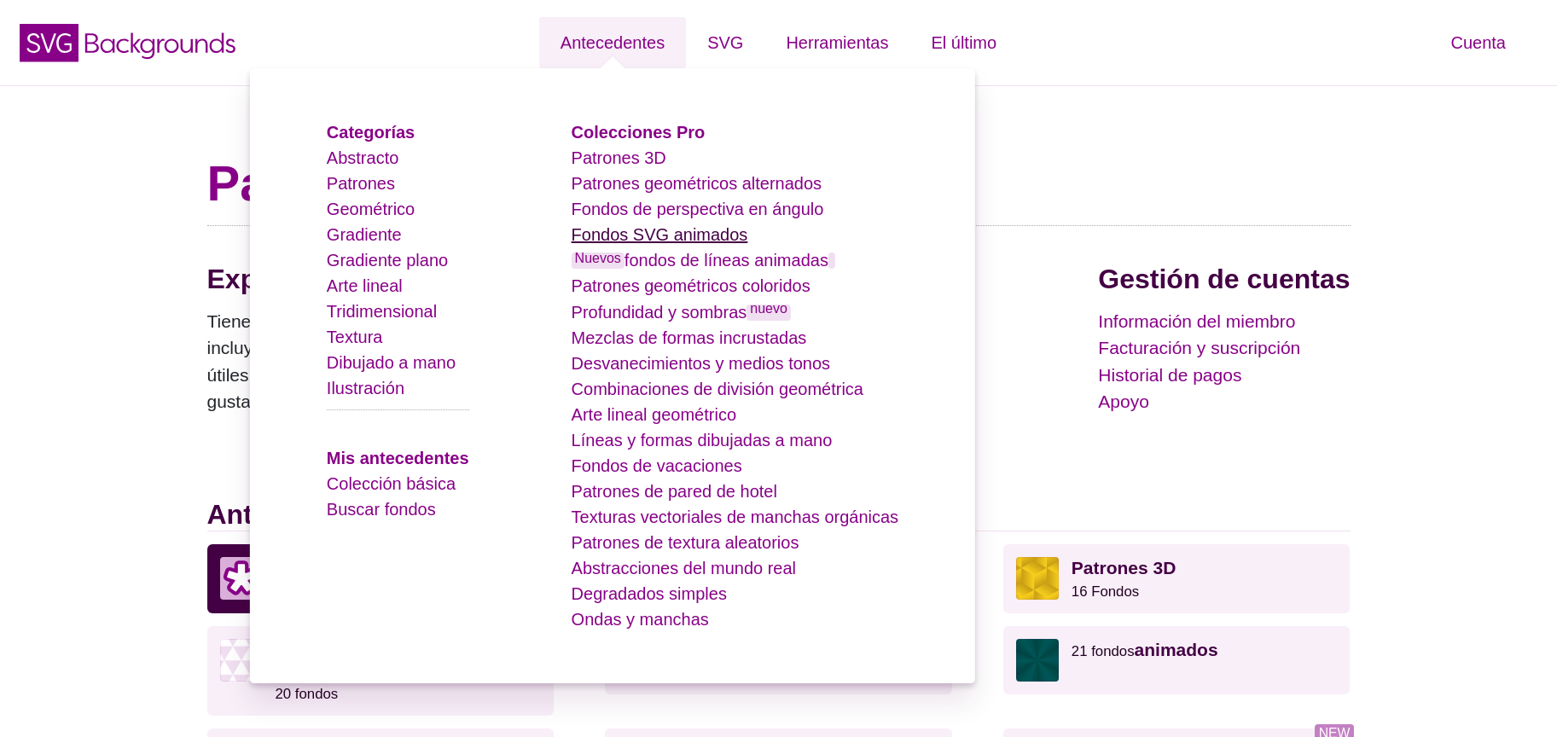
click at [729, 239] on font "Fondos SVG animados" at bounding box center [660, 234] width 177 height 19
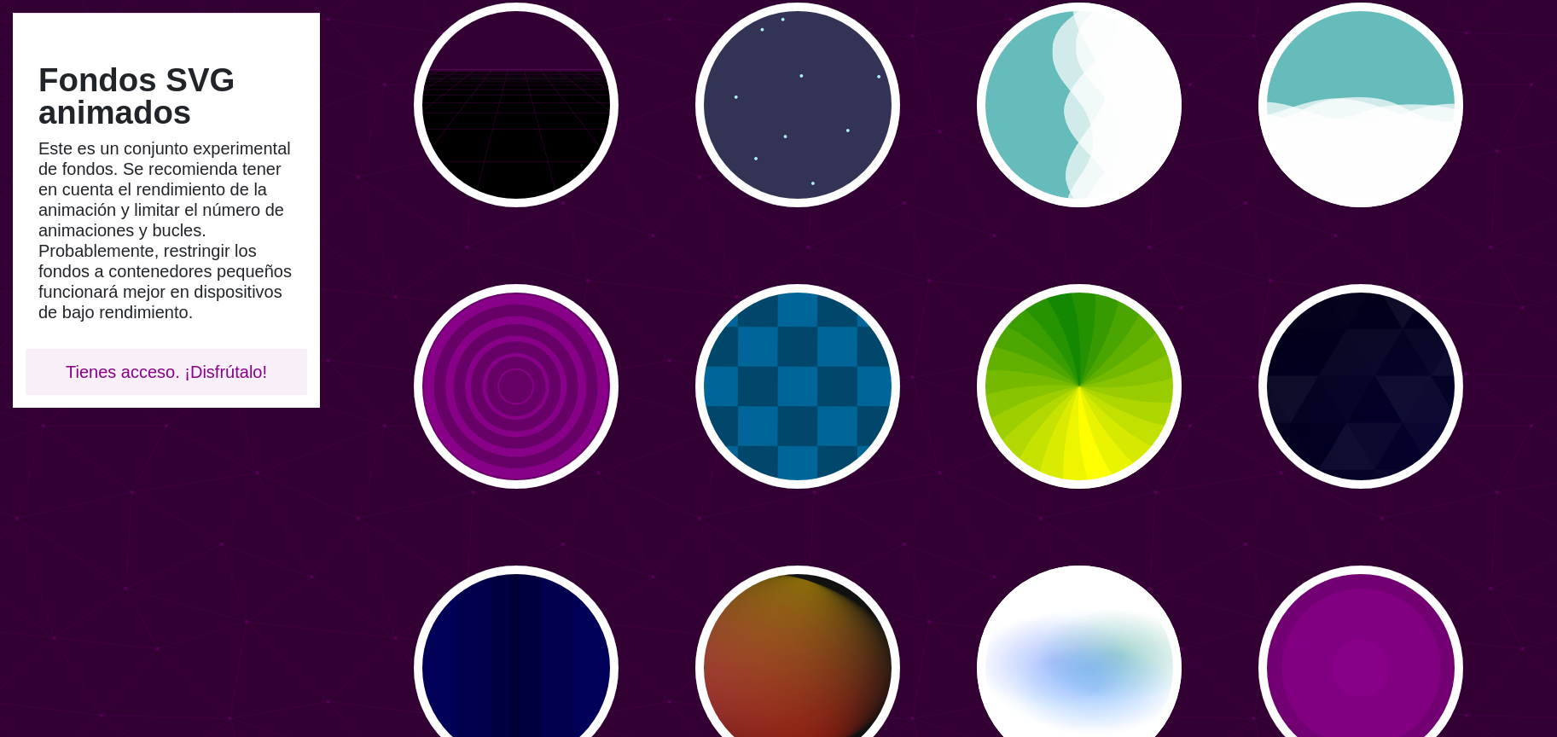
scroll to position [758, 0]
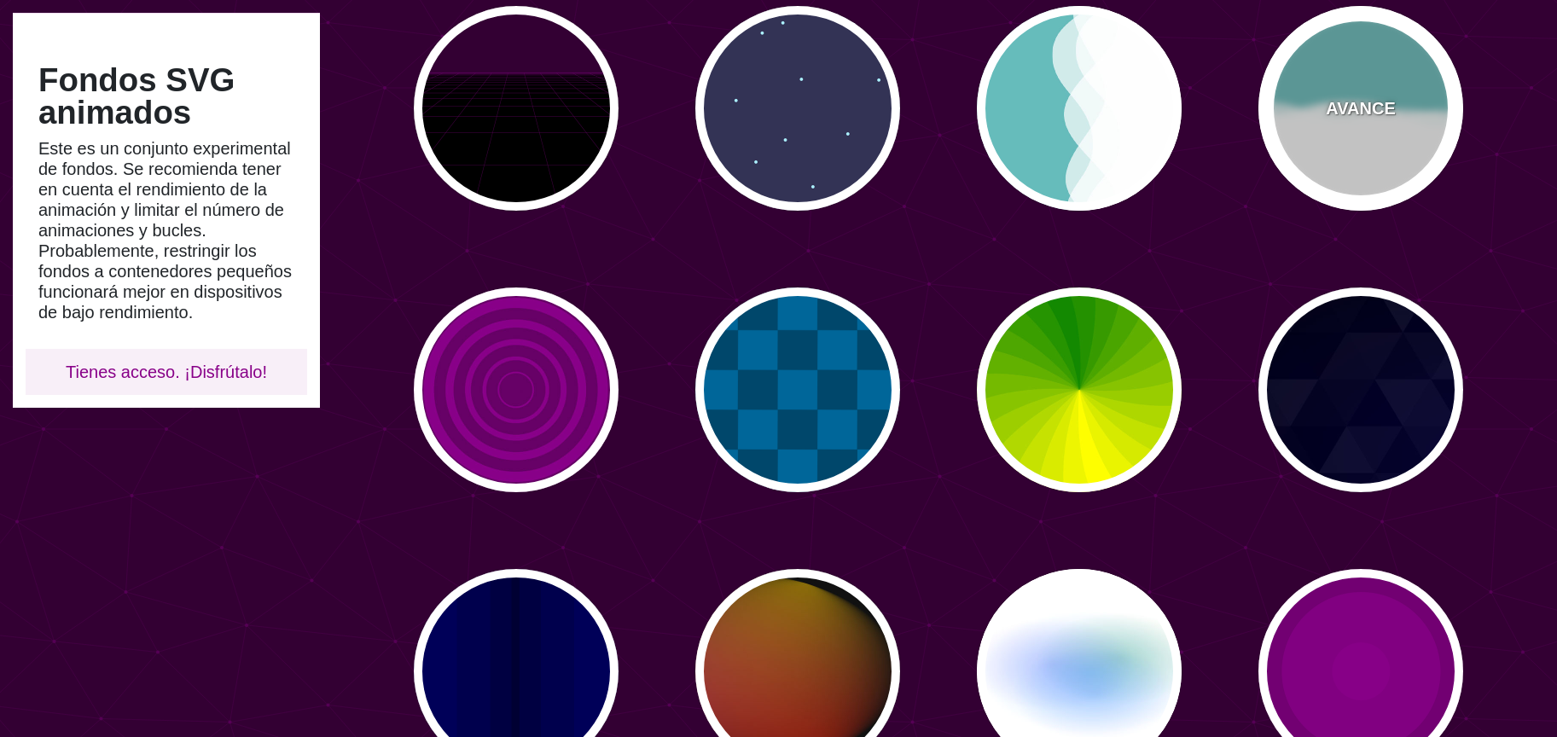
click at [1336, 125] on div "AVANCE" at bounding box center [1360, 108] width 205 height 205
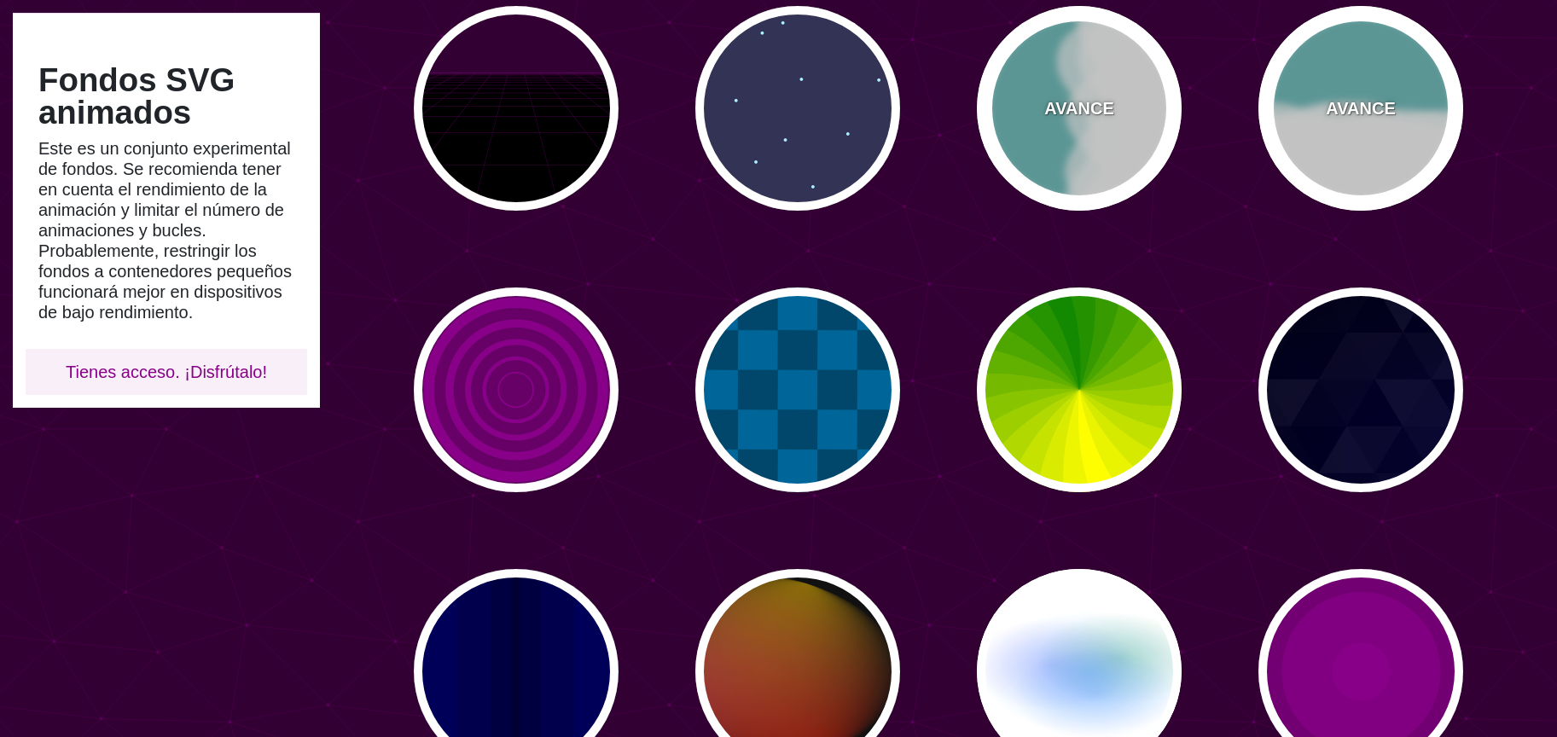
type input "#66BBBB"
type input "0"
type input "0.7"
type input "56"
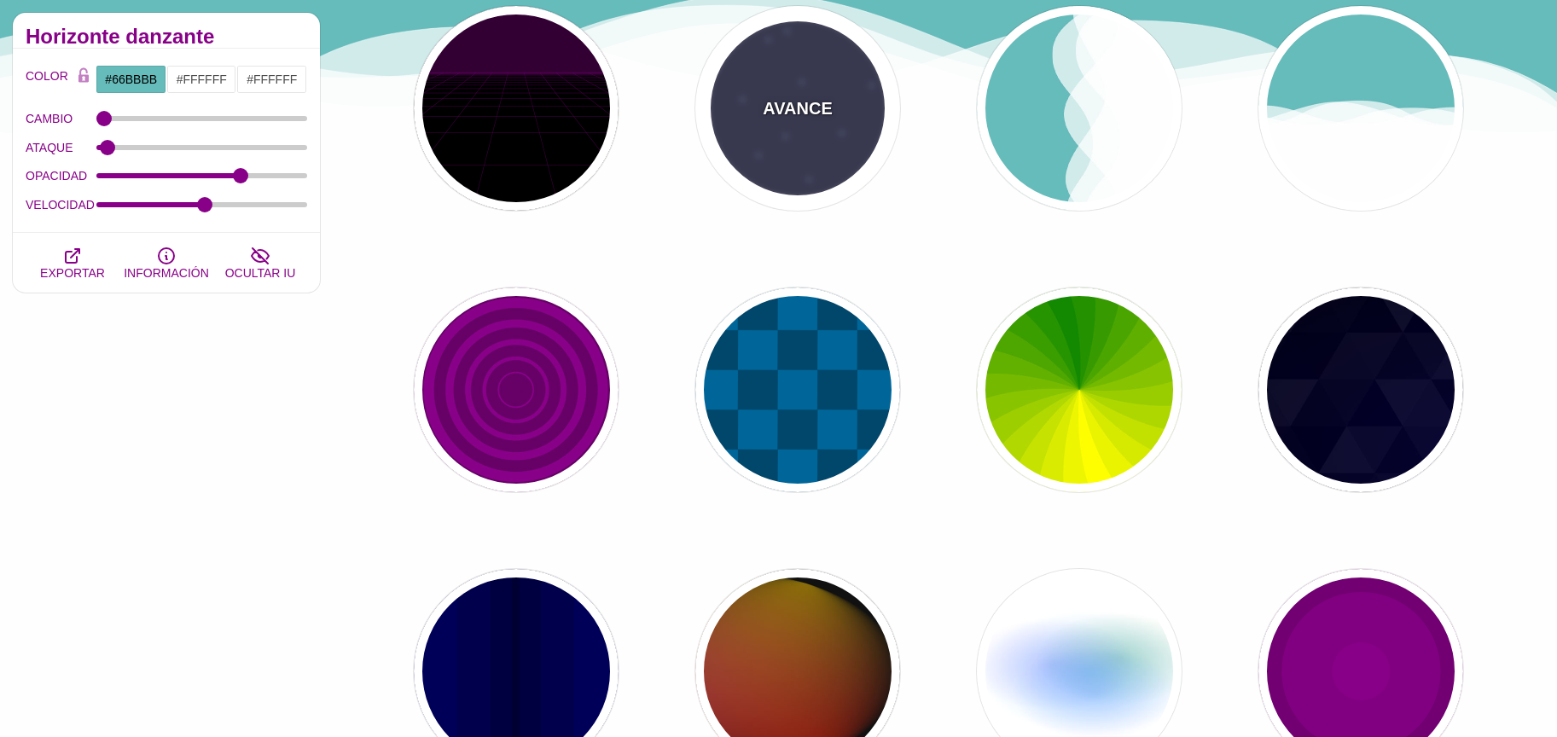
click at [804, 129] on div "AVANCE" at bounding box center [797, 108] width 205 height 205
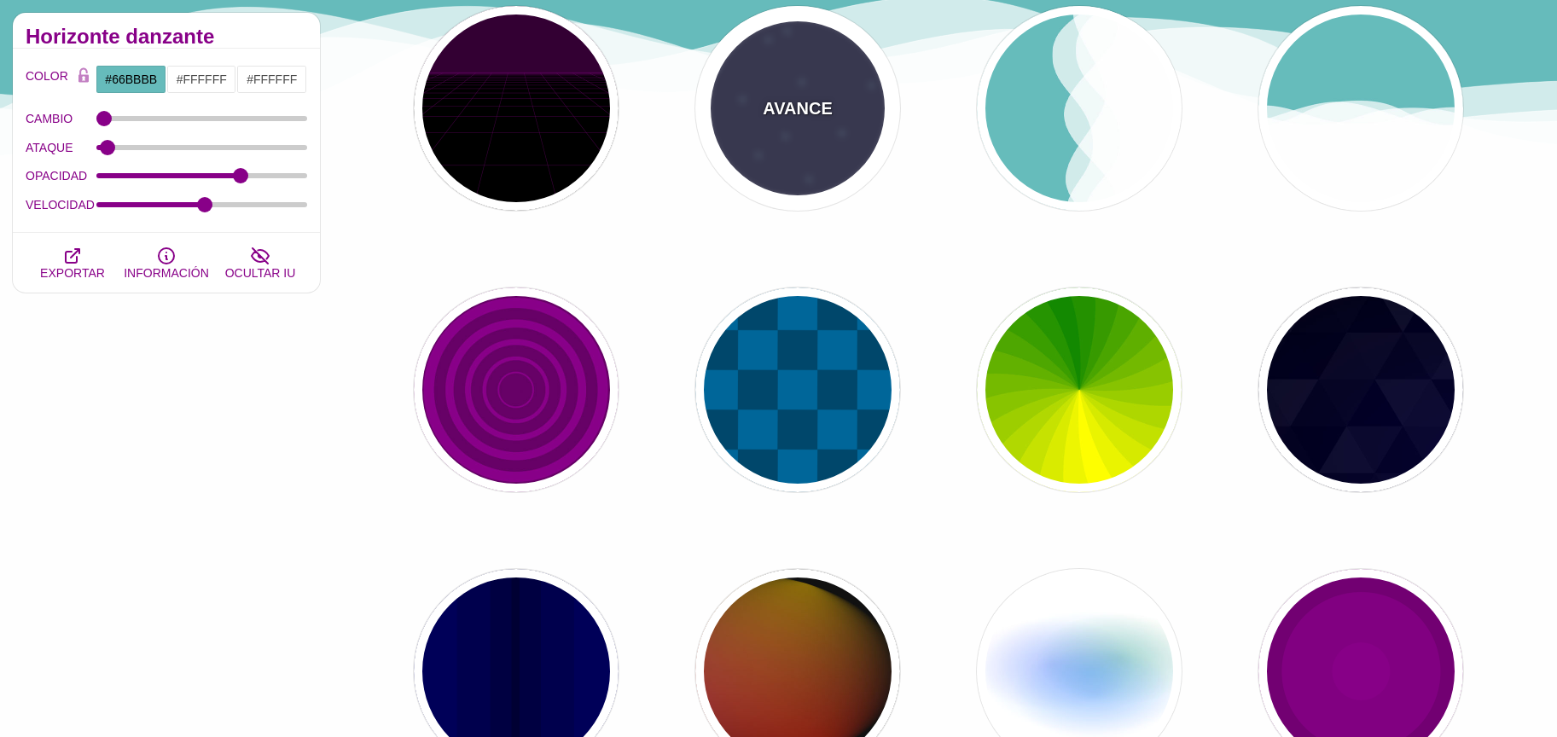
type input "#333355"
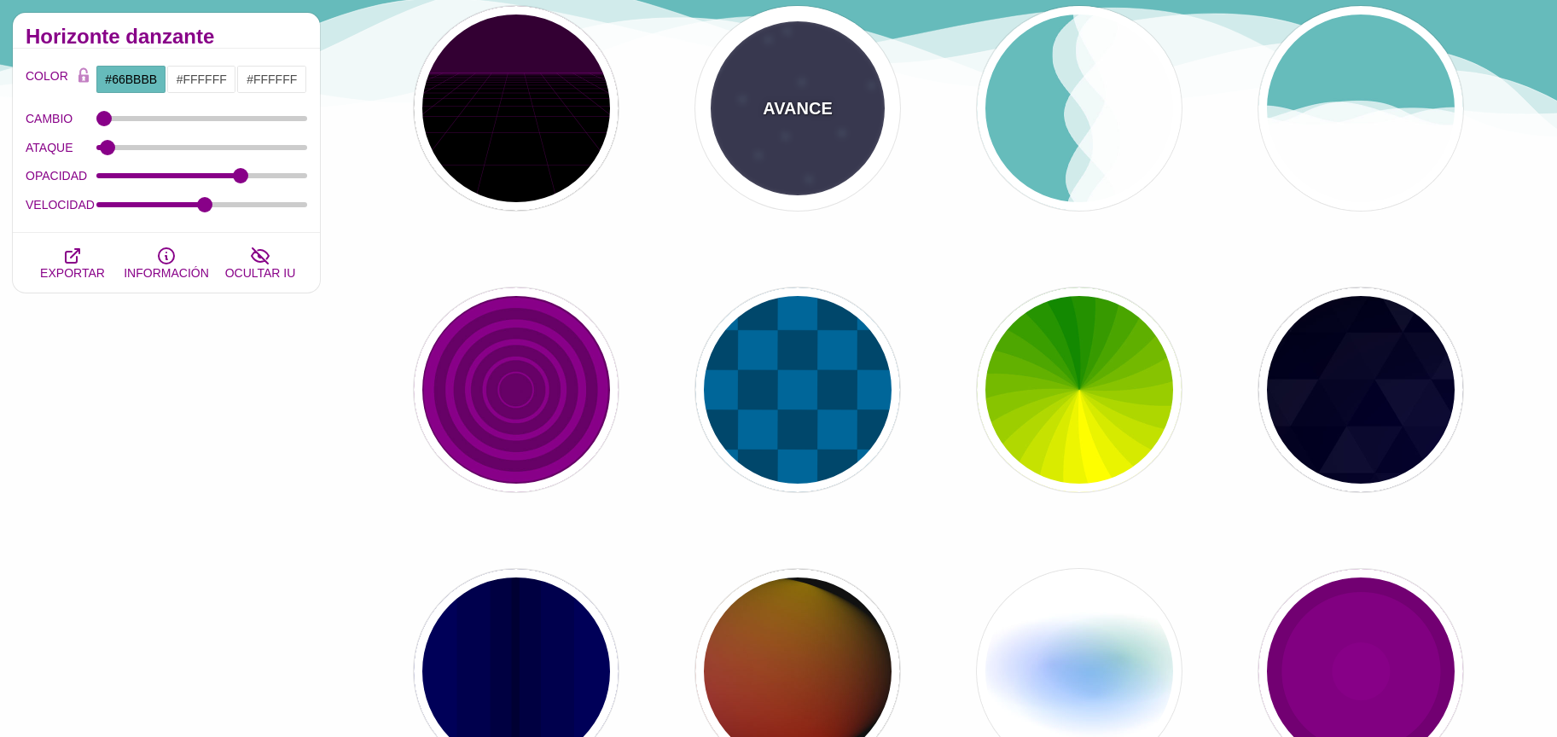
type input "#AAEEFF"
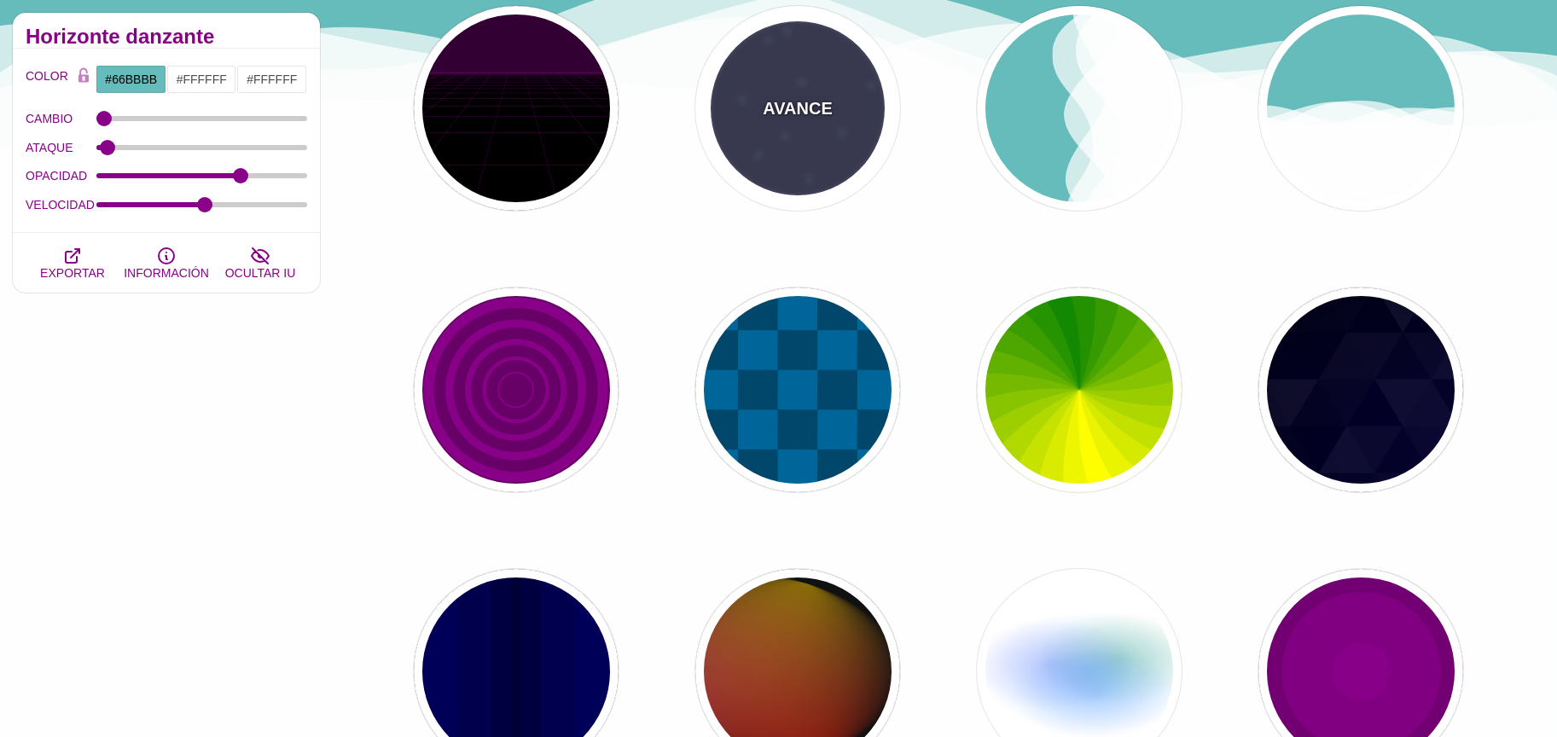
type input "15"
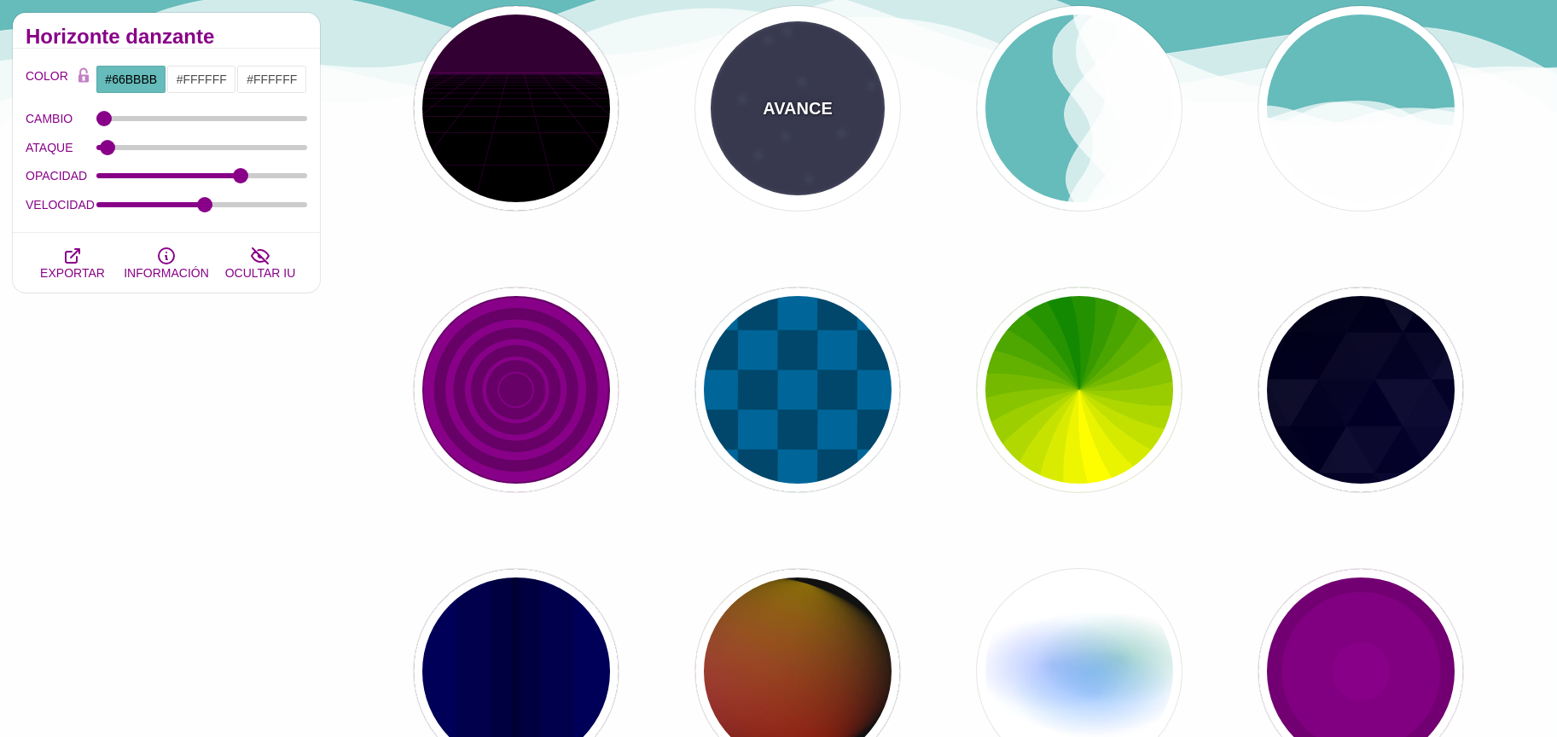
type input "40"
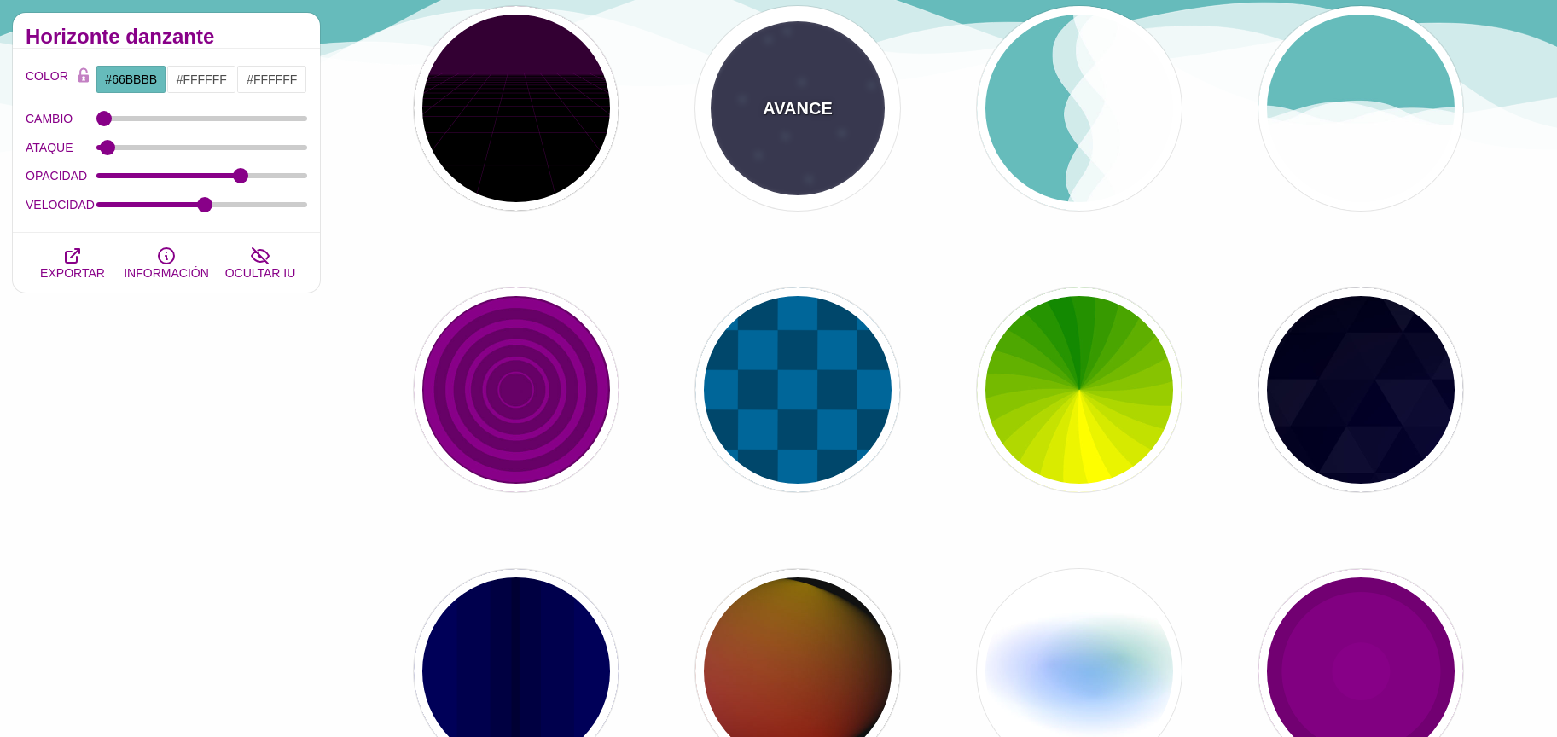
type input "5"
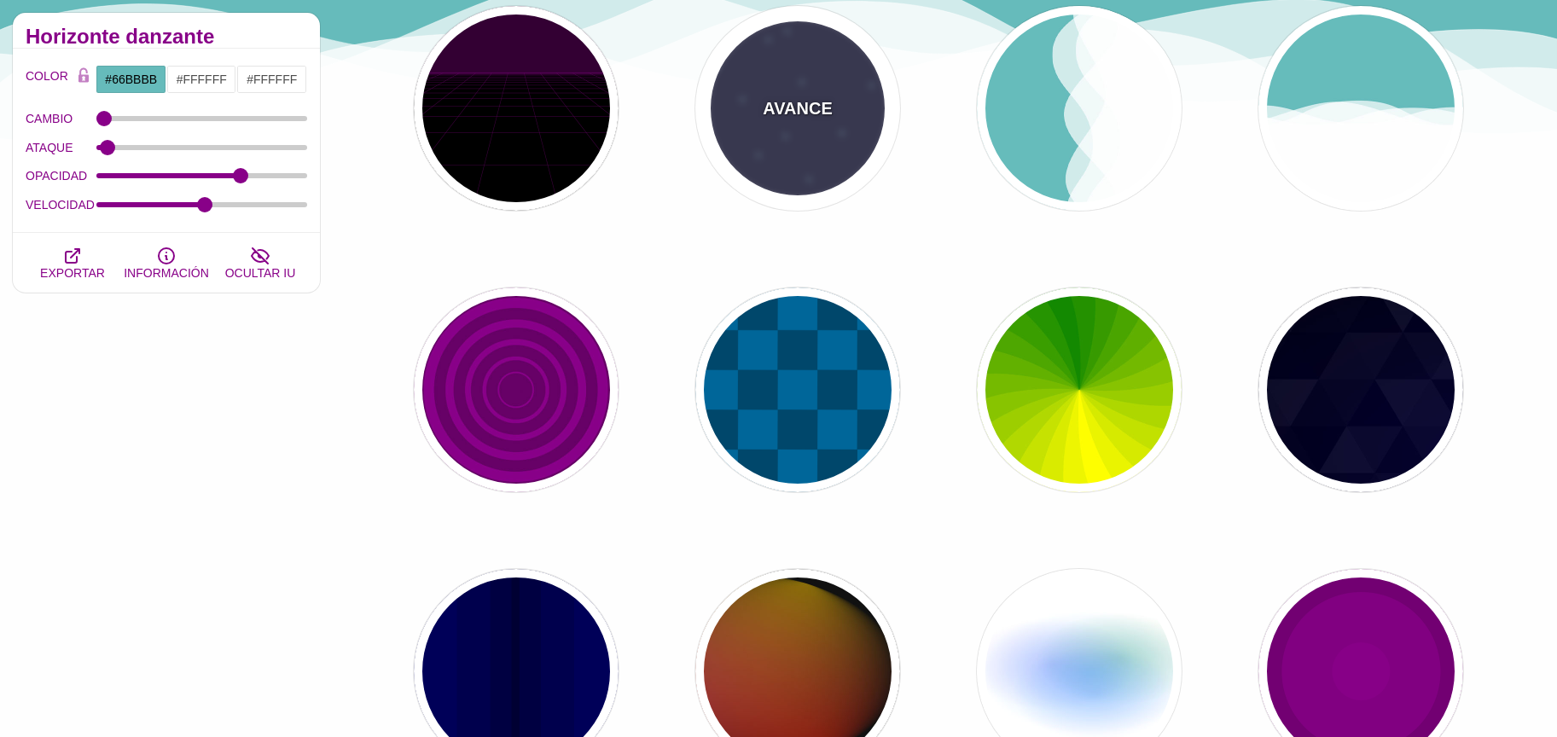
type input "1"
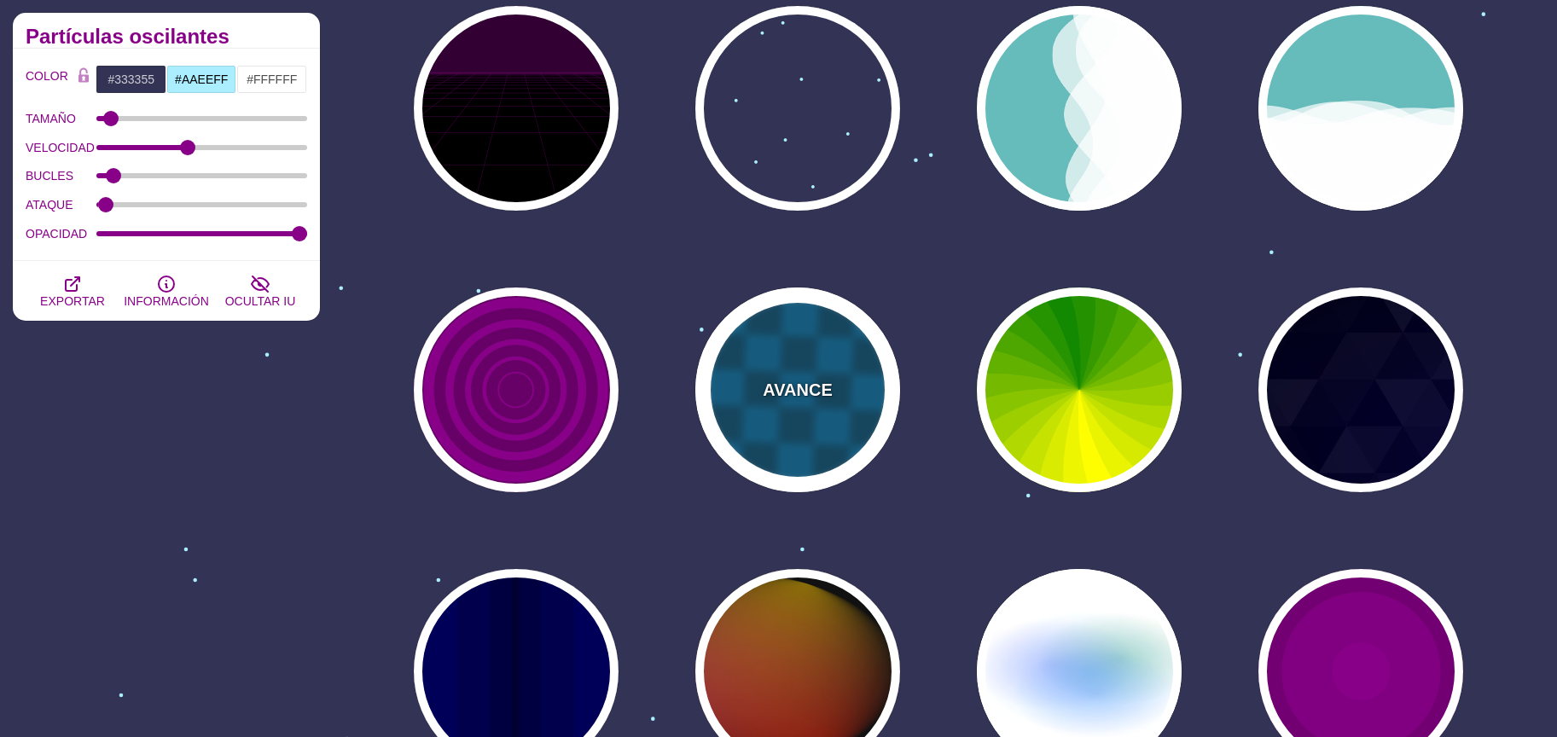
click at [799, 394] on font "AVANCE" at bounding box center [797, 389] width 69 height 19
type input "#00476B"
type input "#006699"
type input "0"
type input "1"
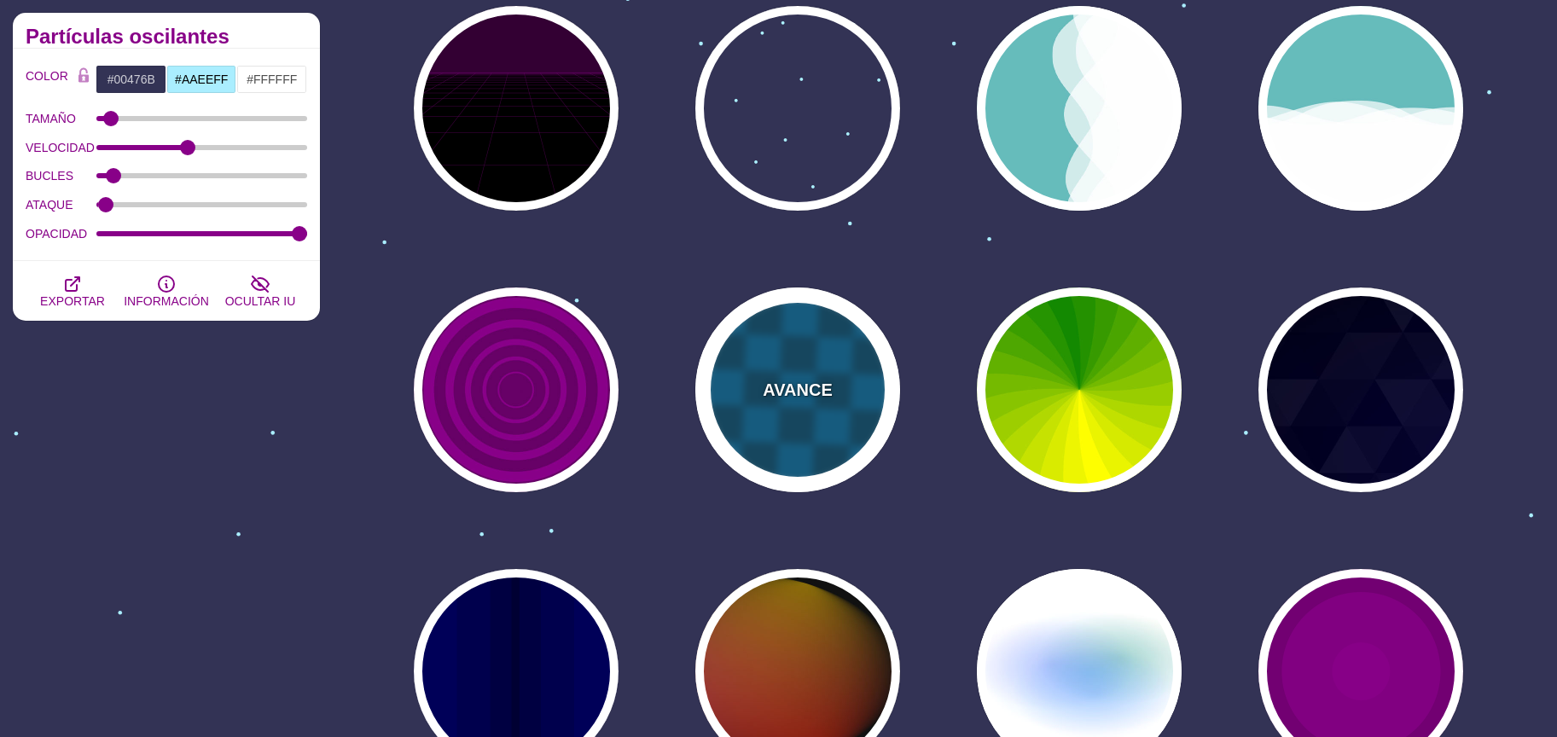
type input "15"
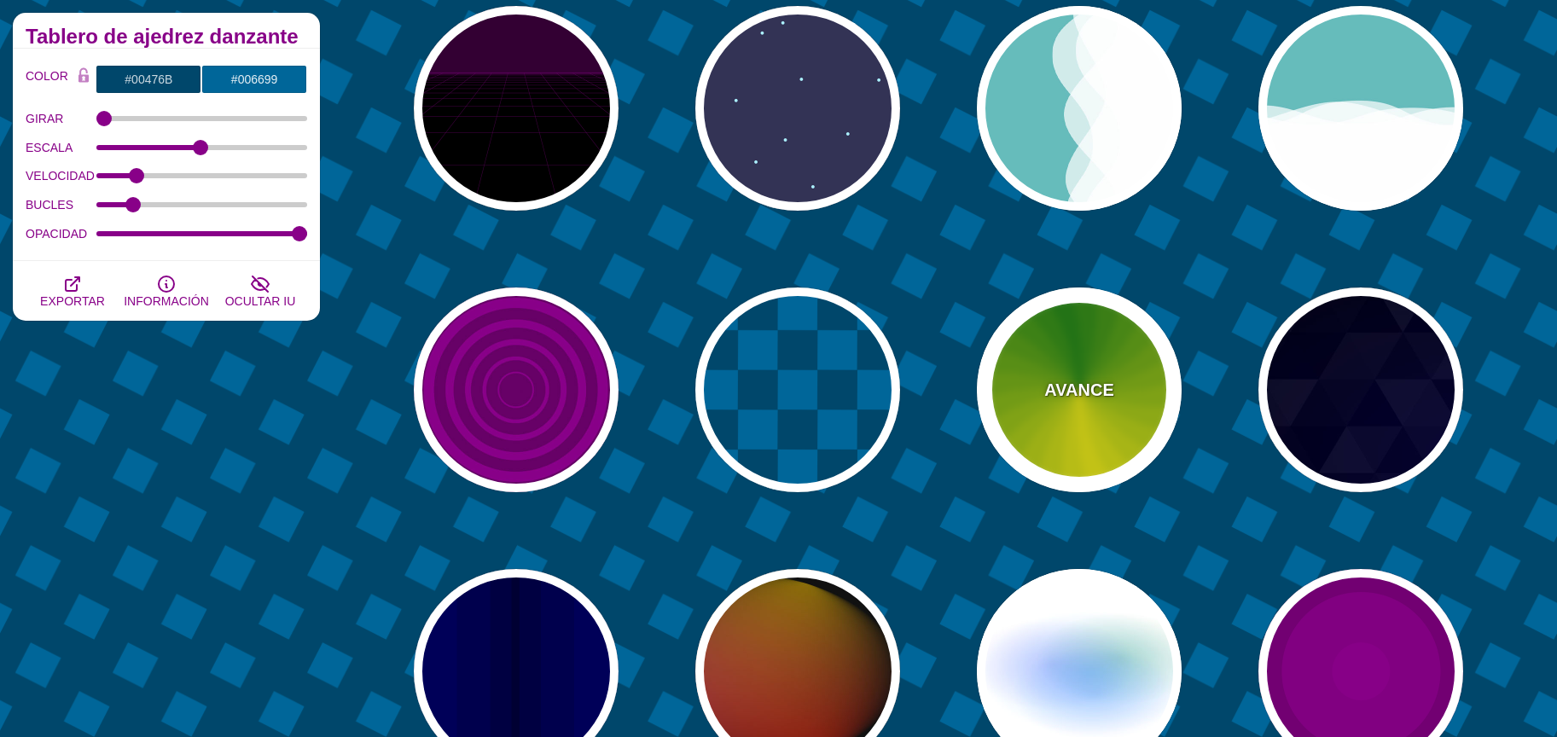
click at [1033, 392] on div "AVANCE" at bounding box center [1079, 390] width 205 height 205
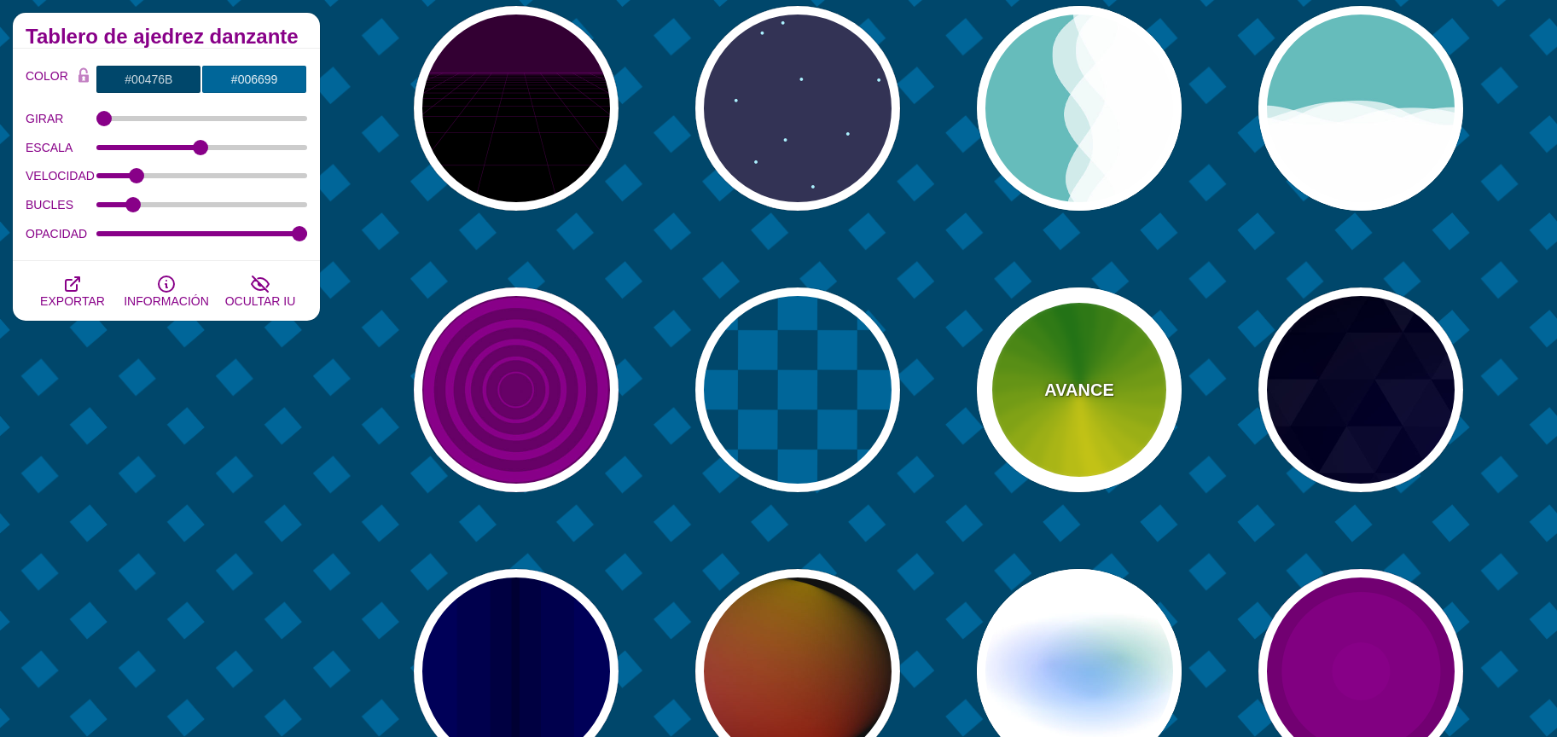
type input "#118800"
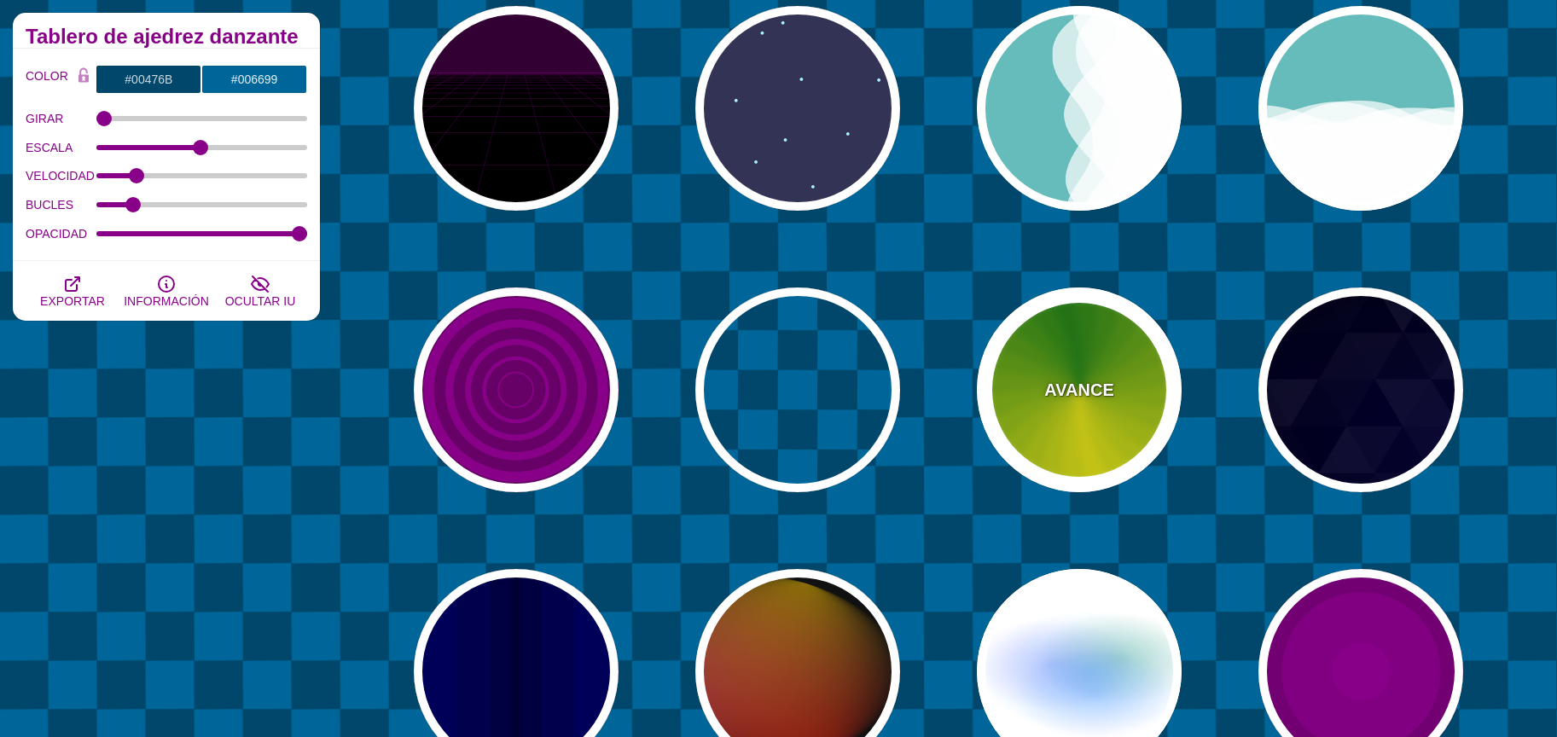
type input "#FFFF00"
type input "4.8"
type input "0"
click at [1033, 392] on div "AVANCE" at bounding box center [1079, 390] width 205 height 205
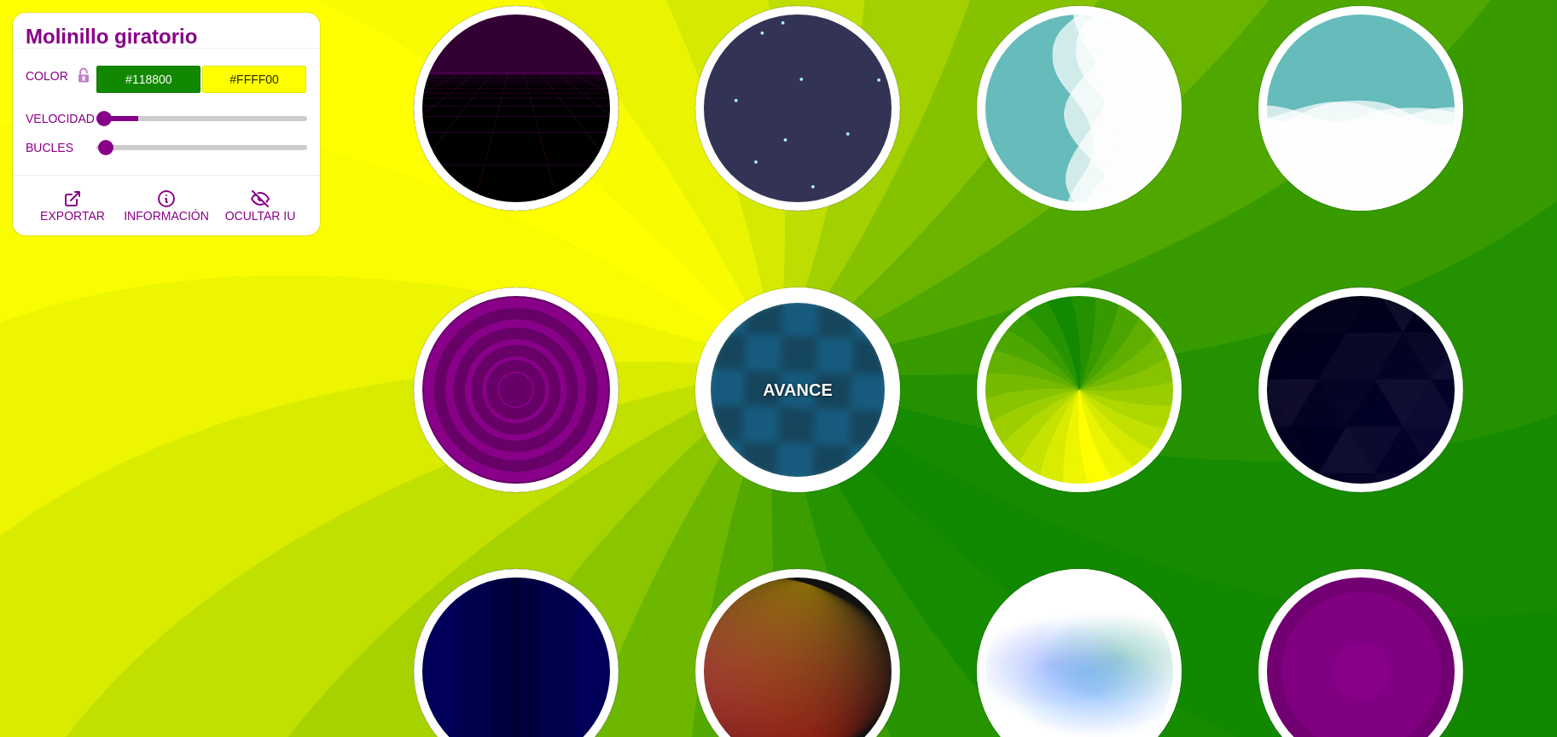
click at [801, 391] on font "AVANCE" at bounding box center [797, 389] width 69 height 19
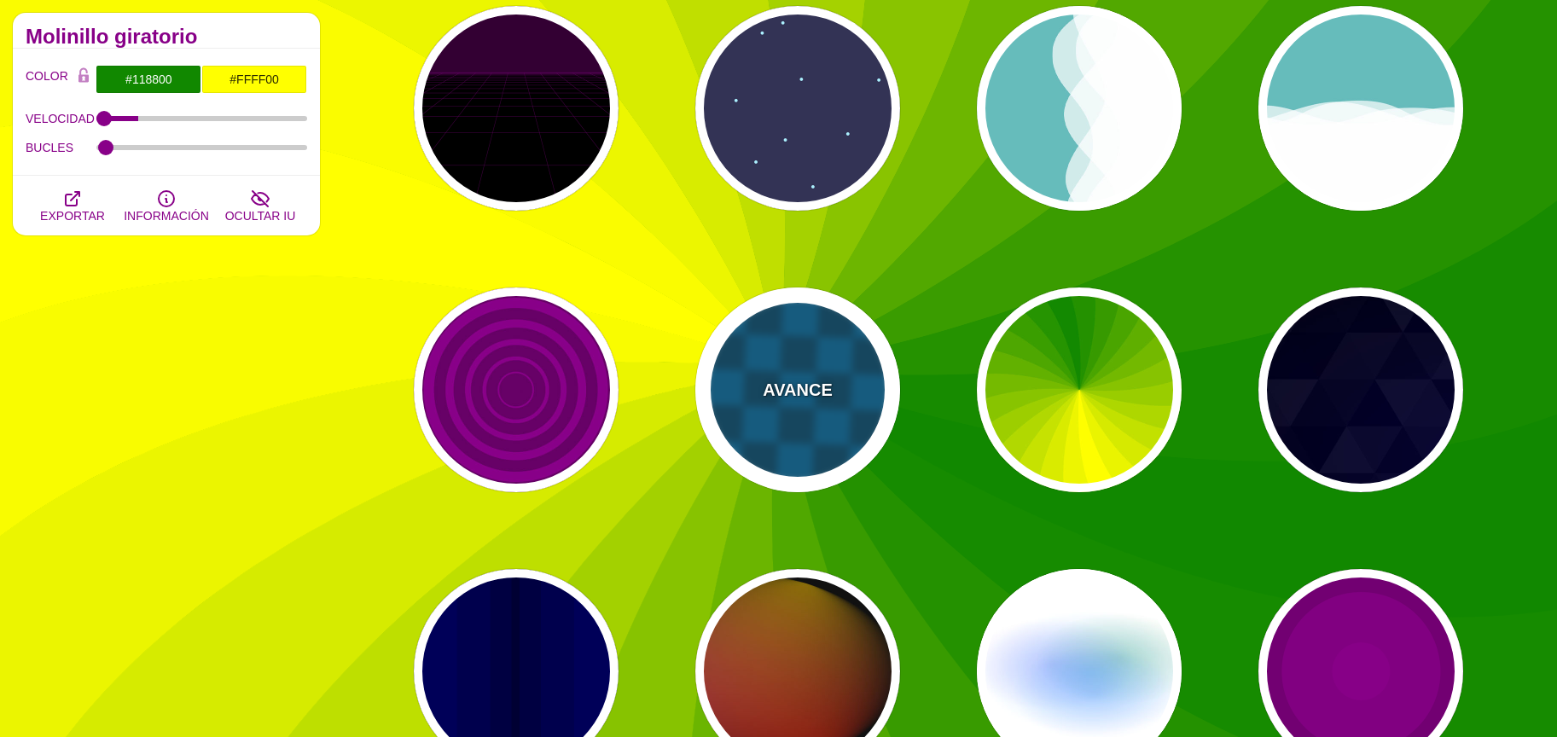
type input "#00476B"
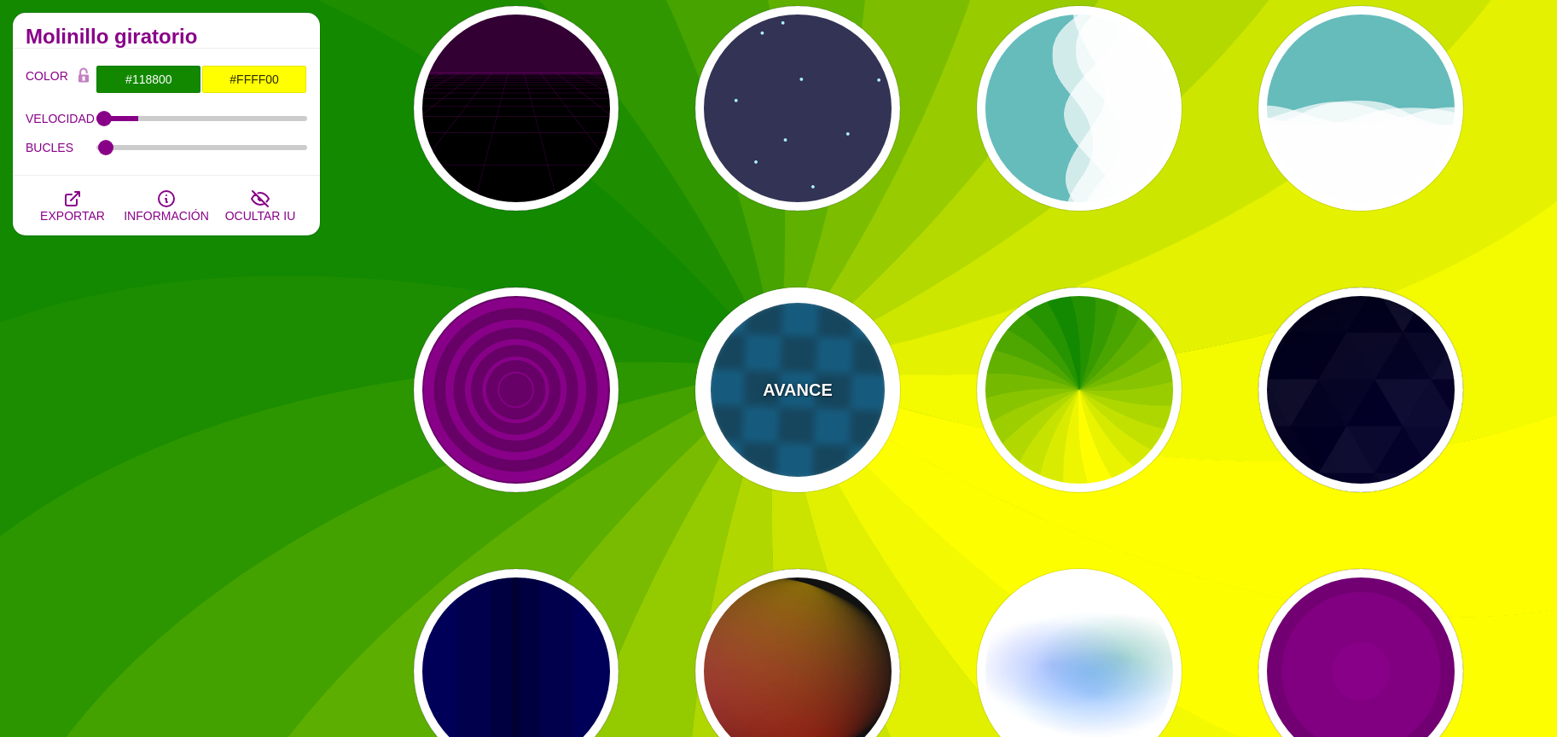
type input "#006699"
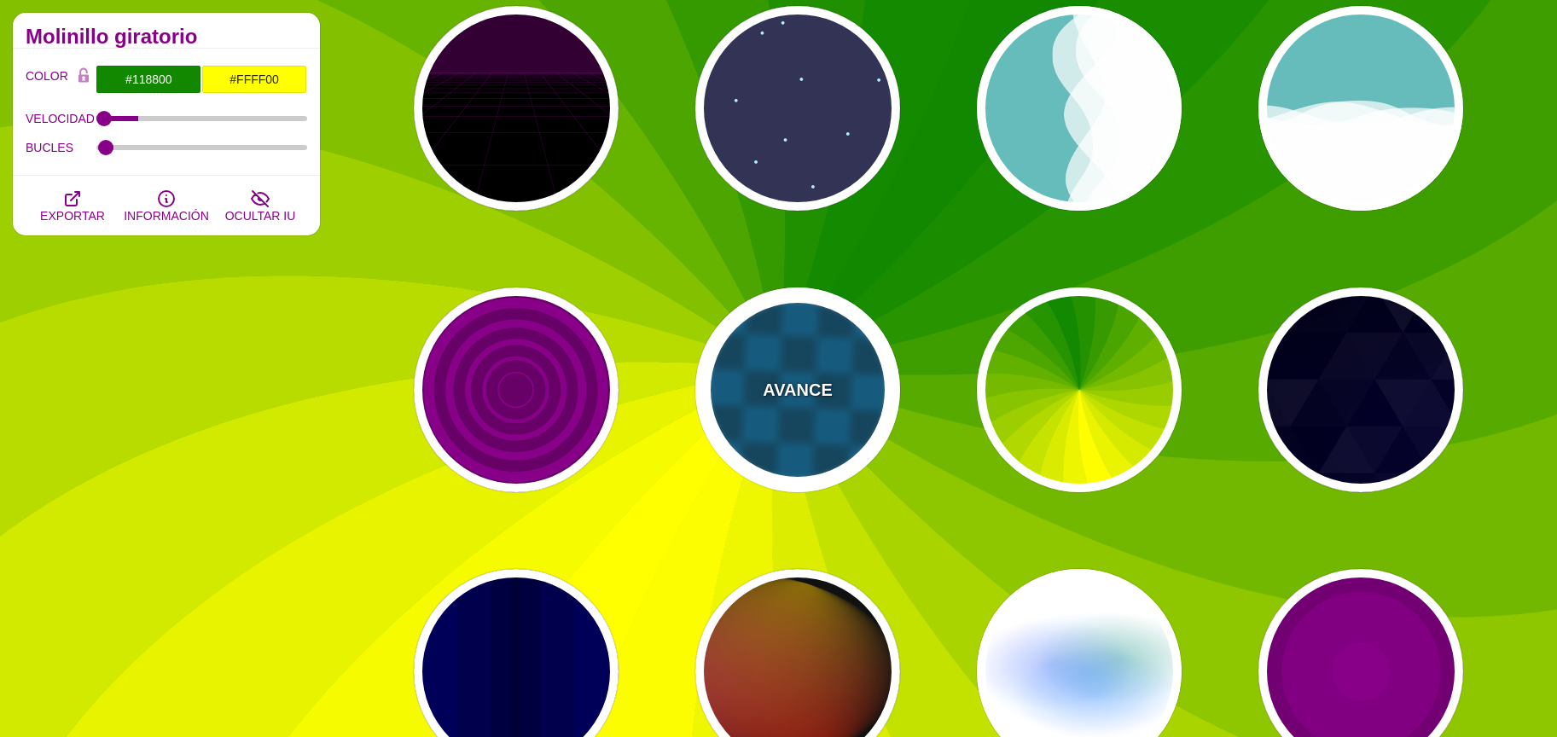
type input "0"
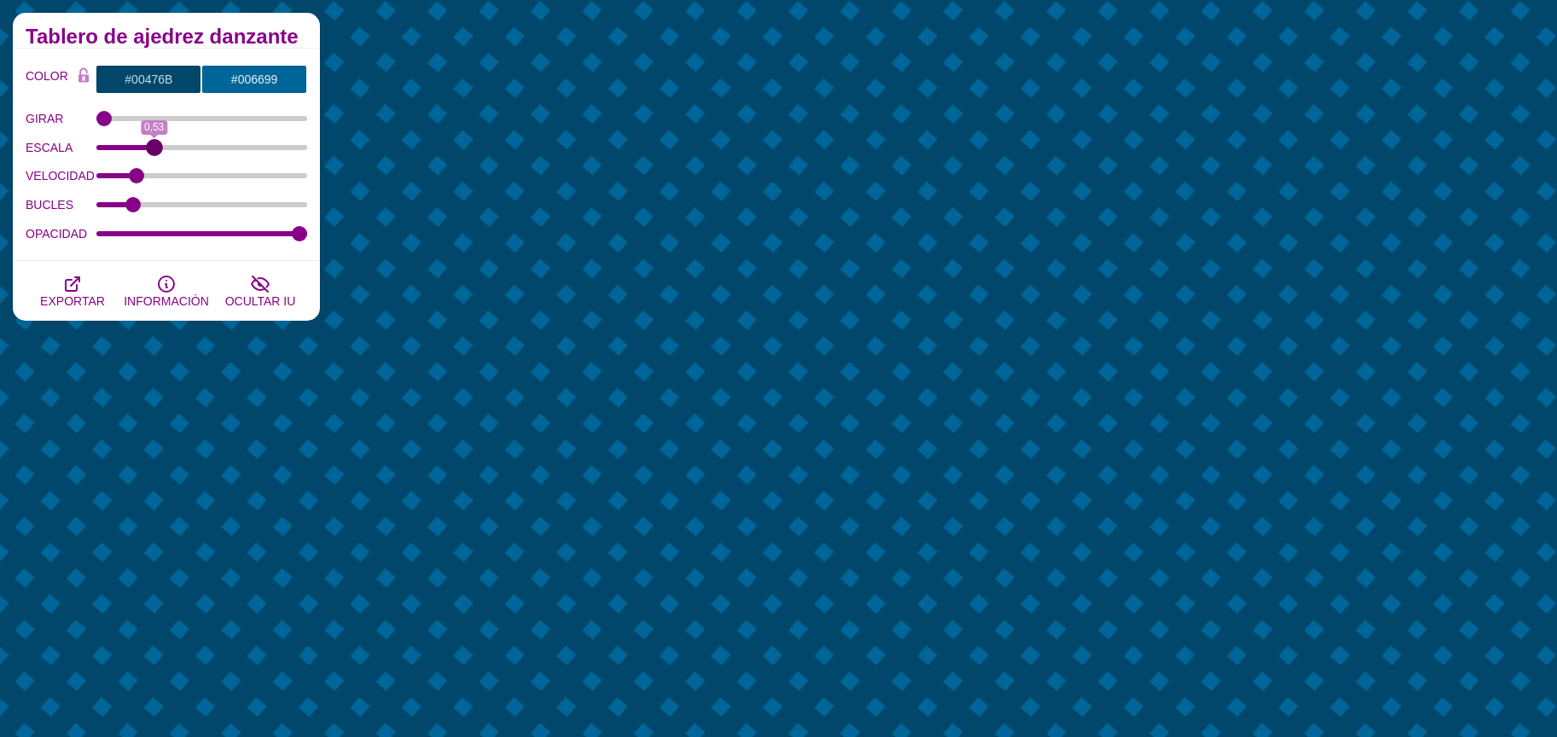
drag, startPoint x: 203, startPoint y: 148, endPoint x: 154, endPoint y: 150, distance: 49.5
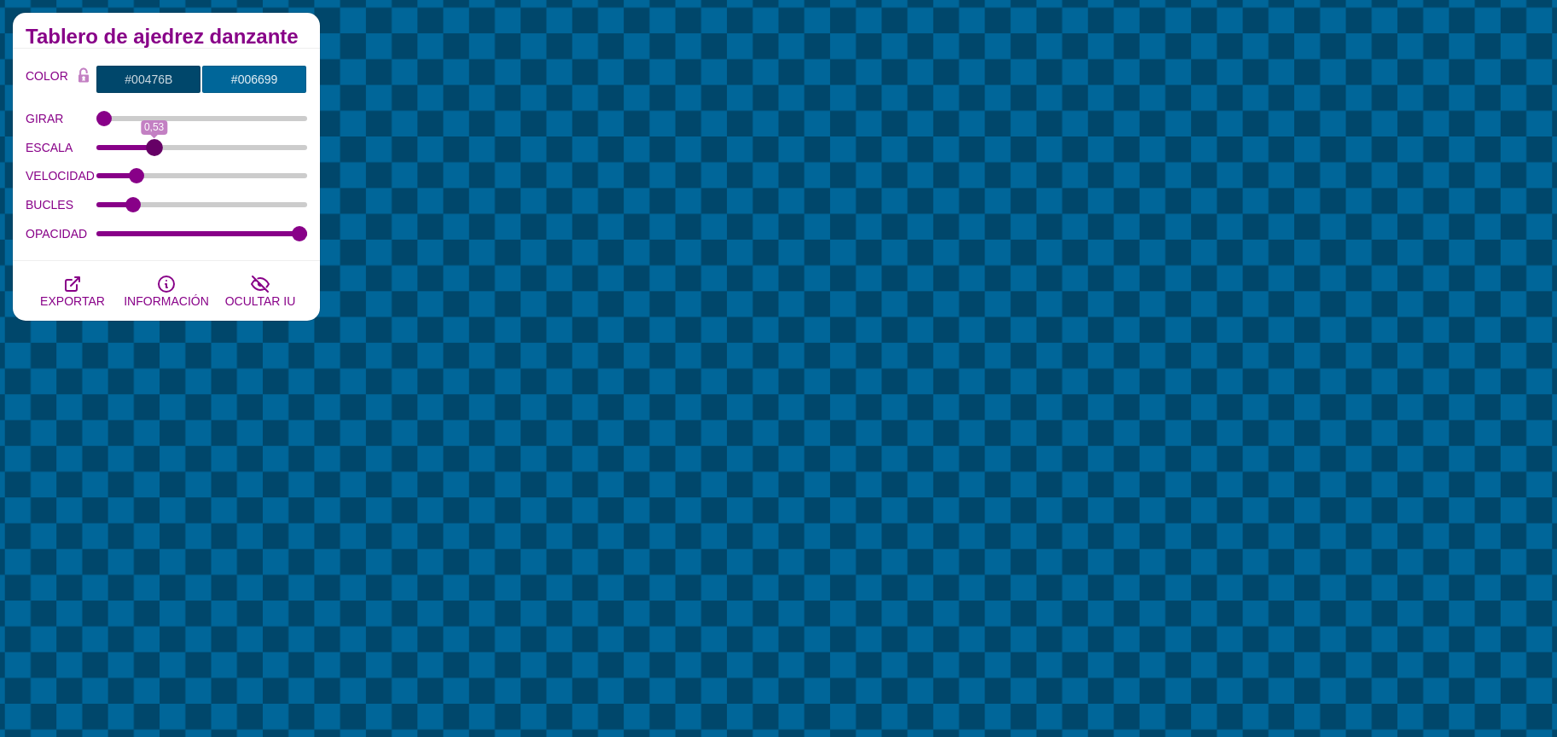
type input "0.53"
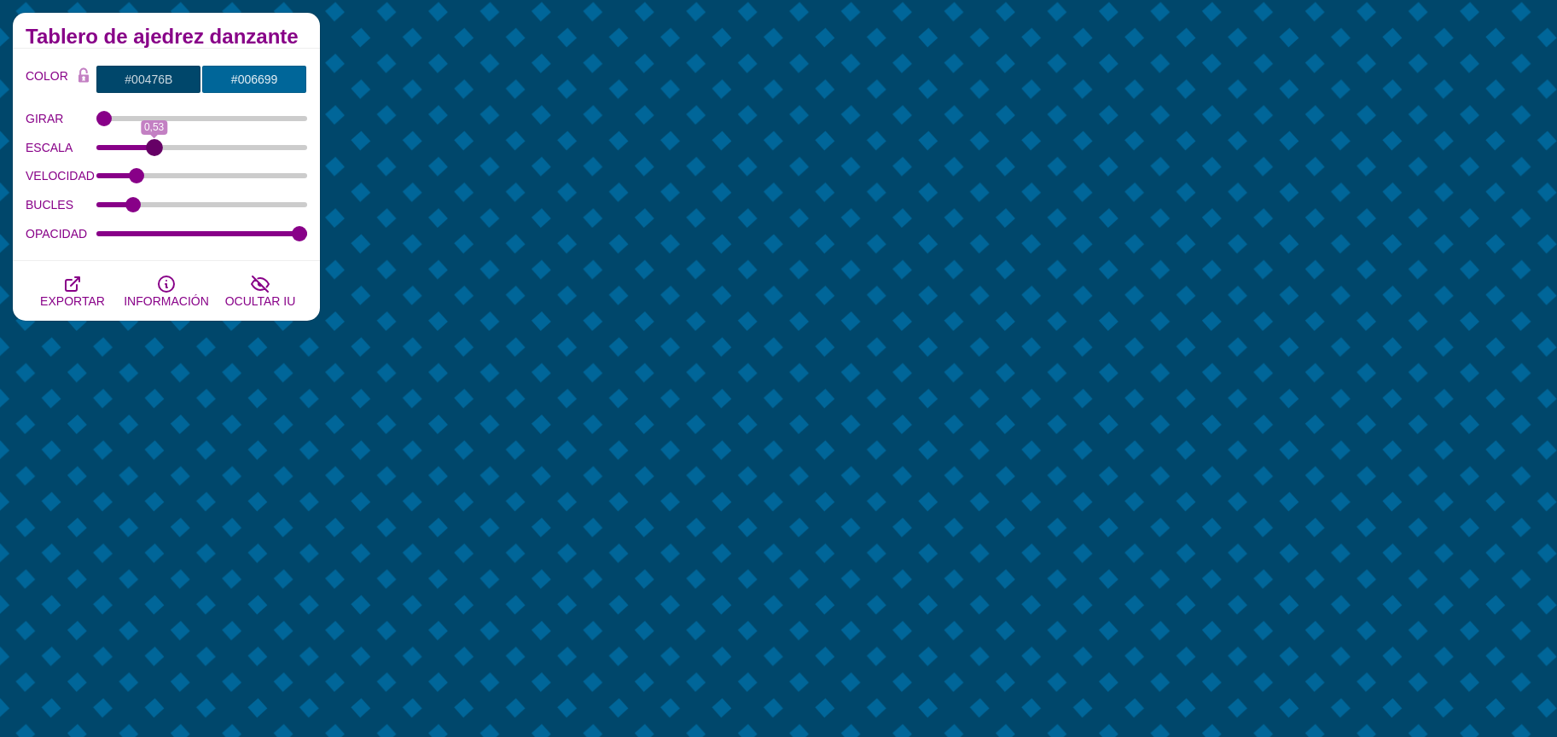
click at [154, 150] on input "ESCALA" at bounding box center [202, 147] width 212 height 7
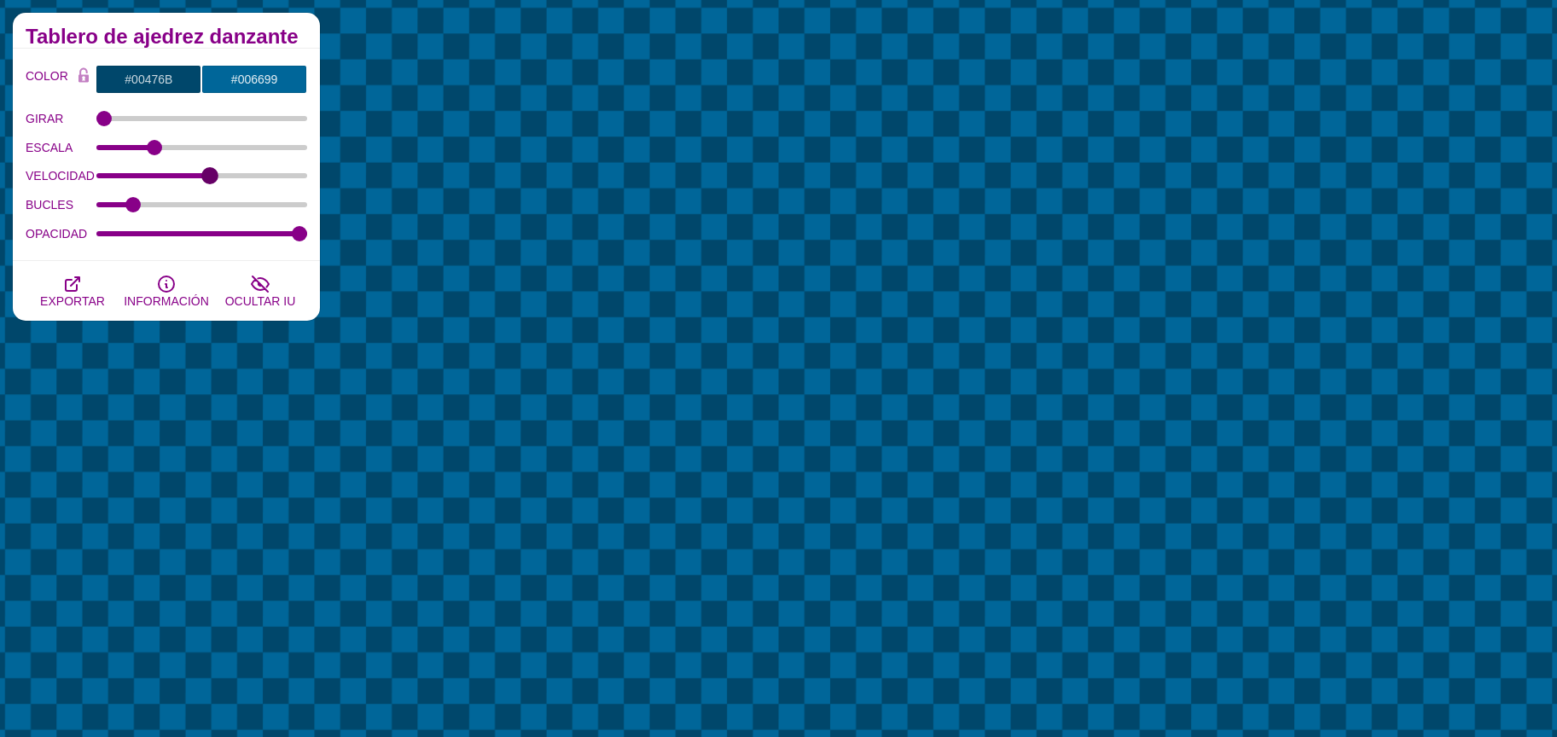
drag, startPoint x: 136, startPoint y: 177, endPoint x: 206, endPoint y: 183, distance: 71.1
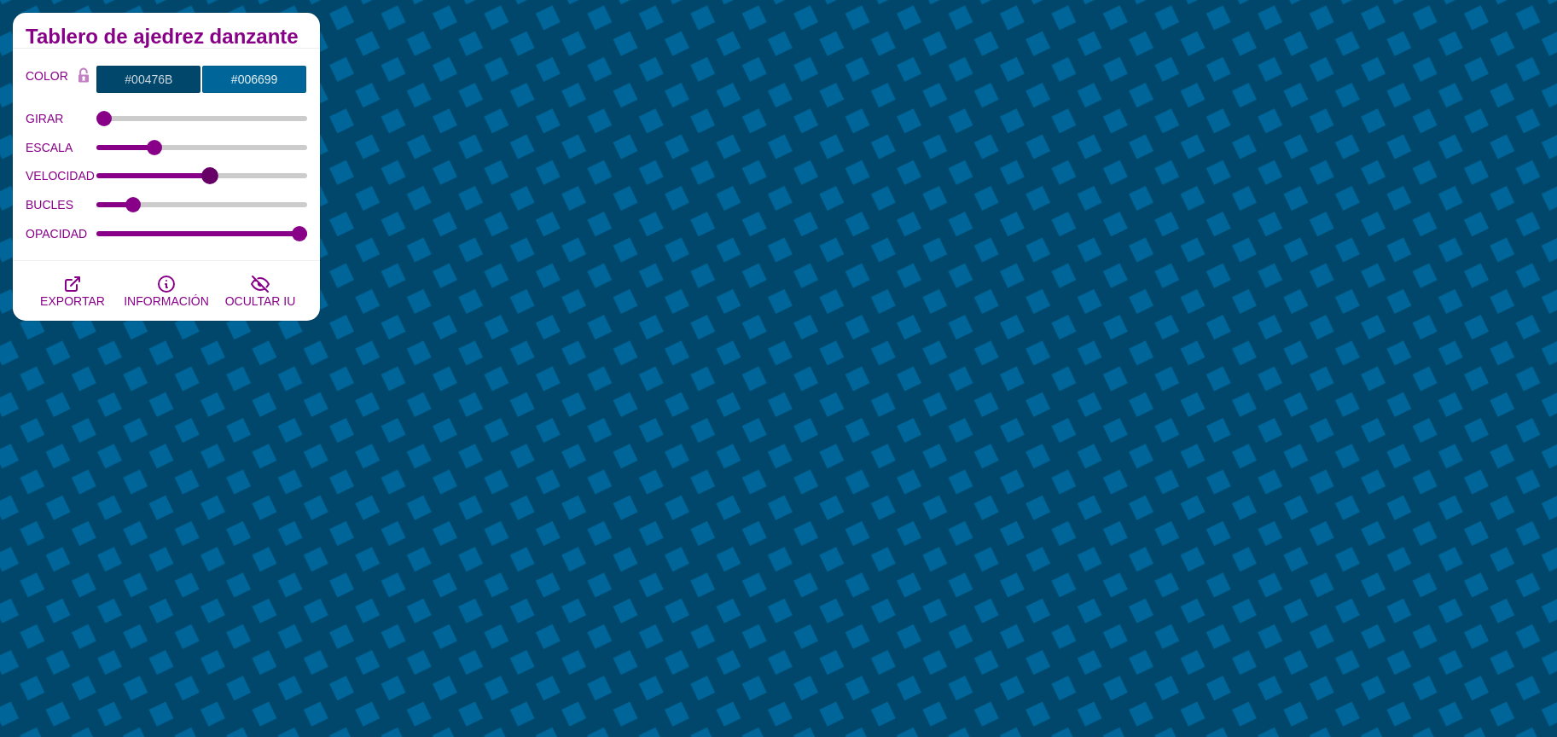
type input "14"
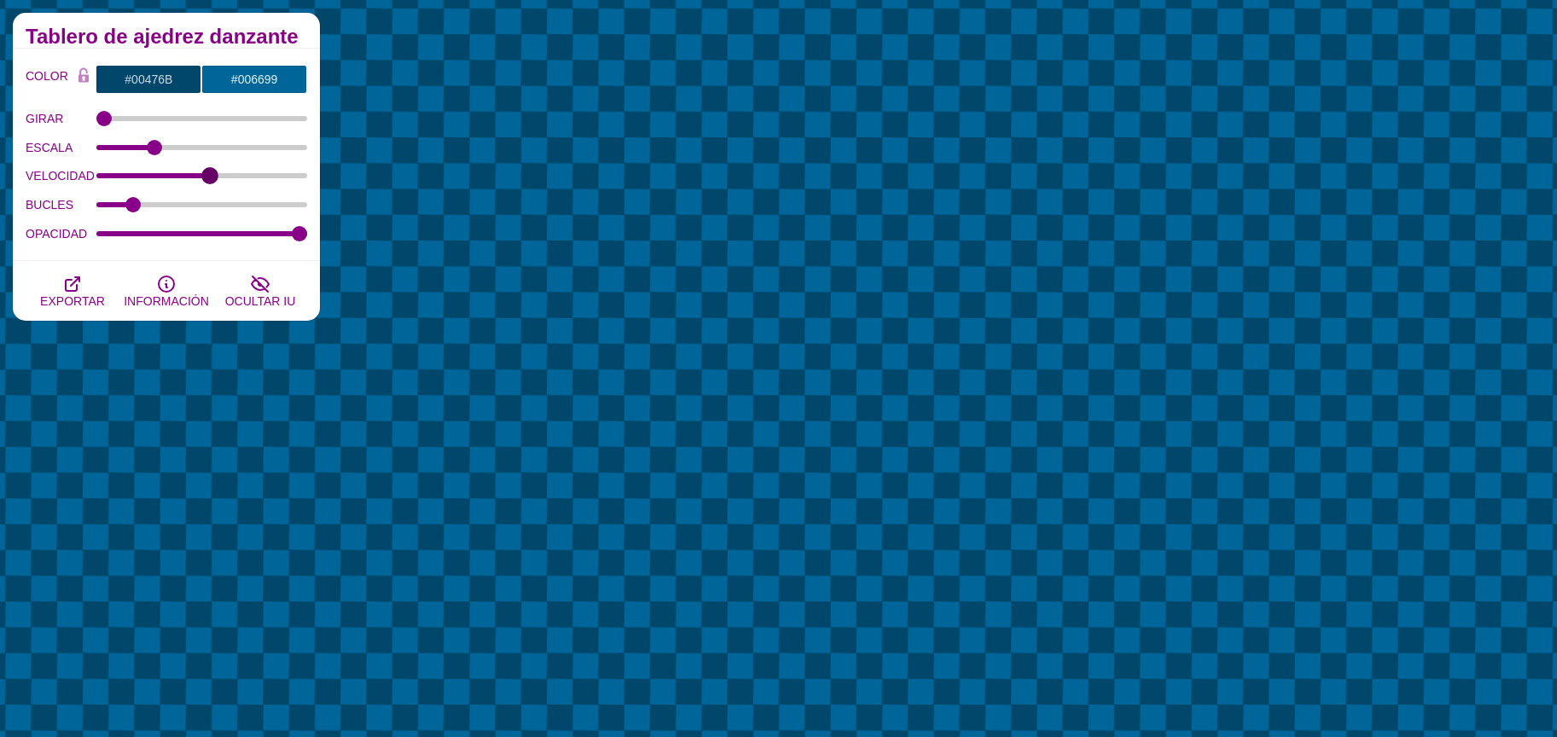
click at [206, 179] on input "VELOCIDAD" at bounding box center [202, 175] width 212 height 7
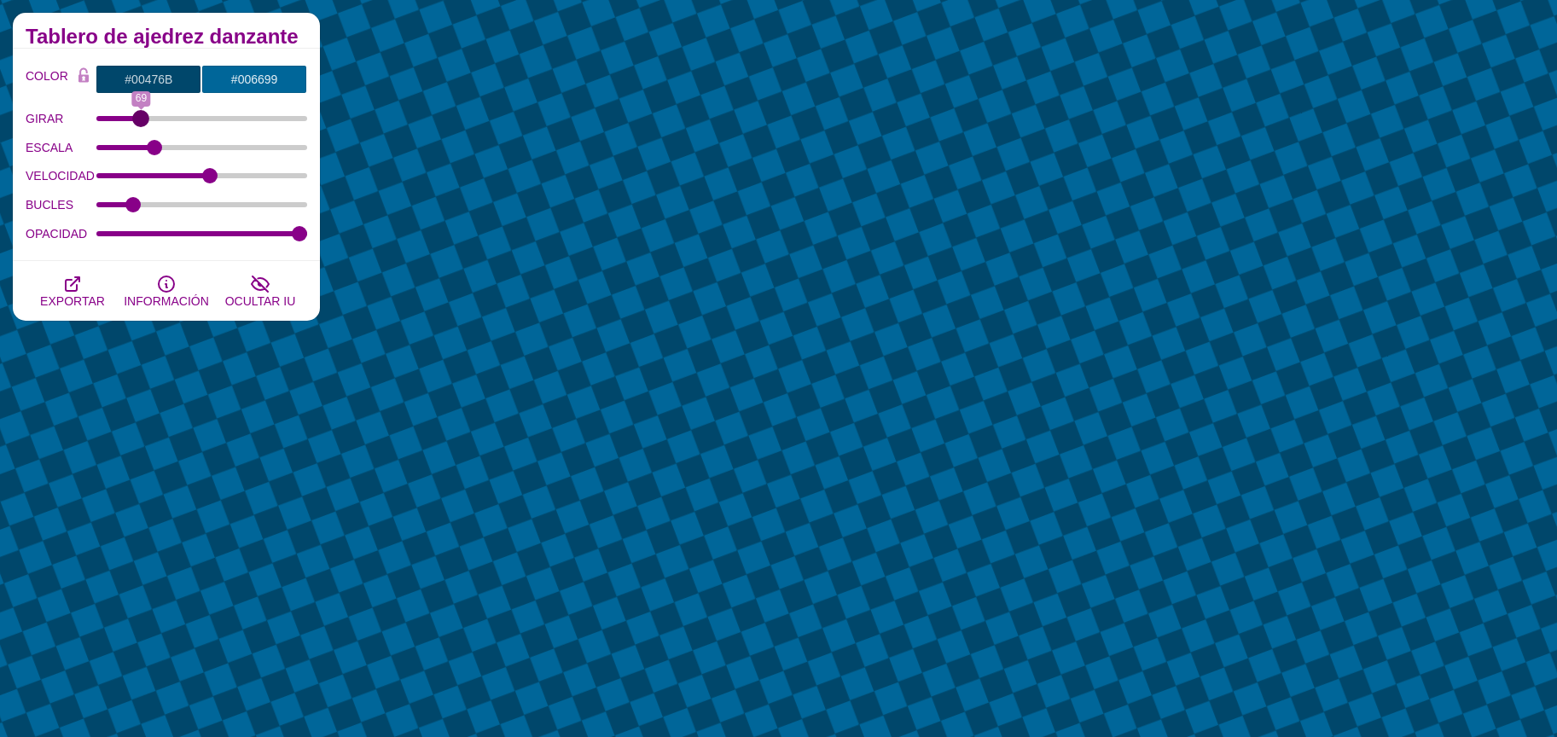
drag, startPoint x: 106, startPoint y: 122, endPoint x: 141, endPoint y: 122, distance: 35.0
click at [141, 122] on input "GIRAR" at bounding box center [202, 118] width 212 height 7
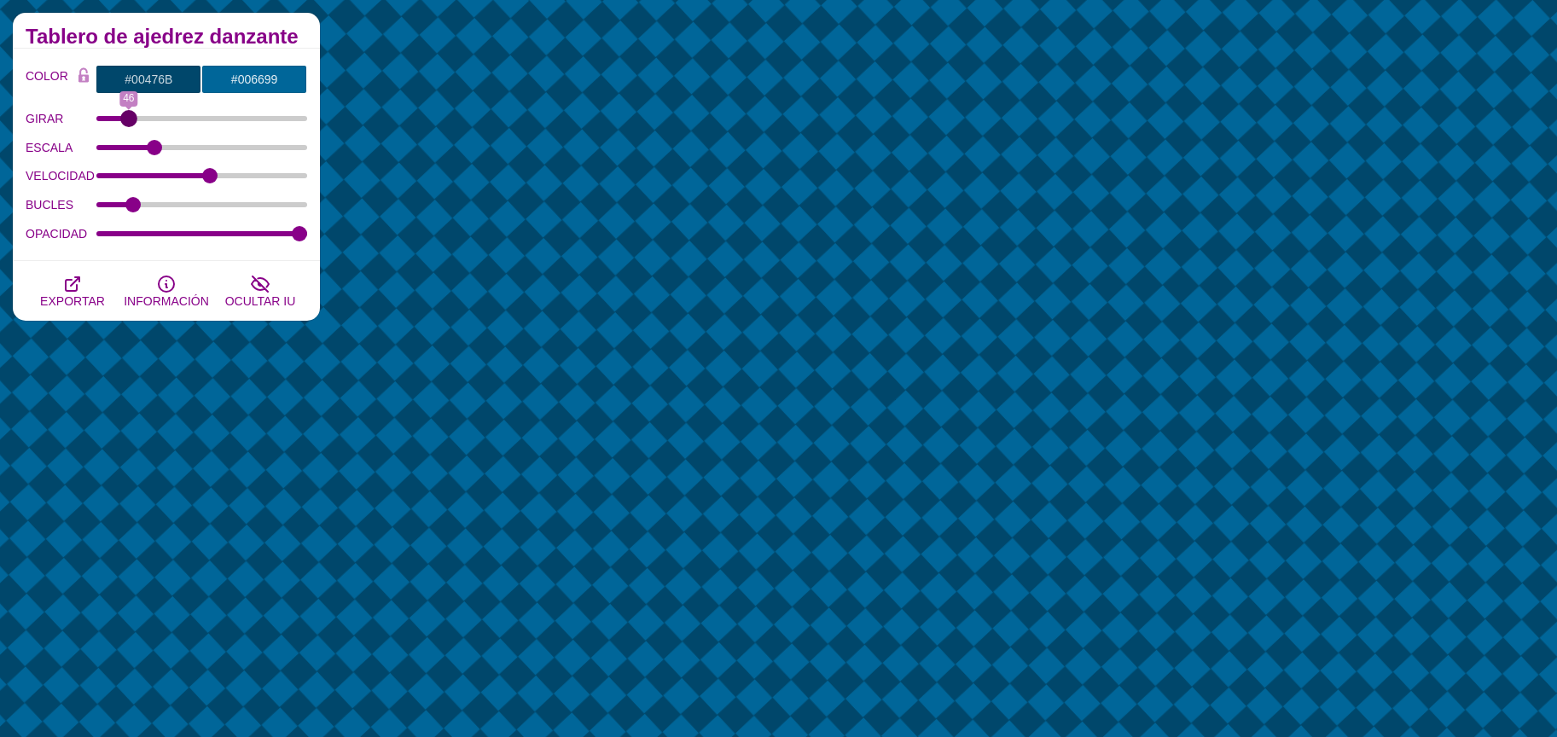
drag, startPoint x: 141, startPoint y: 123, endPoint x: 128, endPoint y: 142, distance: 22.7
type input "46"
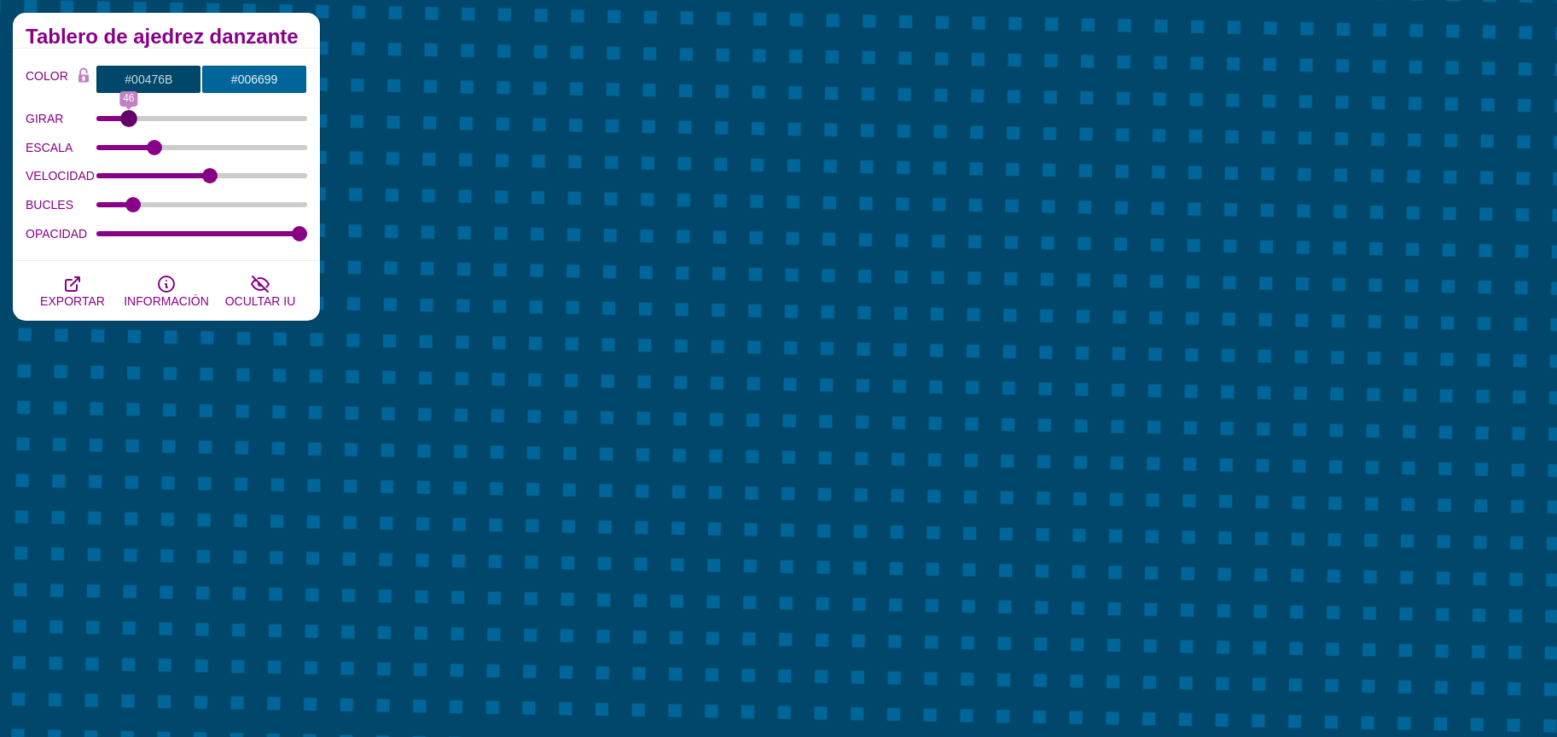
click at [128, 122] on input "GIRAR" at bounding box center [202, 118] width 212 height 7
click at [163, 84] on input "#00476B" at bounding box center [149, 79] width 106 height 29
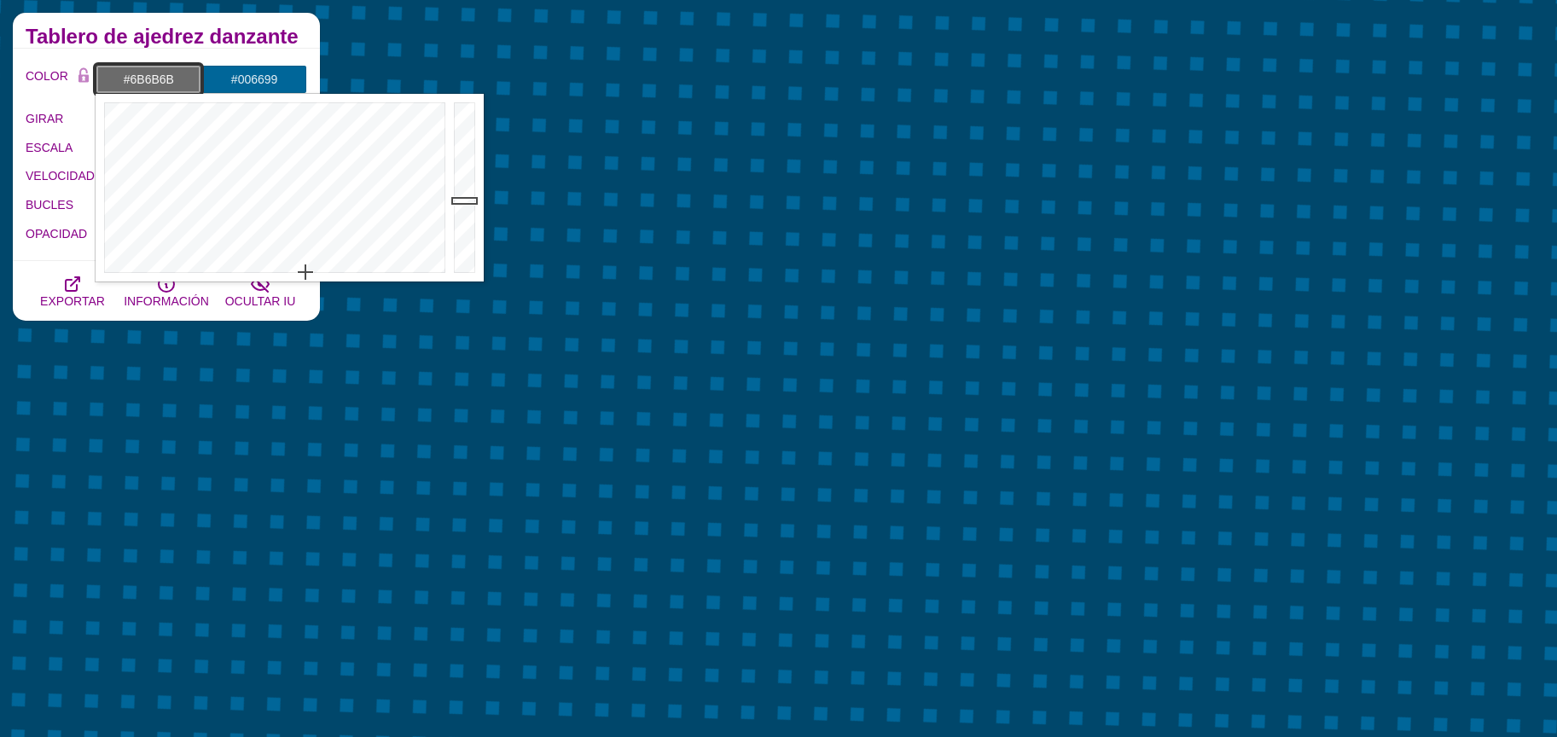
drag, startPoint x: 339, startPoint y: 267, endPoint x: 305, endPoint y: 274, distance: 34.0
click at [305, 274] on div at bounding box center [273, 188] width 354 height 188
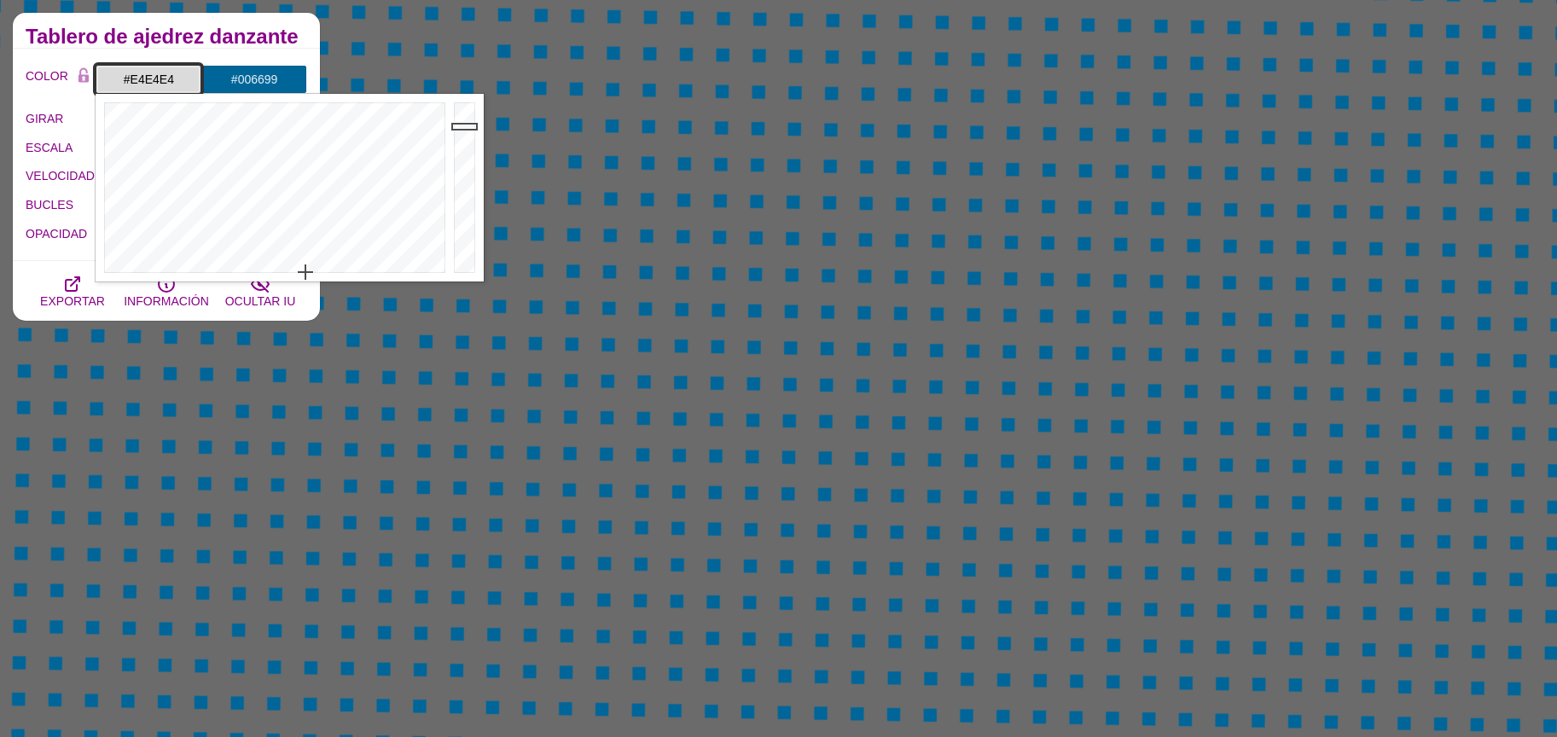
type input "#ECECEC"
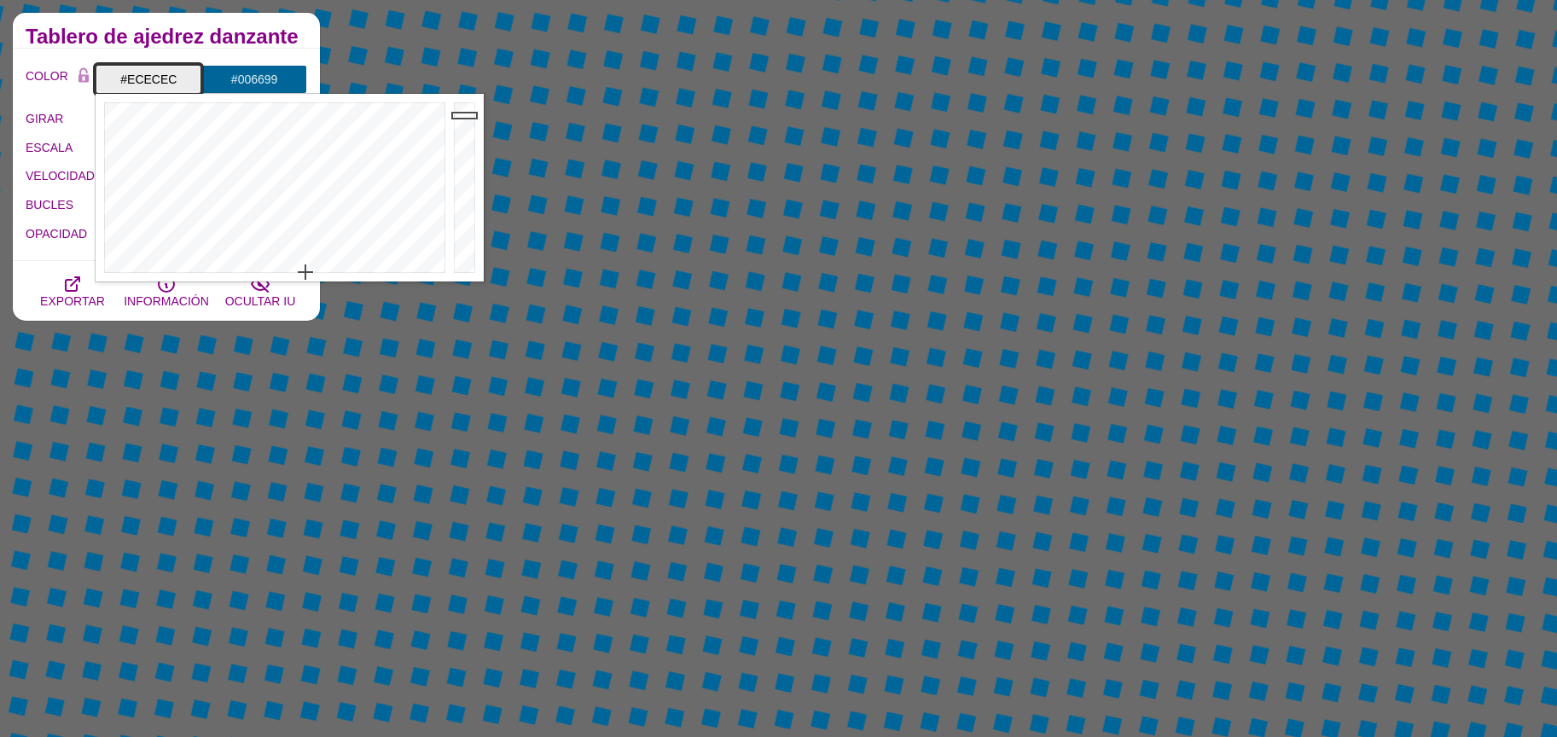
drag, startPoint x: 463, startPoint y: 127, endPoint x: 464, endPoint y: 115, distance: 12.0
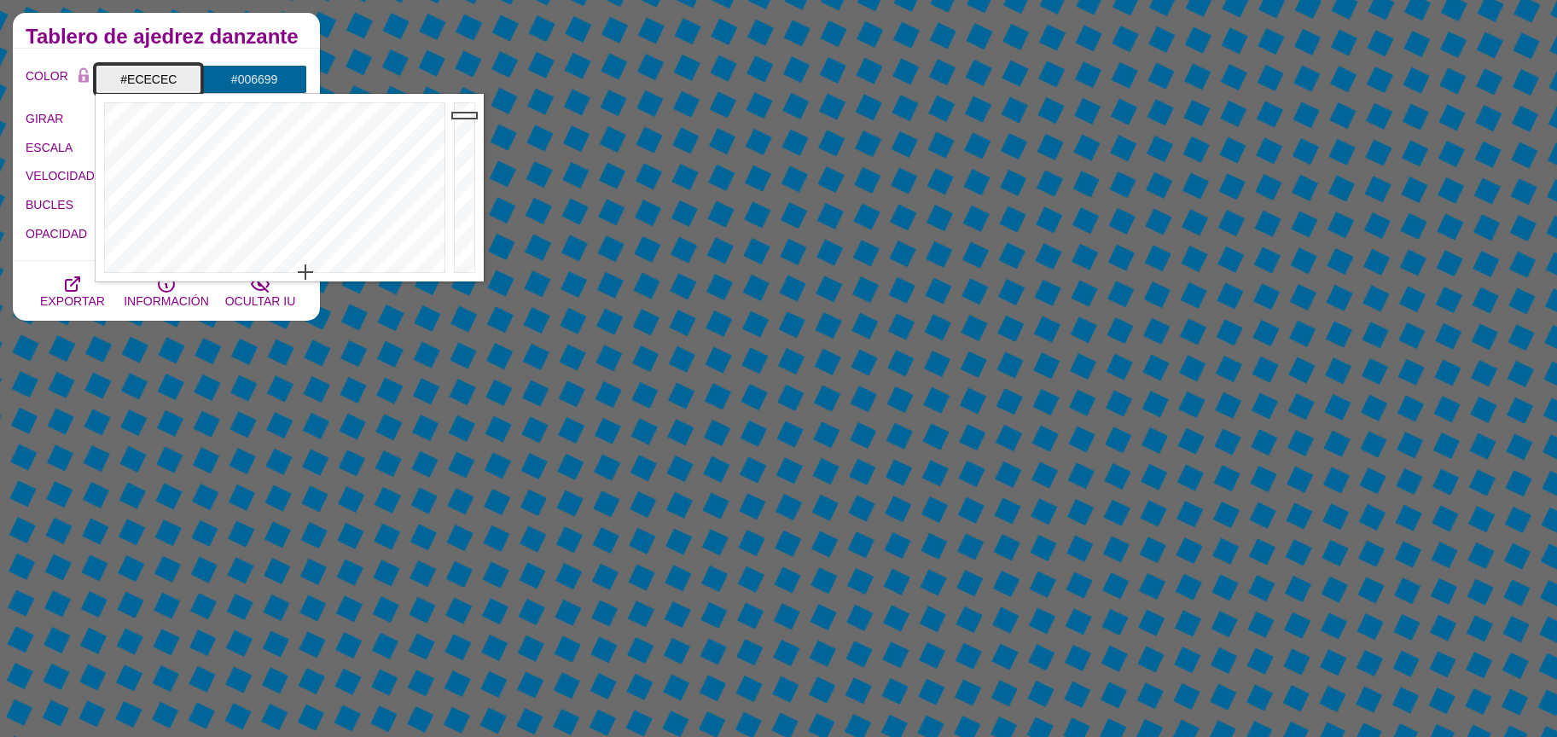
click at [464, 115] on div at bounding box center [467, 188] width 34 height 188
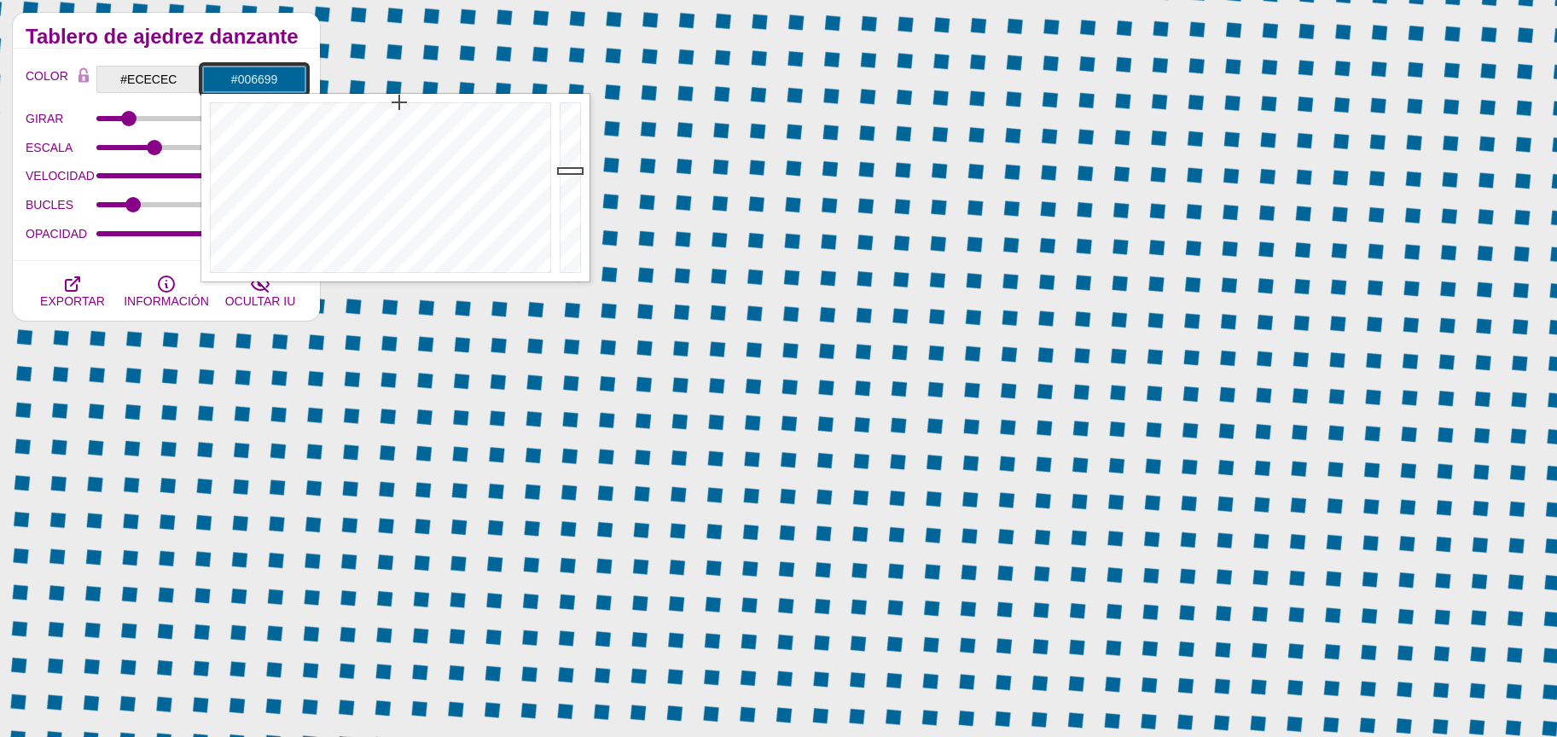
click at [245, 91] on input "#006699" at bounding box center [254, 79] width 106 height 29
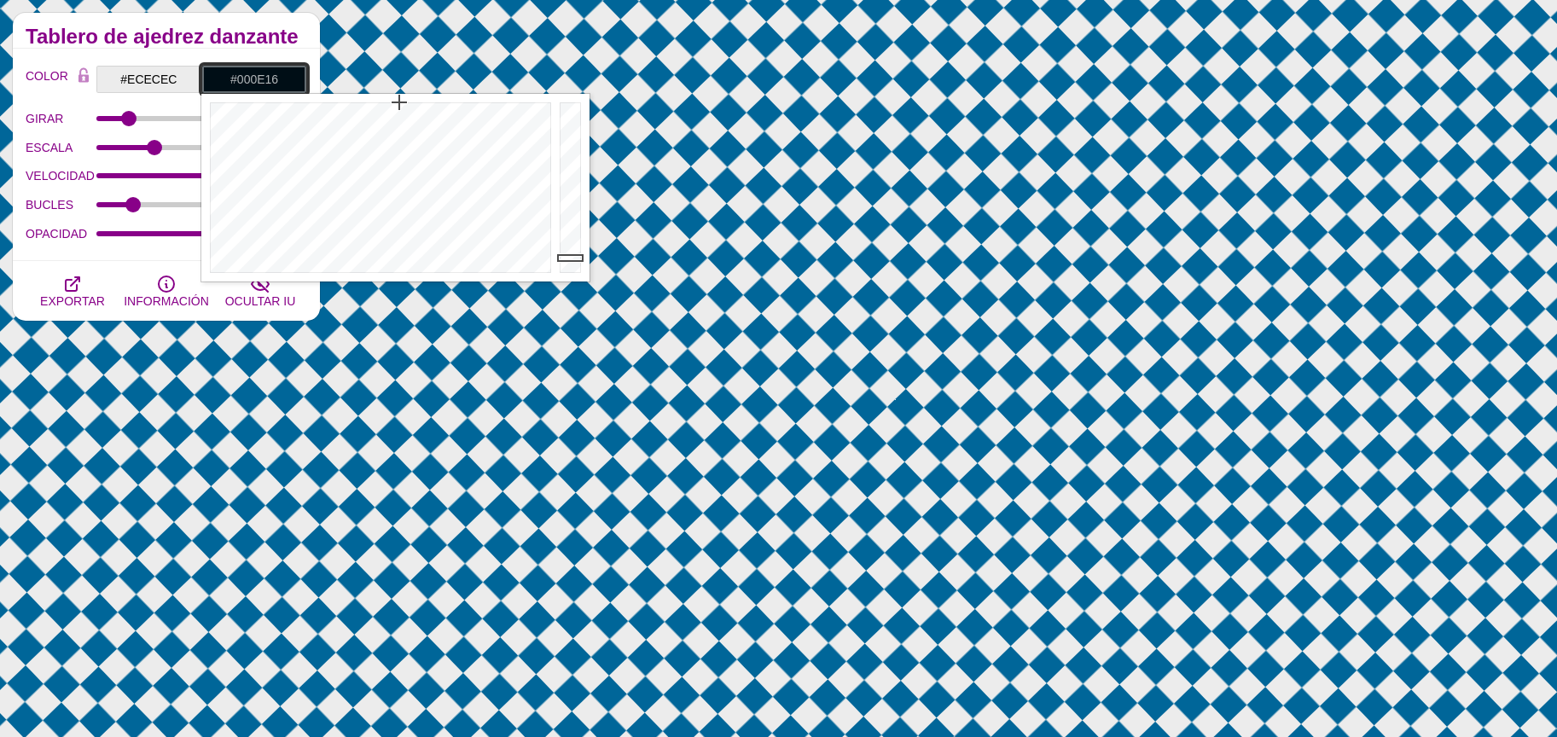
click at [576, 258] on div at bounding box center [572, 188] width 34 height 188
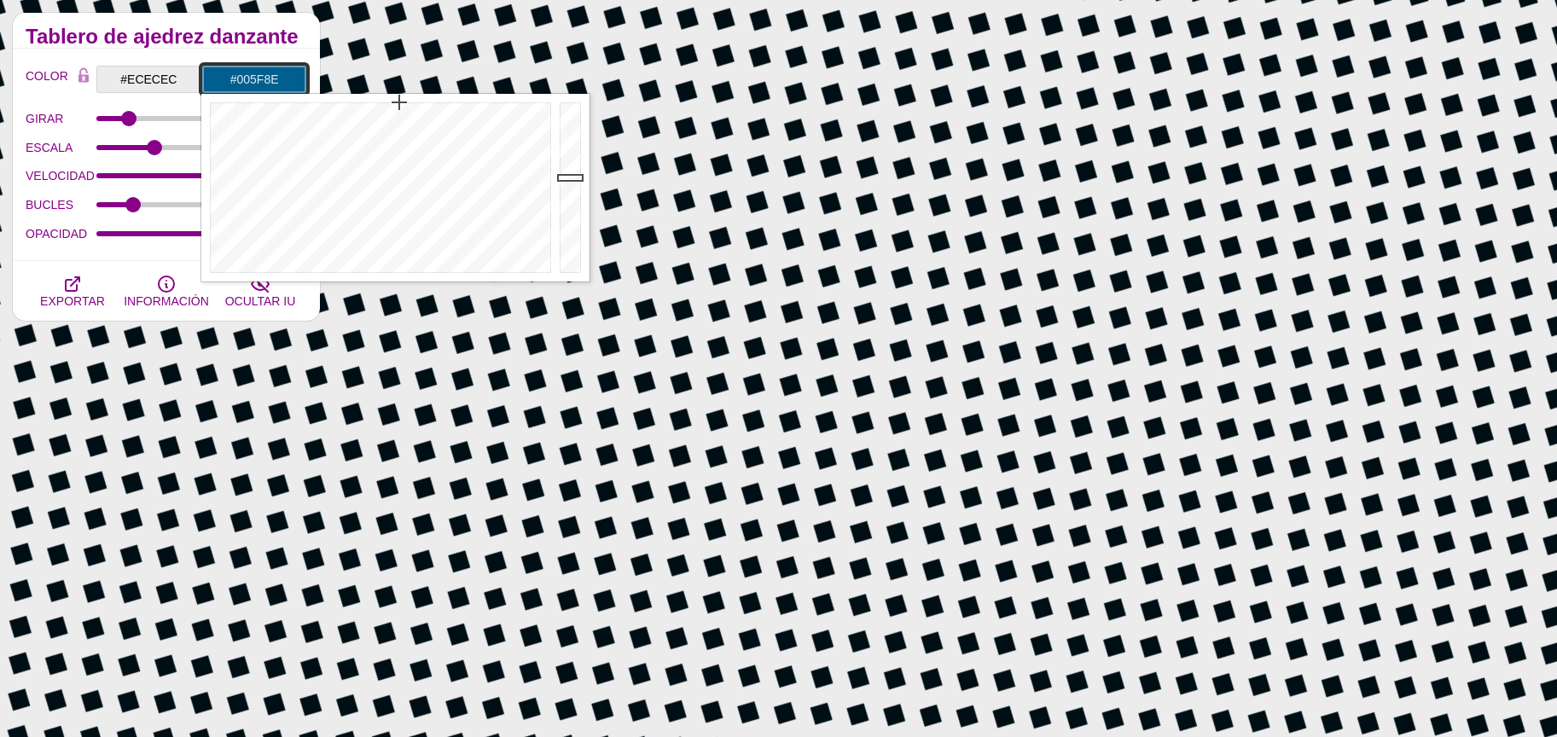
click at [572, 177] on div at bounding box center [572, 188] width 34 height 188
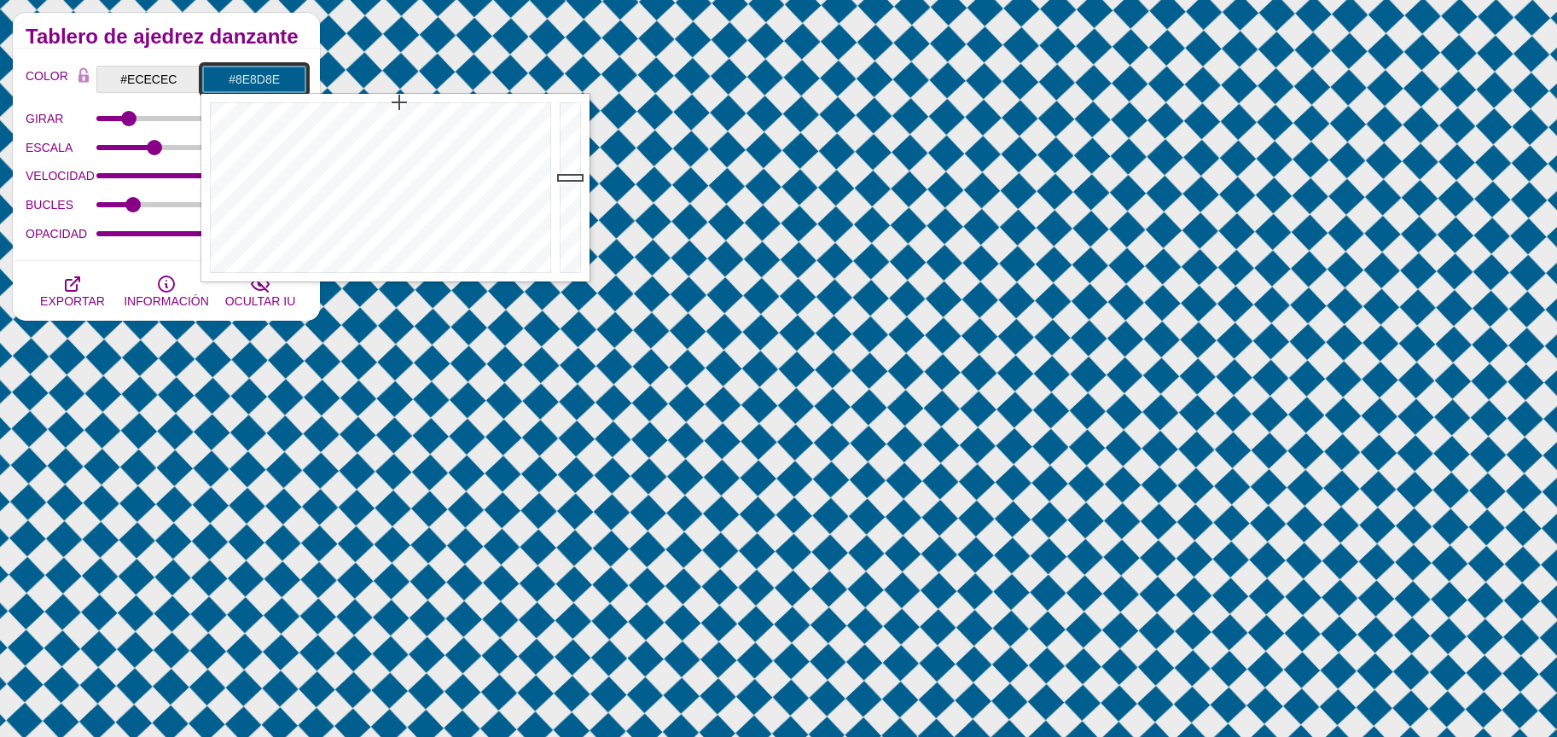
click at [458, 271] on div at bounding box center [378, 188] width 354 height 188
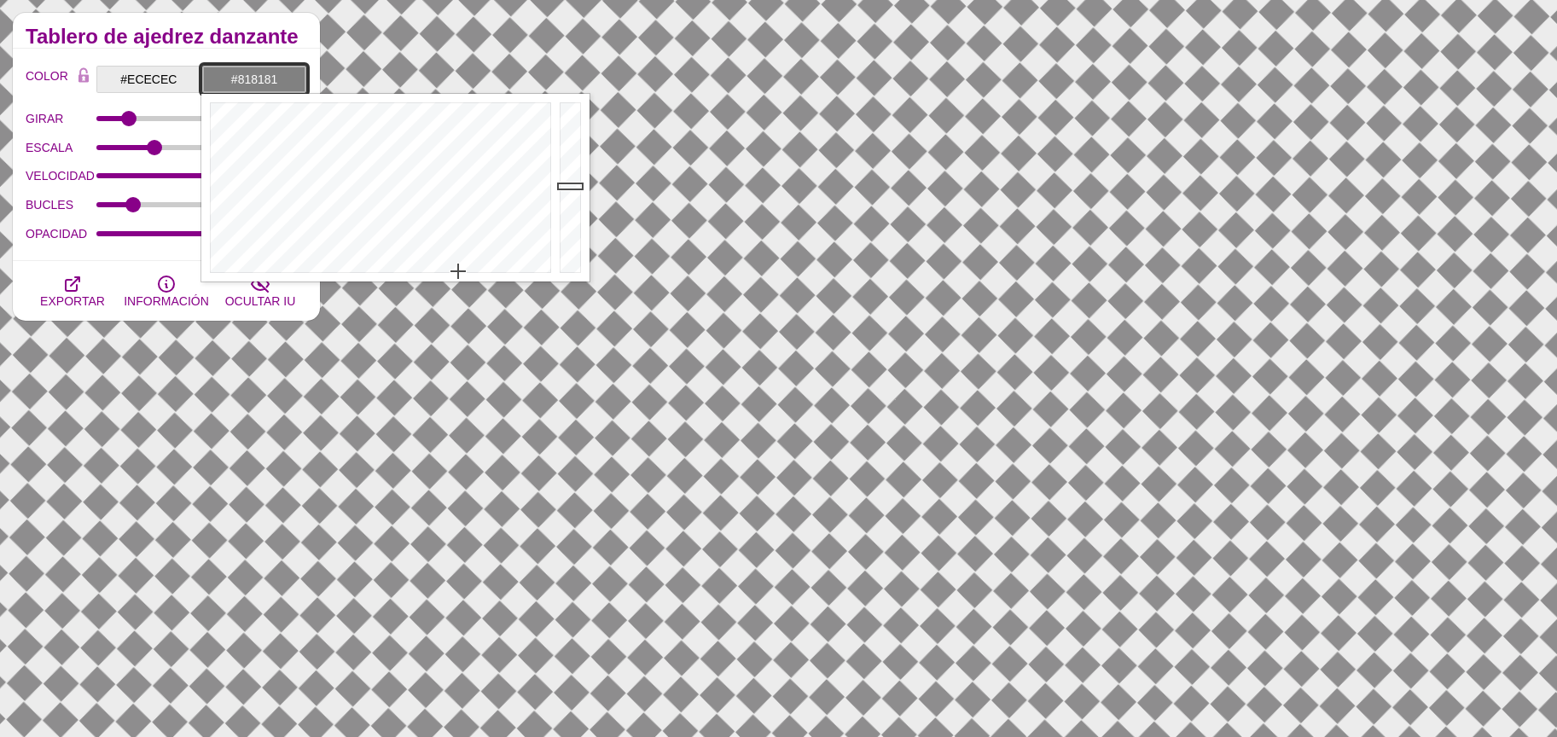
click at [569, 186] on div at bounding box center [572, 188] width 34 height 188
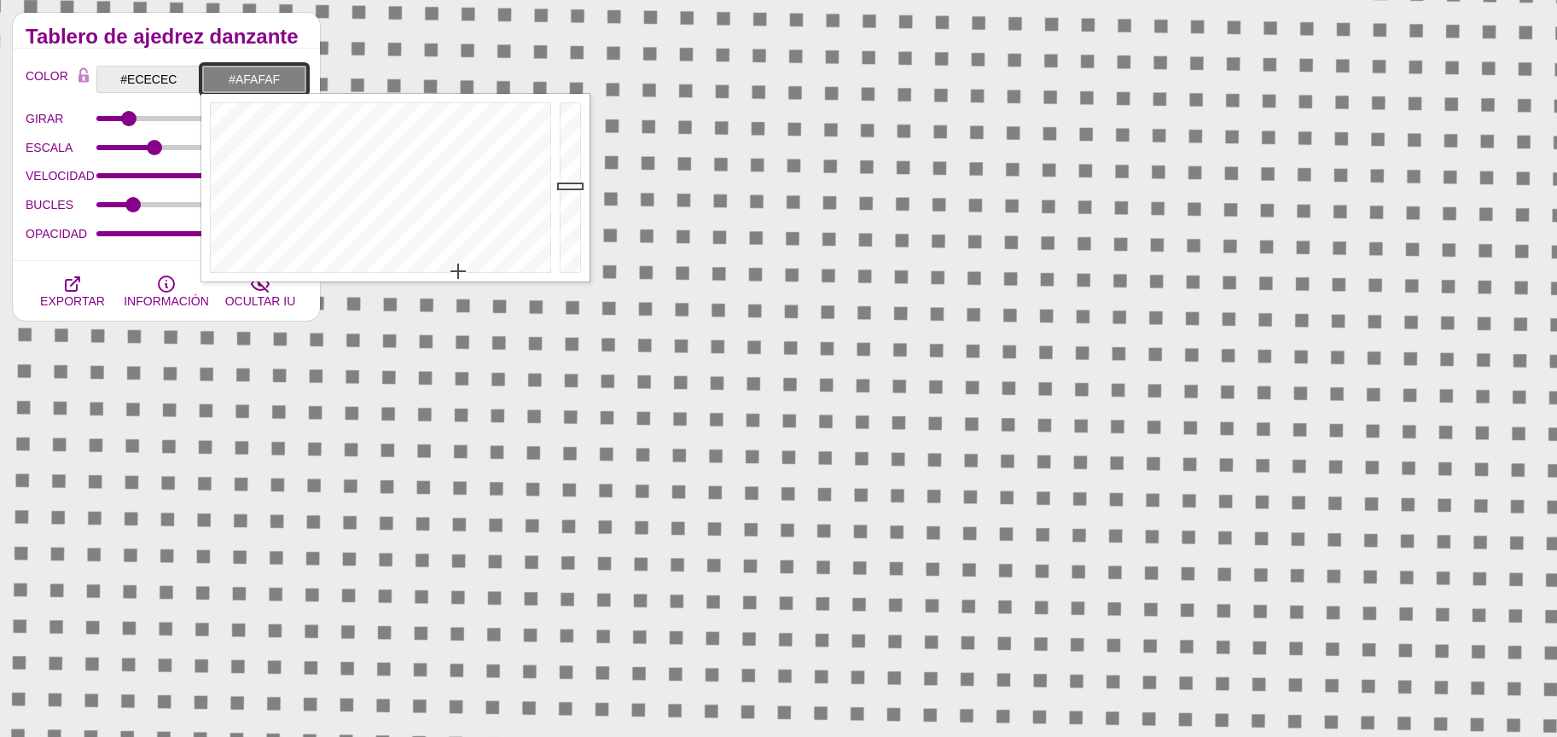
click at [568, 155] on div at bounding box center [572, 188] width 34 height 188
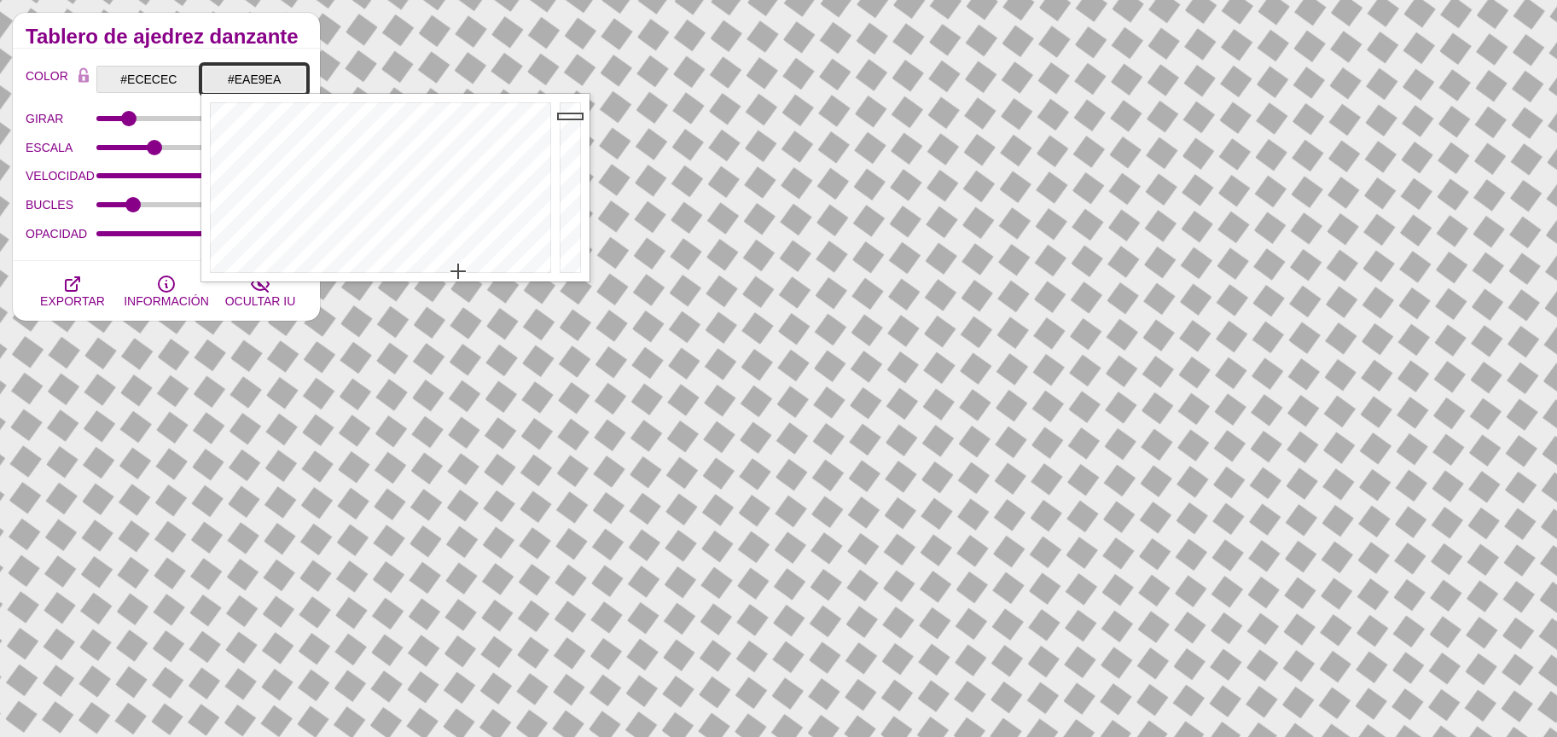
click at [567, 116] on div at bounding box center [572, 188] width 34 height 188
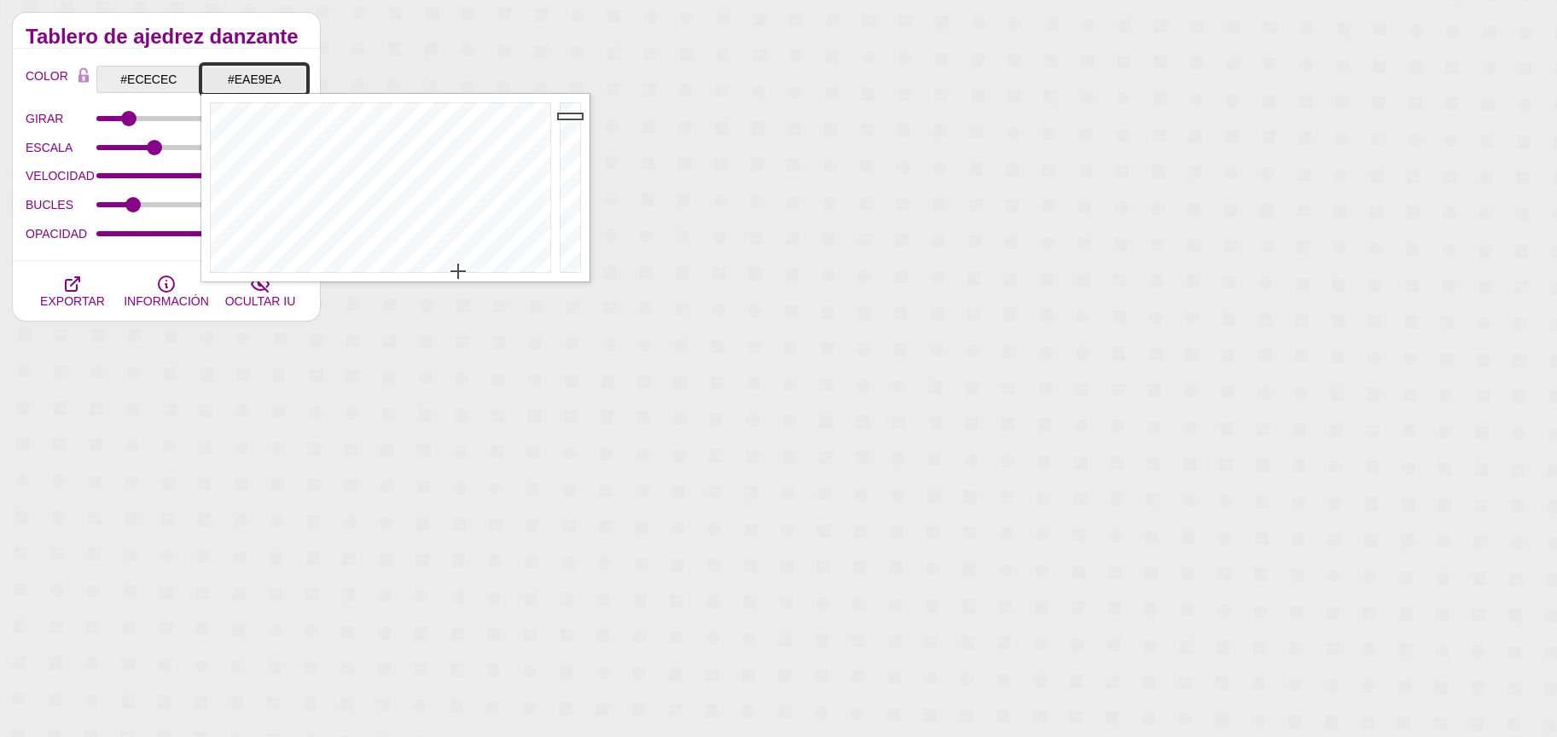
type input "#CCCCCD"
click at [564, 136] on div at bounding box center [572, 188] width 34 height 188
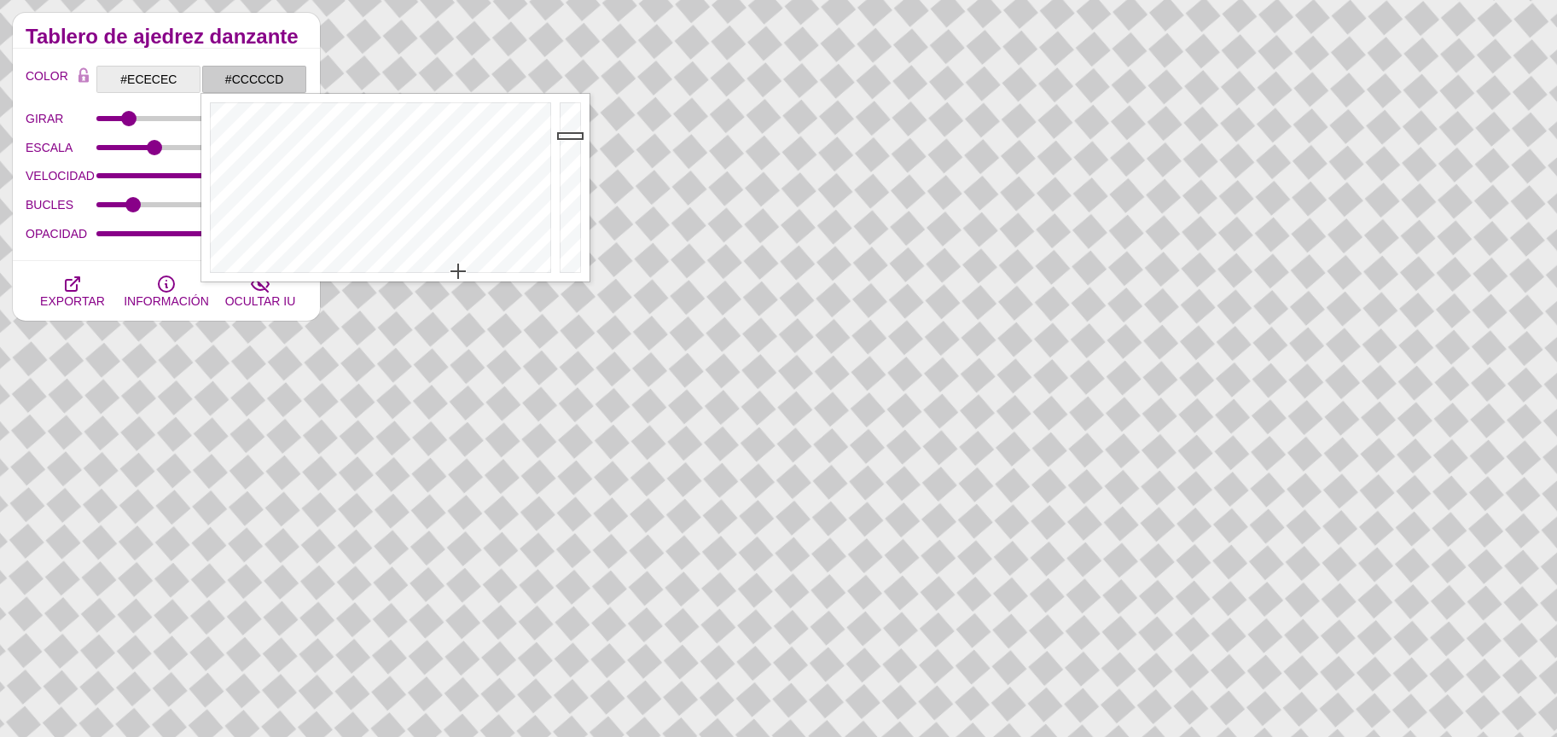
click at [212, 44] on font "Tablero de ajedrez danzante" at bounding box center [162, 36] width 273 height 23
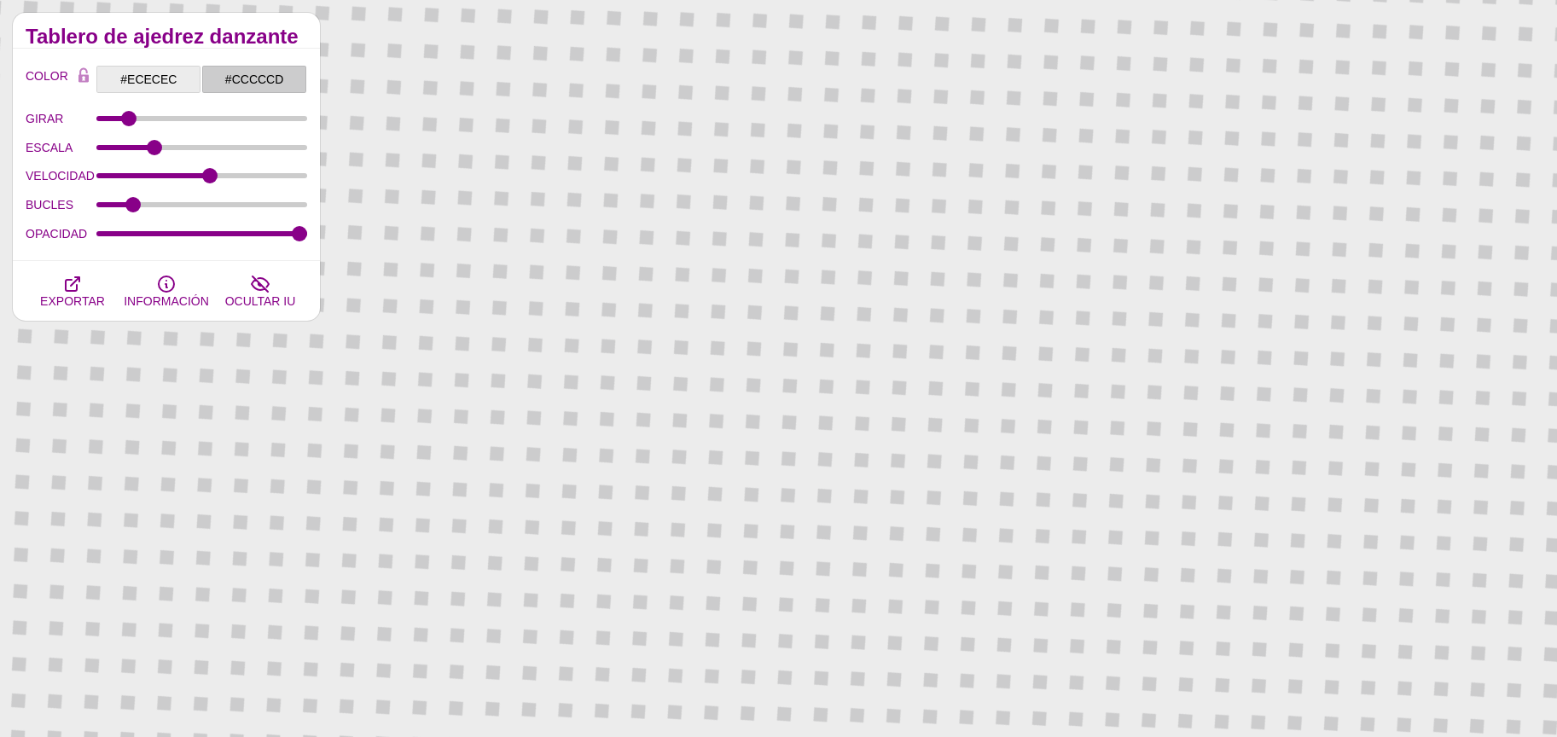
click at [133, 126] on div "GIRAR 46" at bounding box center [167, 118] width 282 height 29
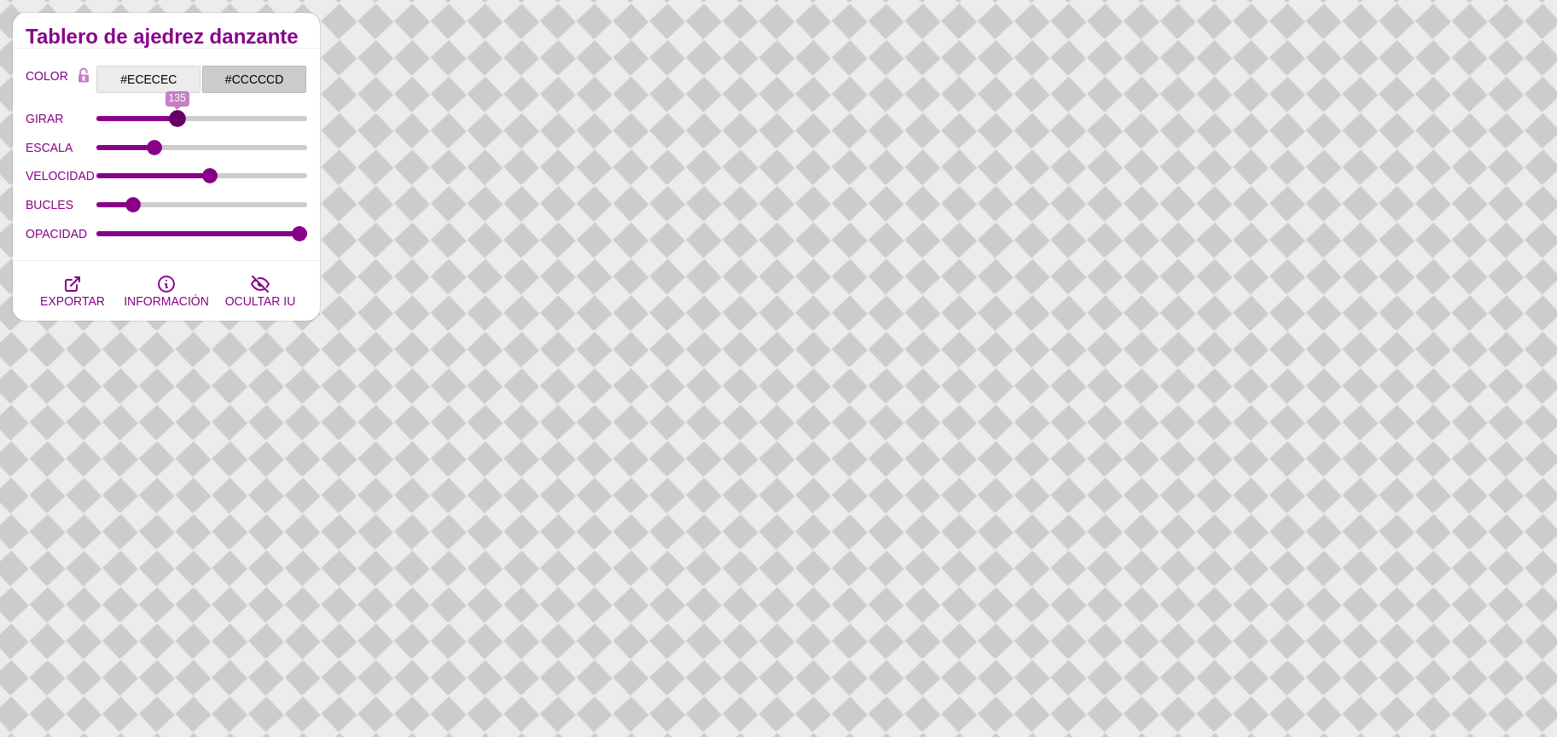
drag, startPoint x: 126, startPoint y: 114, endPoint x: 177, endPoint y: 121, distance: 50.8
type input "135"
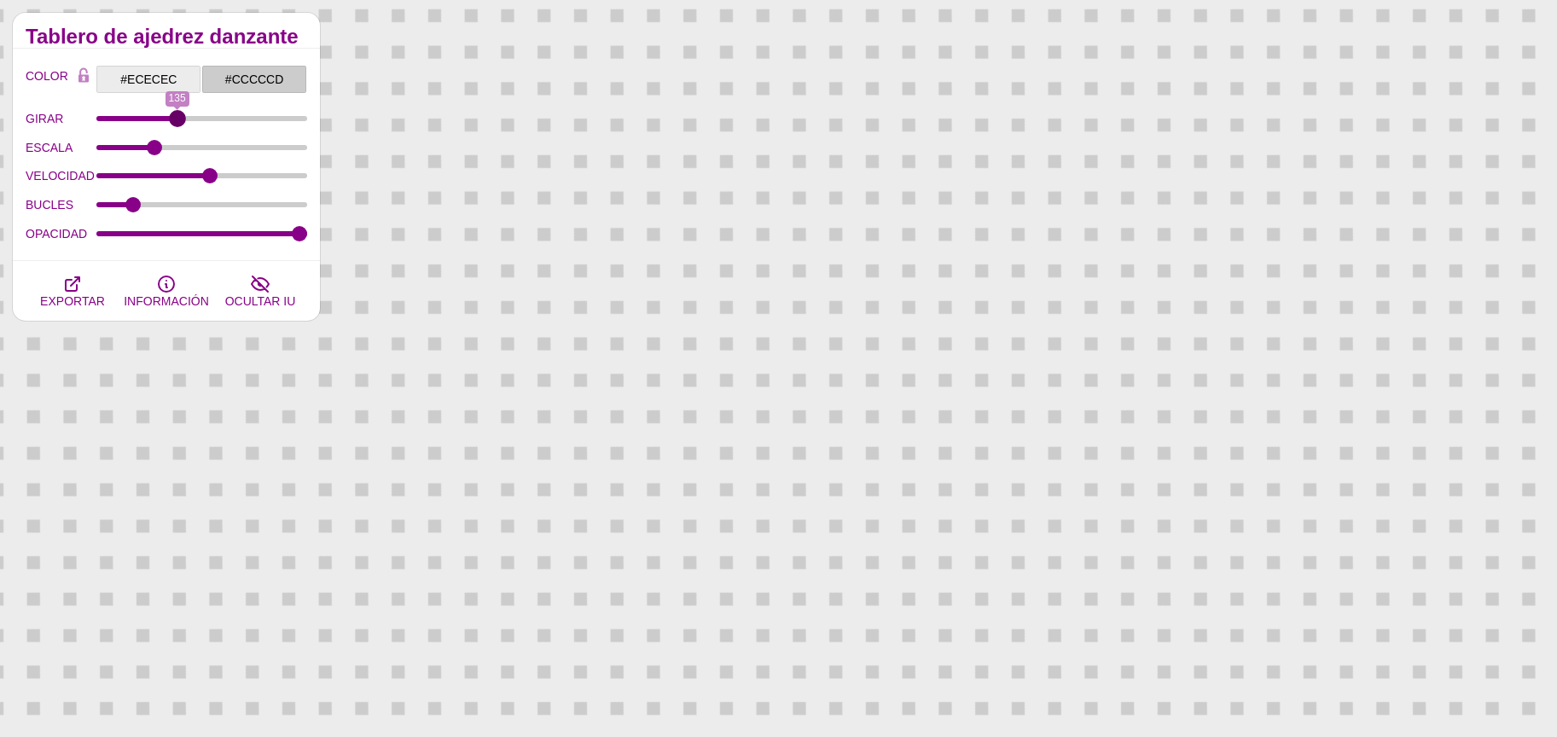
click at [177, 121] on input "GIRAR" at bounding box center [202, 118] width 212 height 7
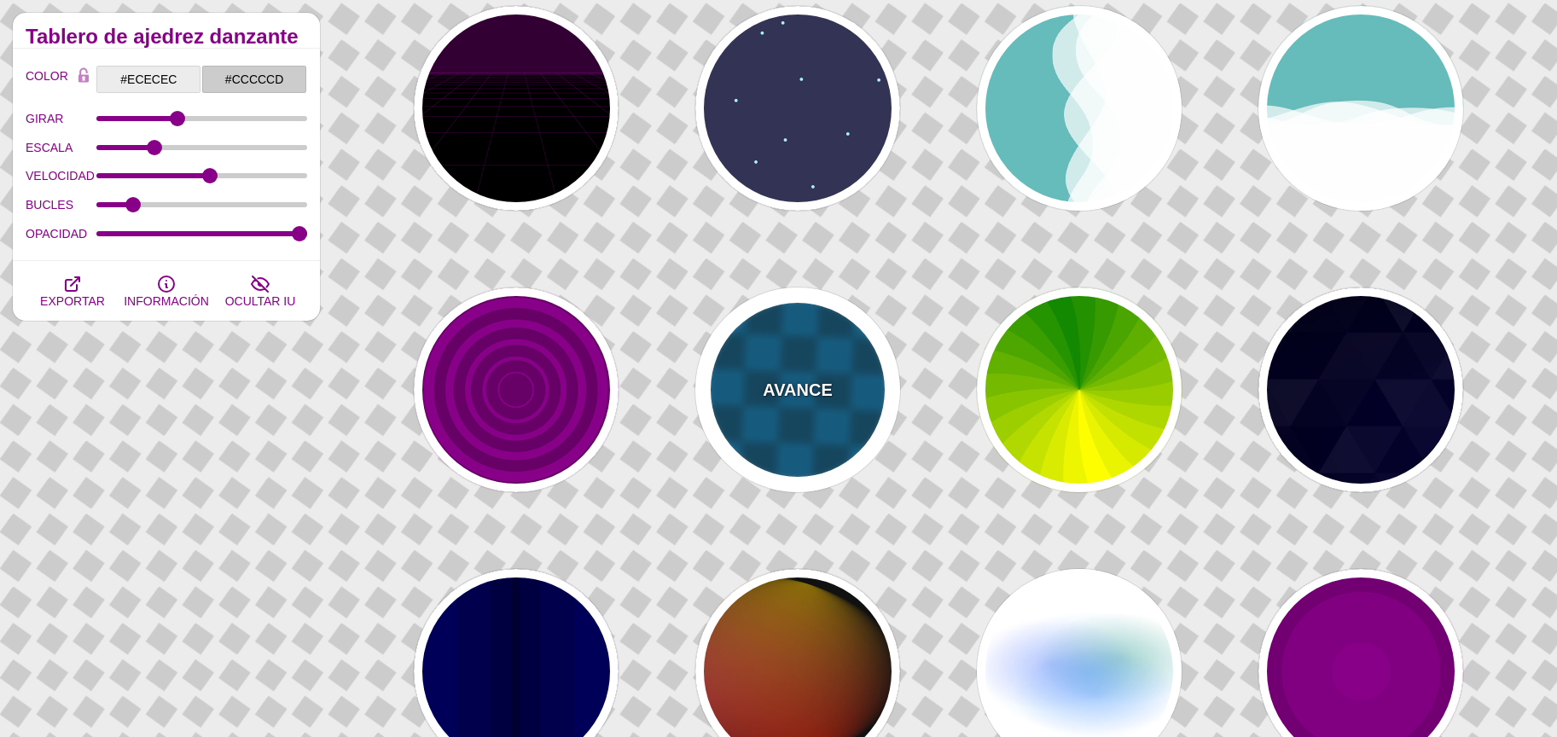
click at [771, 402] on div "AVANCE" at bounding box center [797, 390] width 205 height 205
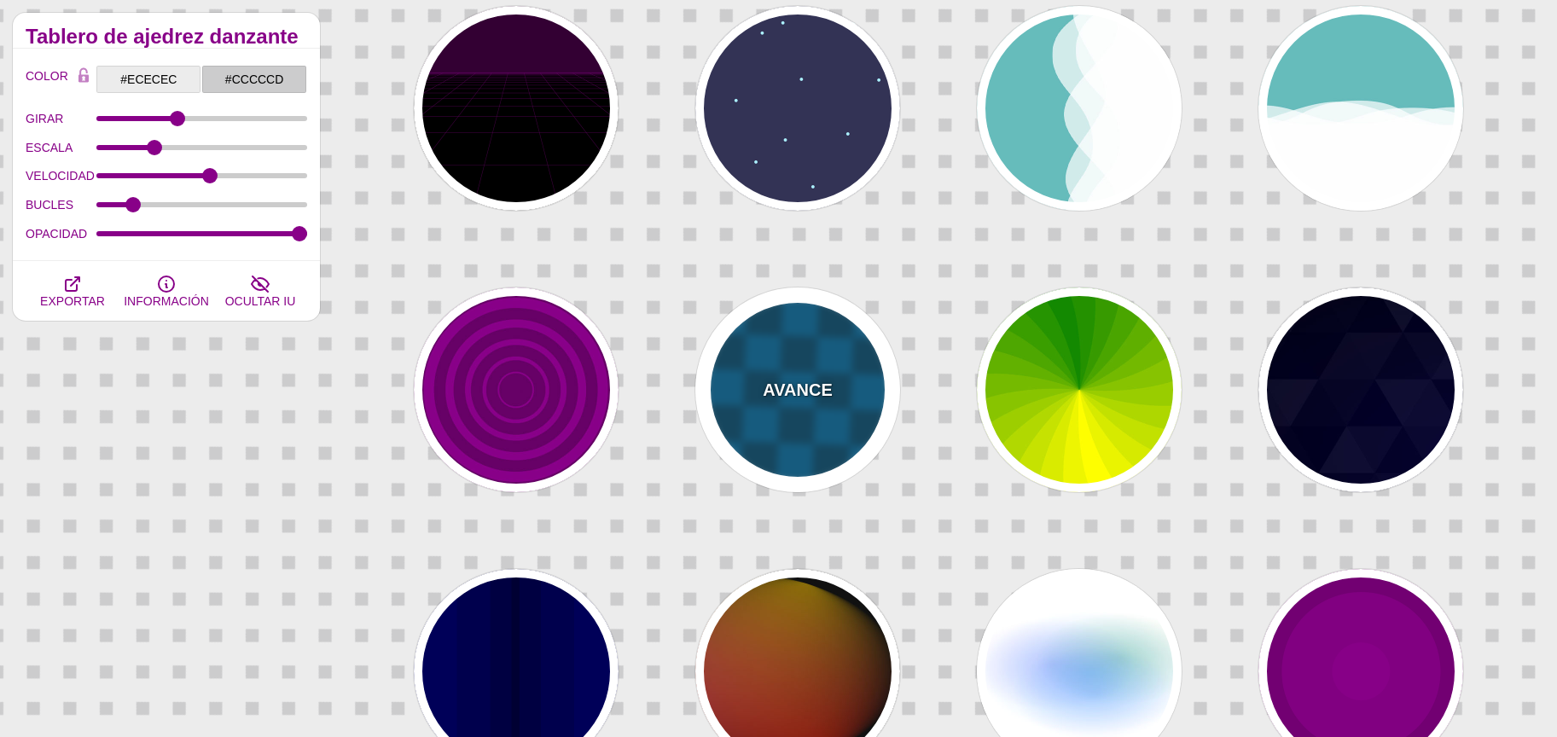
type input "#00476B"
type input "#006699"
type input "0"
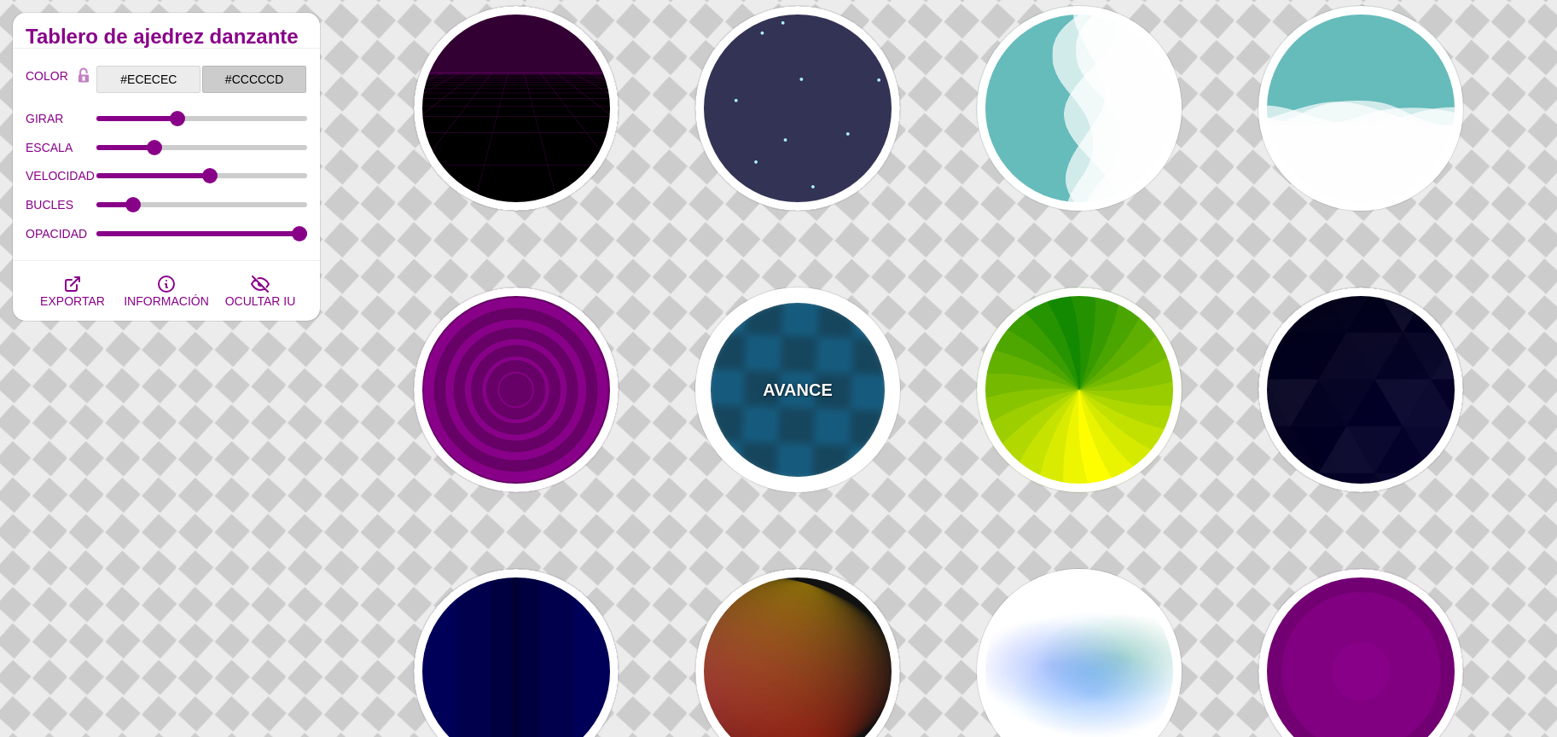
type input "1"
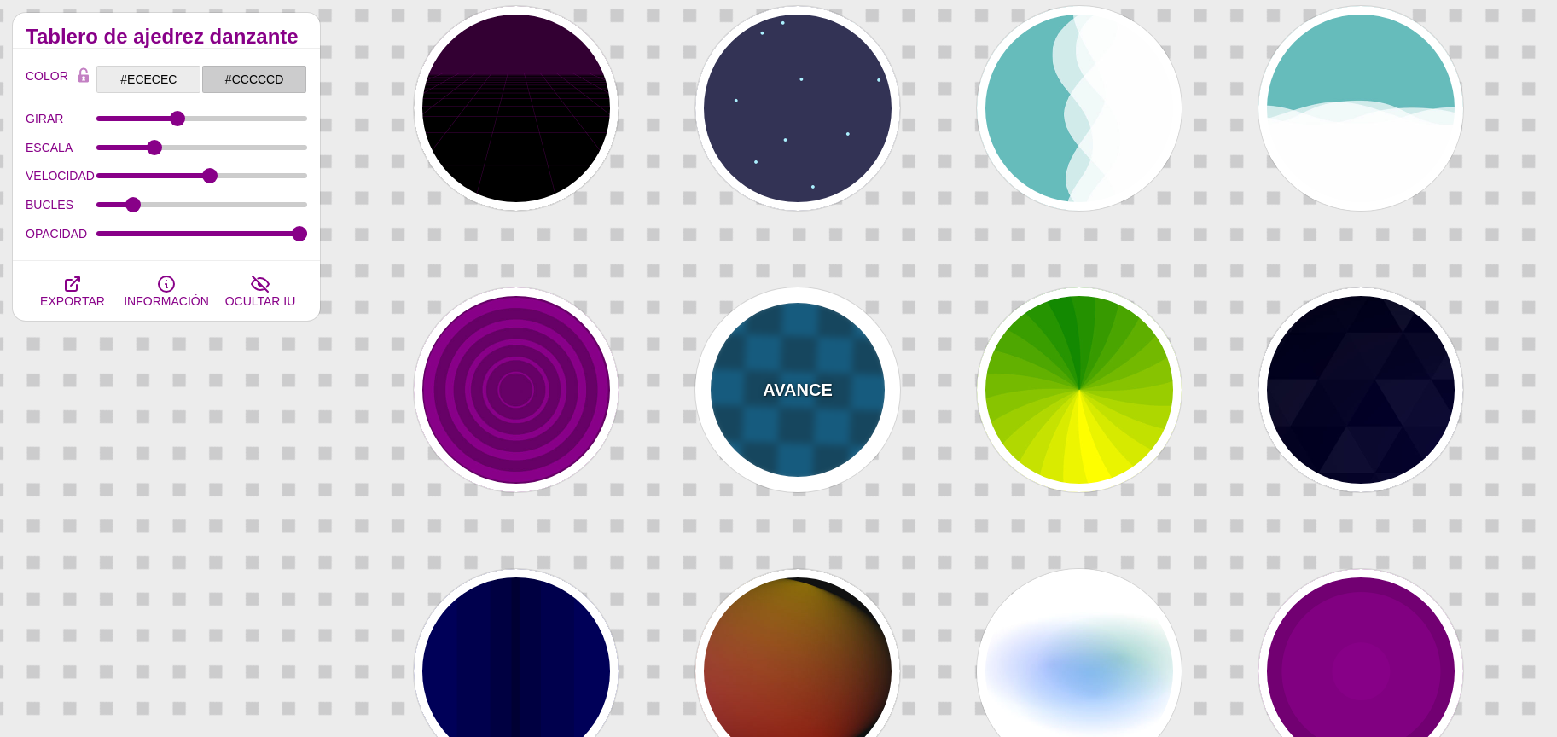
type input "5"
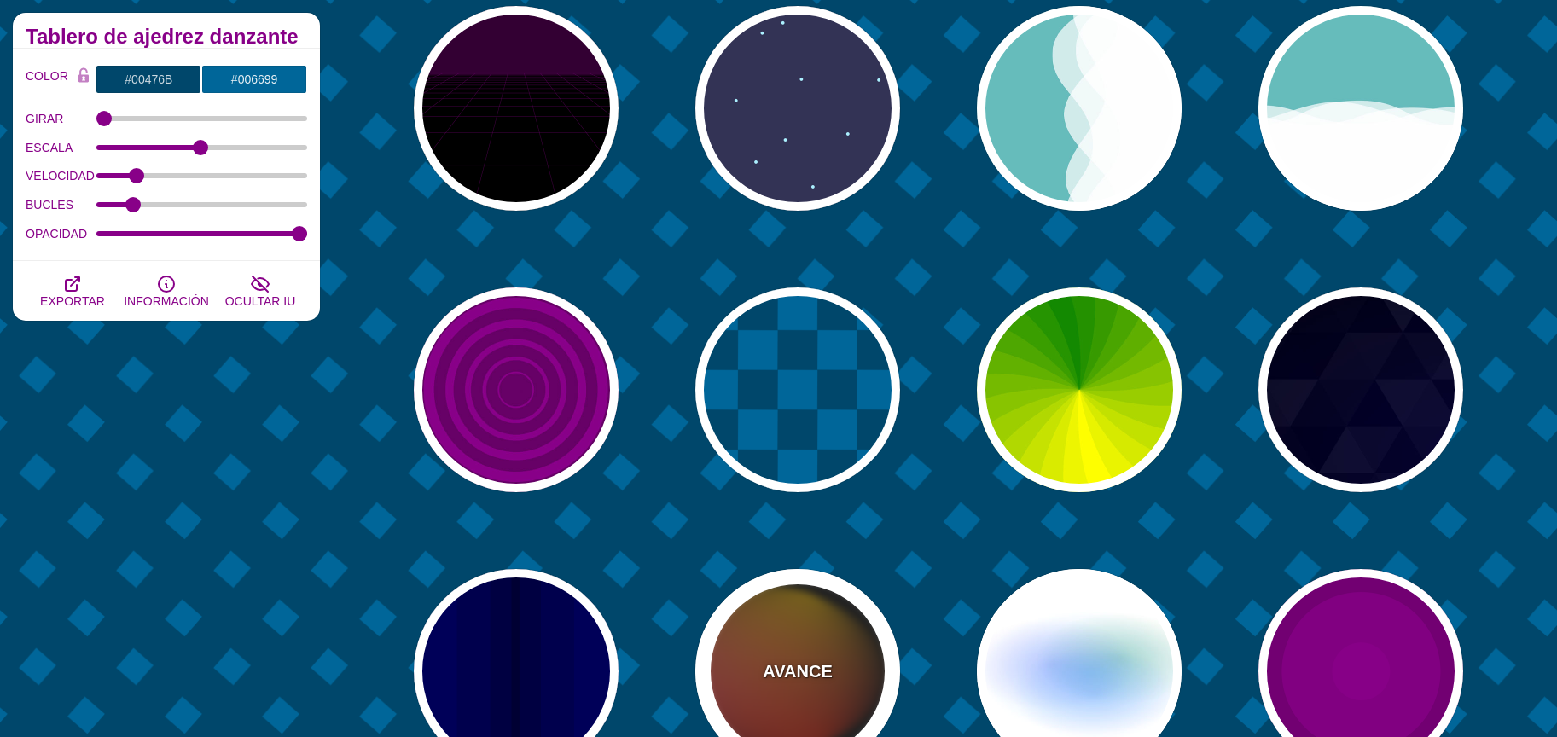
click at [829, 669] on font "AVANCE" at bounding box center [797, 671] width 69 height 19
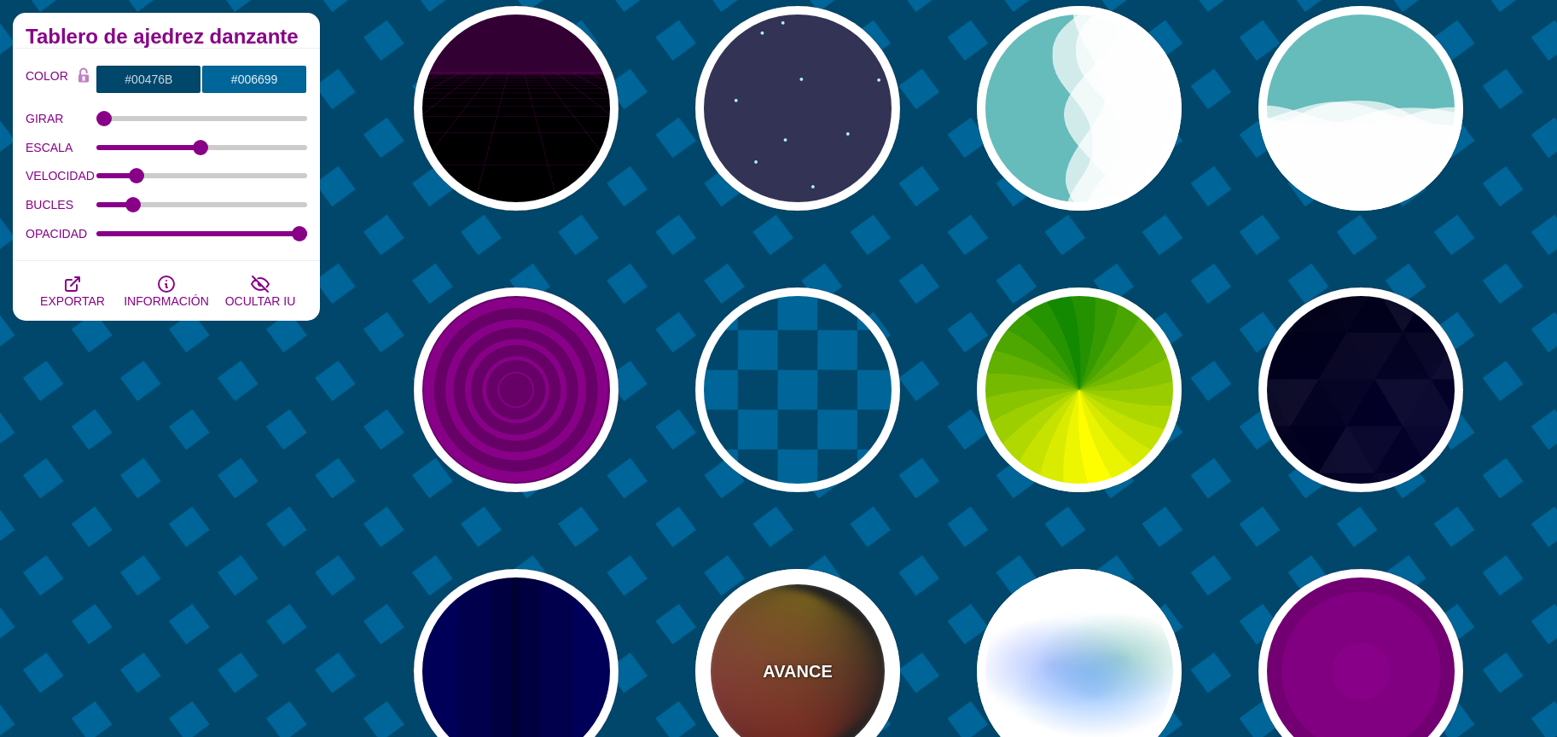
type input "#111111"
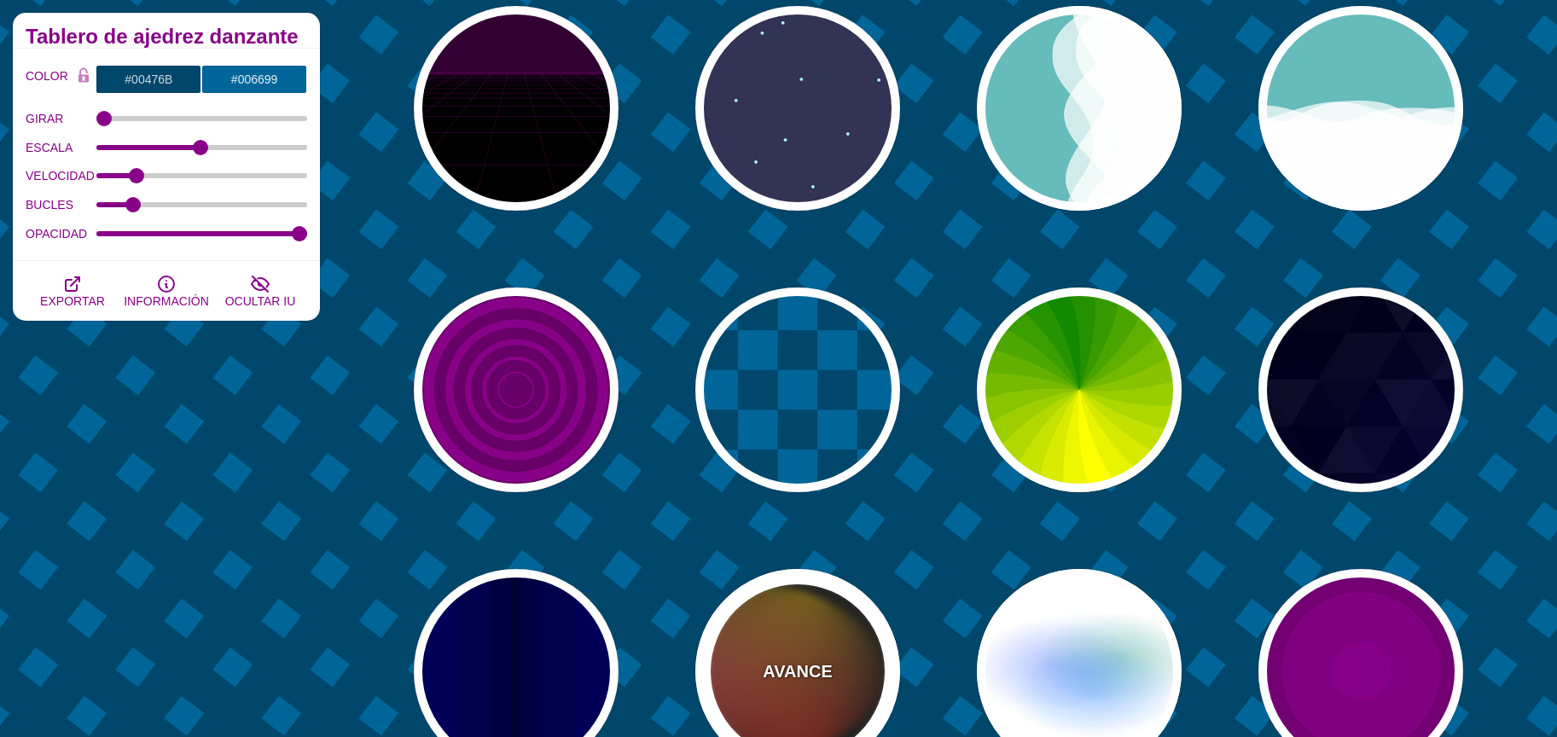
type input "#FF00FF"
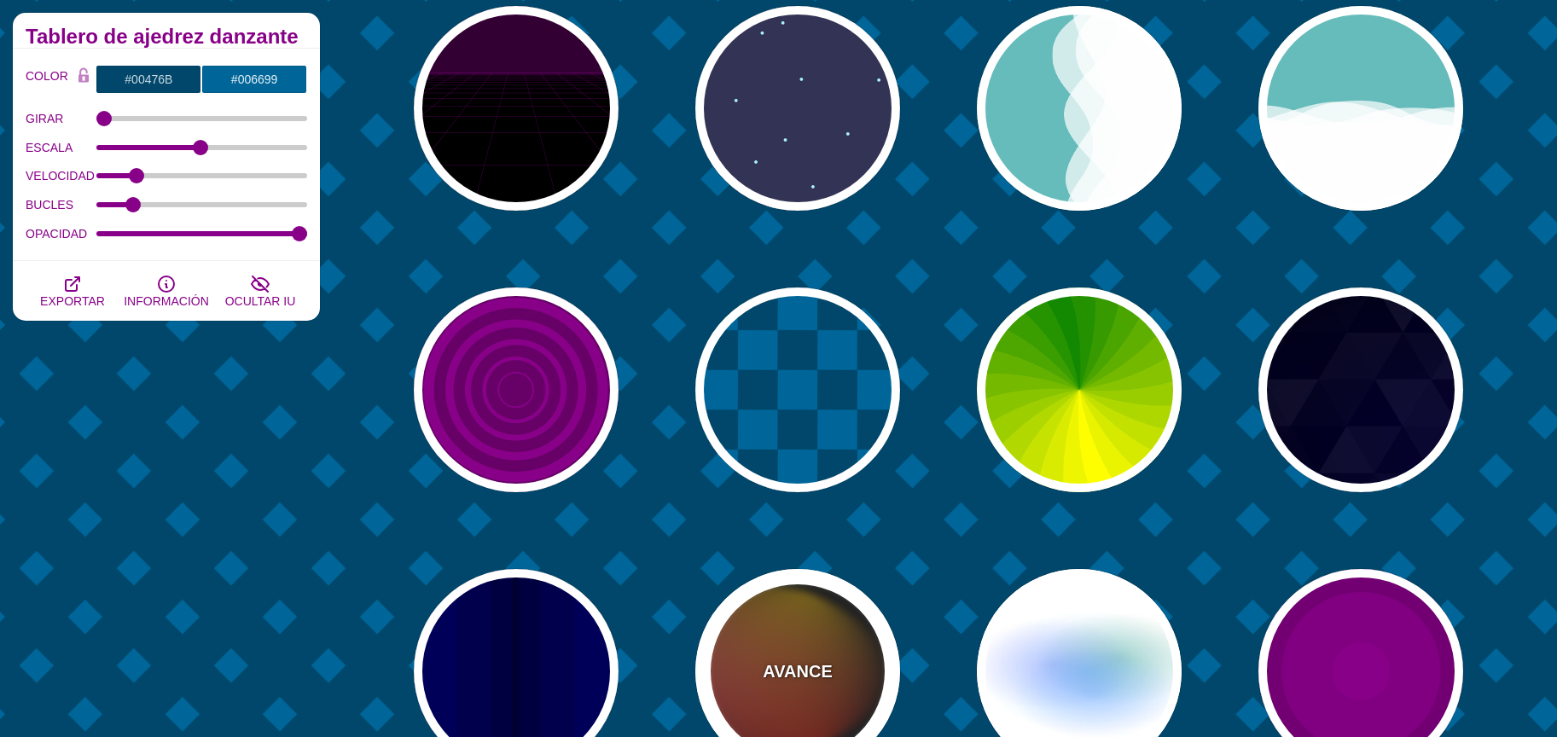
type input "#FFCC00"
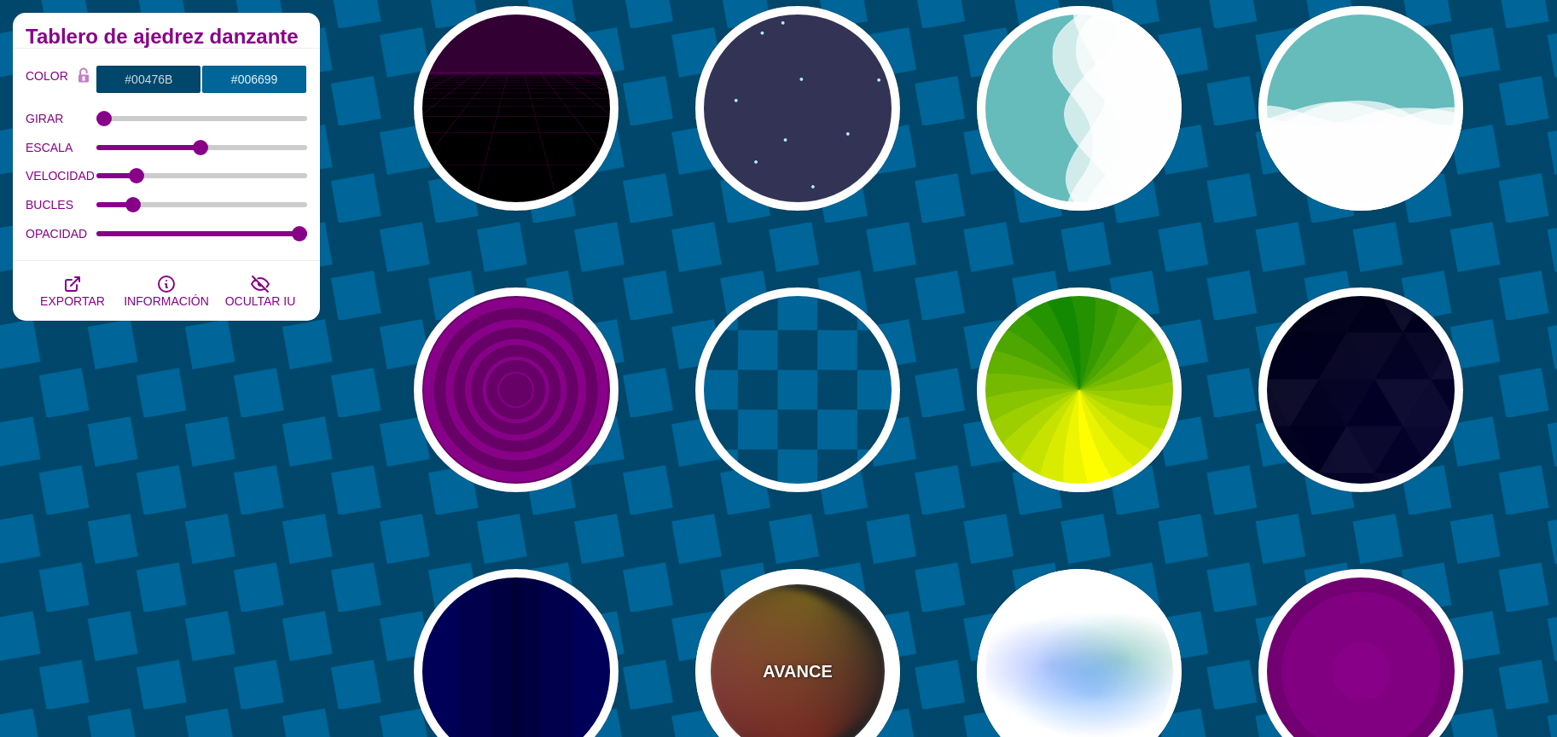
type input "#FF2200"
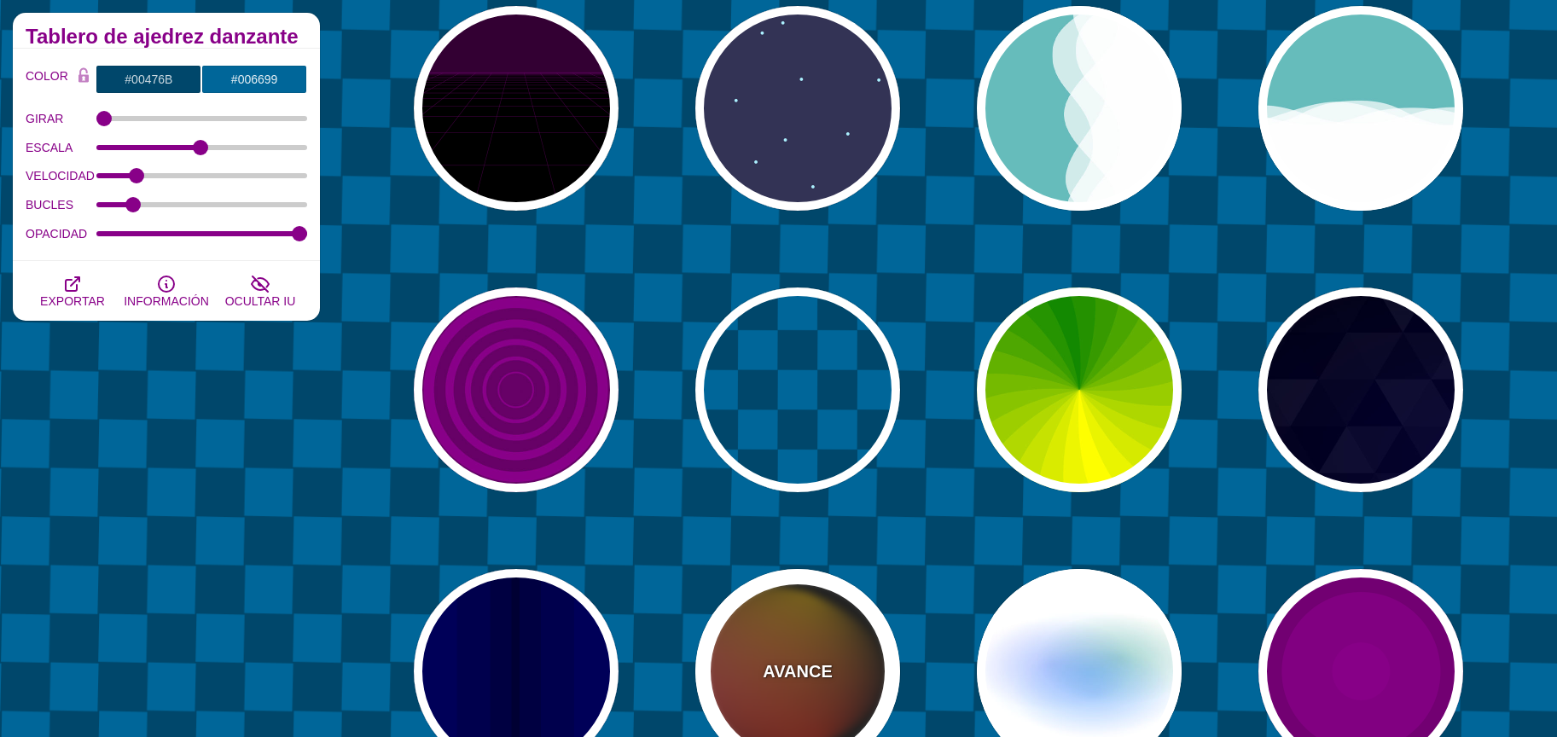
type input "4"
type input "12"
type input "999"
type input "1"
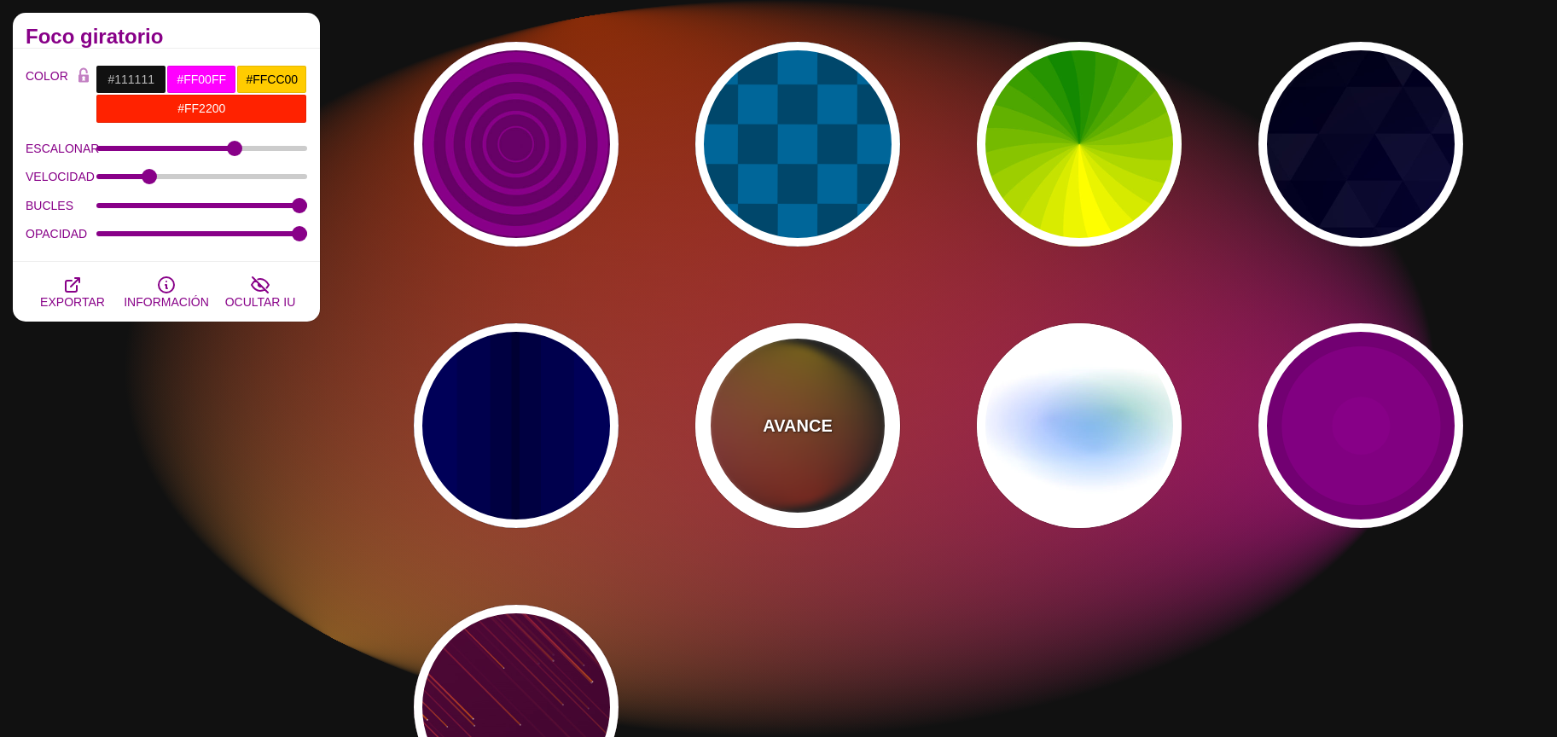
scroll to position [1010, 0]
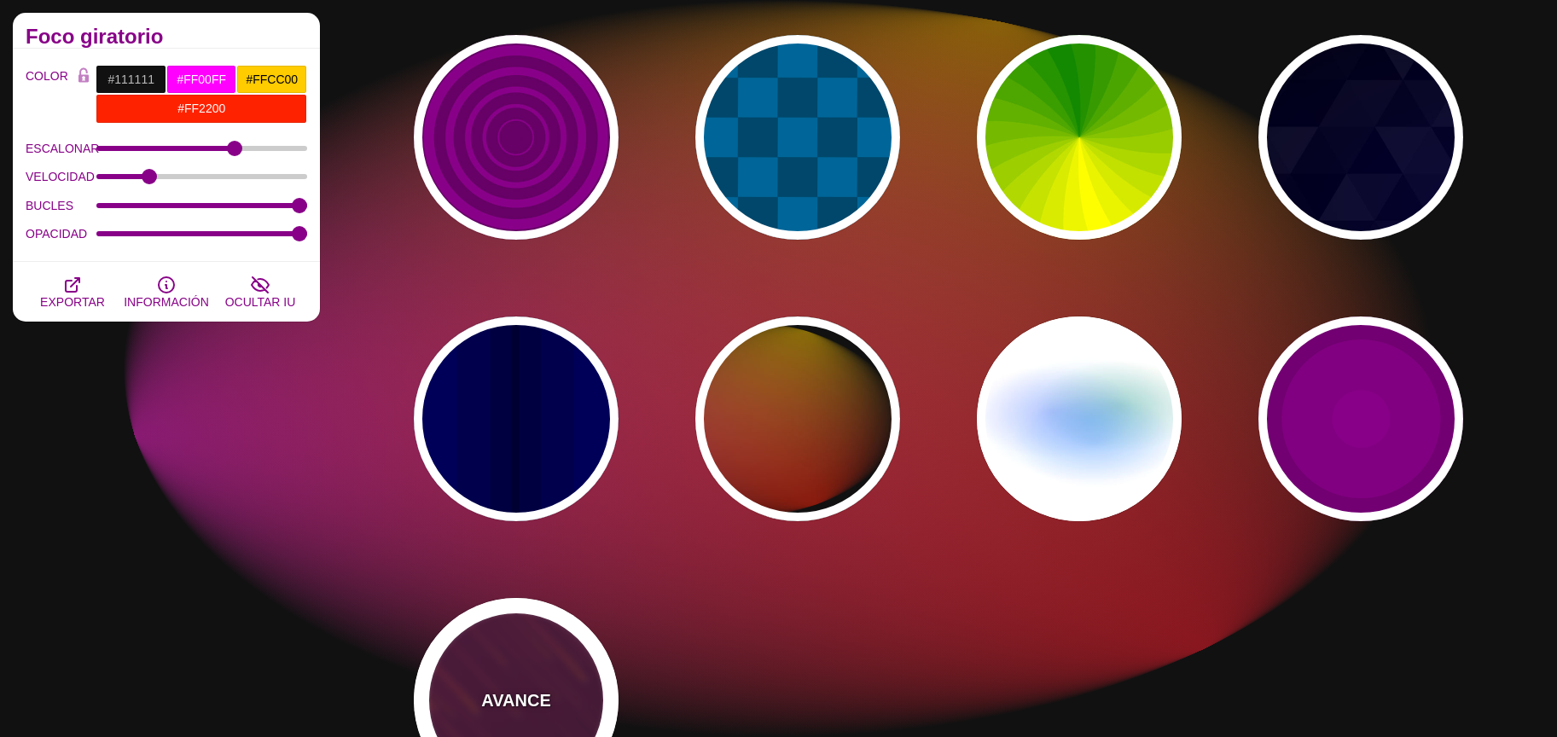
click at [554, 689] on div "AVANCE" at bounding box center [516, 700] width 205 height 205
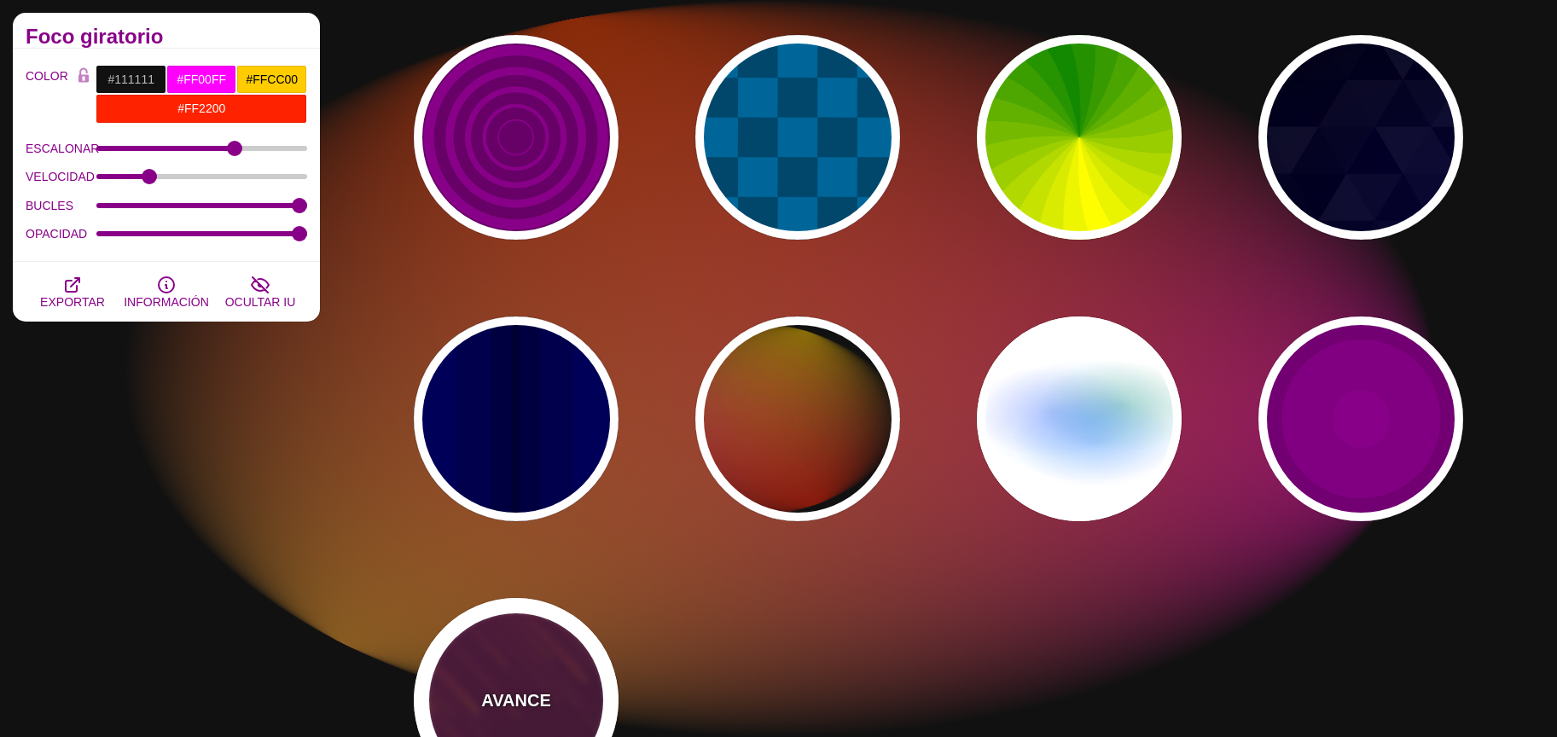
type input "#220022"
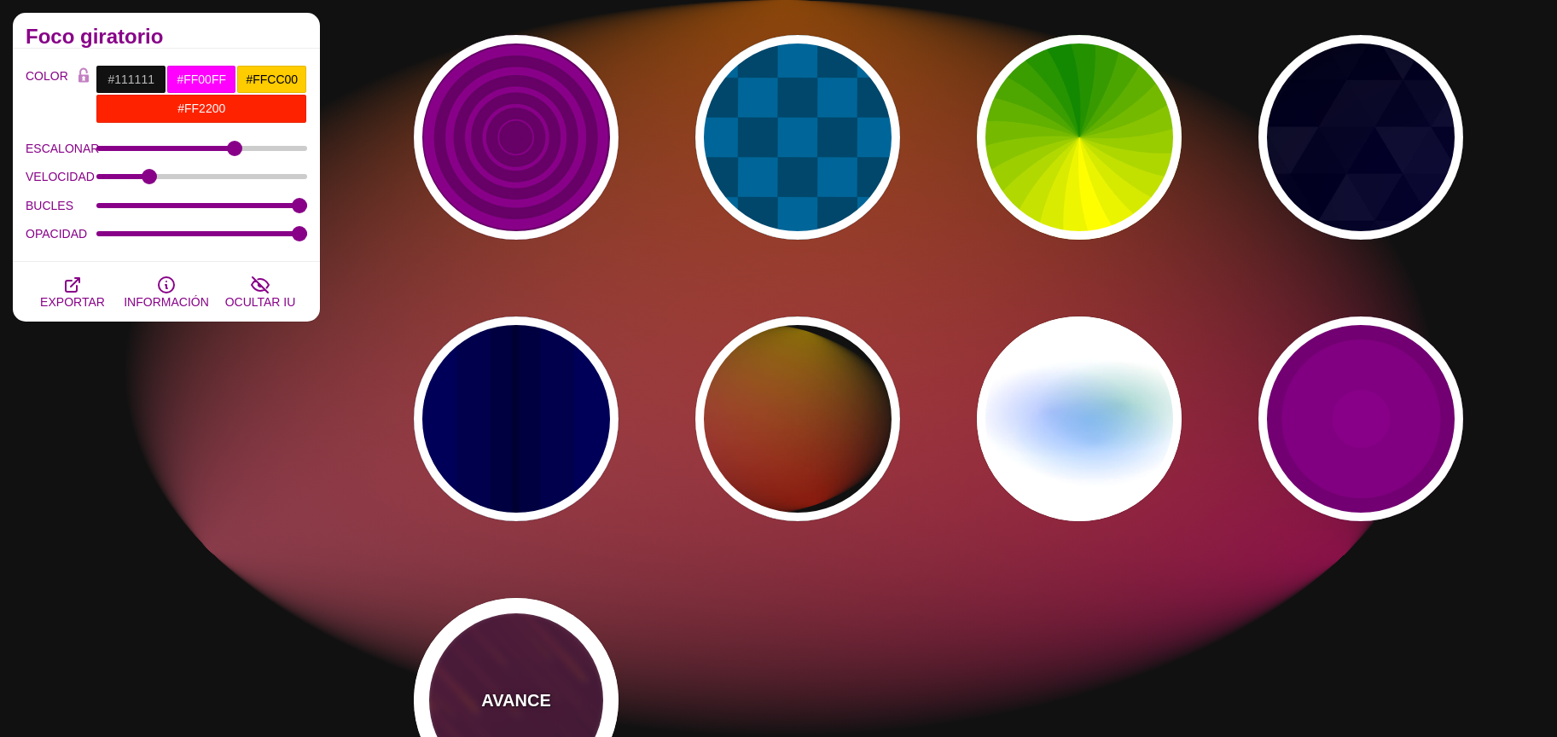
type input "#FF7700"
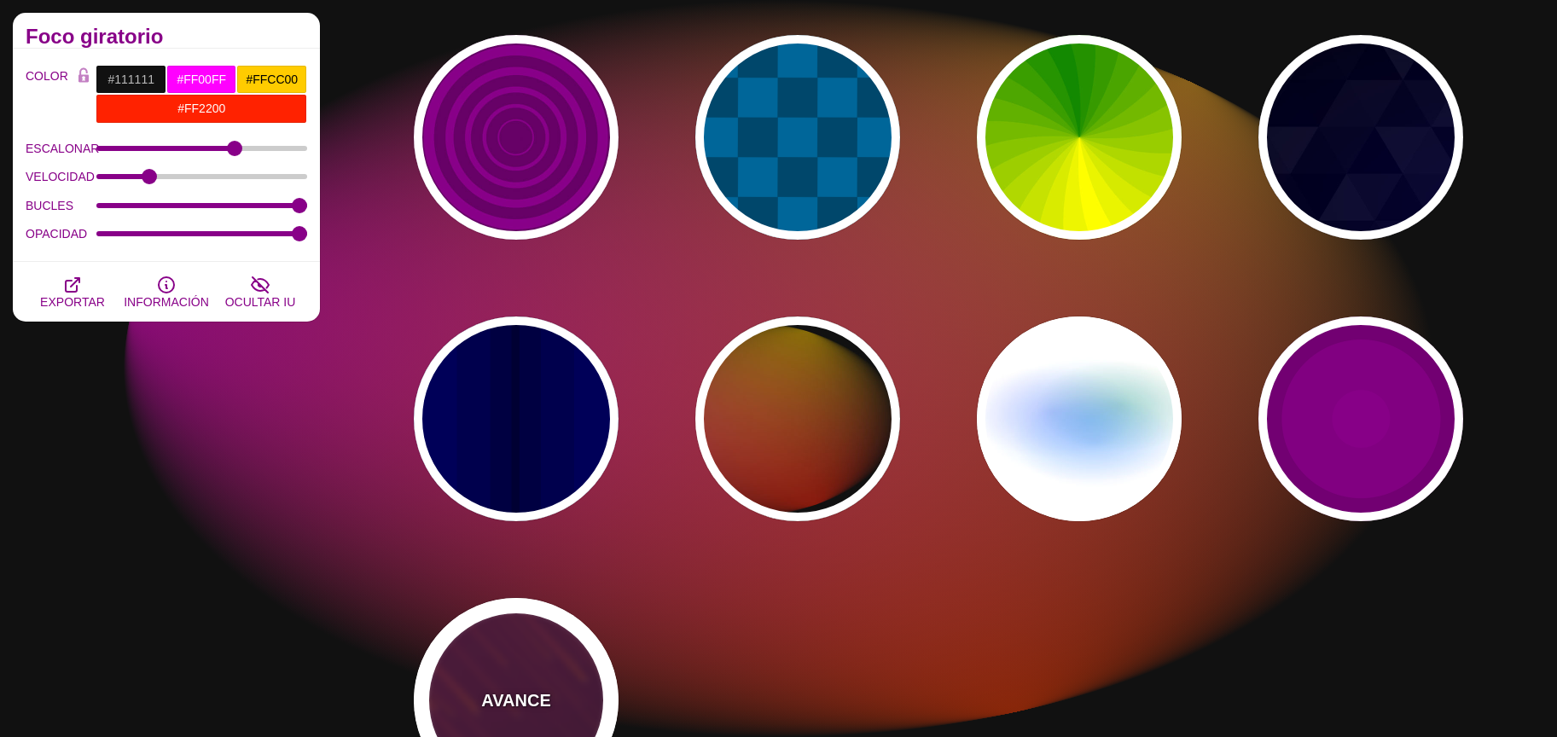
type input "#FFFFFF"
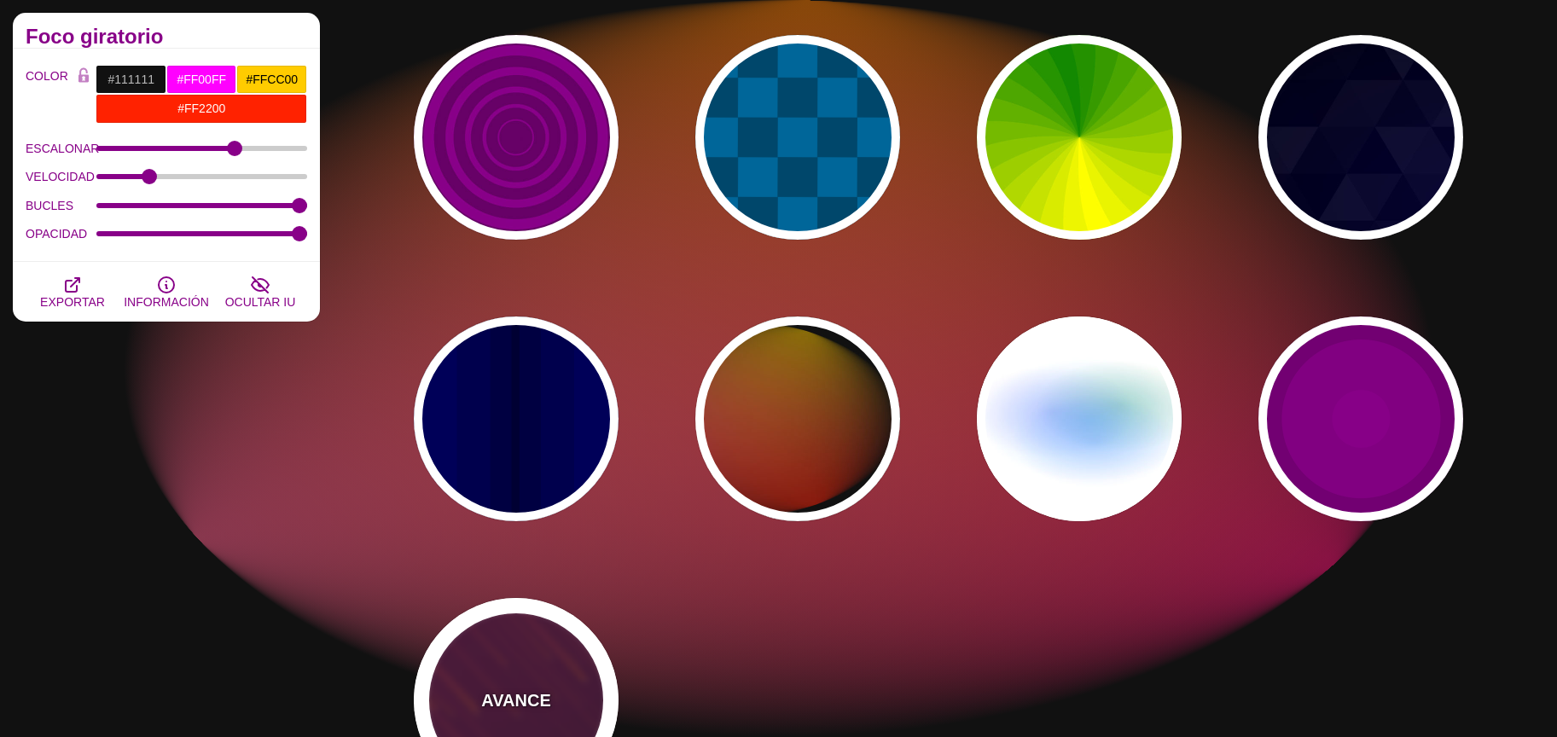
type input "10"
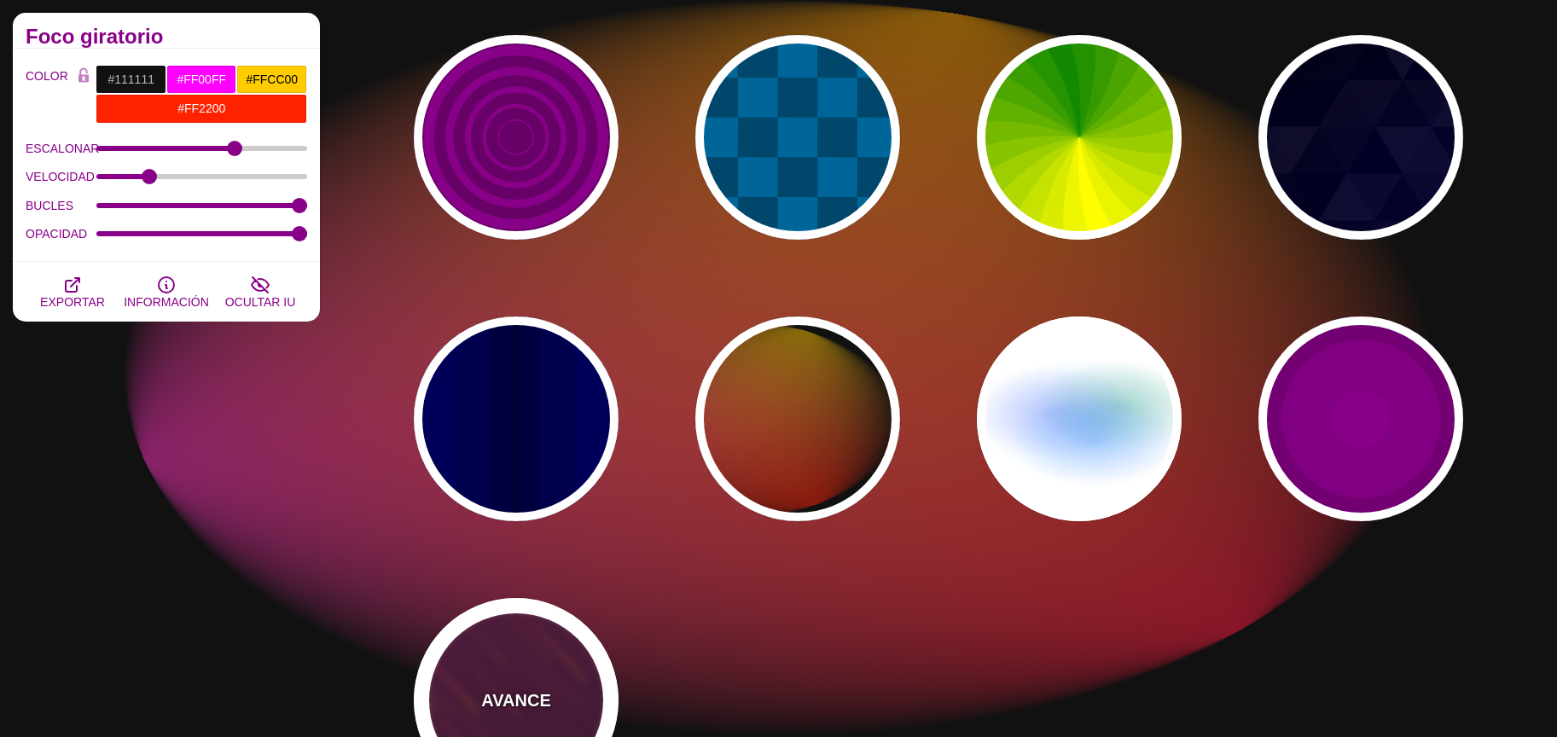
type input "999"
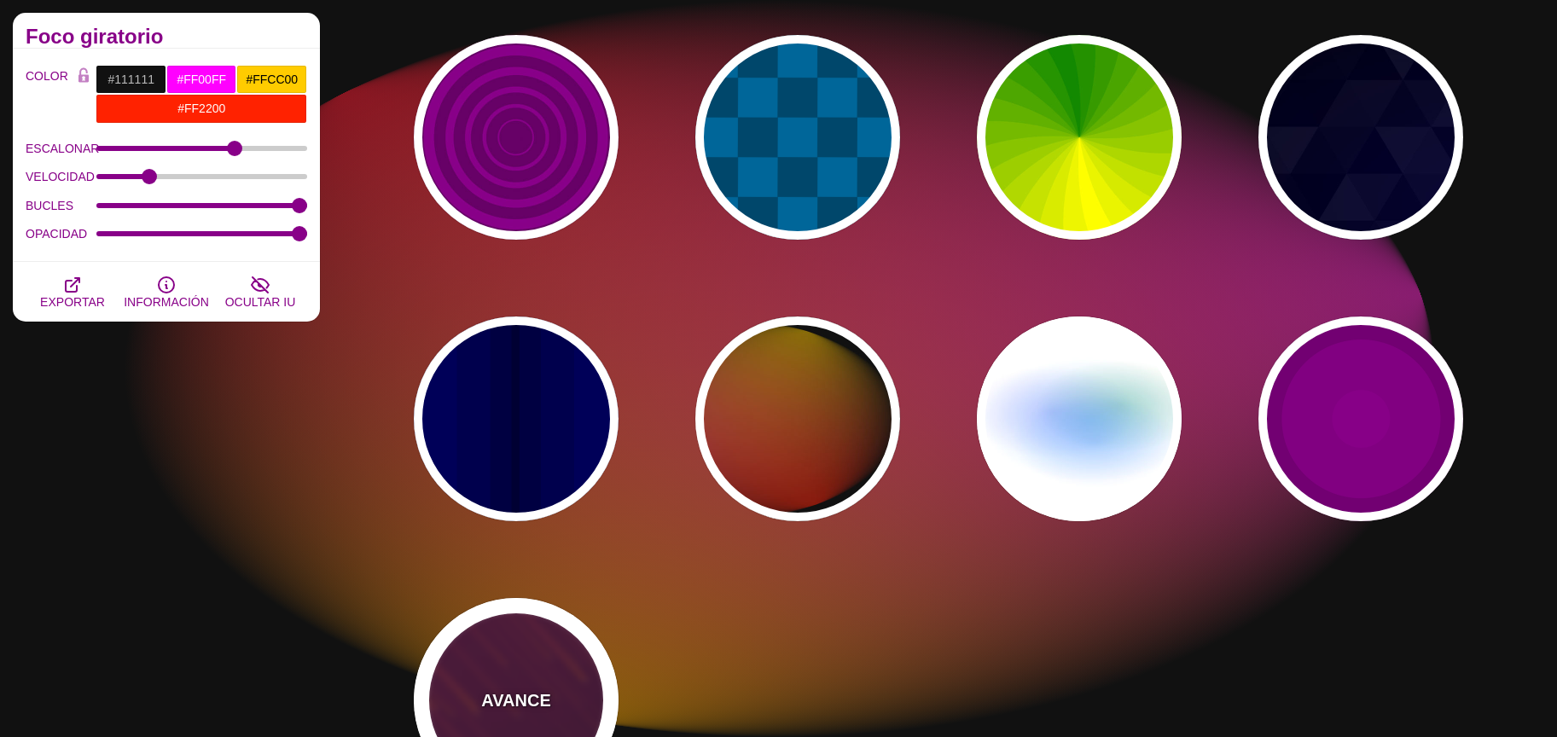
type input "3"
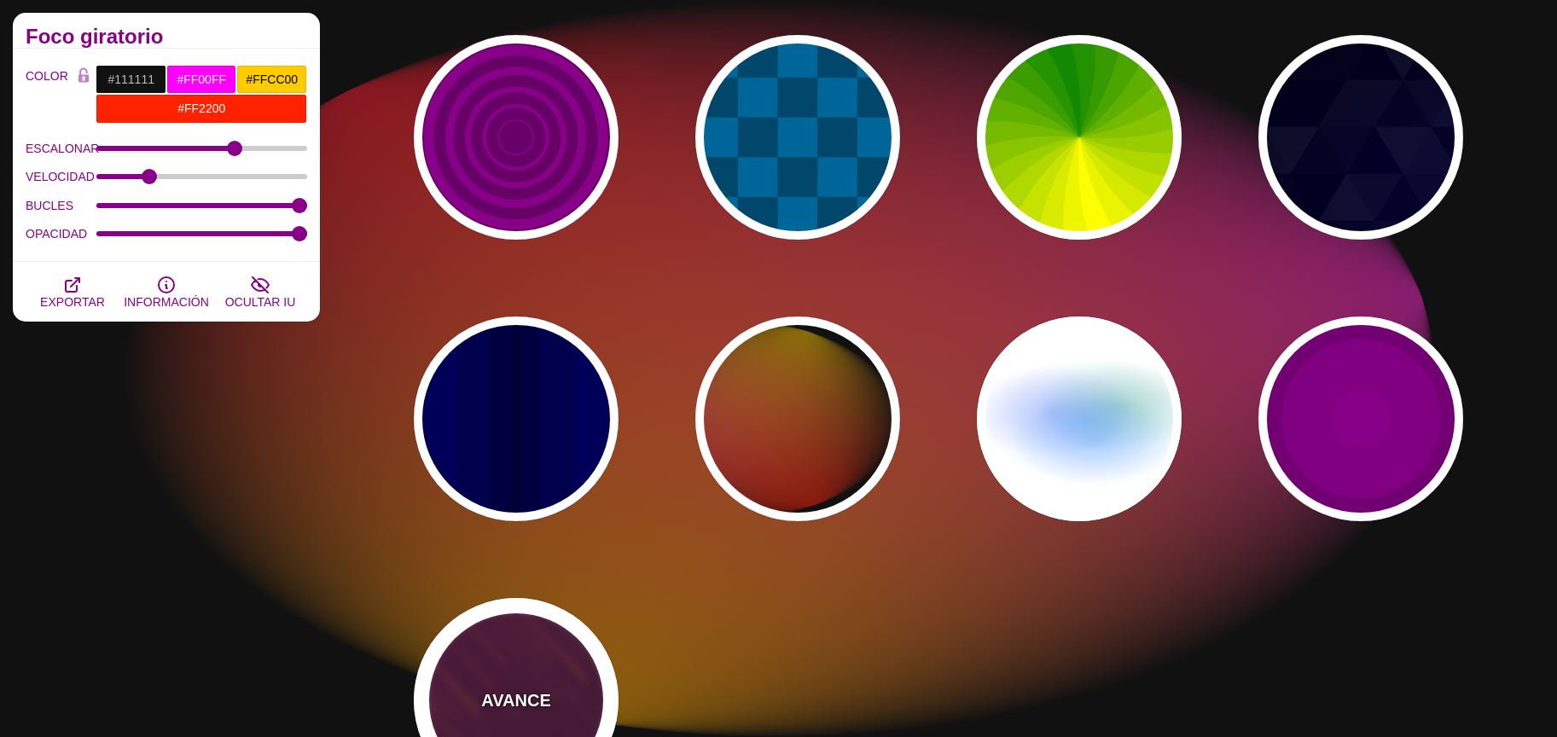
type input "1.5"
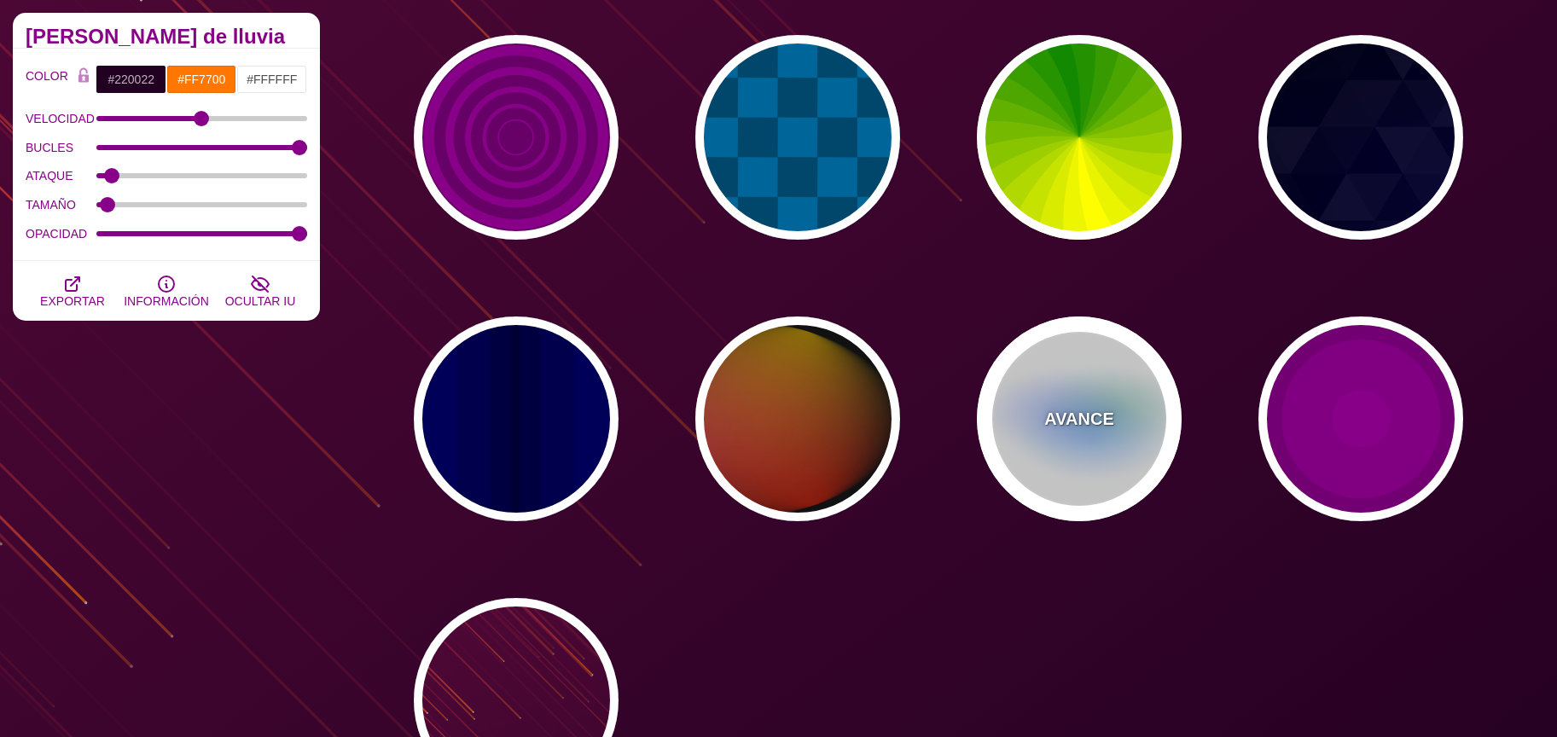
click at [1061, 395] on div "AVANCE" at bounding box center [1079, 419] width 205 height 205
type input "#FFFFFF"
type input "#AA00FF"
type input "#0088FF"
type input "#008800"
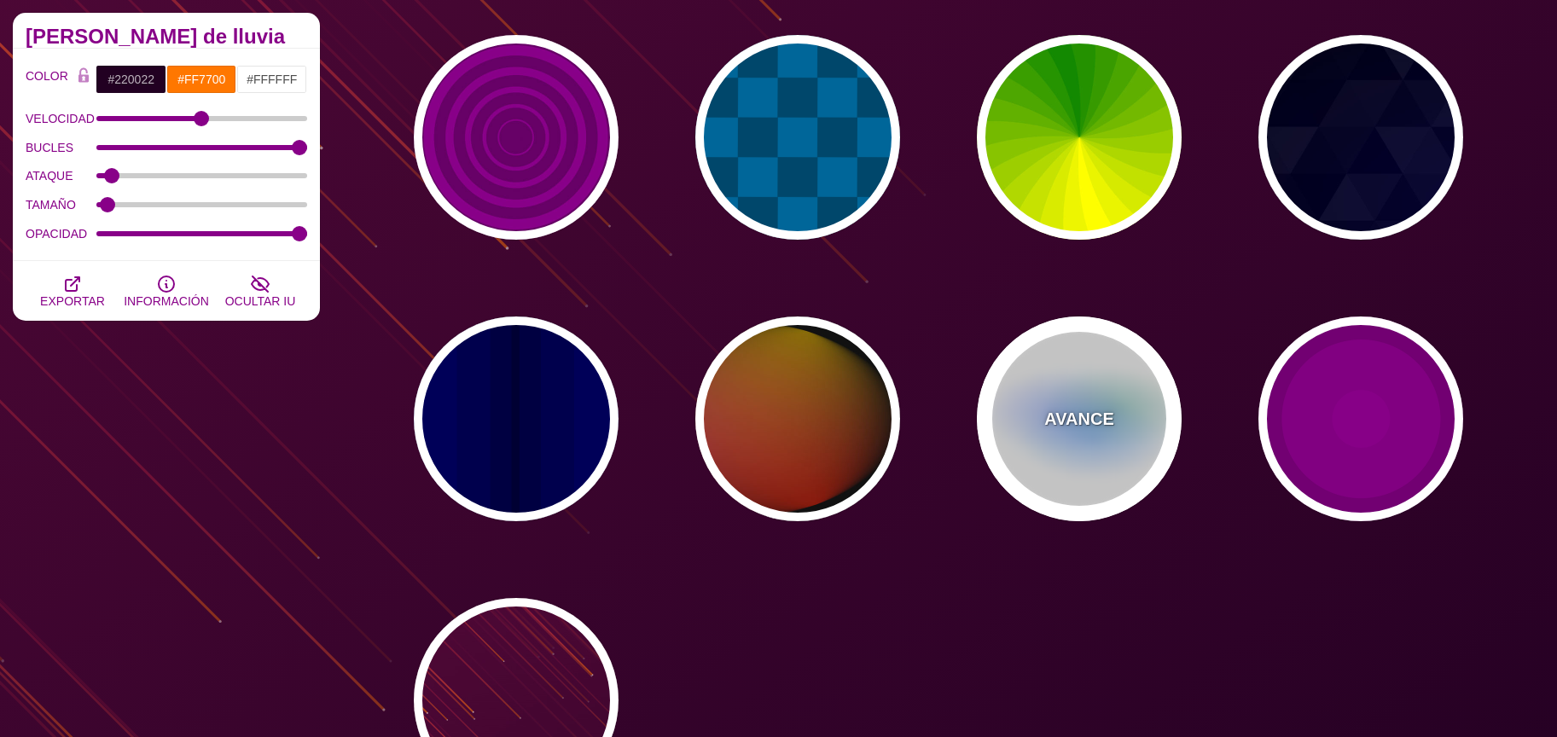
type input "8"
type input "24"
type input "999"
type input "0.5"
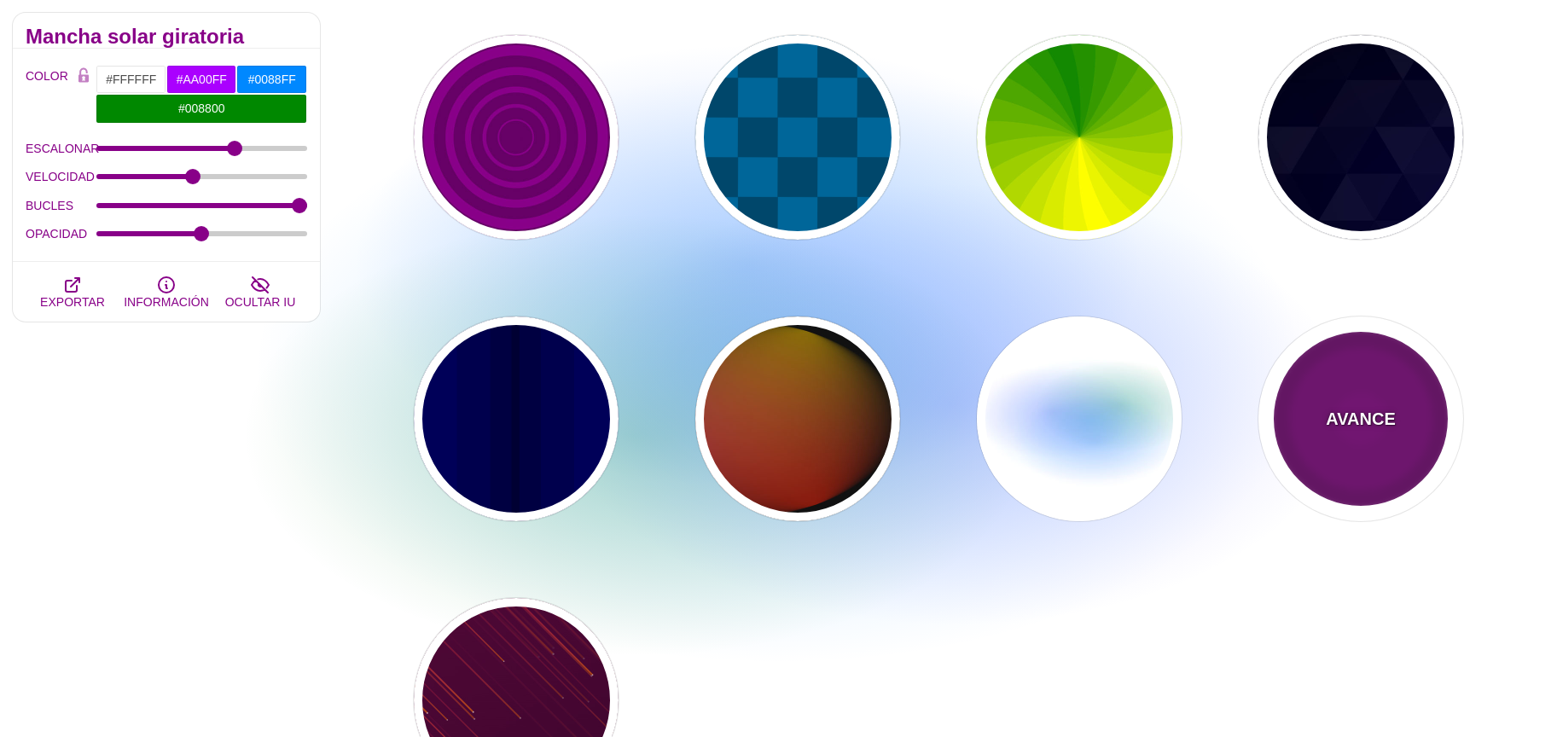
click at [1325, 404] on div "AVANCE" at bounding box center [1360, 419] width 205 height 205
type input "#220022"
type input "#880088"
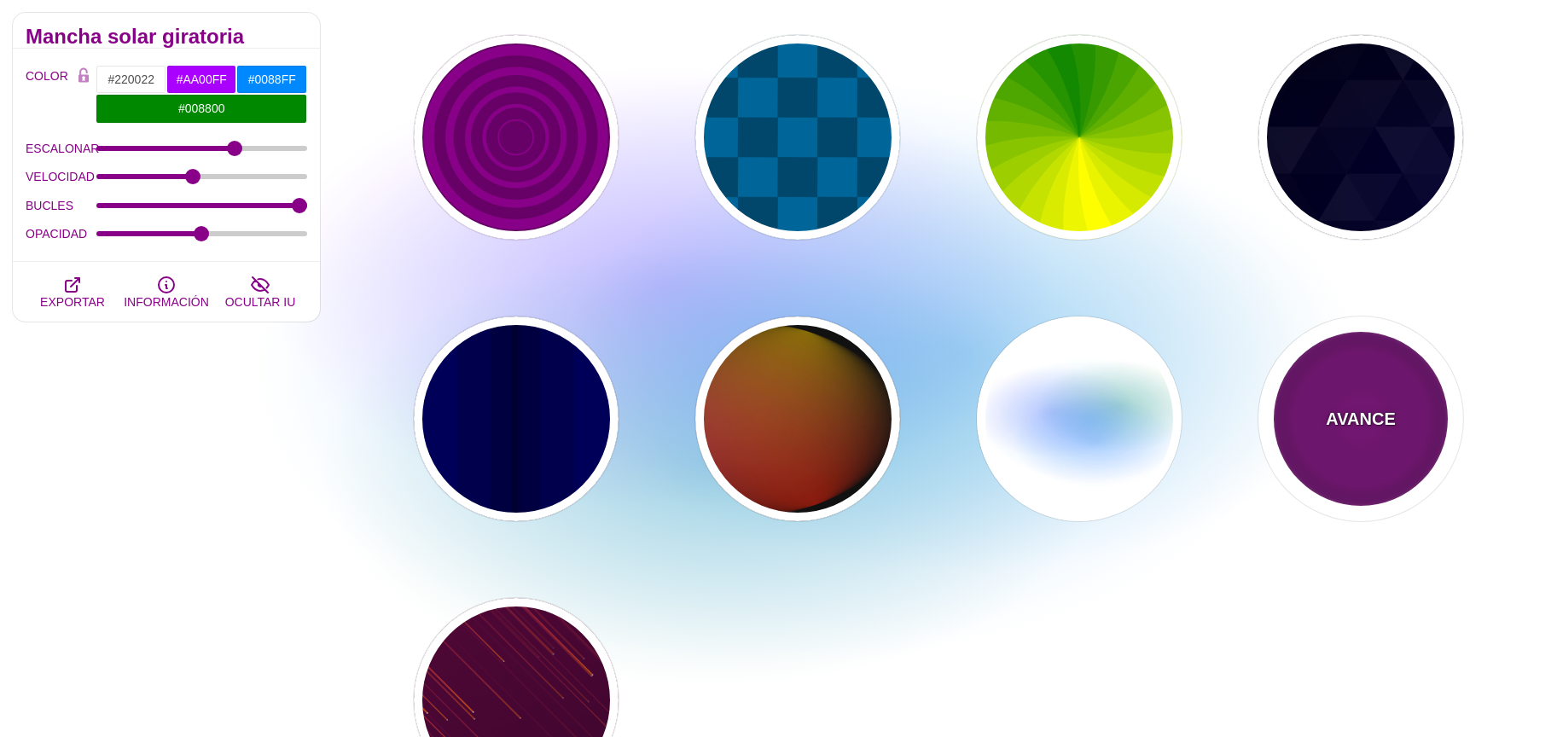
type input "999"
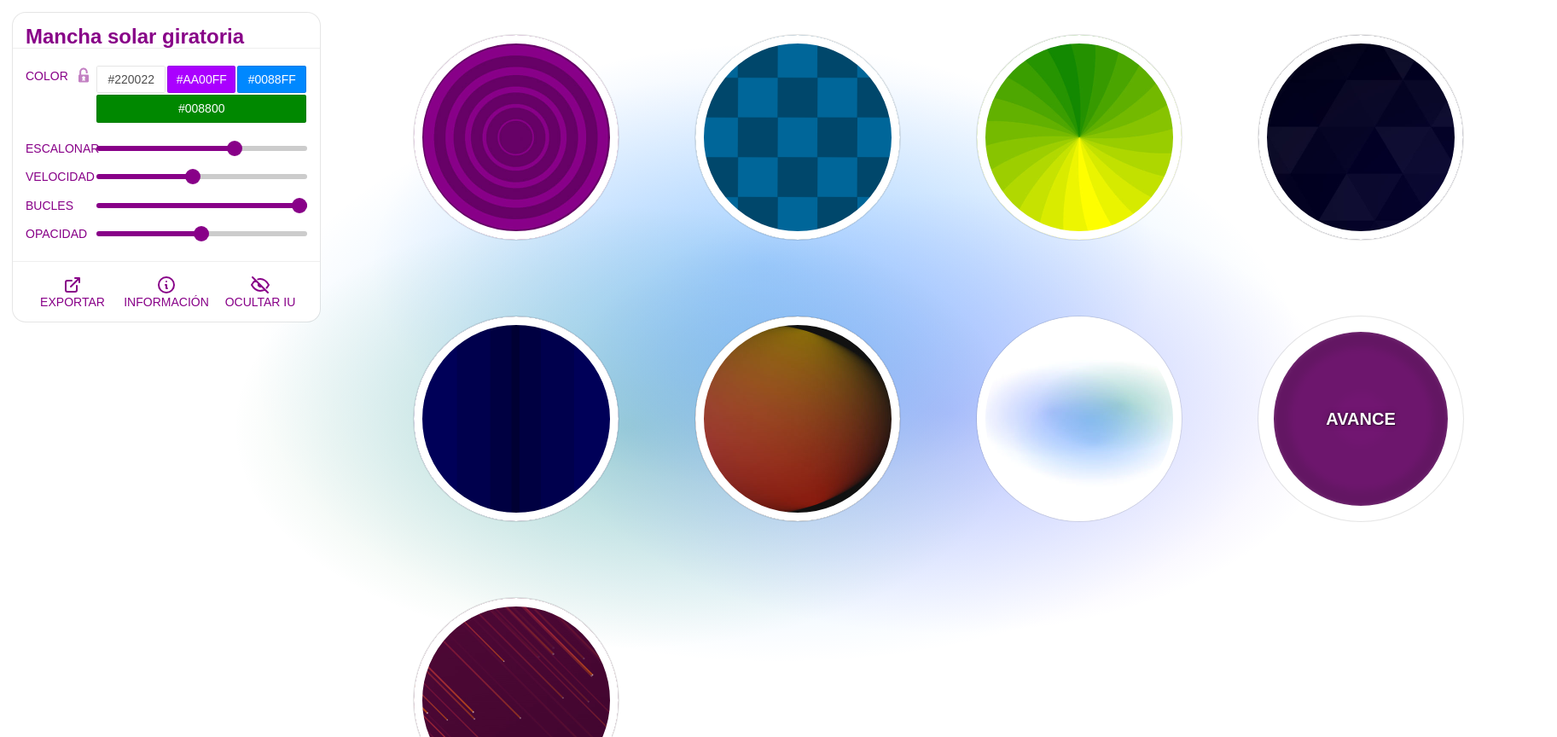
type input "5"
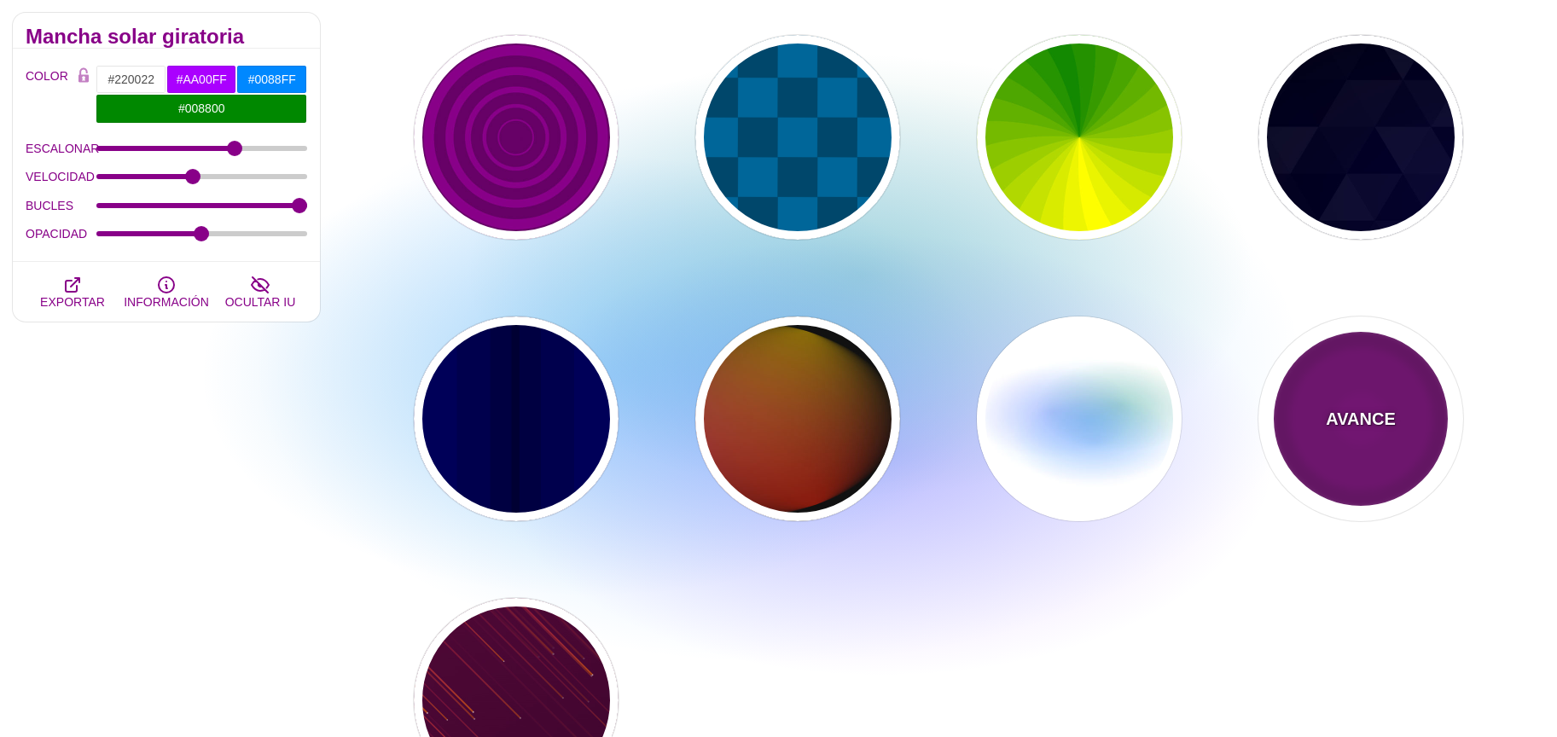
type input "0"
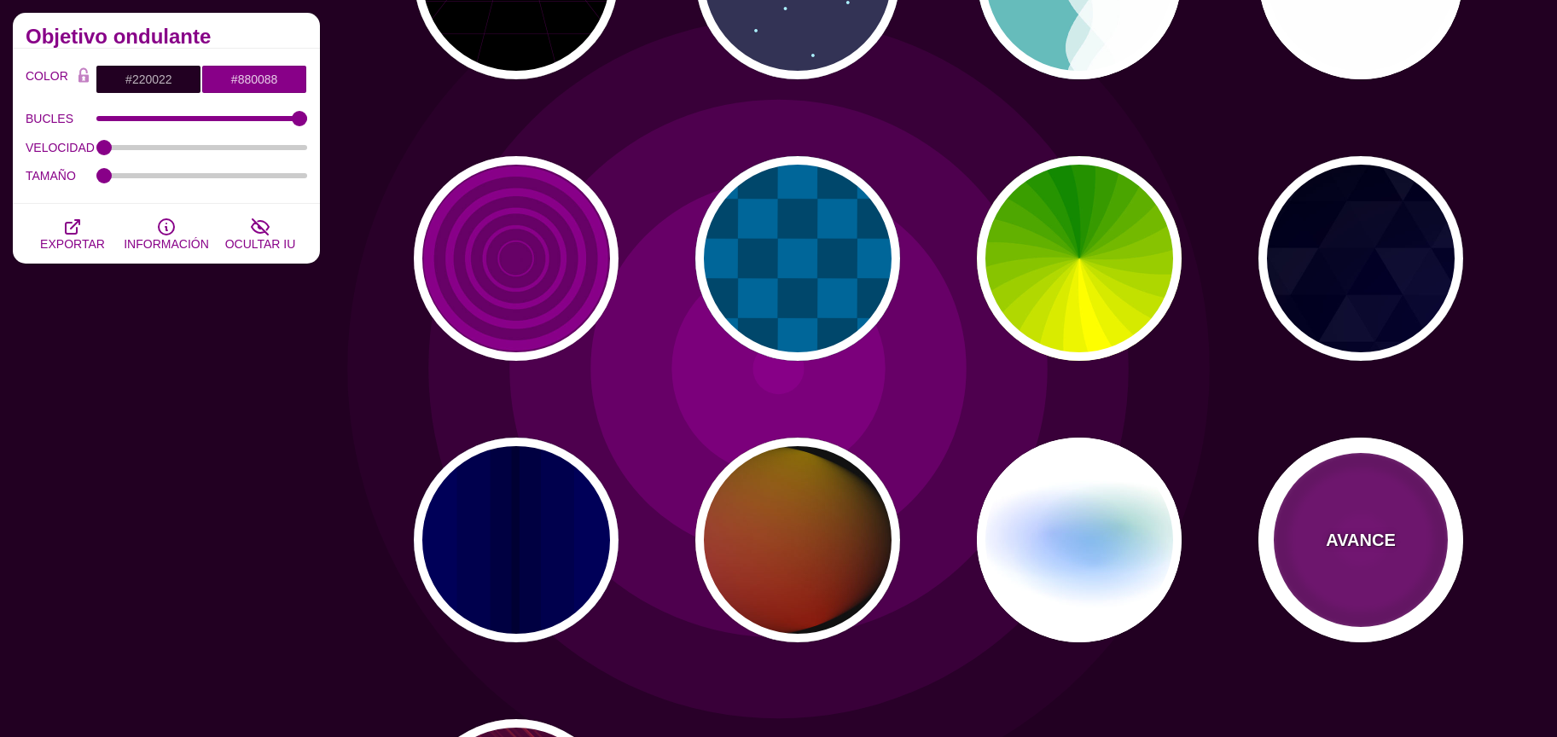
scroll to position [883, 0]
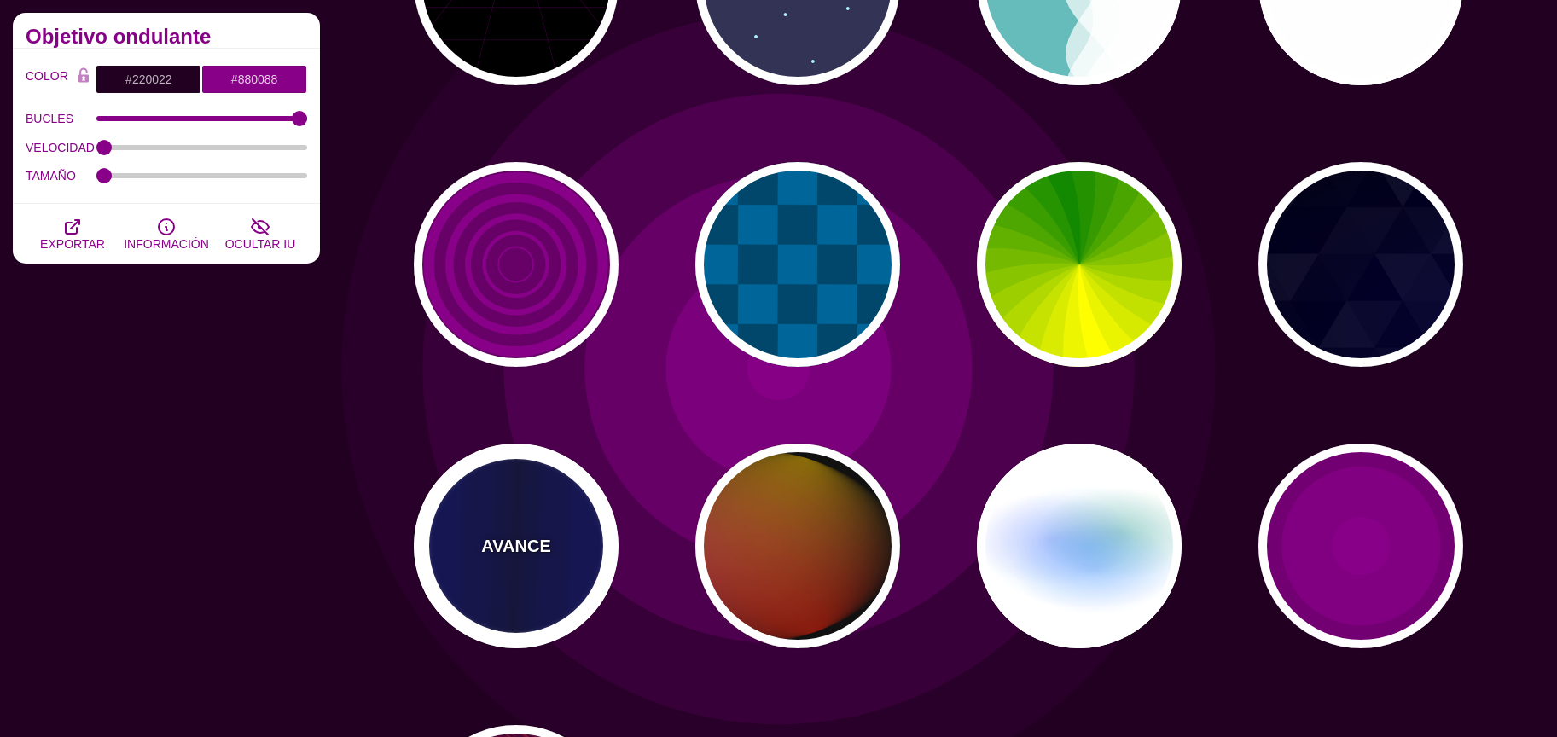
click at [529, 566] on div "AVANCE" at bounding box center [516, 546] width 205 height 205
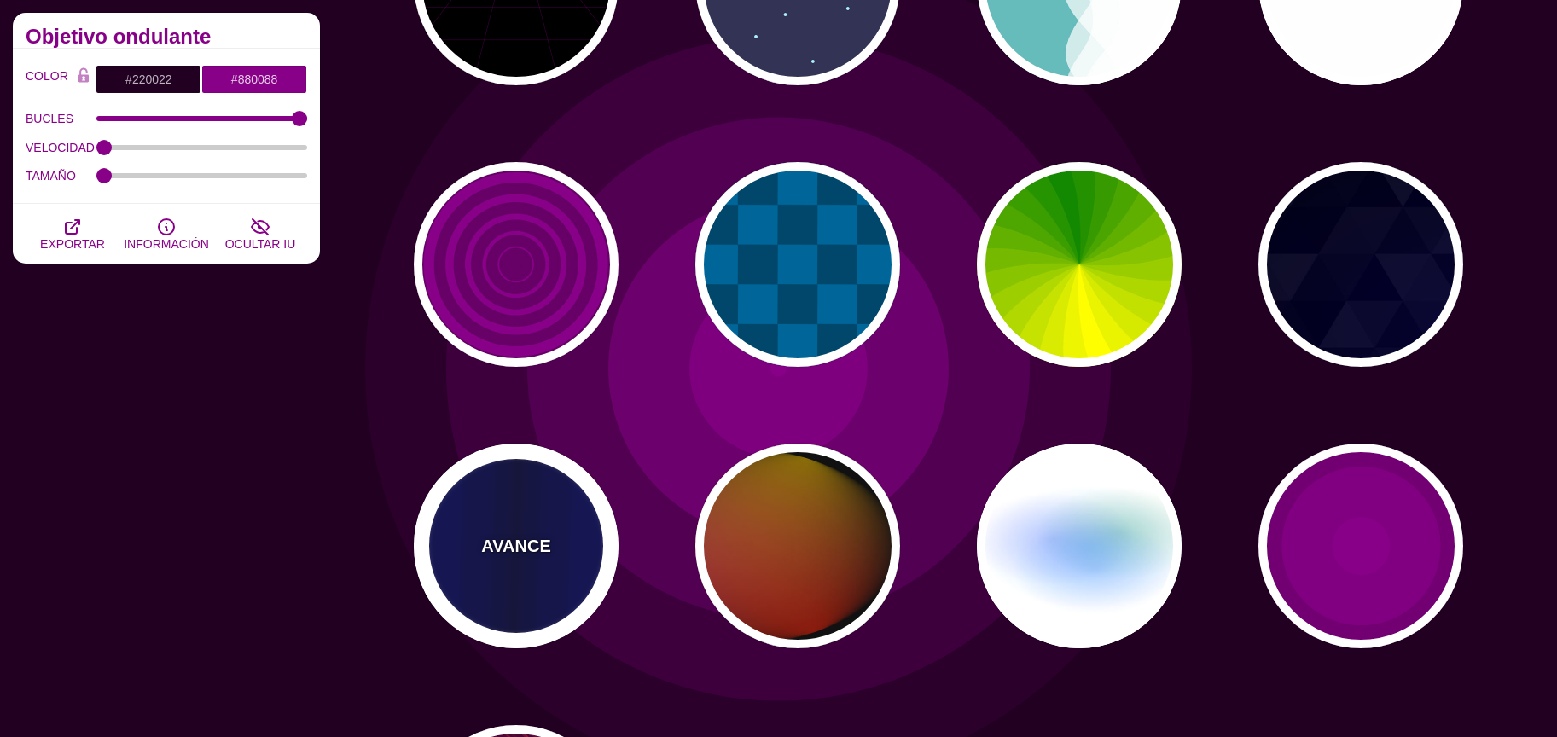
type input "#0000BB"
type input "#000033"
type input "0.5"
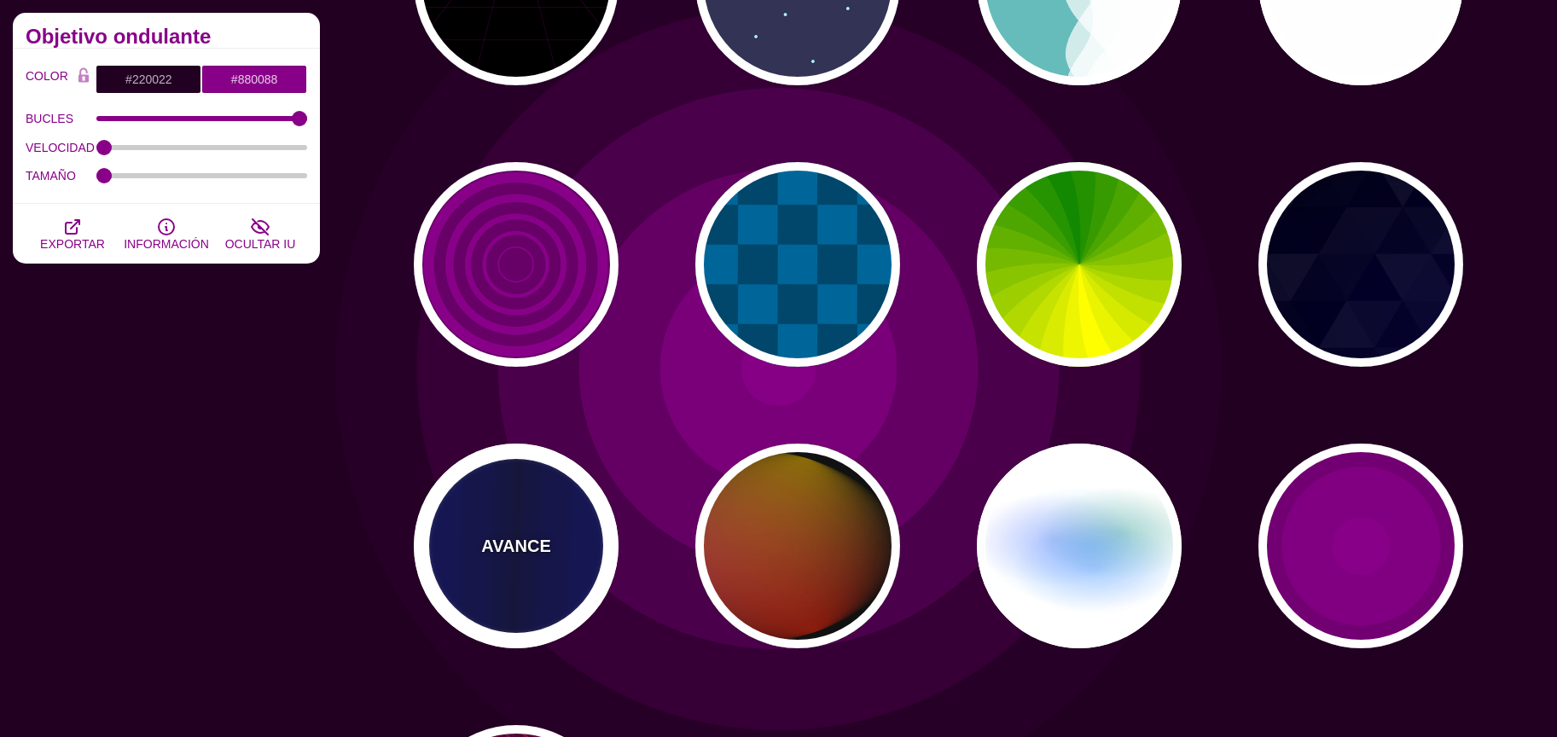
type input "0.1"
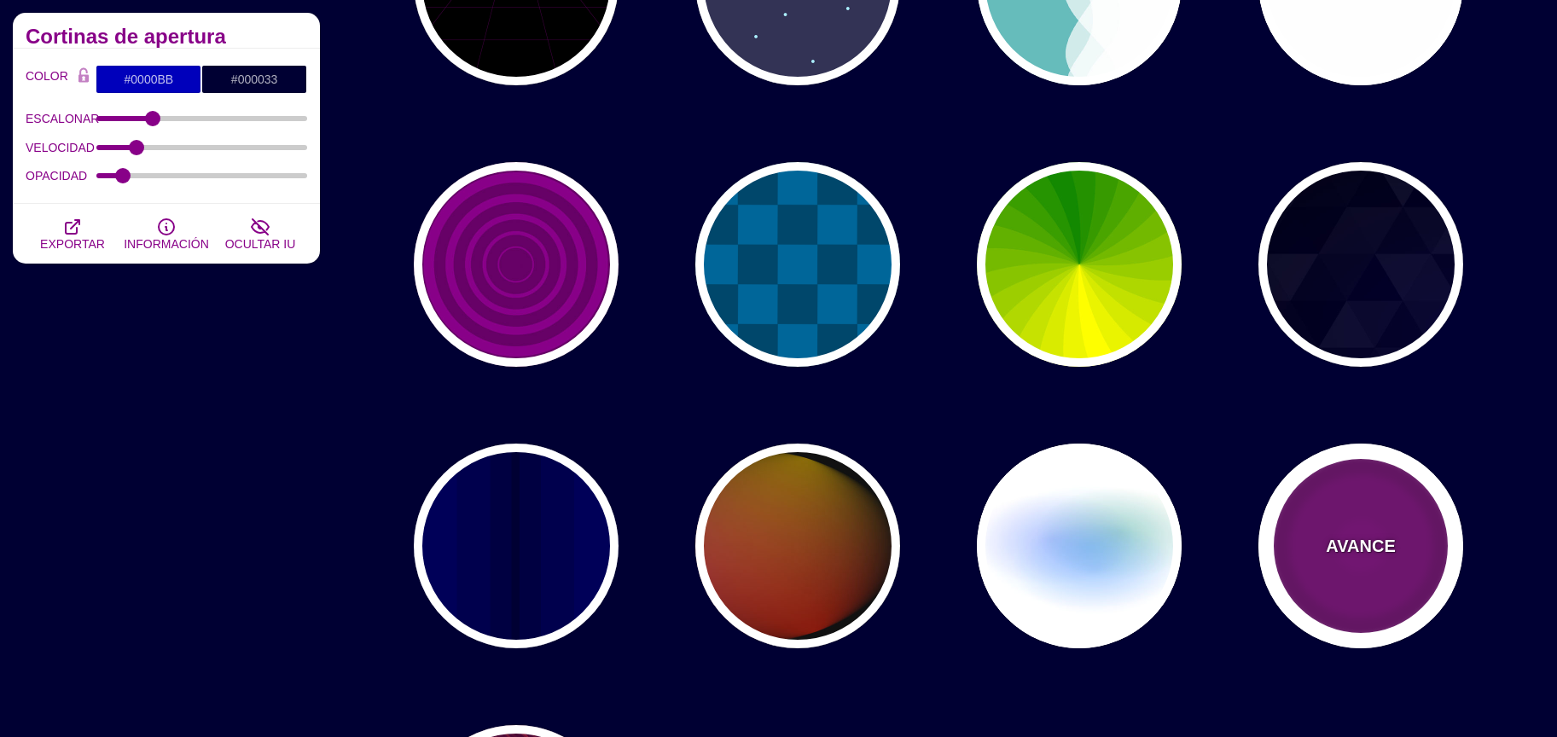
click at [1405, 522] on div "AVANCE" at bounding box center [1360, 546] width 205 height 205
type input "#220022"
type input "#880088"
type input "999"
type input "0"
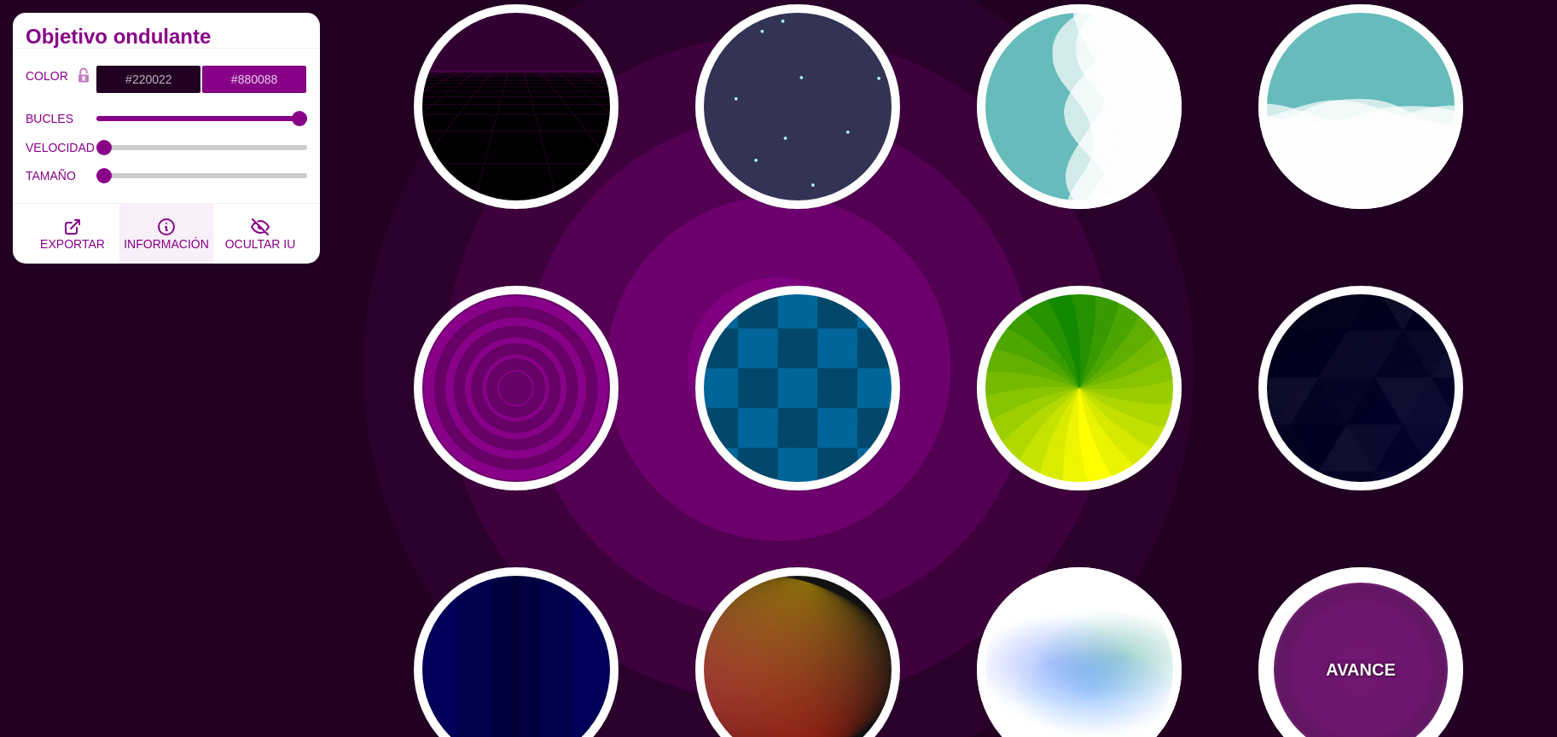
scroll to position [758, 0]
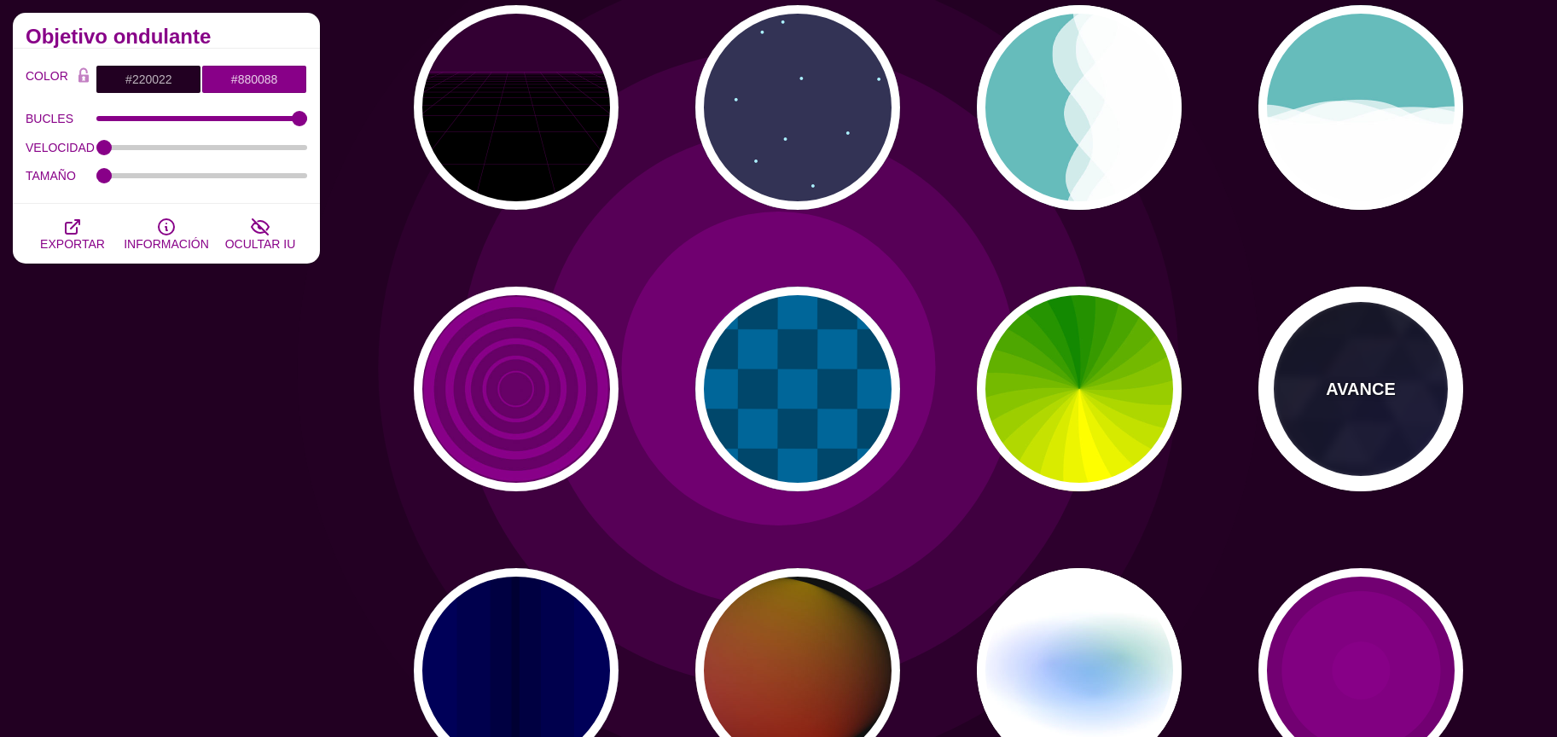
click at [1322, 340] on div "AVANCE" at bounding box center [1360, 389] width 205 height 205
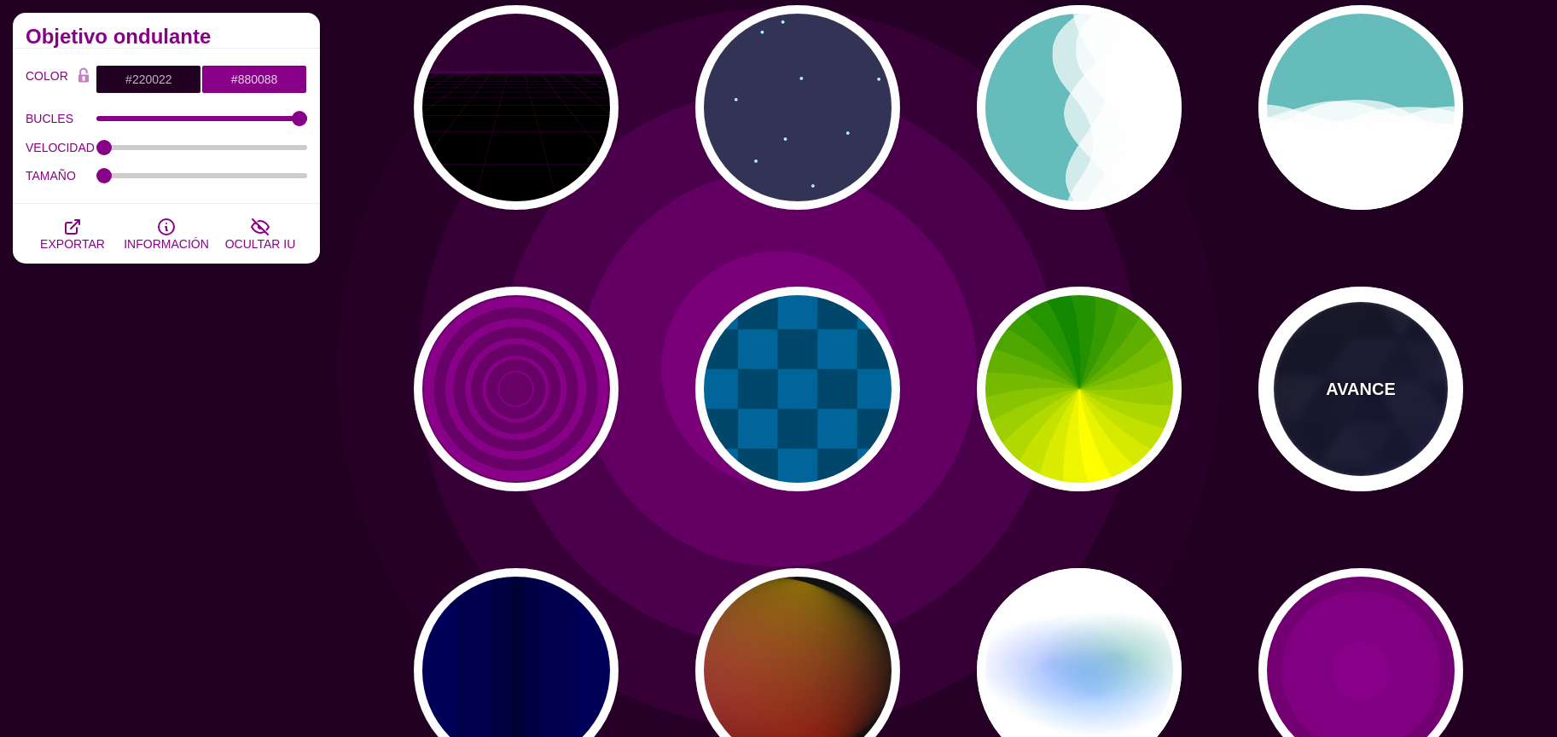
type input "#000000"
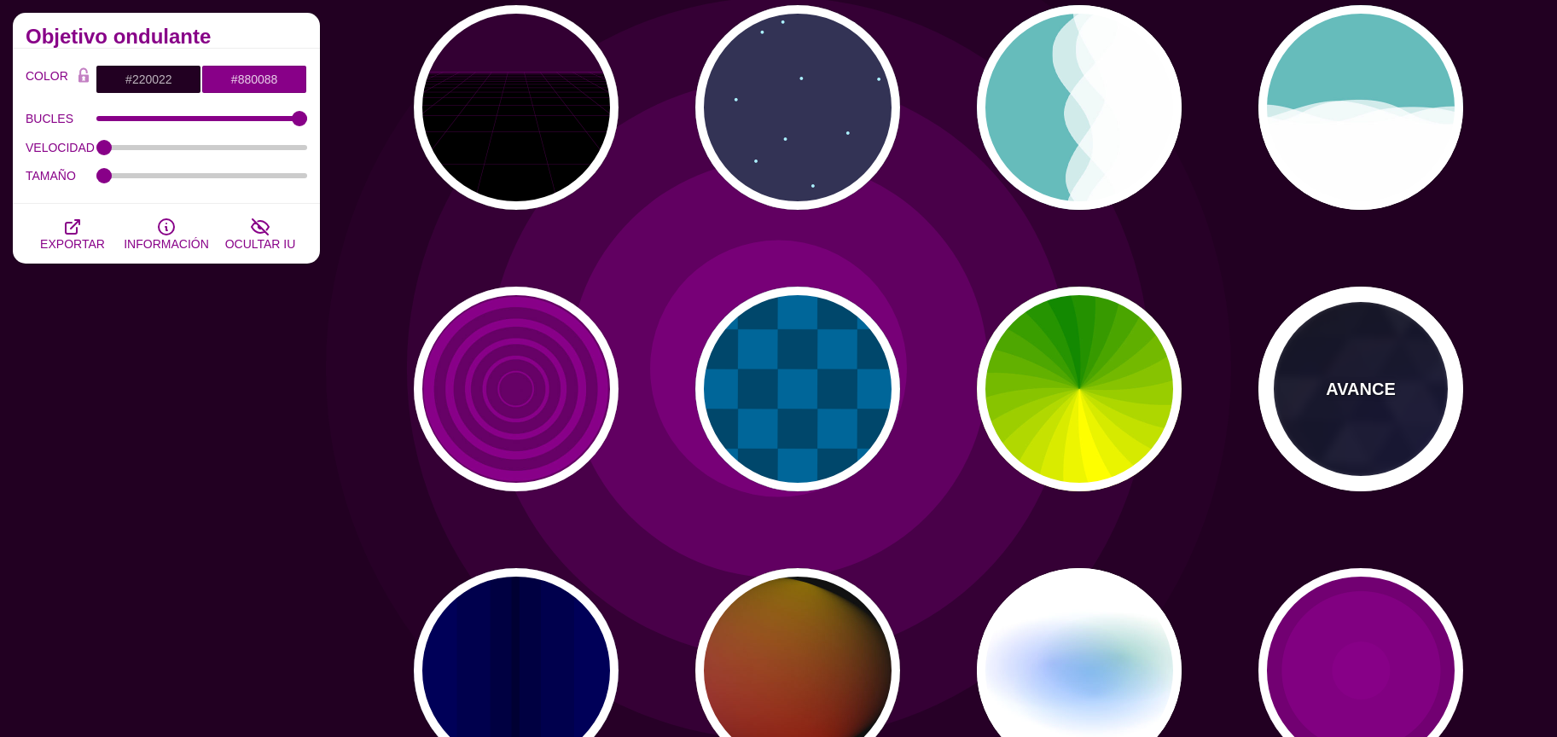
type input "#0000FF"
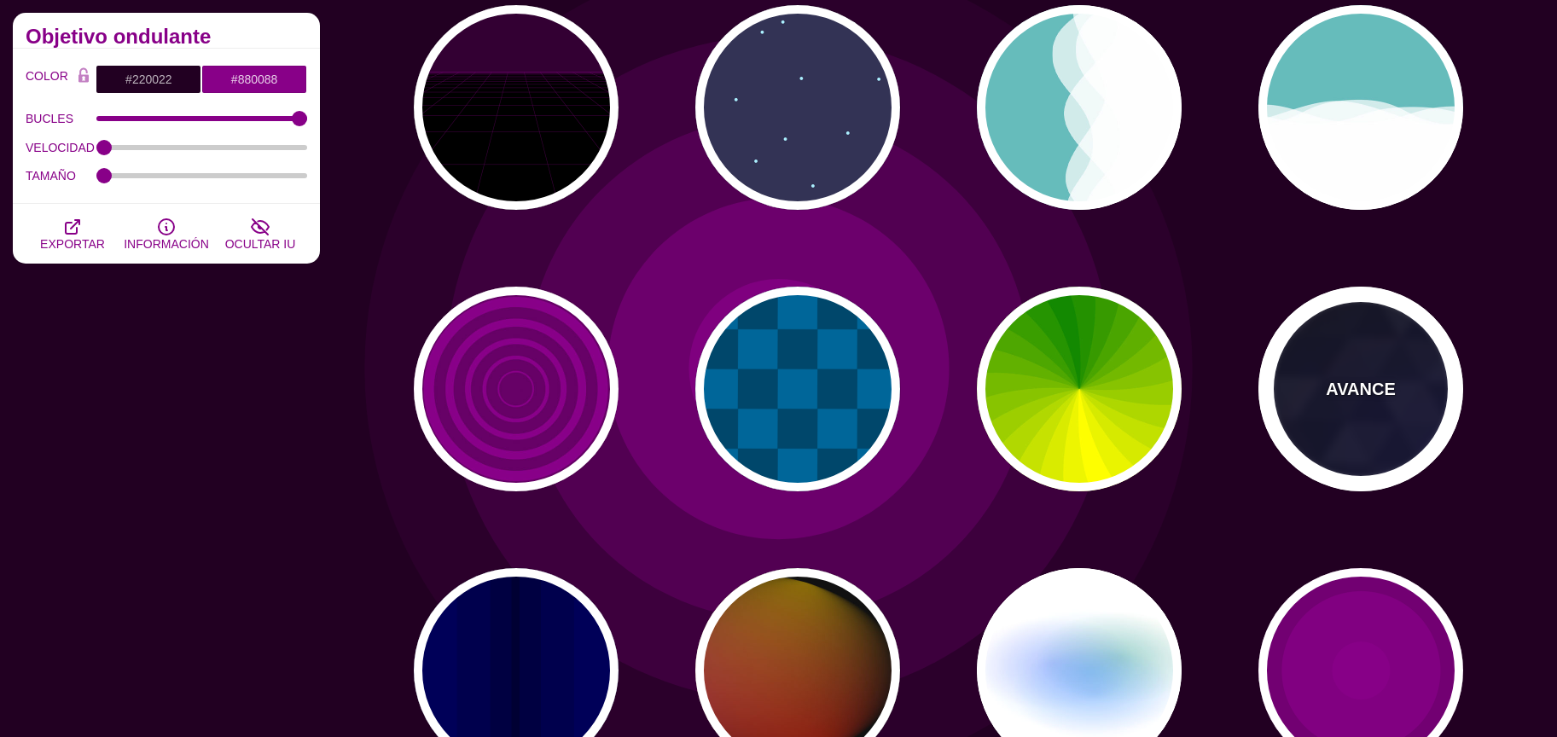
type input "#006600"
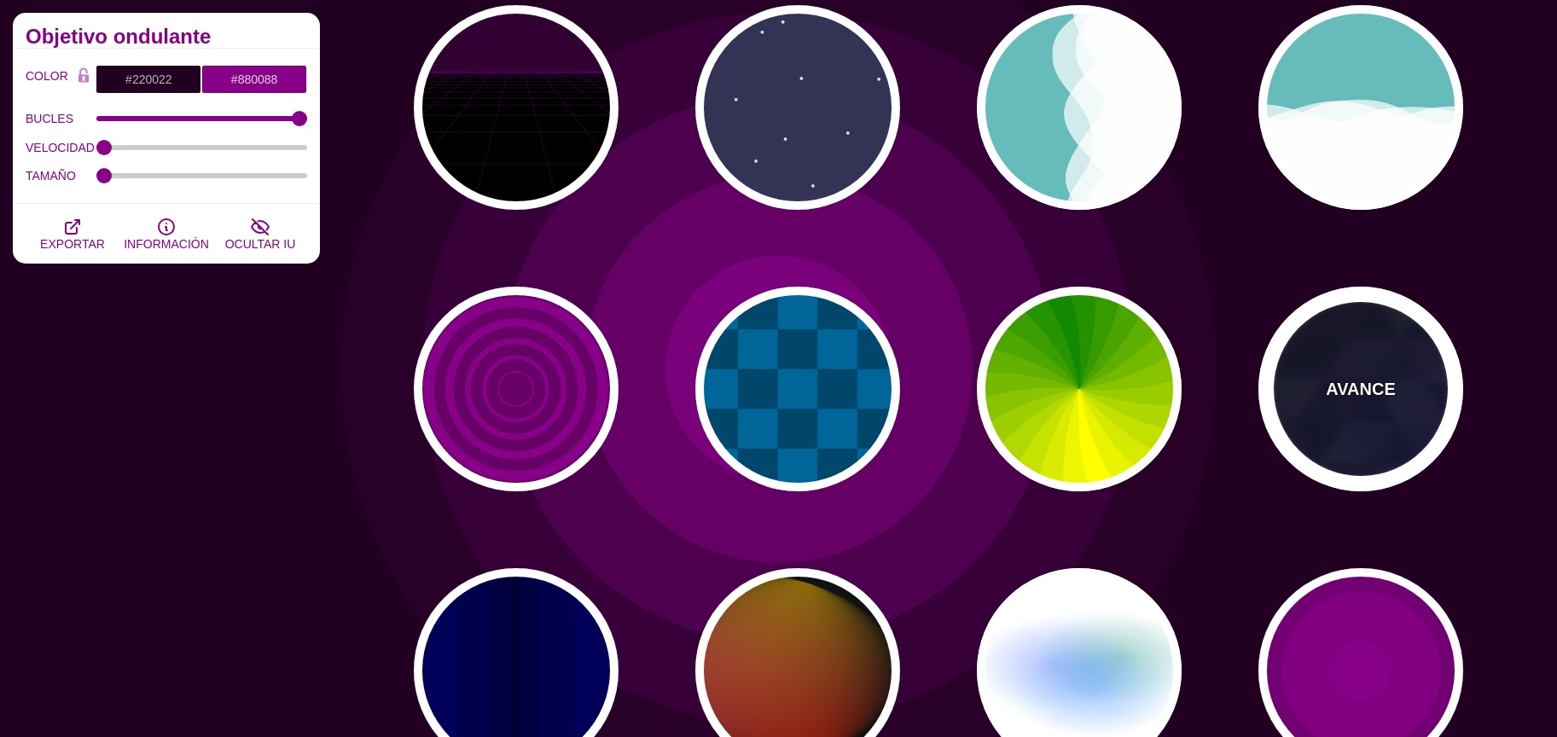
type input "0"
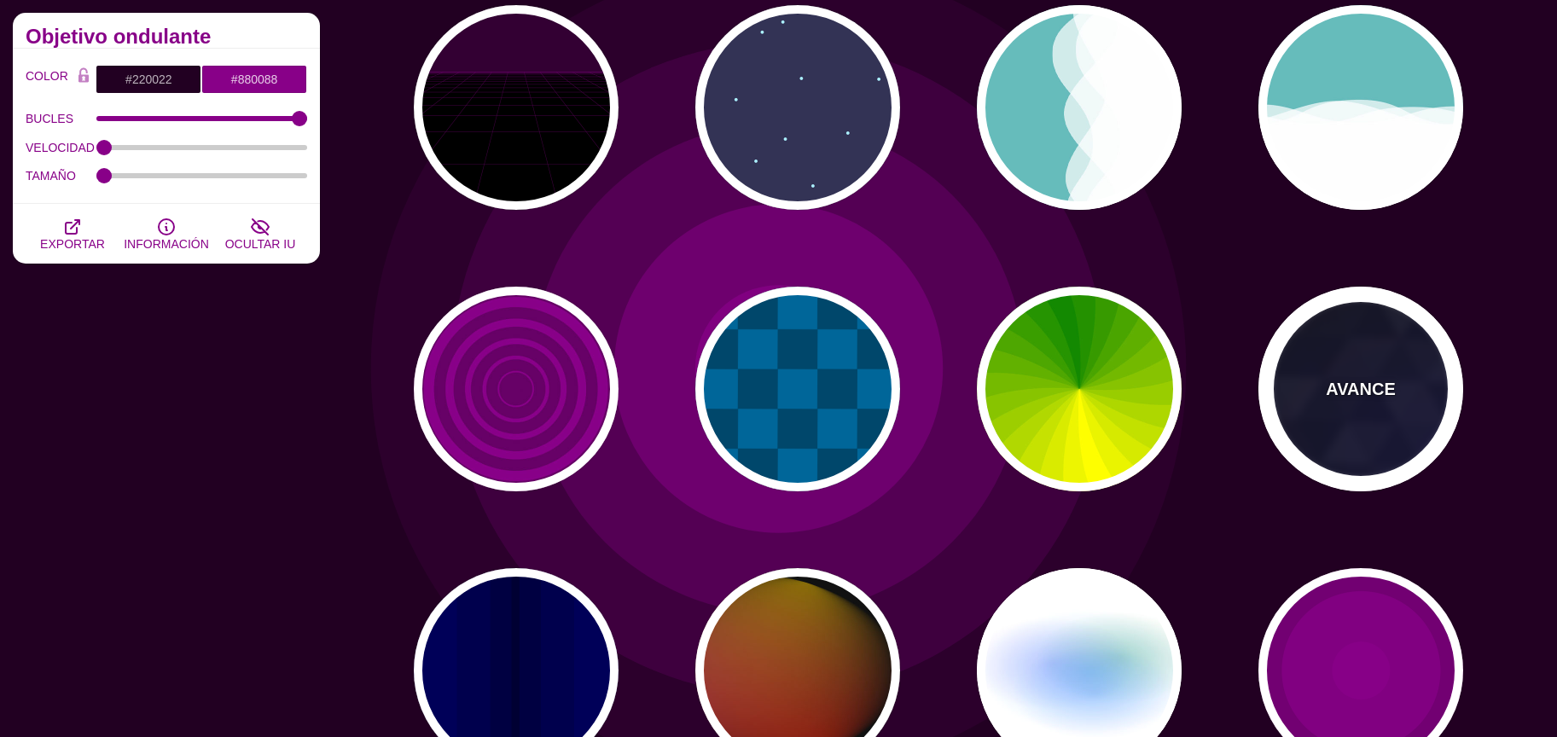
type input "0.4"
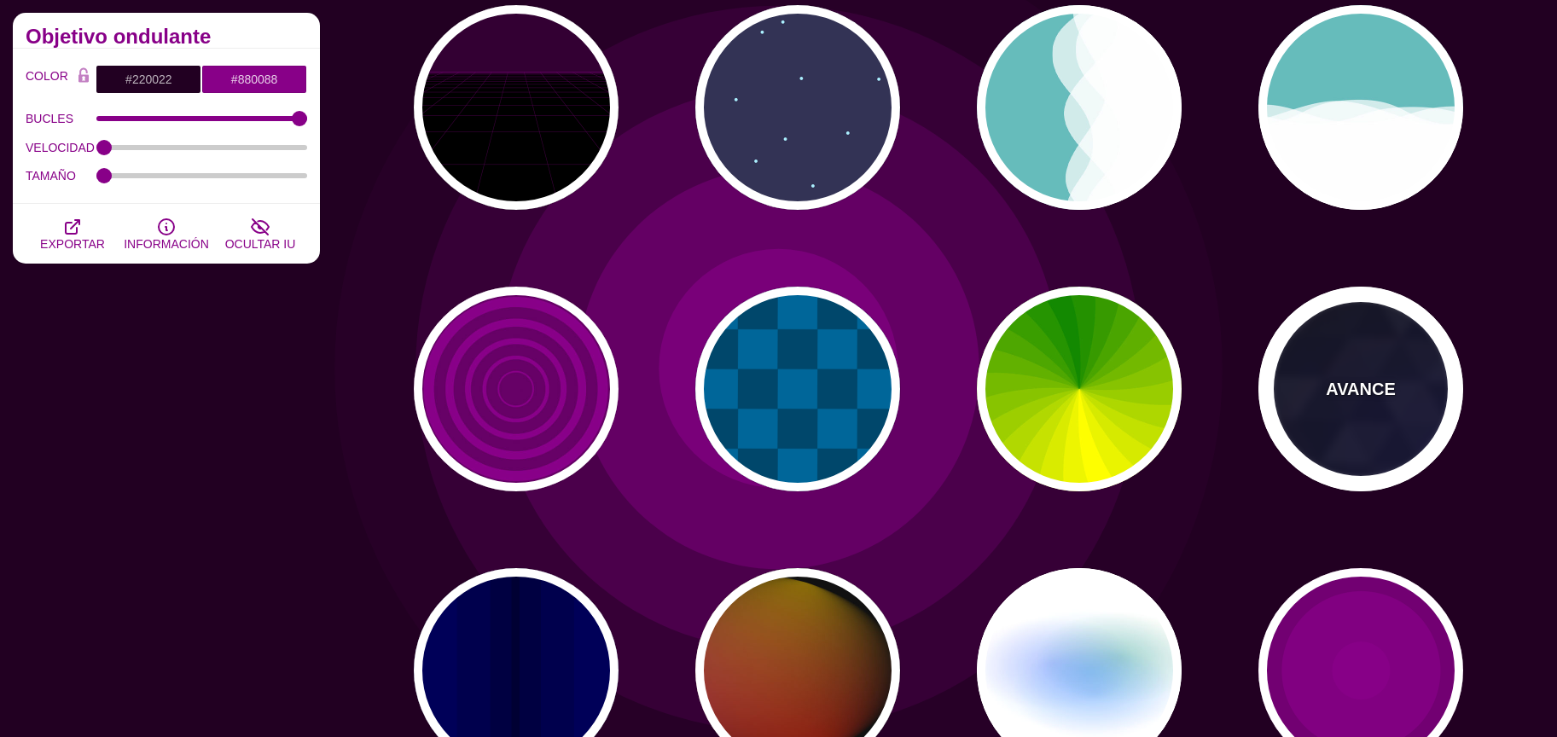
type input "5"
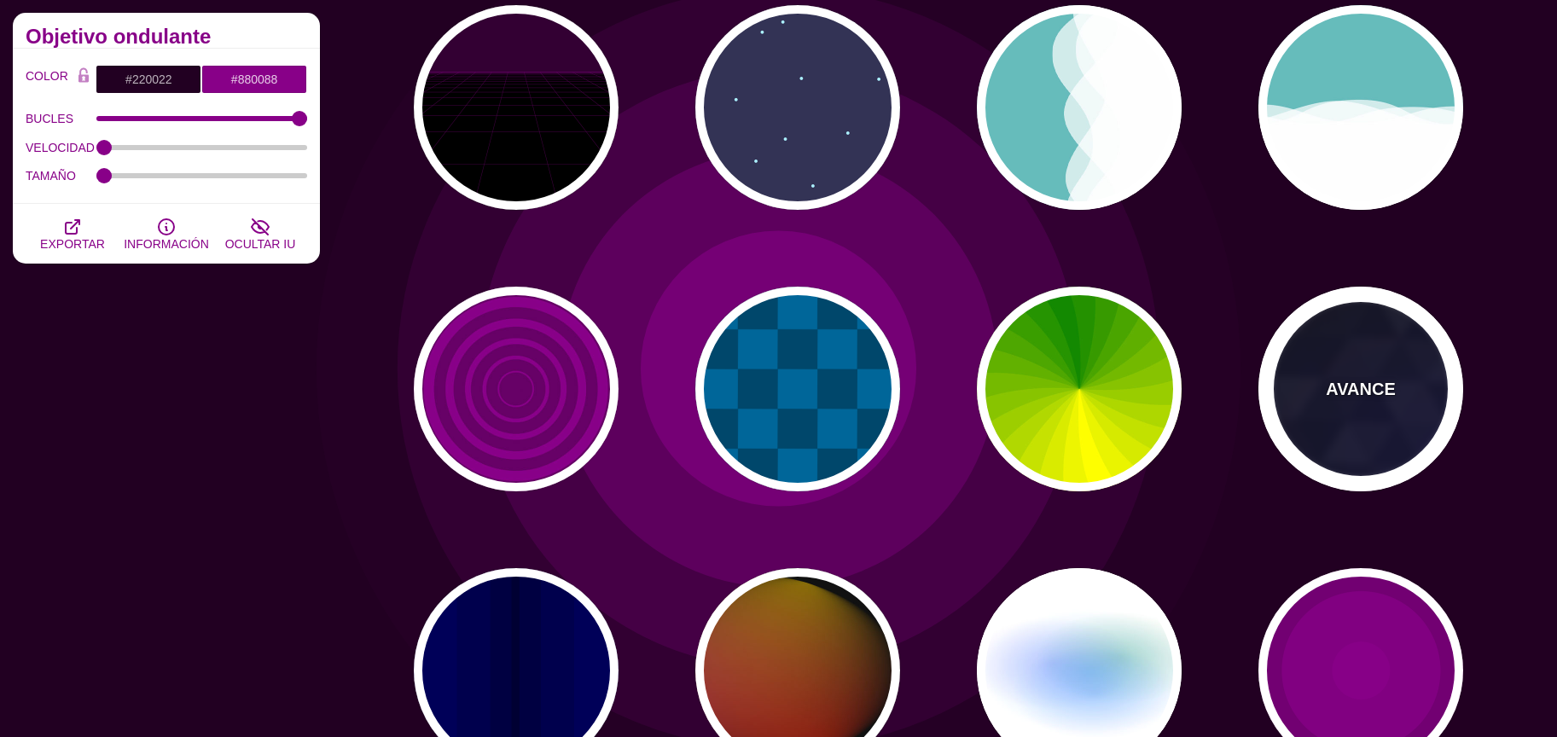
type input "15"
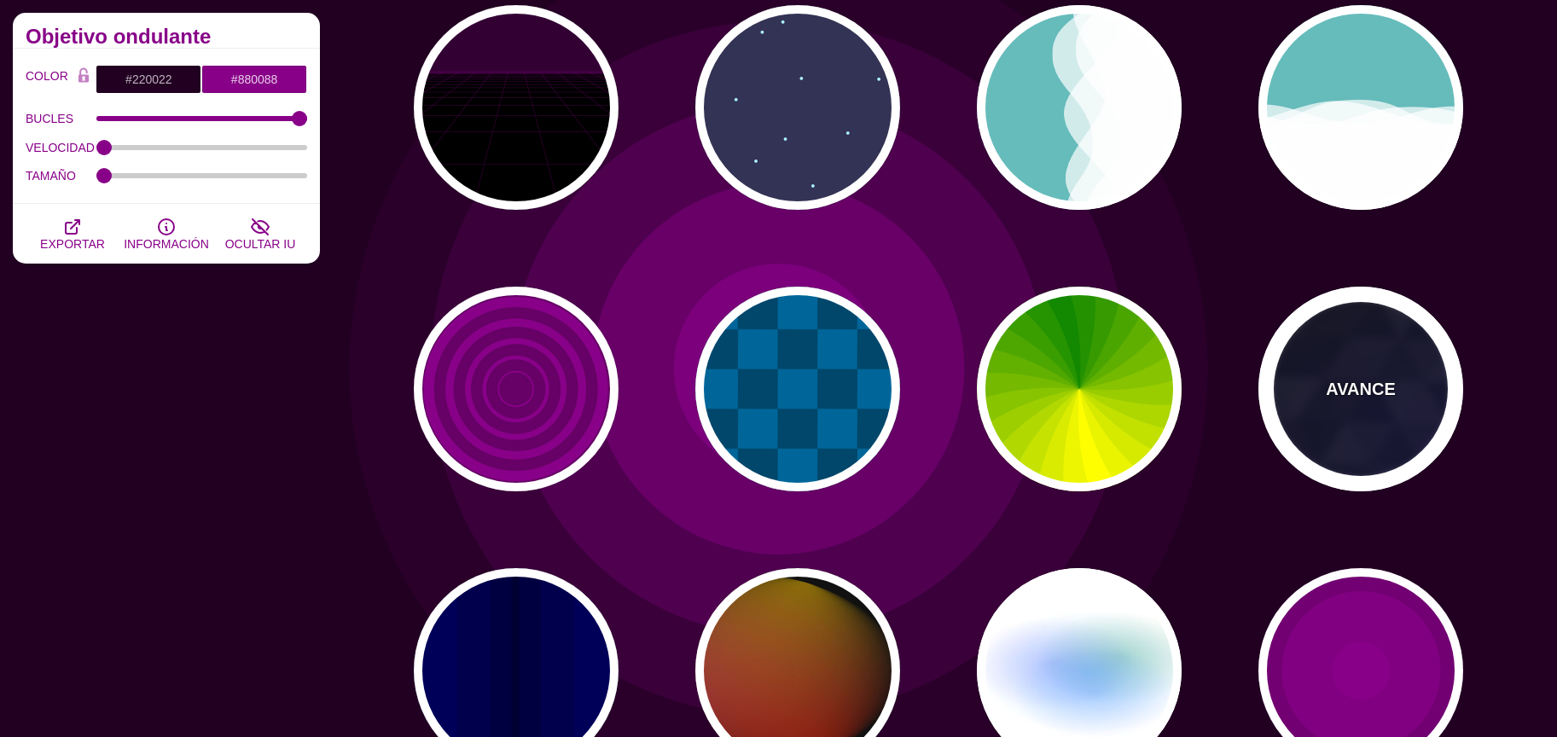
type input "0.2"
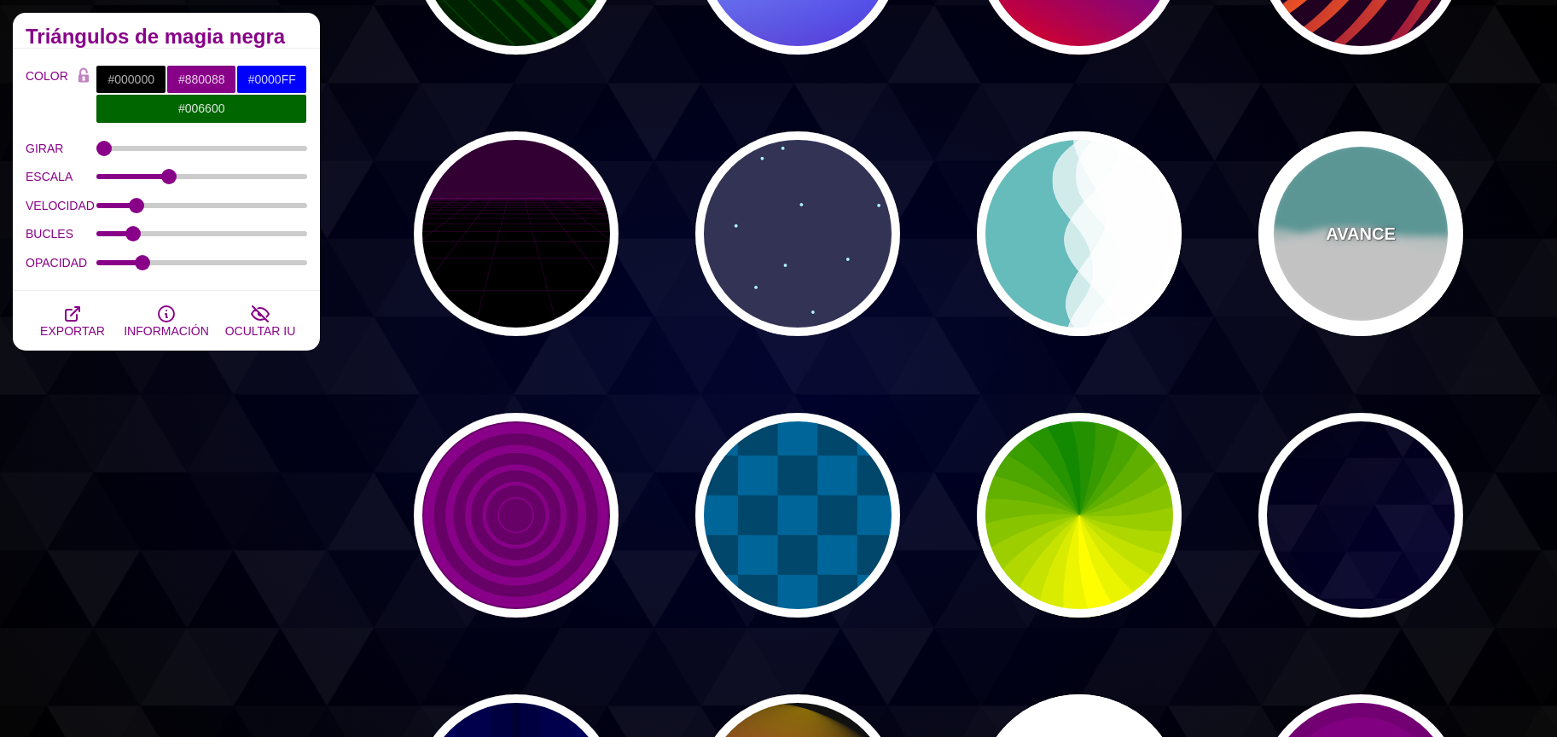
click at [1298, 237] on div "AVANCE" at bounding box center [1360, 233] width 205 height 205
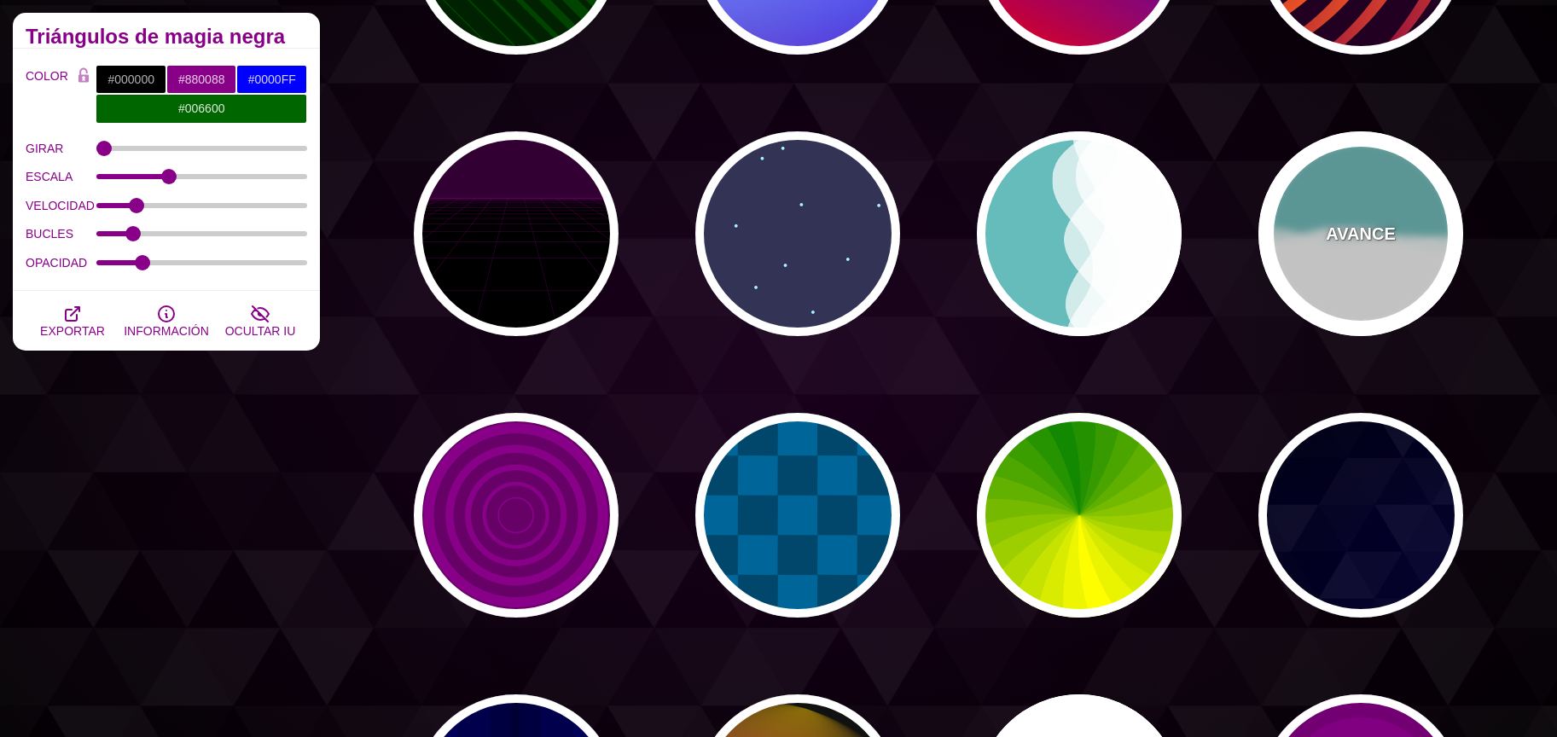
type input "#66BBBB"
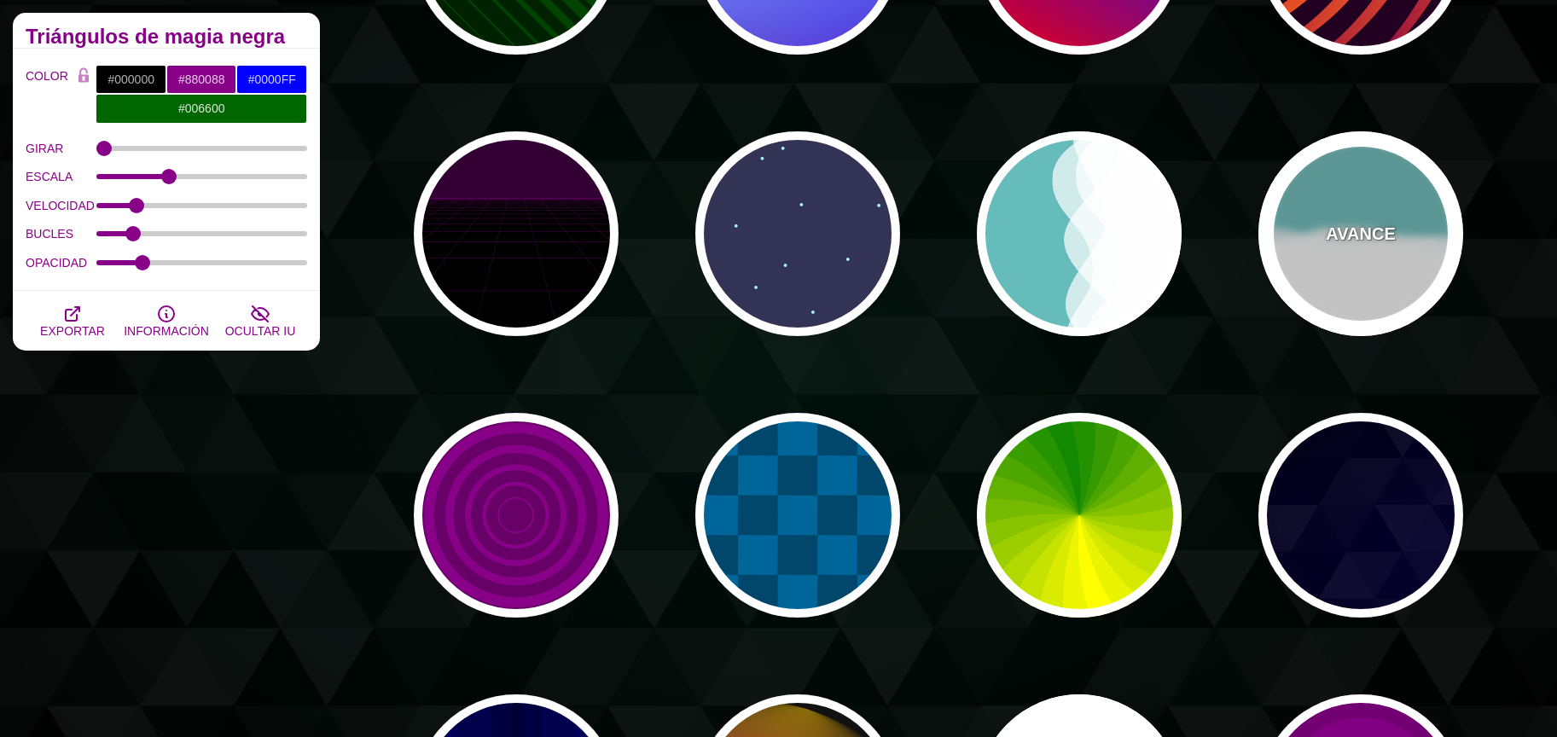
type input "#FFFFFF"
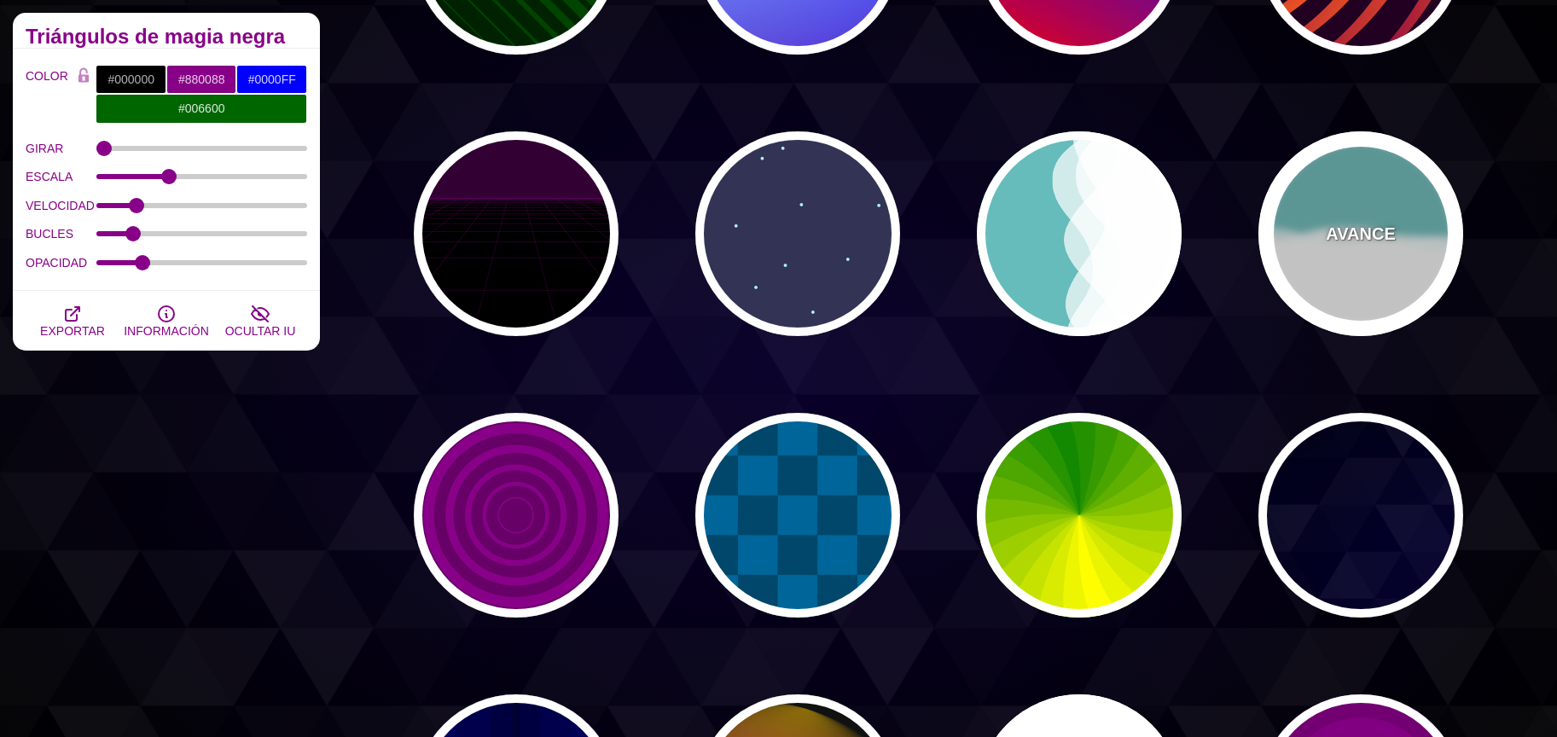
type input "#FFFFFF"
type input "1"
type input "0.7"
type input "56"
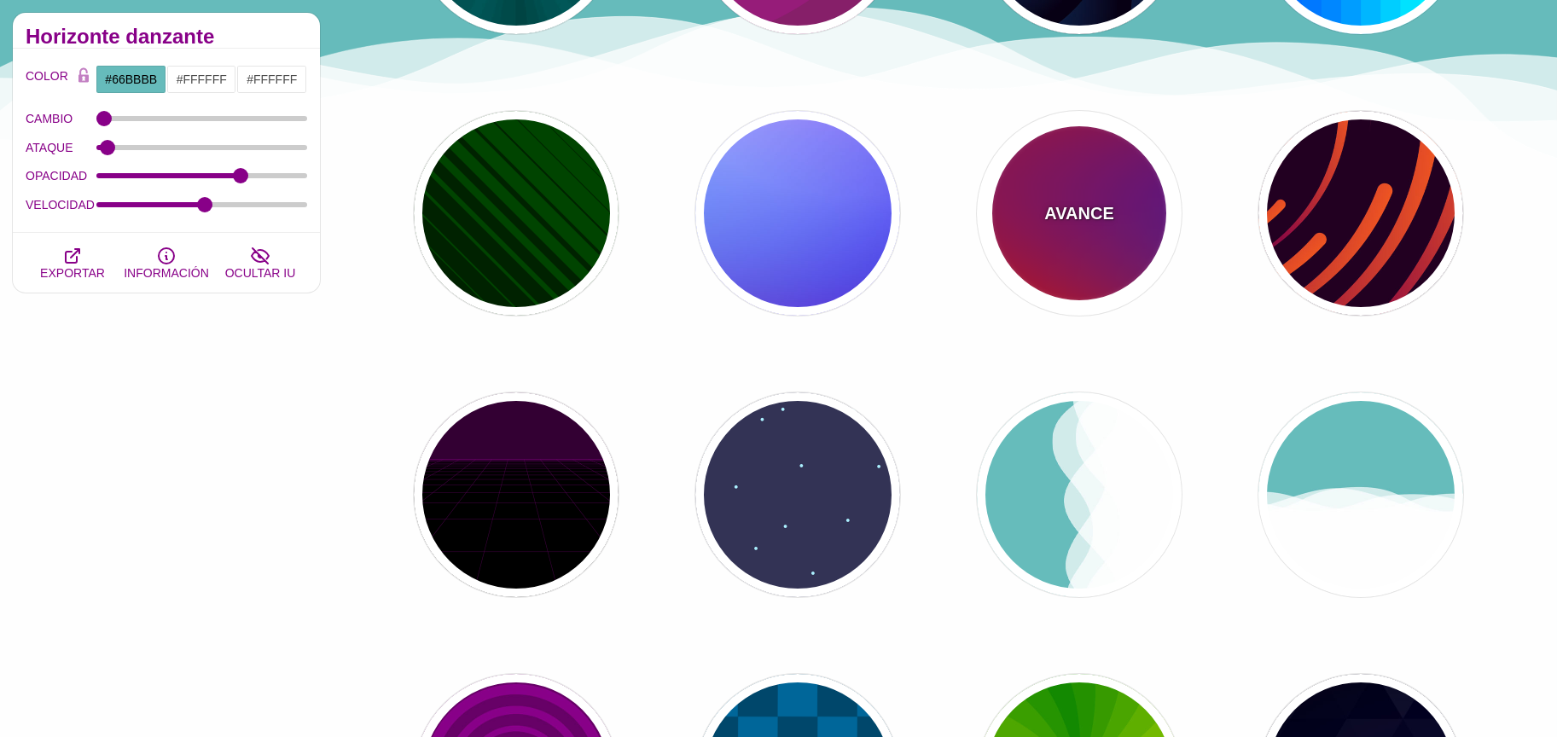
scroll to position [369, 0]
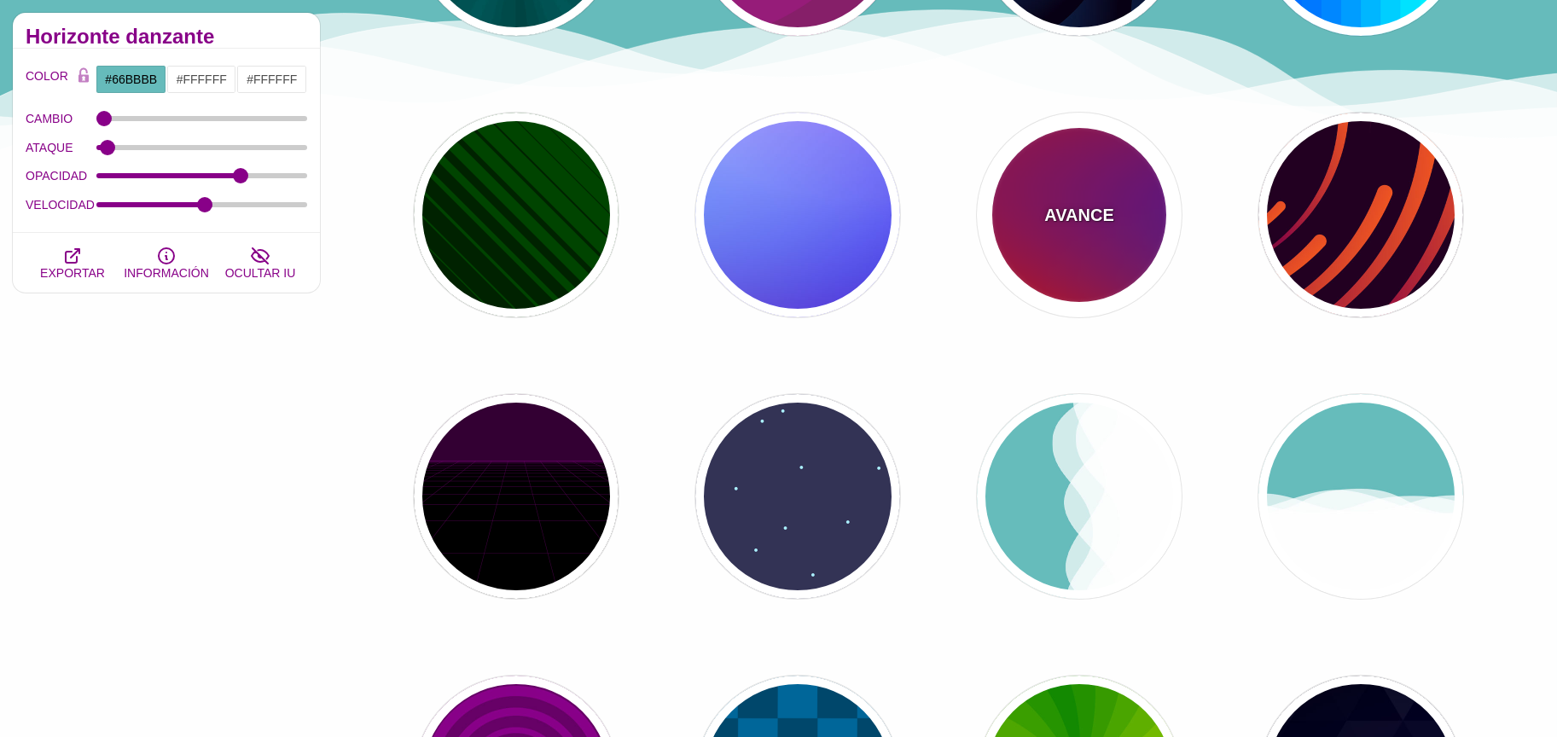
click at [1112, 241] on div "AVANCE" at bounding box center [1079, 215] width 205 height 205
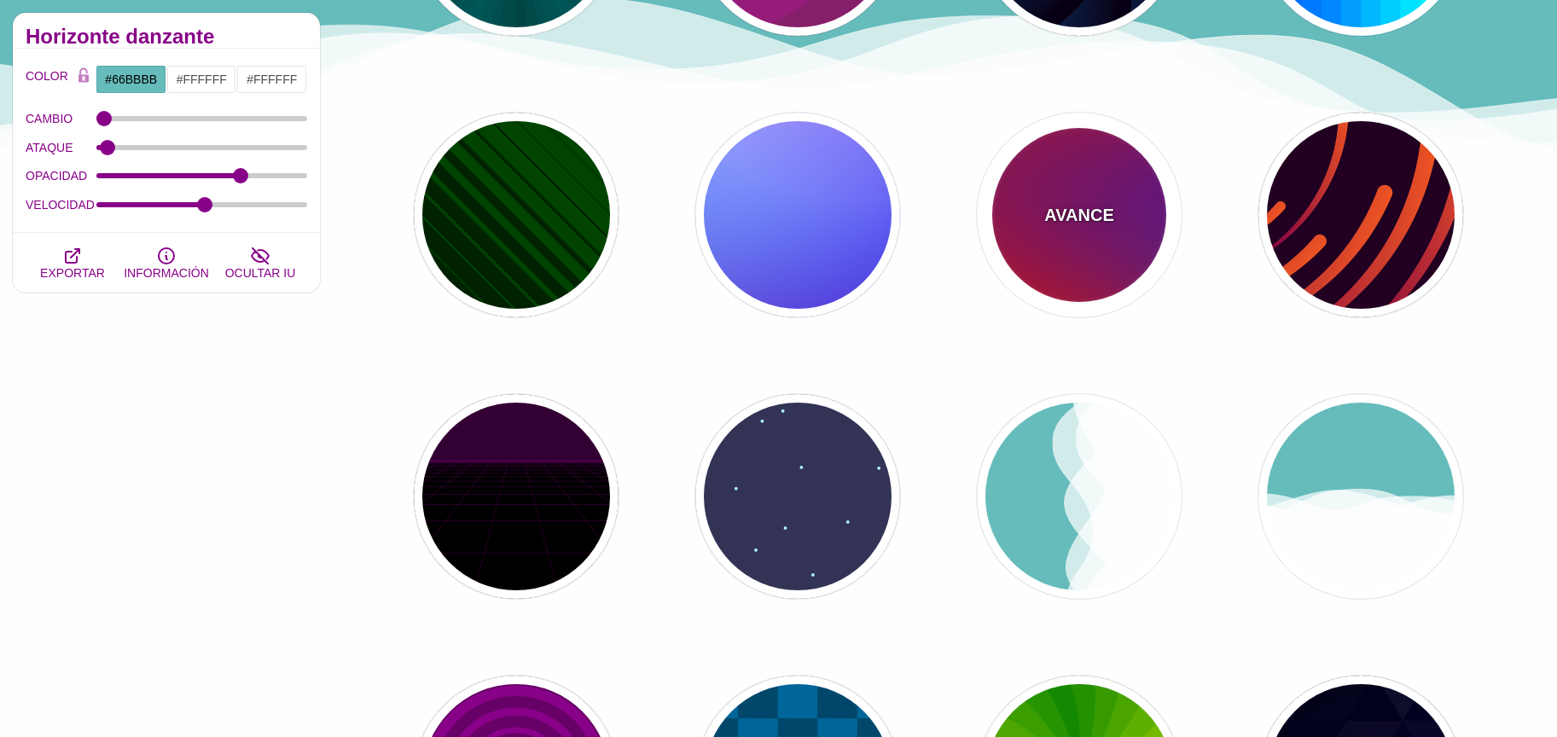
type input "#FF0000"
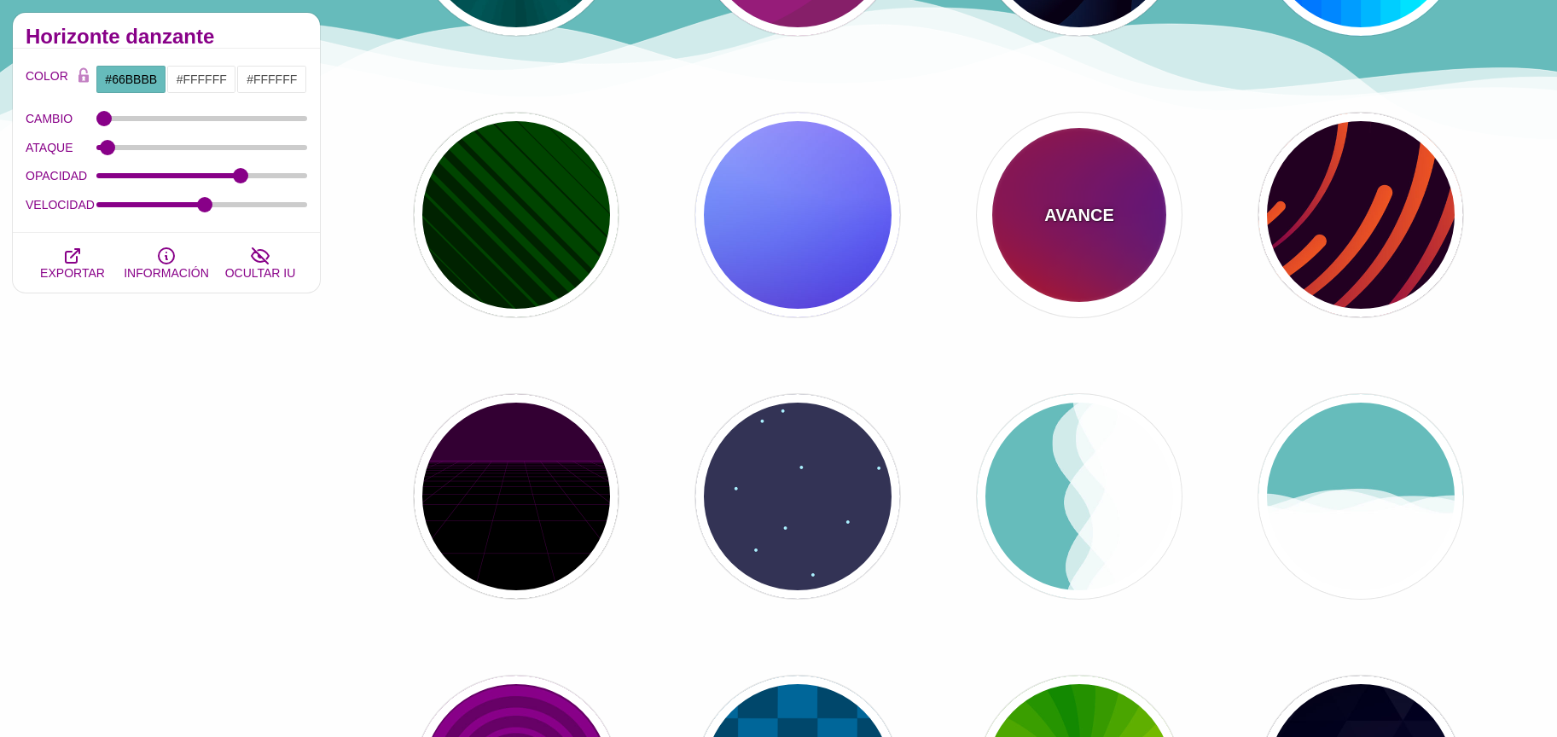
type input "#800080"
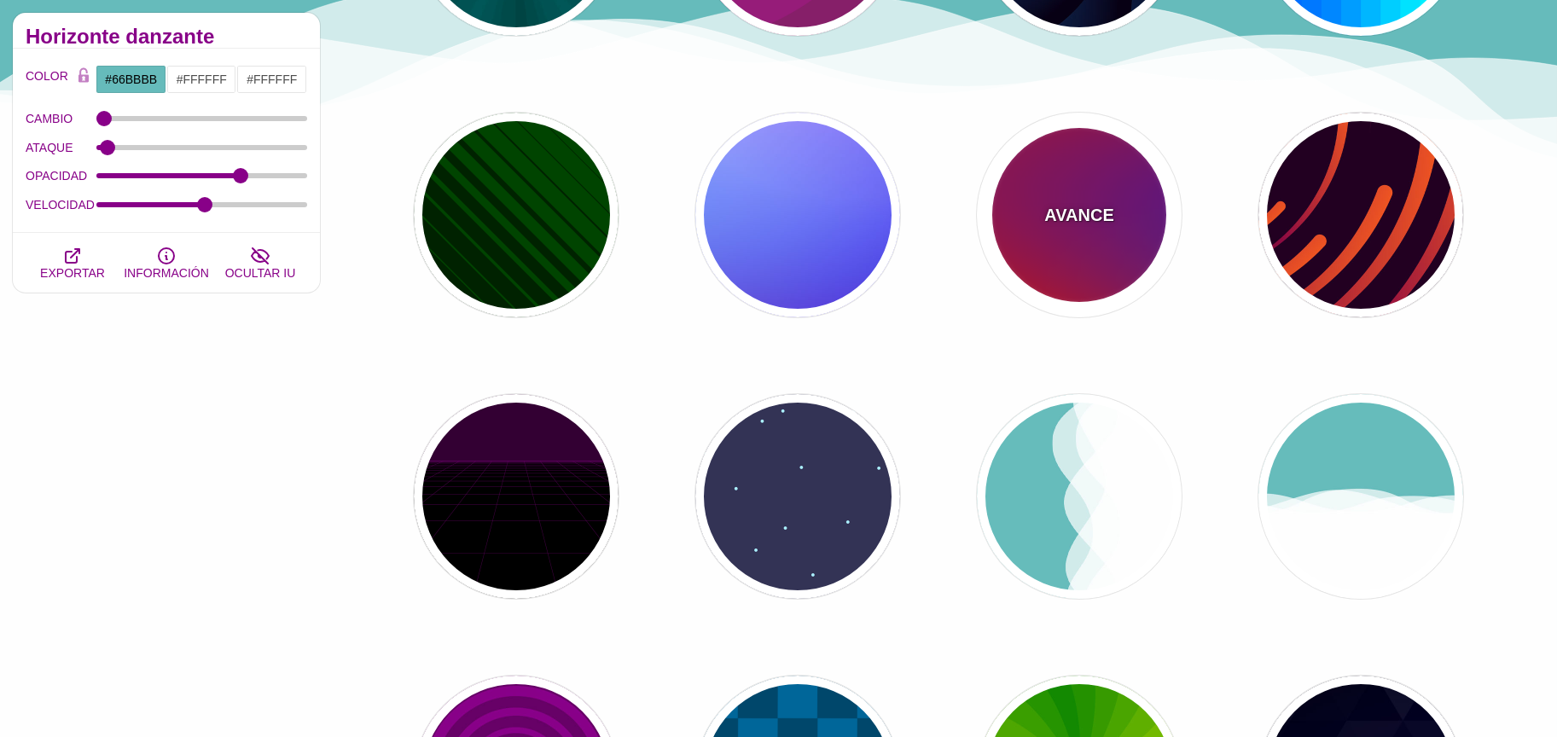
type input "#0000FF"
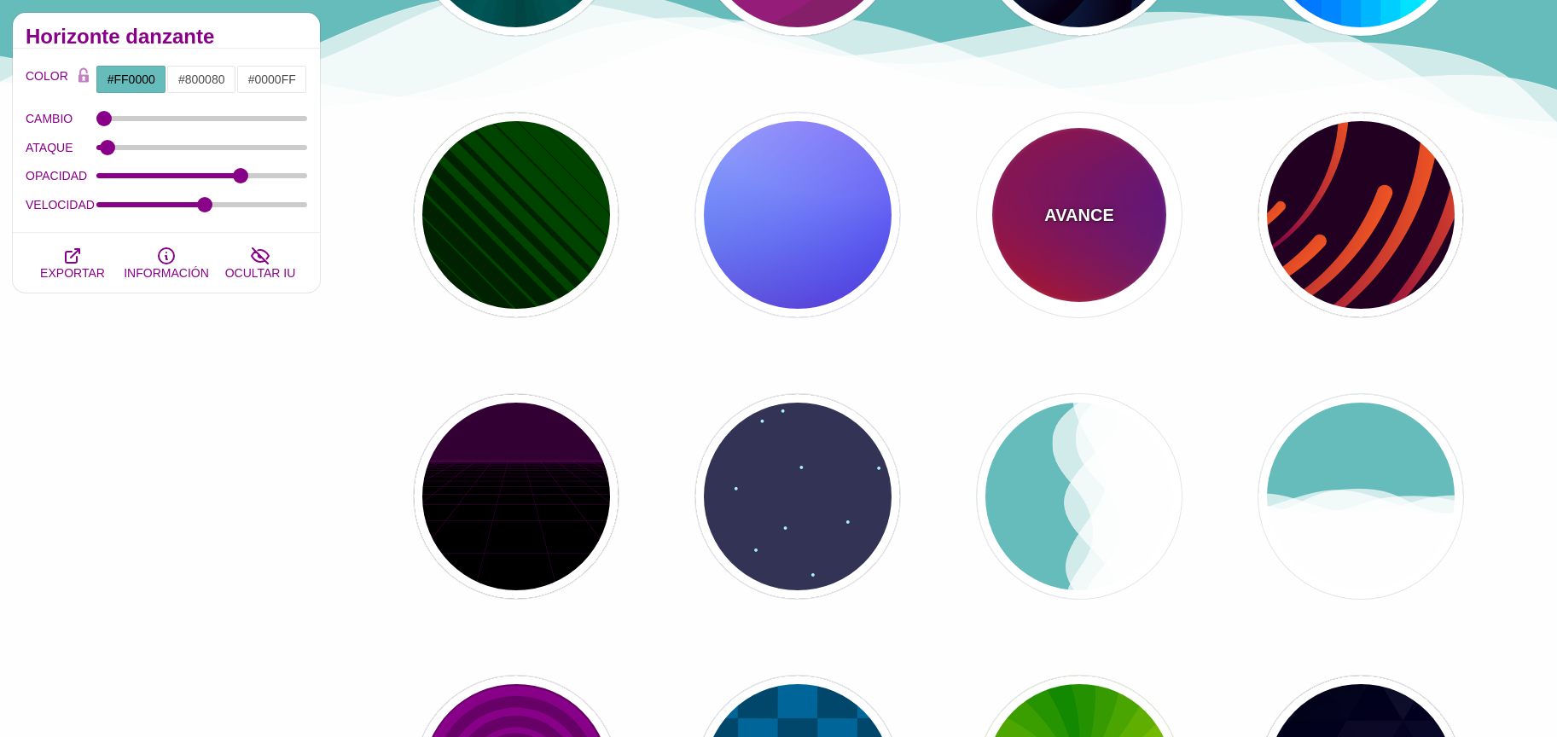
type input "#00EEBB"
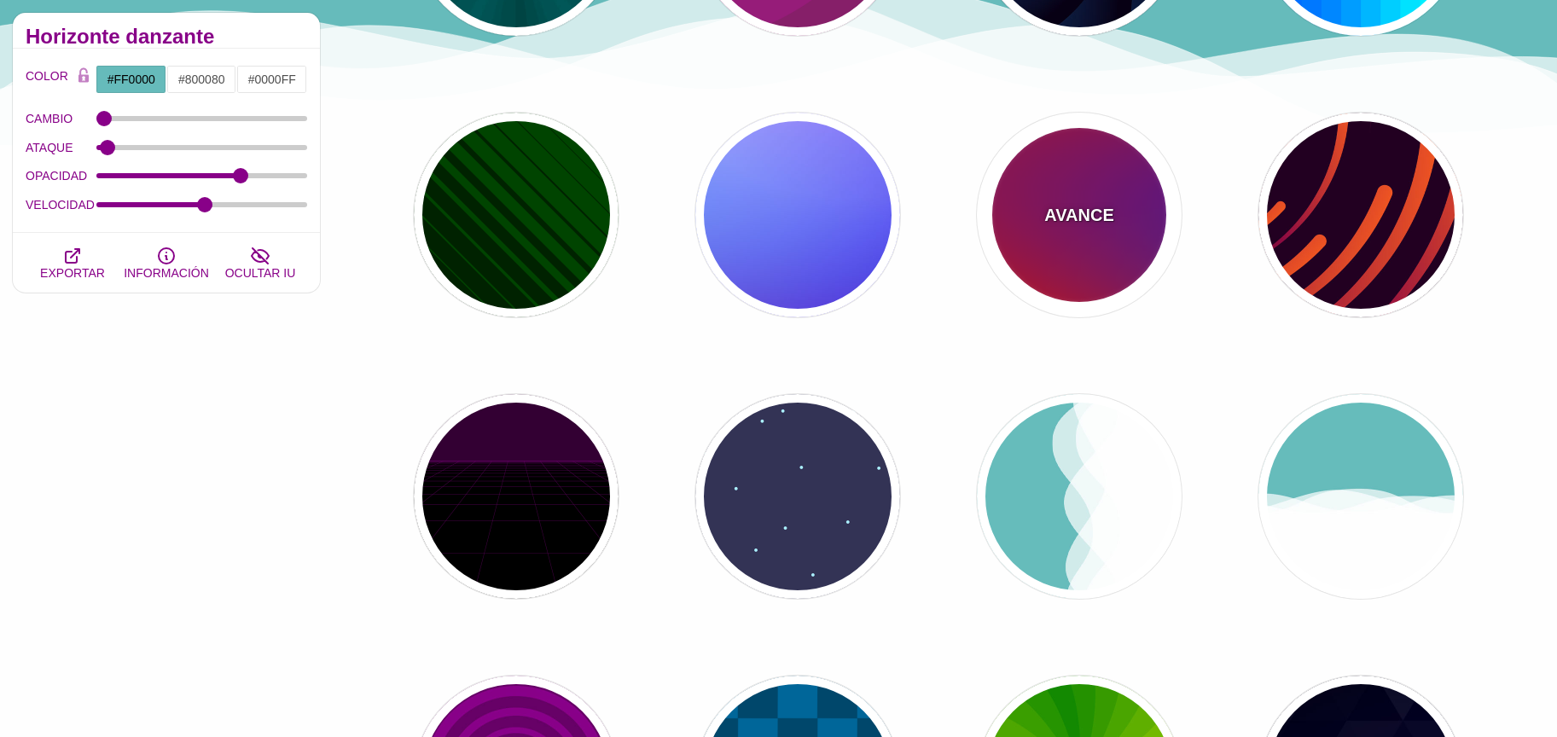
type input "#FFFF00"
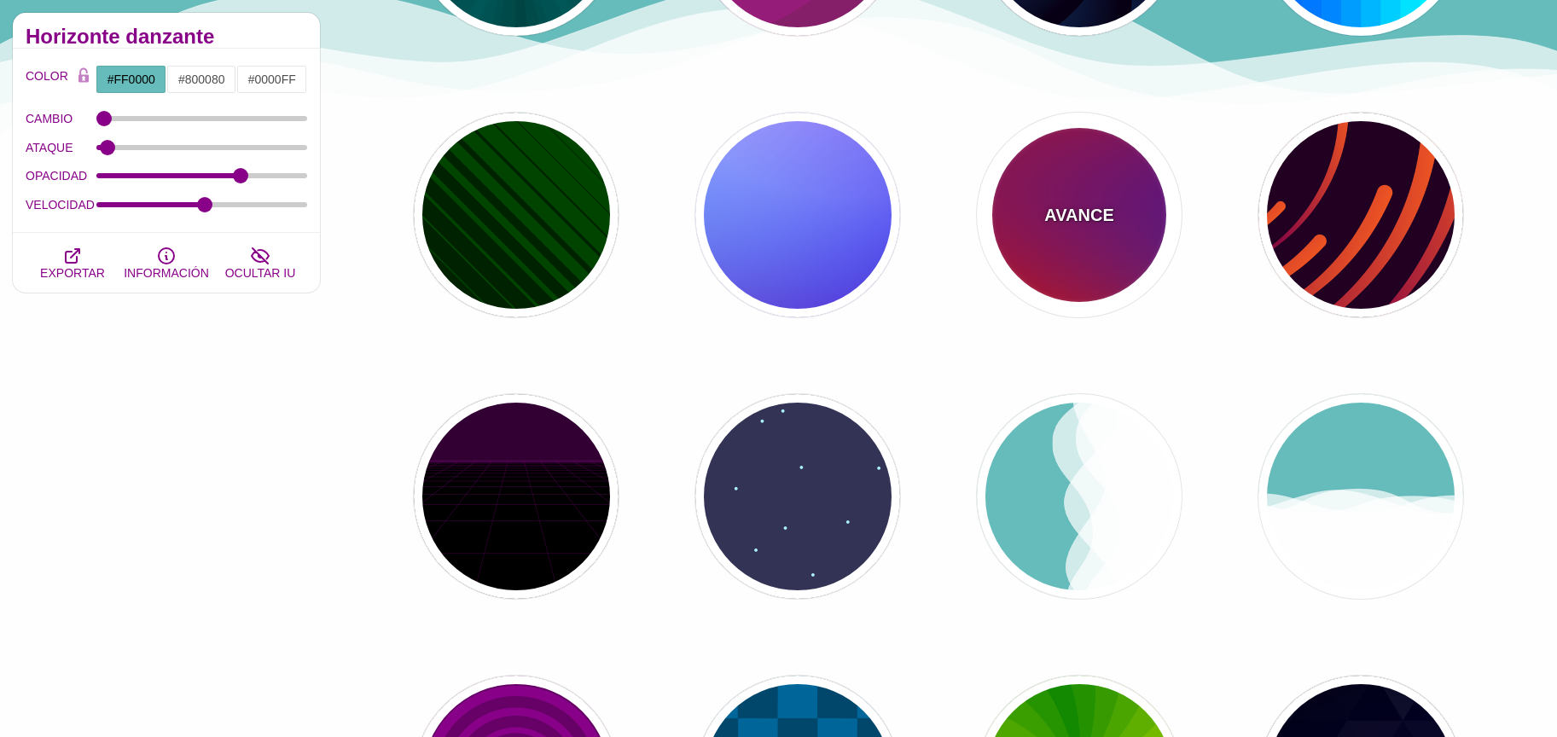
type input "#FFA500"
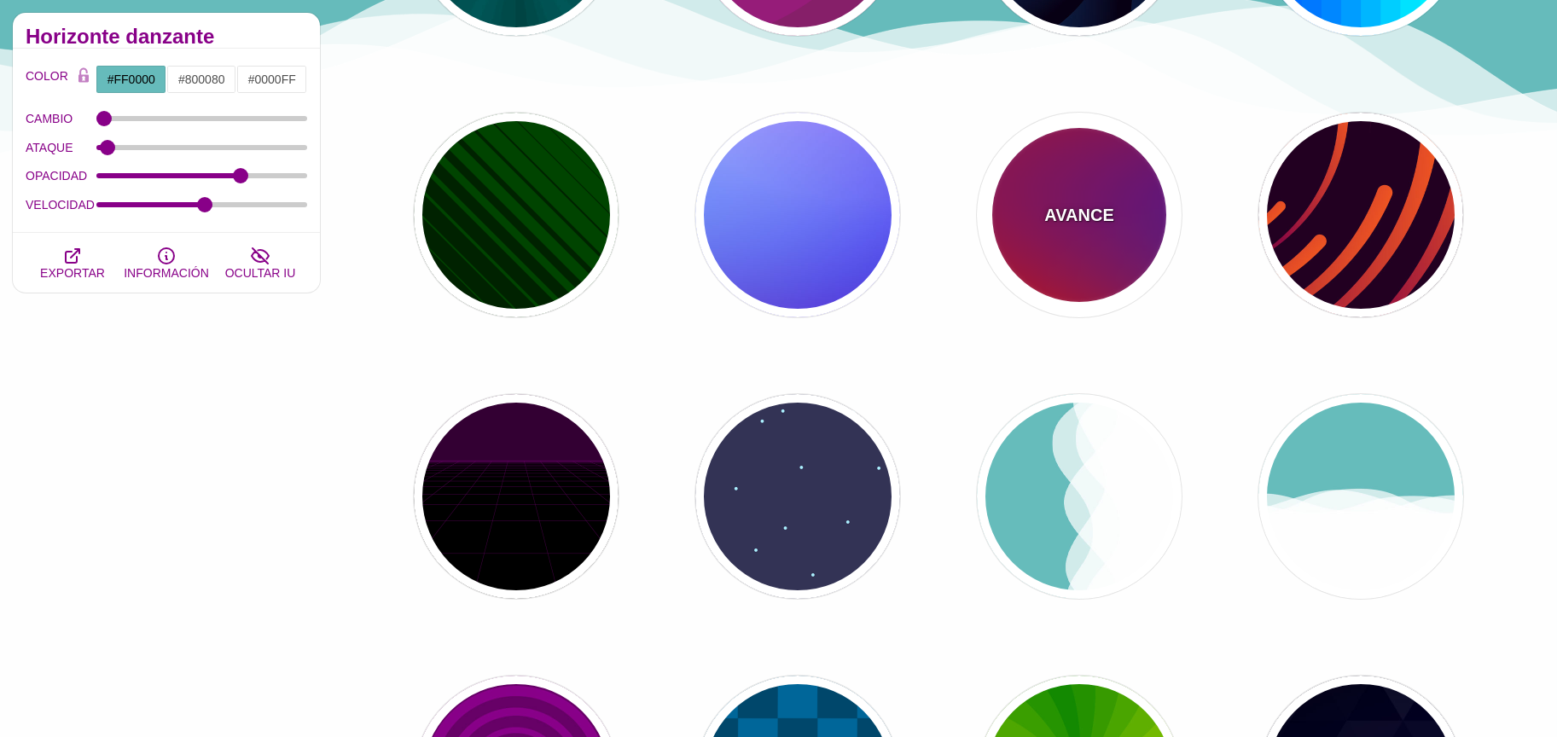
type input "1"
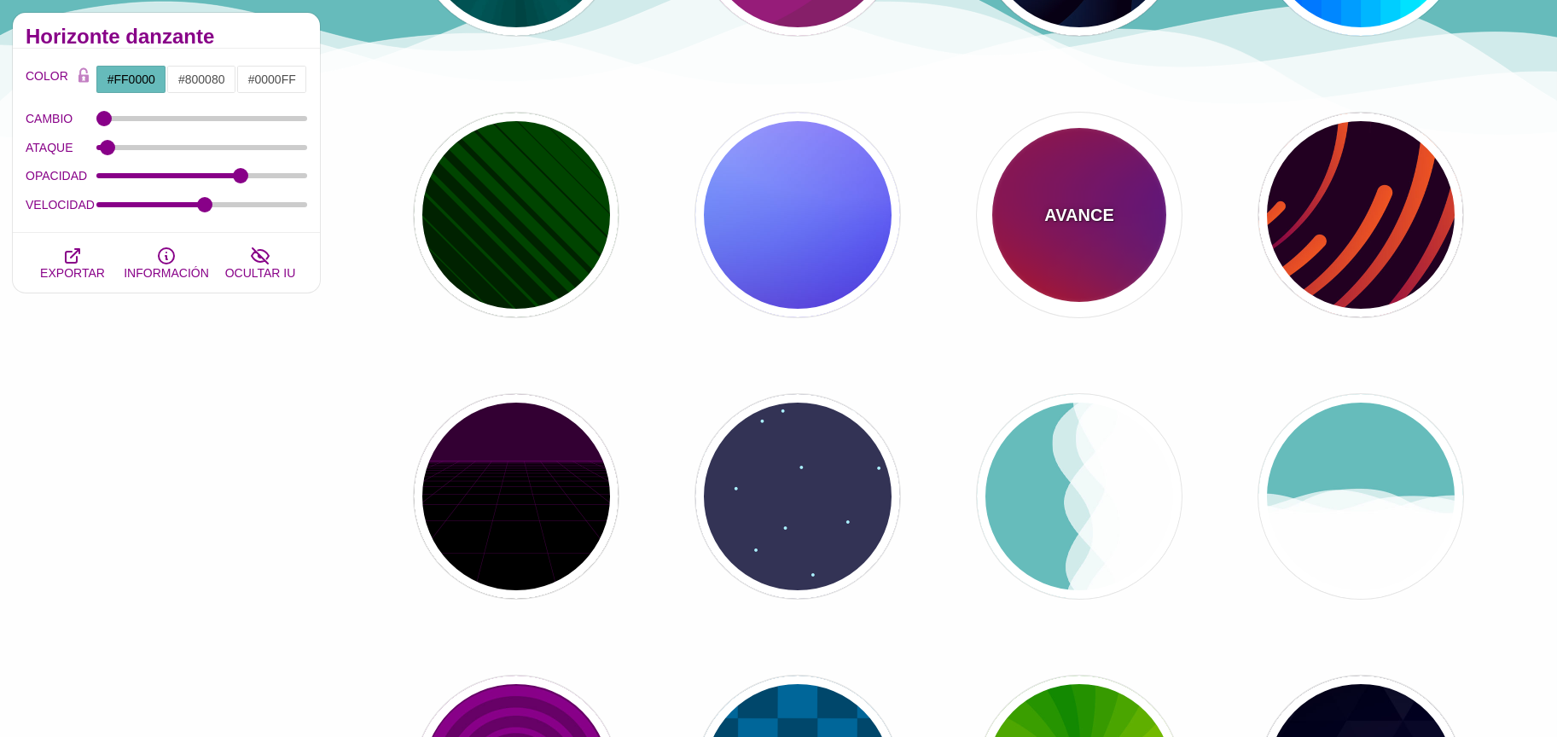
type input "20"
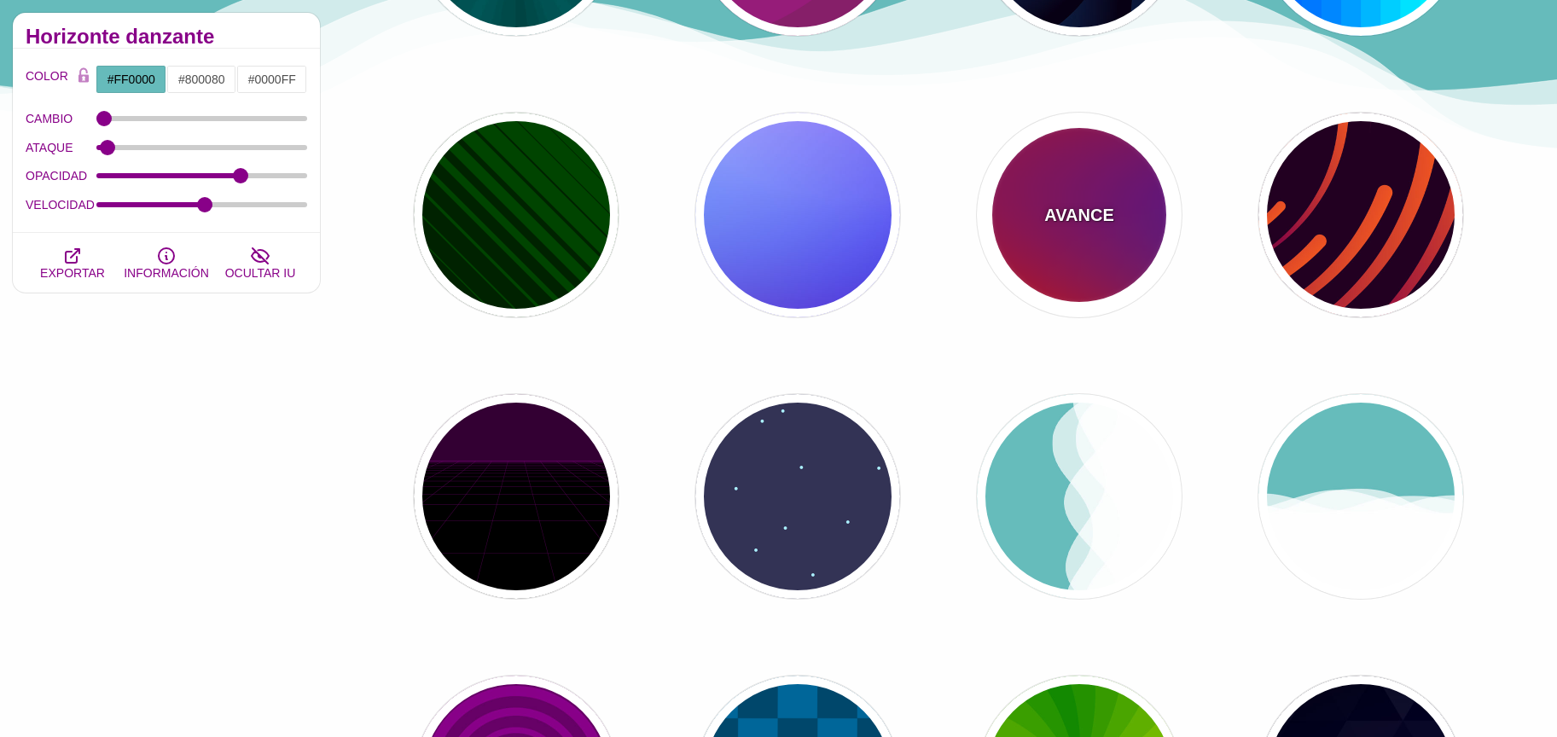
type input "0"
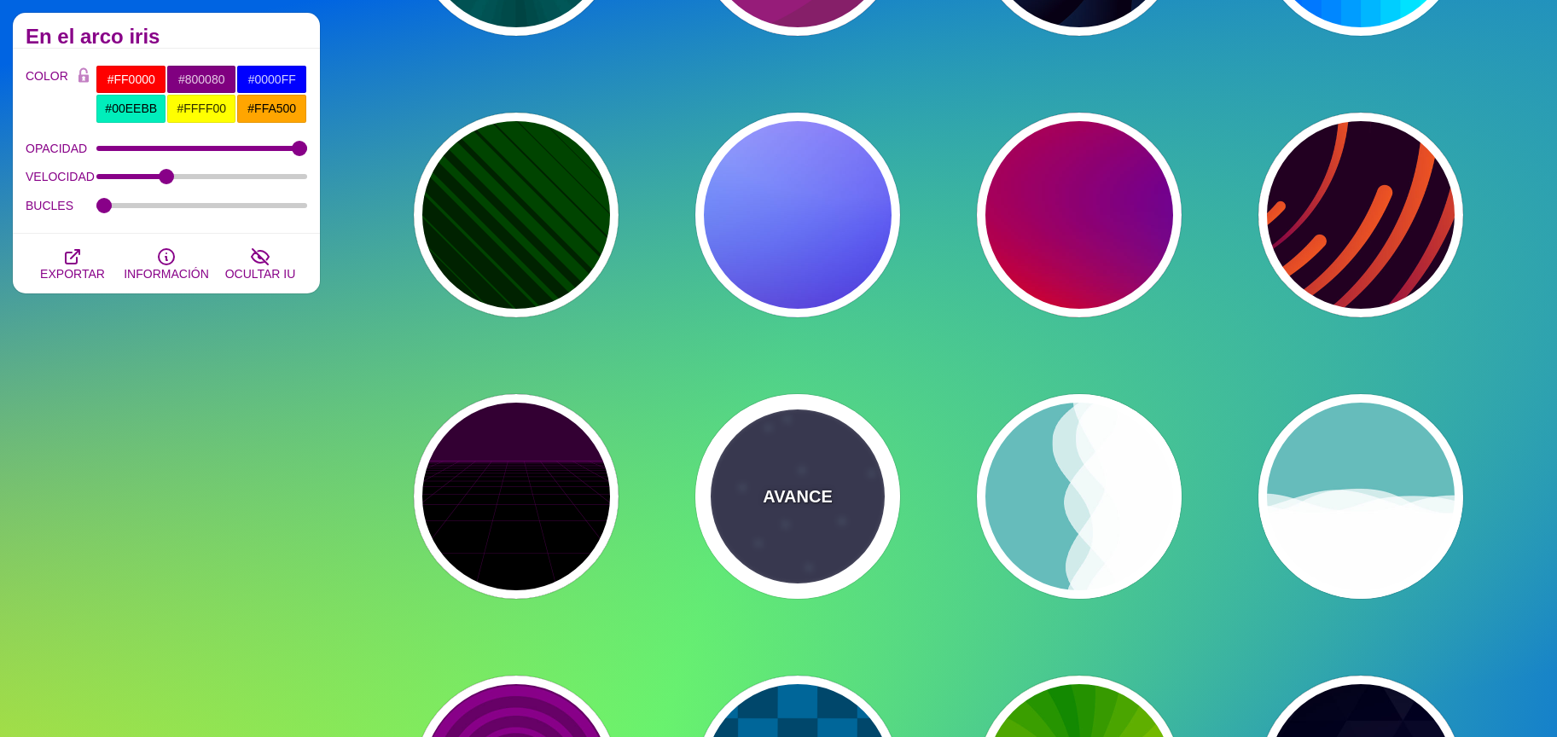
click at [806, 487] on font "AVANCE" at bounding box center [797, 496] width 69 height 19
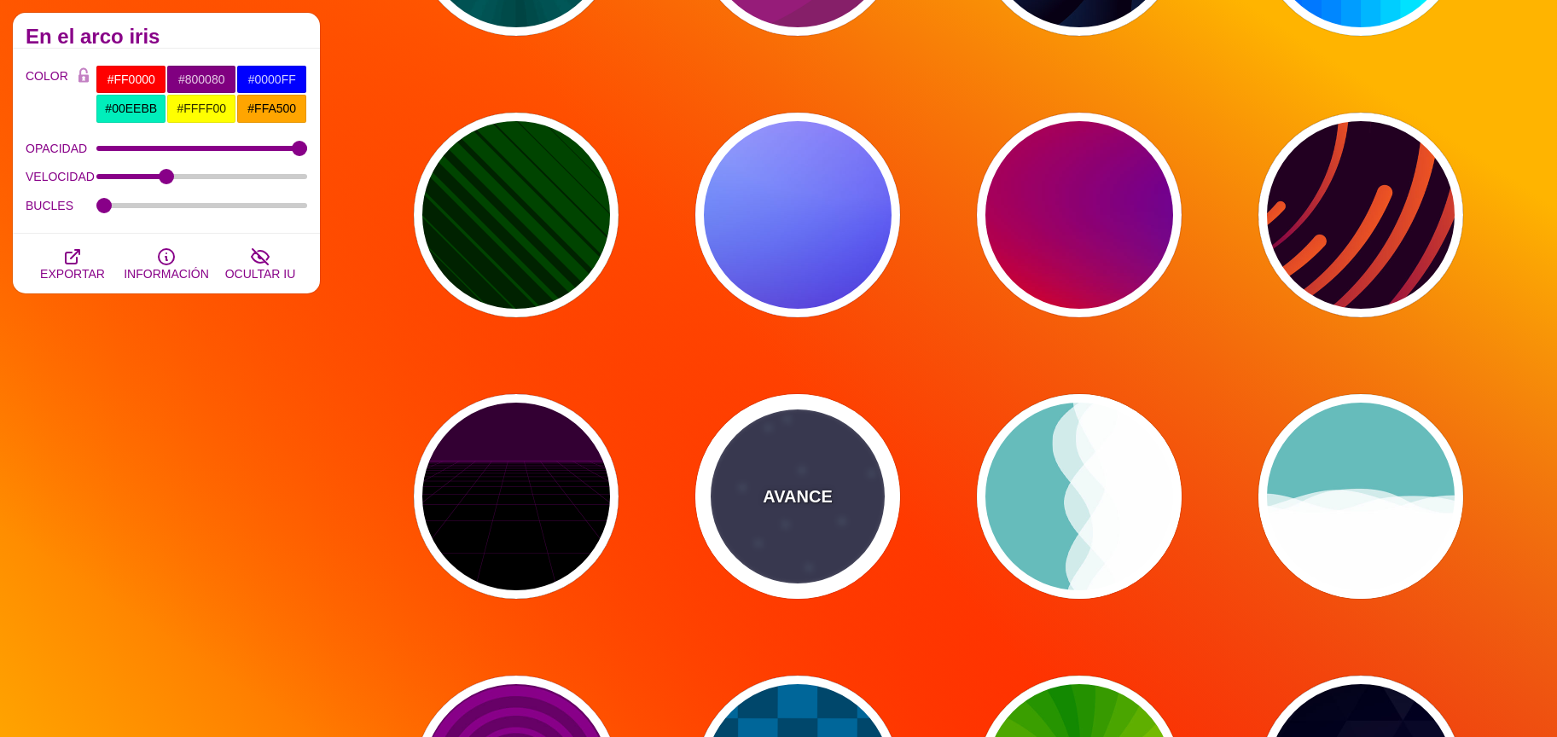
type input "#333355"
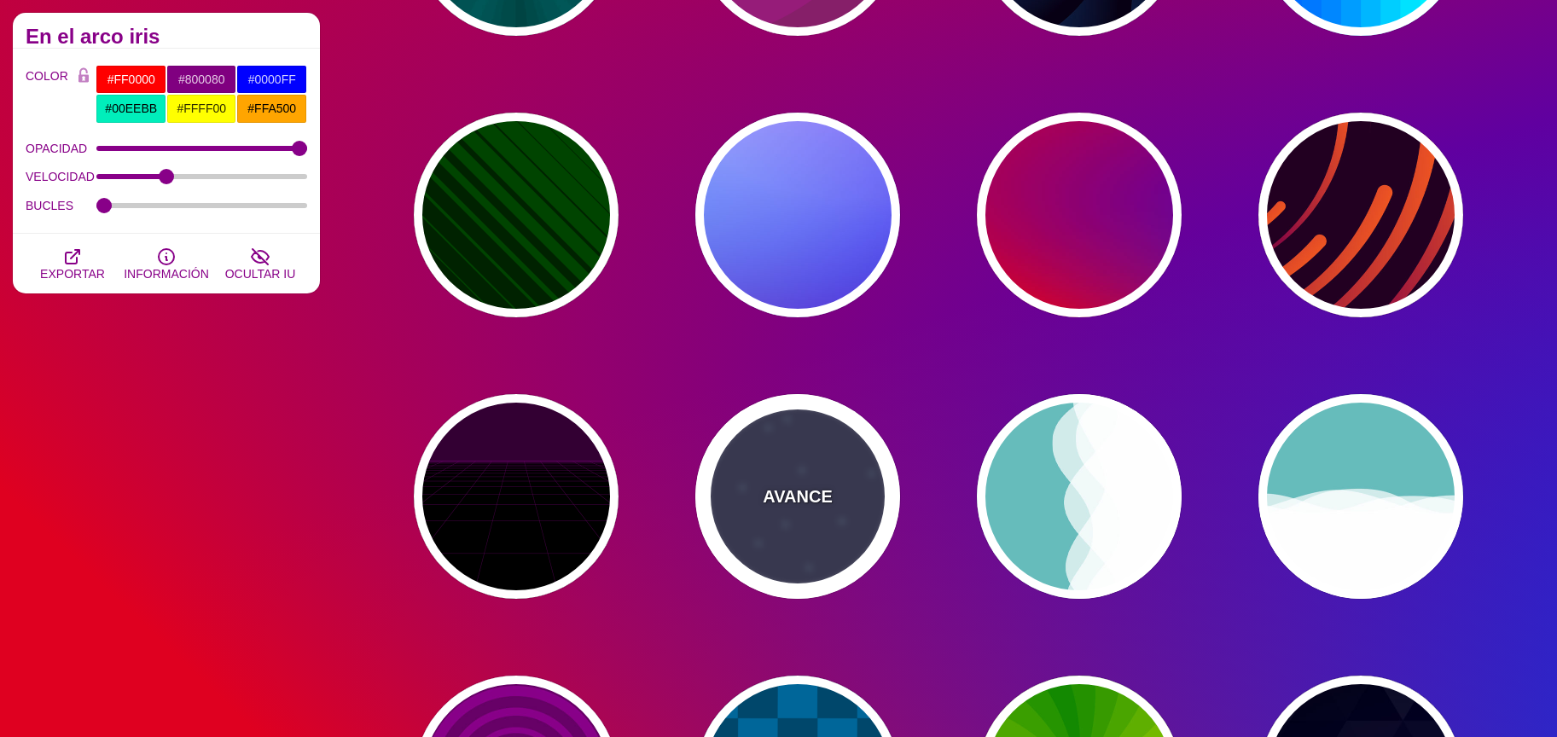
type input "#AAEEFF"
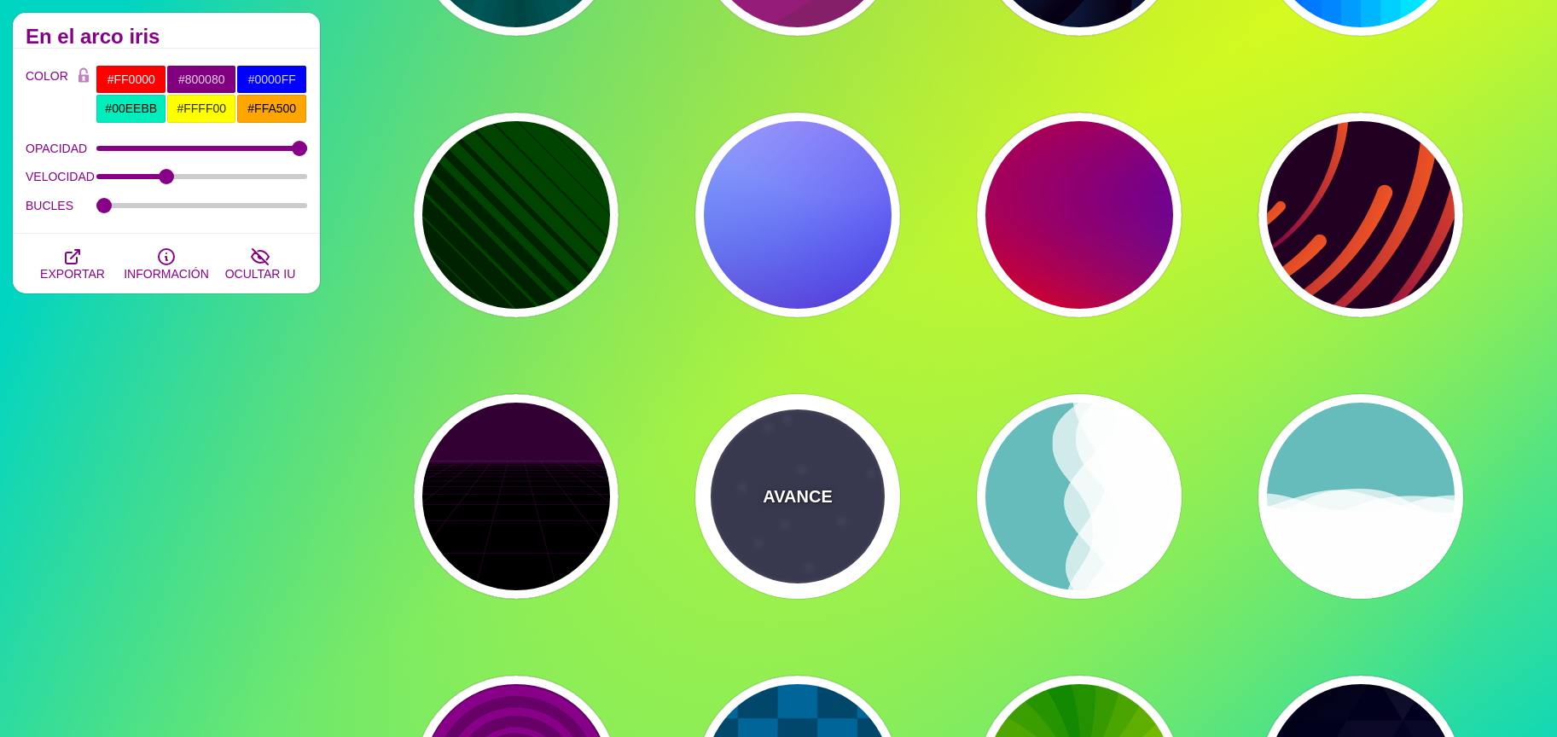
type input "#FFFFFF"
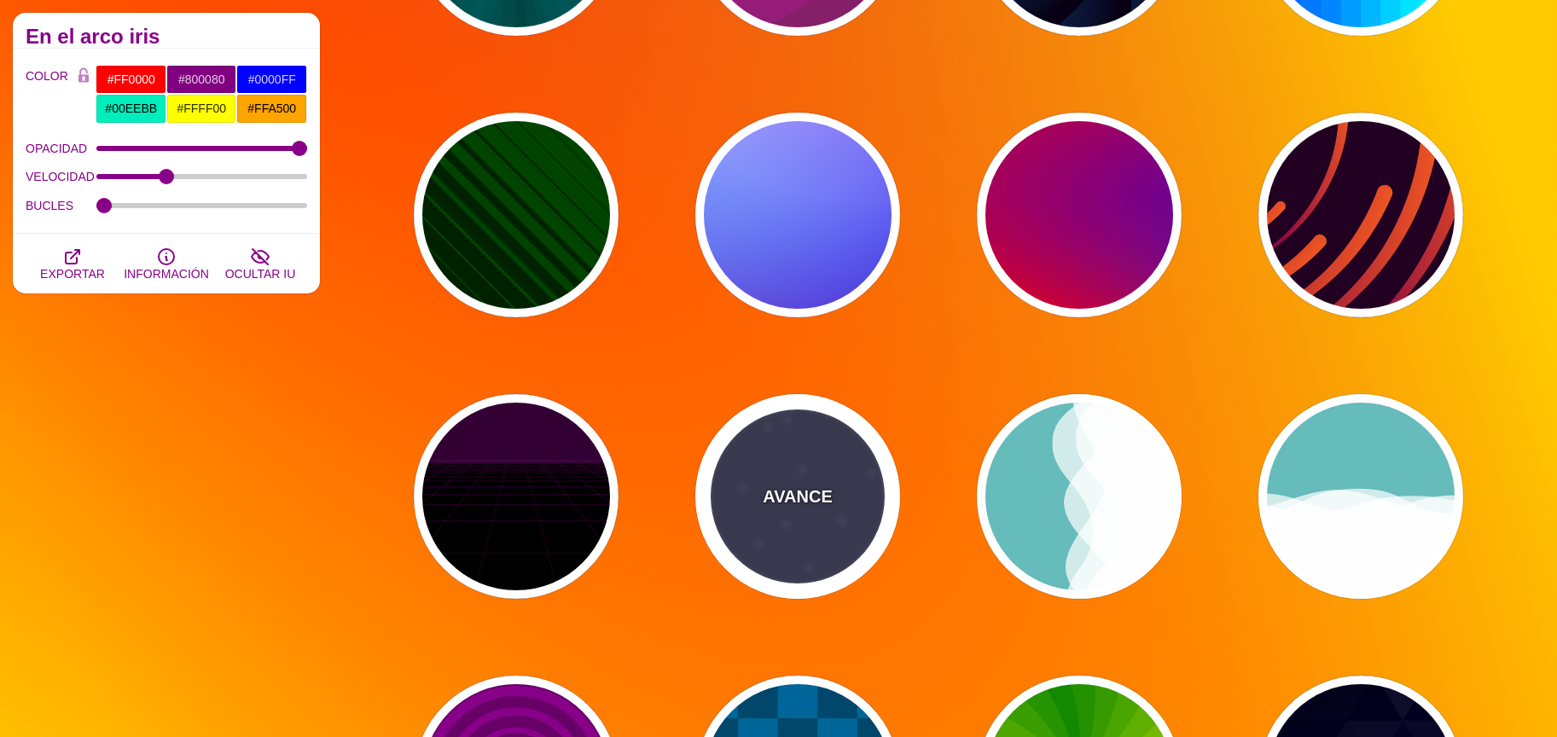
type input "15"
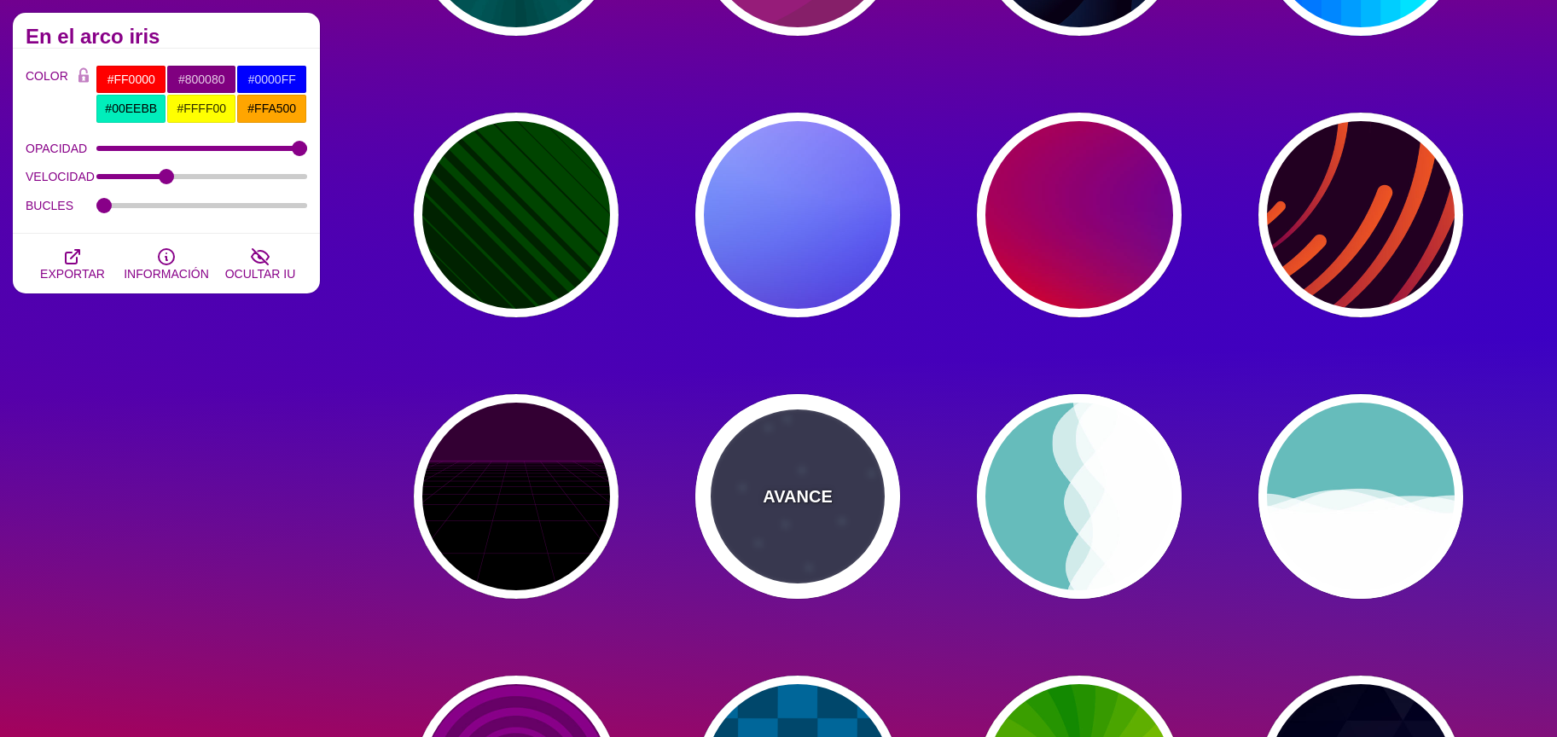
type input "40"
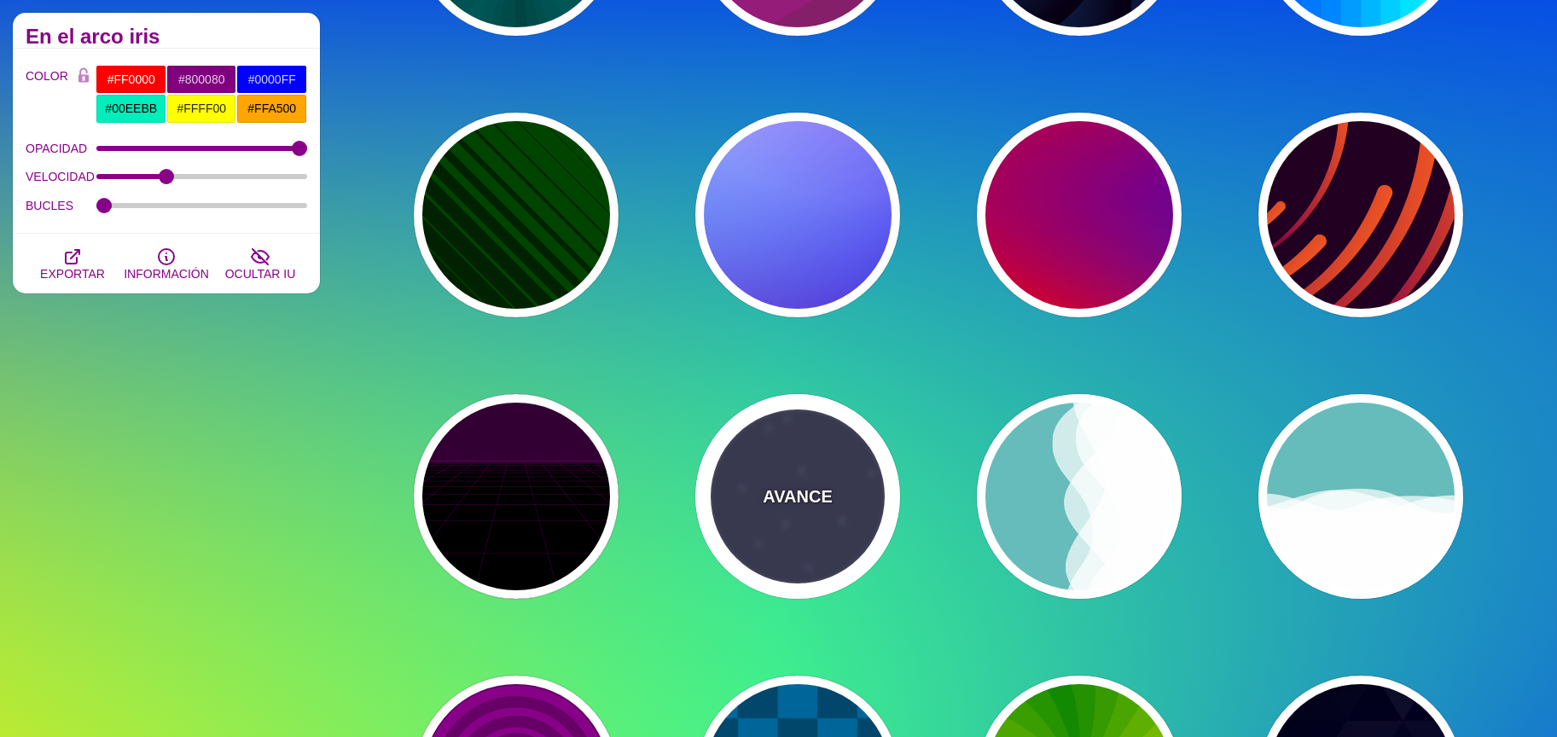
type input "5"
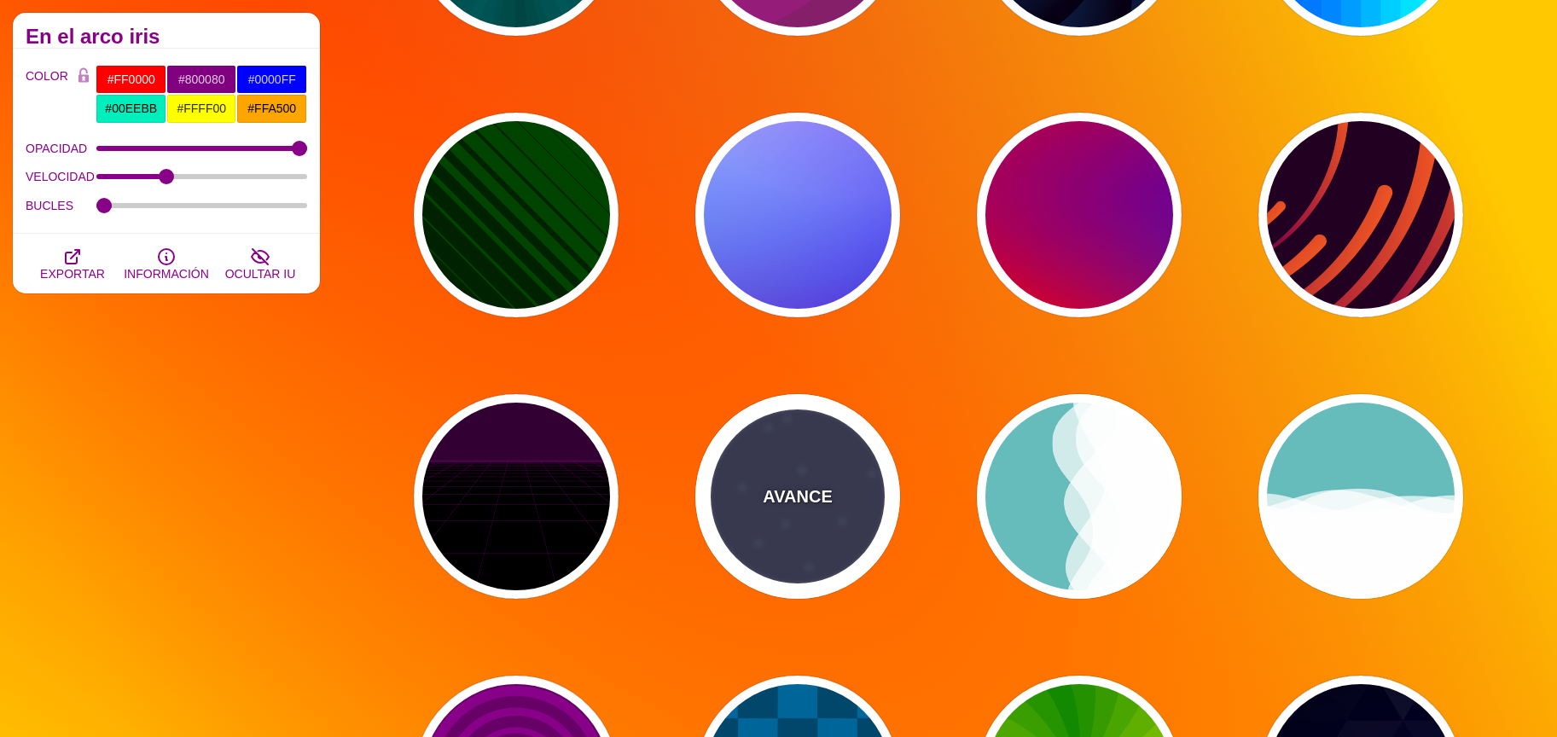
type input "1"
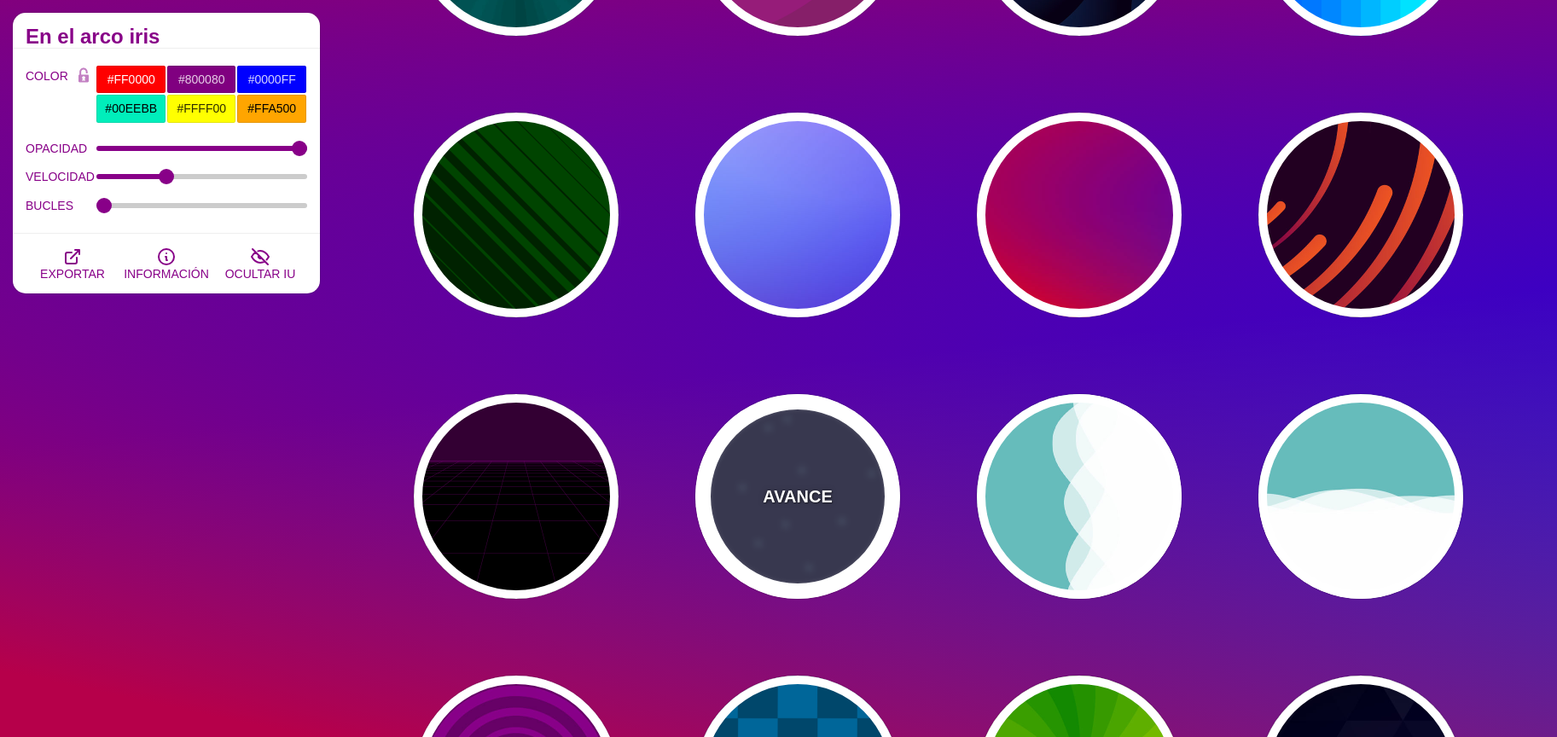
type input "1"
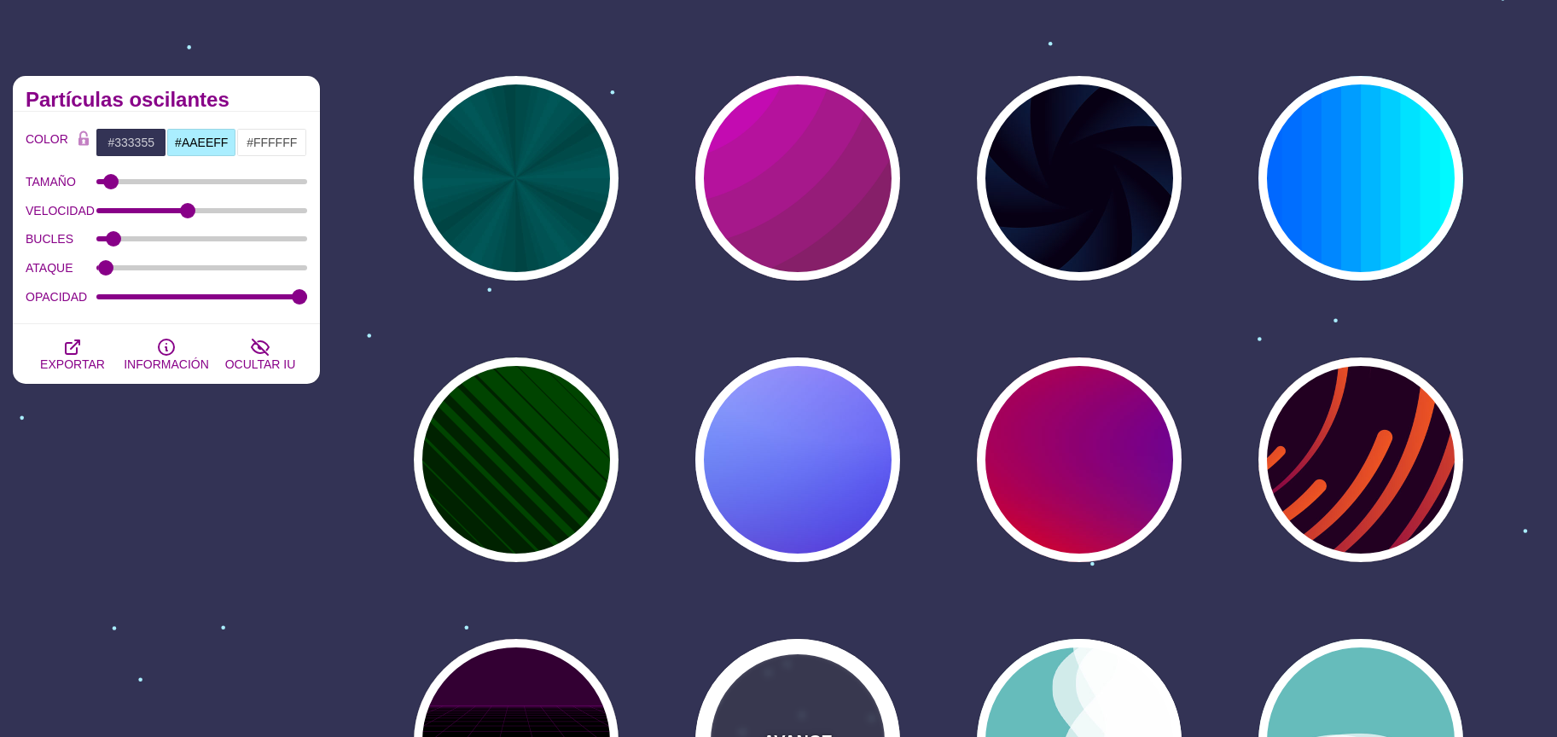
scroll to position [115, 0]
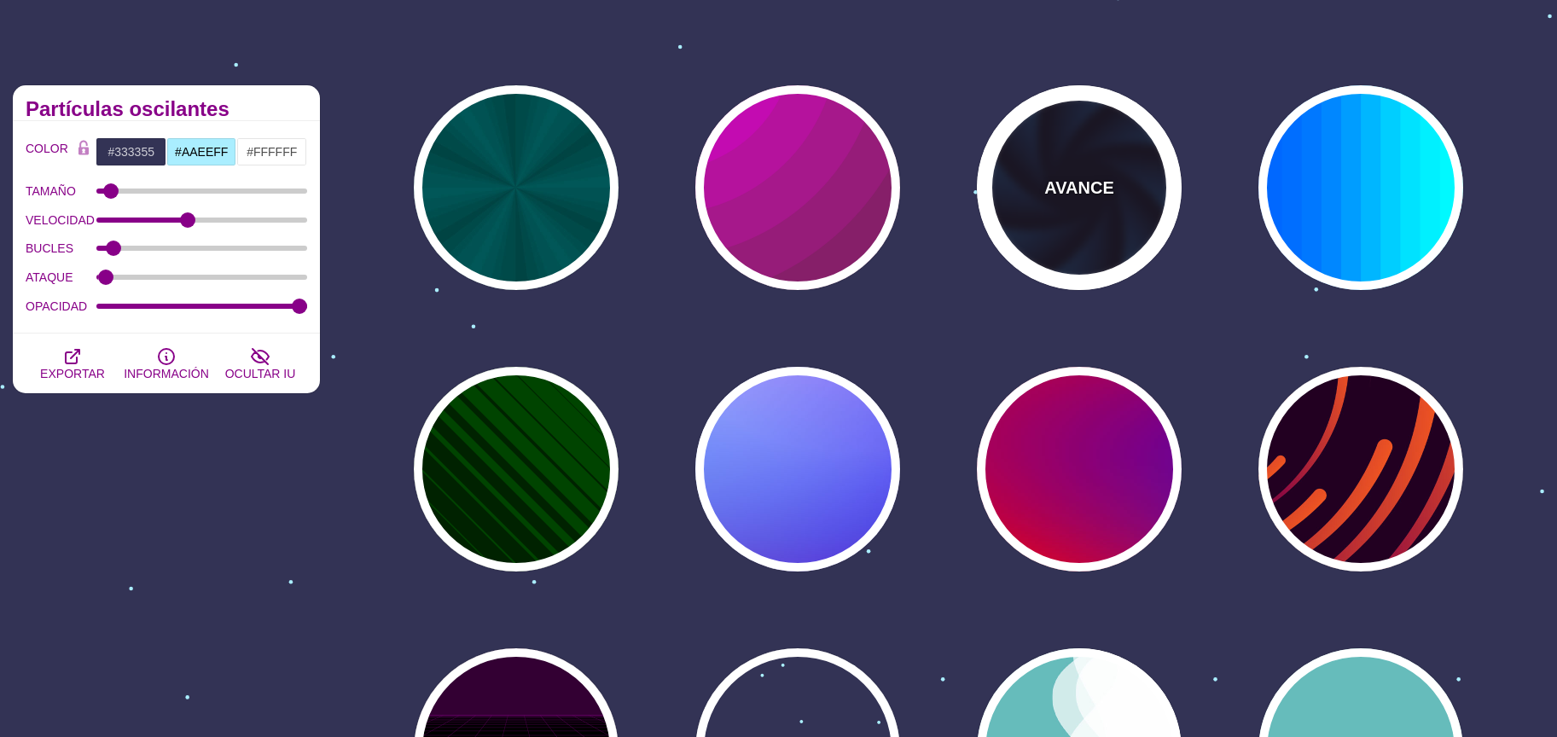
click at [1126, 198] on div "AVANCE" at bounding box center [1079, 187] width 205 height 205
type input "#070014"
type input "#113366"
type input "#99FFFF"
type input "1"
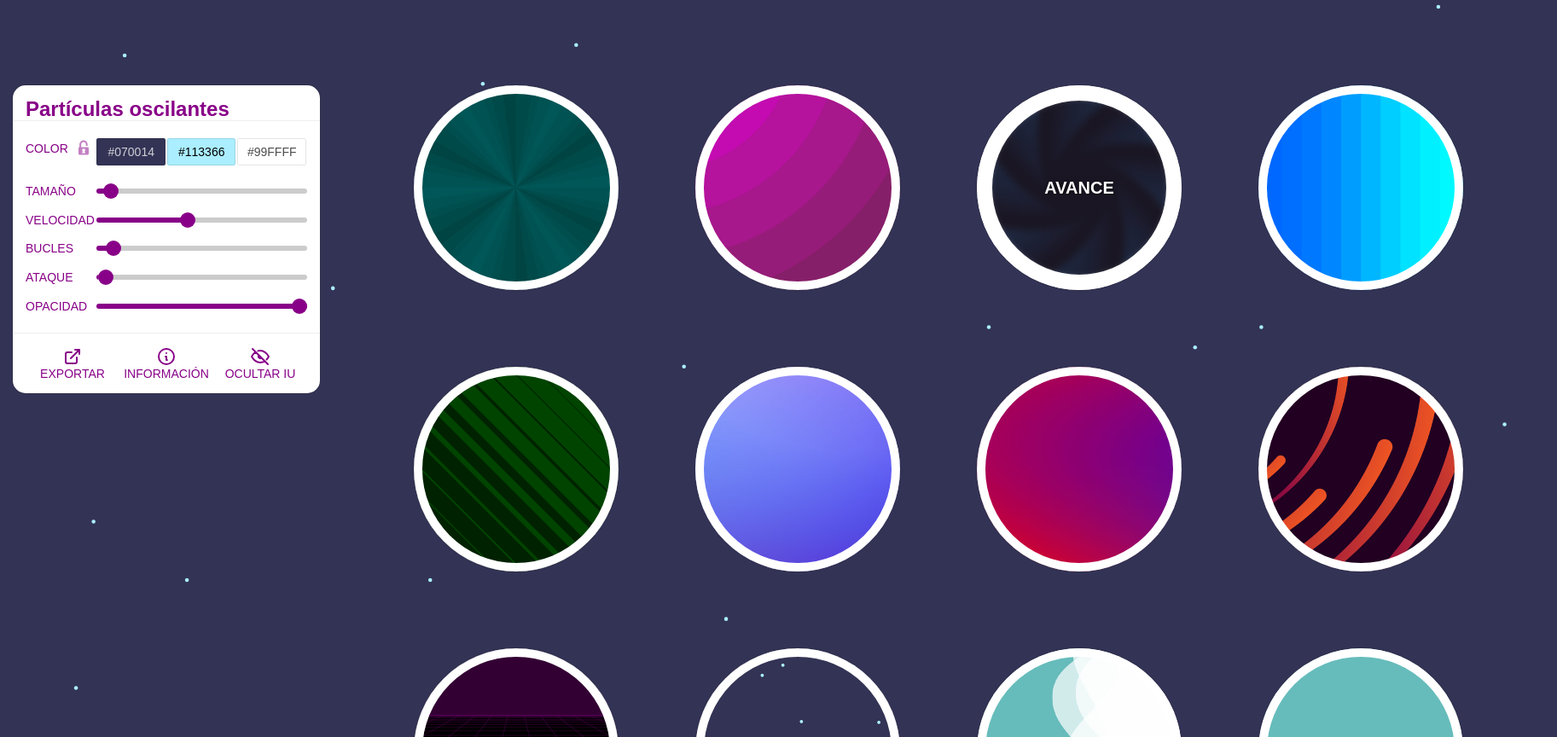
type input "1"
type input "12"
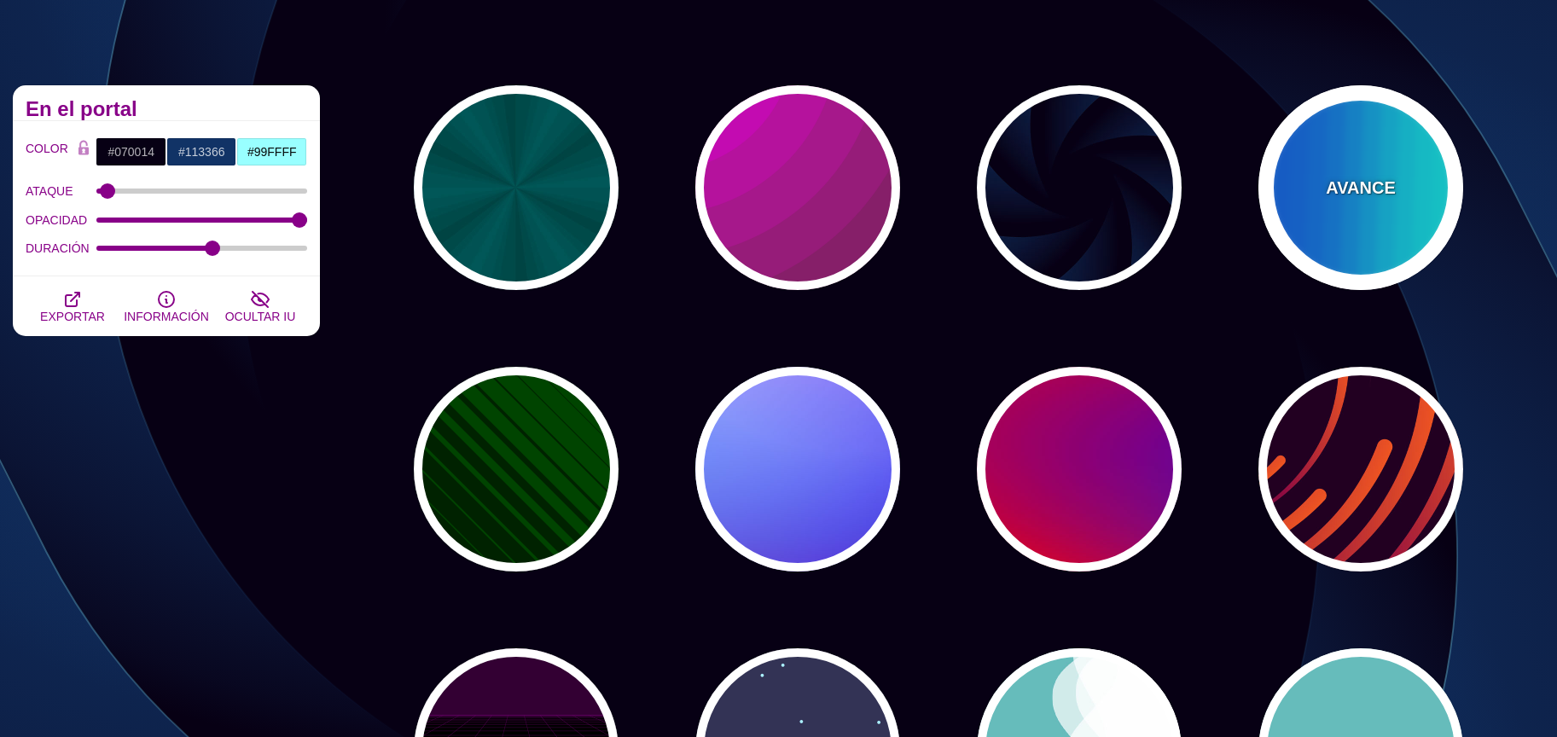
drag, startPoint x: 1290, startPoint y: 179, endPoint x: 662, endPoint y: 225, distance: 629.6
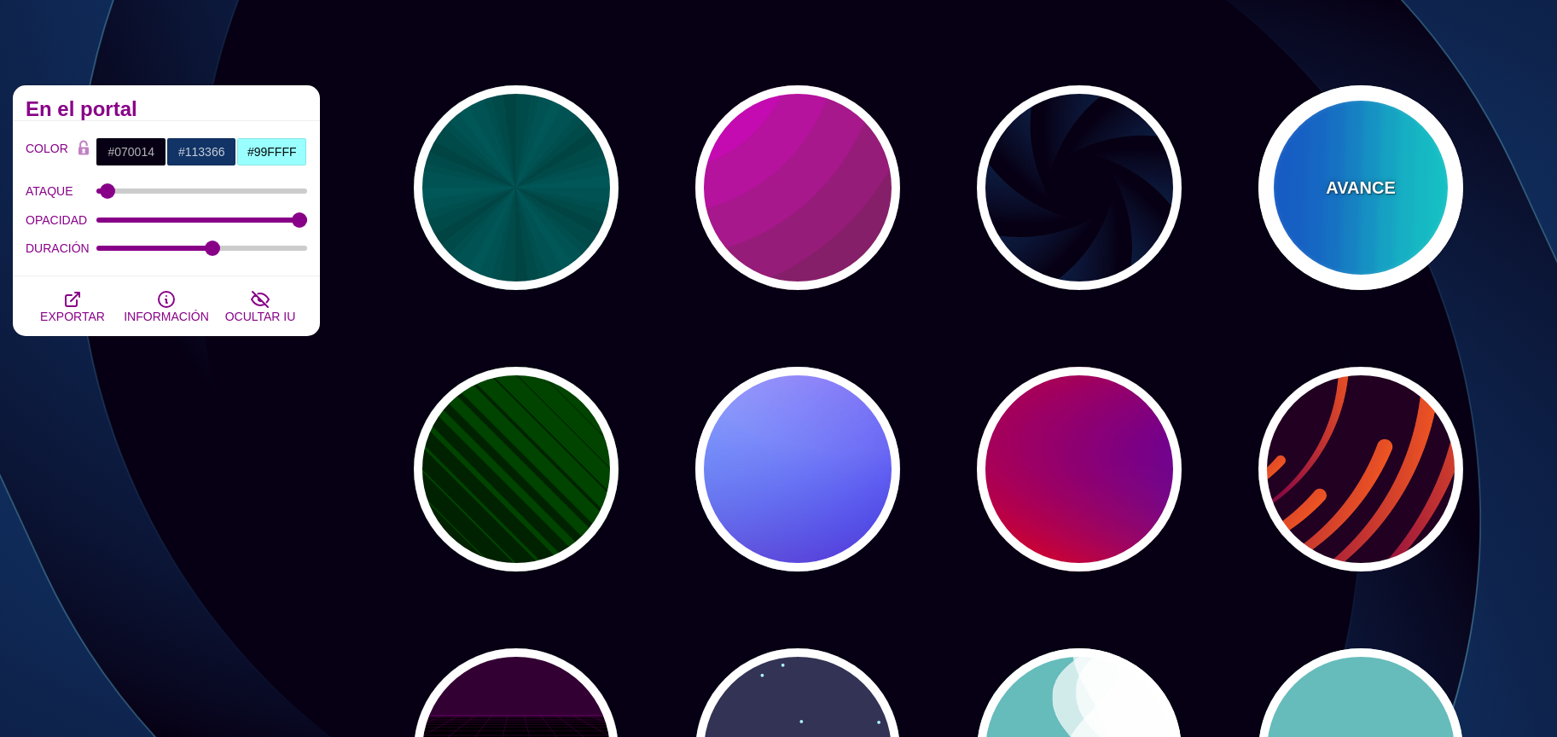
click at [1293, 179] on div "AVANCE" at bounding box center [1360, 187] width 205 height 205
type input "#00FFFF"
type input "#0066FF"
type input "0.25"
type input "12"
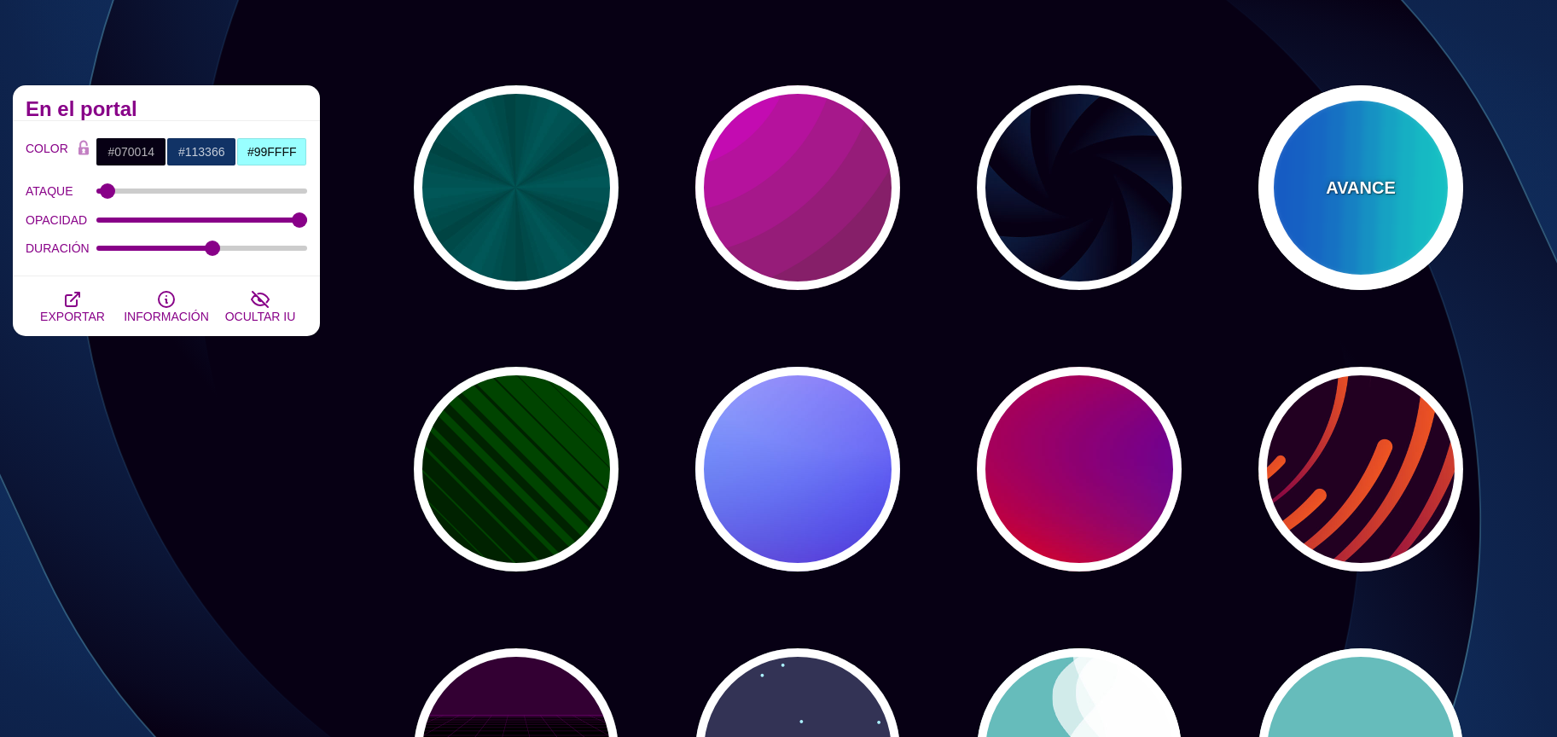
type input "999"
type input "0"
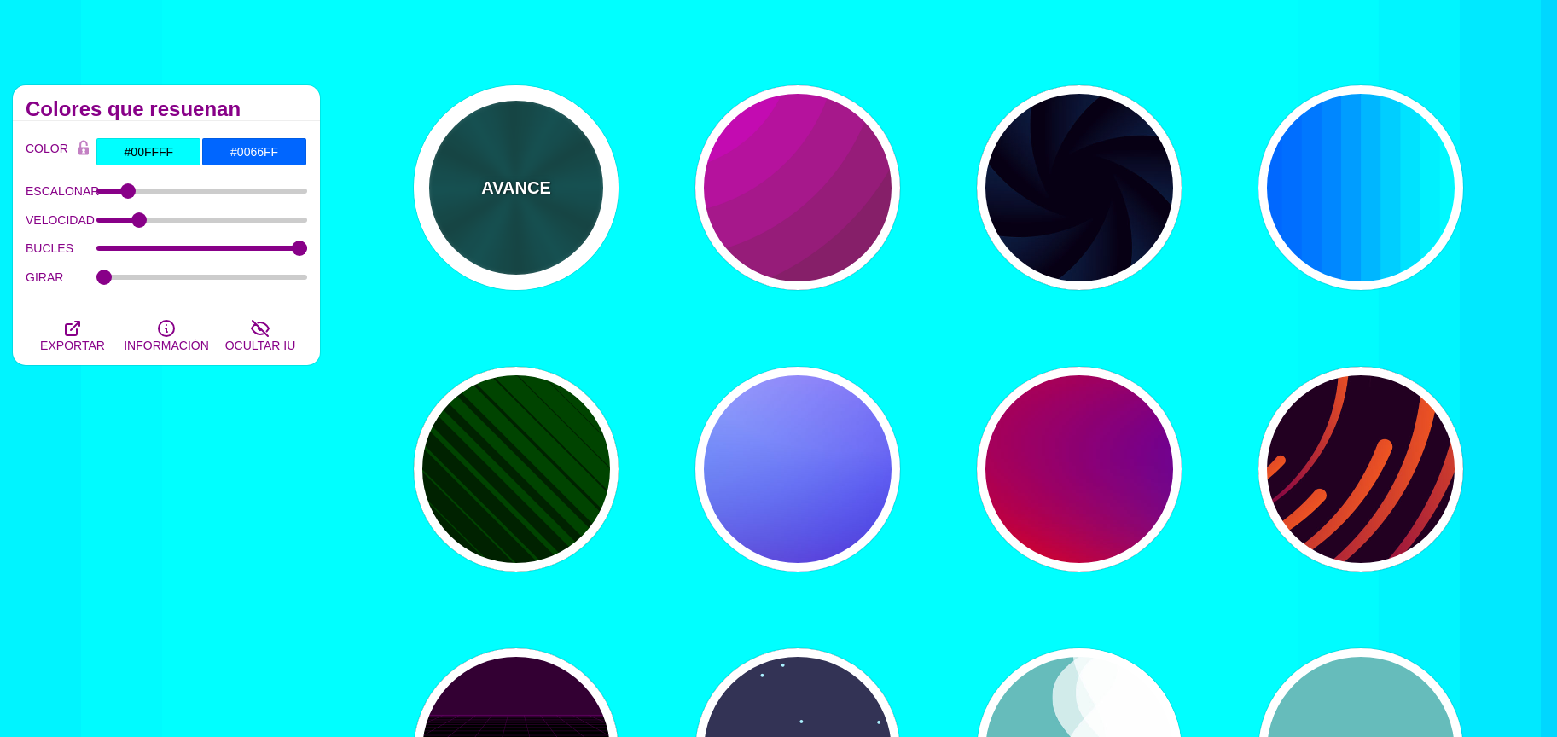
click at [515, 209] on div "AVANCE" at bounding box center [516, 187] width 205 height 205
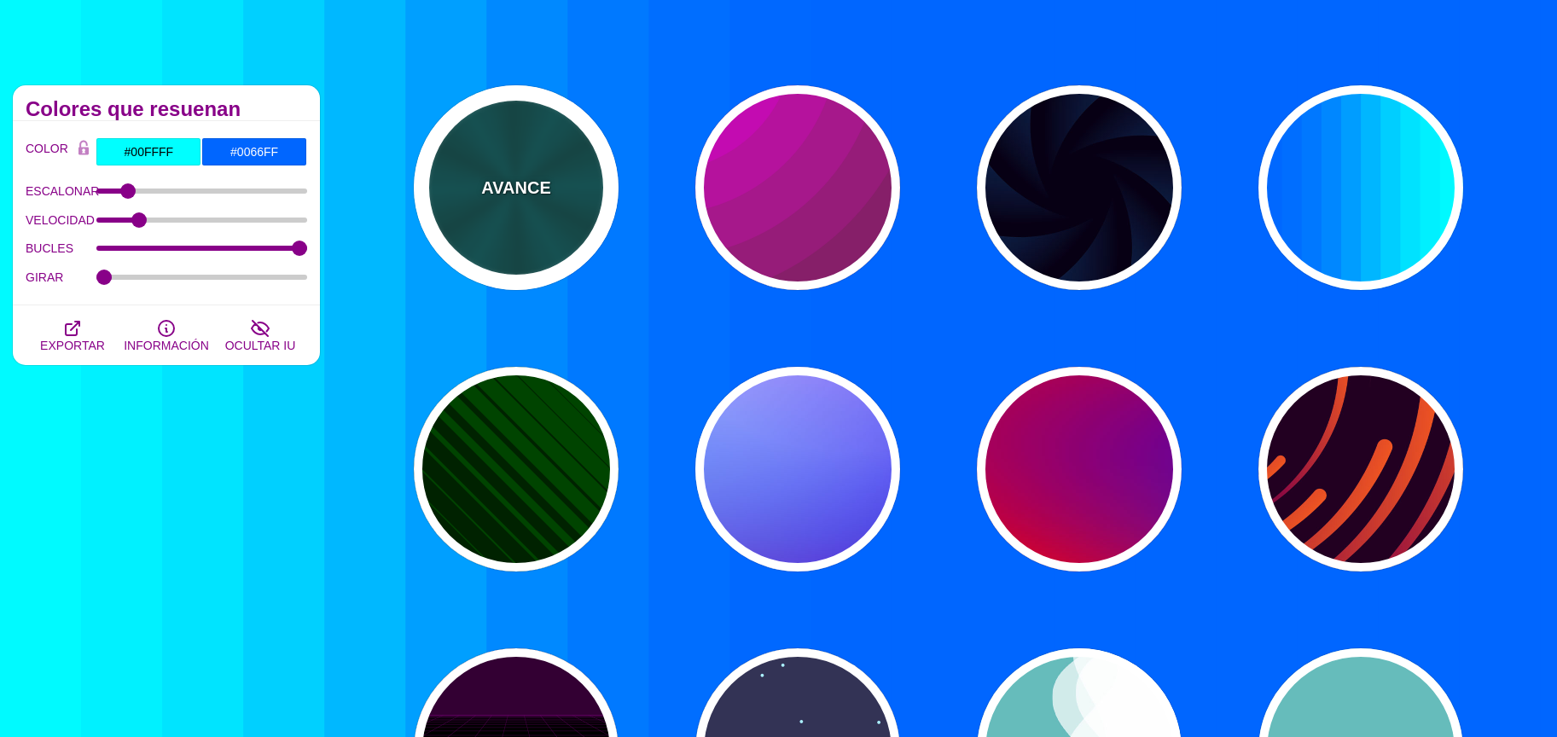
type input "#004444"
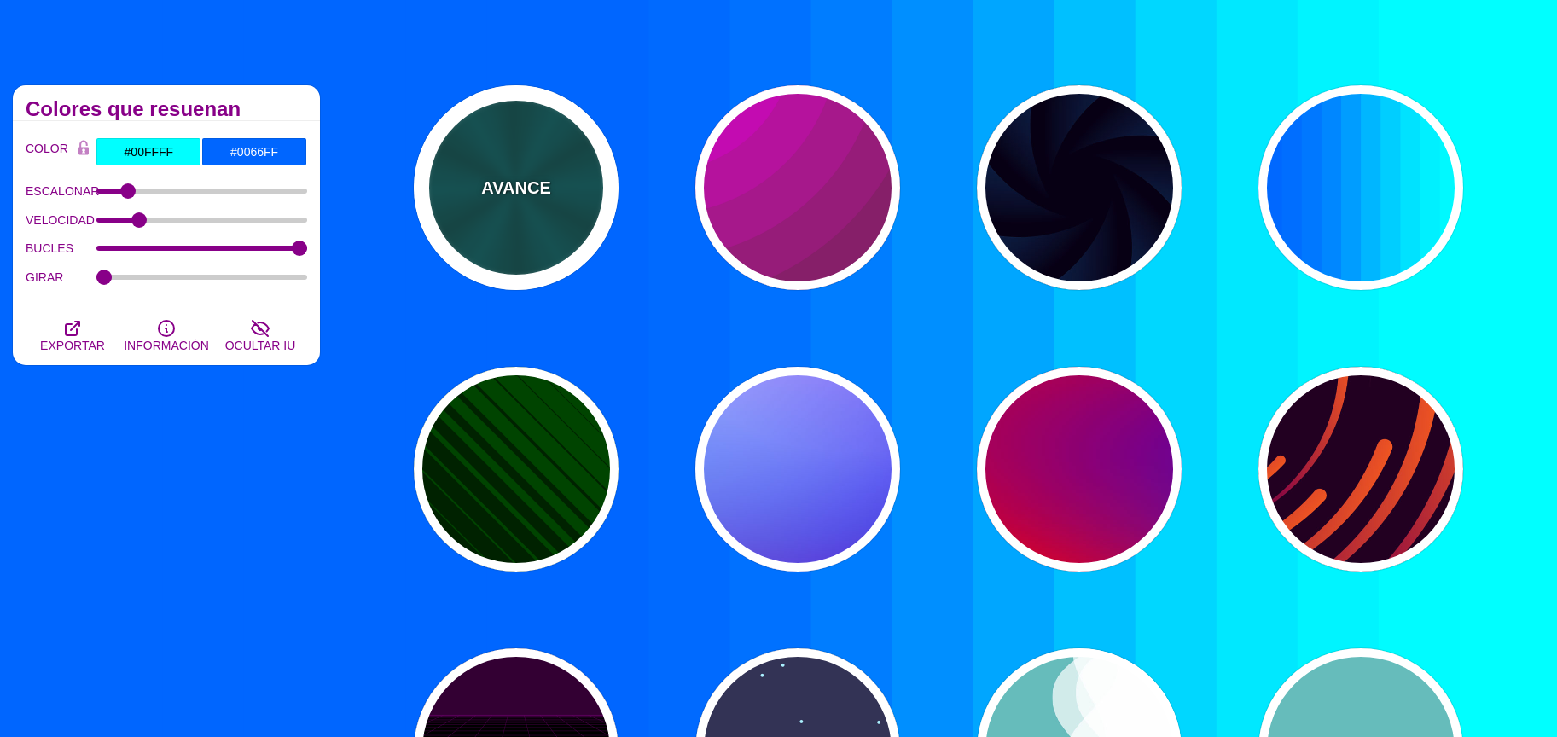
type input "#006666"
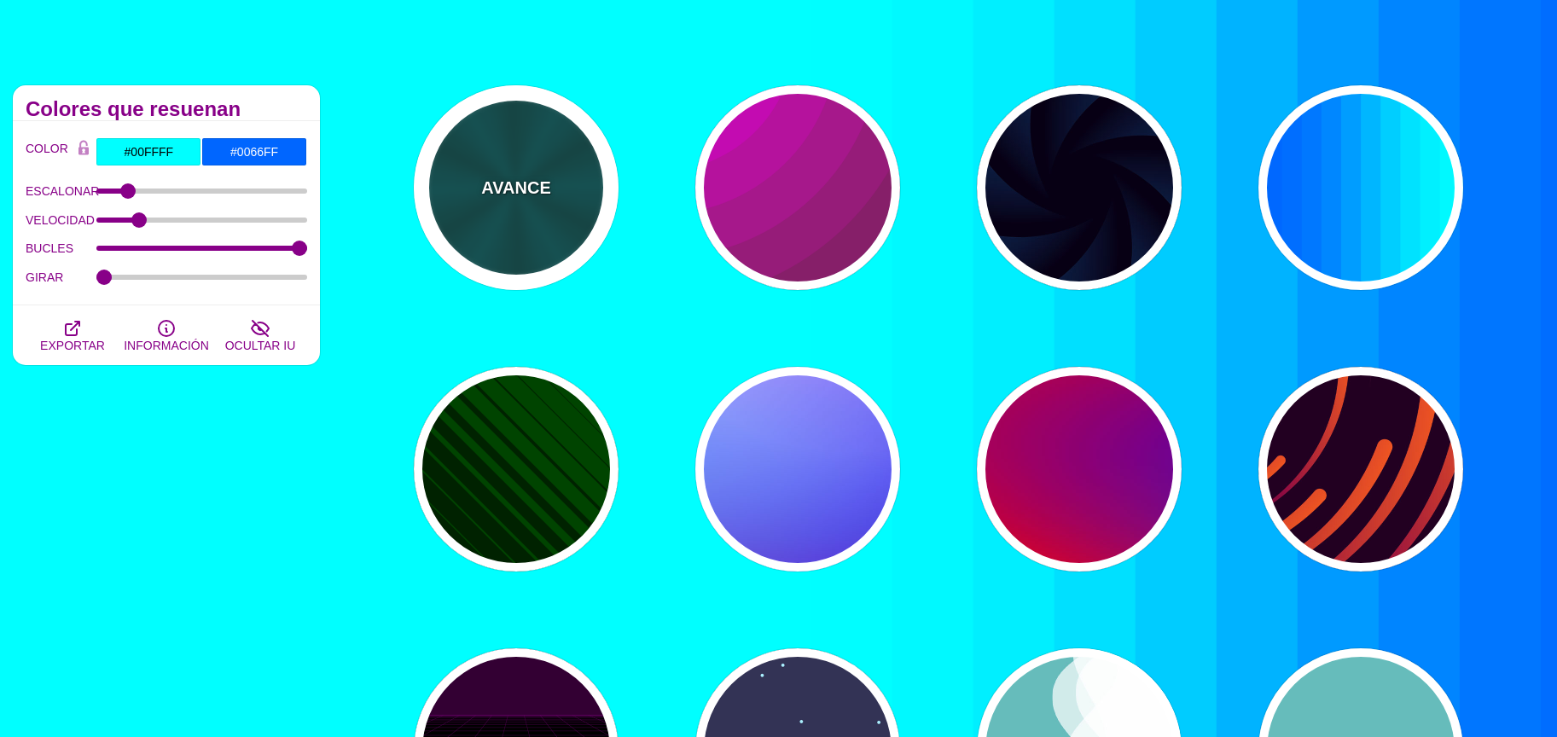
type input "5"
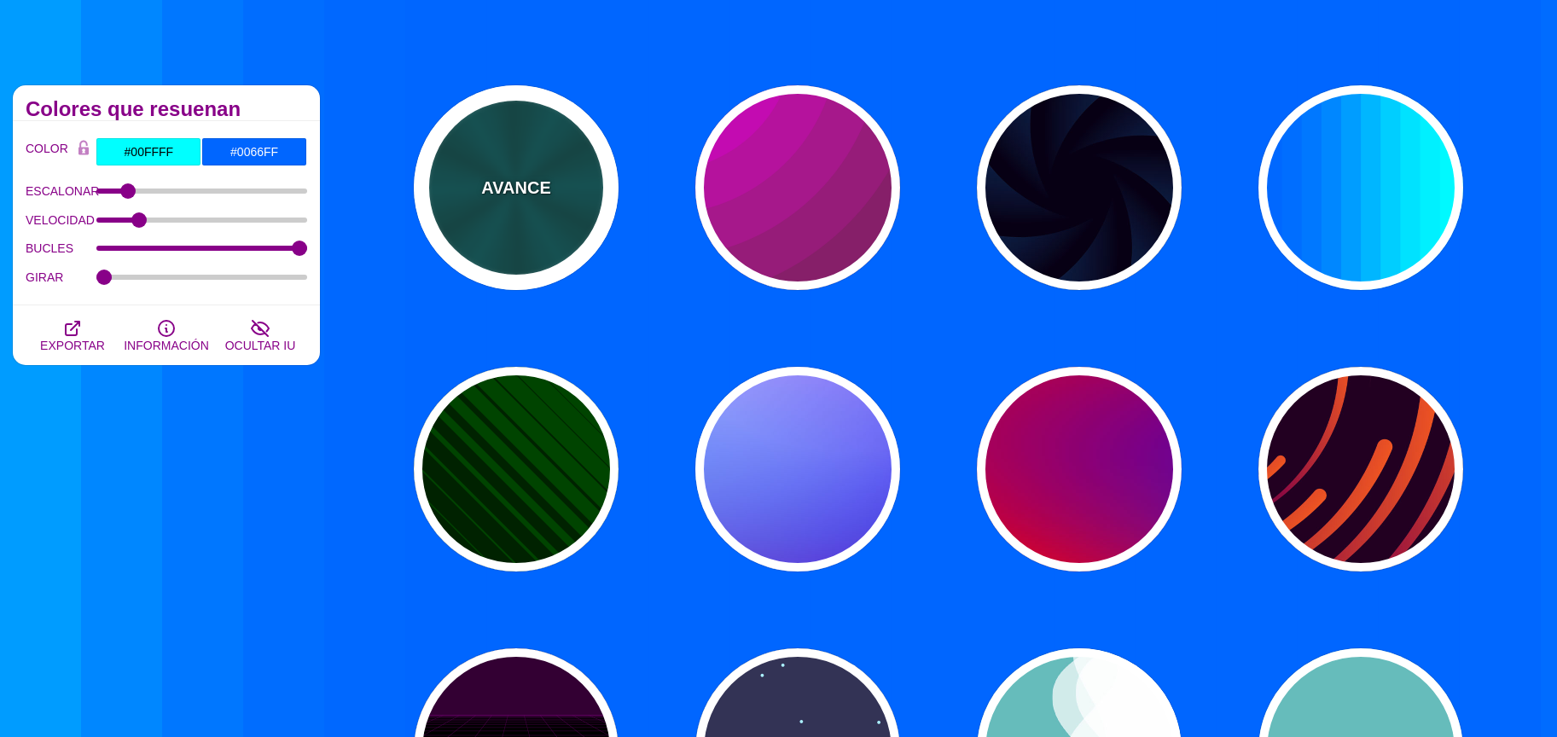
type input "1"
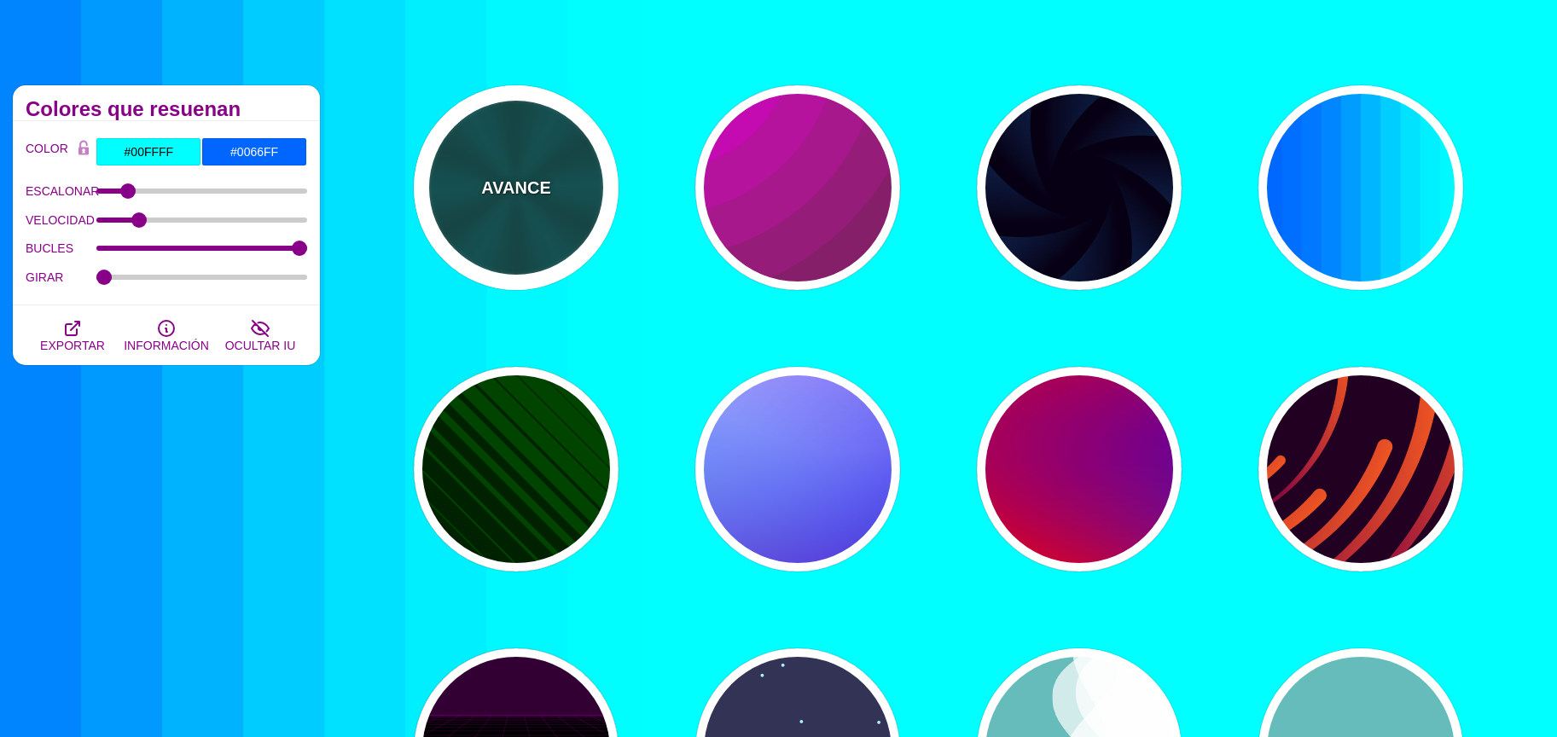
type input "0.2"
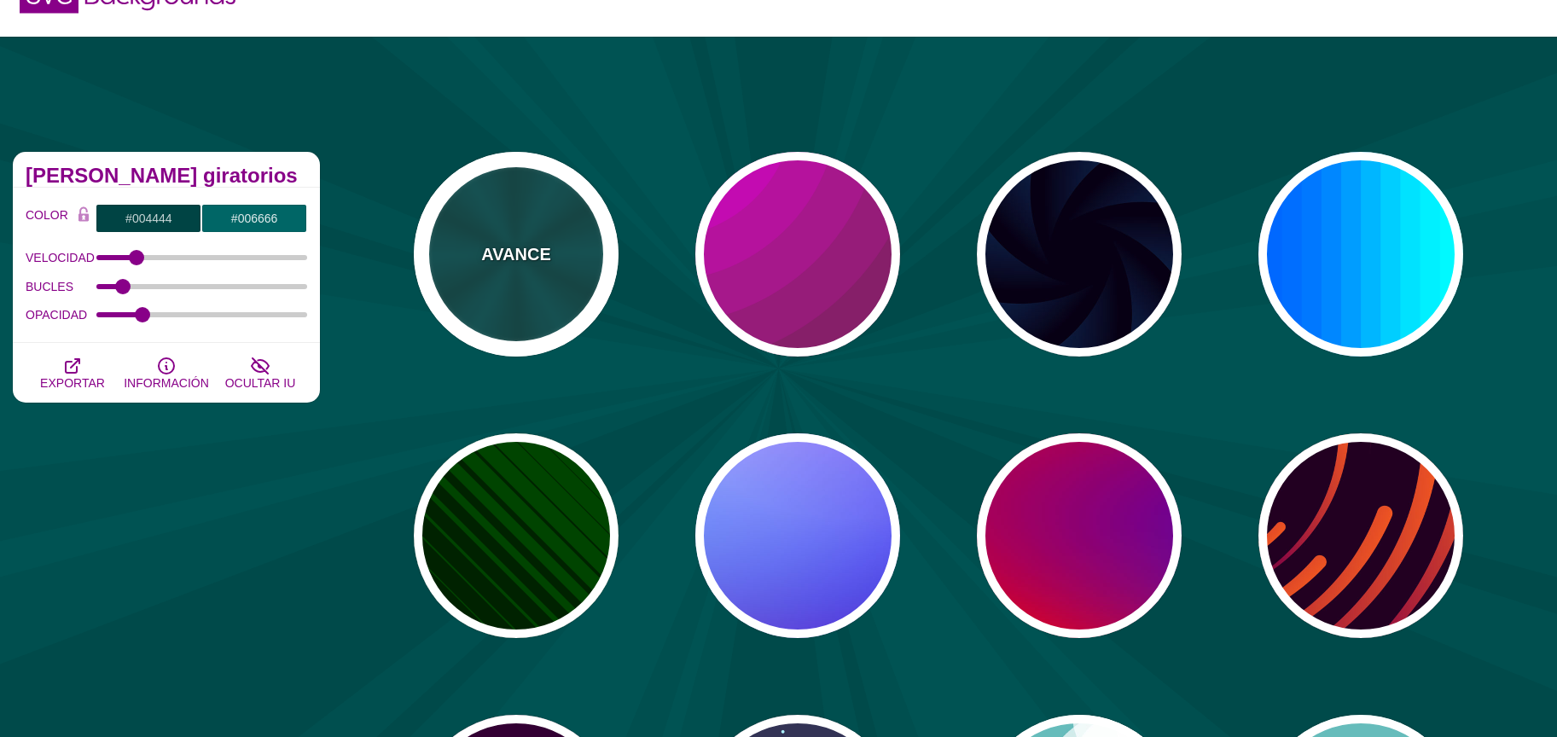
scroll to position [0, 0]
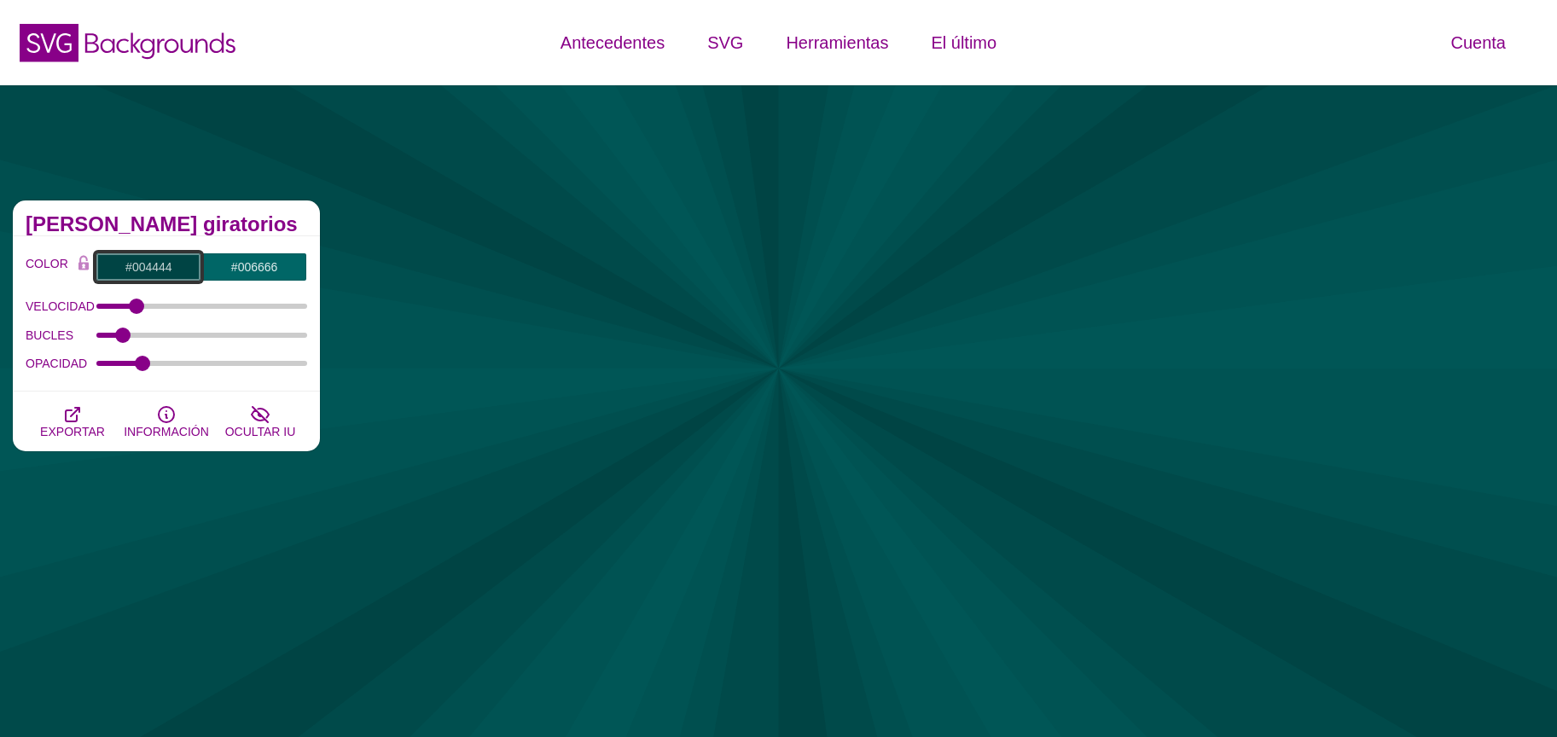
click at [170, 259] on input "#004444" at bounding box center [149, 267] width 106 height 29
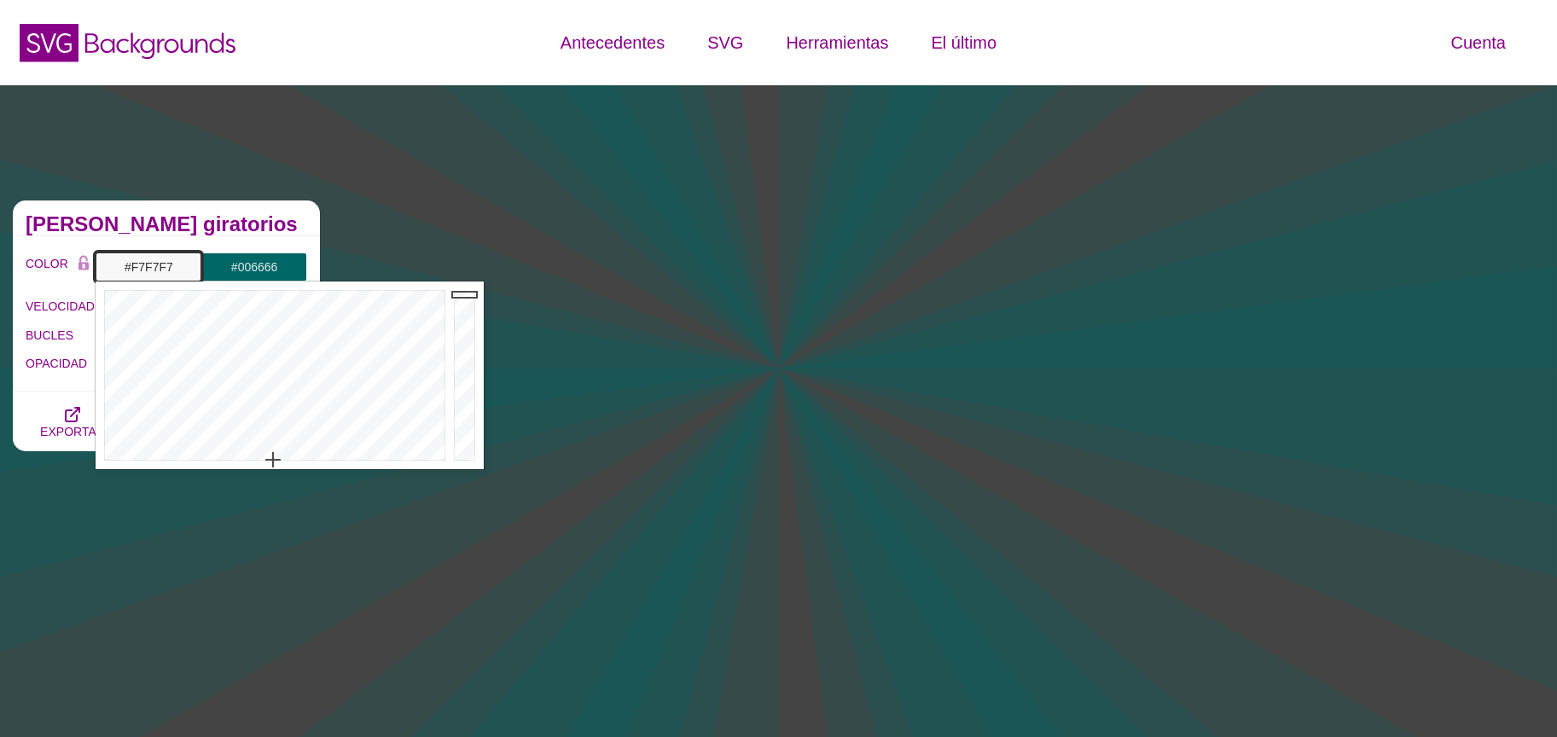
type input "#F8F8F8"
drag, startPoint x: 469, startPoint y: 306, endPoint x: 434, endPoint y: 293, distance: 37.5
click at [466, 294] on div at bounding box center [467, 376] width 34 height 188
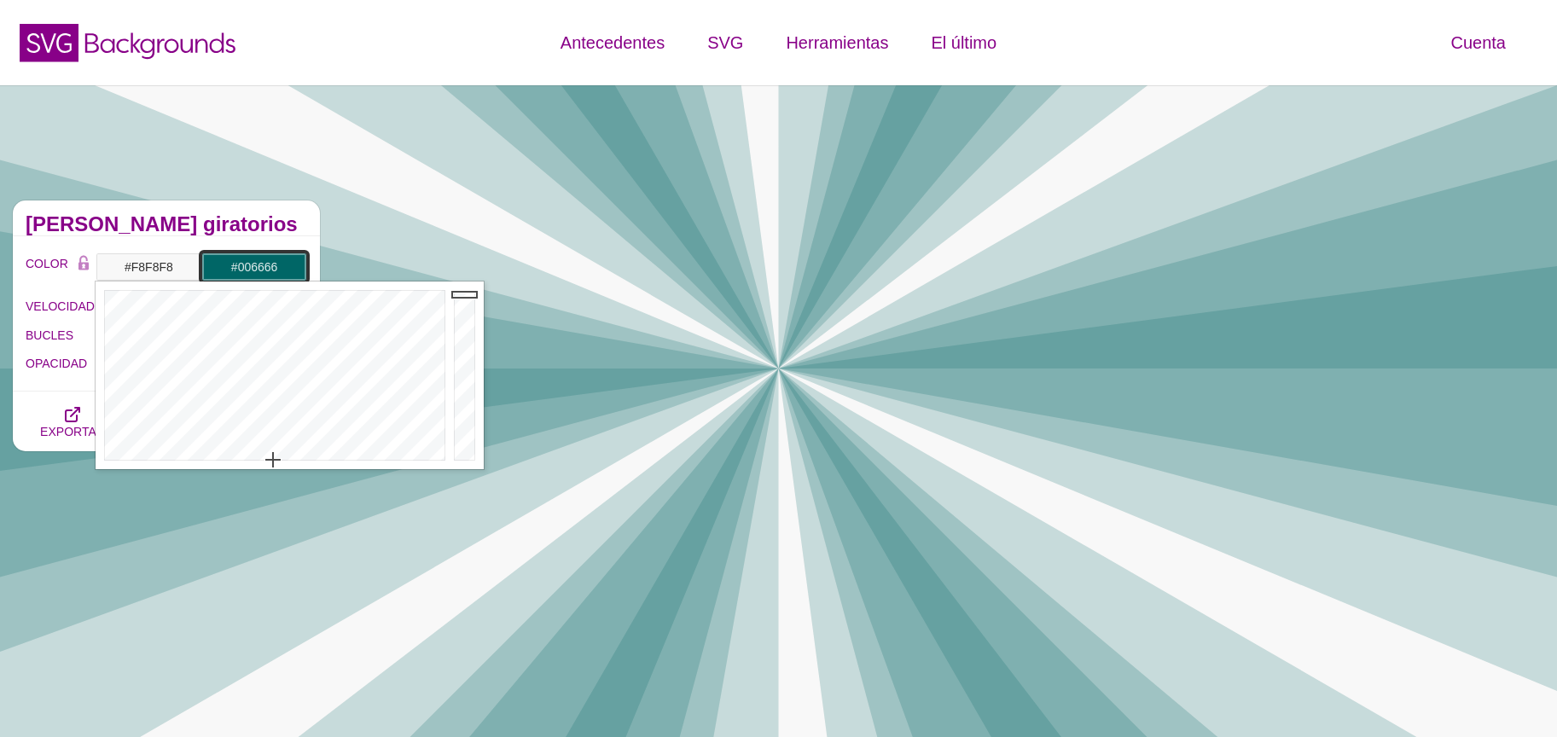
click at [264, 271] on input "#006666" at bounding box center [254, 267] width 106 height 29
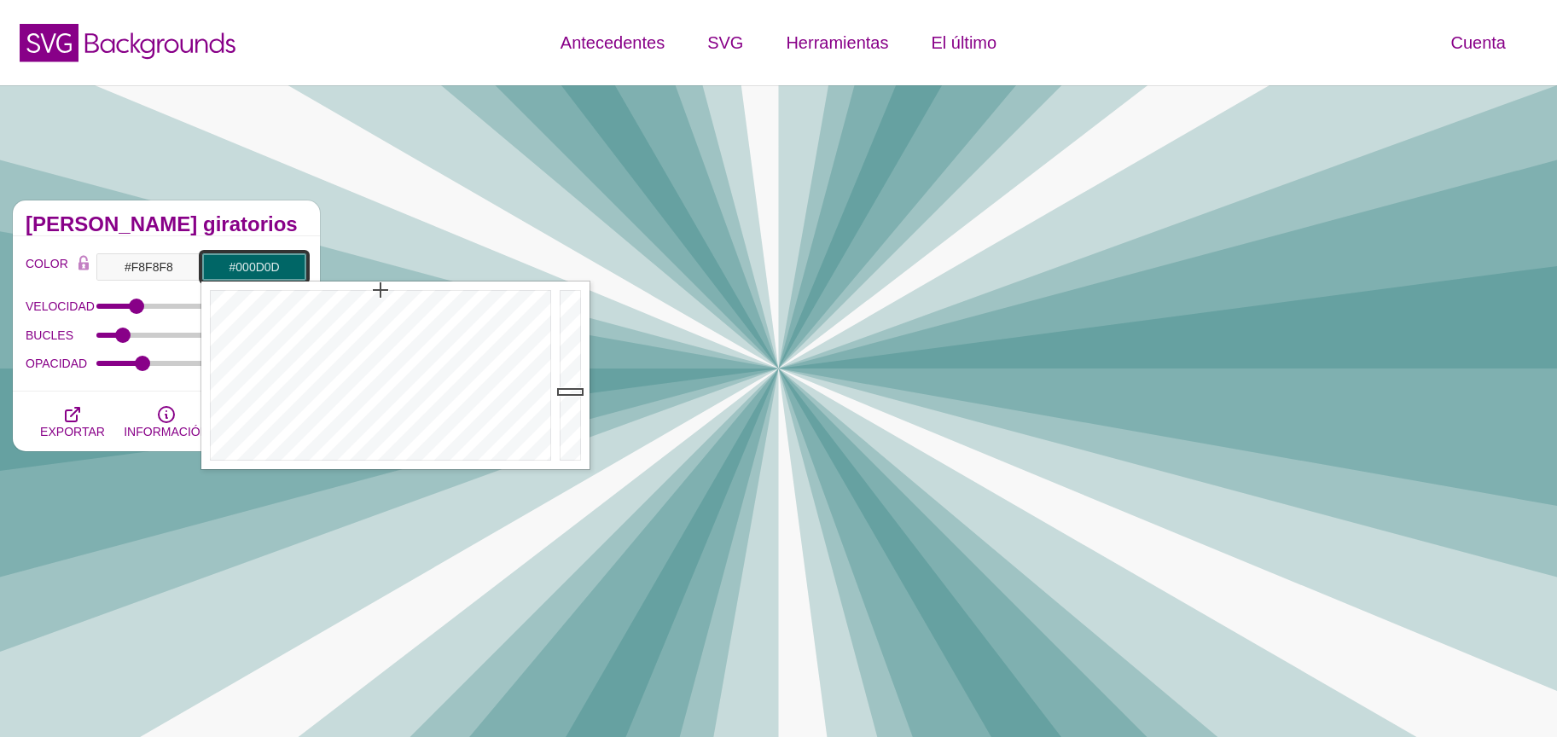
click at [572, 451] on div at bounding box center [572, 376] width 34 height 188
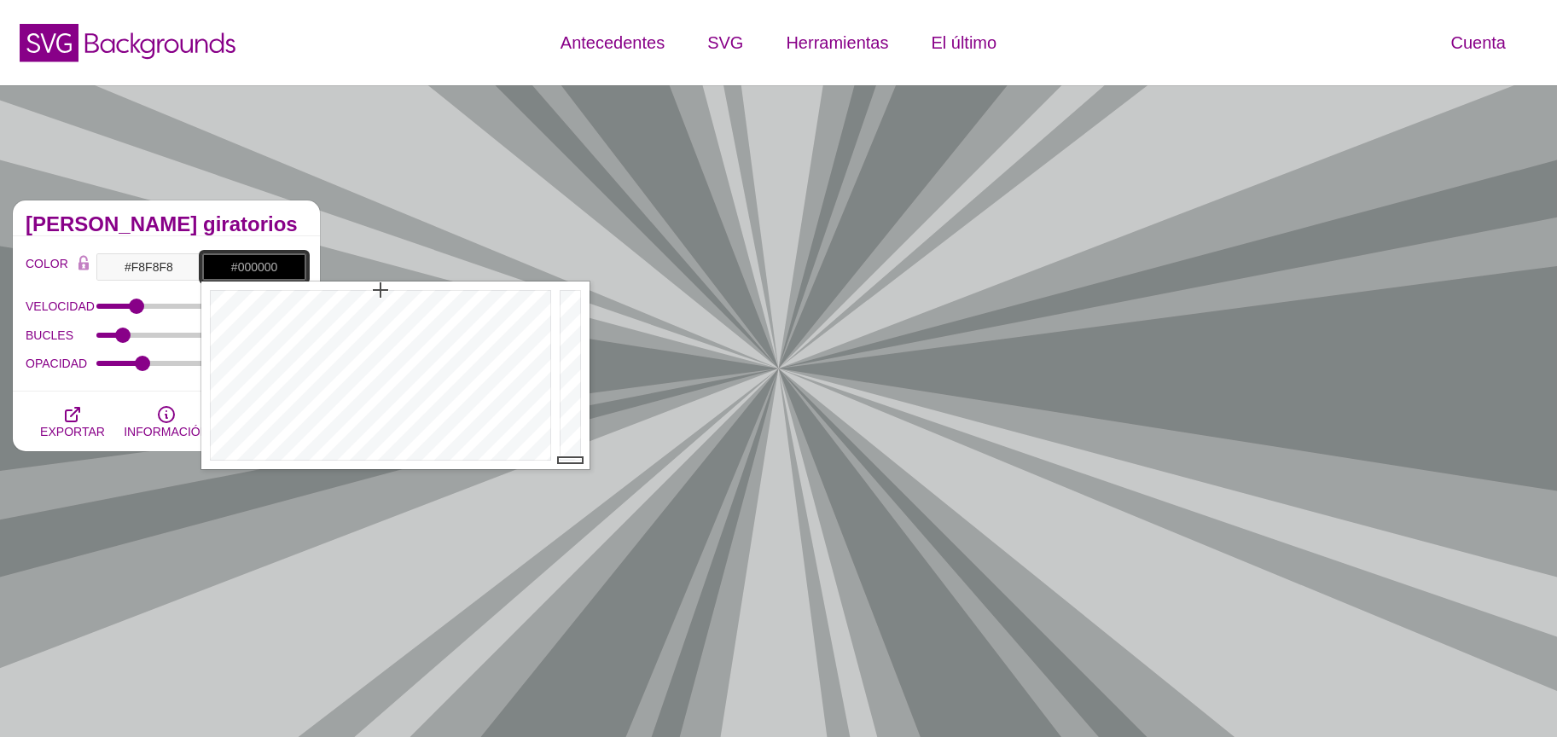
click at [572, 465] on div at bounding box center [572, 376] width 34 height 188
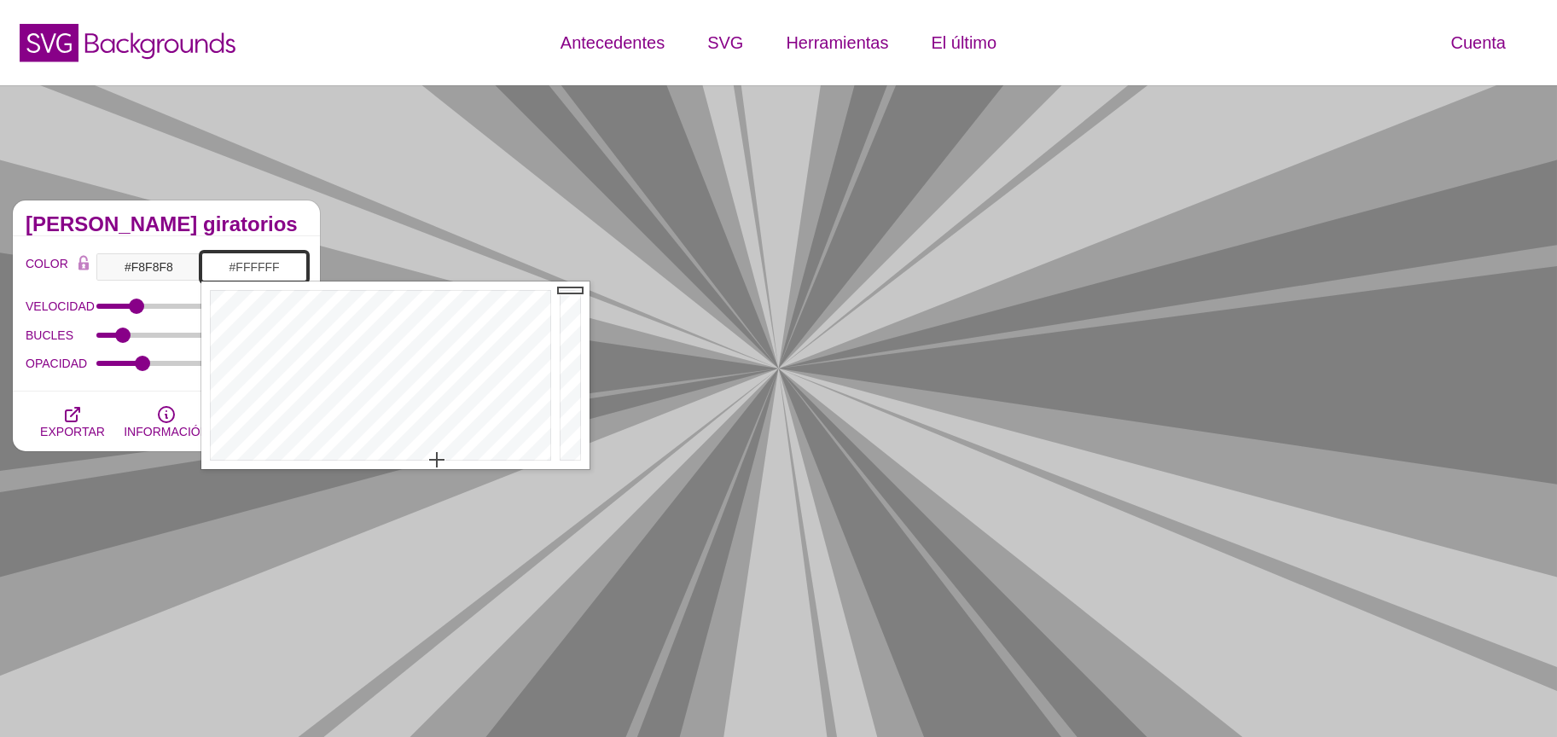
click at [437, 460] on div at bounding box center [378, 376] width 354 height 188
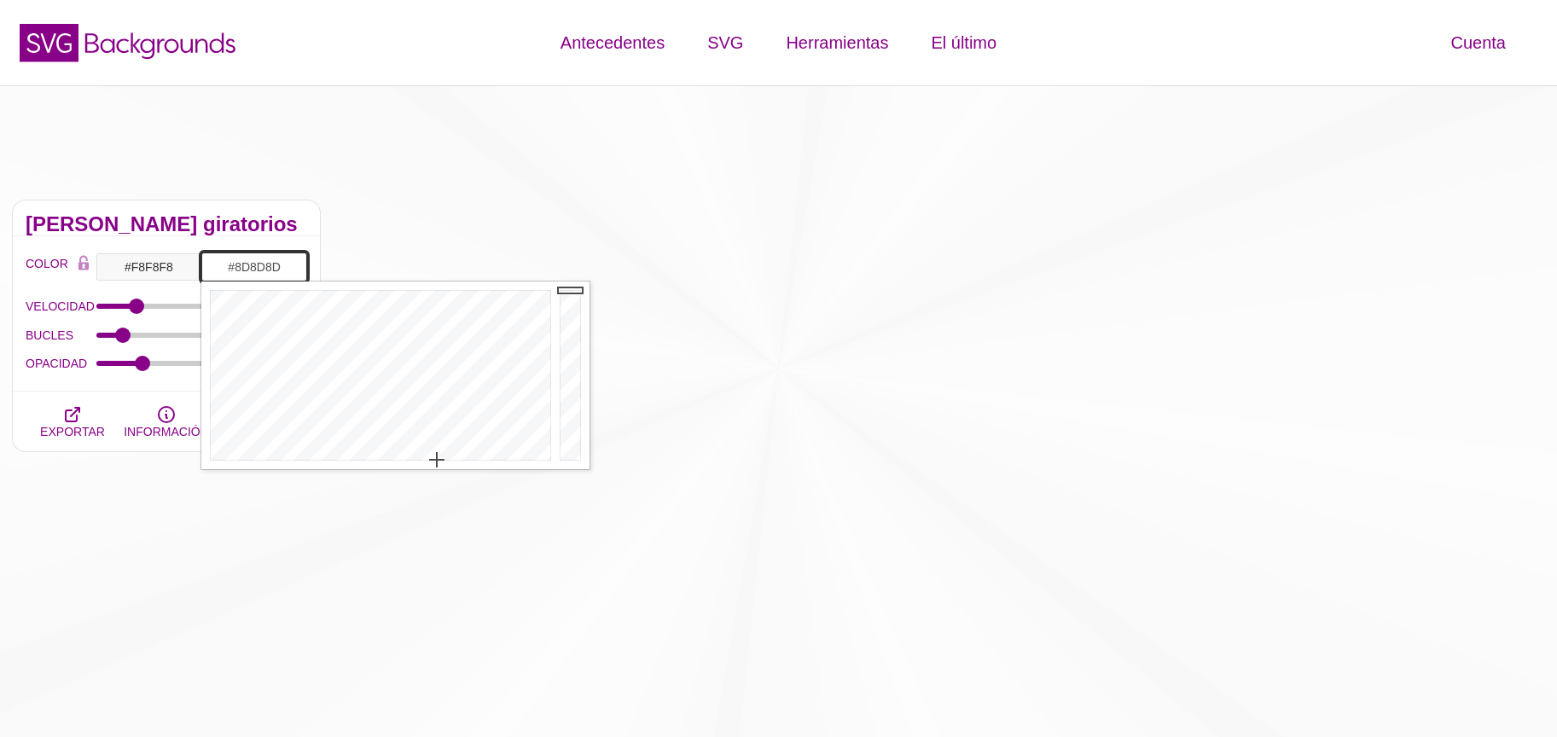
type input "#8A8A8A"
click at [576, 368] on div at bounding box center [572, 376] width 34 height 188
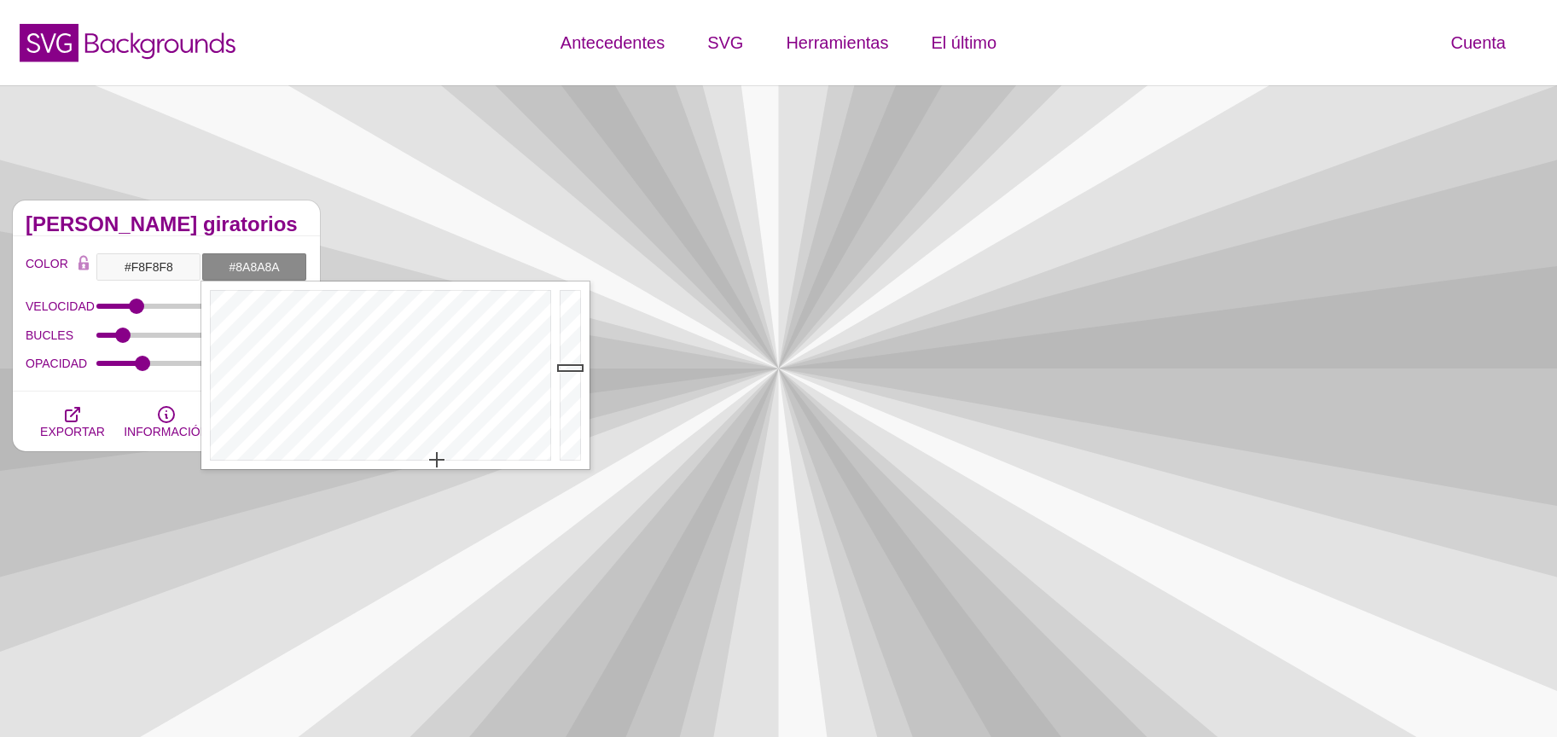
click at [267, 230] on h2 "Rayos giratorios" at bounding box center [167, 225] width 282 height 14
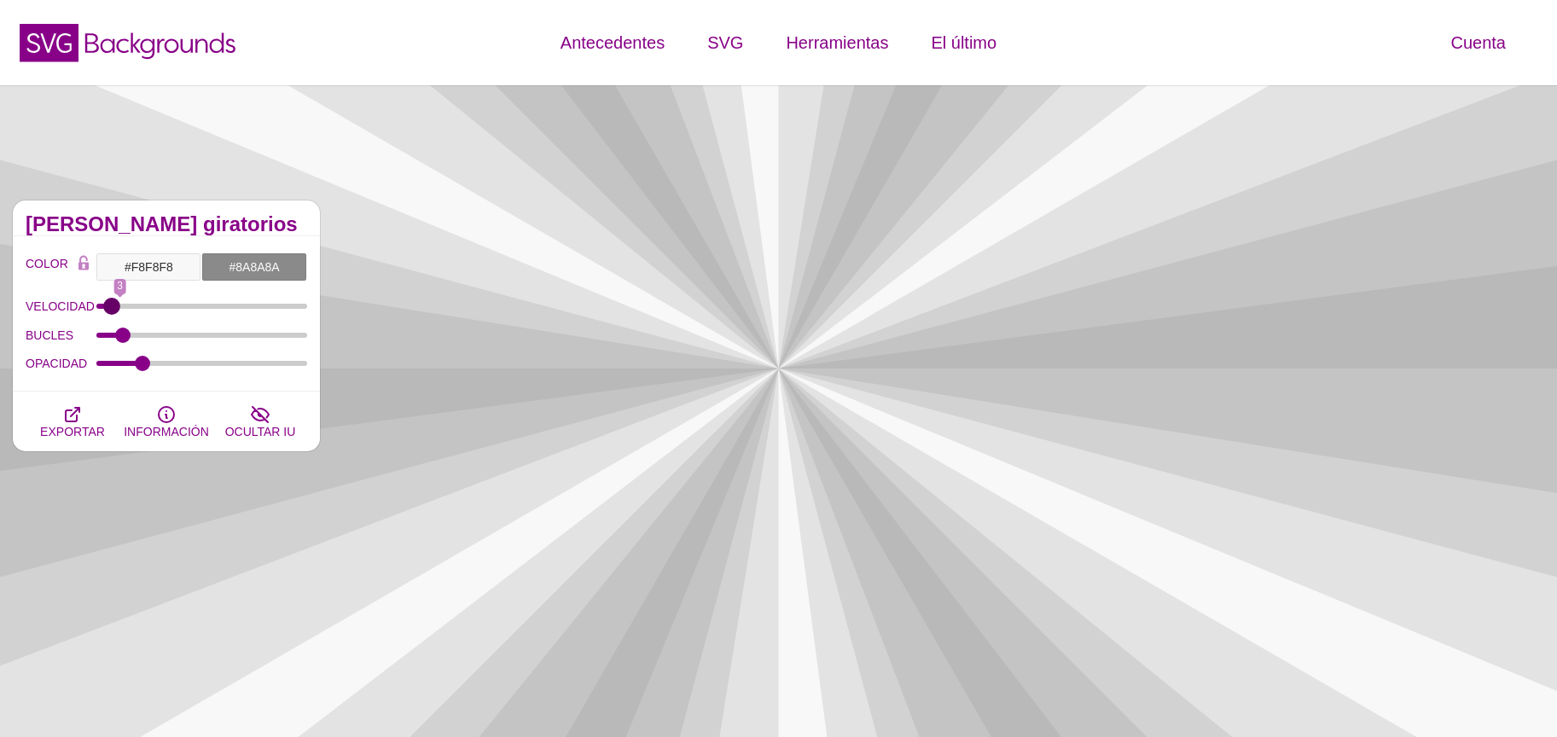
drag, startPoint x: 132, startPoint y: 307, endPoint x: 115, endPoint y: 305, distance: 17.1
click at [115, 305] on input "VELOCIDAD" at bounding box center [202, 306] width 212 height 7
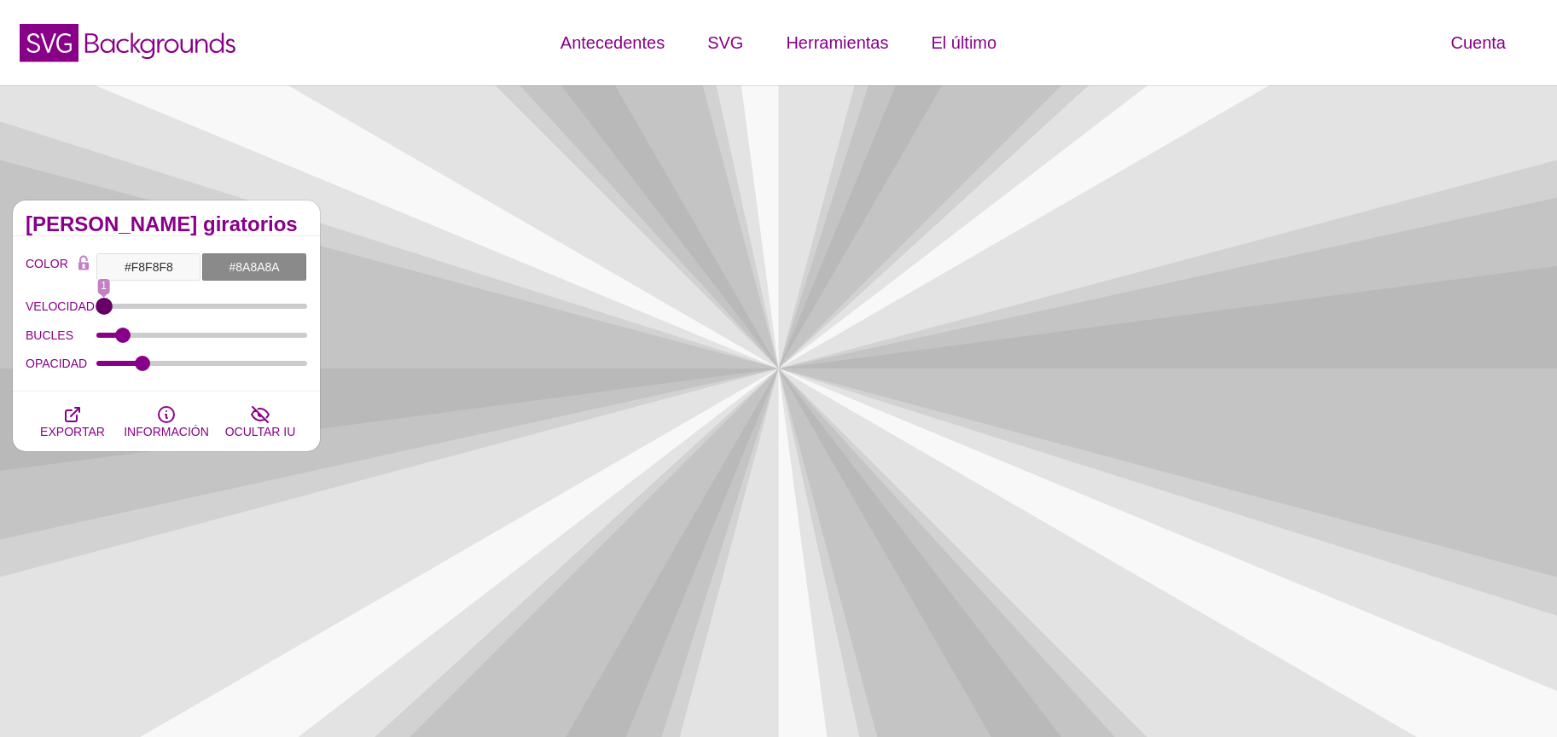
drag, startPoint x: 115, startPoint y: 305, endPoint x: 95, endPoint y: 302, distance: 20.8
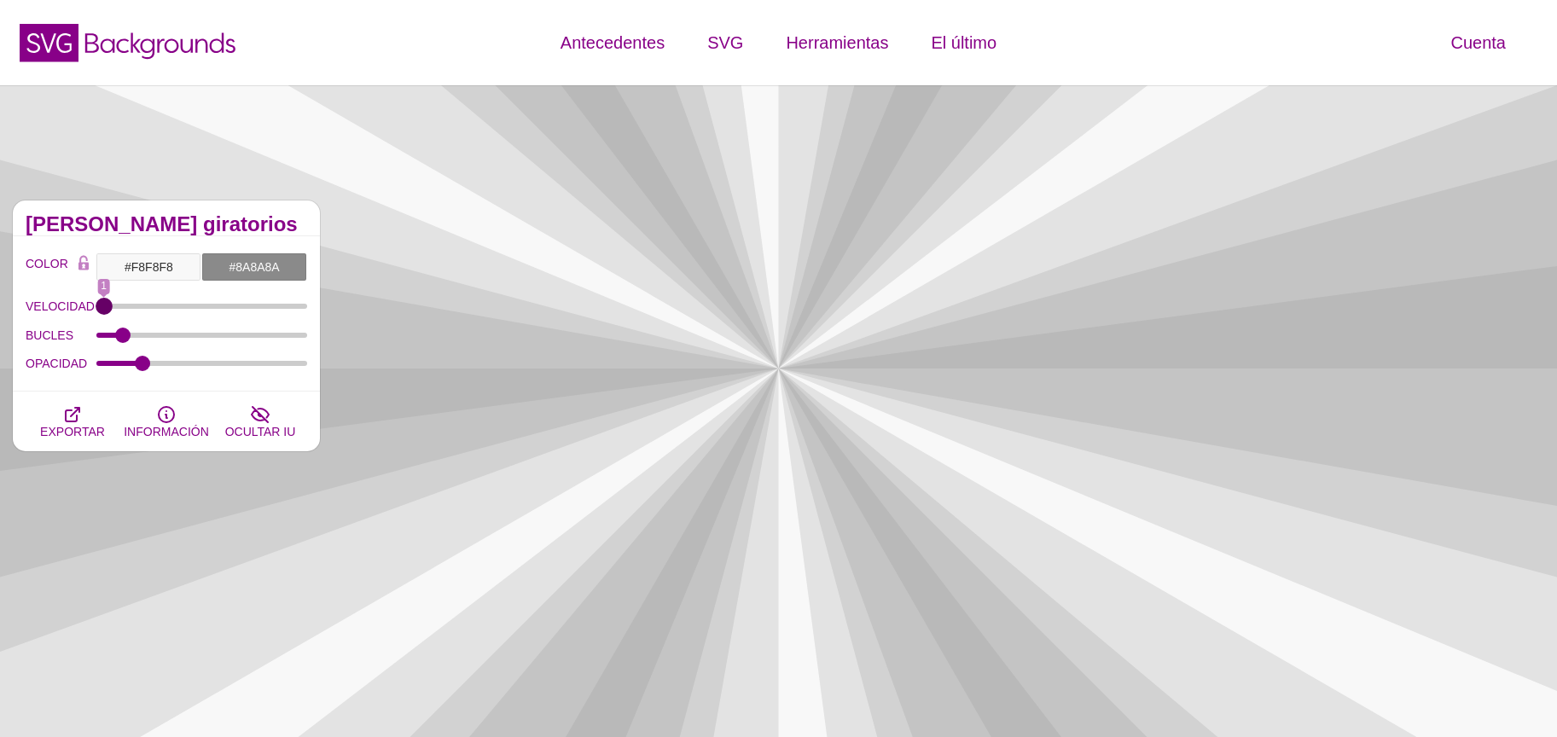
click at [96, 303] on input "VELOCIDAD" at bounding box center [202, 306] width 212 height 7
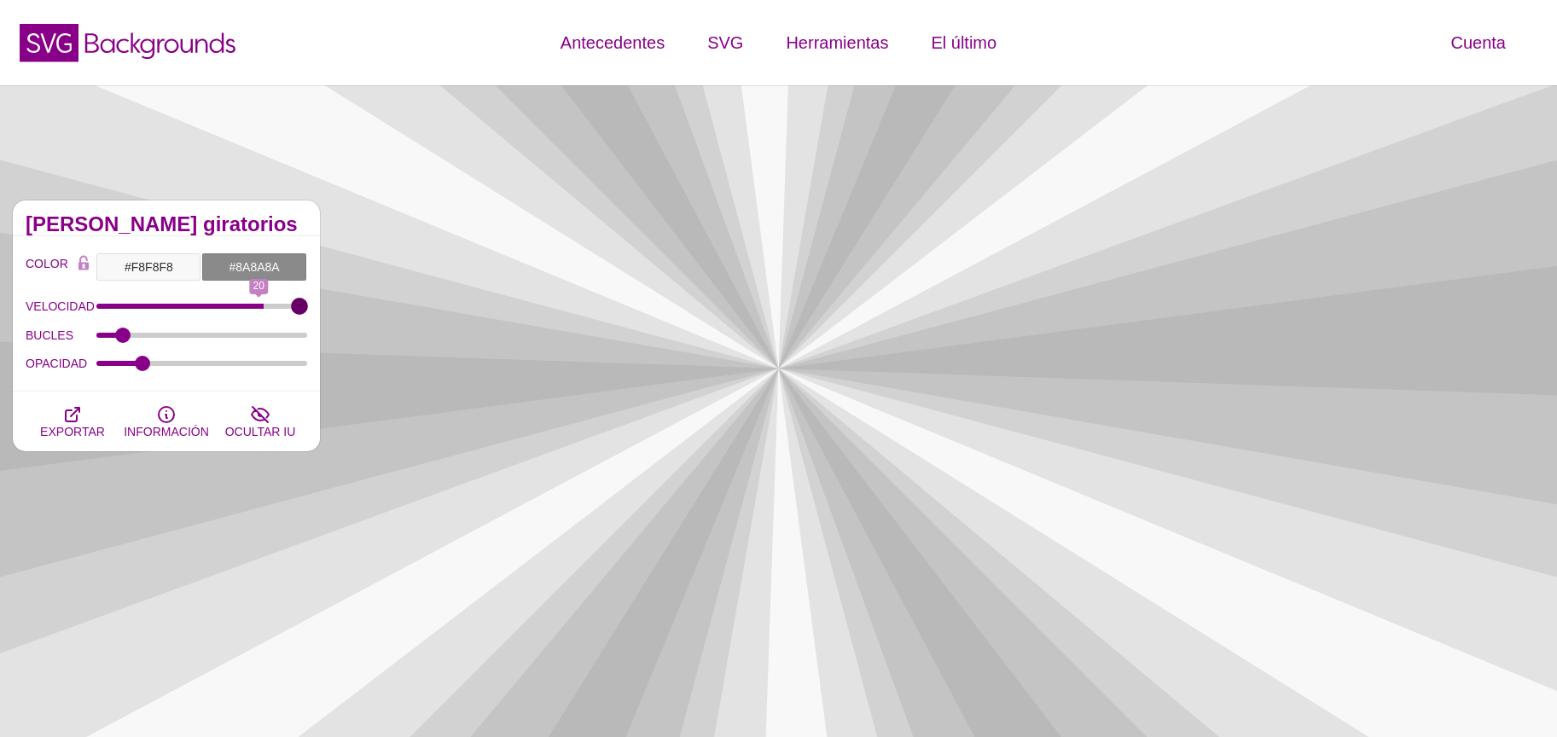
drag, startPoint x: 111, startPoint y: 304, endPoint x: 306, endPoint y: 299, distance: 195.4
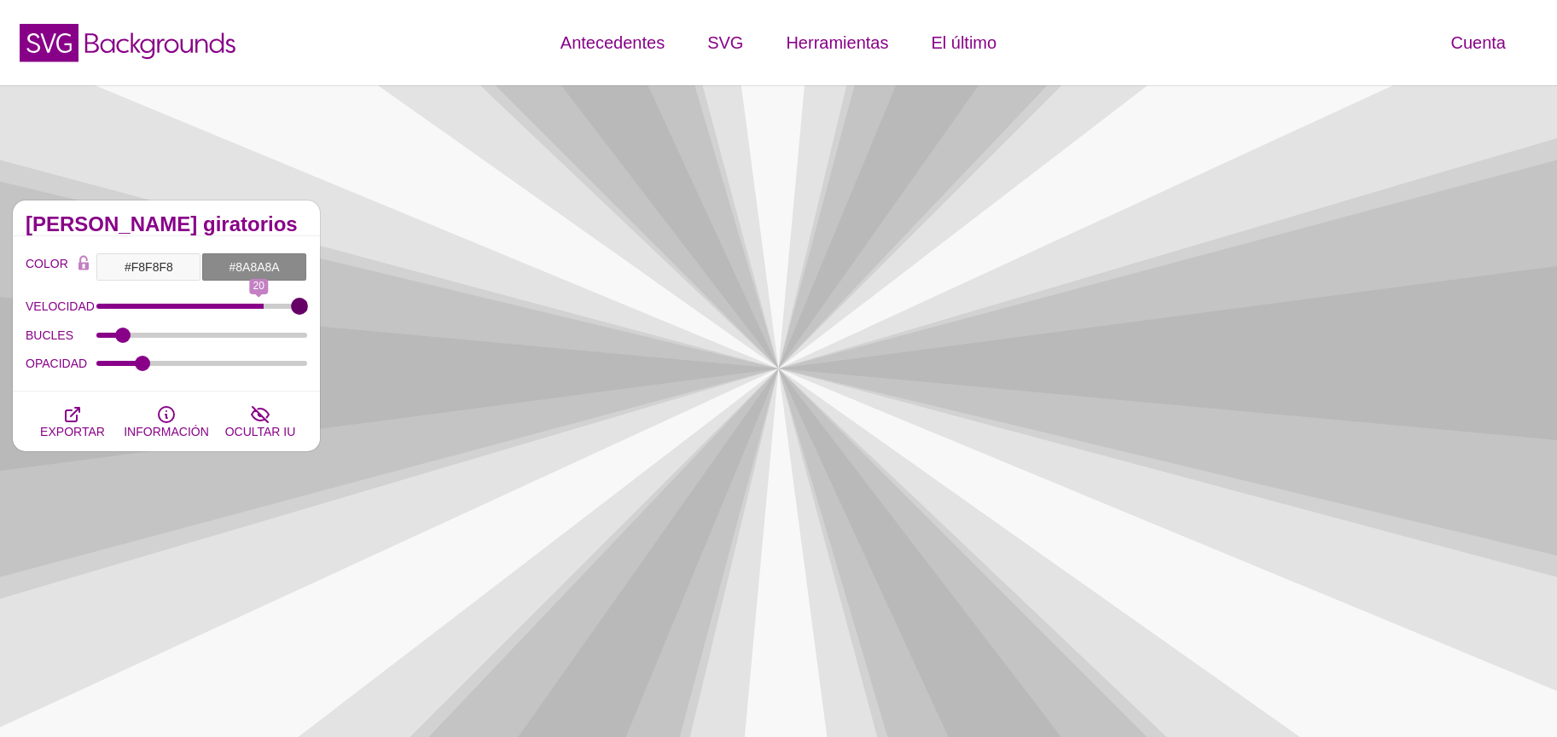
click at [306, 303] on input "VELOCIDAD" at bounding box center [202, 306] width 212 height 7
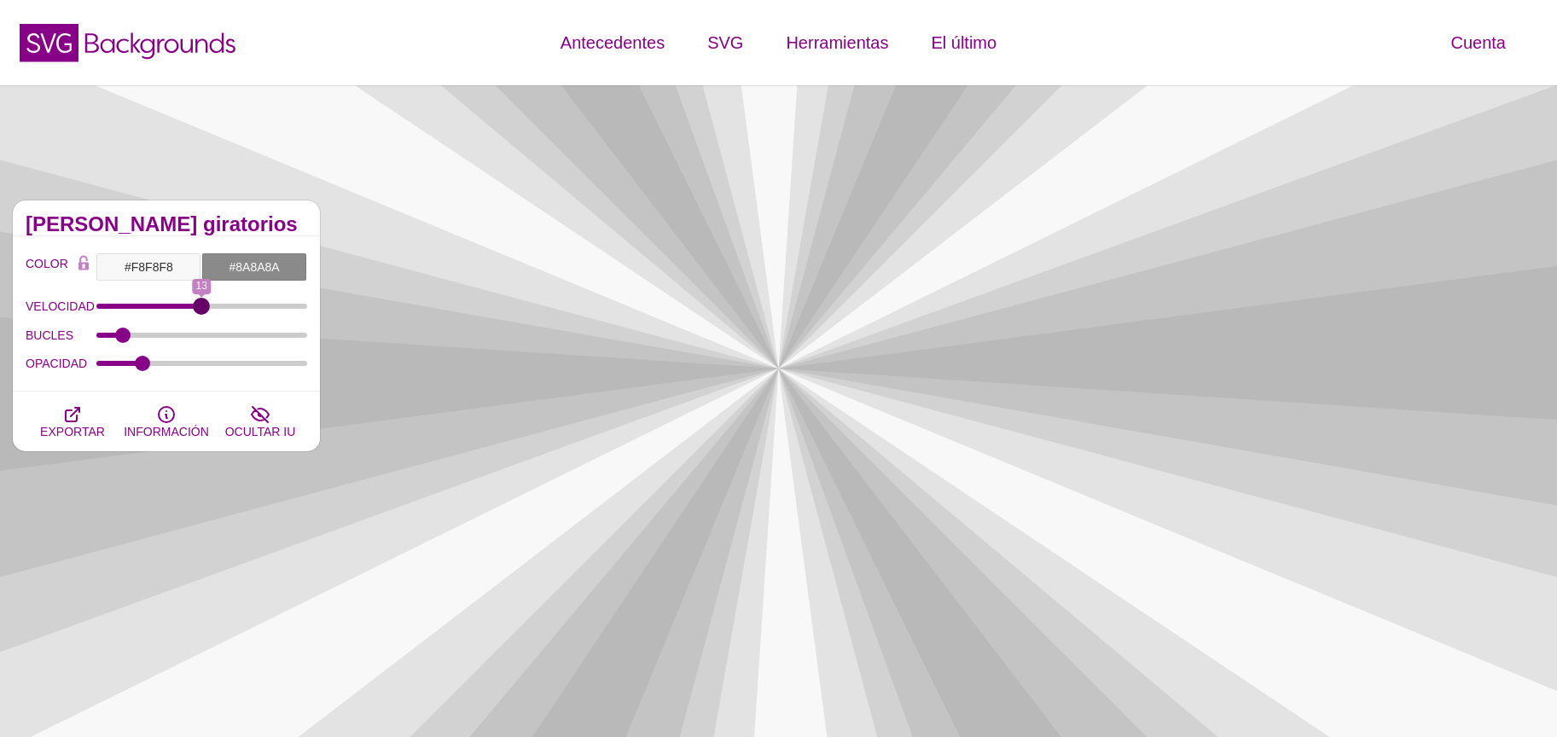
type input "13"
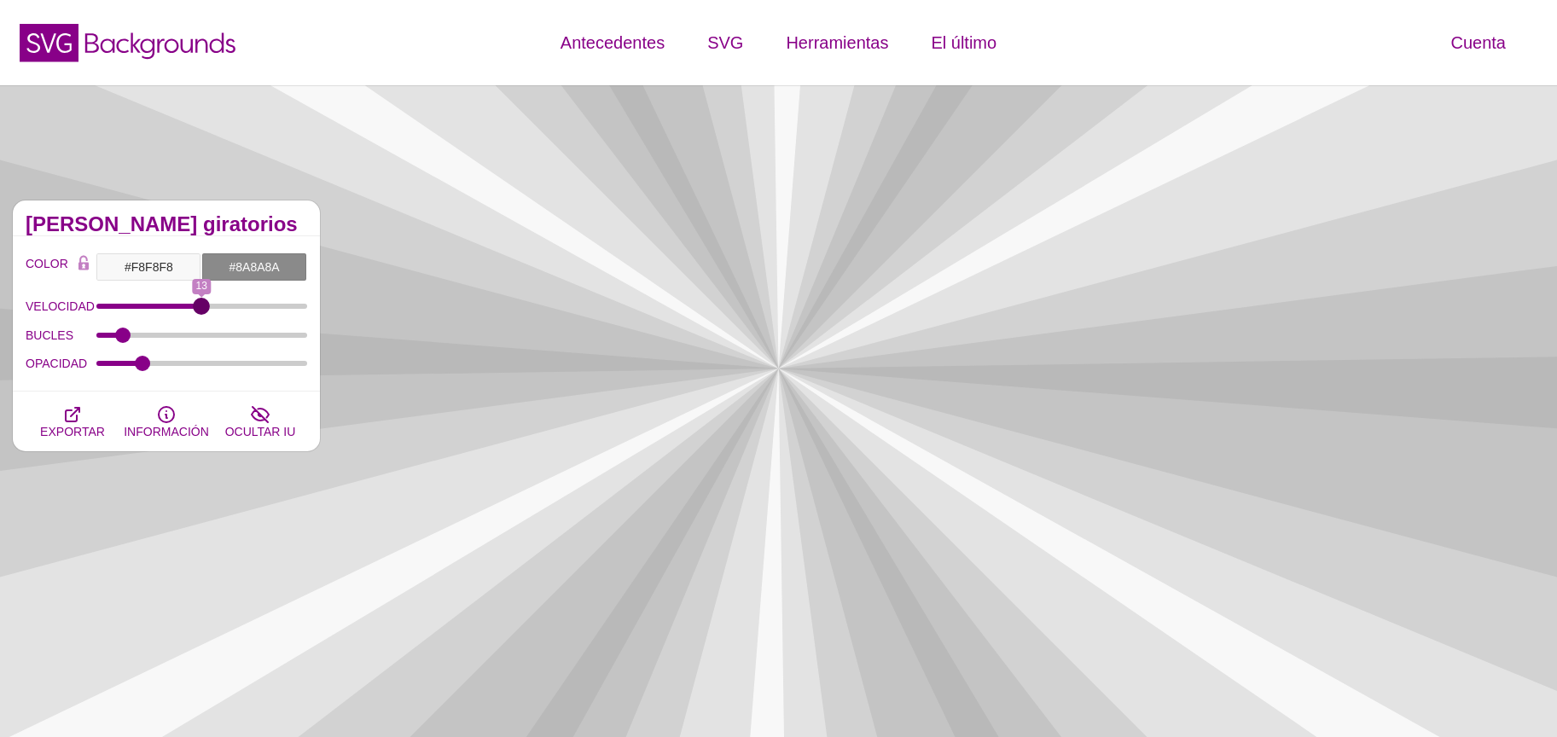
click at [200, 308] on input "VELOCIDAD" at bounding box center [202, 306] width 212 height 7
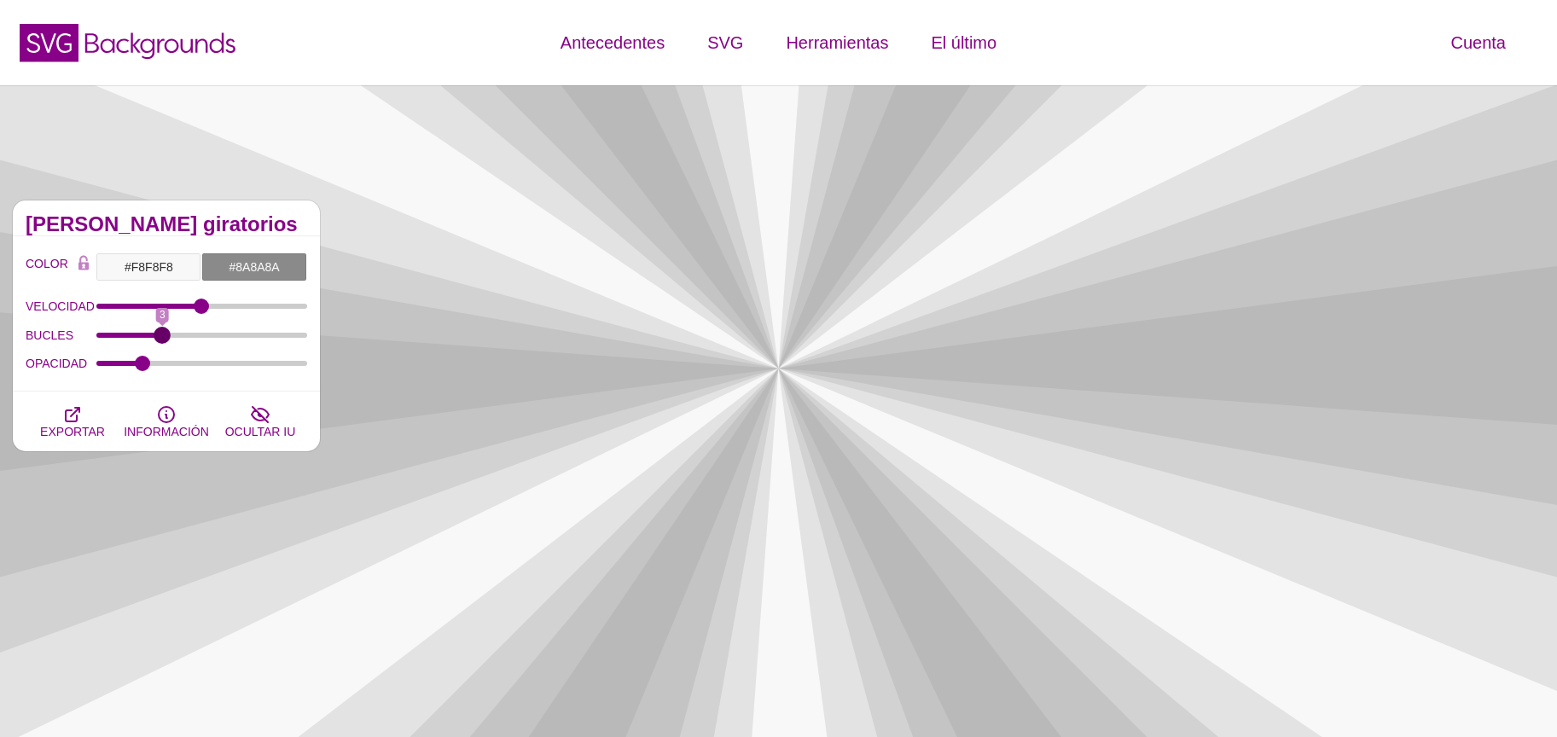
drag, startPoint x: 131, startPoint y: 339, endPoint x: 167, endPoint y: 340, distance: 36.7
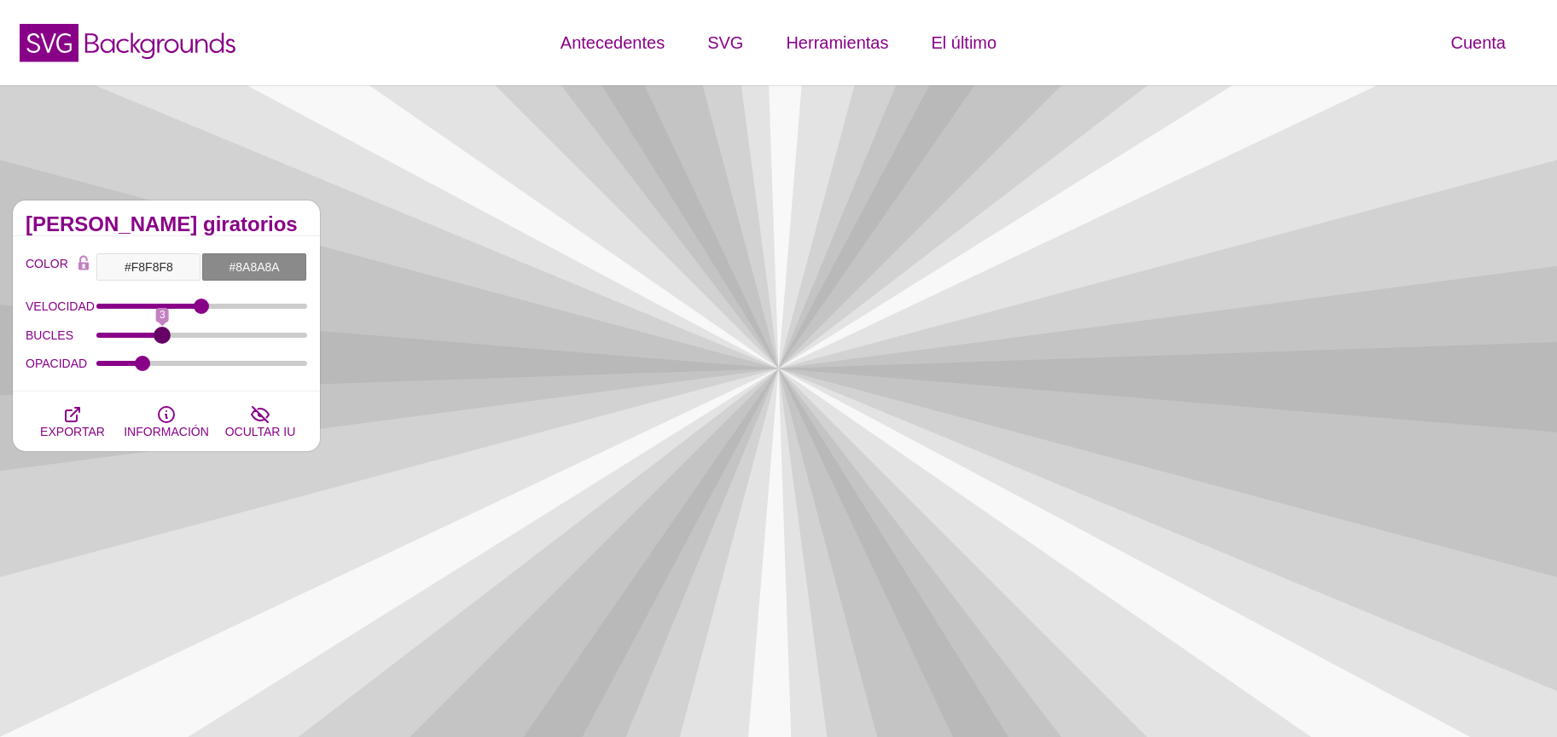
click at [167, 339] on input "BUCLES" at bounding box center [202, 335] width 212 height 7
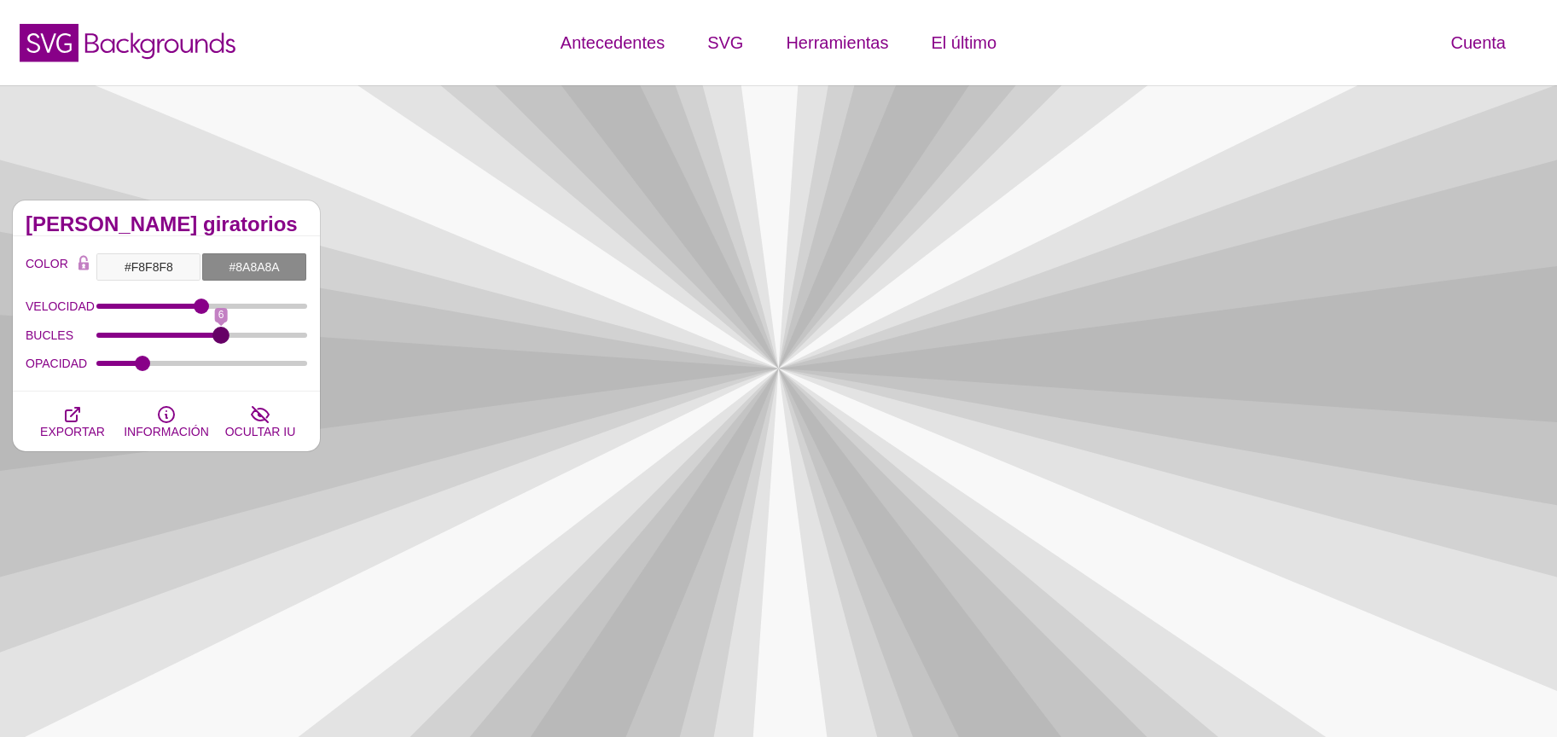
drag, startPoint x: 167, startPoint y: 340, endPoint x: 219, endPoint y: 338, distance: 52.1
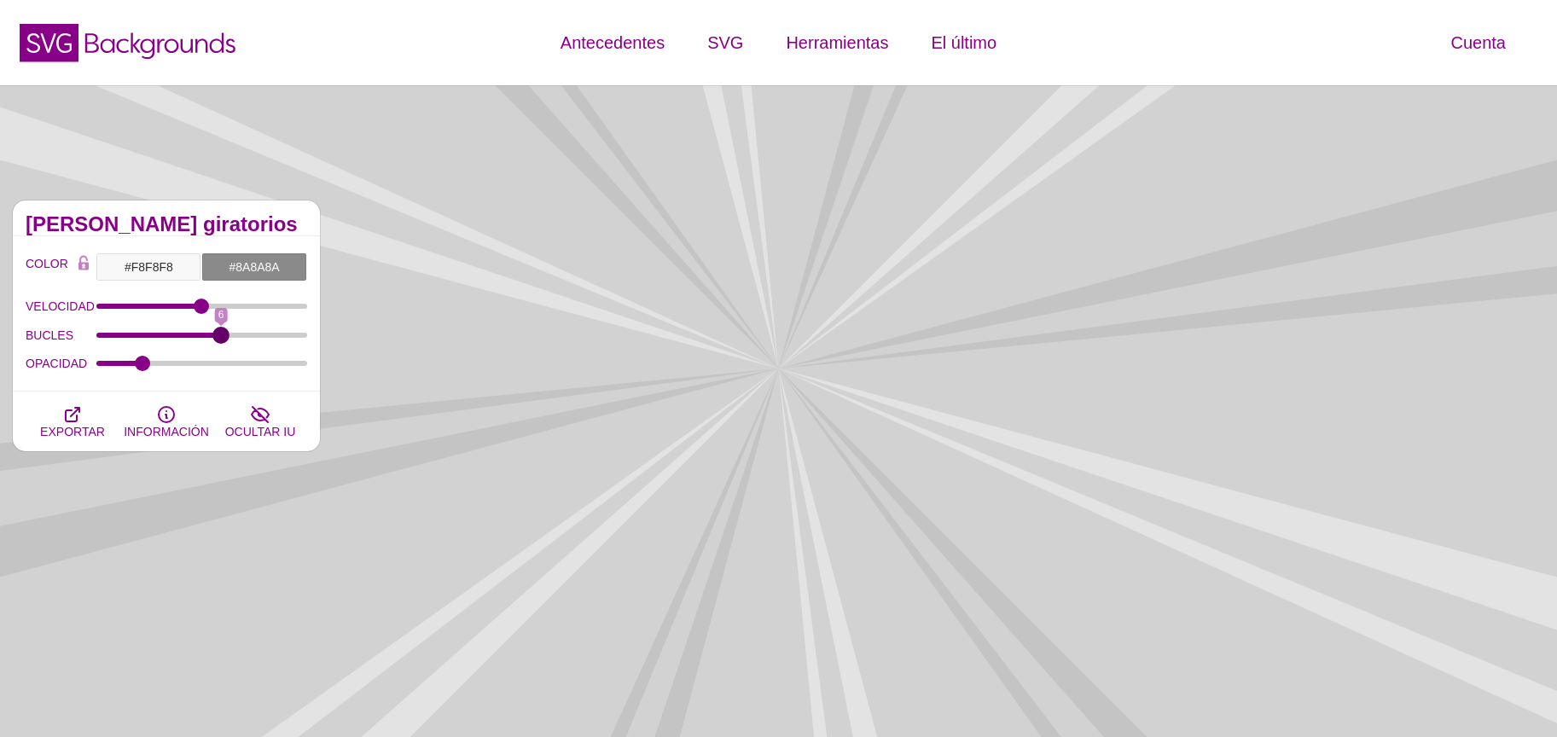
type input "6"
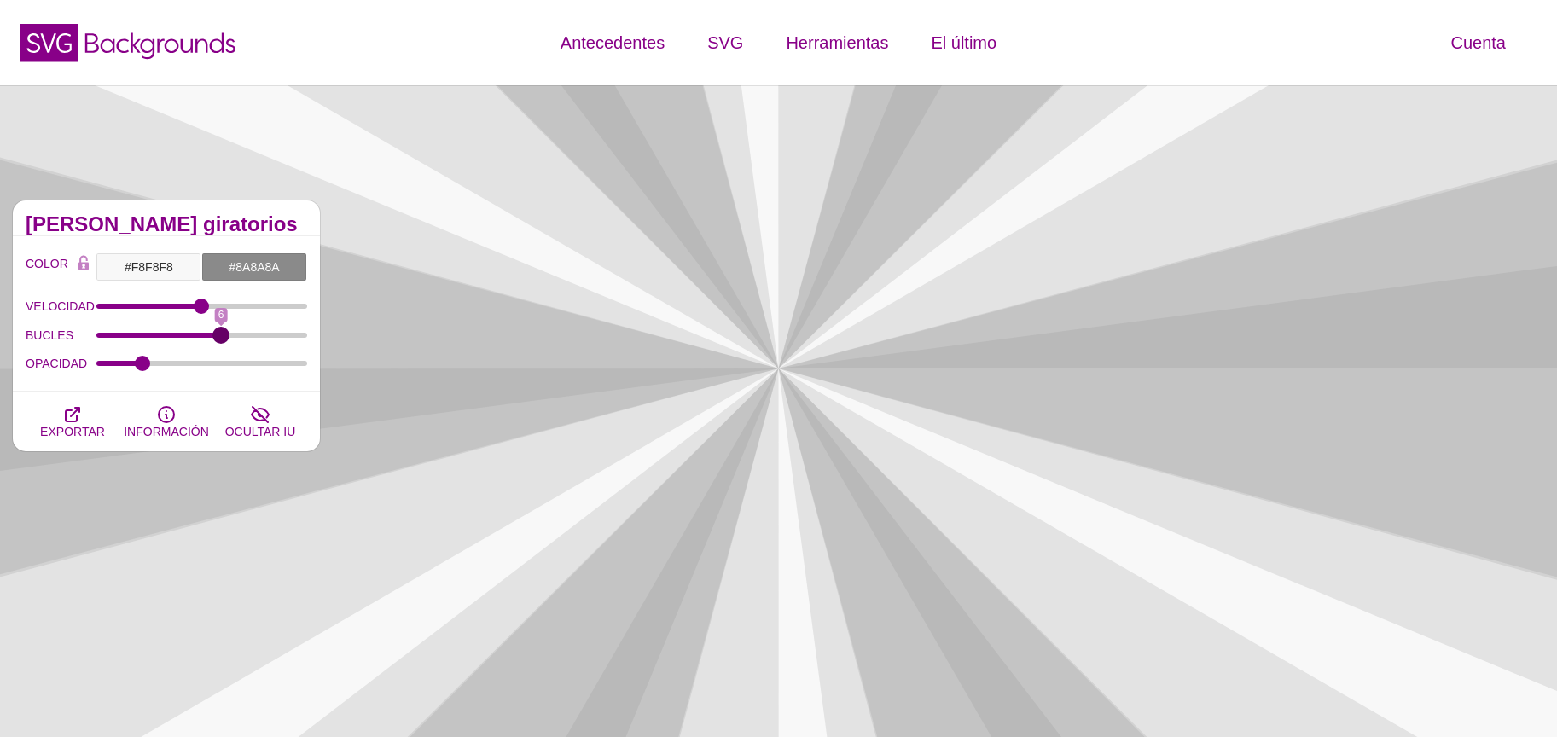
click at [219, 338] on input "BUCLES" at bounding box center [202, 335] width 212 height 7
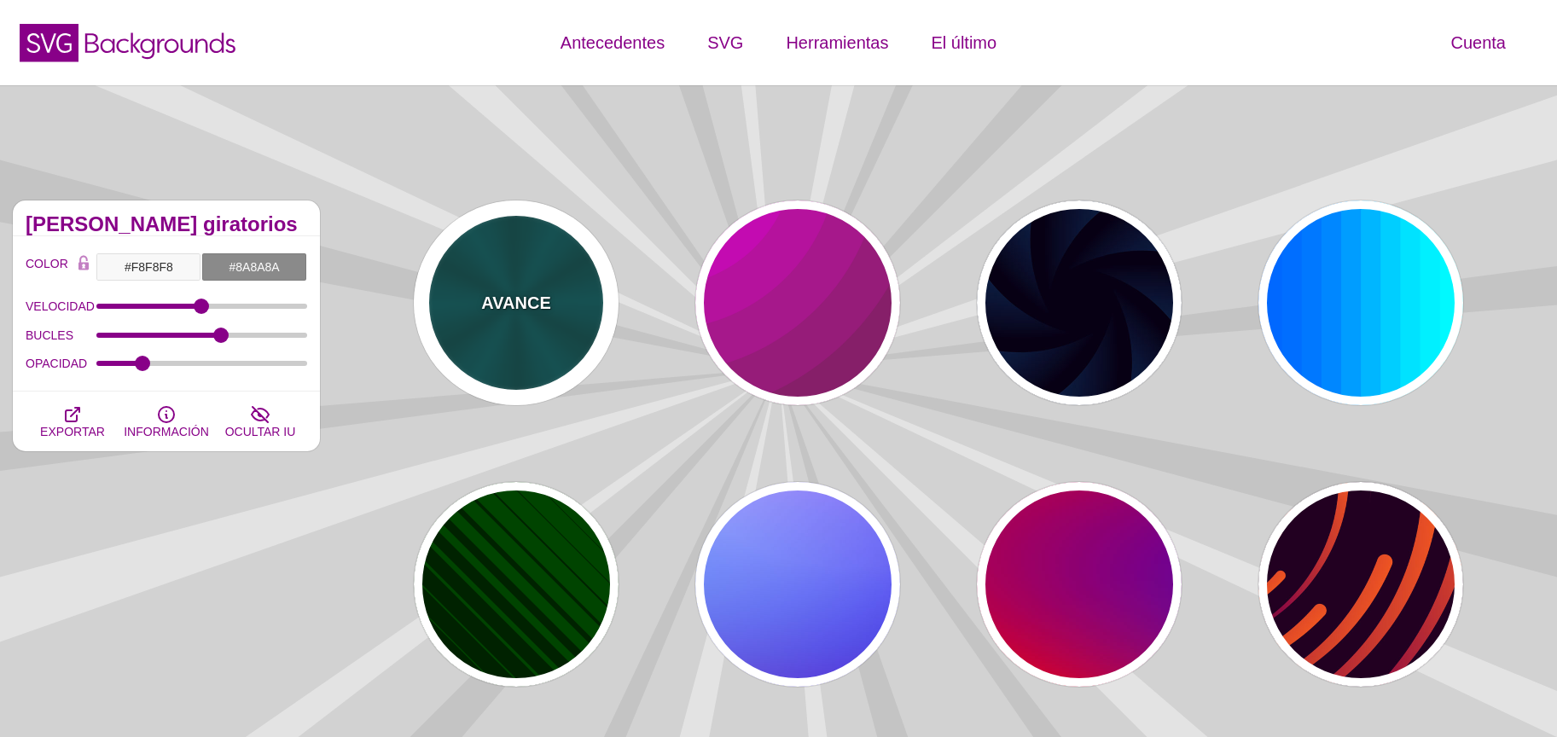
click at [514, 337] on div "AVANCE" at bounding box center [516, 302] width 205 height 205
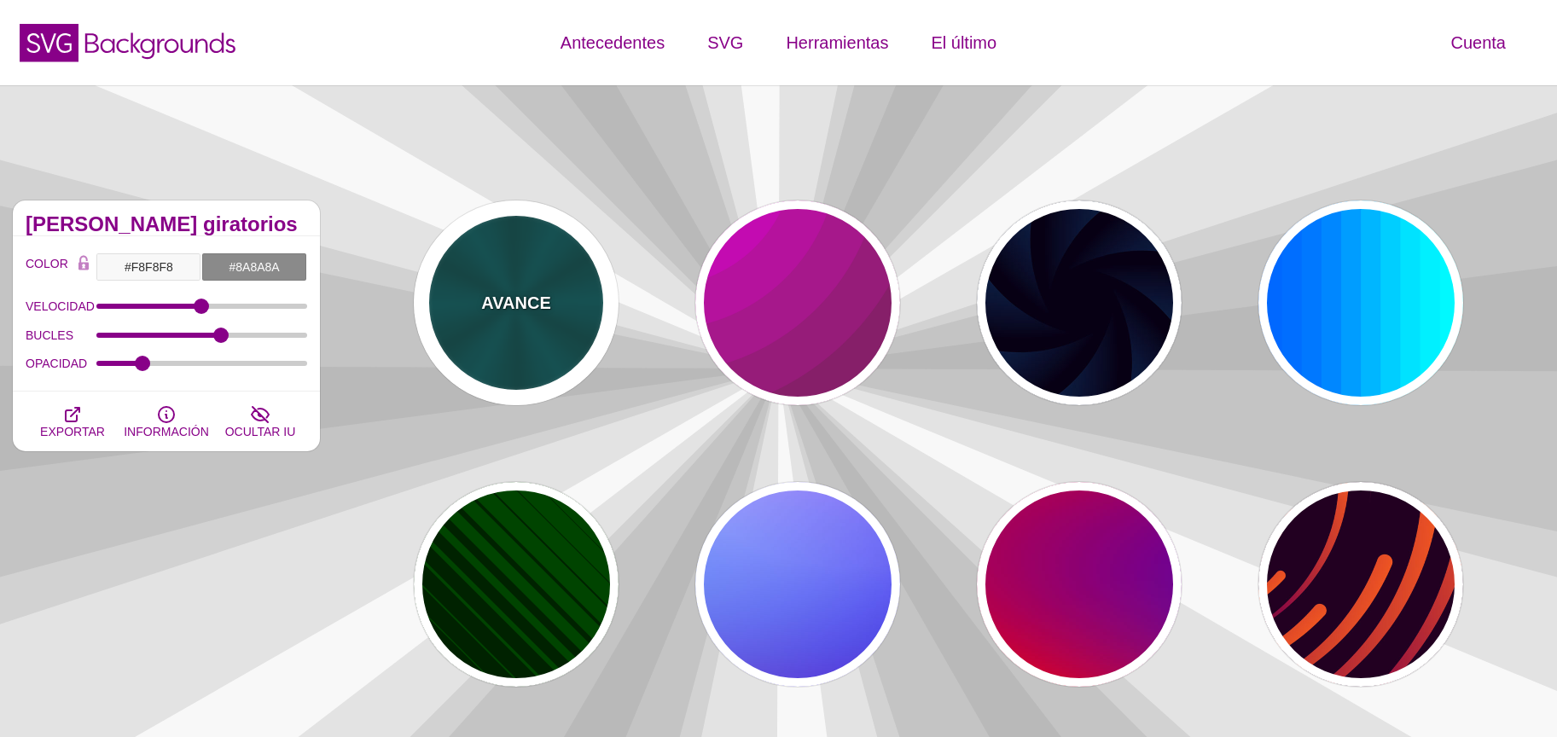
type input "#004444"
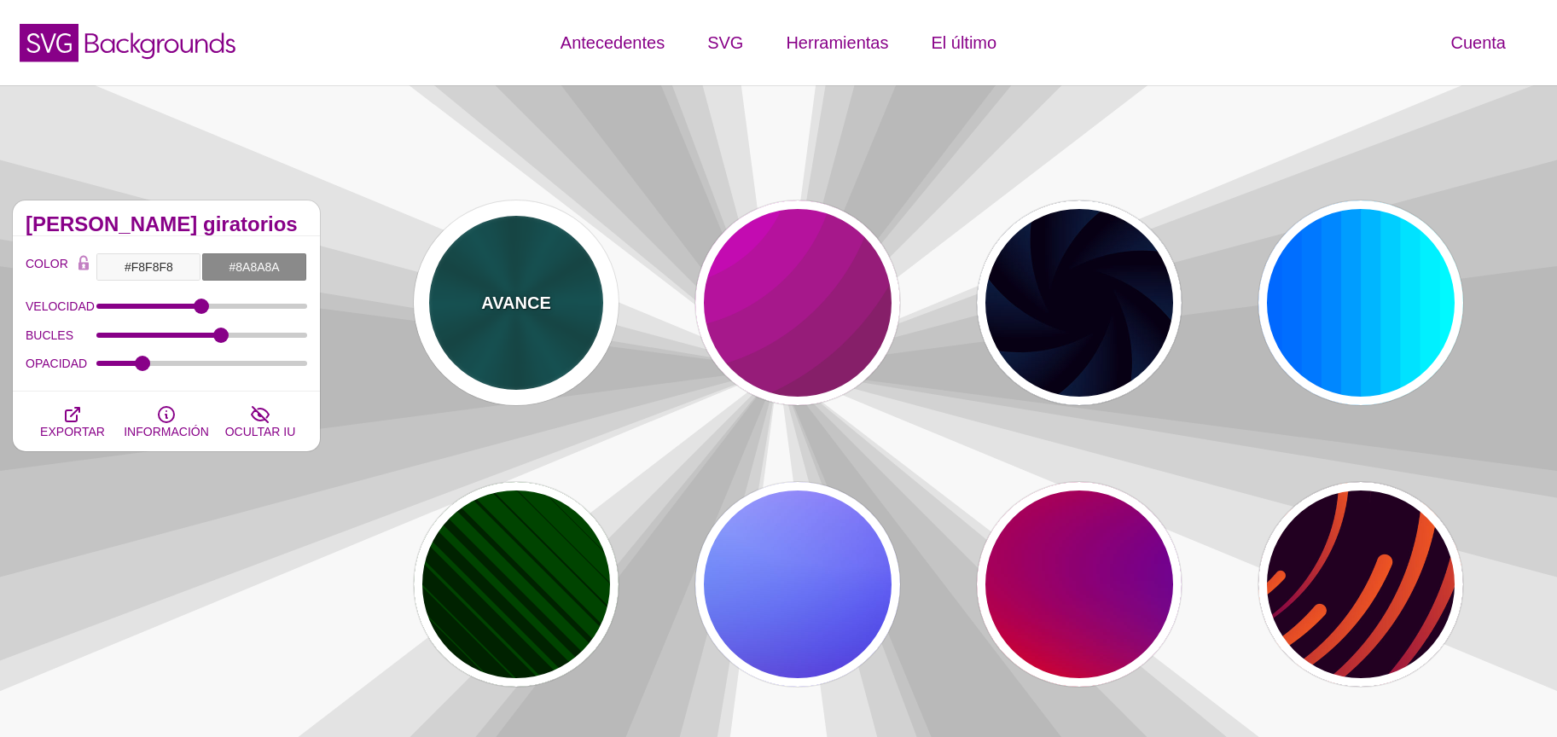
type input "#006666"
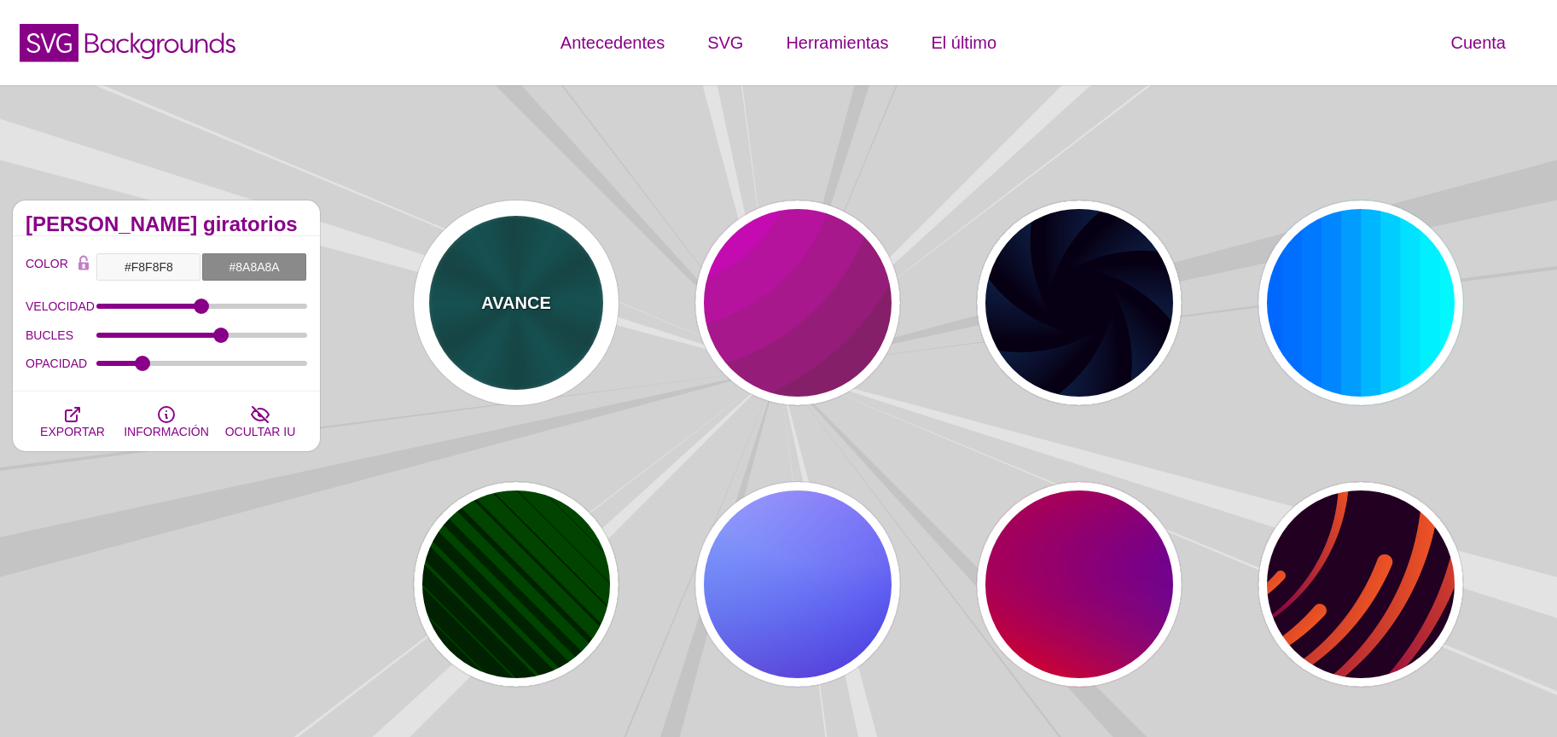
type input "5"
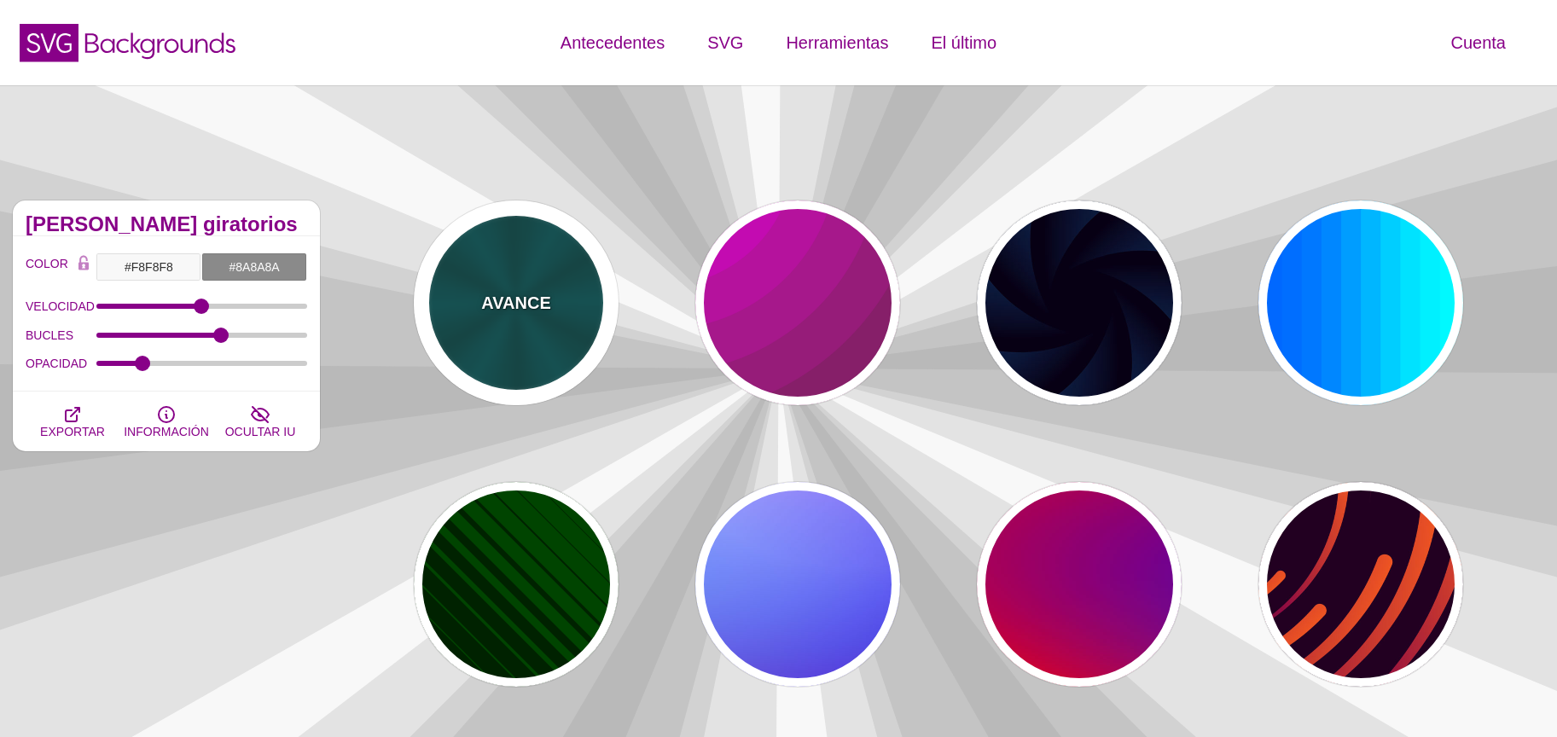
type input "1"
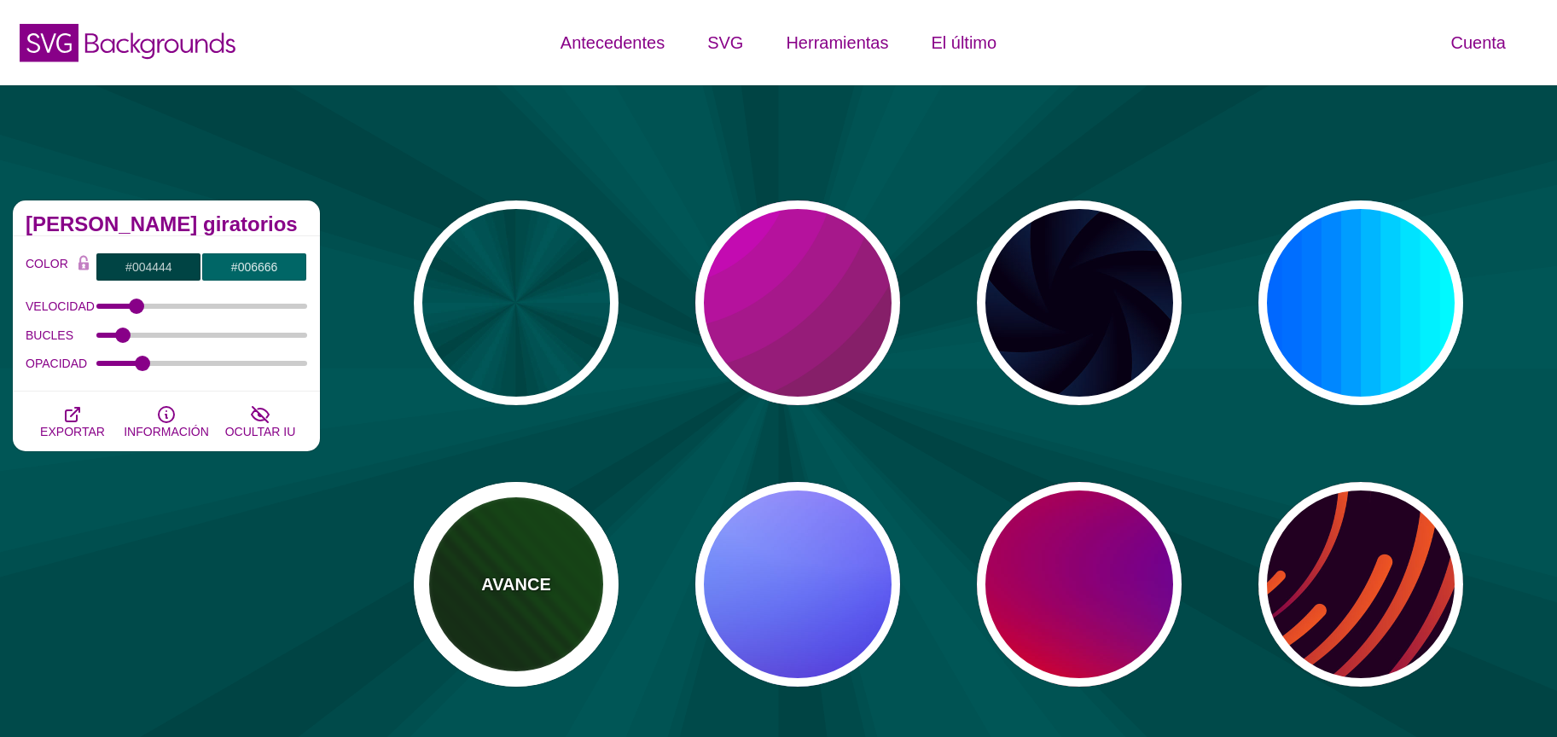
click at [557, 552] on div "AVANCE" at bounding box center [516, 584] width 205 height 205
type input "#002200"
type input "#004400"
type input "0"
type input "5"
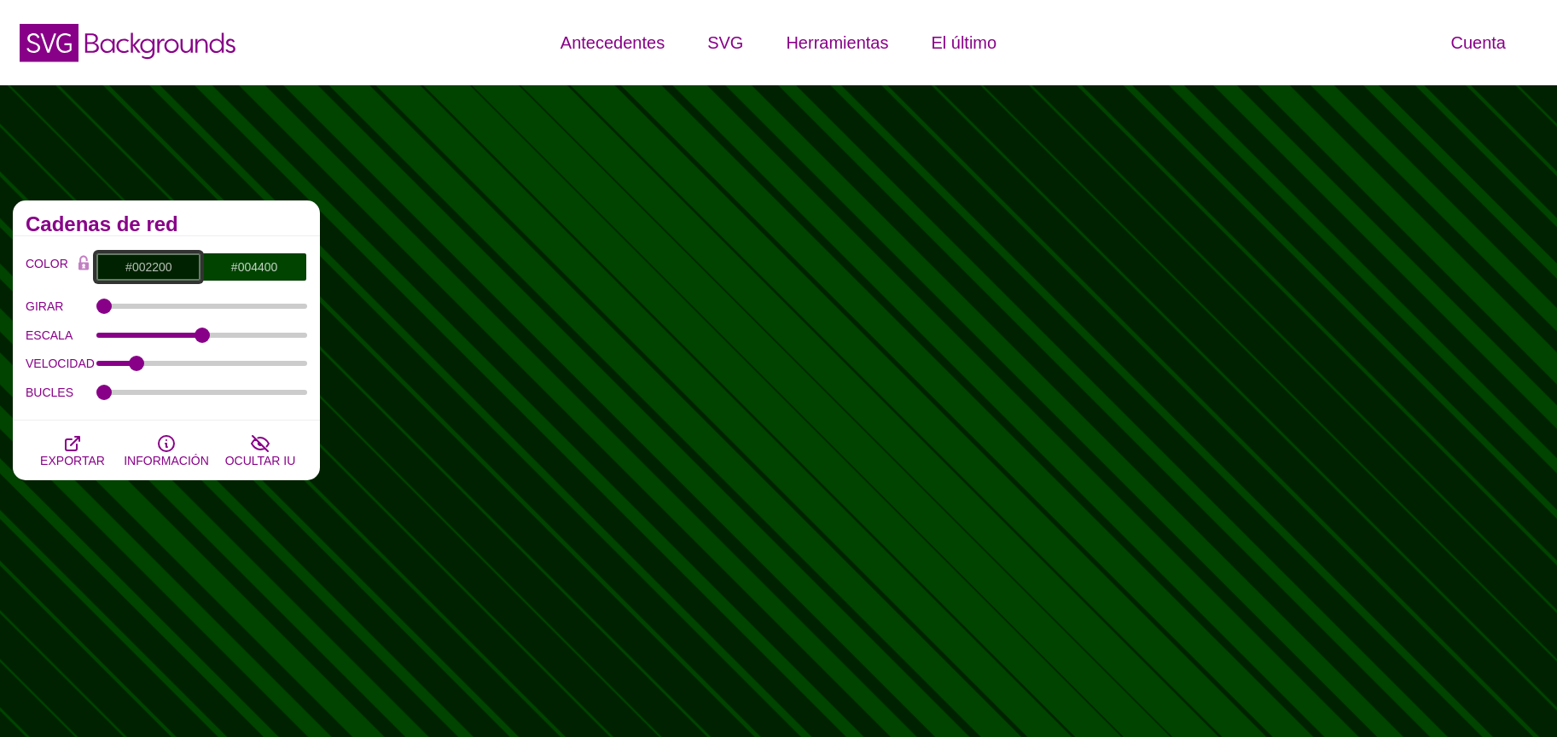
click at [123, 276] on input "#002200" at bounding box center [149, 267] width 106 height 29
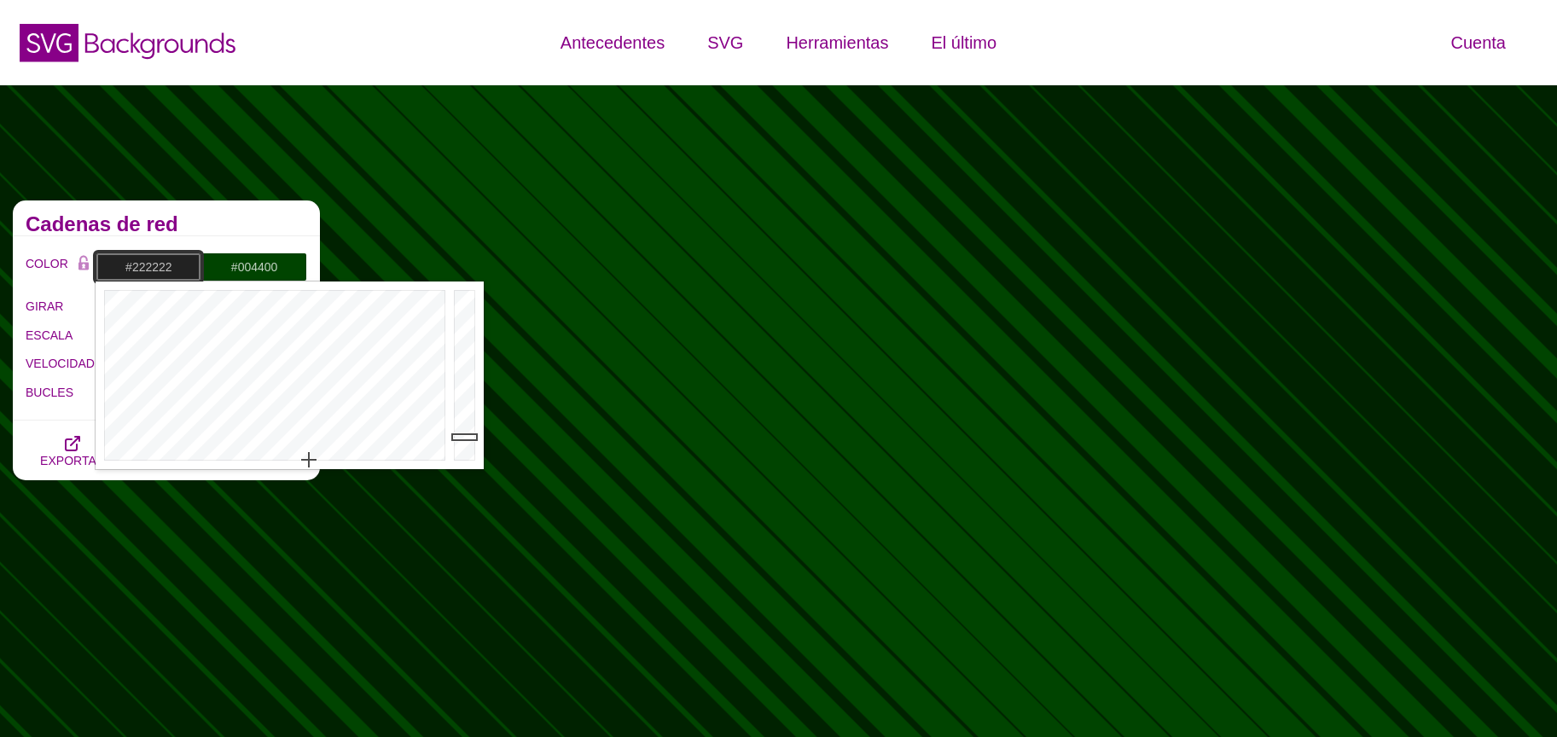
click at [309, 461] on div at bounding box center [273, 376] width 354 height 188
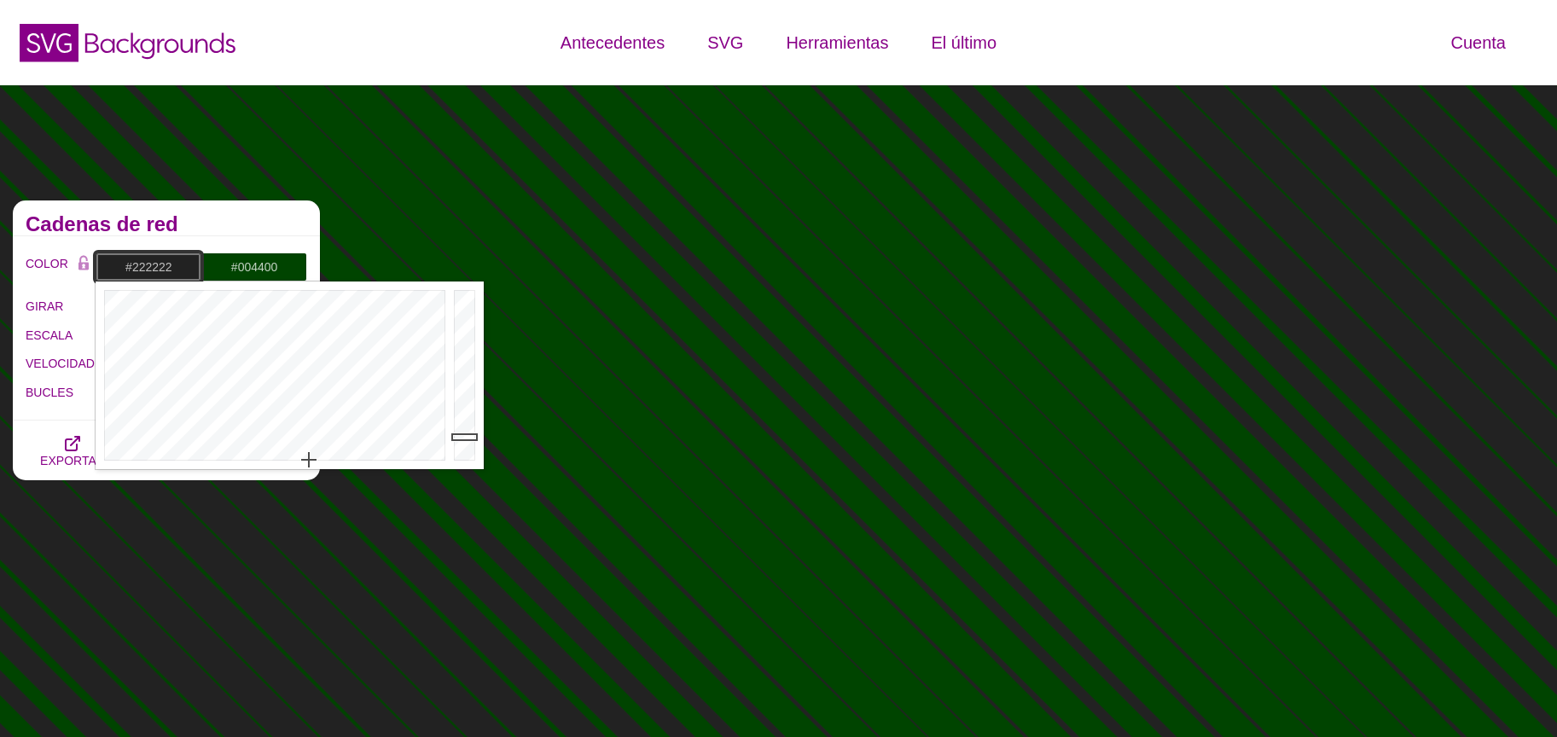
type input "#EAEAEA"
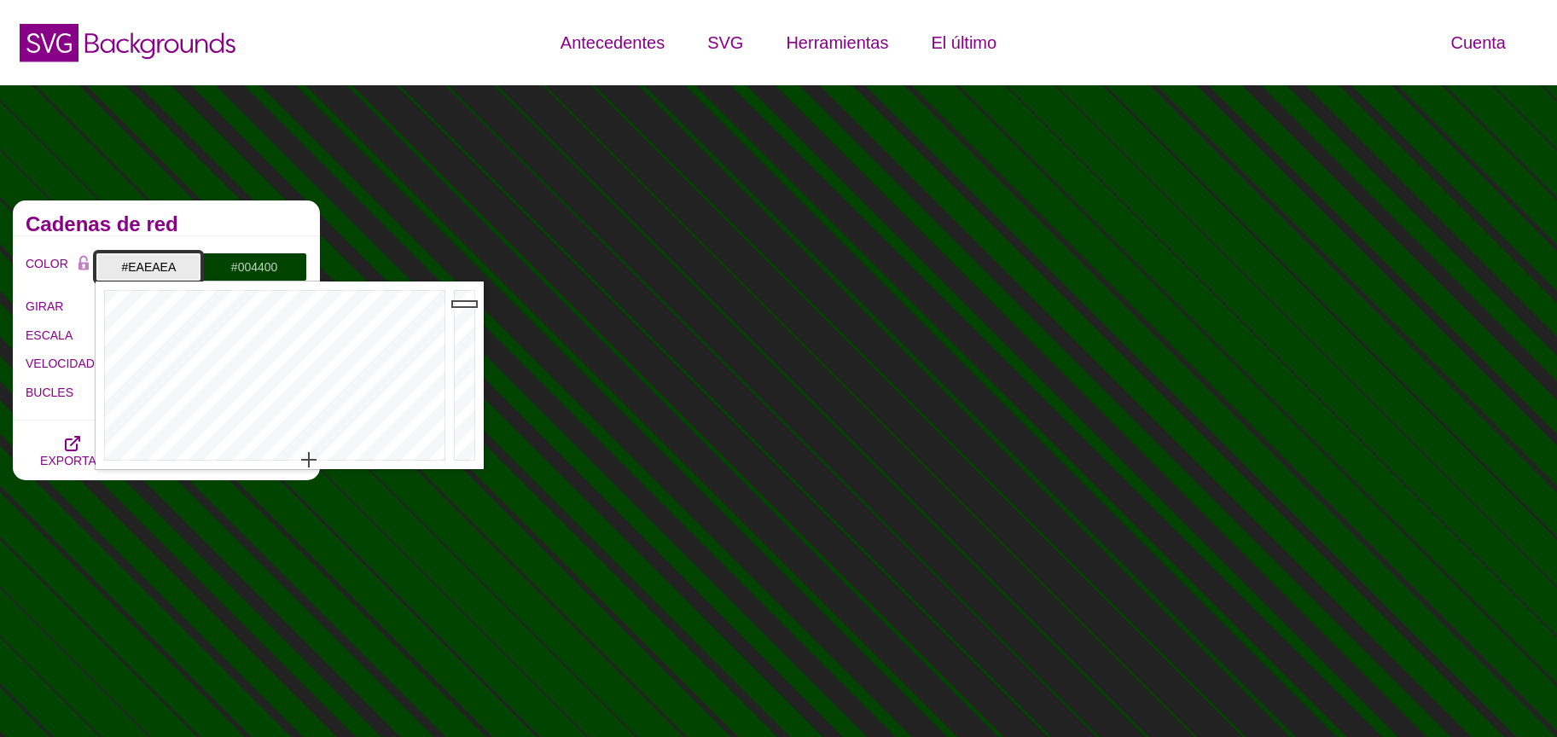
click at [466, 304] on div at bounding box center [467, 376] width 34 height 188
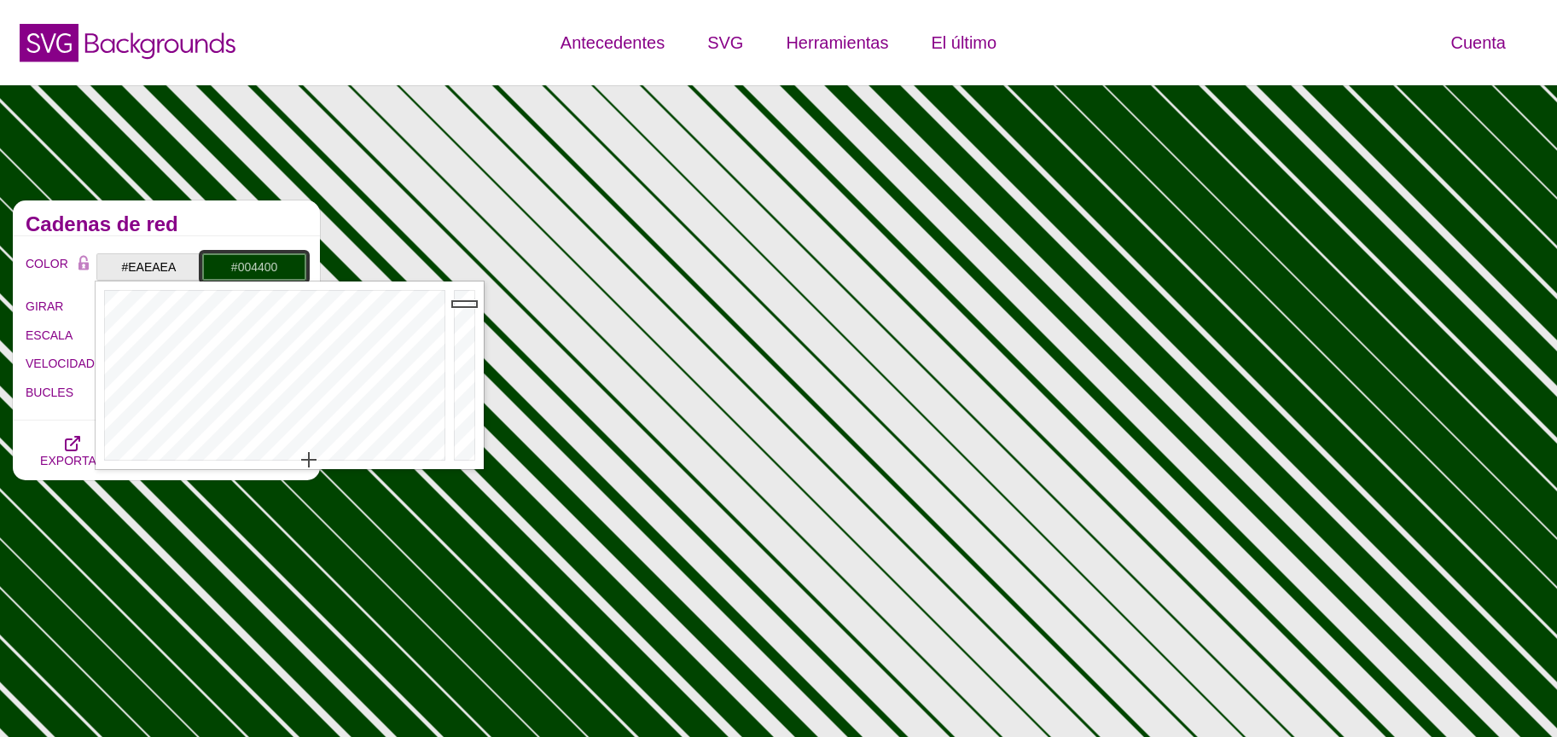
drag, startPoint x: 277, startPoint y: 274, endPoint x: 277, endPoint y: 294, distance: 20.5
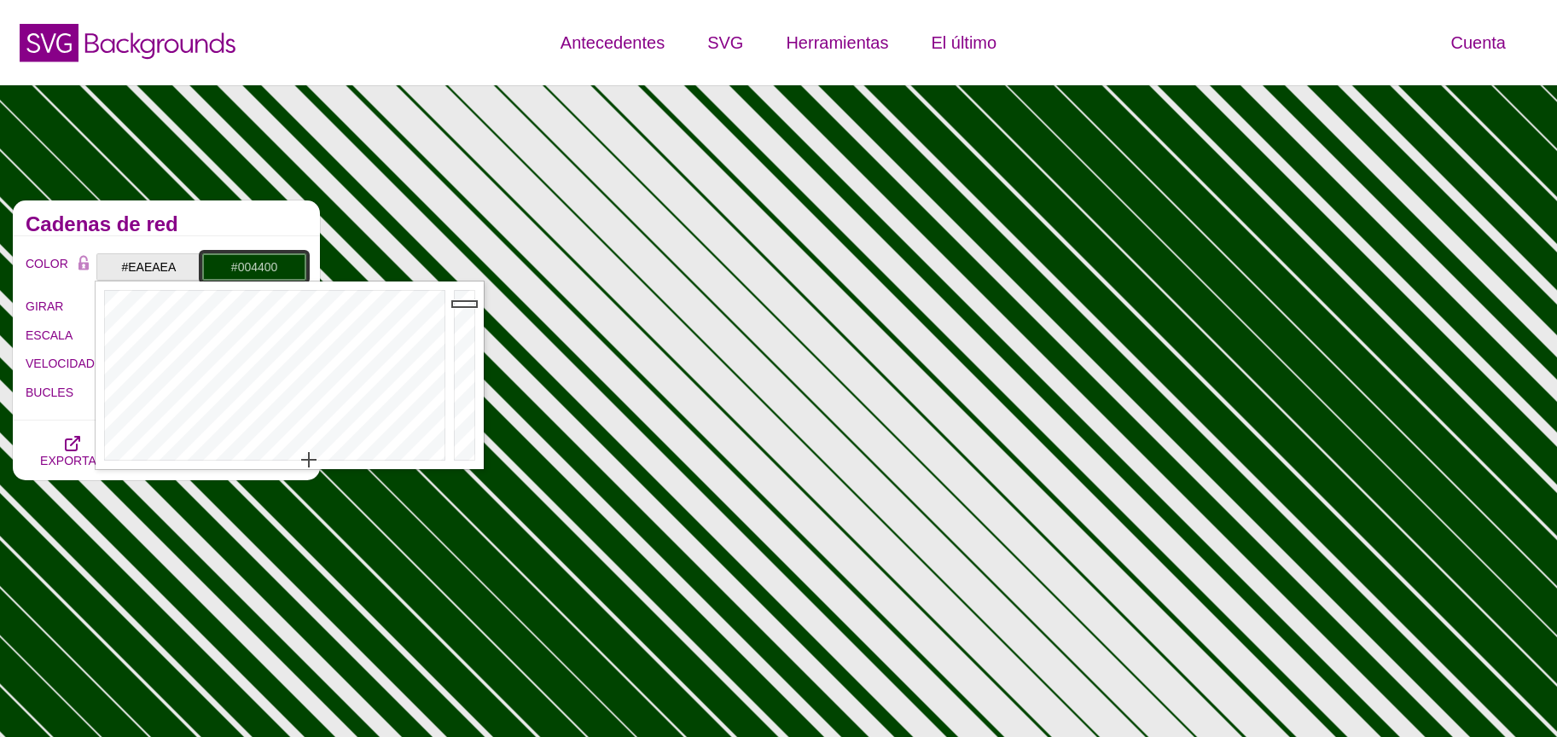
click at [277, 273] on input "#004400" at bounding box center [254, 267] width 106 height 29
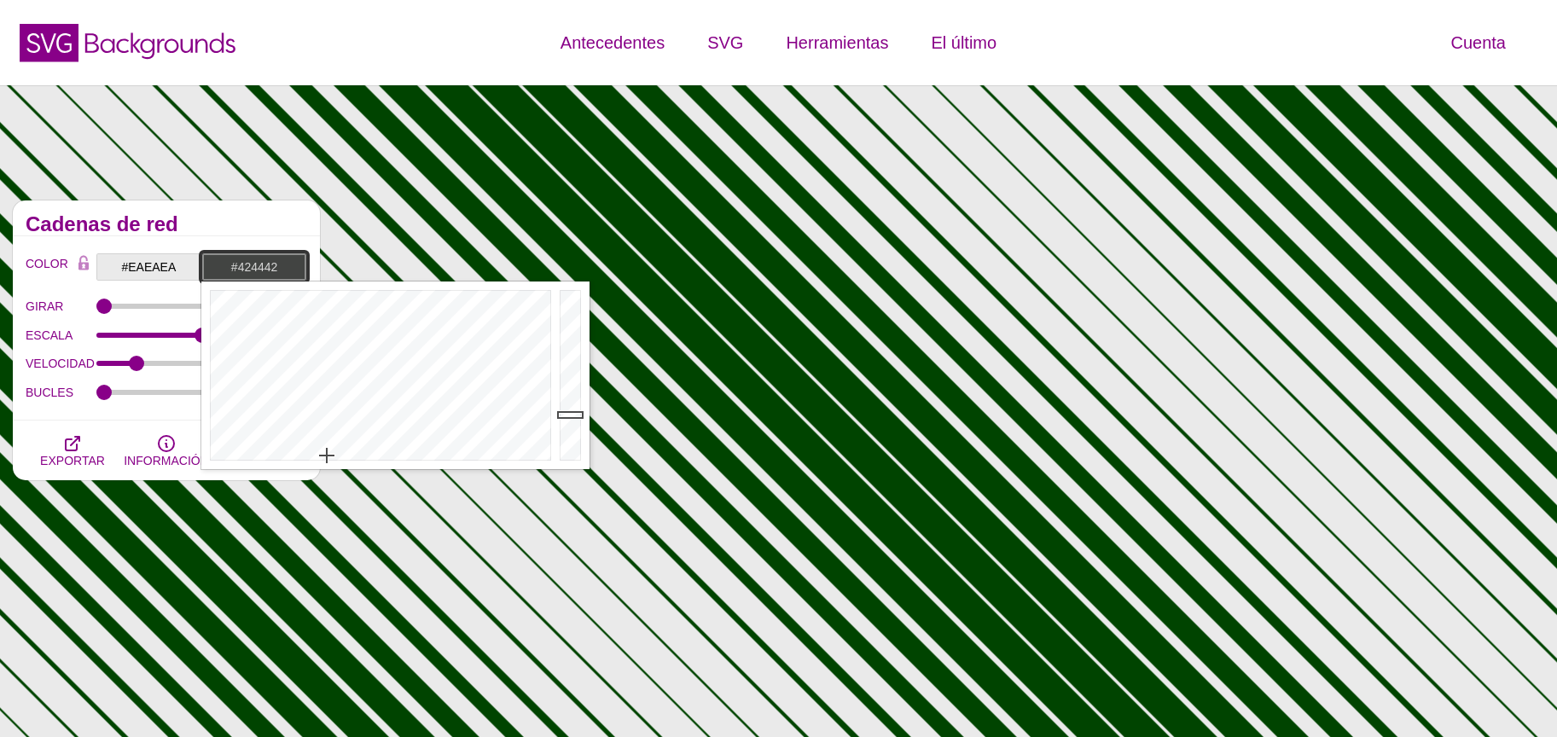
click at [327, 456] on div at bounding box center [378, 376] width 354 height 188
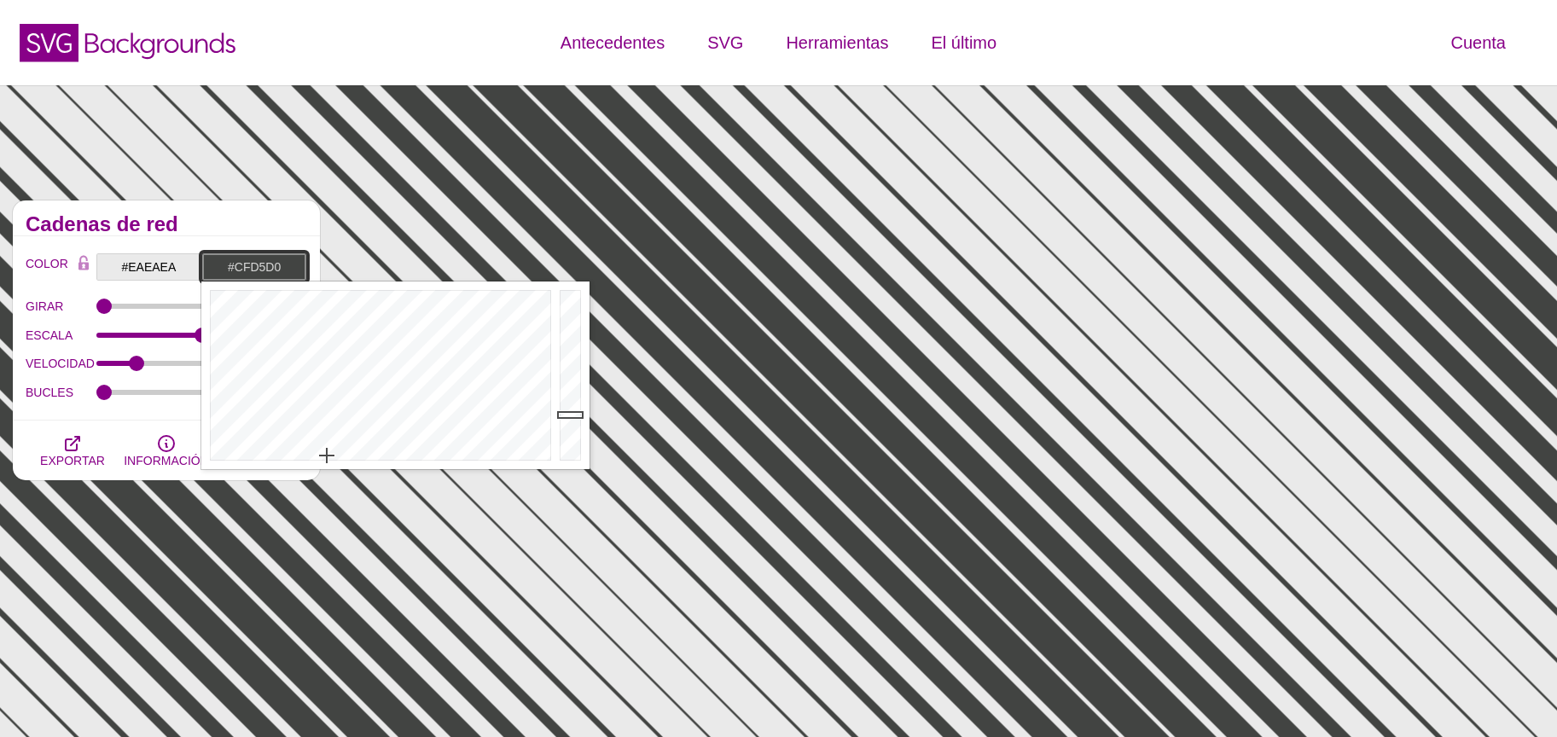
click at [568, 318] on div at bounding box center [572, 376] width 34 height 188
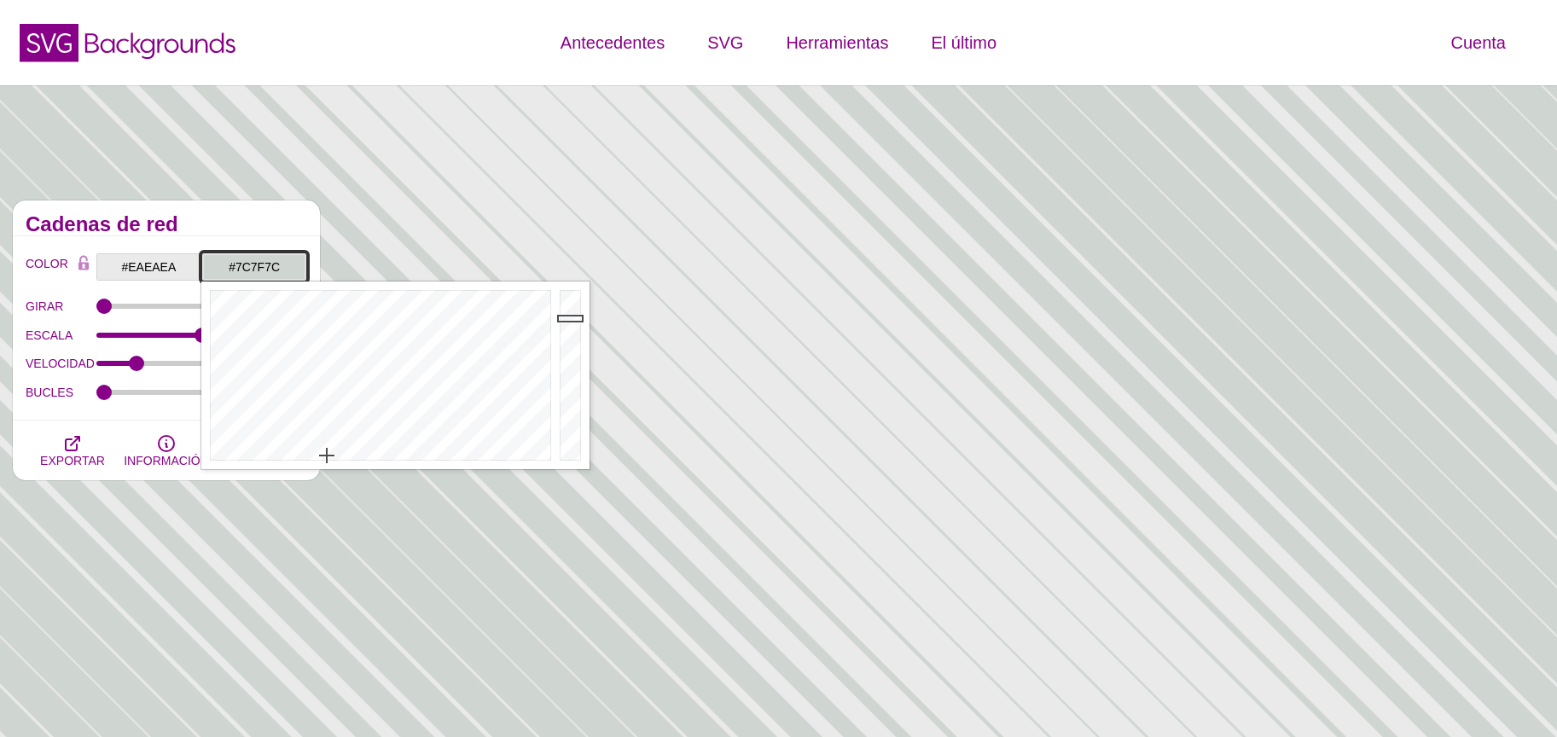
click at [565, 375] on div at bounding box center [572, 376] width 34 height 188
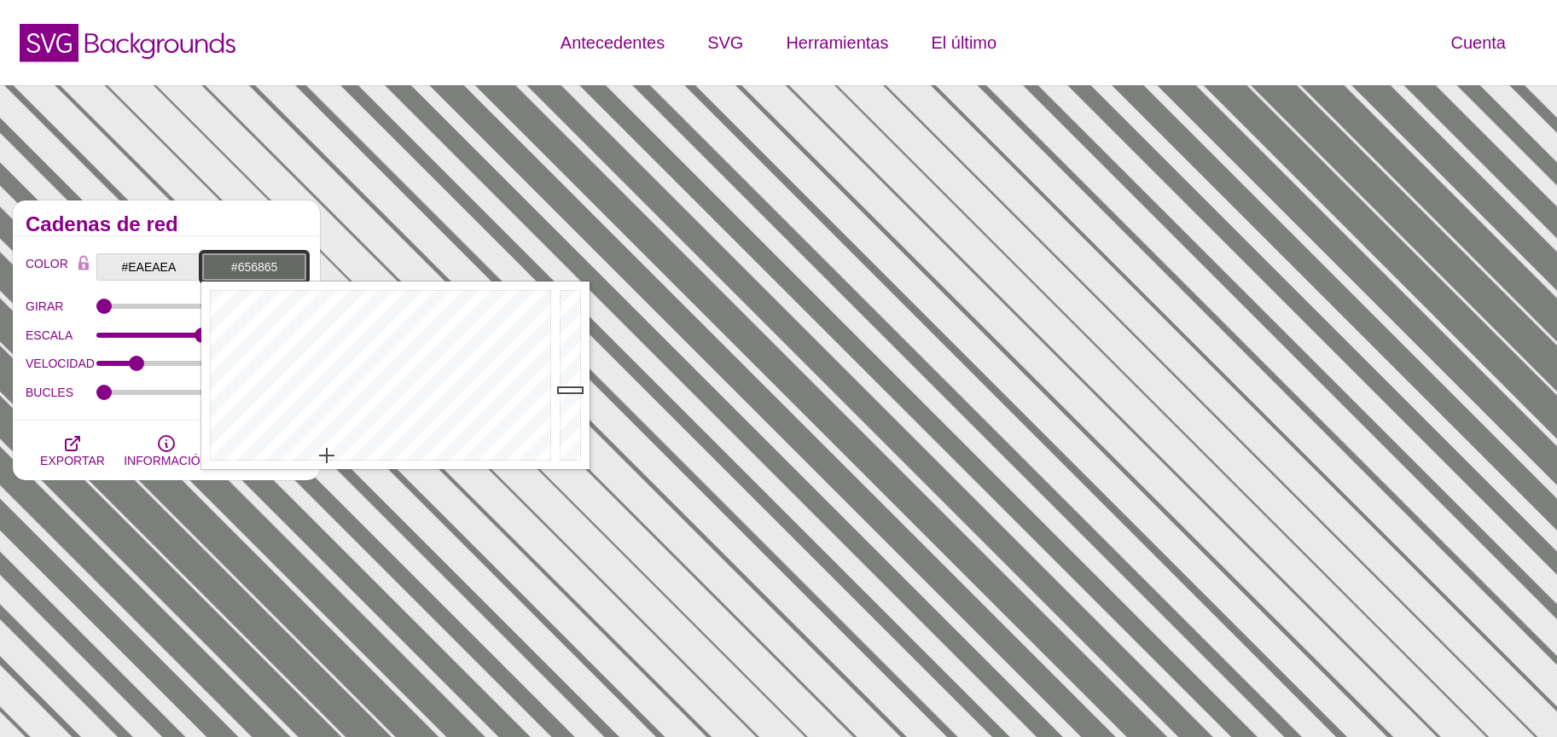
click at [567, 391] on div at bounding box center [572, 376] width 34 height 188
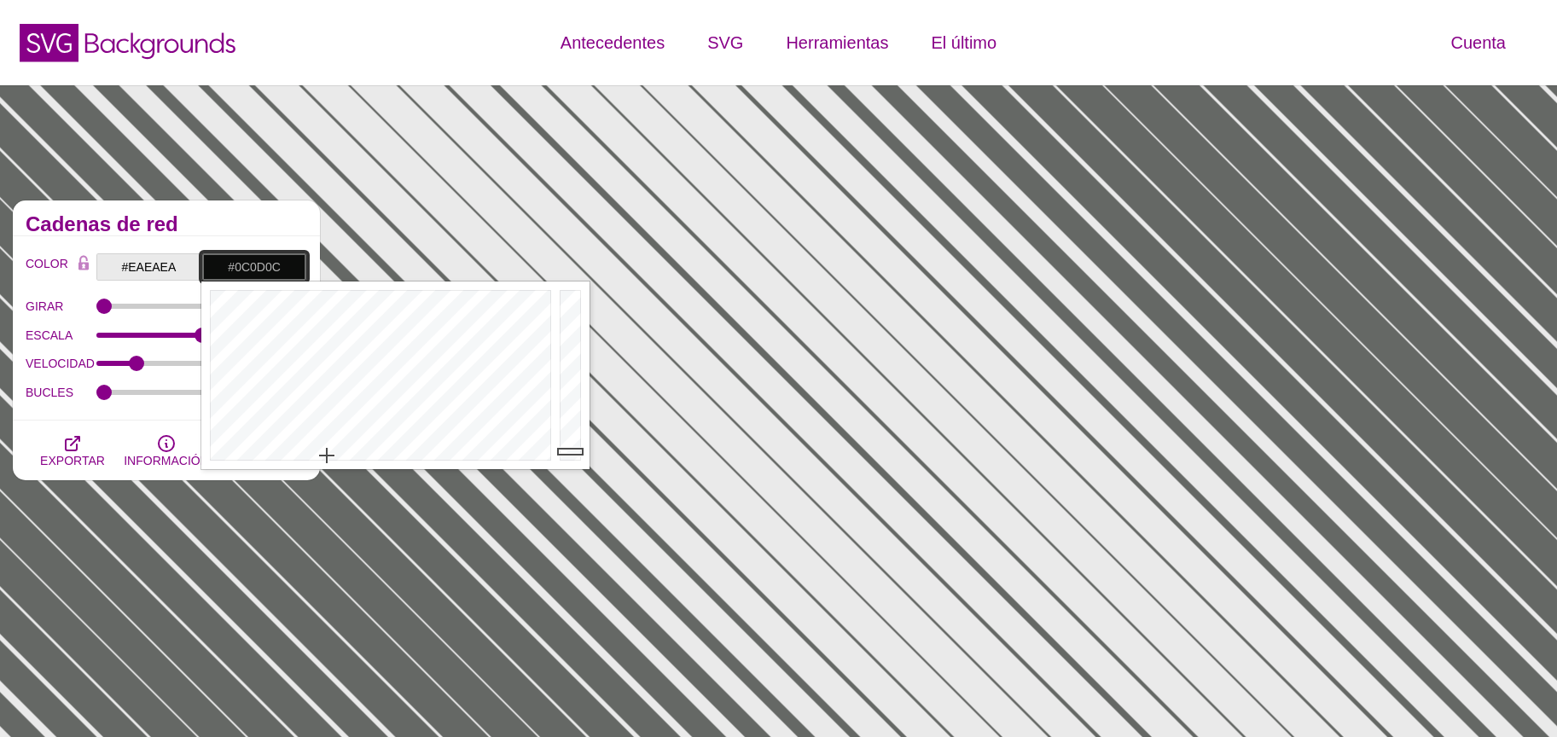
drag, startPoint x: 568, startPoint y: 398, endPoint x: 559, endPoint y: 456, distance: 57.9
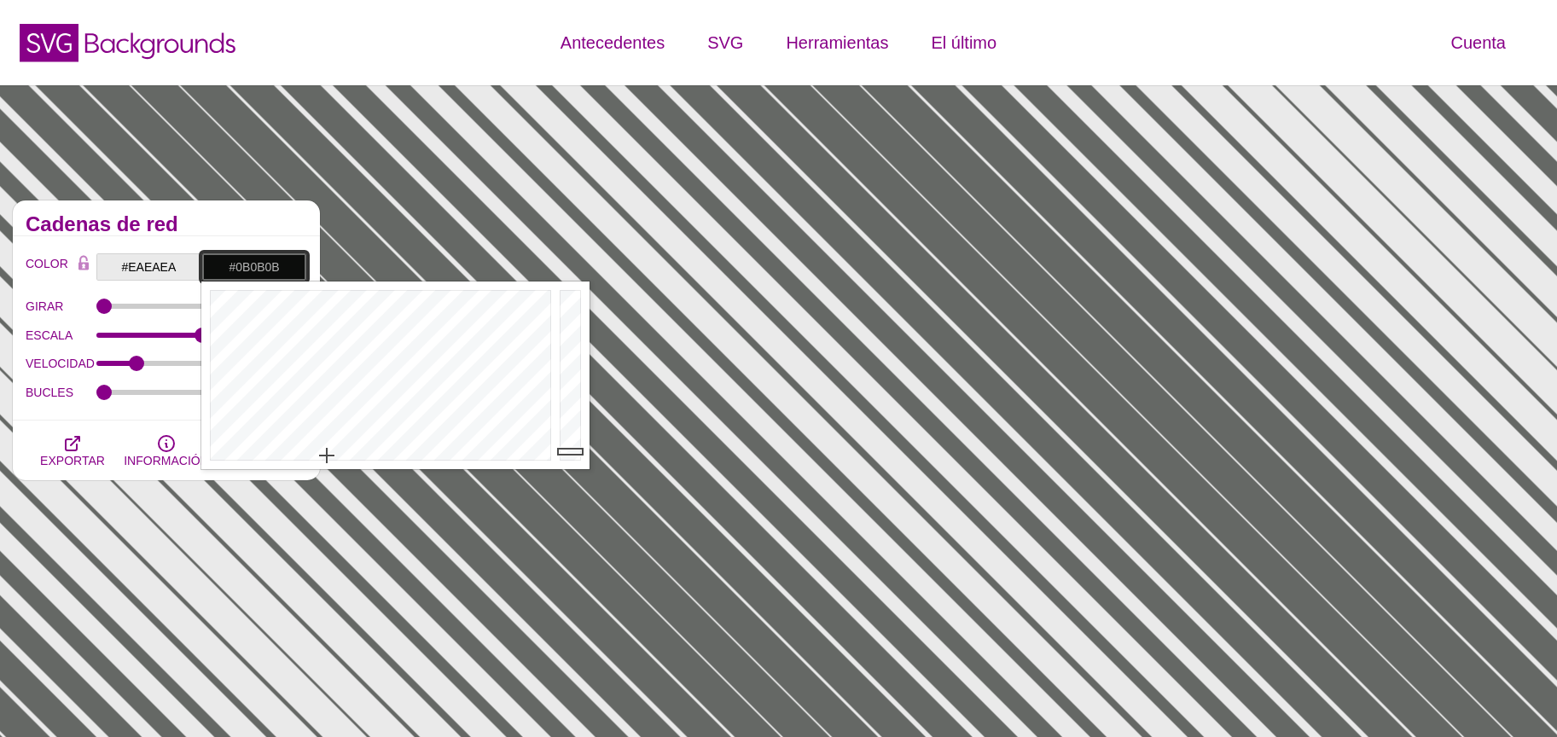
click at [559, 452] on div at bounding box center [572, 376] width 34 height 188
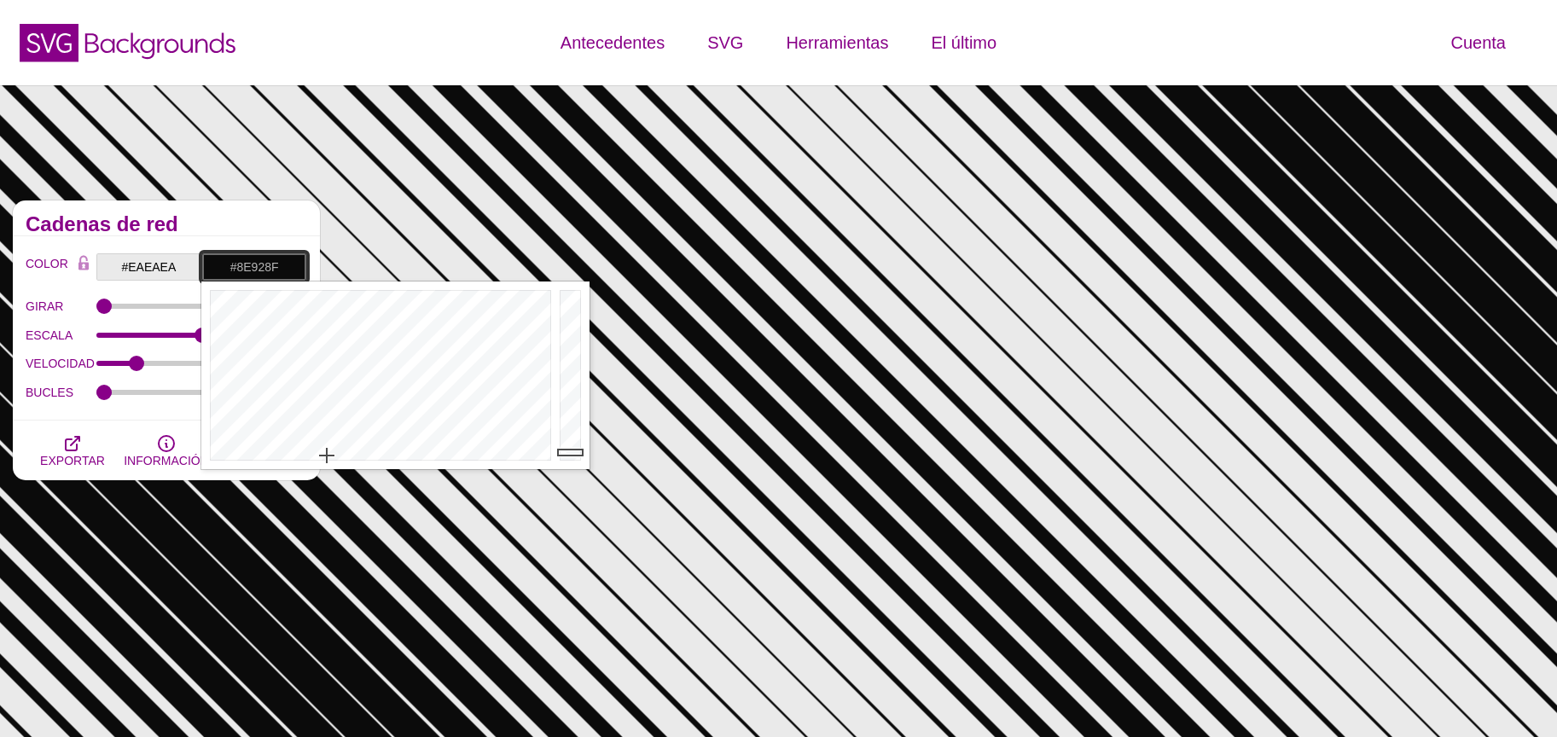
click at [571, 363] on div at bounding box center [572, 376] width 34 height 188
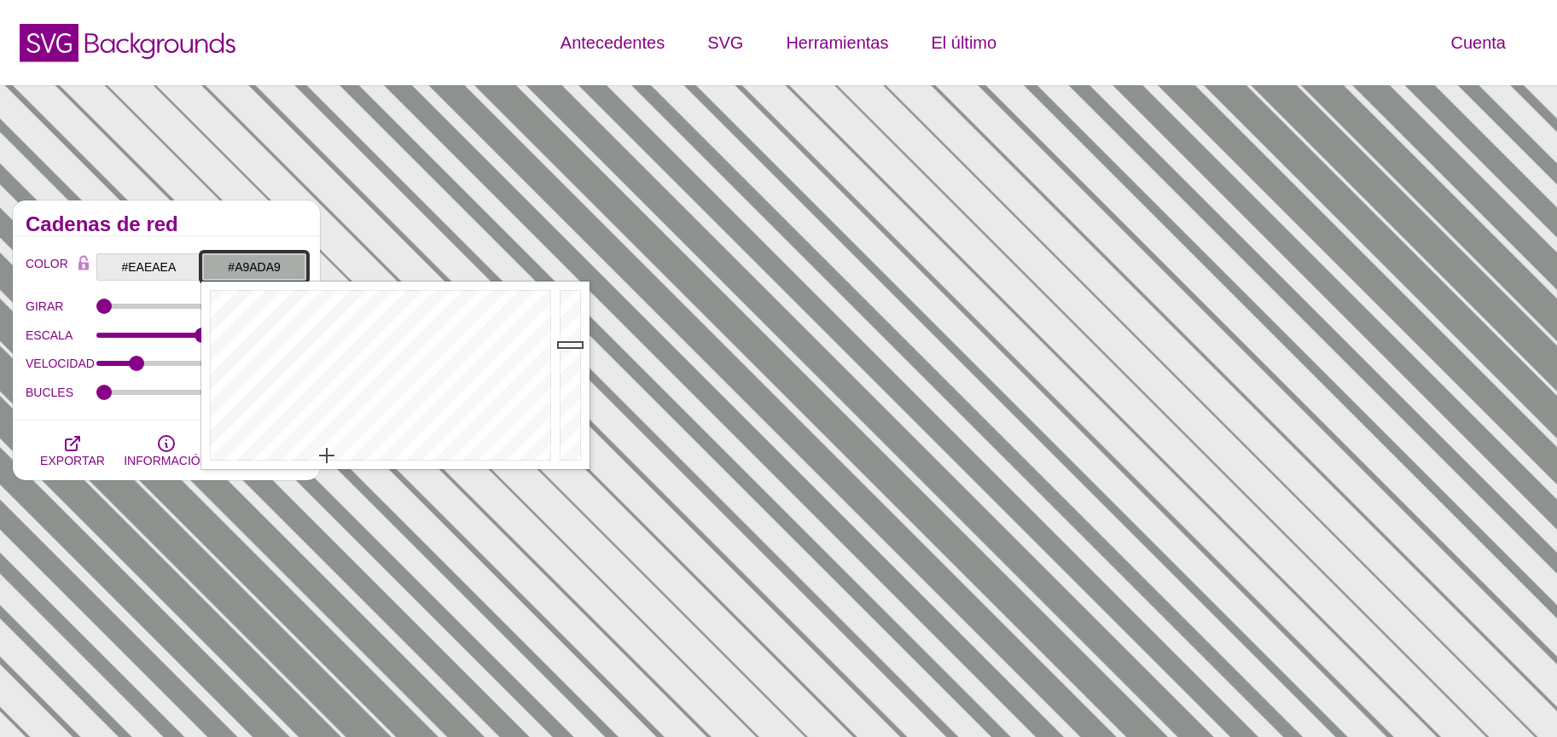
click at [572, 345] on div at bounding box center [572, 376] width 34 height 188
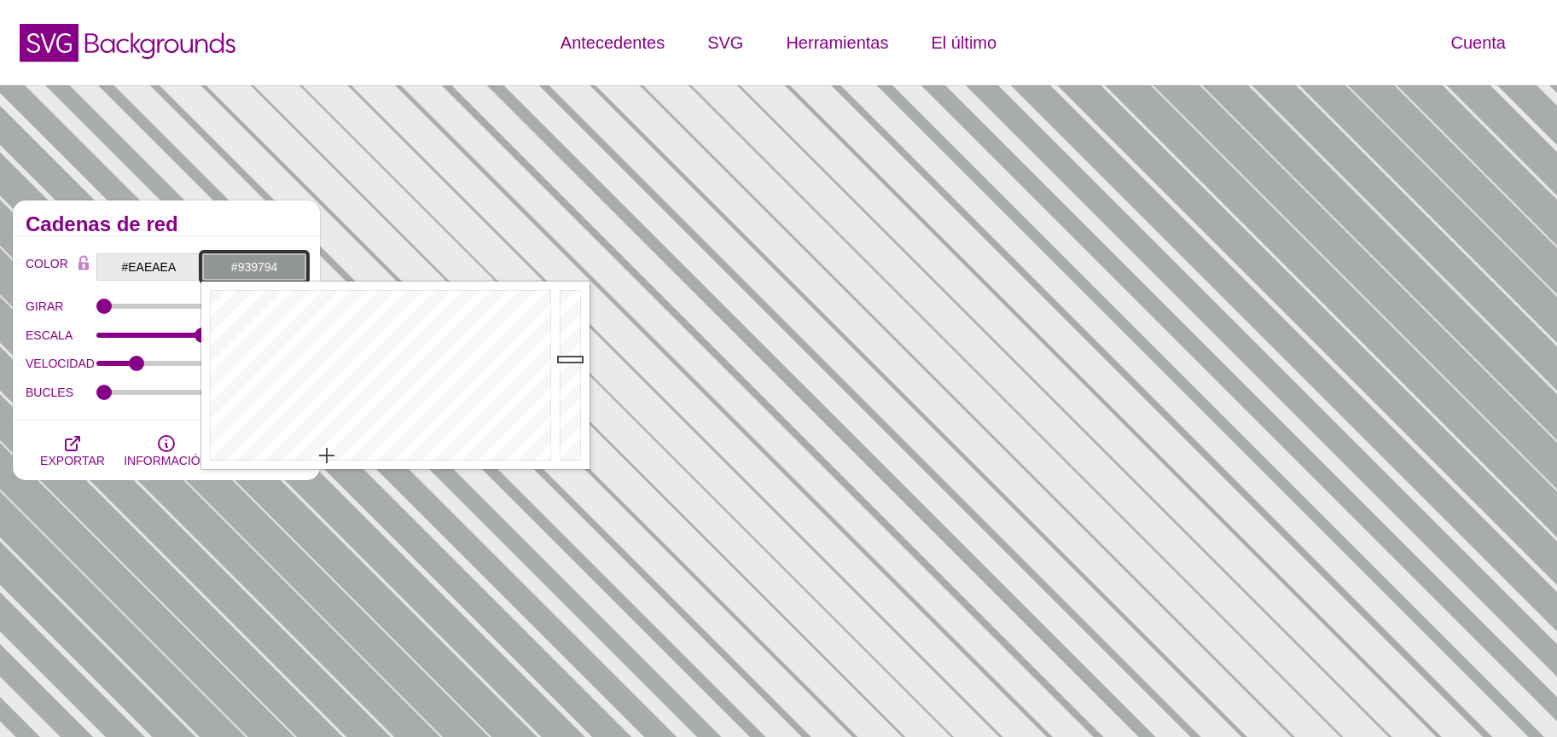
drag, startPoint x: 572, startPoint y: 345, endPoint x: 570, endPoint y: 359, distance: 14.6
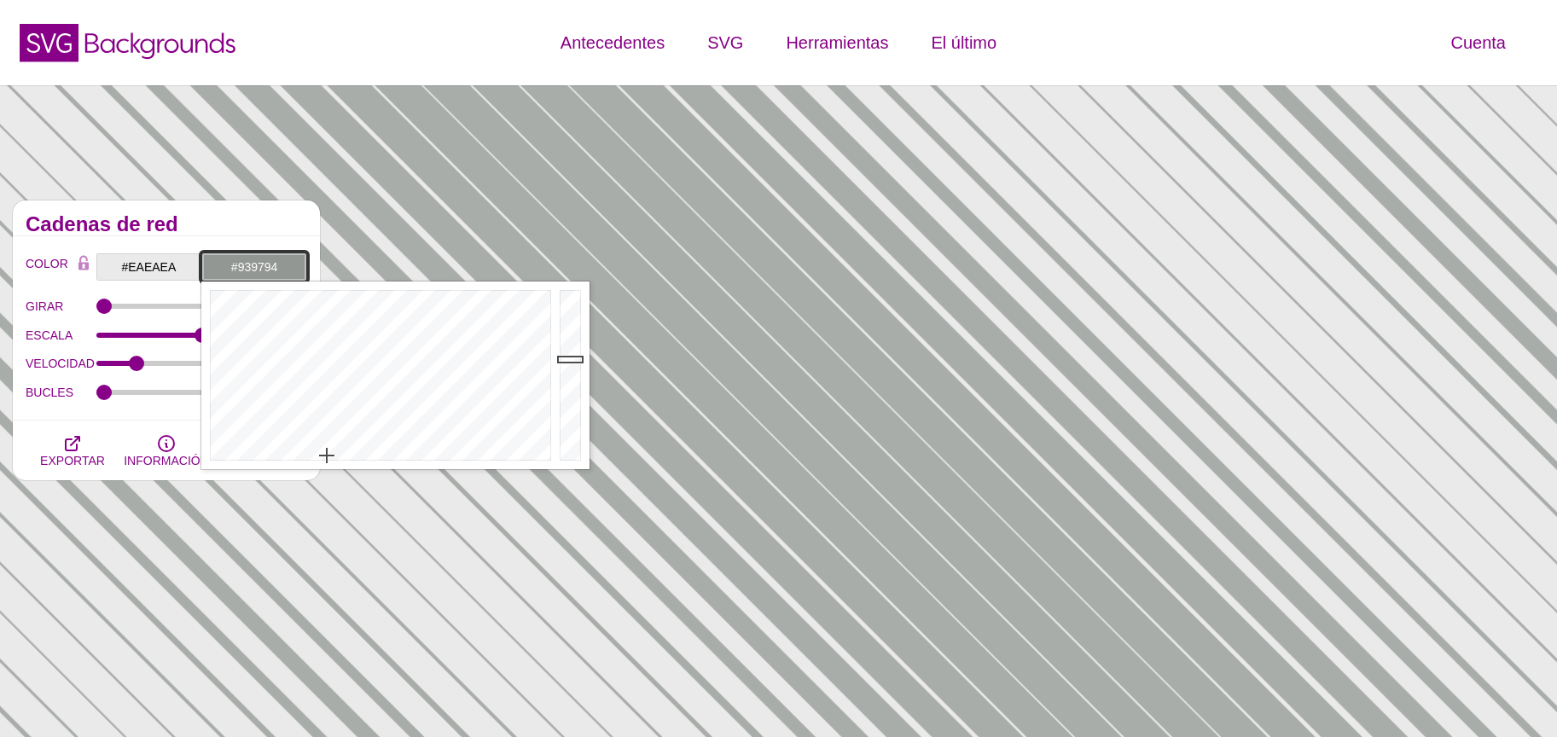
click at [570, 359] on div at bounding box center [572, 376] width 34 height 188
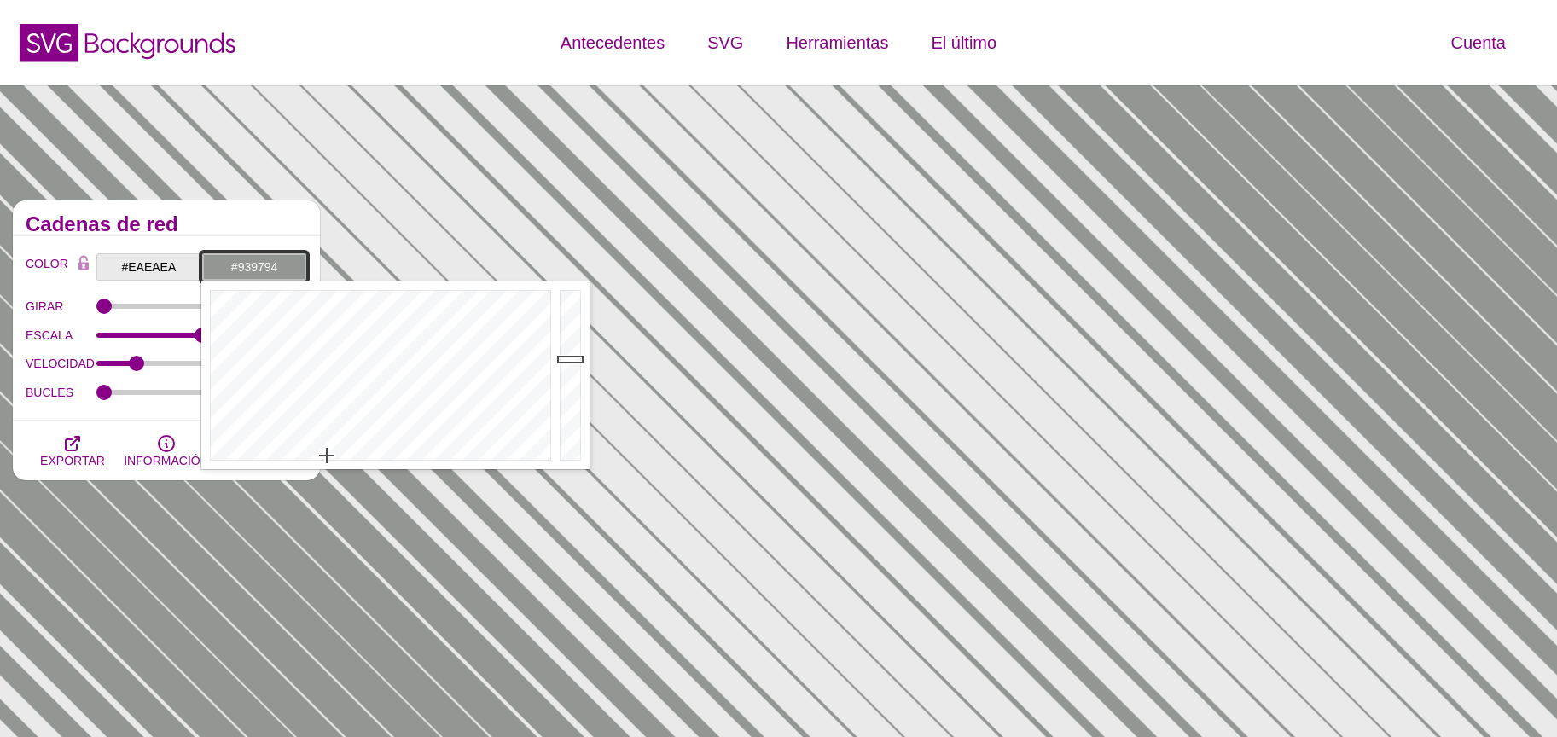
type input "#787B78"
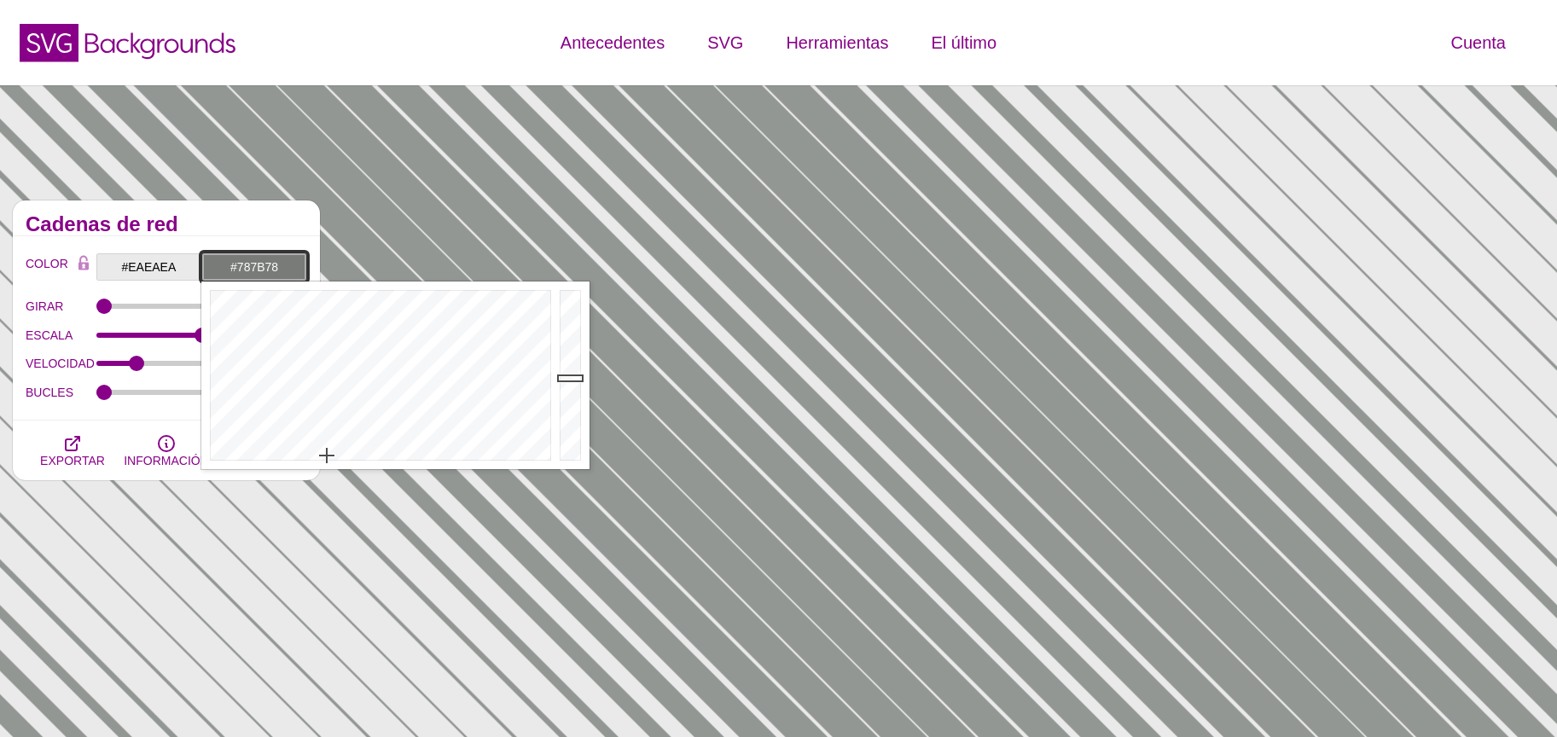
click at [568, 378] on div at bounding box center [572, 376] width 34 height 188
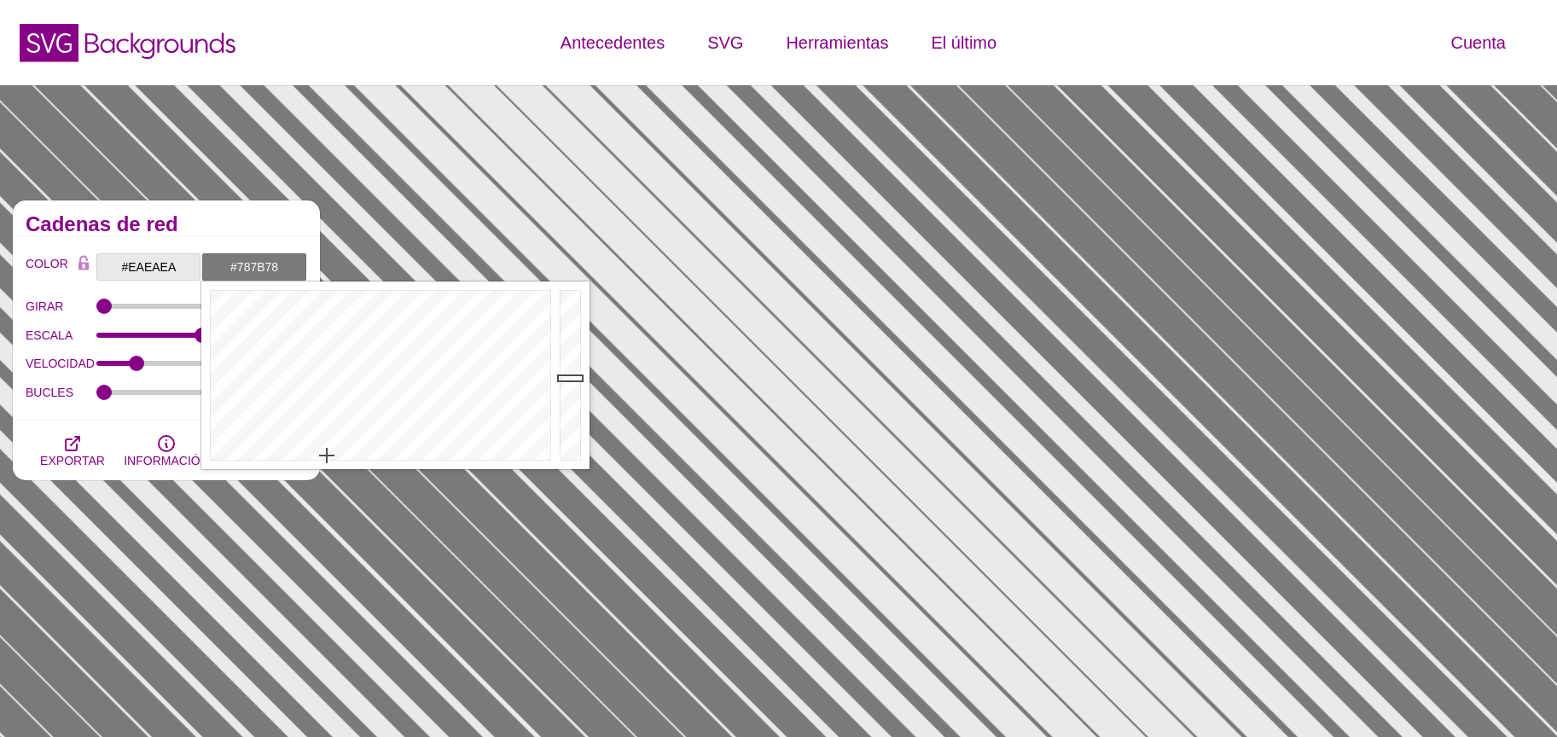
click at [175, 225] on h2 "Cadenas de red" at bounding box center [167, 225] width 282 height 14
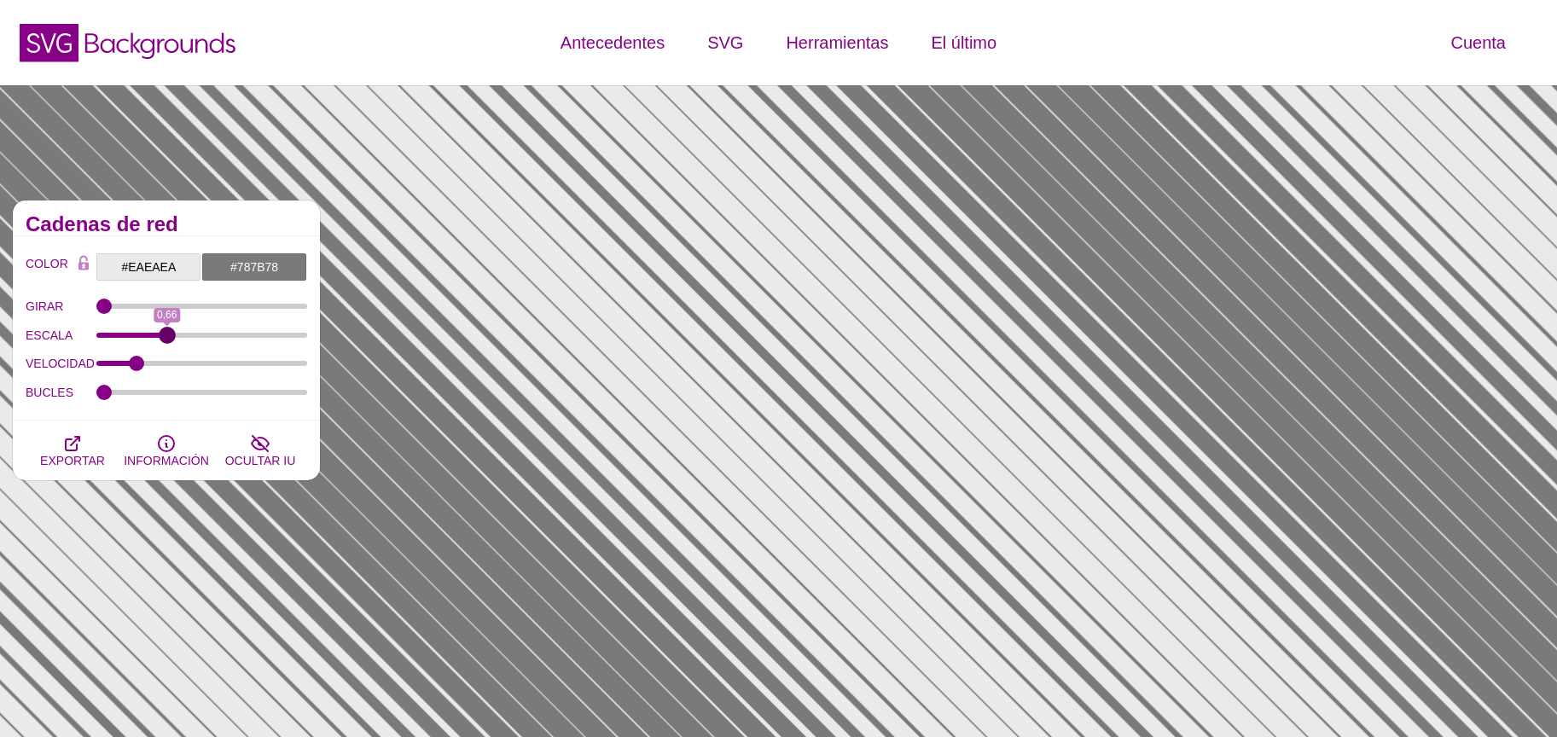
drag, startPoint x: 200, startPoint y: 338, endPoint x: 166, endPoint y: 341, distance: 33.4
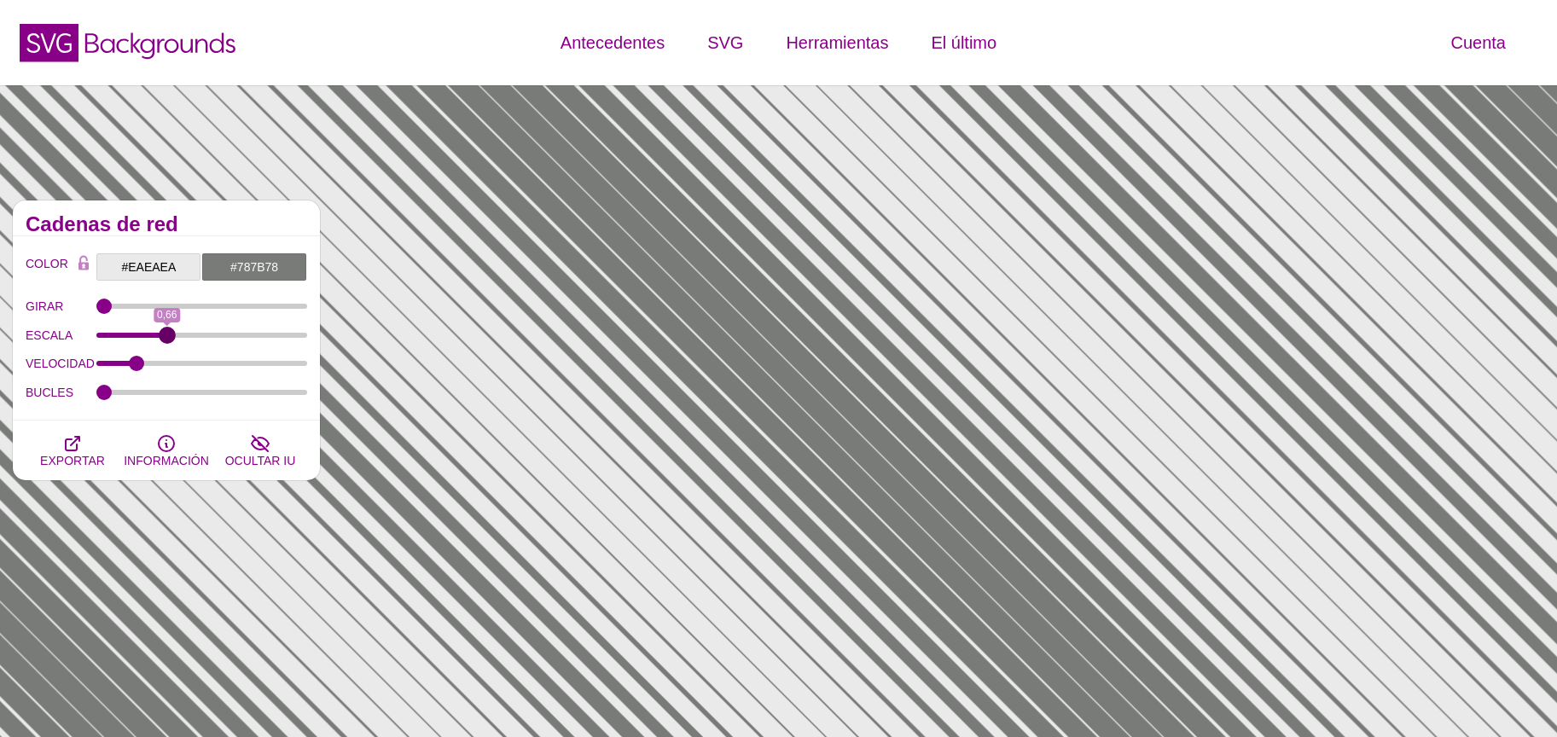
click at [166, 339] on input "ESCALA" at bounding box center [202, 335] width 212 height 7
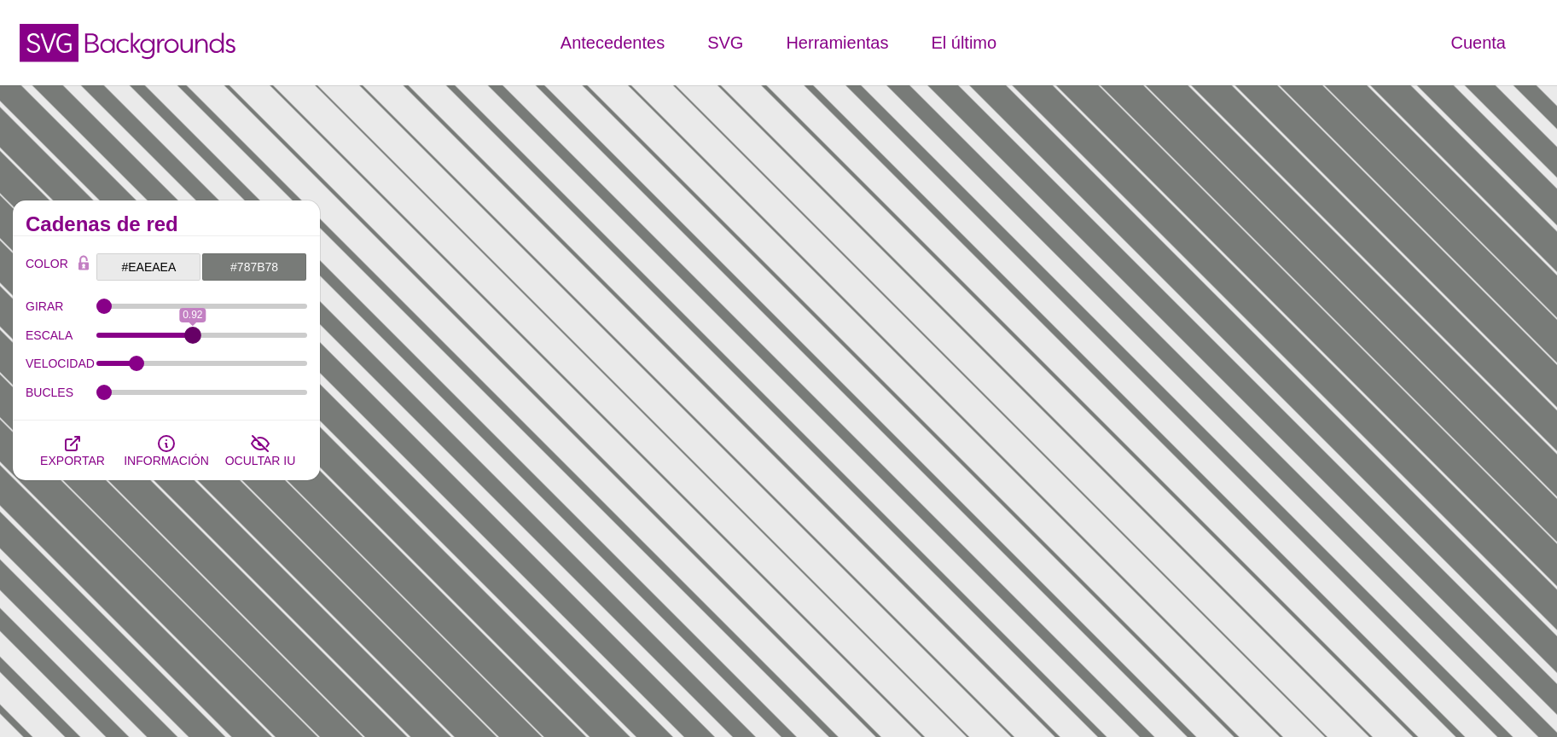
drag, startPoint x: 166, startPoint y: 341, endPoint x: 192, endPoint y: 347, distance: 27.1
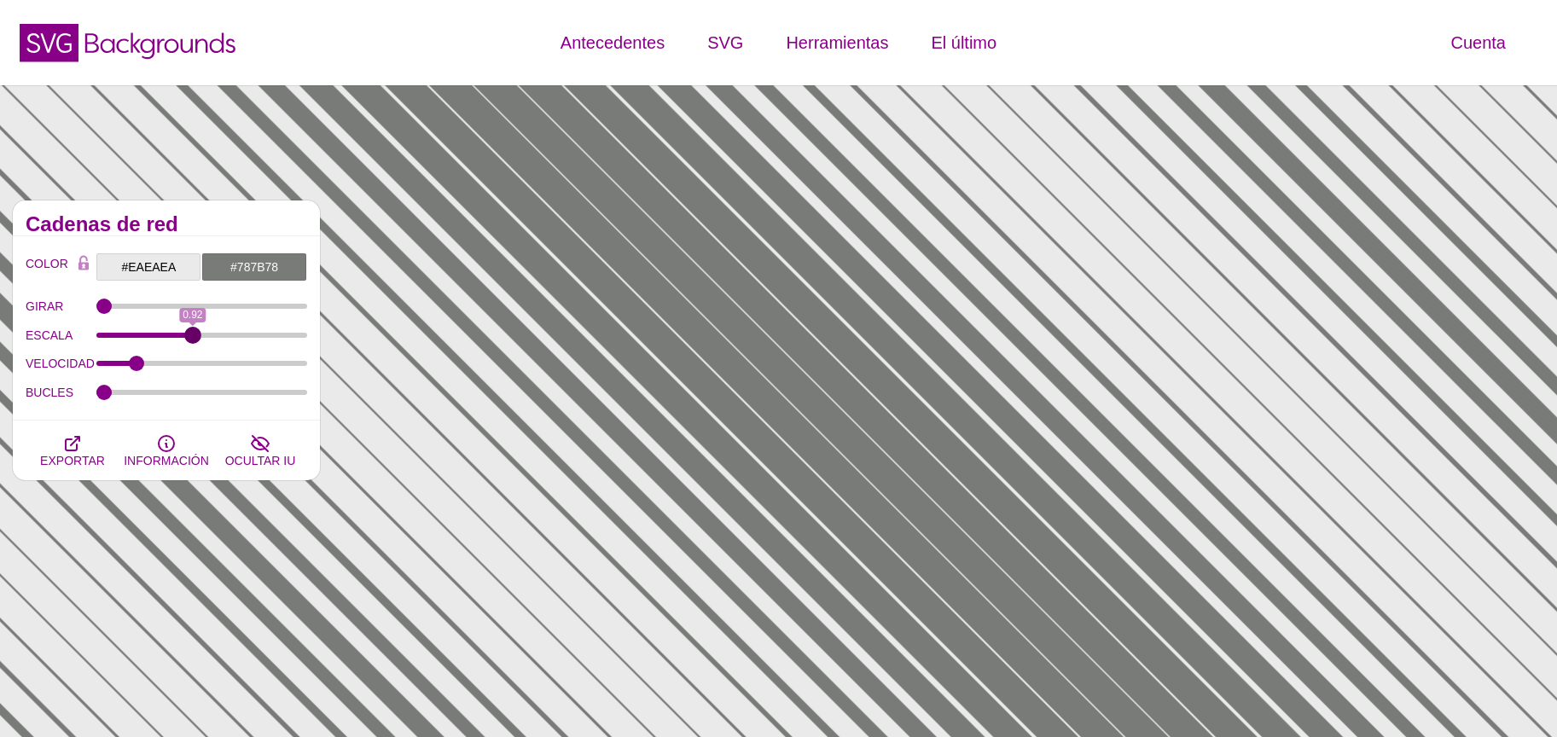
type input "0.92"
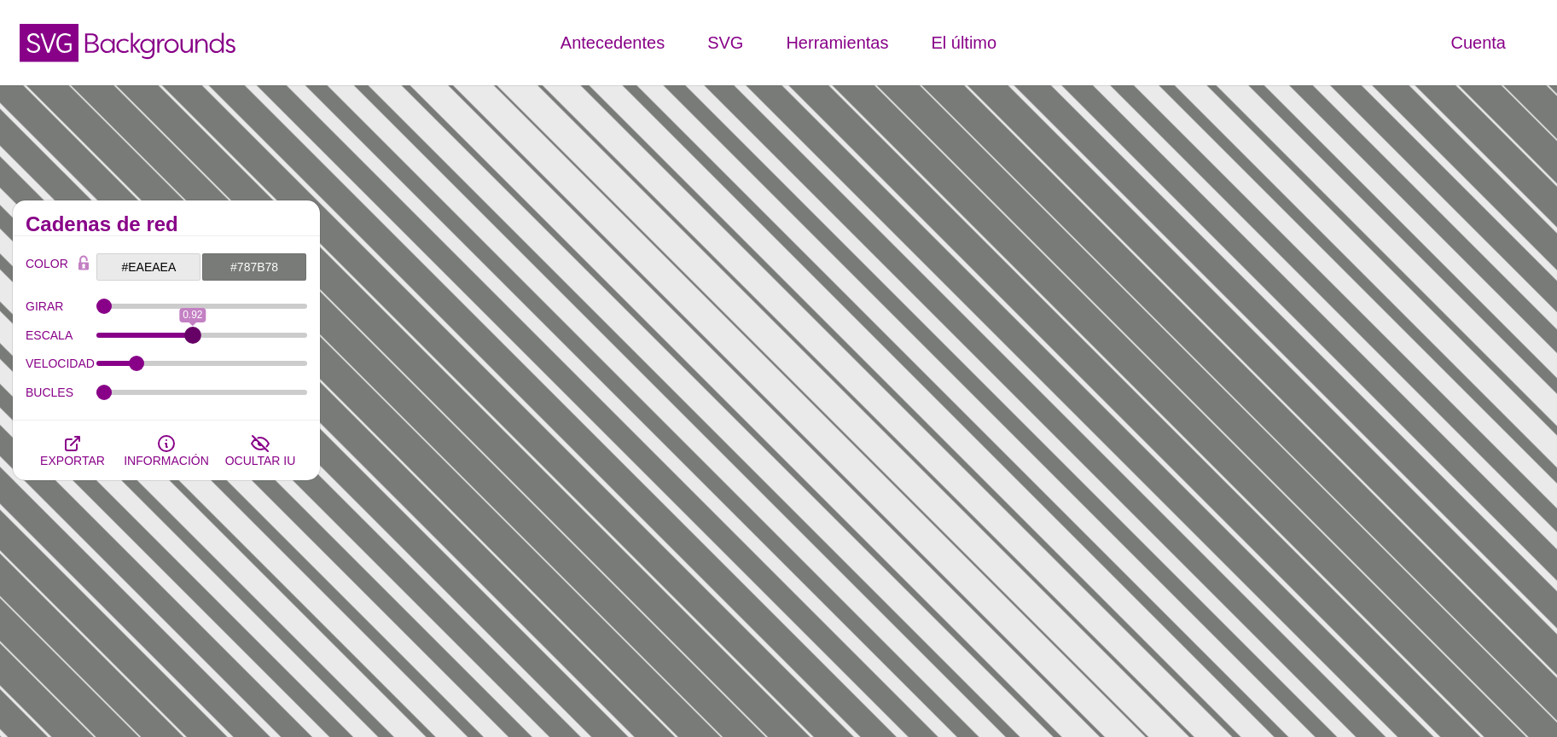
click at [192, 339] on input "ESCALA" at bounding box center [202, 335] width 212 height 7
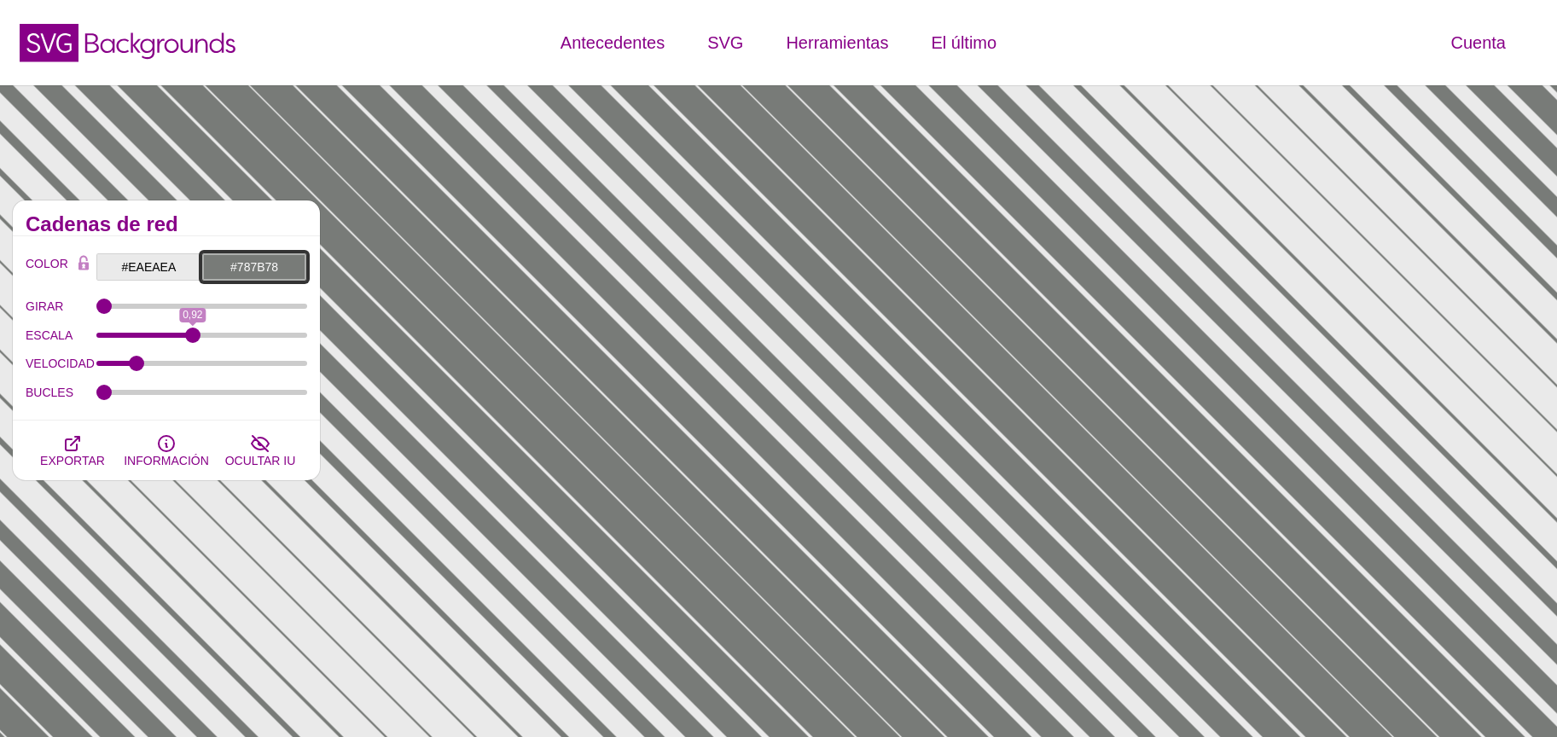
click at [240, 268] on input "#787B78" at bounding box center [254, 267] width 106 height 29
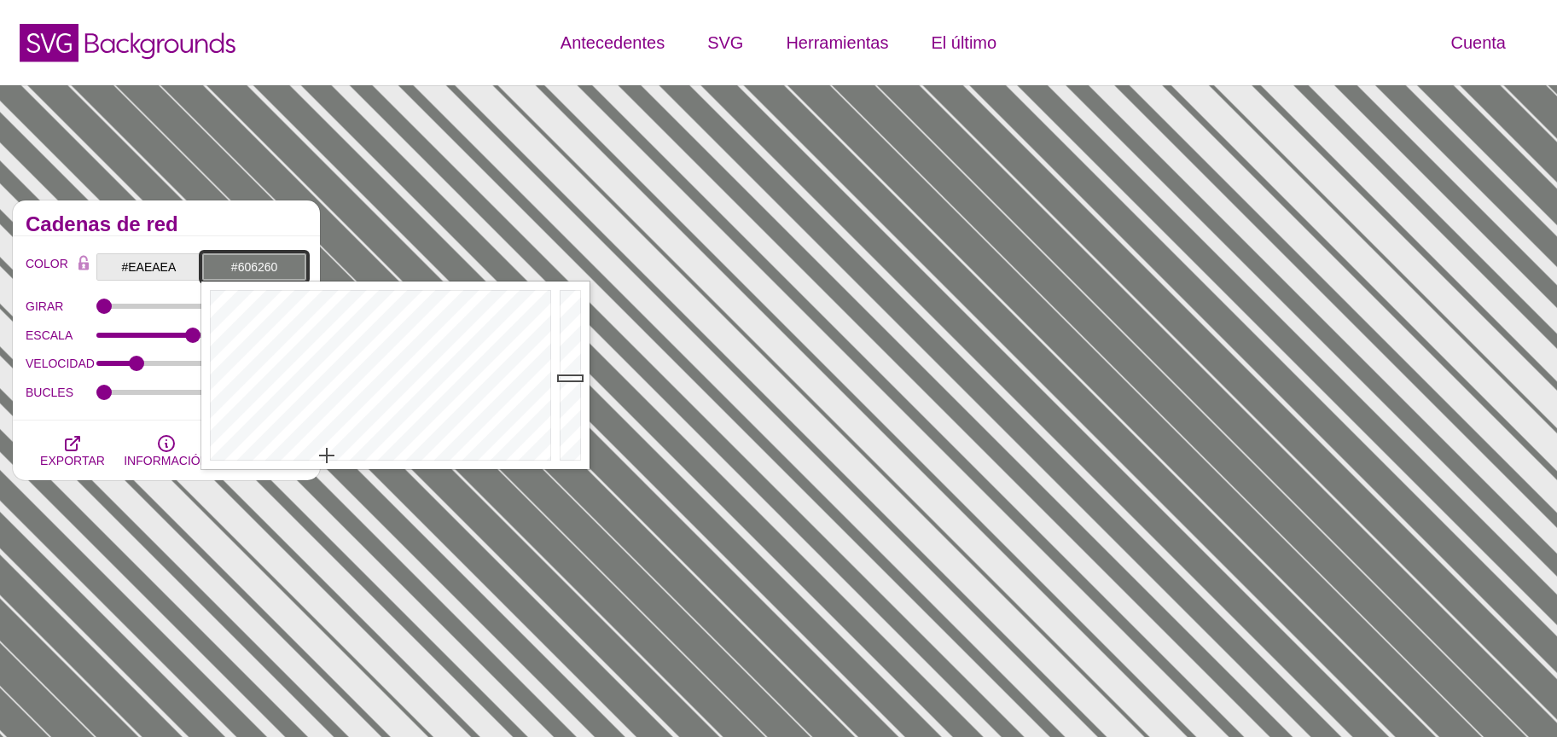
click at [570, 394] on div at bounding box center [572, 376] width 34 height 188
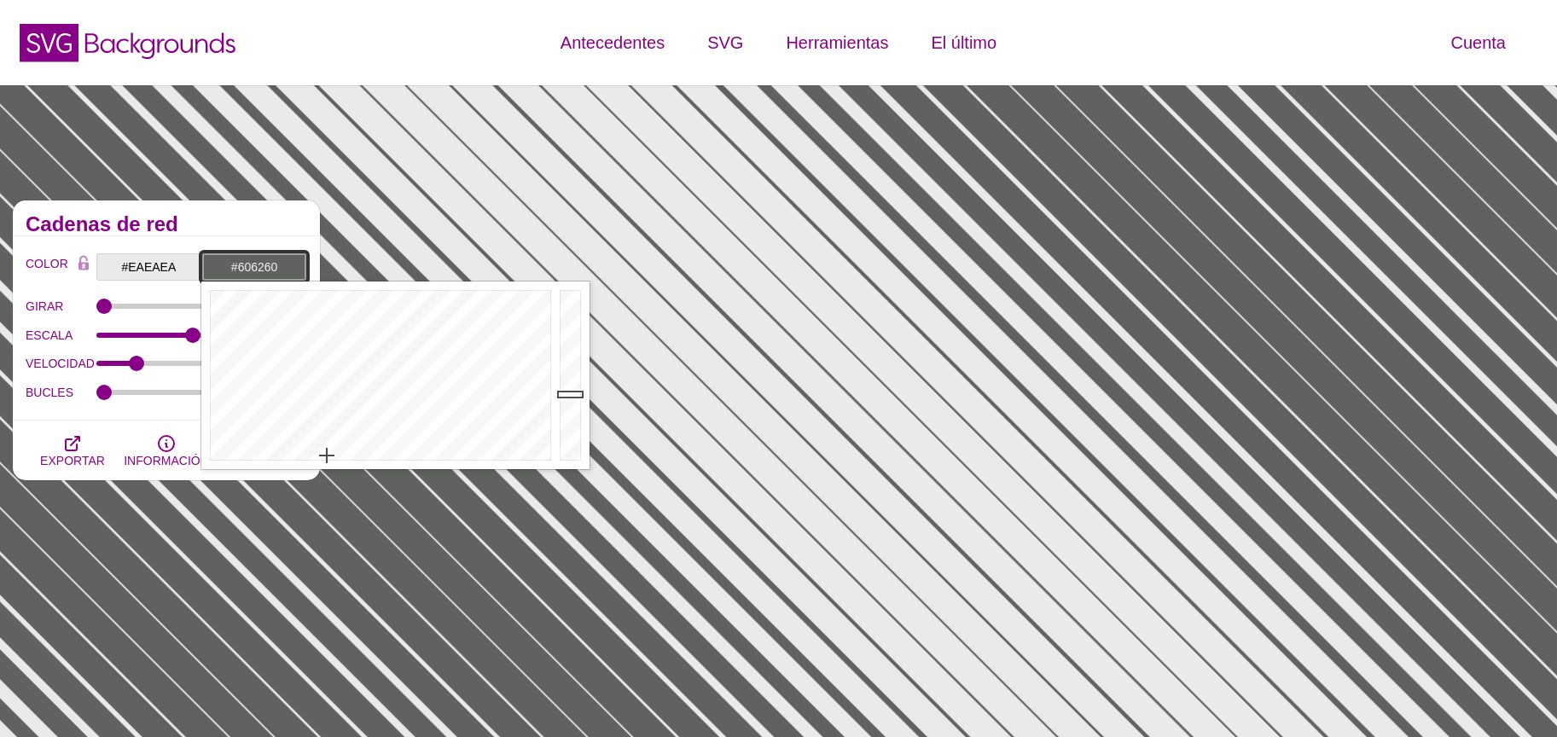
type input "#395D62"
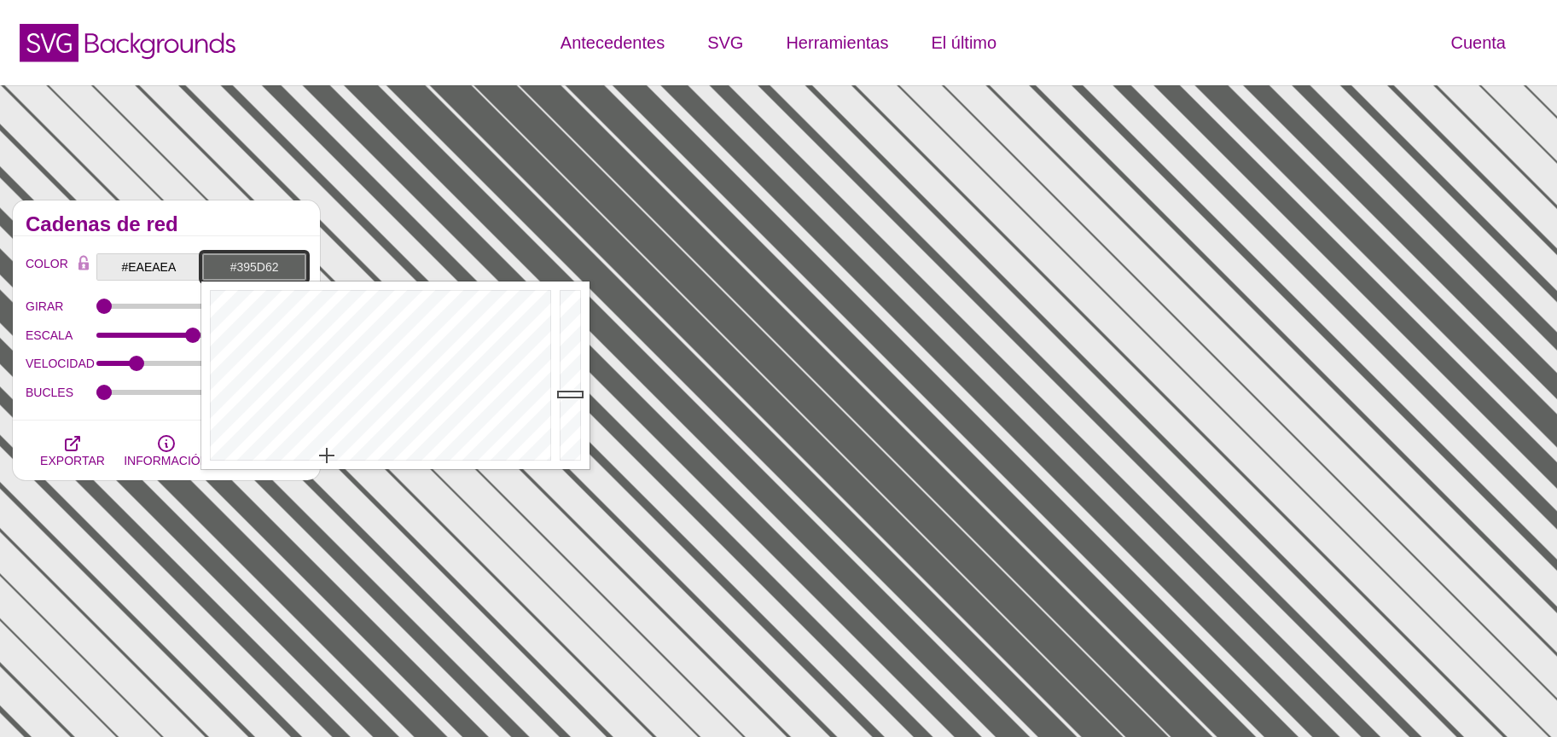
click at [388, 389] on div at bounding box center [378, 376] width 354 height 188
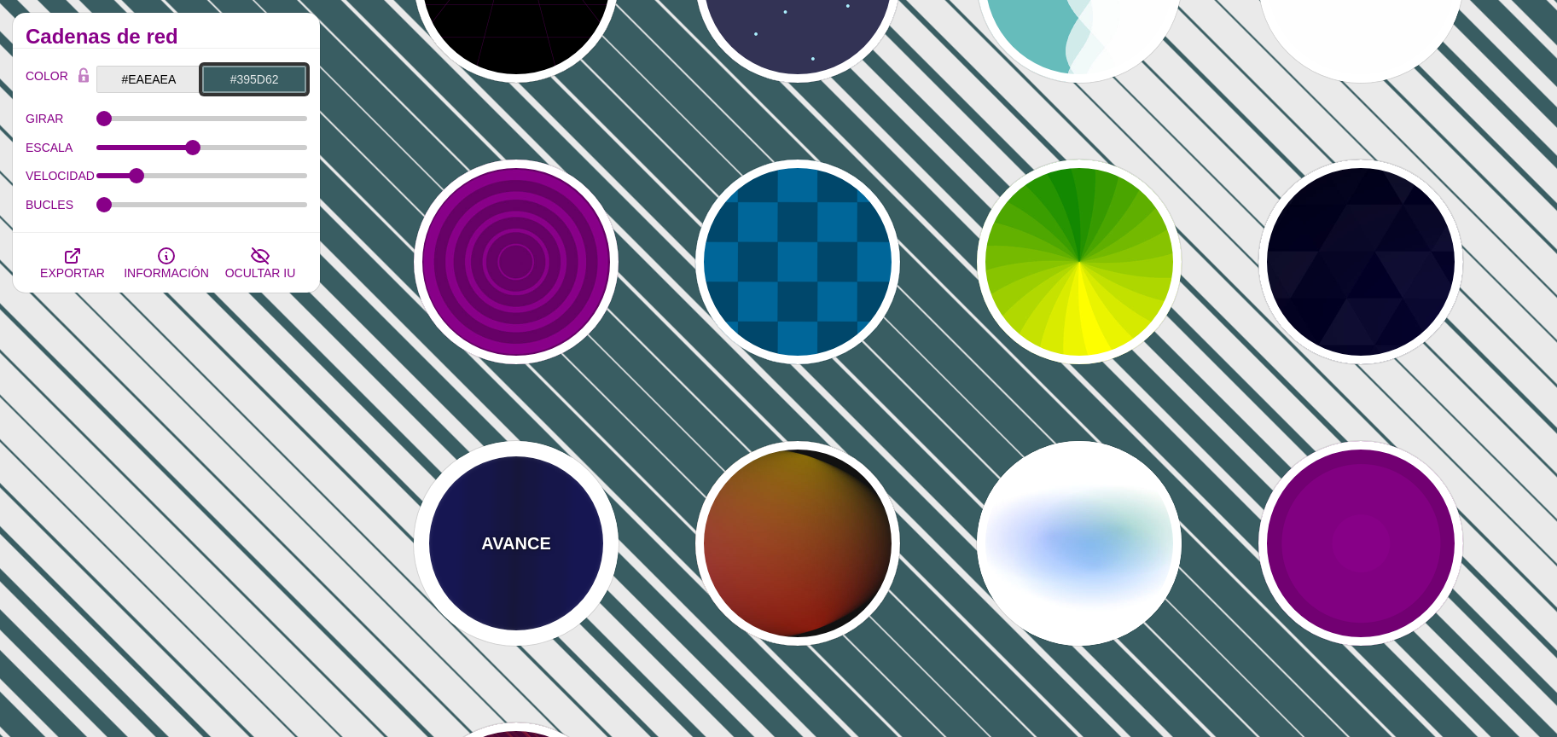
scroll to position [883, 0]
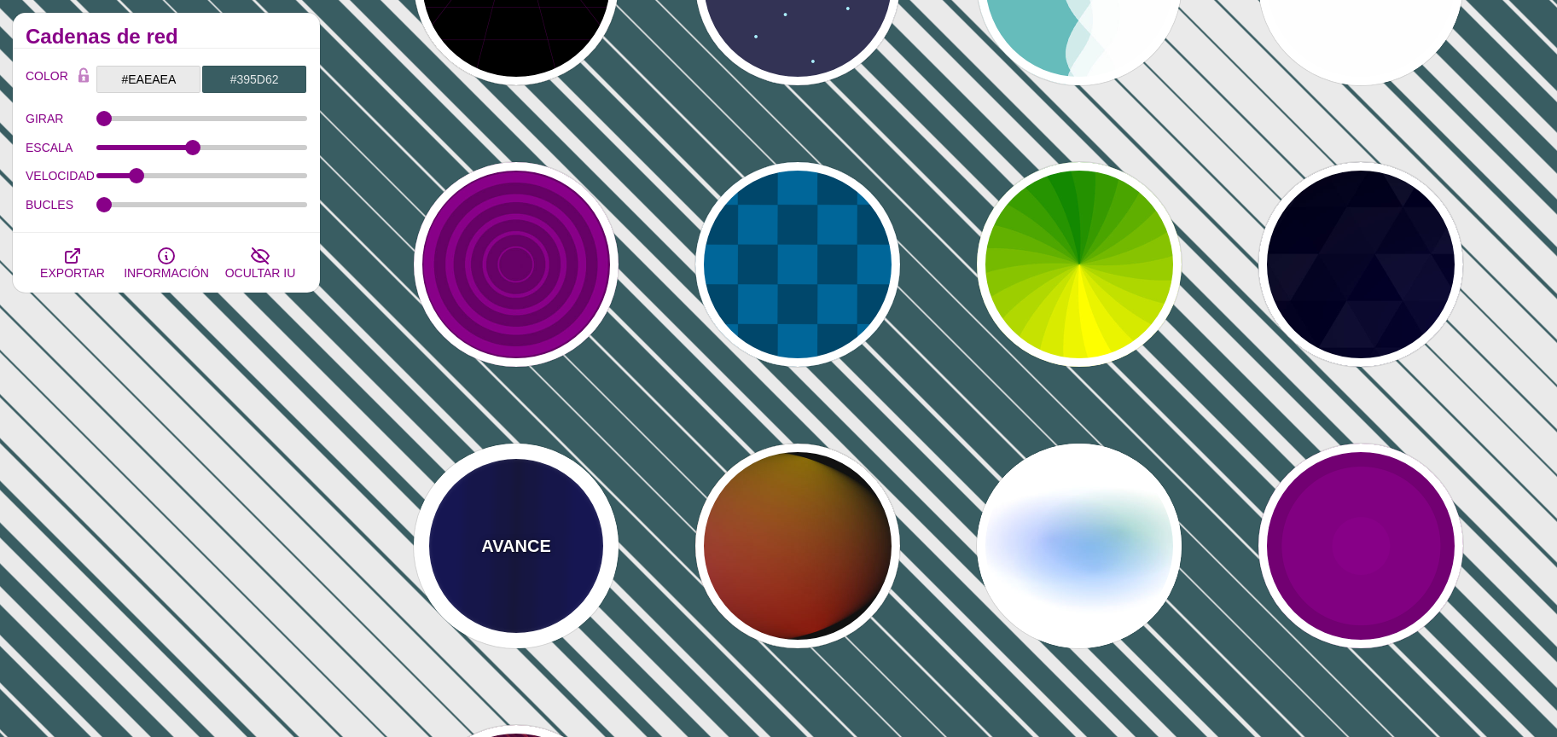
click at [537, 552] on font "AVANCE" at bounding box center [515, 546] width 69 height 19
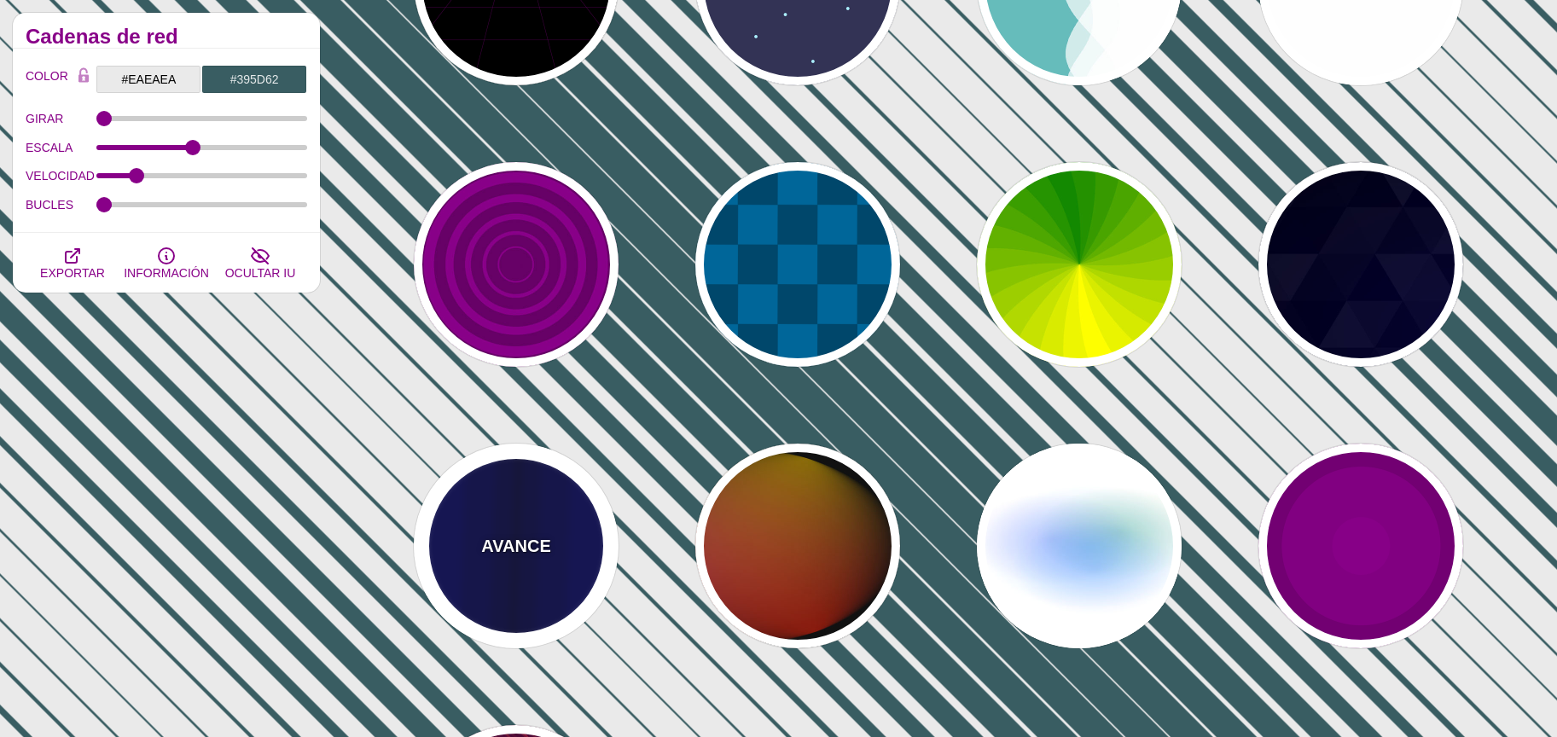
type input "#0000BB"
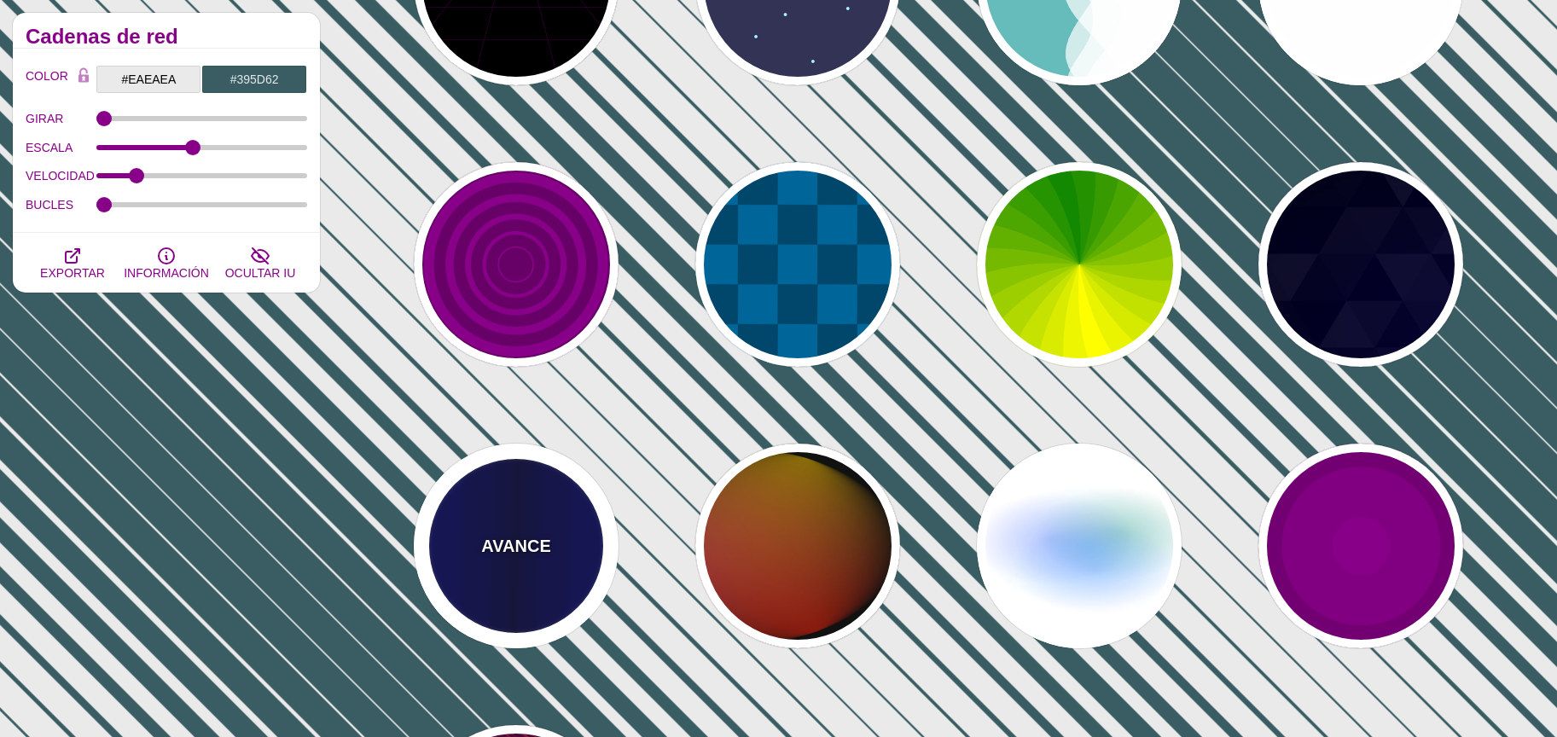
type input "#000033"
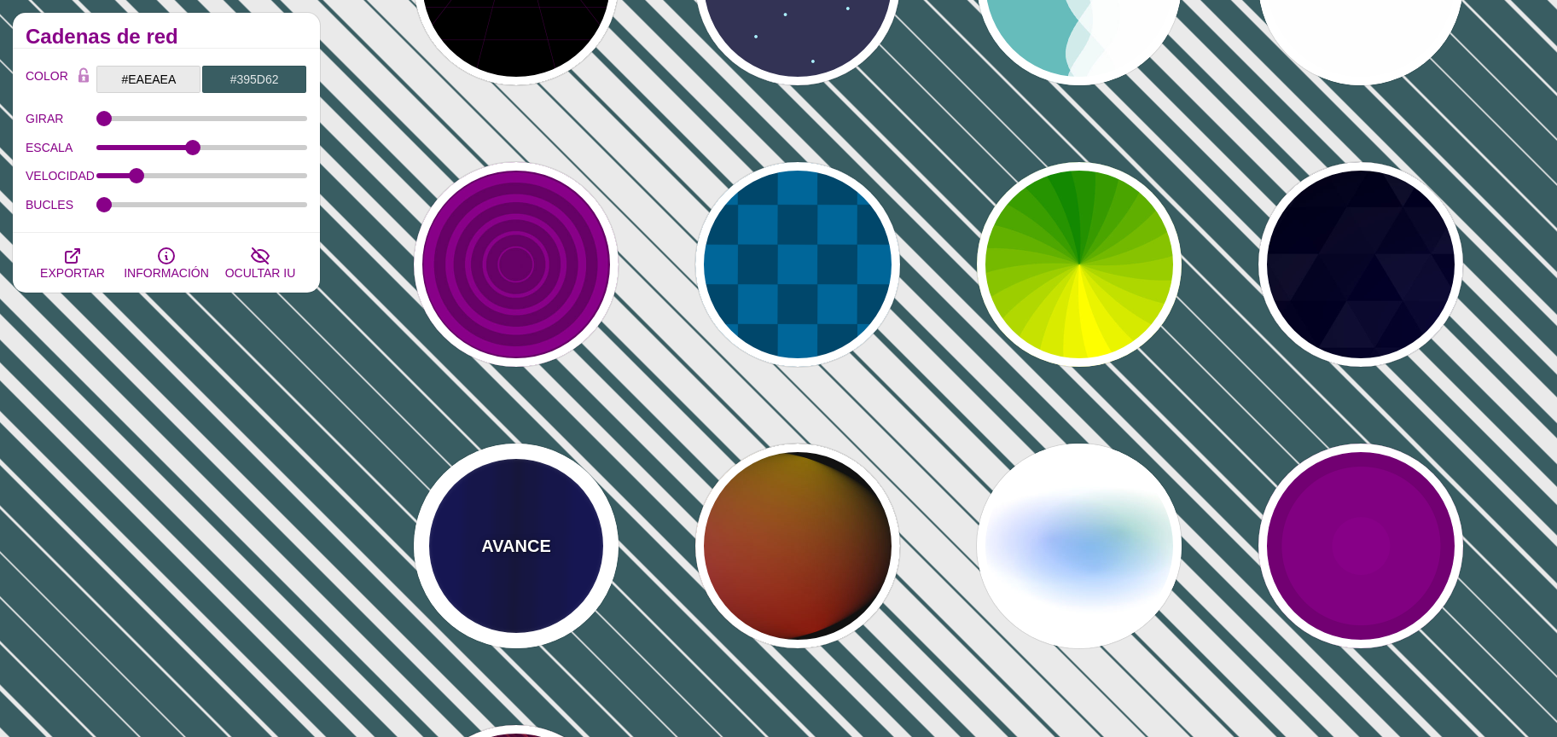
type input "0.5"
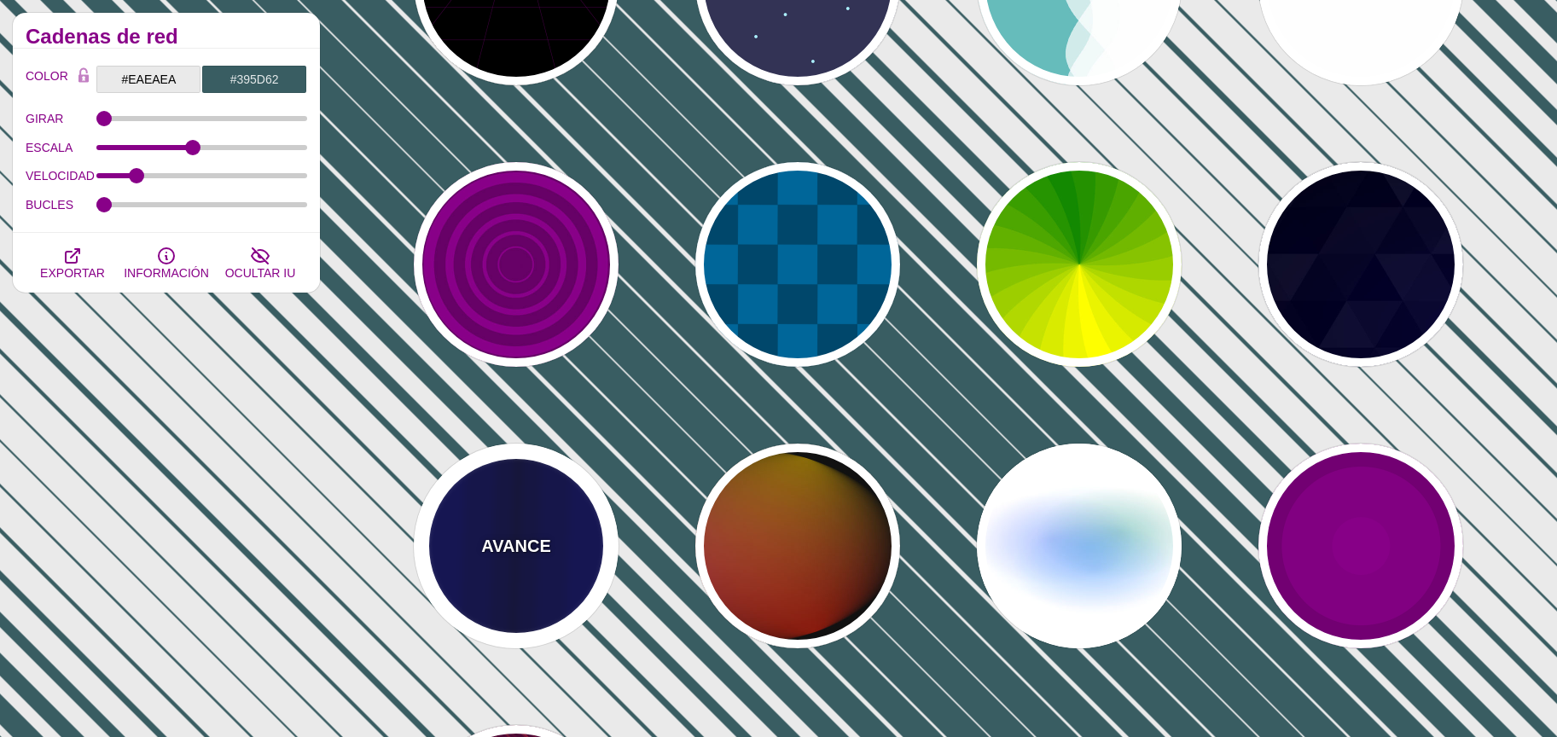
type input "5"
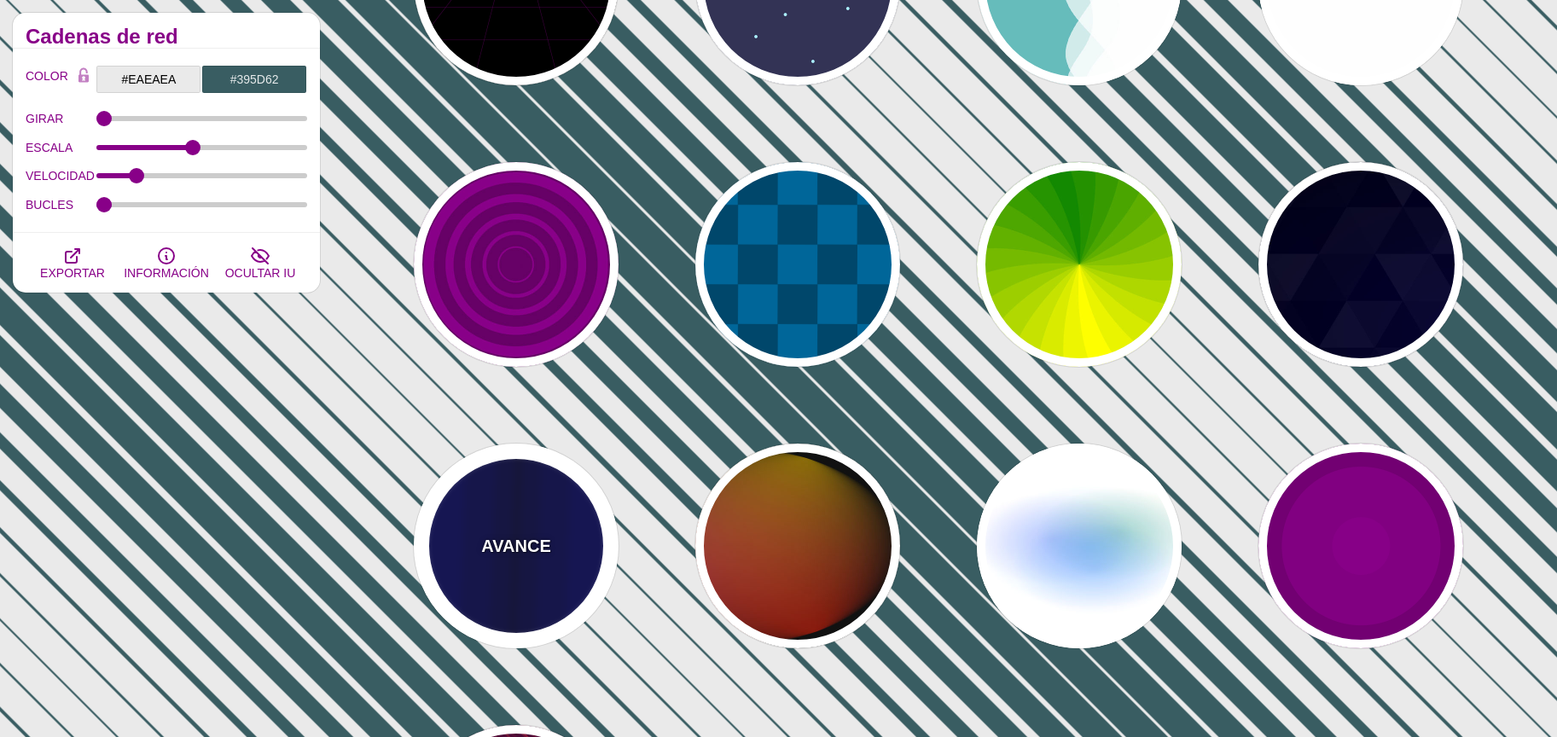
type input "0.1"
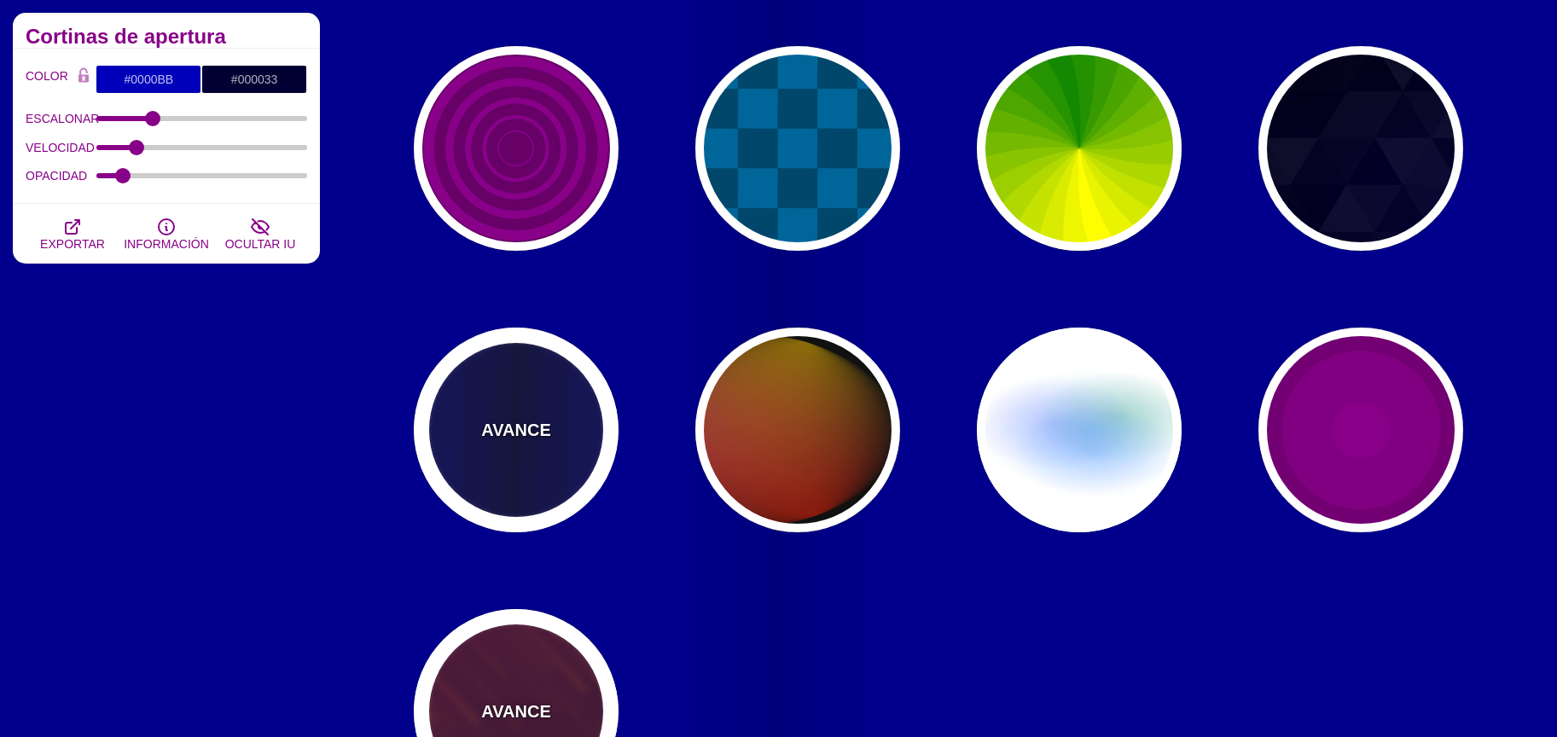
scroll to position [1009, 0]
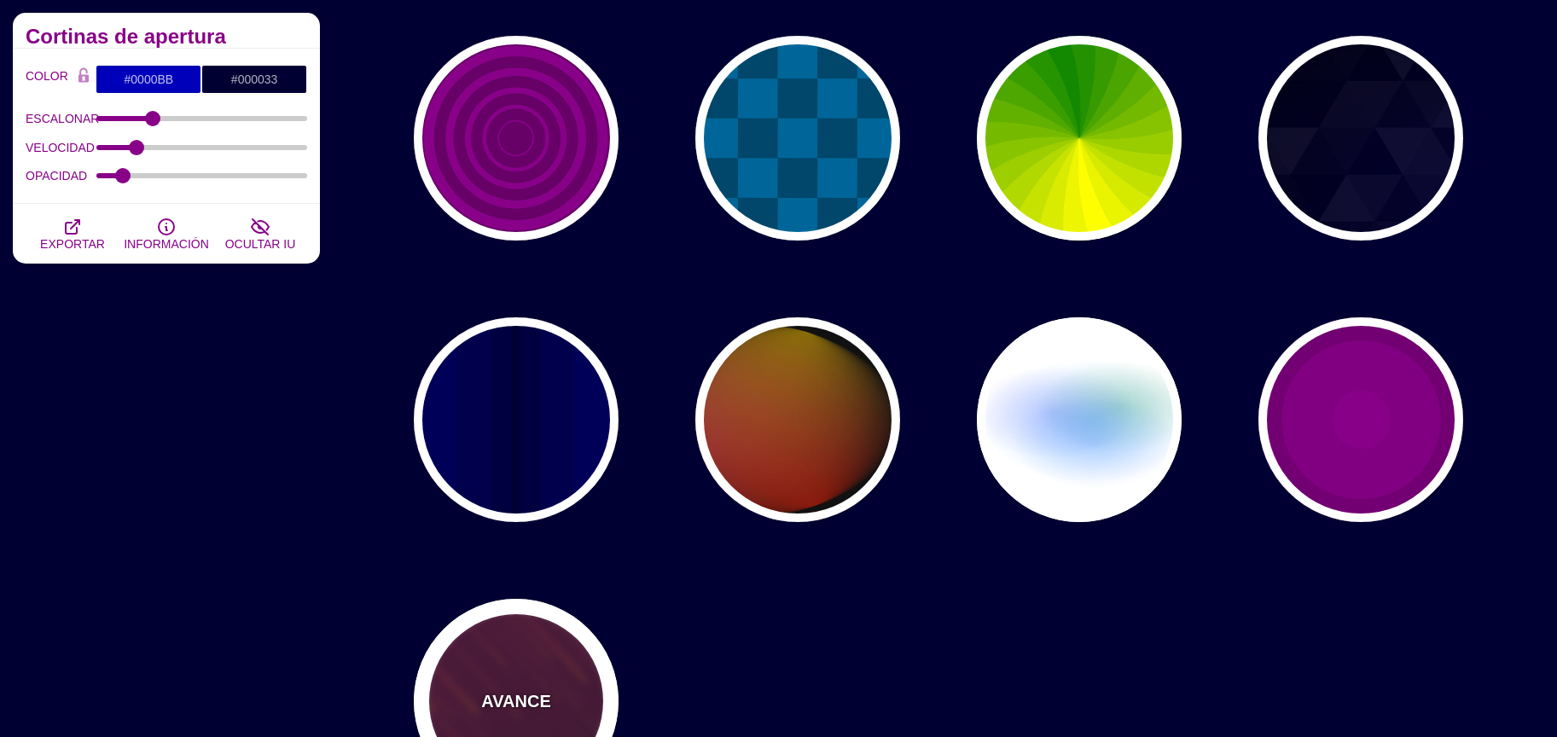
click at [535, 660] on div "AVANCE" at bounding box center [516, 701] width 205 height 205
type input "#220022"
type input "#FF7700"
type input "#FFFFFF"
type input "10"
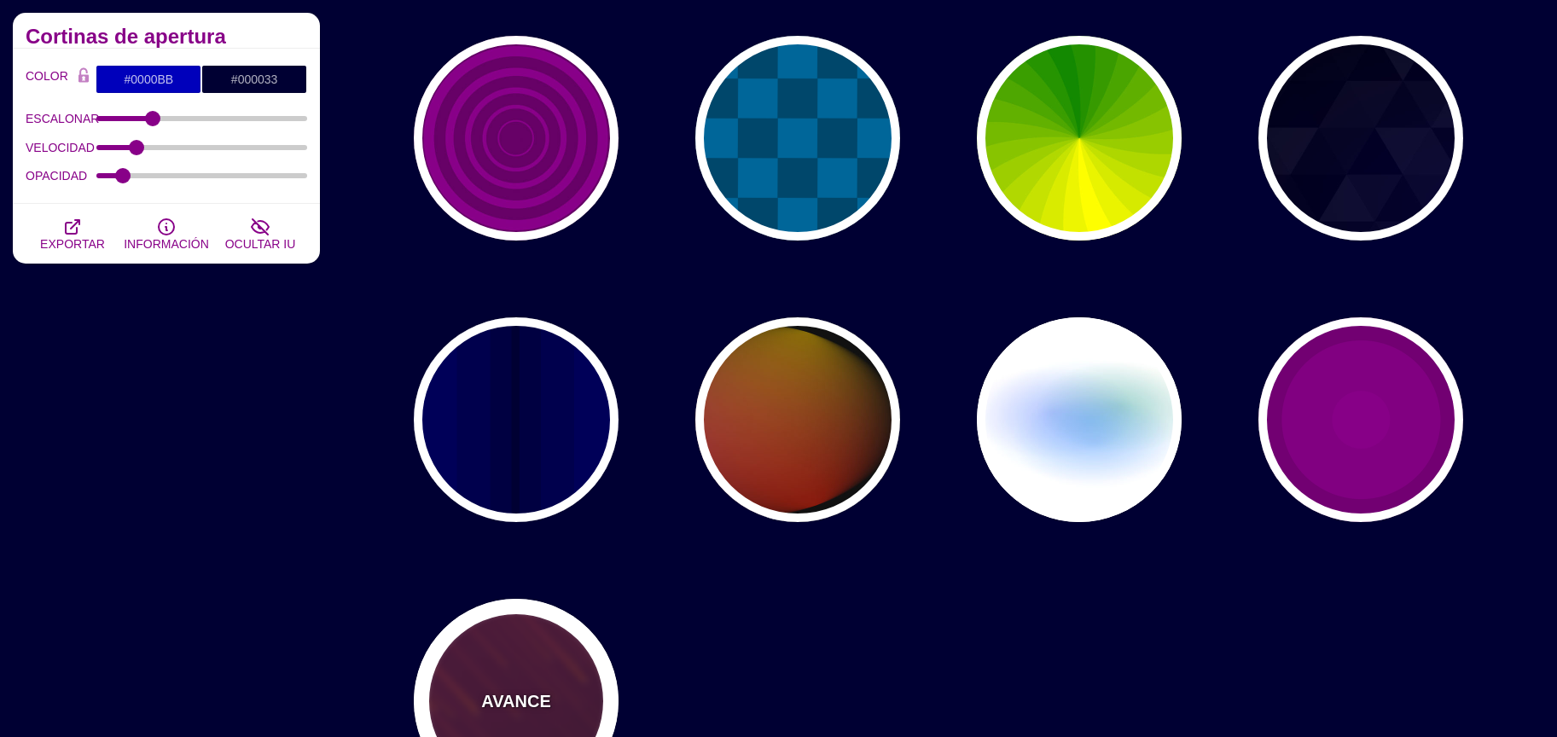
type input "999"
type input "3"
type input "1.5"
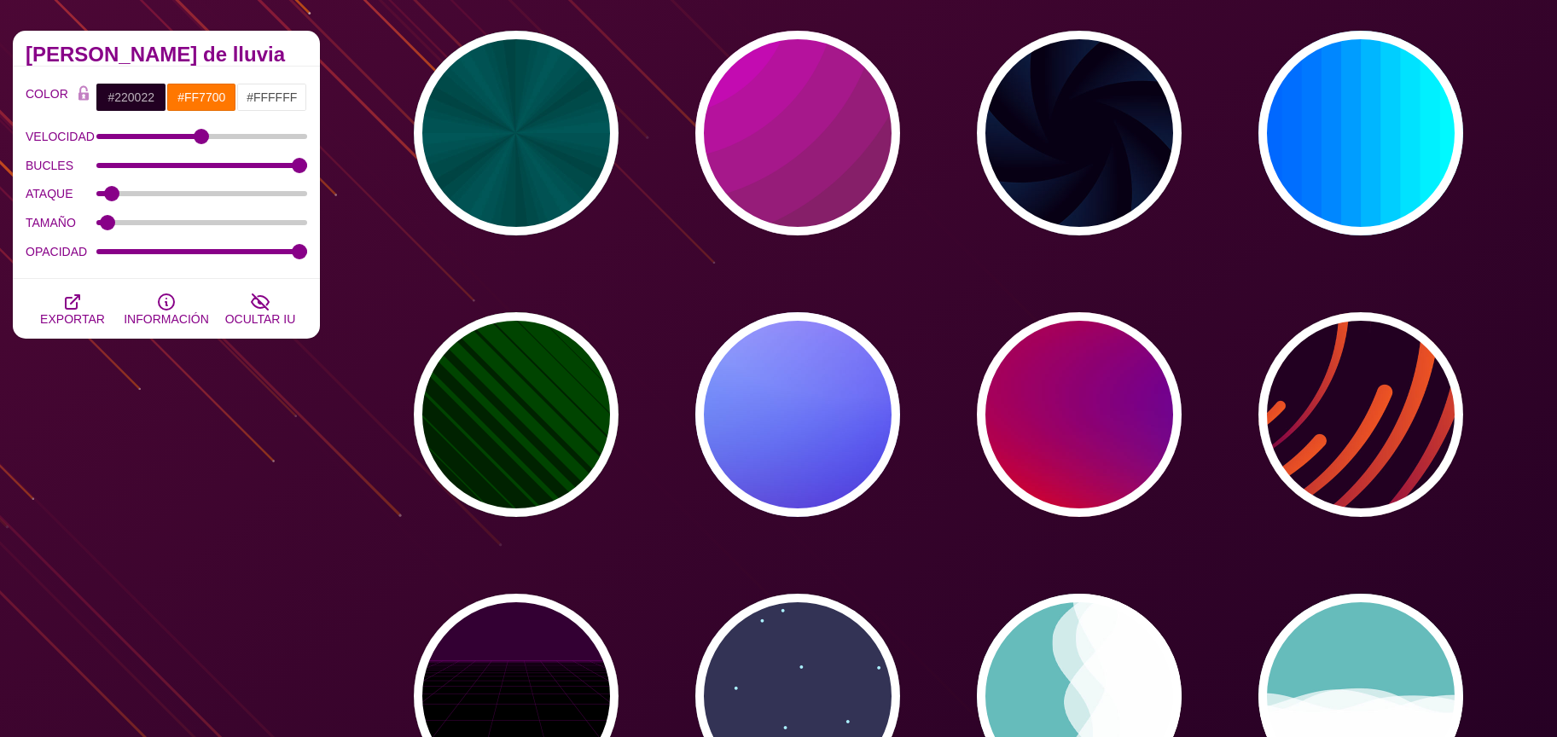
scroll to position [0, 0]
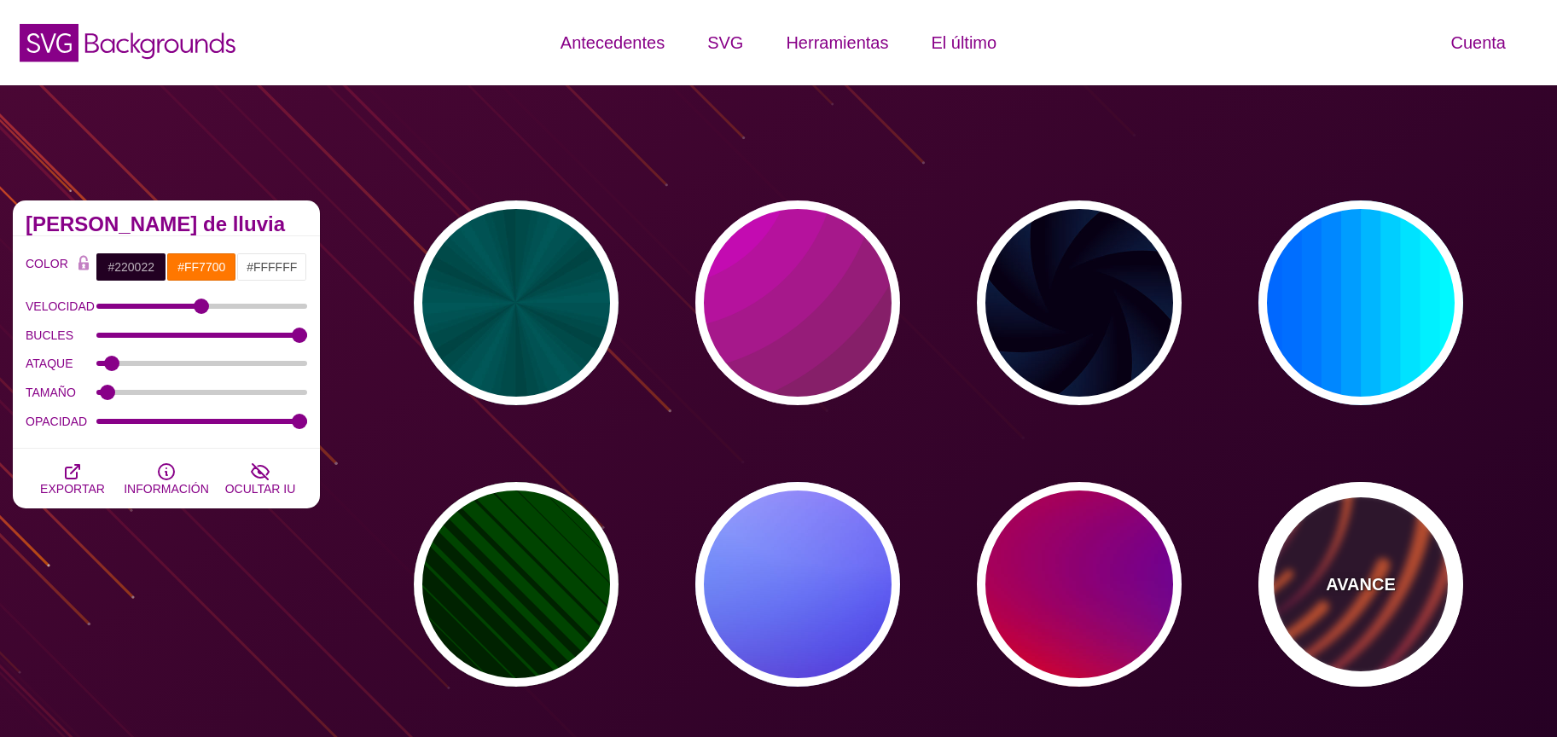
click at [1368, 553] on div "AVANCE" at bounding box center [1360, 584] width 205 height 205
type input "#EE5522"
type input "#220022"
type input "50"
type input "99"
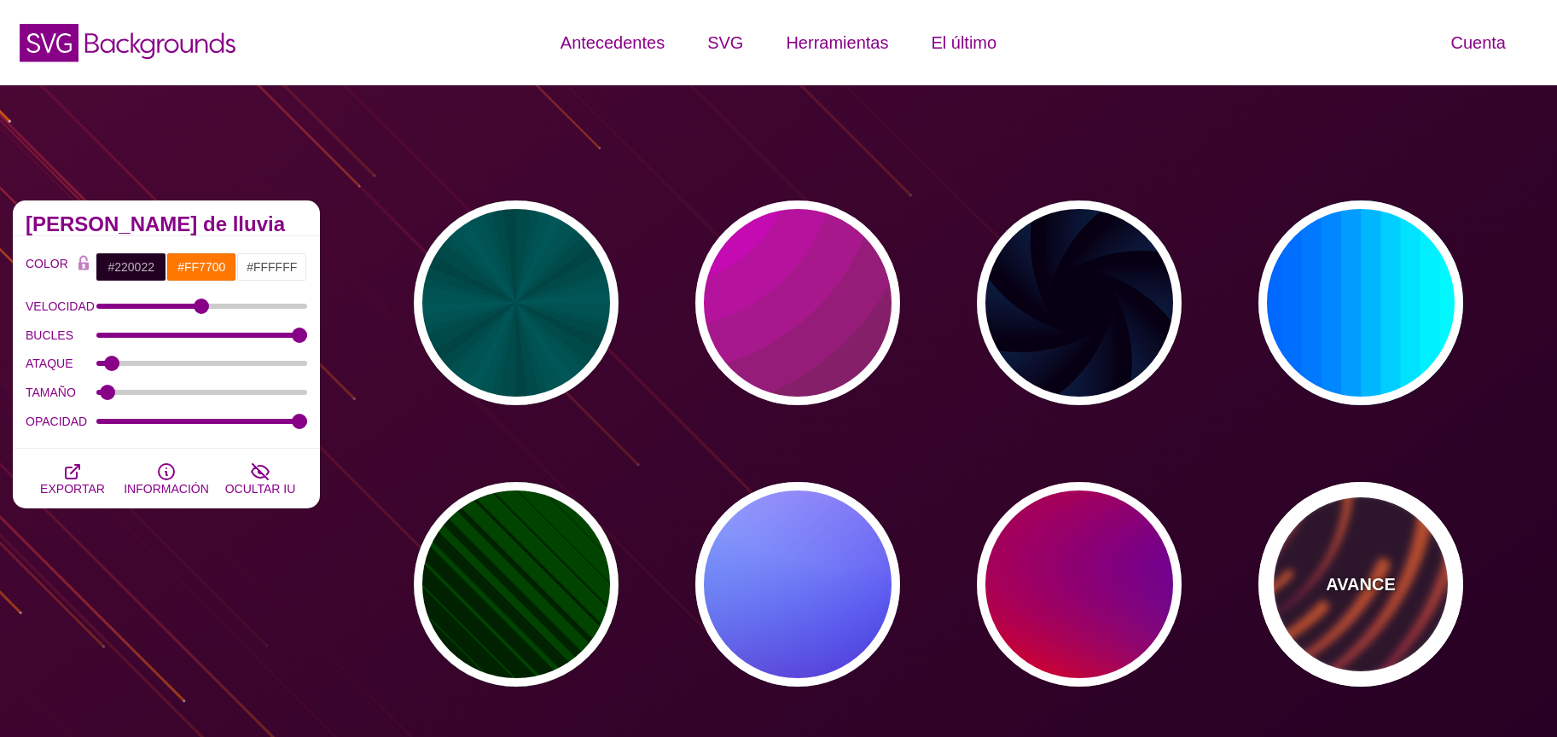
type input "0"
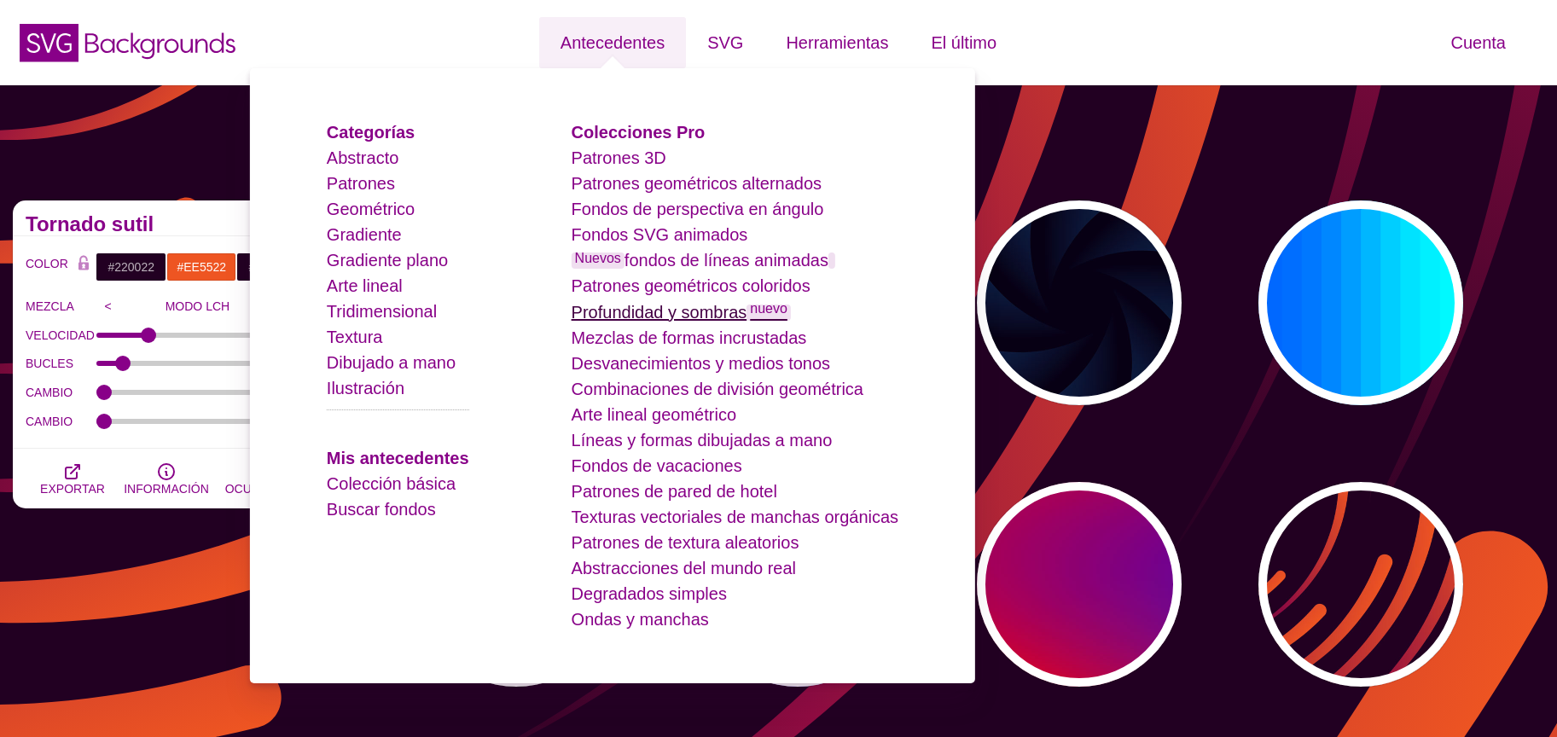
click at [702, 319] on font "Profundidad y sombras" at bounding box center [660, 312] width 176 height 19
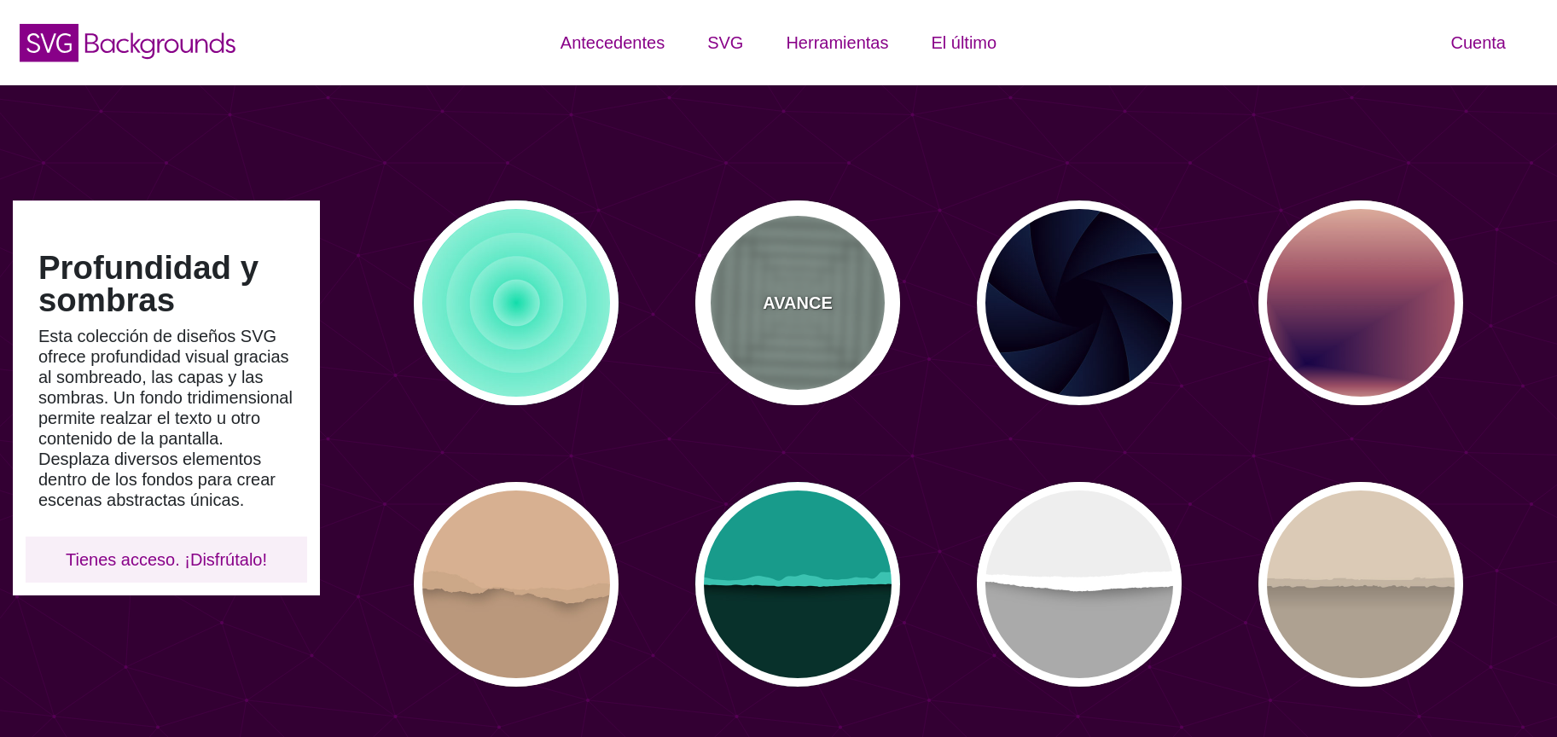
click at [834, 302] on div "AVANCE" at bounding box center [797, 302] width 205 height 205
type input "#ABC3B9"
type input "0"
type input "0.5"
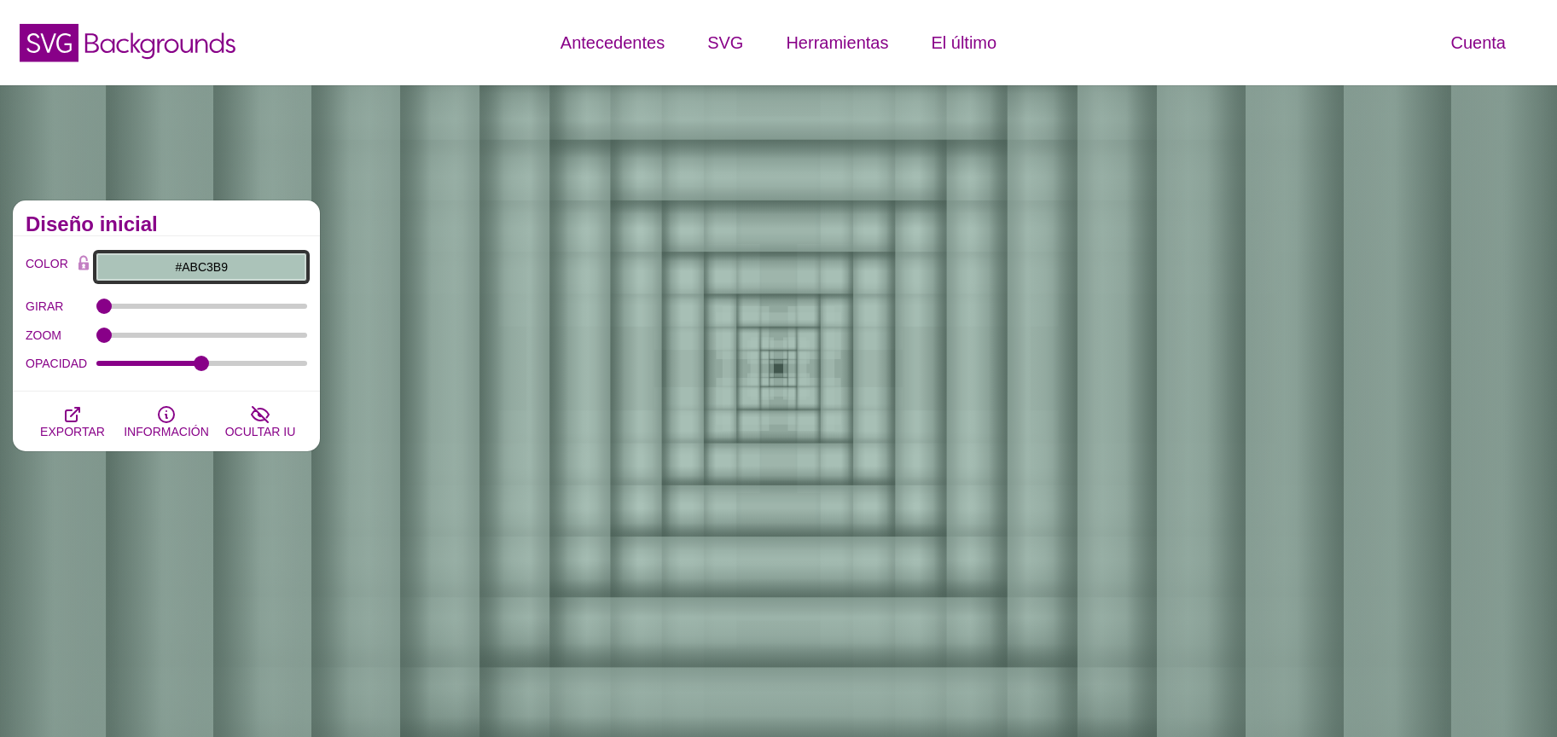
click at [144, 263] on input "#ABC3B9" at bounding box center [202, 267] width 212 height 29
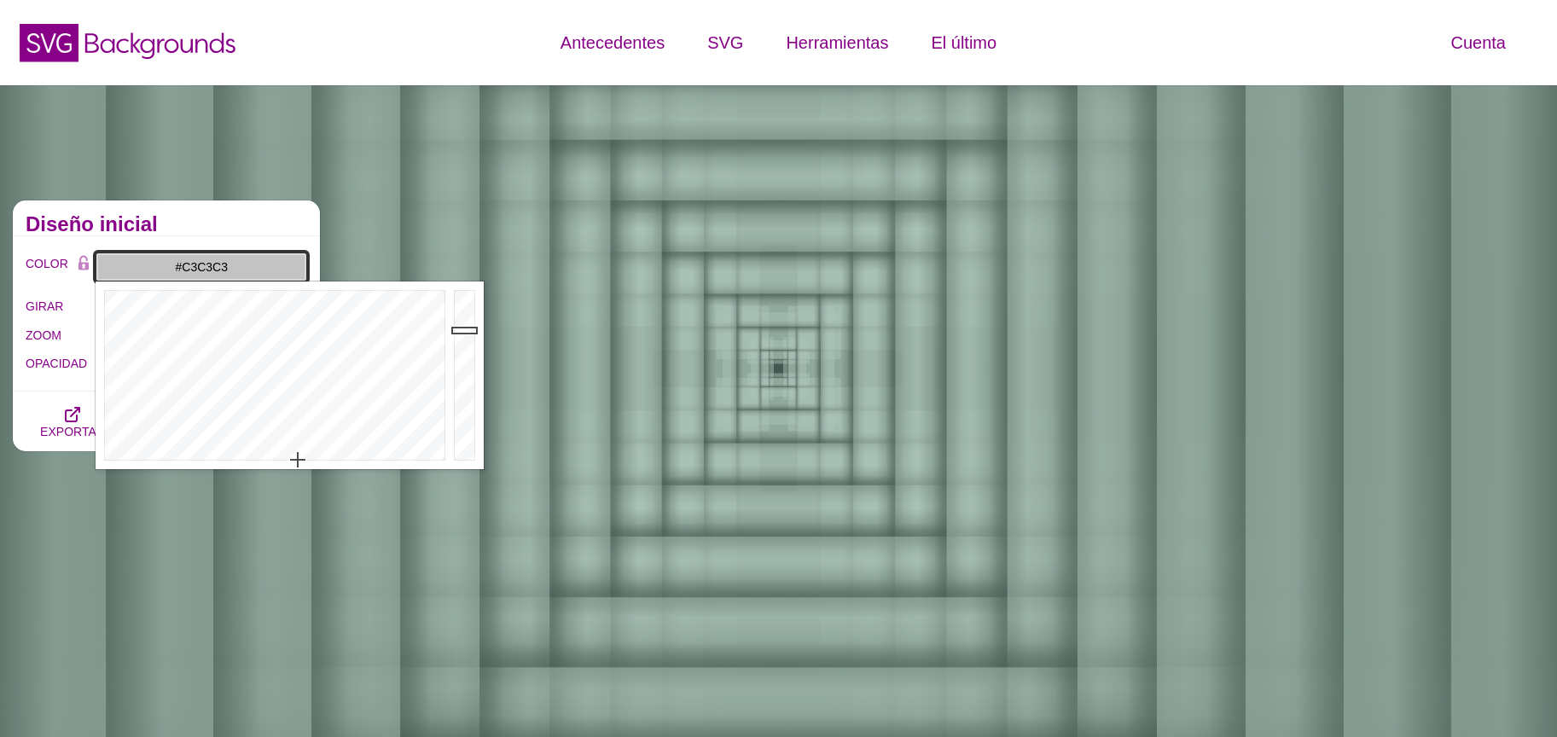
click at [298, 462] on div at bounding box center [273, 376] width 354 height 188
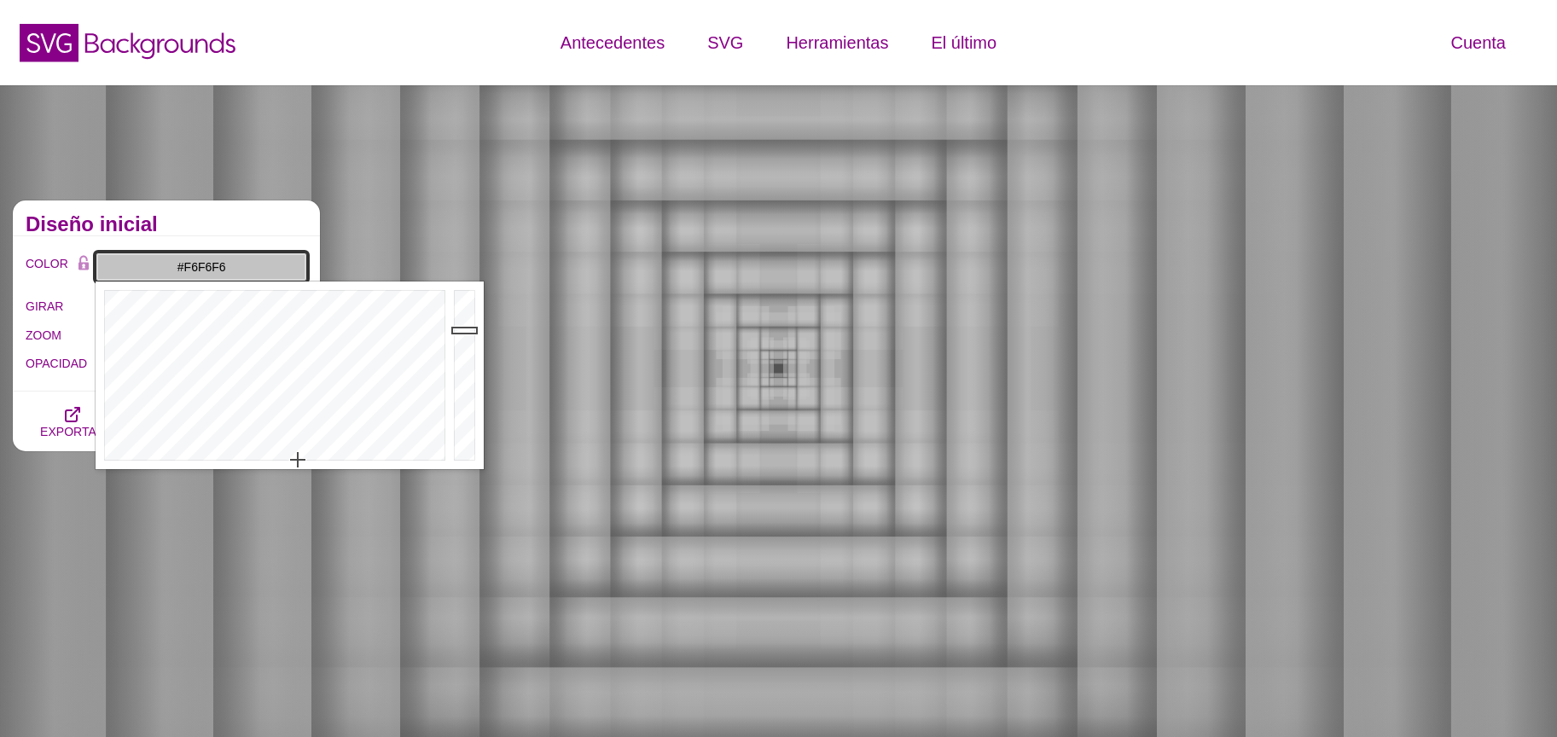
click at [469, 296] on div at bounding box center [467, 376] width 34 height 188
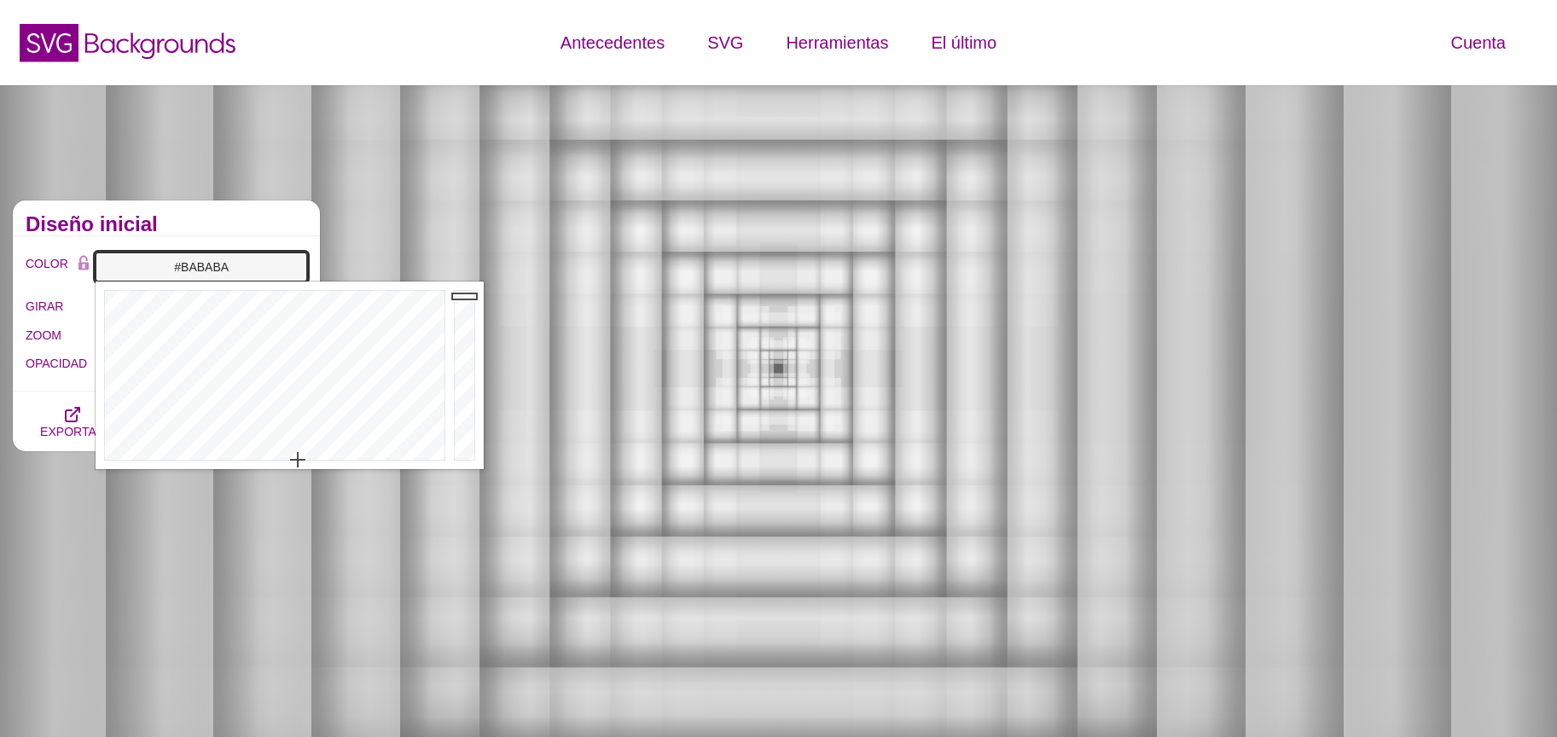
click at [467, 336] on div at bounding box center [467, 376] width 34 height 188
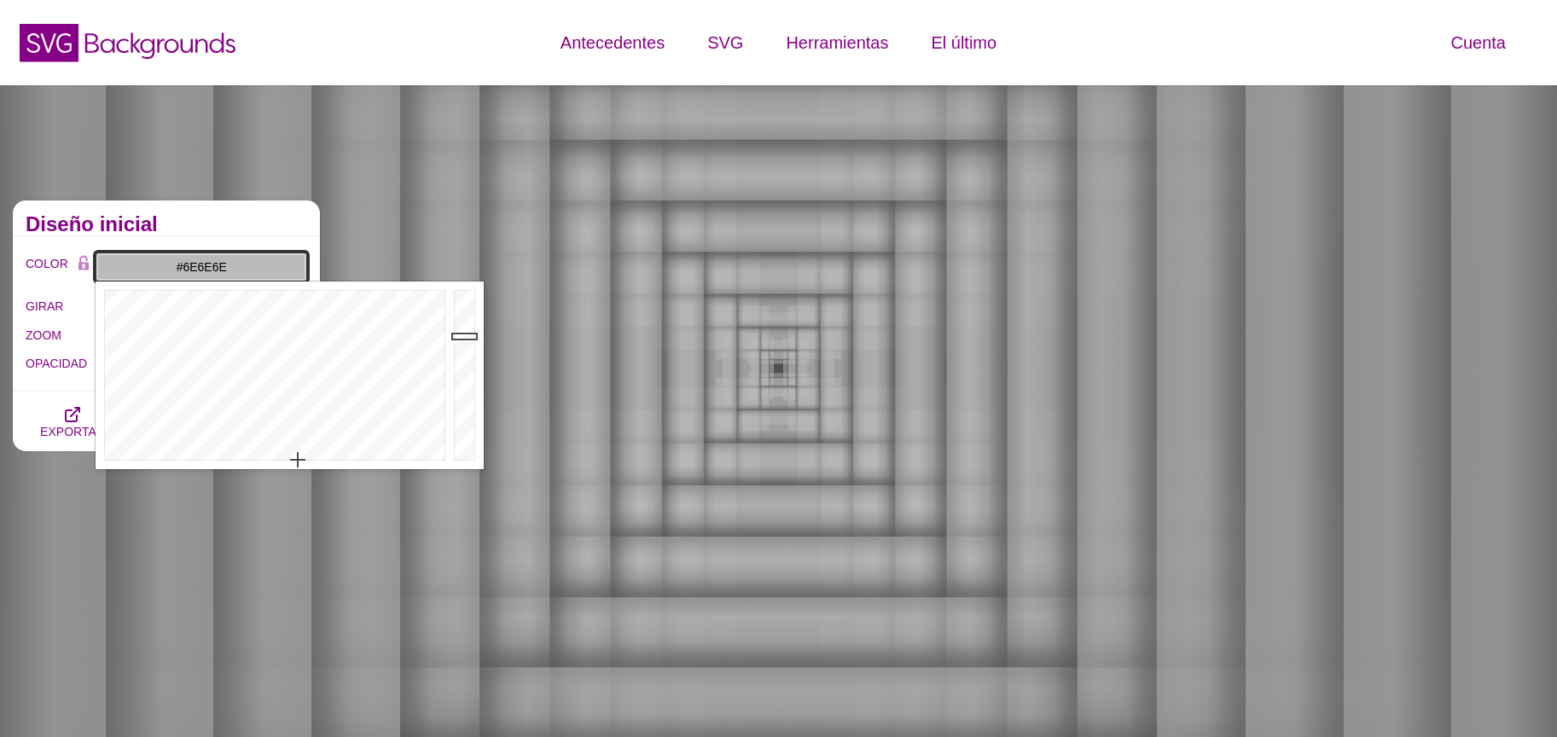
drag, startPoint x: 468, startPoint y: 369, endPoint x: 468, endPoint y: 386, distance: 17.1
click at [468, 386] on div at bounding box center [467, 376] width 34 height 188
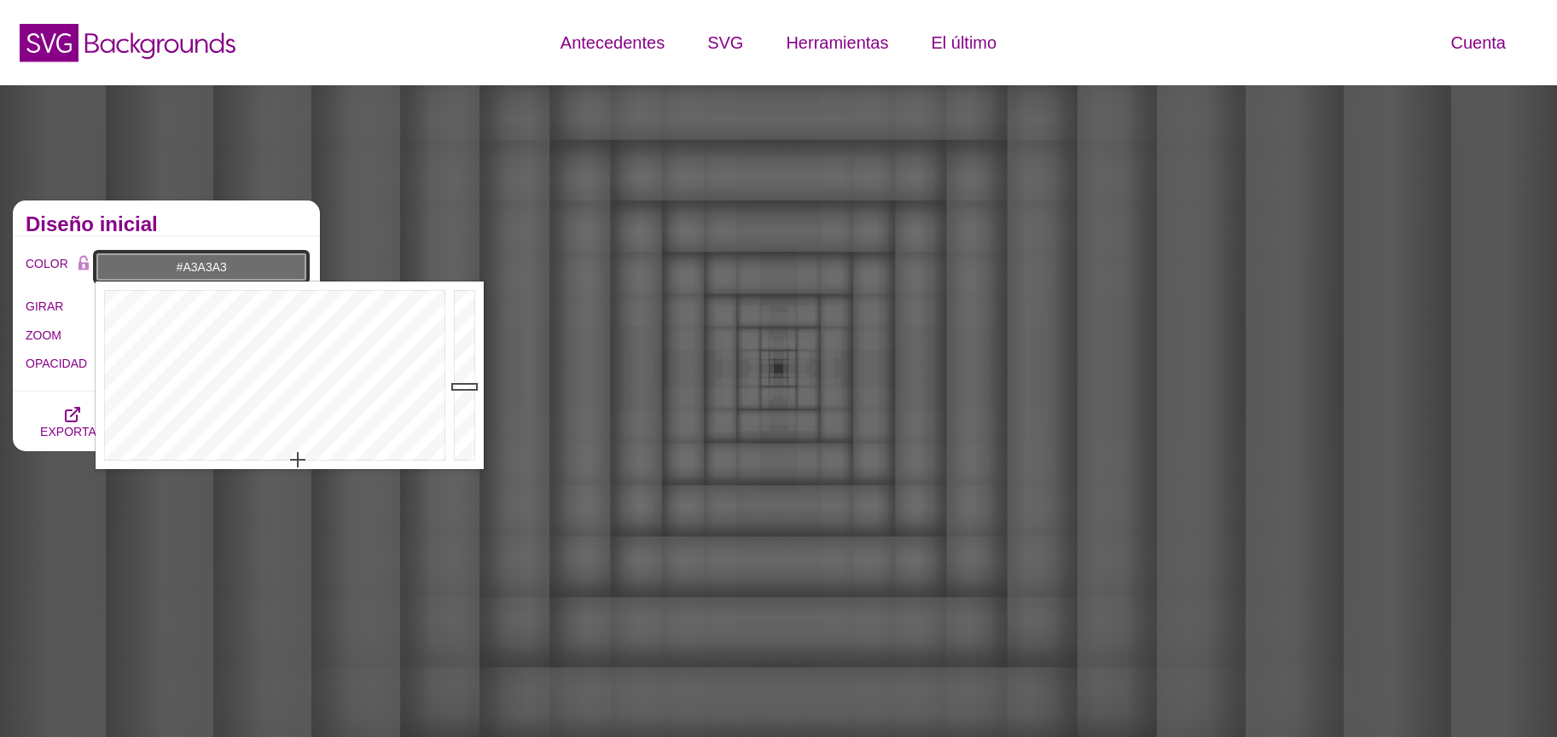
click at [468, 351] on div at bounding box center [467, 376] width 34 height 188
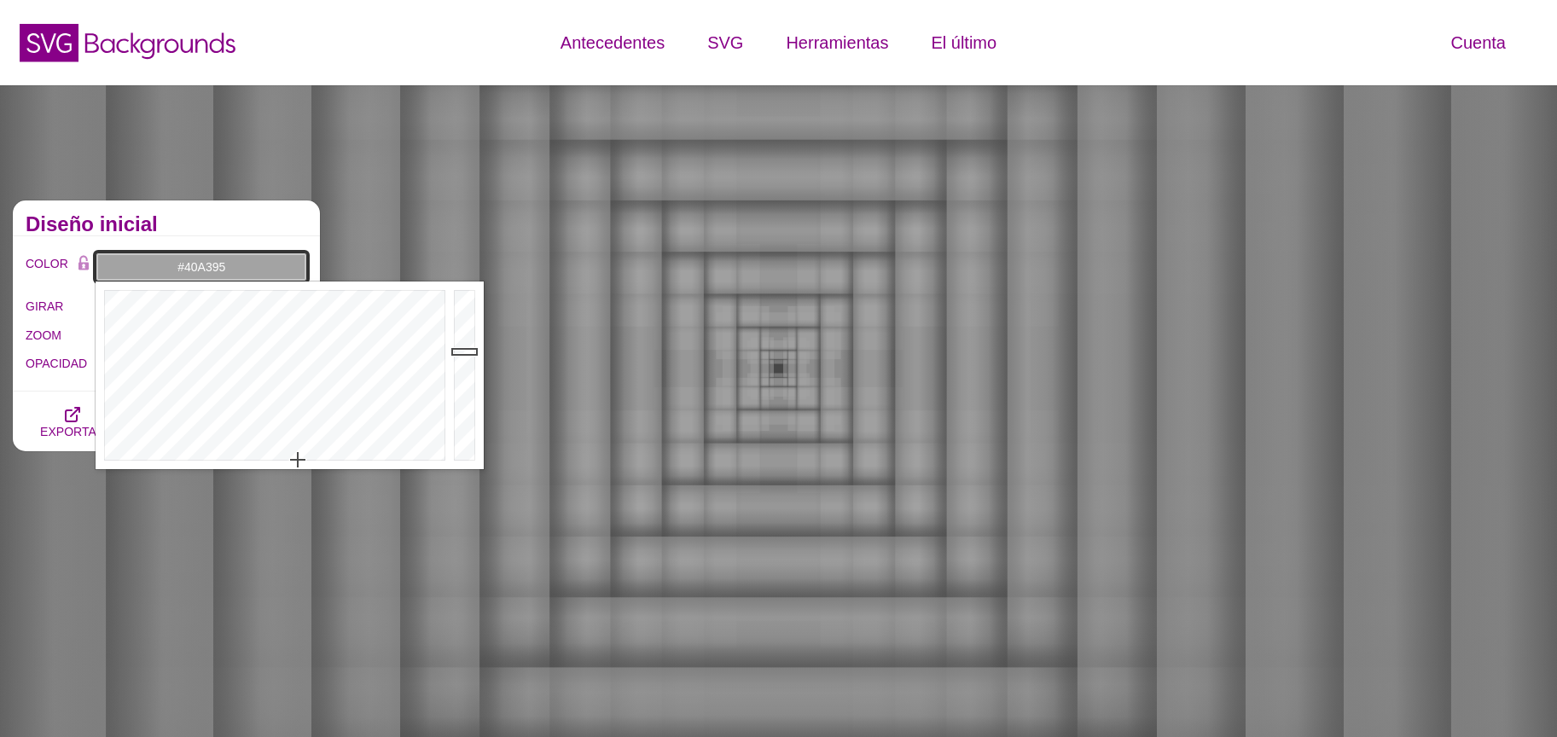
click at [267, 357] on div at bounding box center [273, 376] width 354 height 188
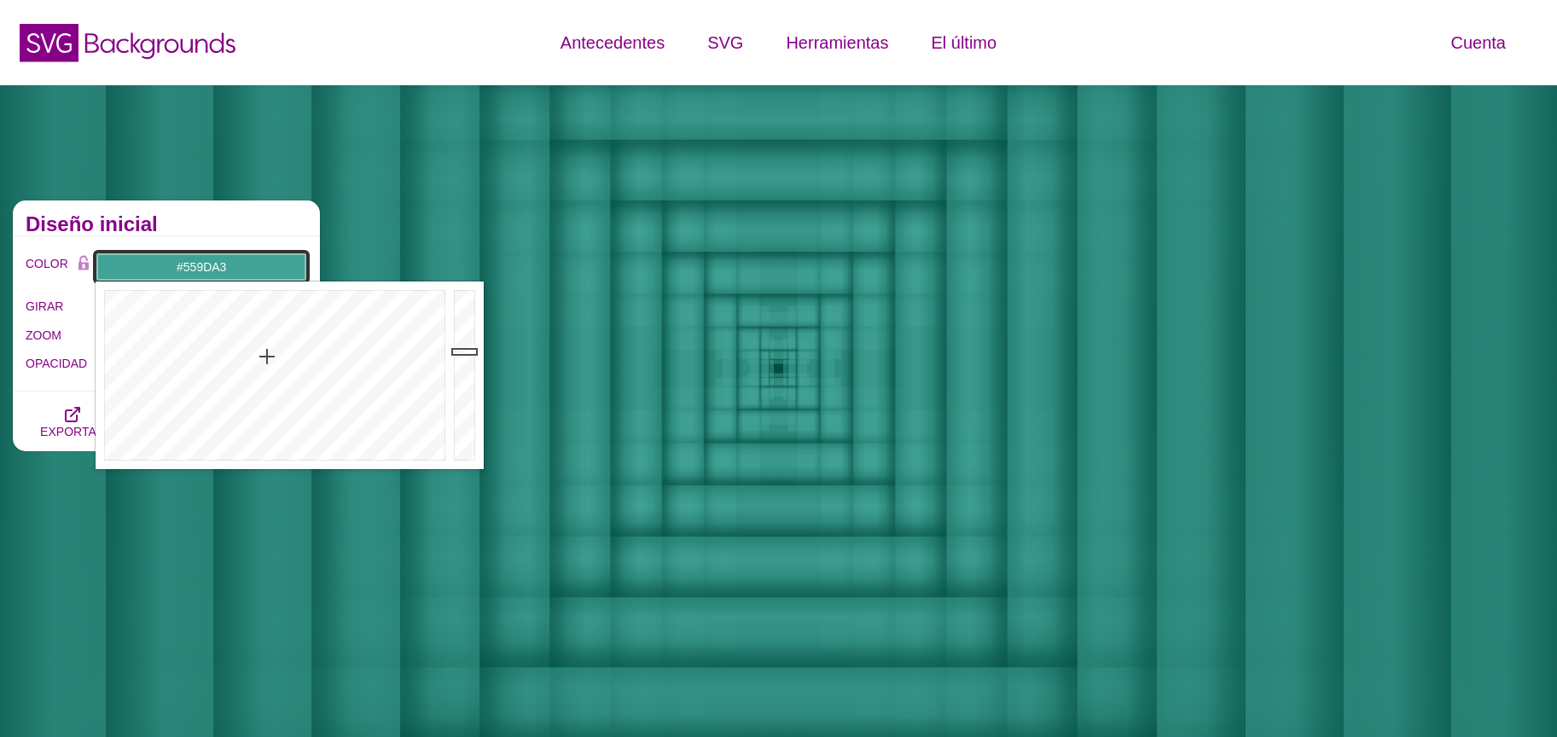
click at [279, 379] on div at bounding box center [273, 376] width 354 height 188
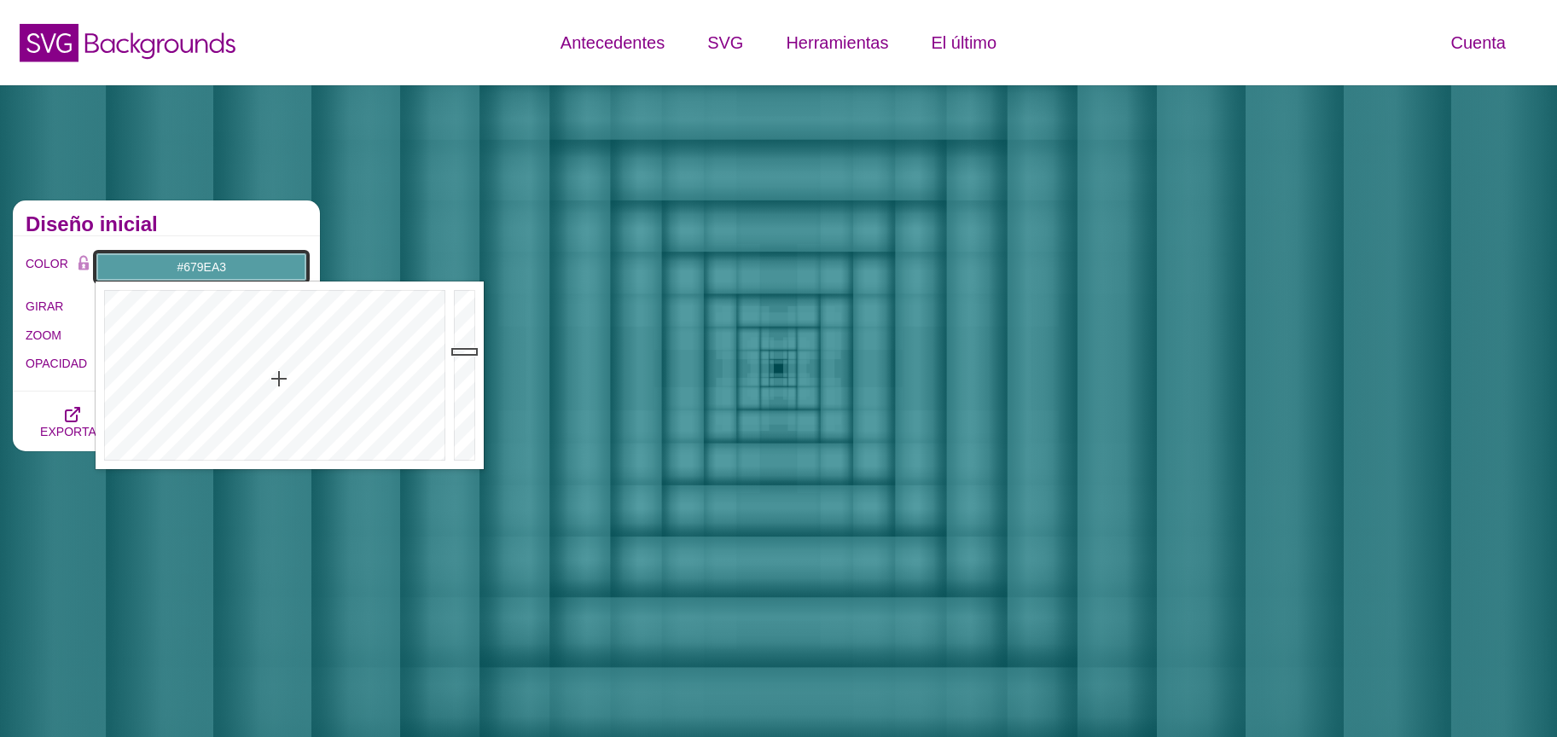
click at [279, 398] on div at bounding box center [273, 376] width 354 height 188
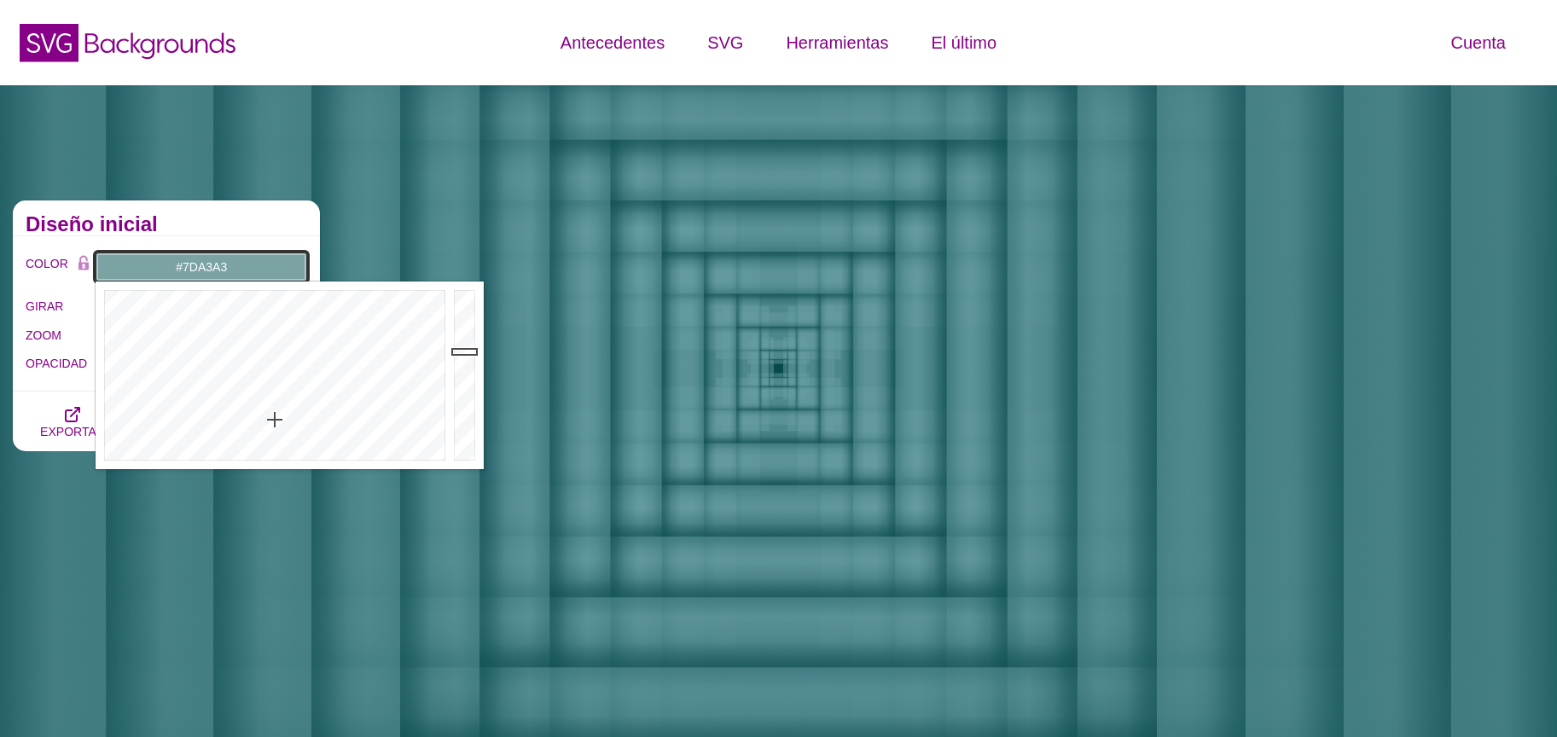
drag, startPoint x: 275, startPoint y: 398, endPoint x: 275, endPoint y: 421, distance: 23.0
click at [275, 421] on div at bounding box center [273, 376] width 354 height 188
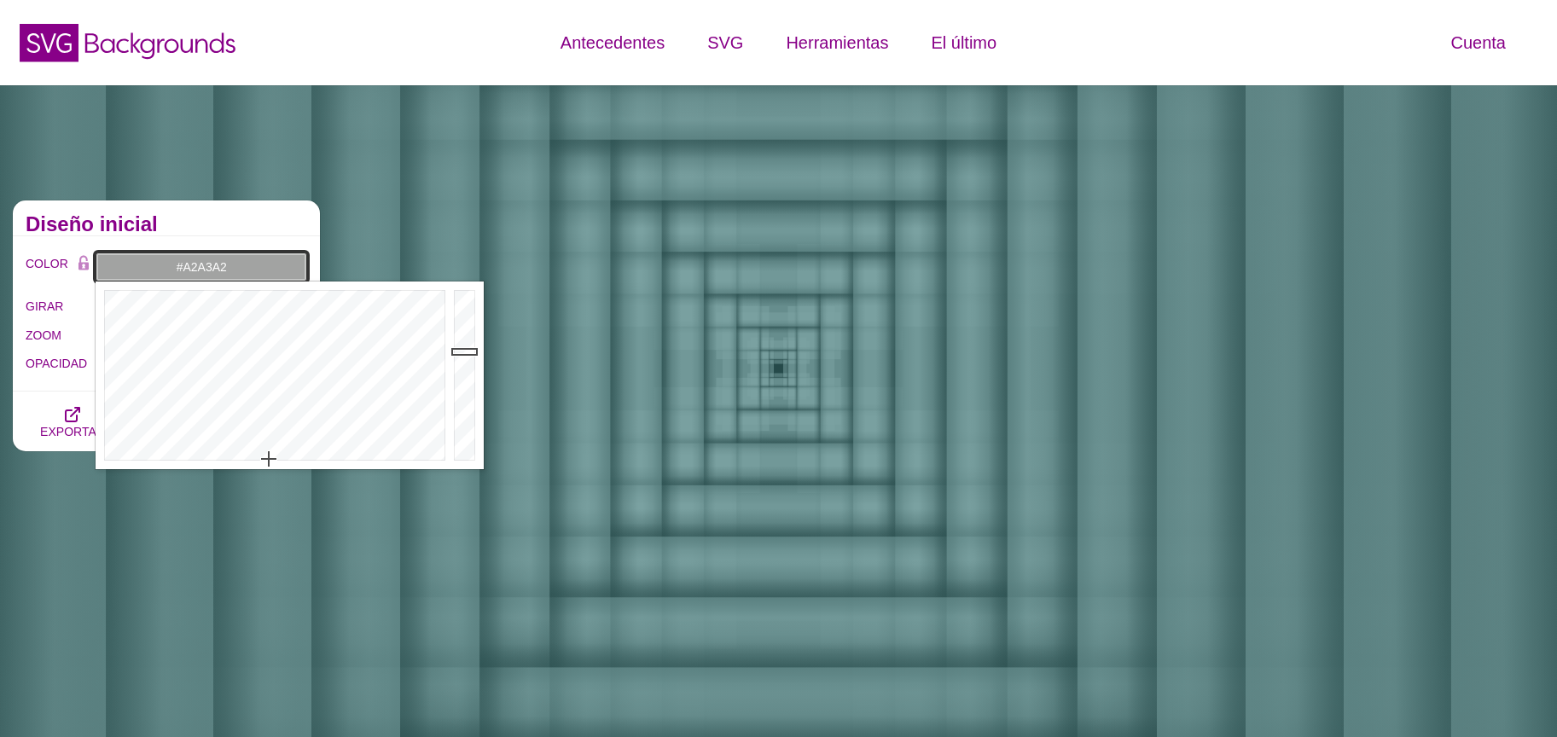
drag, startPoint x: 277, startPoint y: 406, endPoint x: 269, endPoint y: 459, distance: 53.6
click at [269, 459] on div at bounding box center [273, 376] width 354 height 188
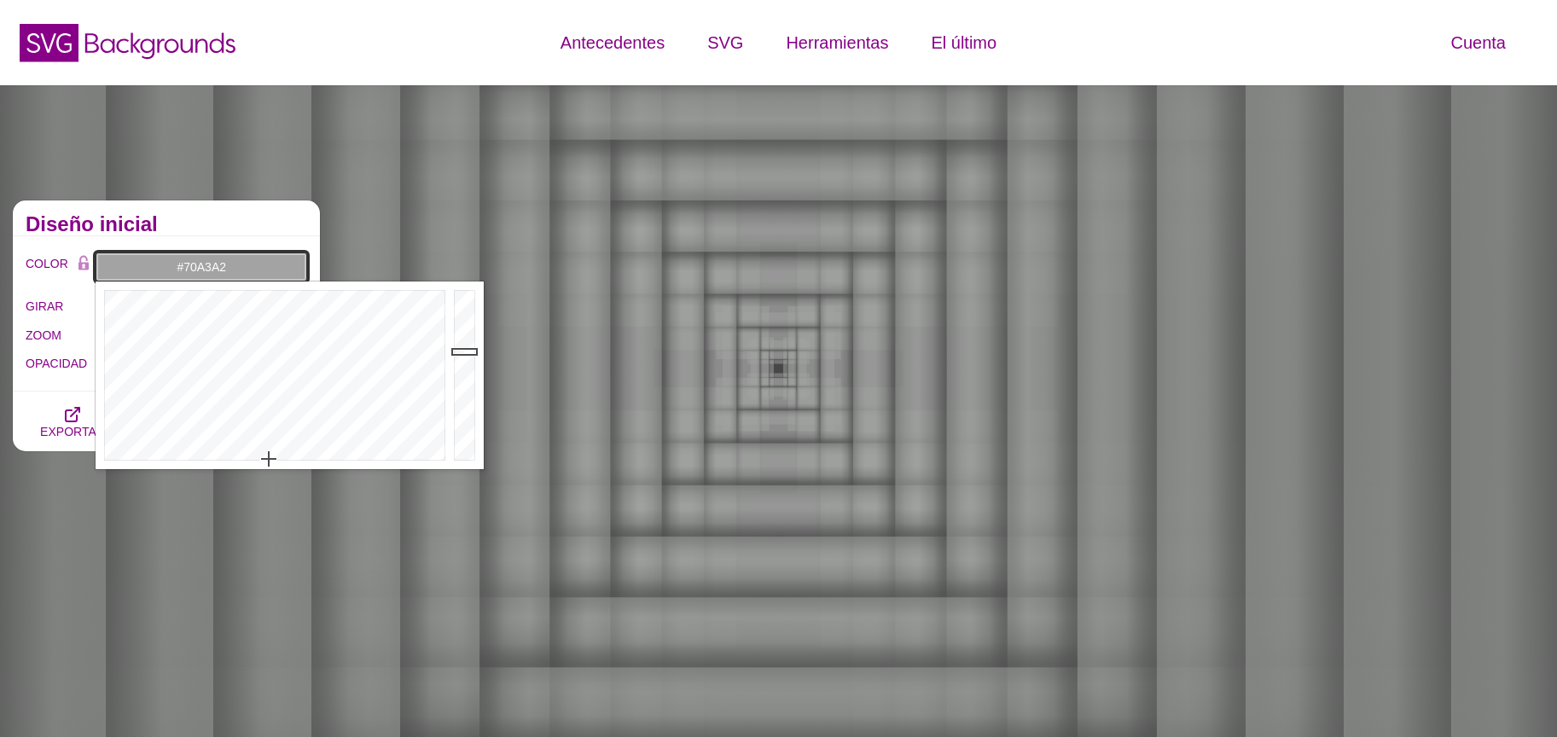
click at [274, 407] on div at bounding box center [273, 376] width 354 height 188
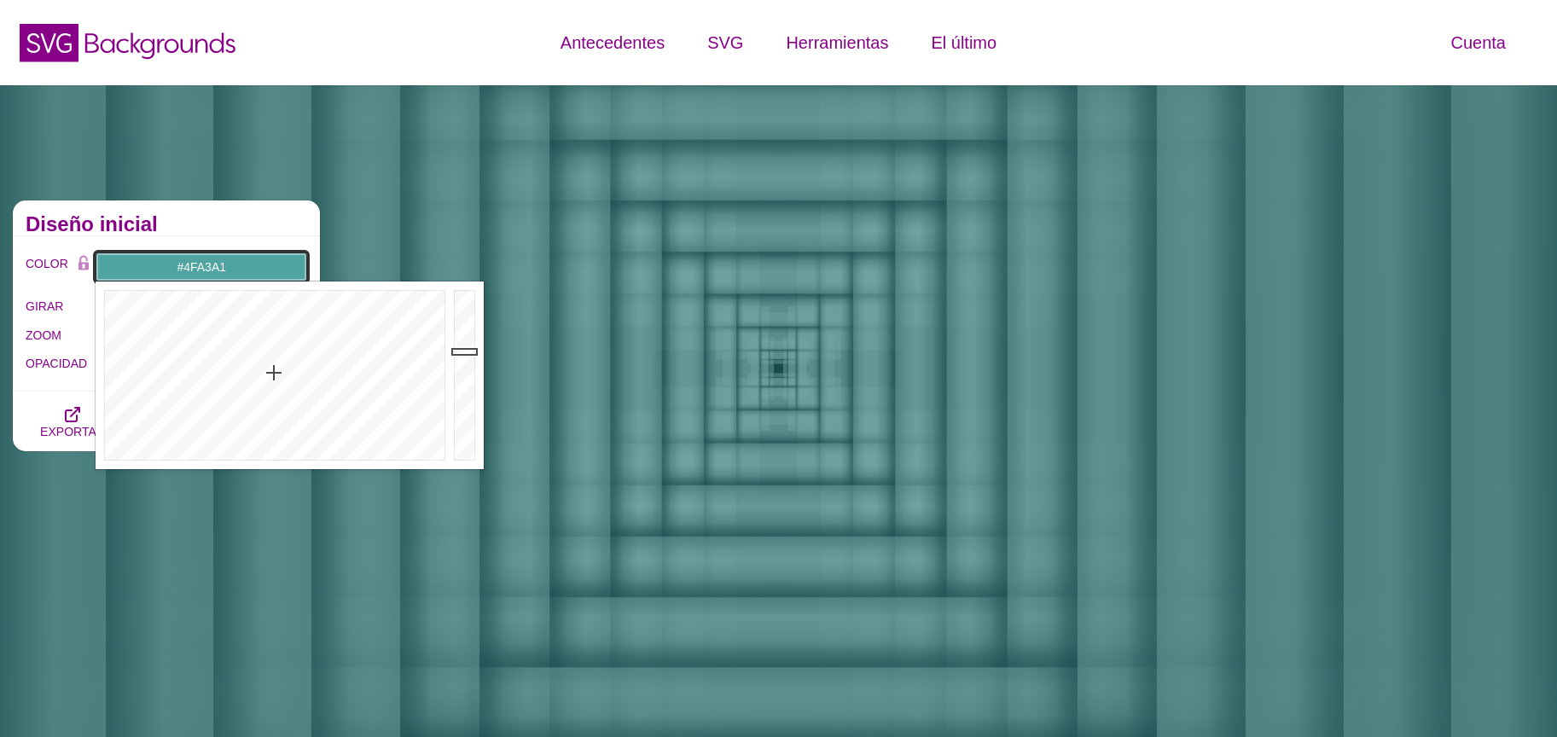
click at [274, 373] on div at bounding box center [273, 376] width 354 height 188
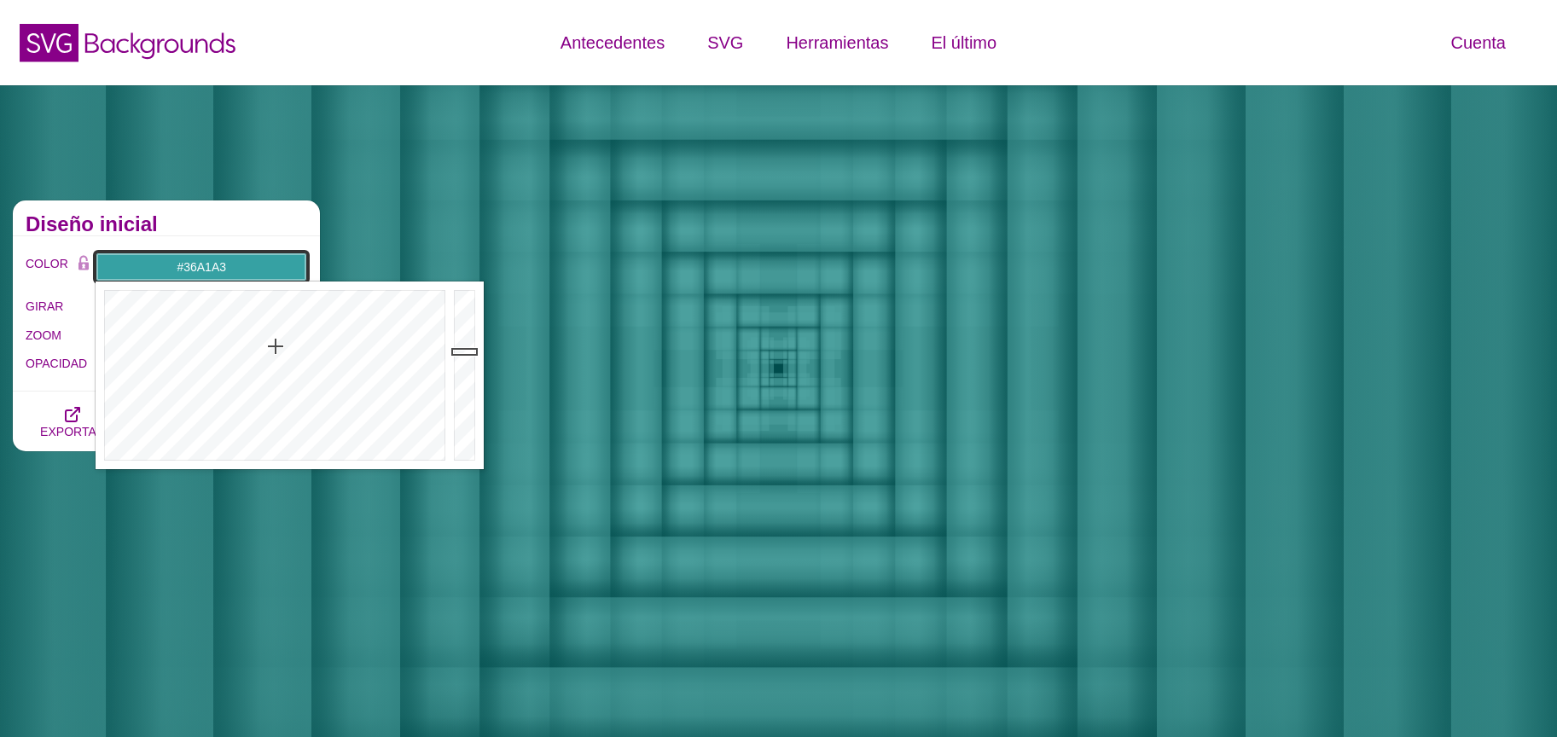
click at [276, 346] on div at bounding box center [273, 376] width 354 height 188
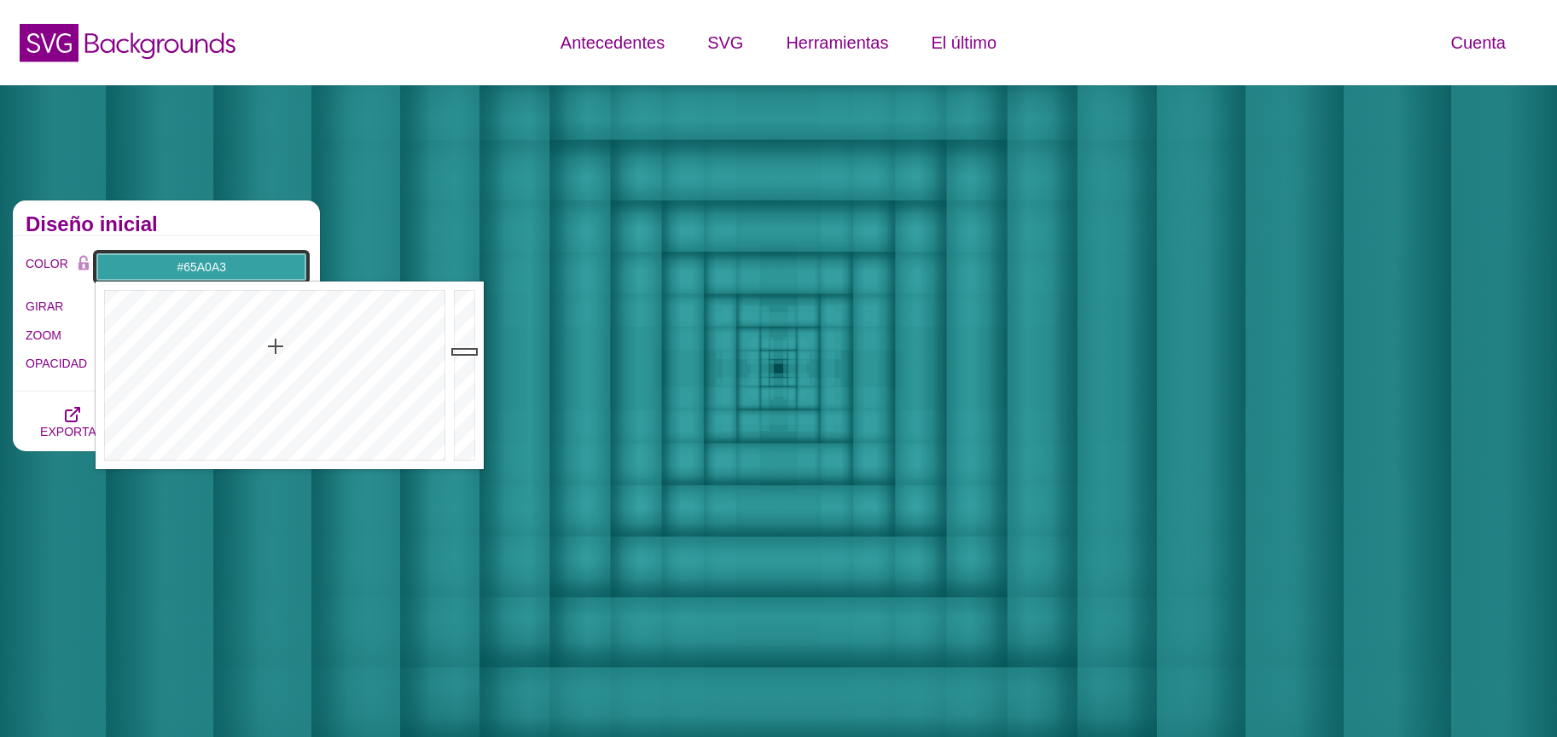
click at [277, 396] on div at bounding box center [273, 376] width 354 height 188
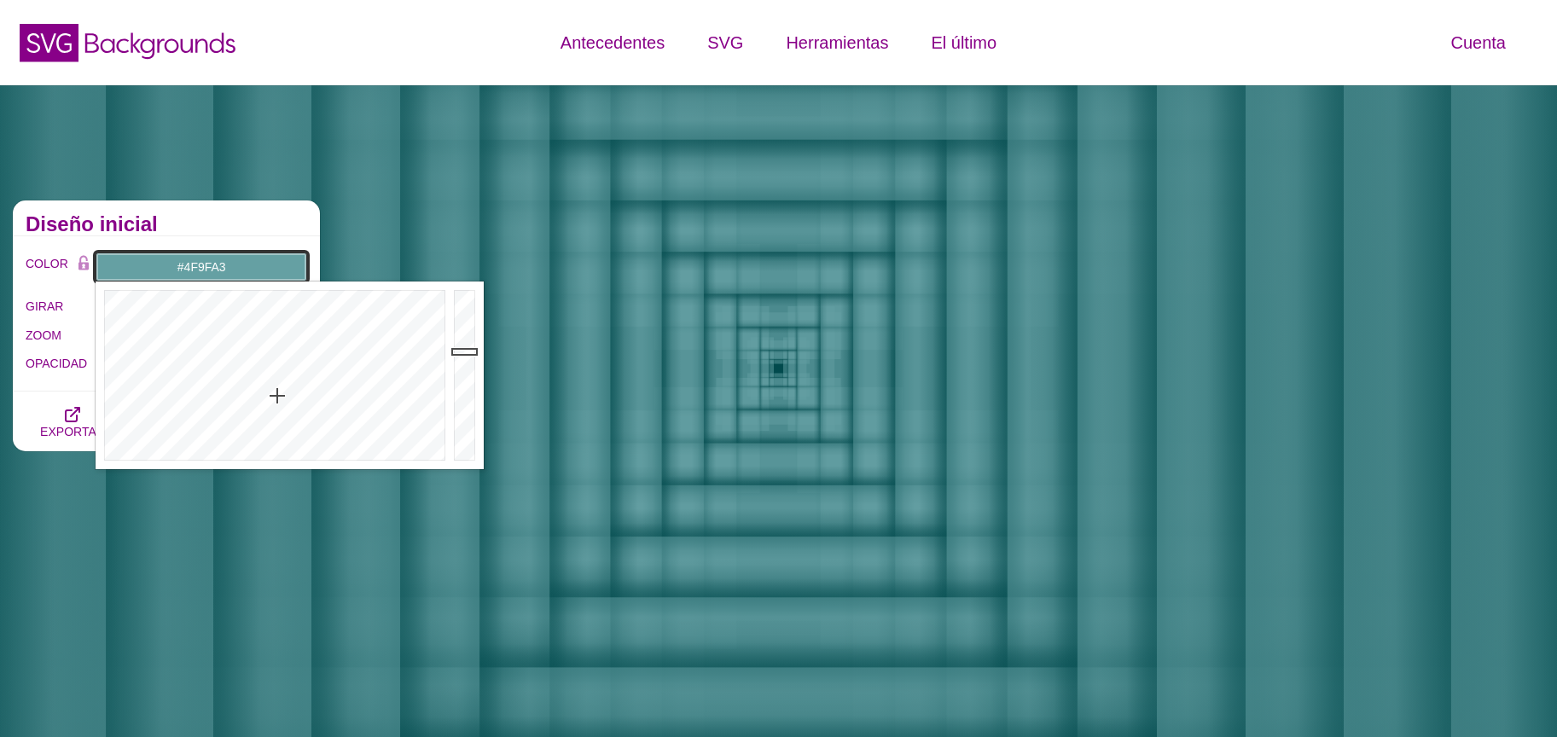
click at [277, 372] on div at bounding box center [273, 376] width 354 height 188
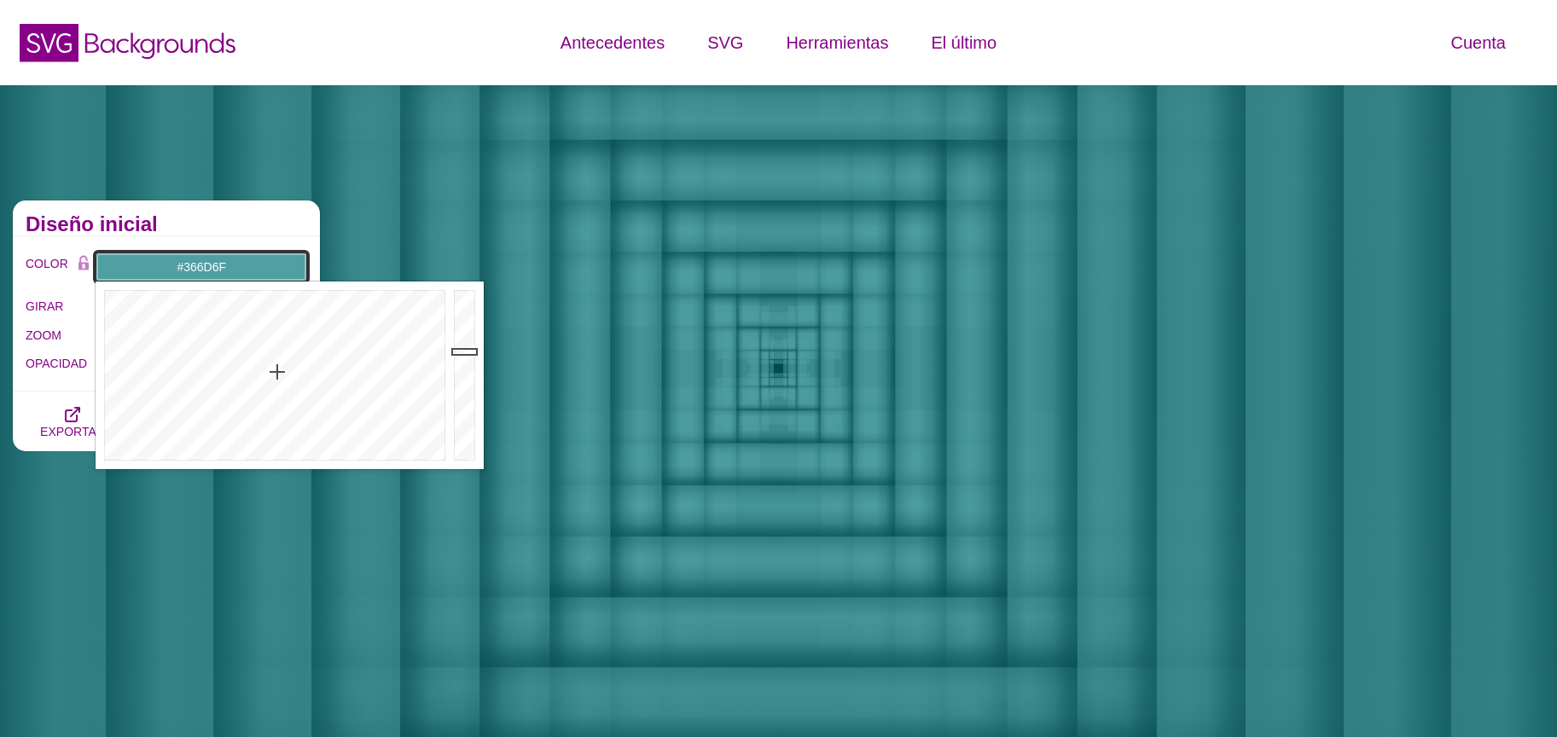
click at [460, 386] on div at bounding box center [467, 376] width 34 height 188
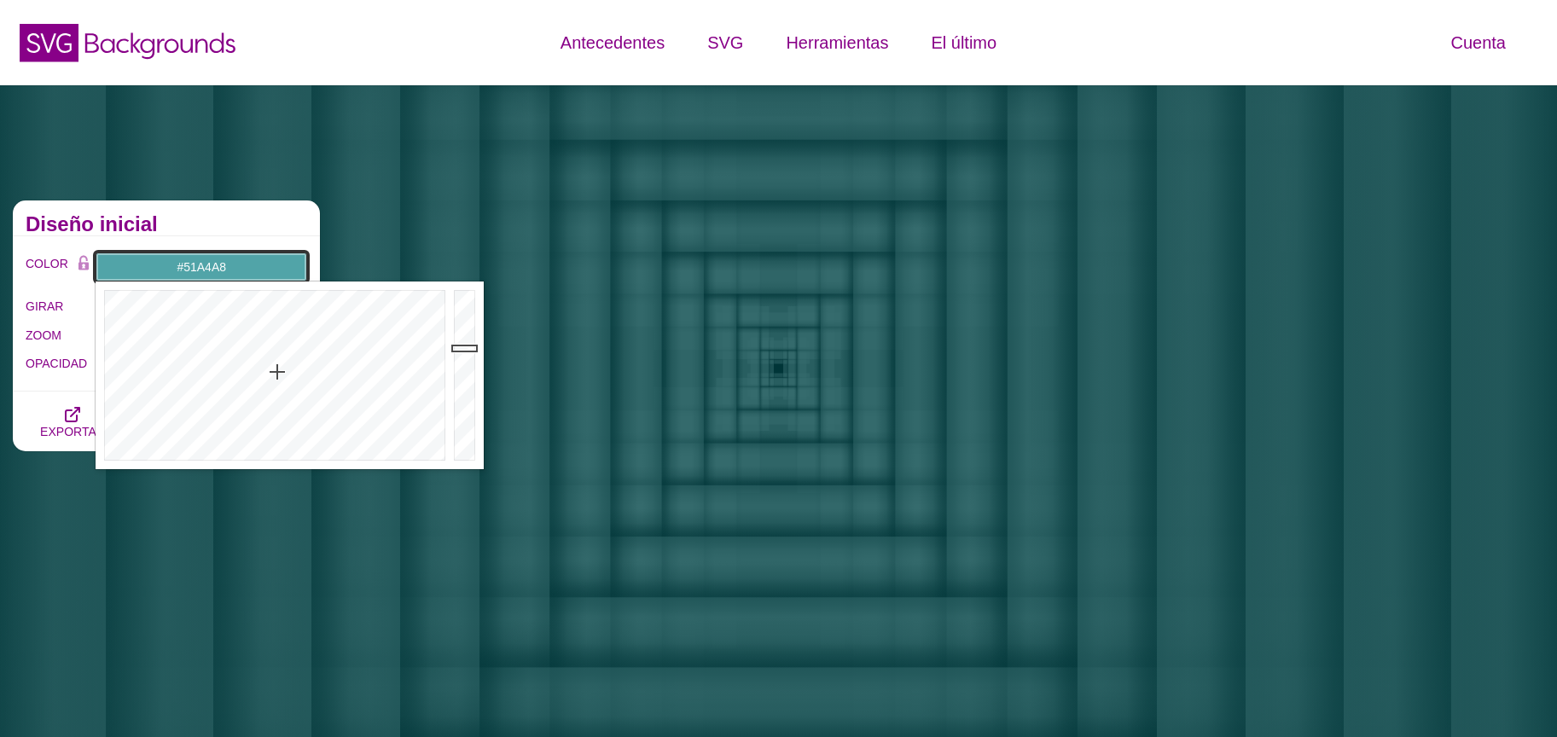
click at [466, 348] on div at bounding box center [467, 376] width 34 height 188
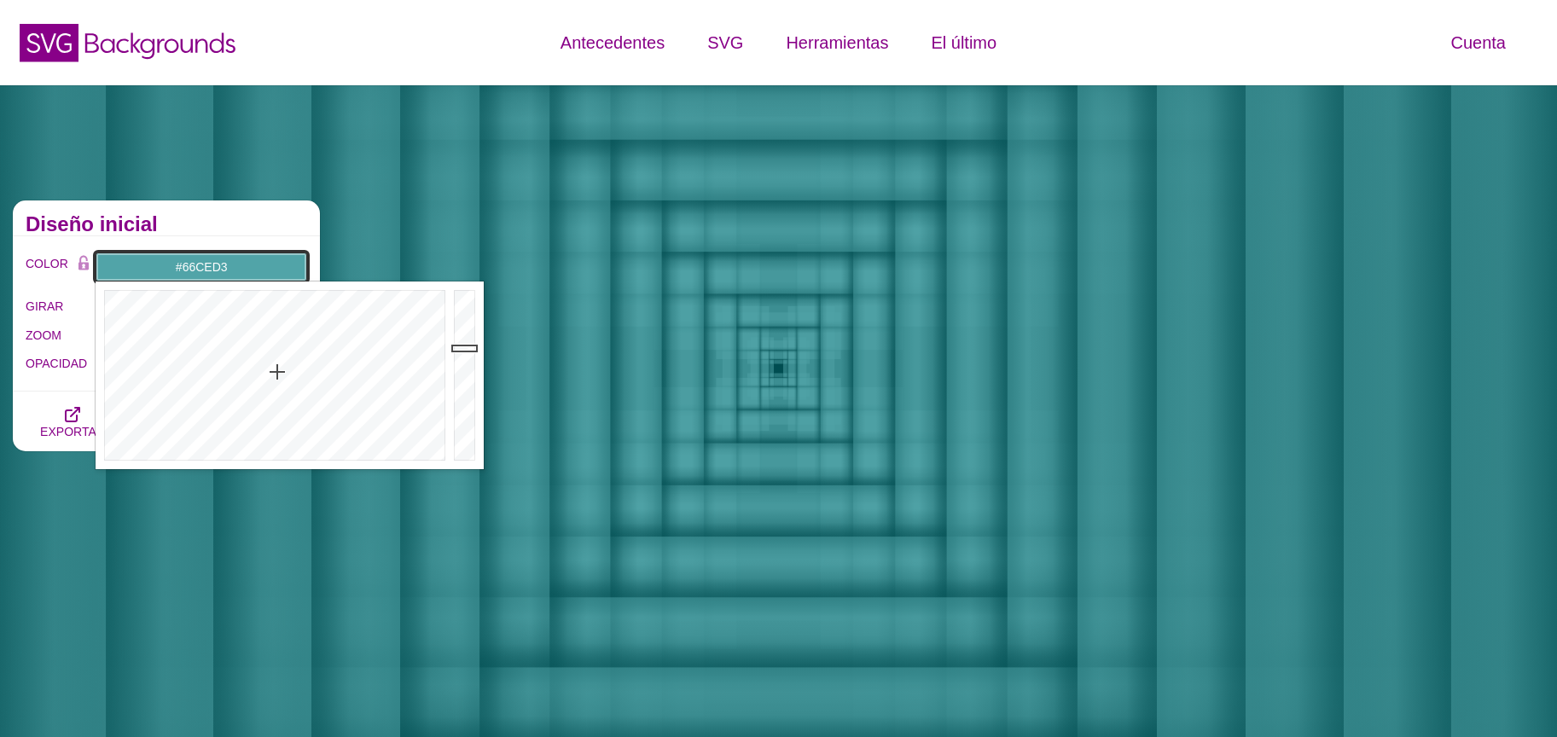
click at [466, 319] on div at bounding box center [467, 376] width 34 height 188
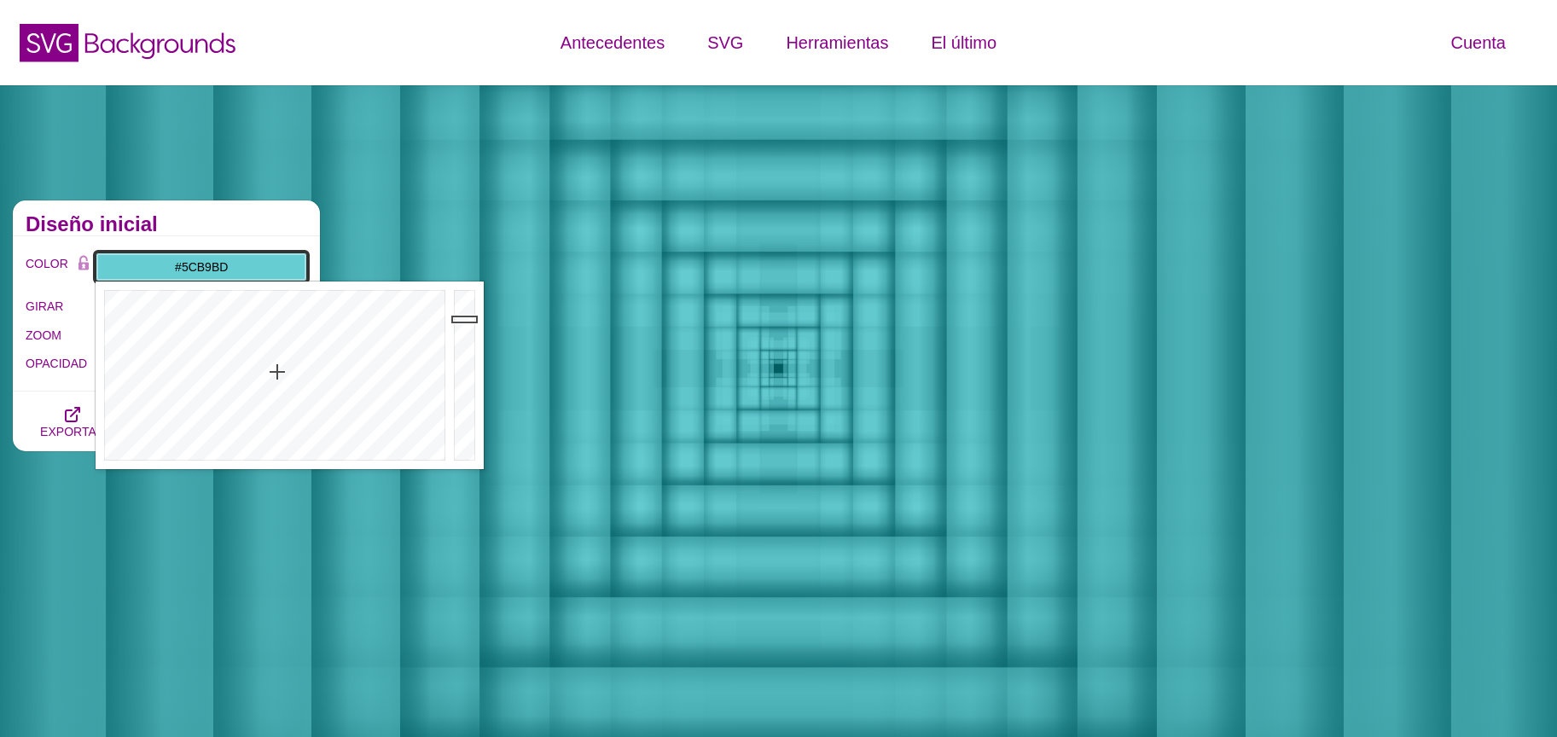
click at [466, 334] on div at bounding box center [467, 376] width 34 height 188
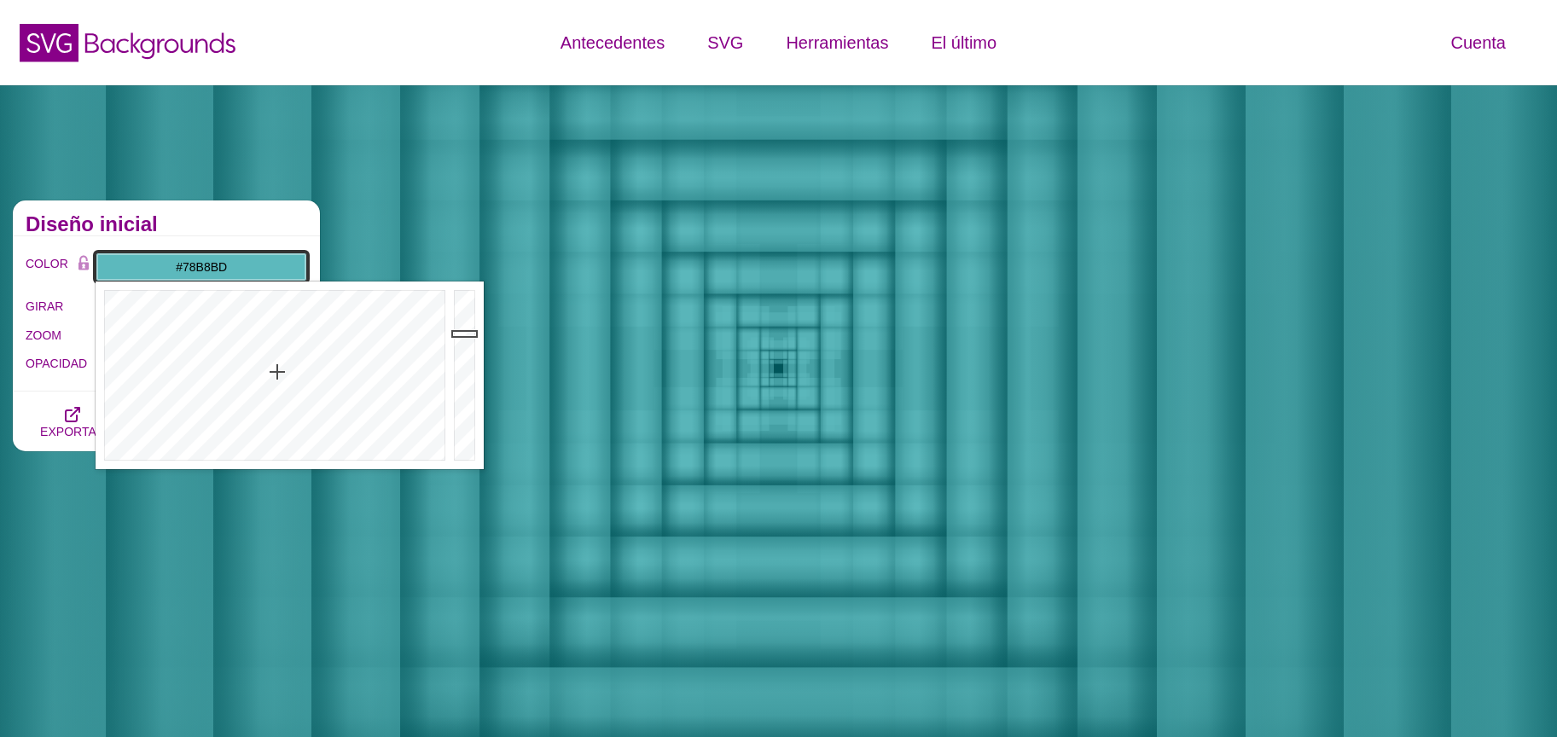
click at [279, 398] on div at bounding box center [273, 376] width 354 height 188
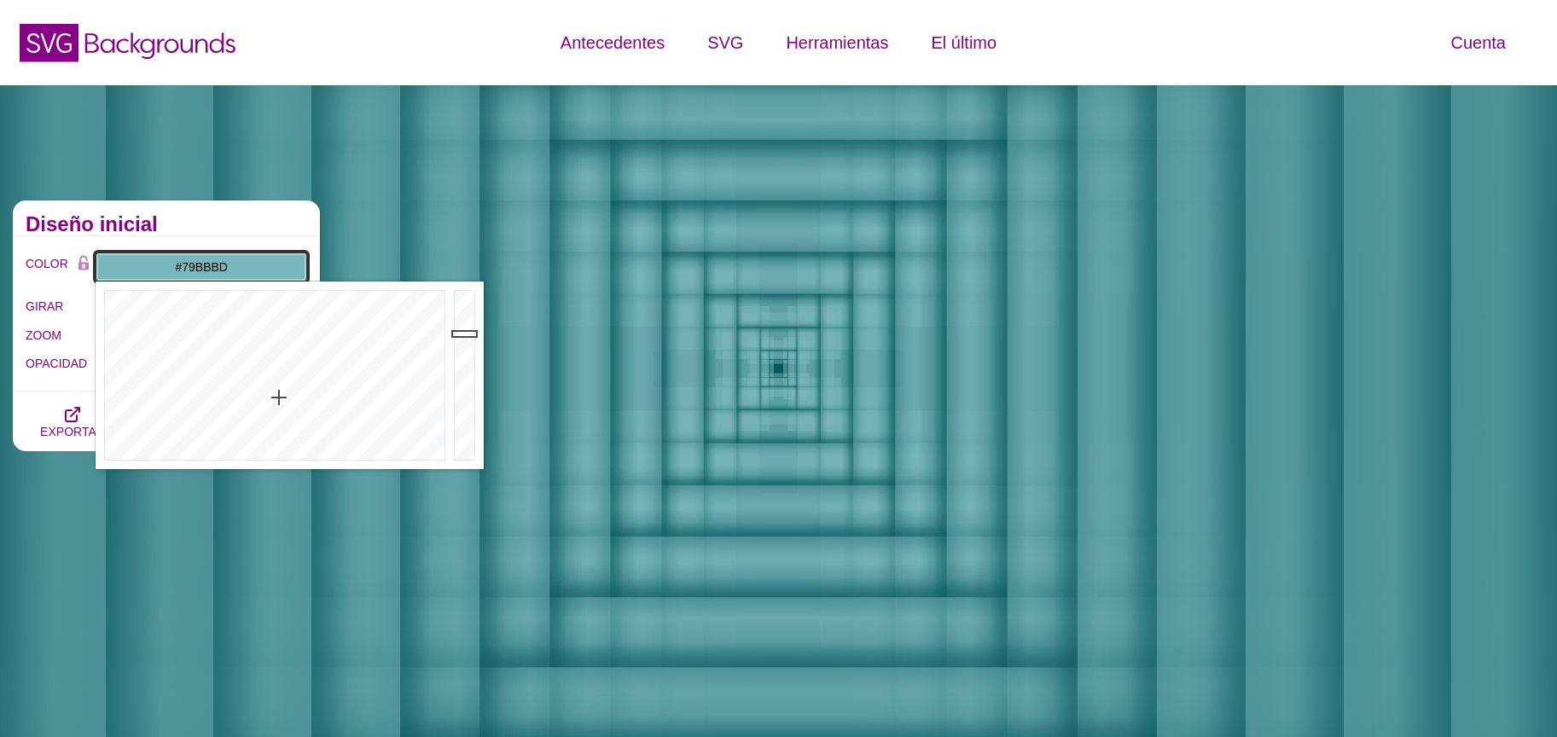
click at [276, 398] on div at bounding box center [273, 376] width 354 height 188
click at [277, 420] on div at bounding box center [273, 376] width 354 height 188
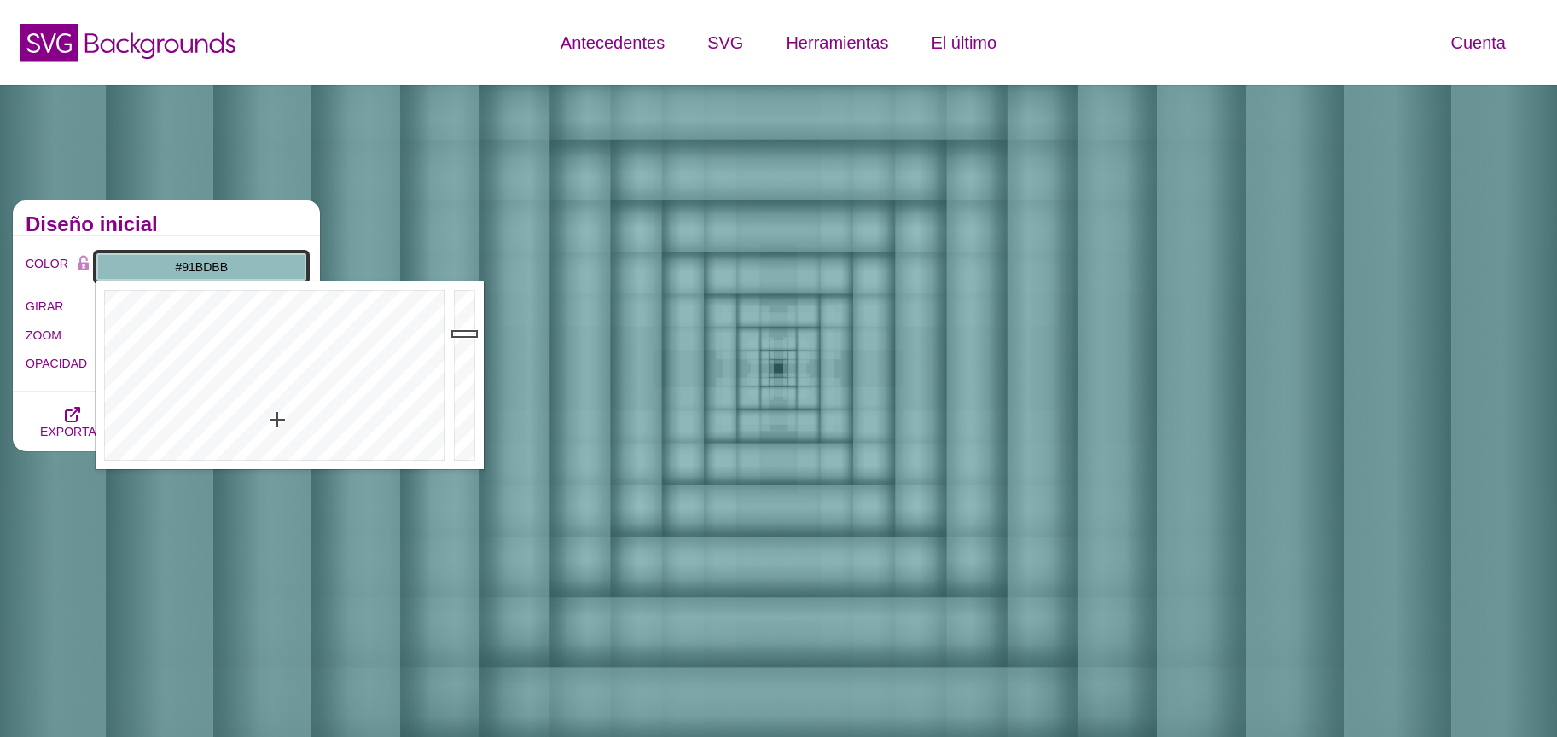
click at [272, 420] on div at bounding box center [273, 376] width 354 height 188
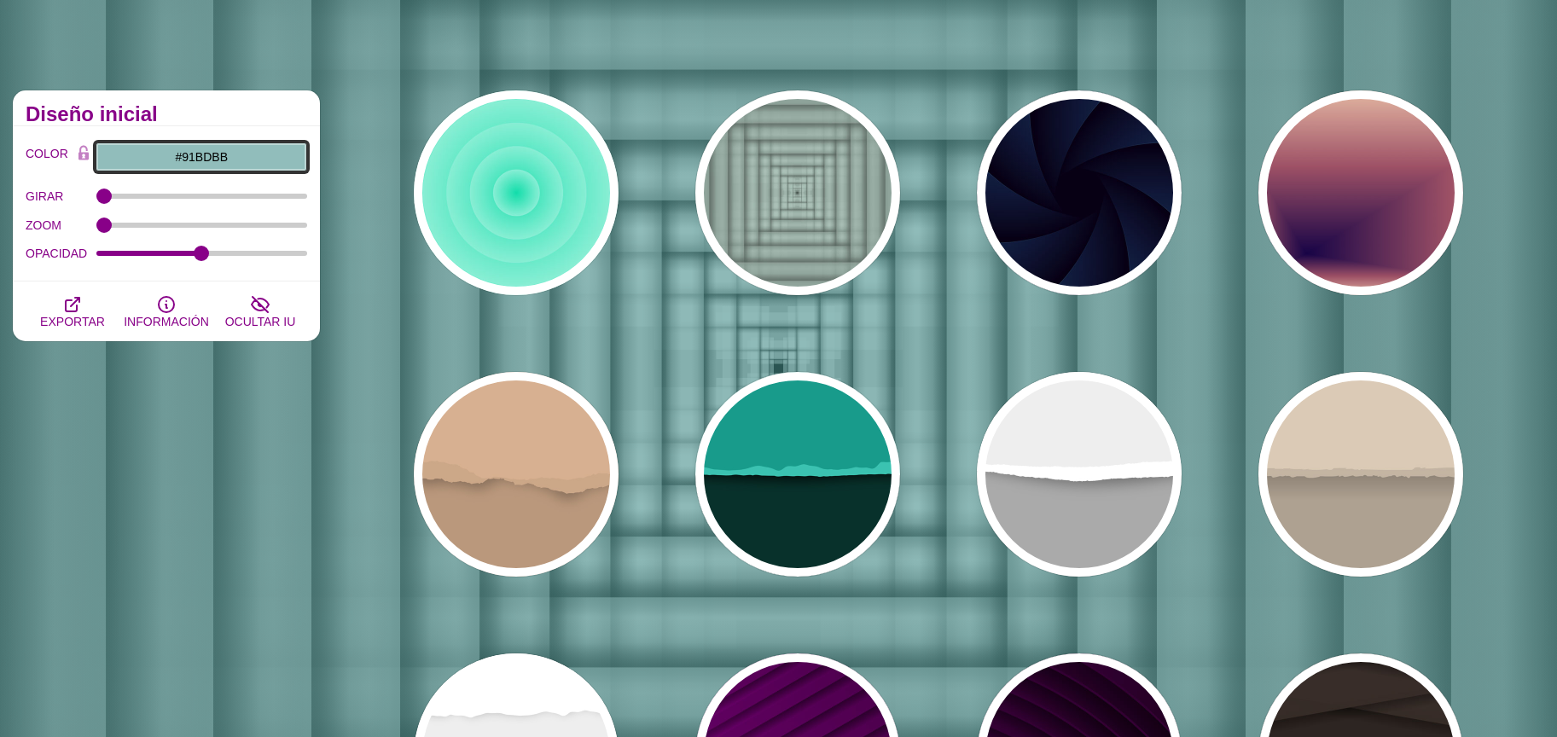
scroll to position [68, 0]
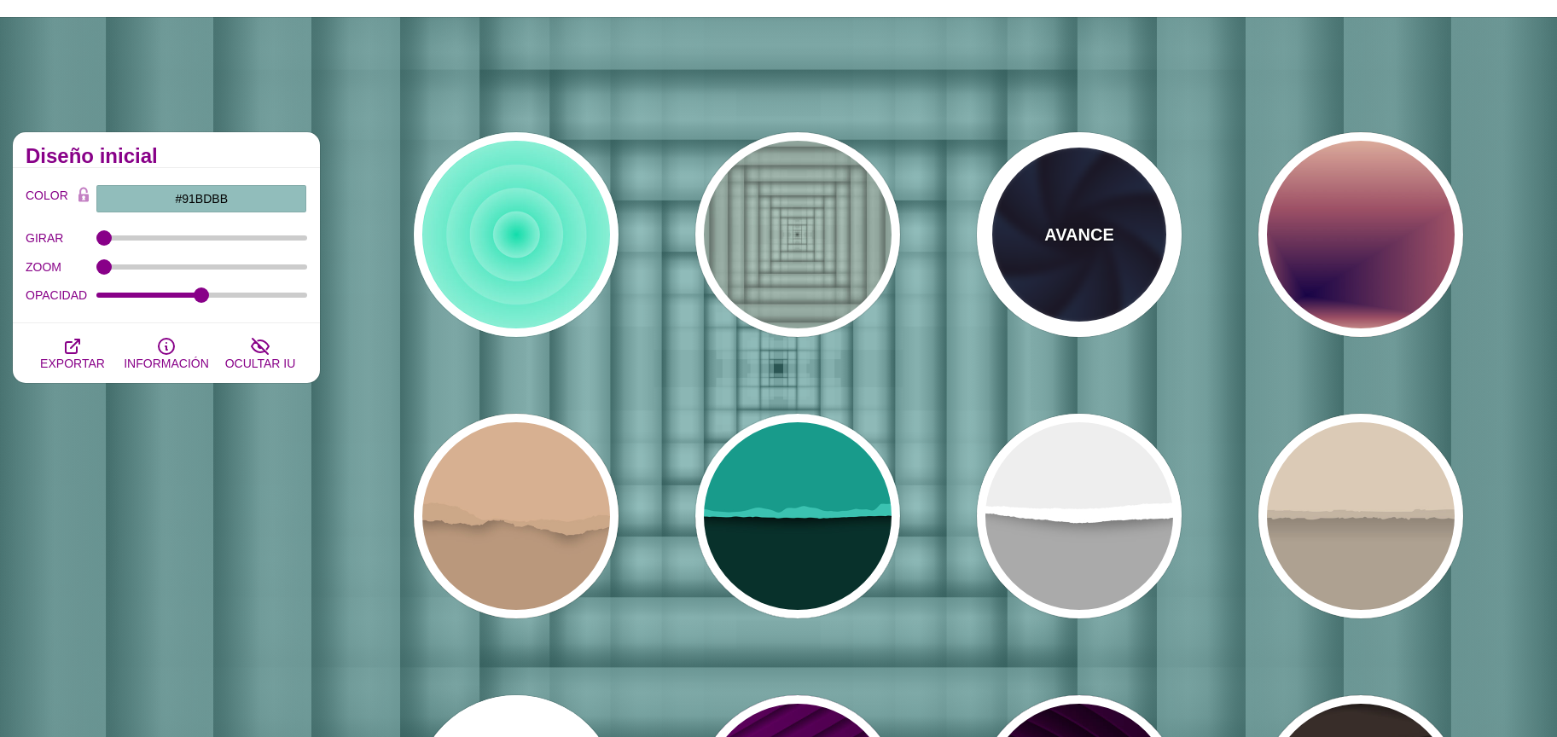
click at [1067, 238] on font "AVANCE" at bounding box center [1078, 234] width 69 height 19
type input "#070014"
type input "#1A3666"
type input "#99FFFF"
type input "1"
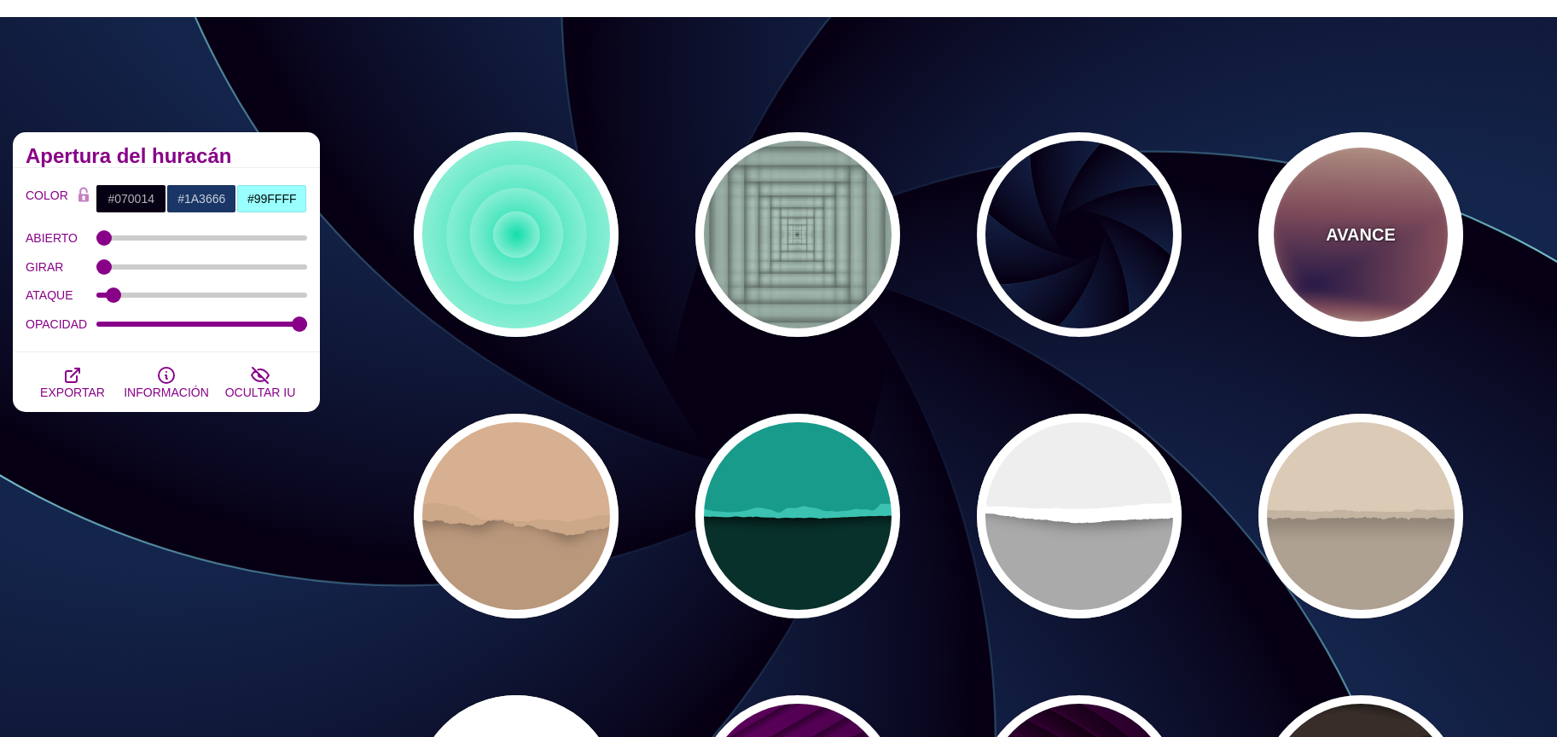
click at [1283, 241] on div "AVANCE" at bounding box center [1360, 234] width 205 height 205
type input "#EEC6AB"
type input "#170346"
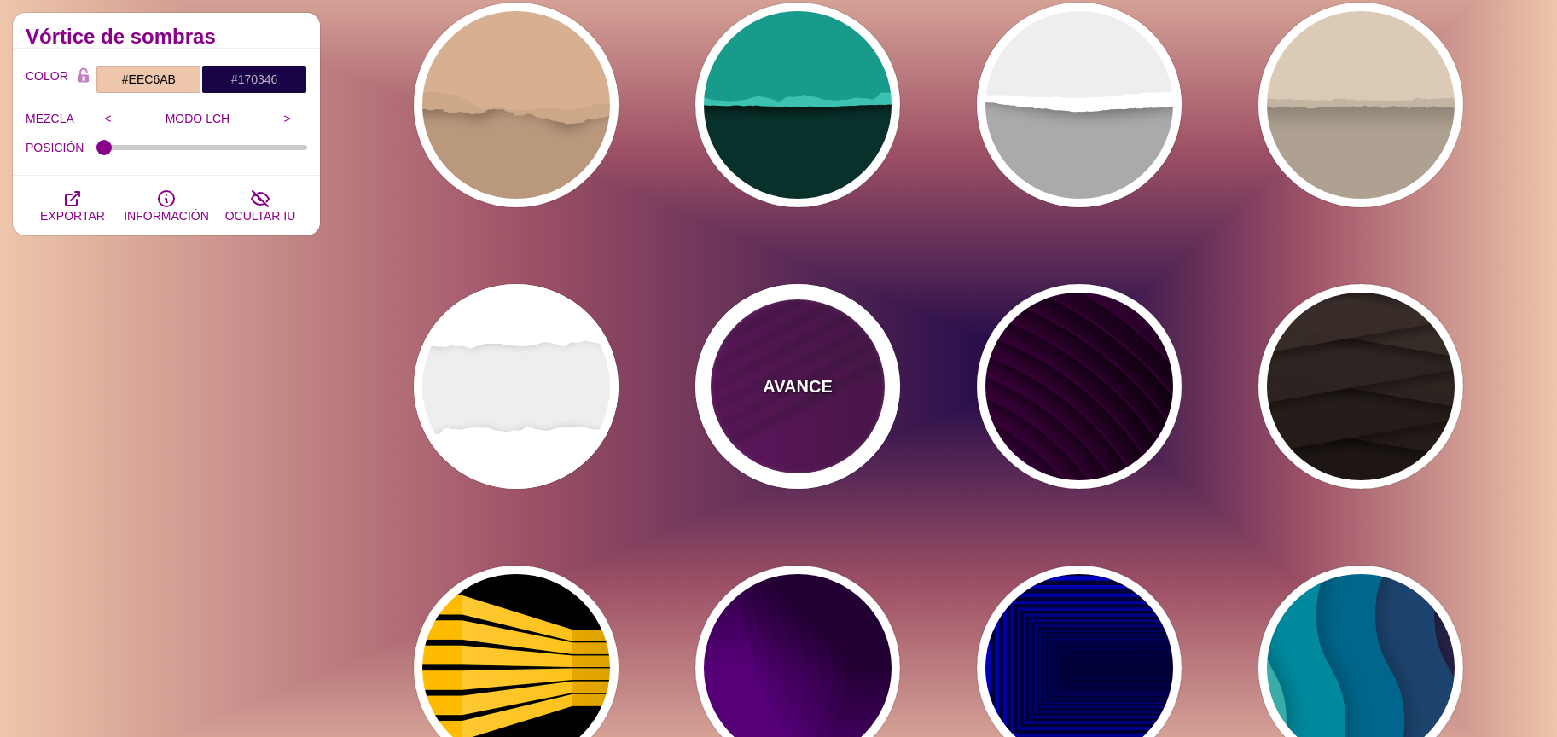
scroll to position [495, 0]
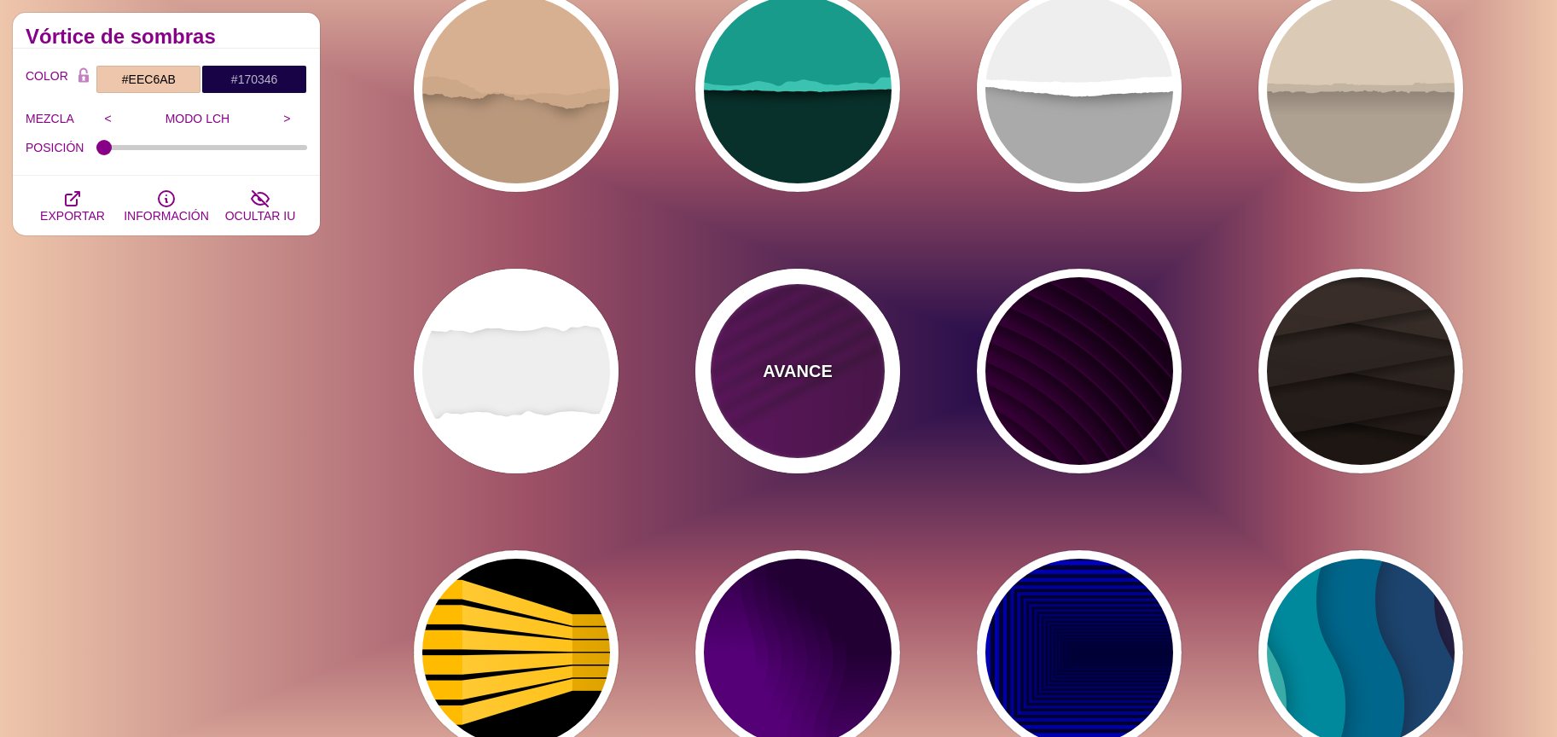
click at [835, 401] on div "AVANCE" at bounding box center [797, 371] width 205 height 205
type input "#330033"
type input "#770077"
type input "#000000"
type input "0.5"
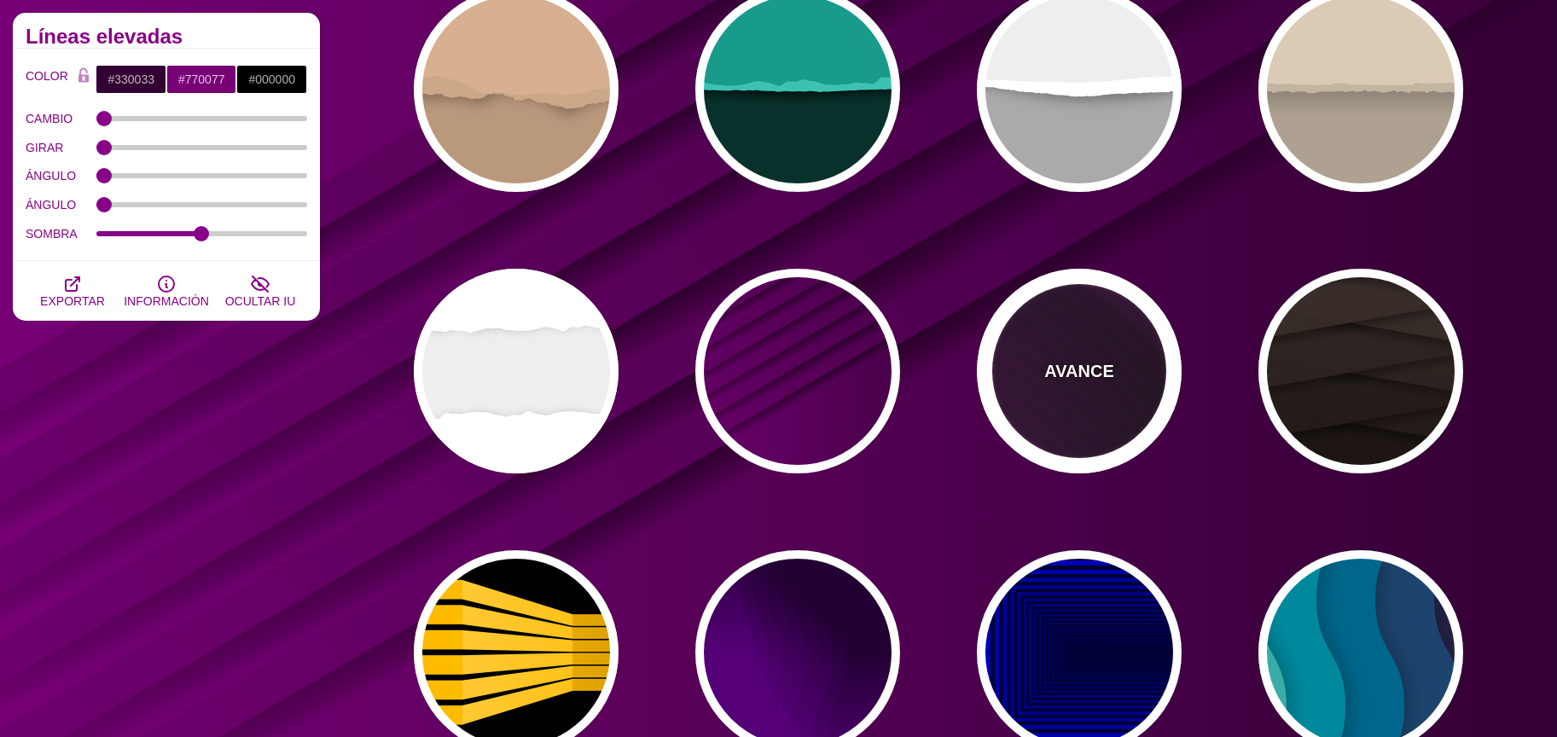
click at [1039, 373] on div "AVANCE" at bounding box center [1079, 371] width 205 height 205
type input "#110011"
type input "#550055"
type input "#330033"
type input "4000"
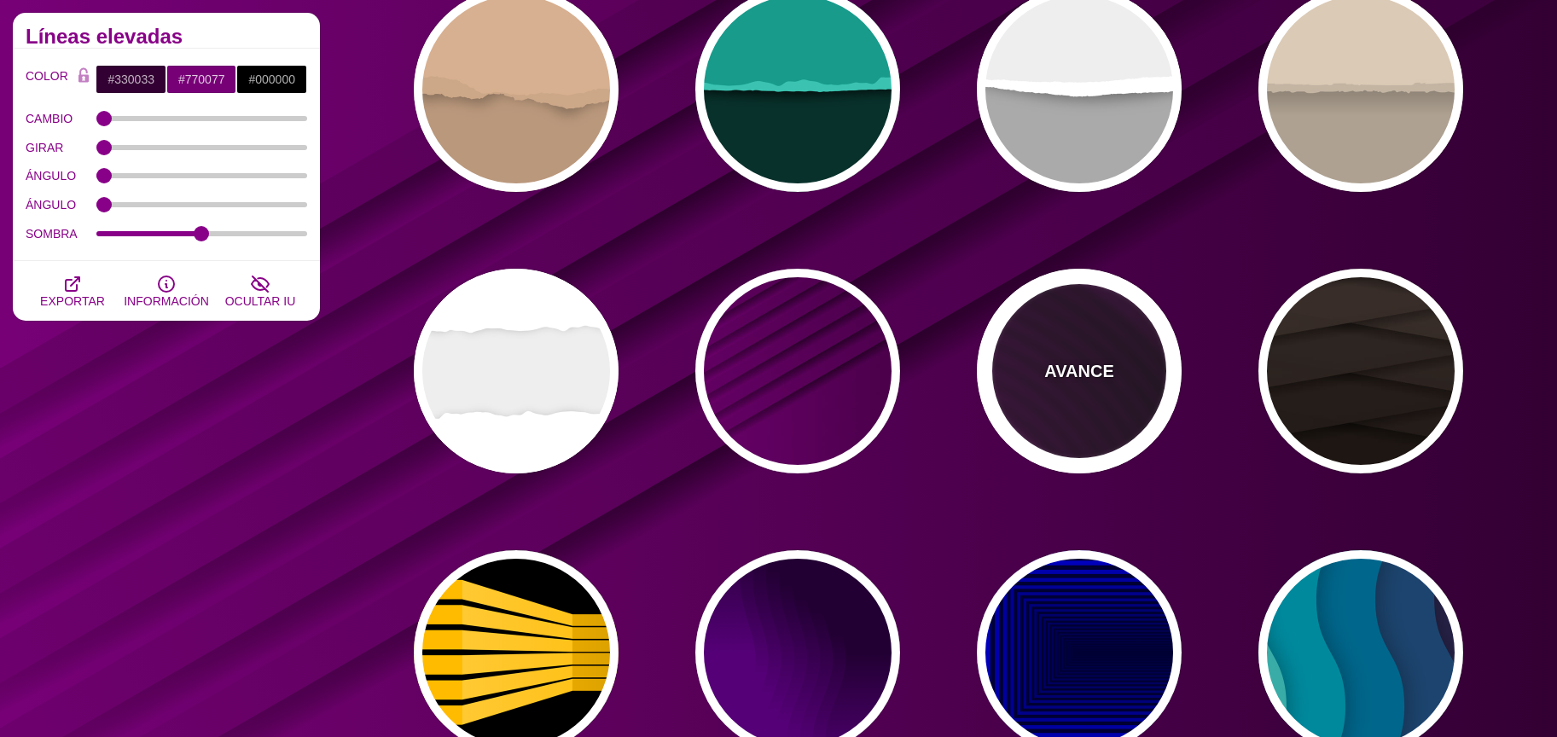
type input "10"
type input "1"
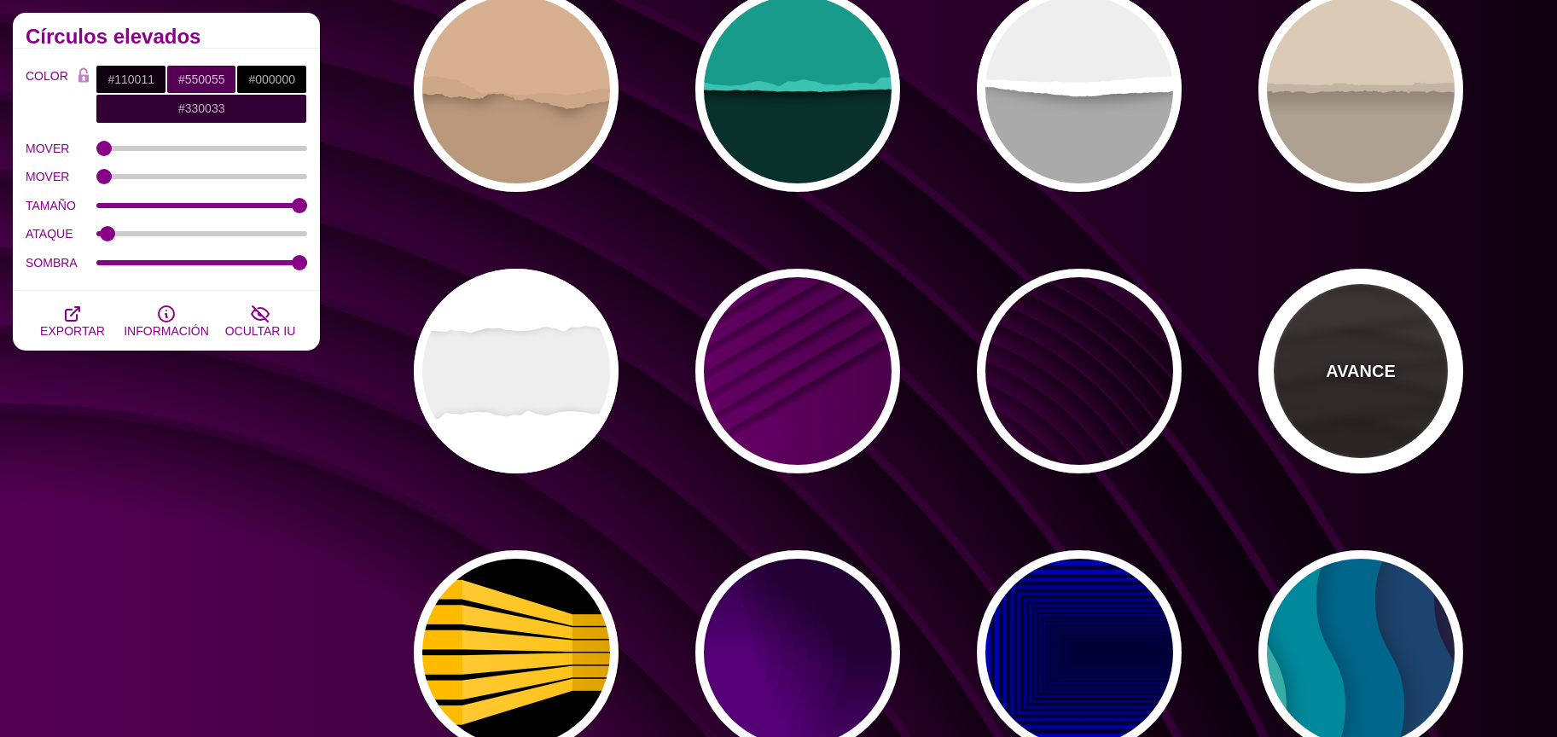
click at [1358, 418] on div "AVANCE" at bounding box center [1360, 371] width 205 height 205
type input "#1C1612"
type input "#4D3D37"
type input "0"
type input "0.9"
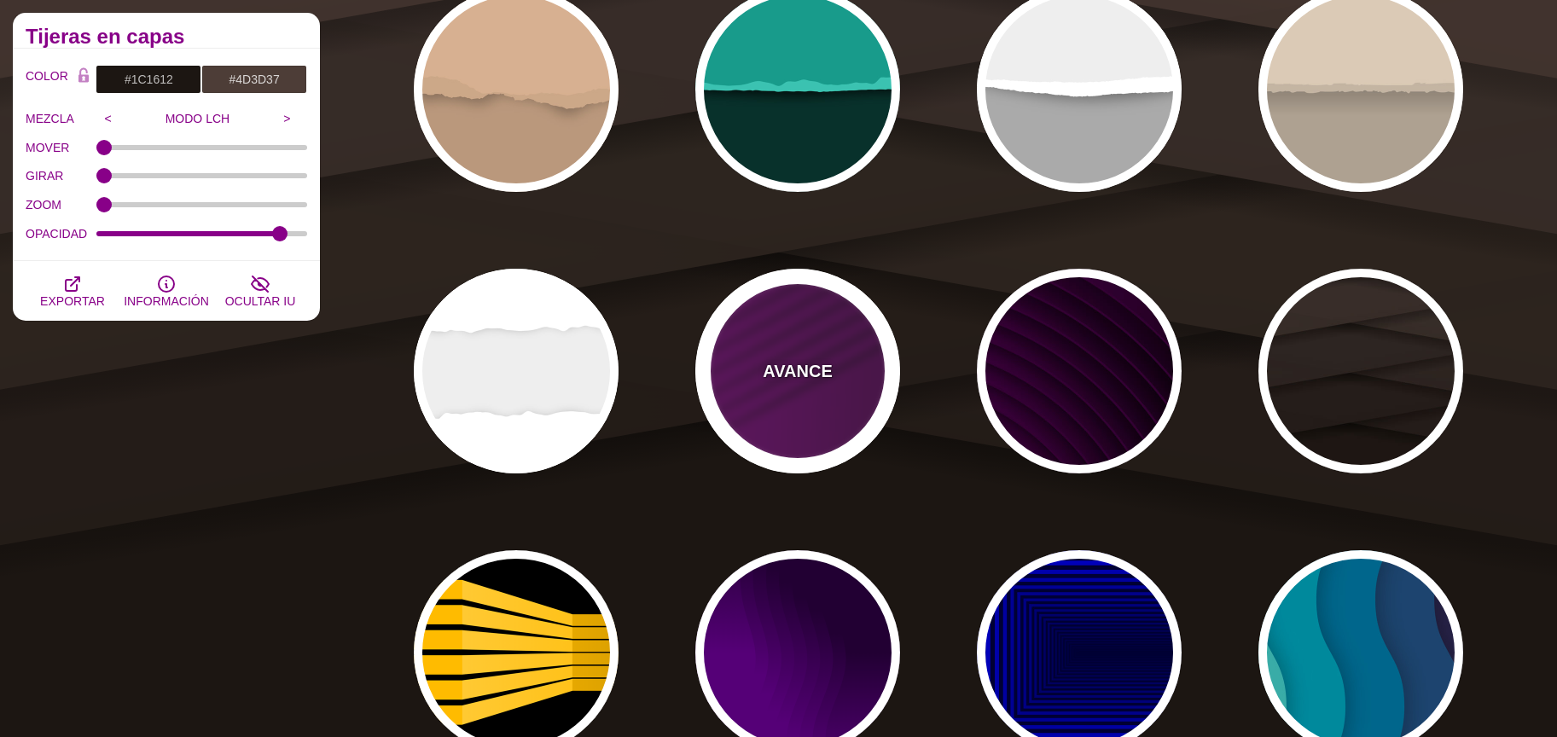
click at [835, 400] on div "AVANCE" at bounding box center [797, 371] width 205 height 205
type input "#330033"
type input "#770077"
type input "1"
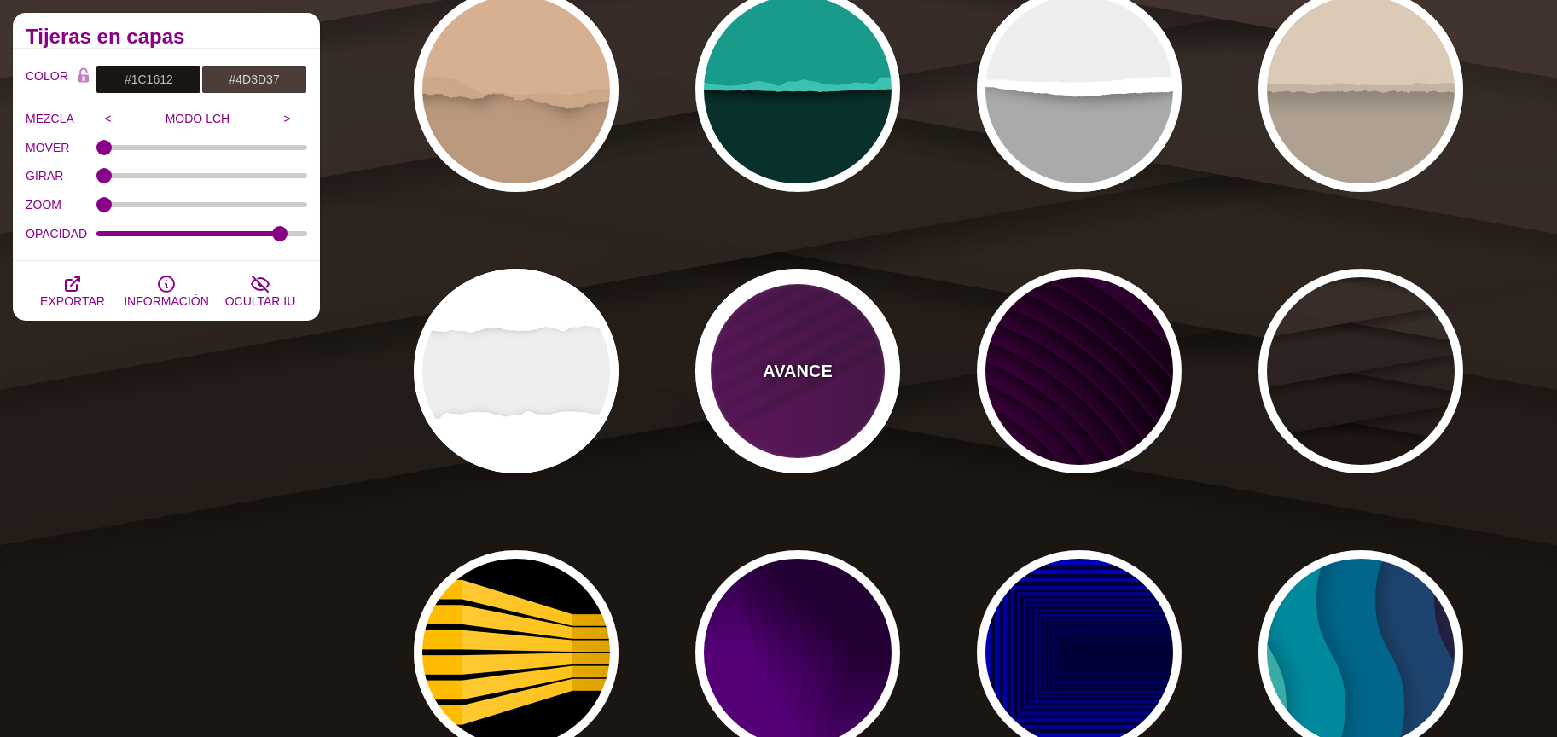
type input "0.5"
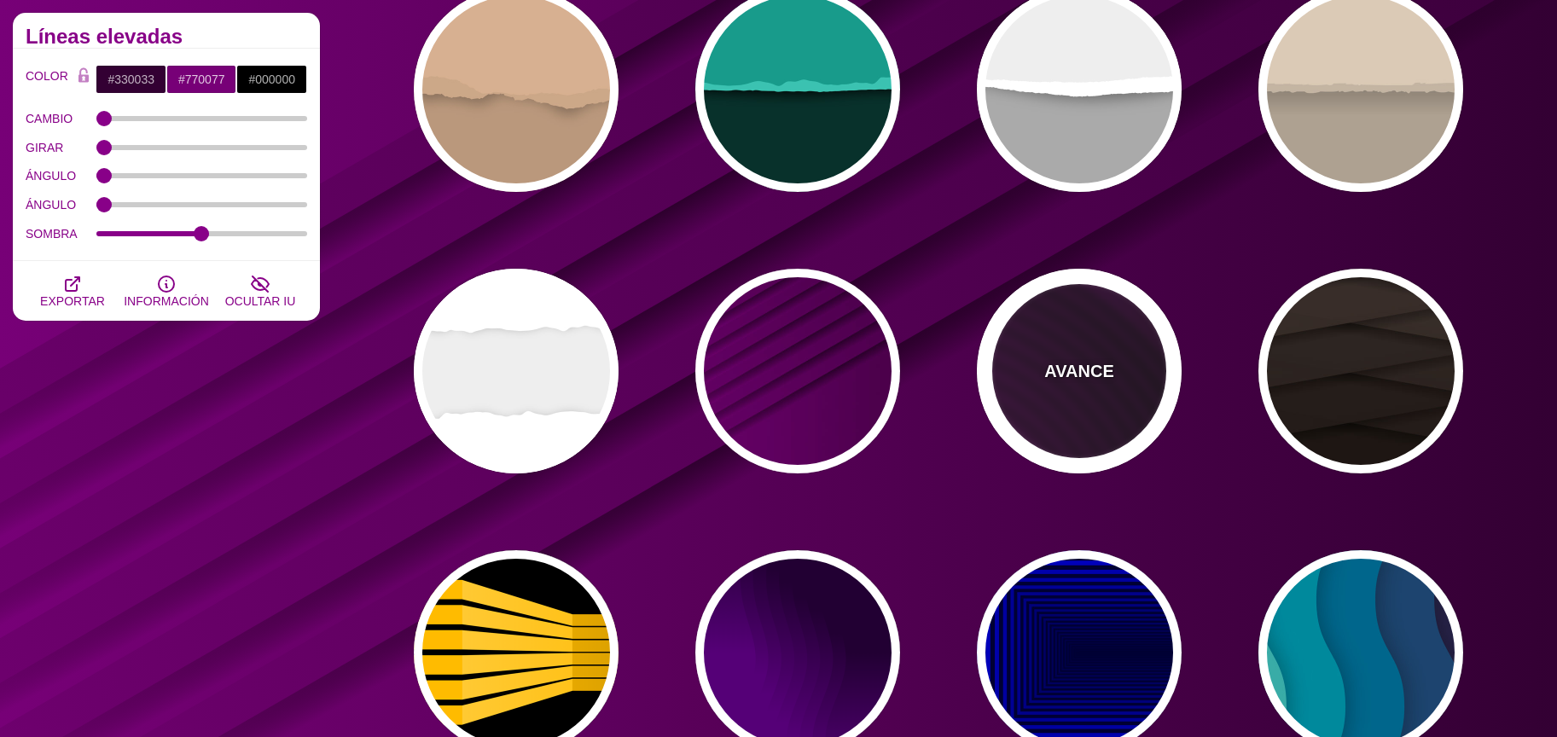
click at [1086, 365] on font "AVANCE" at bounding box center [1078, 371] width 69 height 19
type input "#110011"
type input "#550055"
type input "4000"
type input "10"
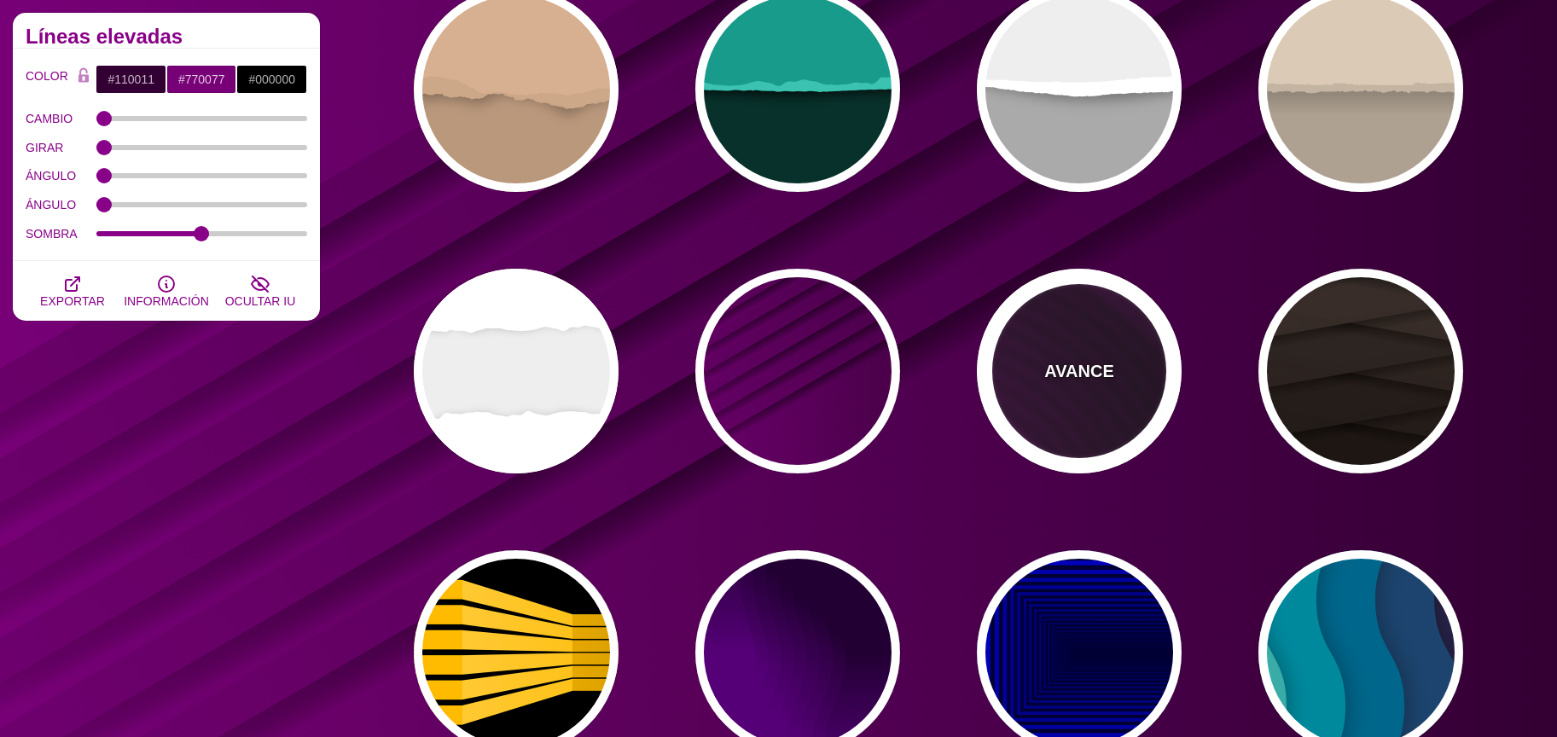
type input "1"
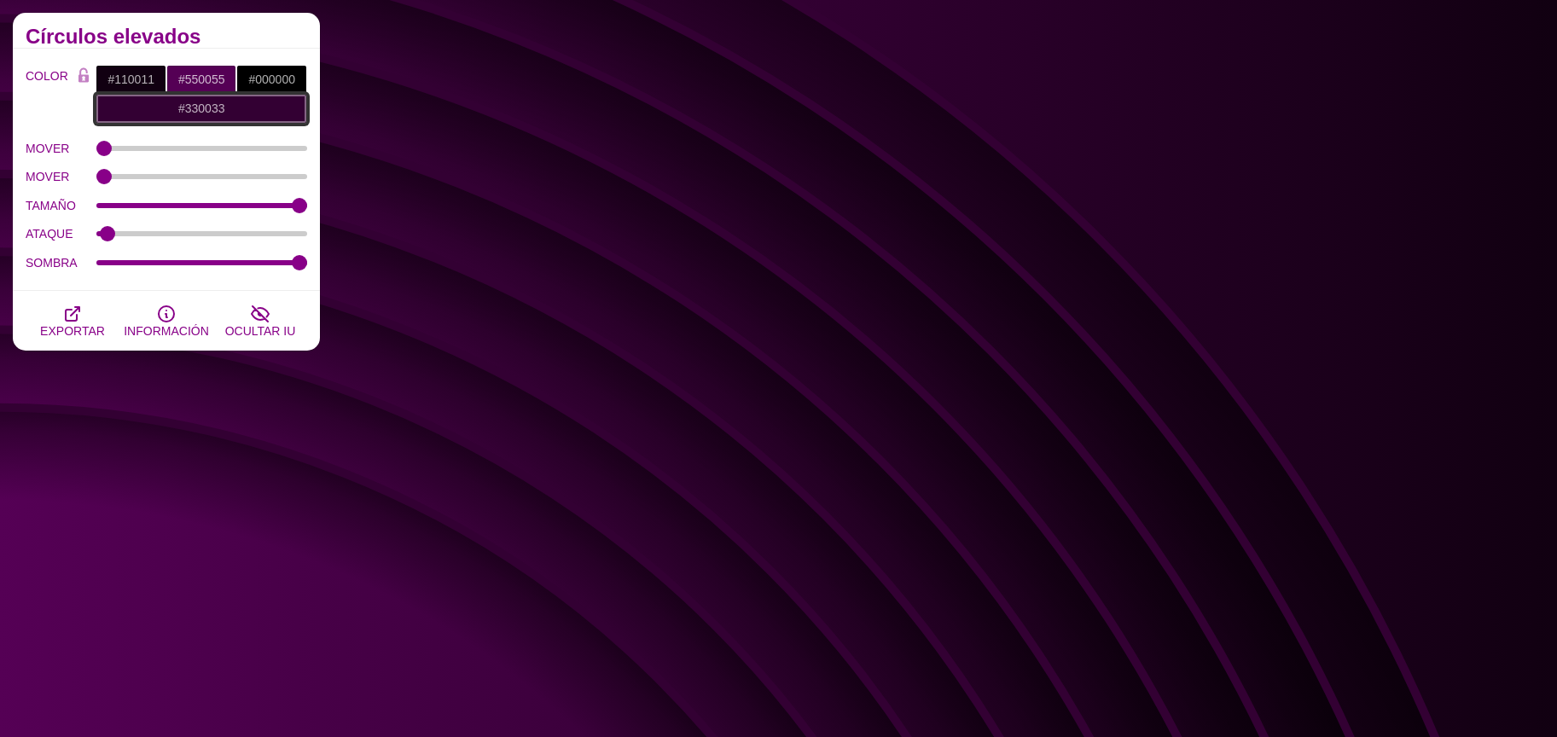
click at [146, 107] on input "#330033" at bounding box center [202, 108] width 212 height 29
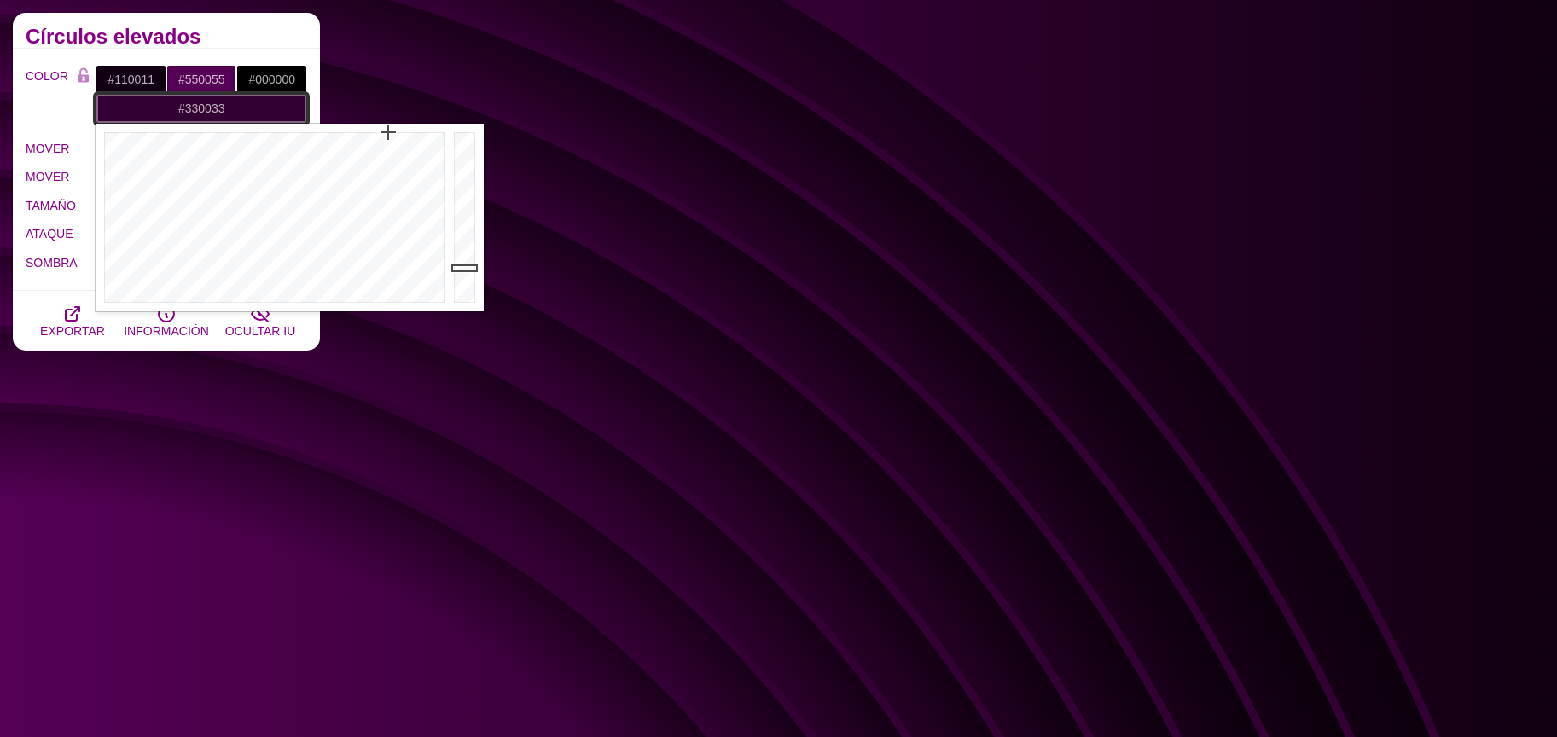
type input "#333333"
click at [355, 305] on div at bounding box center [273, 218] width 354 height 188
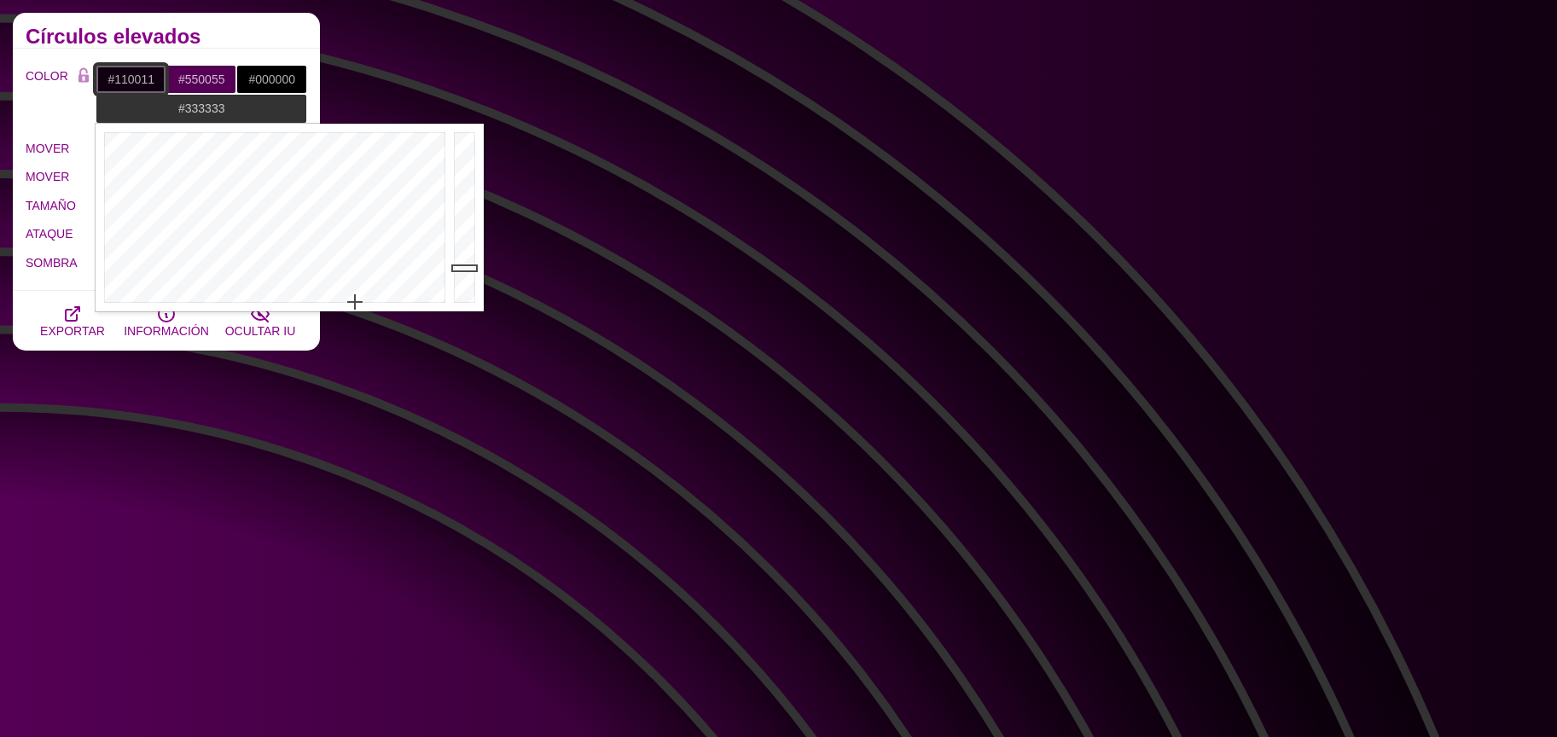
click at [120, 67] on input "#110011" at bounding box center [131, 79] width 71 height 29
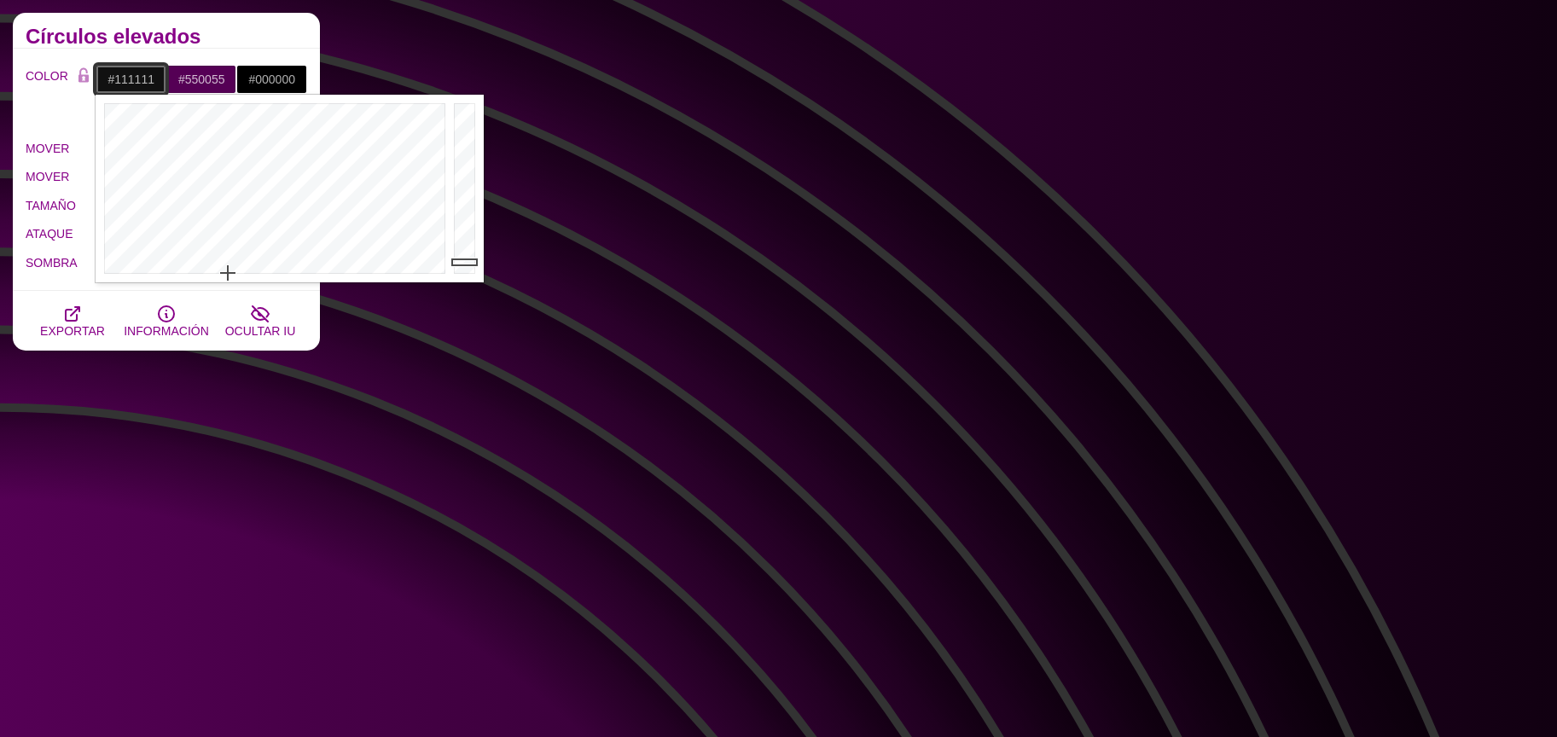
click at [228, 272] on div at bounding box center [273, 189] width 354 height 188
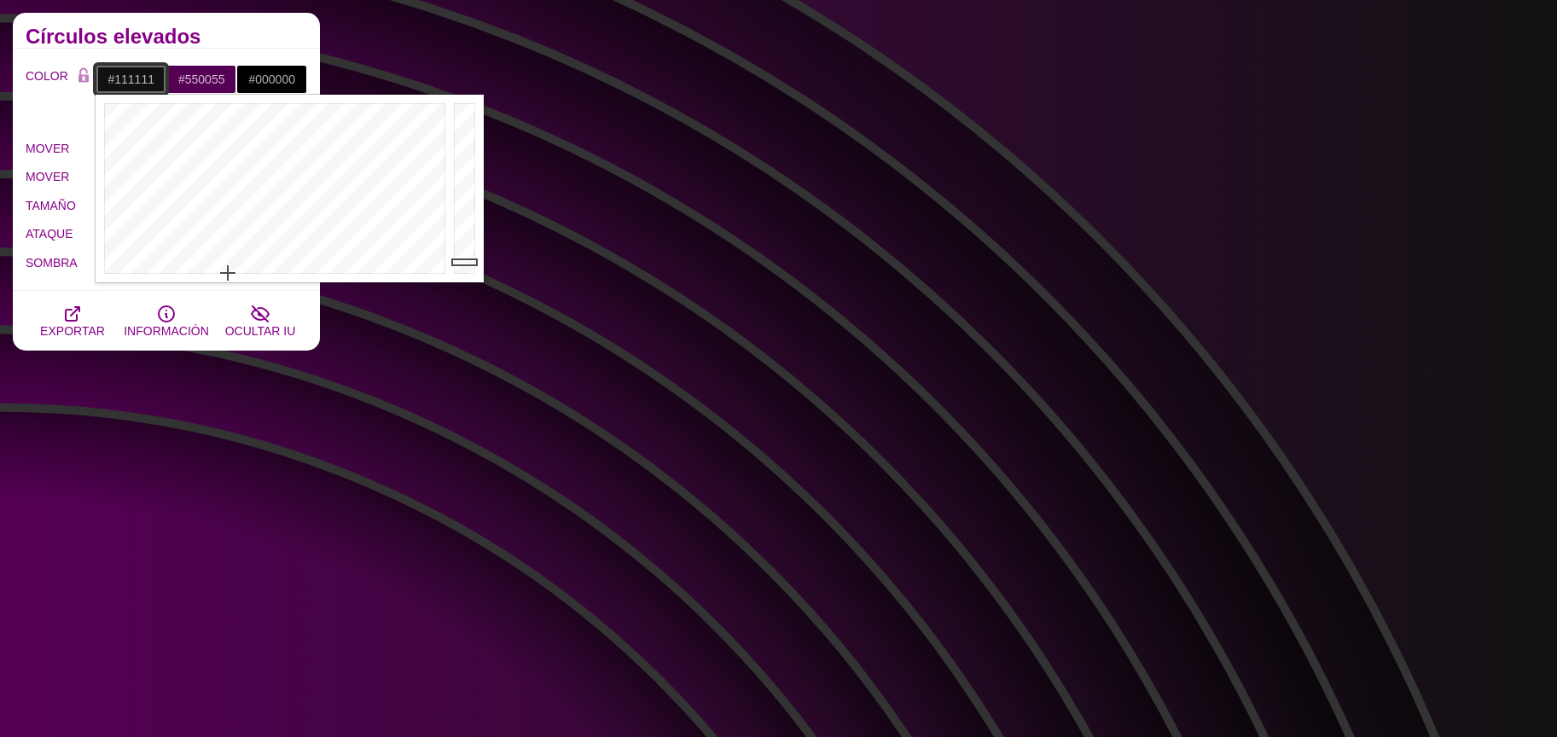
click at [224, 273] on div at bounding box center [273, 189] width 354 height 188
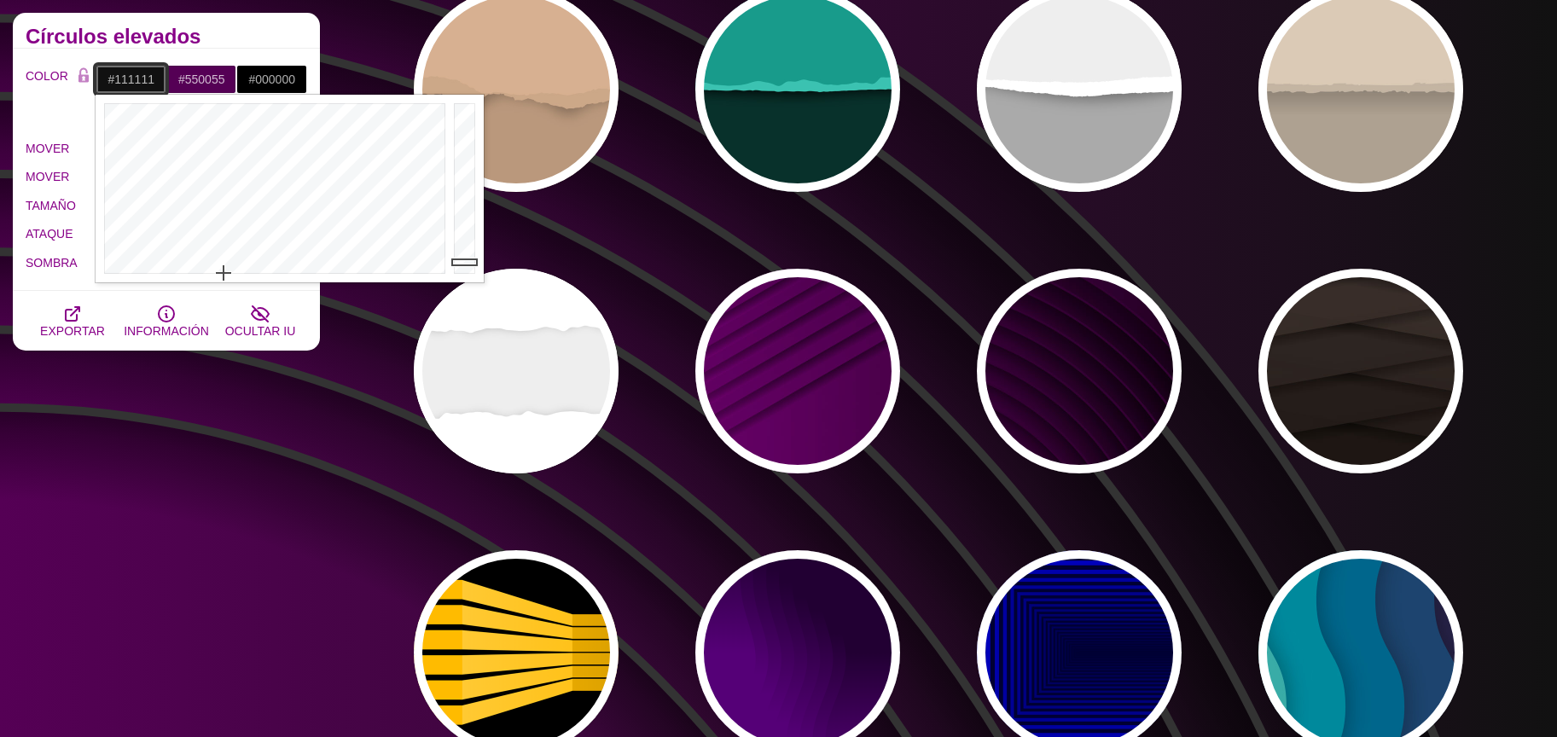
type input "#DBDBDB"
click at [468, 126] on div at bounding box center [467, 189] width 34 height 188
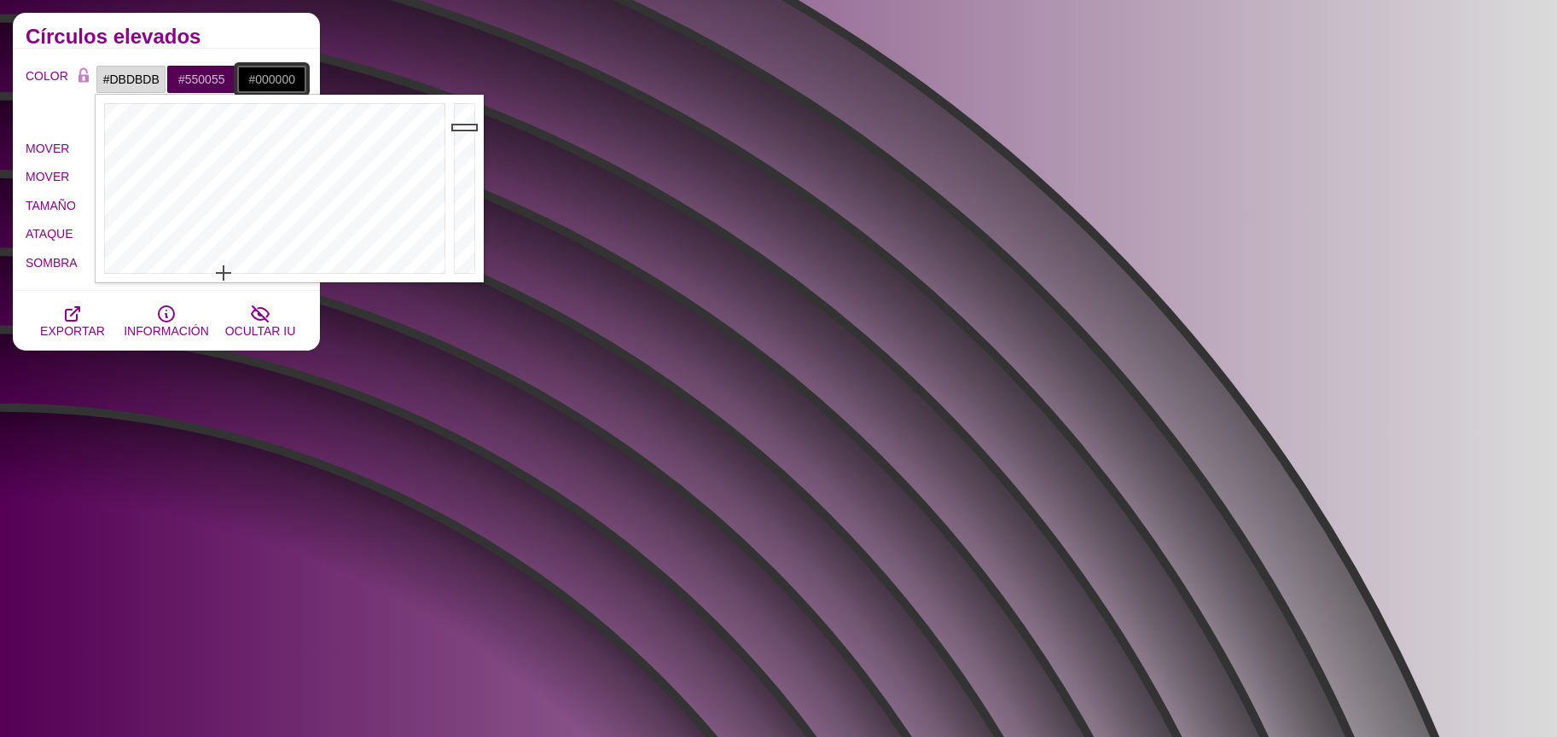
click at [265, 76] on input "#000000" at bounding box center [271, 79] width 71 height 29
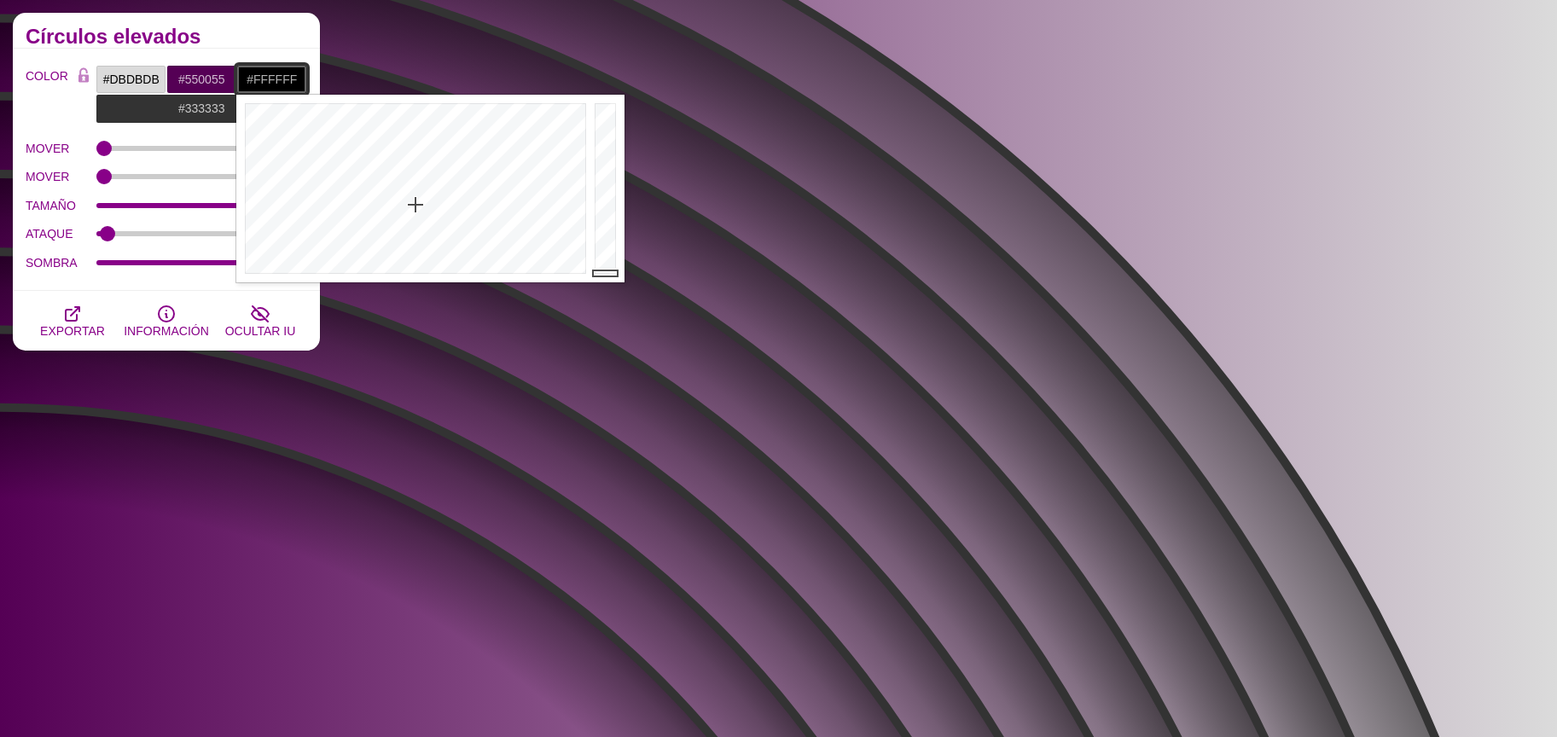
click at [311, 272] on div at bounding box center [413, 189] width 354 height 188
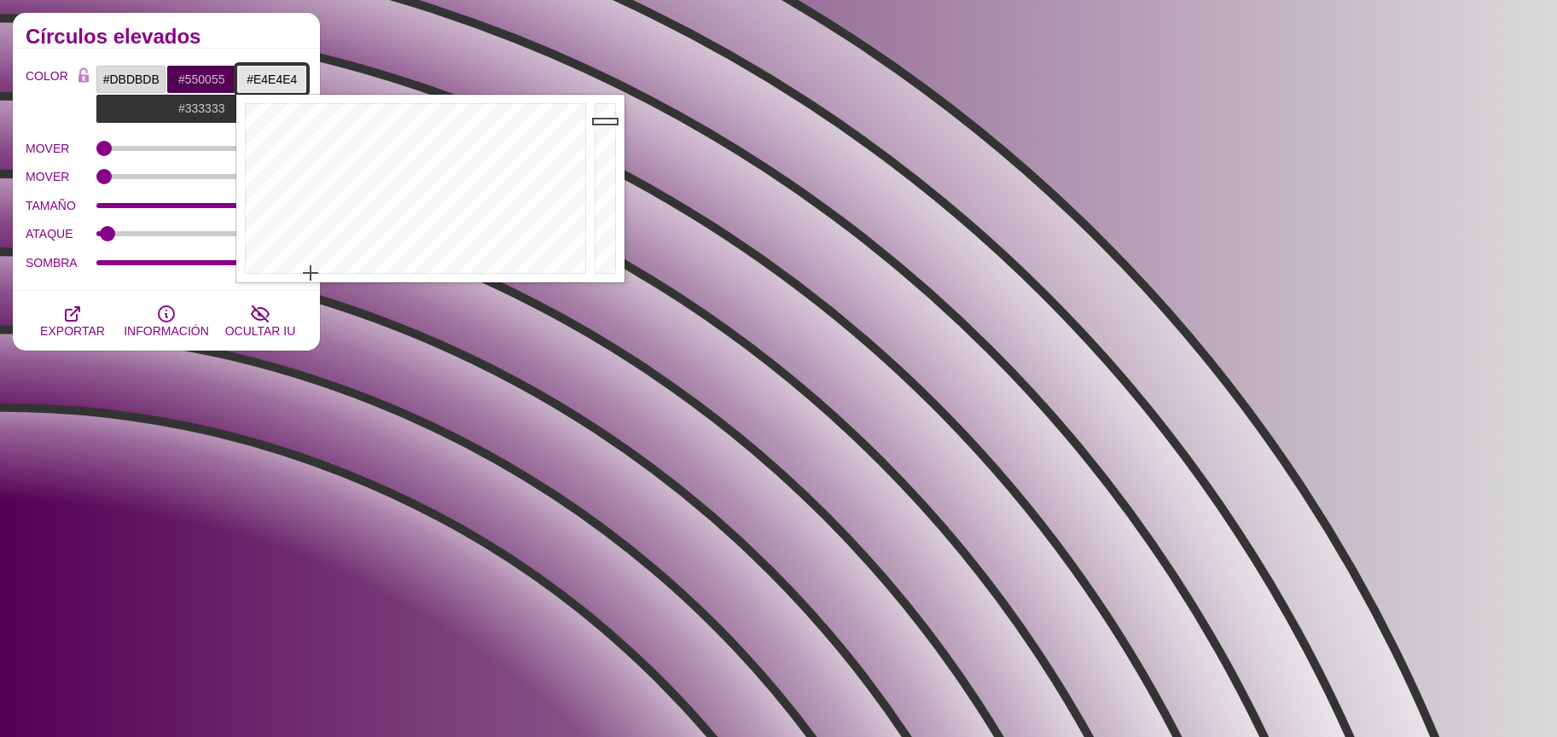
click at [602, 120] on div at bounding box center [607, 189] width 34 height 188
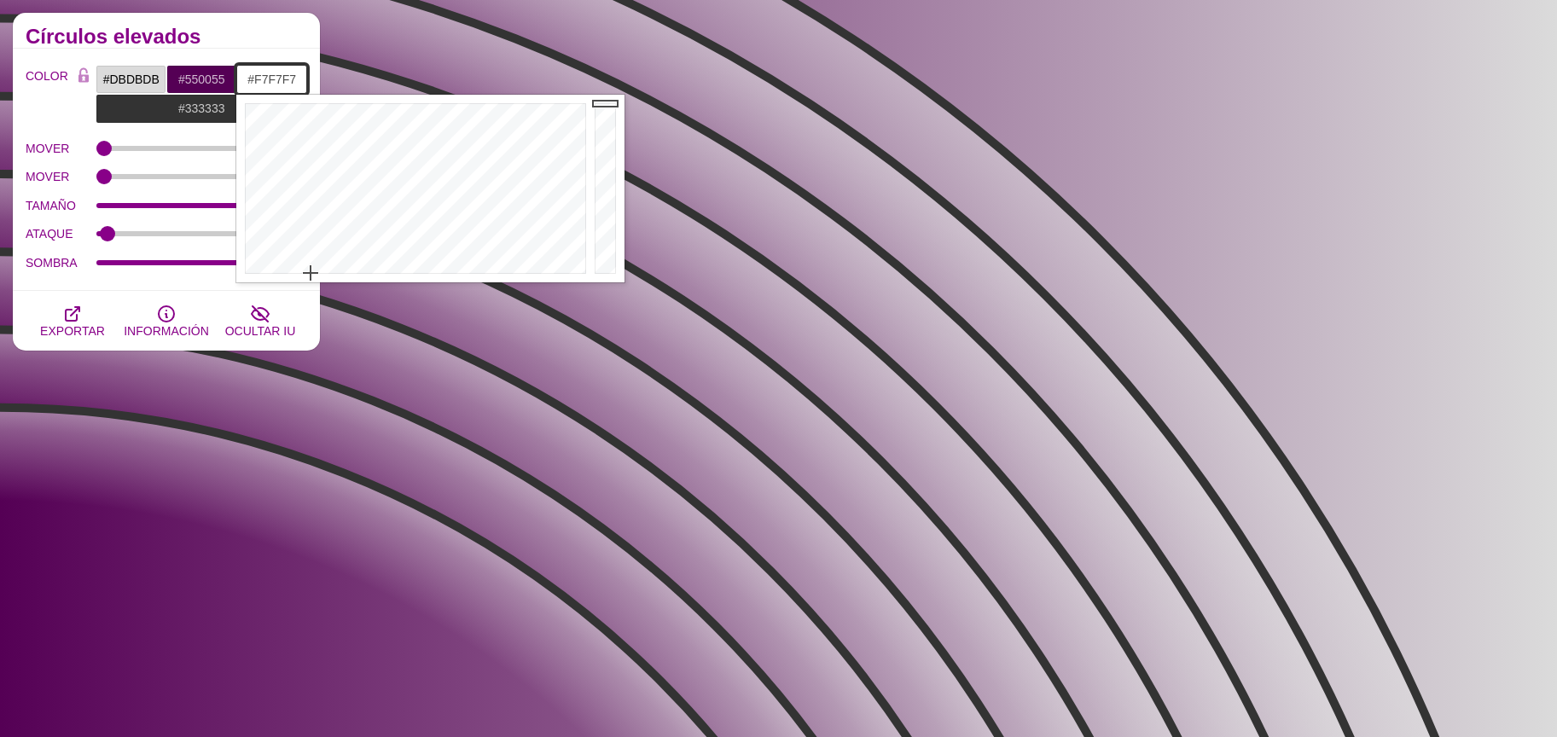
type input "#FFFFFF"
drag, startPoint x: 602, startPoint y: 120, endPoint x: 524, endPoint y: 107, distance: 79.7
click at [601, 100] on div at bounding box center [607, 189] width 34 height 188
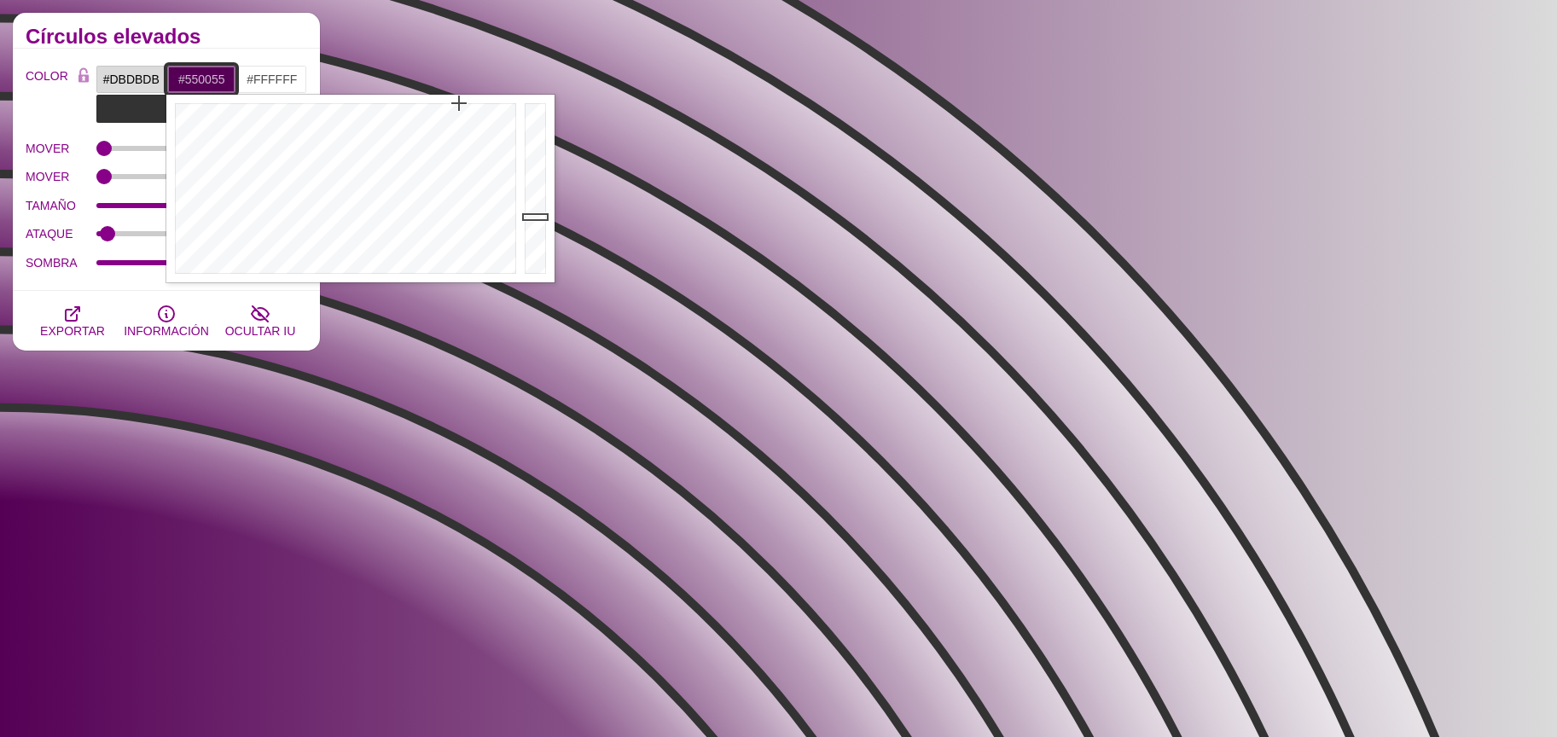
drag, startPoint x: 200, startPoint y: 73, endPoint x: 341, endPoint y: 185, distance: 180.4
click at [200, 73] on input "#550055" at bounding box center [201, 79] width 71 height 29
drag, startPoint x: 326, startPoint y: 266, endPoint x: 288, endPoint y: 270, distance: 38.6
click at [288, 270] on div at bounding box center [343, 189] width 354 height 188
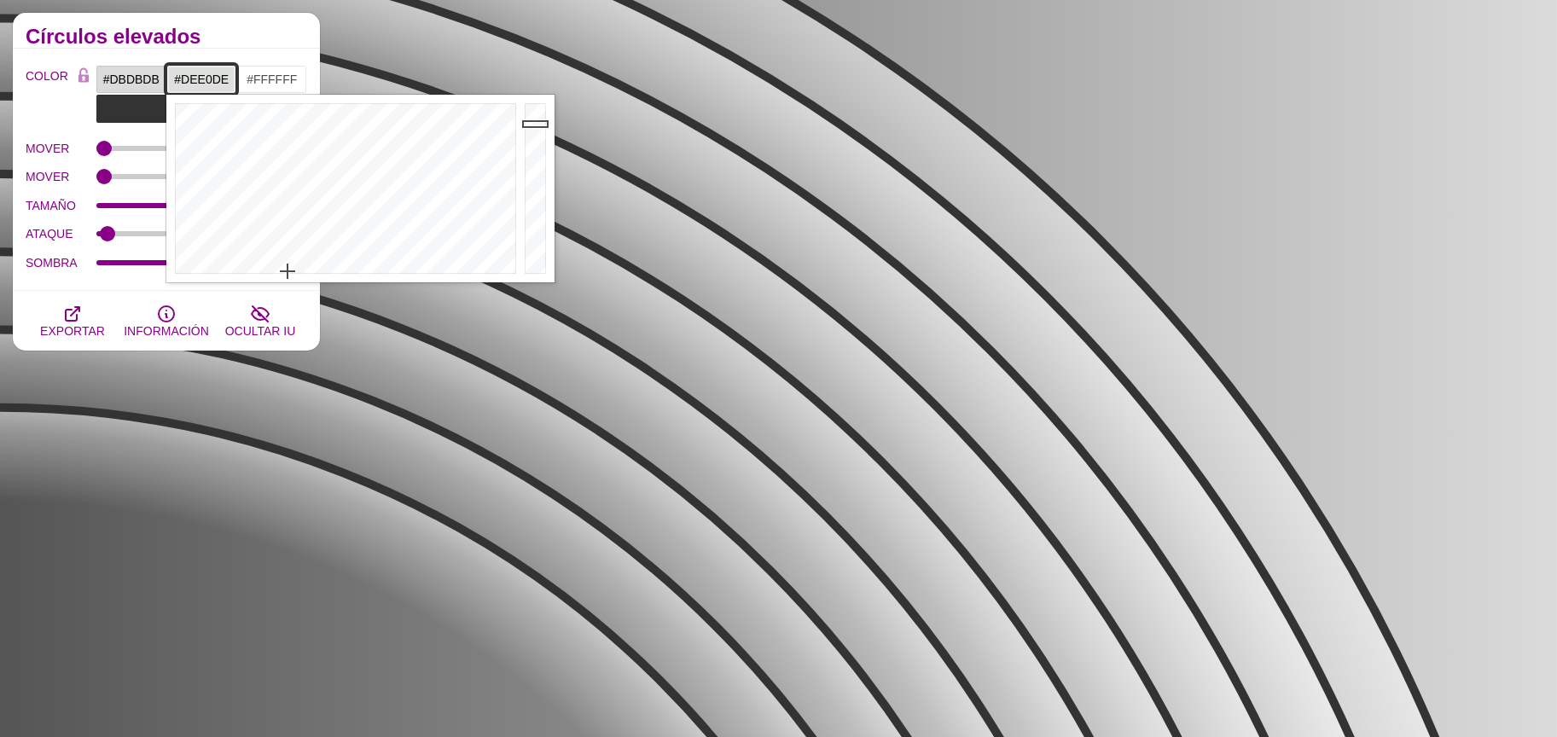
click at [535, 123] on div at bounding box center [537, 189] width 34 height 188
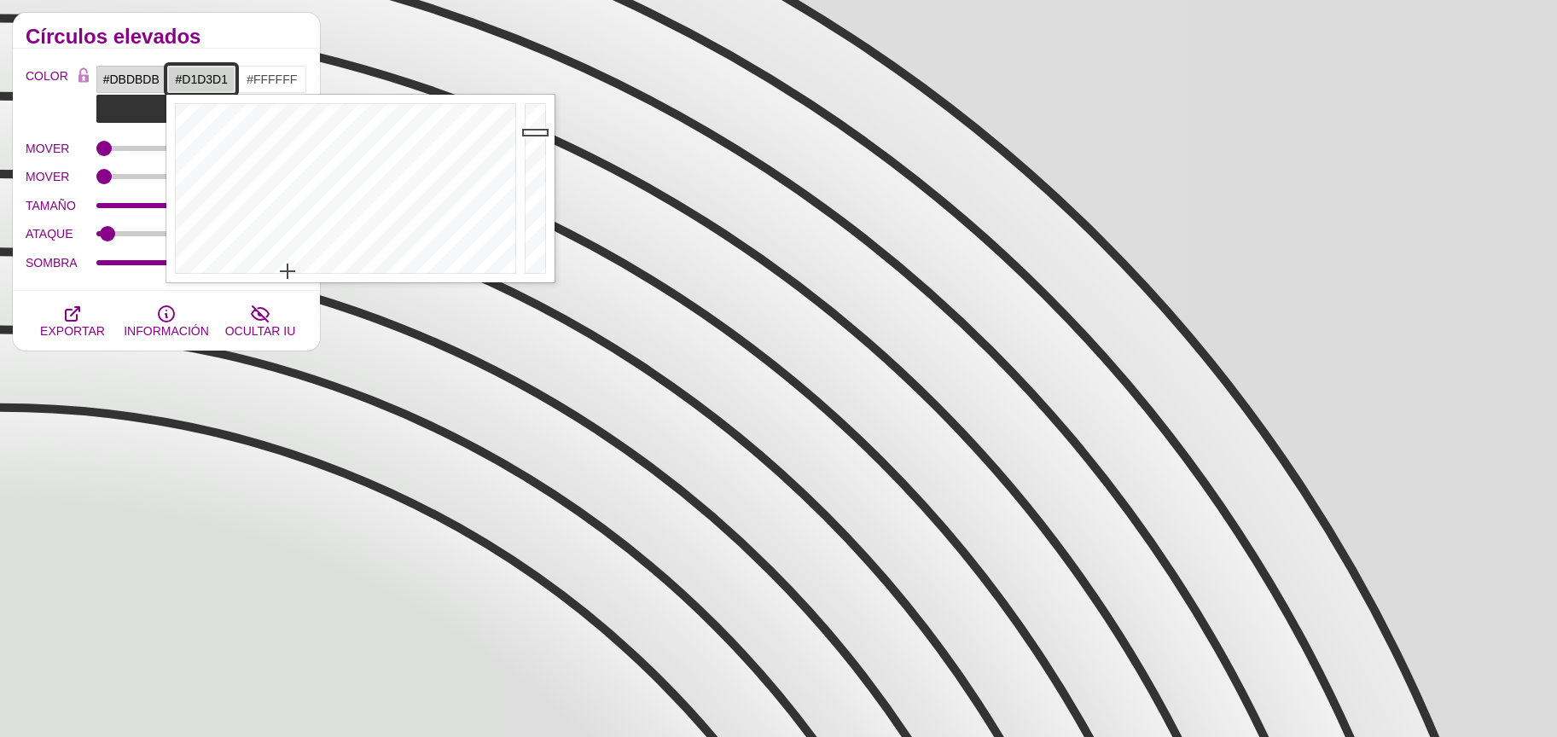
click at [540, 131] on div at bounding box center [537, 189] width 34 height 188
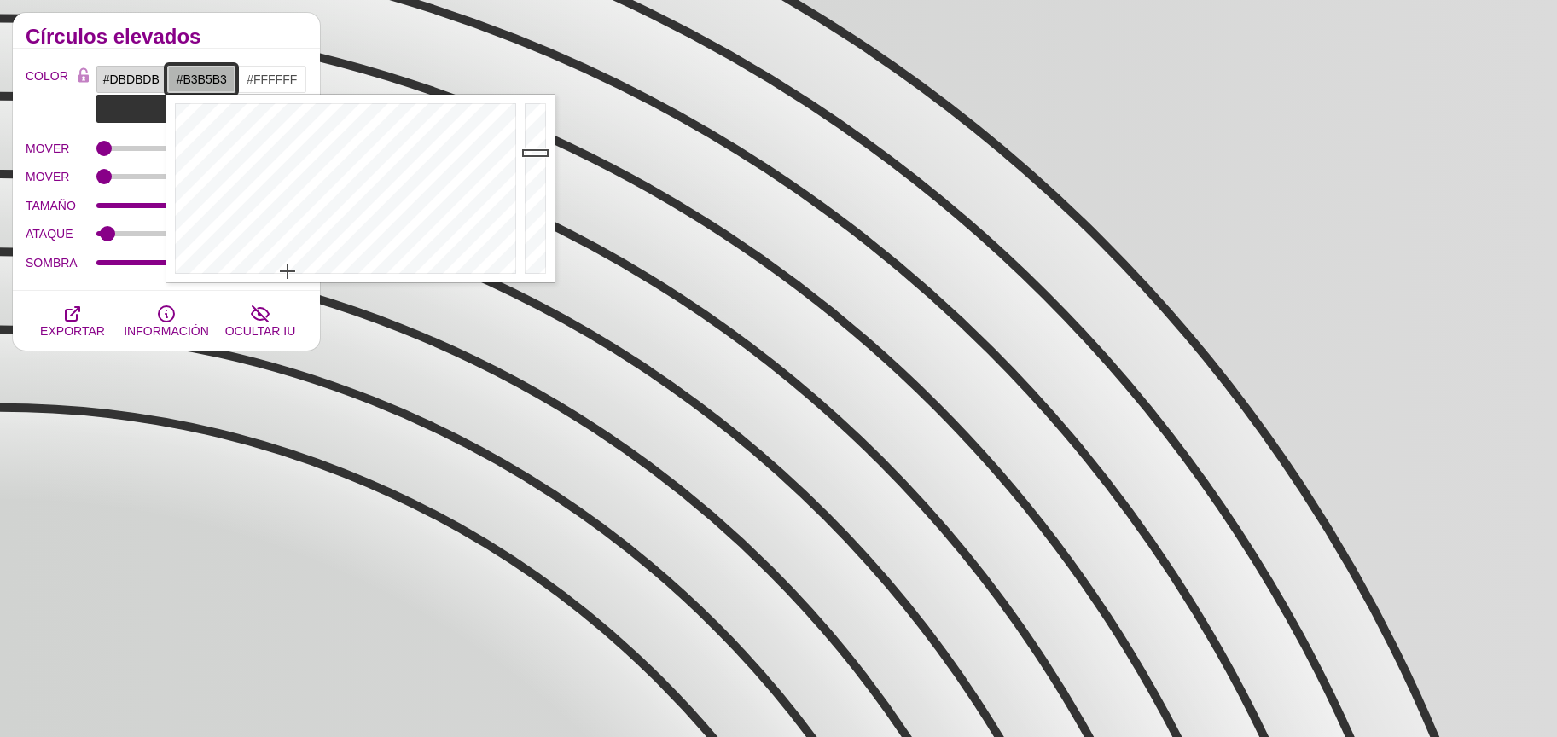
type input "#B0B2B0"
click at [532, 154] on div at bounding box center [537, 189] width 34 height 188
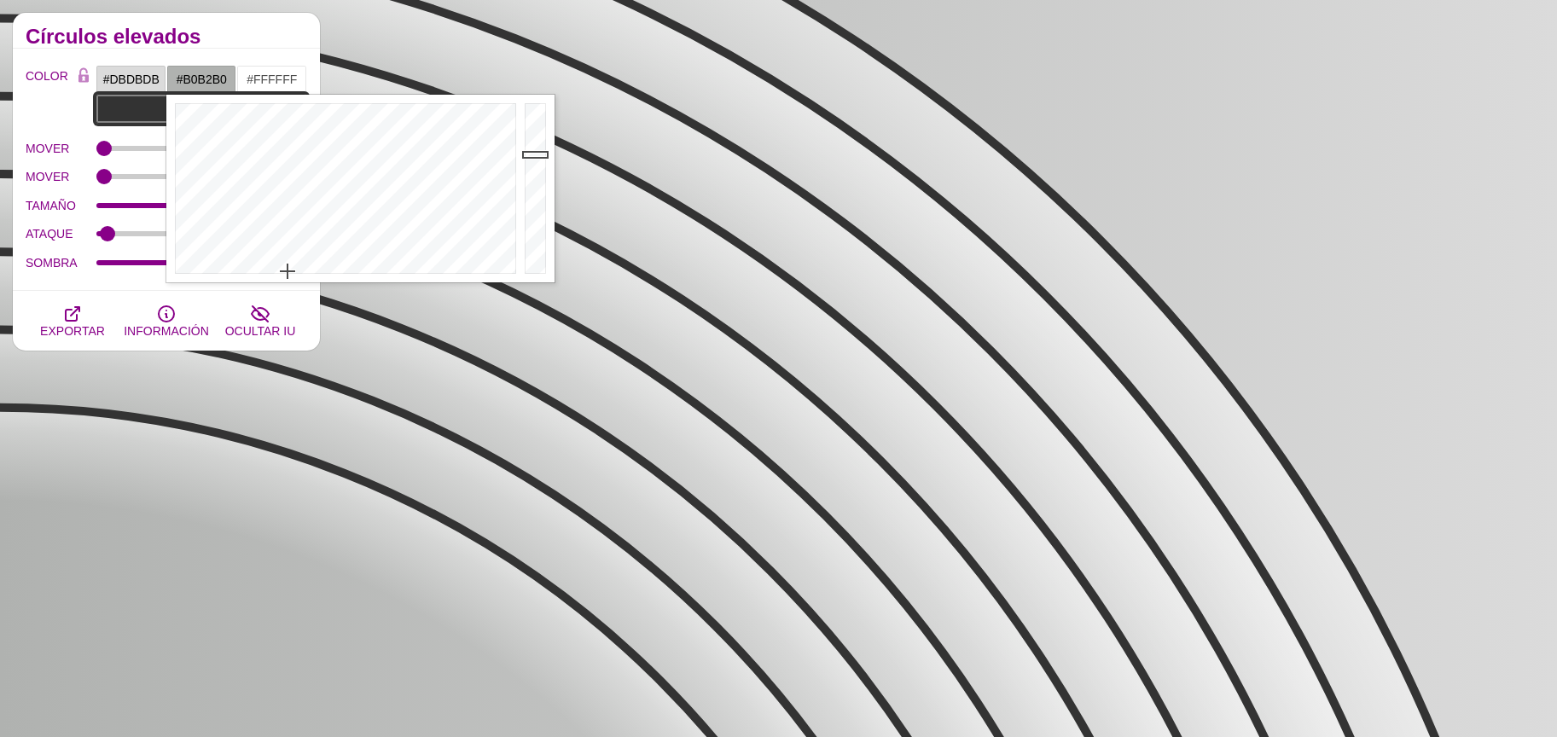
click at [99, 112] on input "#333333" at bounding box center [202, 108] width 212 height 29
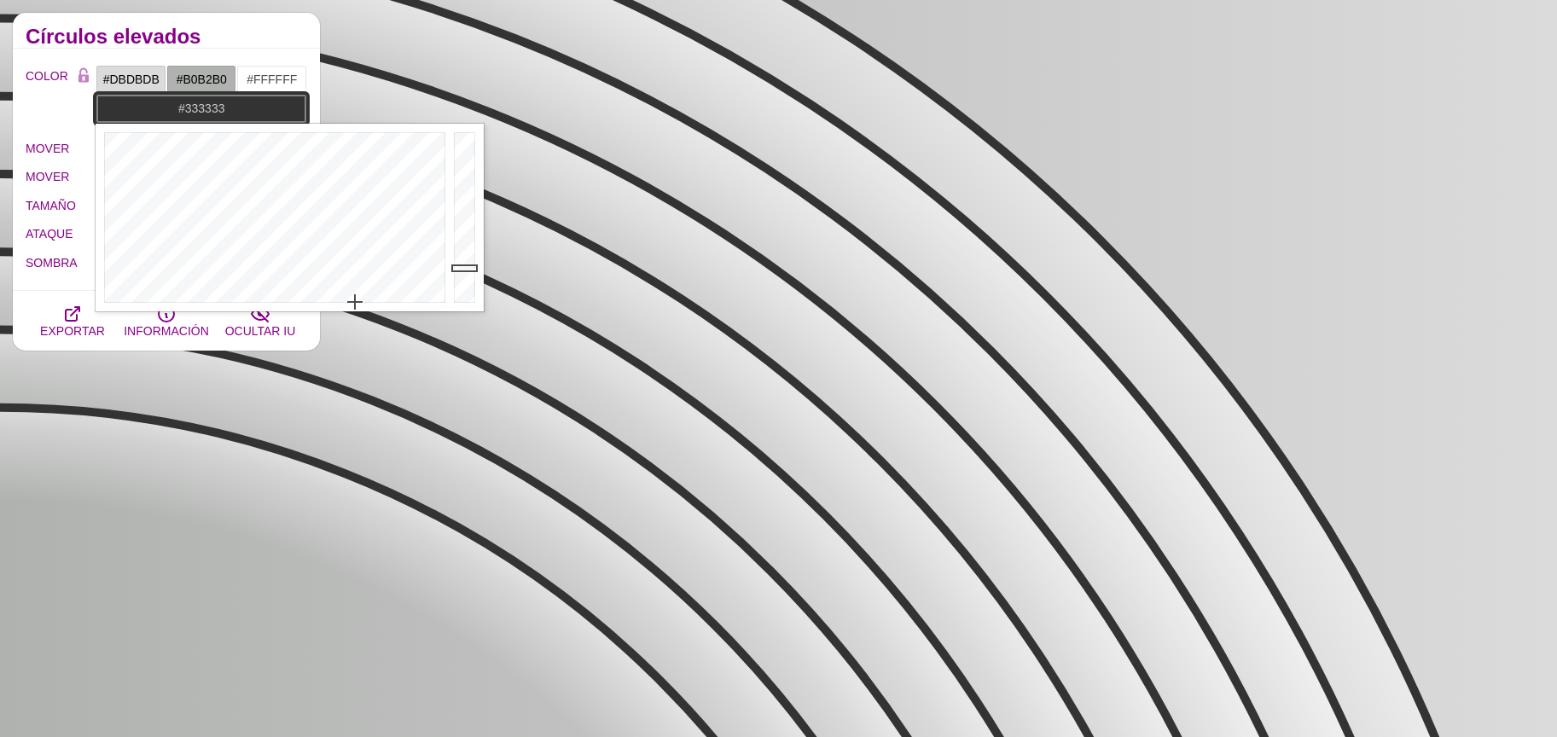
type input "#DFDFDF"
click at [464, 153] on div at bounding box center [467, 218] width 34 height 188
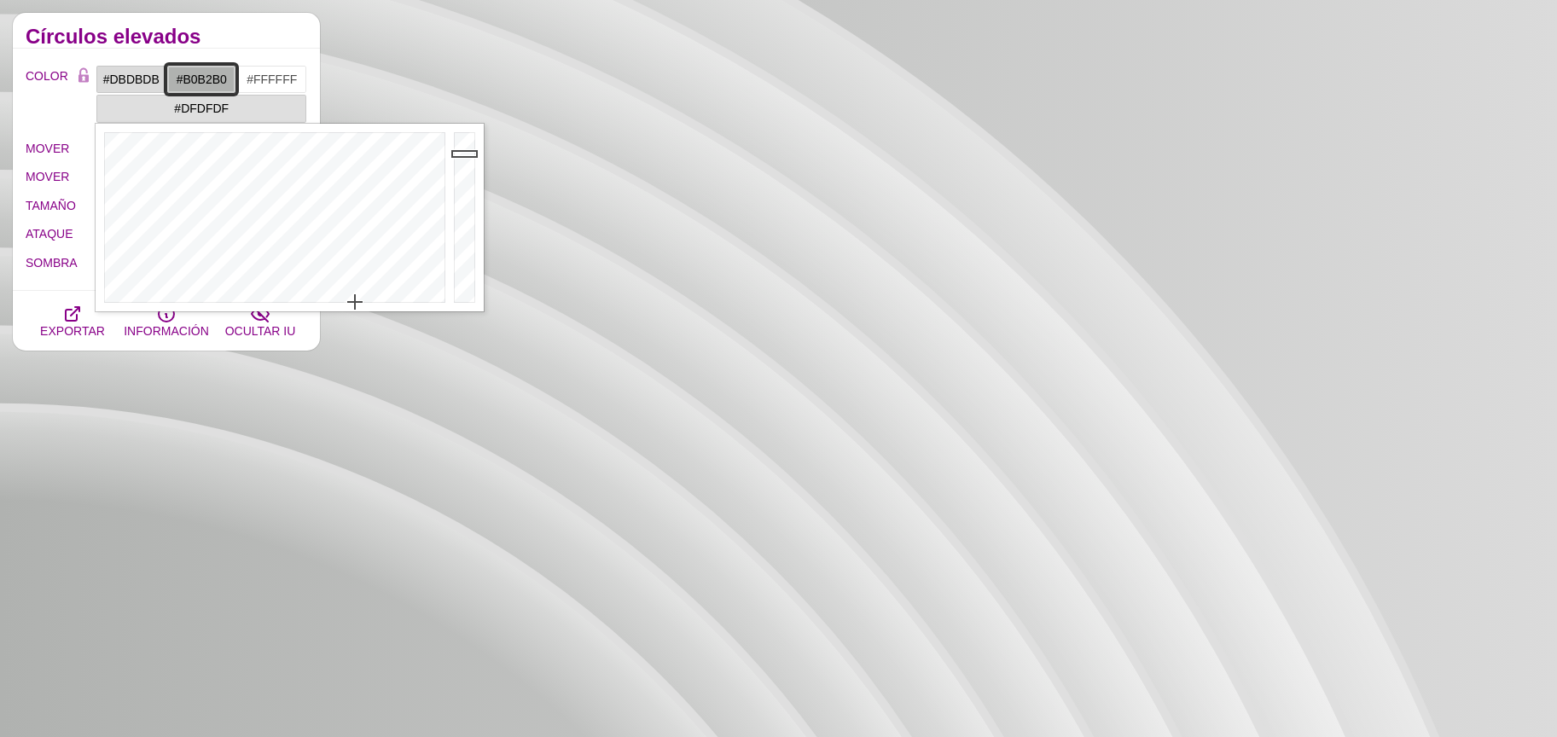
click at [207, 77] on input "#B0B2B0" at bounding box center [201, 79] width 71 height 29
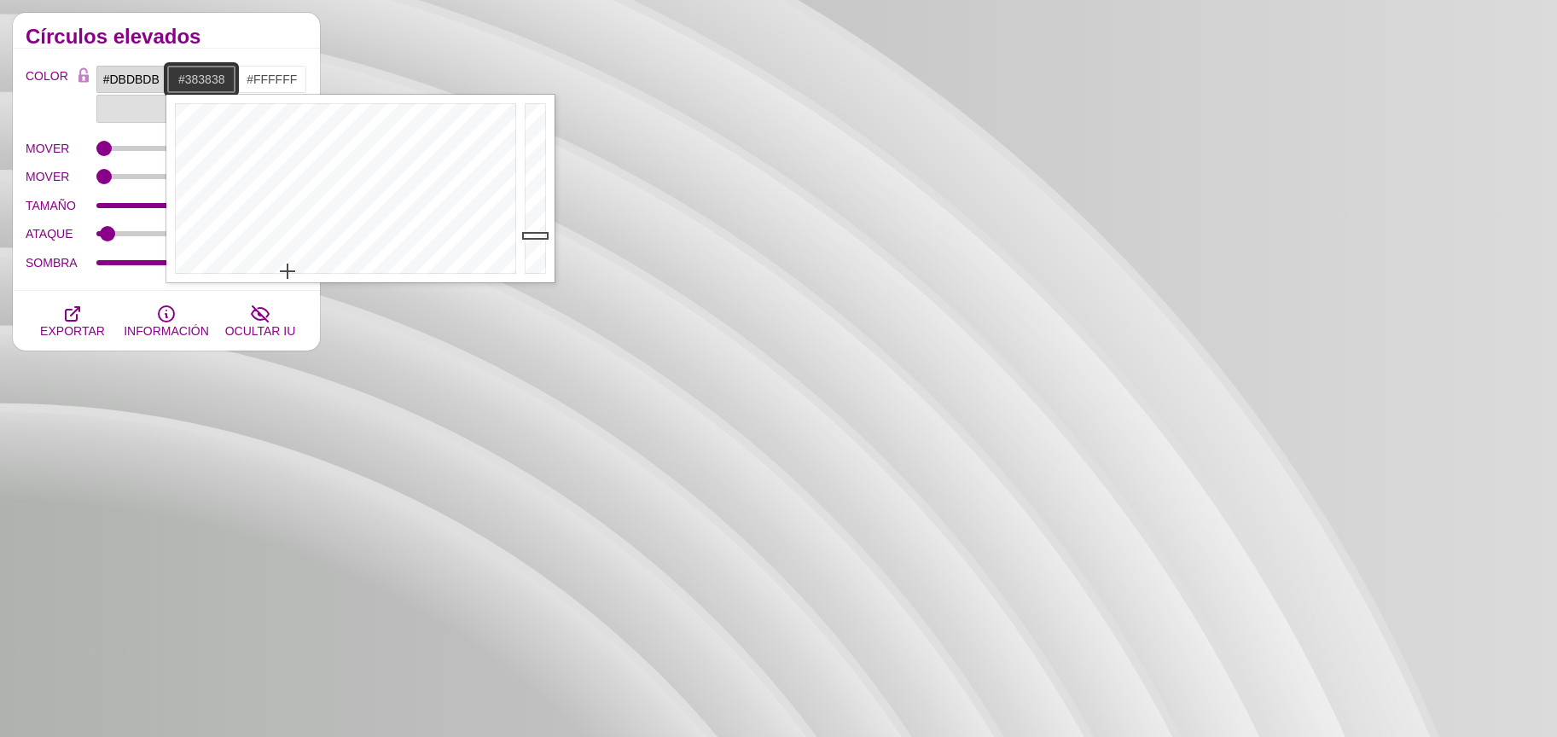
click at [530, 235] on div at bounding box center [537, 189] width 34 height 188
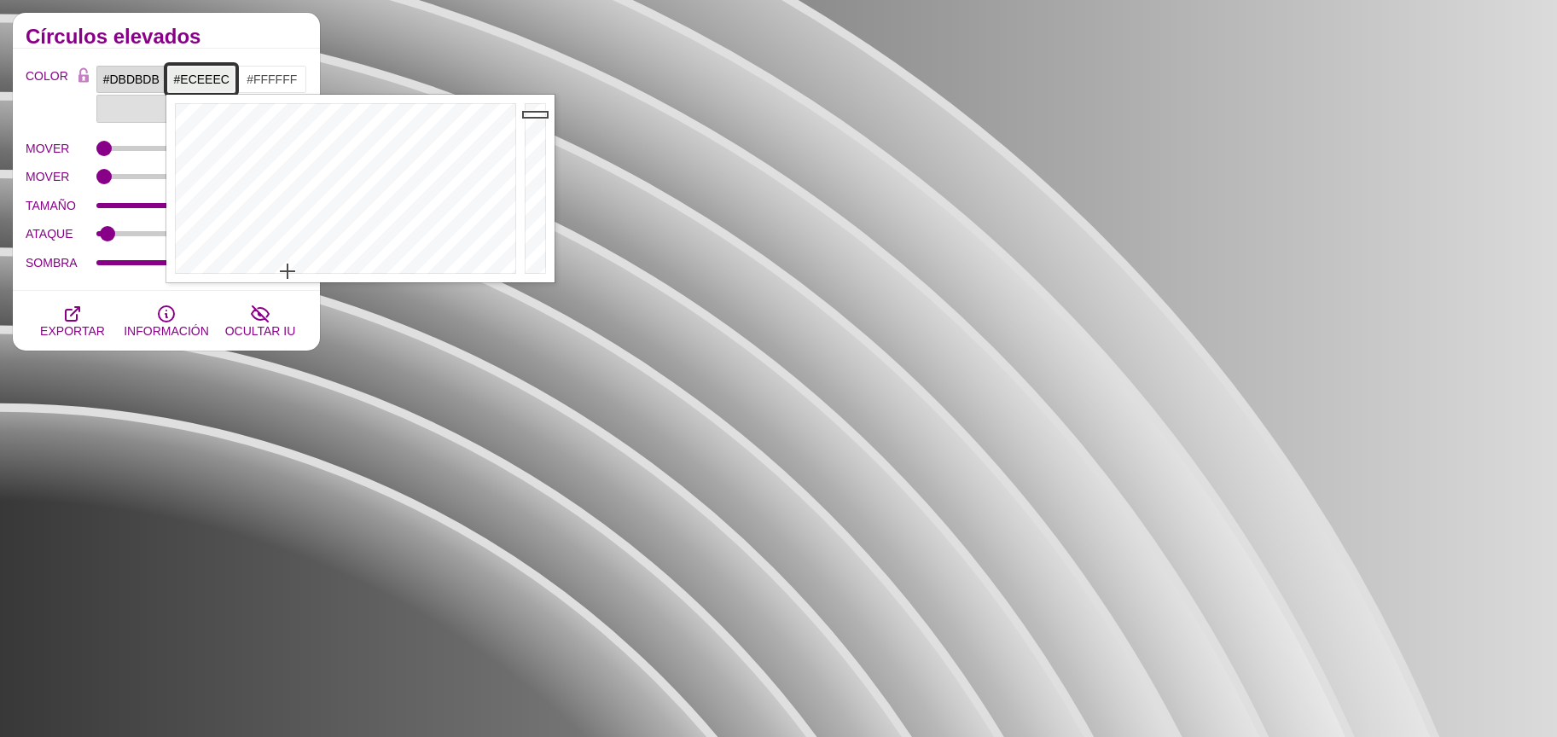
click at [531, 113] on div at bounding box center [537, 189] width 34 height 188
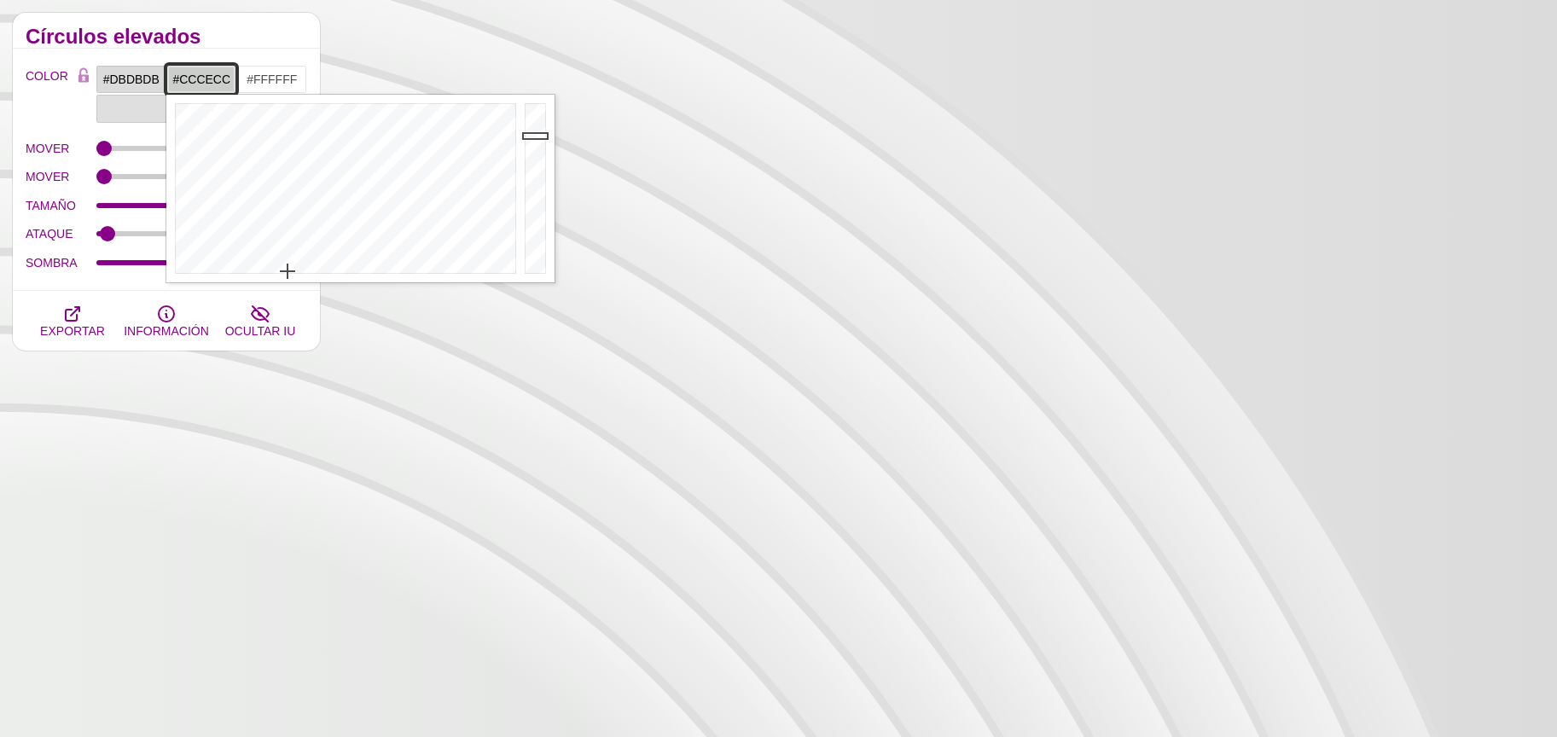
click at [534, 135] on div at bounding box center [537, 189] width 34 height 188
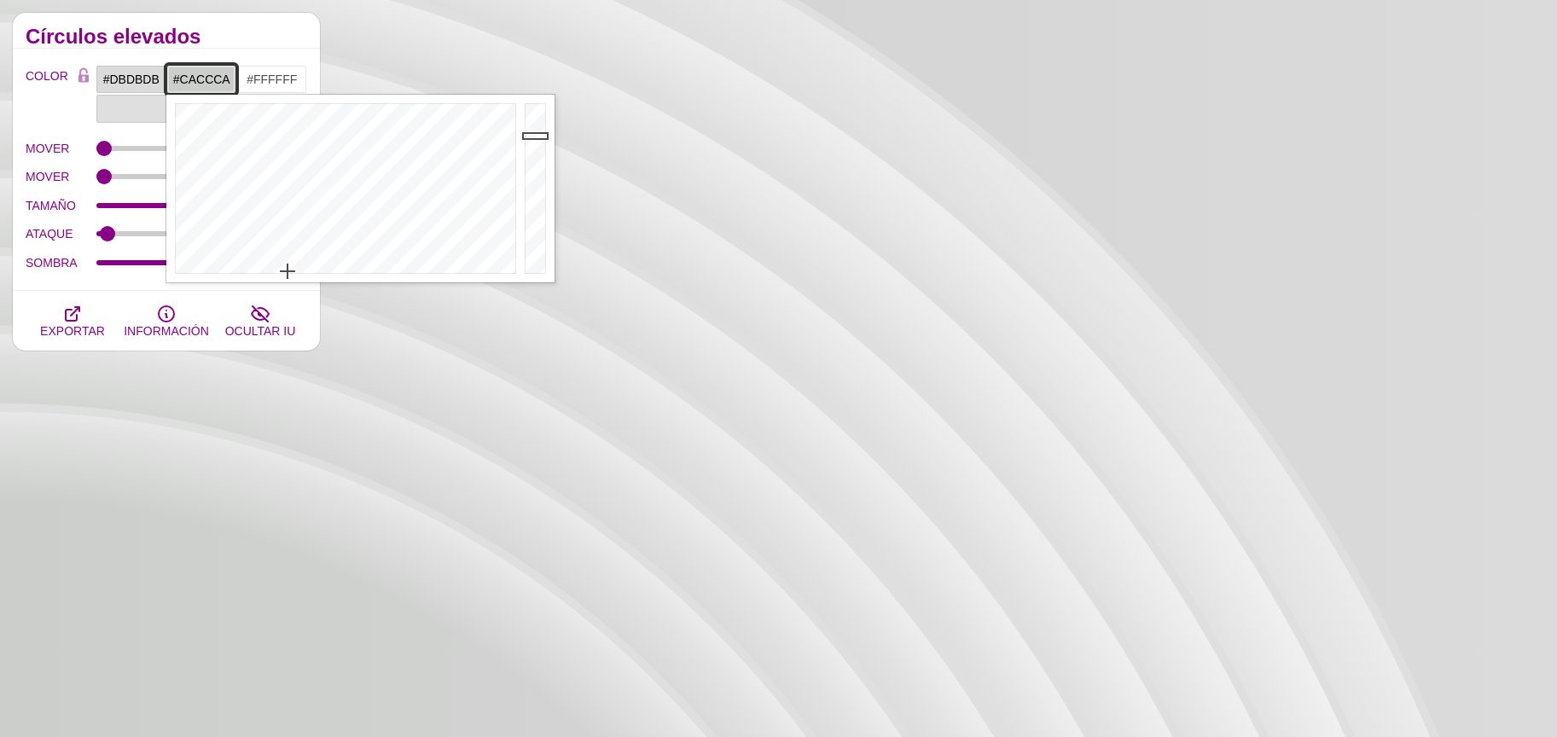
type input "#C8CAC8"
click at [534, 137] on div at bounding box center [537, 189] width 34 height 188
click at [259, 84] on input "#FFFFFF" at bounding box center [271, 79] width 71 height 29
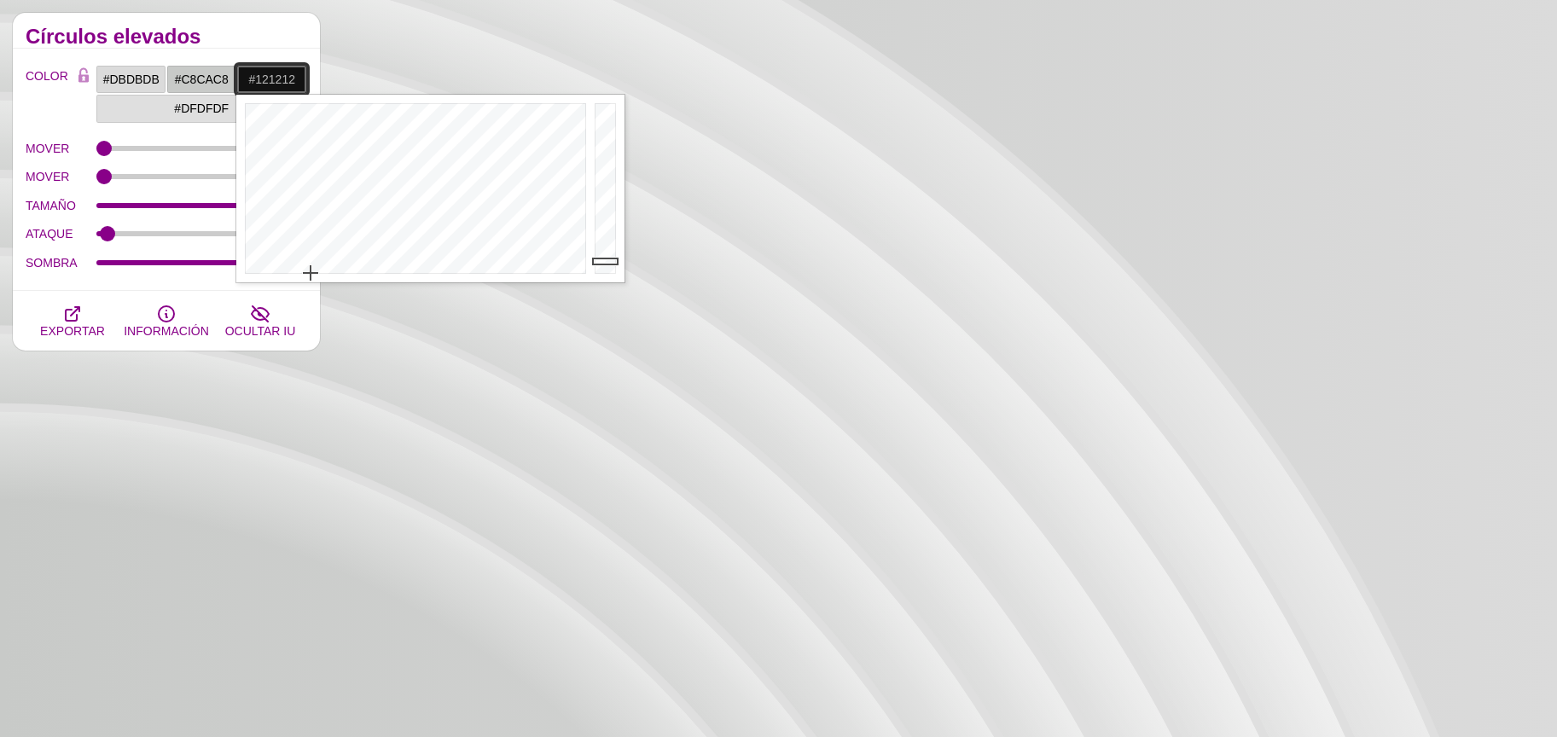
click at [607, 260] on div at bounding box center [607, 189] width 34 height 188
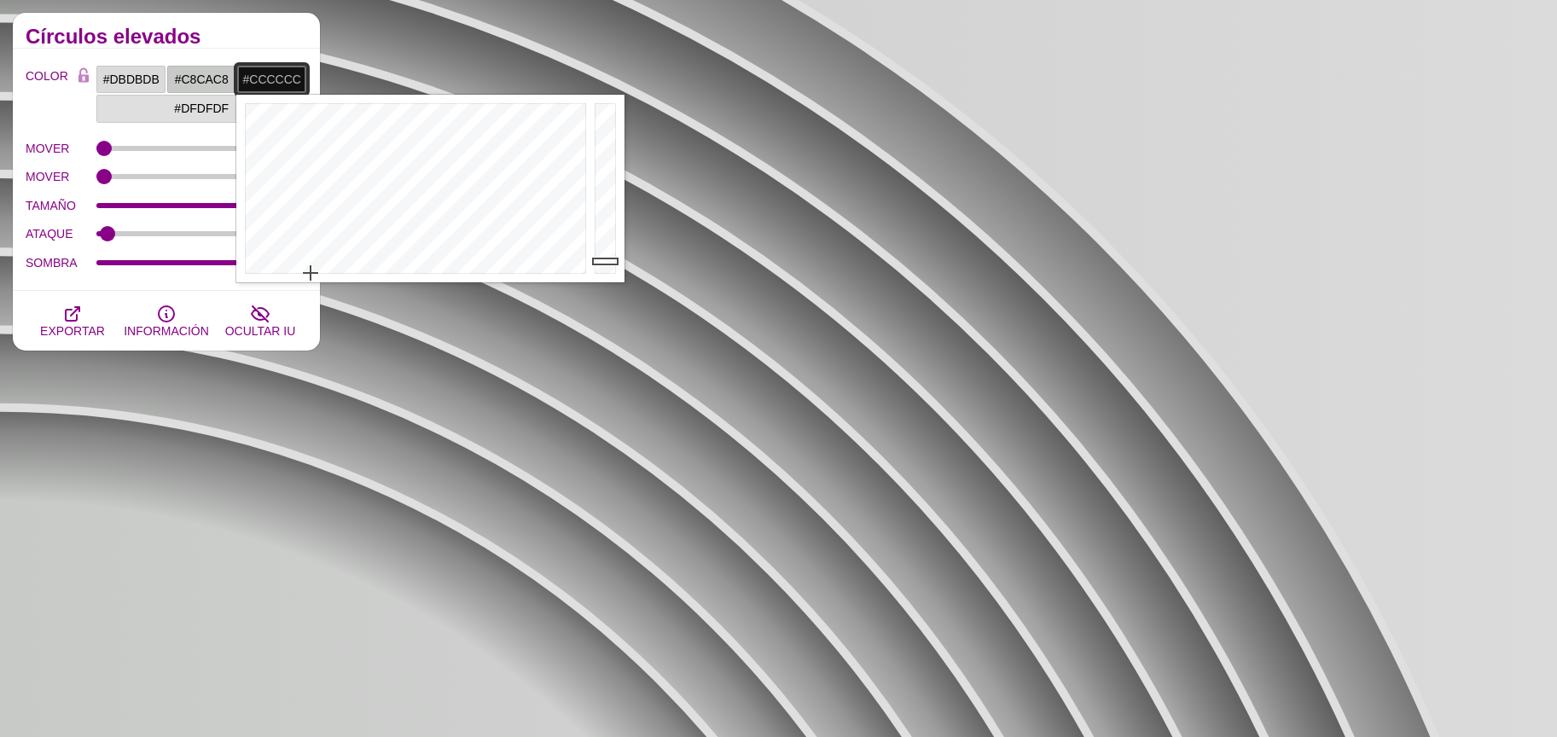
click at [606, 137] on div at bounding box center [607, 189] width 34 height 188
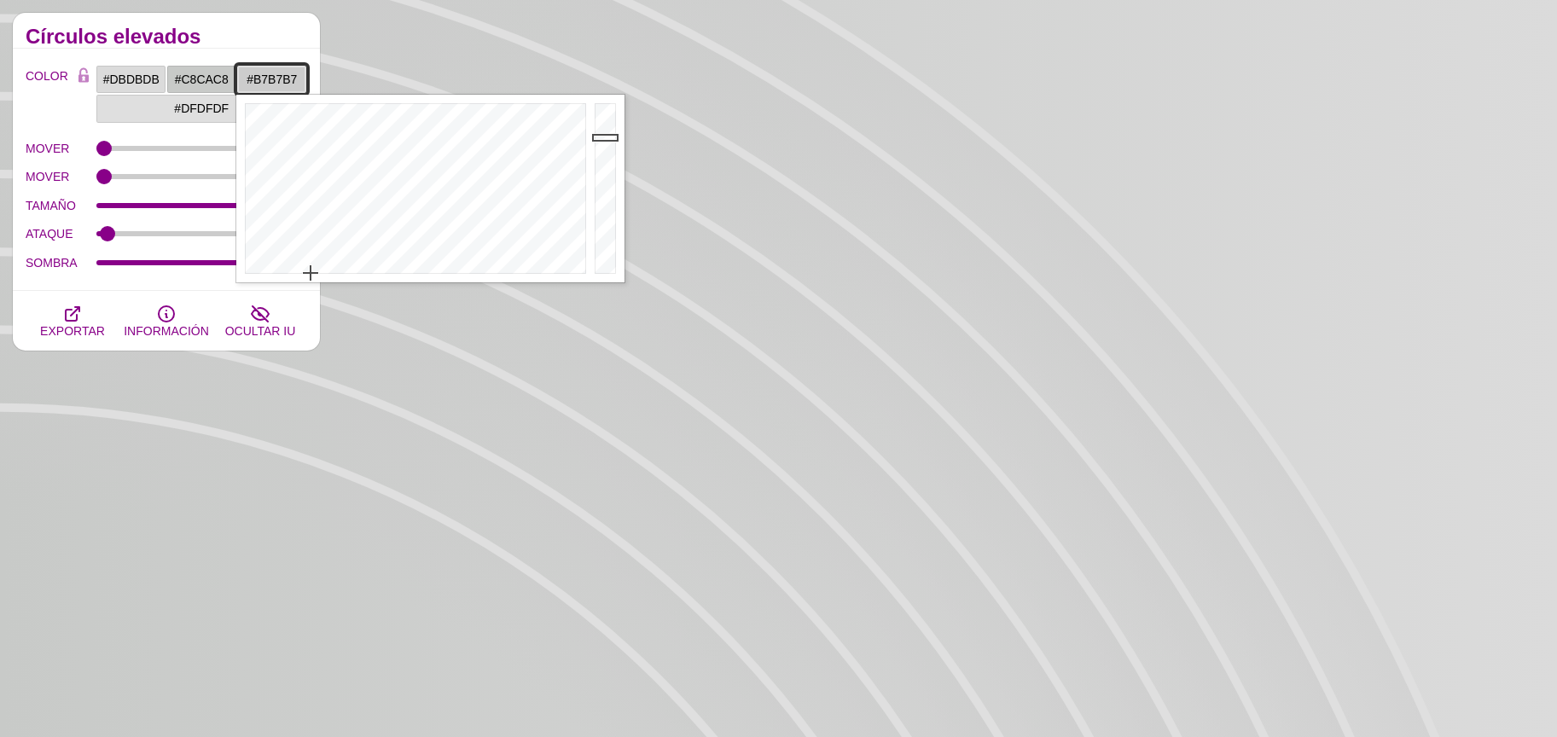
click at [603, 150] on div at bounding box center [607, 189] width 34 height 188
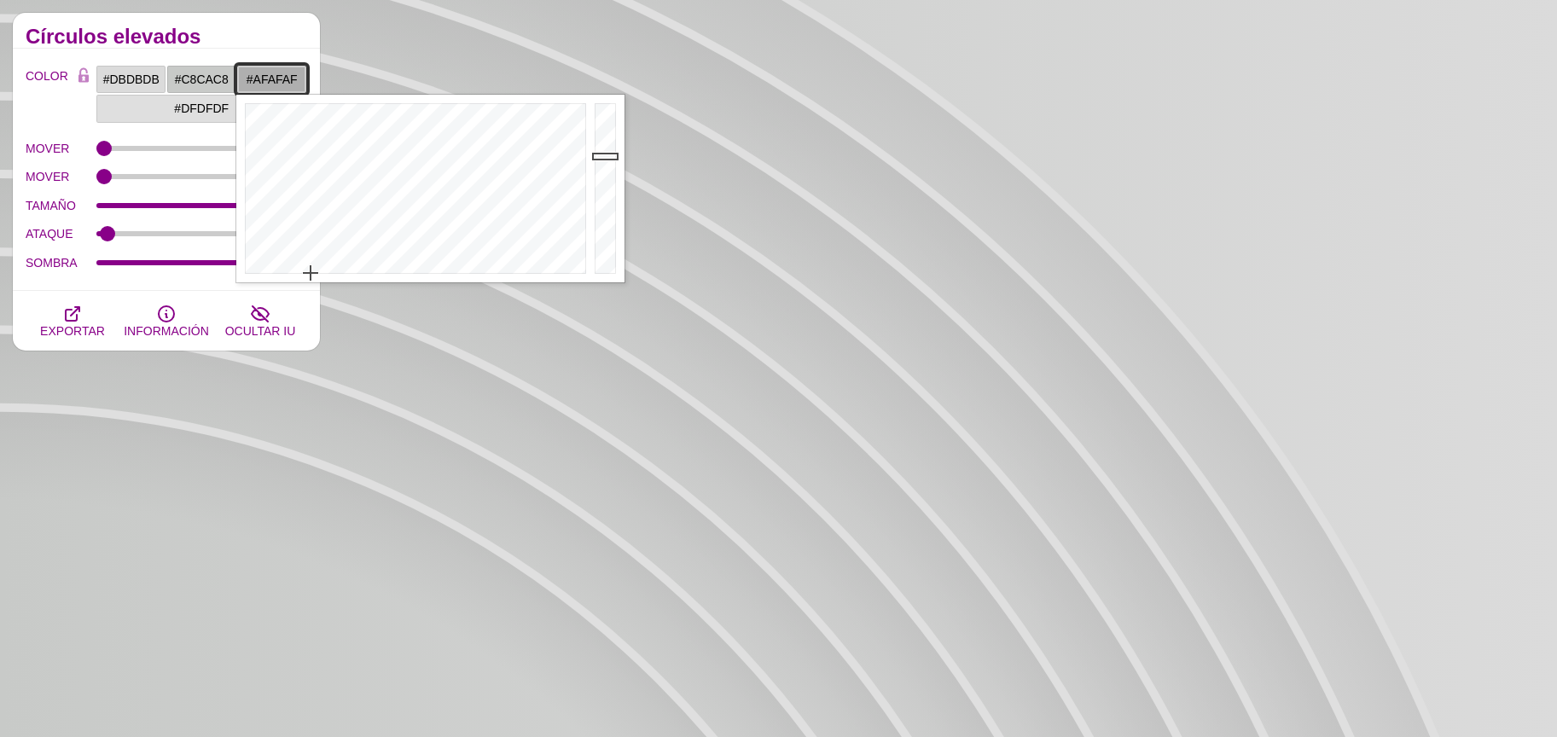
click at [604, 155] on div at bounding box center [607, 189] width 34 height 188
type input "#ACACAC"
click at [605, 158] on div at bounding box center [607, 189] width 34 height 188
click at [122, 78] on input "#DBDBDB" at bounding box center [131, 79] width 71 height 29
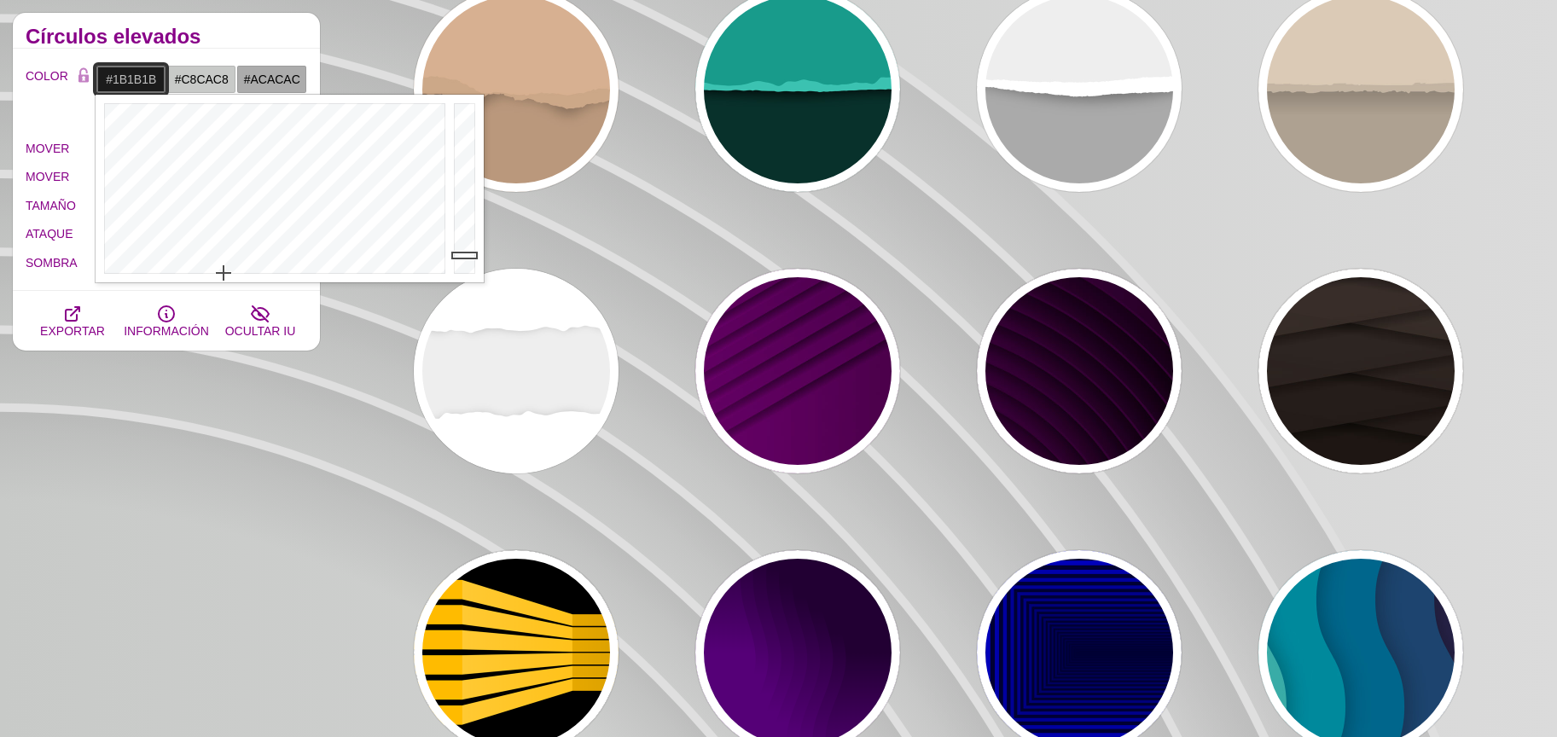
click at [465, 254] on div at bounding box center [467, 189] width 34 height 188
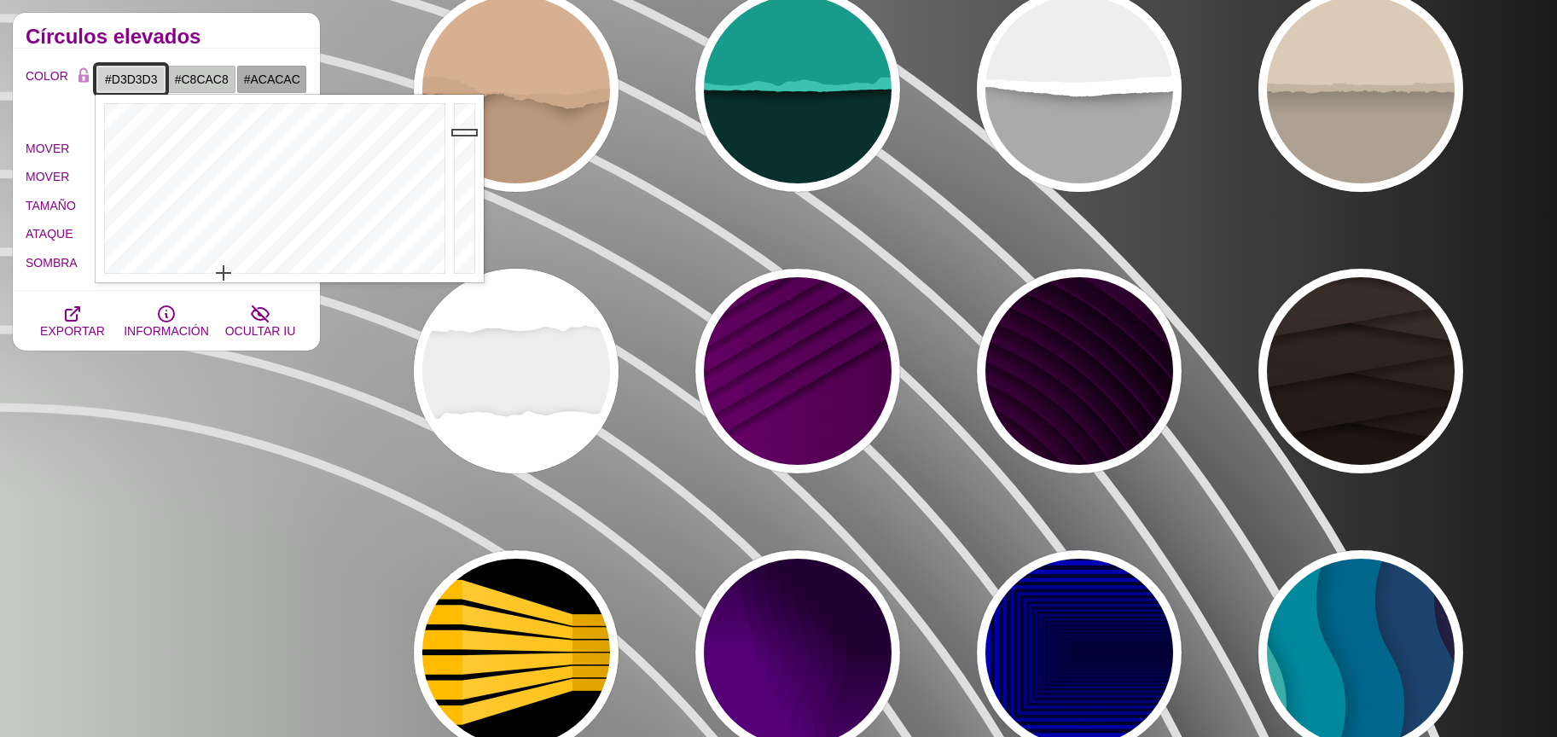
click at [462, 131] on div at bounding box center [467, 189] width 34 height 188
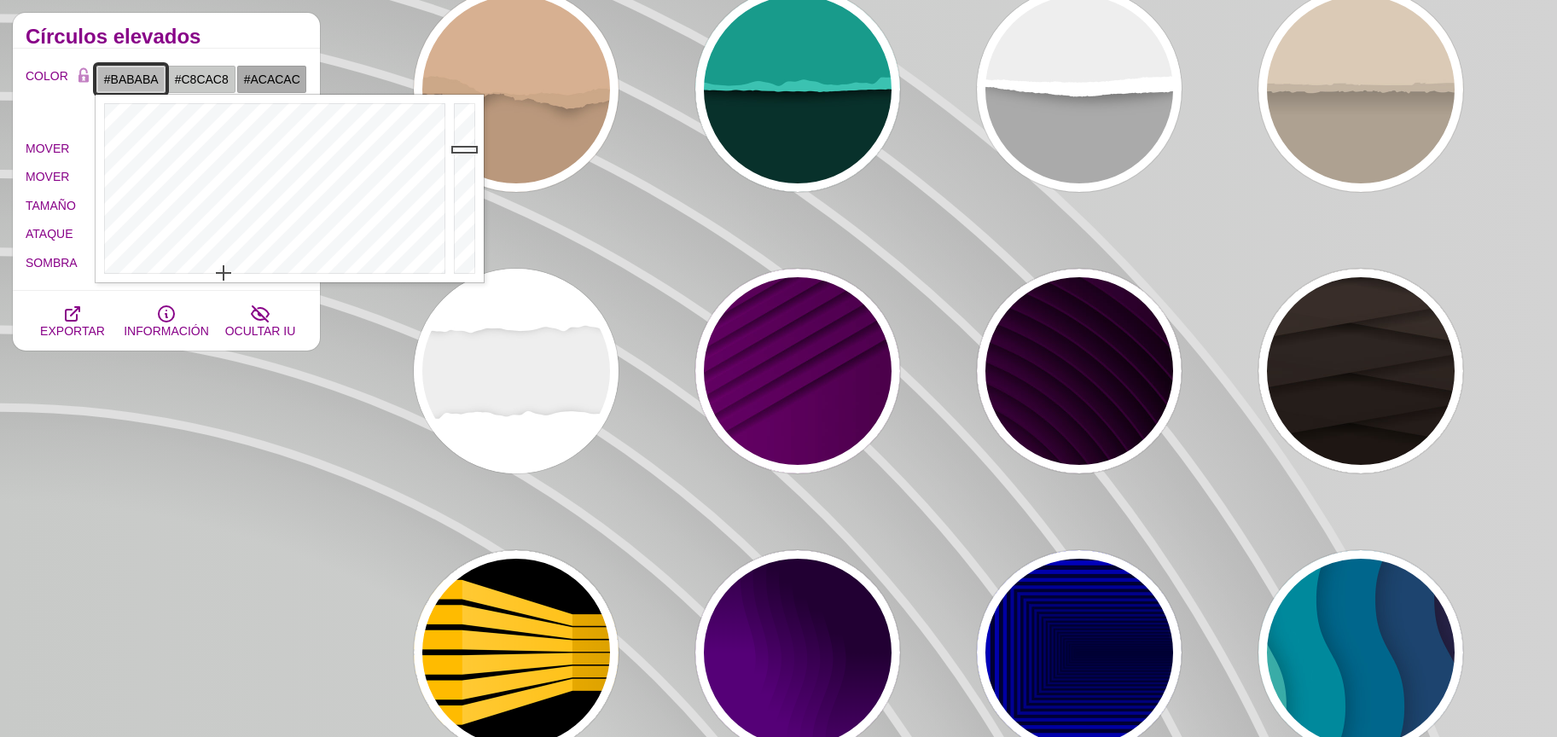
click at [468, 148] on div at bounding box center [467, 189] width 34 height 188
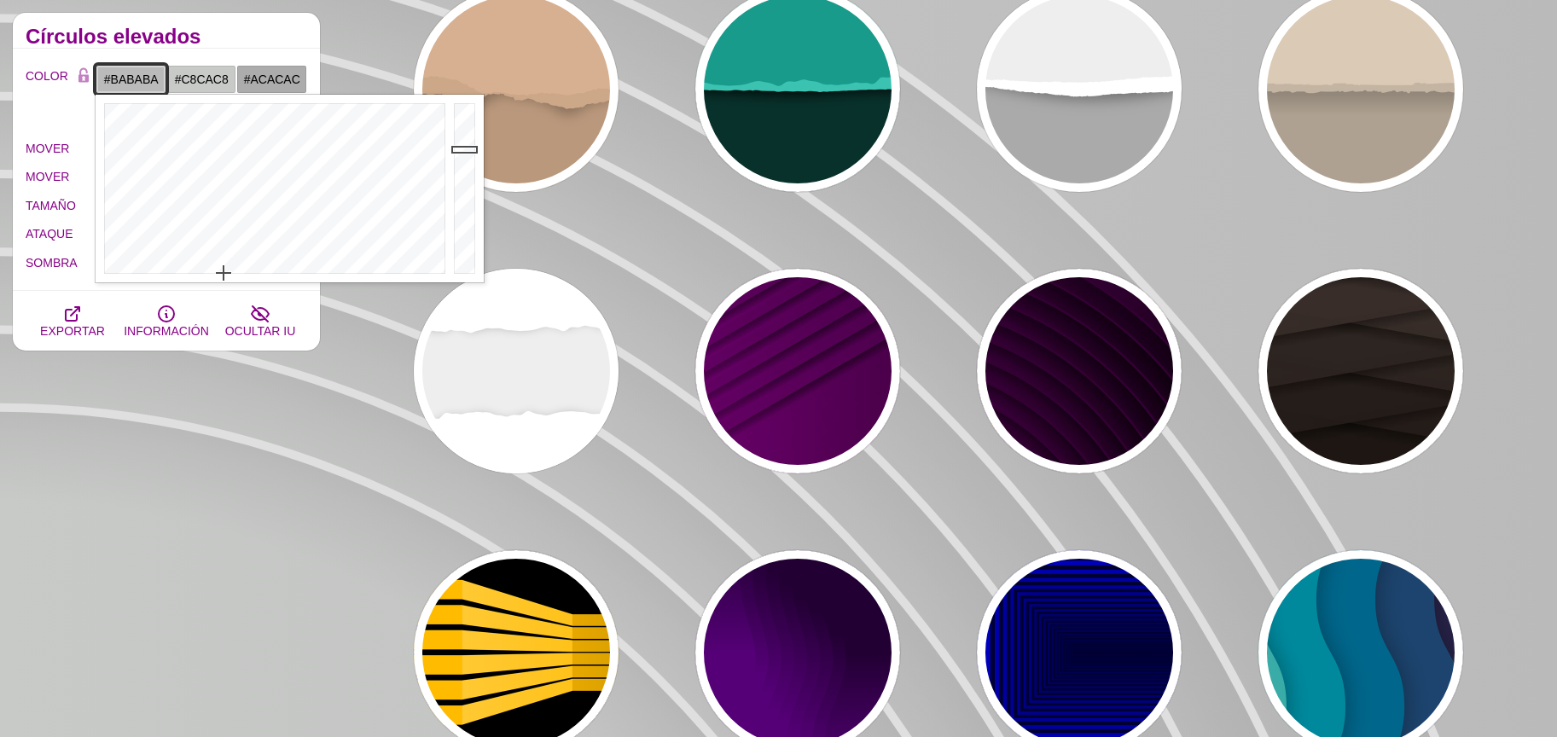
type input "#DBDBDB"
click at [462, 126] on div at bounding box center [467, 189] width 34 height 188
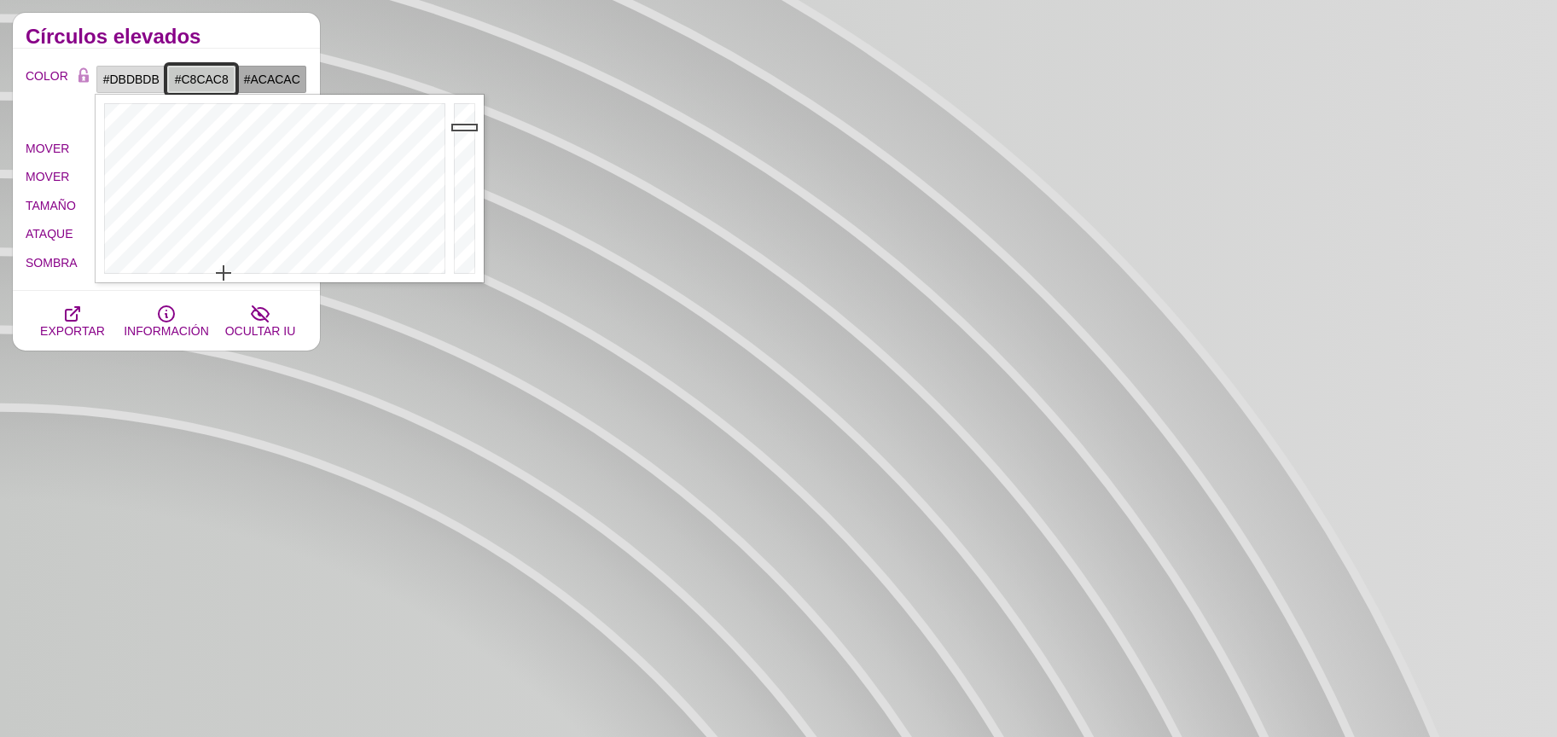
click at [230, 78] on input "#C8CAC8" at bounding box center [201, 79] width 71 height 29
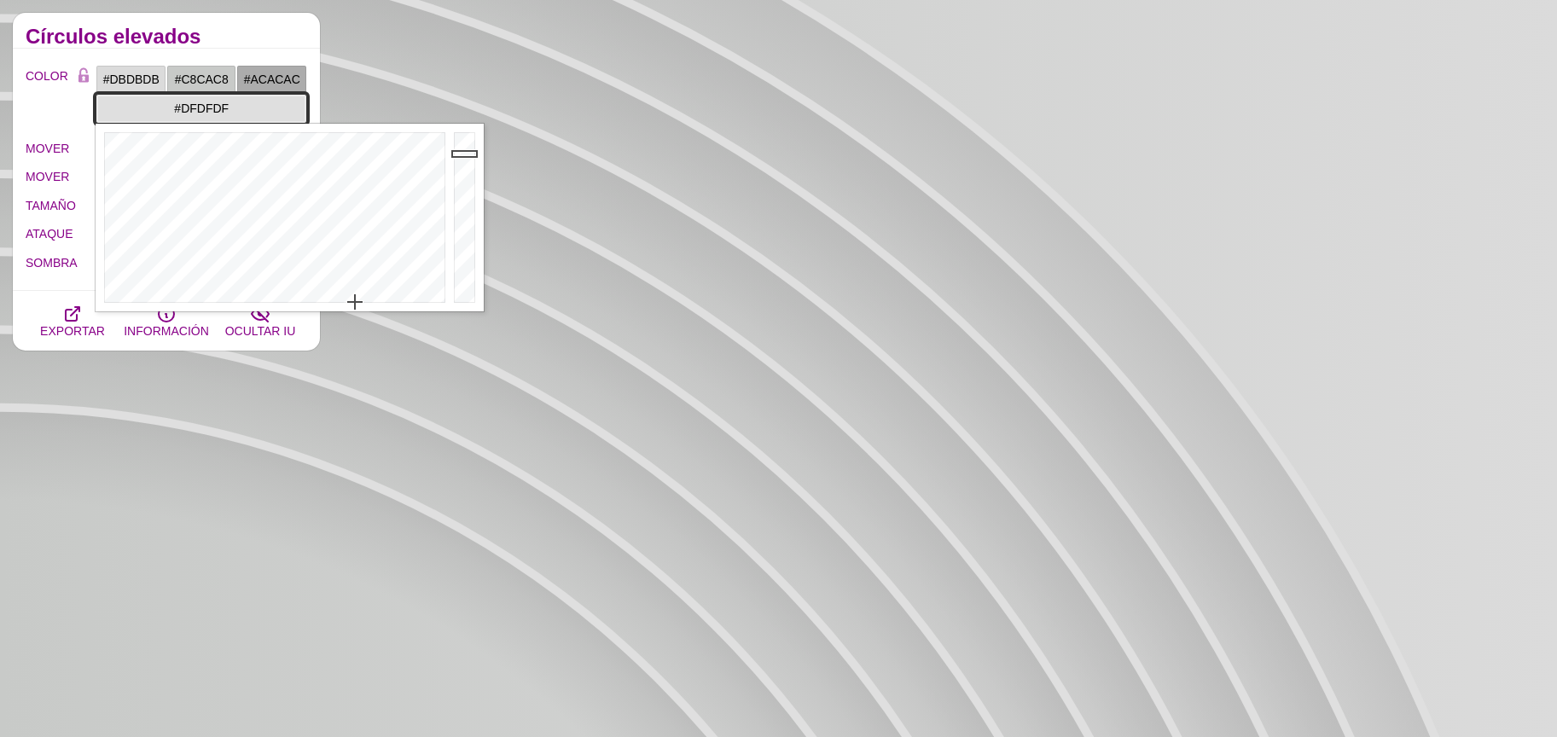
click at [119, 110] on input "#DFDFDF" at bounding box center [202, 108] width 212 height 29
click at [468, 214] on div at bounding box center [467, 218] width 34 height 188
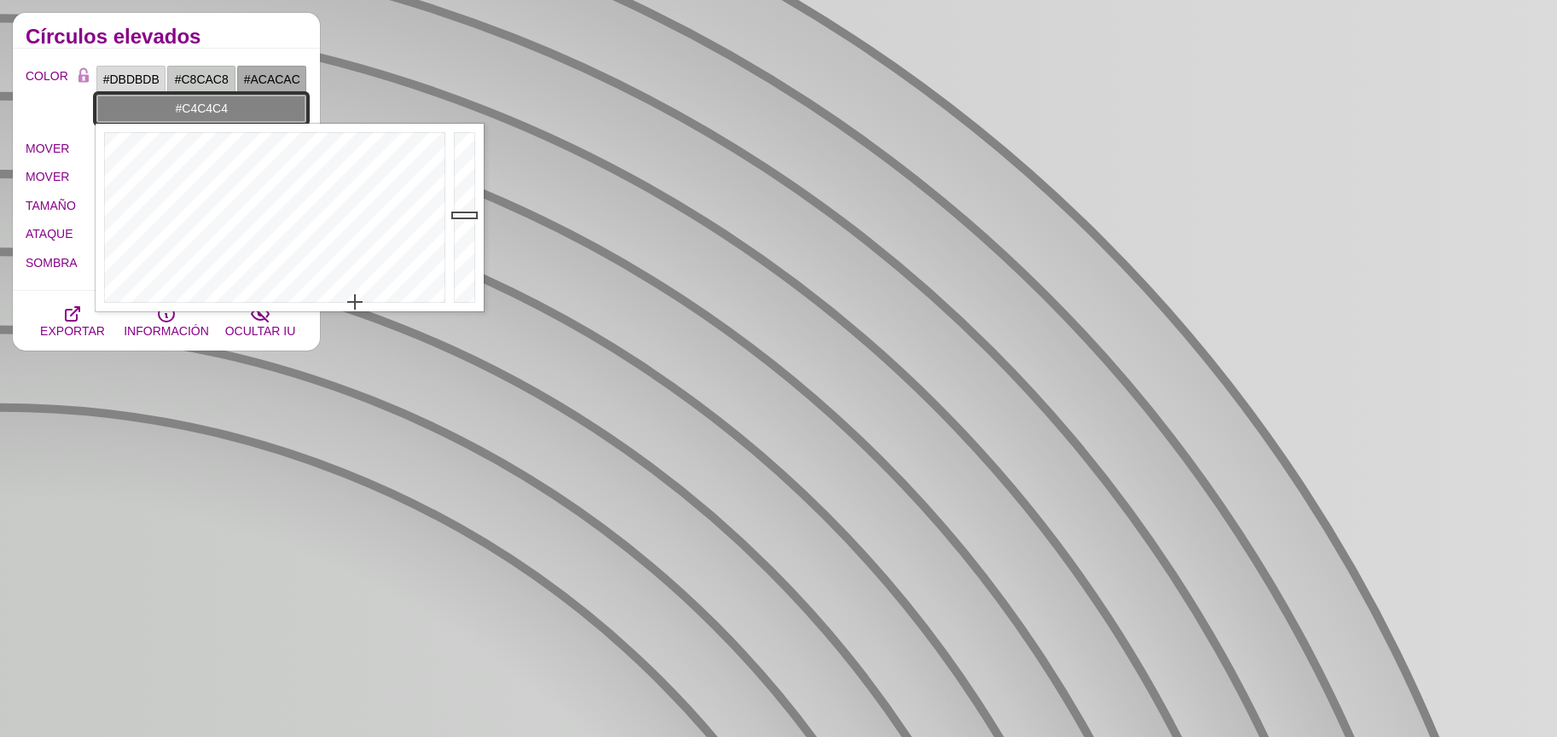
click at [458, 171] on div at bounding box center [467, 218] width 34 height 188
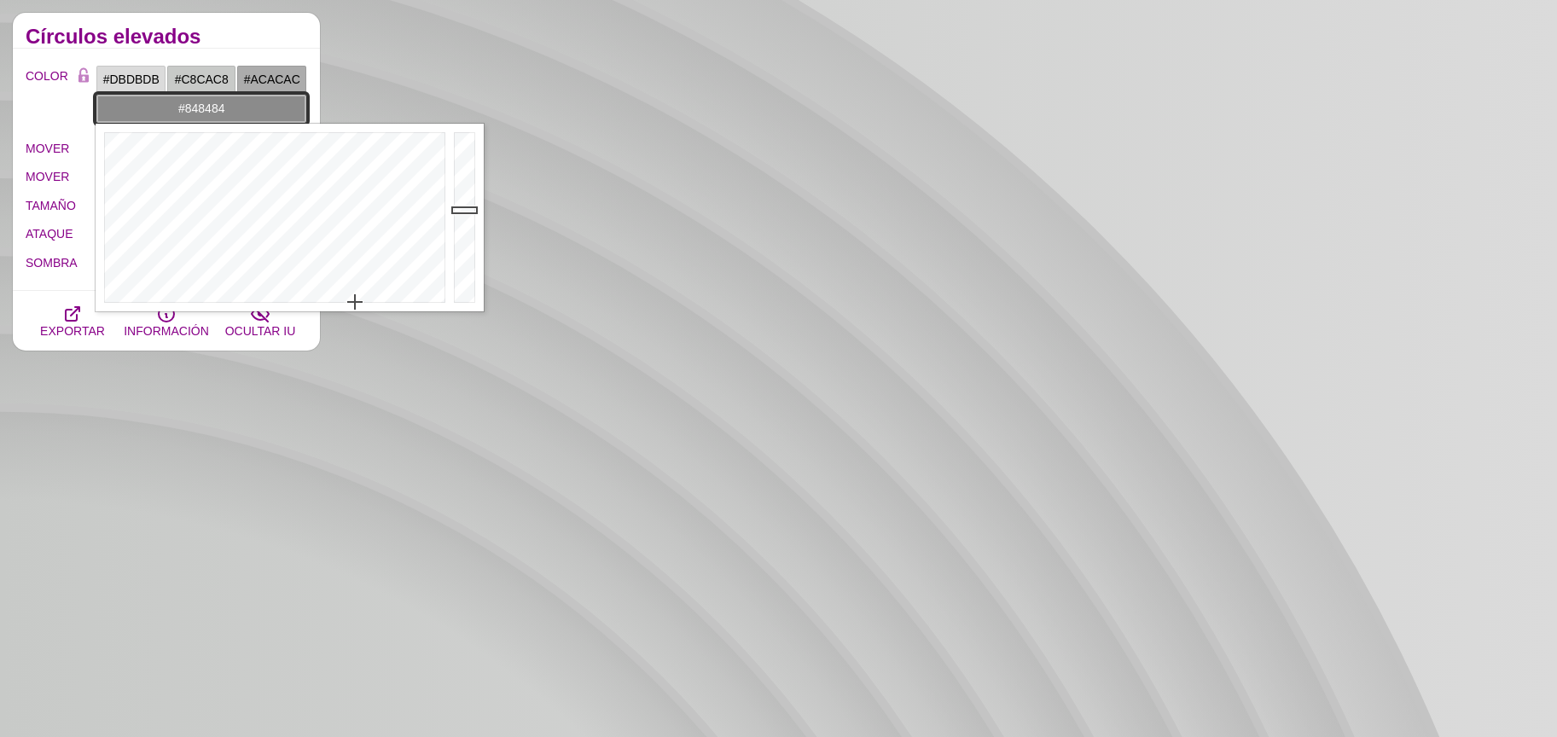
drag, startPoint x: 462, startPoint y: 198, endPoint x: 466, endPoint y: 224, distance: 25.8
click at [465, 218] on div at bounding box center [467, 218] width 34 height 188
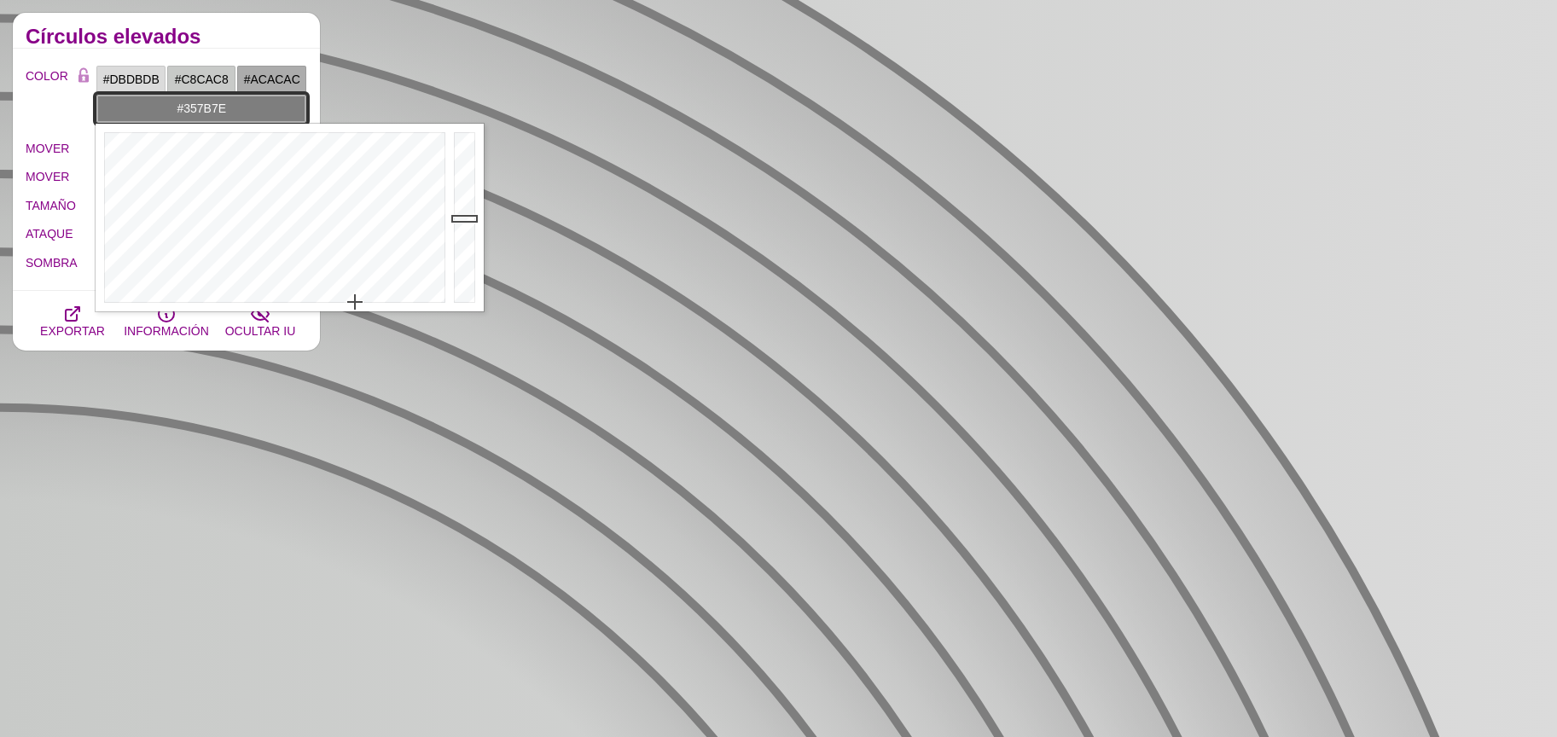
click at [277, 203] on div at bounding box center [273, 218] width 354 height 188
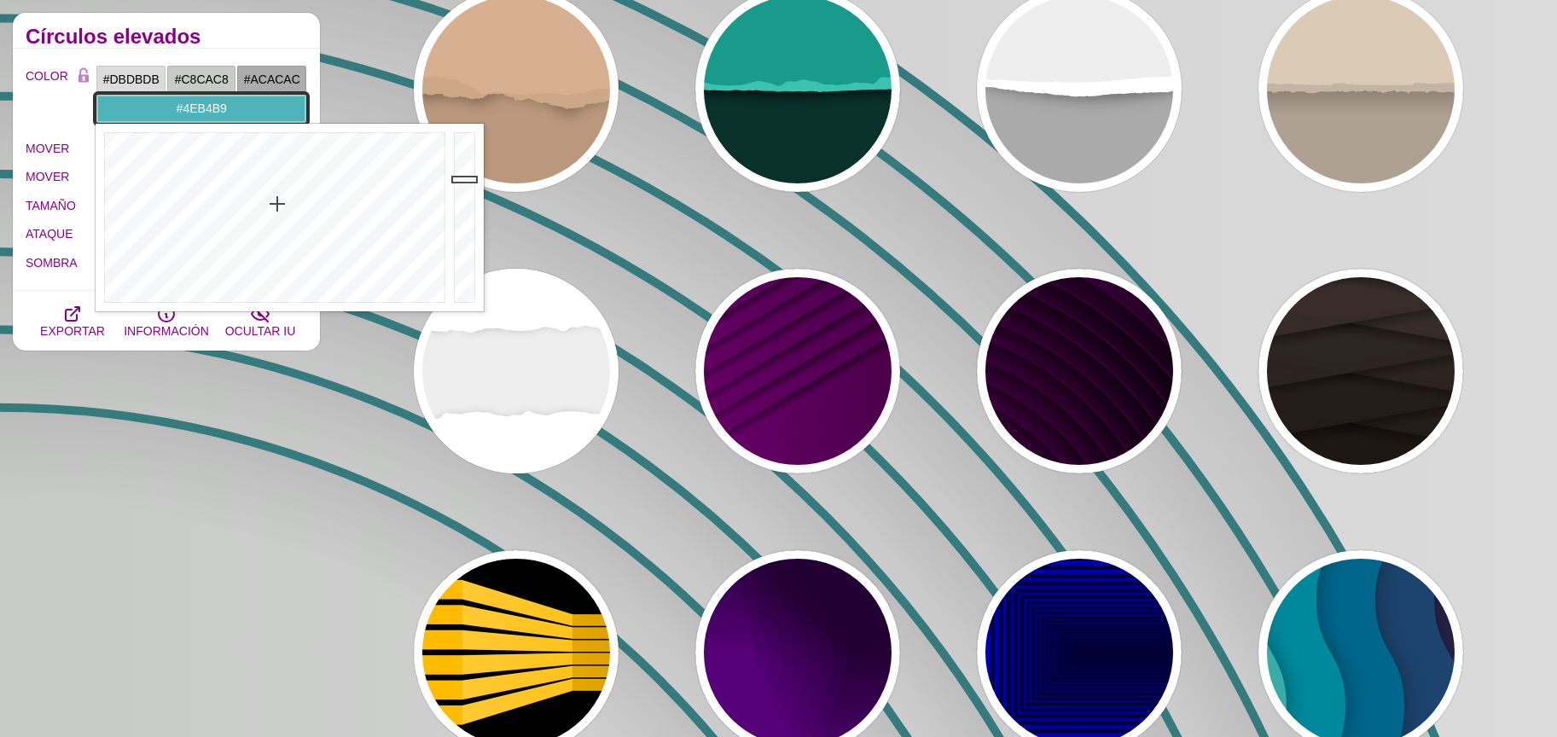
click at [462, 178] on div at bounding box center [467, 218] width 34 height 188
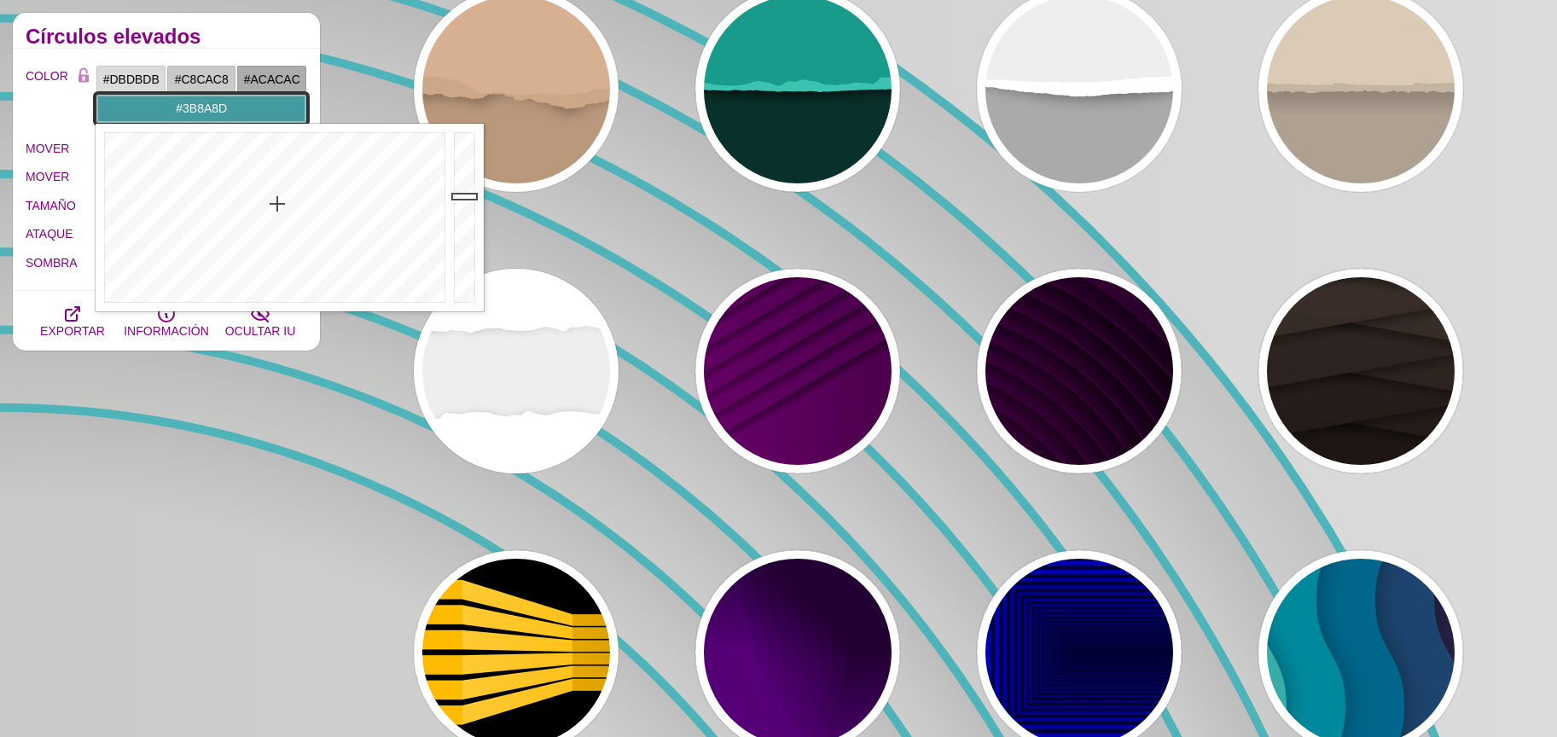
type input "#3A8689"
drag, startPoint x: 465, startPoint y: 195, endPoint x: 468, endPoint y: 212, distance: 16.4
click at [467, 210] on div at bounding box center [467, 218] width 34 height 188
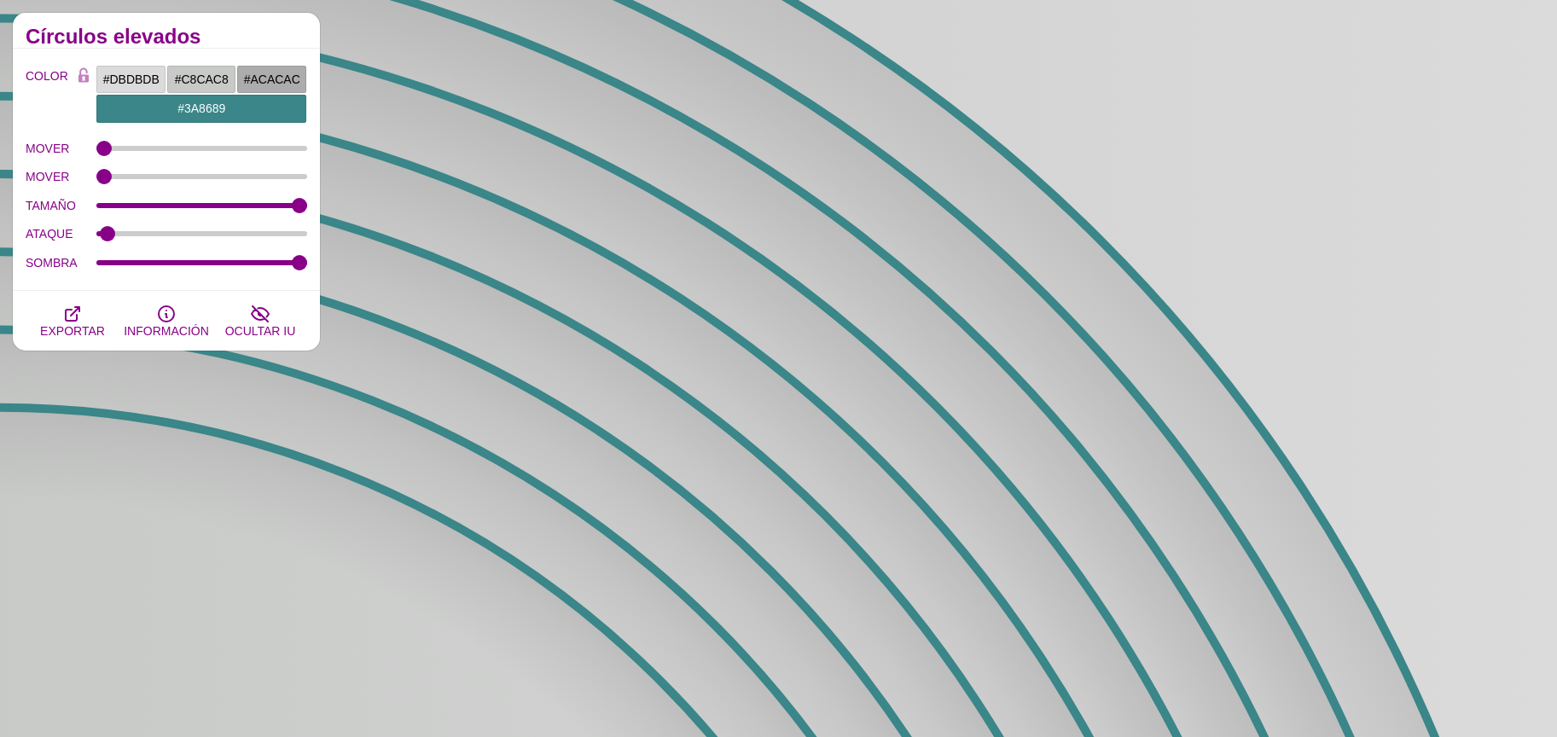
click at [218, 45] on div "Círculos elevados" at bounding box center [166, 31] width 307 height 36
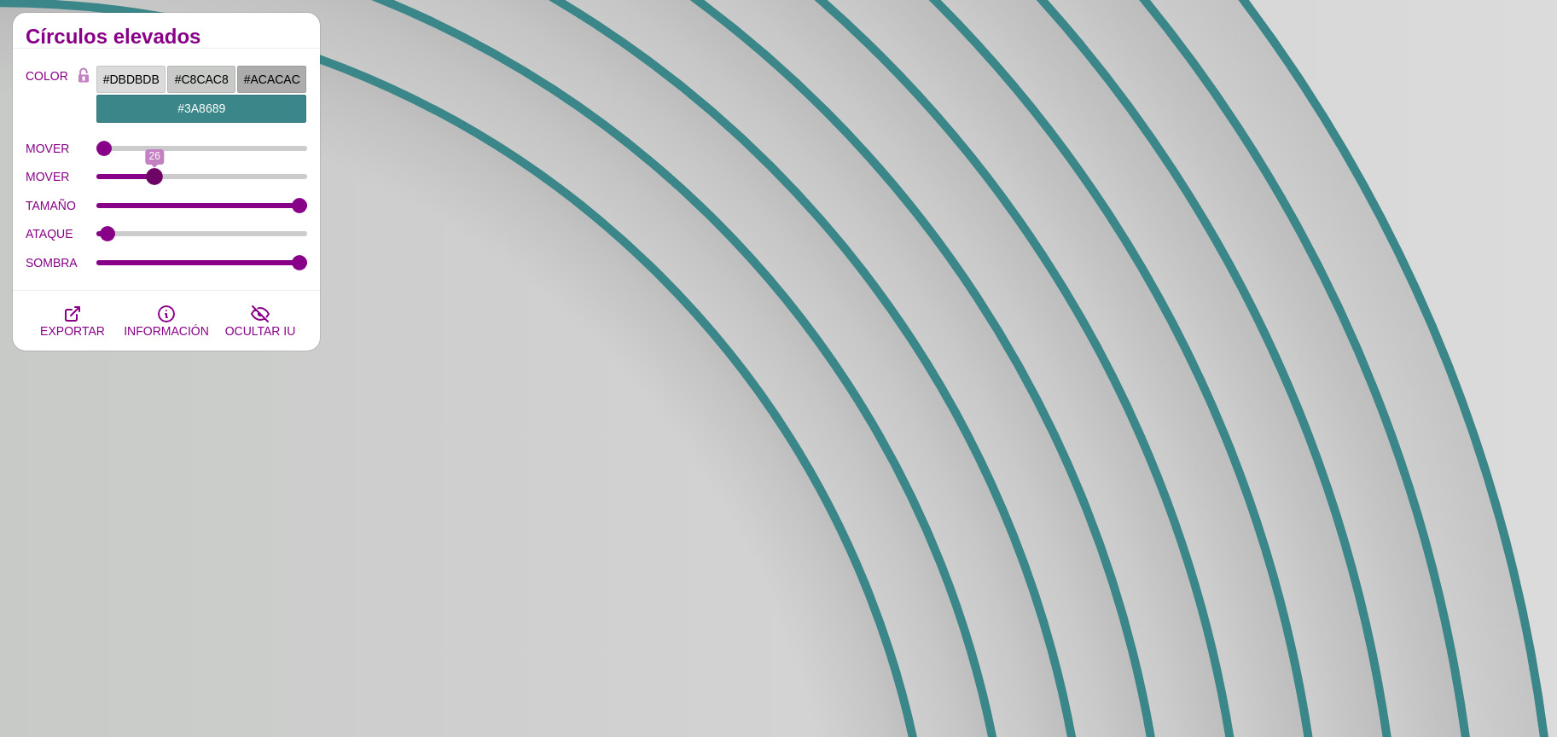
drag, startPoint x: 106, startPoint y: 177, endPoint x: 115, endPoint y: 232, distance: 55.4
type input "26"
click at [154, 180] on input "MOVER" at bounding box center [202, 176] width 212 height 7
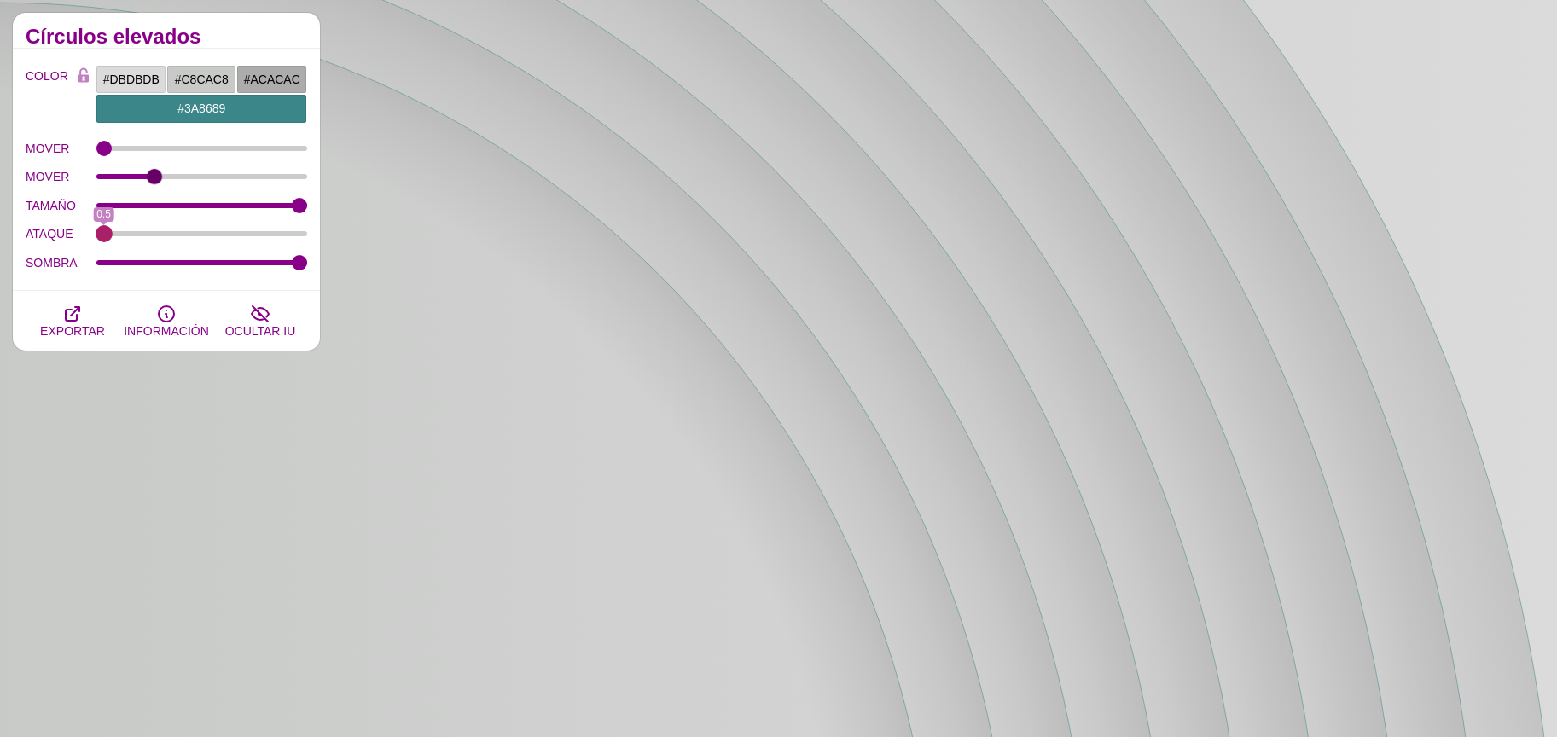
drag, startPoint x: 128, startPoint y: 233, endPoint x: 78, endPoint y: 241, distance: 50.2
type input "0.5"
click at [96, 237] on input "ATAQUE" at bounding box center [202, 233] width 212 height 7
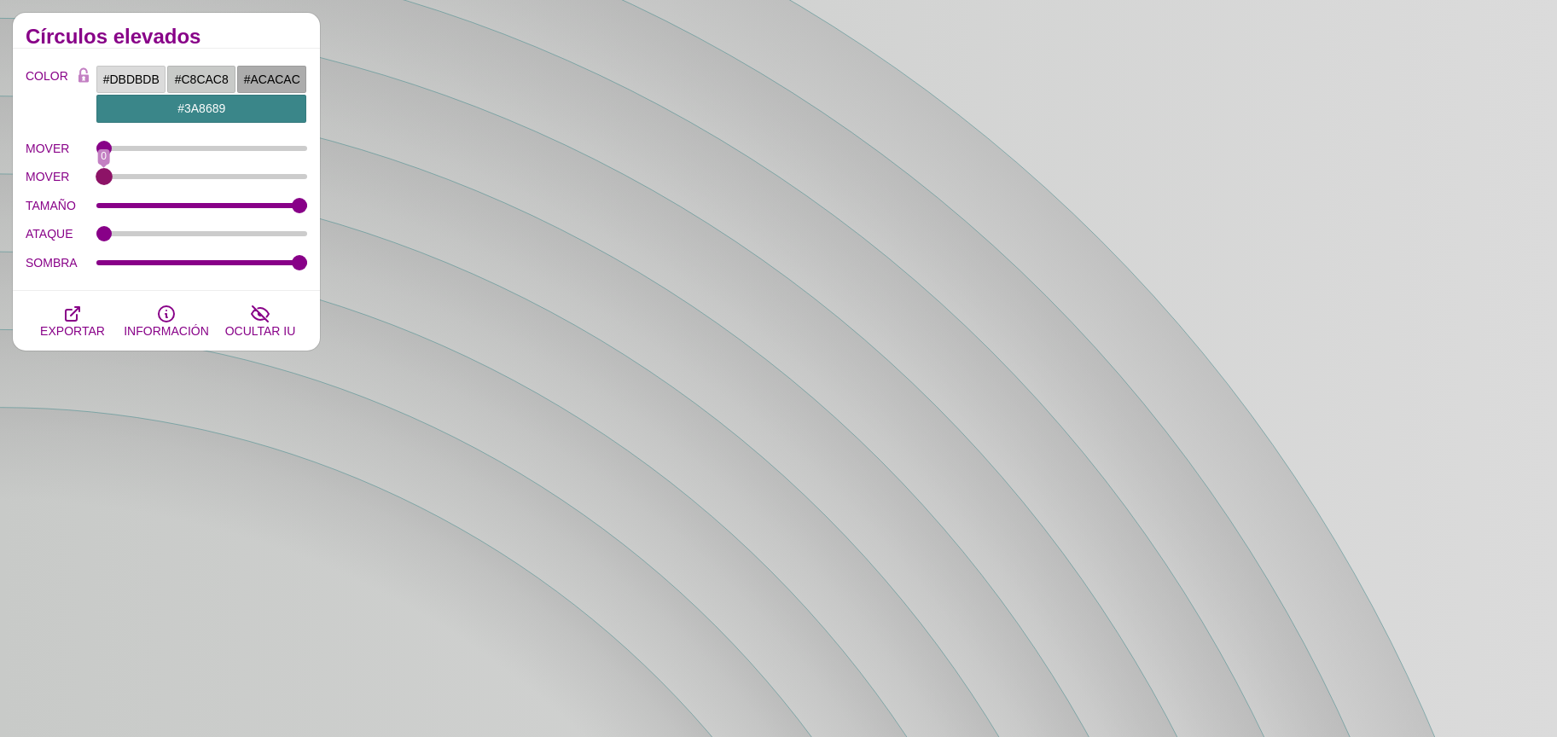
drag, startPoint x: 144, startPoint y: 177, endPoint x: 96, endPoint y: 177, distance: 47.8
type input "0"
click at [96, 177] on input "MOVER" at bounding box center [202, 176] width 212 height 7
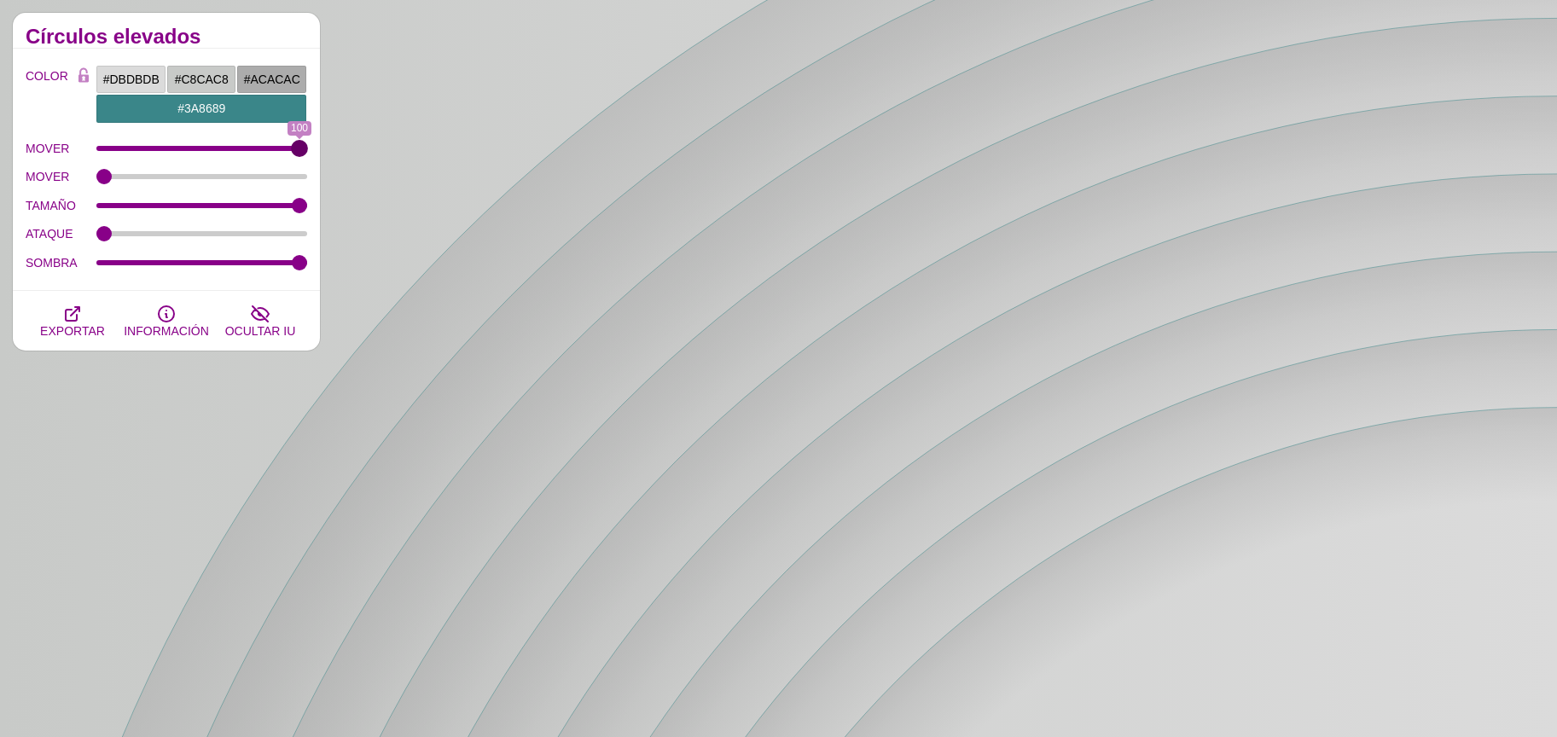
drag, startPoint x: 103, startPoint y: 147, endPoint x: 270, endPoint y: 236, distance: 188.9
type input "100"
click at [308, 152] on input "MOVER" at bounding box center [202, 148] width 212 height 7
drag, startPoint x: 246, startPoint y: 262, endPoint x: 259, endPoint y: 262, distance: 12.8
type input "0.79"
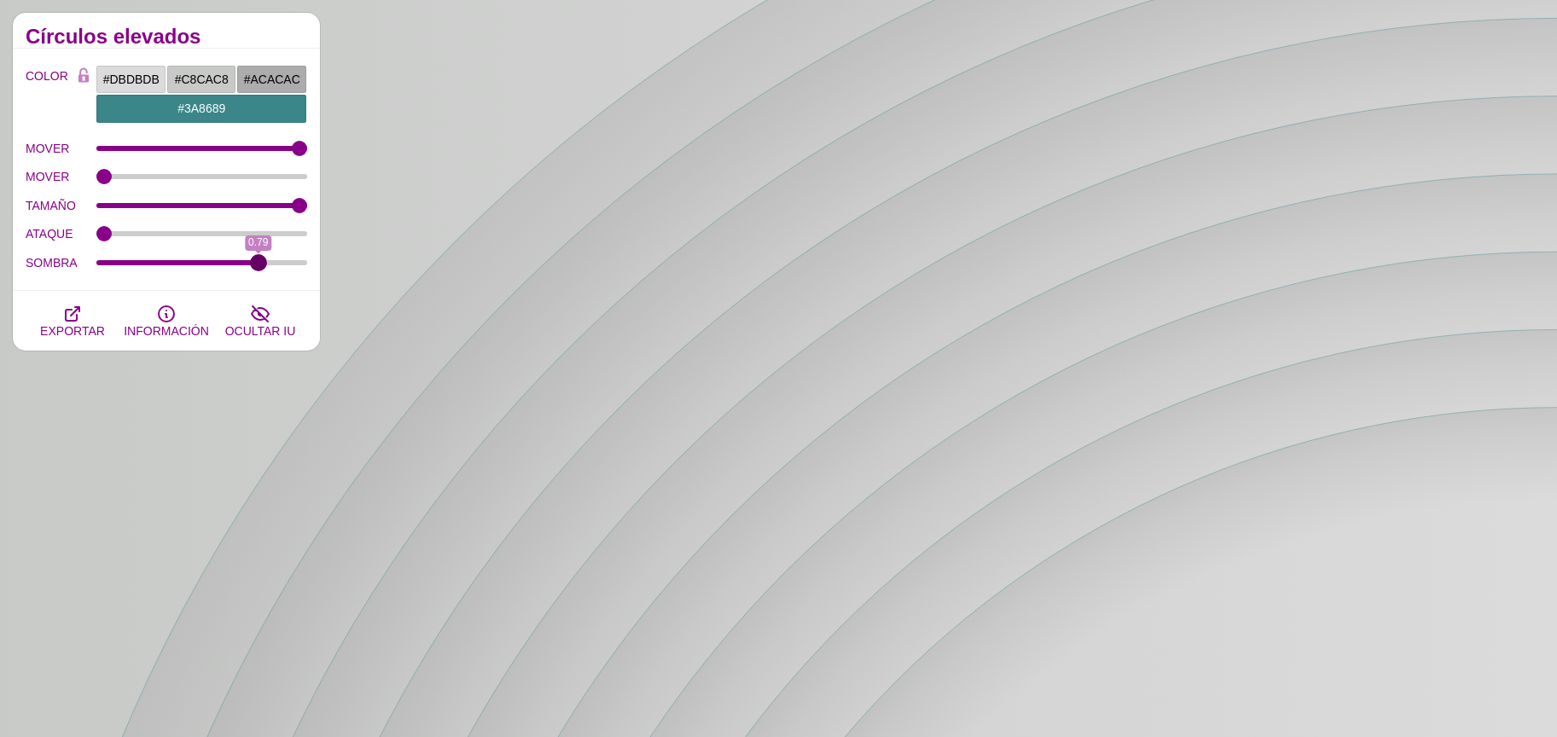
click at [259, 262] on input "SOMBRA" at bounding box center [202, 262] width 212 height 7
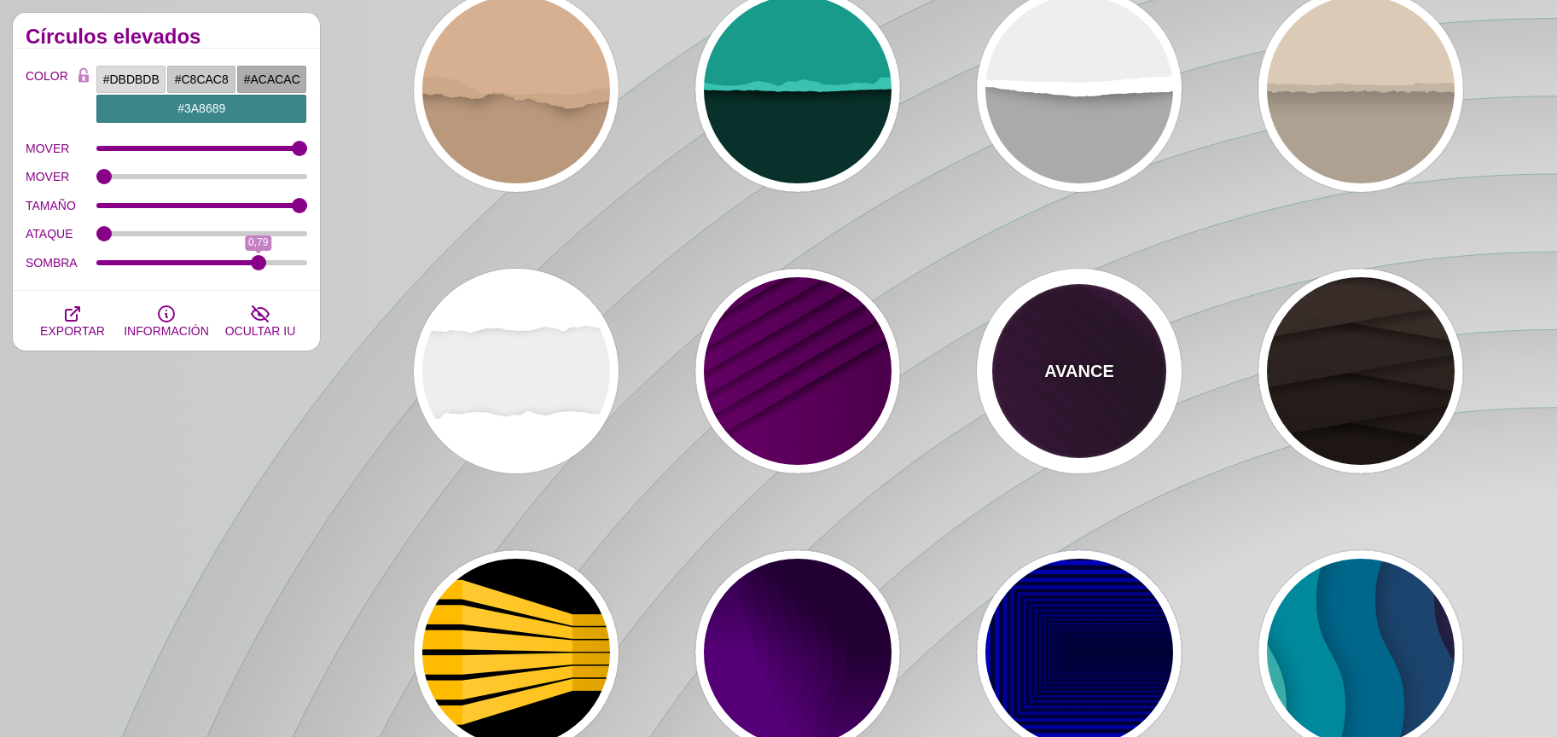
drag, startPoint x: 1128, startPoint y: 370, endPoint x: 1140, endPoint y: 358, distance: 16.9
click at [1128, 369] on div "AVANCE" at bounding box center [1079, 371] width 205 height 205
type input "#110011"
type input "#550055"
type input "#000000"
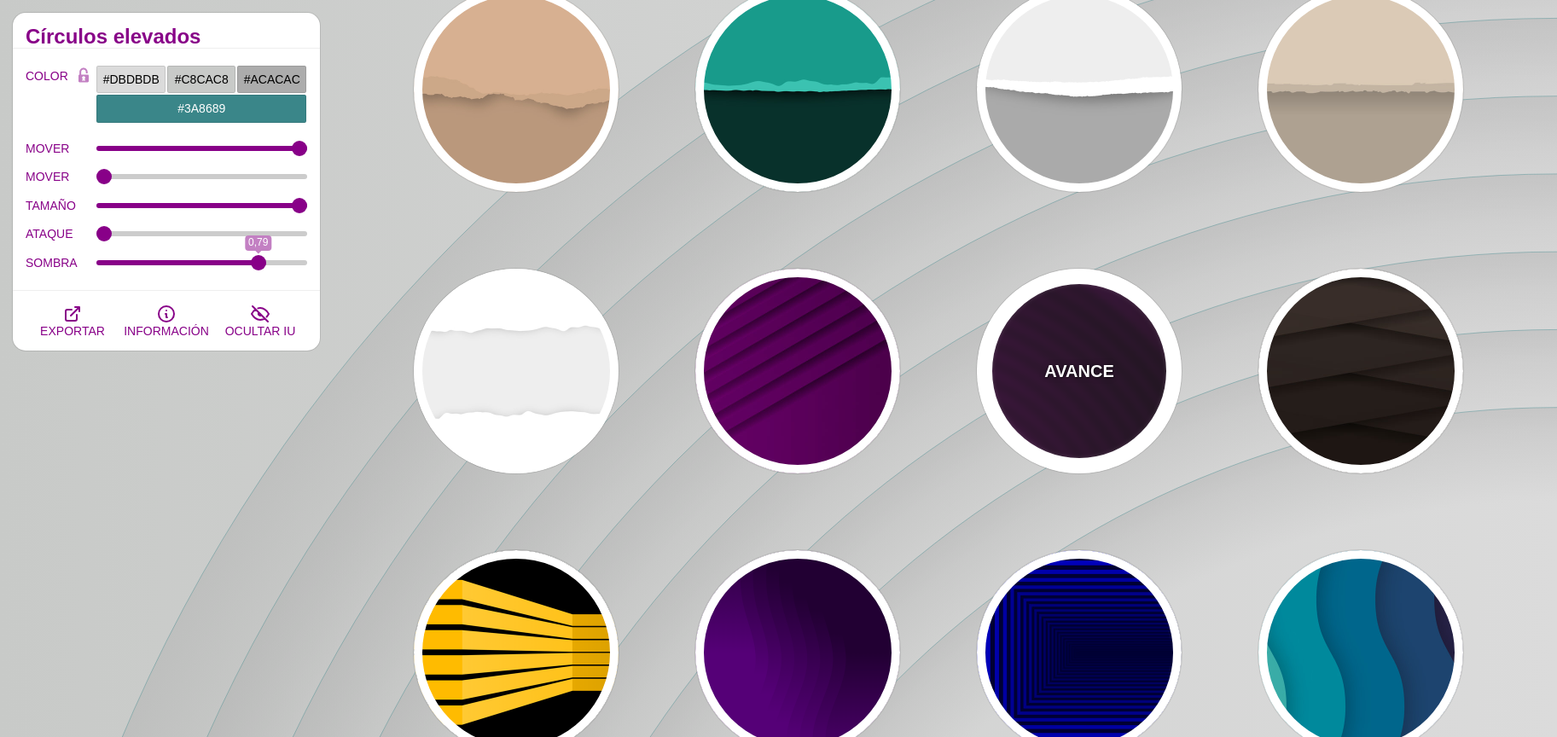
type input "#330033"
type input "0"
type input "10"
type input "1"
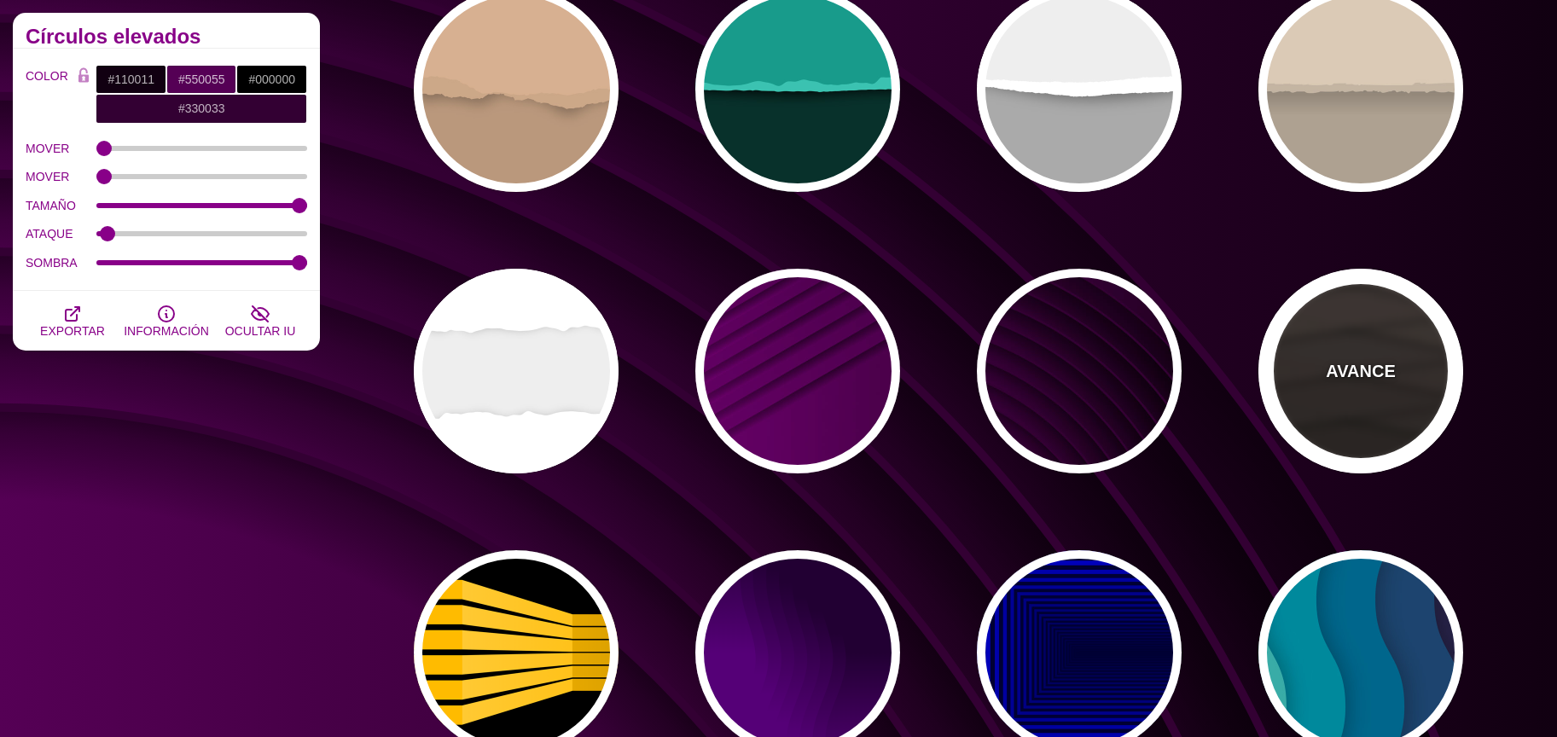
click at [1359, 322] on div "AVANCE" at bounding box center [1360, 371] width 205 height 205
type input "#1C1612"
type input "#4D3D37"
type input "0"
type input "0.9"
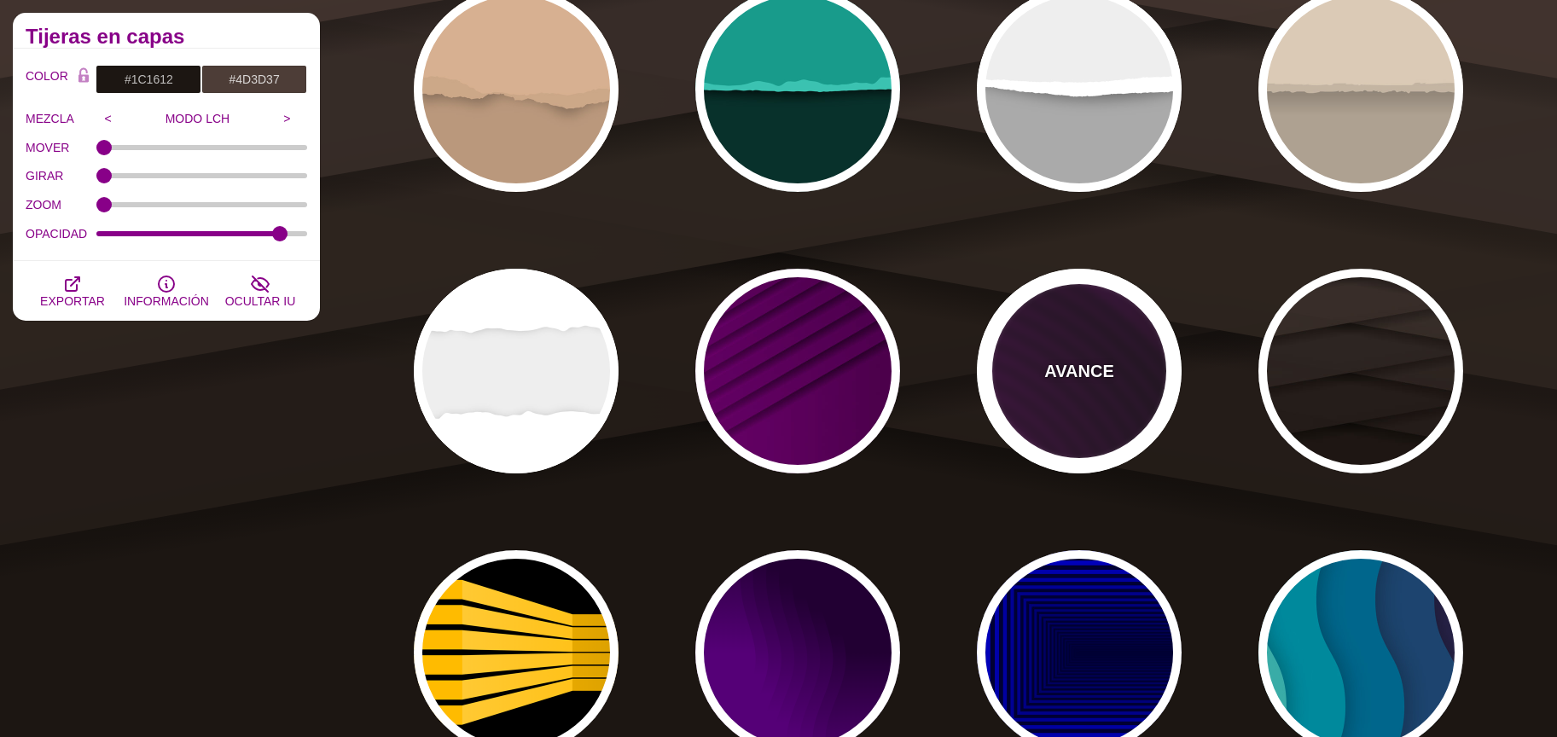
click at [1098, 351] on div "AVANCE" at bounding box center [1079, 371] width 205 height 205
type input "#110011"
type input "#550055"
type input "4000"
type input "10"
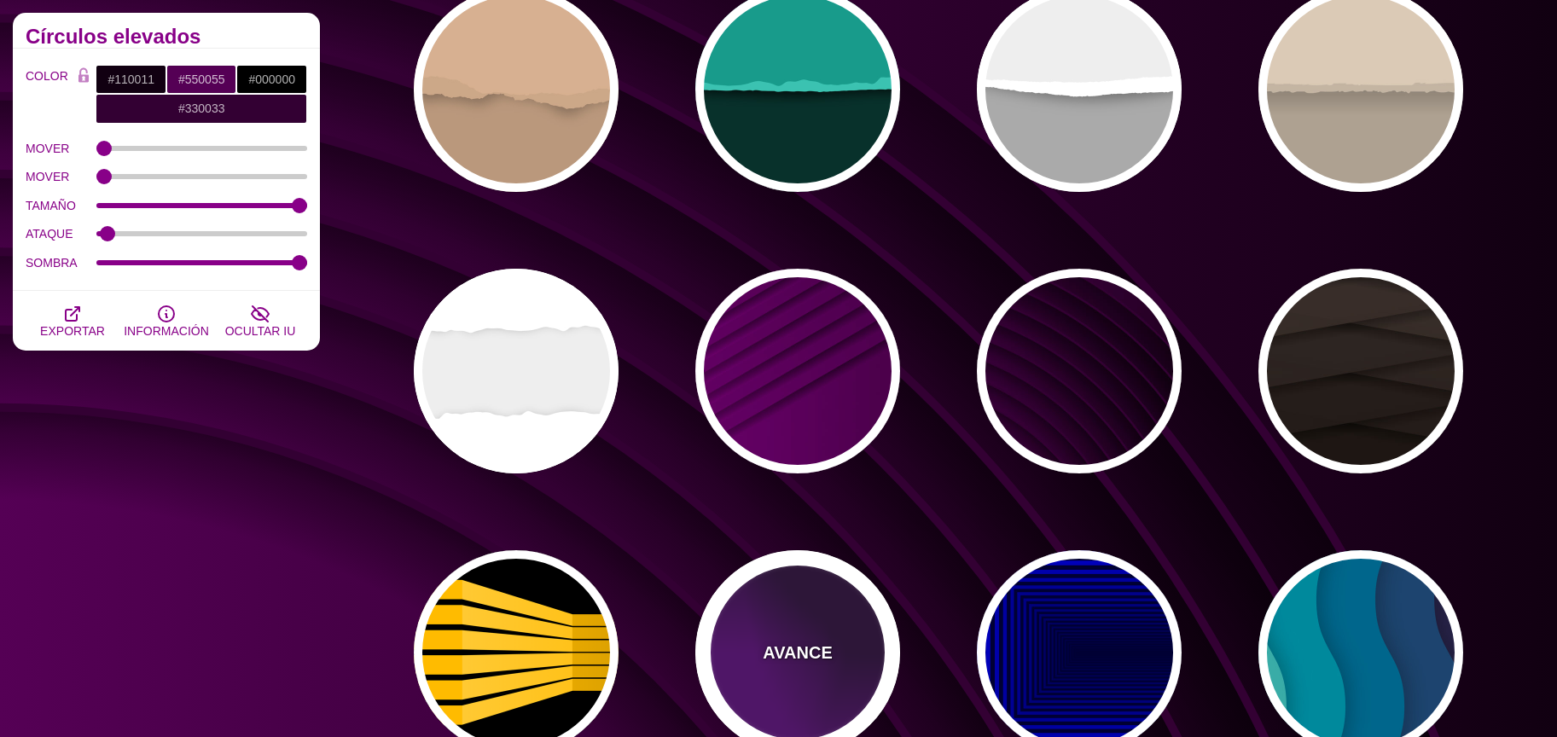
click at [729, 632] on div "AVANCE" at bounding box center [797, 652] width 205 height 205
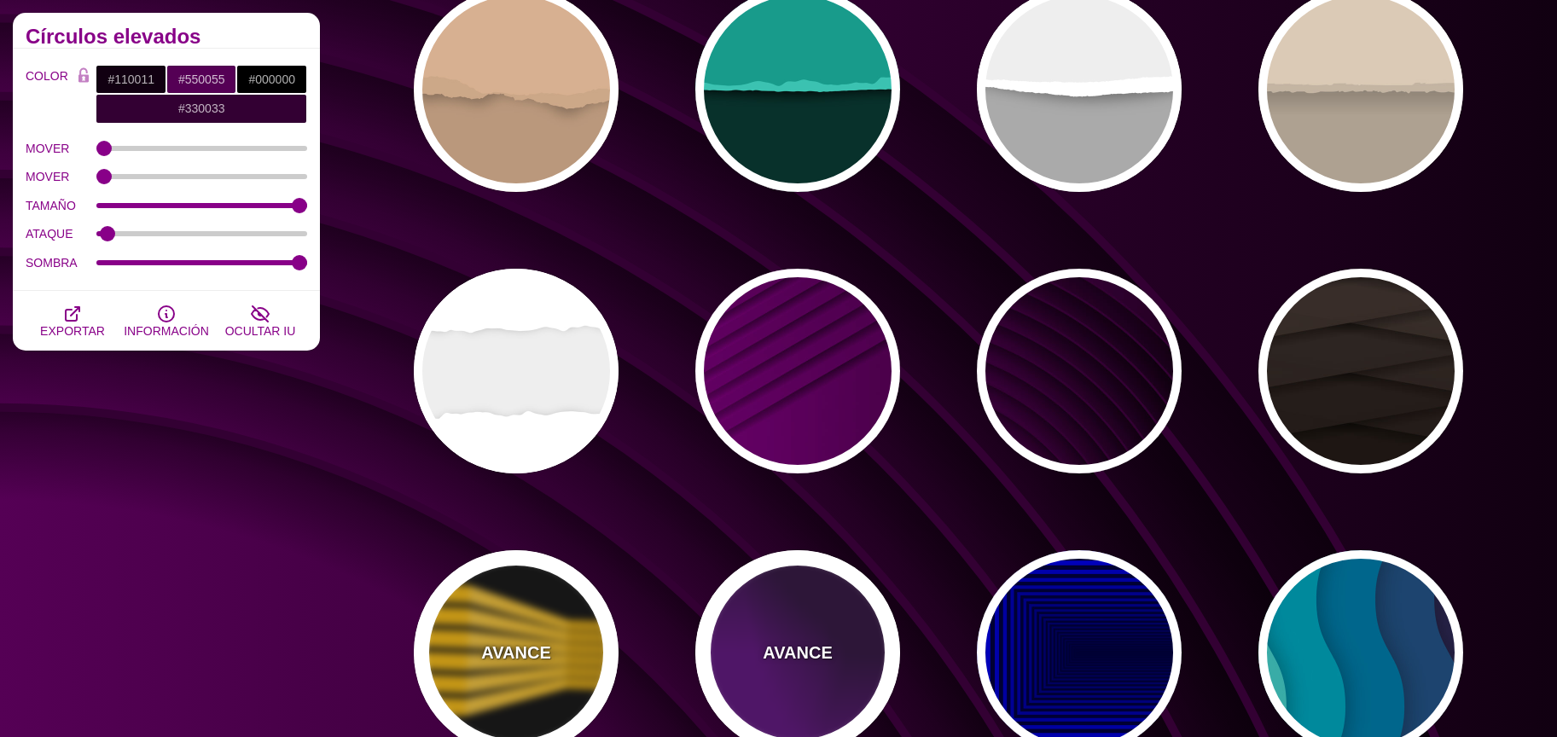
type input "#550077"
type input "#220033"
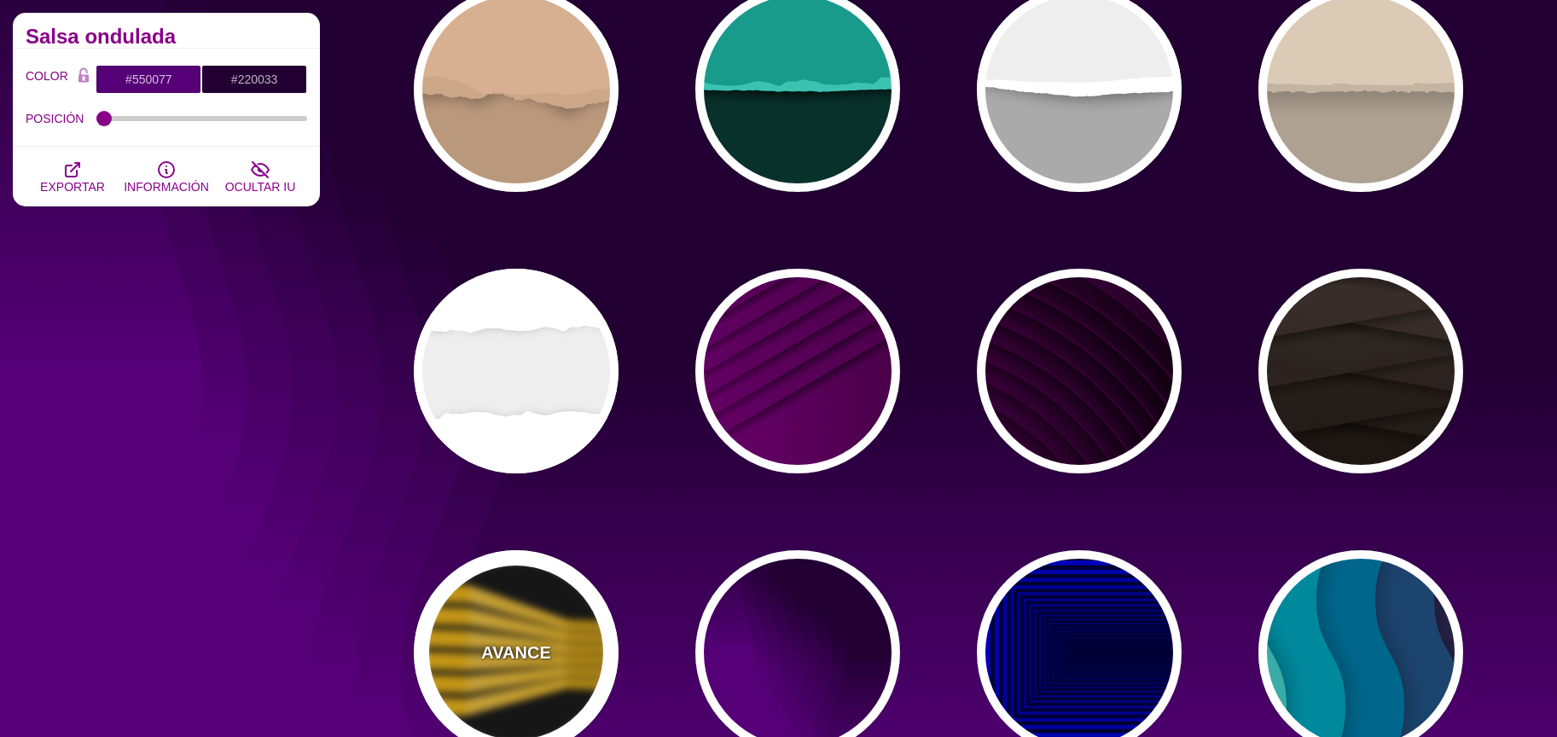
click at [496, 626] on div "AVANCE" at bounding box center [516, 652] width 205 height 205
type input "#000000"
type input "#FFBB00"
type input "900"
type input "100"
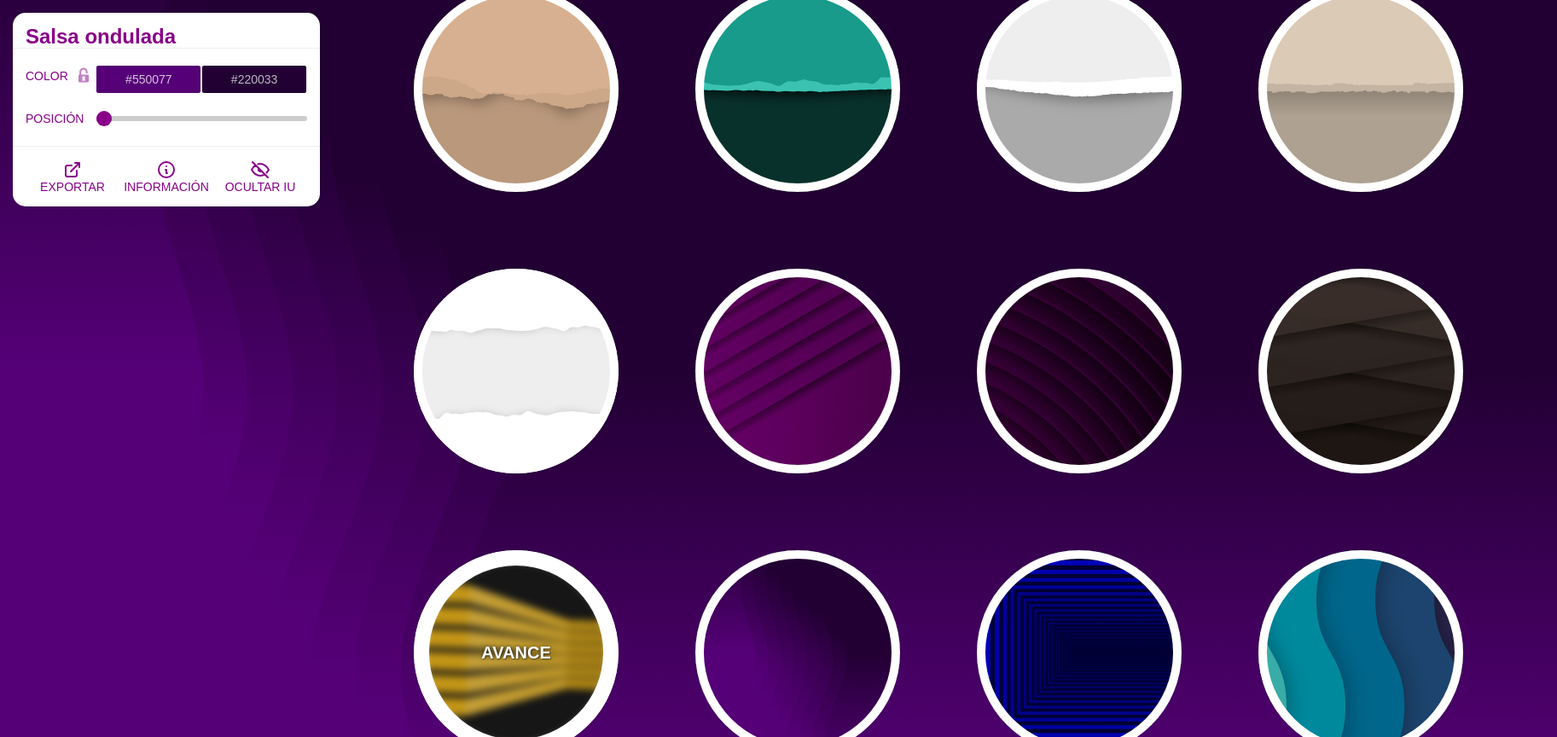
type input "1"
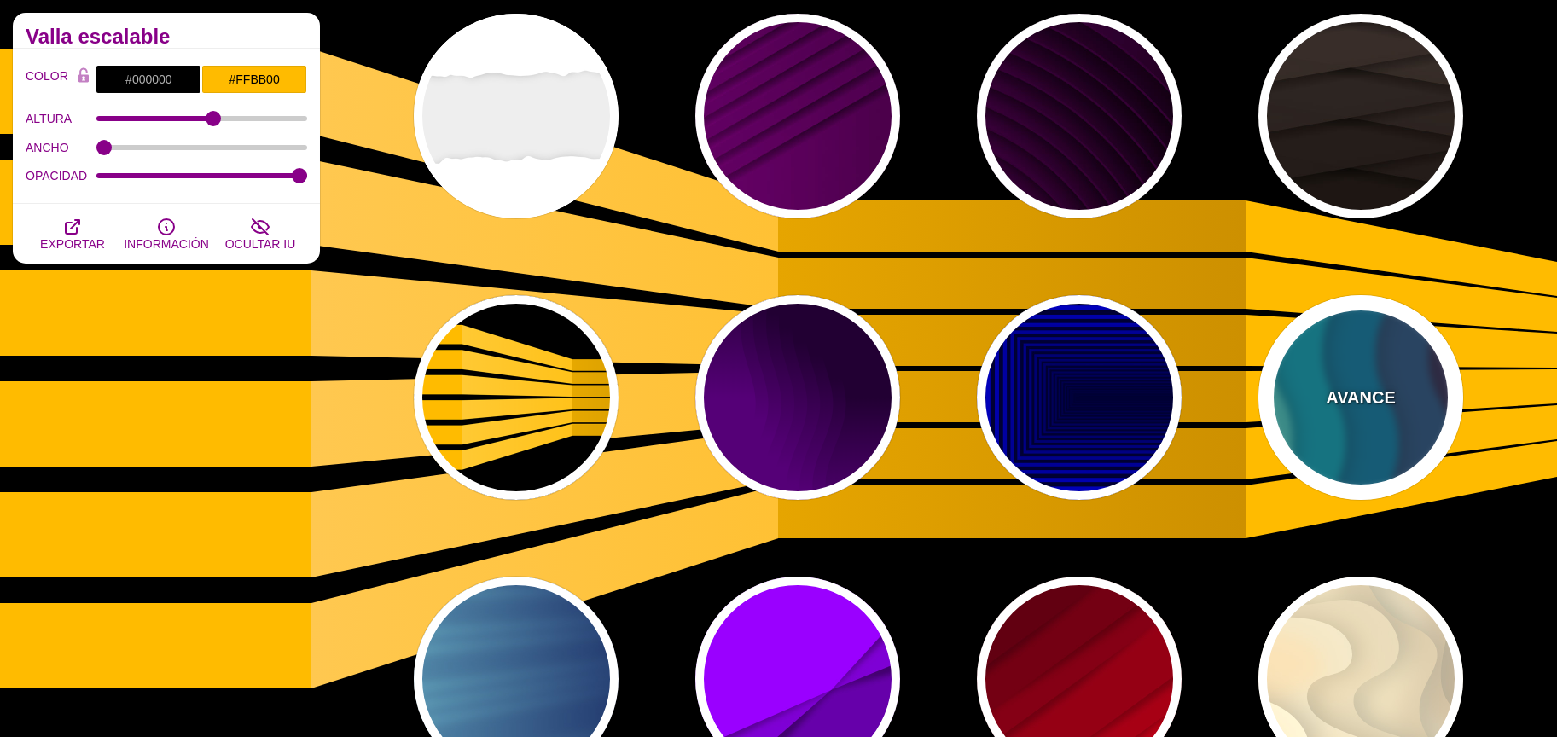
click at [1421, 351] on div "AVANCE" at bounding box center [1360, 397] width 205 height 205
type input "#220022"
type input "#77CCAA"
type input "0"
type input "0.3"
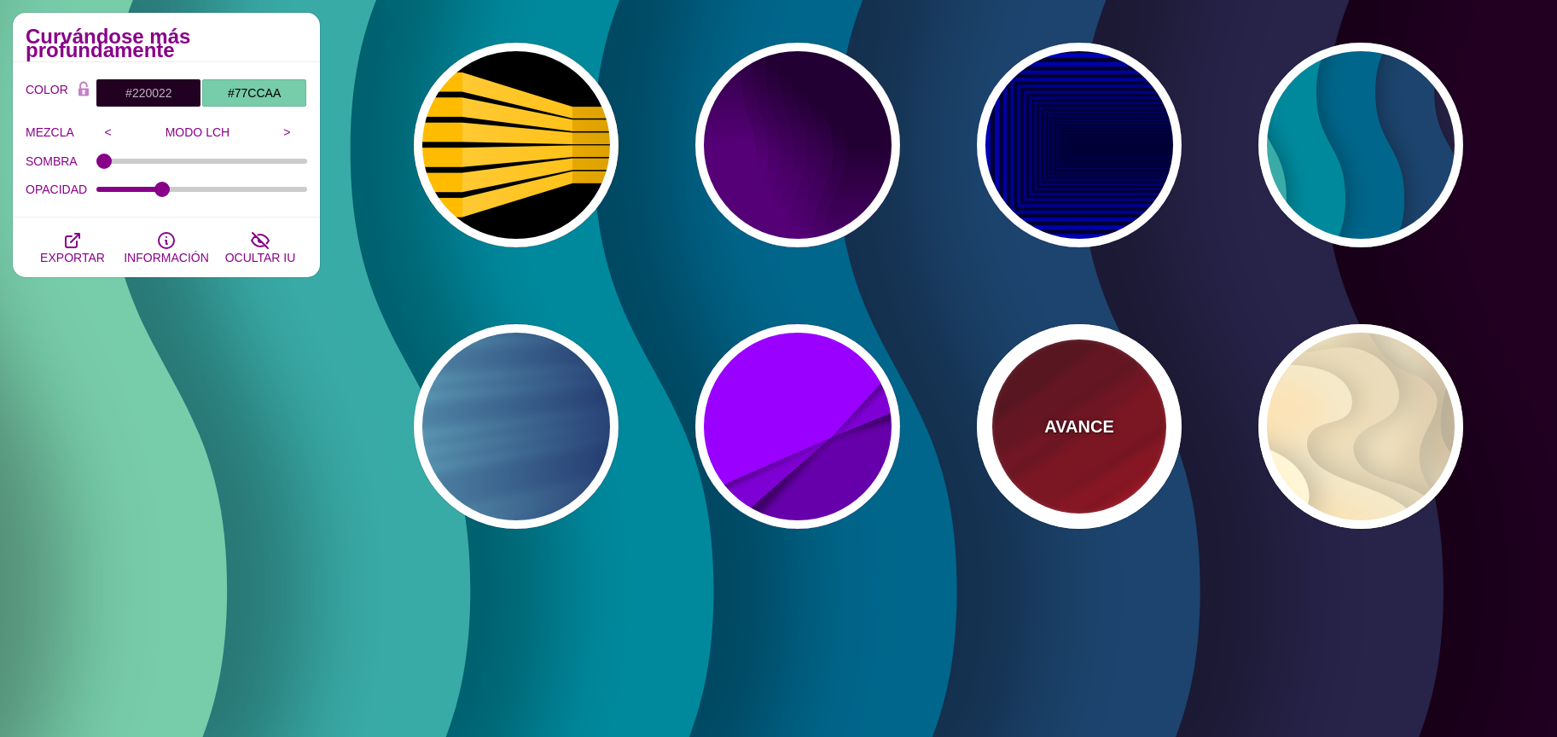
scroll to position [1005, 0]
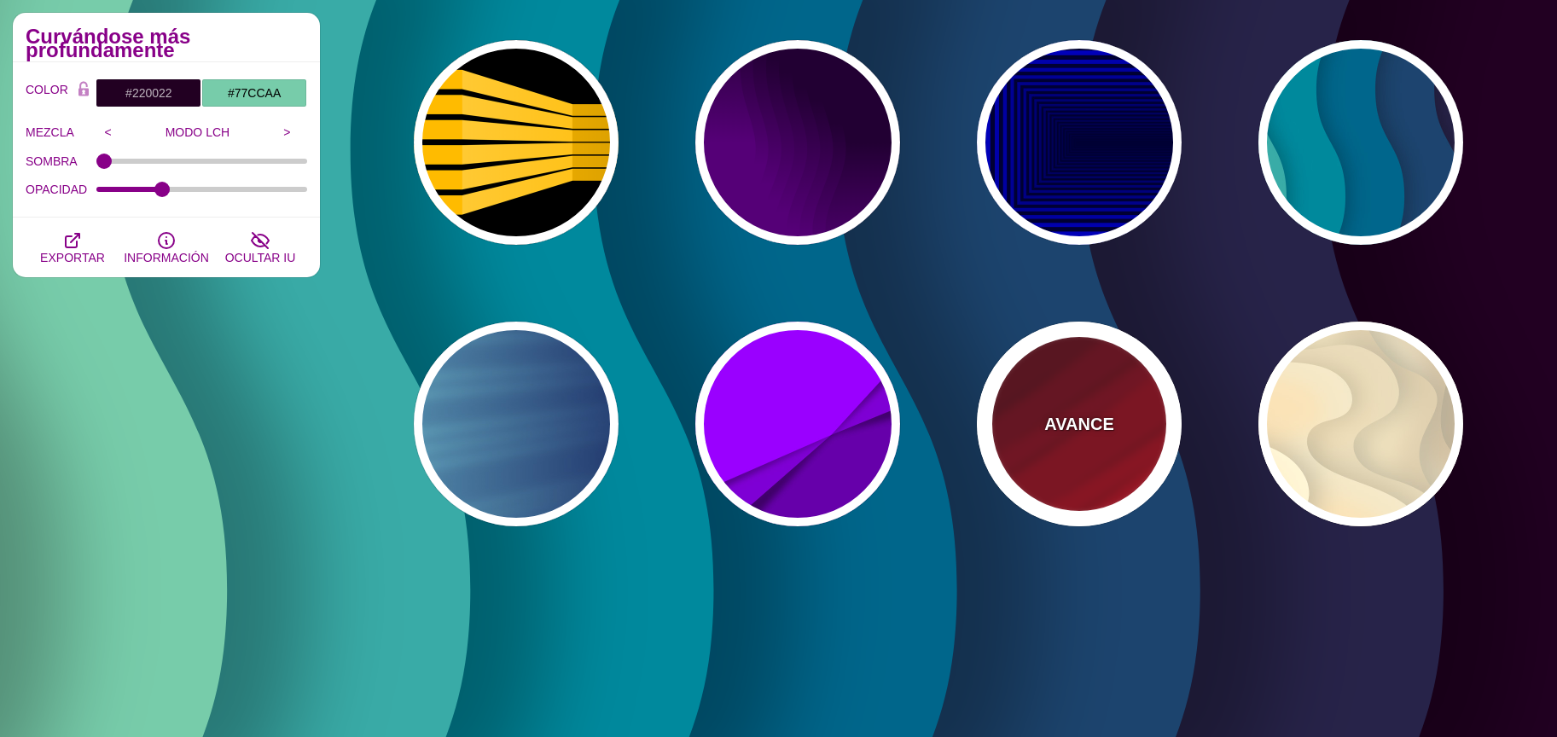
click at [1067, 473] on div "AVANCE" at bounding box center [1079, 424] width 205 height 205
type input "#FF0000"
type input "#330000"
type input "0"
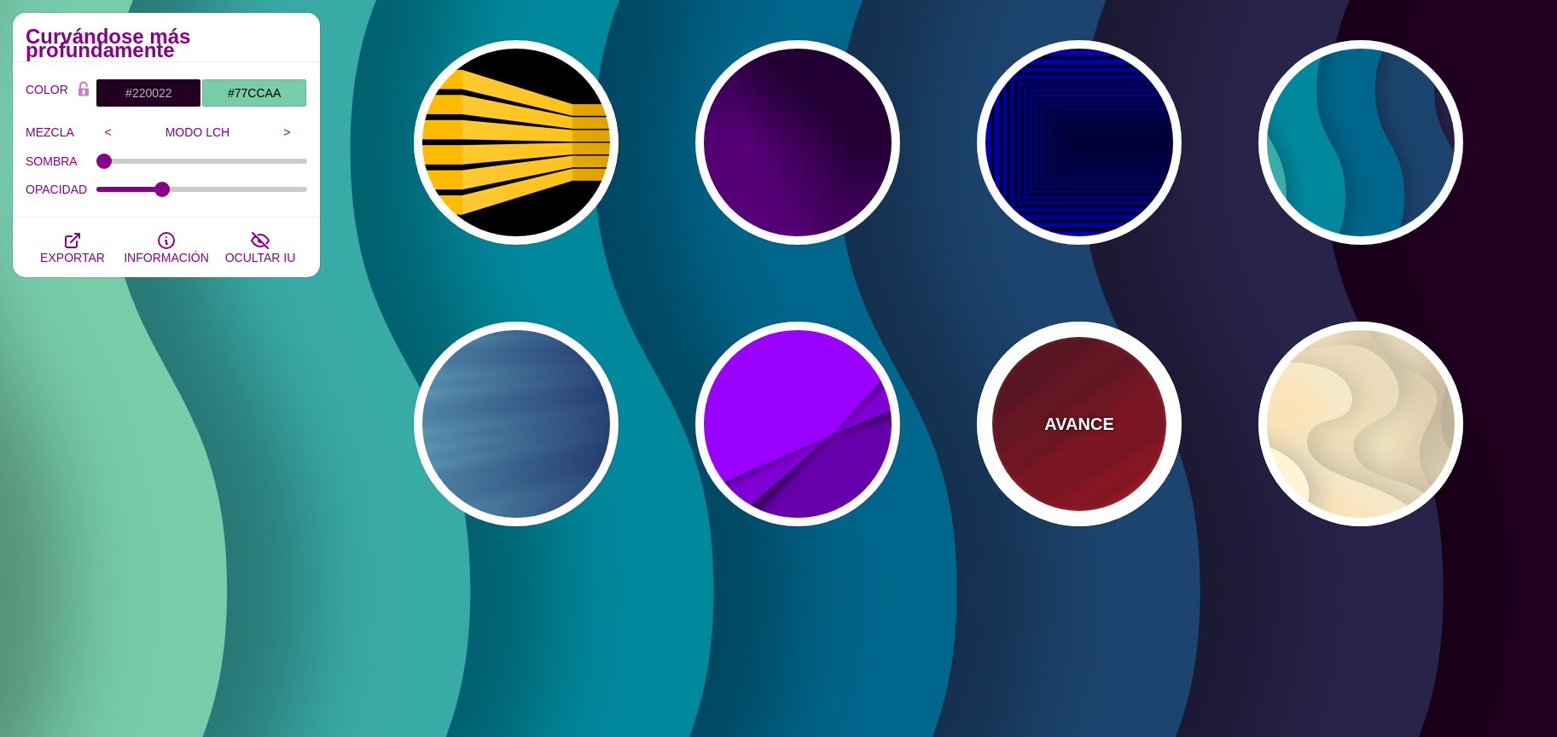
type input "0.5"
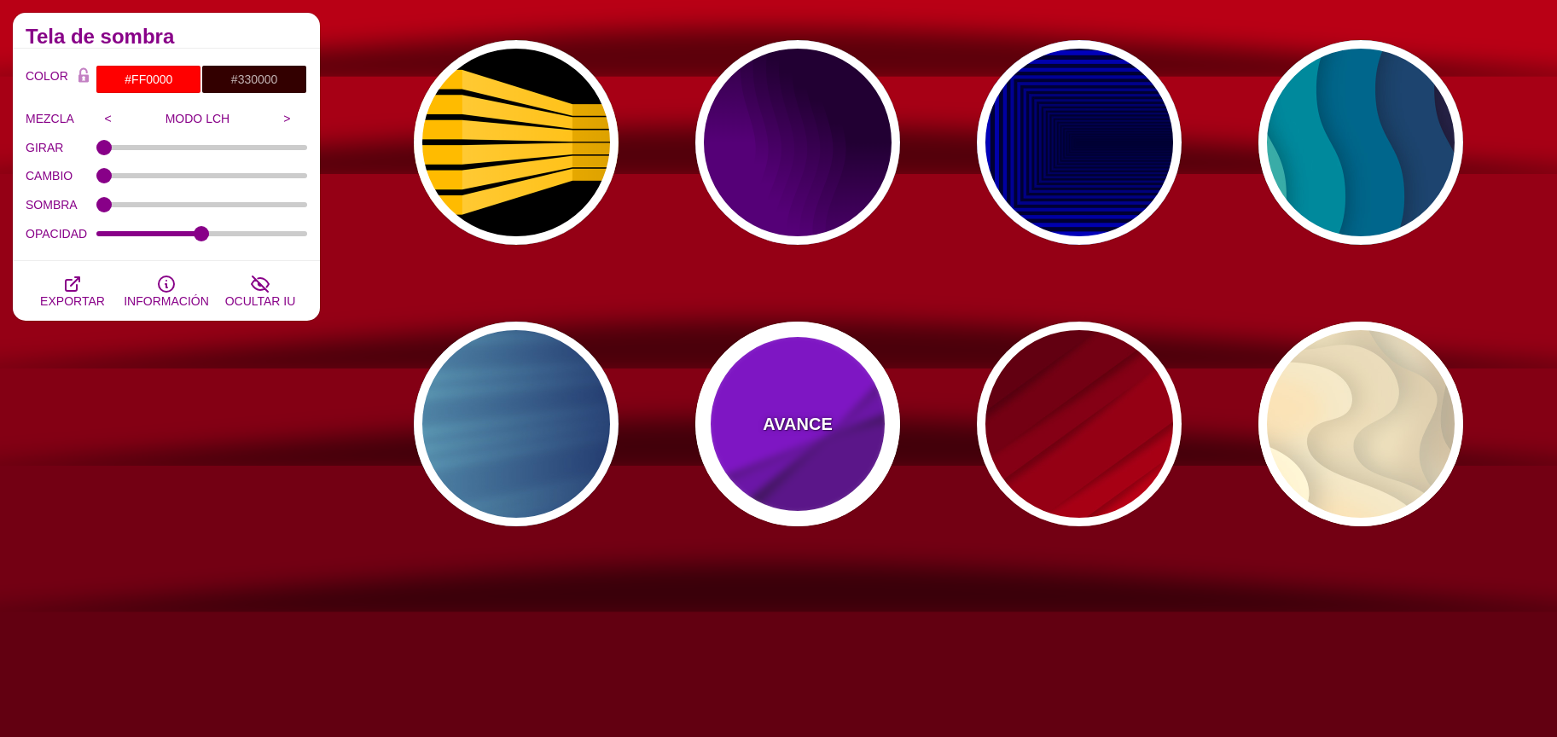
click at [752, 474] on div "AVANCE" at bounding box center [797, 424] width 205 height 205
type input "#9900FF"
type input "#6600AA"
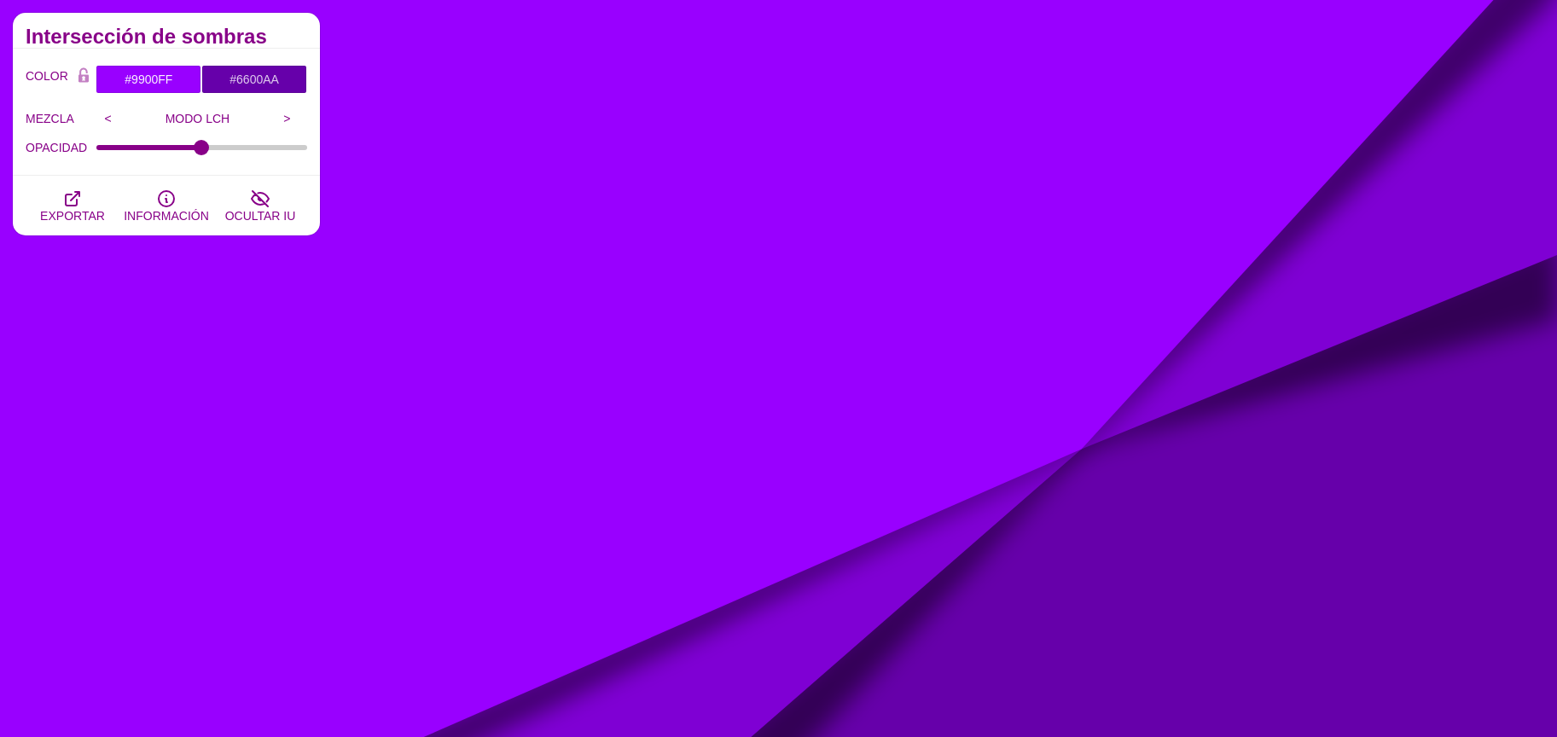
click at [182, 137] on div "OPACIDAD 100" at bounding box center [167, 147] width 282 height 29
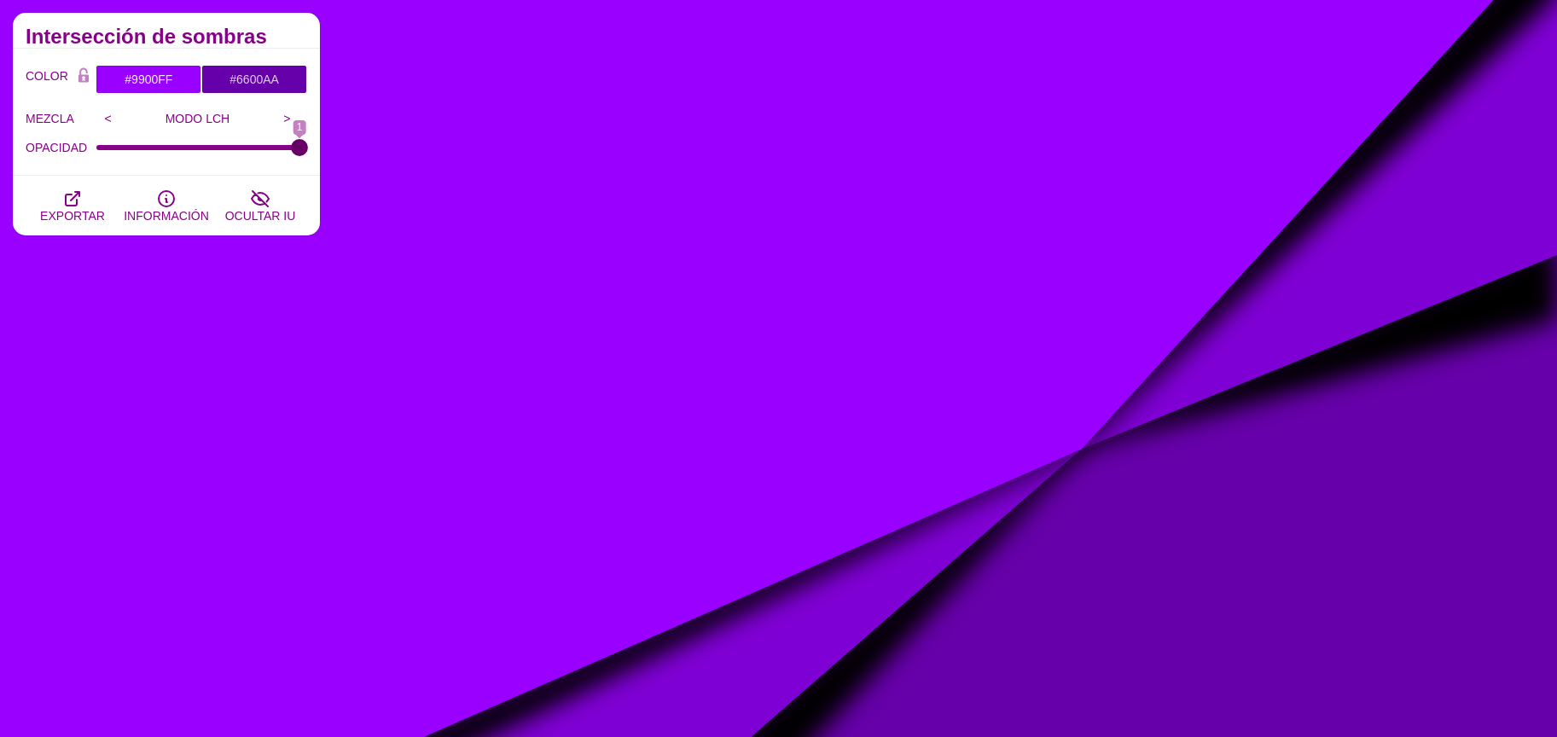
drag, startPoint x: 131, startPoint y: 154, endPoint x: 379, endPoint y: 206, distance: 253.7
type input "1"
click at [308, 151] on input "OPACIDAD" at bounding box center [202, 147] width 212 height 7
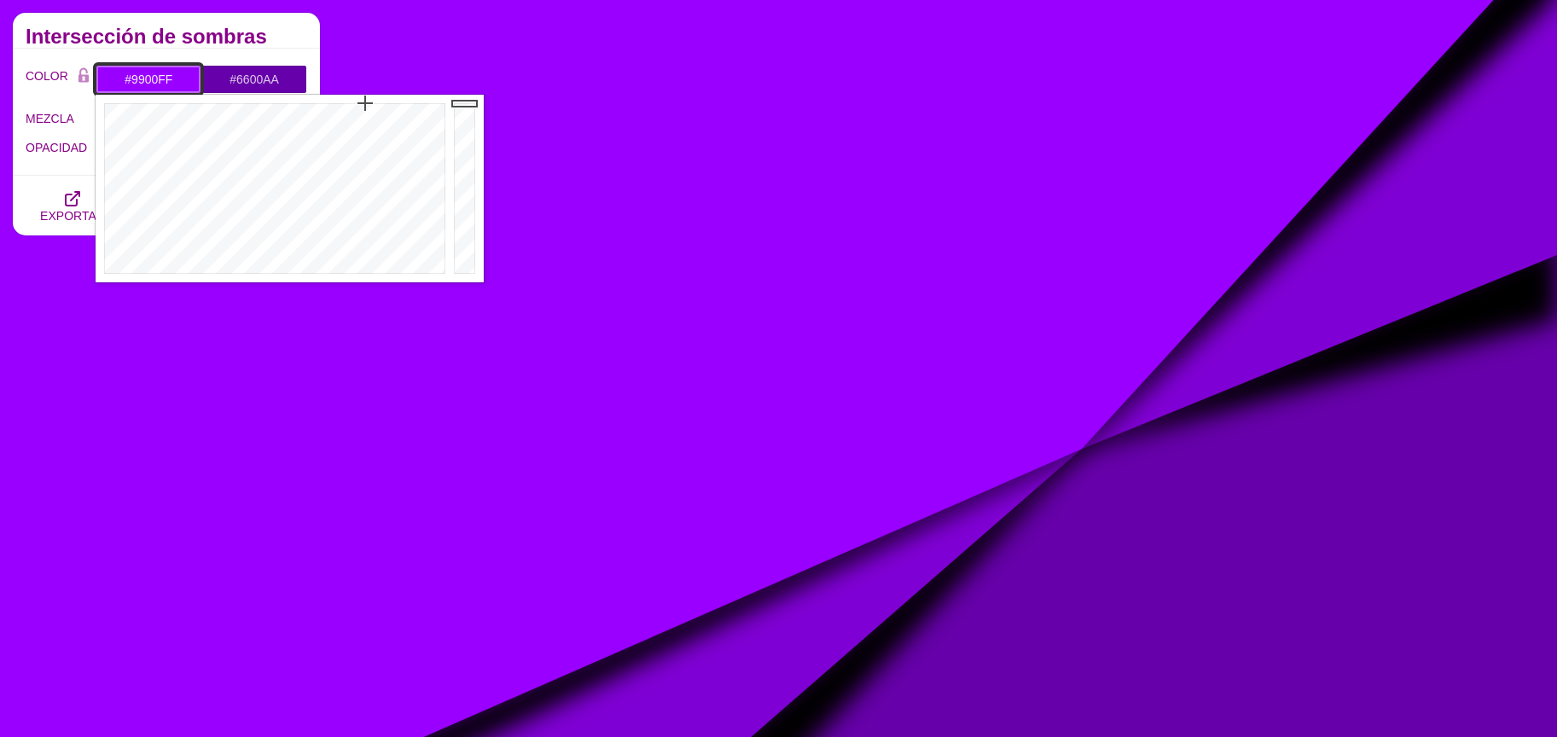
click at [143, 84] on input "#9900FF" at bounding box center [149, 79] width 106 height 29
type input "#FFFFFF"
click at [262, 272] on div at bounding box center [273, 189] width 354 height 188
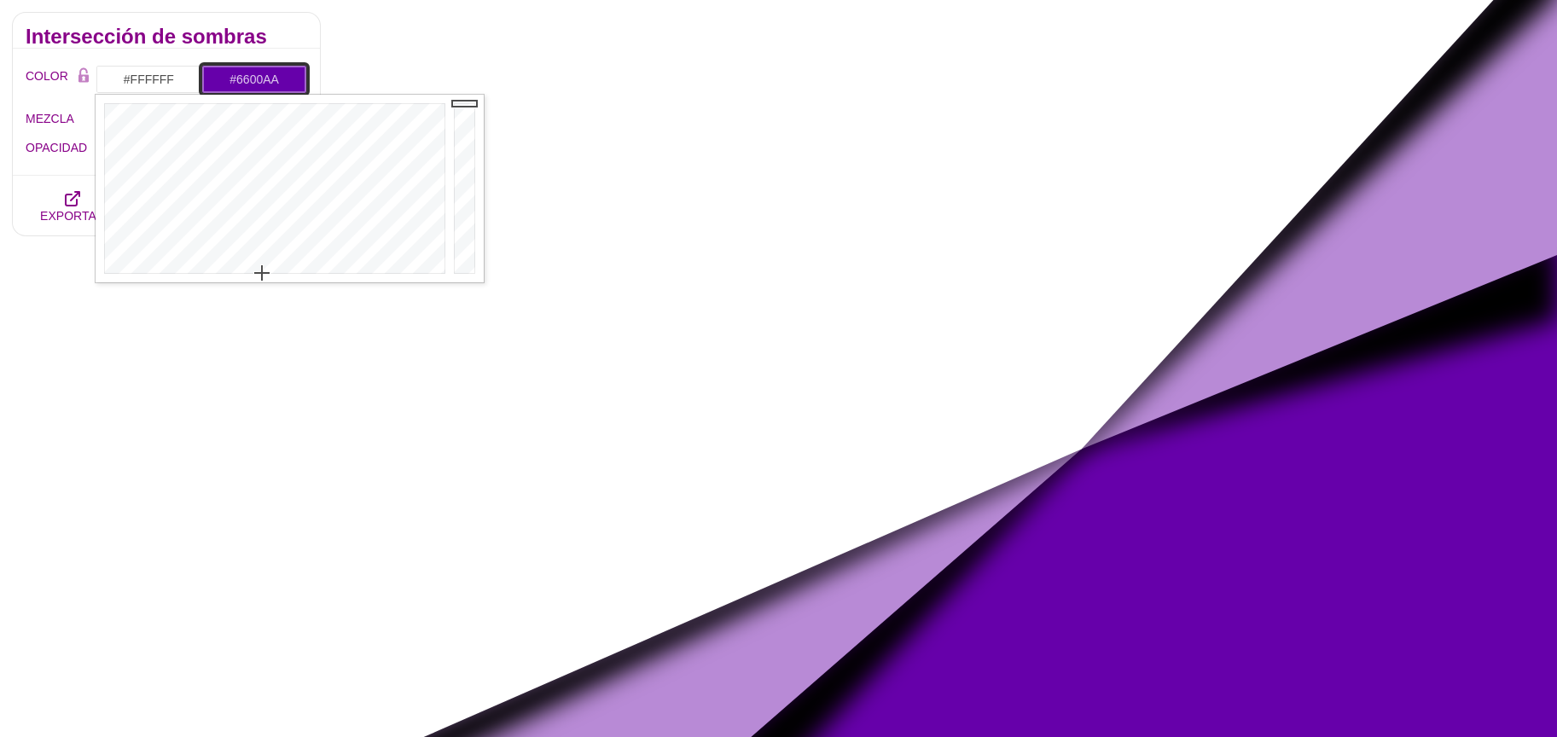
click at [235, 73] on input "#6600AA" at bounding box center [254, 79] width 106 height 29
drag, startPoint x: 334, startPoint y: 261, endPoint x: 346, endPoint y: 263, distance: 12.1
click at [346, 263] on div at bounding box center [378, 189] width 354 height 188
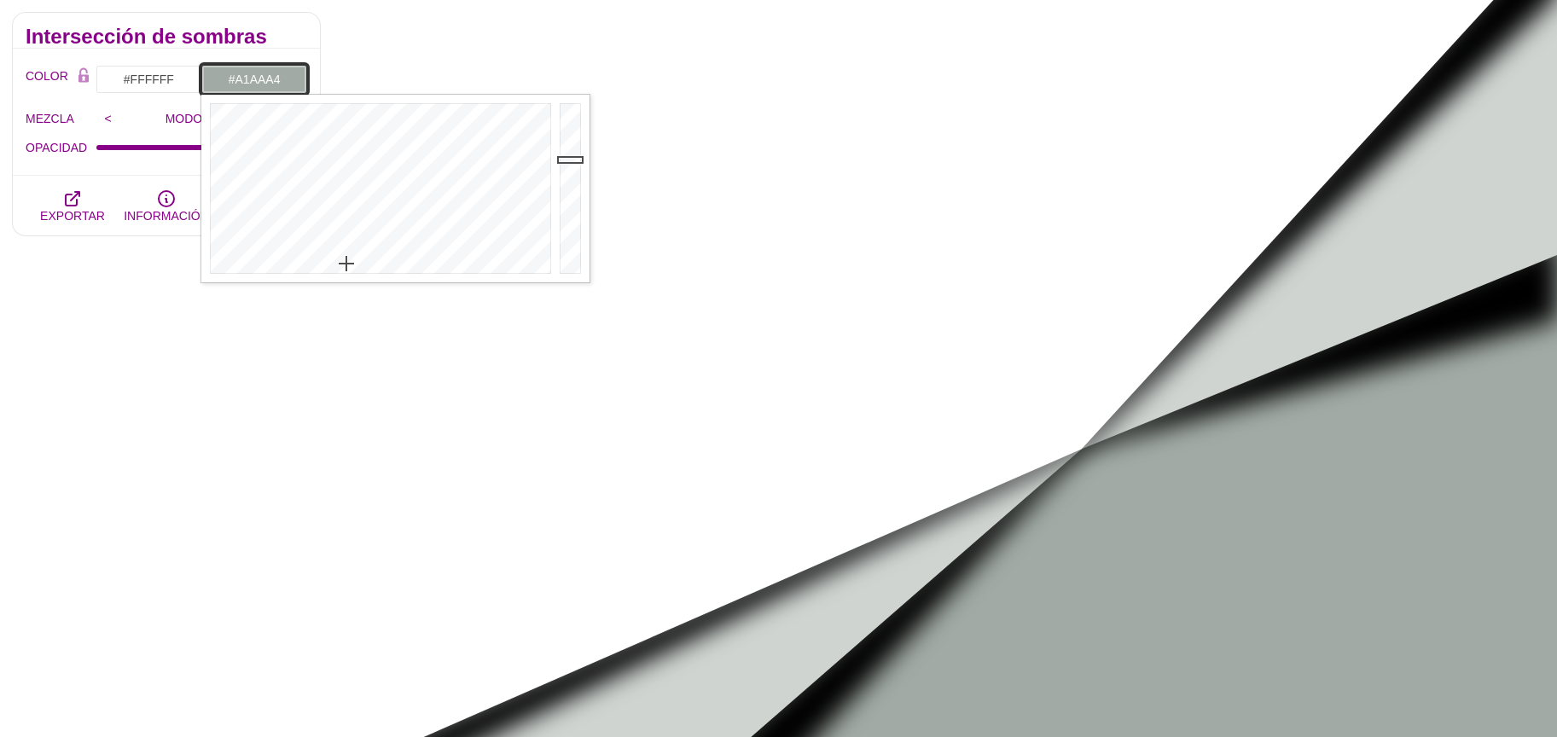
type input "#8A928D"
click at [574, 175] on div at bounding box center [572, 189] width 34 height 188
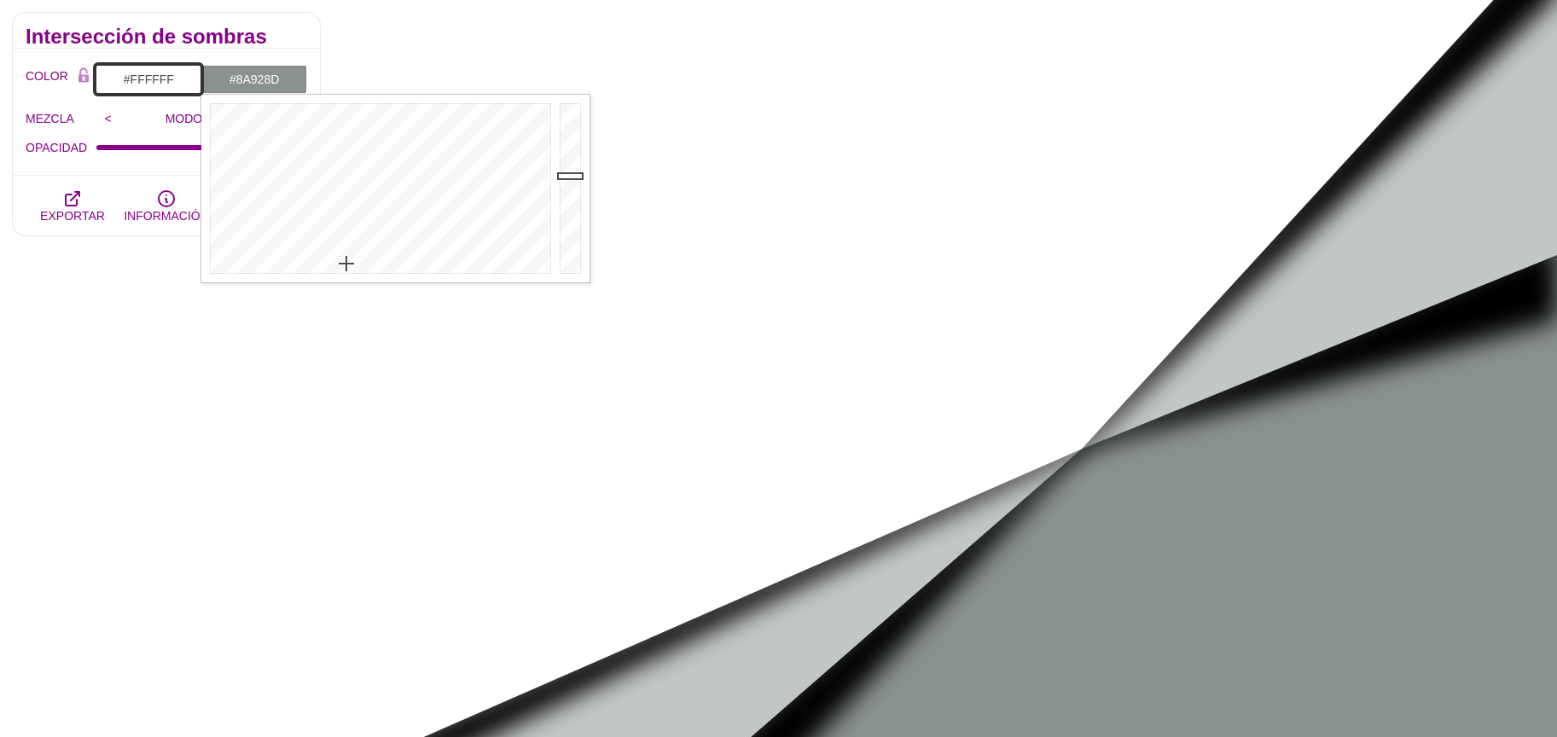
click at [159, 70] on input "#FFFFFF" at bounding box center [149, 79] width 106 height 29
click at [462, 160] on div at bounding box center [467, 189] width 34 height 188
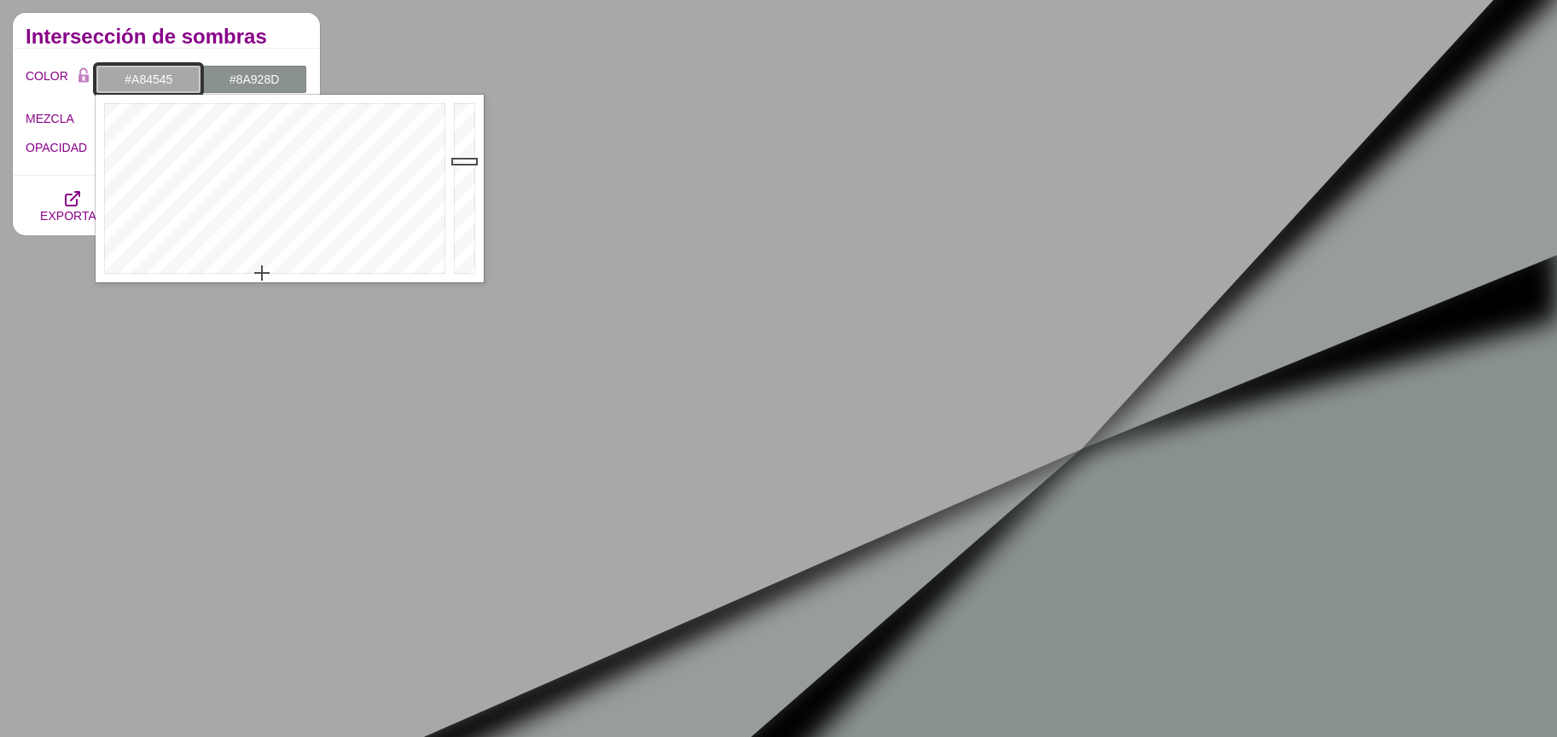
click at [447, 172] on div at bounding box center [273, 189] width 354 height 188
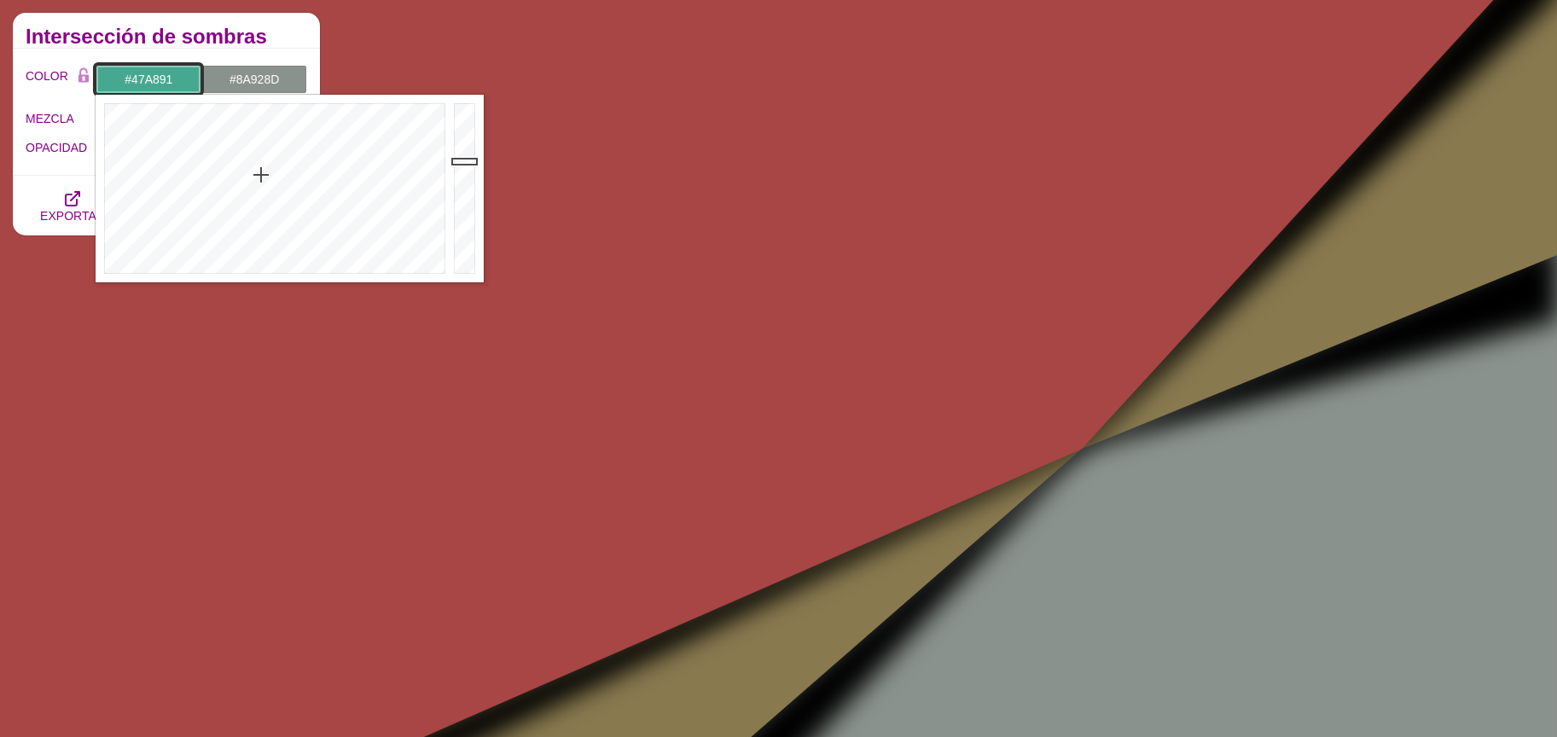
click at [262, 174] on div at bounding box center [273, 189] width 354 height 188
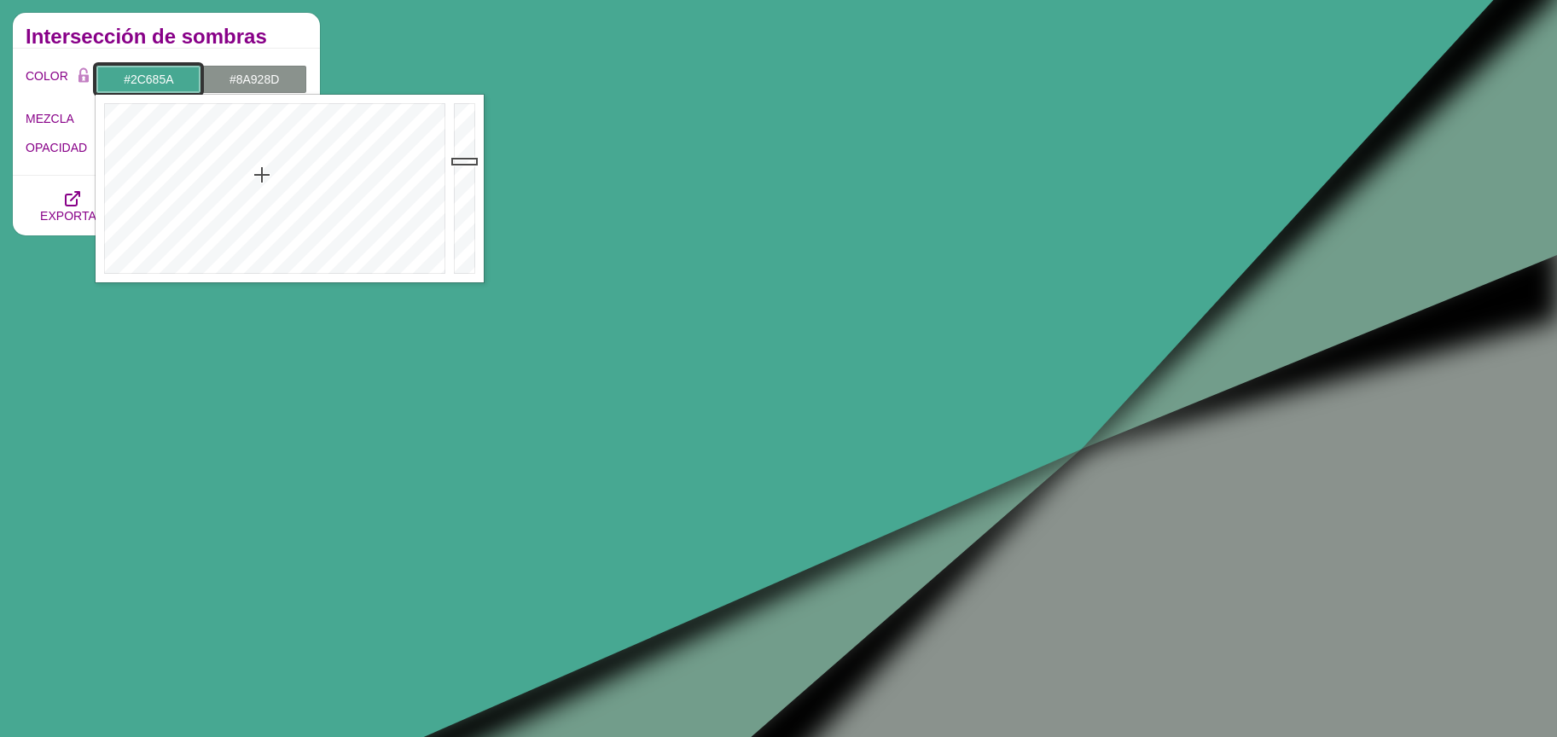
click at [468, 203] on div at bounding box center [467, 189] width 34 height 188
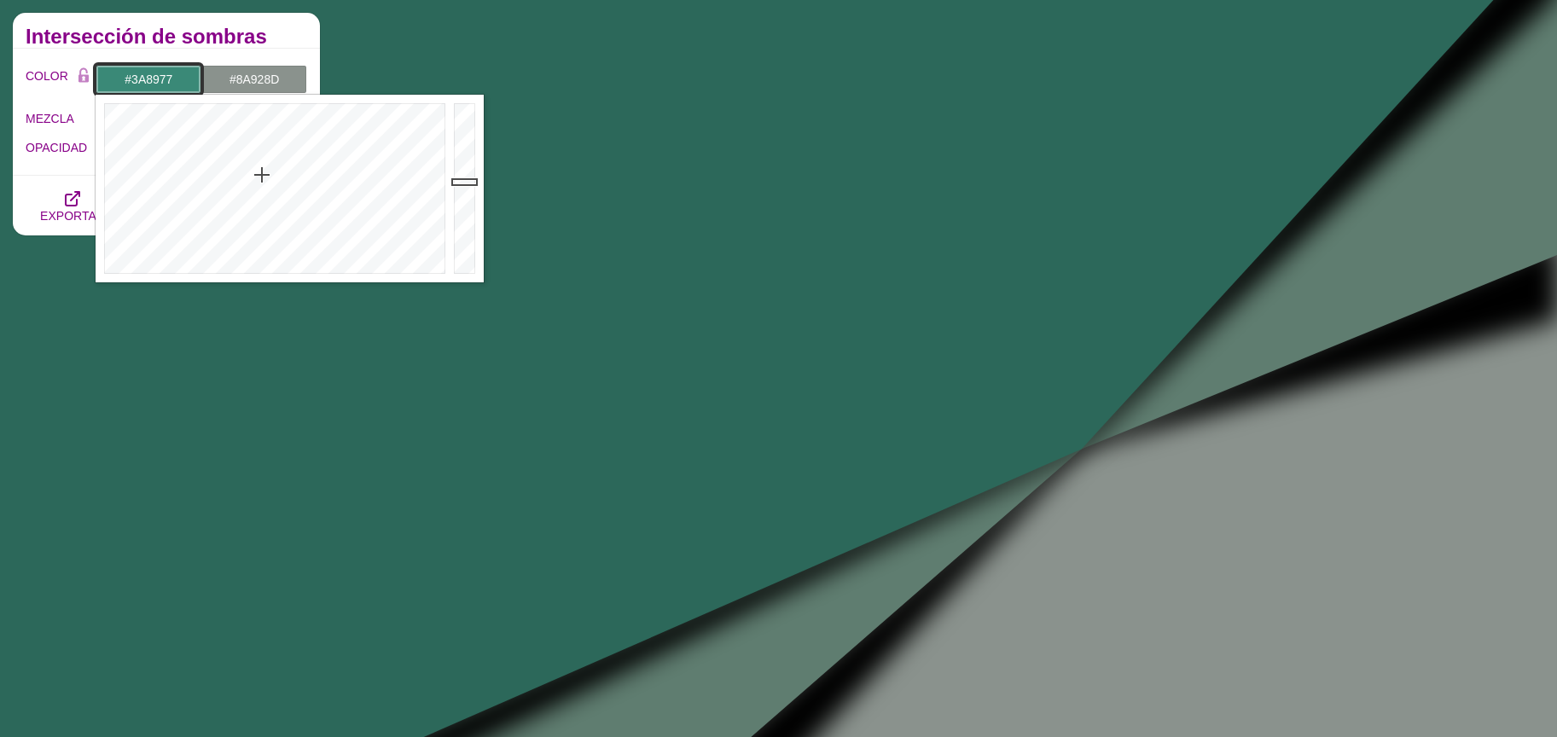
click at [458, 181] on div at bounding box center [467, 189] width 34 height 188
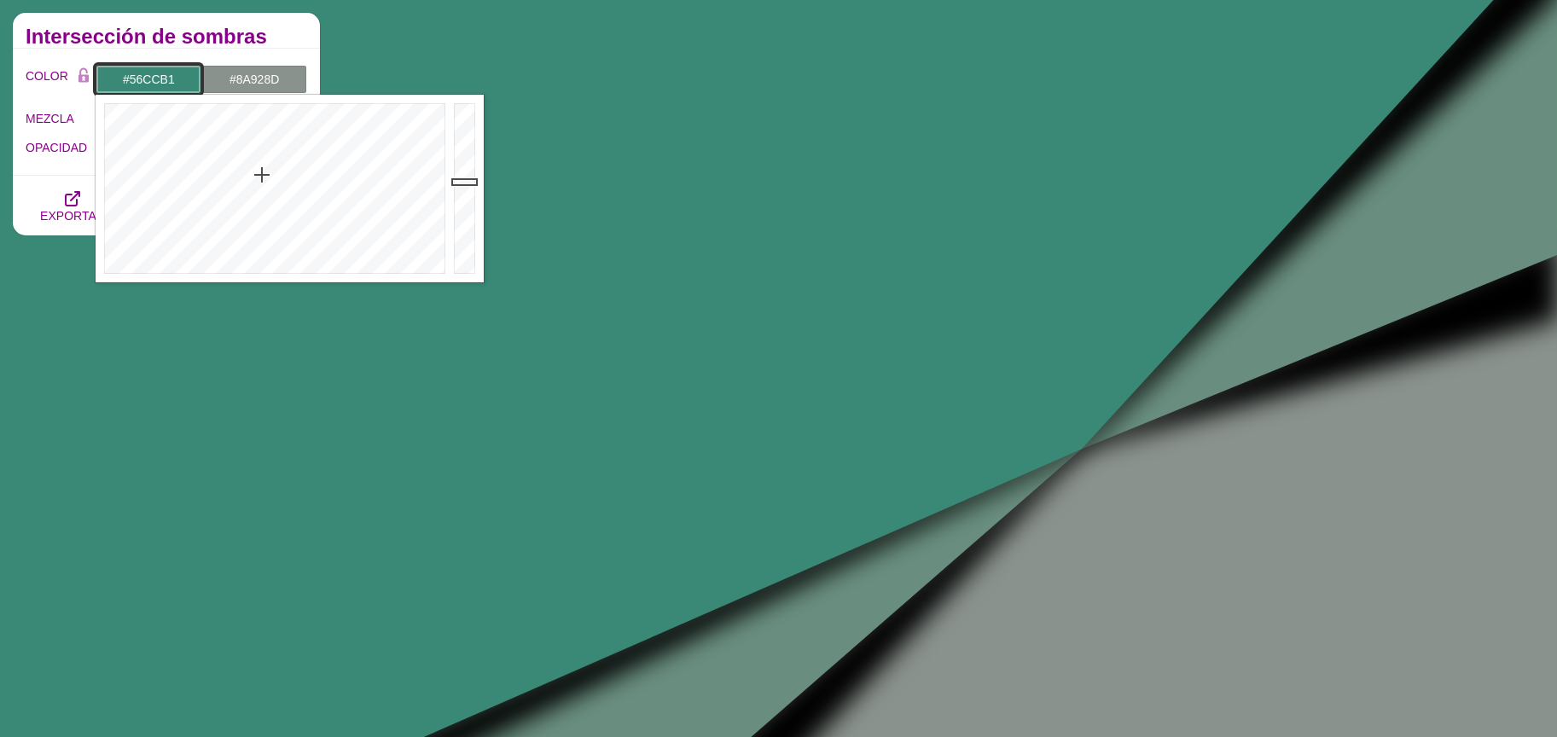
click at [450, 137] on div at bounding box center [467, 189] width 34 height 188
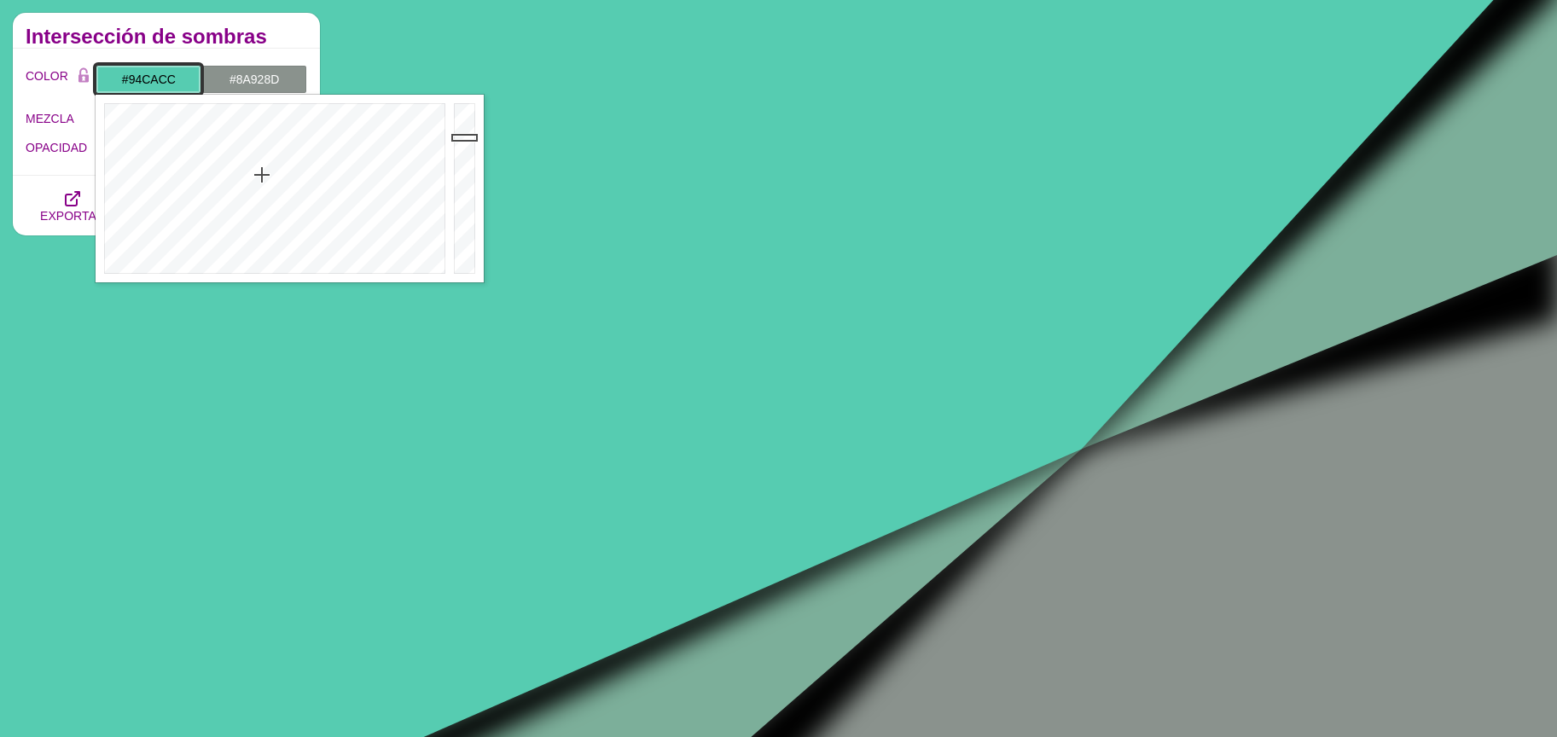
click at [276, 229] on div at bounding box center [273, 189] width 354 height 188
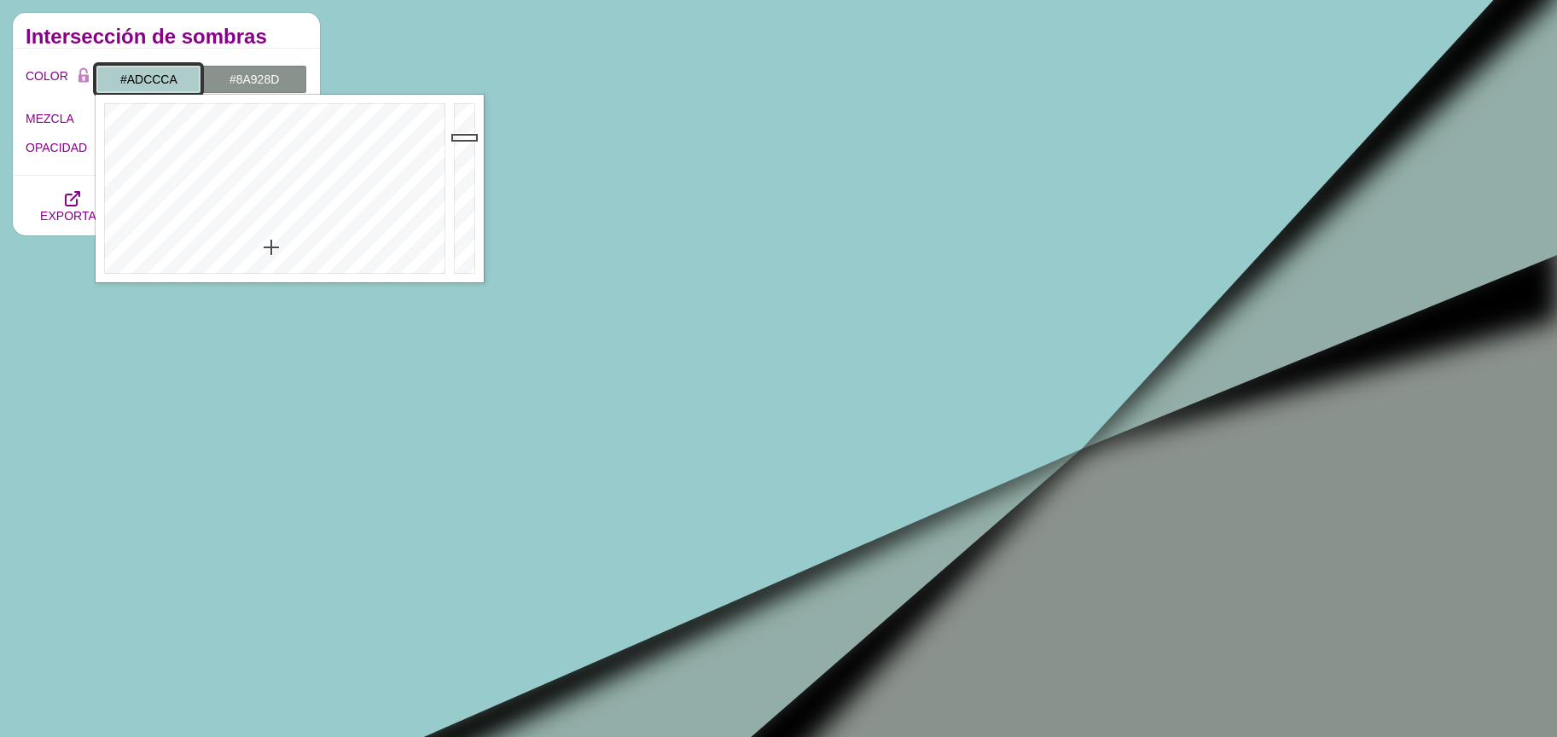
click at [271, 247] on div at bounding box center [273, 189] width 354 height 188
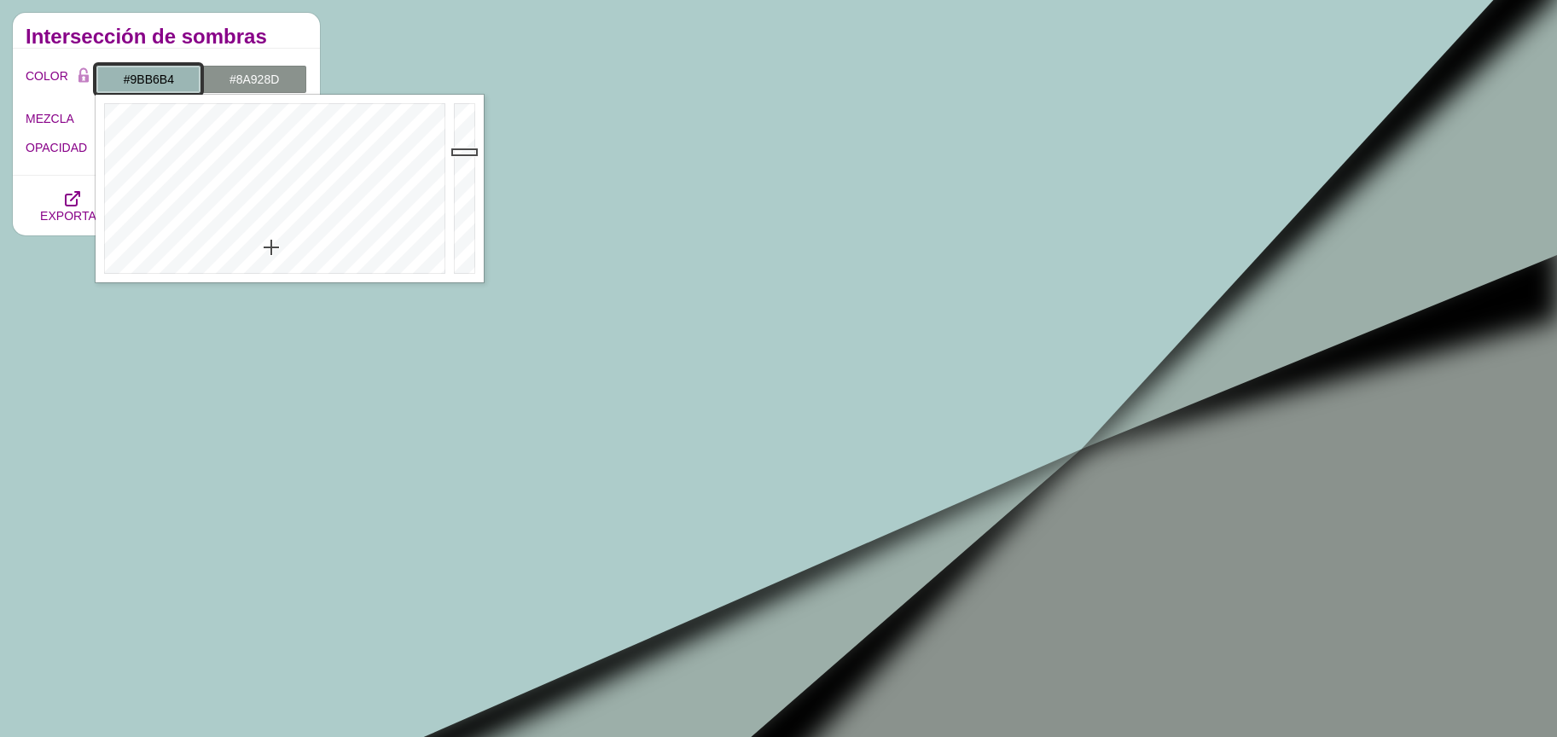
click at [461, 151] on div at bounding box center [467, 189] width 34 height 188
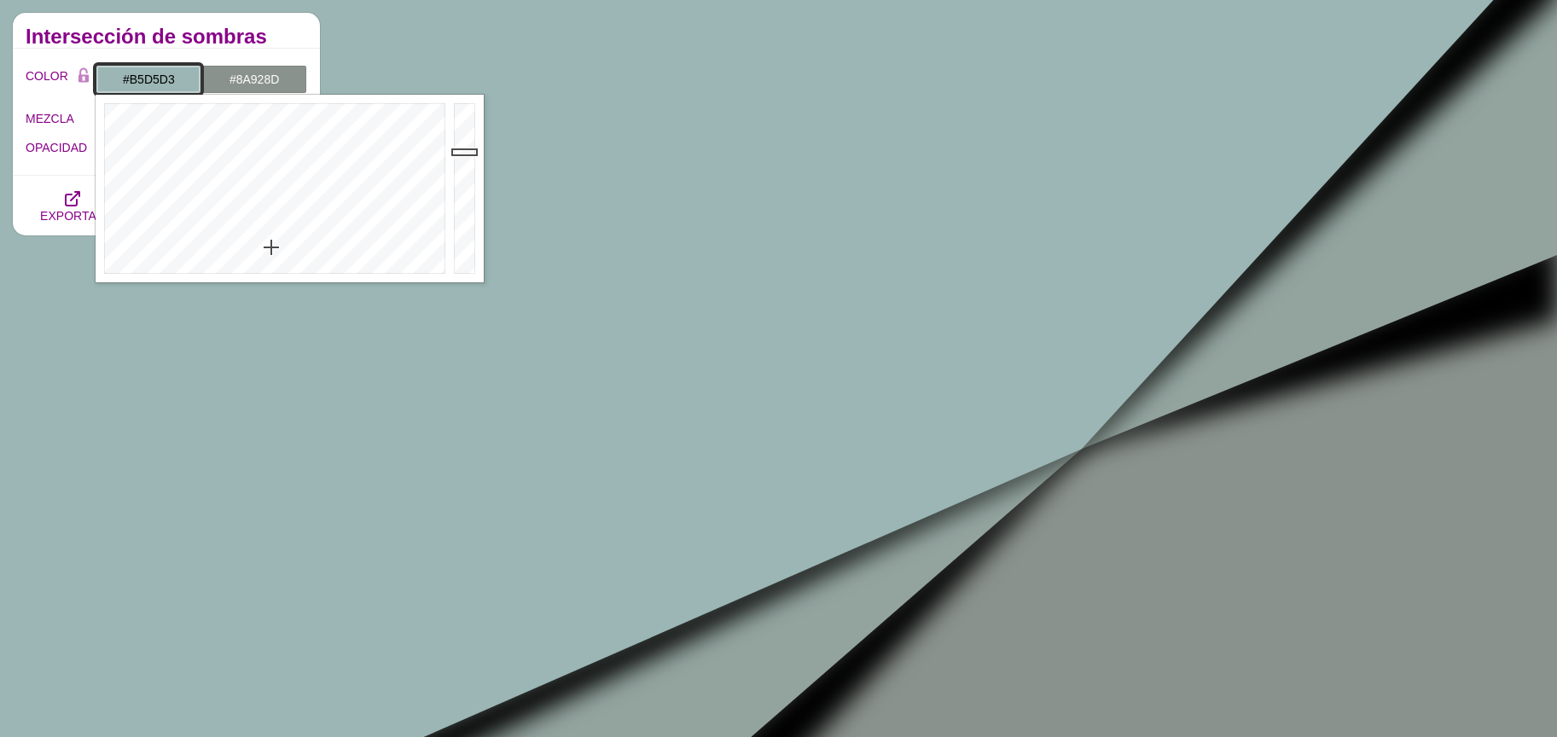
click at [455, 131] on div at bounding box center [467, 189] width 34 height 188
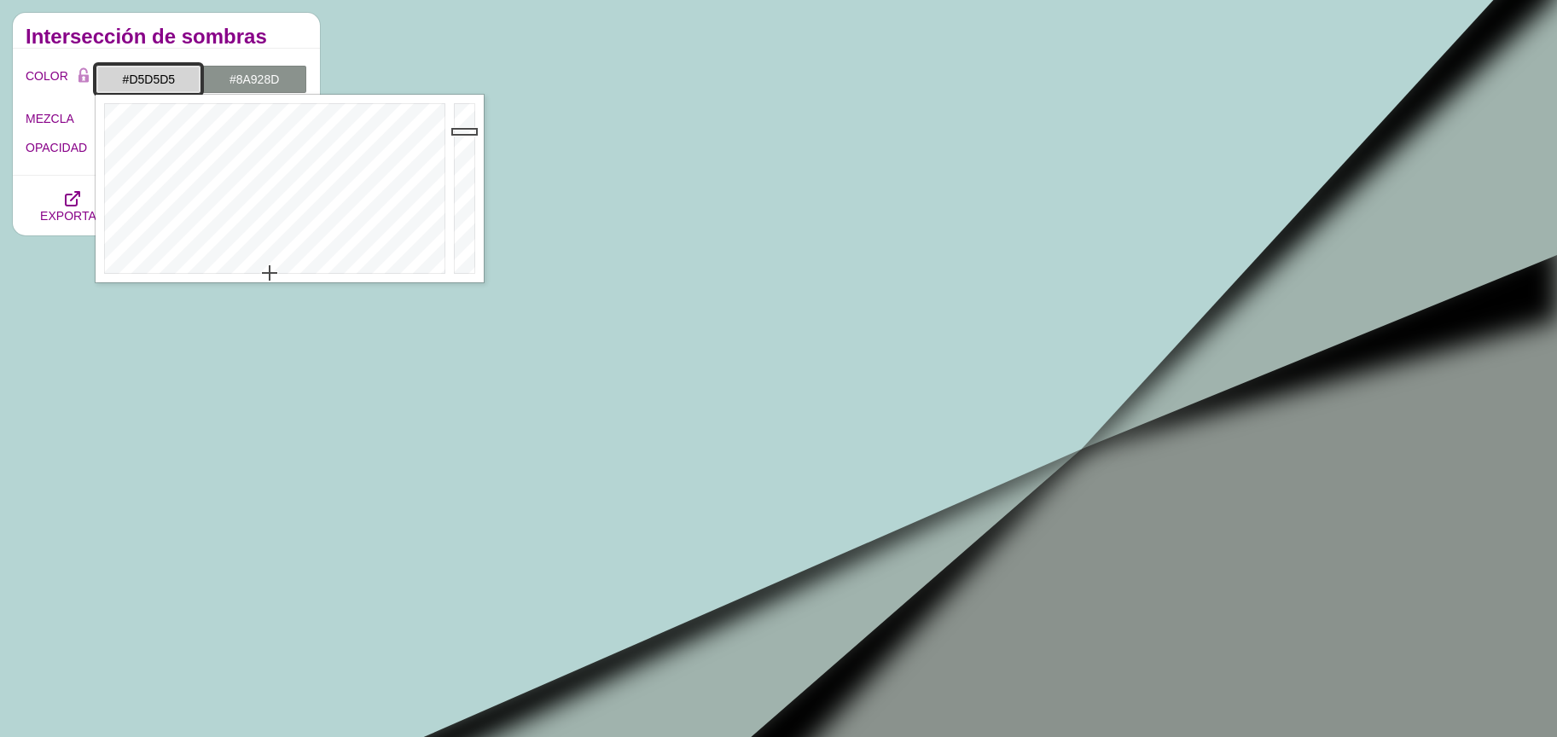
drag, startPoint x: 262, startPoint y: 259, endPoint x: 267, endPoint y: 275, distance: 17.0
click at [269, 275] on div at bounding box center [273, 189] width 354 height 188
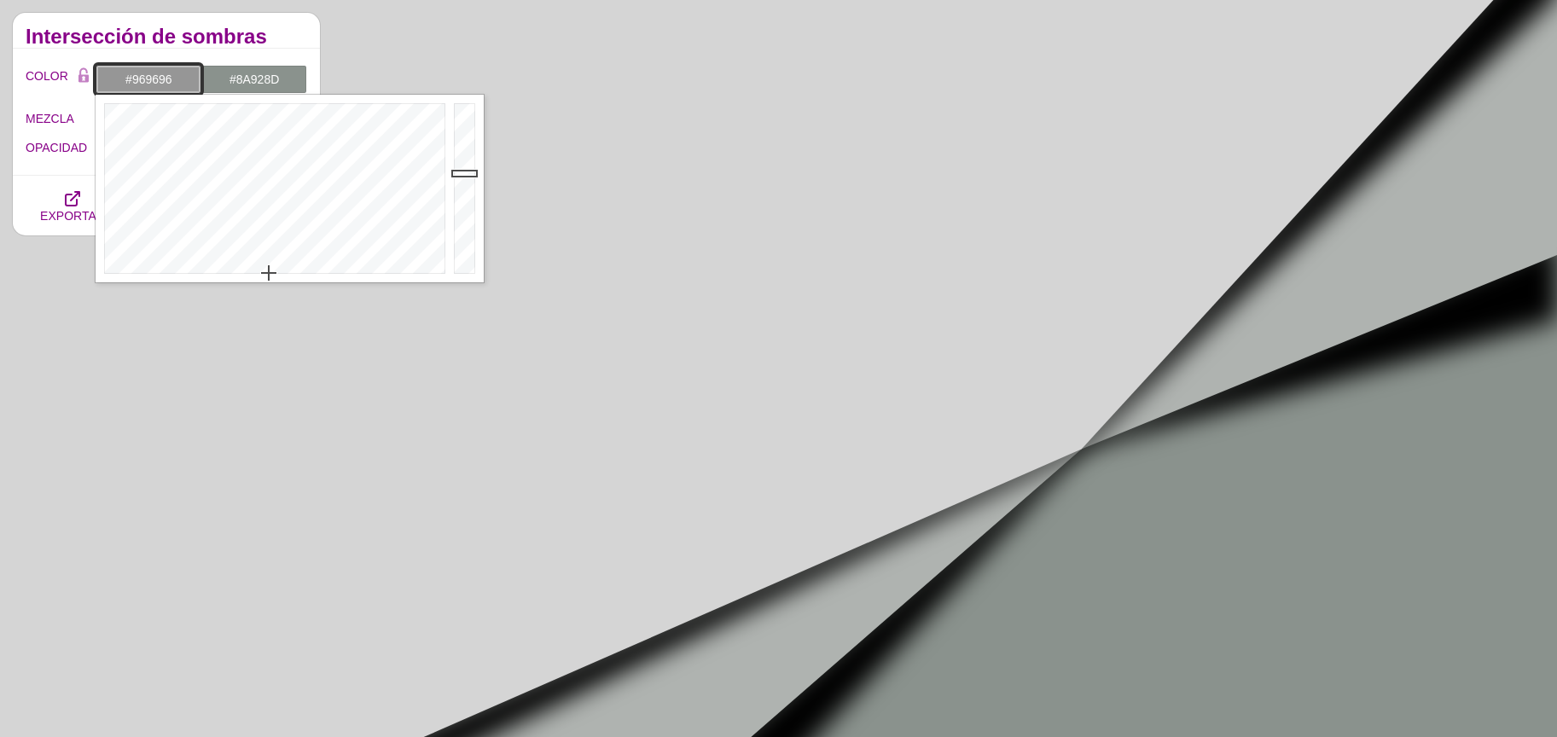
click at [467, 172] on div at bounding box center [467, 189] width 34 height 188
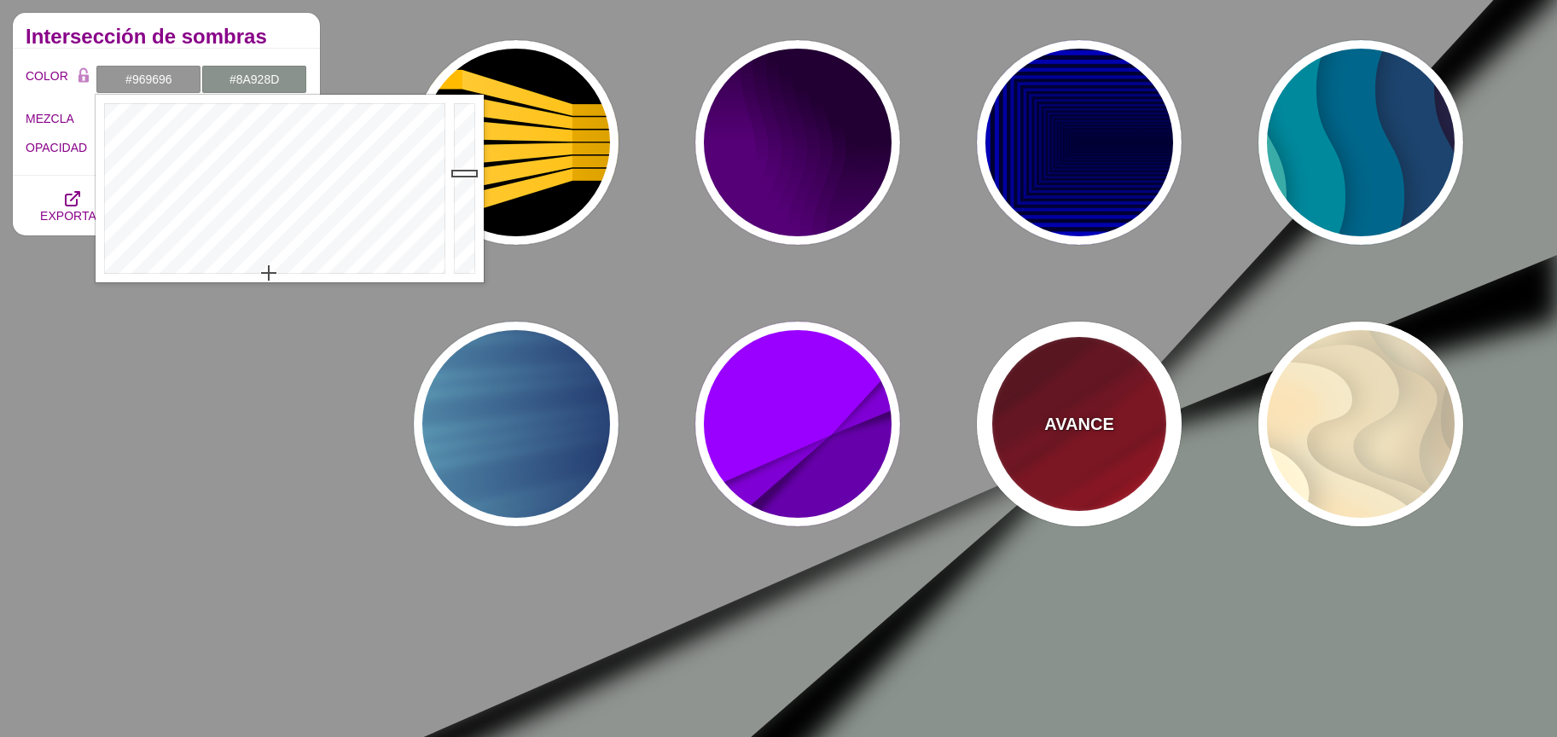
click at [1079, 445] on div "AVANCE" at bounding box center [1079, 424] width 205 height 205
type input "#FF0000"
type input "#330000"
type input "0"
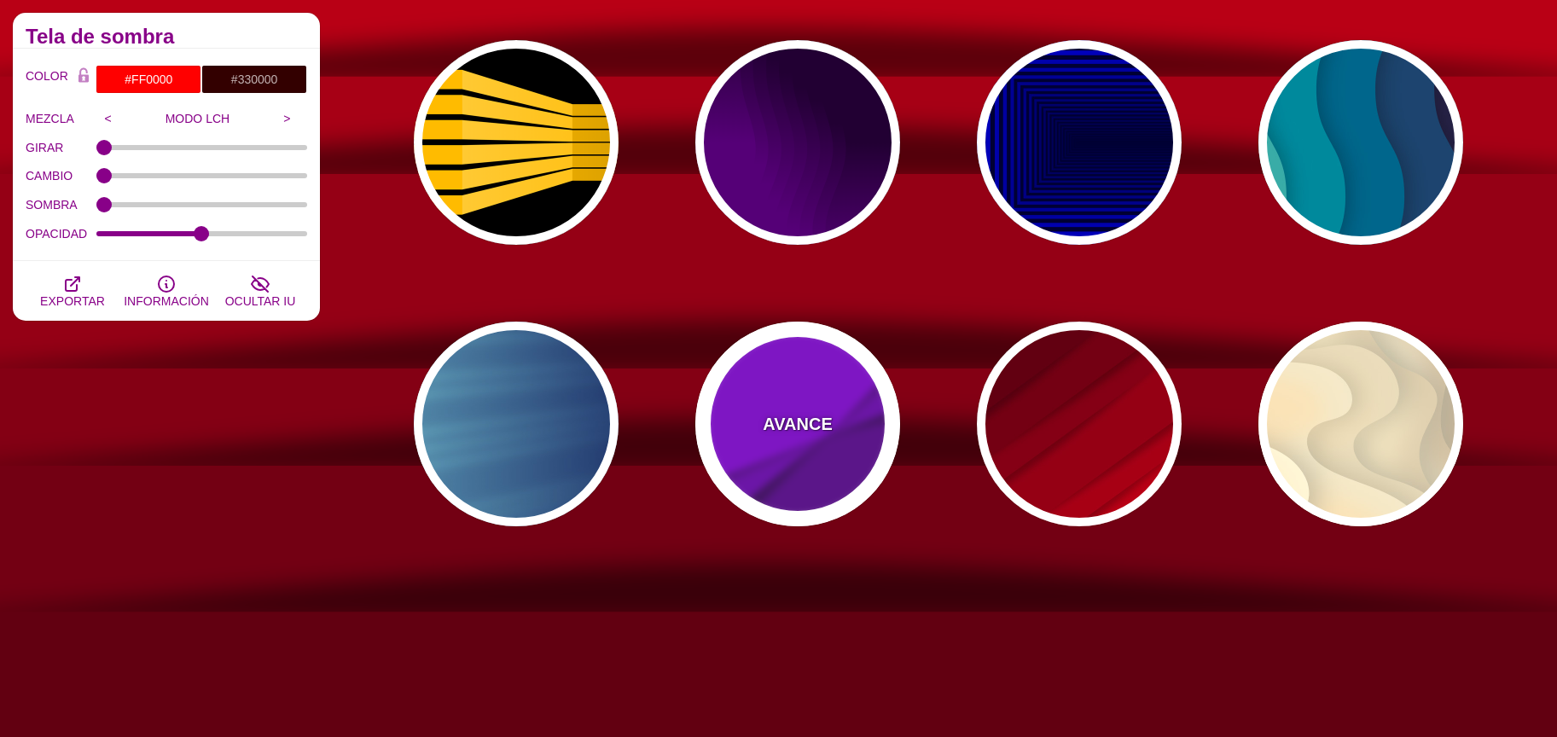
click at [768, 449] on div "AVANCE" at bounding box center [797, 424] width 205 height 205
type input "#9900FF"
type input "#6600AA"
type input "0.5"
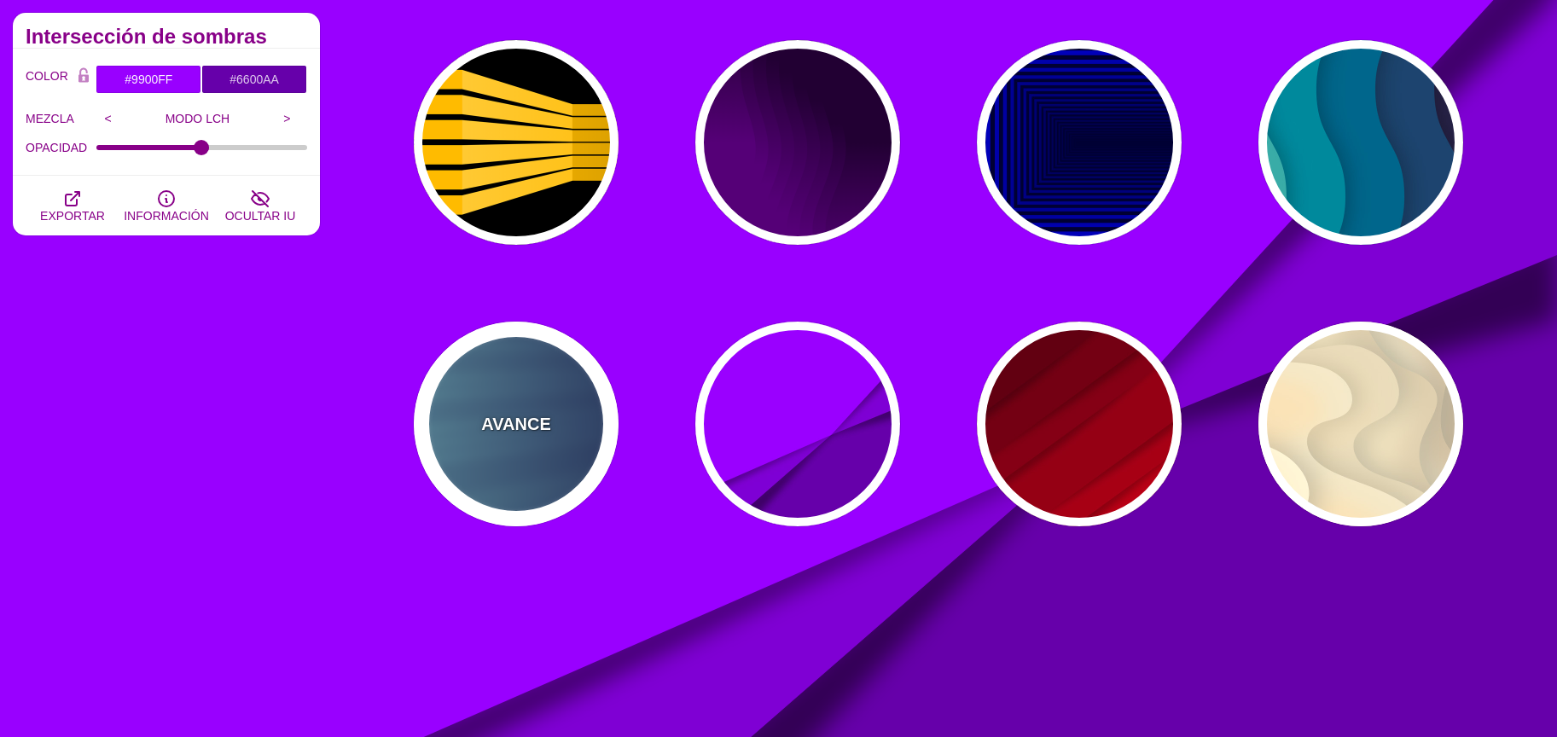
click at [537, 444] on div "AVANCE" at bounding box center [516, 424] width 205 height 205
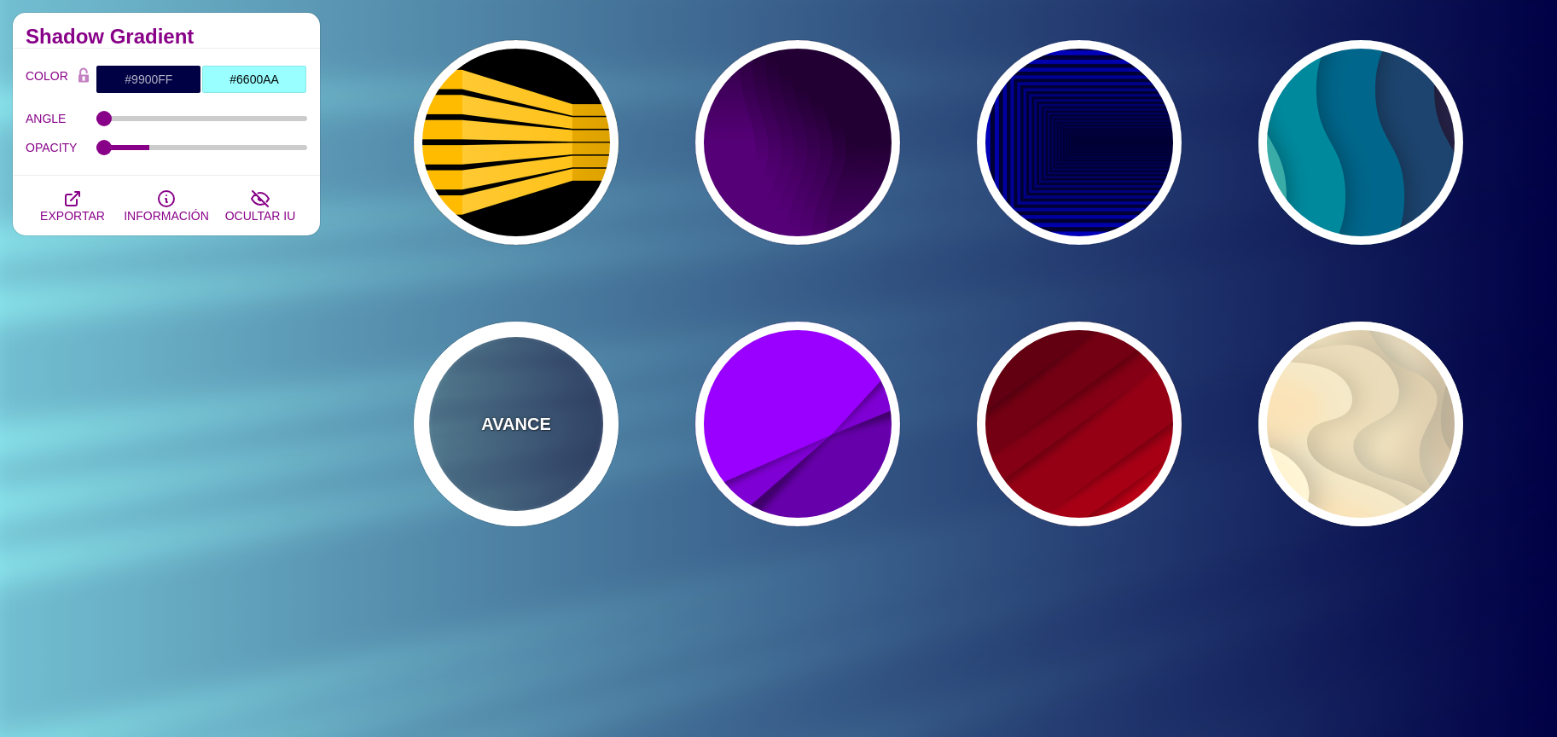
type input "#000044"
type input "#99FFFF"
type input "1"
type input "0.25"
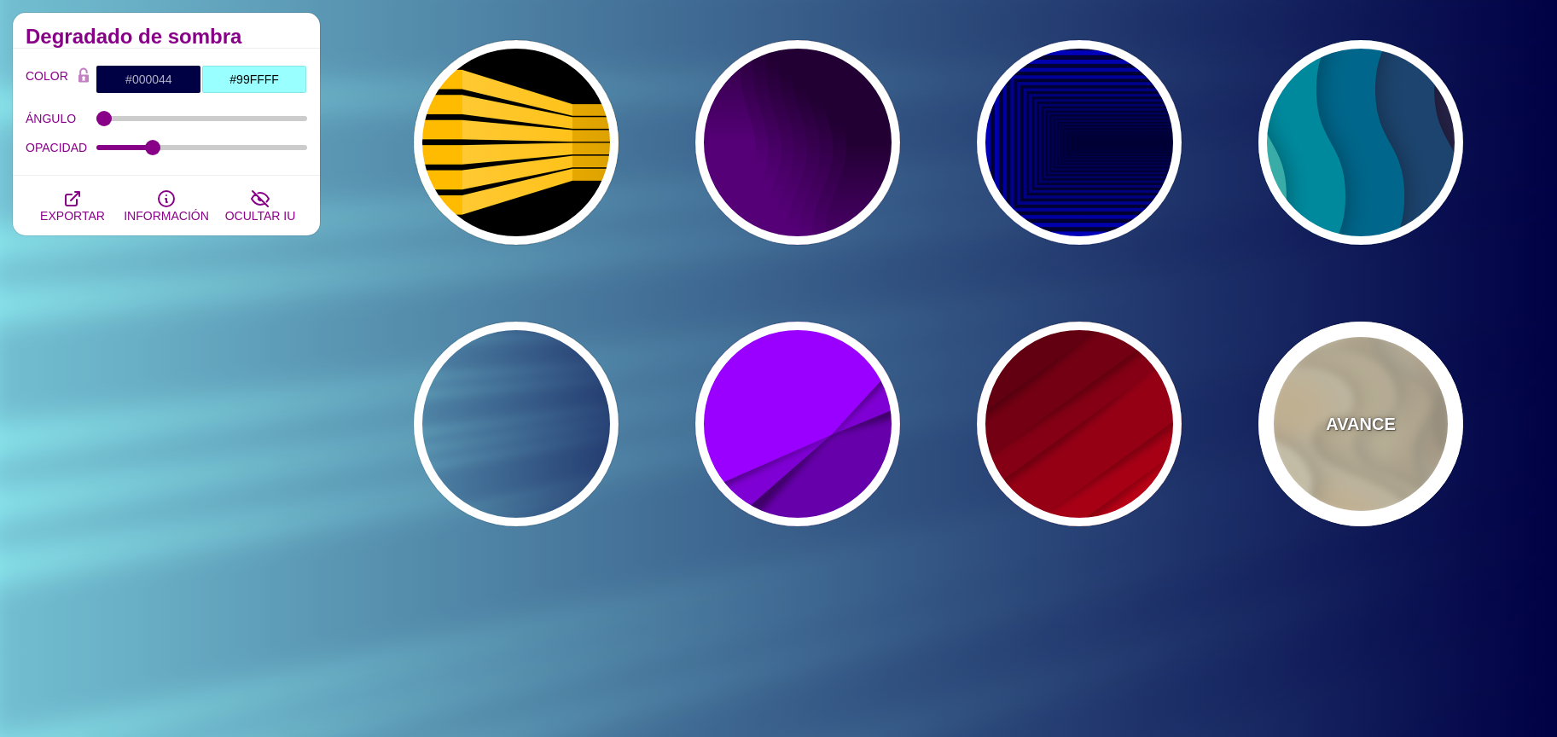
click at [1340, 395] on div "AVANCE" at bounding box center [1360, 424] width 205 height 205
type input "#FFF7D7"
type input "#57250C"
type input "#FF8B28"
type input "0"
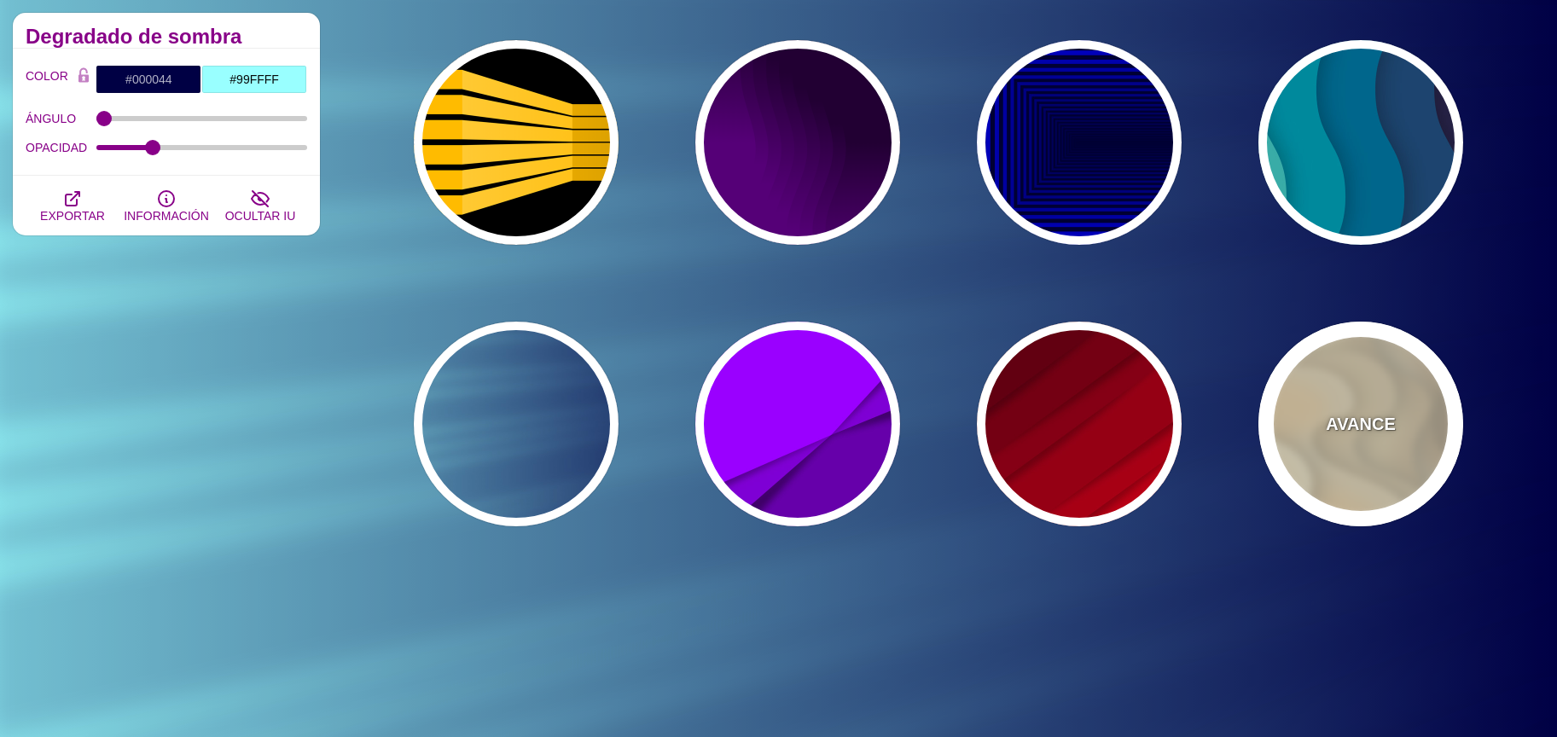
type input "0.7"
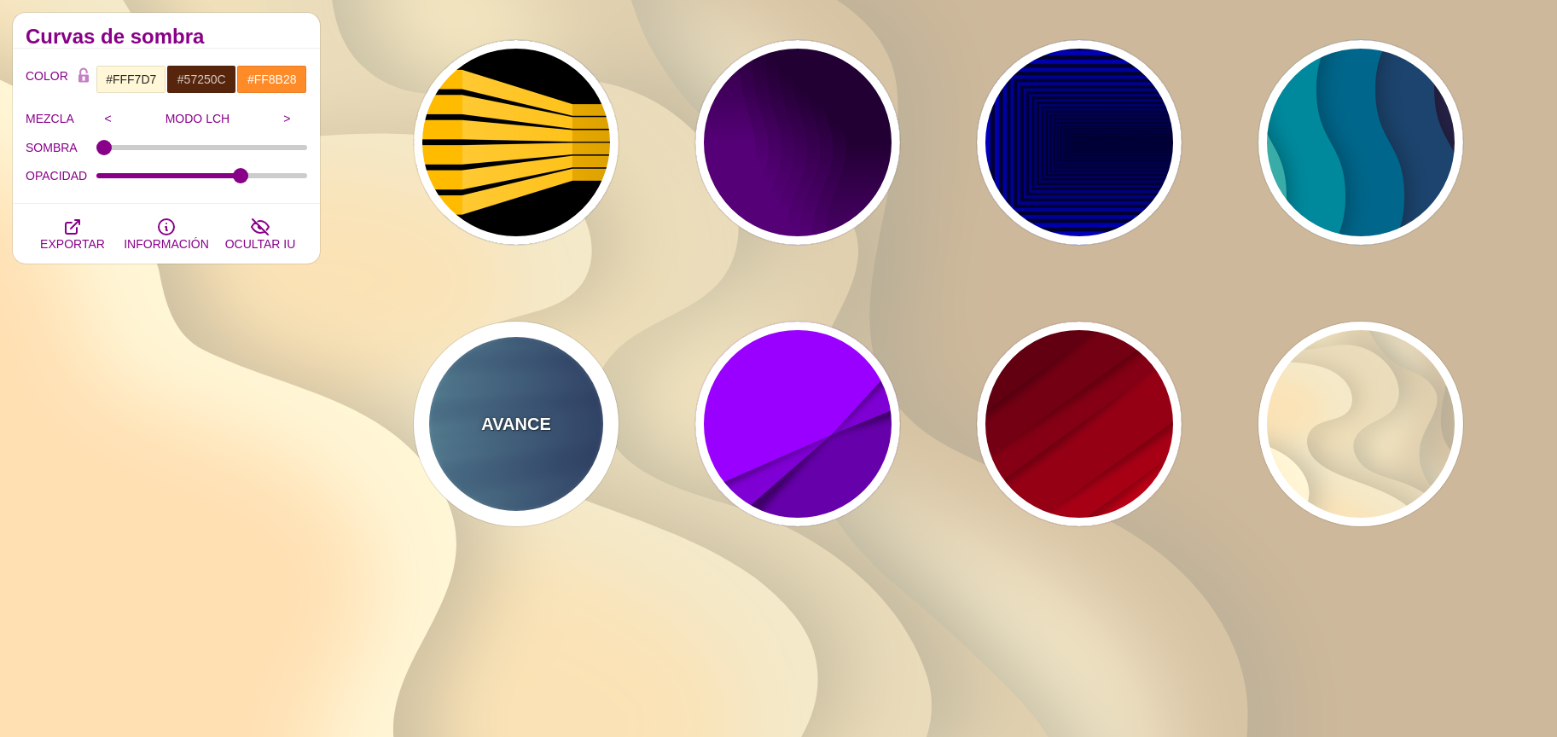
click at [502, 438] on div "AVANCE" at bounding box center [516, 424] width 205 height 205
type input "#000044"
type input "#99FFFF"
type input "1"
type input "0.25"
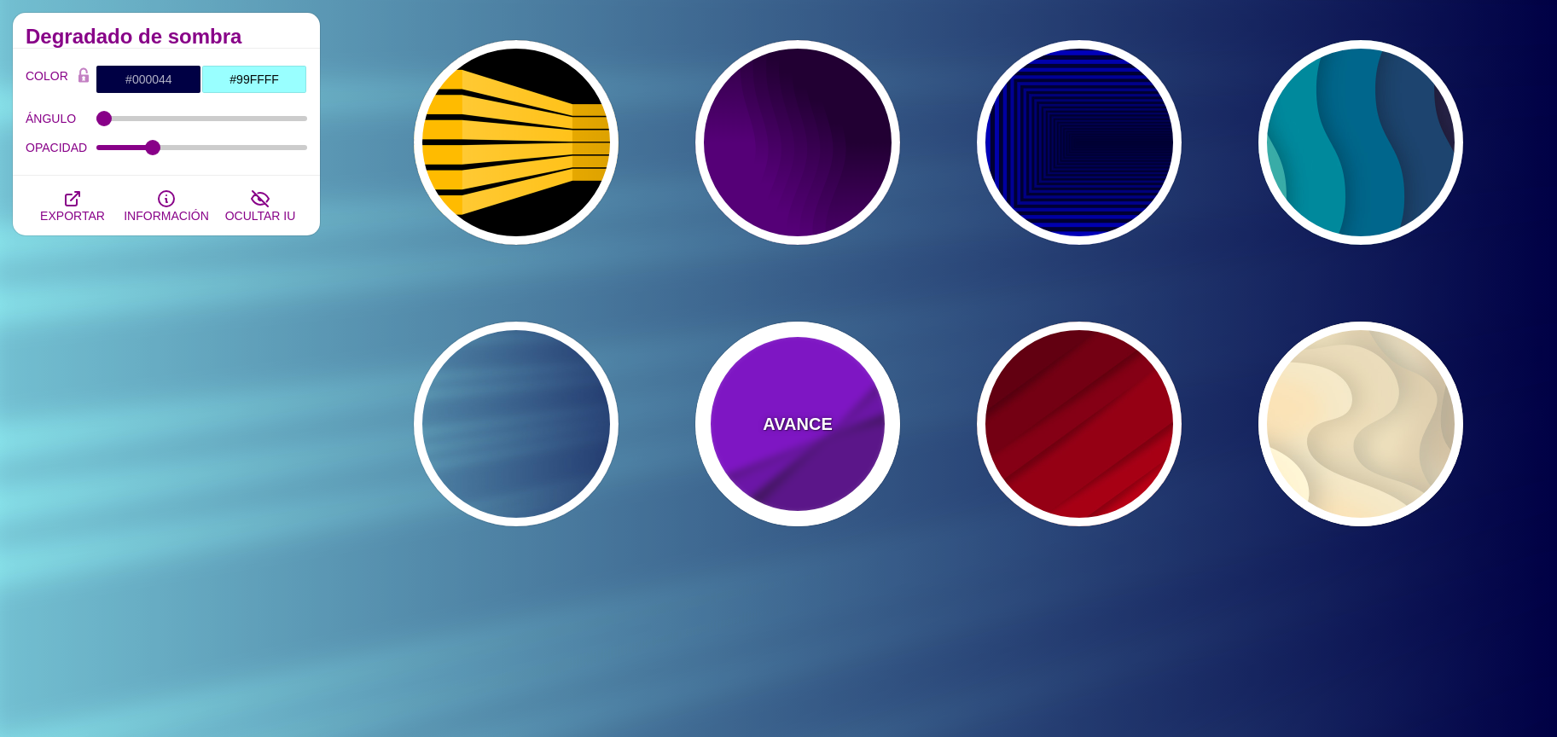
click at [792, 415] on font "AVANCE" at bounding box center [797, 424] width 69 height 19
type input "#9900FF"
type input "#6600AA"
type input "0.5"
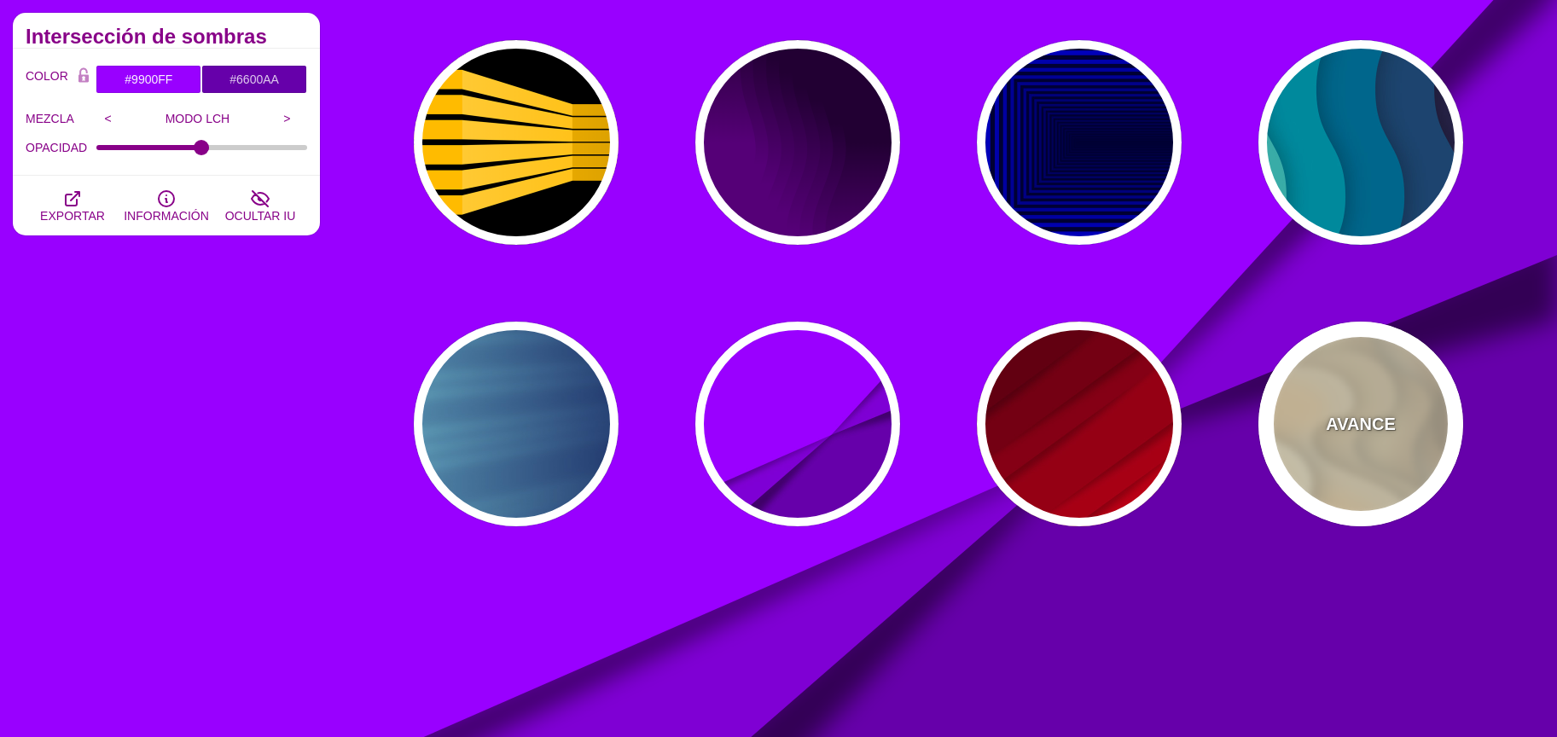
click at [1412, 427] on div "AVANCE" at bounding box center [1360, 424] width 205 height 205
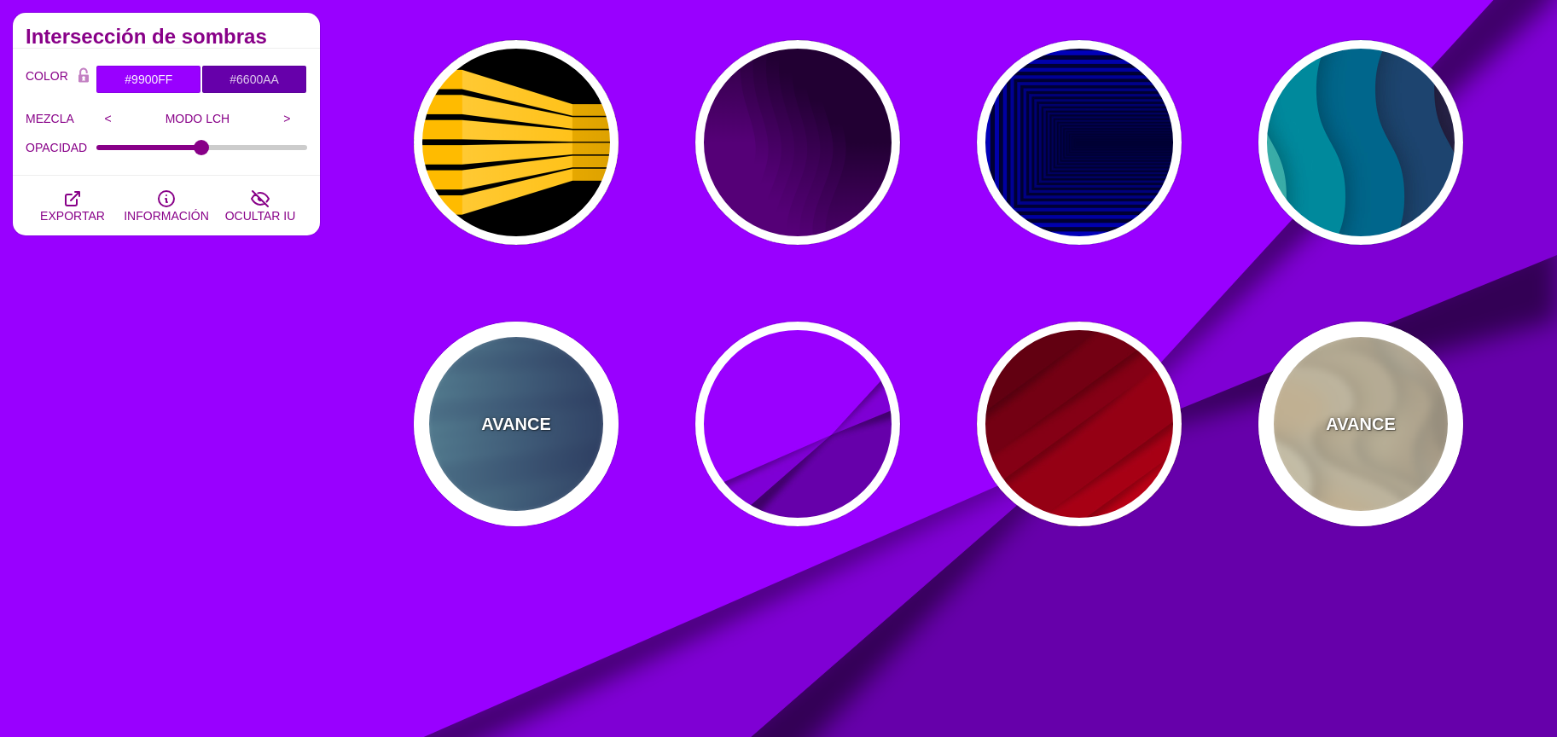
type input "#FFF7D7"
type input "#57250C"
type input "0"
type input "0.7"
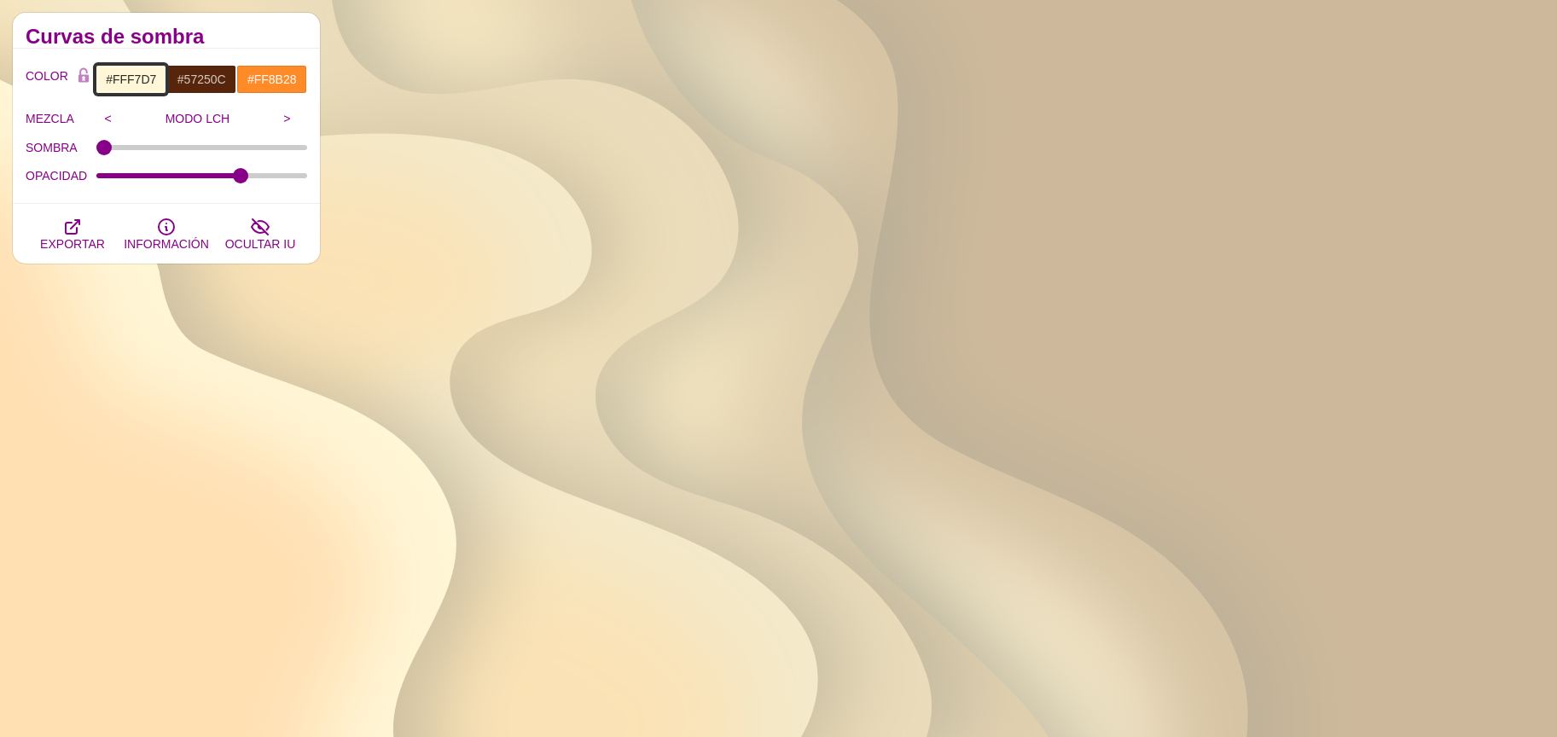
click at [125, 85] on input "#FFF7D7" at bounding box center [131, 79] width 71 height 29
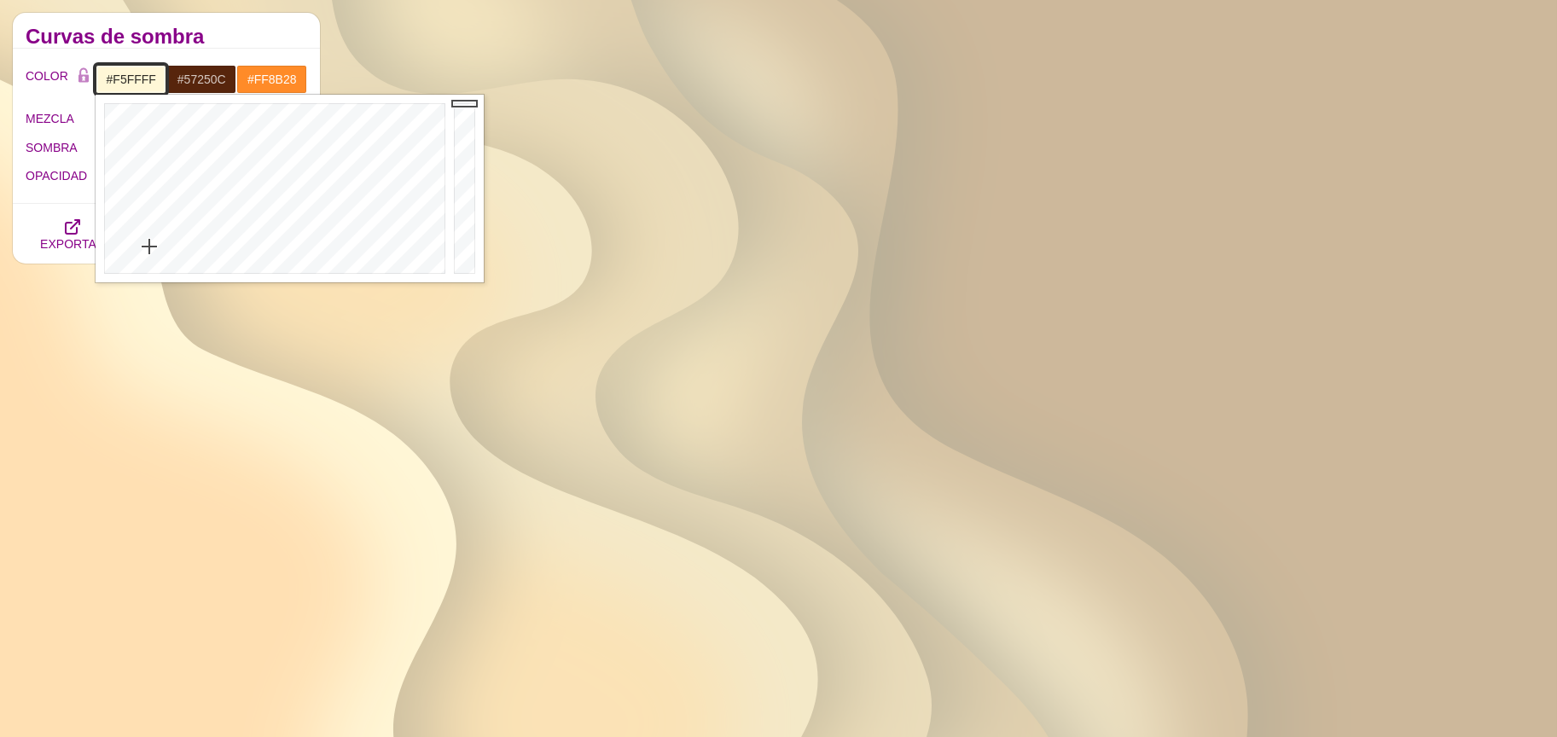
click at [276, 265] on div at bounding box center [273, 189] width 354 height 188
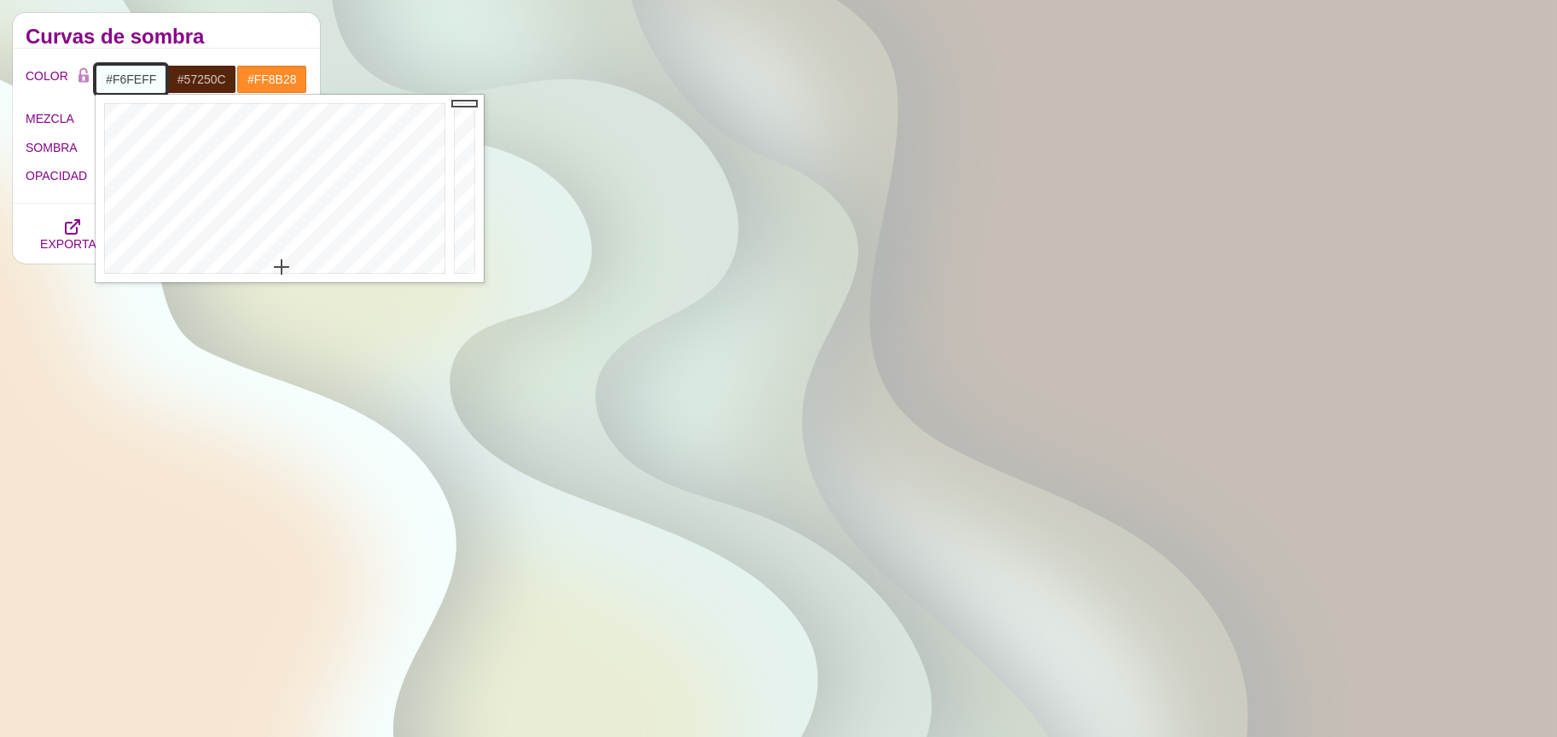
type input "#FFFFFF"
drag, startPoint x: 282, startPoint y: 266, endPoint x: 268, endPoint y: 290, distance: 27.5
click at [268, 290] on body "SVG Backgrounds Logo Antecedentes Categorías Abstracto Patrones Geométrico Grad…" at bounding box center [778, 520] width 1557 height 3051
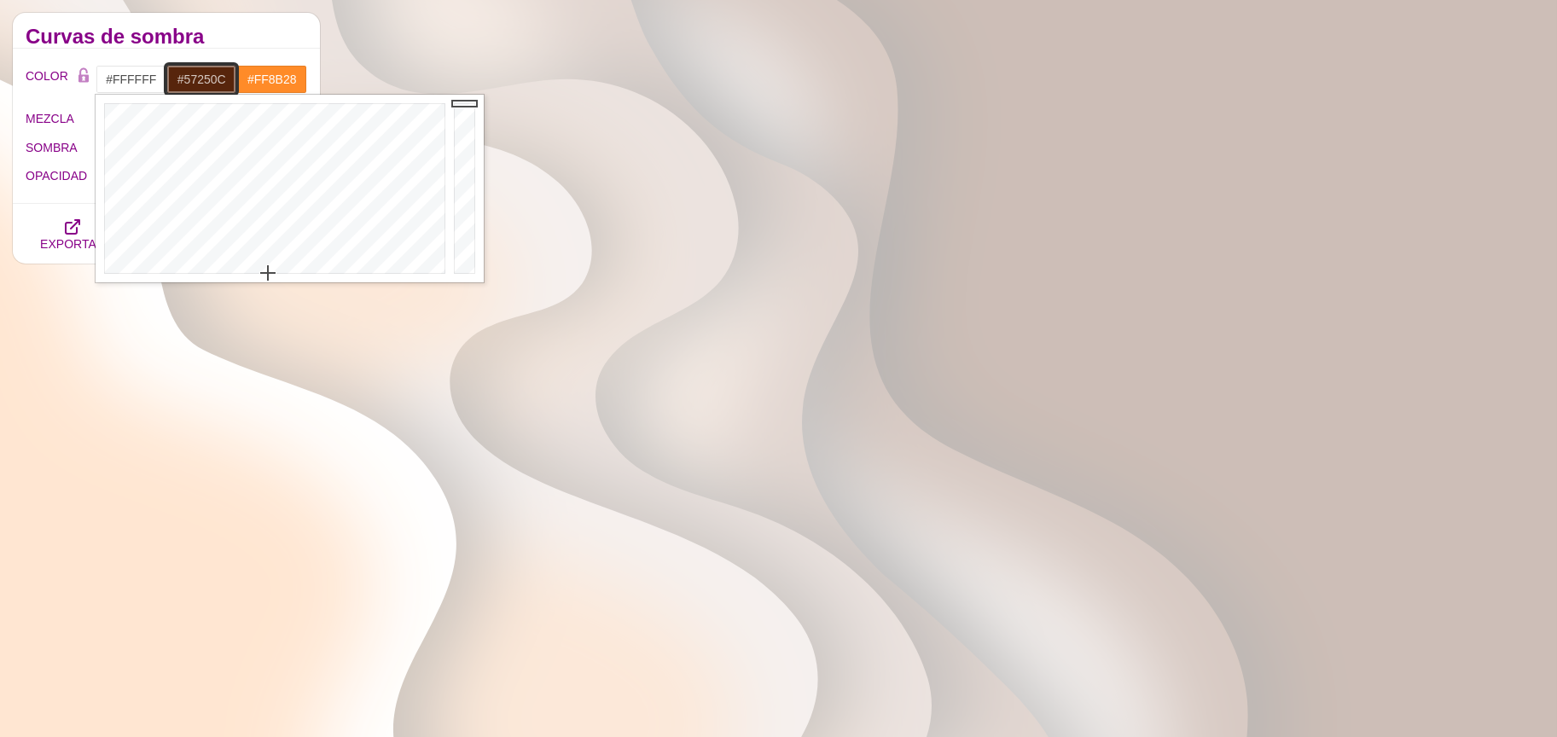
click at [203, 87] on input "#57250C" at bounding box center [201, 79] width 71 height 29
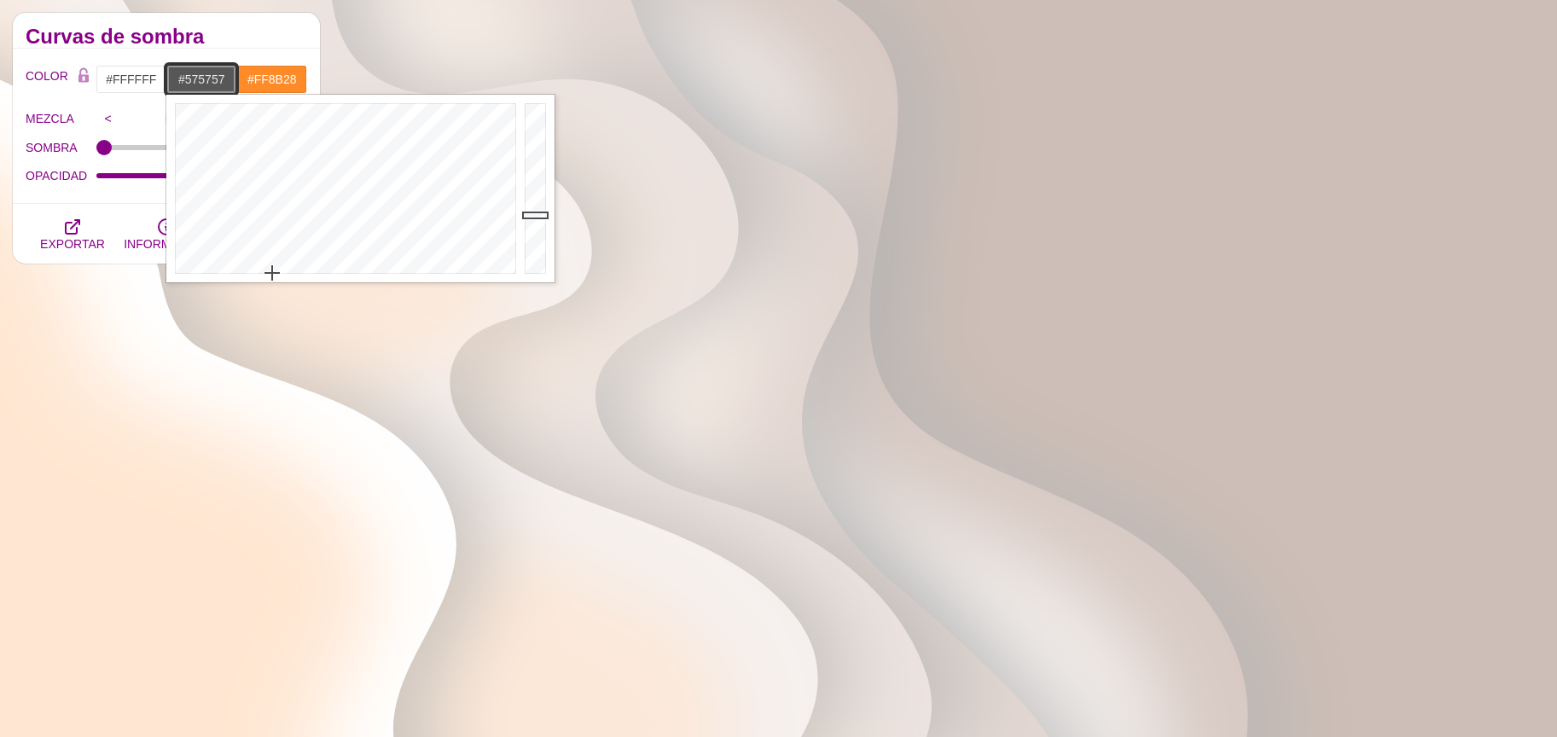
click at [272, 274] on div at bounding box center [343, 189] width 354 height 188
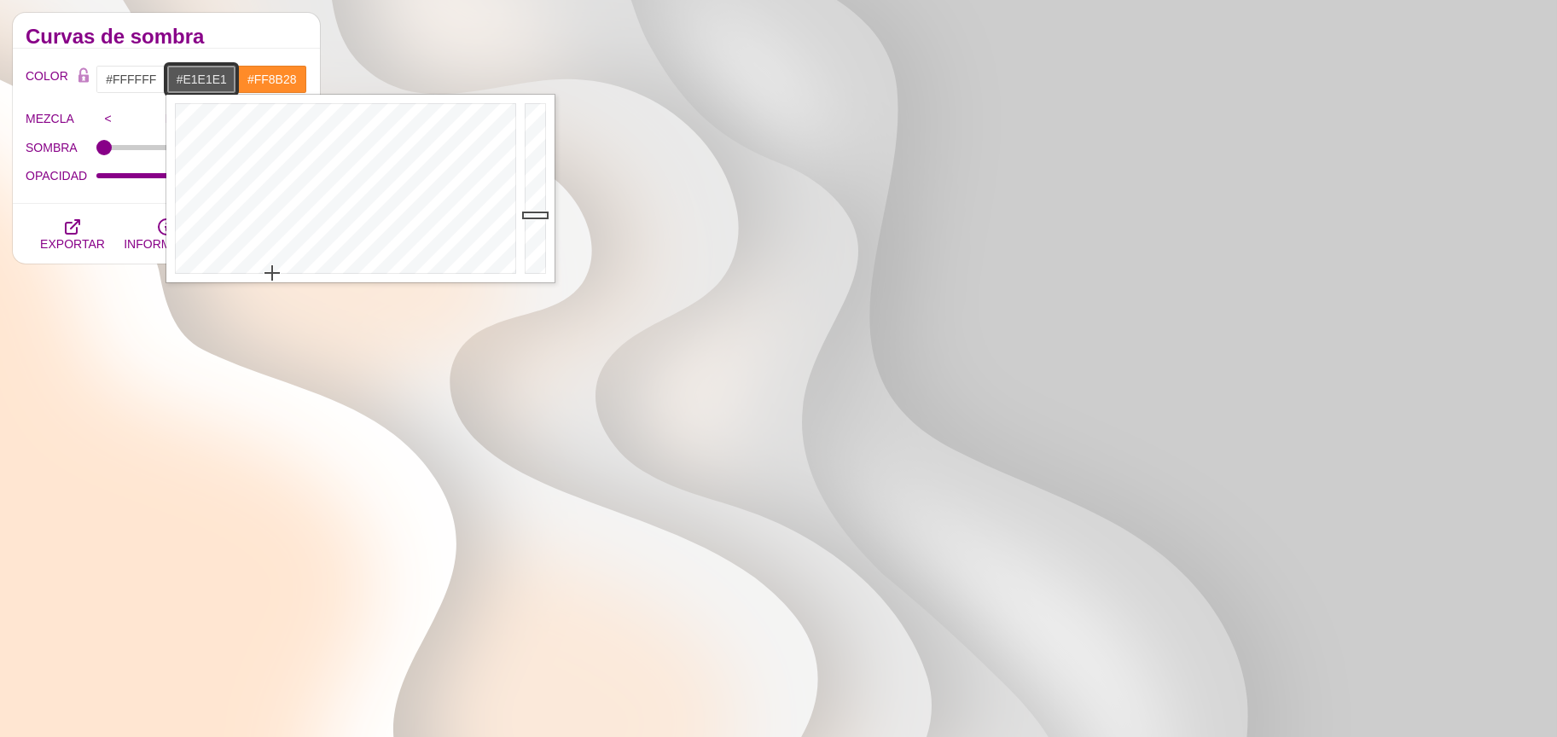
type input "#E4E4E4"
click at [532, 120] on div at bounding box center [537, 189] width 34 height 188
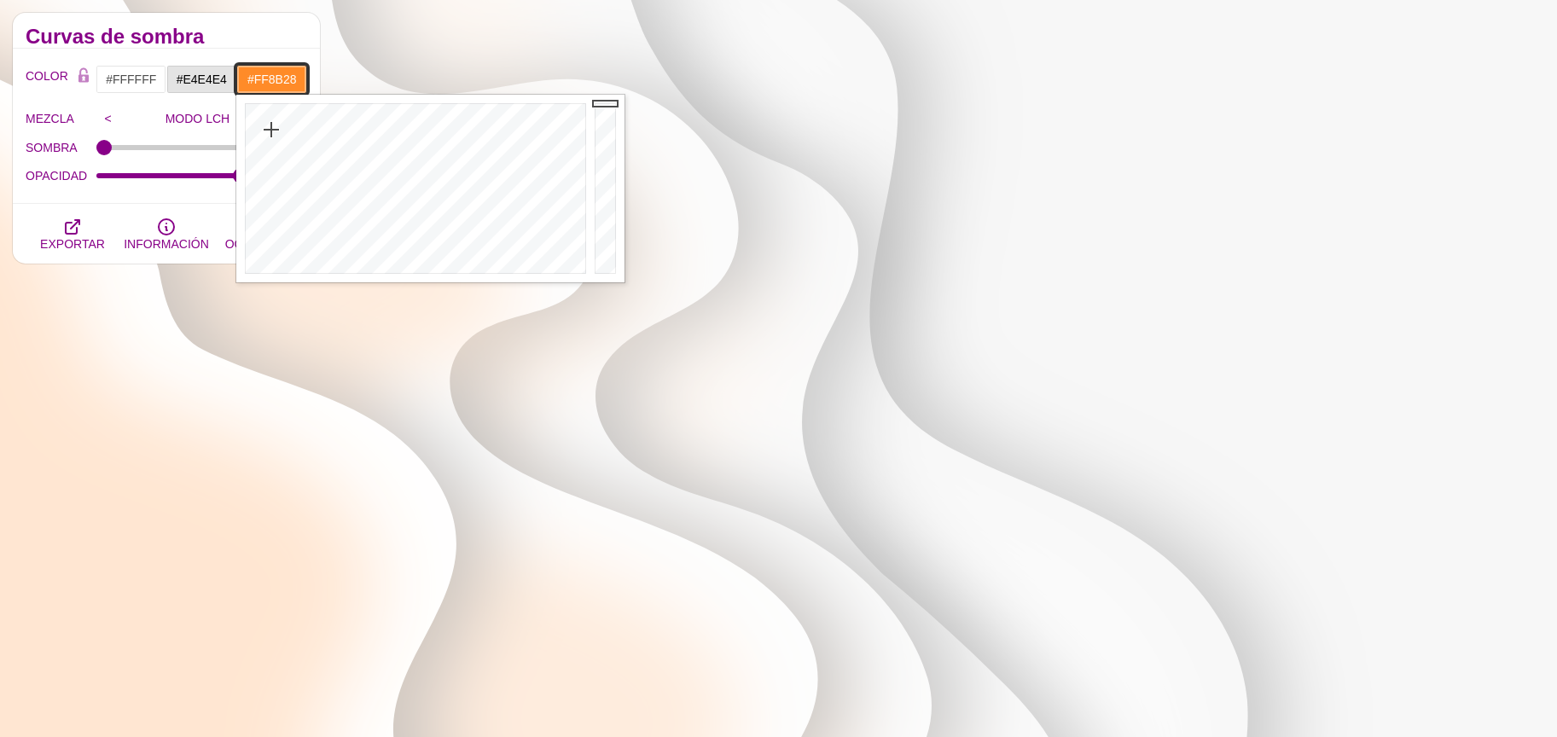
drag, startPoint x: 277, startPoint y: 79, endPoint x: 412, endPoint y: 174, distance: 164.7
click at [277, 79] on input "#FF8B28" at bounding box center [271, 79] width 71 height 29
click at [372, 267] on div at bounding box center [413, 189] width 354 height 188
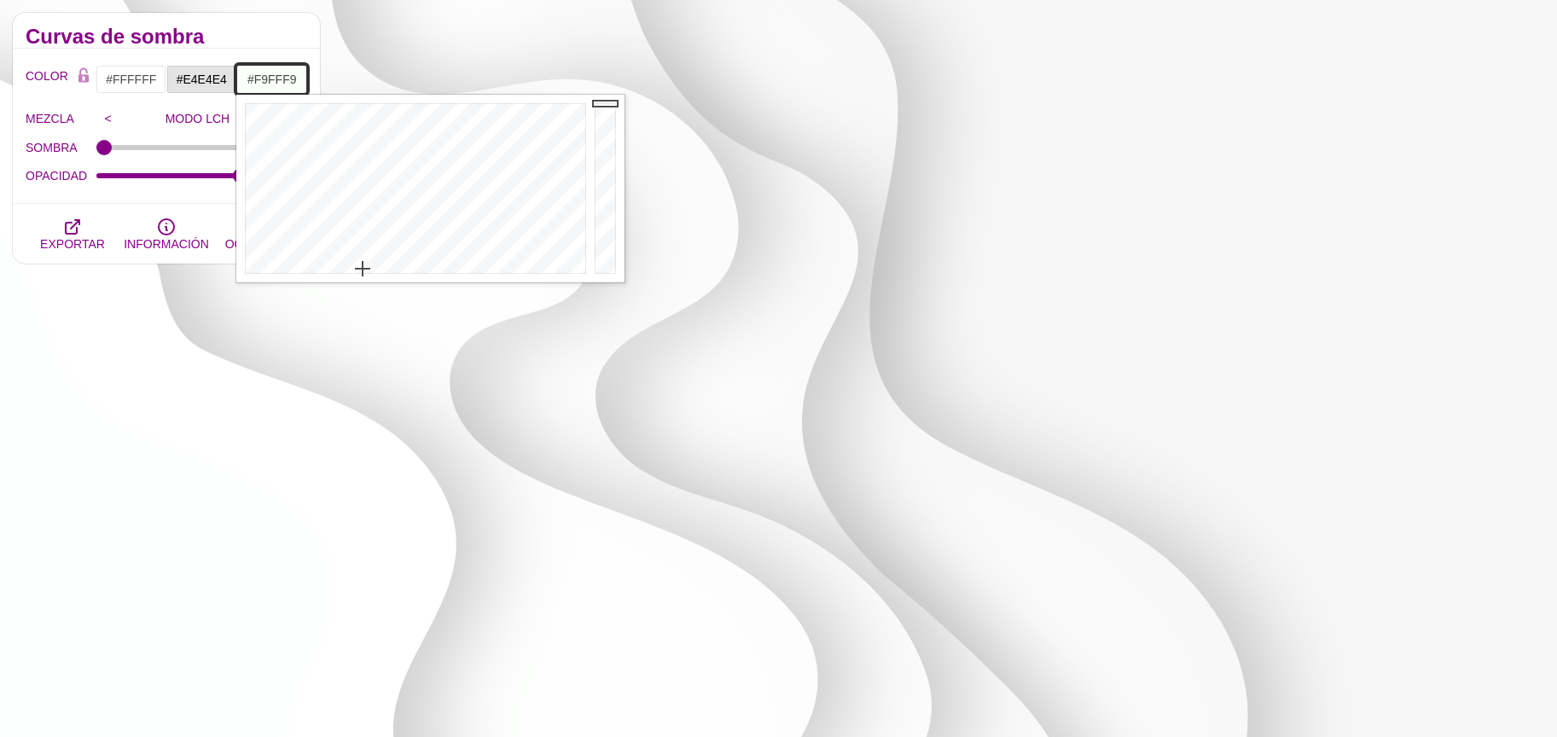
click at [363, 268] on div at bounding box center [413, 189] width 354 height 188
click at [607, 126] on div at bounding box center [607, 189] width 34 height 188
click at [612, 139] on div at bounding box center [607, 189] width 34 height 188
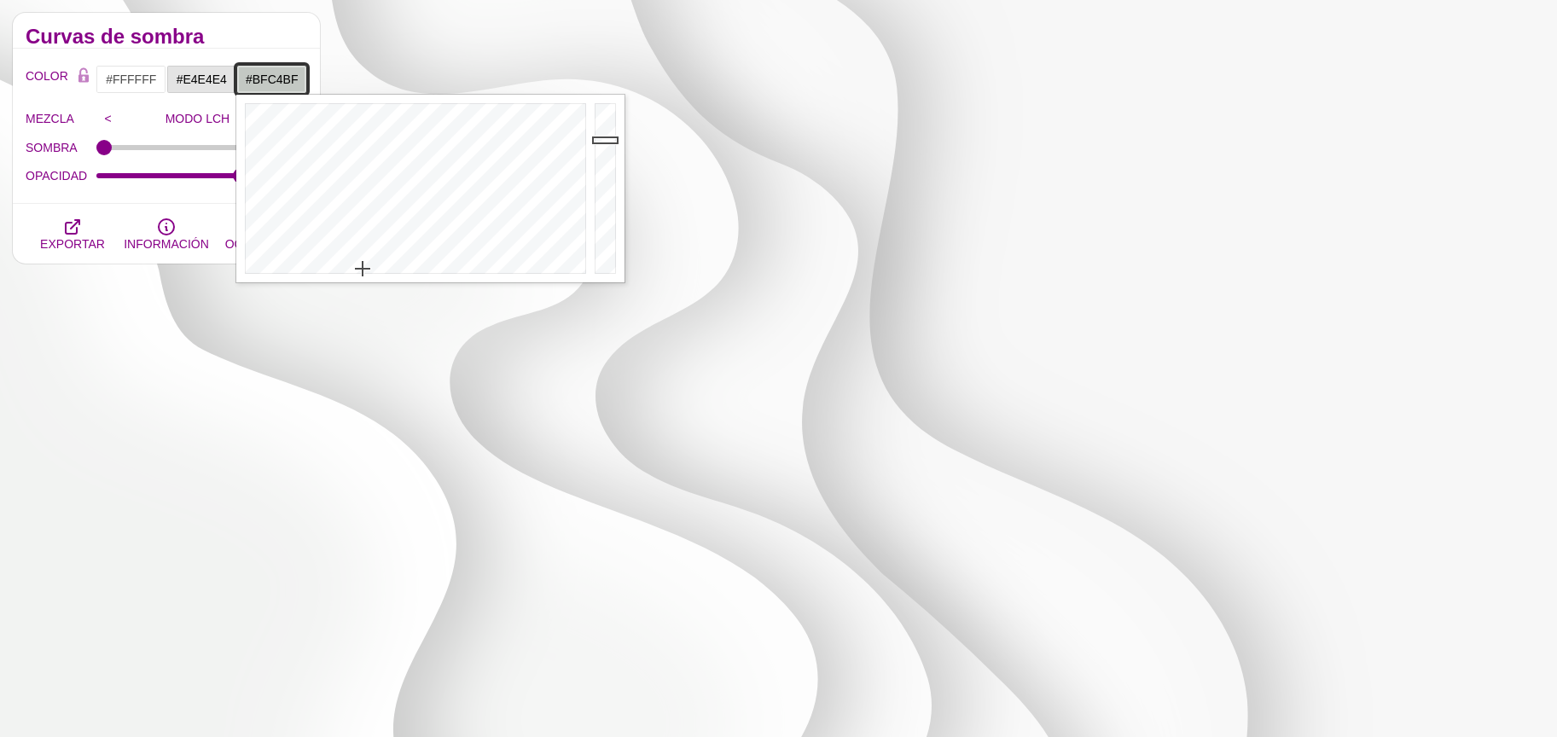
click at [604, 142] on div at bounding box center [607, 189] width 34 height 188
type input "#B4B8B4"
click at [603, 149] on div at bounding box center [607, 189] width 34 height 188
click at [142, 81] on input "#FFFFFF" at bounding box center [131, 79] width 71 height 29
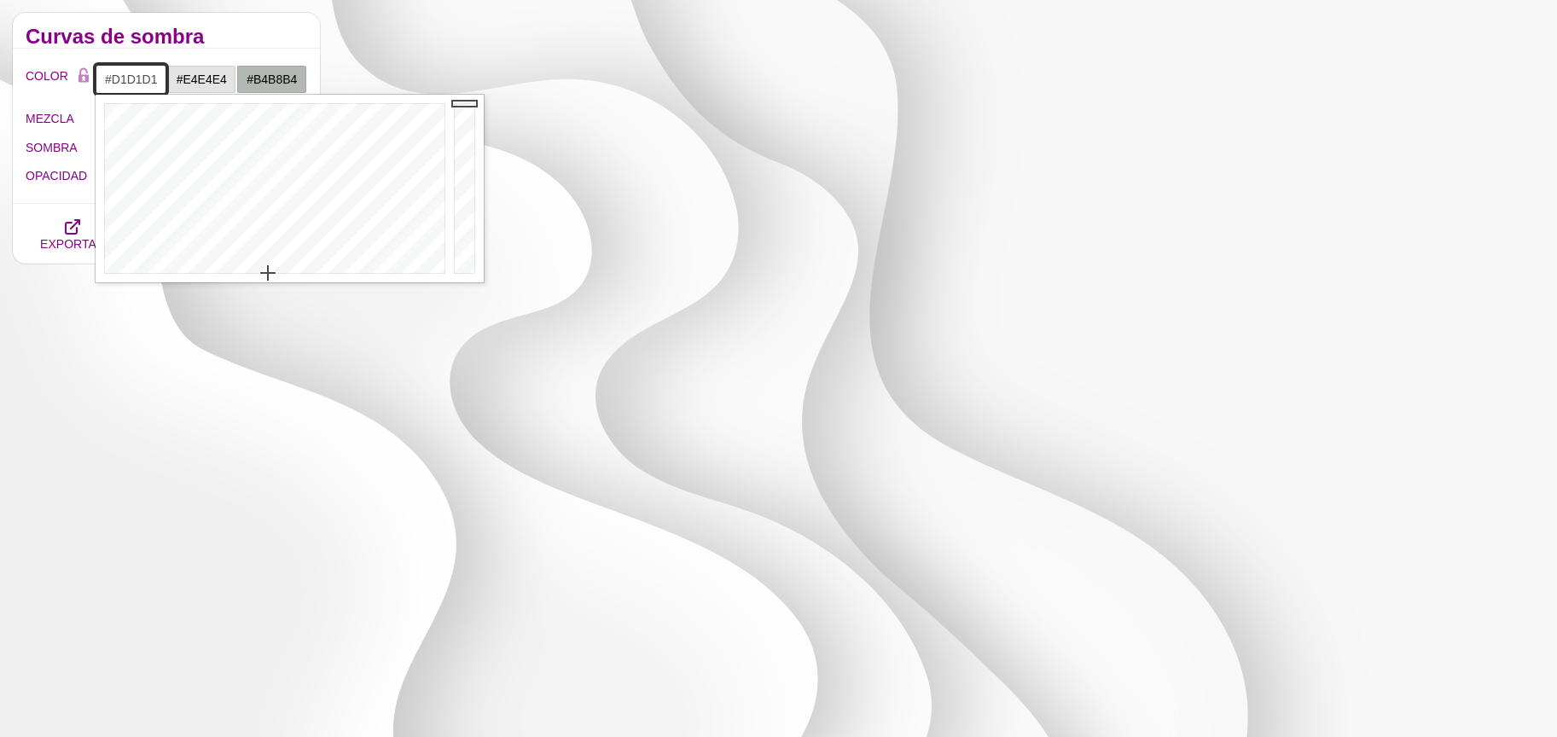
click at [462, 133] on div at bounding box center [467, 189] width 34 height 188
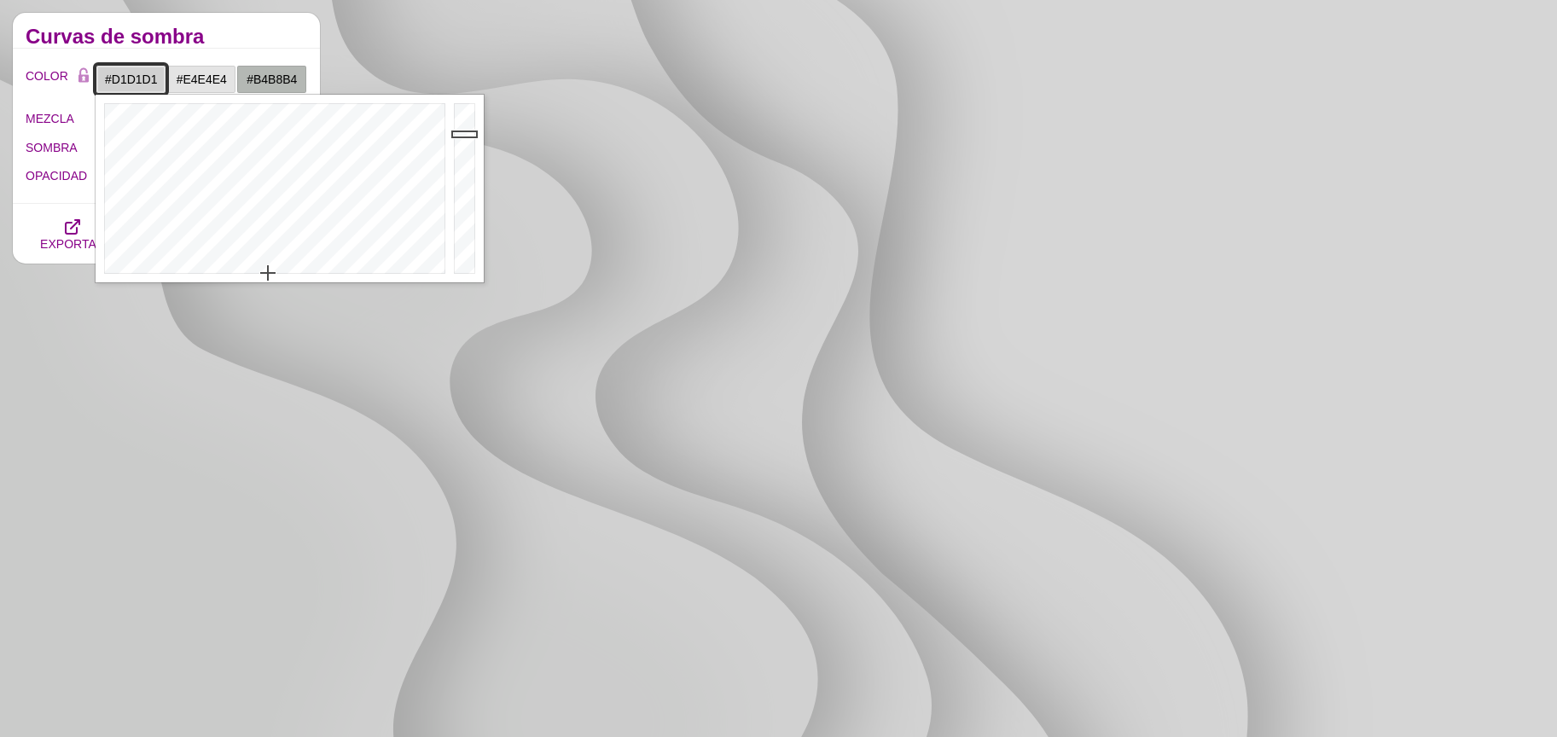
type input "#B3B3B3"
click at [456, 153] on div at bounding box center [467, 189] width 34 height 188
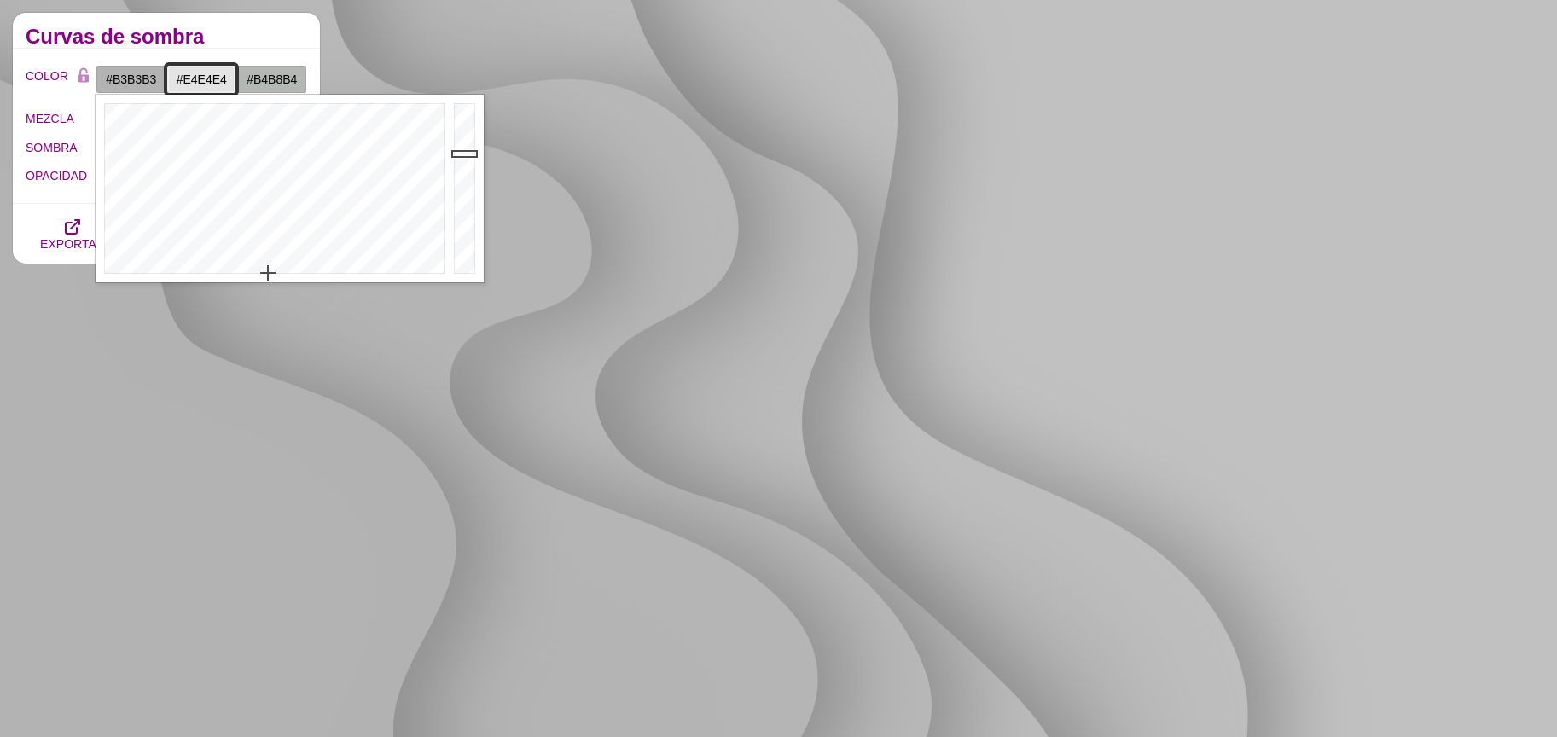
click at [225, 86] on input "#E4E4E4" at bounding box center [201, 79] width 71 height 29
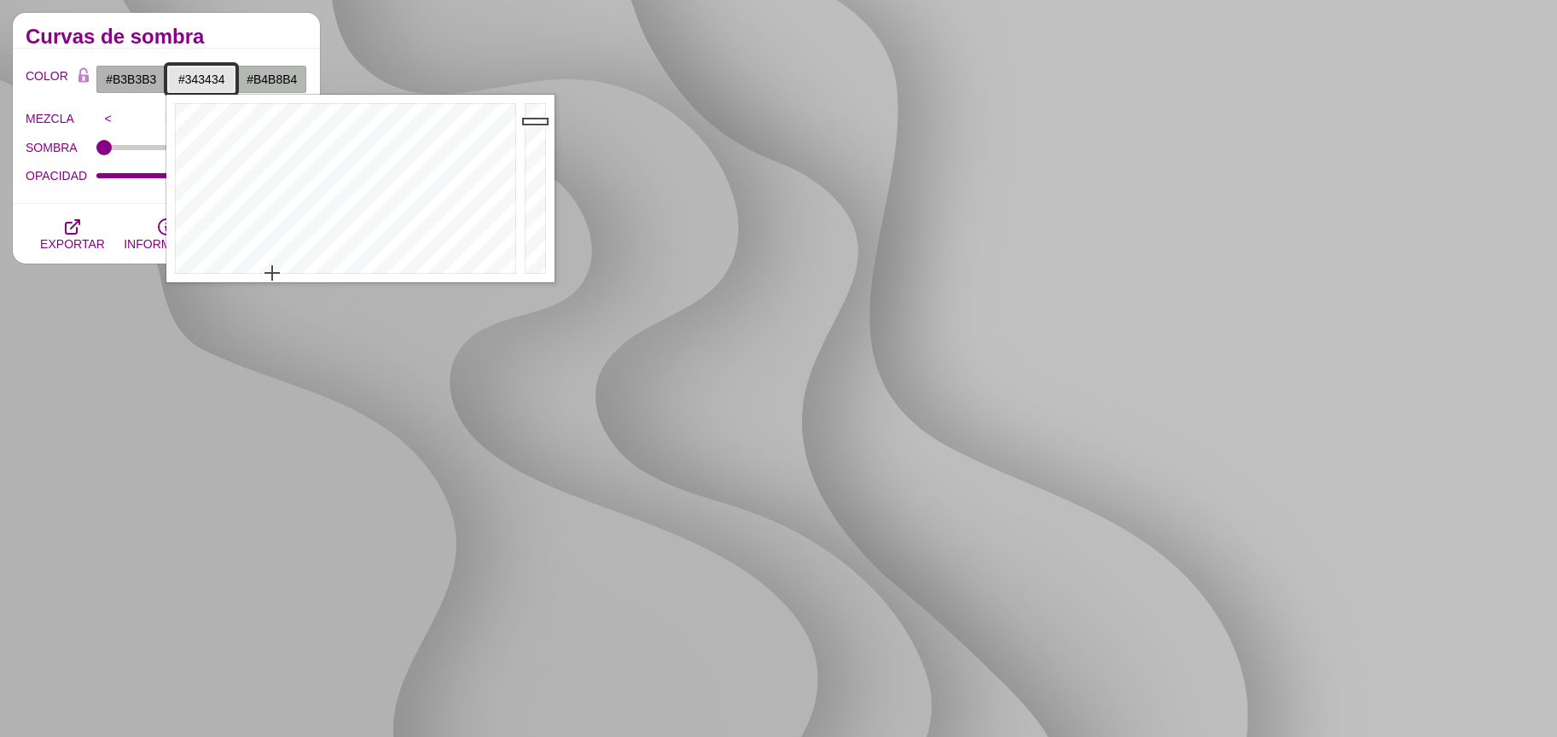
click at [531, 237] on div at bounding box center [537, 189] width 34 height 188
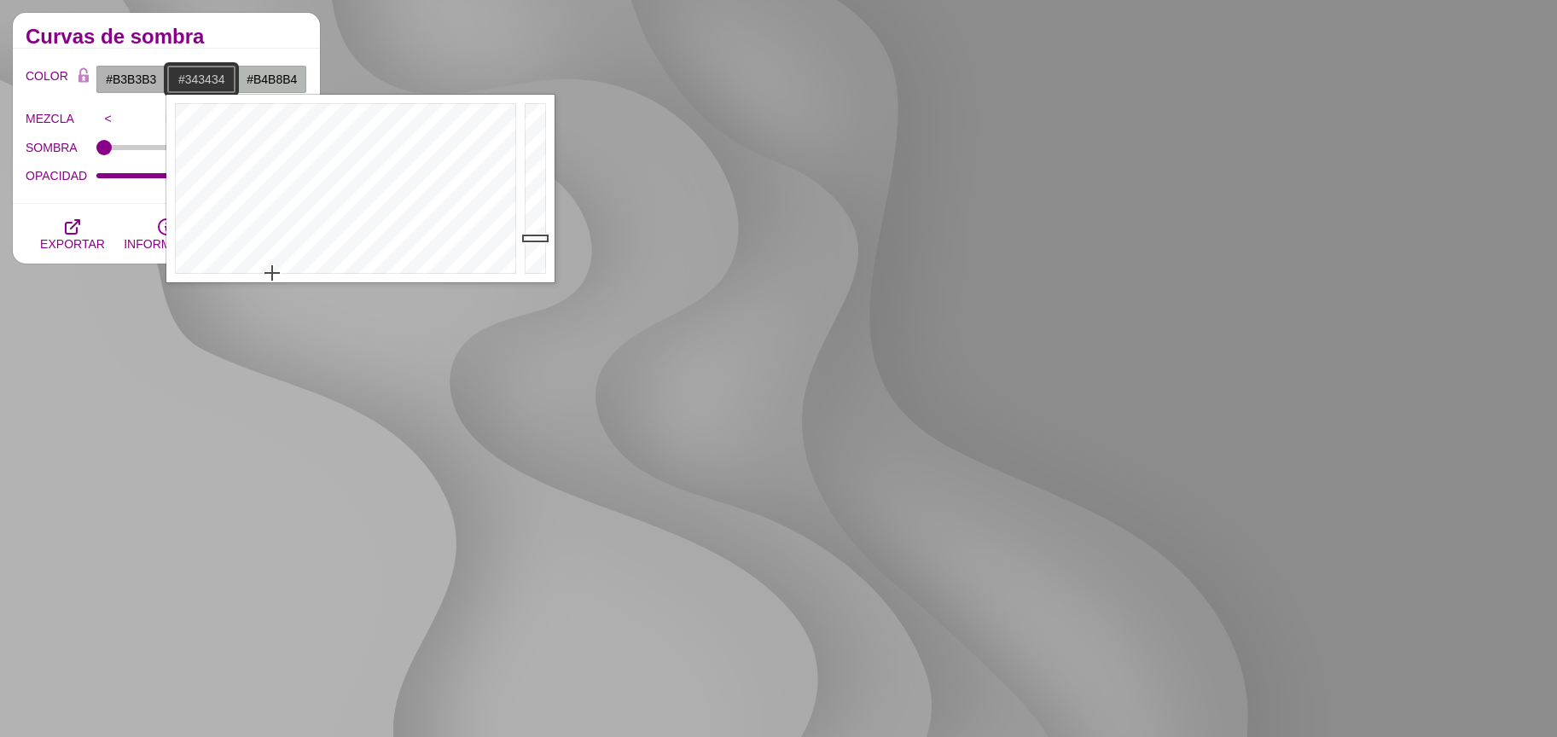
type input "#BFBFBF"
click at [533, 145] on div at bounding box center [537, 189] width 34 height 188
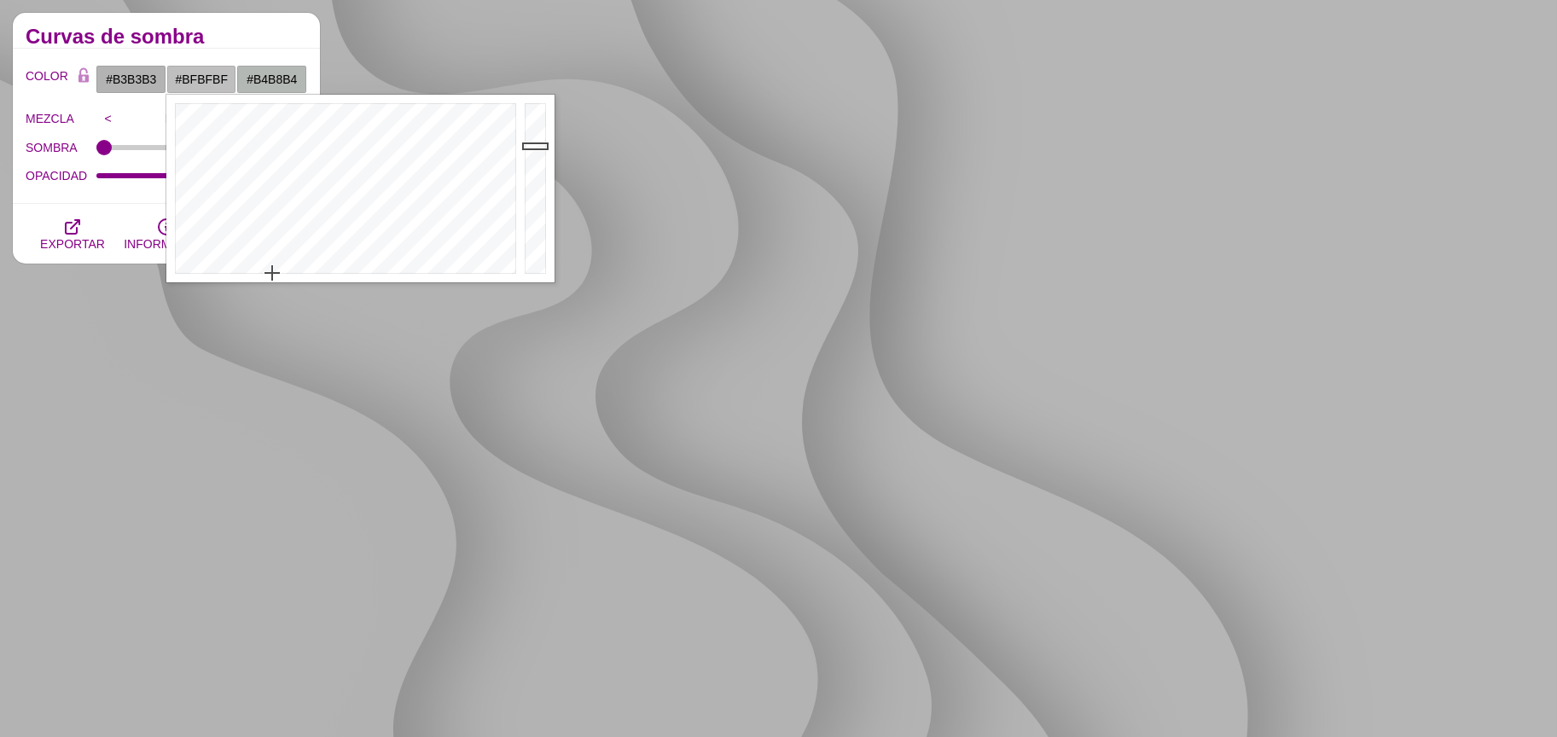
click at [216, 41] on h2 "Curvas de sombra" at bounding box center [167, 37] width 282 height 14
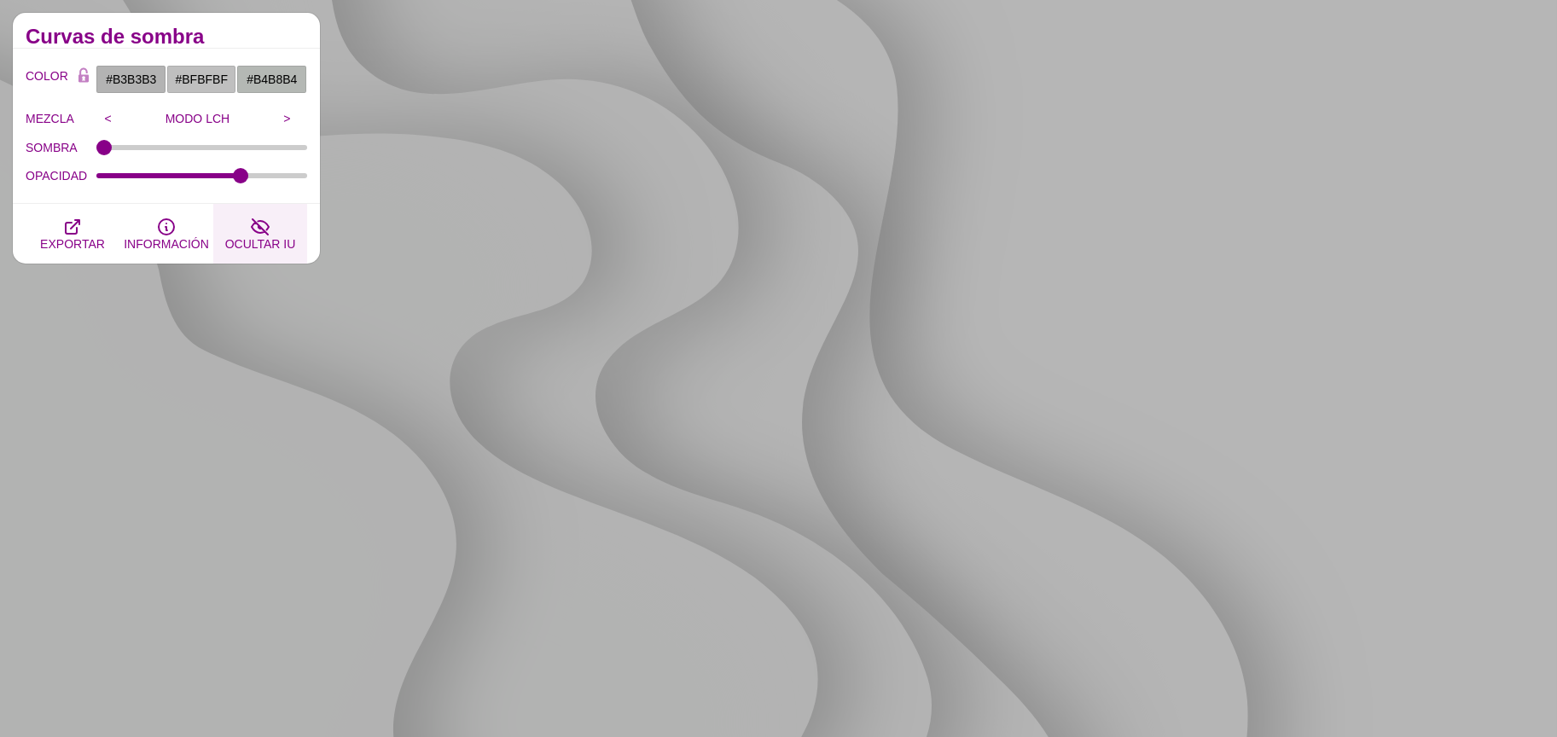
click at [268, 241] on font "OCULTAR IU" at bounding box center [260, 244] width 71 height 14
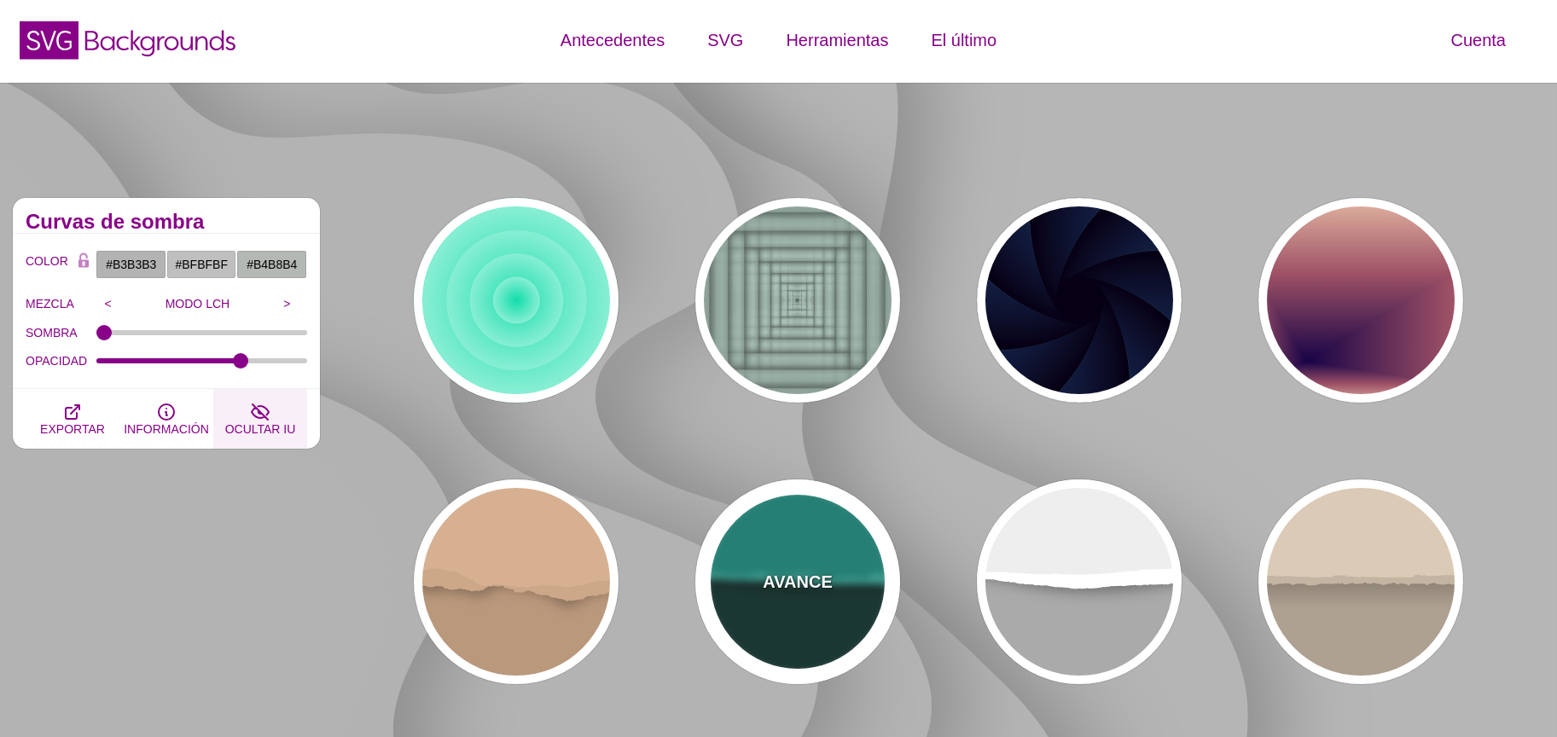
scroll to position [0, 0]
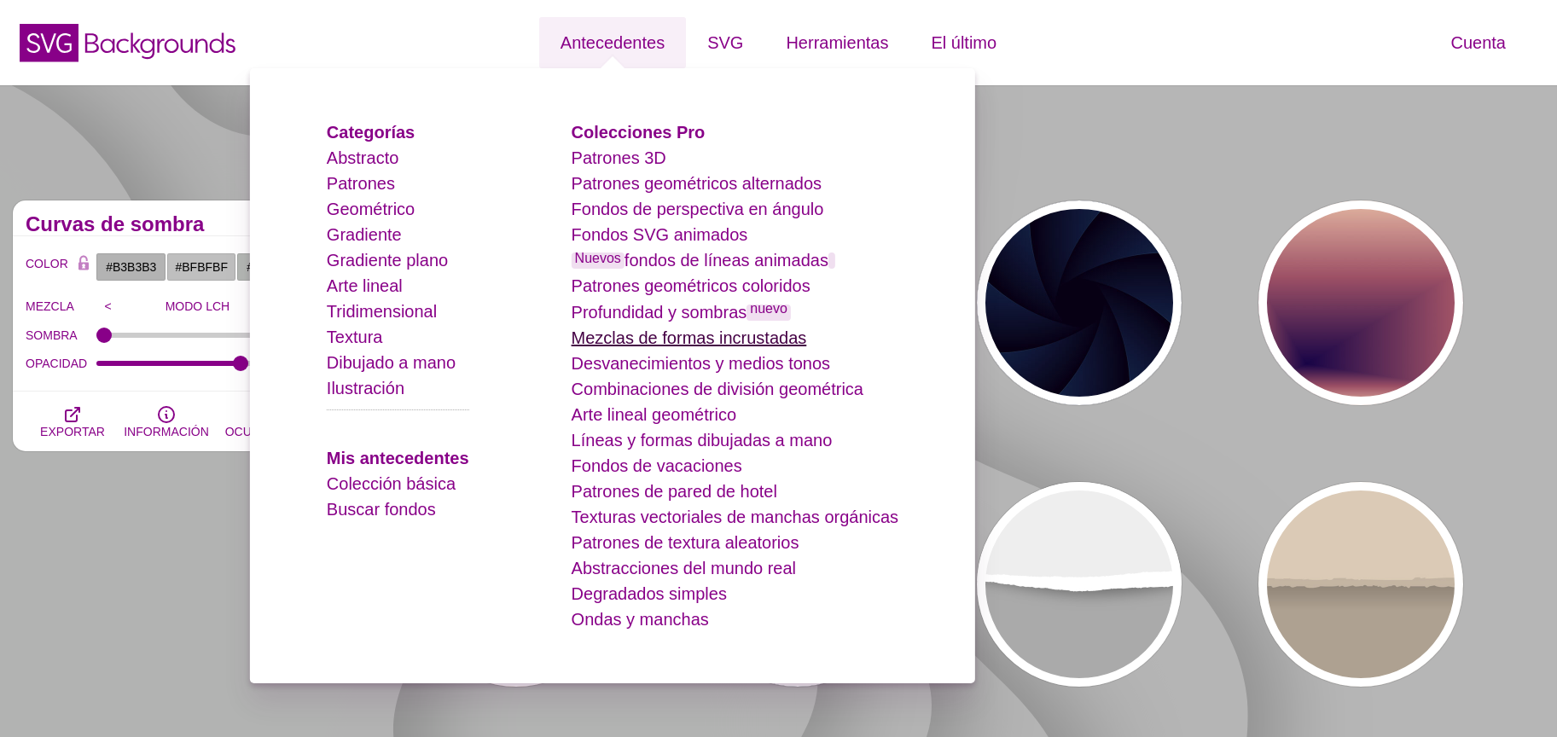
click at [741, 335] on font "Mezclas de formas incrustadas" at bounding box center [689, 337] width 235 height 19
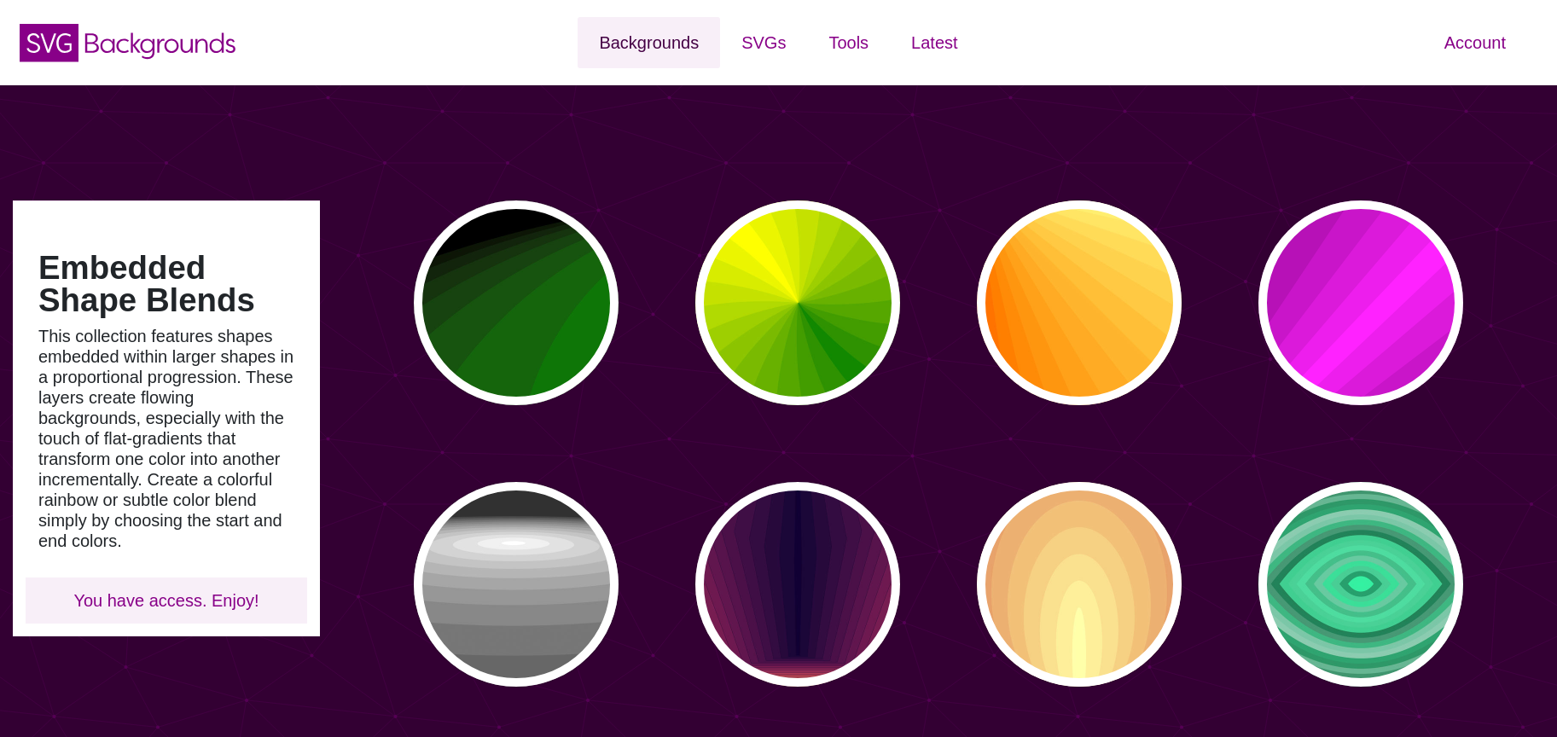
type input "#450057"
type input "#FFFFFF"
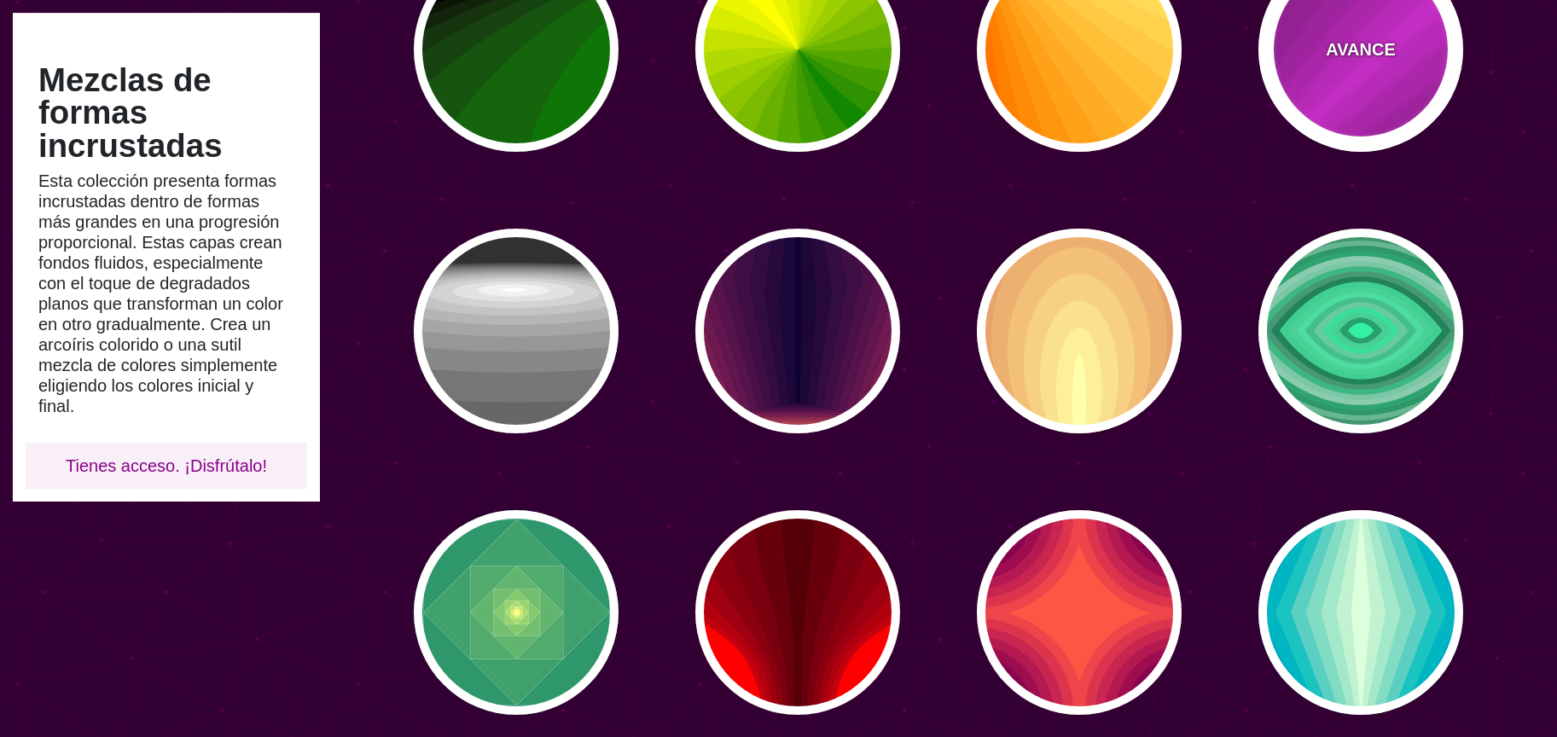
click at [1347, 131] on div "AVANCE" at bounding box center [1360, 49] width 205 height 205
type input "#FF22FF"
type input "#550055"
type input "0"
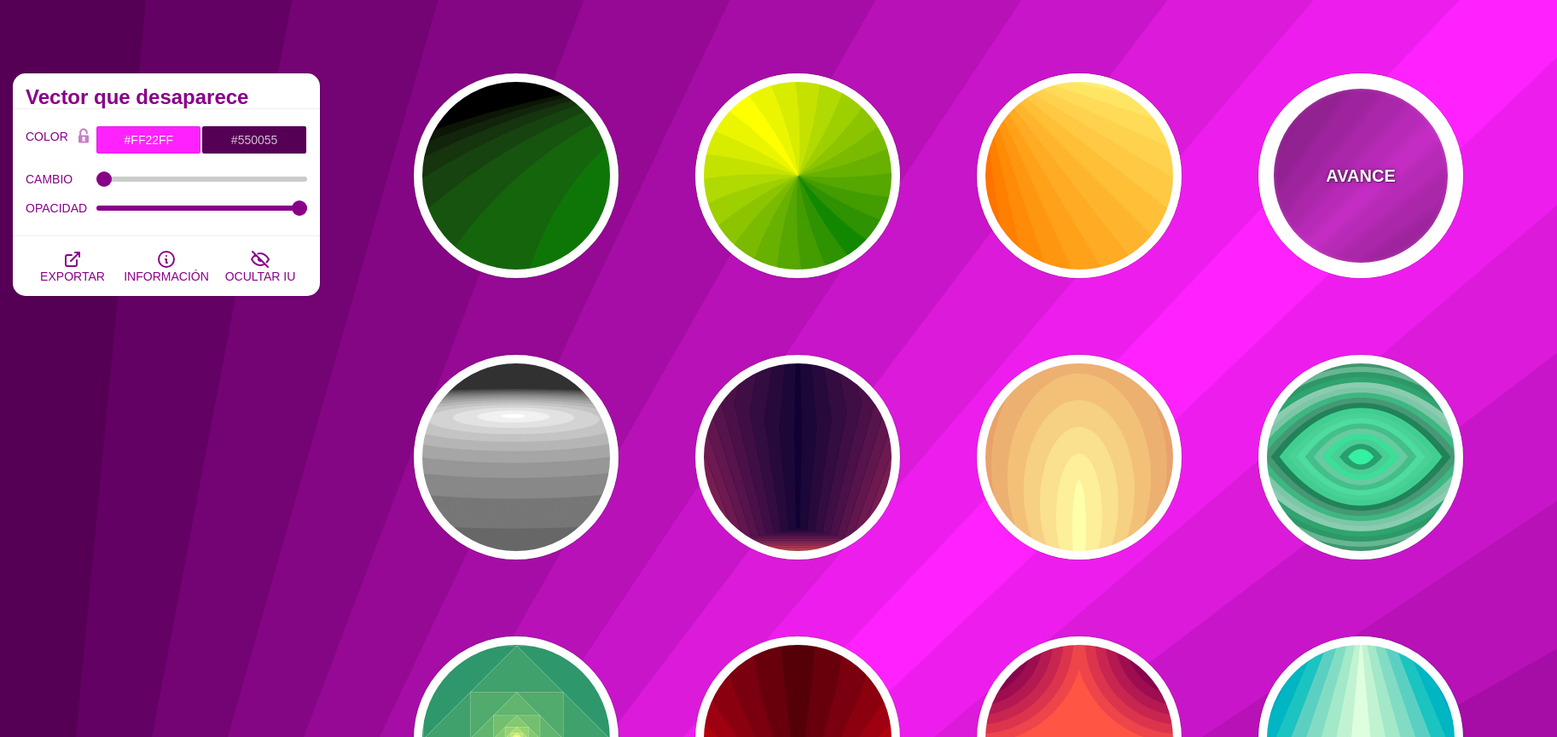
scroll to position [126, 0]
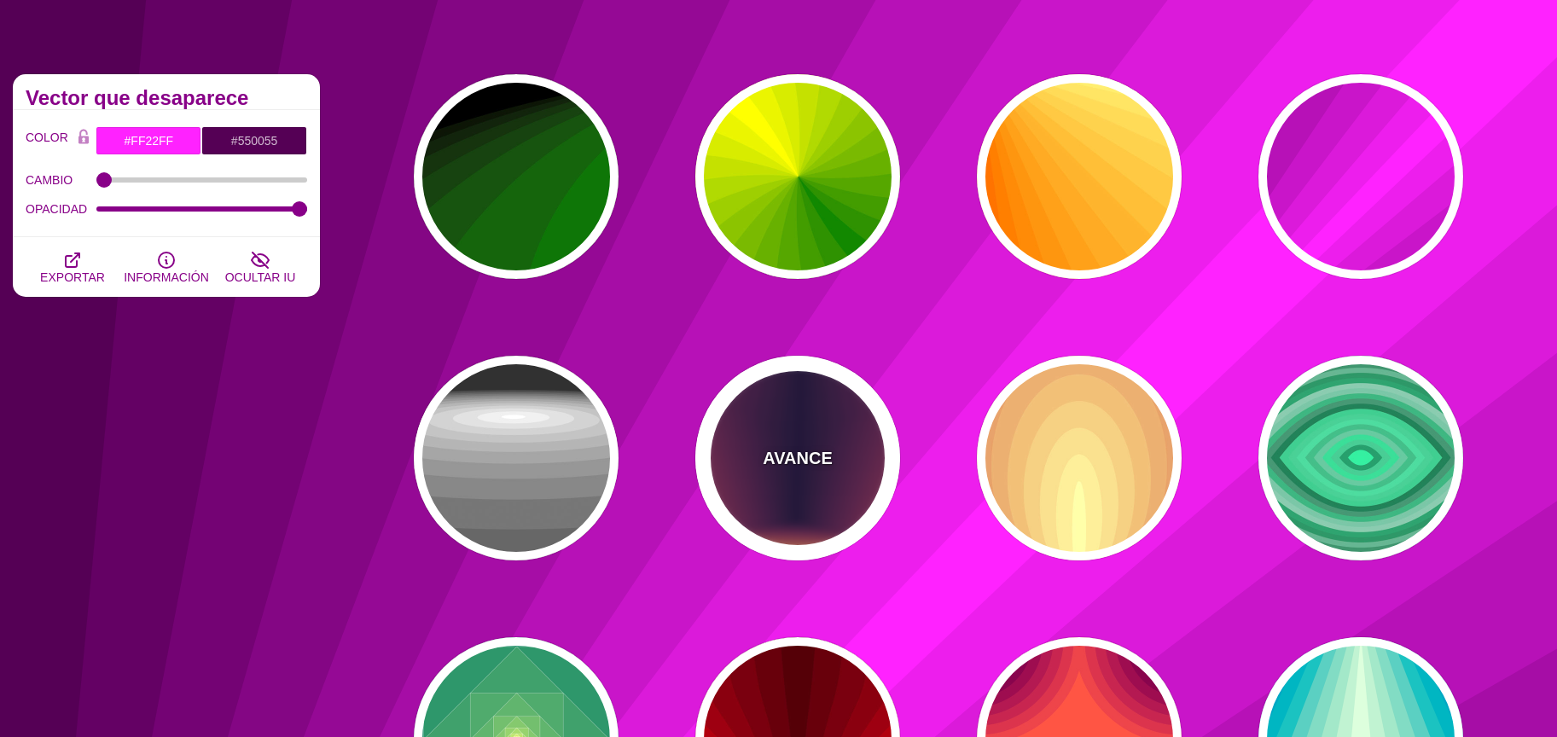
click at [786, 473] on div "AVANCE" at bounding box center [797, 458] width 205 height 205
type input "#FFDD55"
type input "#110033"
type input "0"
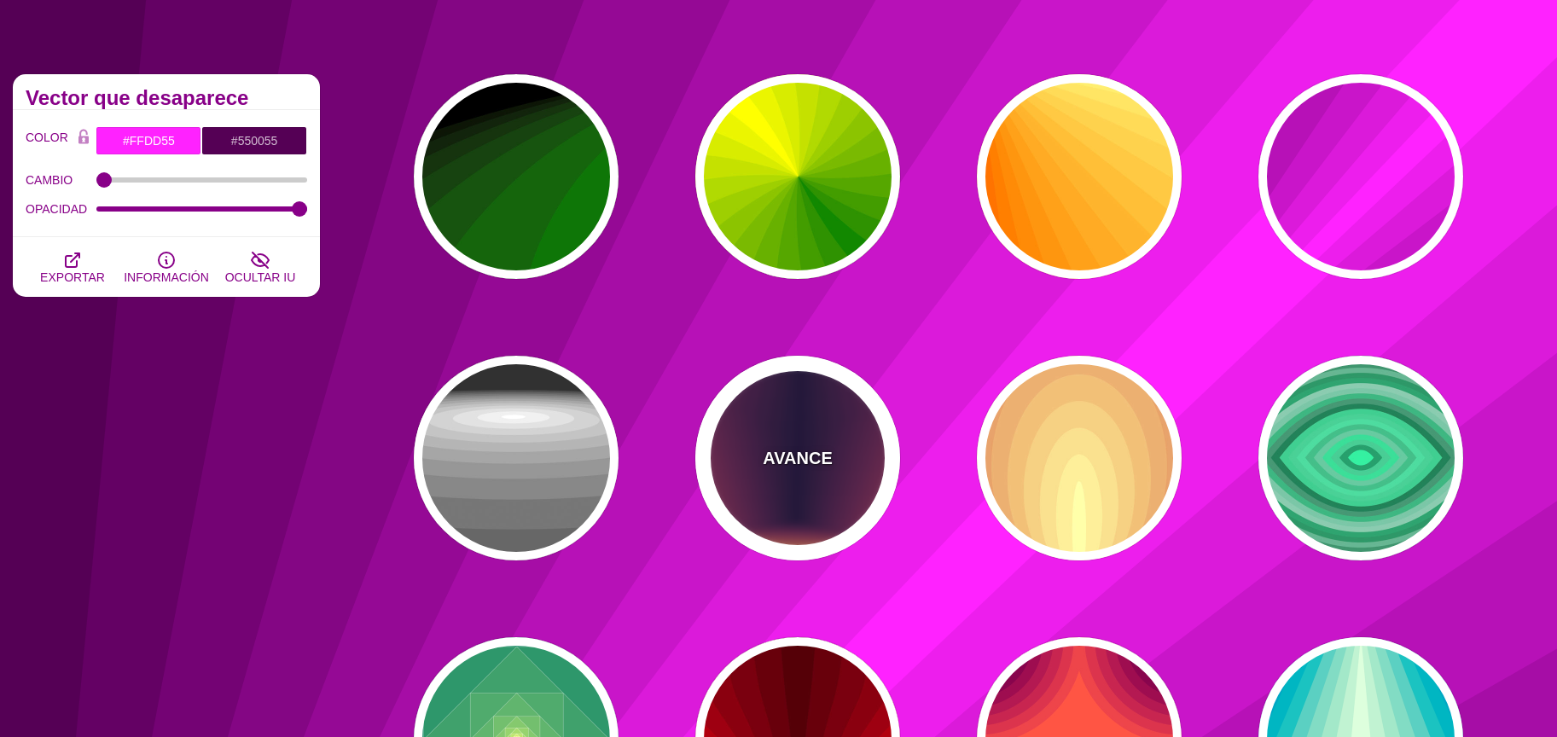
type input "0"
type input "GRAY TONES"
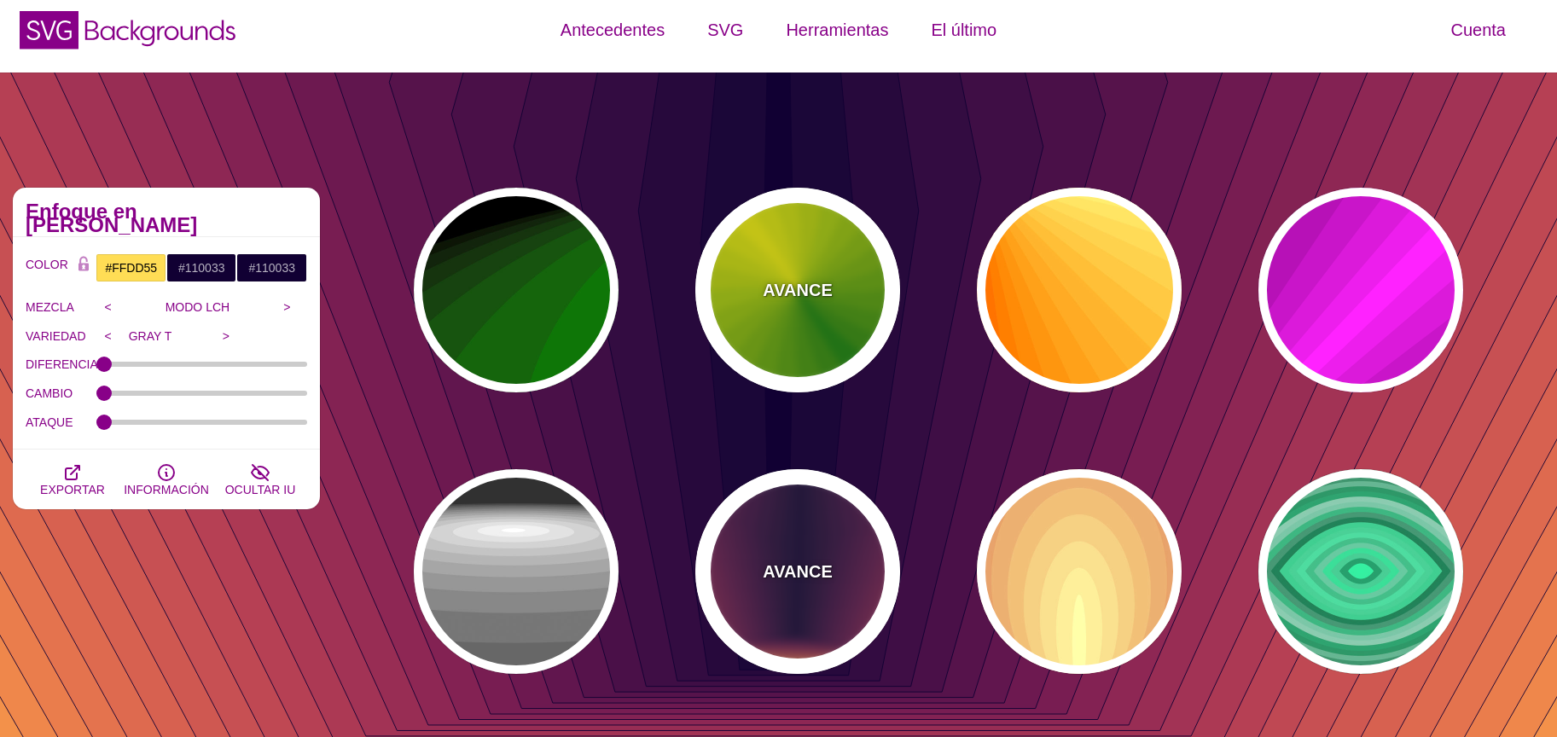
scroll to position [0, 0]
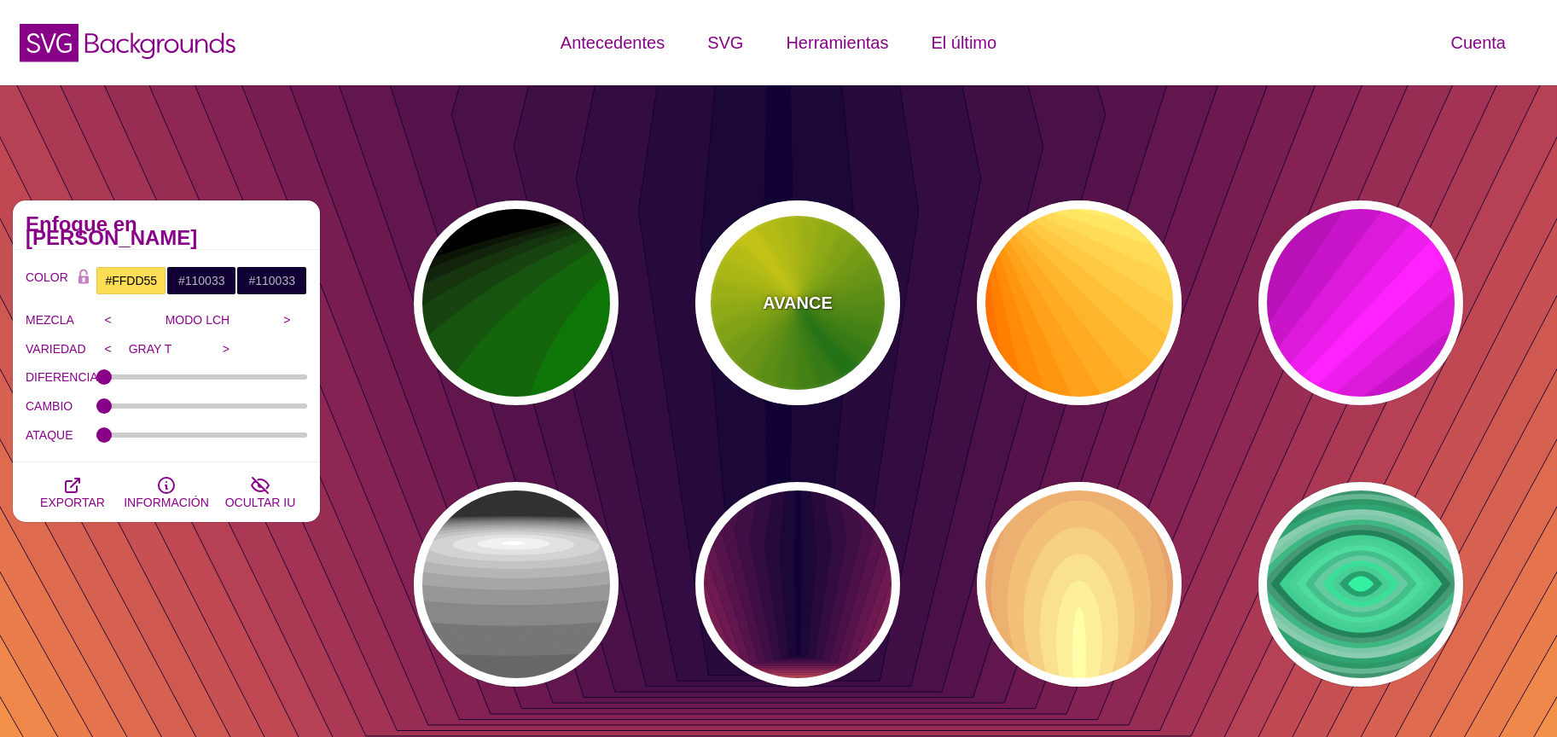
click at [868, 331] on div "AVANCE" at bounding box center [797, 302] width 205 height 205
type input "#118800"
type input "#FFFF00"
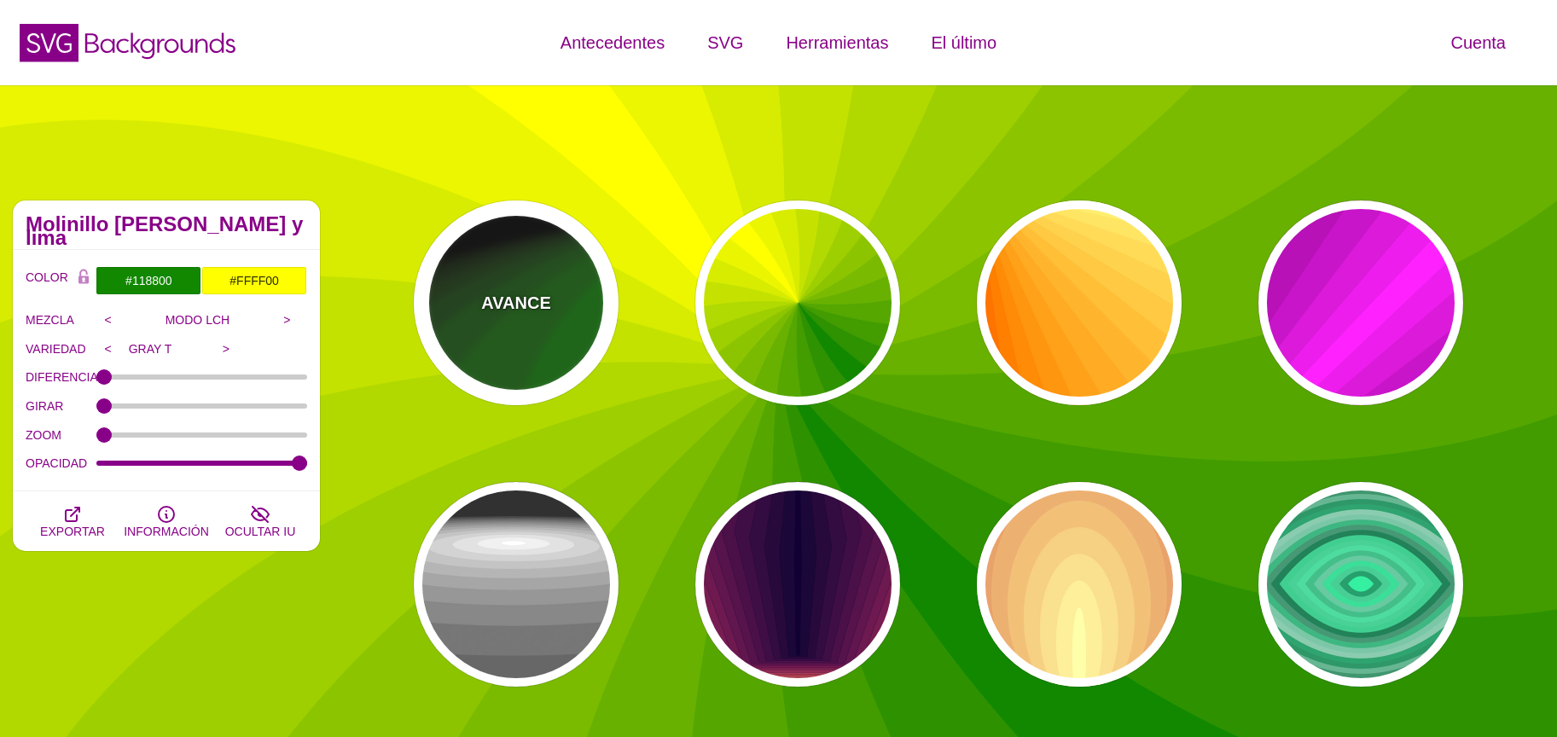
click at [487, 319] on div "AVANCE" at bounding box center [516, 302] width 205 height 205
type input "#000000"
type input "#008800"
type input "#FFFFFF"
type input "1"
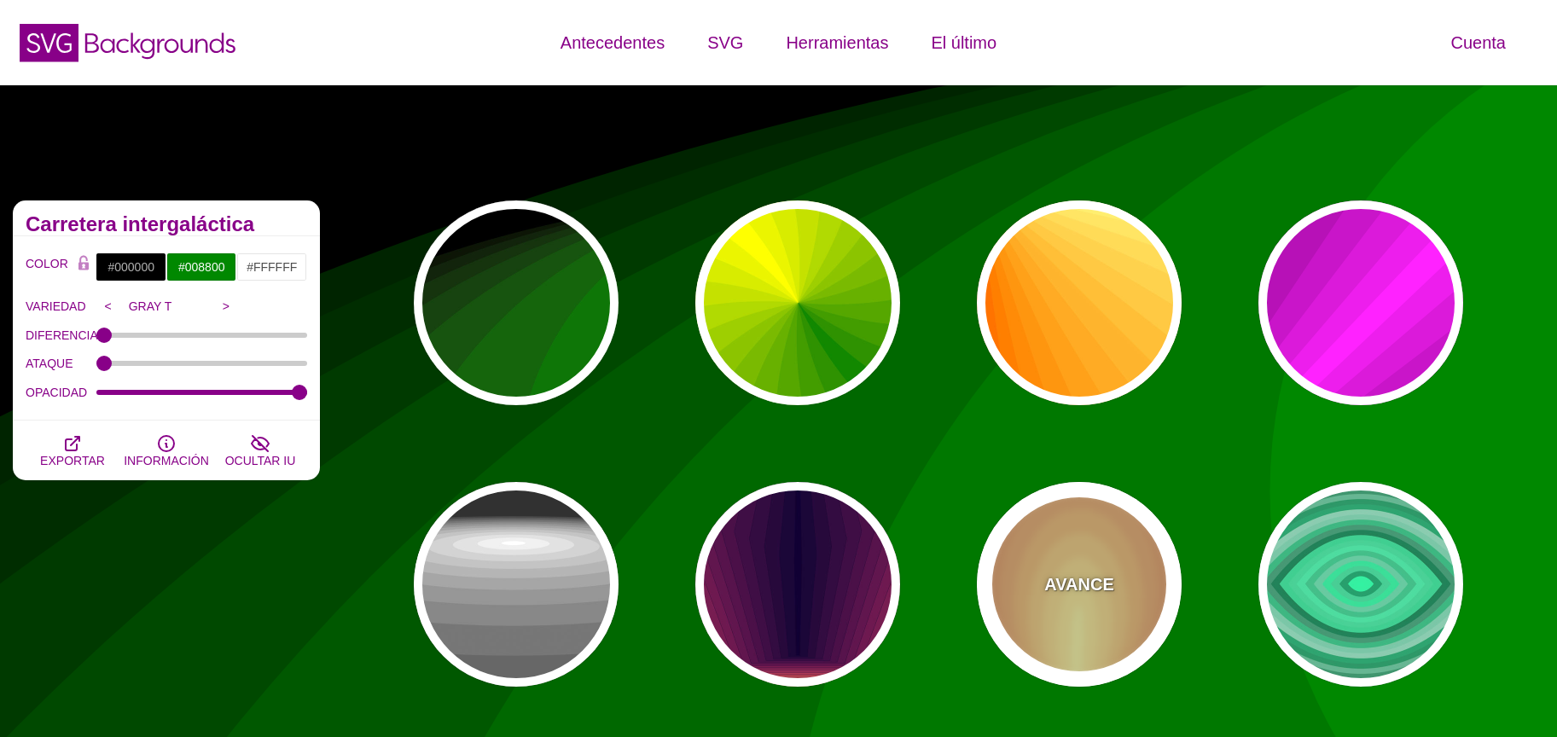
drag, startPoint x: 957, startPoint y: 562, endPoint x: 1048, endPoint y: 578, distance: 91.7
click at [1054, 578] on font "AVANCE" at bounding box center [1078, 584] width 69 height 19
type input "#220044"
type input "#FFFFAA"
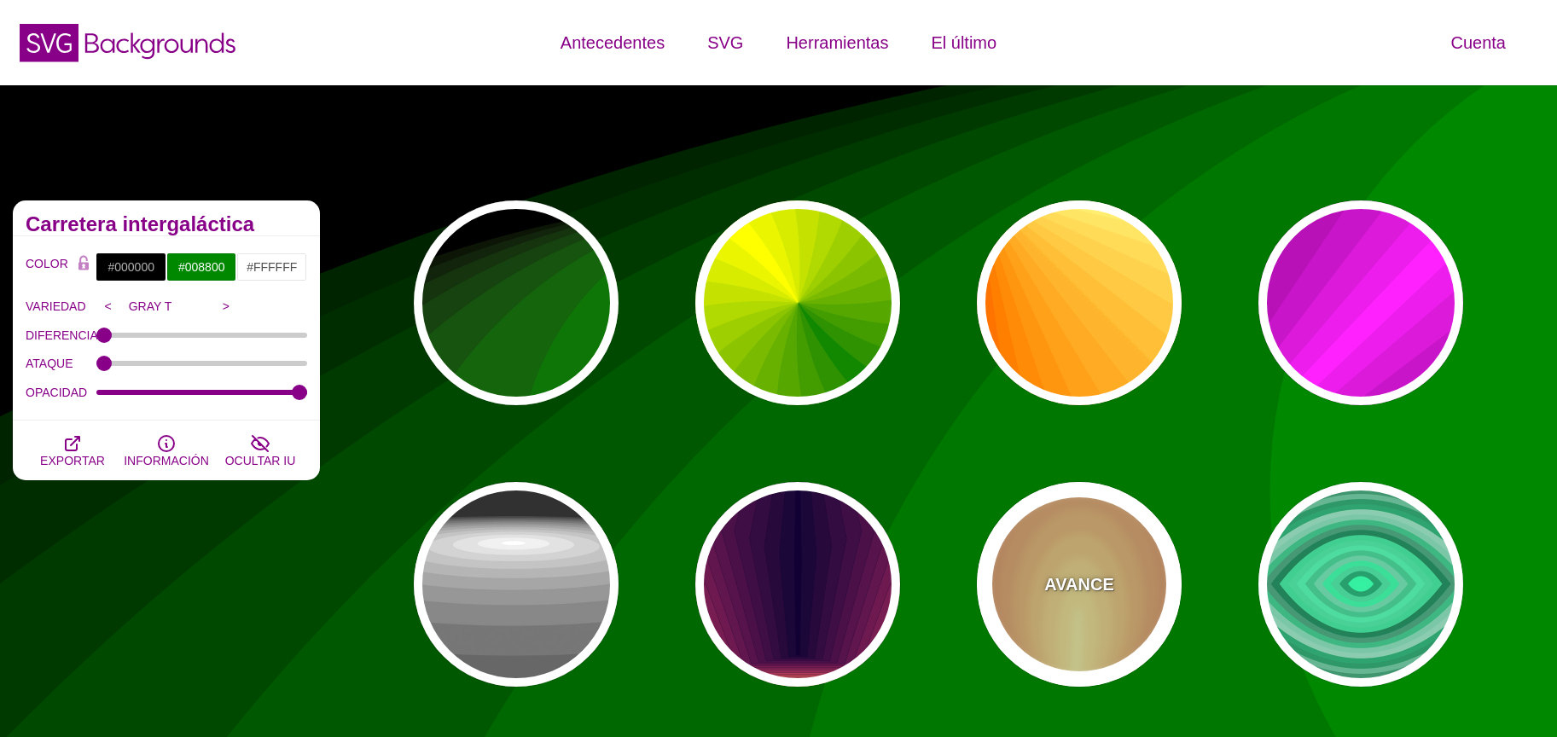
type input "0"
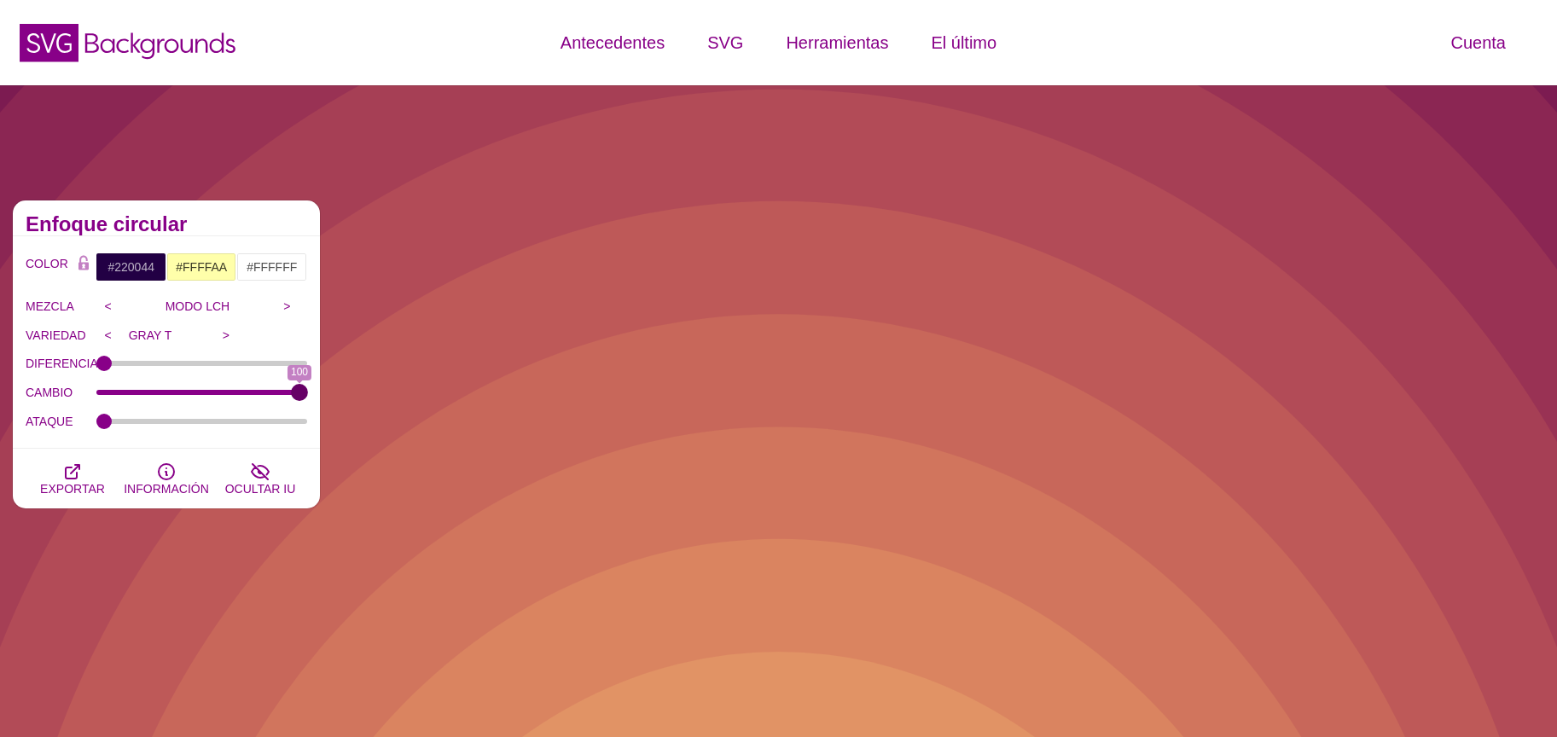
type input "0"
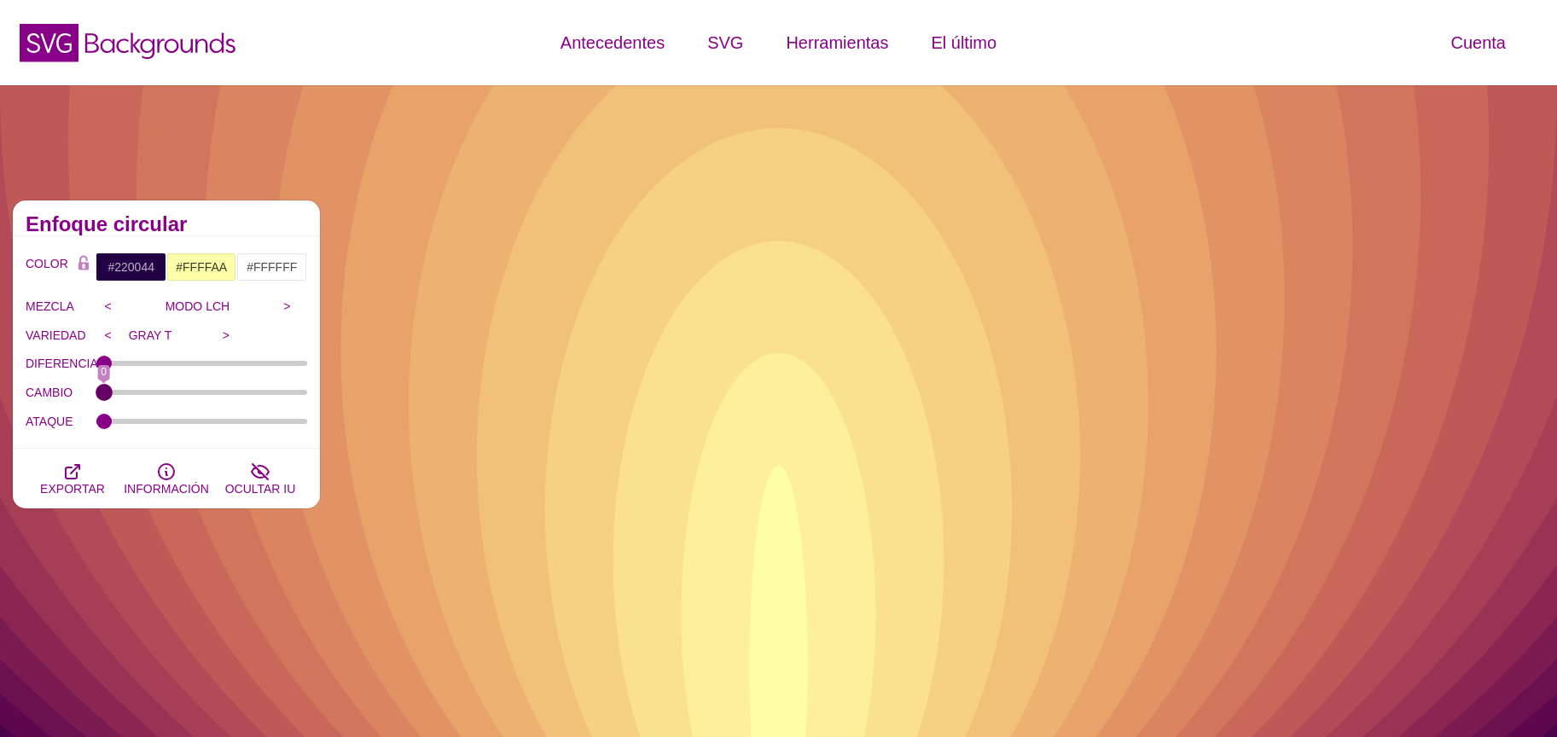
drag, startPoint x: 133, startPoint y: 393, endPoint x: 0, endPoint y: 402, distance: 133.4
click at [96, 396] on input "CAMBIO" at bounding box center [202, 392] width 212 height 7
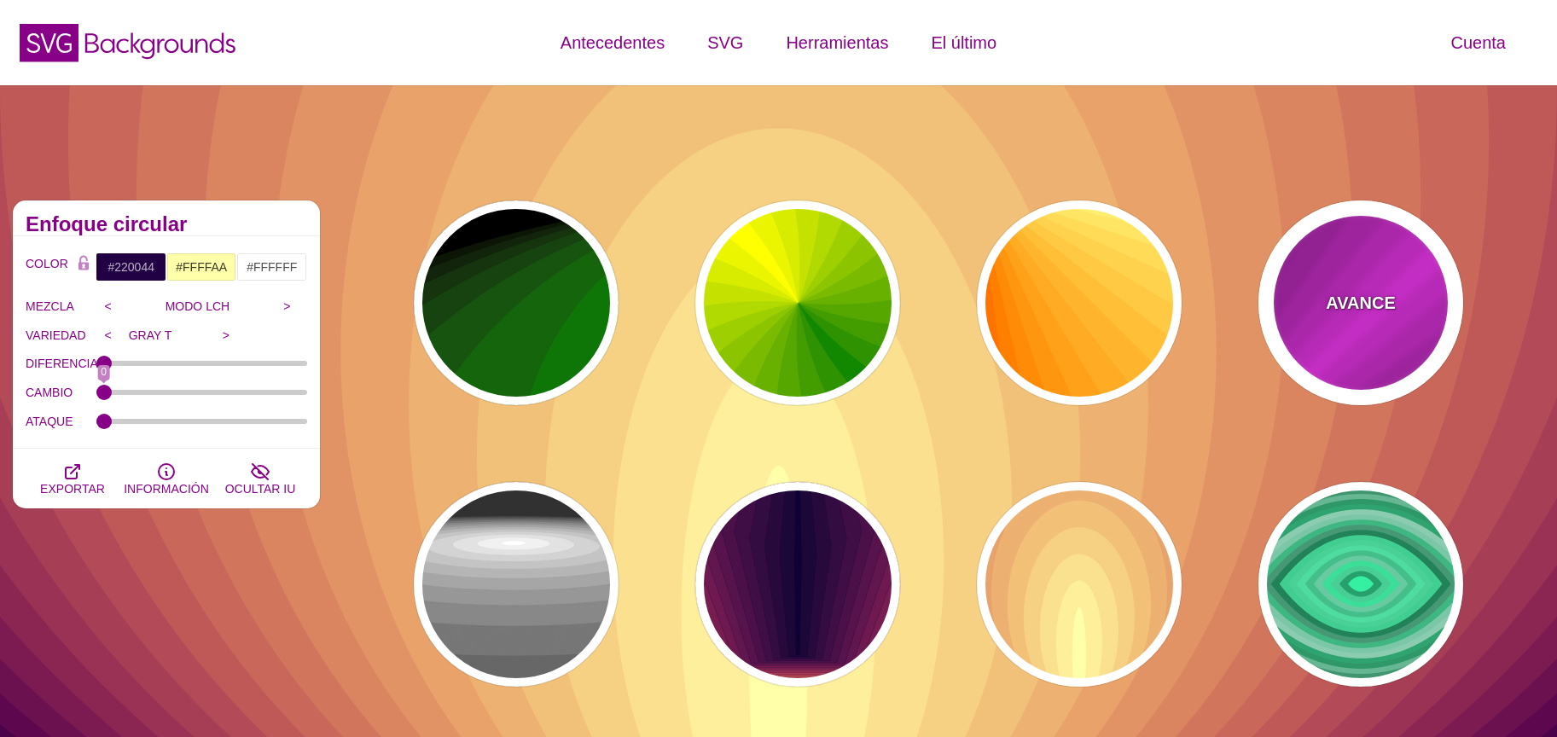
click at [1439, 353] on div "AVANCE" at bounding box center [1360, 302] width 205 height 205
type input "#FF22FF"
type input "#550055"
type input "1"
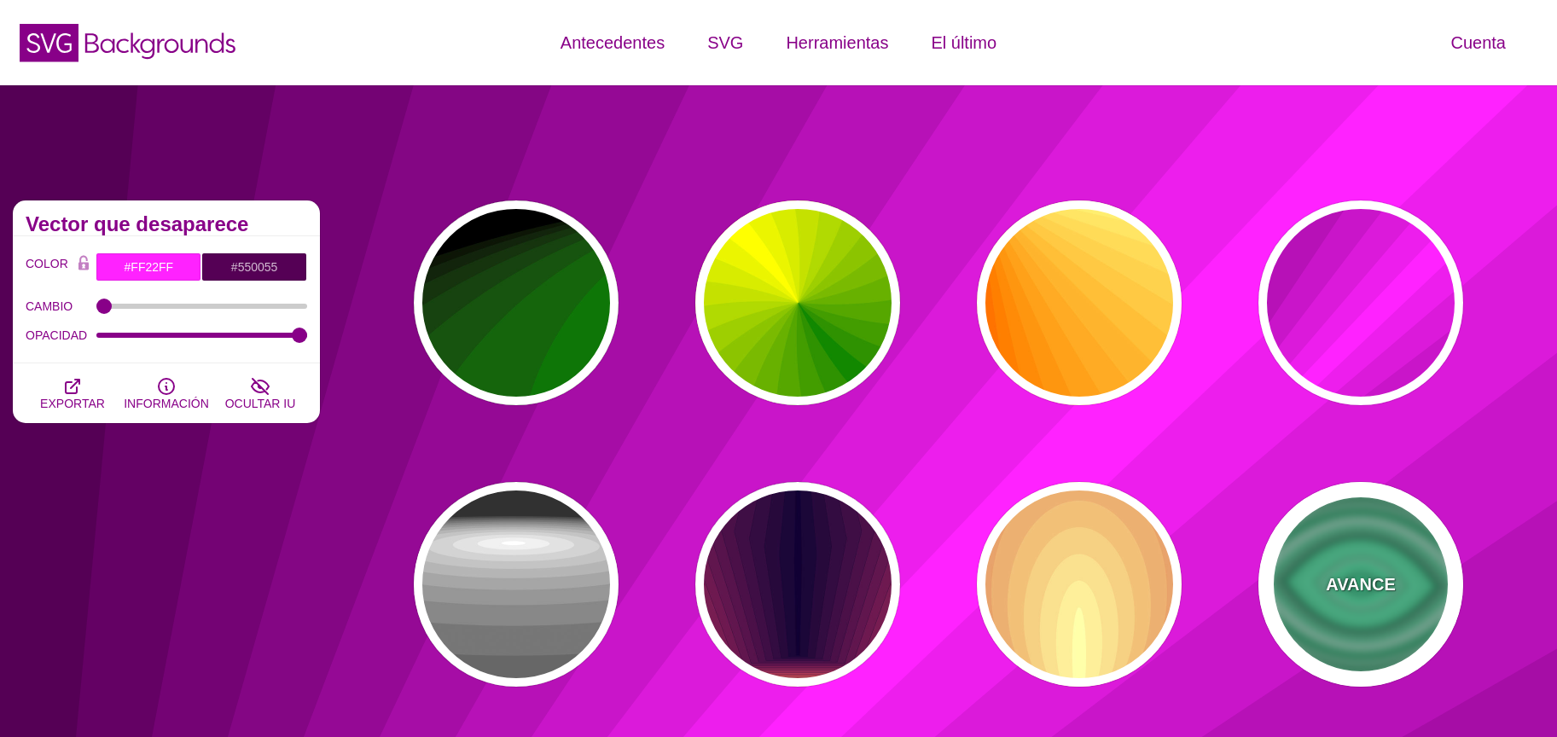
click at [1386, 588] on font "AVANCE" at bounding box center [1360, 584] width 69 height 19
type input "#000000"
type input "#33FFAA"
type input "0.5"
type input "0"
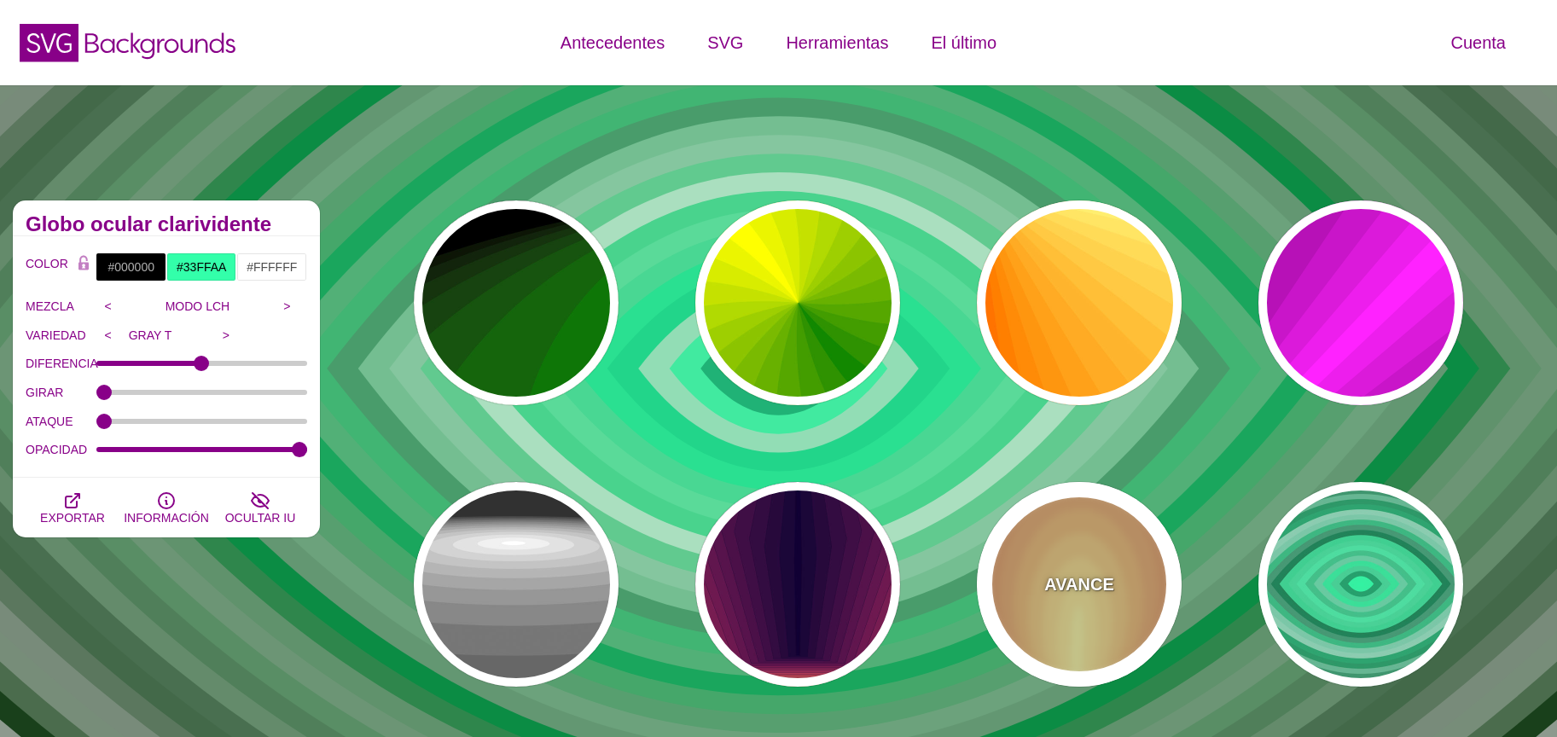
click at [1103, 598] on div "AVANCE" at bounding box center [1079, 584] width 205 height 205
type input "#220044"
type input "#FFFFAA"
type input "0"
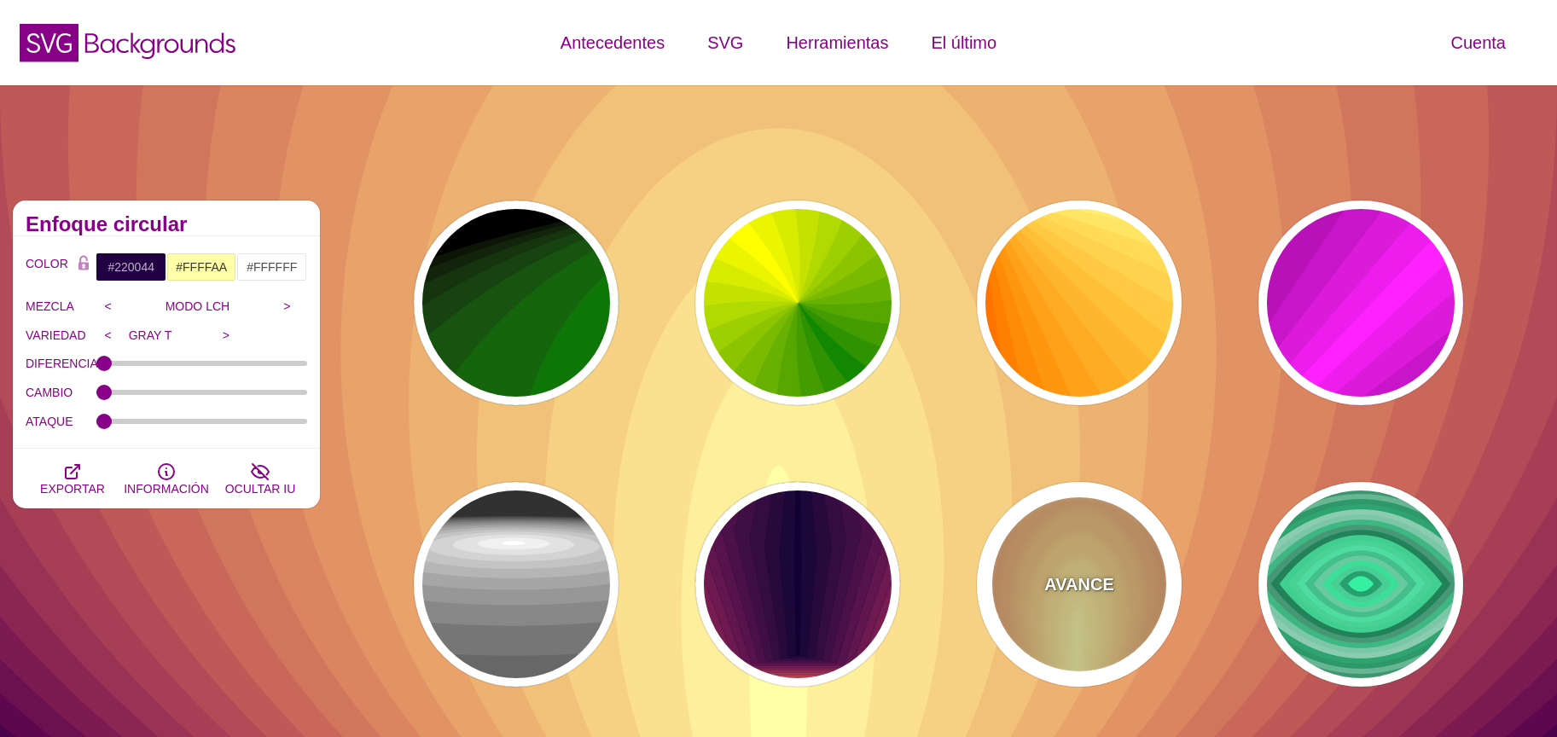
click at [1064, 592] on font "AVANCE" at bounding box center [1078, 584] width 69 height 19
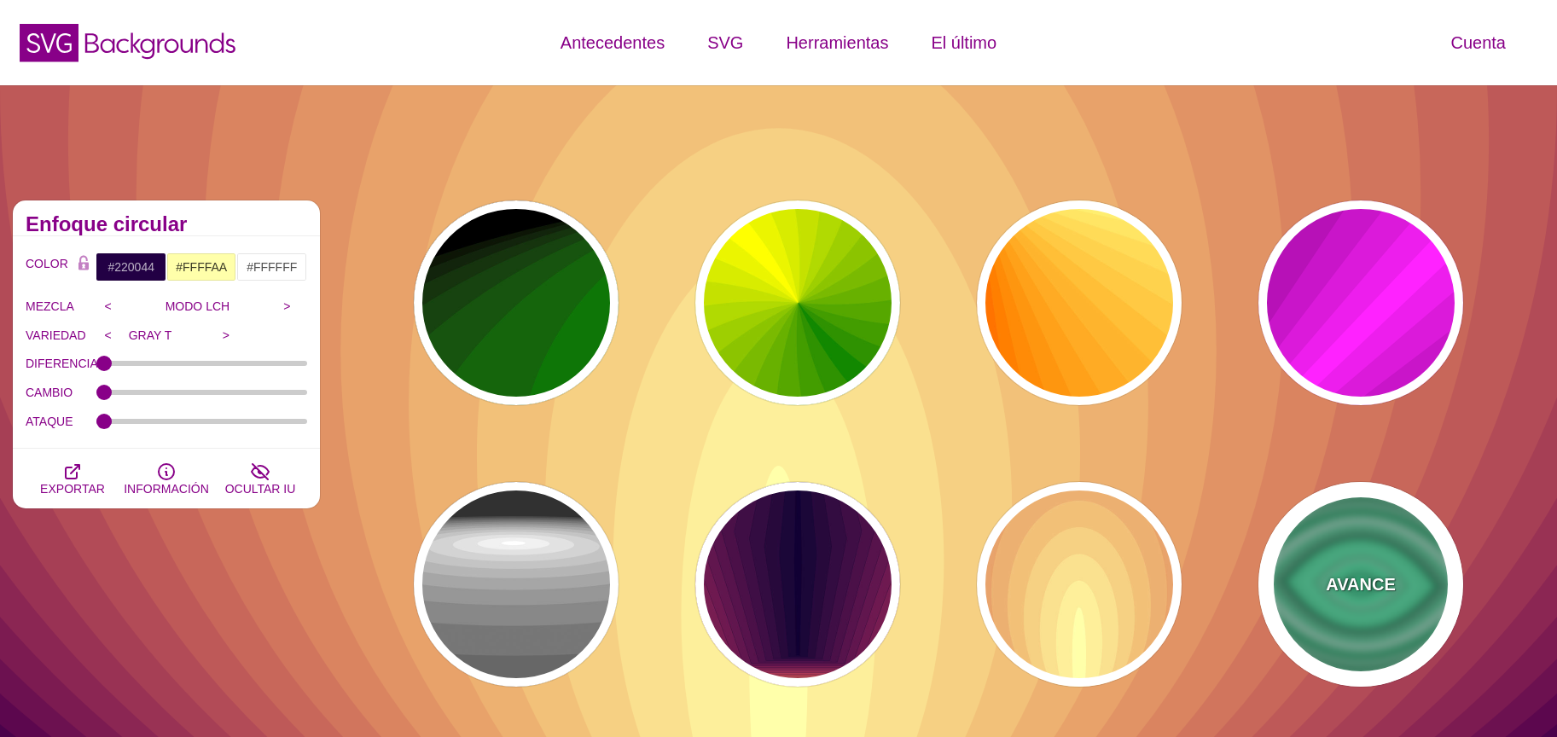
click at [1342, 582] on font "AVANCE" at bounding box center [1360, 584] width 69 height 19
type input "#000000"
type input "#33FFAA"
type input "0.5"
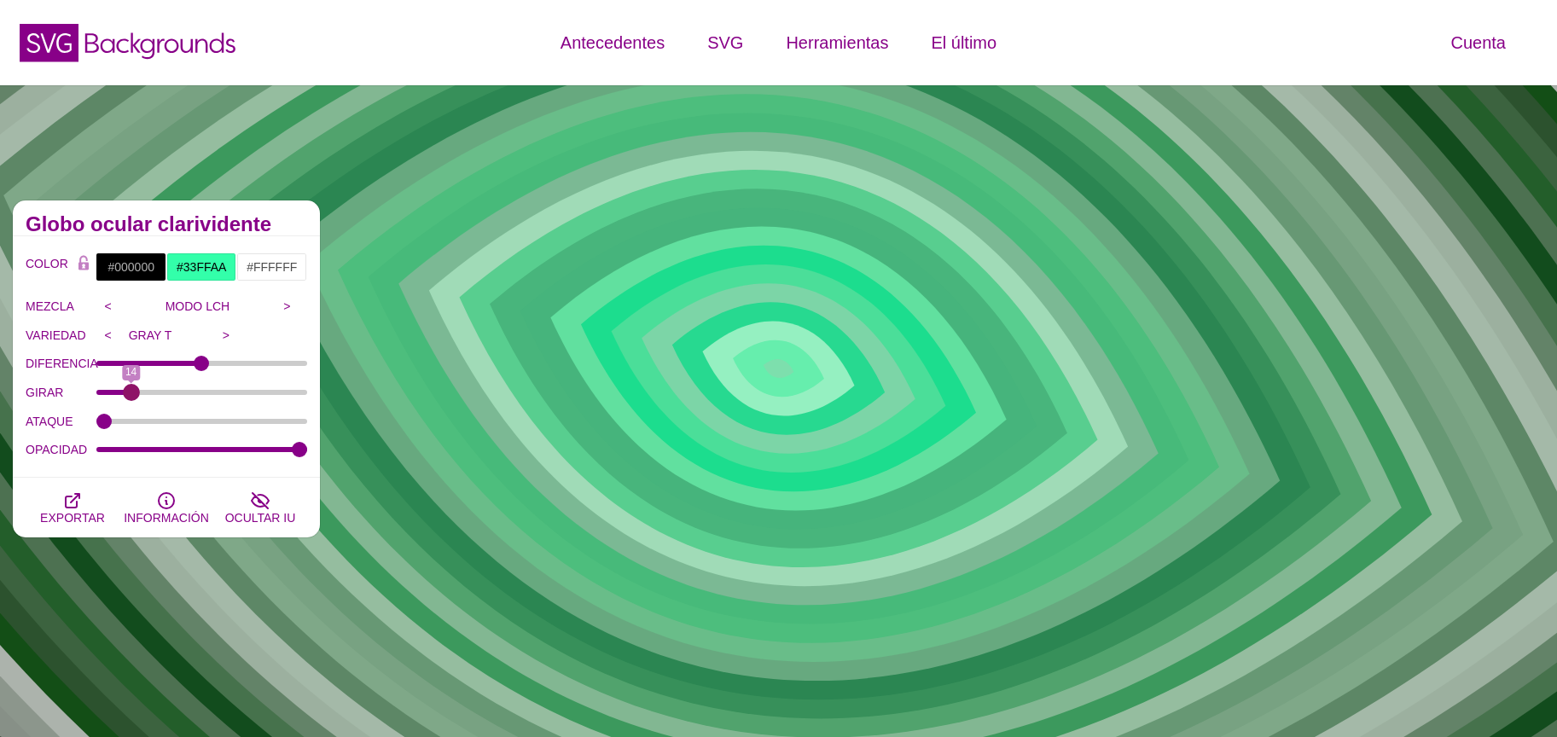
drag, startPoint x: 106, startPoint y: 397, endPoint x: 131, endPoint y: 395, distance: 24.8
type input "14"
click at [131, 395] on input "GIRAR" at bounding box center [202, 392] width 212 height 7
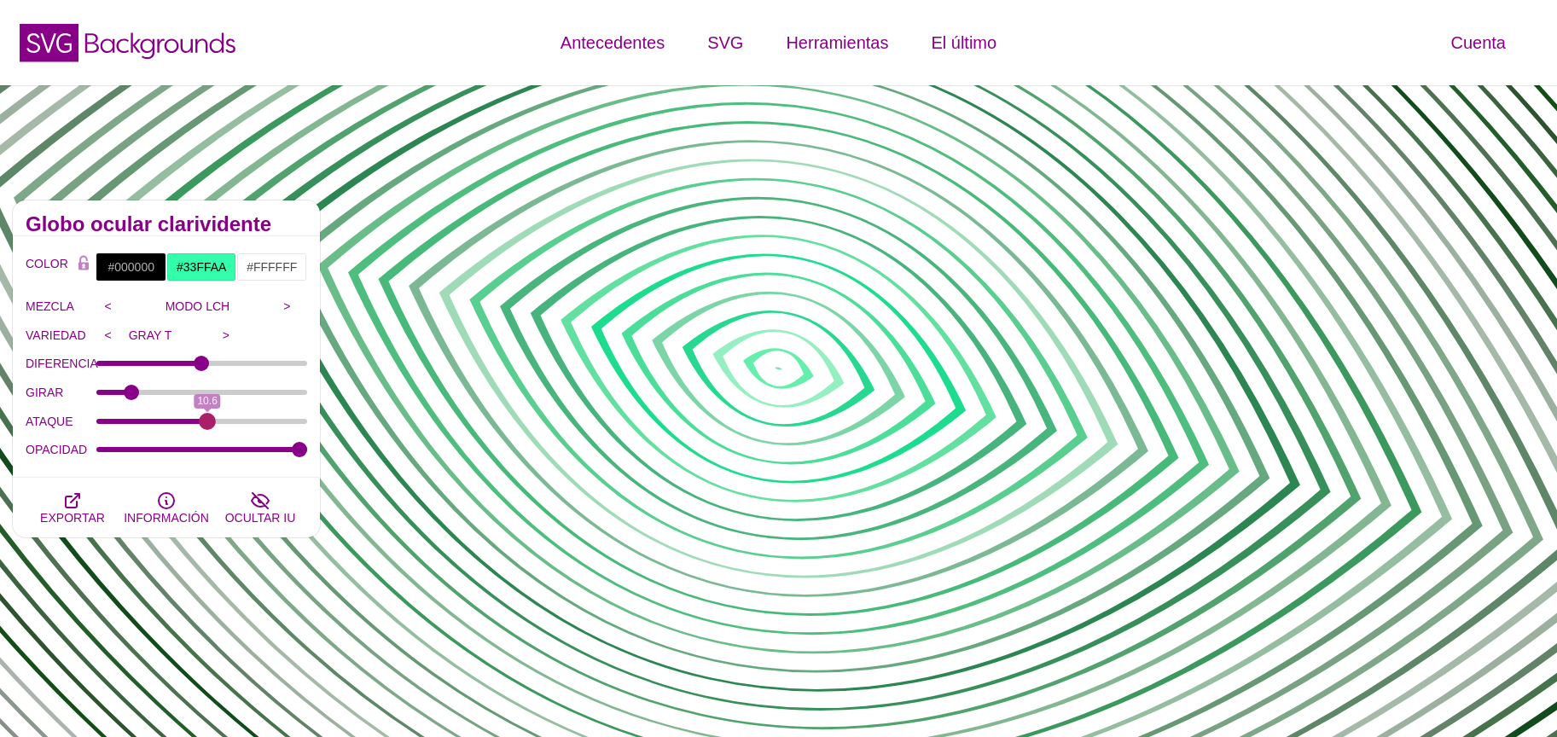
drag, startPoint x: 111, startPoint y: 418, endPoint x: 207, endPoint y: 428, distance: 96.9
type input "10.6"
click at [207, 425] on input "ATAQUE" at bounding box center [202, 421] width 212 height 7
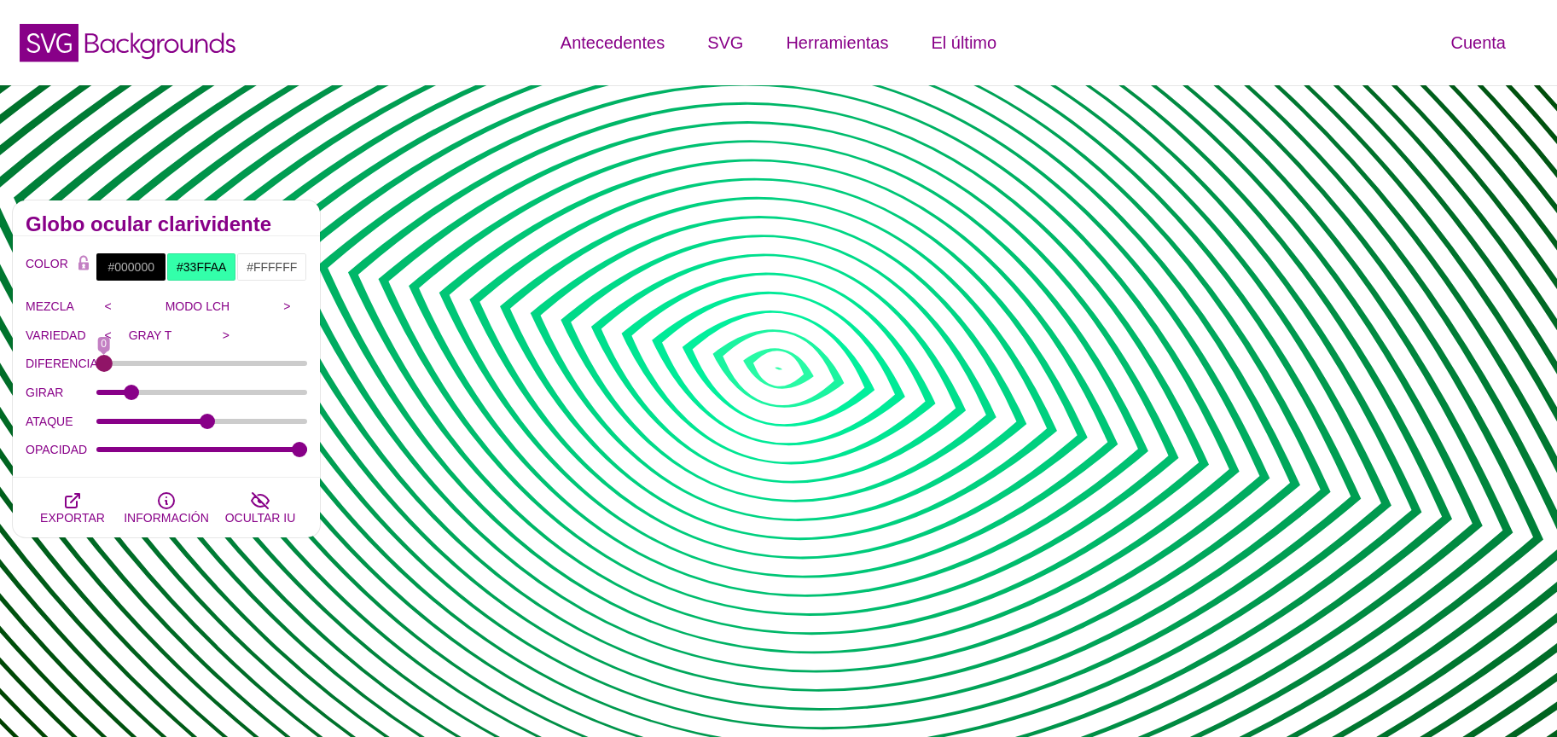
drag, startPoint x: 195, startPoint y: 368, endPoint x: 77, endPoint y: 325, distance: 125.2
type input "0"
click at [96, 360] on input "DIFERENCIA" at bounding box center [202, 363] width 212 height 7
click at [193, 263] on input "#33FFAA" at bounding box center [201, 267] width 71 height 29
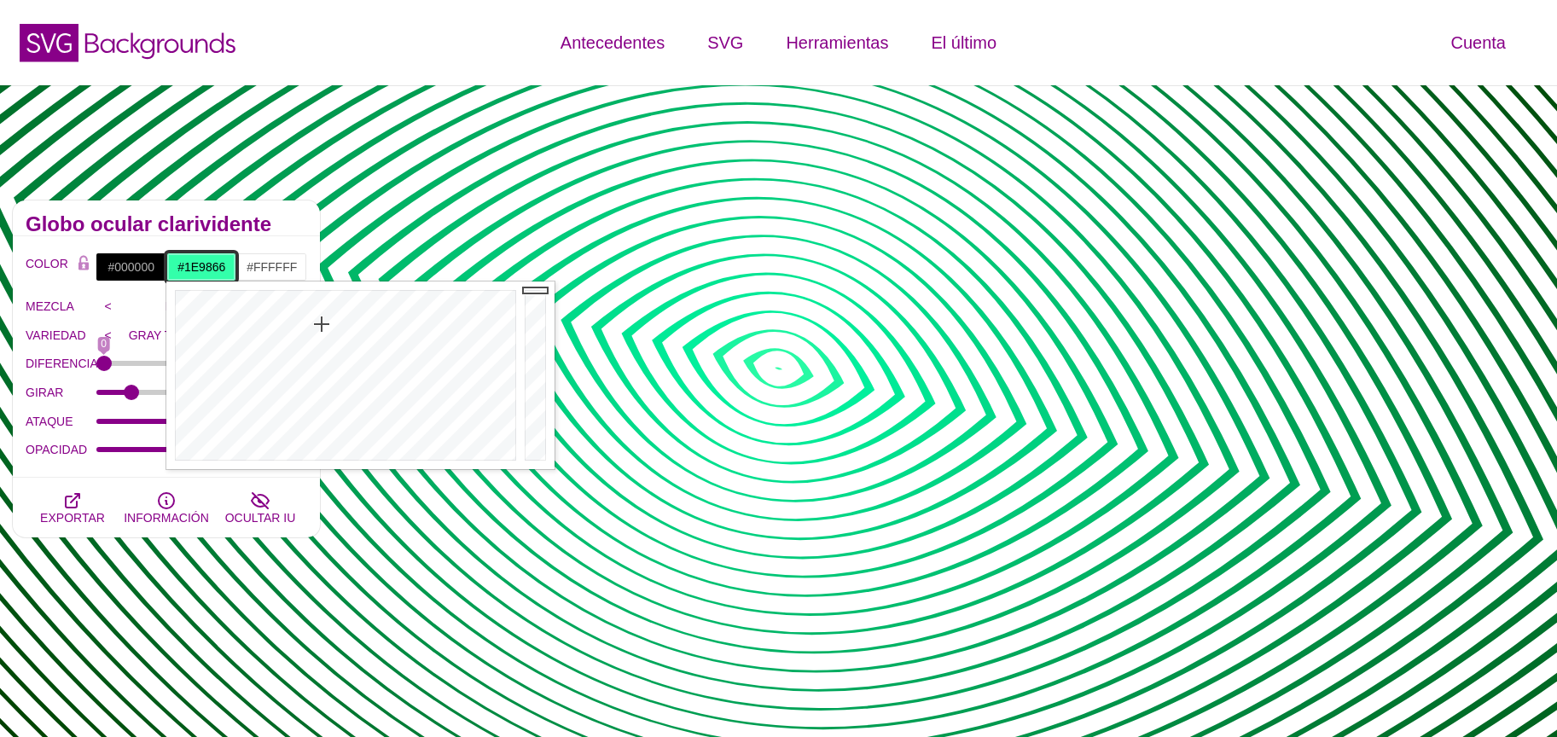
click at [528, 358] on div at bounding box center [537, 376] width 34 height 188
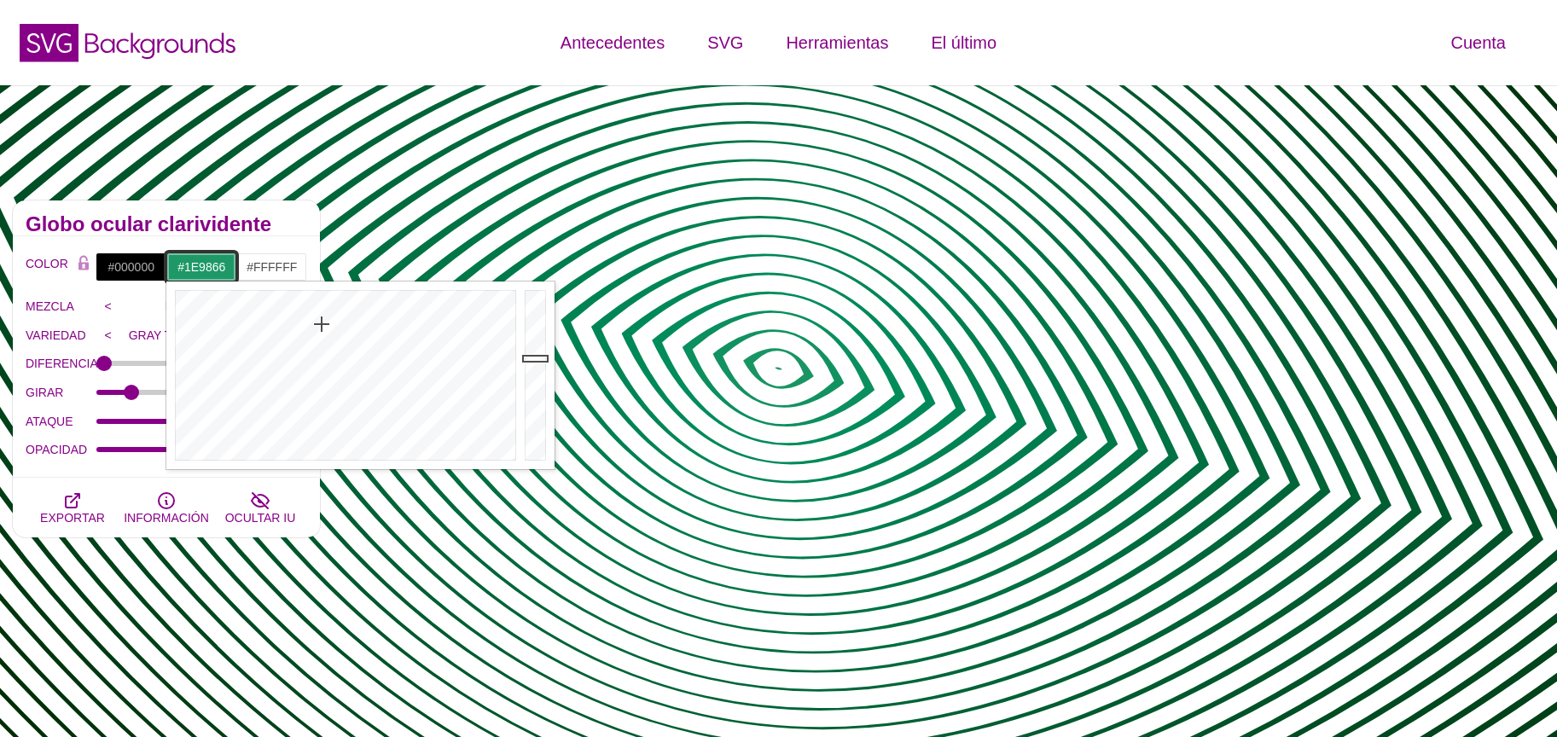
type input "#27C583"
click at [543, 328] on div at bounding box center [537, 376] width 34 height 188
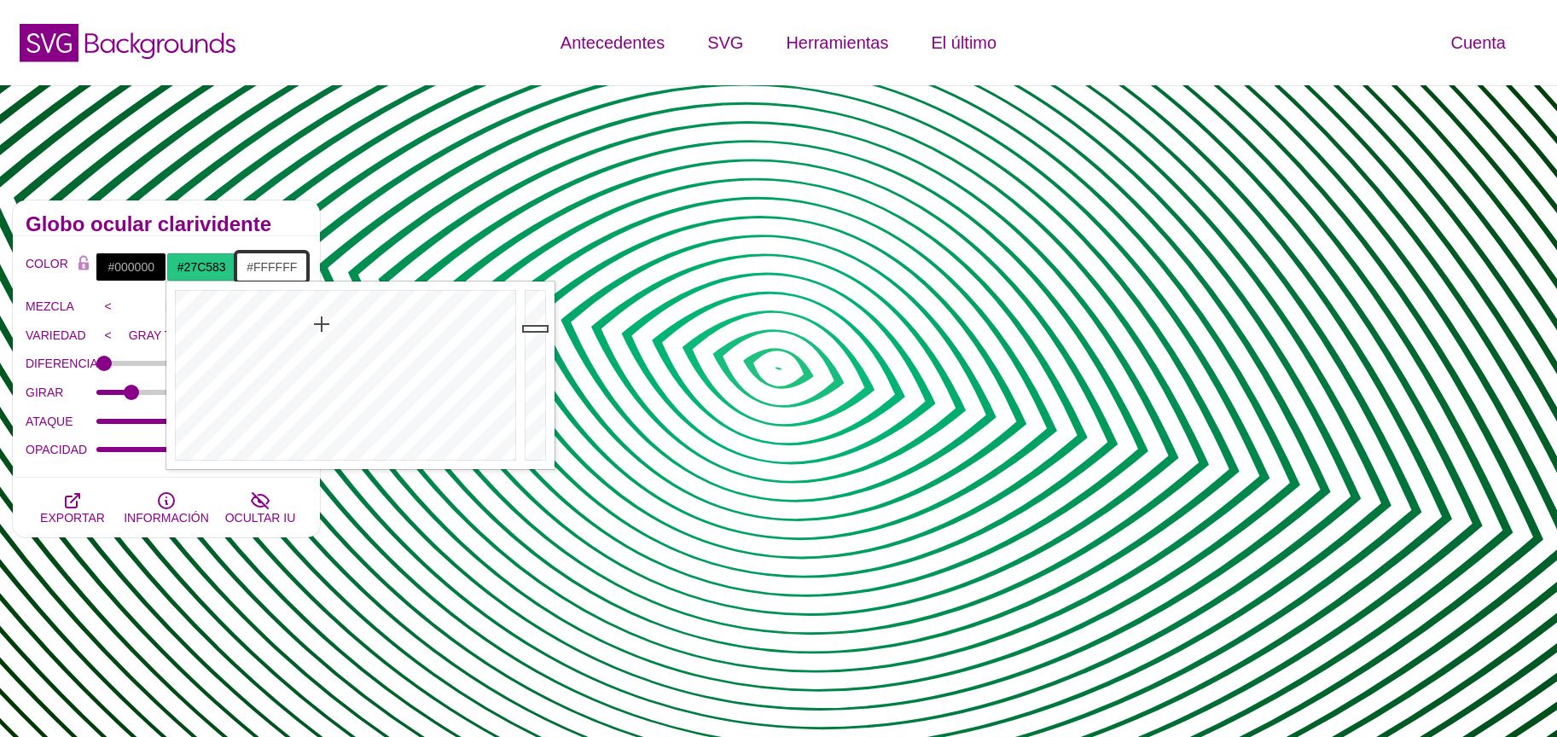
click at [260, 273] on input "#FFFFFF" at bounding box center [271, 267] width 71 height 29
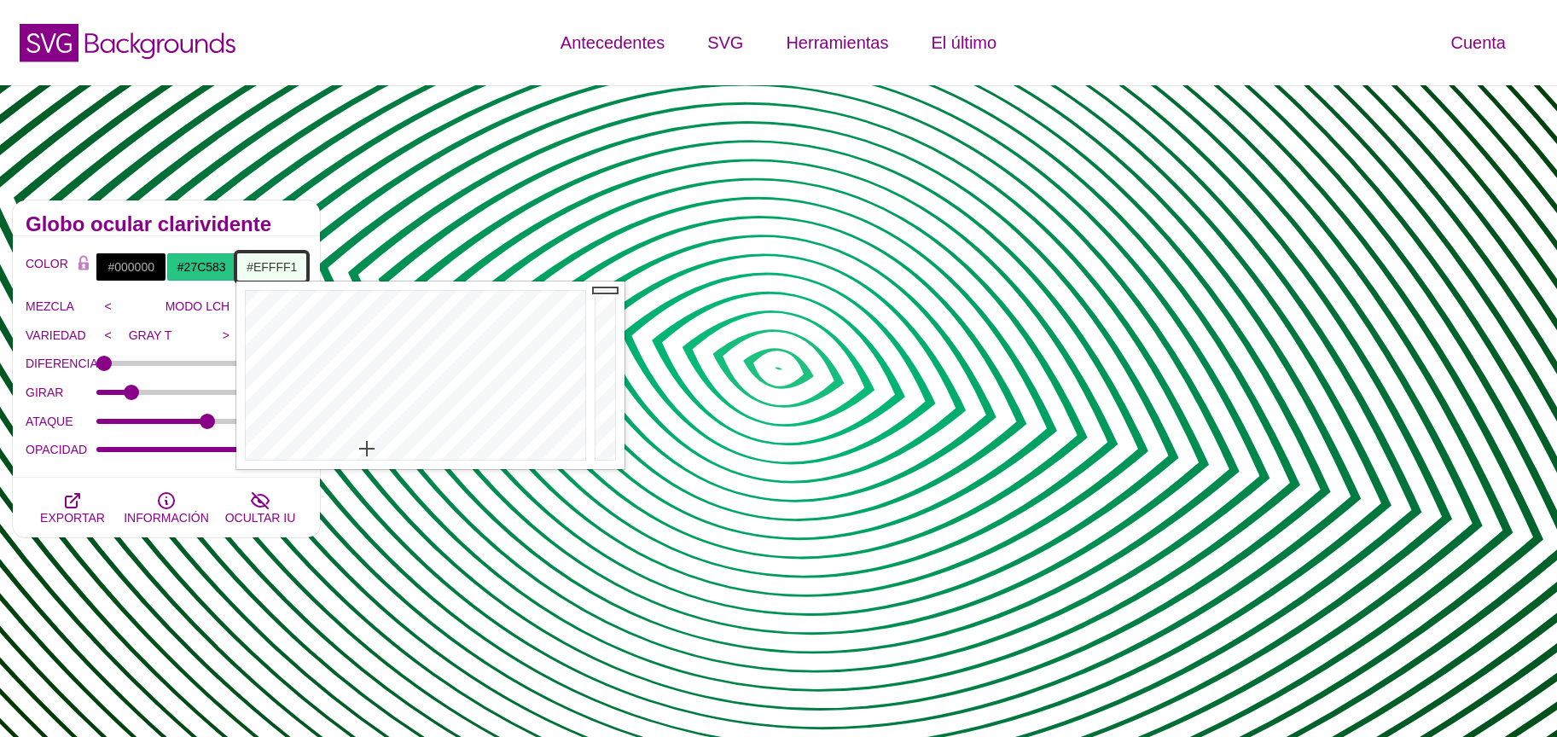
click at [367, 449] on div at bounding box center [413, 376] width 354 height 188
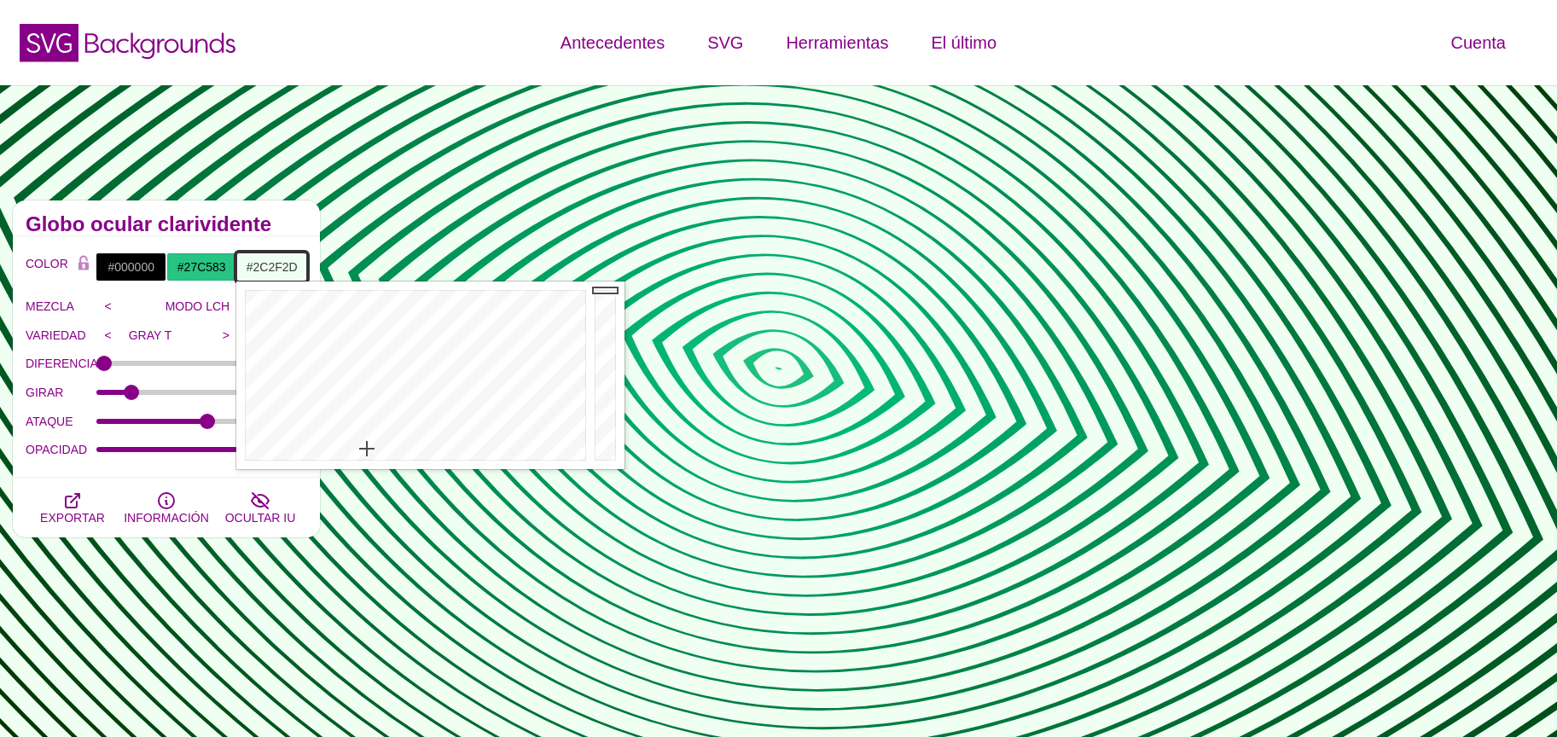
click at [603, 428] on div at bounding box center [607, 376] width 34 height 188
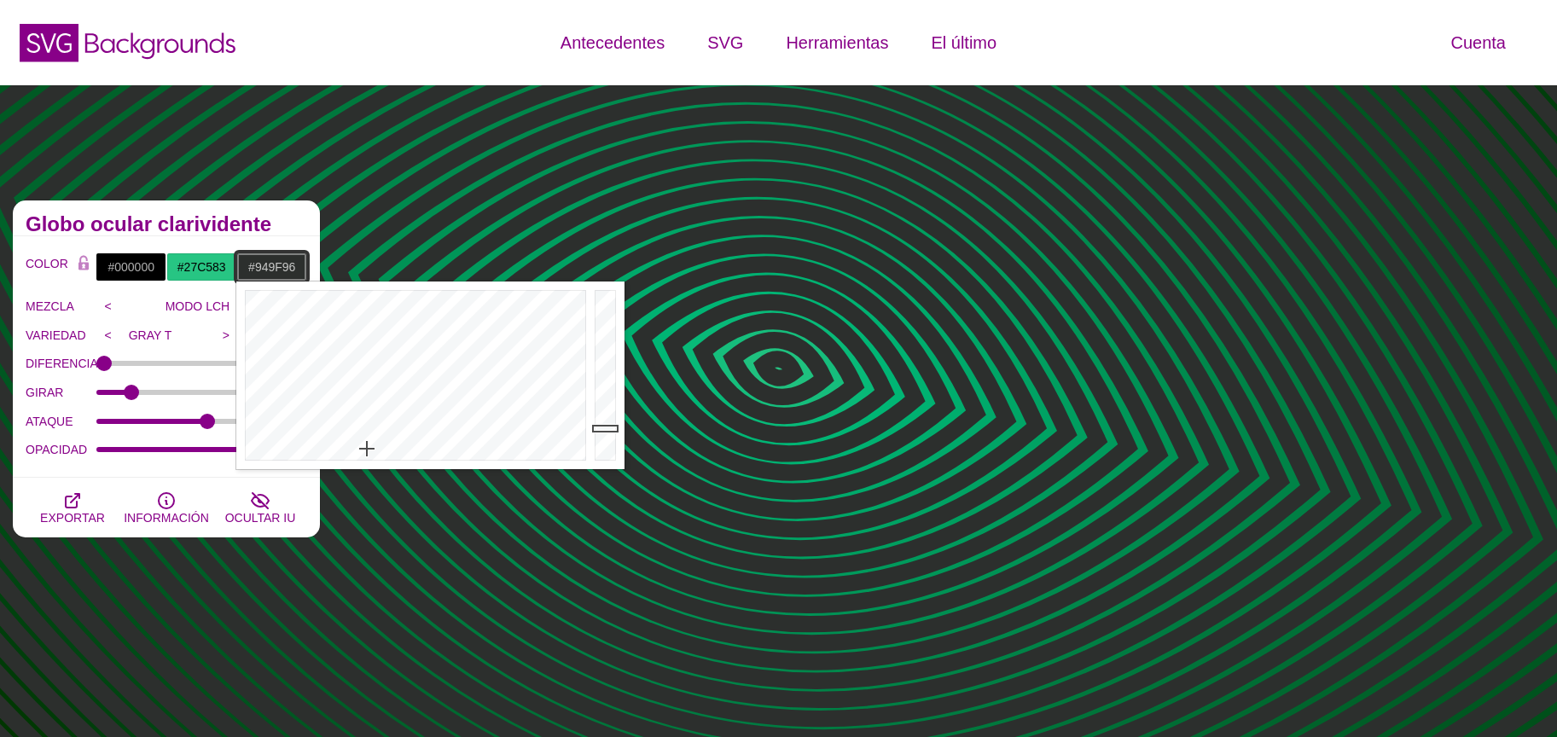
click at [619, 354] on div at bounding box center [607, 376] width 34 height 188
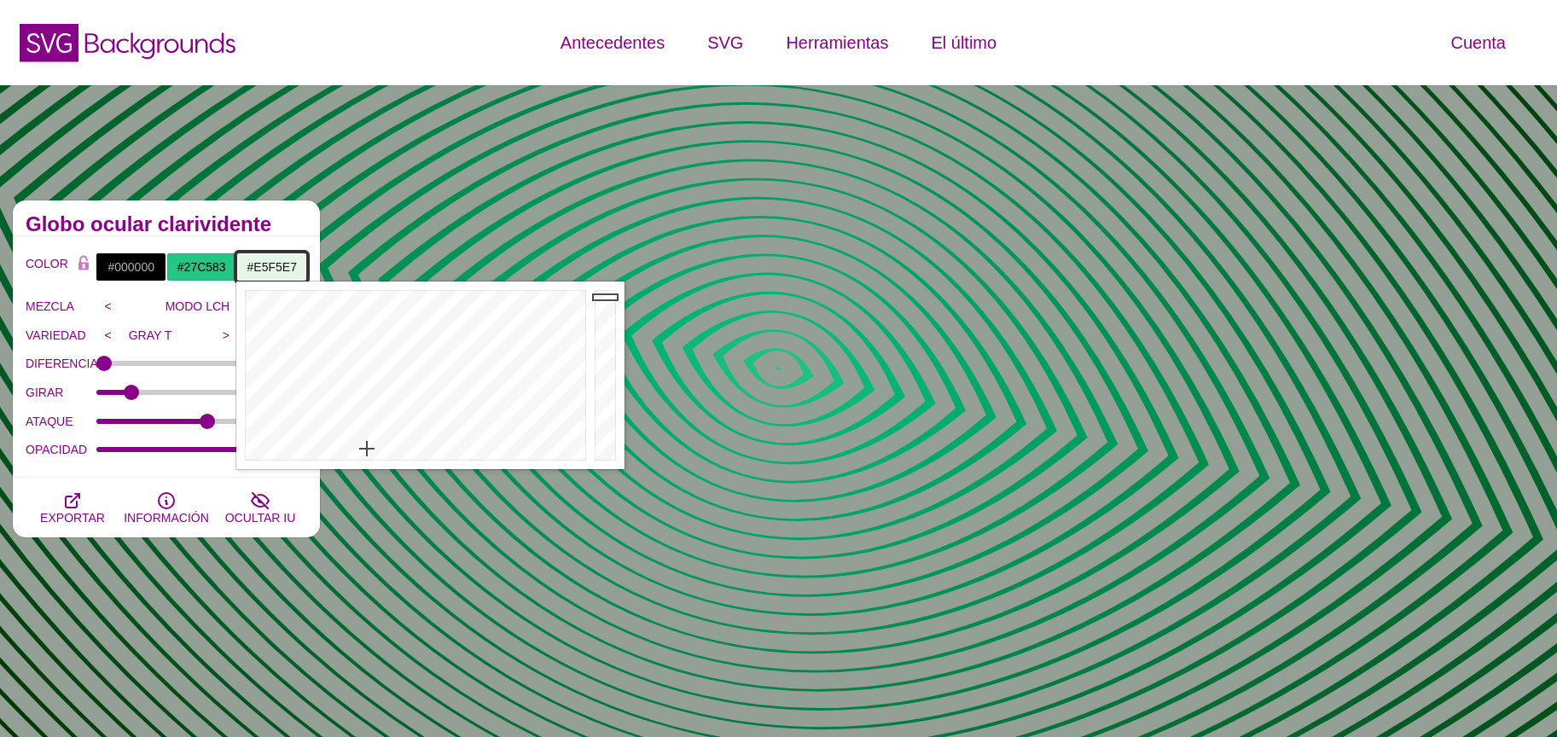
click at [613, 297] on div at bounding box center [607, 376] width 34 height 188
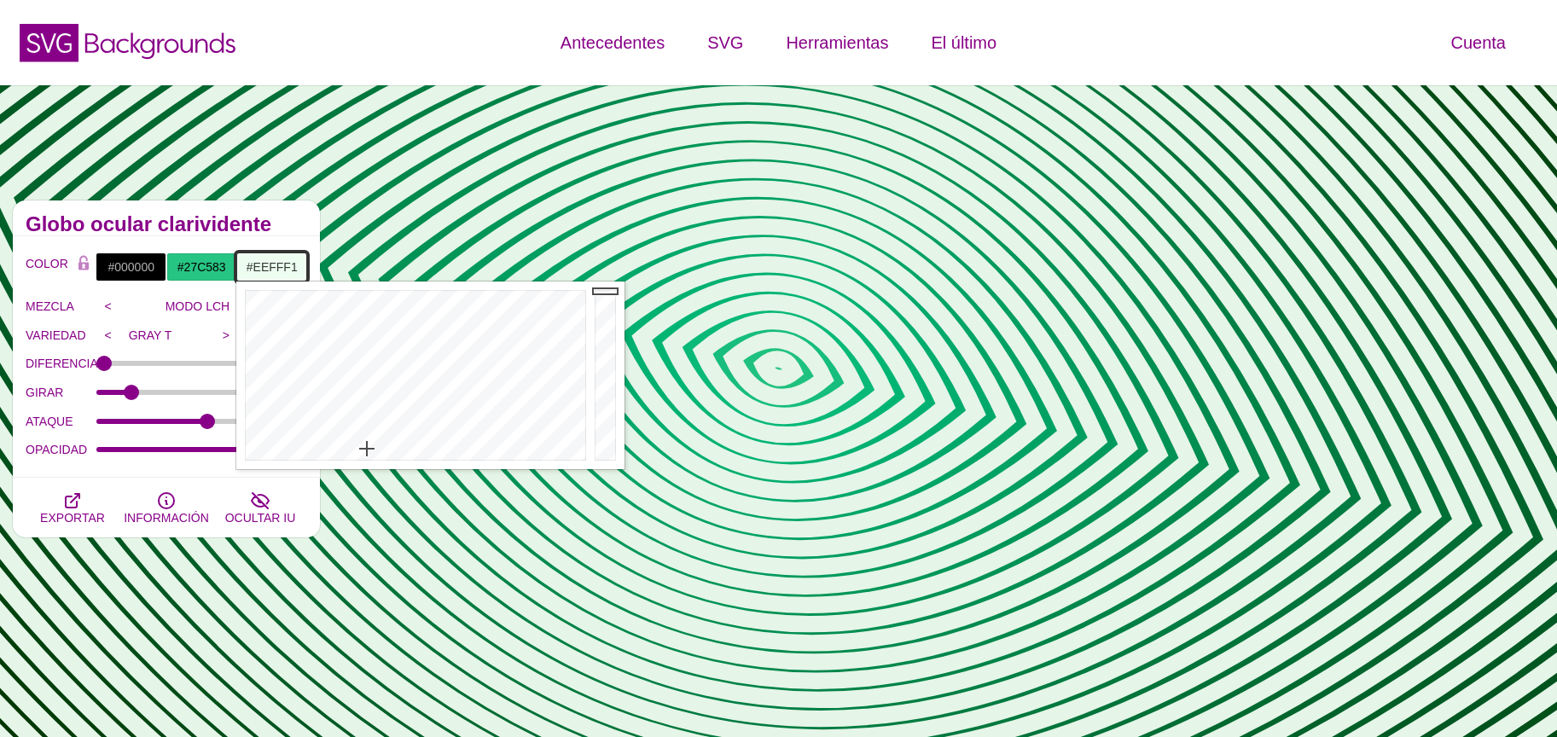
type input "#EFFFF1"
click at [608, 286] on div at bounding box center [607, 376] width 34 height 188
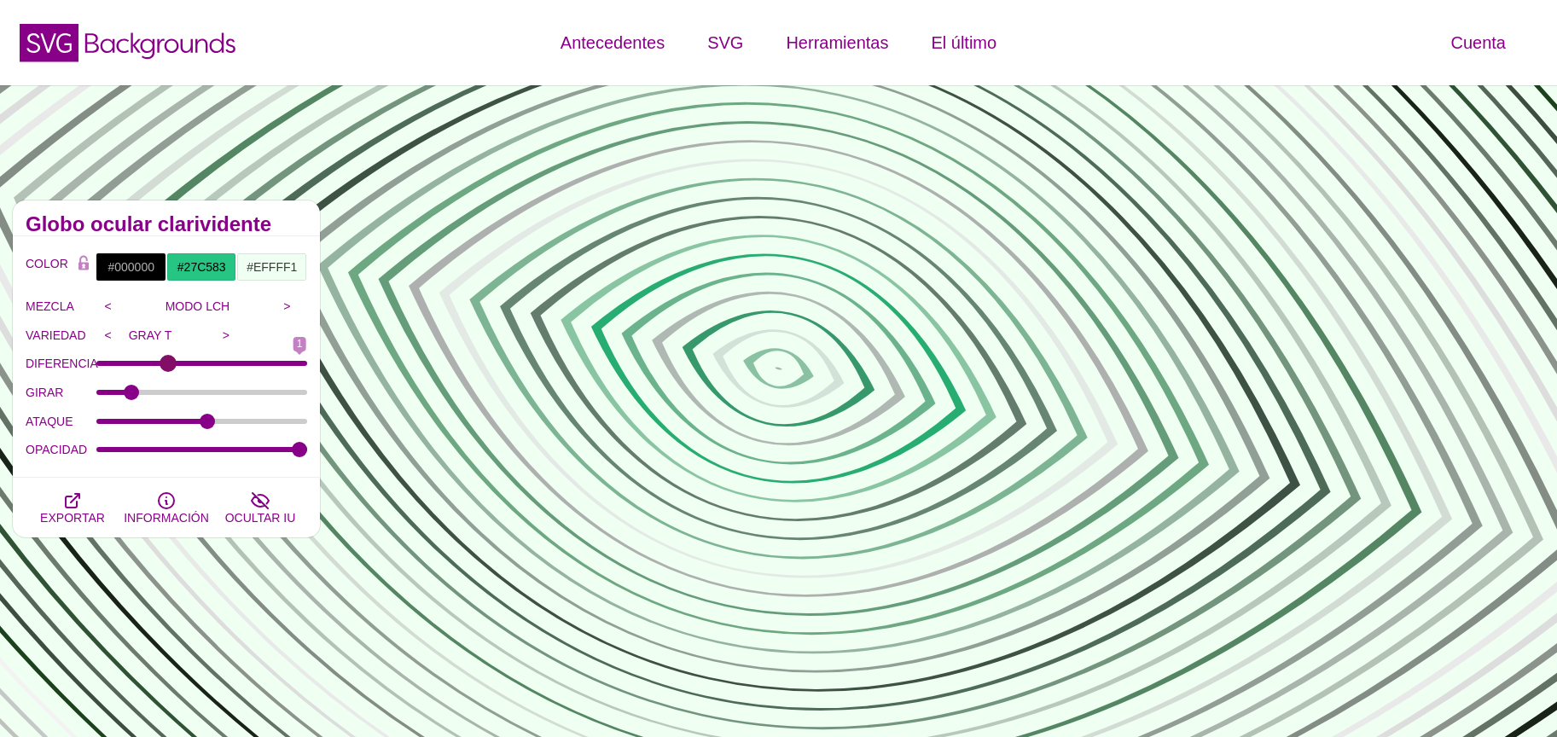
type input "0"
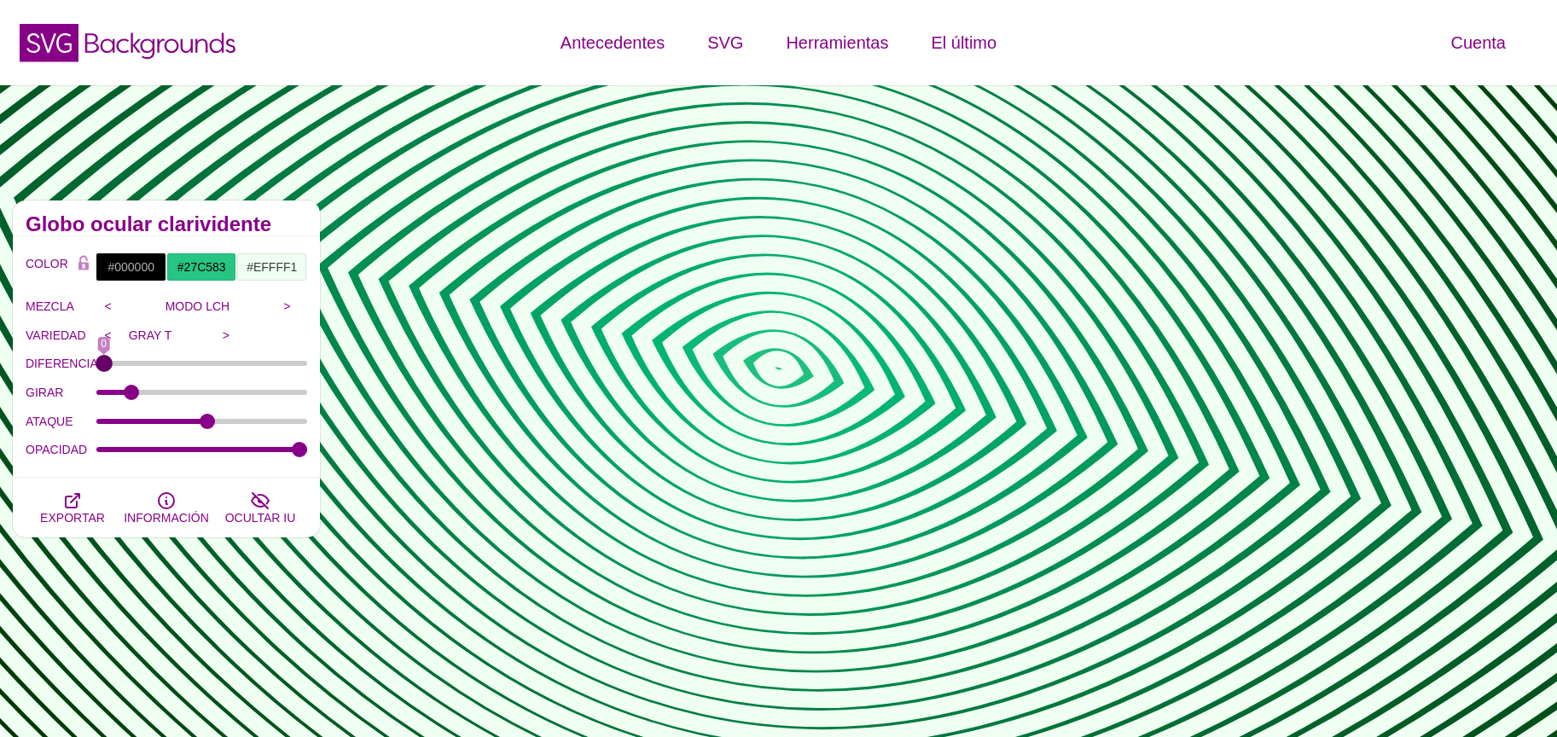
drag, startPoint x: 111, startPoint y: 368, endPoint x: 2, endPoint y: 366, distance: 109.2
click at [96, 366] on input "DIFERENCIA" at bounding box center [202, 363] width 212 height 7
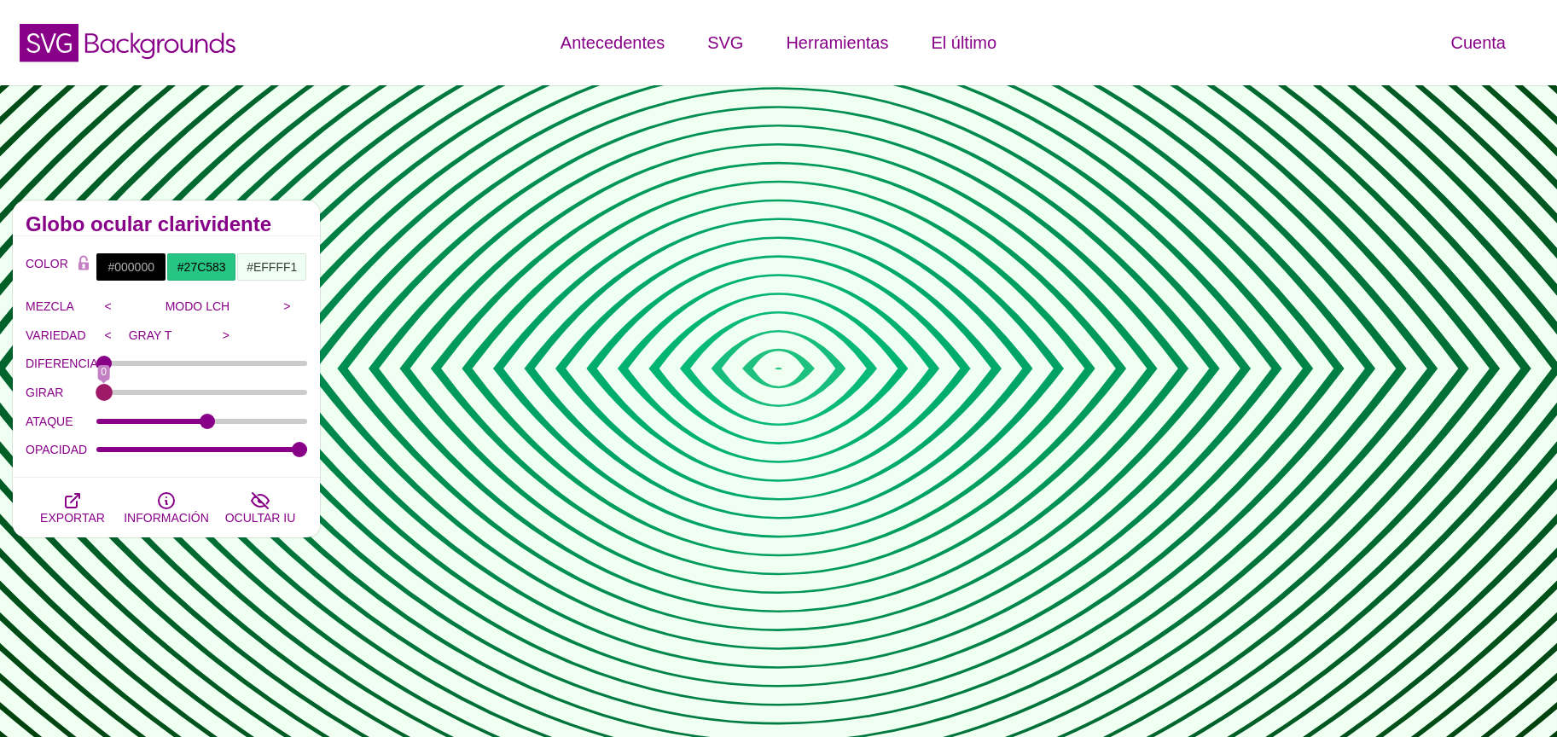
drag, startPoint x: 127, startPoint y: 392, endPoint x: 0, endPoint y: 411, distance: 128.6
type input "0"
click at [96, 396] on input "GIRAR" at bounding box center [202, 392] width 212 height 7
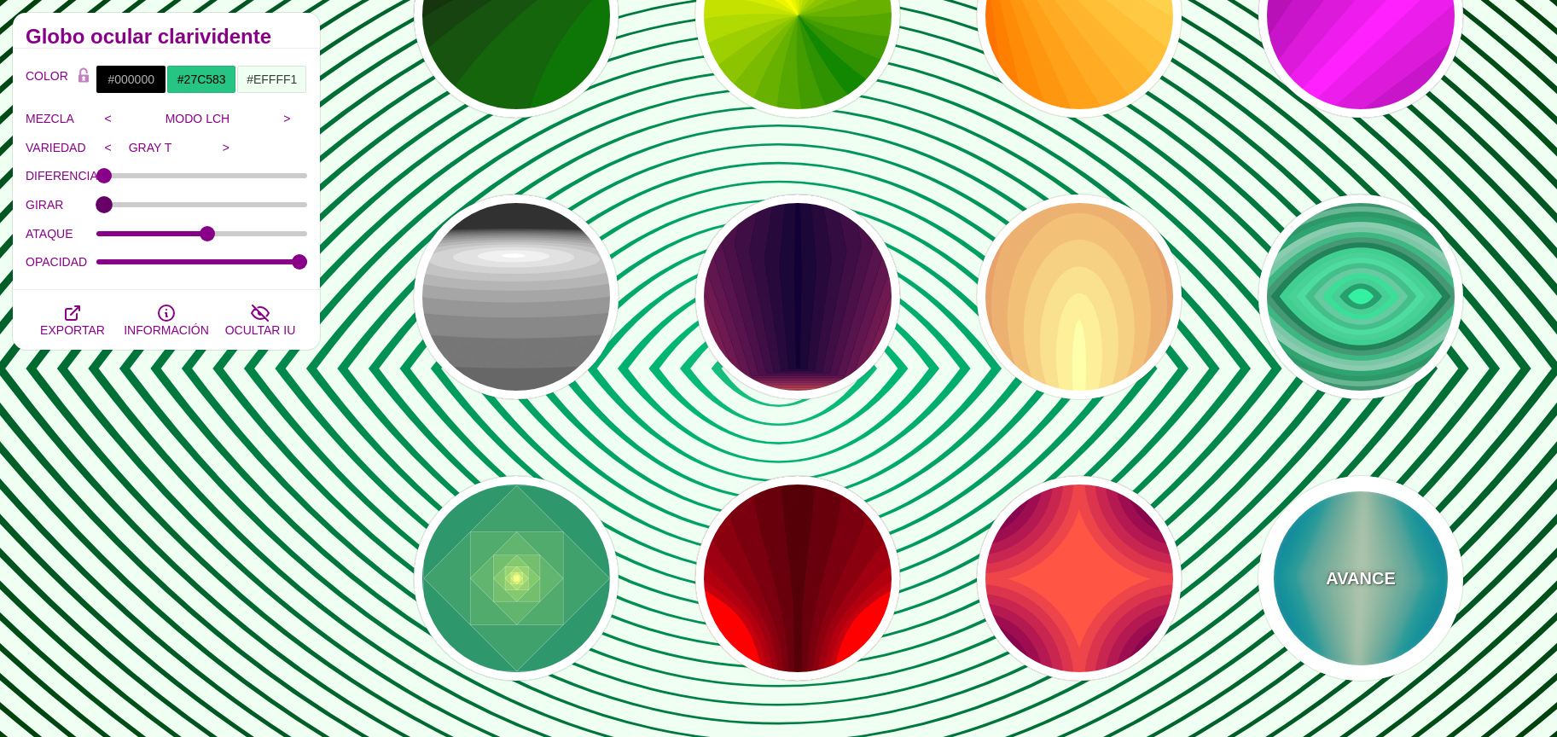
scroll to position [288, 0]
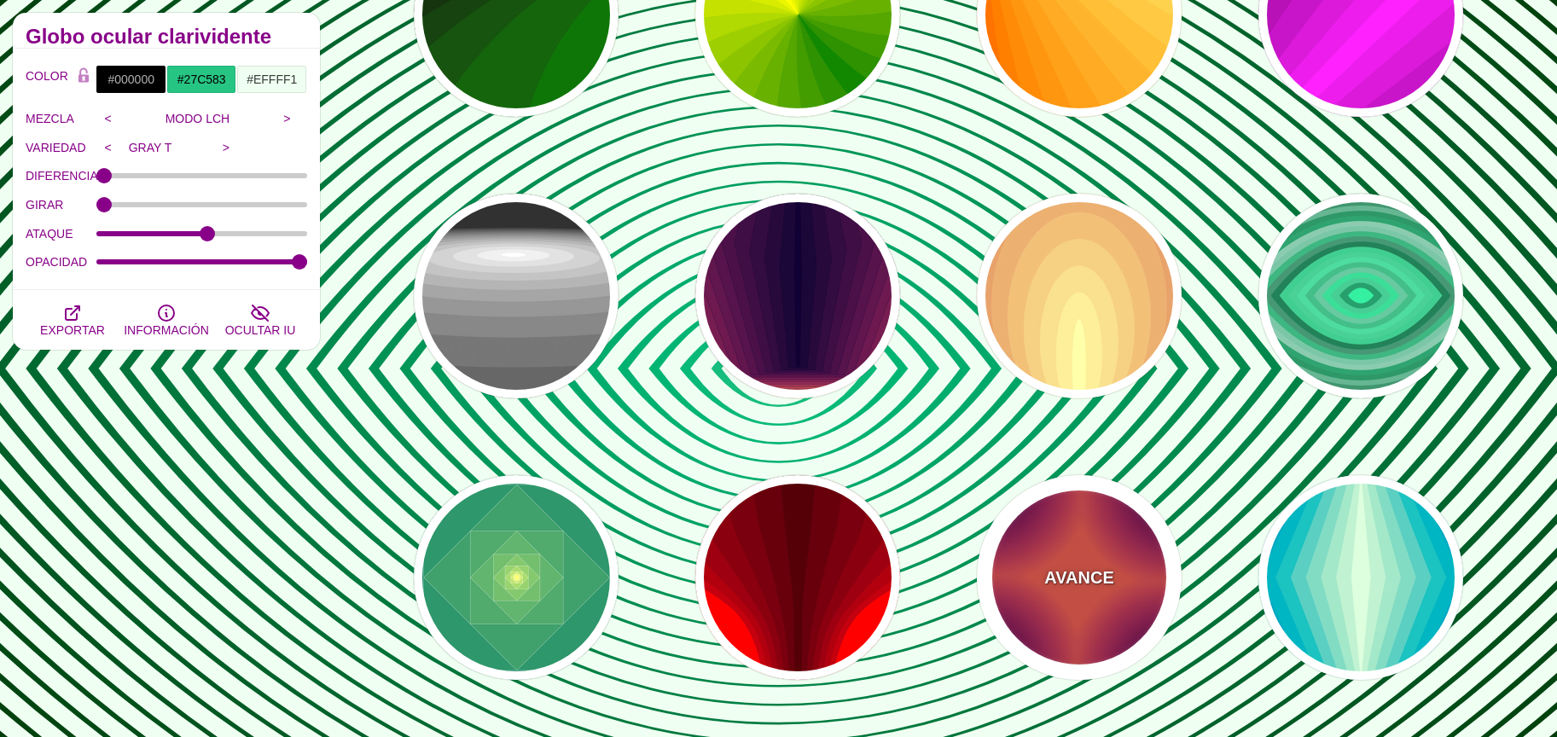
click at [1060, 596] on div "AVANCE" at bounding box center [1079, 577] width 205 height 205
type input "#FF5544"
type input "#330033"
type input "1"
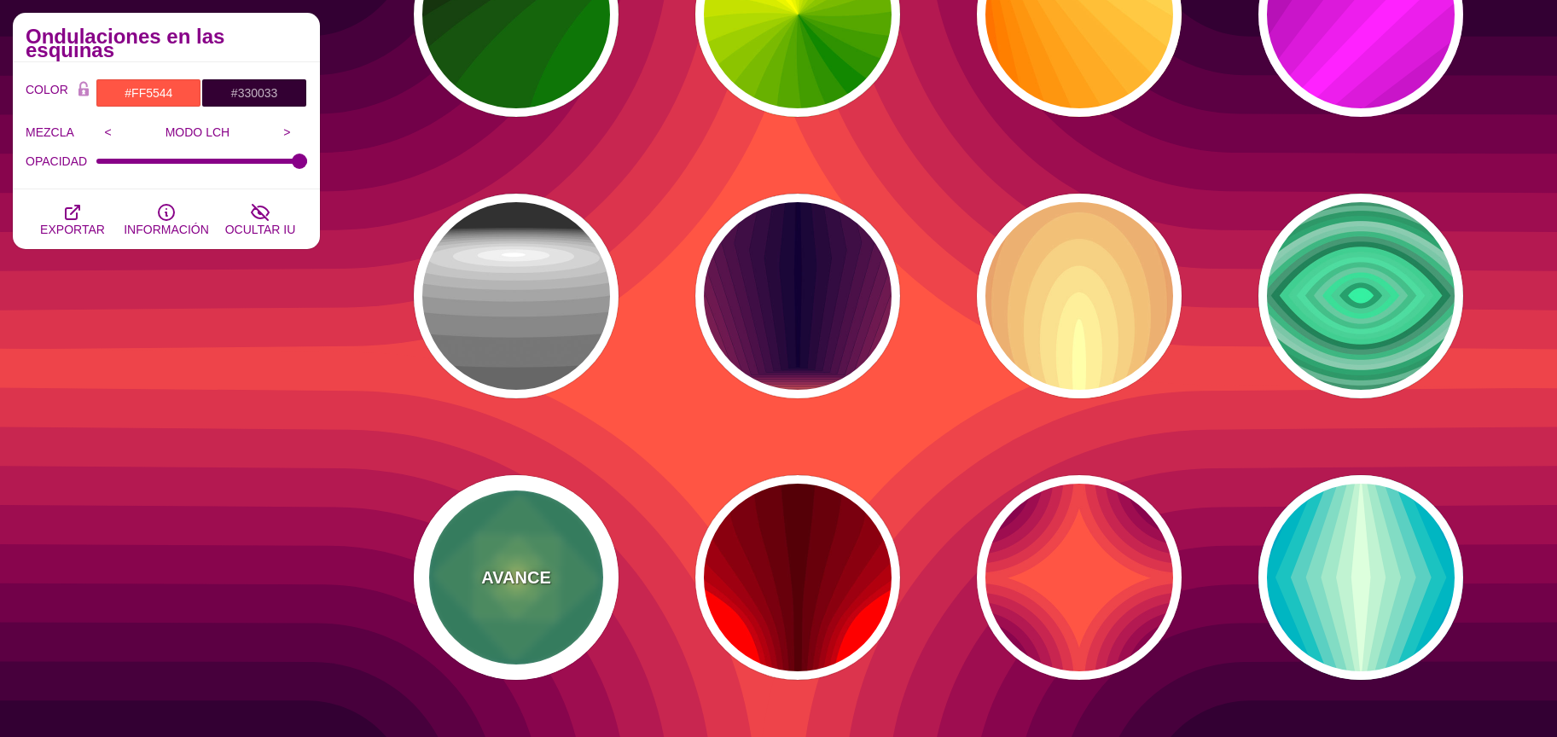
click at [479, 571] on div "AVANCE" at bounding box center [516, 577] width 205 height 205
type input "#008266"
type input "#FFFF70"
type input "#FFFFFF"
type input "0"
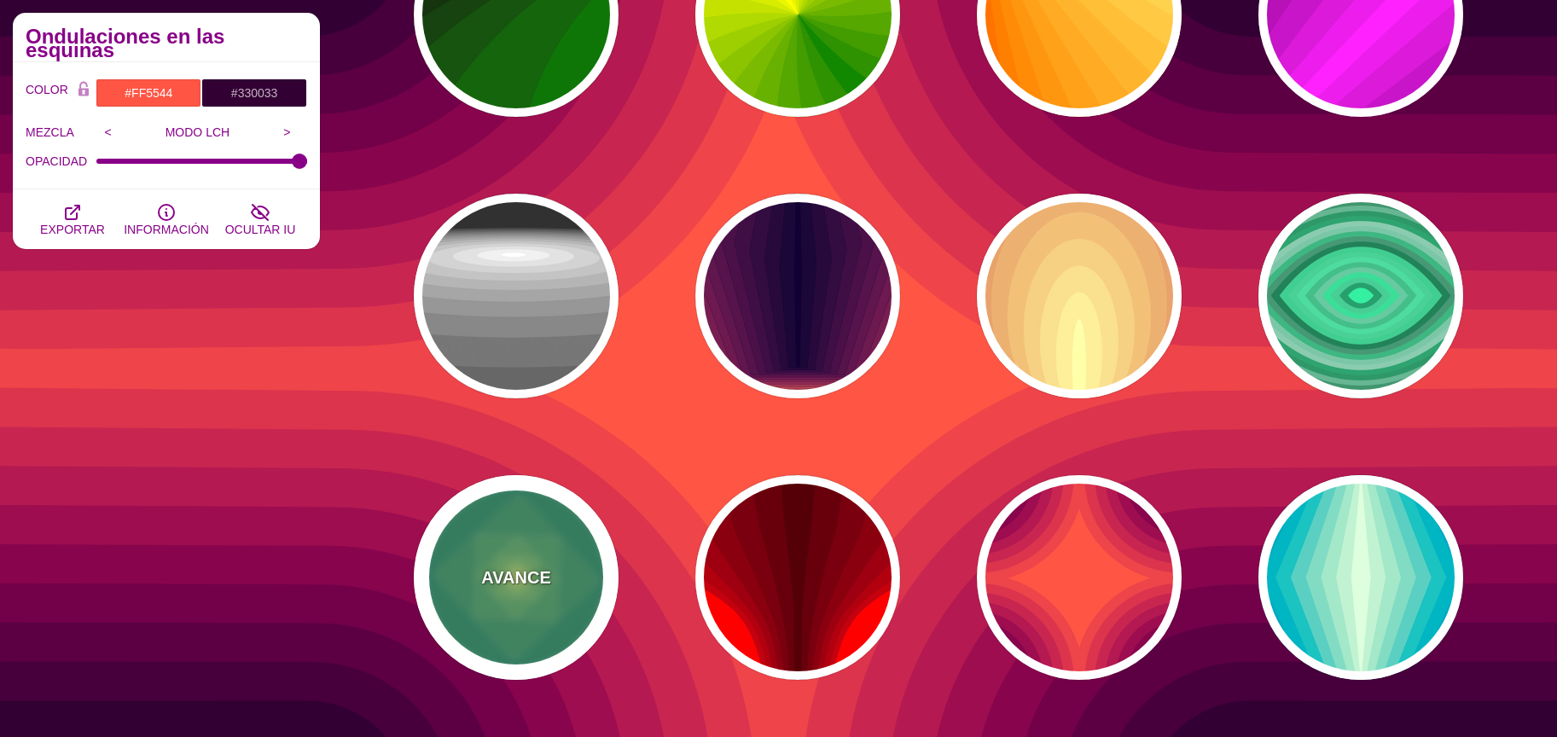
type input "1"
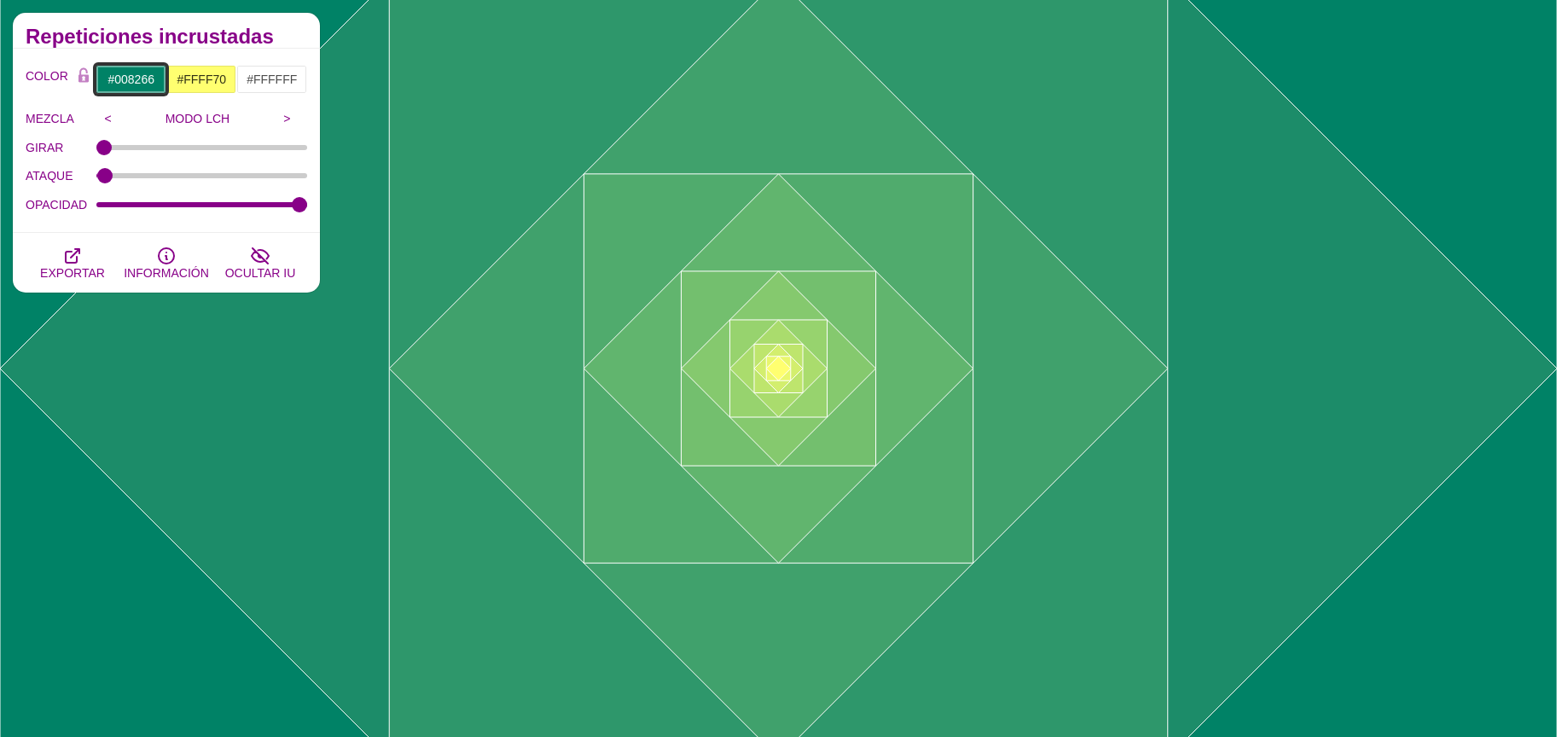
click at [127, 85] on input "#008266" at bounding box center [131, 79] width 71 height 29
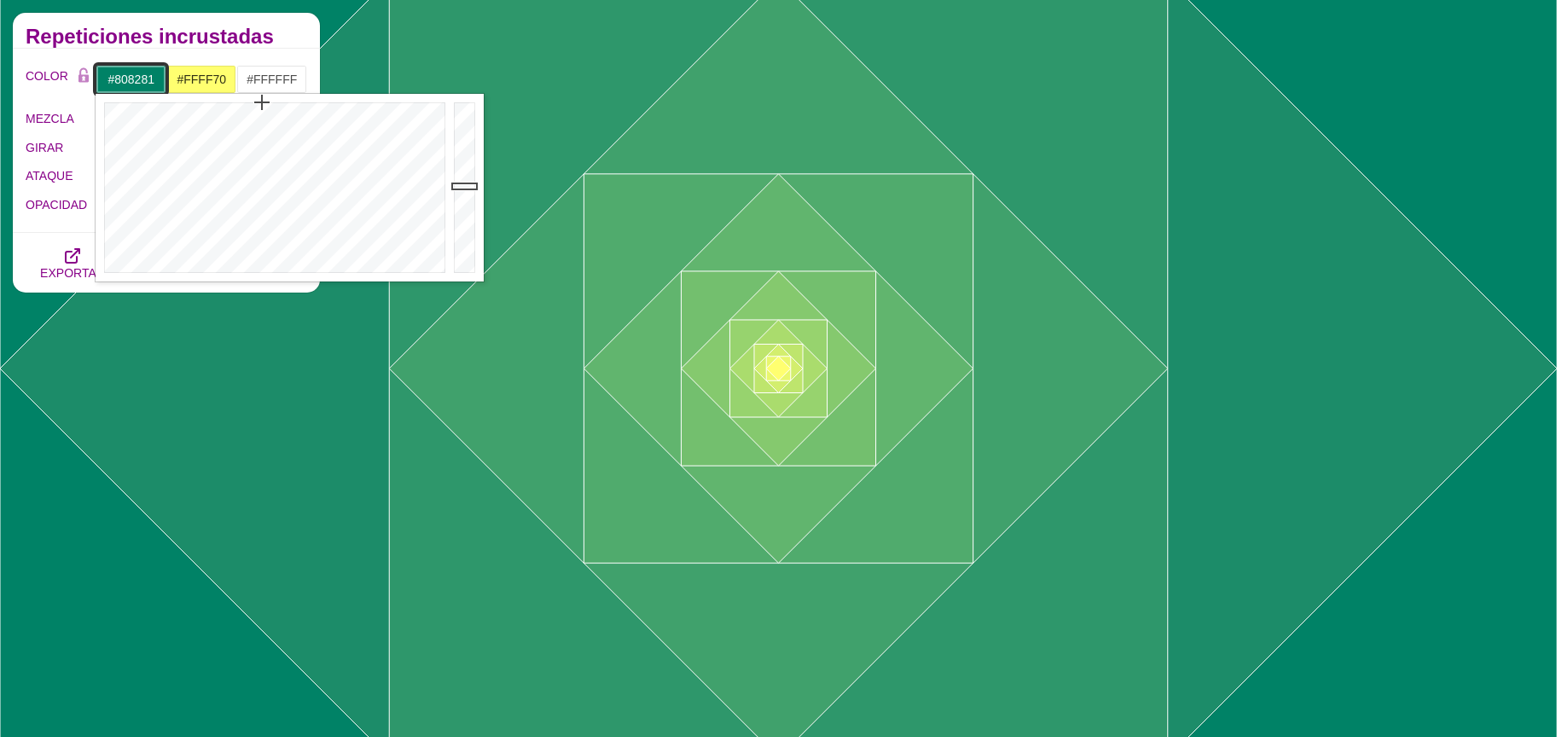
drag, startPoint x: 247, startPoint y: 270, endPoint x: 282, endPoint y: 268, distance: 35.9
click at [246, 270] on div at bounding box center [273, 188] width 354 height 188
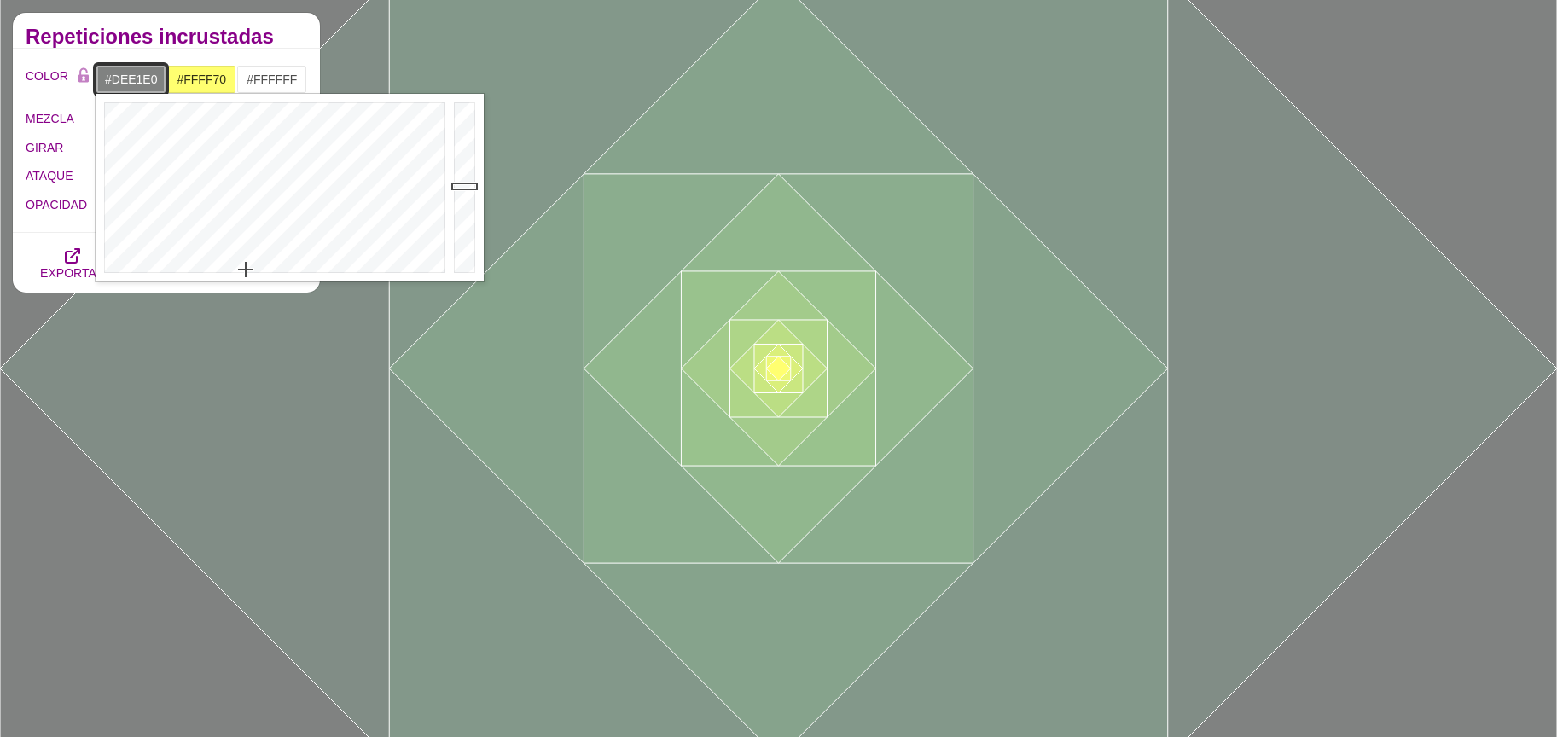
click at [469, 122] on div at bounding box center [467, 188] width 34 height 188
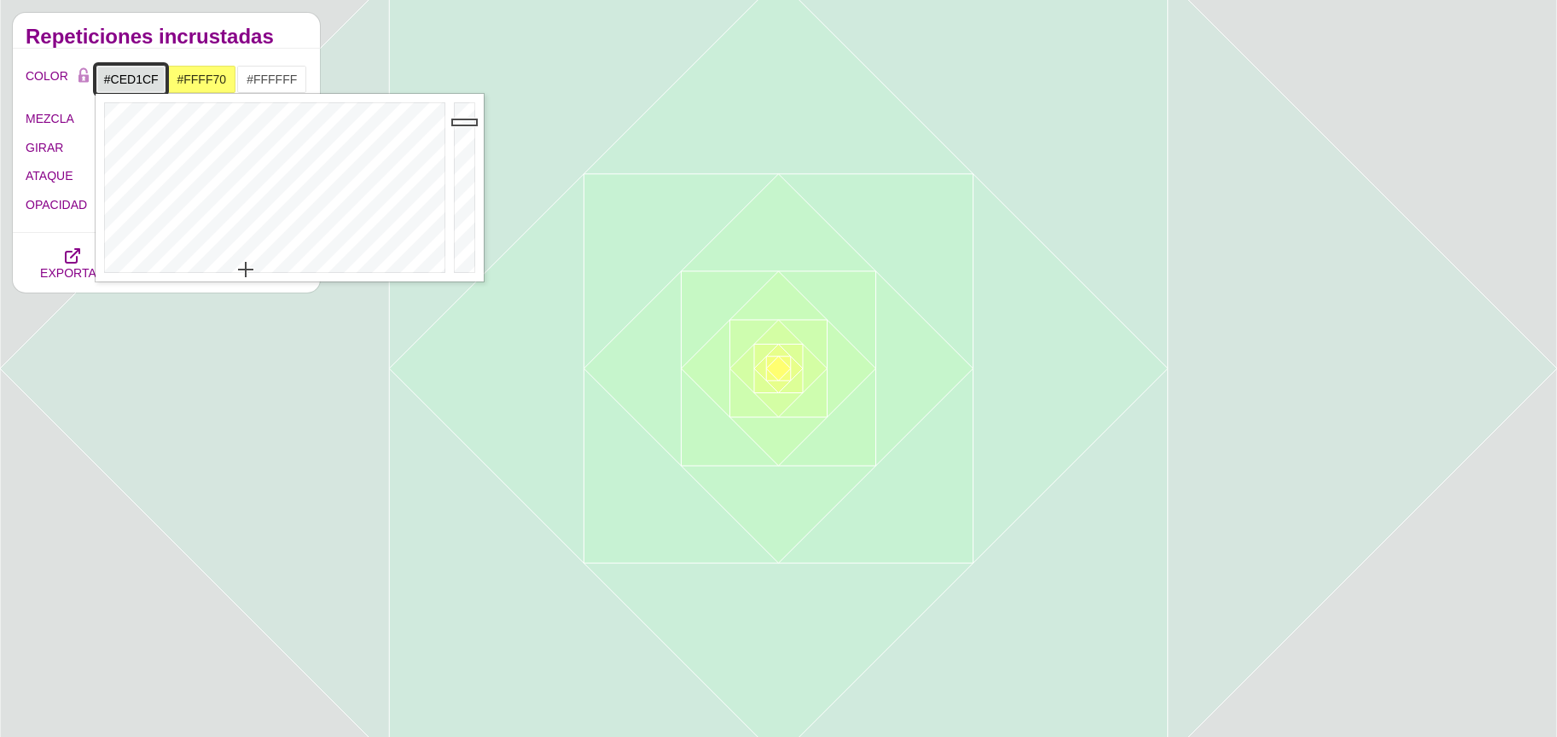
click at [471, 133] on div at bounding box center [467, 188] width 34 height 188
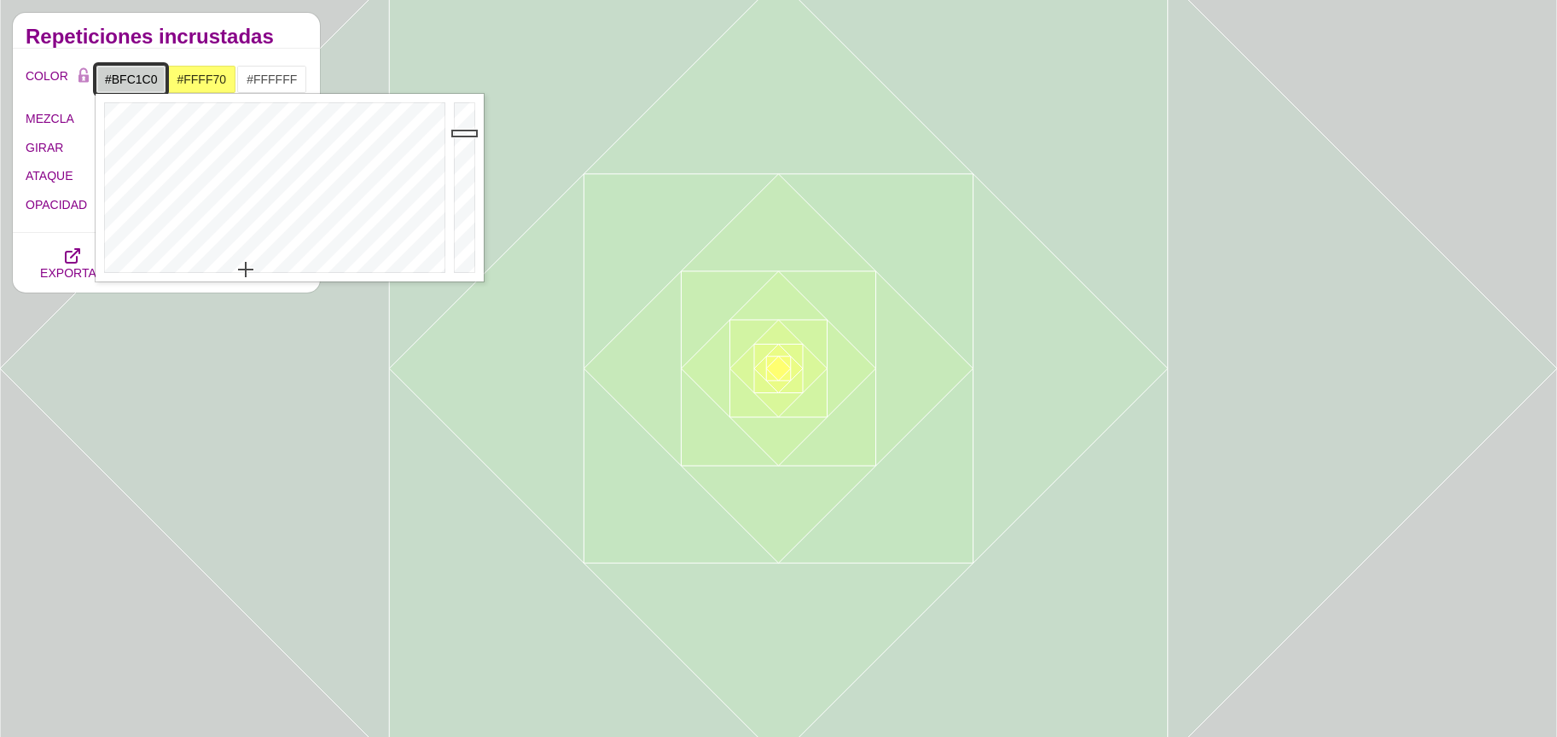
drag, startPoint x: 467, startPoint y: 143, endPoint x: 467, endPoint y: 155, distance: 11.9
click at [467, 146] on div at bounding box center [467, 188] width 34 height 188
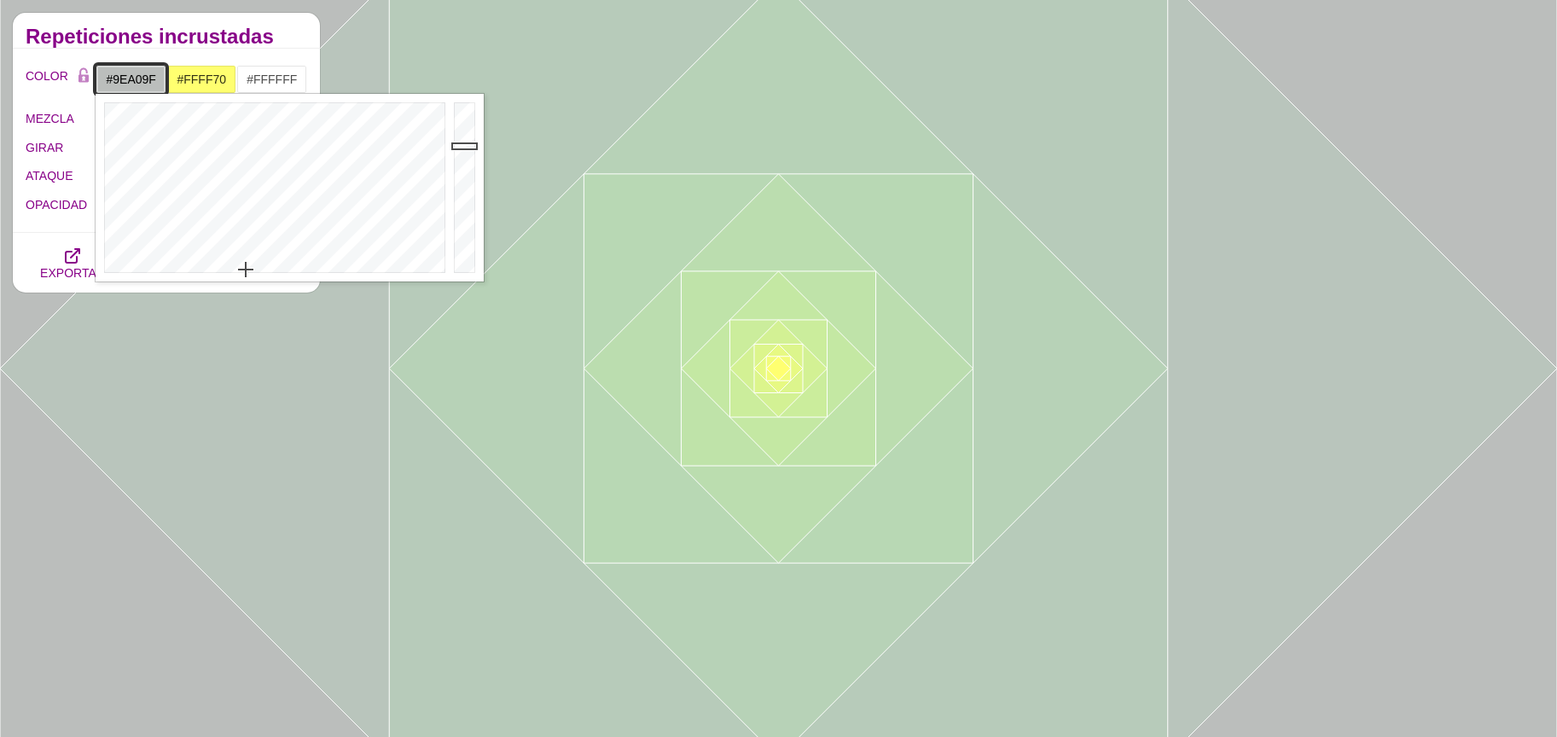
click at [467, 166] on div at bounding box center [467, 188] width 34 height 188
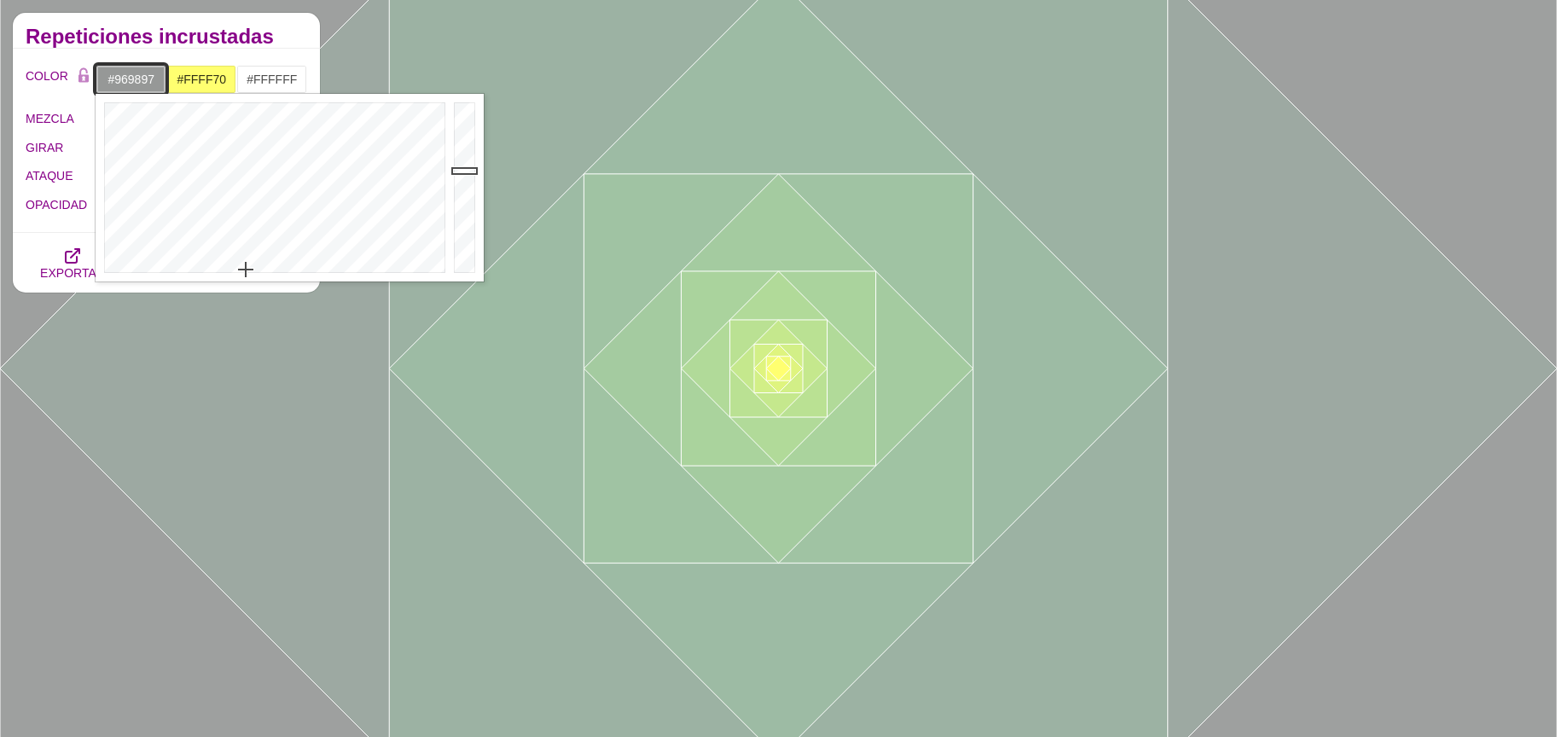
click at [465, 171] on div at bounding box center [467, 188] width 34 height 188
click at [459, 148] on div at bounding box center [467, 188] width 34 height 188
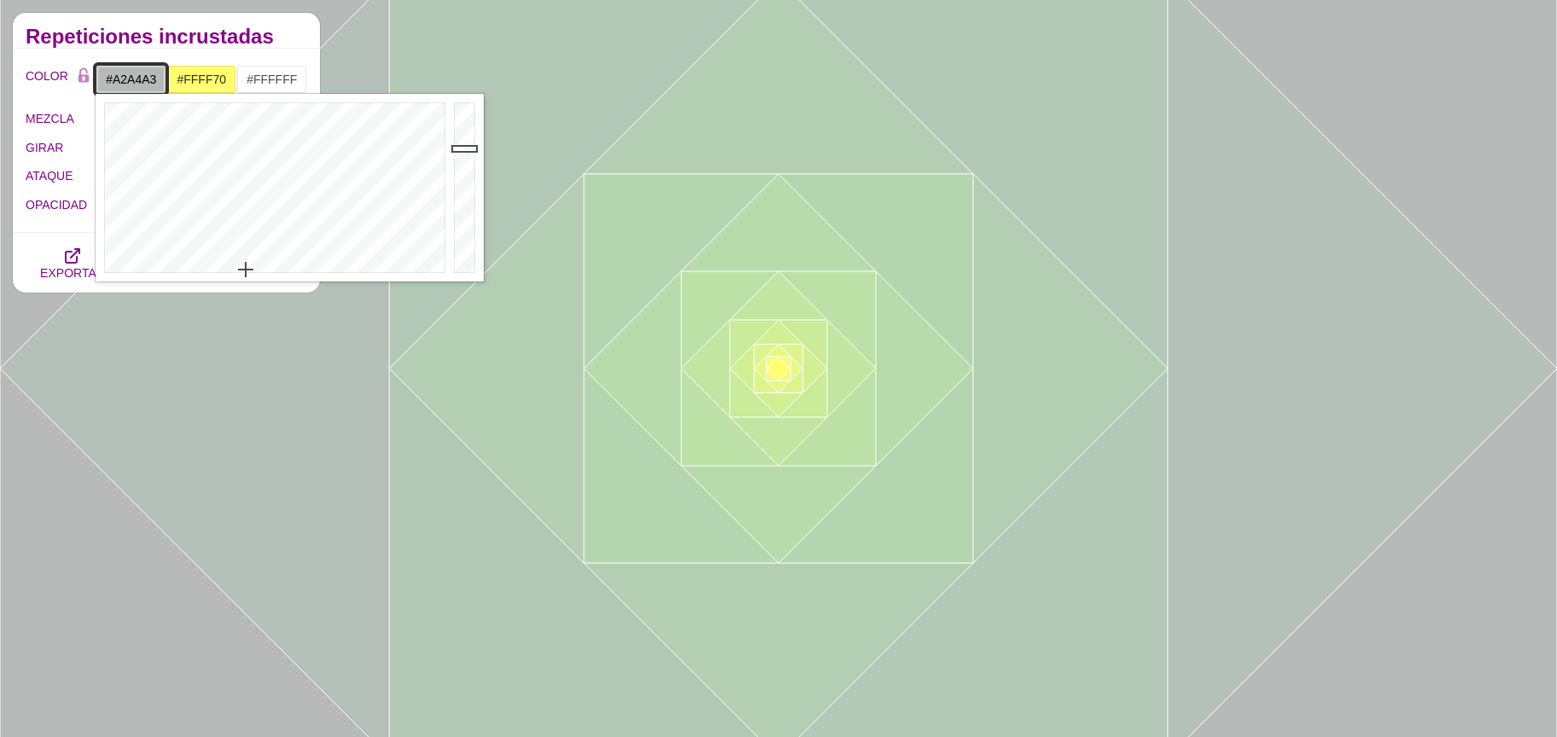
click at [459, 163] on div at bounding box center [467, 188] width 34 height 188
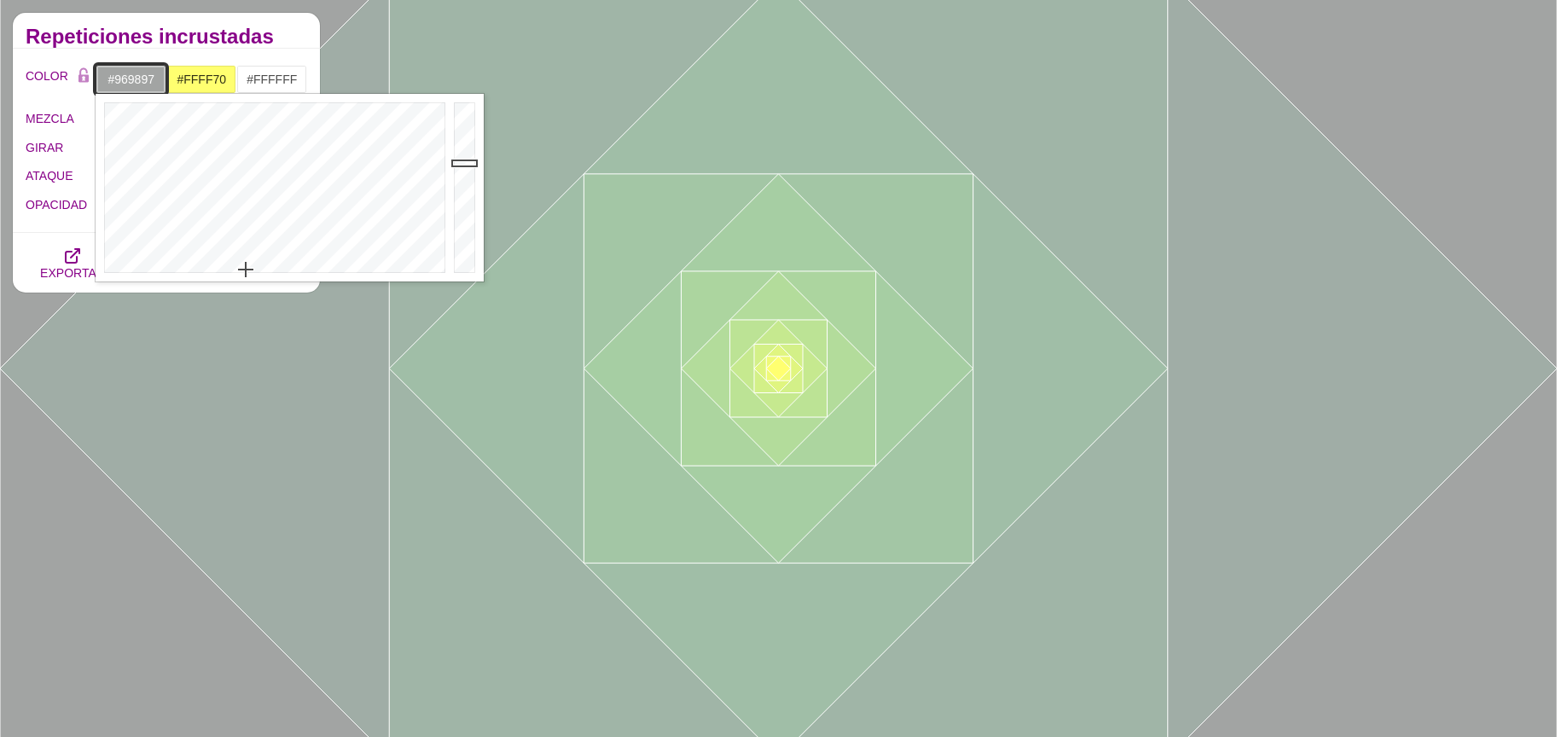
drag, startPoint x: 464, startPoint y: 171, endPoint x: 462, endPoint y: 179, distance: 8.9
click at [464, 171] on div at bounding box center [467, 188] width 34 height 188
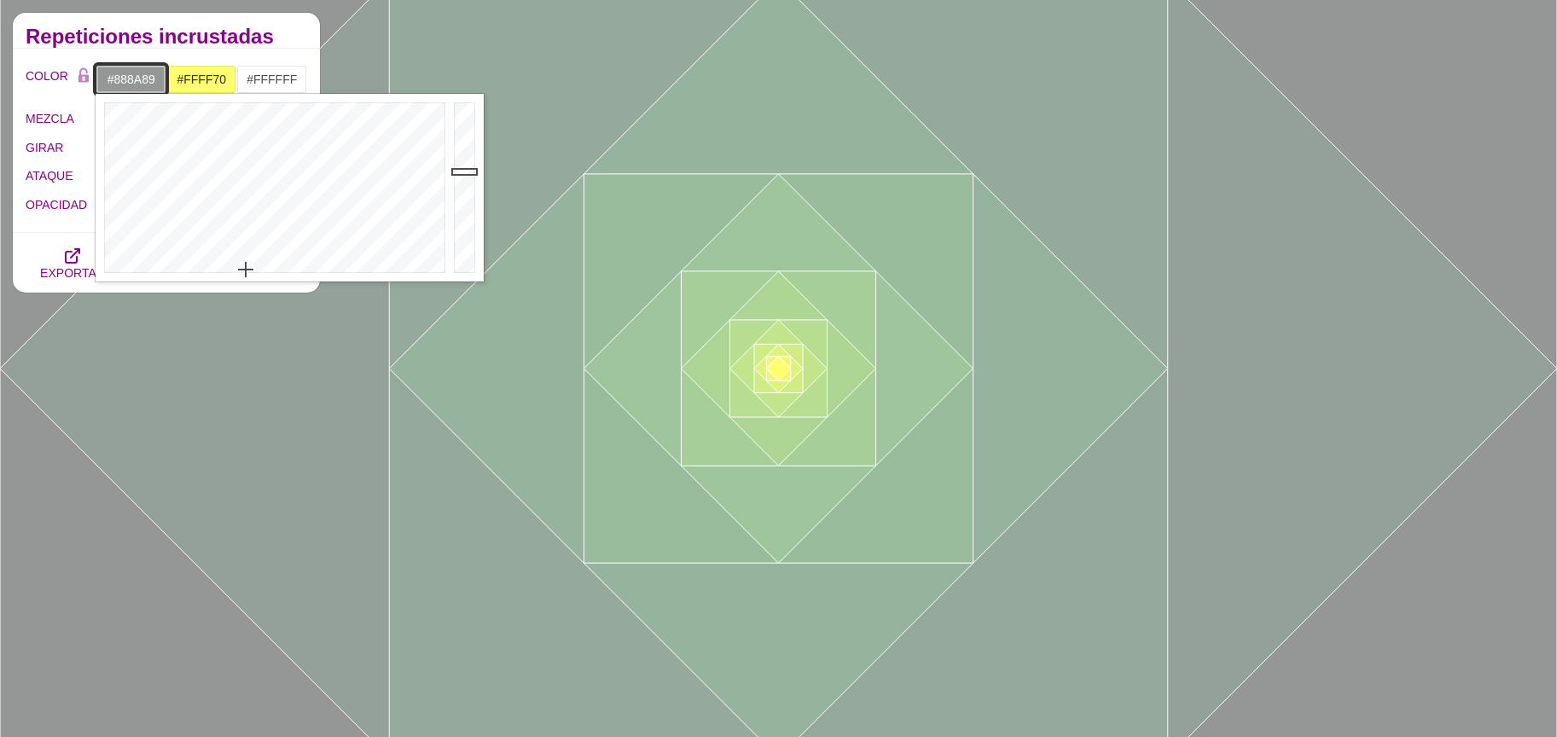
click at [461, 180] on div at bounding box center [467, 188] width 34 height 188
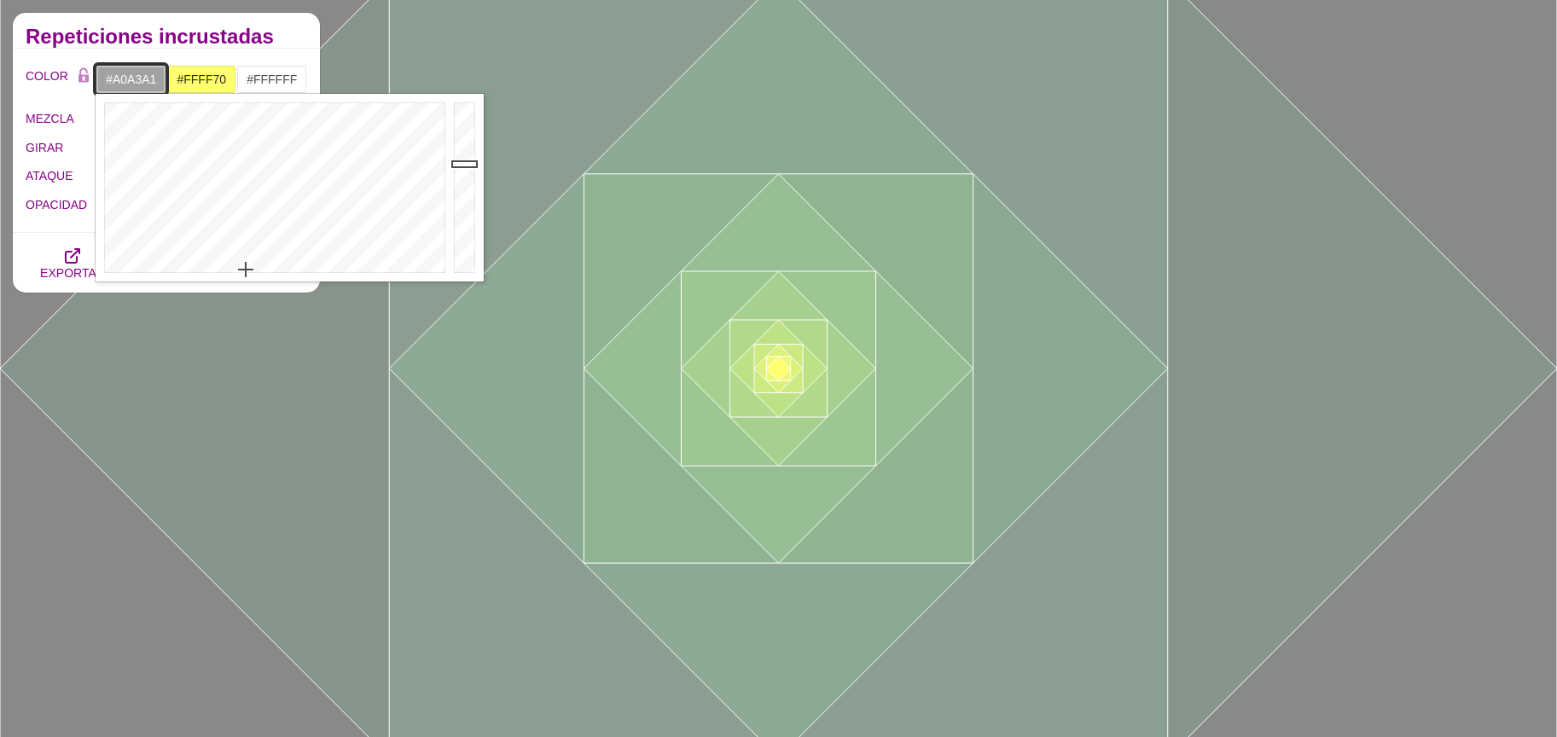
click at [457, 164] on div at bounding box center [467, 188] width 34 height 188
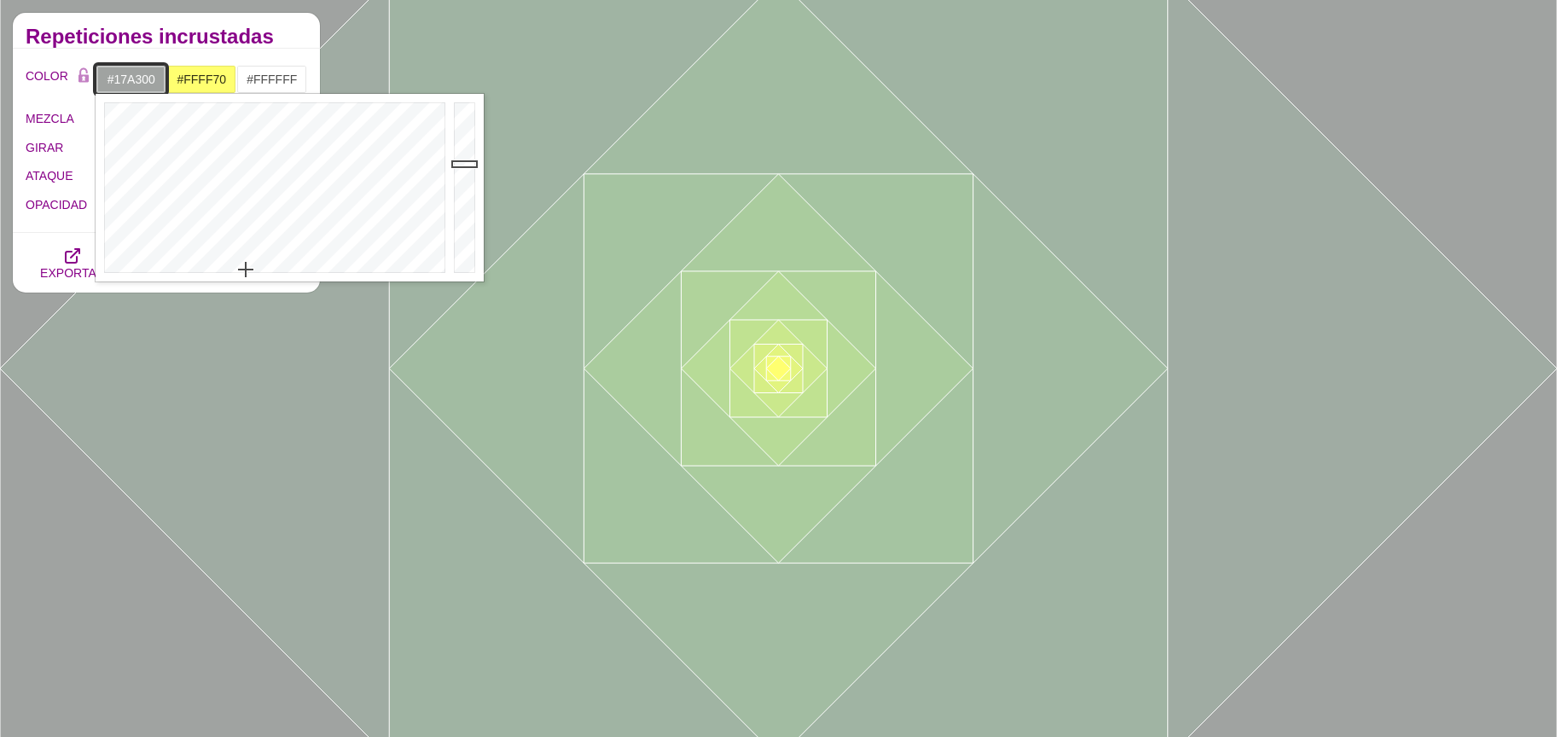
click at [210, 94] on div at bounding box center [273, 188] width 354 height 188
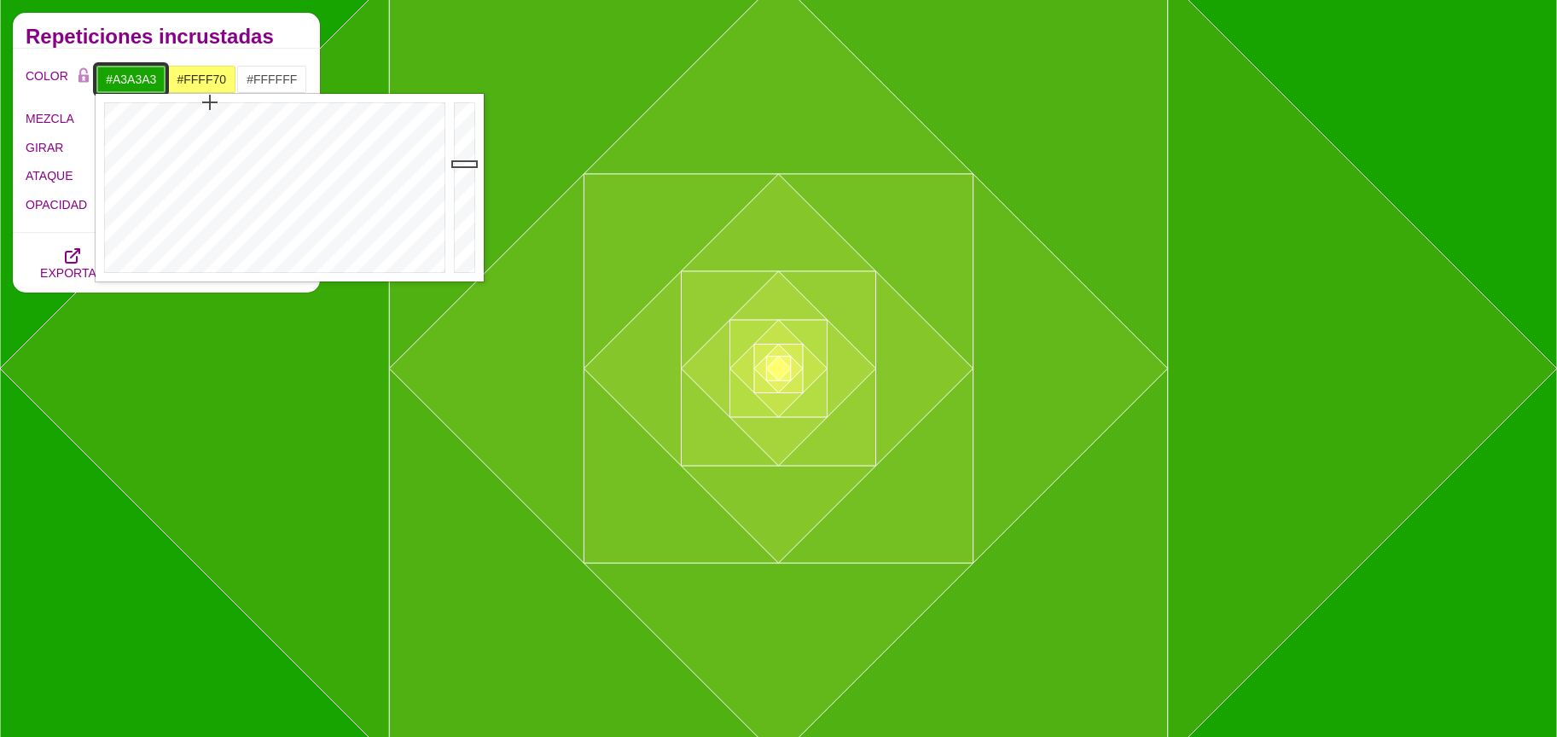
click at [277, 272] on div at bounding box center [273, 188] width 354 height 188
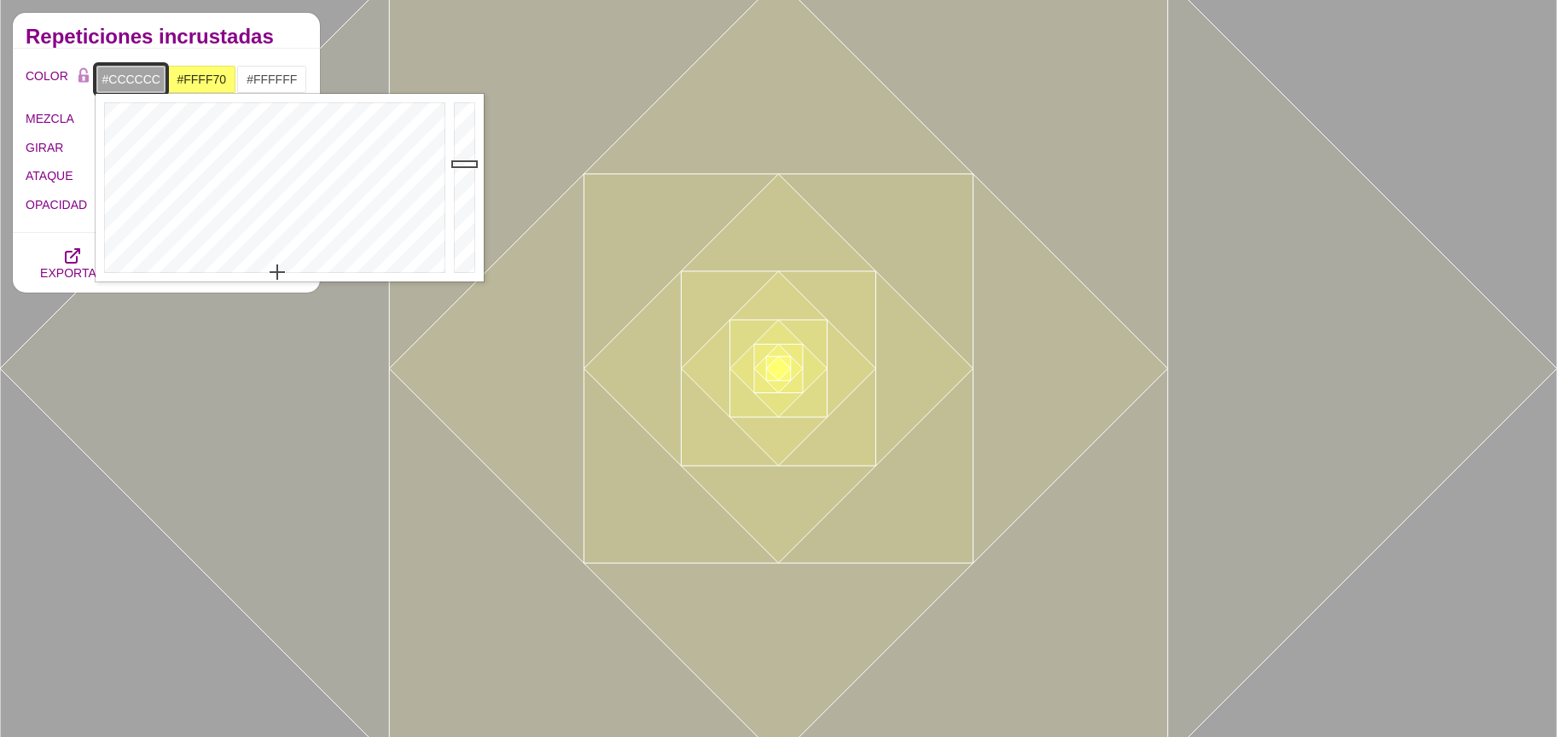
click at [466, 137] on div at bounding box center [467, 188] width 34 height 188
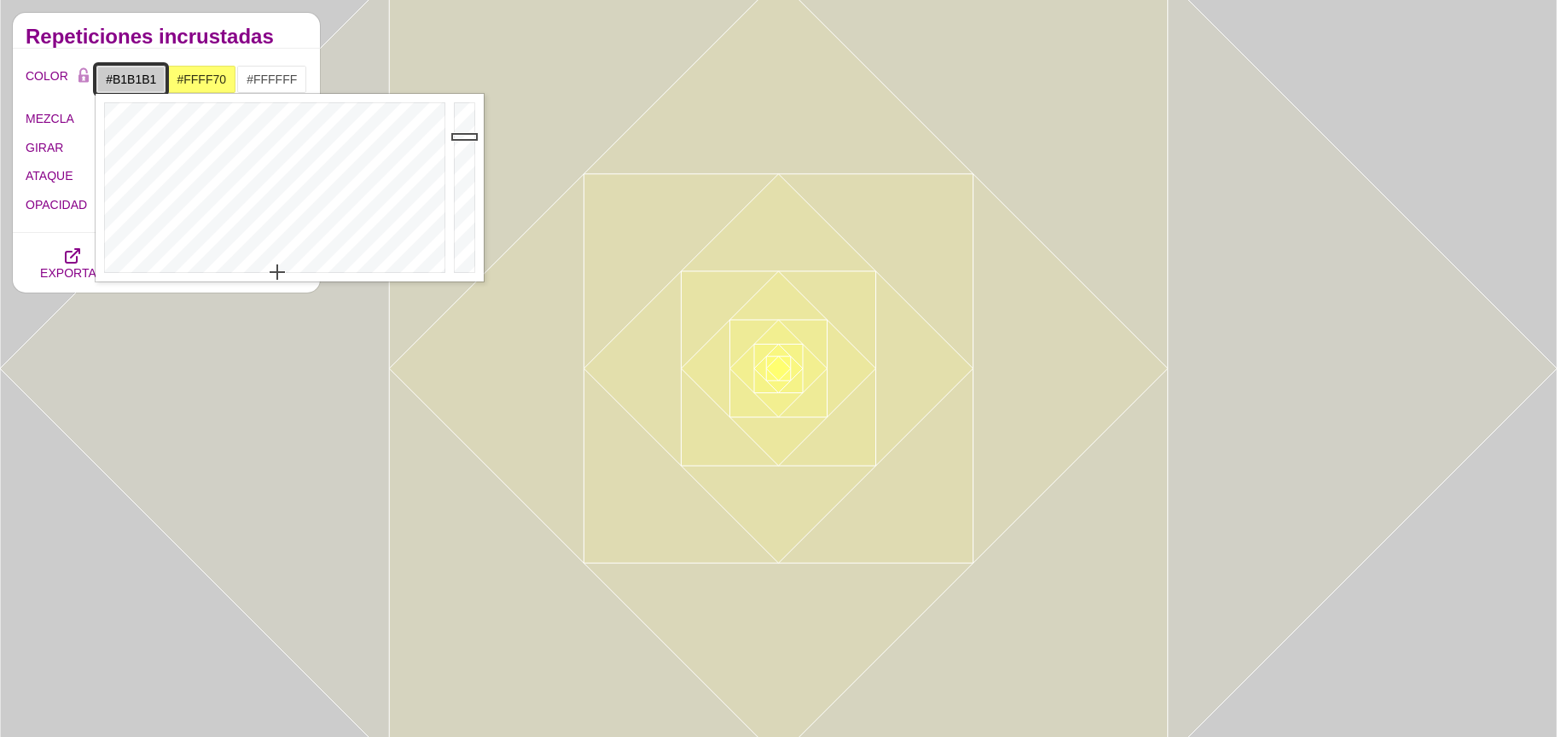
click at [469, 154] on div at bounding box center [467, 188] width 34 height 188
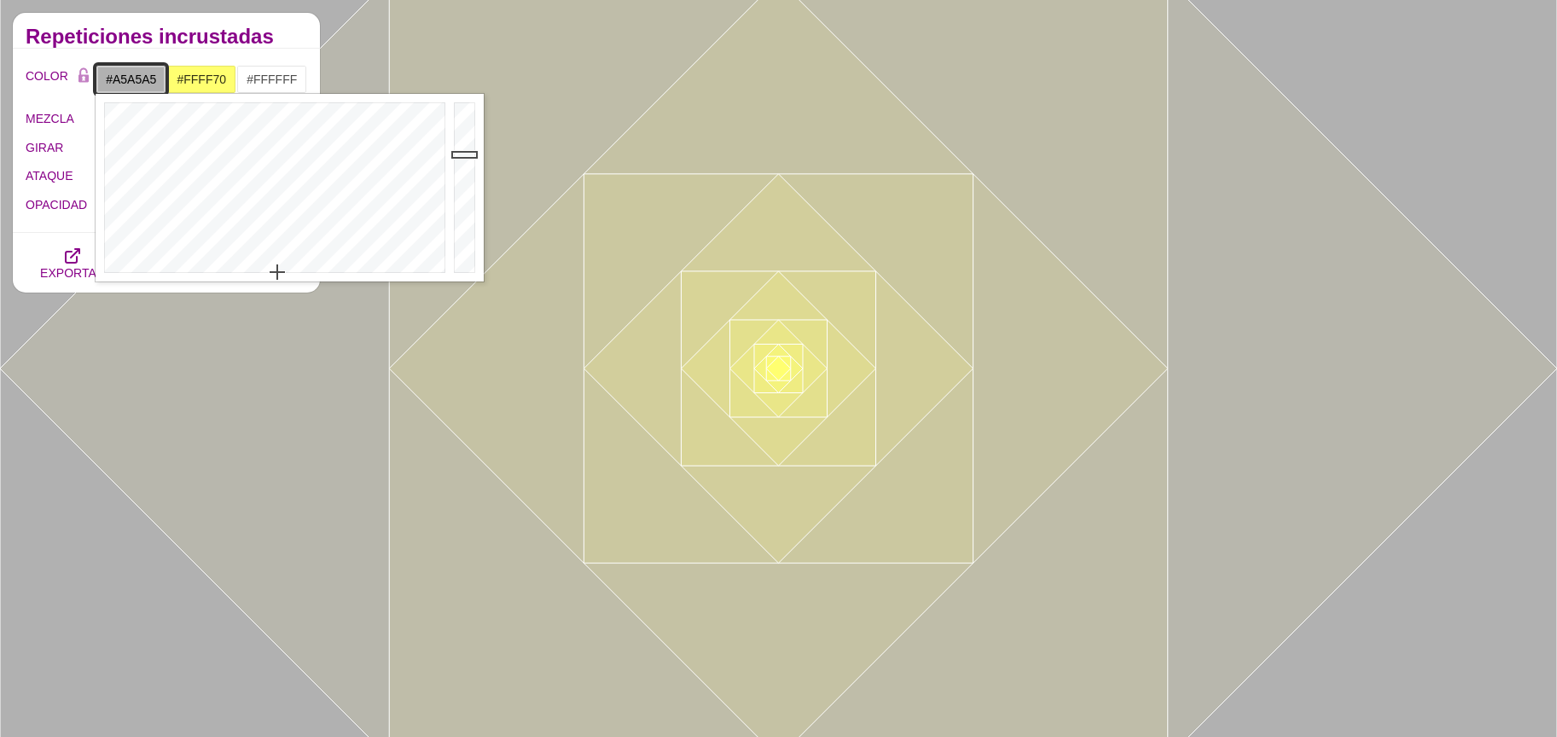
click at [470, 162] on div at bounding box center [467, 188] width 34 height 188
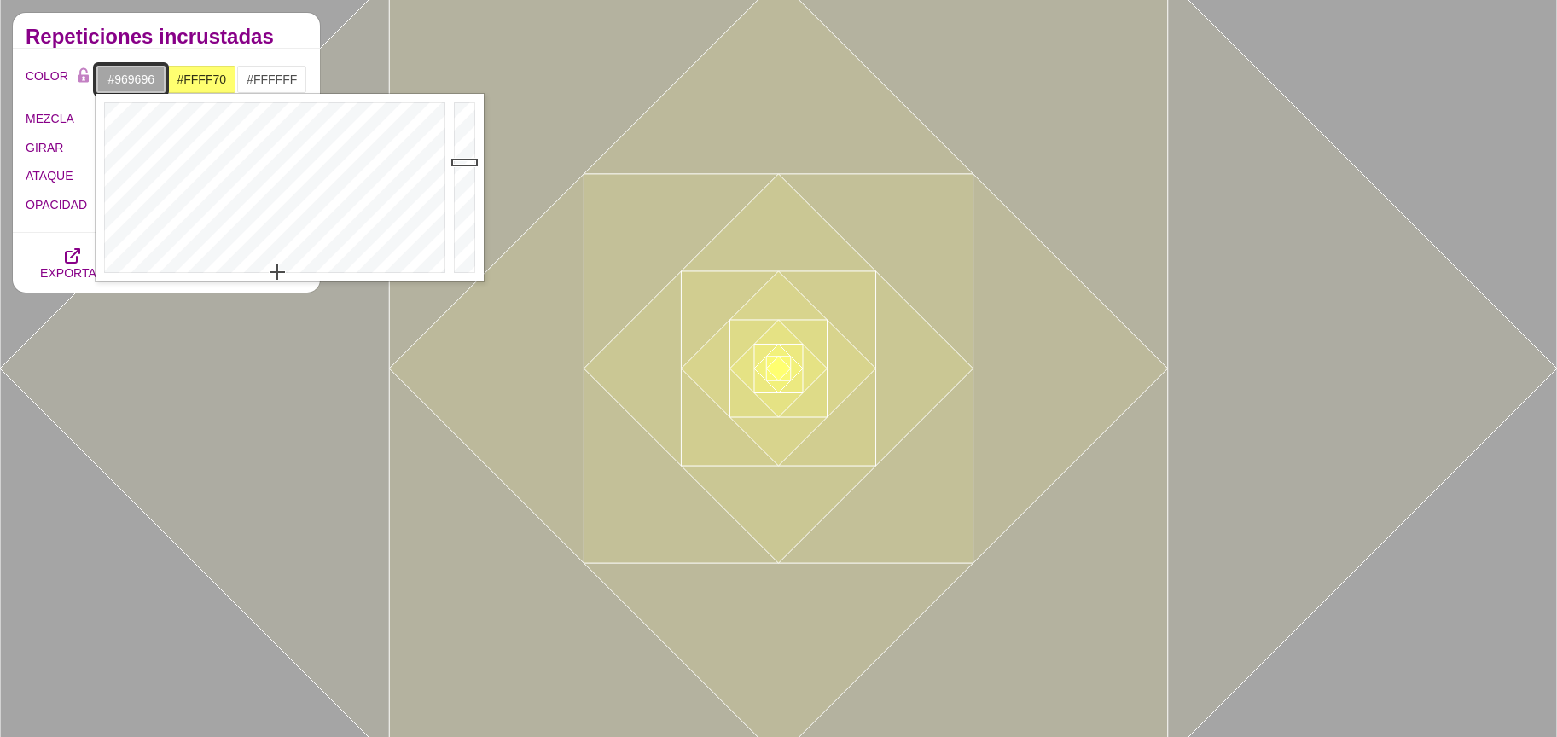
click at [470, 172] on div at bounding box center [467, 188] width 34 height 188
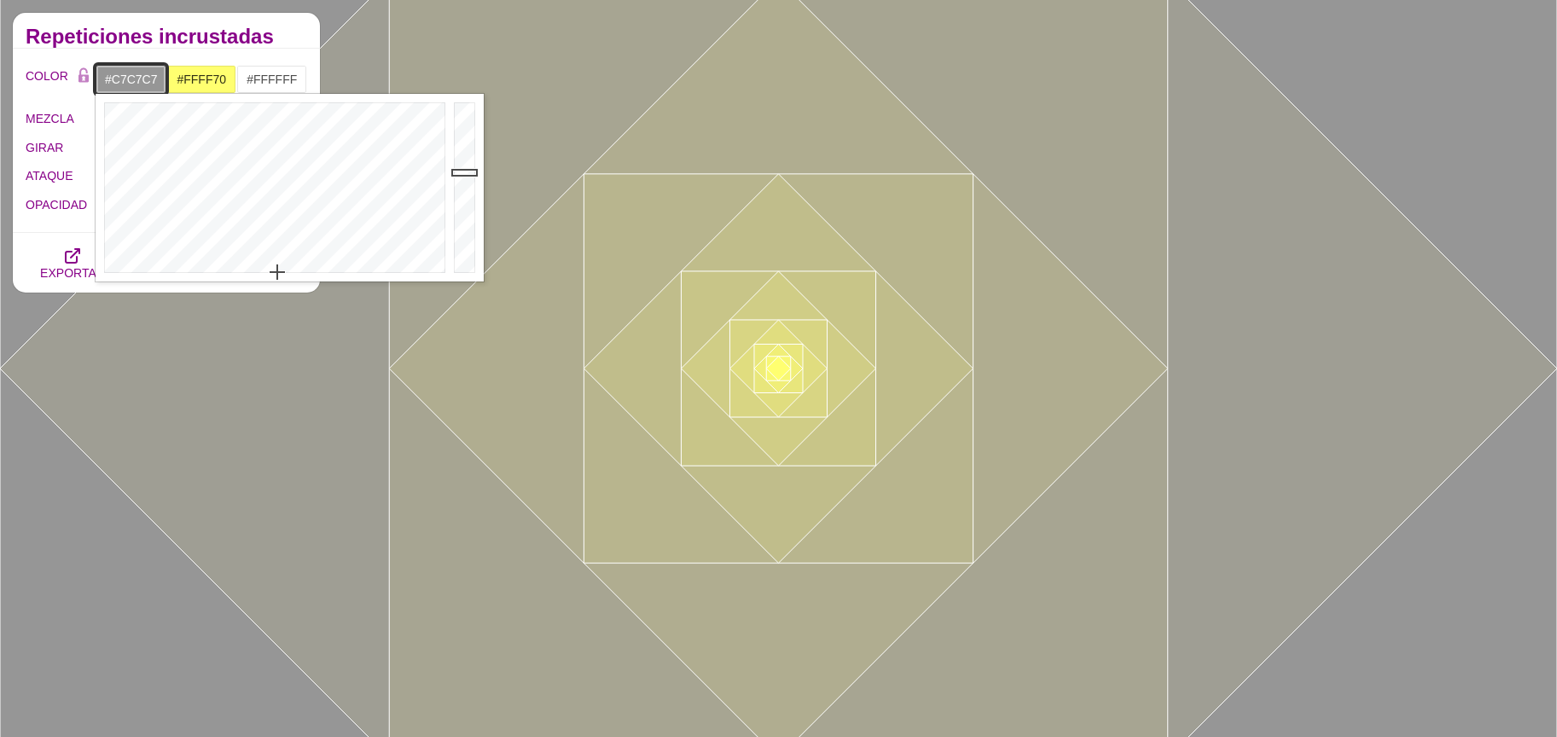
click at [462, 140] on div at bounding box center [467, 188] width 34 height 188
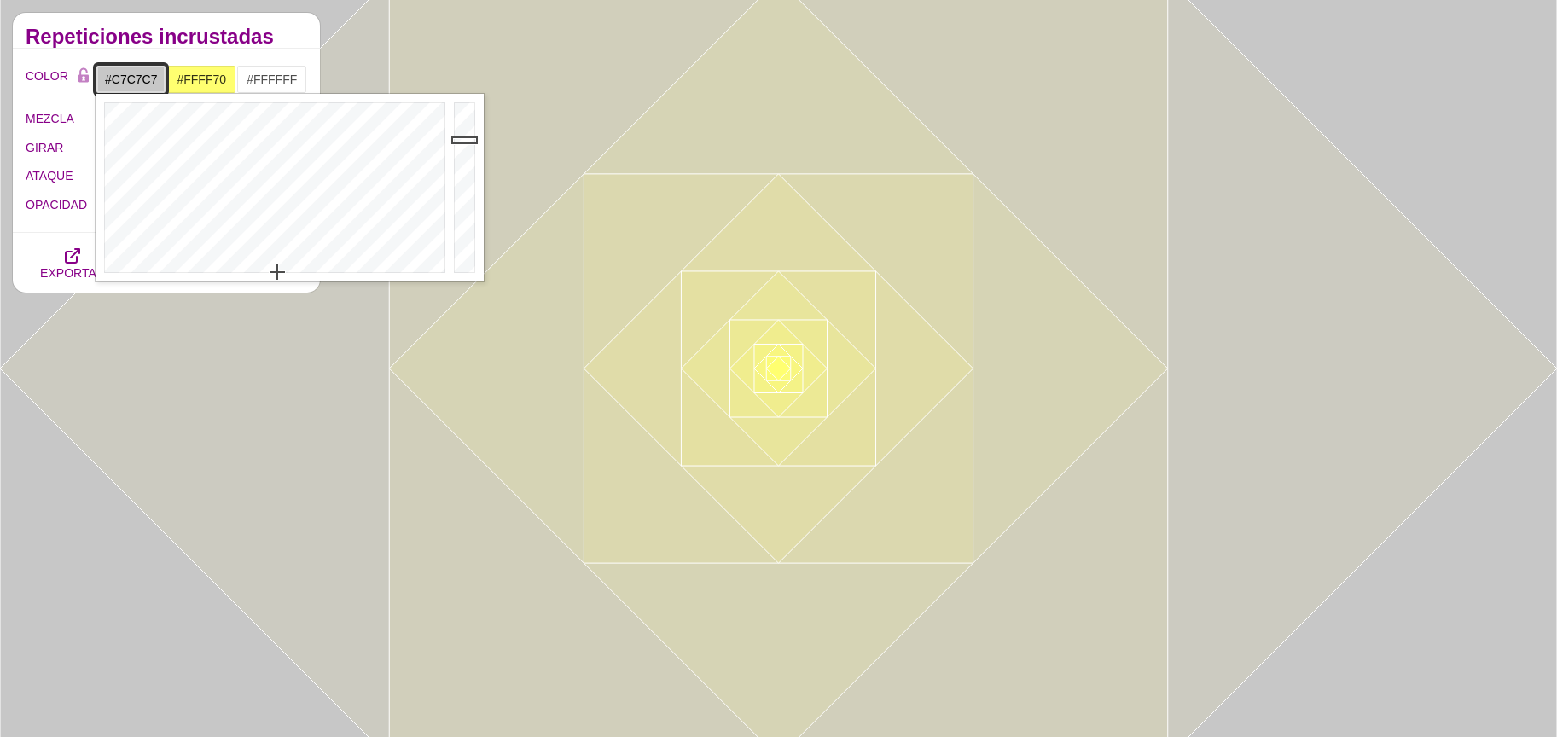
click at [467, 172] on div at bounding box center [467, 188] width 34 height 188
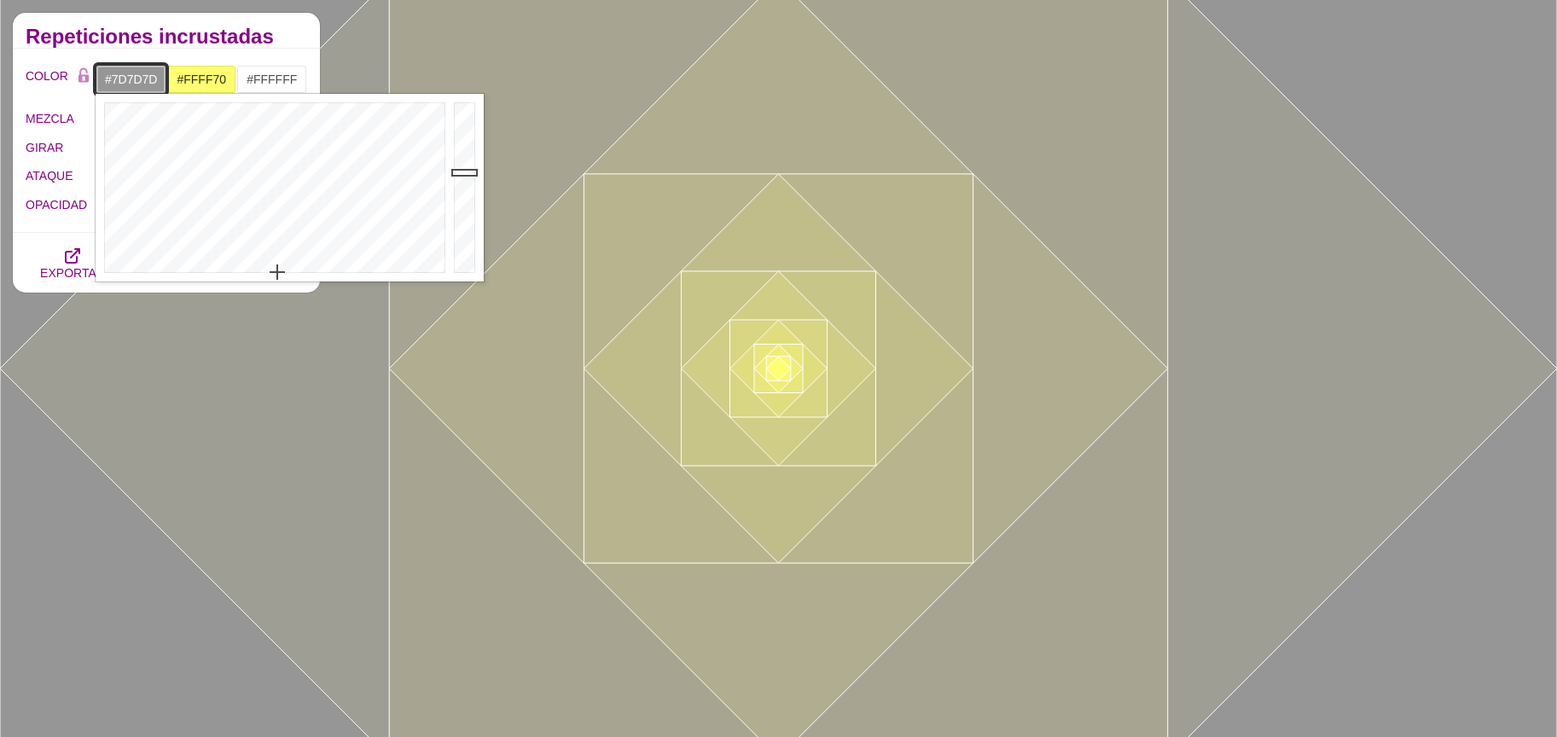
click at [466, 189] on div at bounding box center [467, 188] width 34 height 188
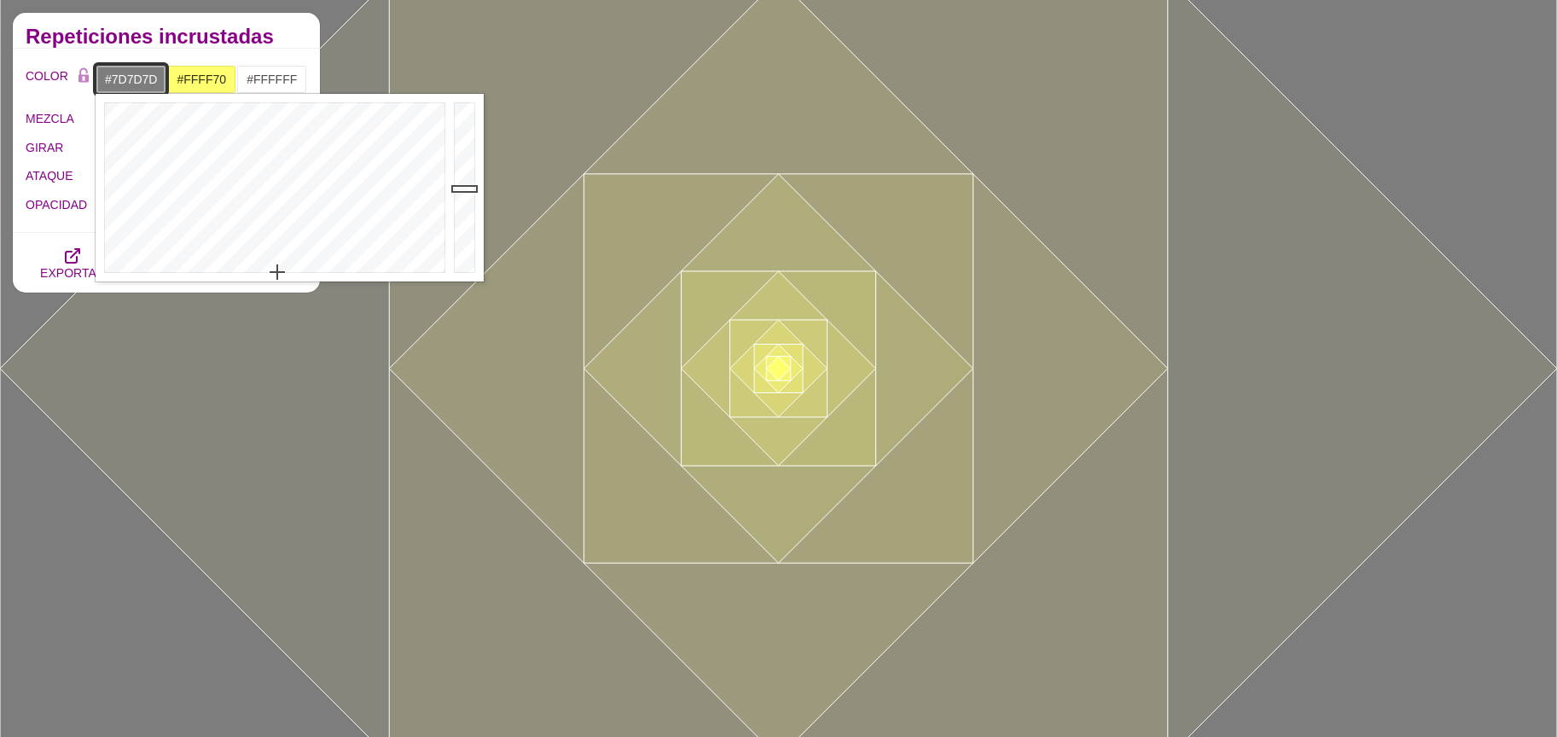
type input "#767676"
click at [465, 194] on div at bounding box center [467, 188] width 34 height 188
click at [216, 88] on input "#FFFF70" at bounding box center [201, 79] width 71 height 29
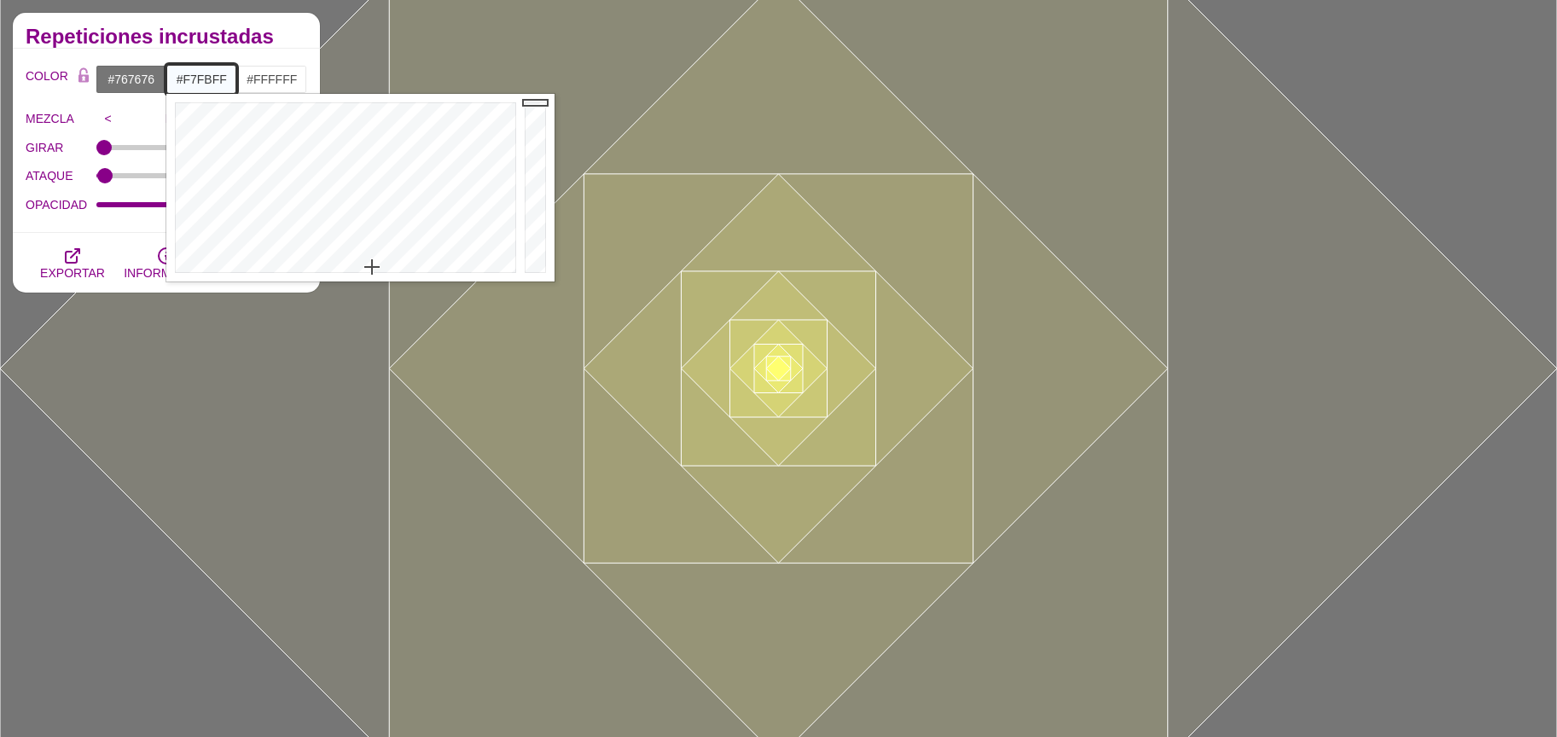
click at [372, 267] on div at bounding box center [343, 188] width 354 height 188
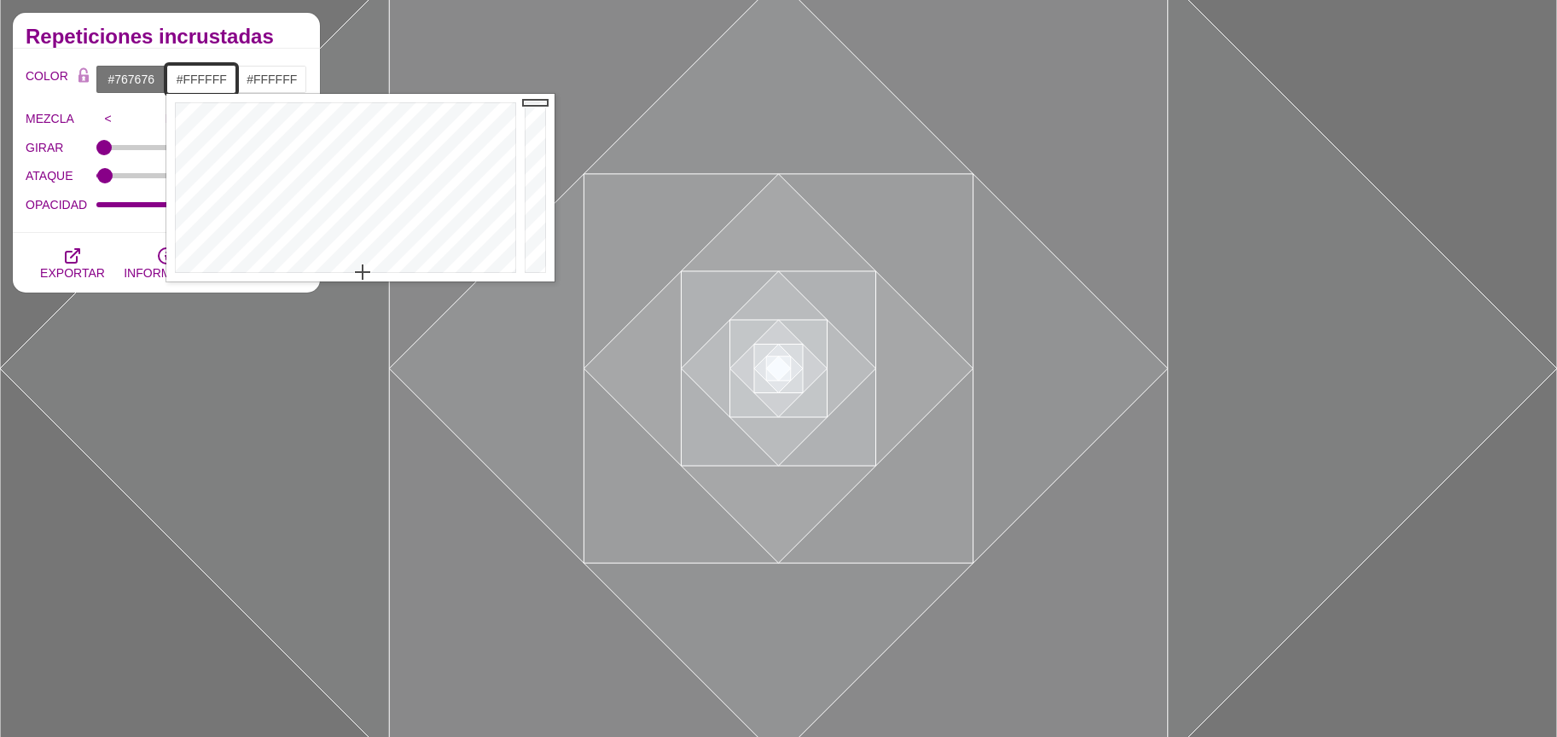
click at [360, 276] on div at bounding box center [343, 188] width 354 height 188
click at [535, 142] on div at bounding box center [537, 188] width 34 height 188
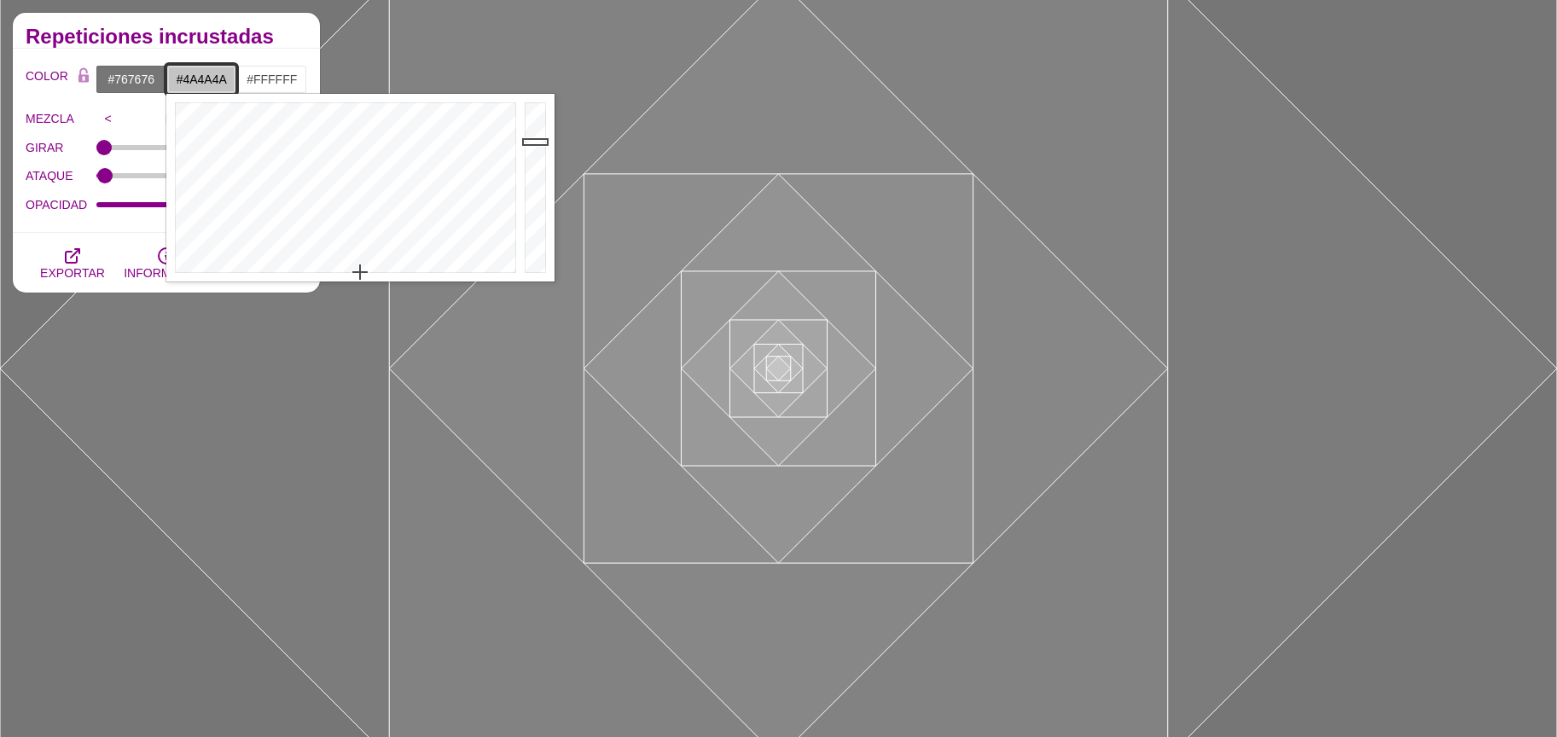
click at [532, 223] on div at bounding box center [537, 188] width 34 height 188
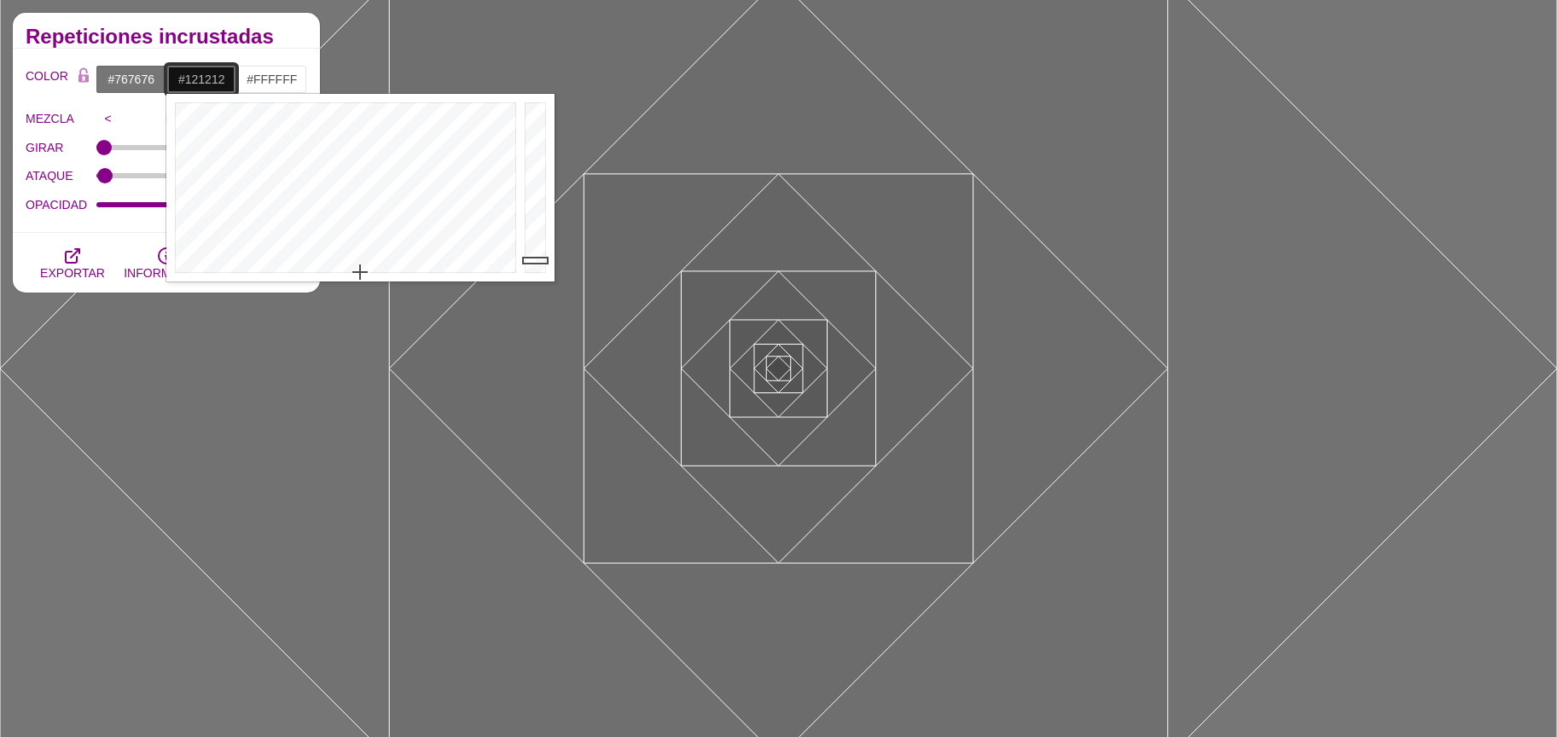
drag, startPoint x: 533, startPoint y: 256, endPoint x: 533, endPoint y: 270, distance: 14.5
click at [533, 261] on div at bounding box center [537, 188] width 34 height 188
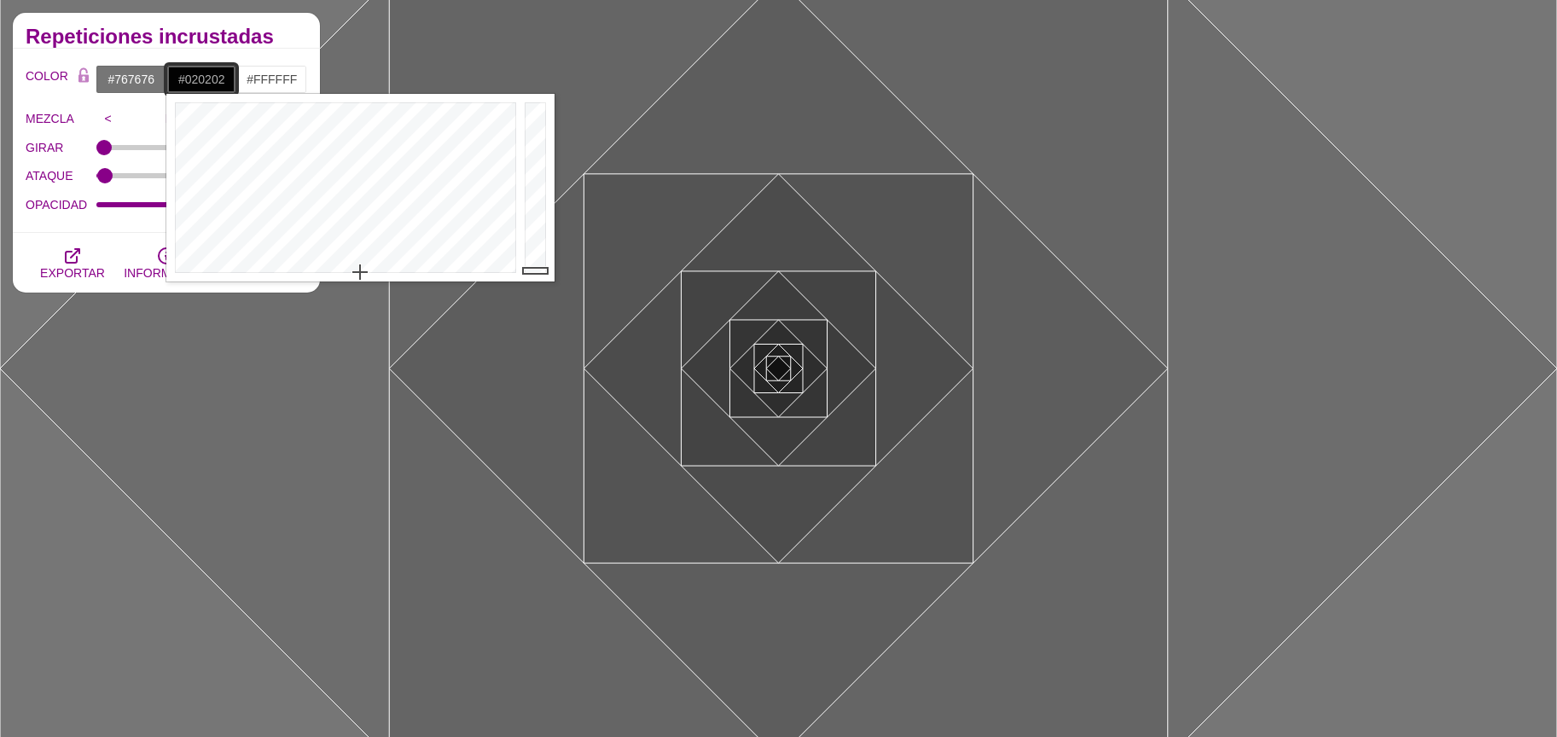
click at [533, 270] on div at bounding box center [537, 188] width 34 height 188
type input "#DBDBDB"
click at [531, 126] on div at bounding box center [537, 188] width 34 height 188
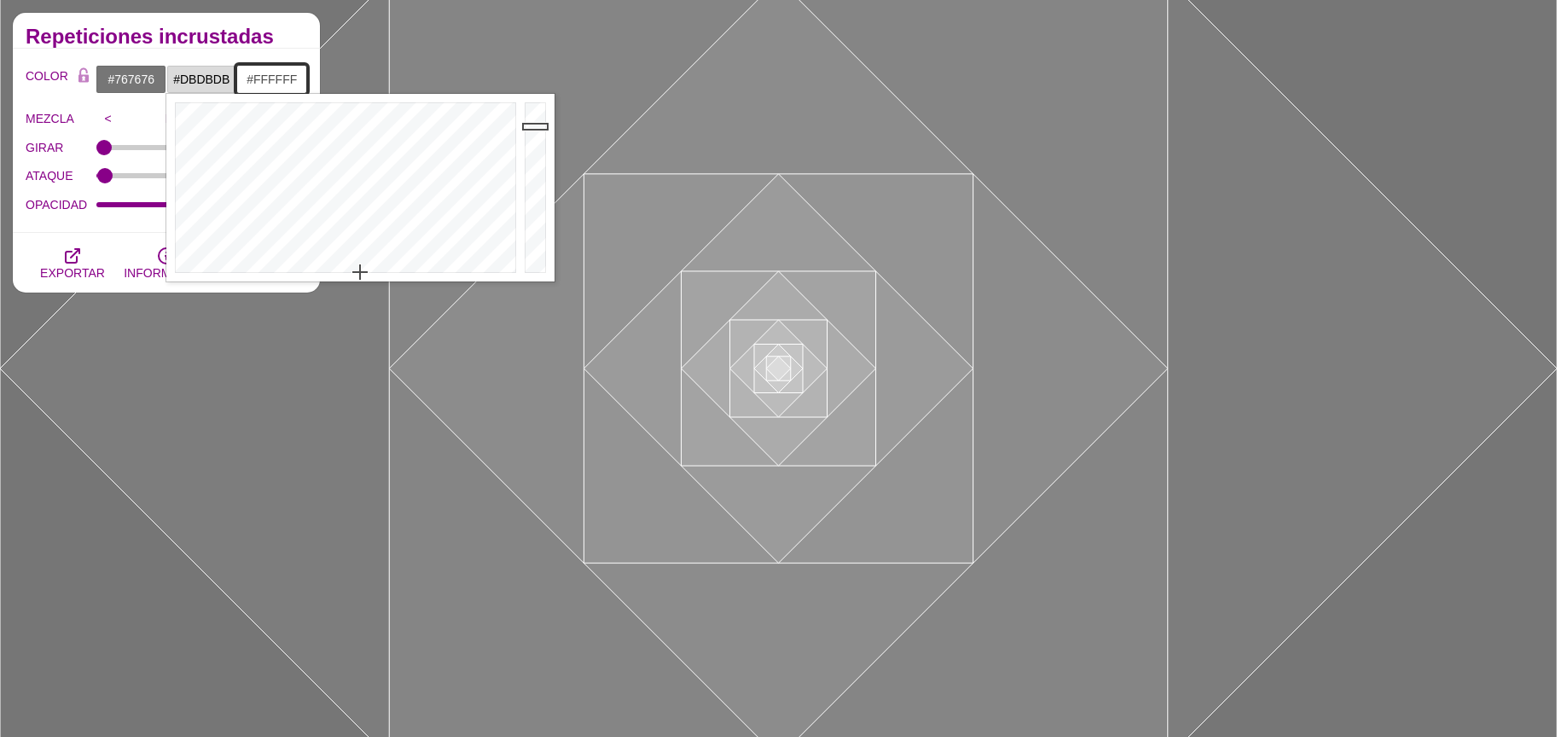
click at [285, 80] on input "#FFFFFF" at bounding box center [271, 79] width 71 height 29
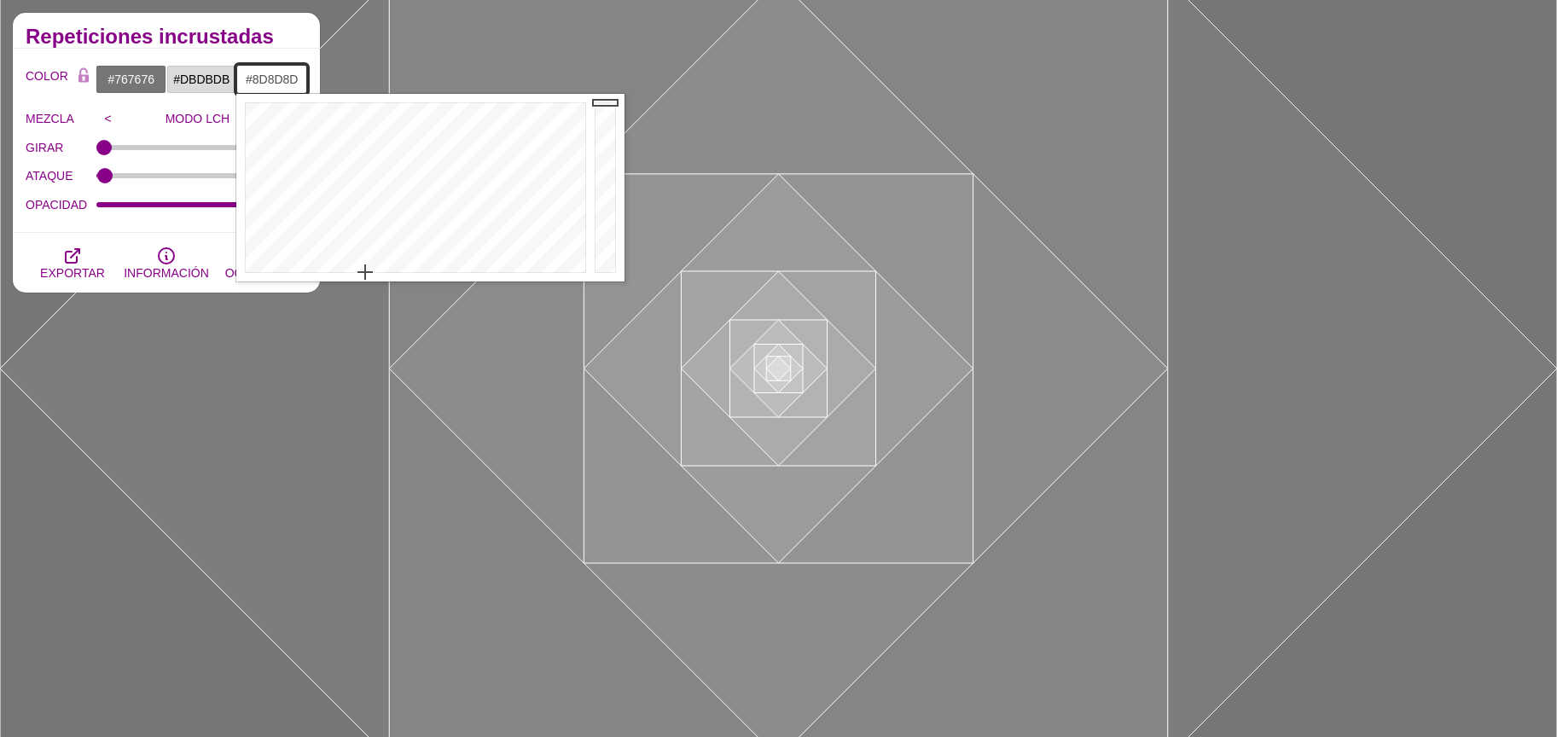
click at [593, 178] on div at bounding box center [607, 188] width 34 height 188
click at [598, 219] on div at bounding box center [607, 188] width 34 height 188
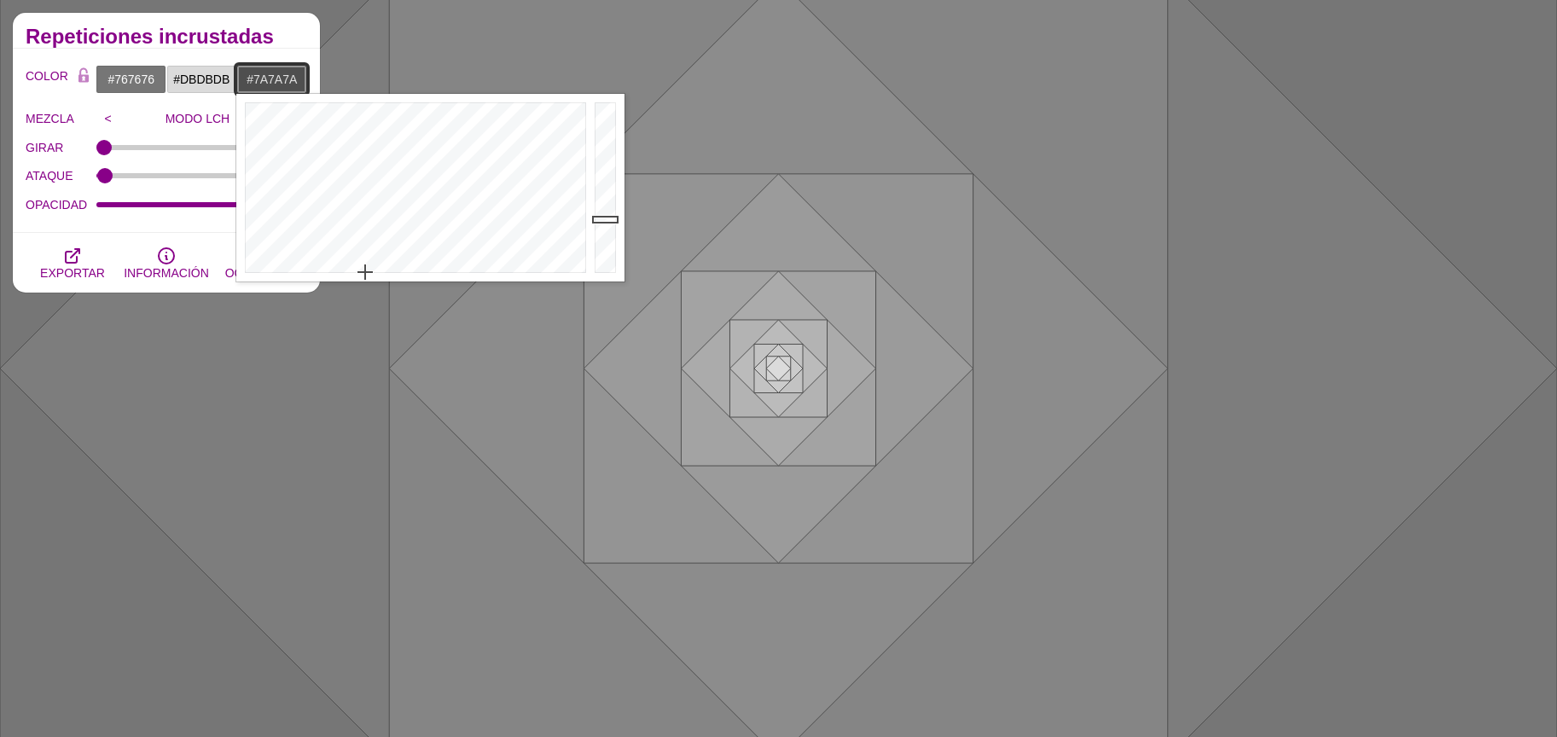
click at [603, 191] on div at bounding box center [607, 188] width 34 height 188
click at [600, 176] on div at bounding box center [607, 188] width 34 height 188
click at [595, 161] on div at bounding box center [607, 188] width 34 height 188
click at [594, 149] on div at bounding box center [607, 188] width 34 height 188
click at [591, 137] on div at bounding box center [607, 188] width 34 height 188
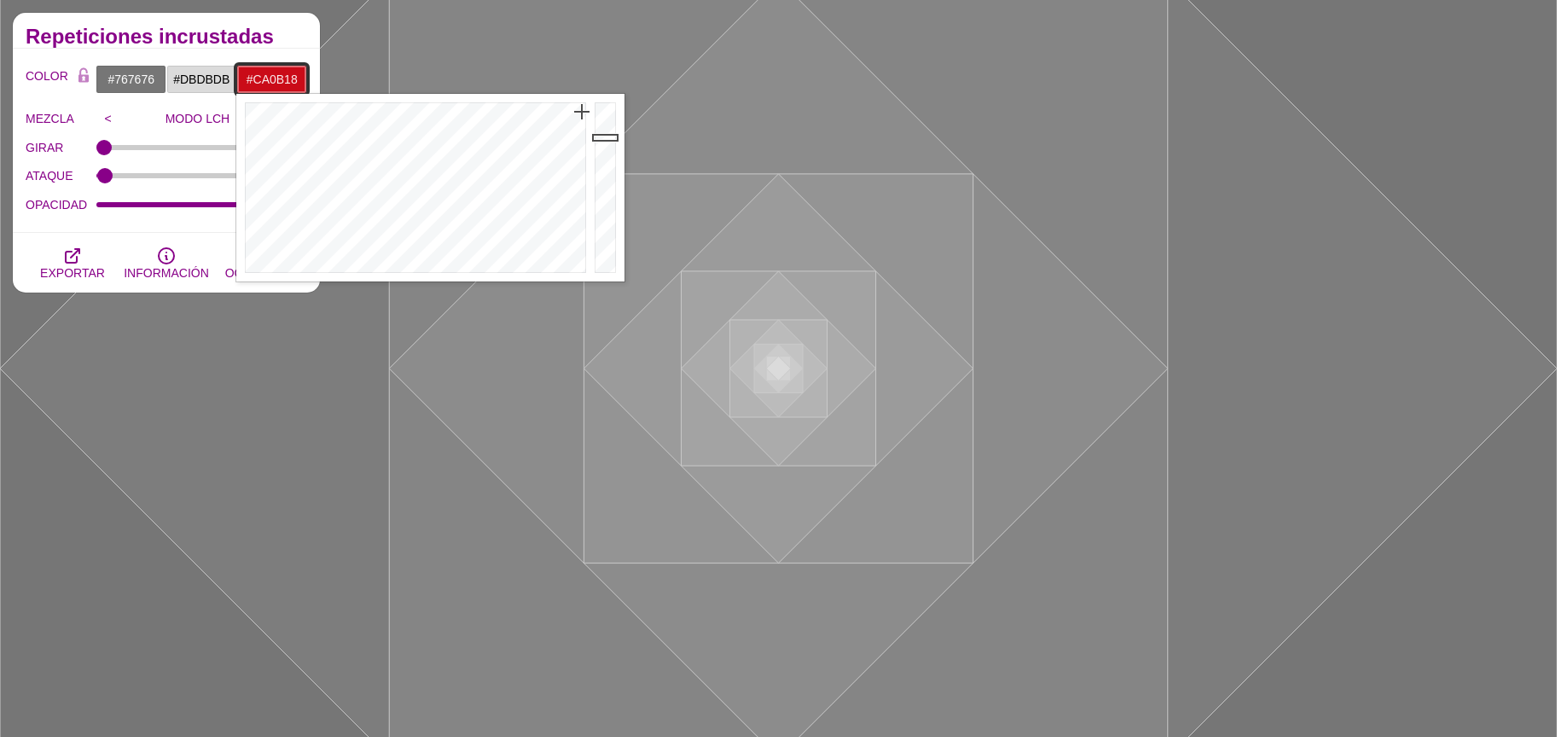
drag, startPoint x: 585, startPoint y: 125, endPoint x: 582, endPoint y: 112, distance: 13.2
click at [582, 112] on div at bounding box center [413, 188] width 354 height 188
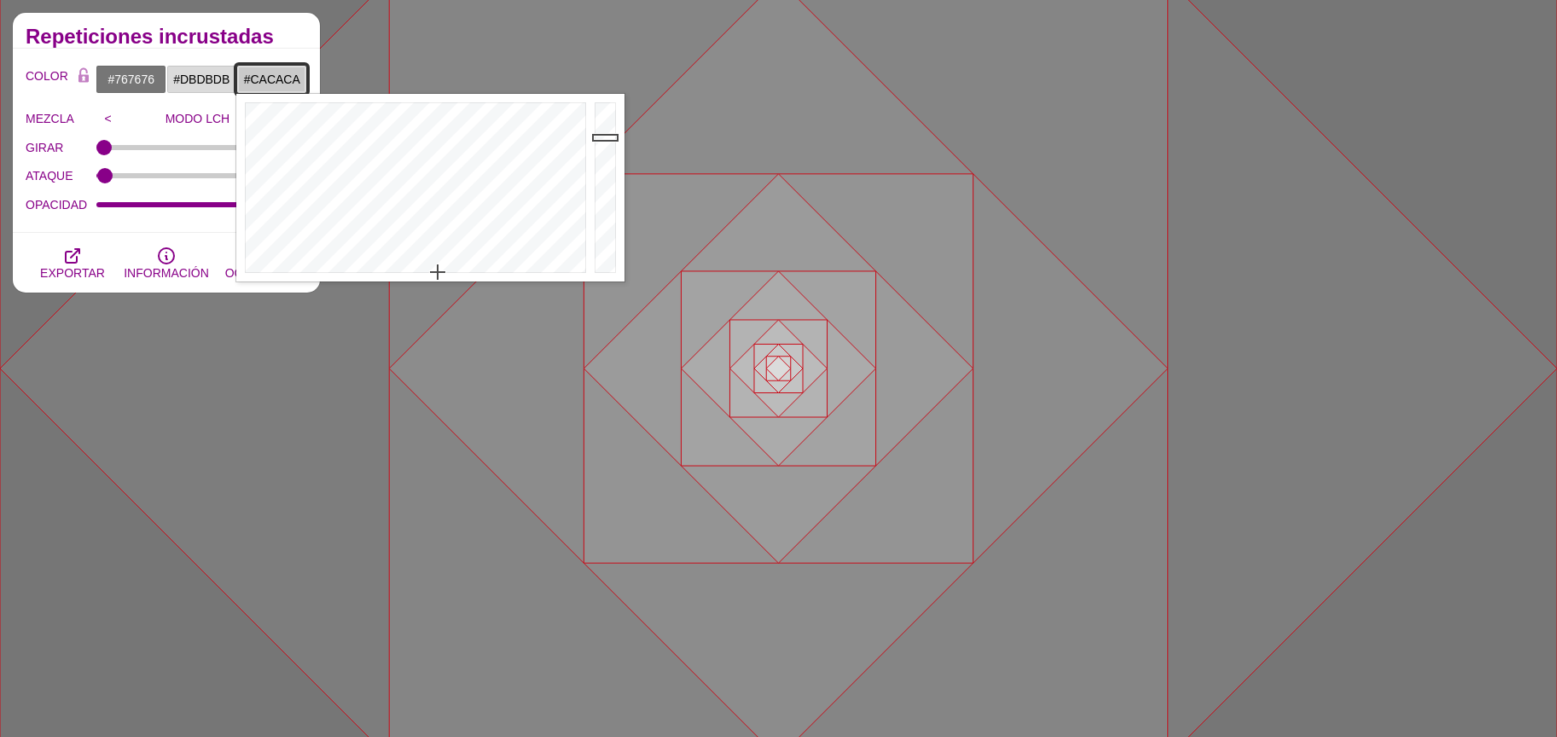
drag, startPoint x: 469, startPoint y: 260, endPoint x: 438, endPoint y: 275, distance: 34.7
click at [438, 275] on div at bounding box center [413, 188] width 354 height 188
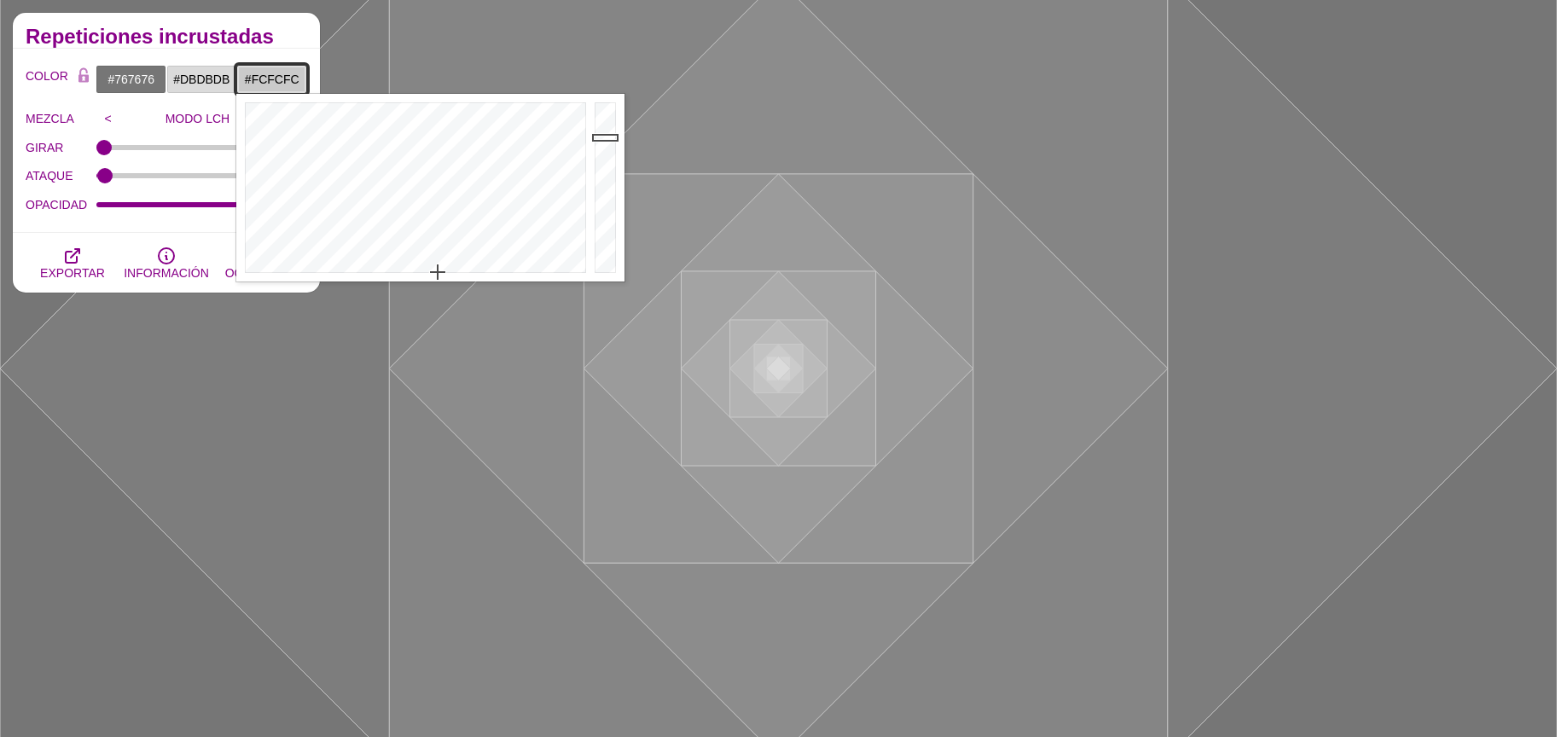
click at [591, 104] on div at bounding box center [607, 188] width 34 height 188
click at [597, 115] on div at bounding box center [607, 188] width 34 height 188
click at [597, 127] on div at bounding box center [607, 188] width 34 height 188
click at [595, 138] on div at bounding box center [607, 188] width 34 height 188
click at [601, 143] on div at bounding box center [607, 188] width 34 height 188
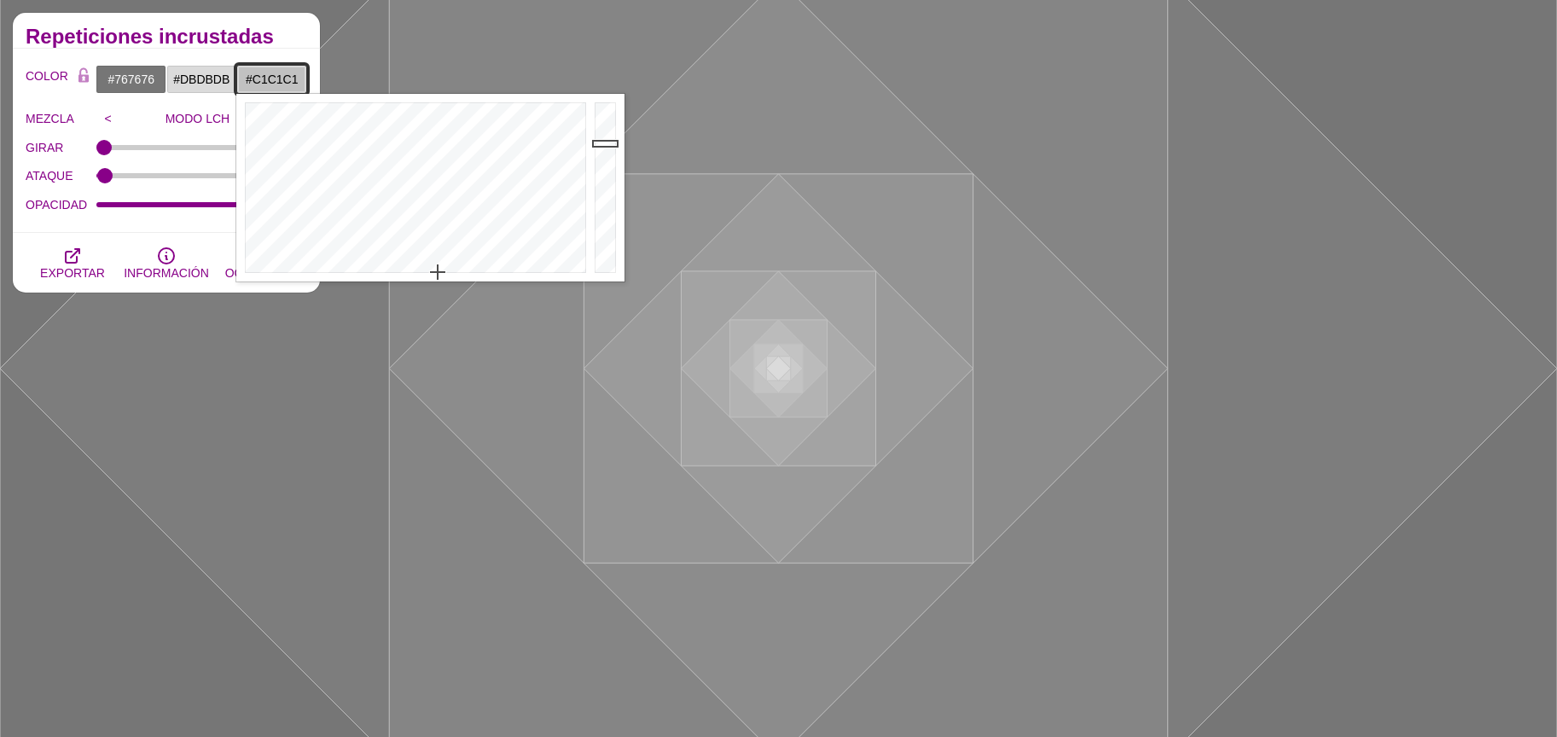
type input "#A9A9A9"
click at [598, 160] on div at bounding box center [607, 188] width 34 height 188
click at [115, 84] on input "#767676" at bounding box center [131, 79] width 71 height 29
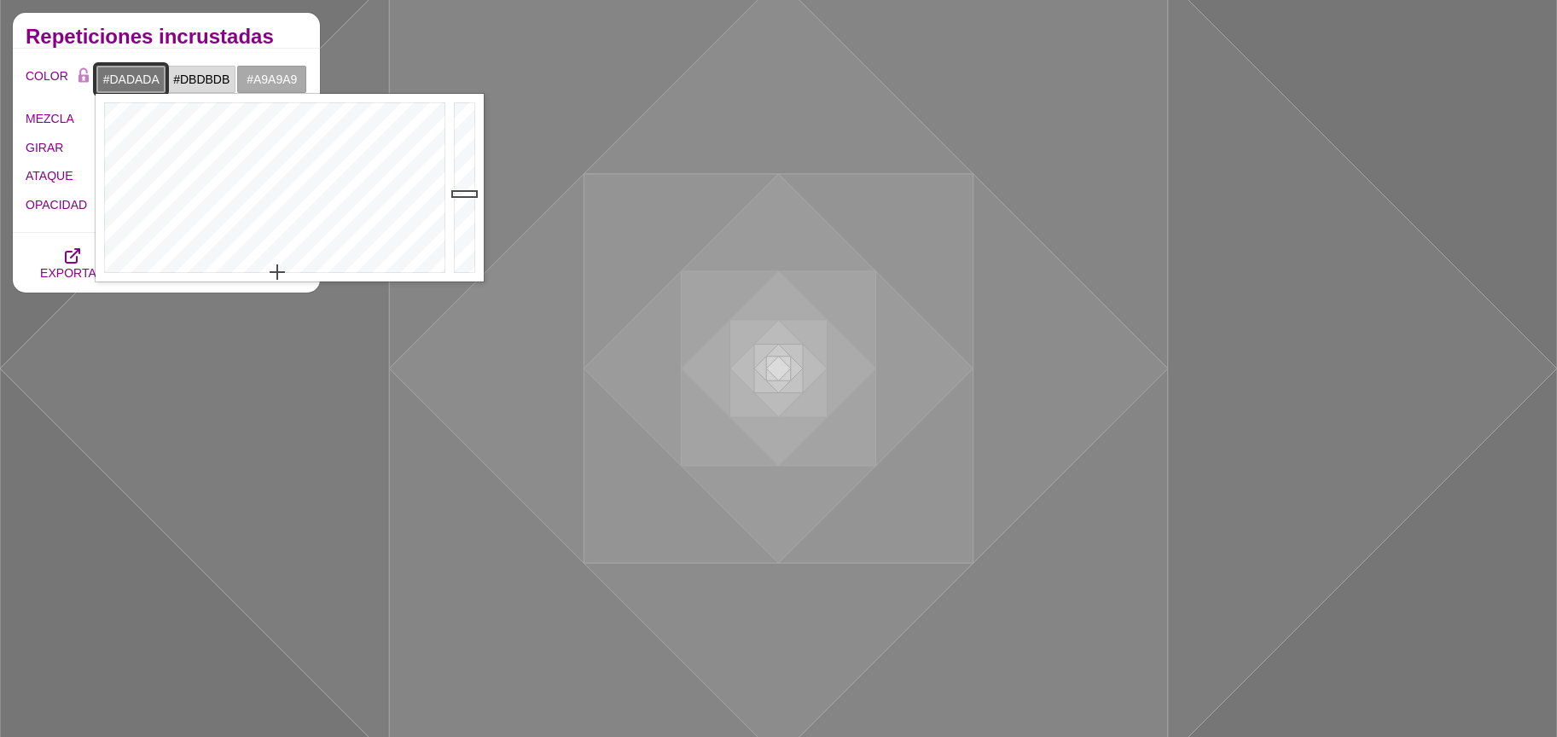
click at [458, 127] on div at bounding box center [467, 188] width 34 height 188
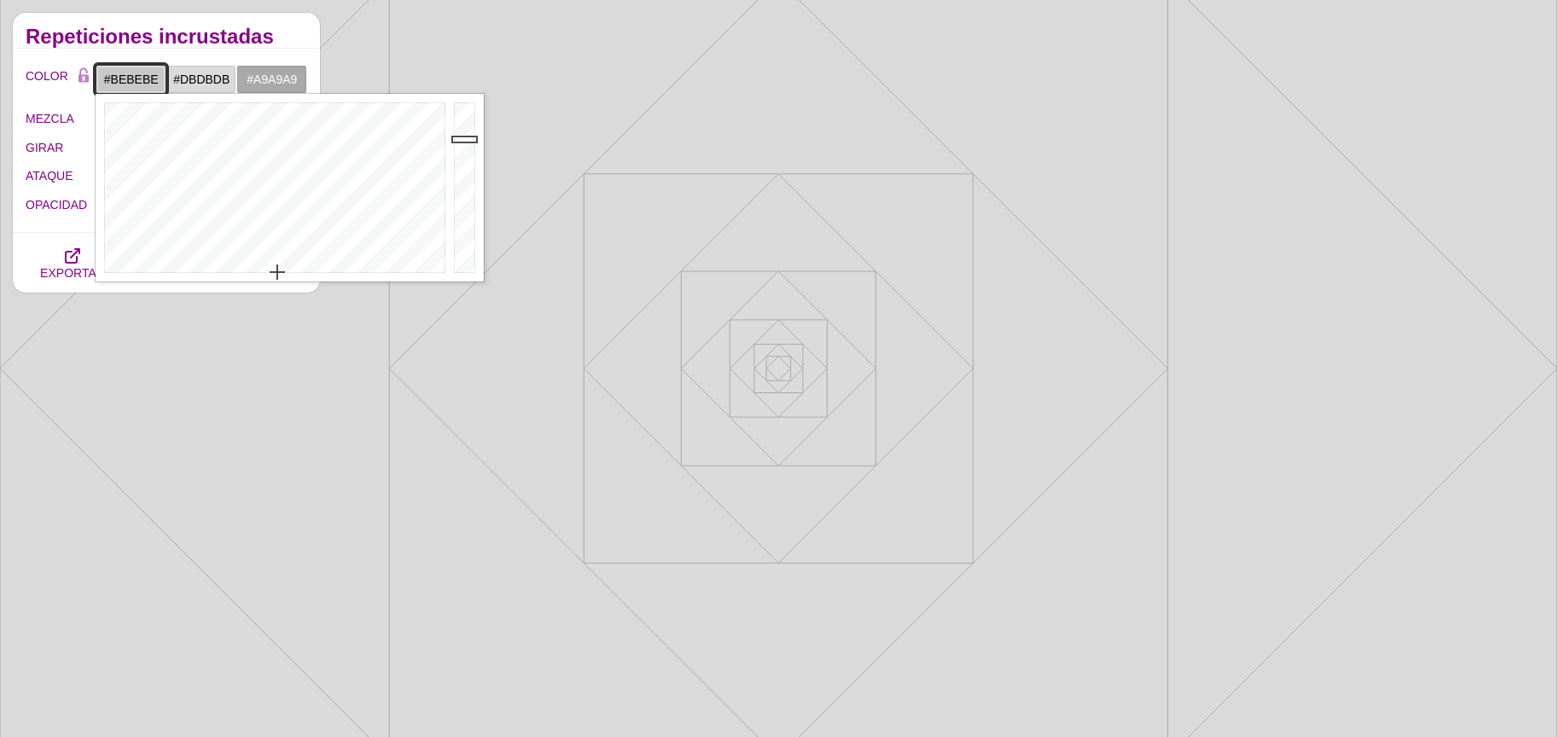
drag, startPoint x: 468, startPoint y: 139, endPoint x: 467, endPoint y: 154, distance: 14.5
click at [468, 148] on div at bounding box center [467, 188] width 34 height 188
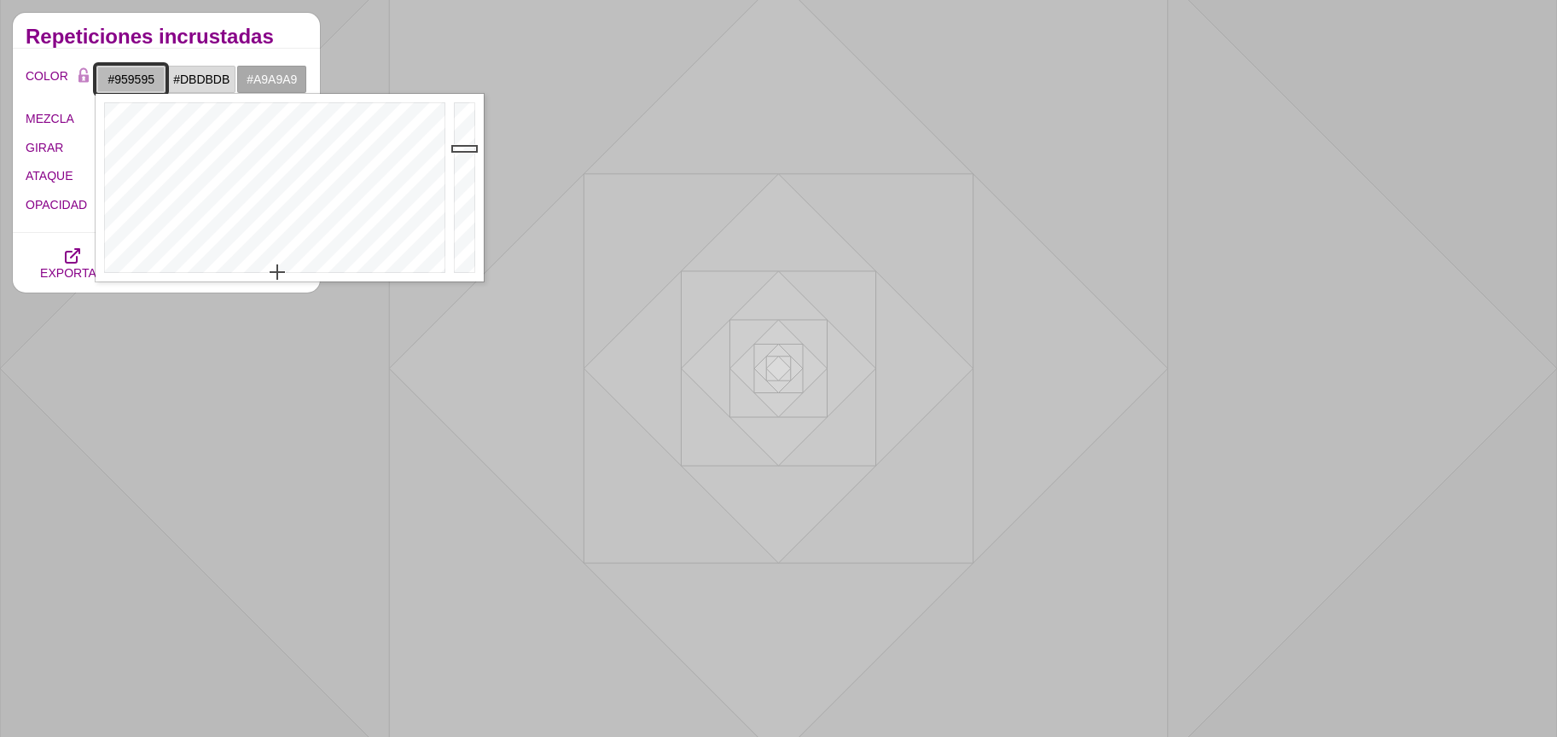
click at [462, 173] on div at bounding box center [467, 188] width 34 height 188
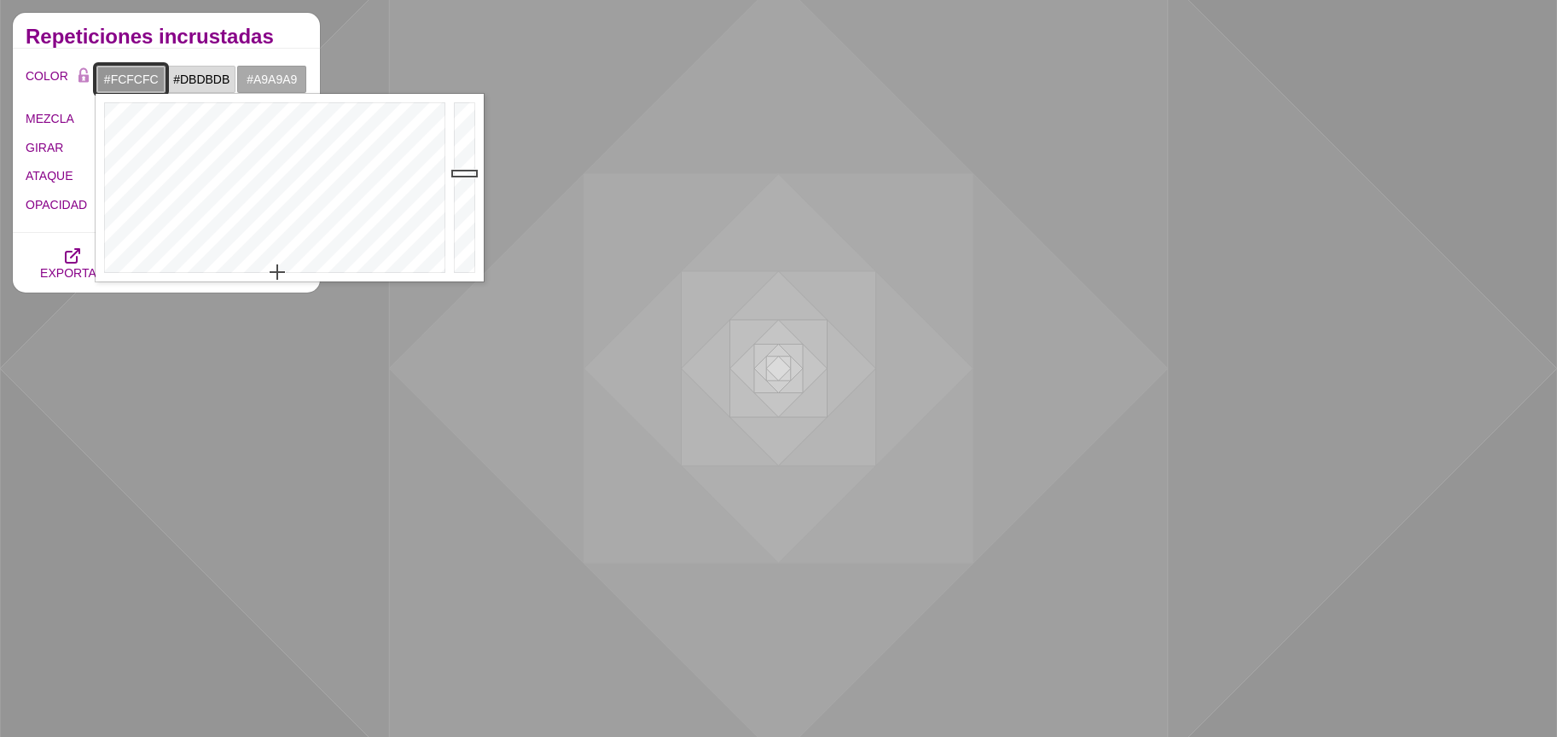
click at [465, 99] on div at bounding box center [467, 188] width 34 height 188
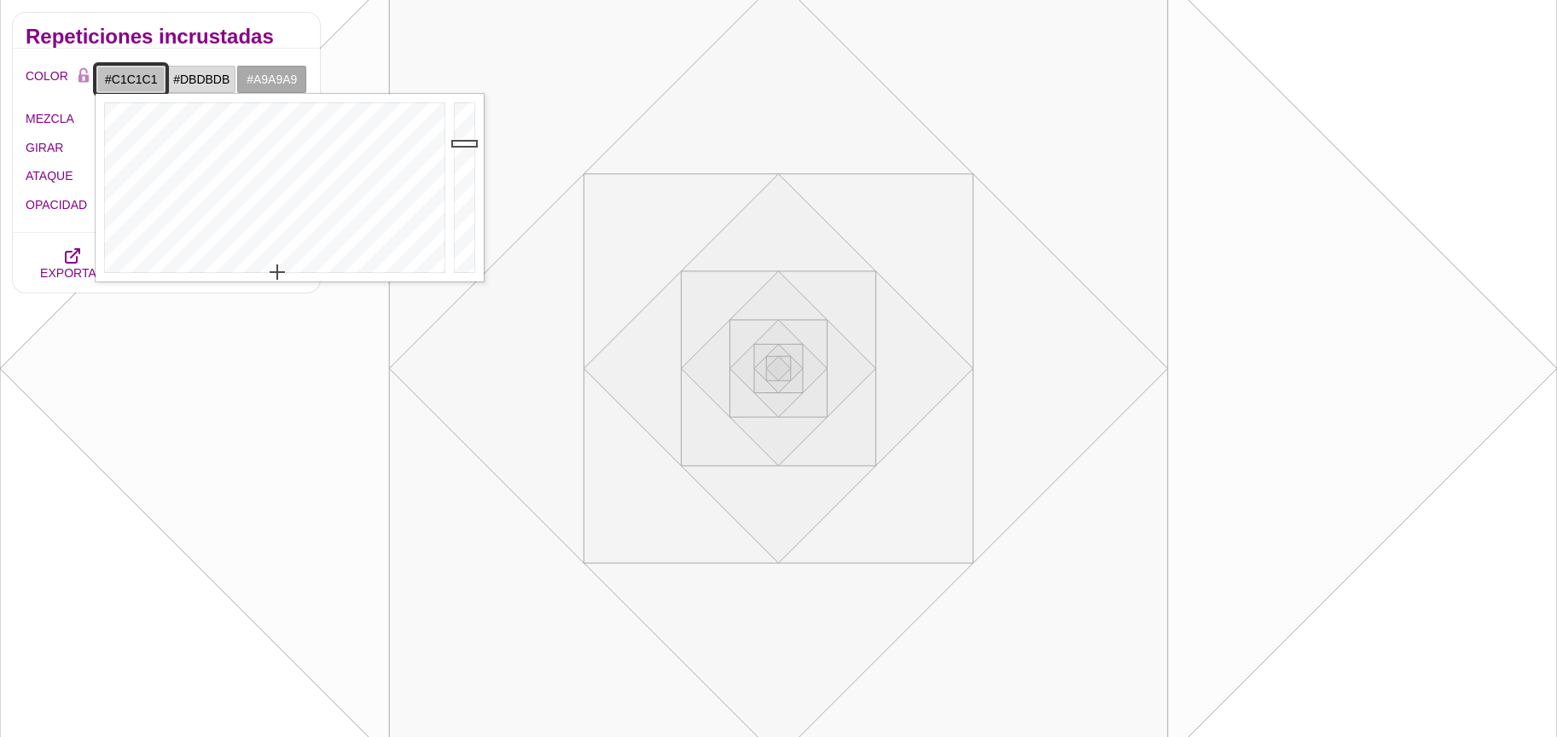
drag, startPoint x: 466, startPoint y: 143, endPoint x: 465, endPoint y: 153, distance: 9.4
click at [466, 148] on div at bounding box center [467, 188] width 34 height 188
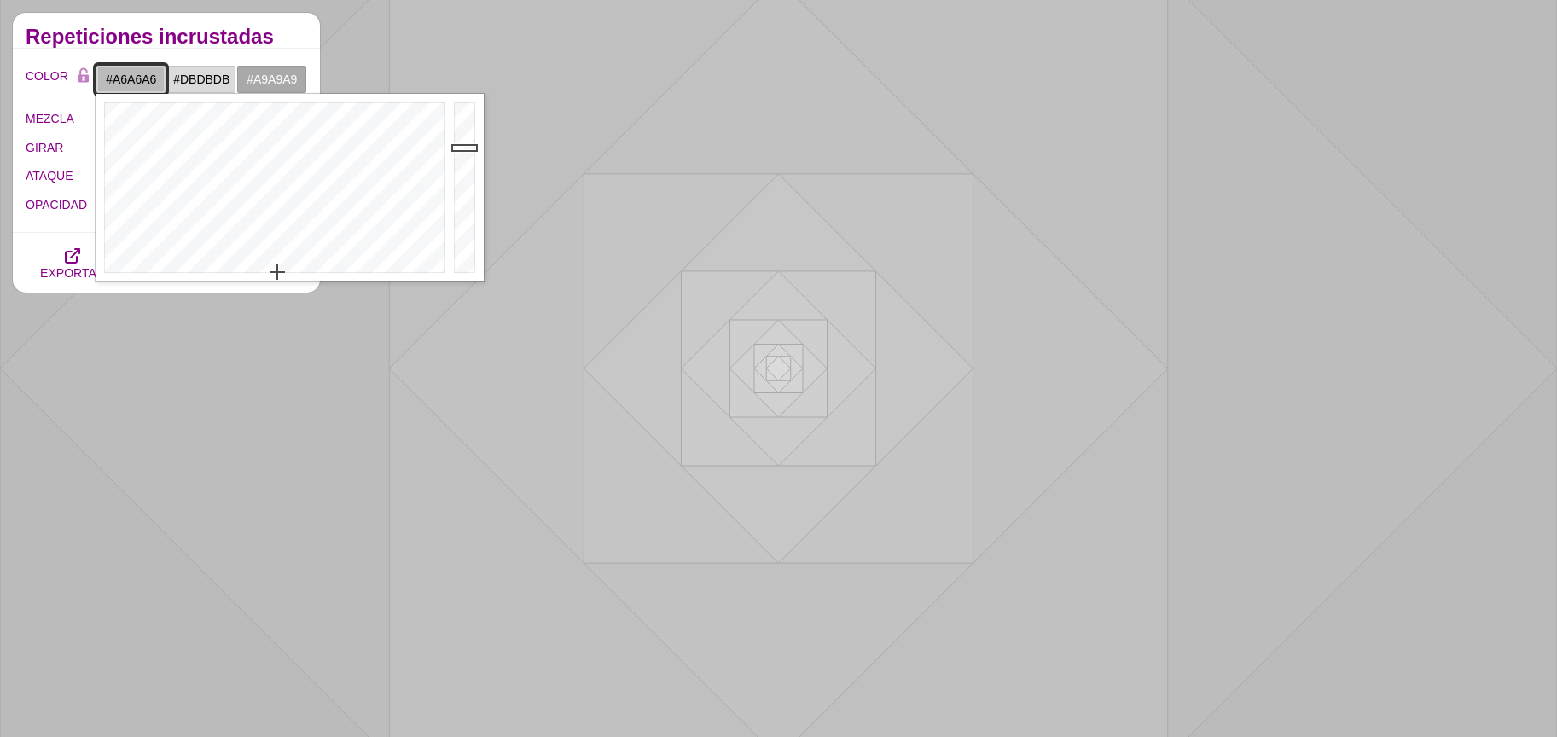
click at [465, 161] on div at bounding box center [467, 188] width 34 height 188
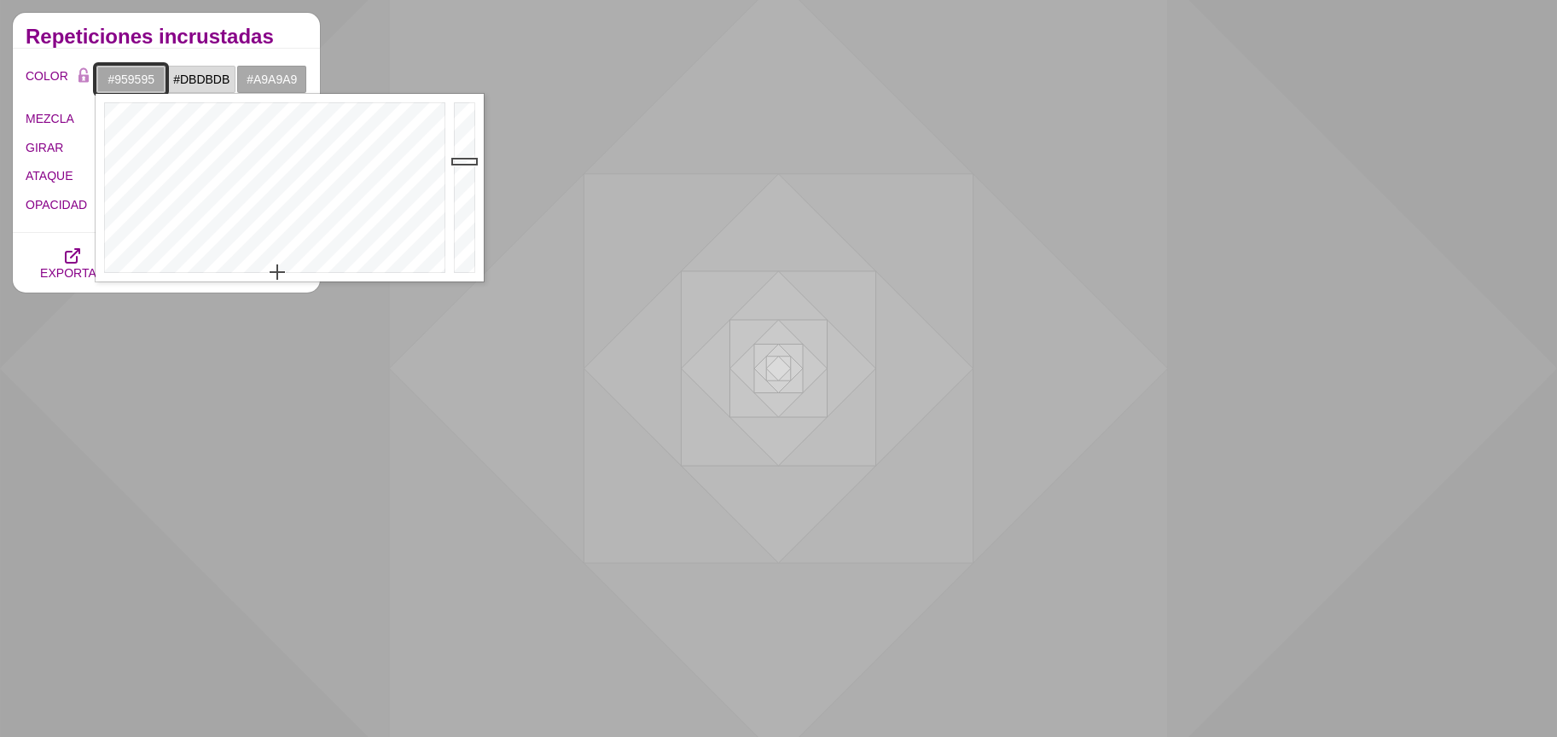
click at [466, 173] on div at bounding box center [467, 188] width 34 height 188
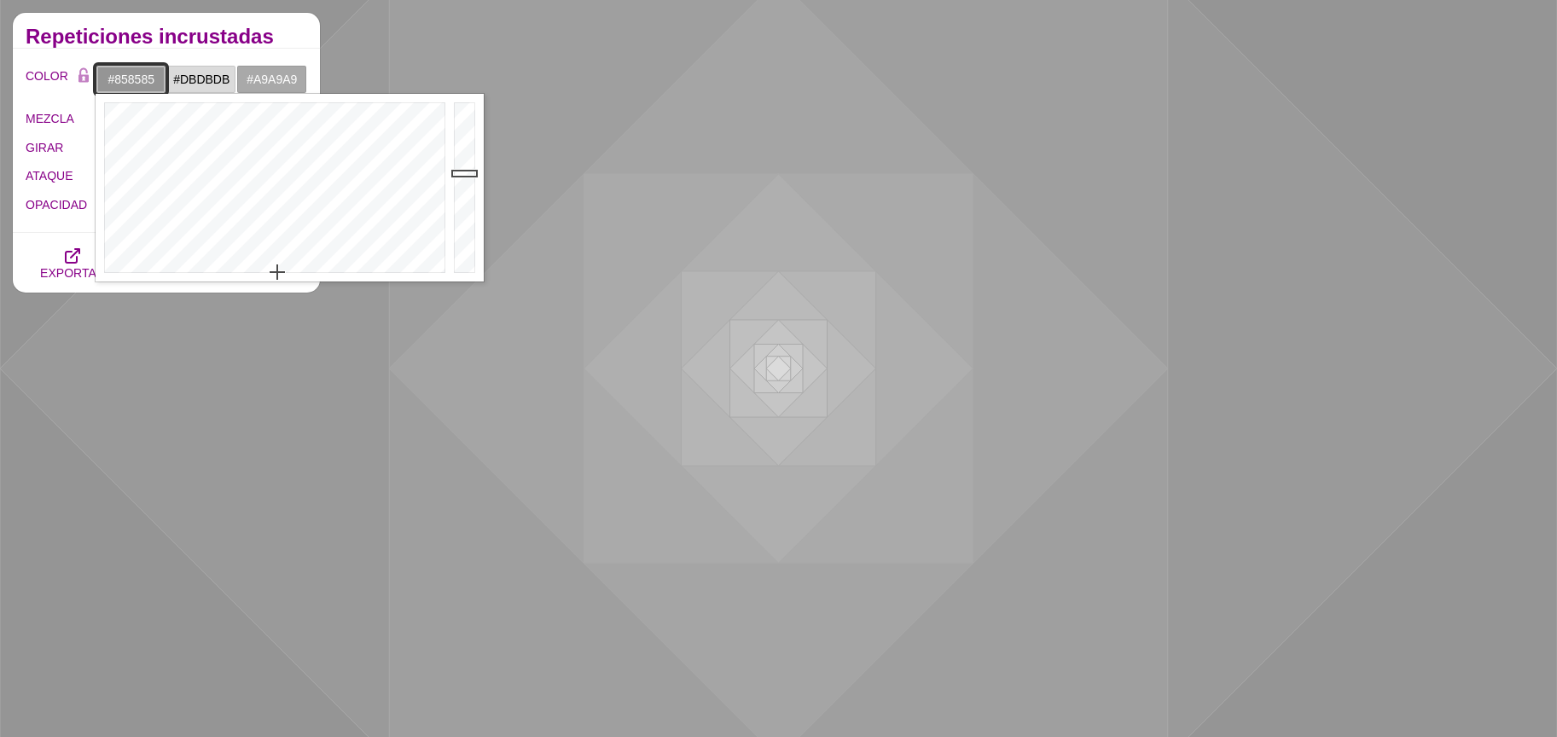
click at [466, 183] on div at bounding box center [467, 188] width 34 height 188
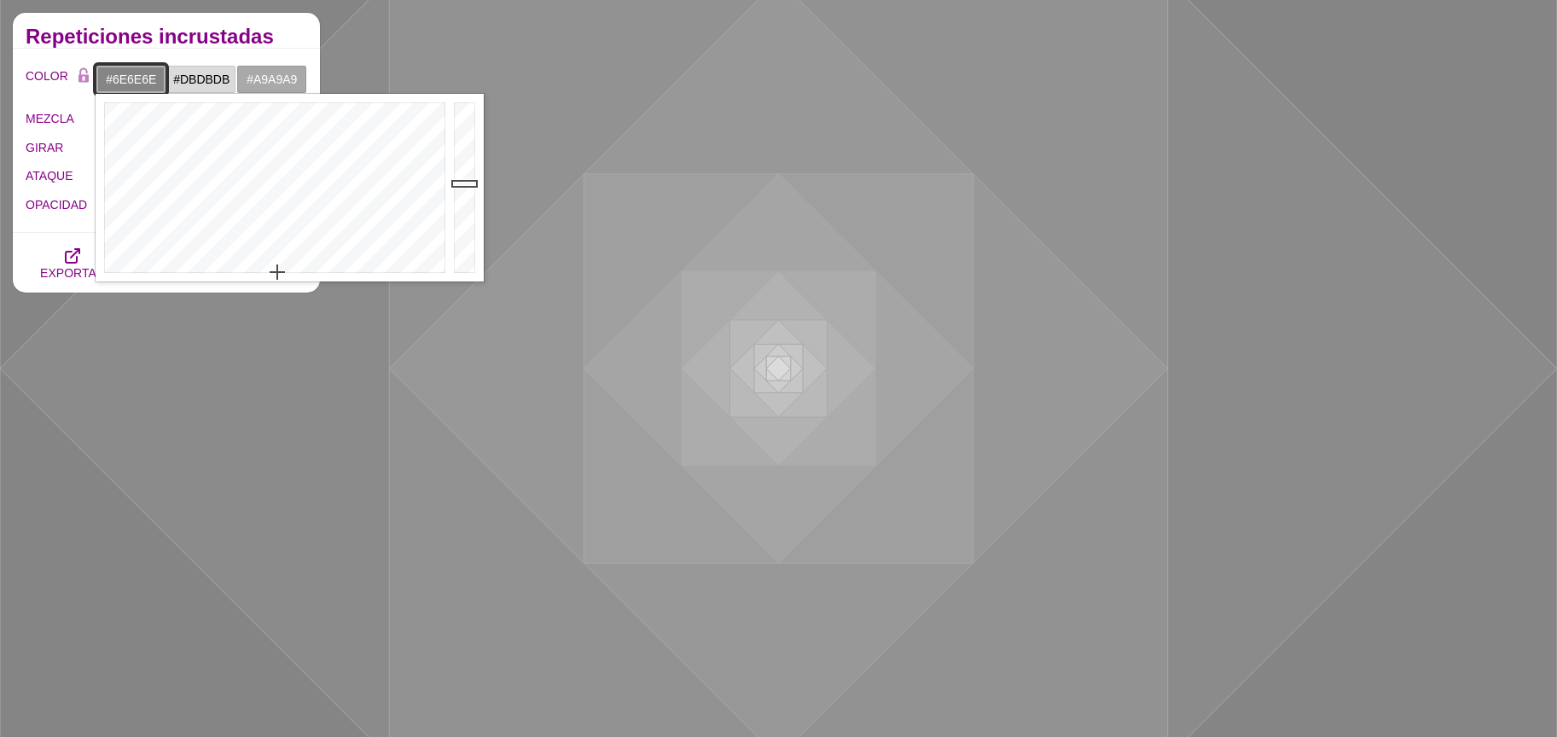
click at [466, 199] on div at bounding box center [467, 188] width 34 height 188
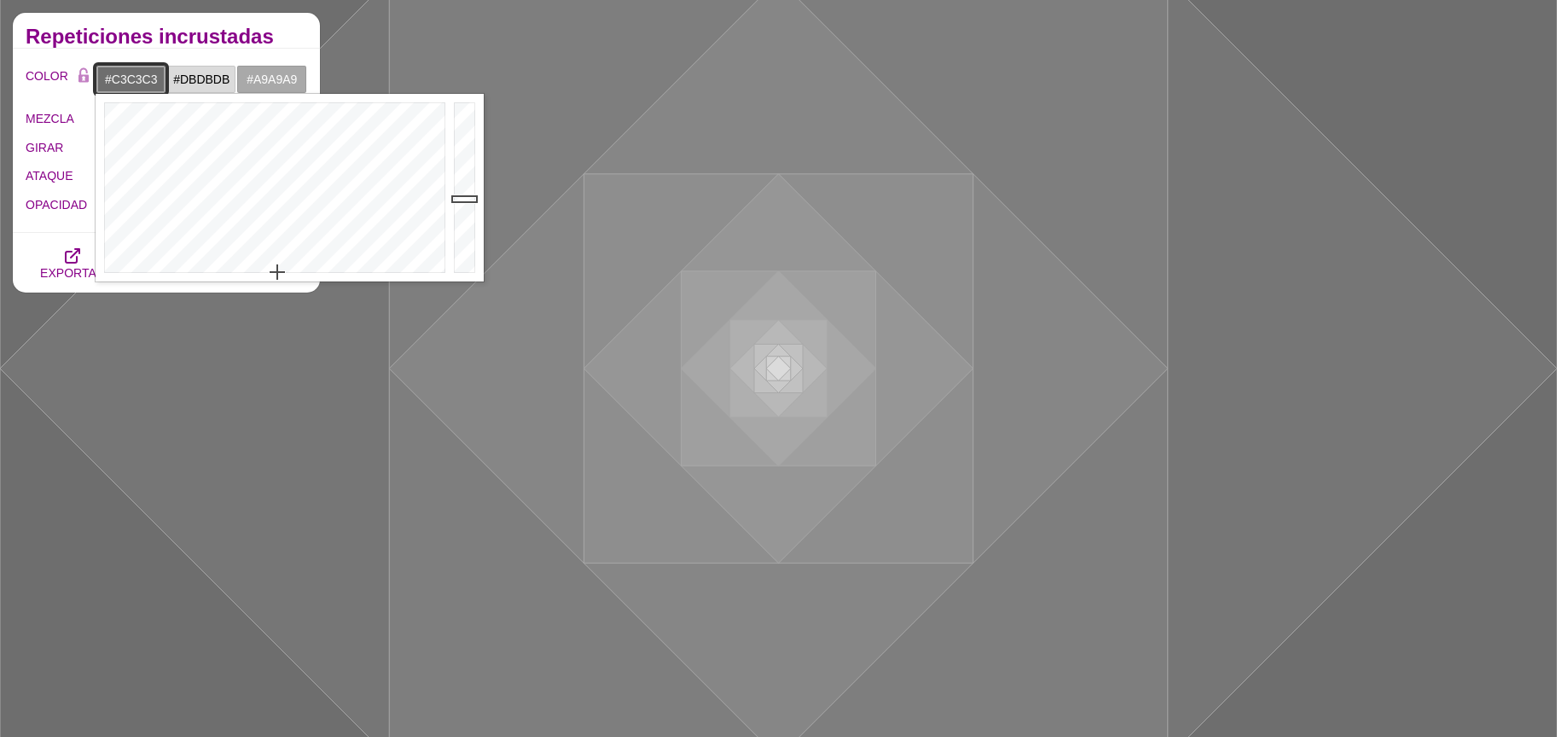
click at [465, 142] on div at bounding box center [467, 188] width 34 height 188
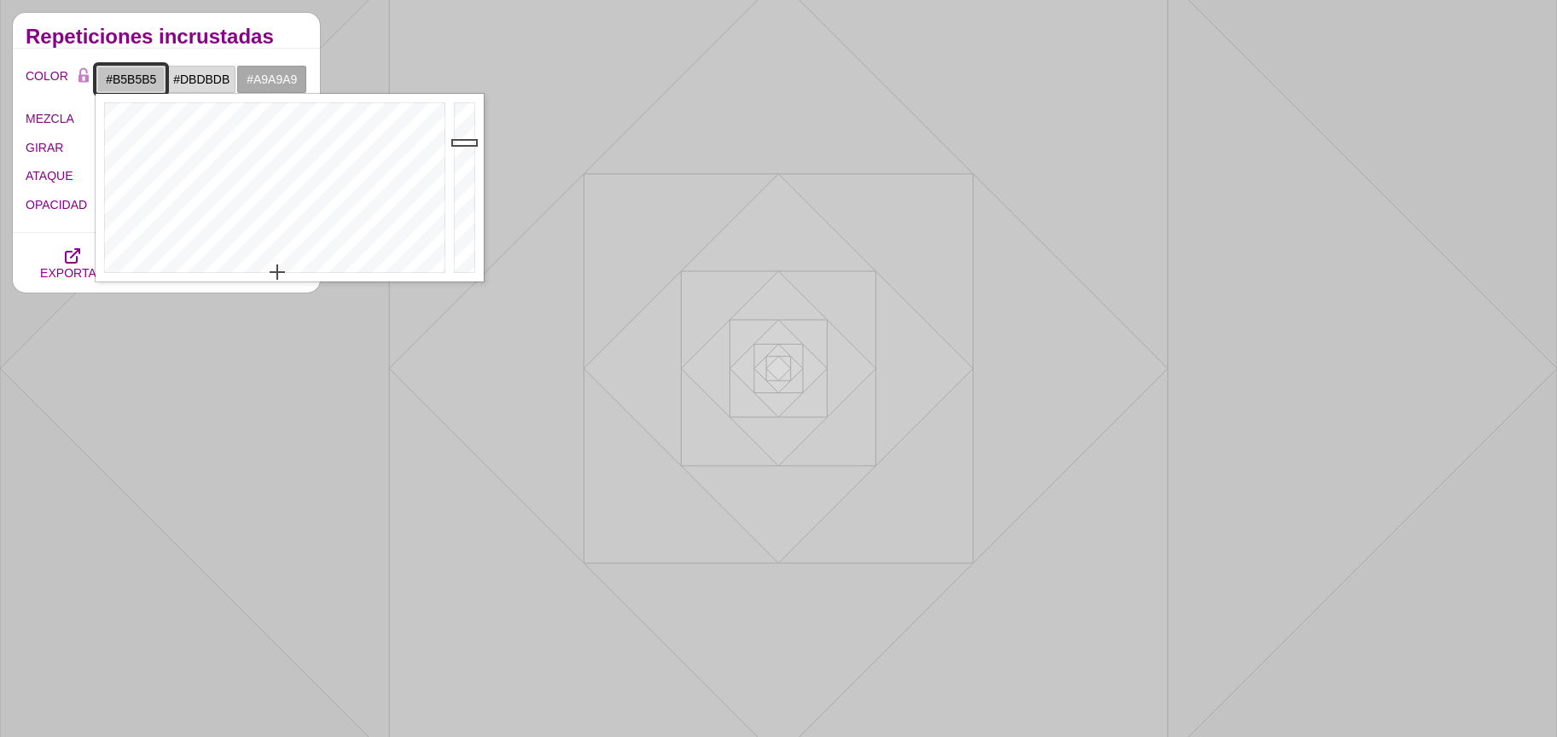
drag, startPoint x: 464, startPoint y: 140, endPoint x: 467, endPoint y: 156, distance: 16.4
click at [466, 154] on div at bounding box center [467, 188] width 34 height 188
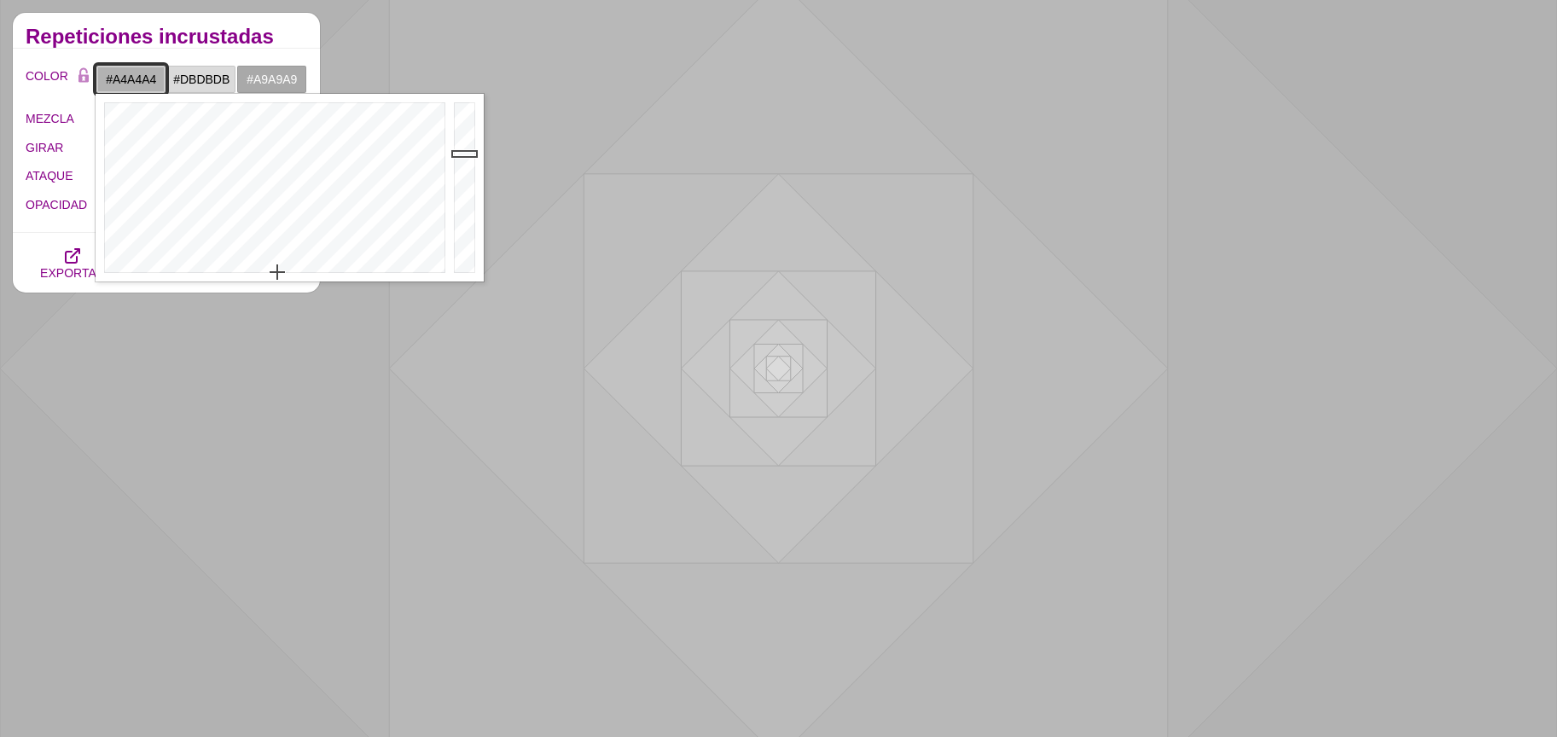
type input "#A3A3A3"
click at [467, 164] on div at bounding box center [467, 188] width 34 height 188
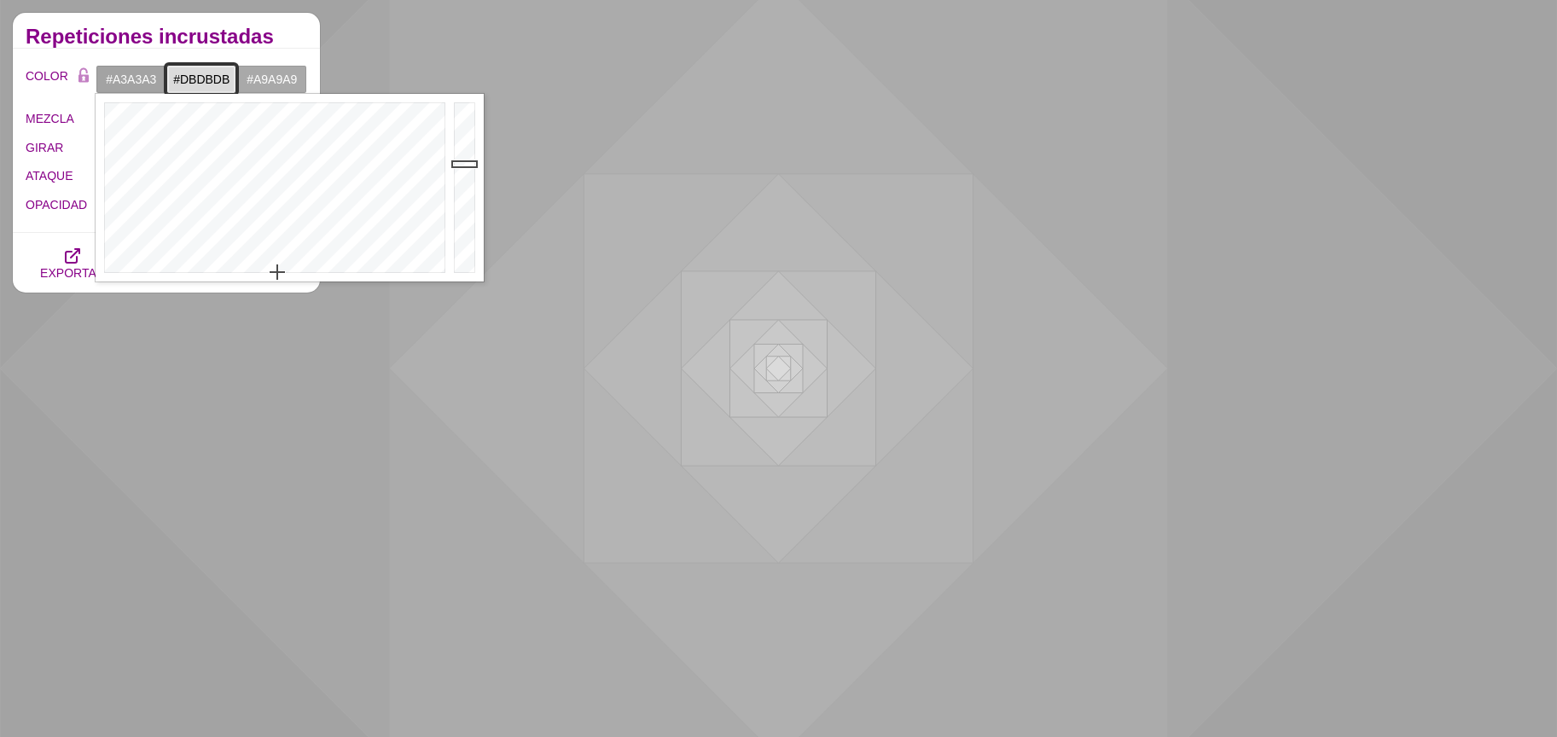
click at [194, 82] on input "#DBDBDB" at bounding box center [201, 79] width 71 height 29
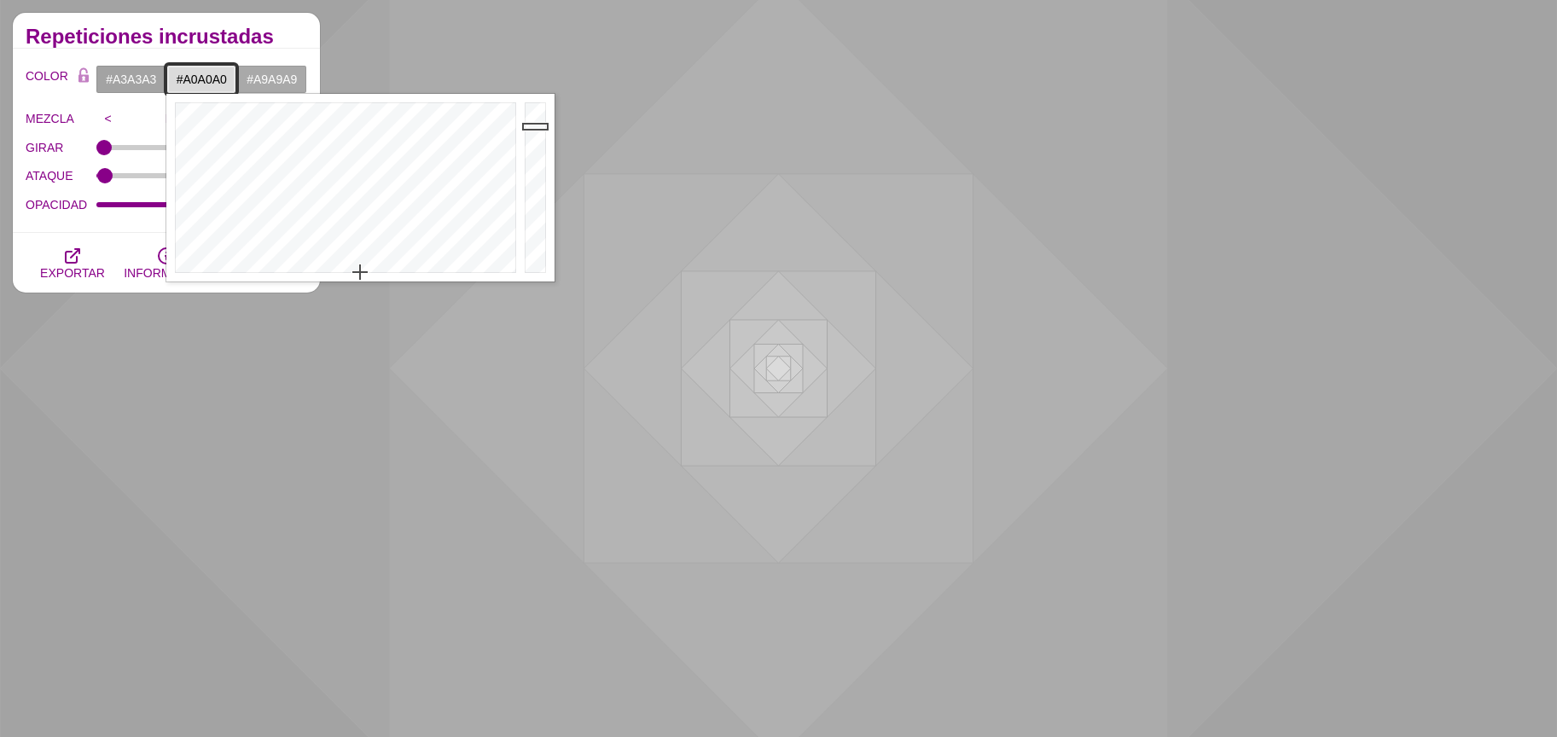
click at [535, 166] on div at bounding box center [537, 188] width 34 height 188
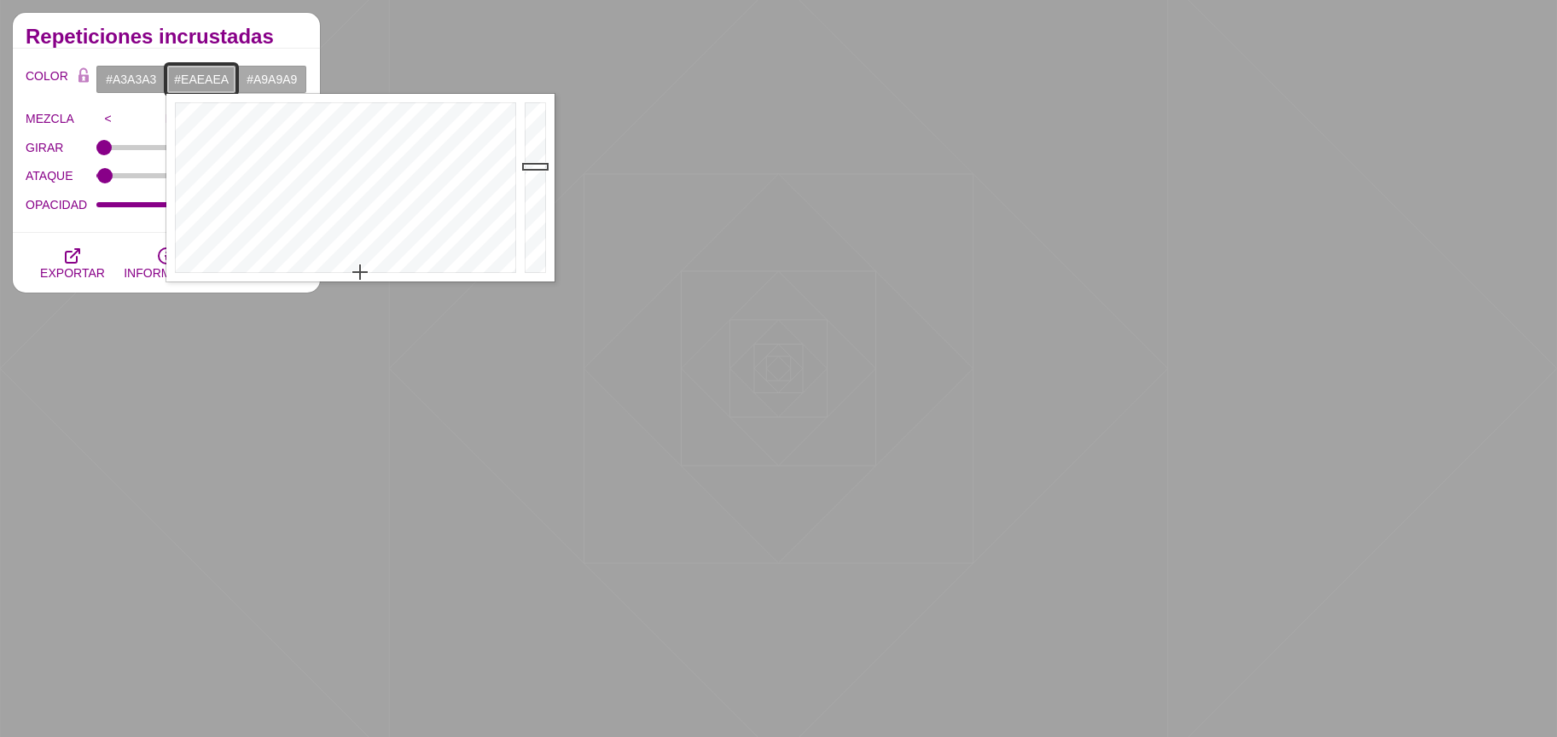
click at [535, 116] on div at bounding box center [537, 188] width 34 height 188
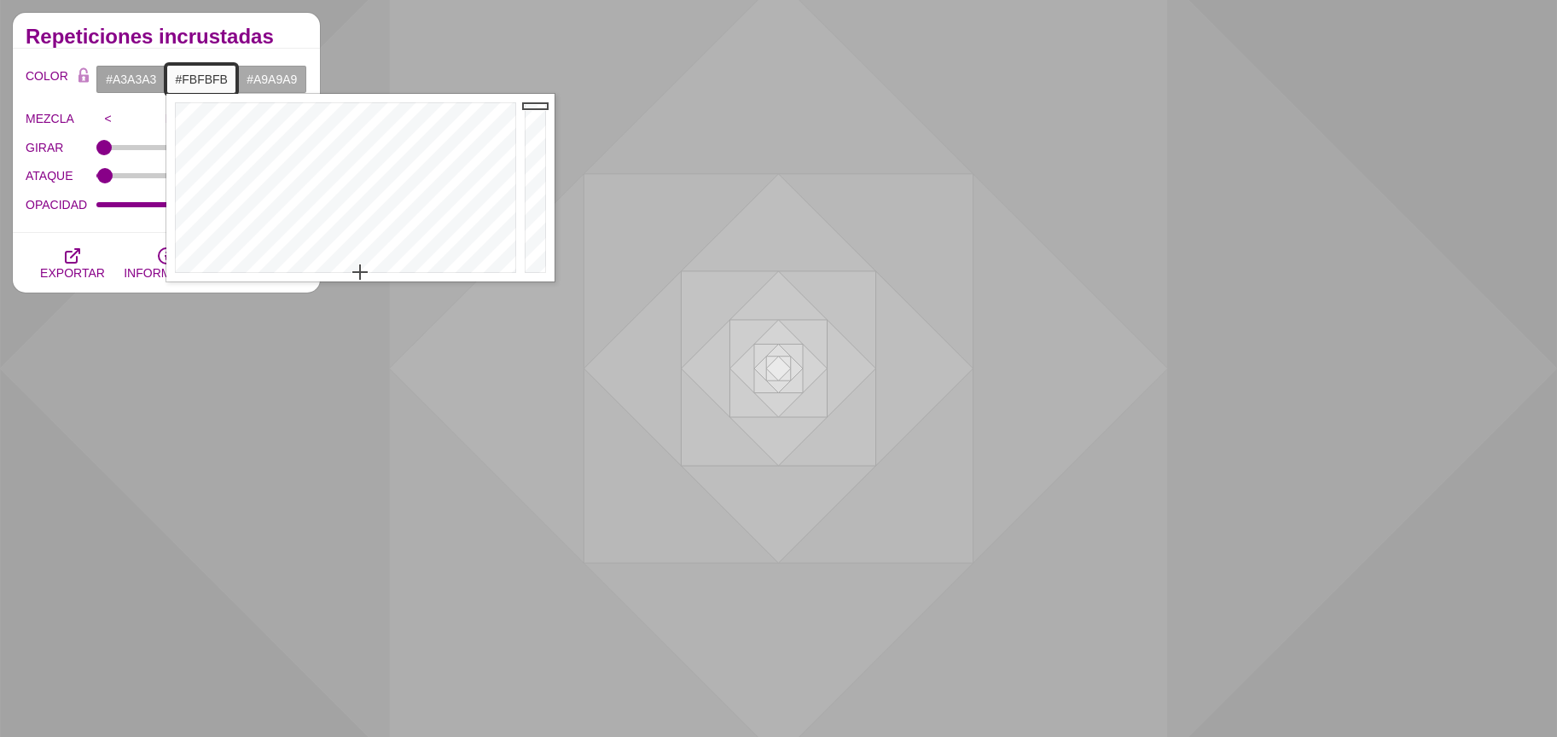
click at [532, 105] on div at bounding box center [537, 188] width 34 height 188
click at [528, 113] on div at bounding box center [537, 188] width 34 height 188
click at [527, 121] on div at bounding box center [537, 188] width 34 height 188
type input "#E8E8E8"
click at [527, 118] on div at bounding box center [537, 188] width 34 height 188
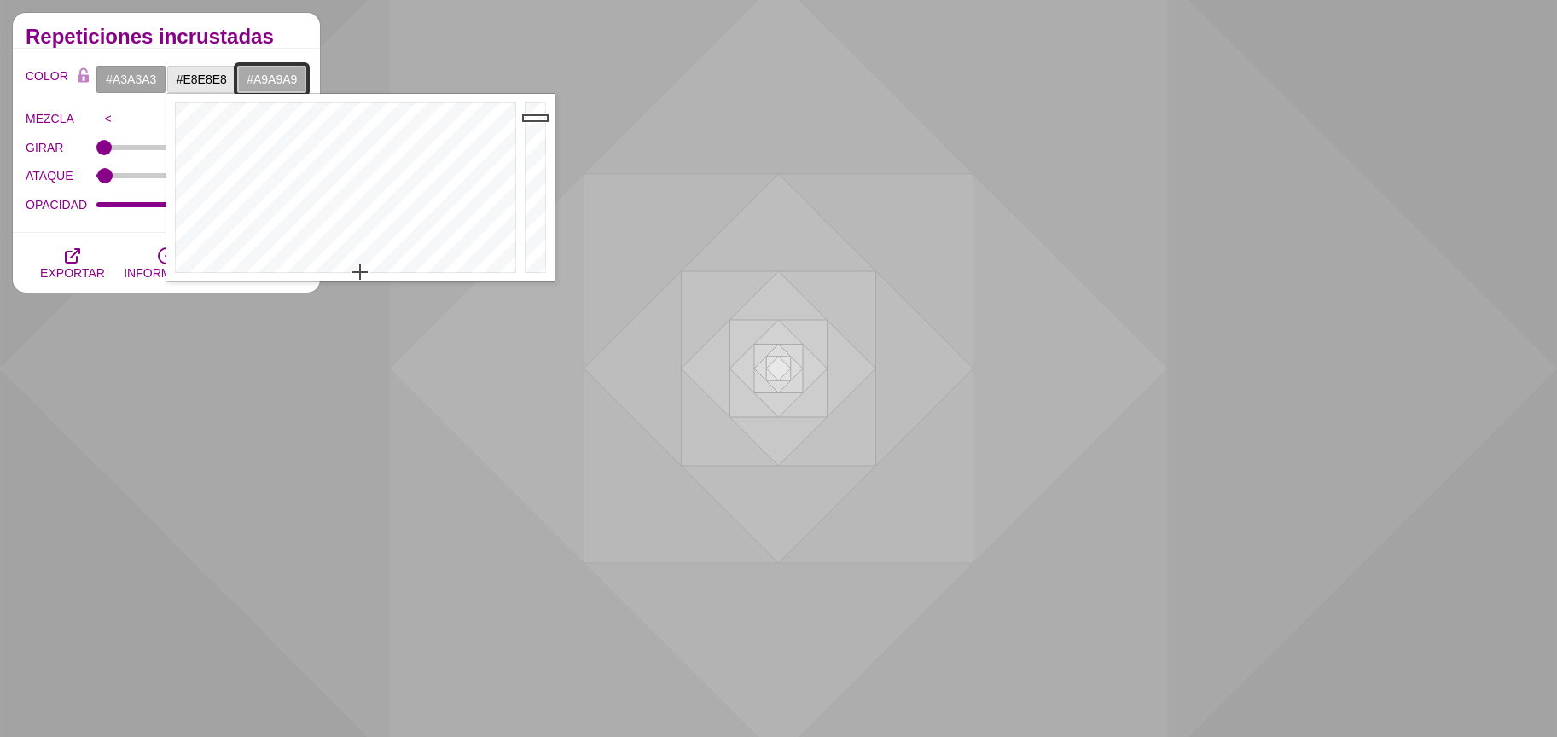
click at [272, 69] on input "#A9A9A9" at bounding box center [271, 79] width 71 height 29
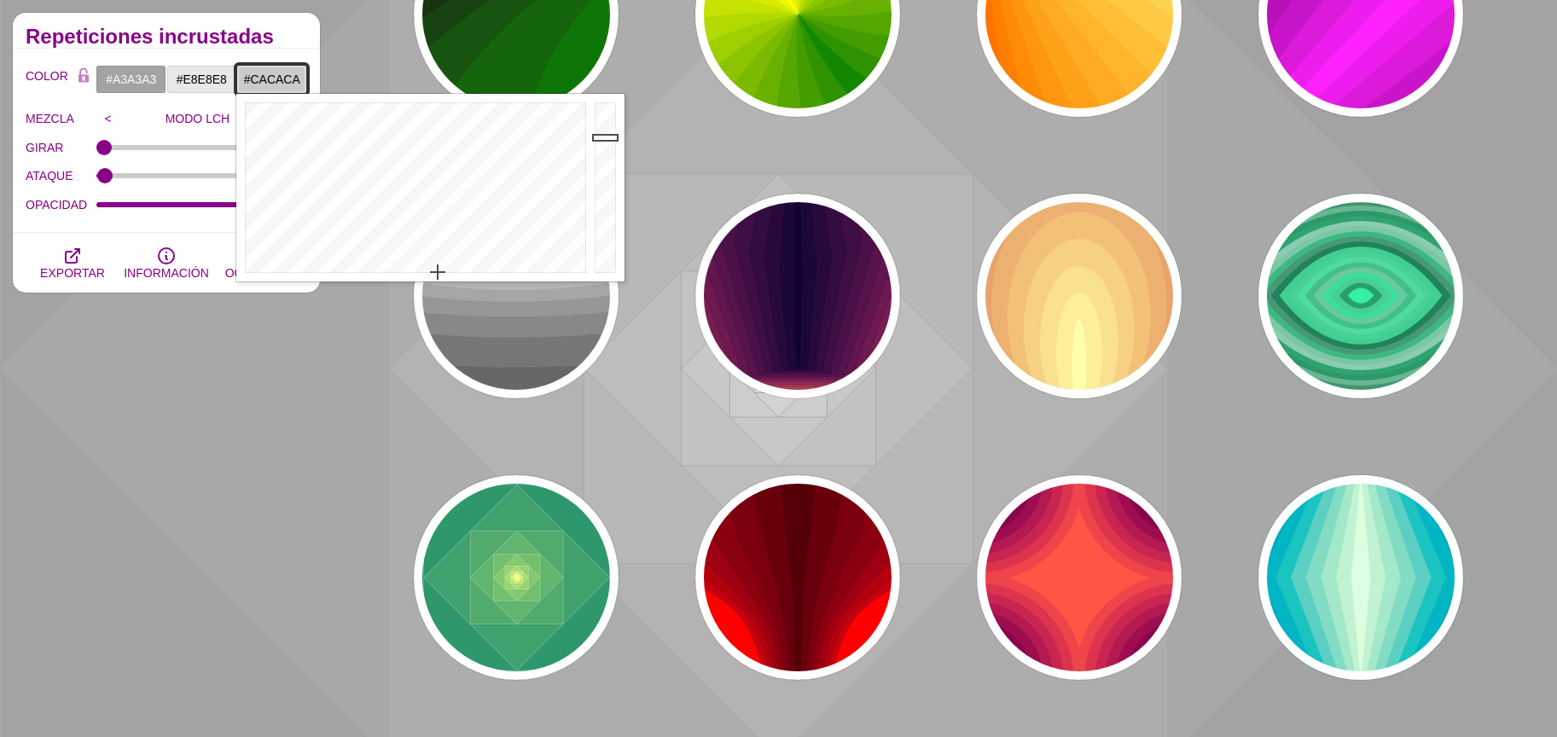
click at [592, 137] on div at bounding box center [607, 188] width 34 height 188
click at [597, 124] on div at bounding box center [607, 188] width 34 height 188
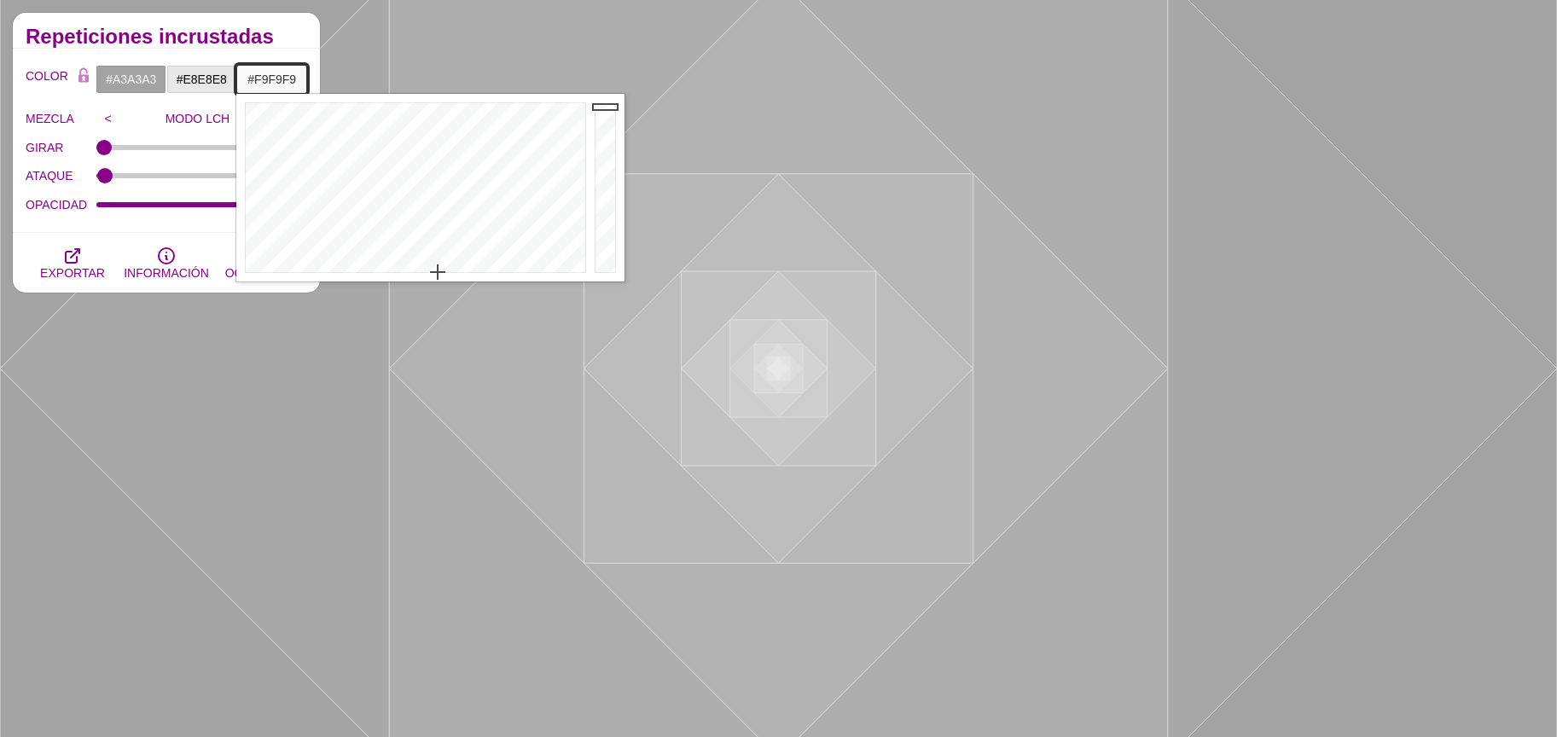
click at [601, 107] on div at bounding box center [607, 188] width 34 height 188
drag, startPoint x: 606, startPoint y: 129, endPoint x: 608, endPoint y: 161, distance: 32.5
click at [607, 154] on div at bounding box center [607, 188] width 34 height 188
click at [608, 199] on div at bounding box center [607, 188] width 34 height 188
click at [607, 153] on div at bounding box center [607, 188] width 34 height 188
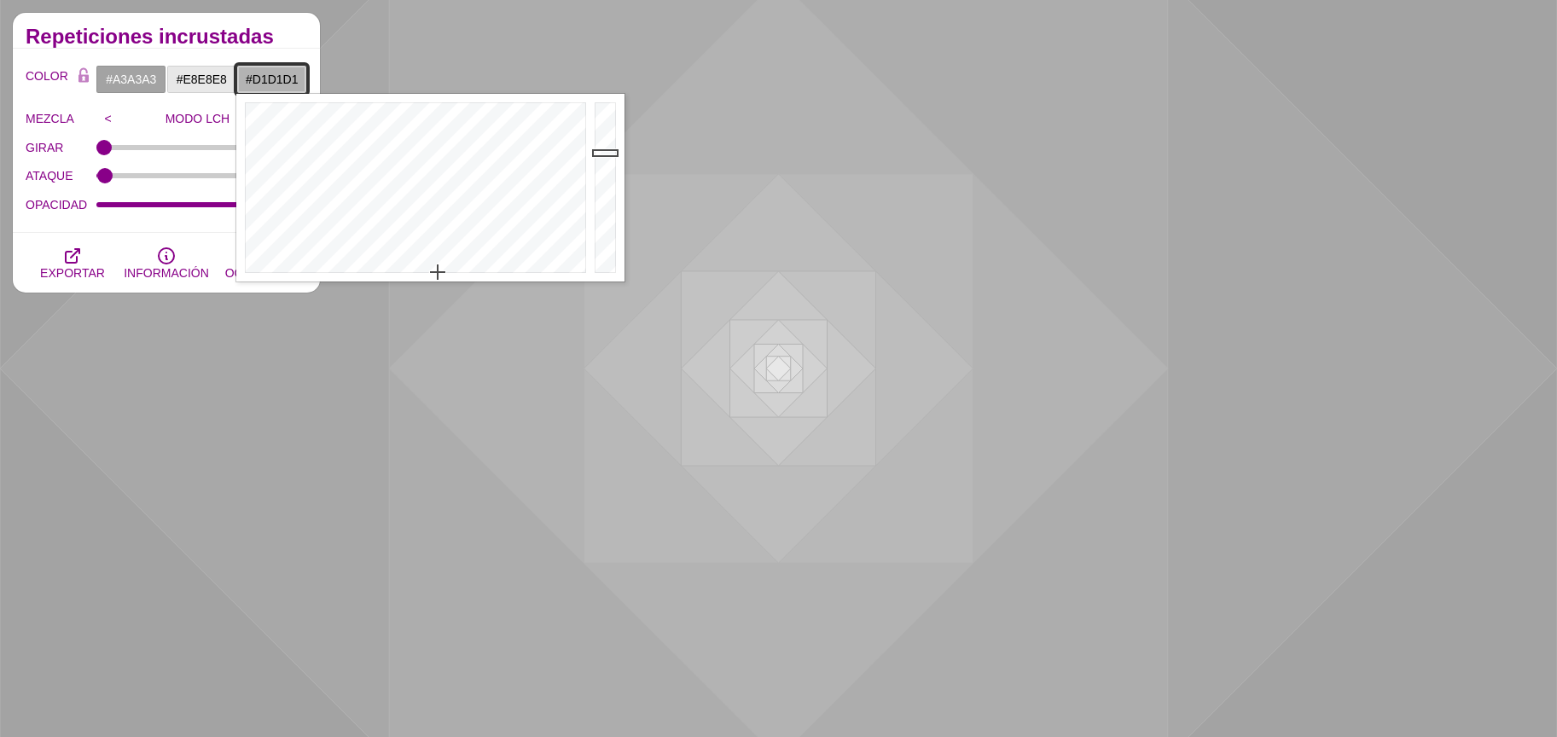
click at [604, 133] on div at bounding box center [607, 188] width 34 height 188
click at [604, 158] on div at bounding box center [607, 188] width 34 height 188
click at [602, 141] on div at bounding box center [607, 188] width 34 height 188
drag, startPoint x: 601, startPoint y: 134, endPoint x: 596, endPoint y: 122, distance: 12.7
click at [601, 133] on div at bounding box center [607, 188] width 34 height 188
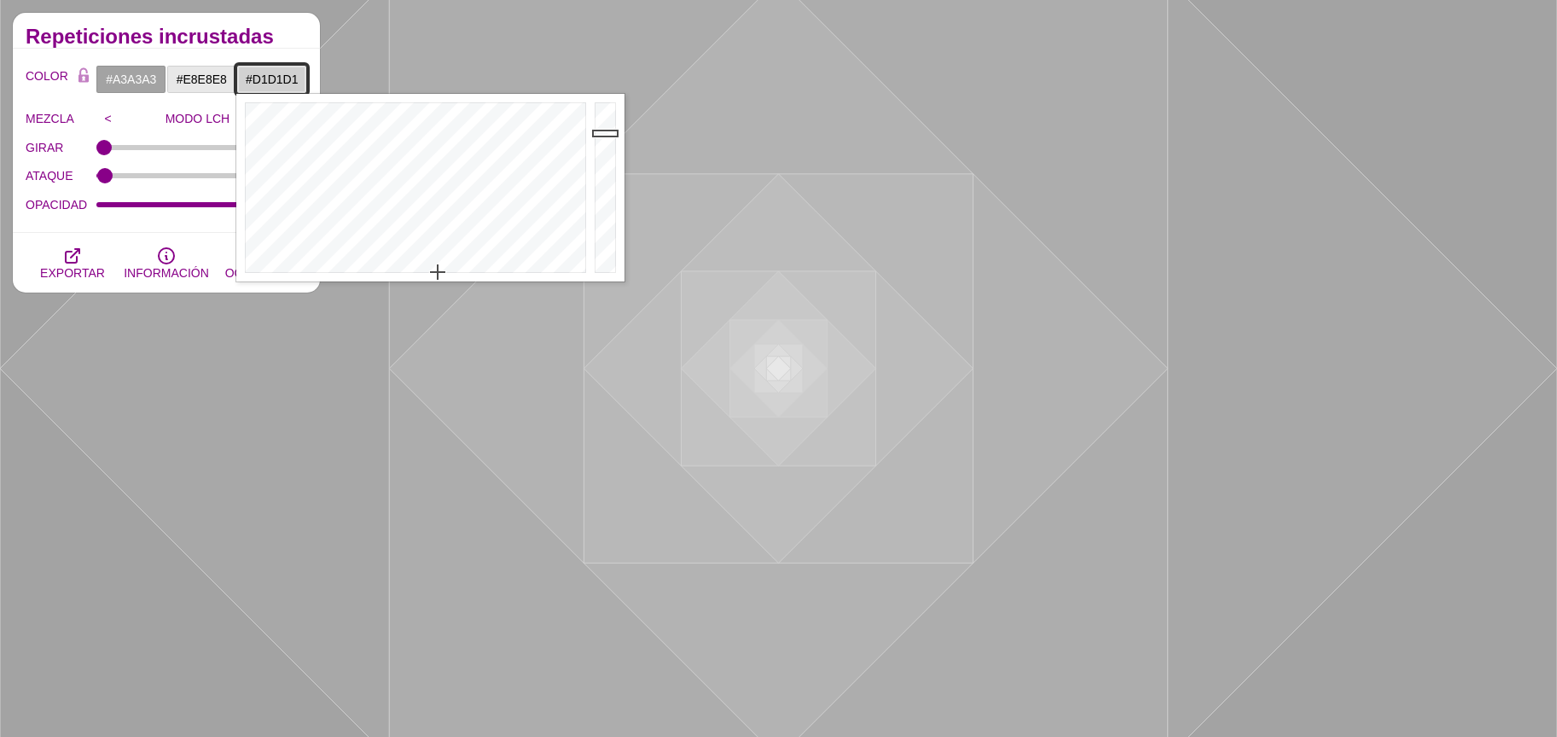
type input "#ECECEC"
click at [595, 115] on div at bounding box center [607, 188] width 34 height 188
click at [154, 119] on p "MODO LCH" at bounding box center [197, 119] width 155 height 14
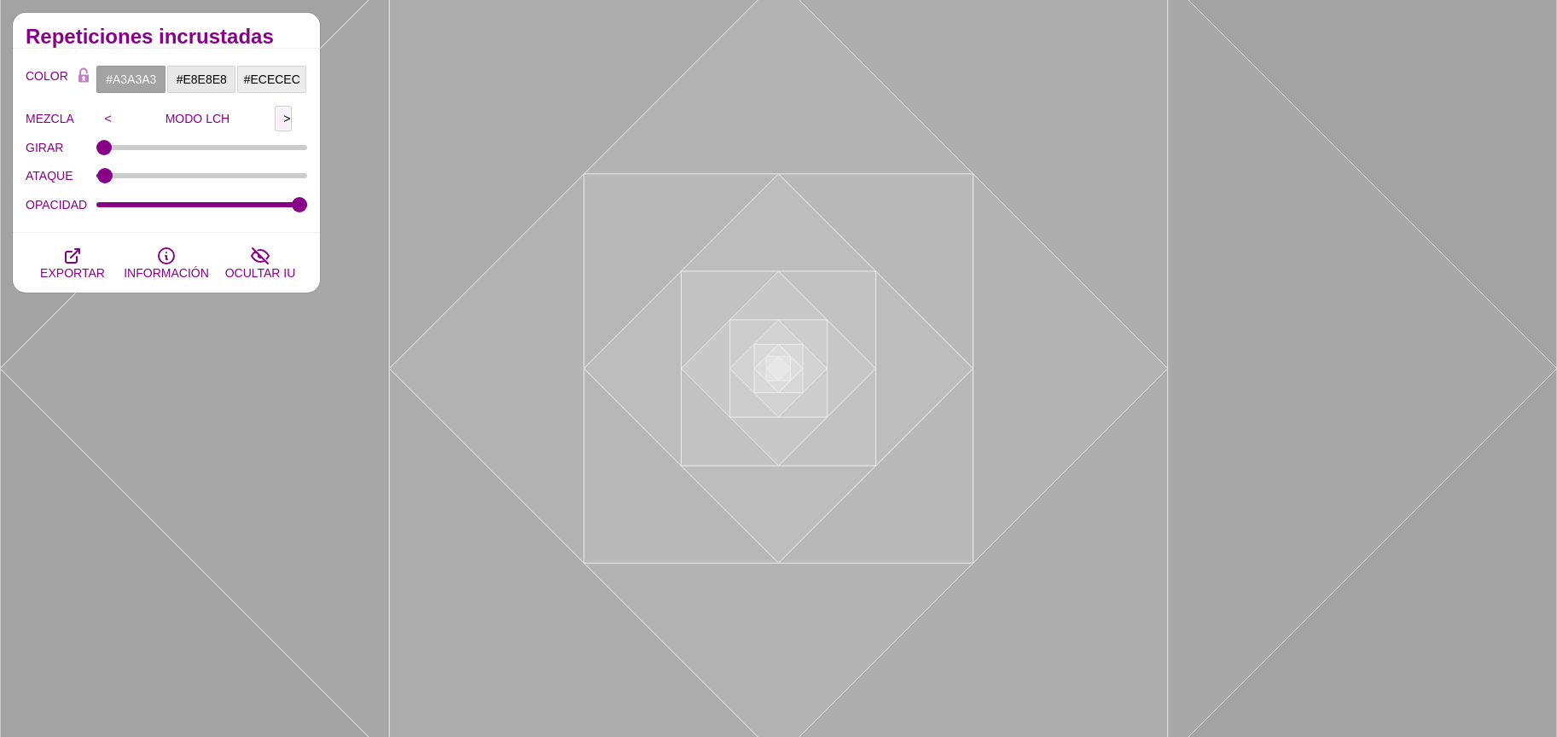
click at [289, 119] on input ">" at bounding box center [283, 119] width 17 height 26
click at [288, 119] on input ">" at bounding box center [283, 119] width 17 height 26
click at [287, 119] on input ">" at bounding box center [283, 119] width 17 height 26
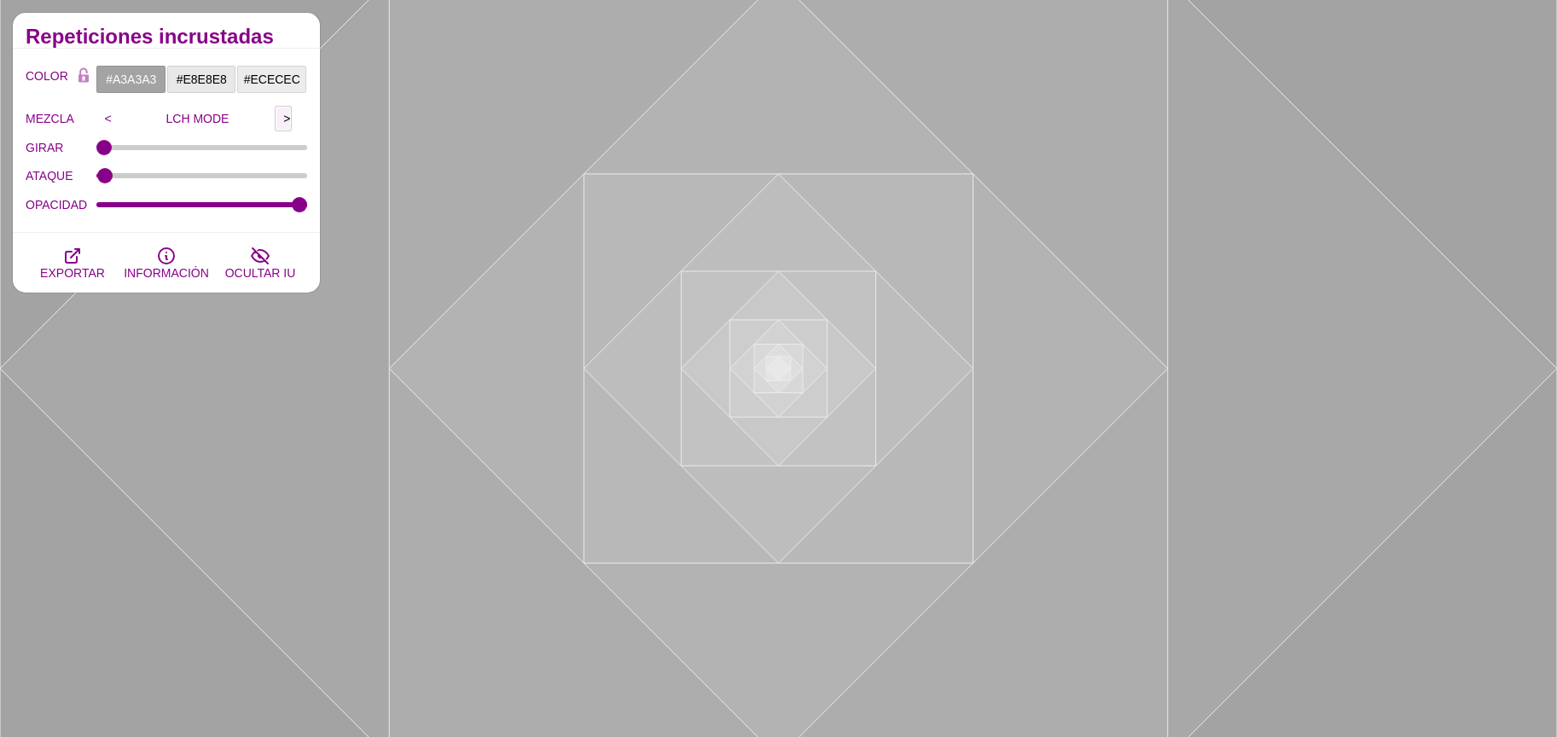
click at [287, 119] on input ">" at bounding box center [283, 119] width 17 height 26
click at [282, 119] on input ">" at bounding box center [283, 119] width 17 height 26
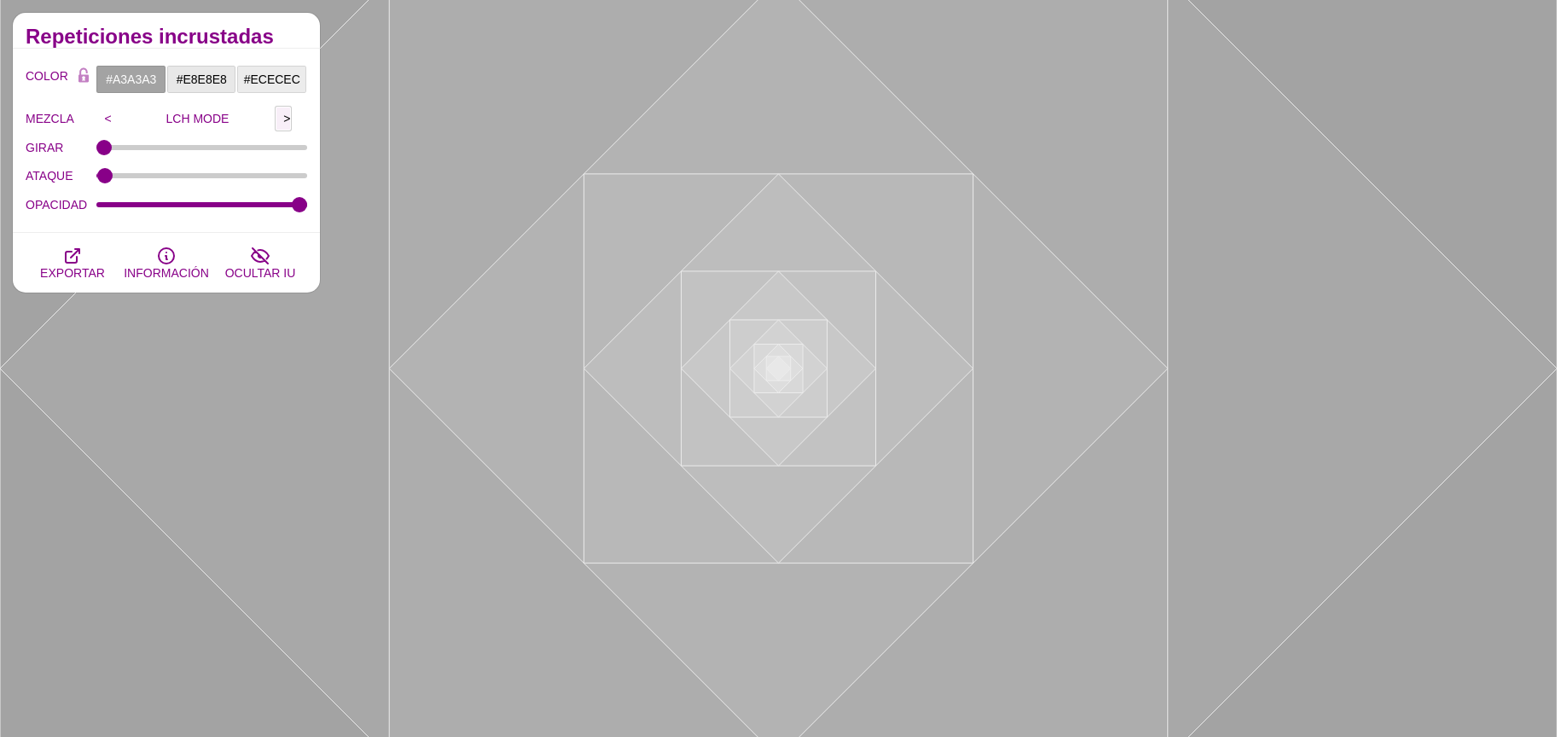
click at [282, 119] on input ">" at bounding box center [283, 119] width 17 height 26
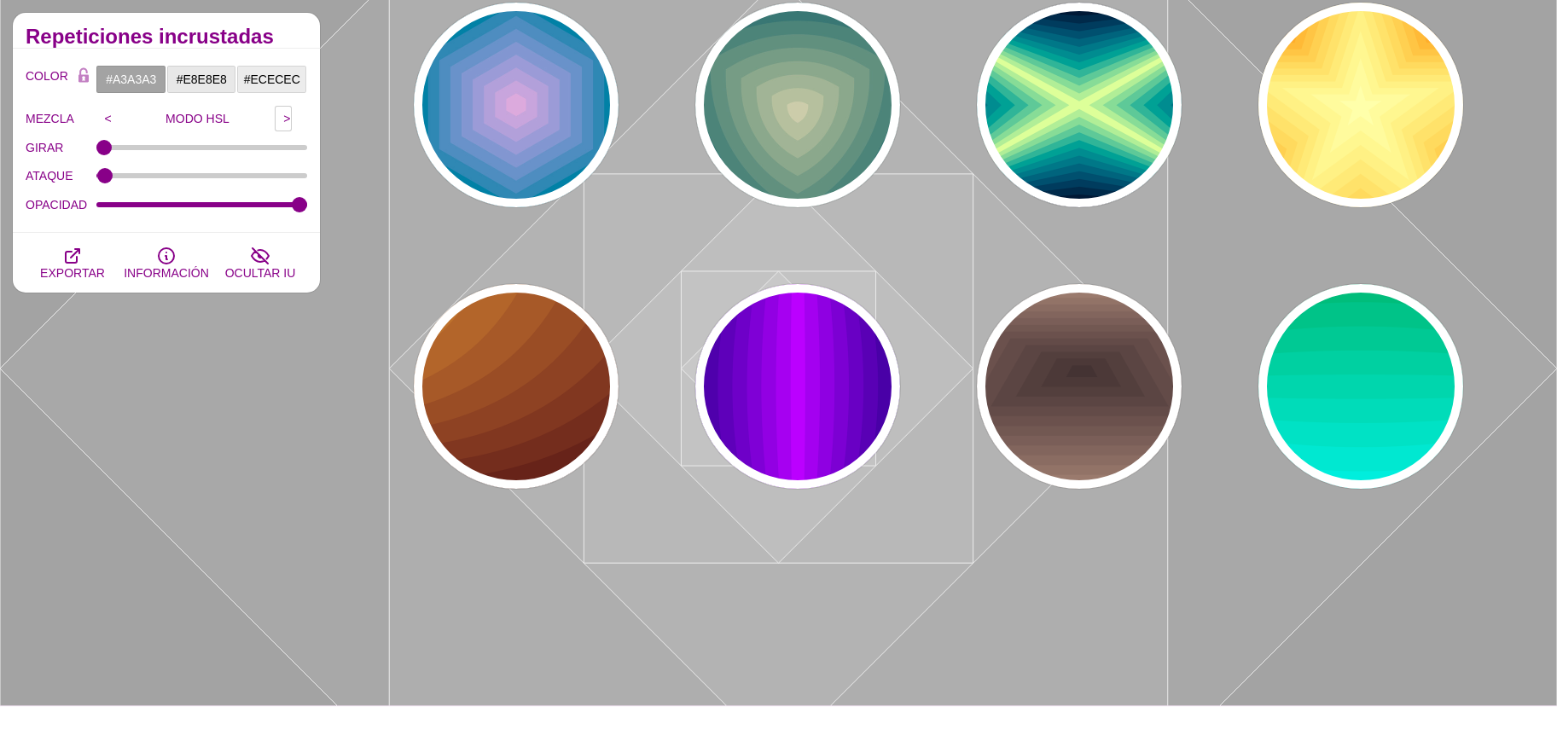
scroll to position [1056, 0]
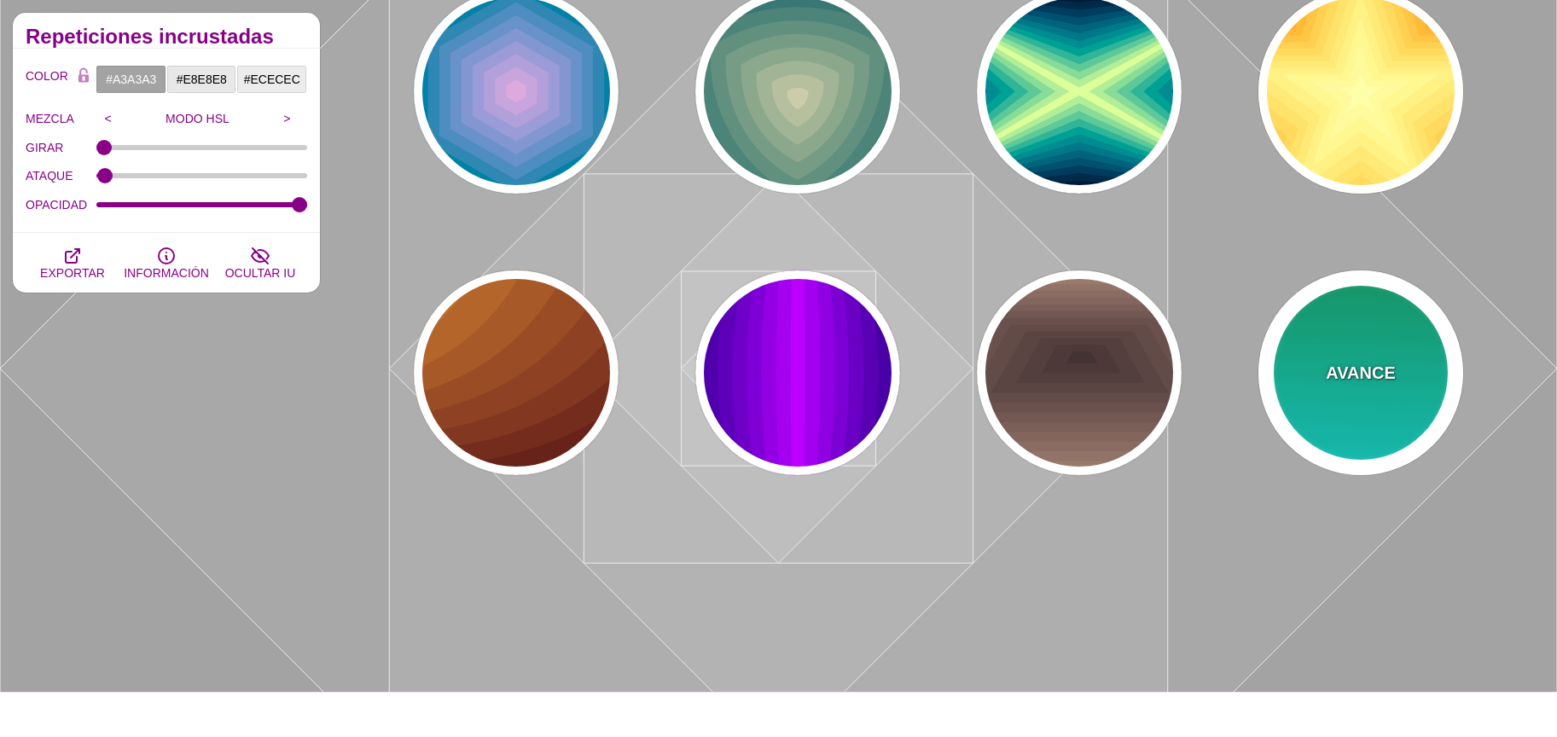
click at [1378, 372] on font "AVANCE" at bounding box center [1360, 372] width 69 height 19
type input "#00AA55"
type input "#22FFFF"
type input "1"
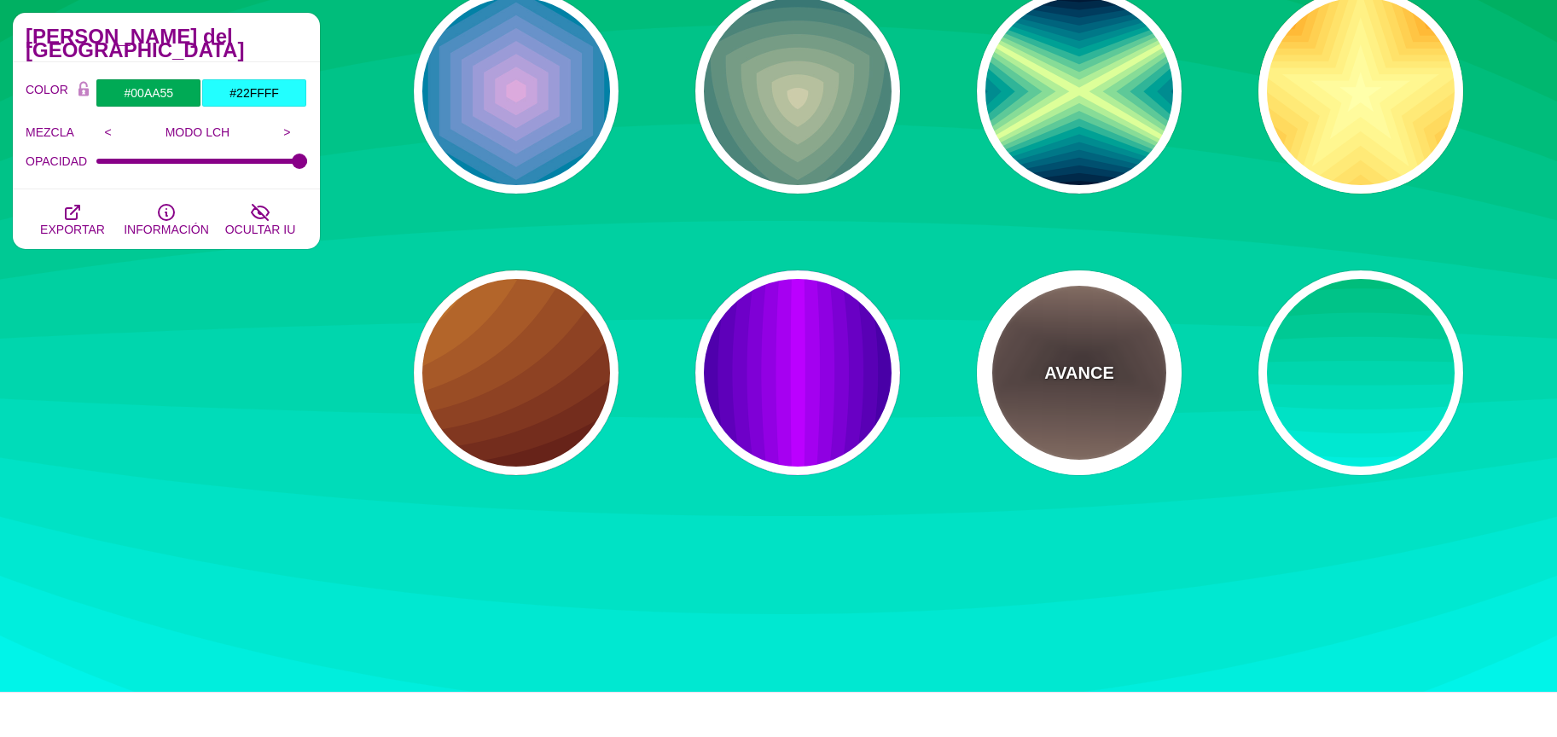
click at [1069, 404] on div "AVANCE" at bounding box center [1079, 372] width 205 height 205
type input "#AA8877"
type input "#443333"
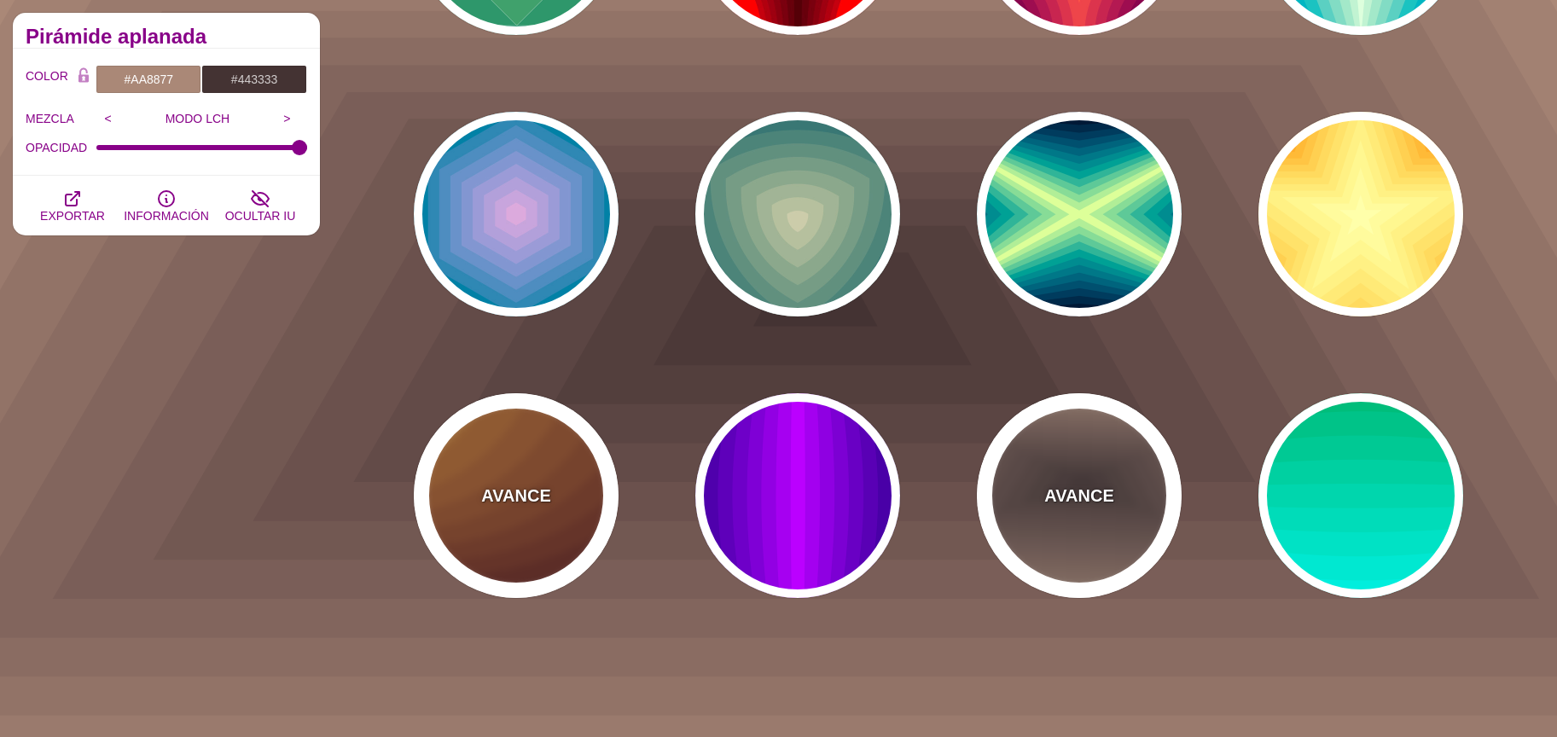
scroll to position [931, 0]
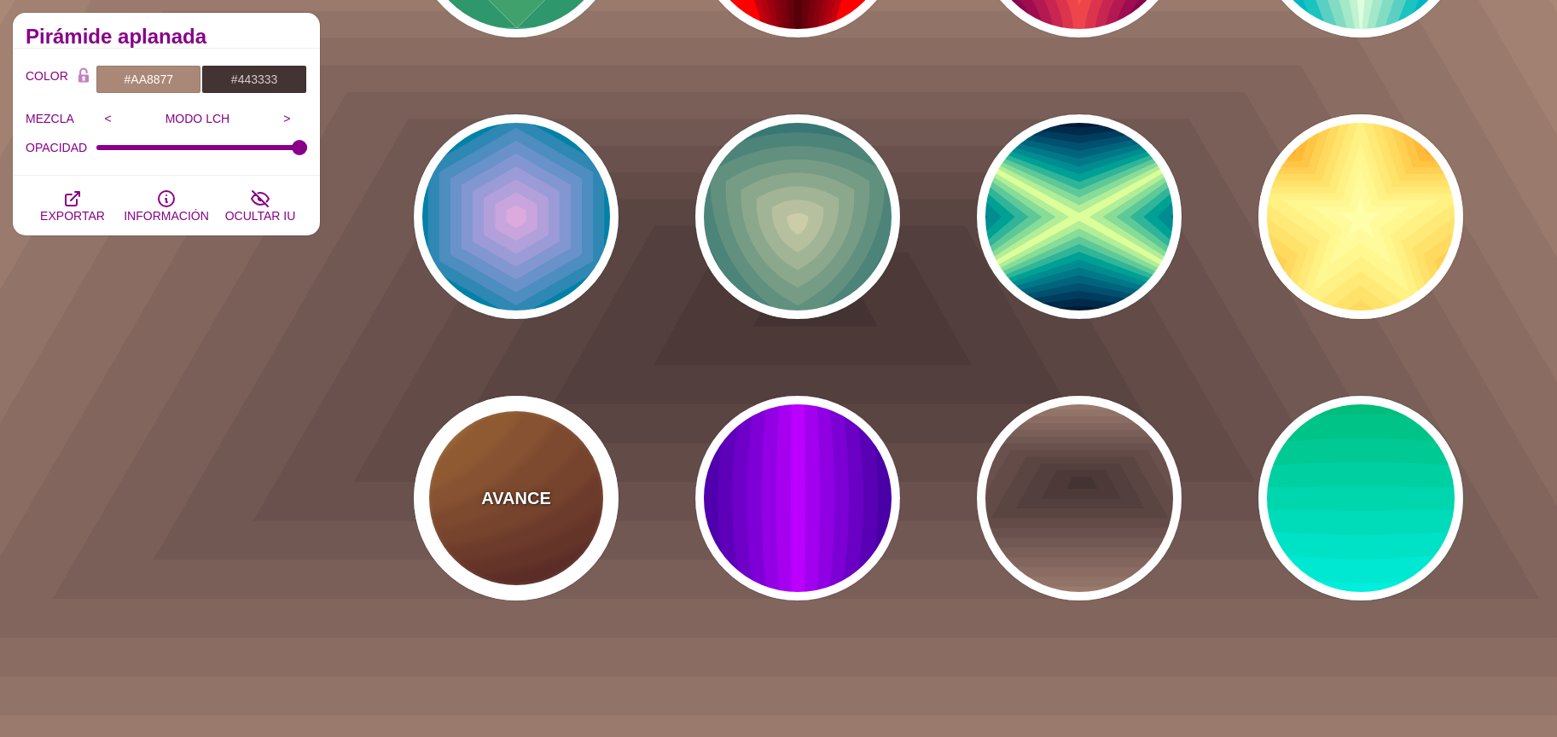
click at [532, 543] on div "AVANCE" at bounding box center [516, 498] width 205 height 205
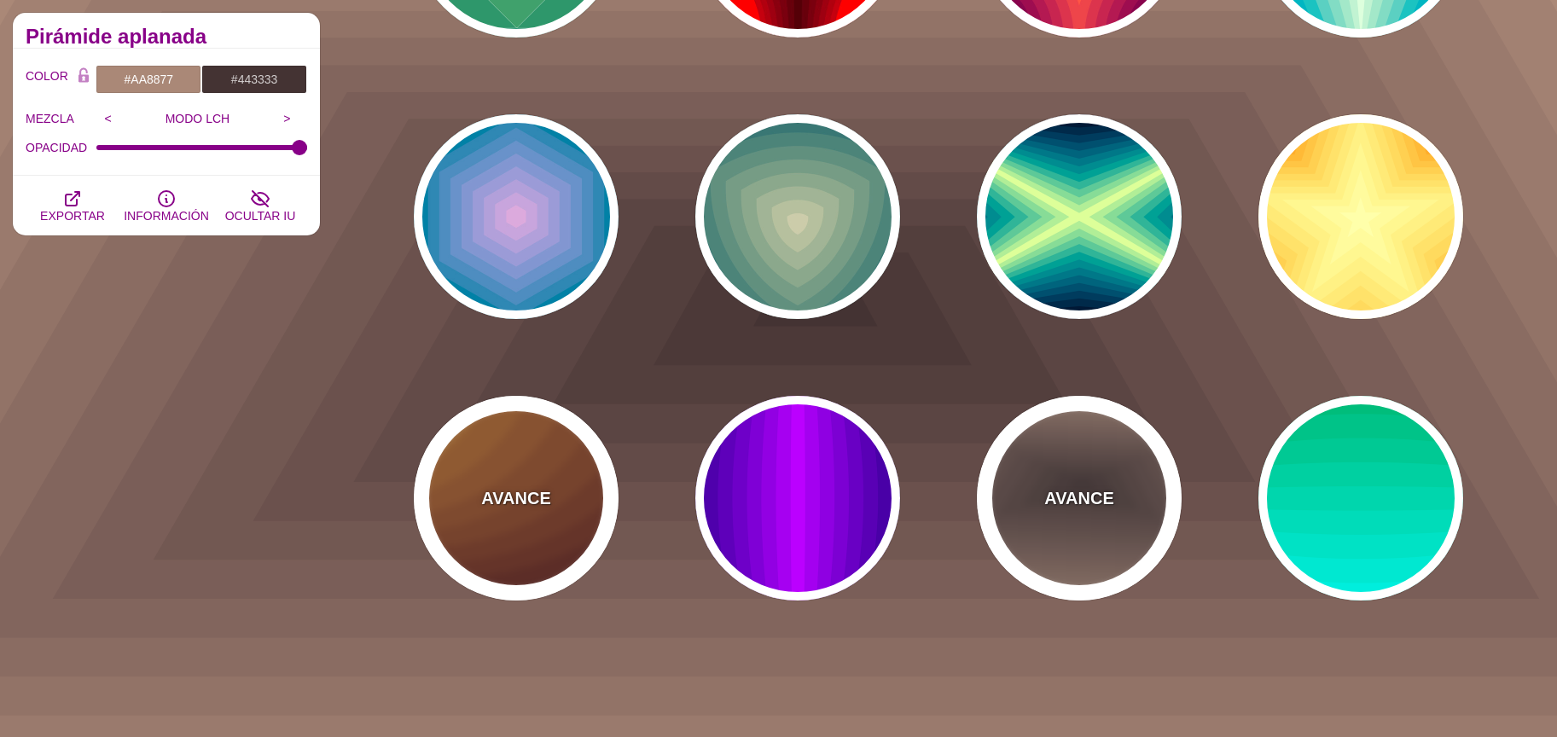
type input "#DD9933"
type input "#330000"
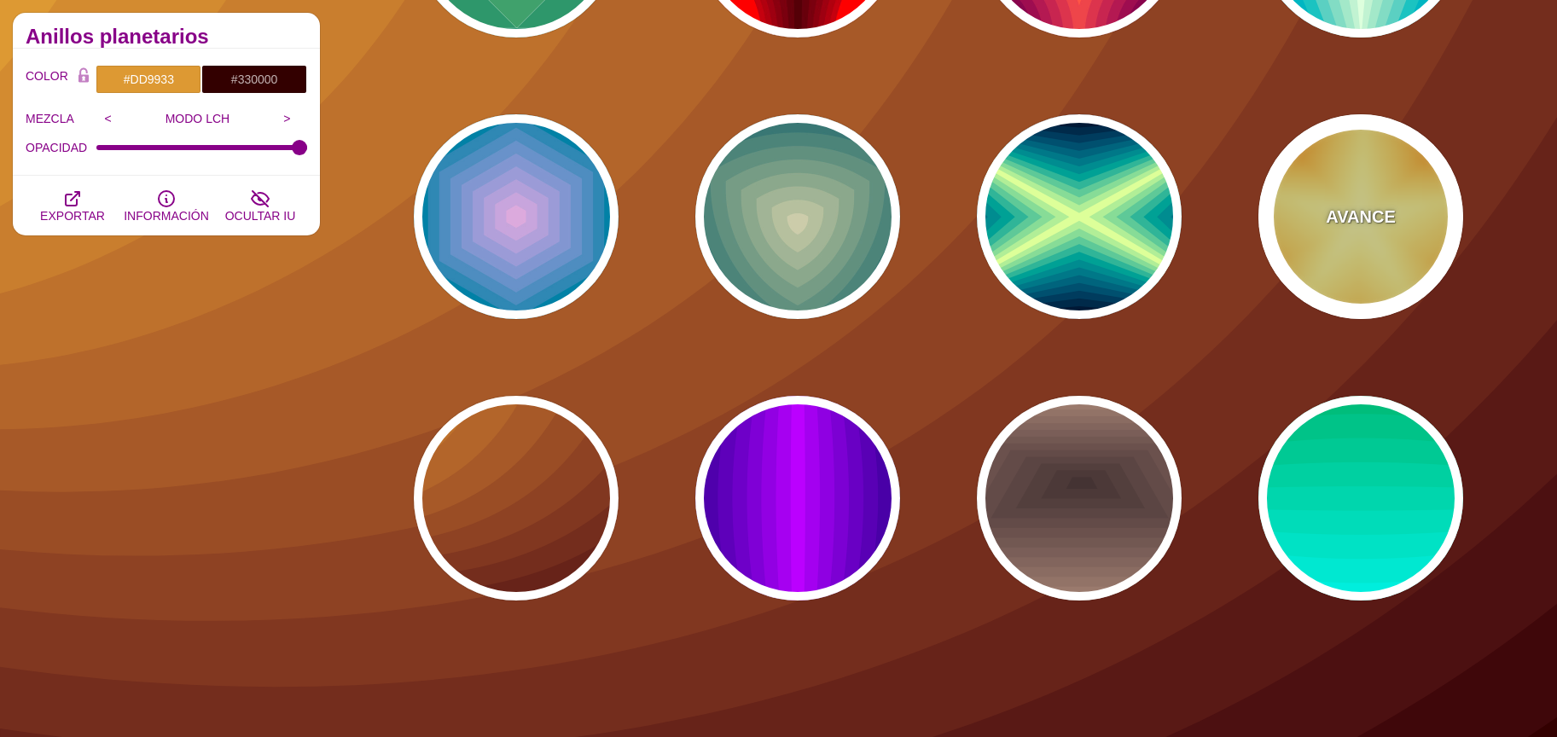
click at [1356, 282] on div "AVANCE" at bounding box center [1360, 216] width 205 height 205
type input "#DD5500"
type input "#FFFFAA"
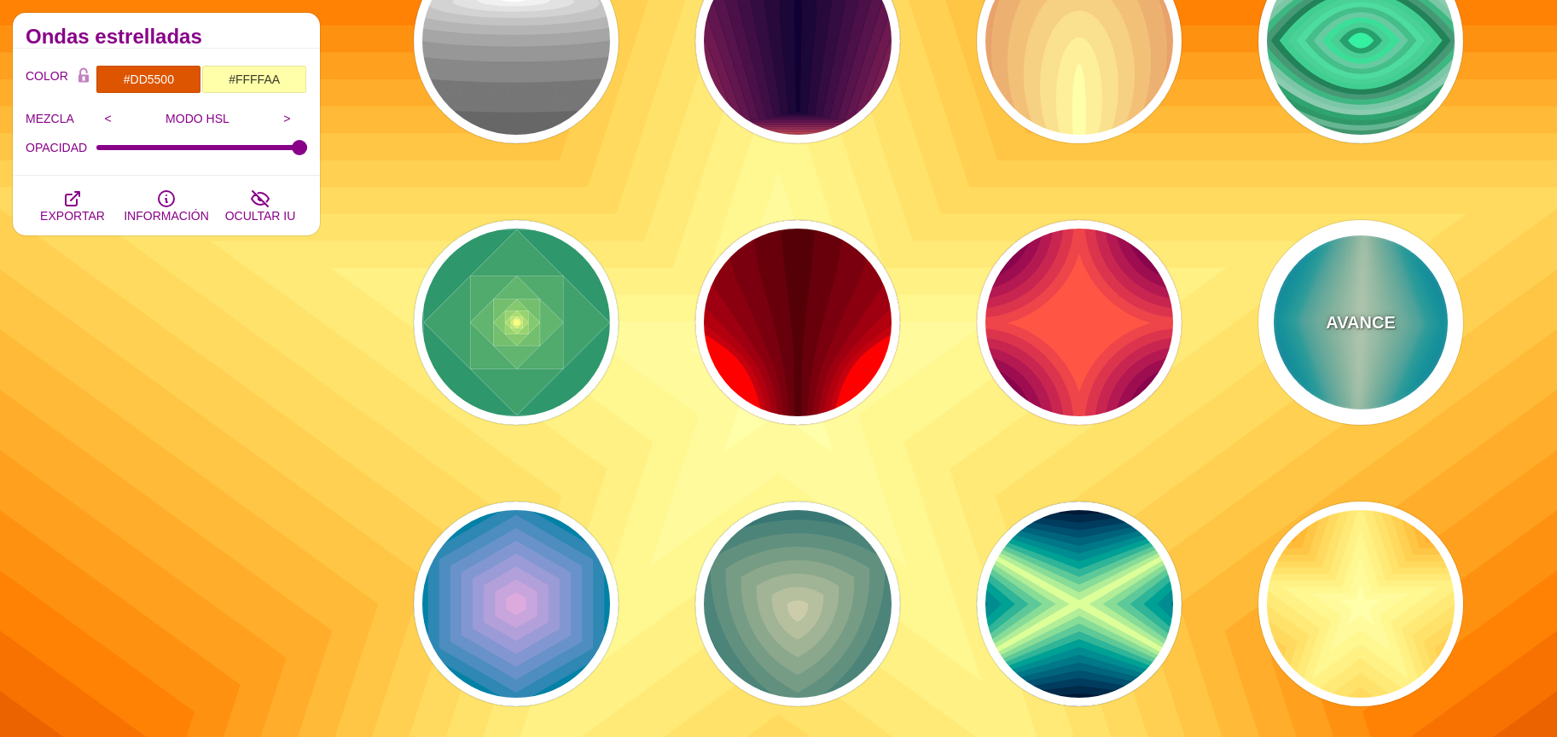
click at [1383, 327] on font "AVANCE" at bounding box center [1360, 322] width 69 height 19
type input "#220088"
type input "#DDFFDD"
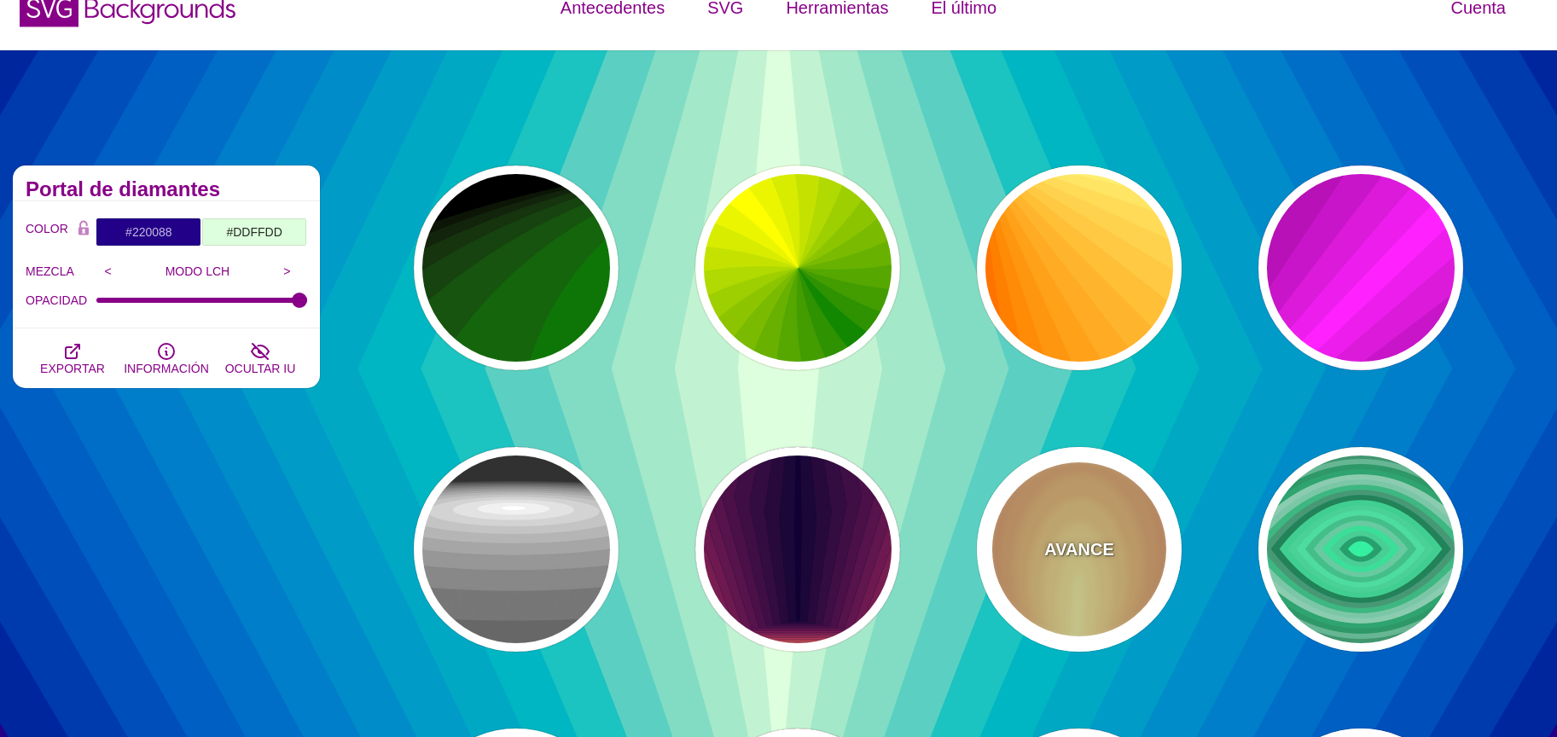
scroll to position [34, 0]
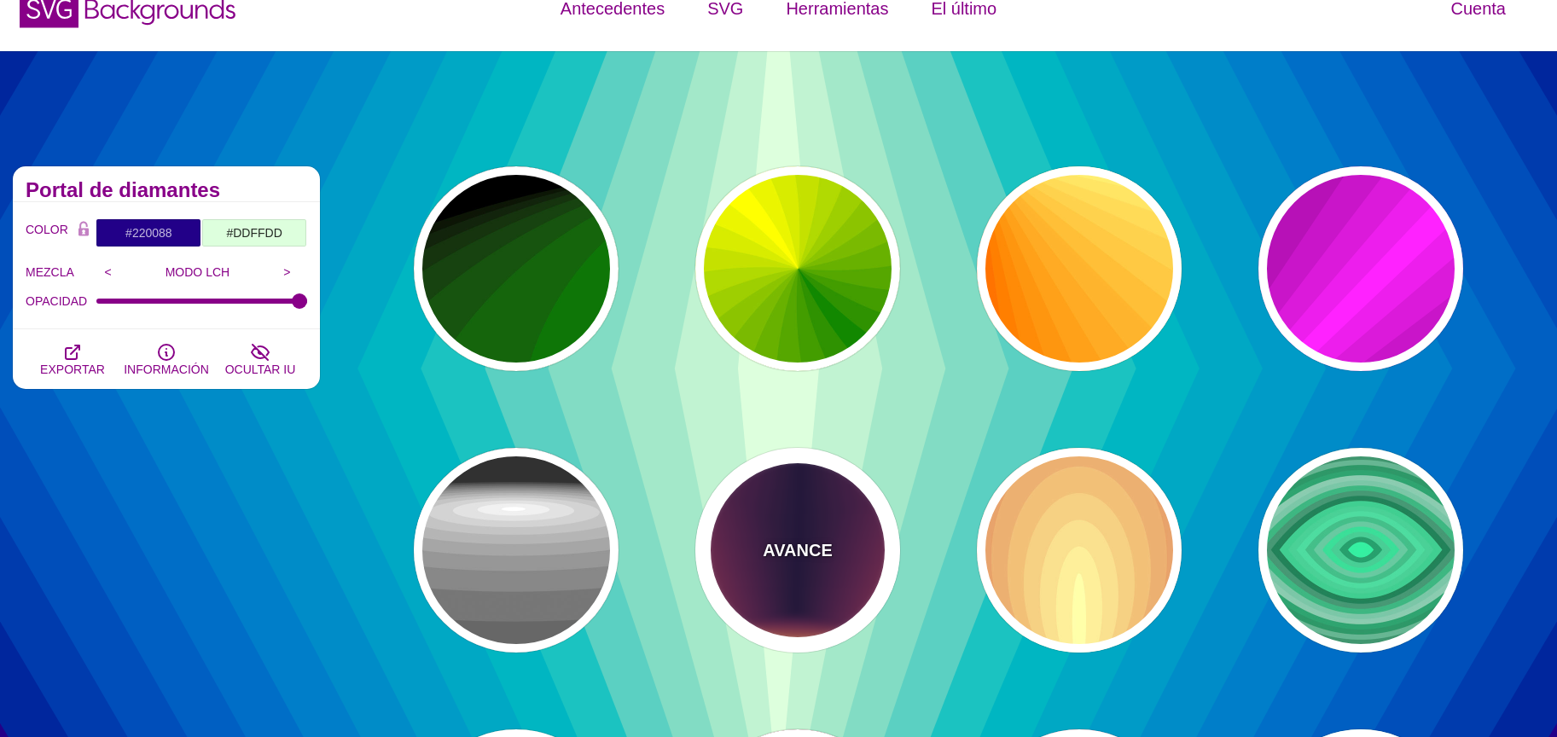
click at [799, 586] on div "AVANCE" at bounding box center [797, 550] width 205 height 205
type input "#FFDD55"
type input "#110033"
type input "0"
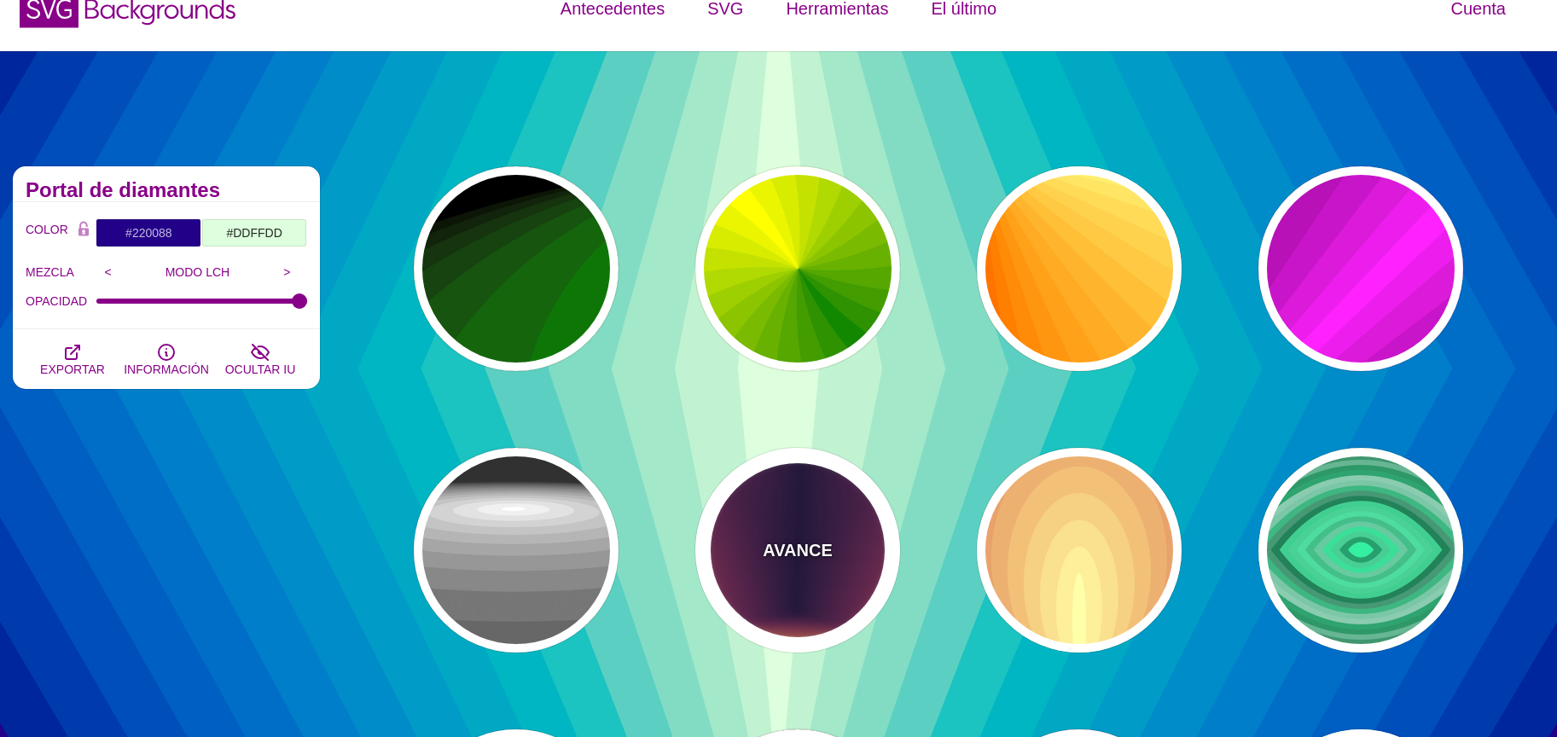
type input "0"
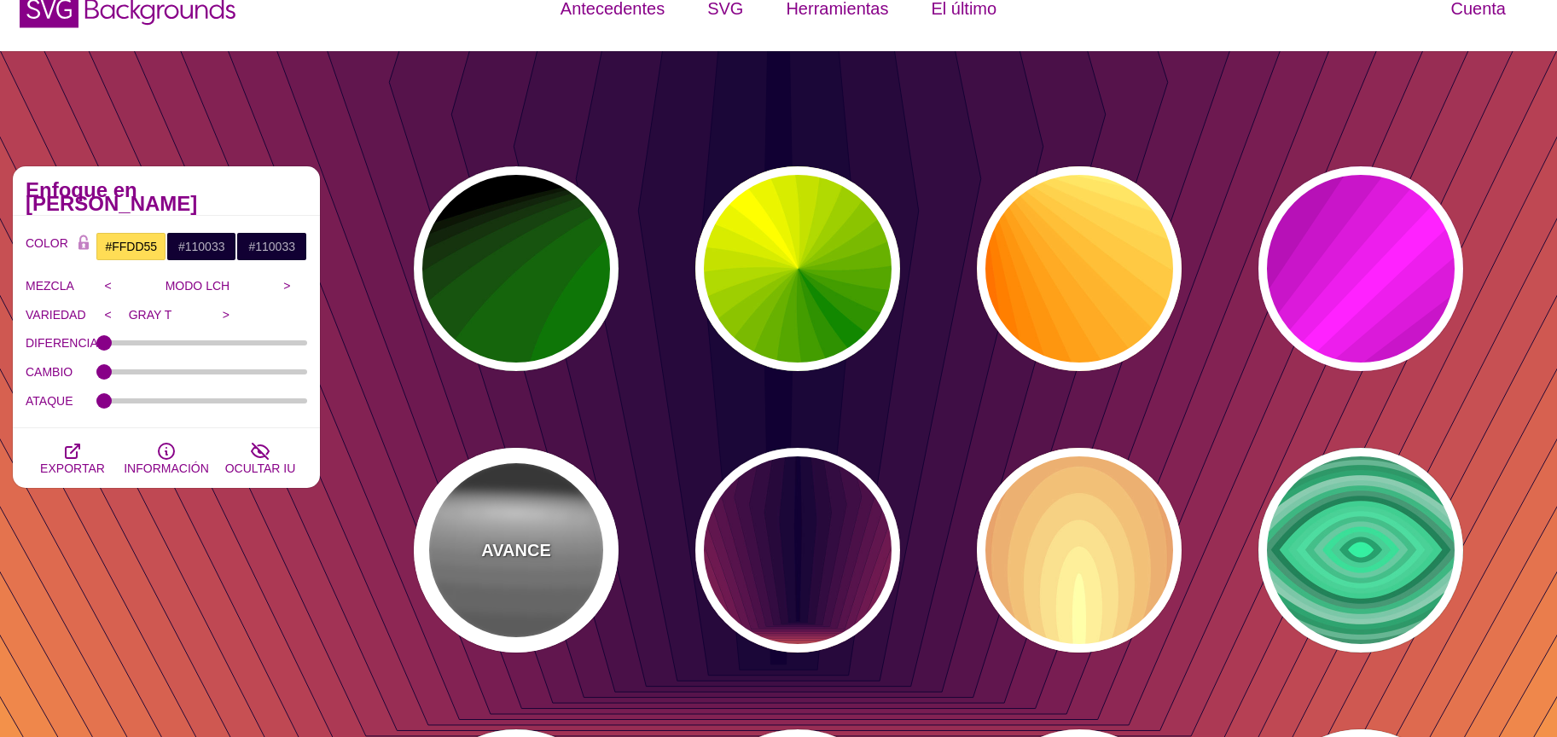
click at [558, 531] on div "AVANCE" at bounding box center [516, 550] width 205 height 205
type input "#222222"
type input "#333333"
type input "#FFFFFF"
type input "1"
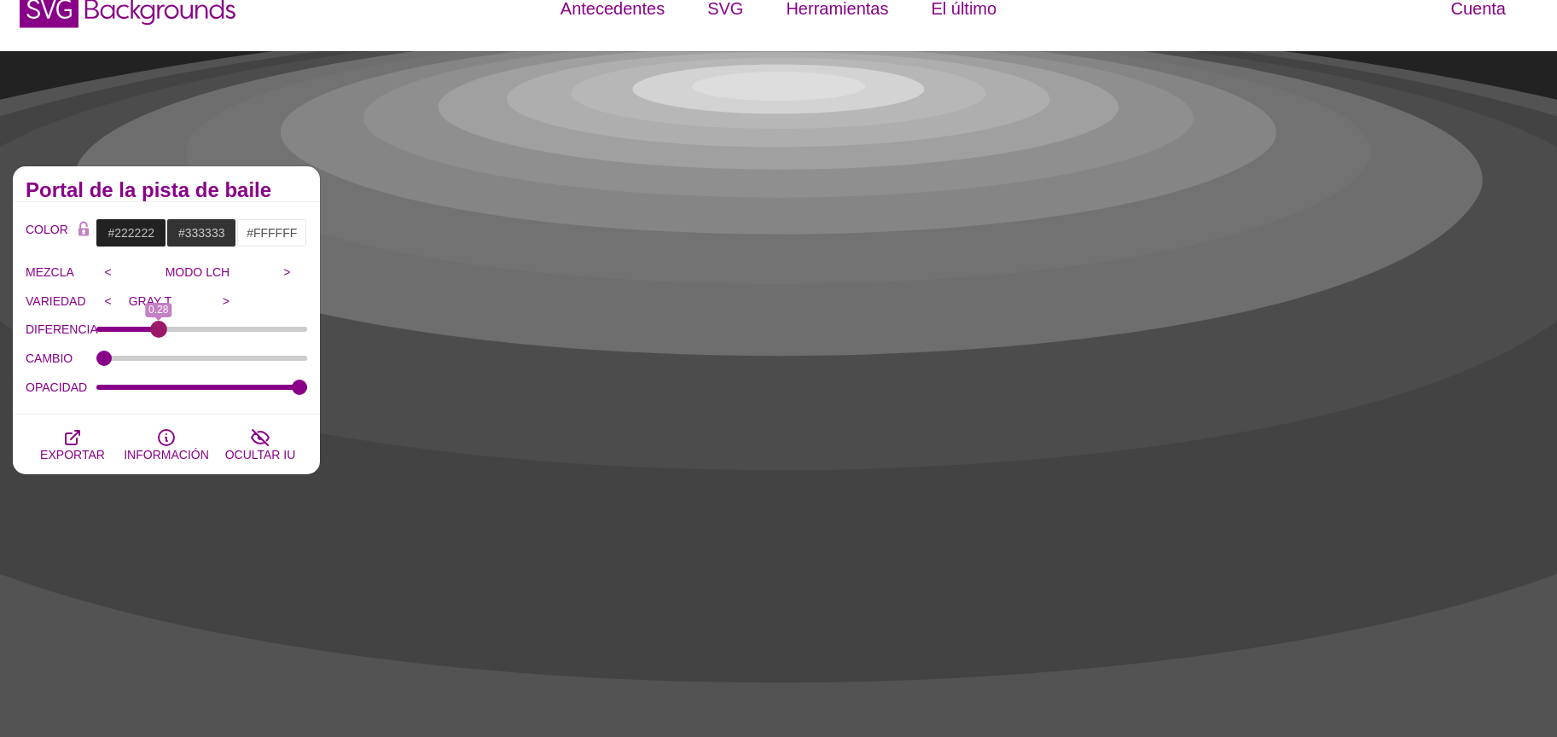
drag, startPoint x: 137, startPoint y: 331, endPoint x: 159, endPoint y: 329, distance: 21.4
type input "0.28"
click at [159, 329] on input "DIFERENCIA" at bounding box center [202, 329] width 212 height 7
drag, startPoint x: 107, startPoint y: 355, endPoint x: 205, endPoint y: 347, distance: 98.4
type input "368"
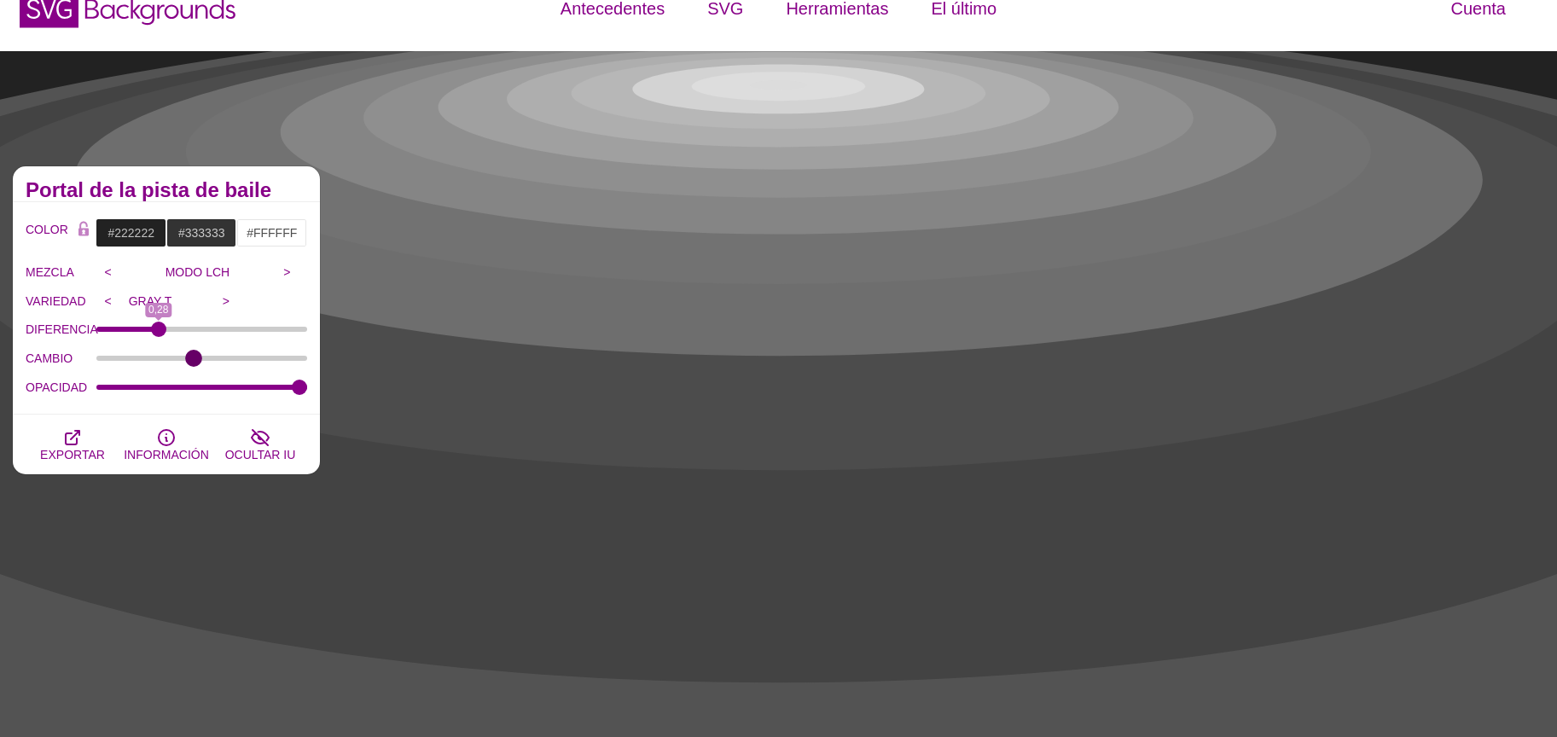
click at [193, 355] on input "CAMBIO" at bounding box center [202, 358] width 212 height 7
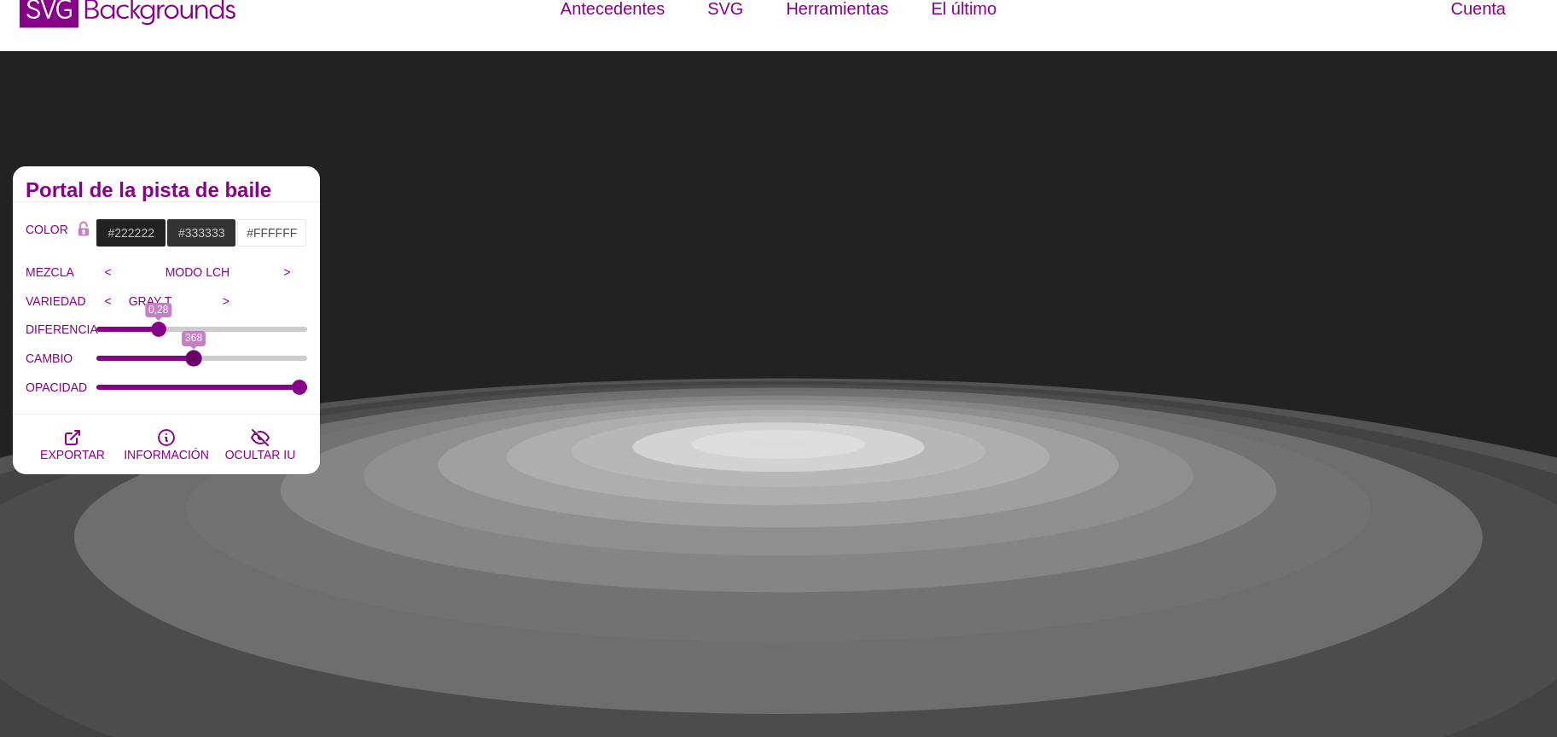
click at [216, 346] on div "CAMBIO 368" at bounding box center [167, 358] width 282 height 29
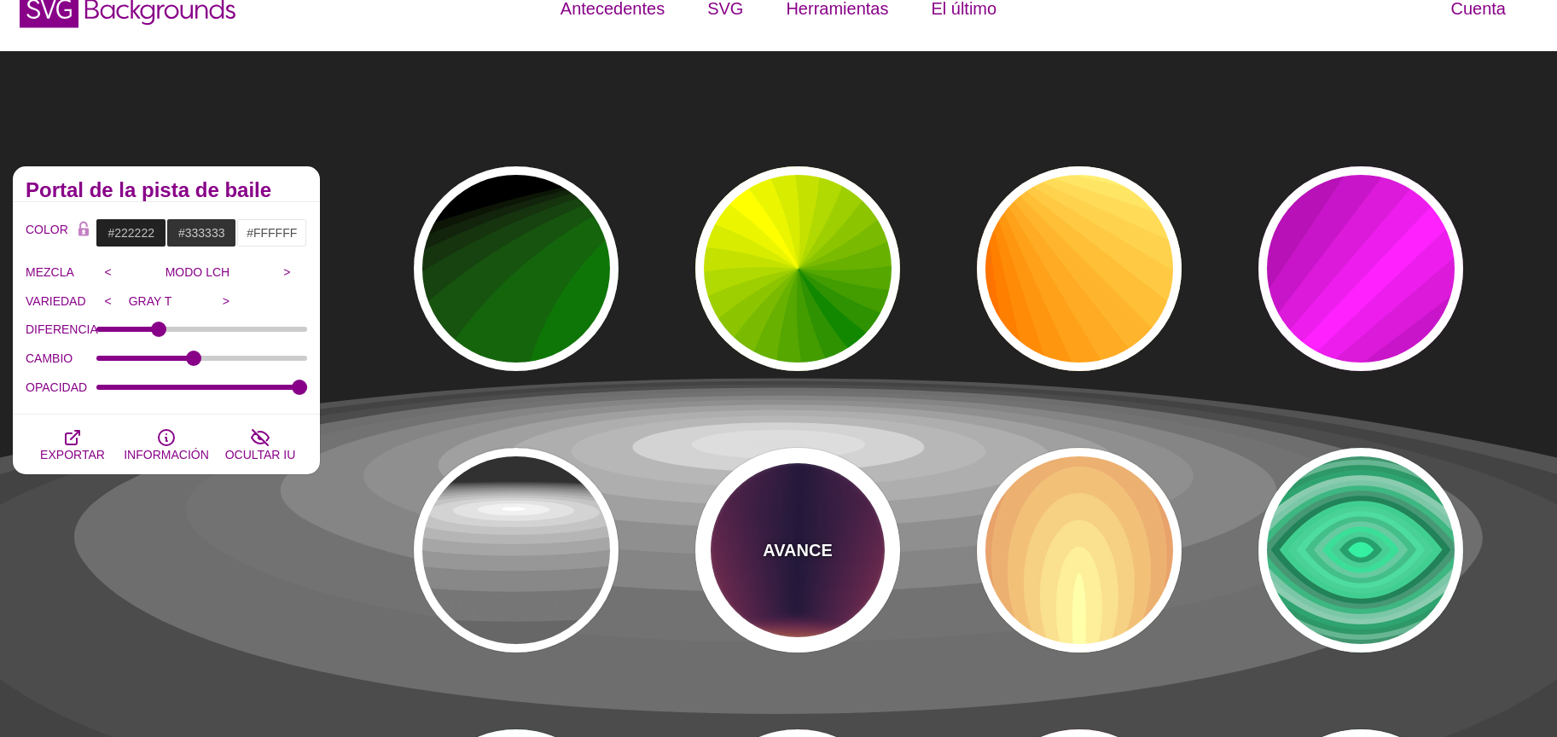
click at [810, 585] on div "AVANCE" at bounding box center [797, 550] width 205 height 205
type input "#FFDD55"
type input "#110033"
type input "0"
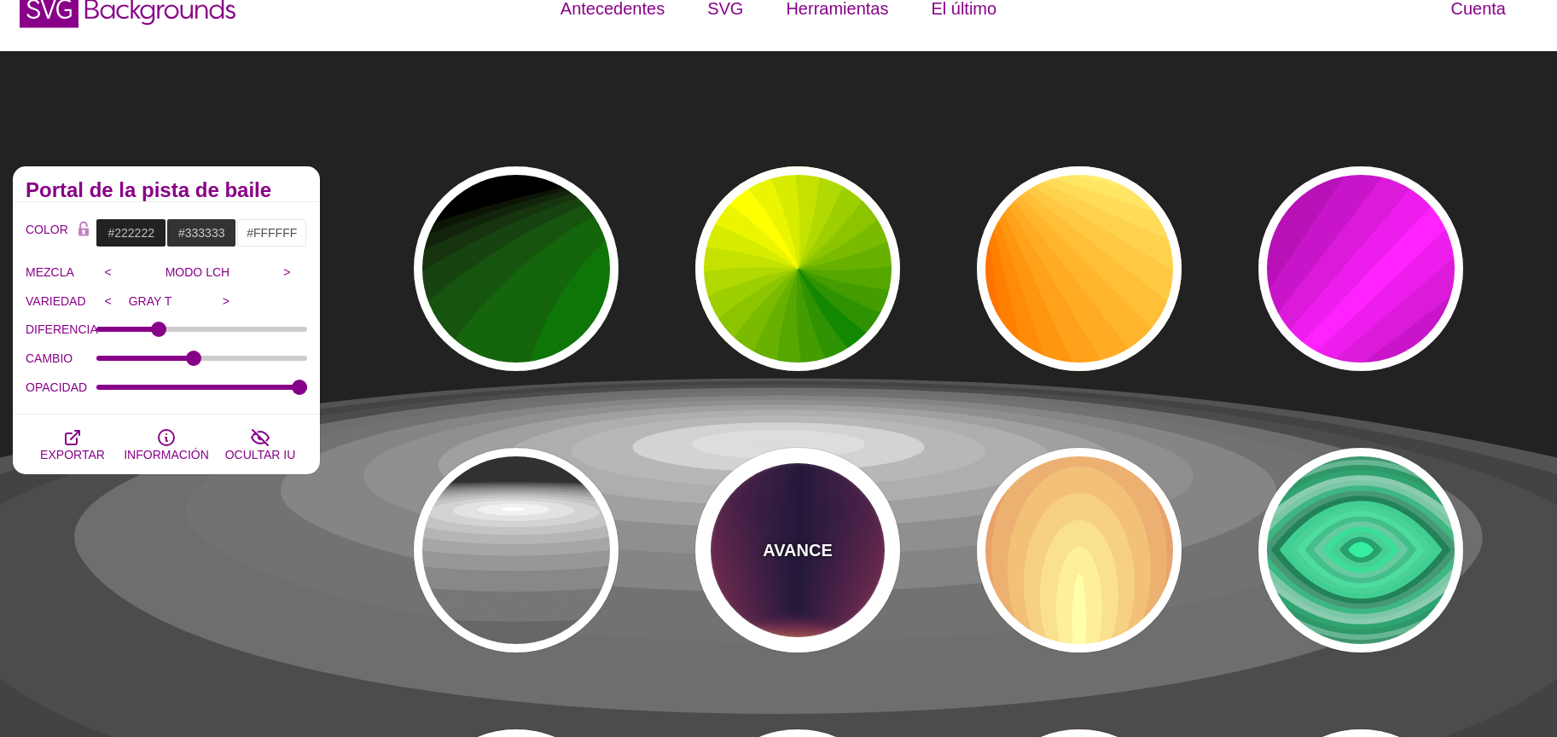
type input "0"
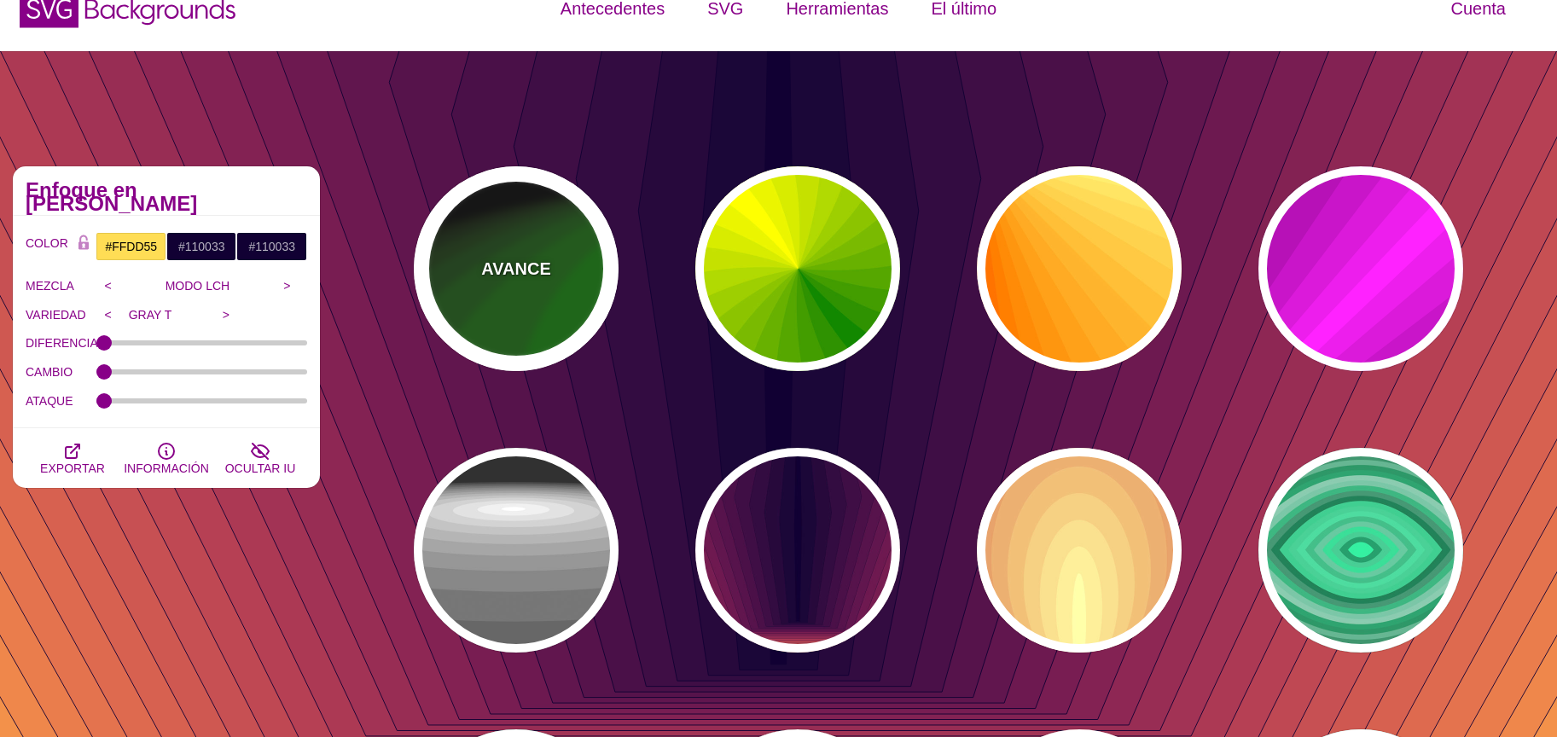
click at [538, 239] on div "AVANCE" at bounding box center [516, 268] width 205 height 205
type input "#000000"
type input "#008800"
type input "#FFFFFF"
type input "1"
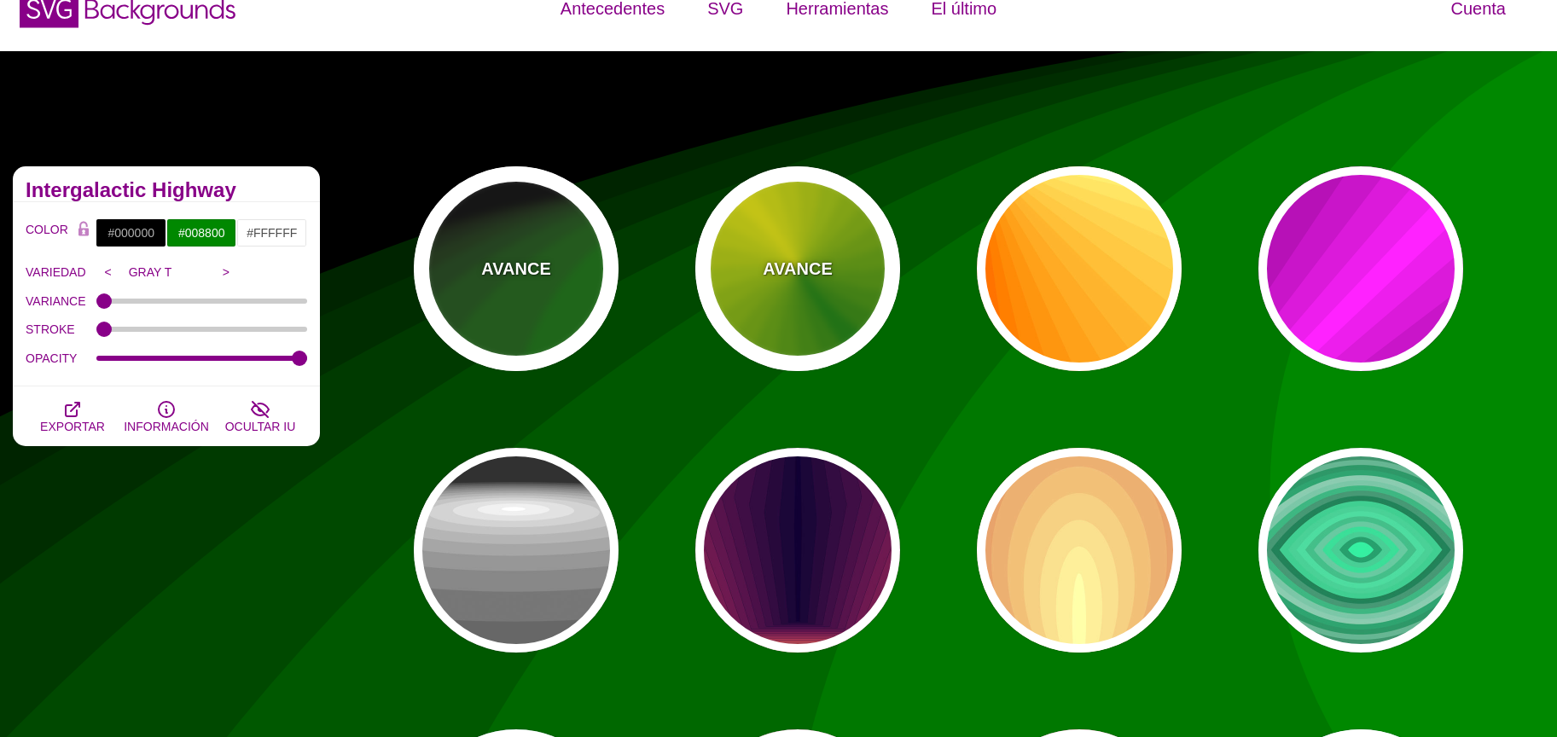
scroll to position [0, 0]
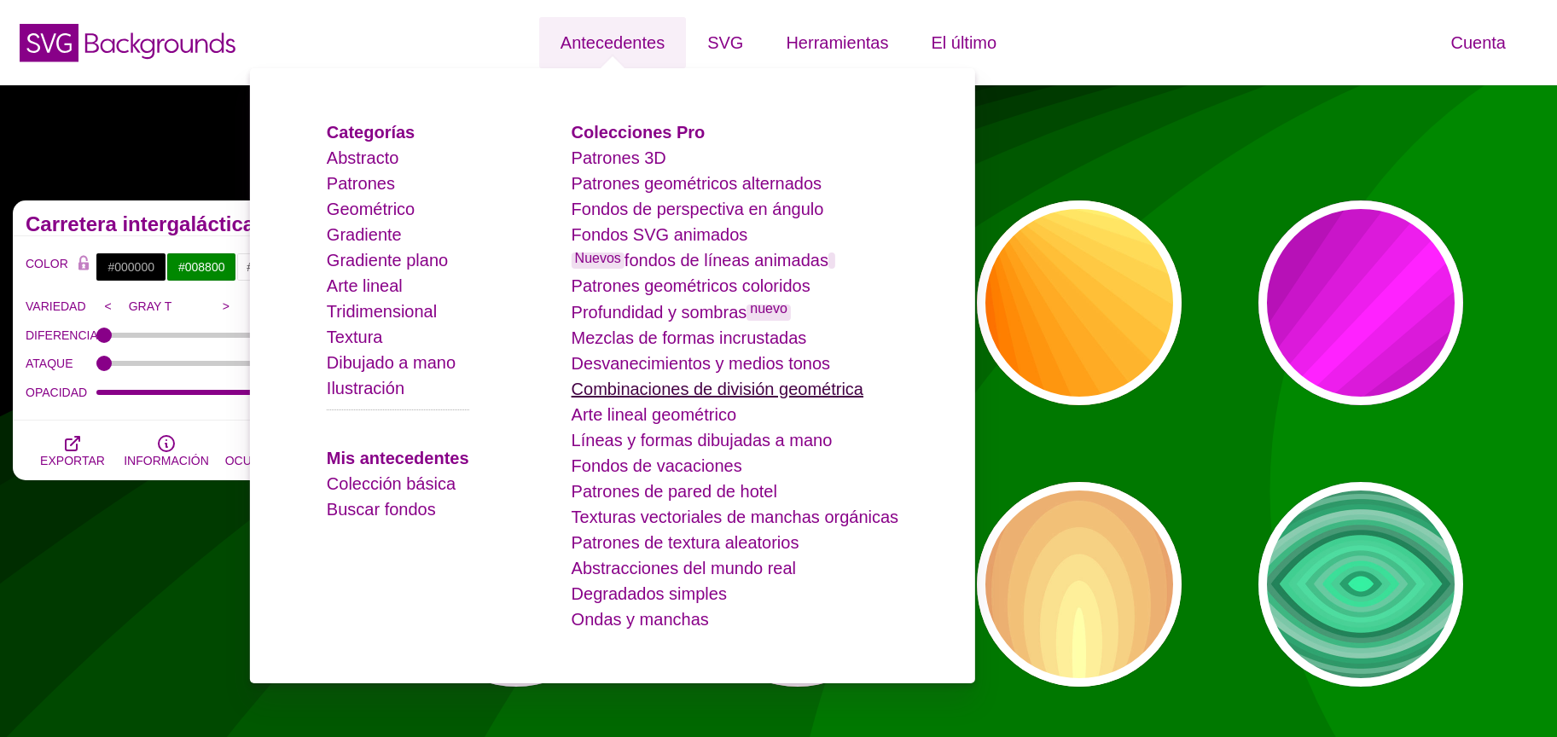
click at [704, 384] on font "Combinaciones de división geométrica" at bounding box center [718, 389] width 292 height 19
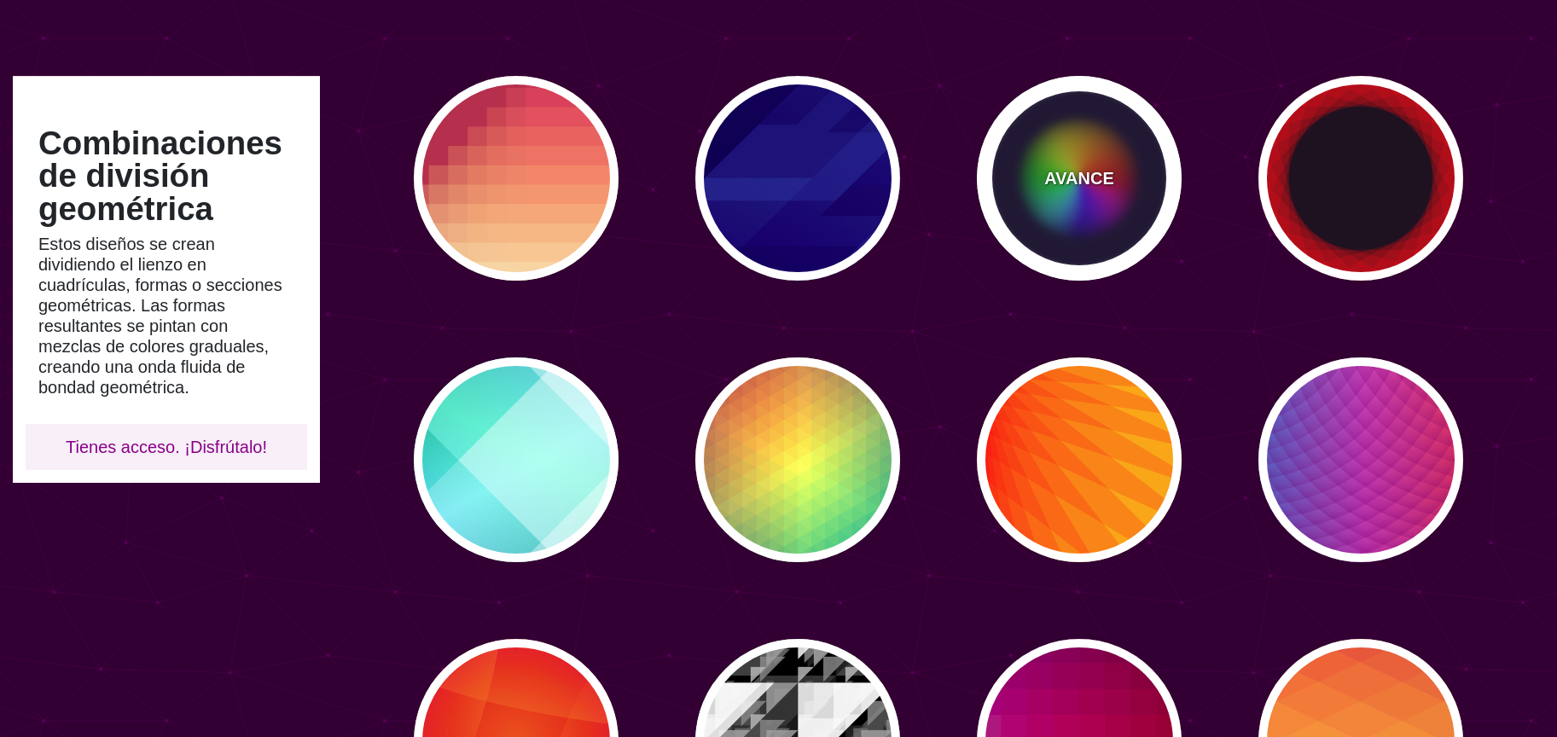
scroll to position [127, 0]
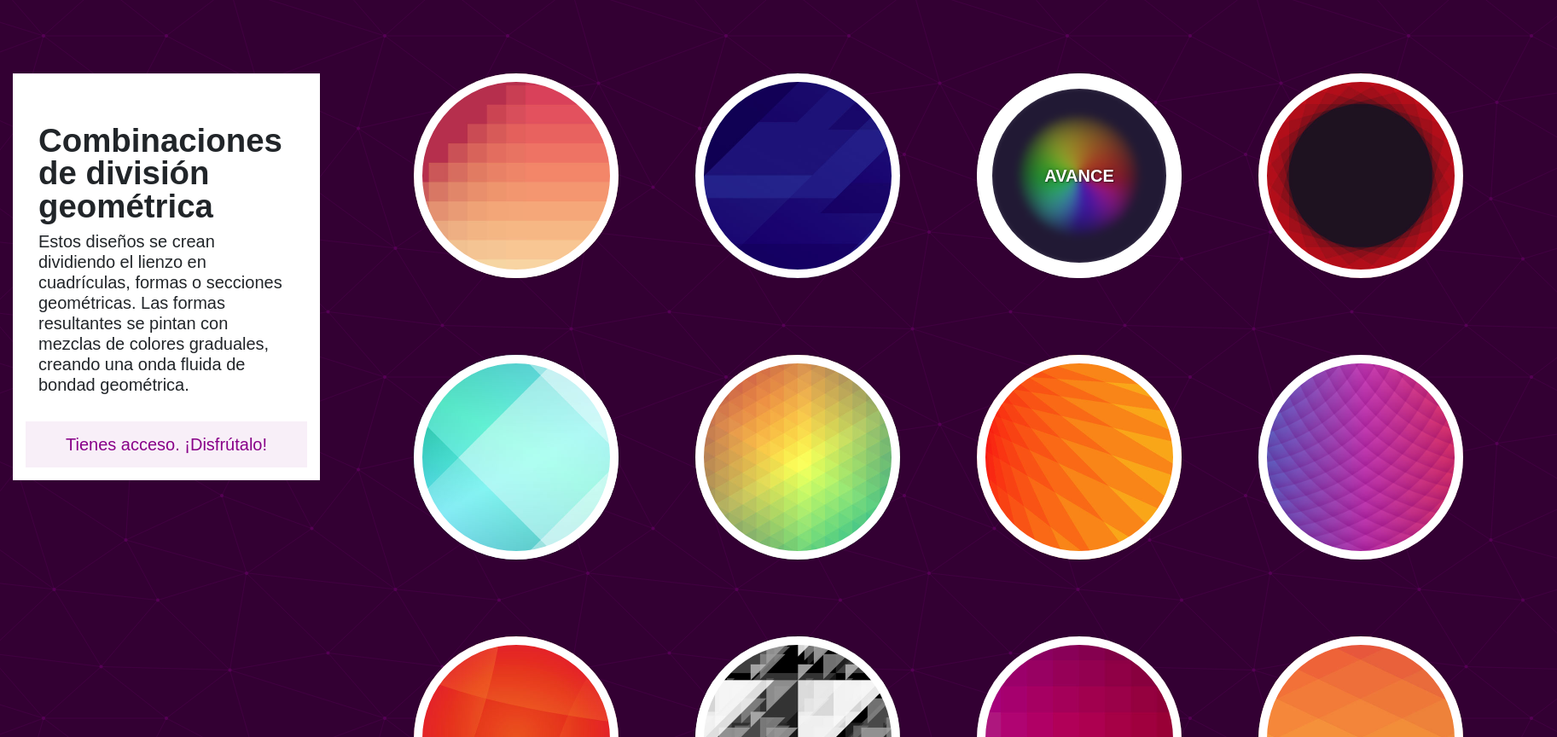
click at [1071, 208] on div "AVANCE" at bounding box center [1079, 175] width 205 height 205
type input "#0C092B"
type input "#FF0000"
type input "#00DDFF"
type input "#FFFF00"
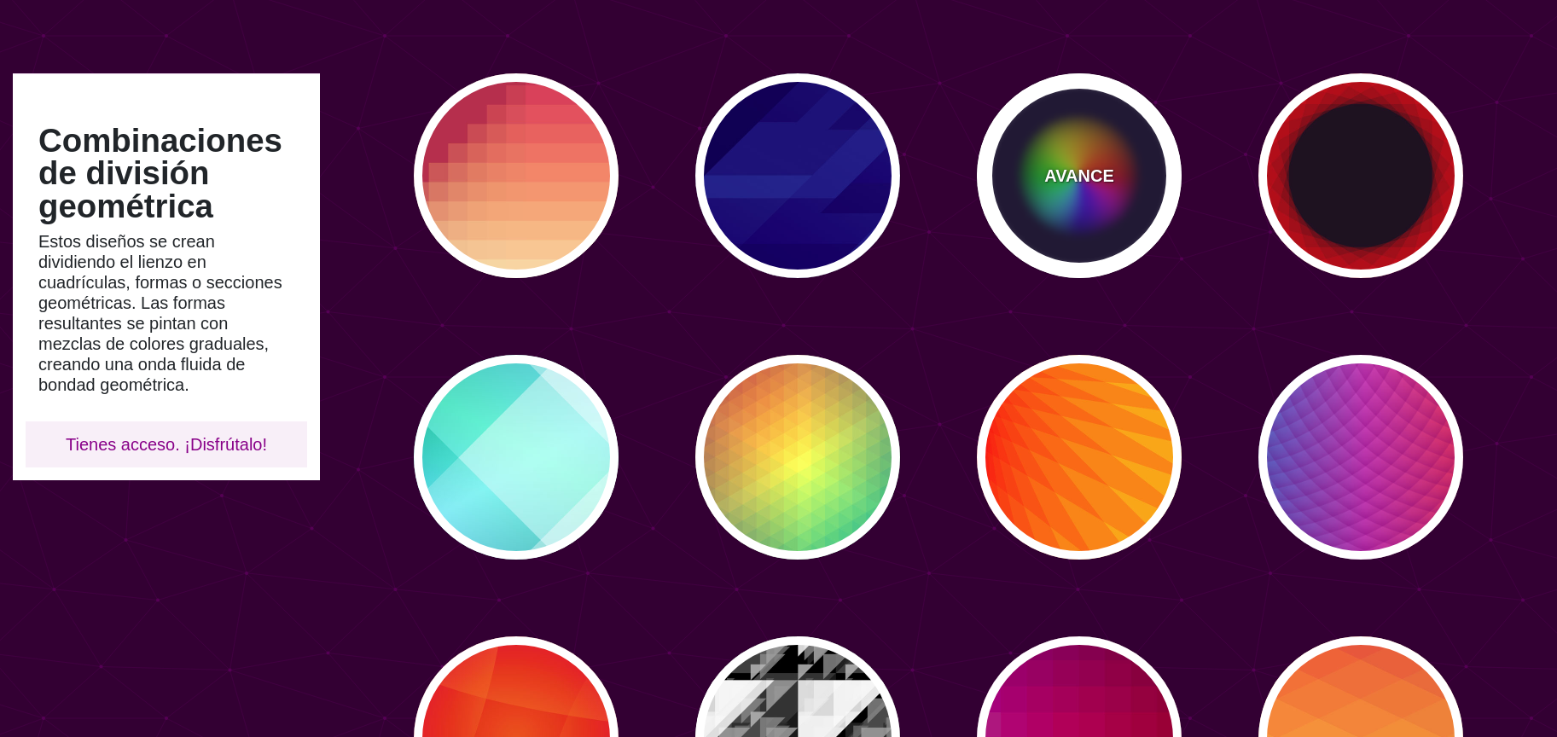
type input "0"
type input "0.2"
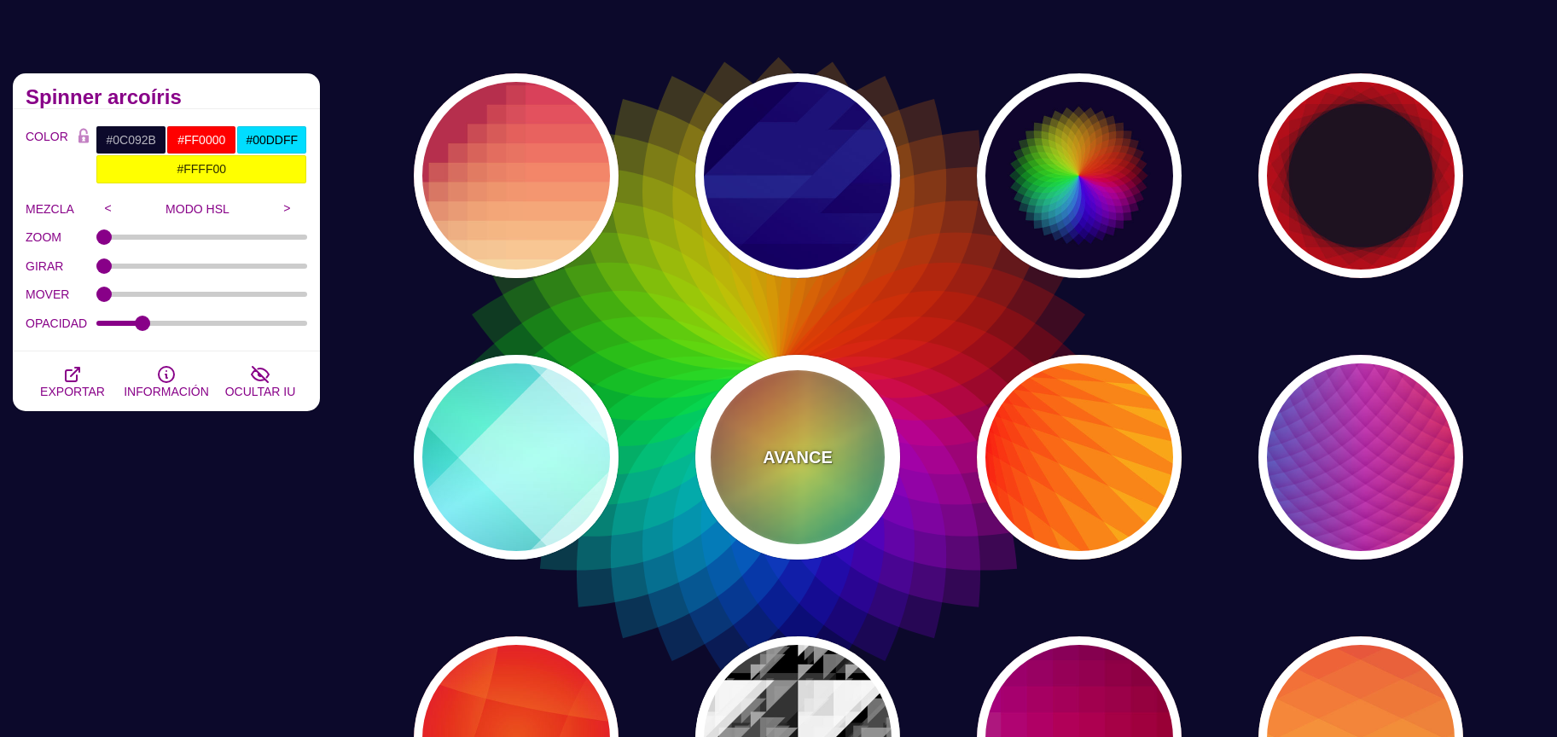
click at [726, 482] on div "AVANCE" at bounding box center [797, 457] width 205 height 205
type input "#226677"
type input "#FFFF55"
type input "#27002E"
type input "100"
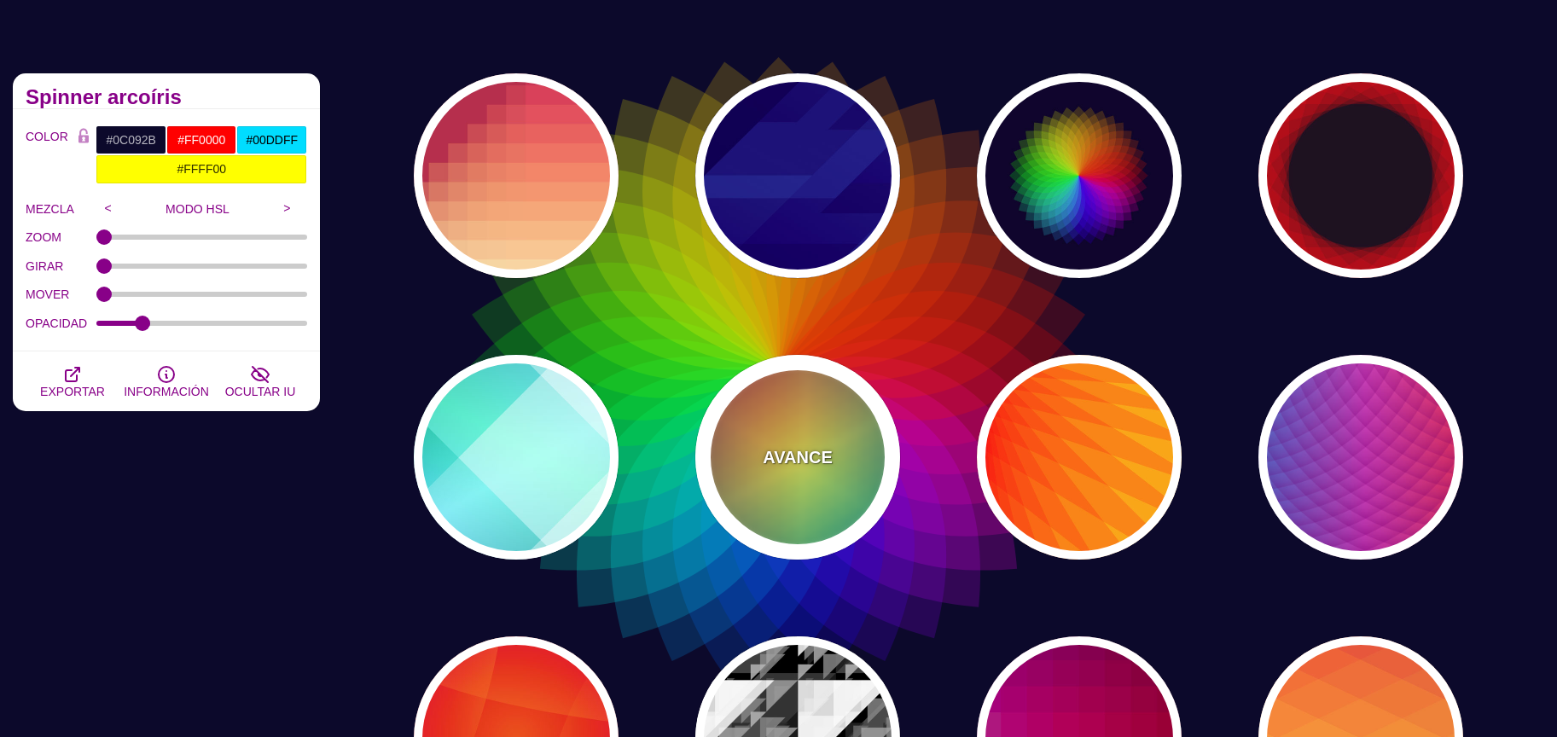
type input "0.5"
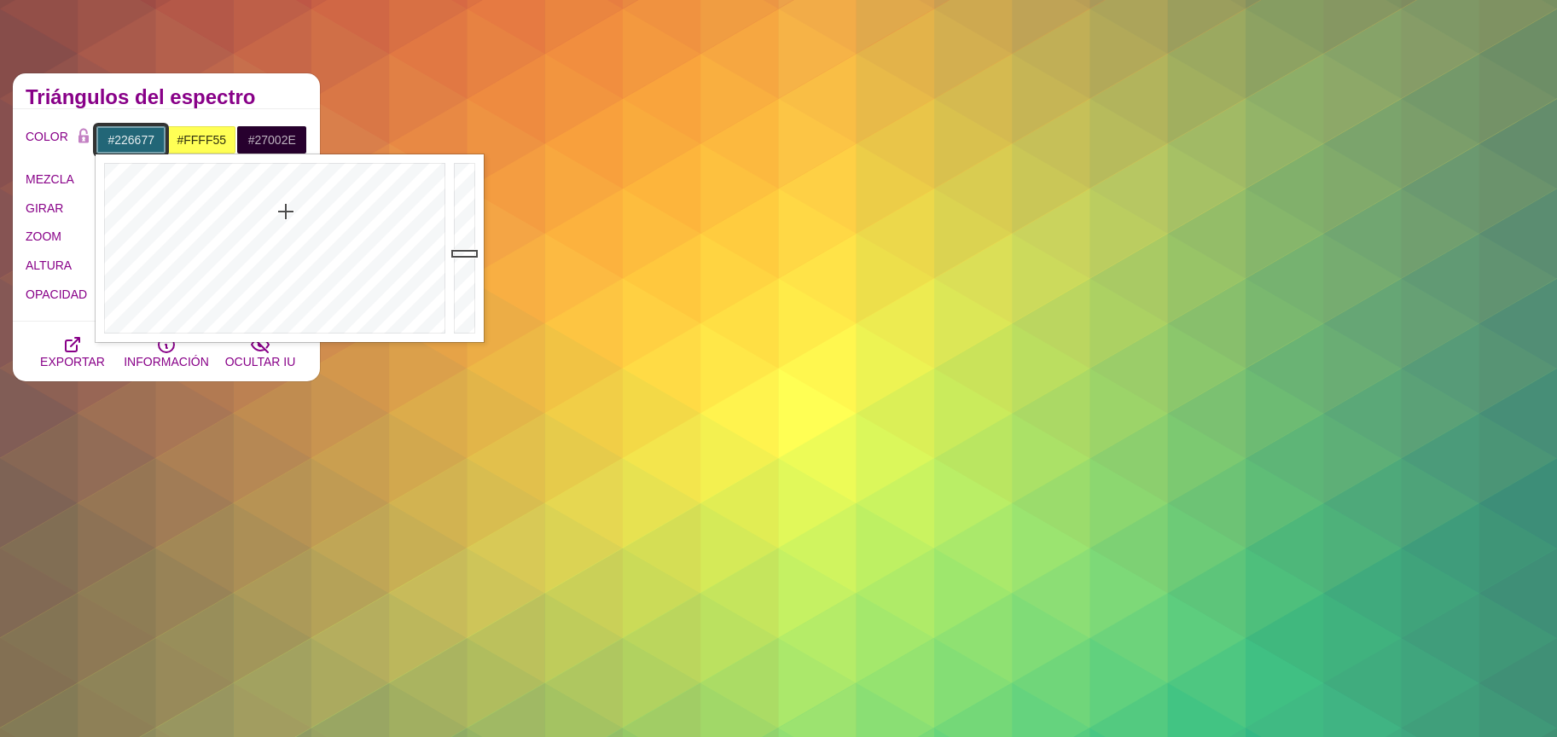
click at [115, 136] on input "#226677" at bounding box center [131, 139] width 71 height 29
click at [258, 324] on div at bounding box center [273, 248] width 354 height 188
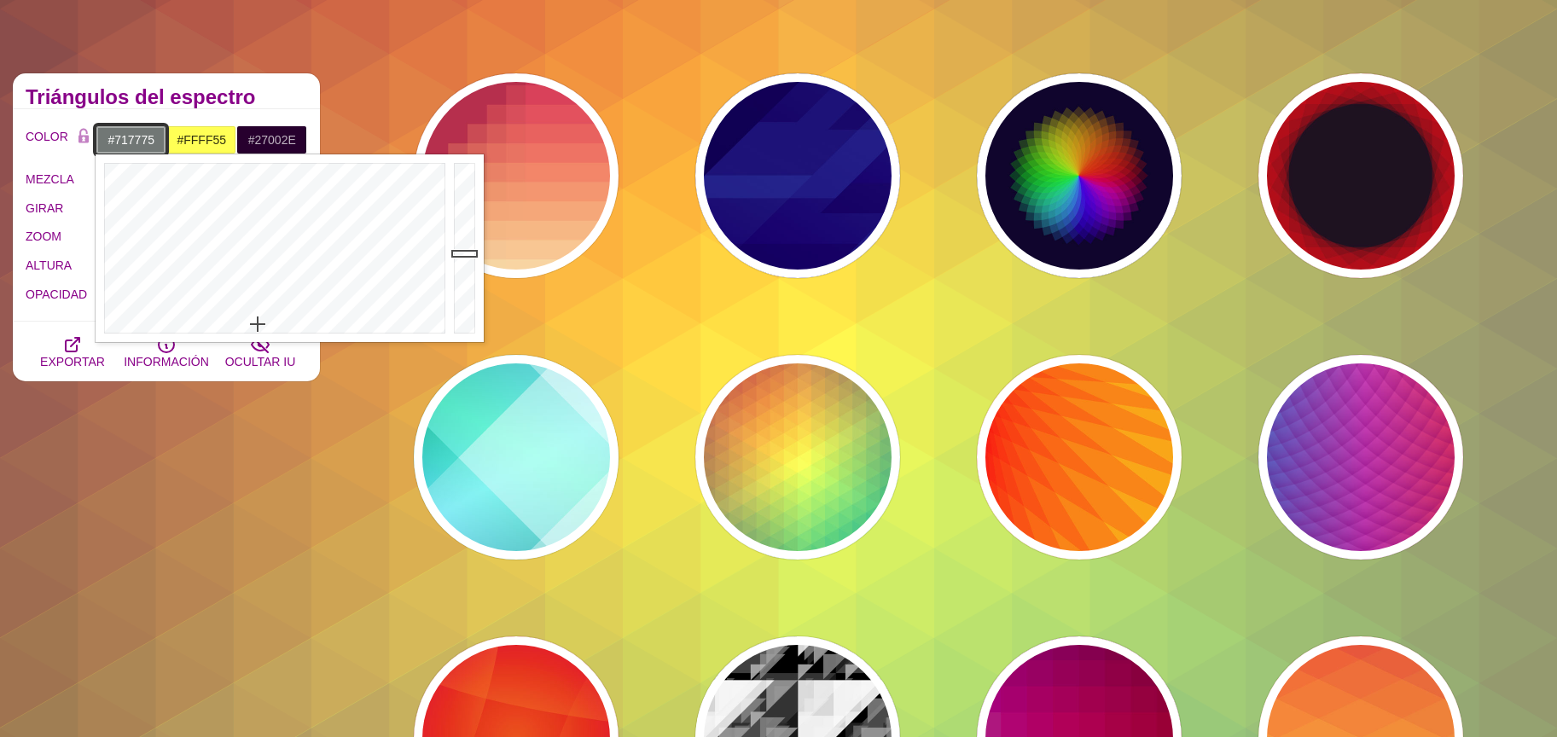
type input "#EBF7F3"
click at [473, 168] on div at bounding box center [467, 248] width 34 height 188
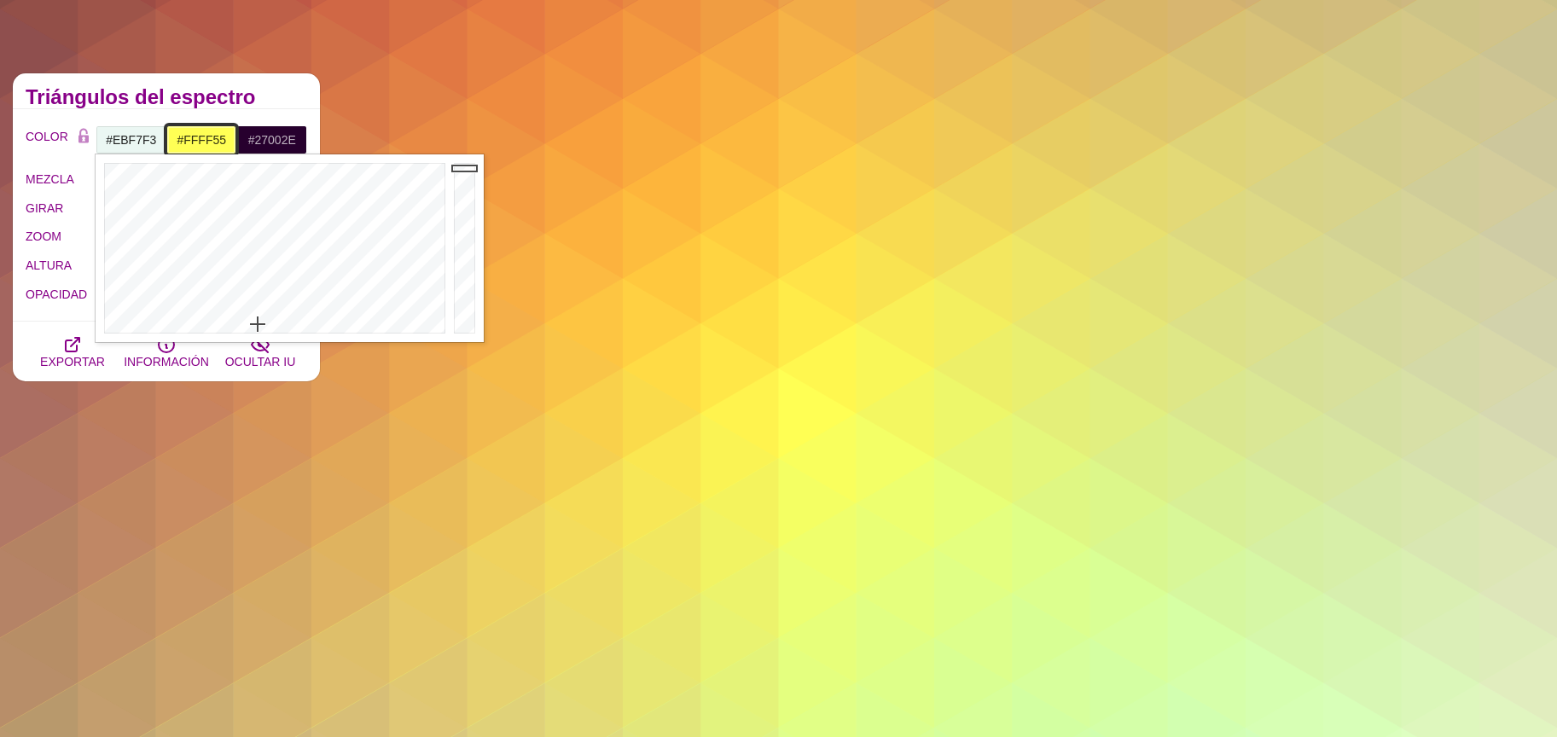
click at [216, 147] on input "#FFFF55" at bounding box center [201, 139] width 71 height 29
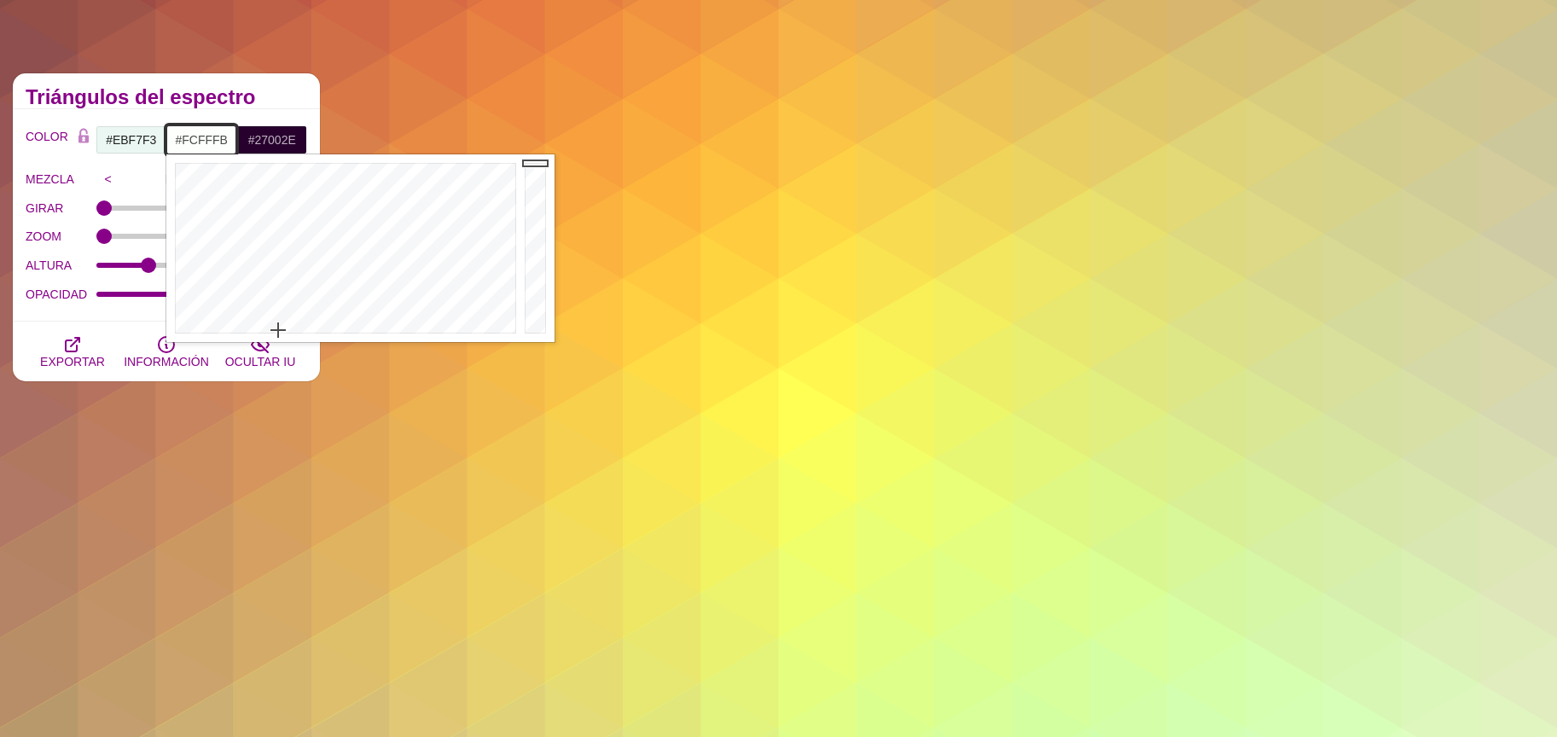
drag, startPoint x: 275, startPoint y: 325, endPoint x: 377, endPoint y: 299, distance: 105.7
click at [278, 331] on div at bounding box center [343, 248] width 354 height 188
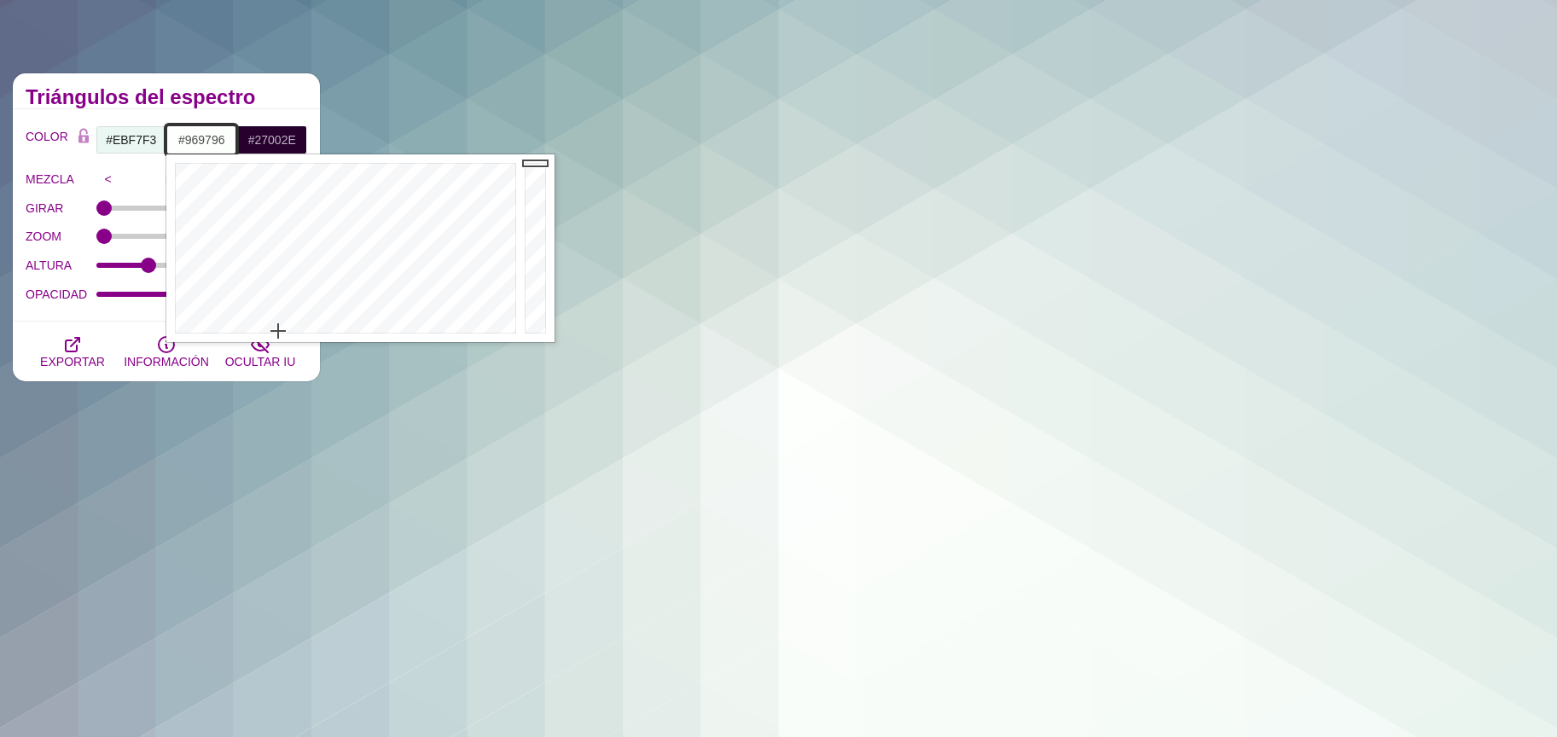
click at [533, 232] on div at bounding box center [537, 248] width 34 height 188
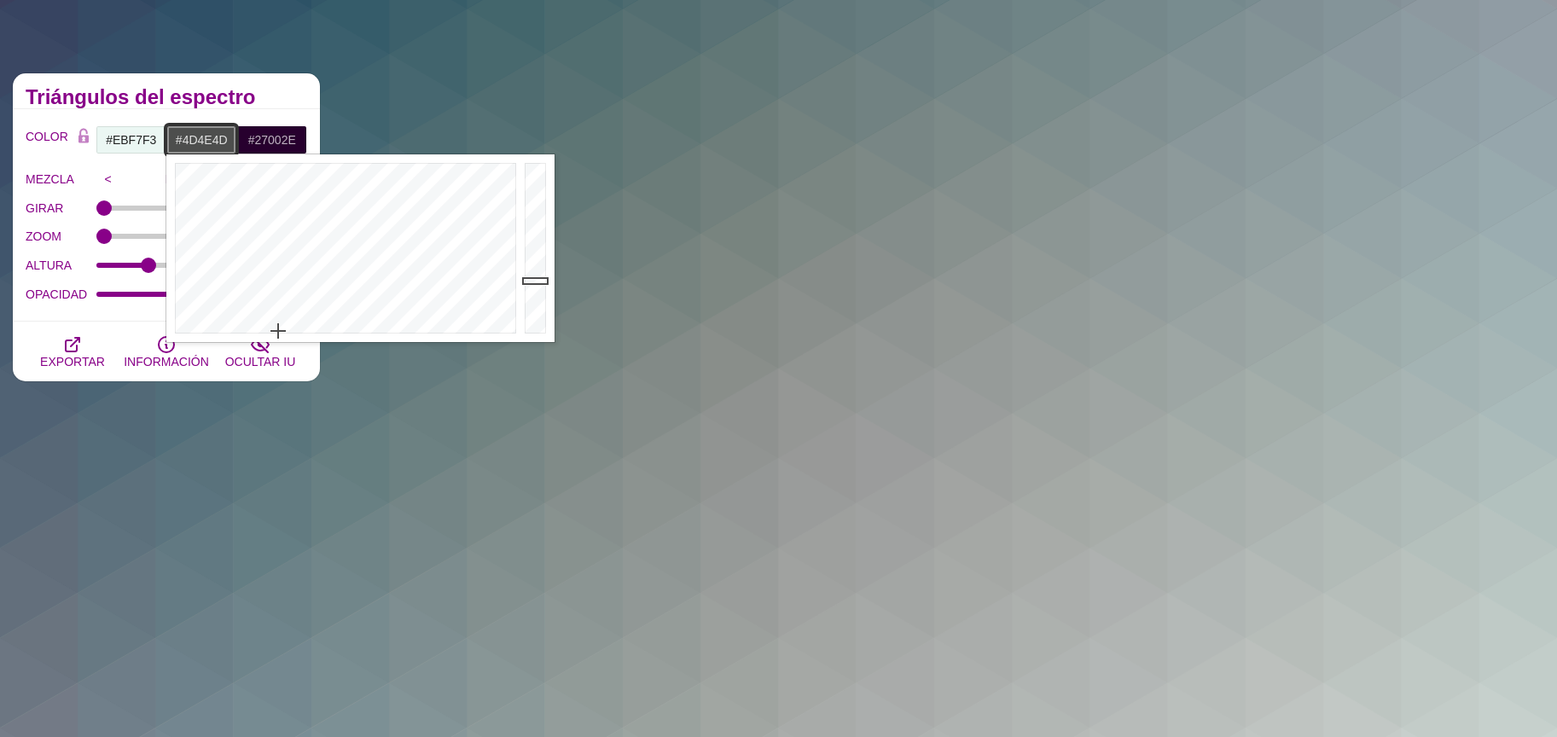
click at [537, 281] on div at bounding box center [537, 248] width 34 height 188
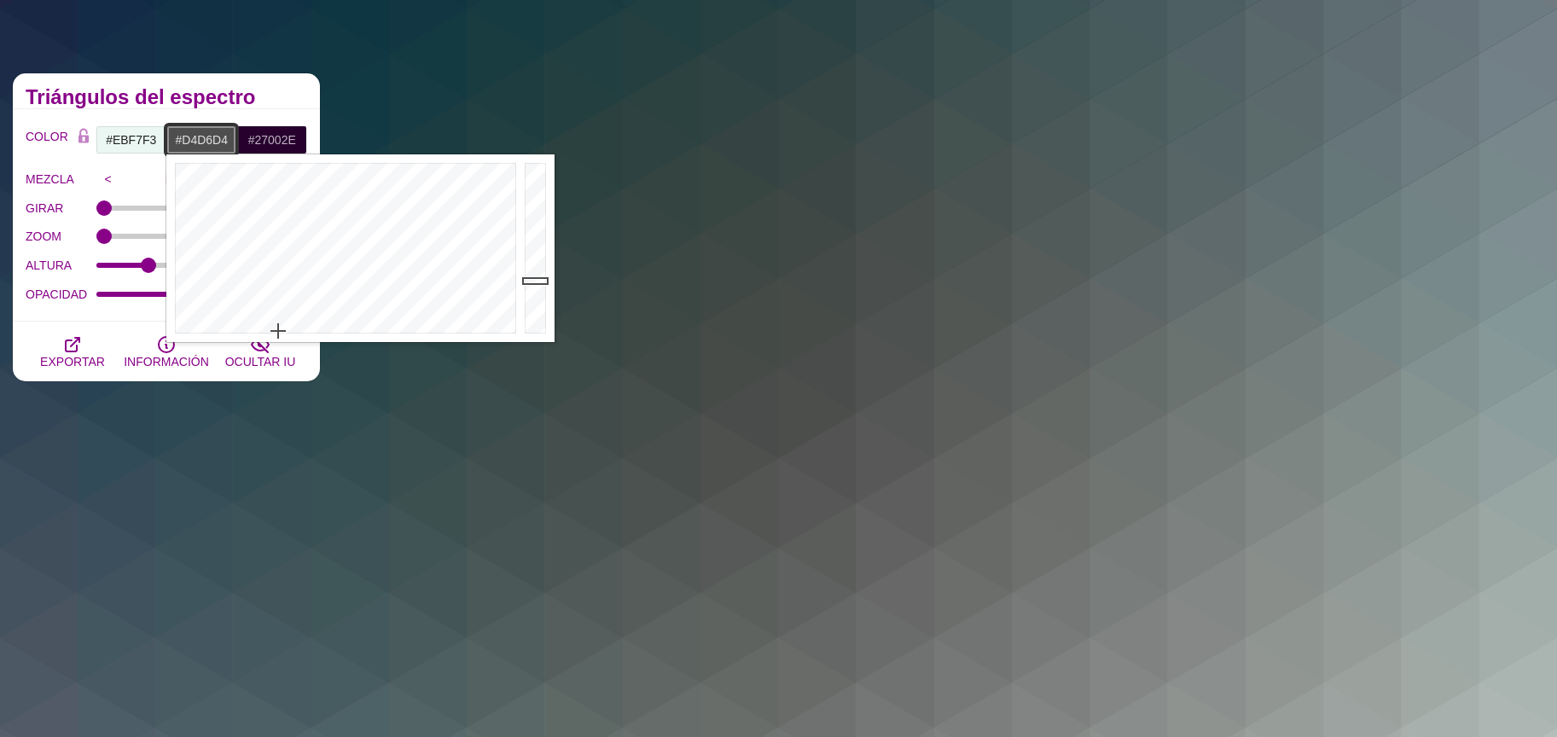
click at [539, 190] on div at bounding box center [537, 248] width 34 height 188
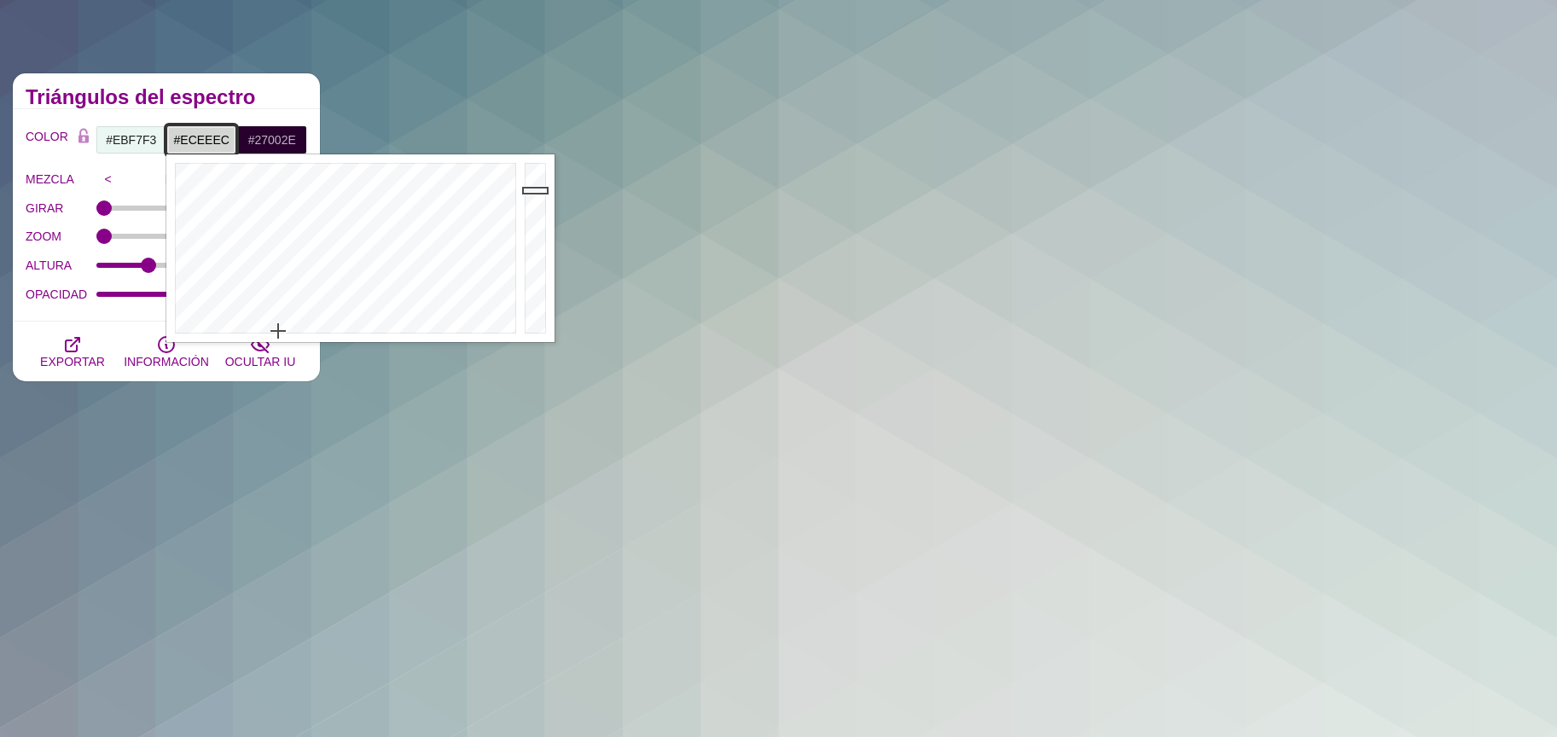
click at [532, 174] on div at bounding box center [537, 248] width 34 height 188
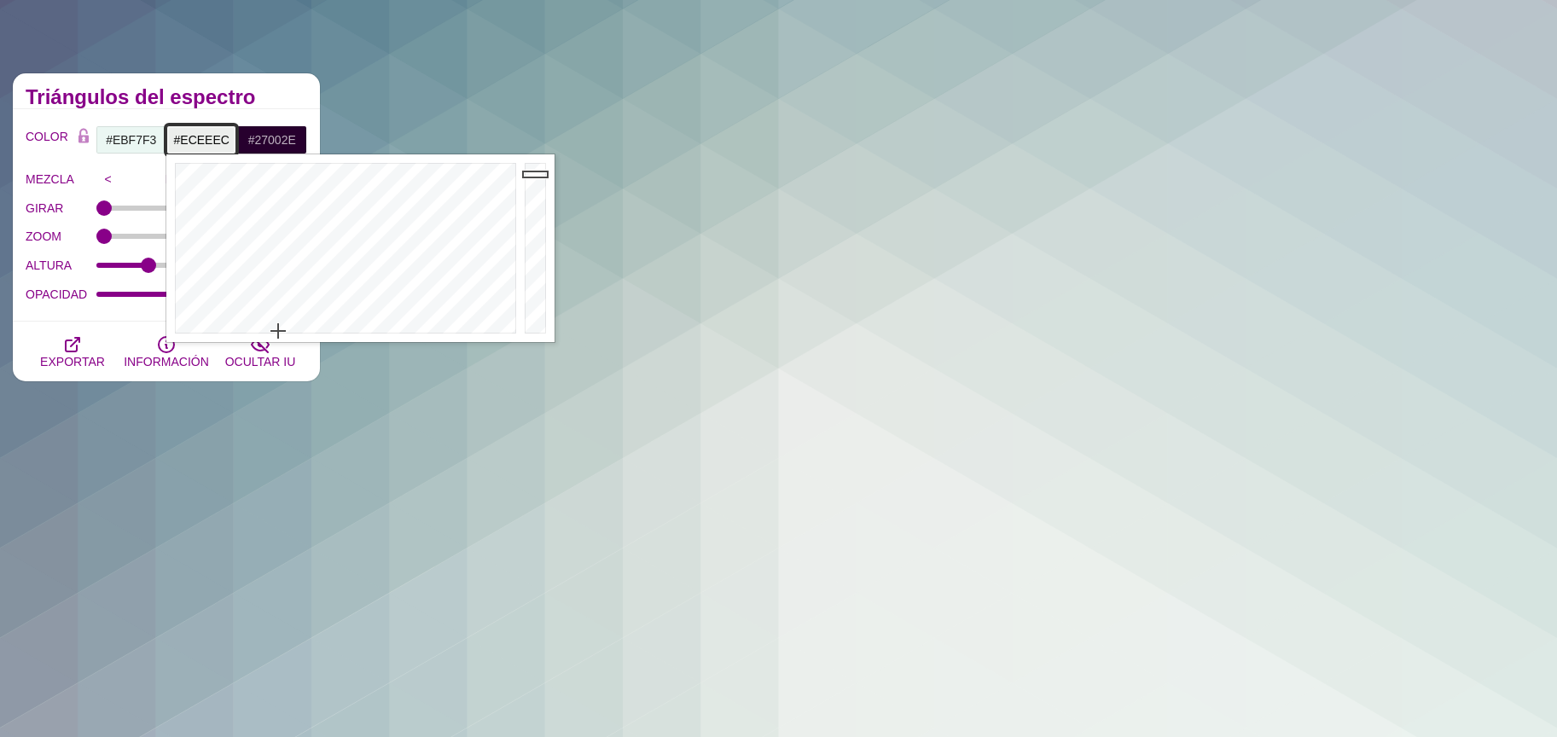
type input "#D7D8D6"
click at [532, 189] on div at bounding box center [537, 248] width 34 height 188
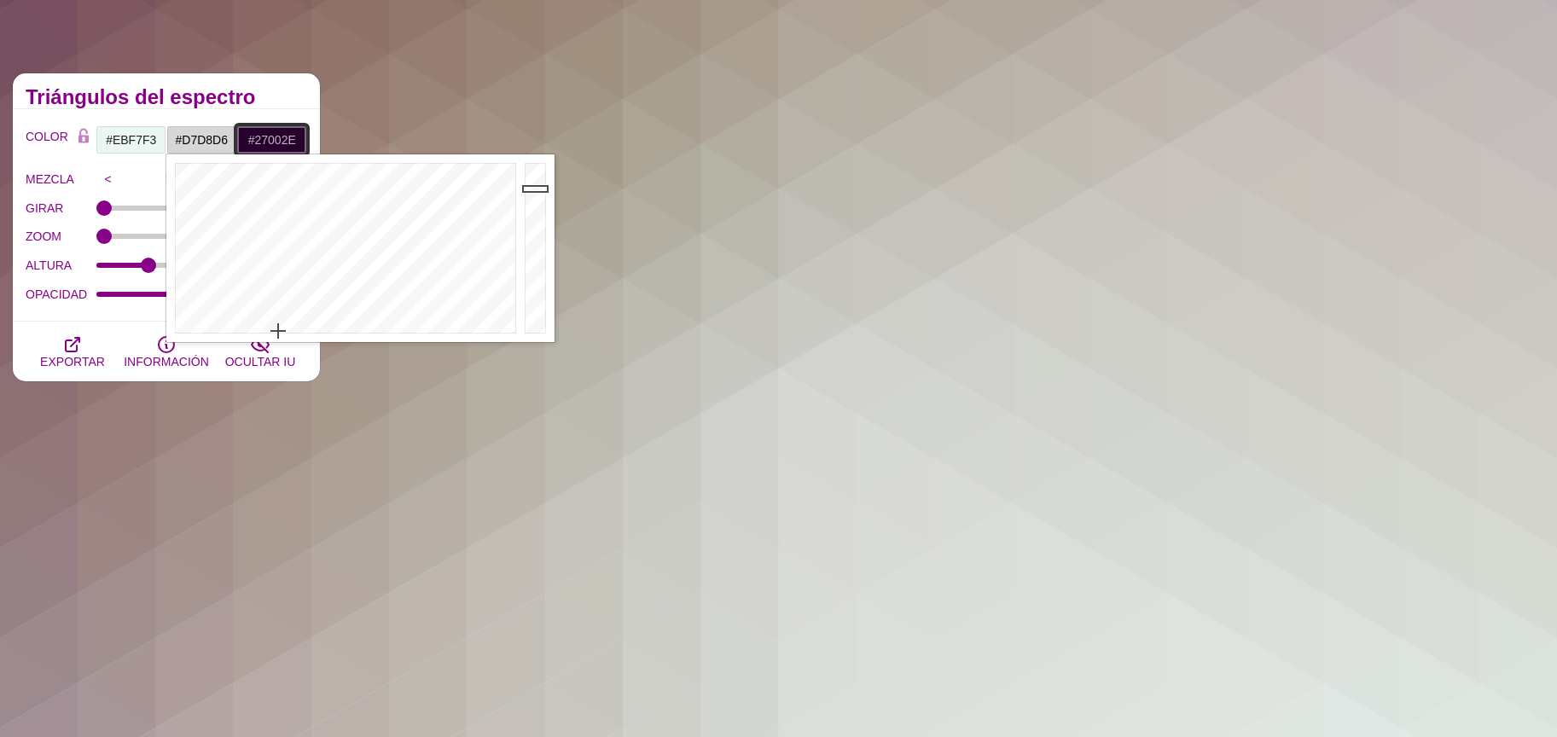
click at [253, 136] on input "#27002E" at bounding box center [271, 139] width 71 height 29
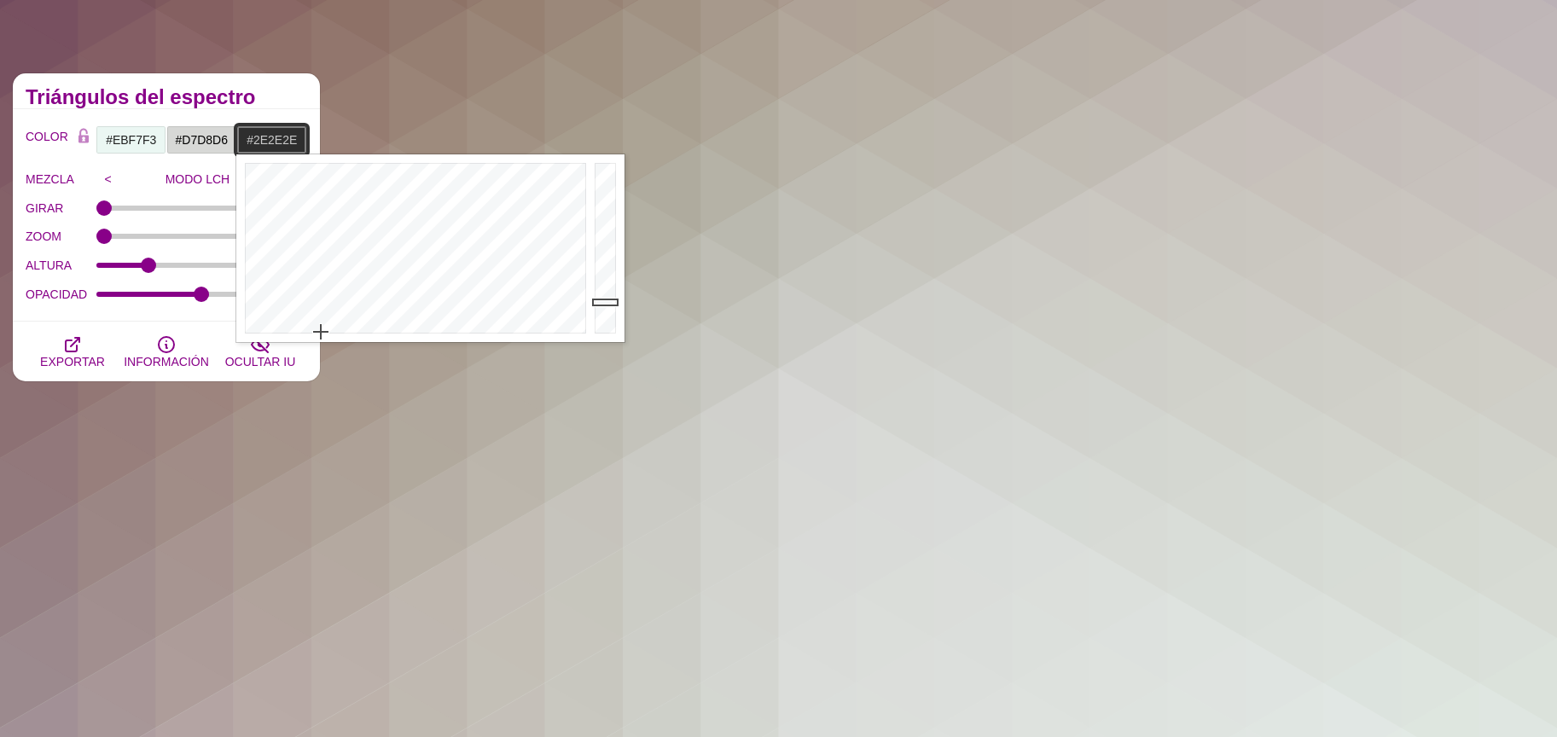
click at [321, 332] on div at bounding box center [413, 248] width 354 height 188
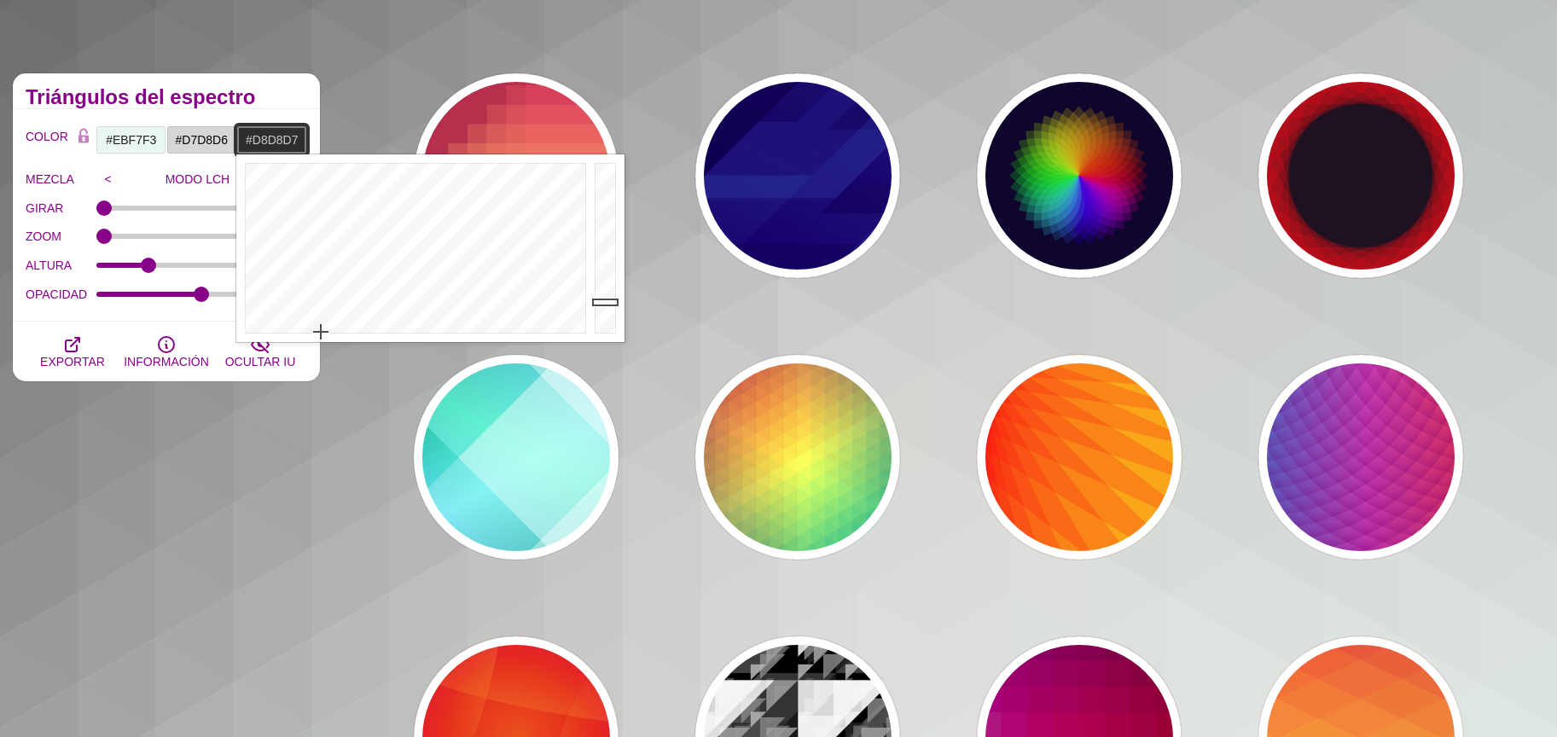
click at [605, 189] on div at bounding box center [607, 248] width 34 height 188
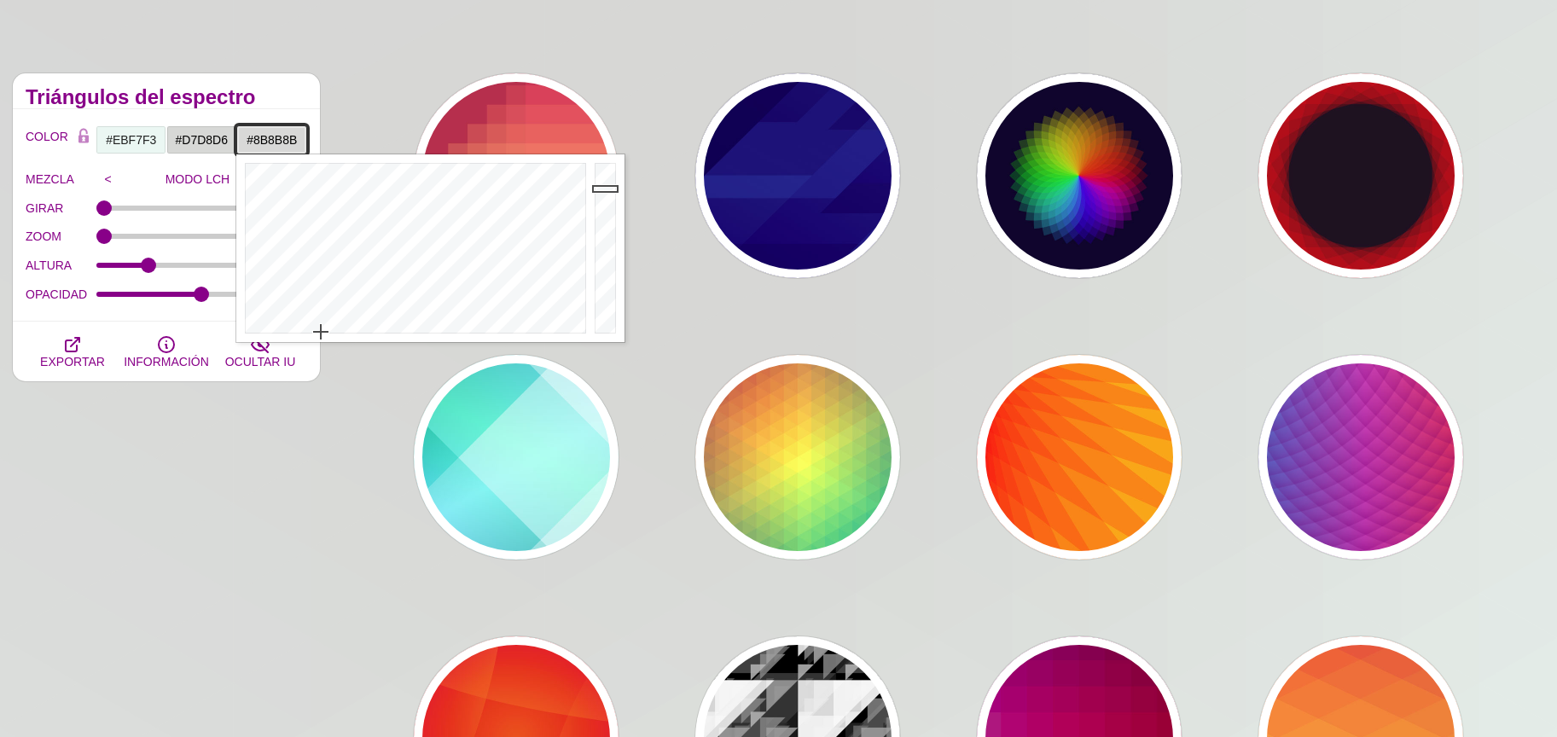
click at [609, 240] on div at bounding box center [607, 248] width 34 height 188
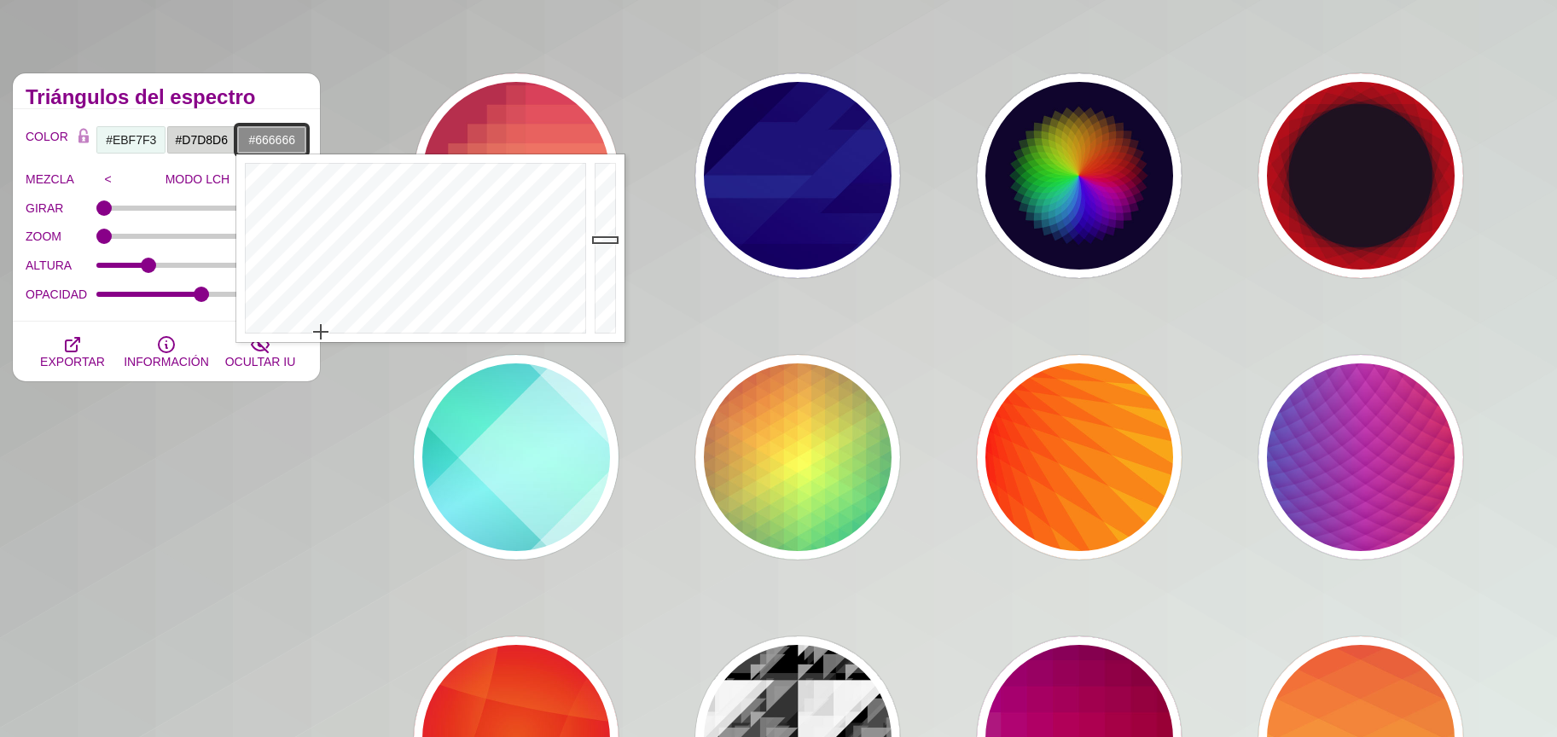
click at [610, 264] on div at bounding box center [607, 248] width 34 height 188
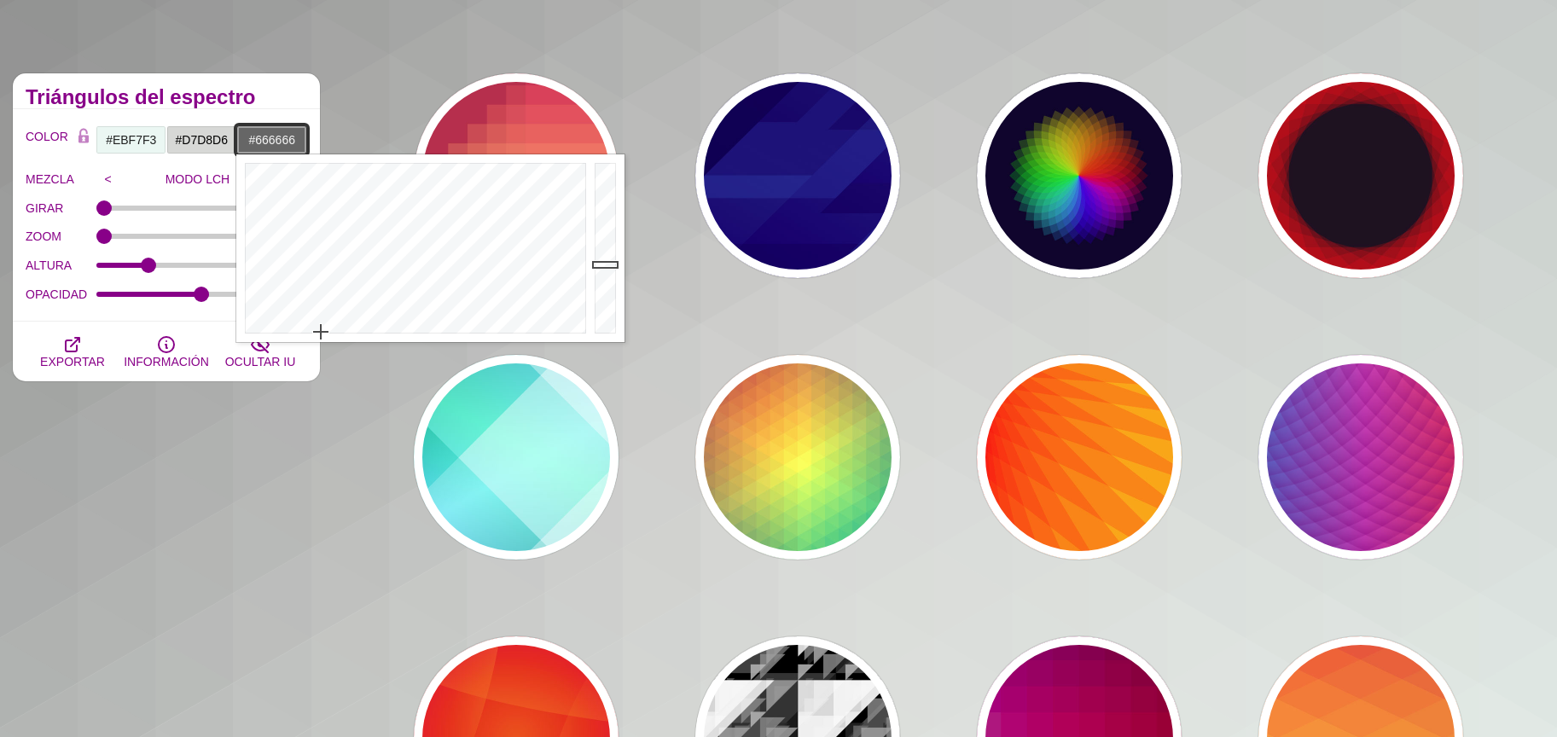
type input "#454545"
click at [615, 287] on div at bounding box center [607, 248] width 34 height 188
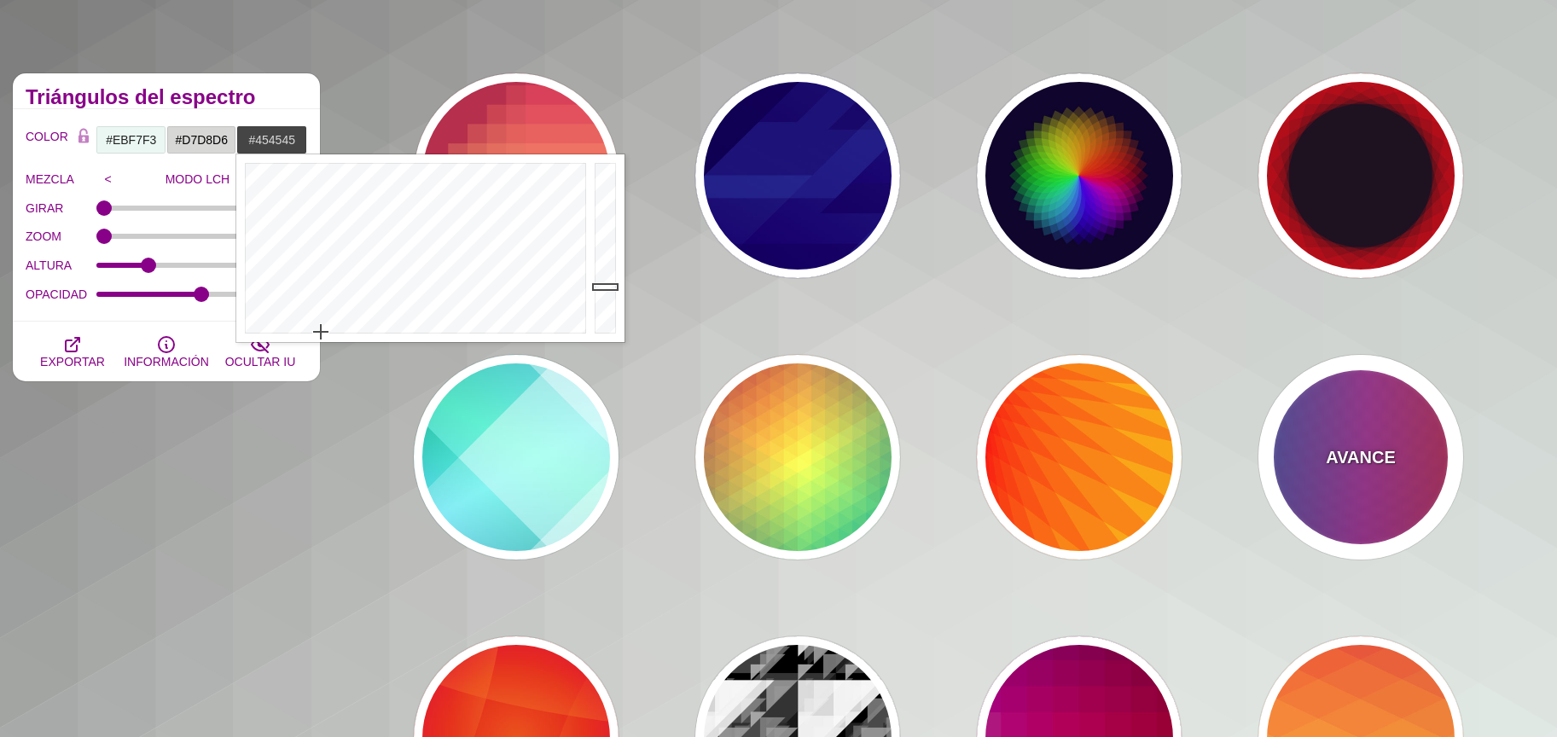
click at [1353, 405] on div "AVANCE" at bounding box center [1360, 457] width 205 height 205
type input "#FF3333"
type input "#1884D6"
type input "#690067"
type input "1"
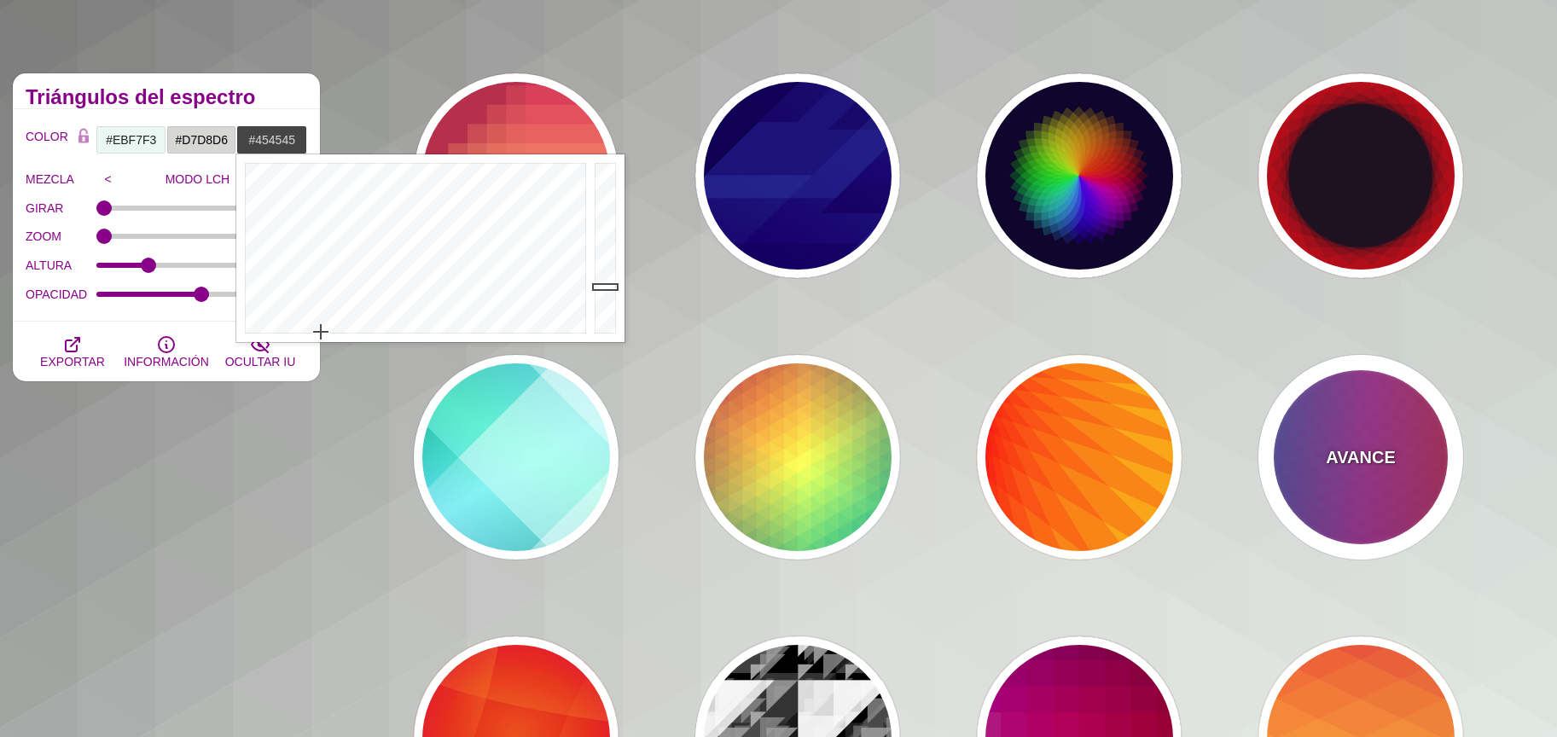
type input "1"
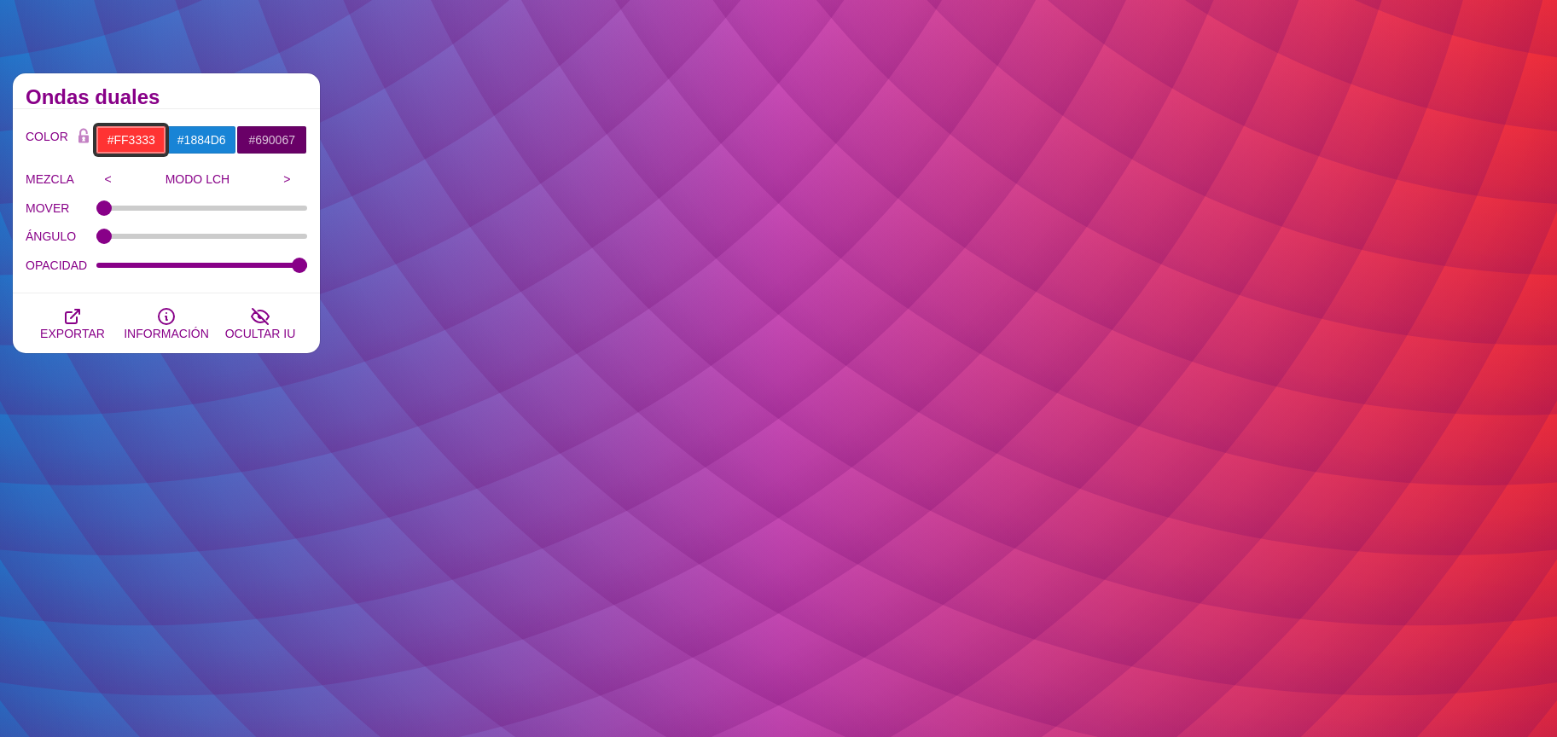
click at [102, 146] on input "#FF3333" at bounding box center [131, 139] width 71 height 29
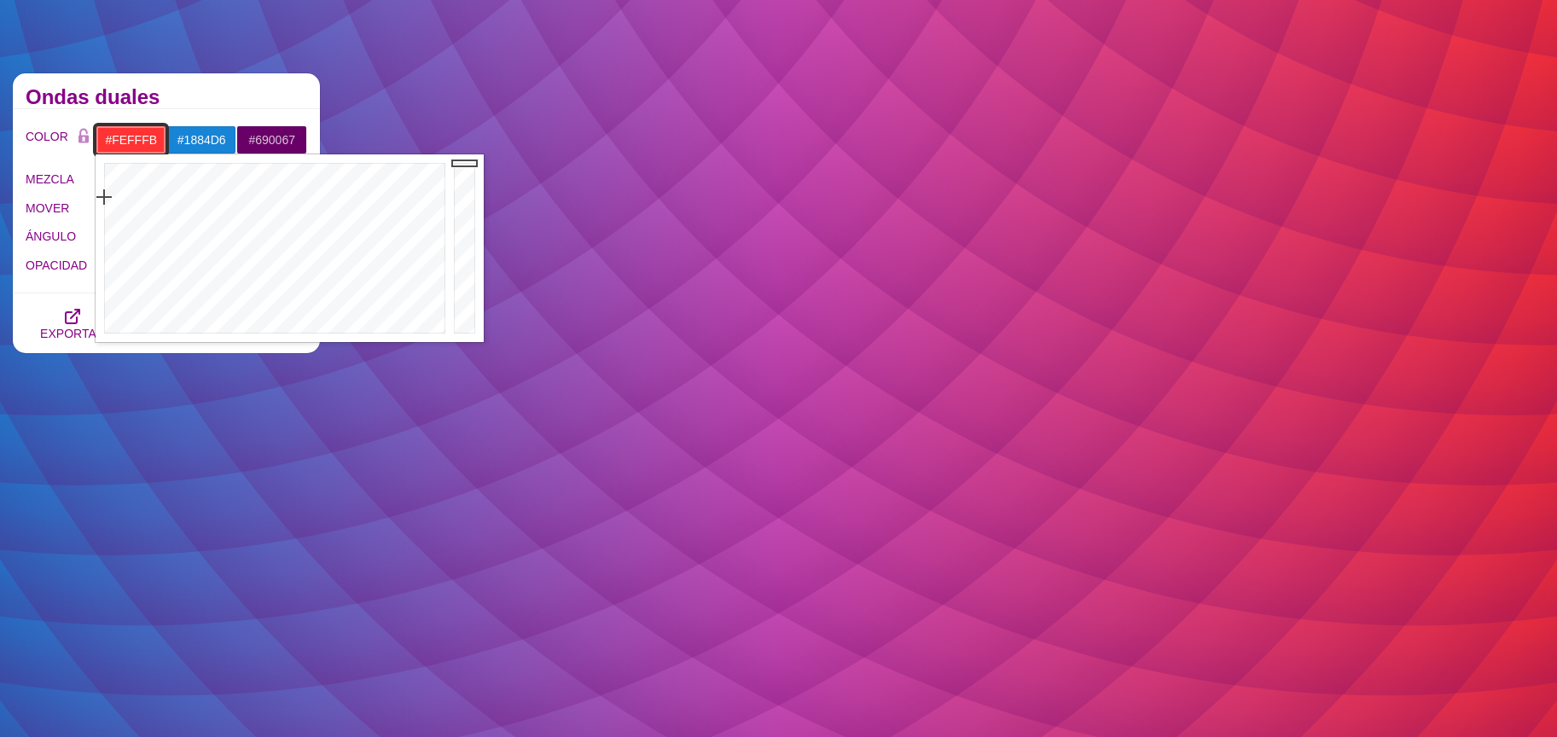
click at [171, 330] on div at bounding box center [273, 248] width 354 height 188
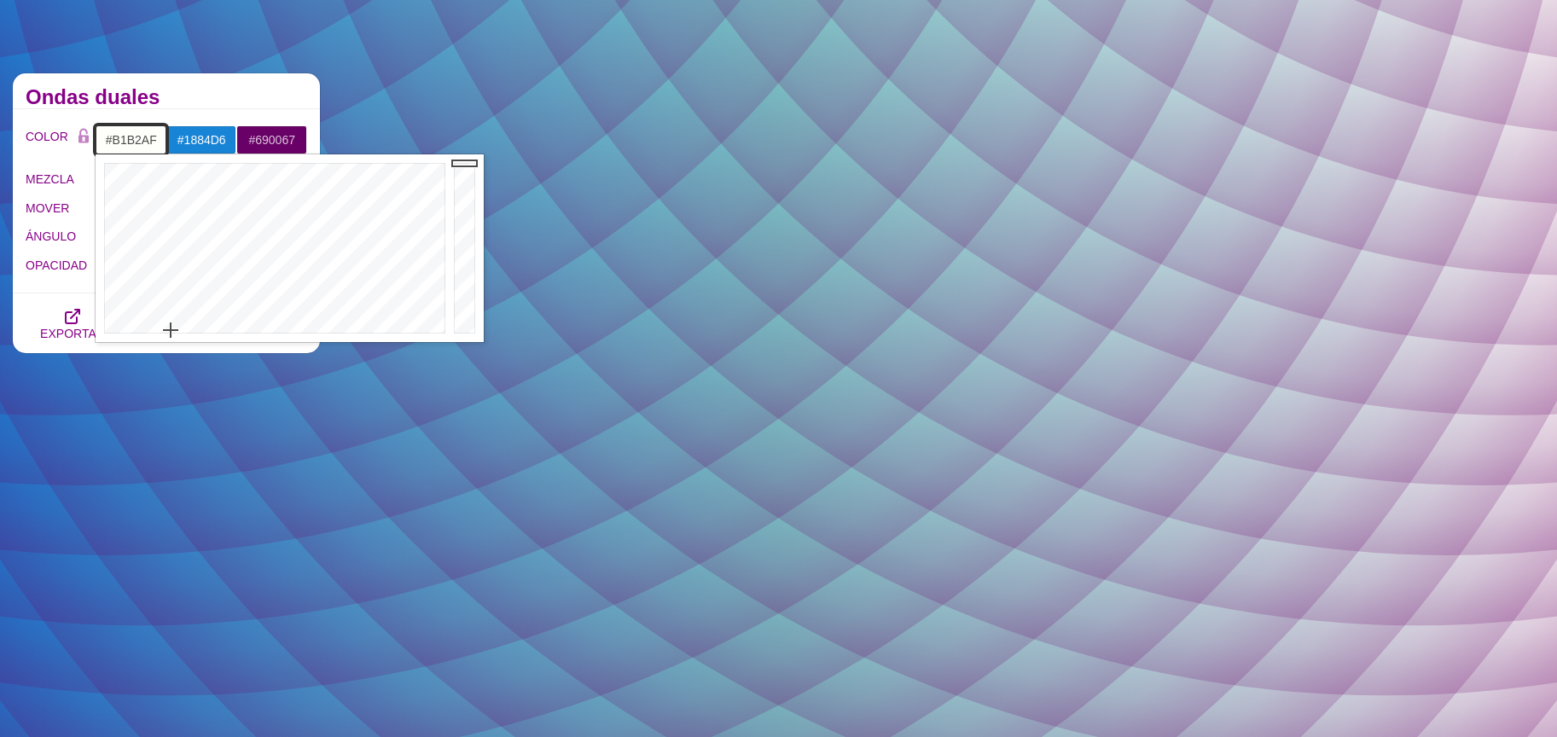
click at [467, 214] on div at bounding box center [467, 248] width 34 height 188
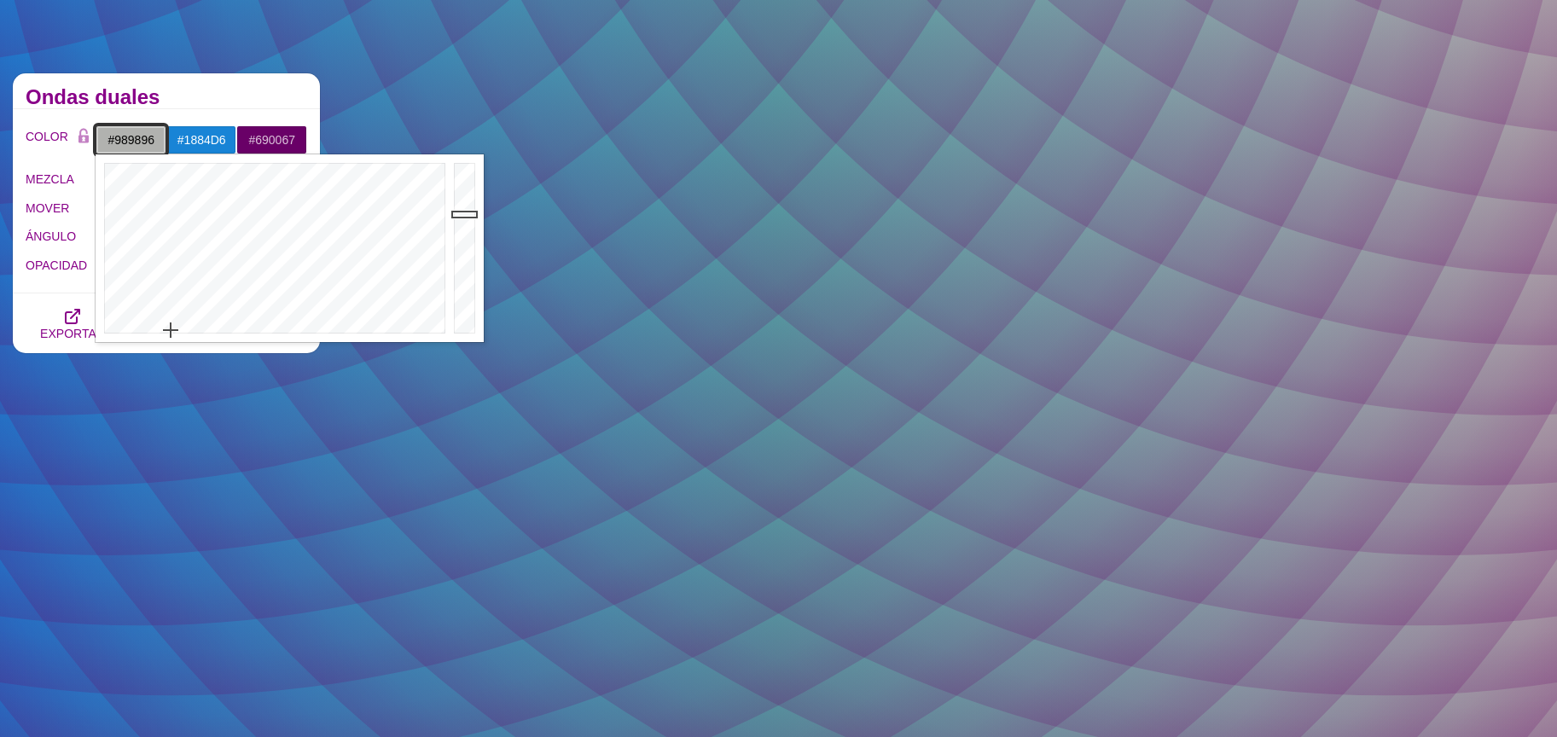
click at [464, 231] on div at bounding box center [467, 248] width 34 height 188
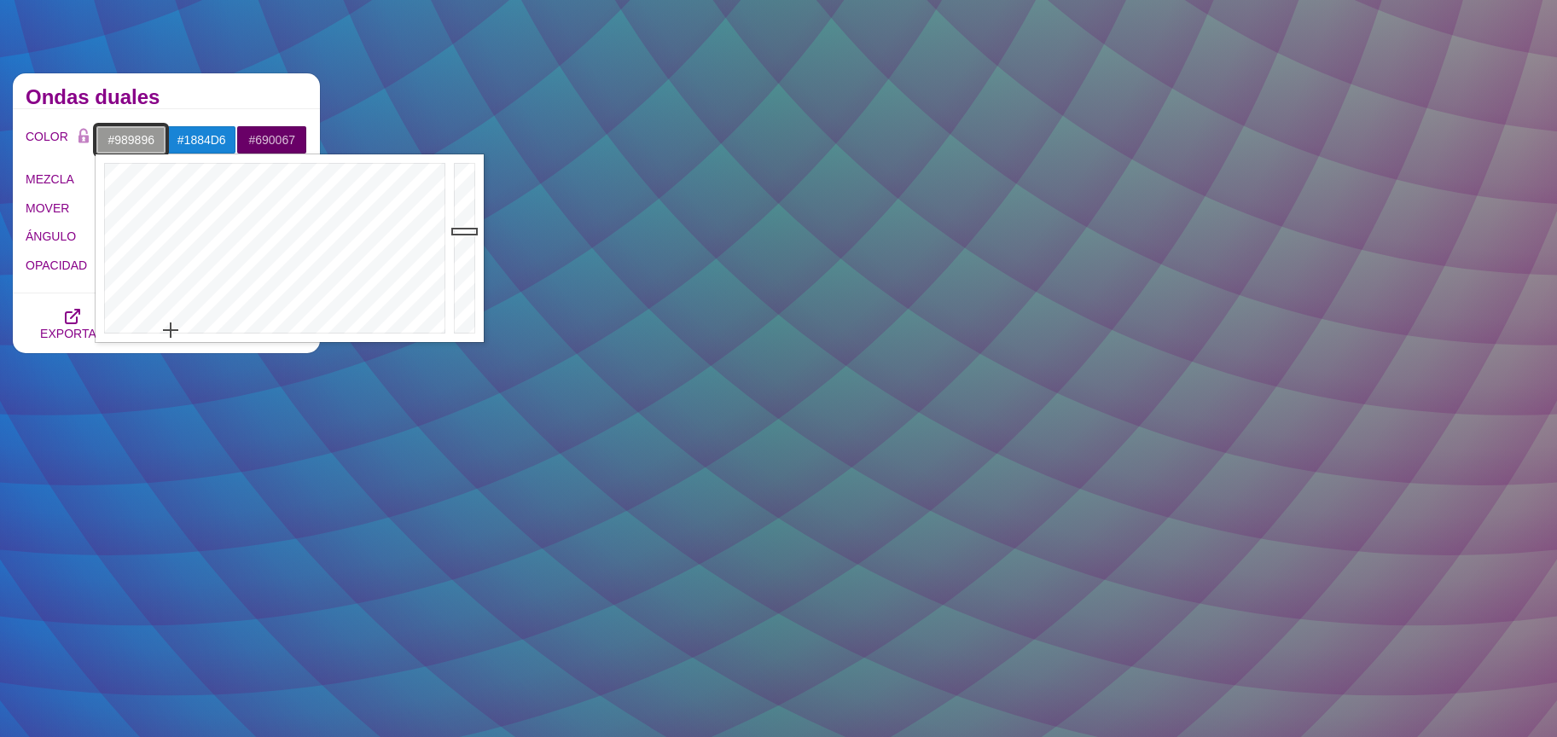
type input "#D3D3D0"
click at [460, 192] on div at bounding box center [467, 248] width 34 height 188
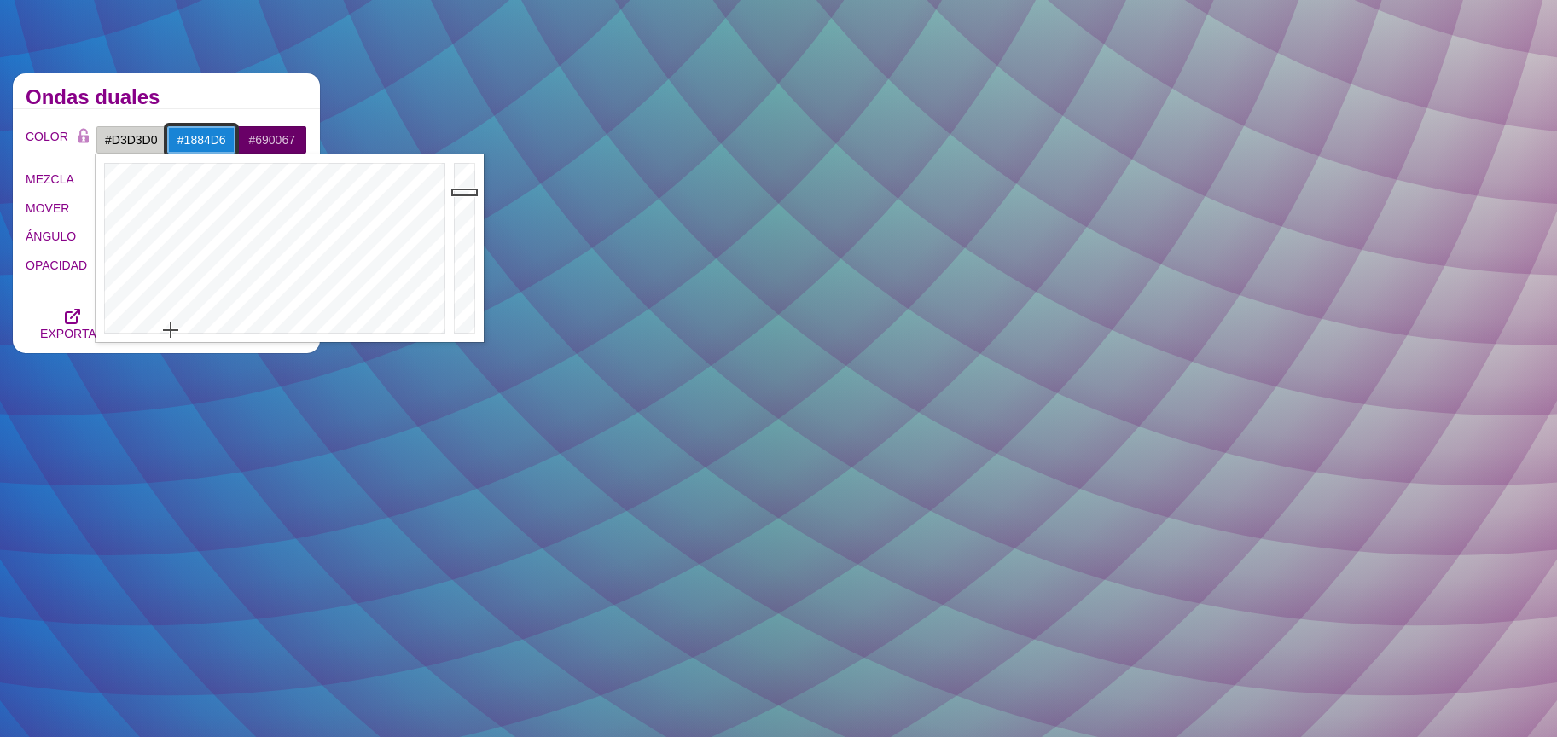
click at [206, 142] on input "#1884D6" at bounding box center [201, 139] width 71 height 29
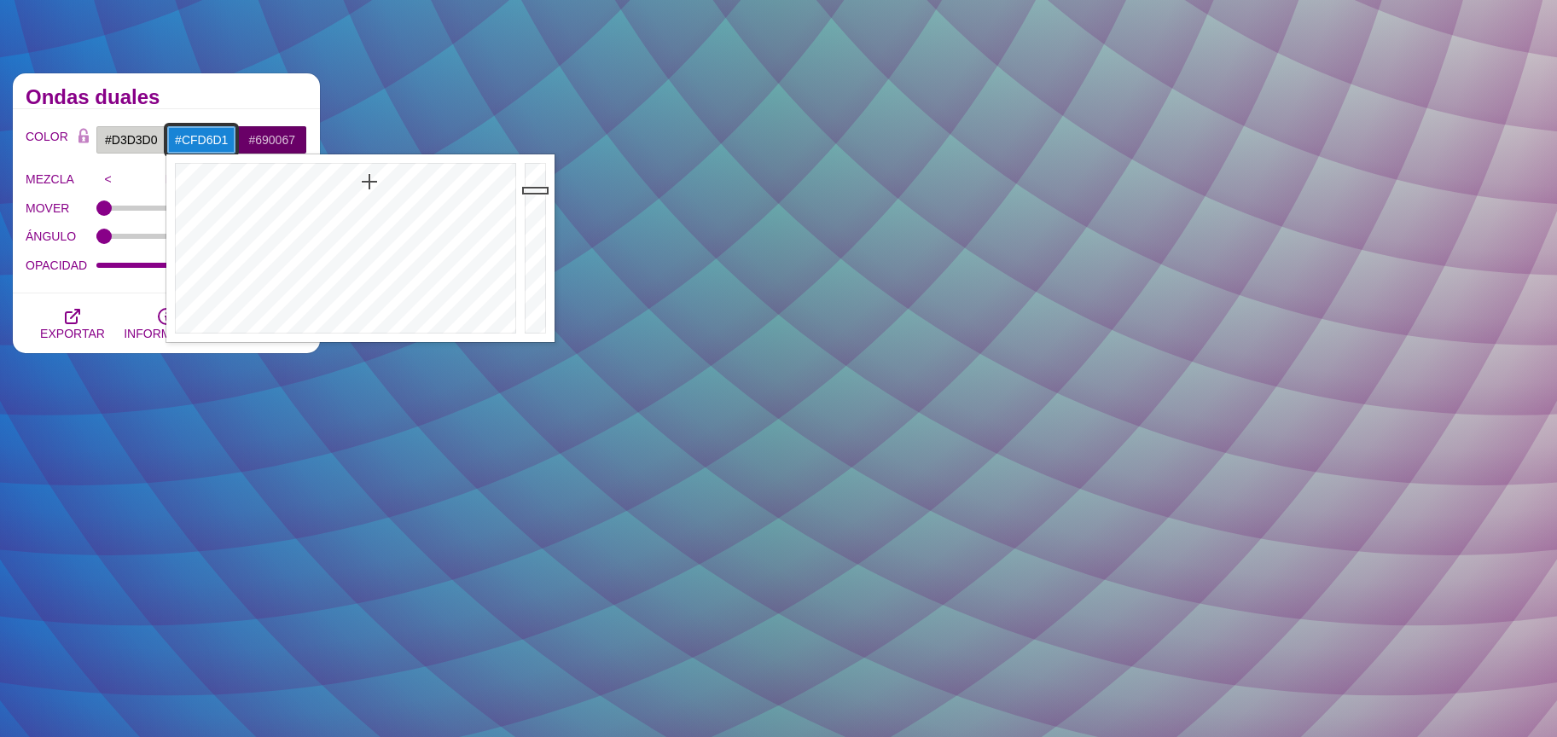
click at [309, 327] on div at bounding box center [343, 248] width 354 height 188
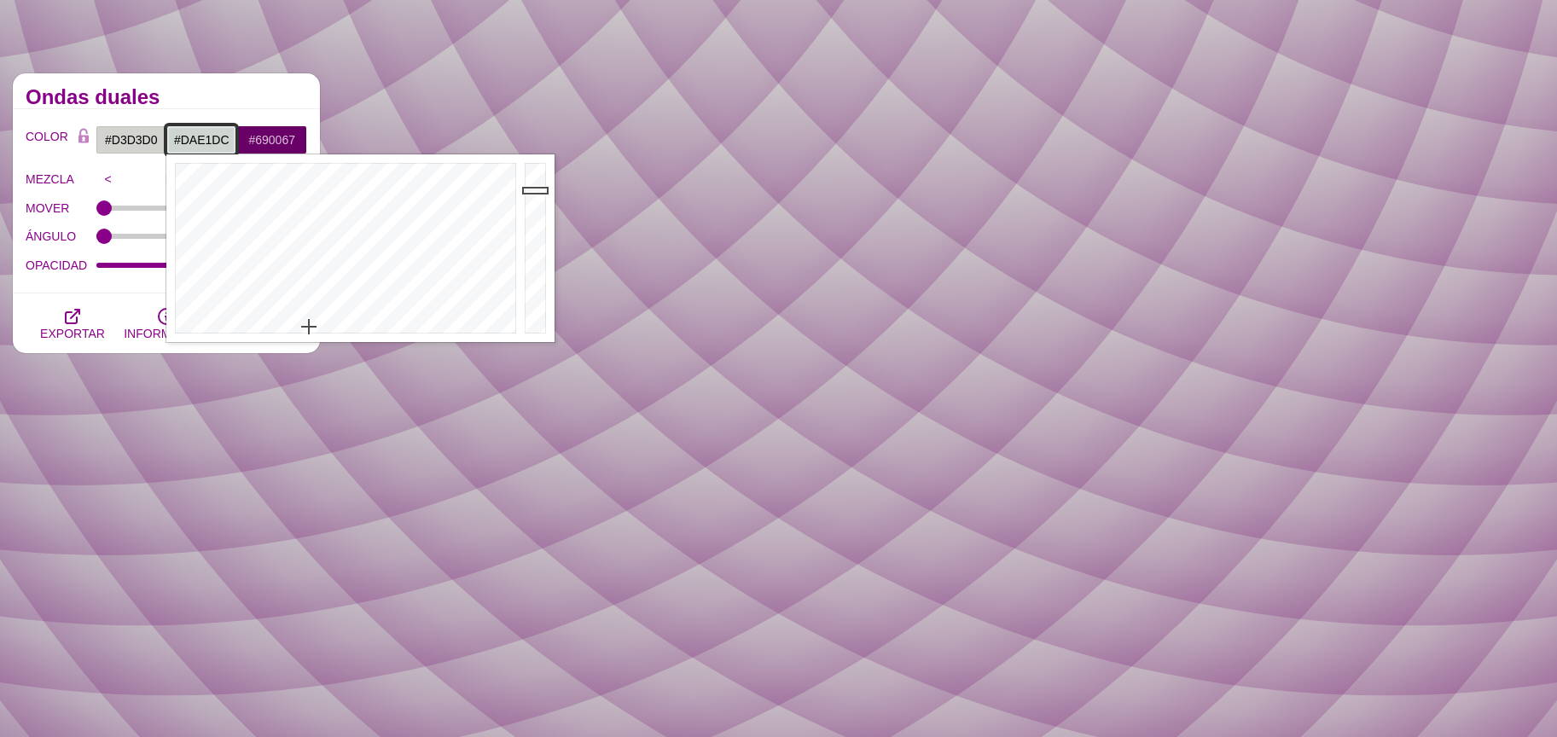
click at [532, 183] on div at bounding box center [537, 248] width 34 height 188
click at [533, 177] on div at bounding box center [537, 248] width 34 height 188
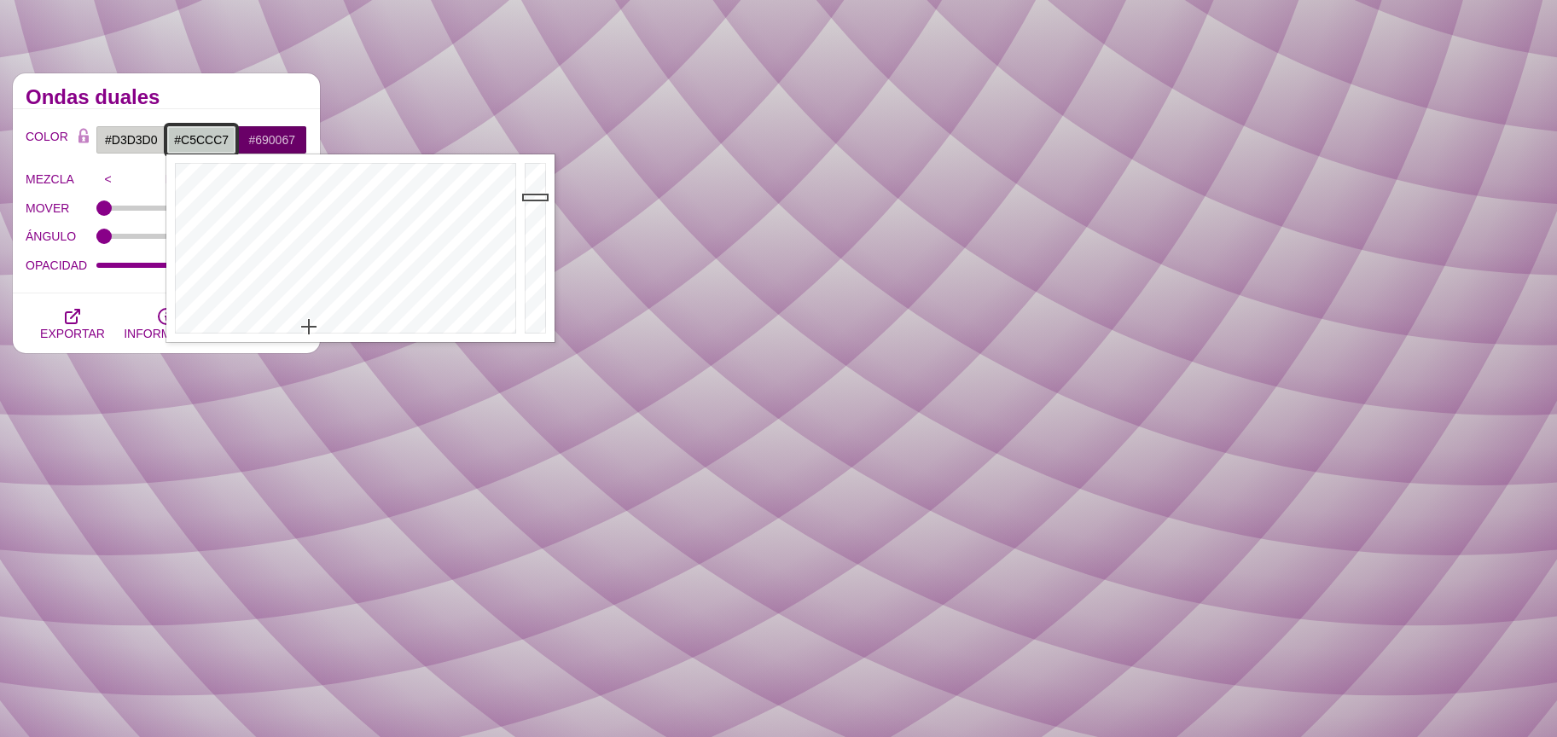
click at [538, 197] on div at bounding box center [537, 248] width 34 height 188
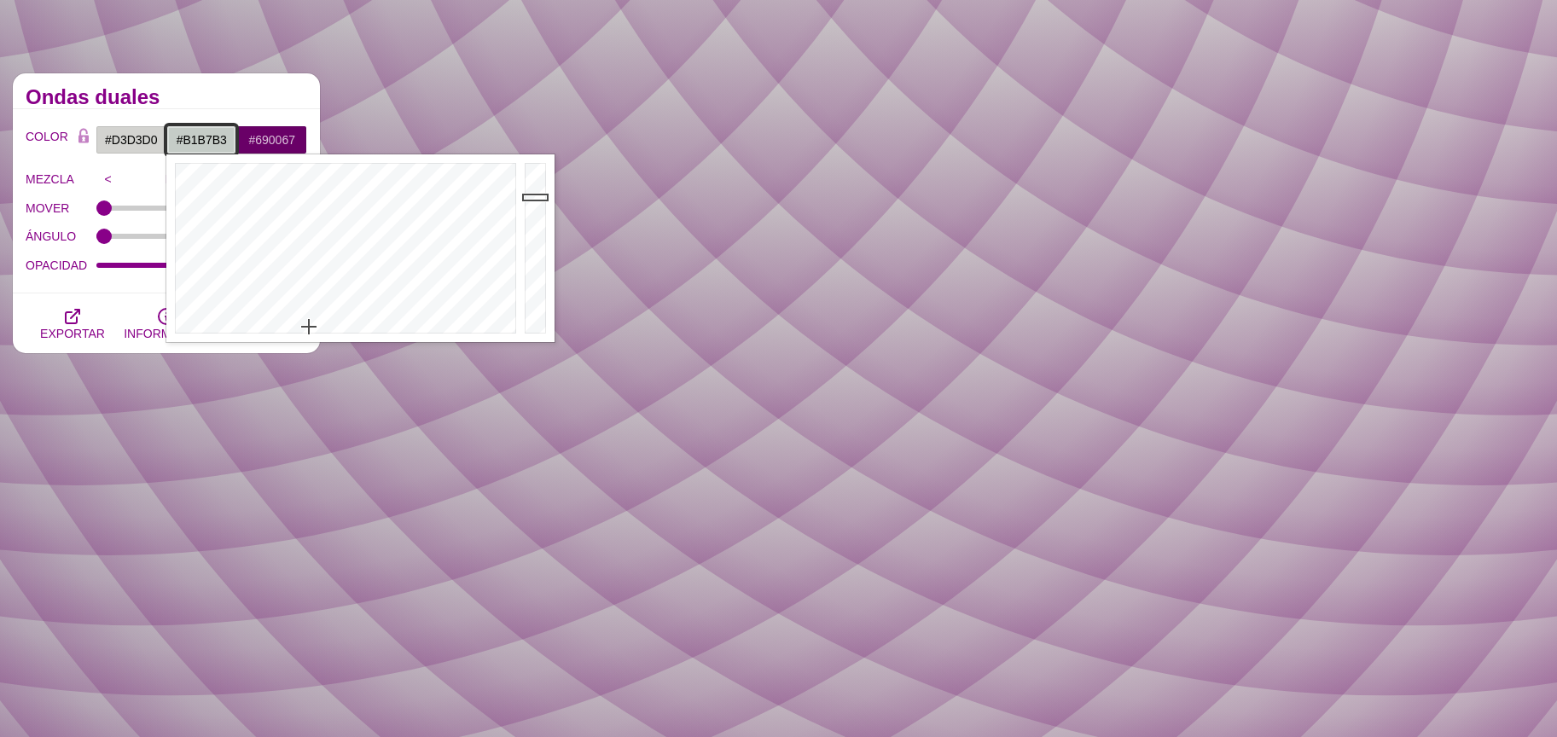
drag, startPoint x: 536, startPoint y: 208, endPoint x: 534, endPoint y: 218, distance: 9.5
click at [536, 213] on div at bounding box center [537, 248] width 34 height 188
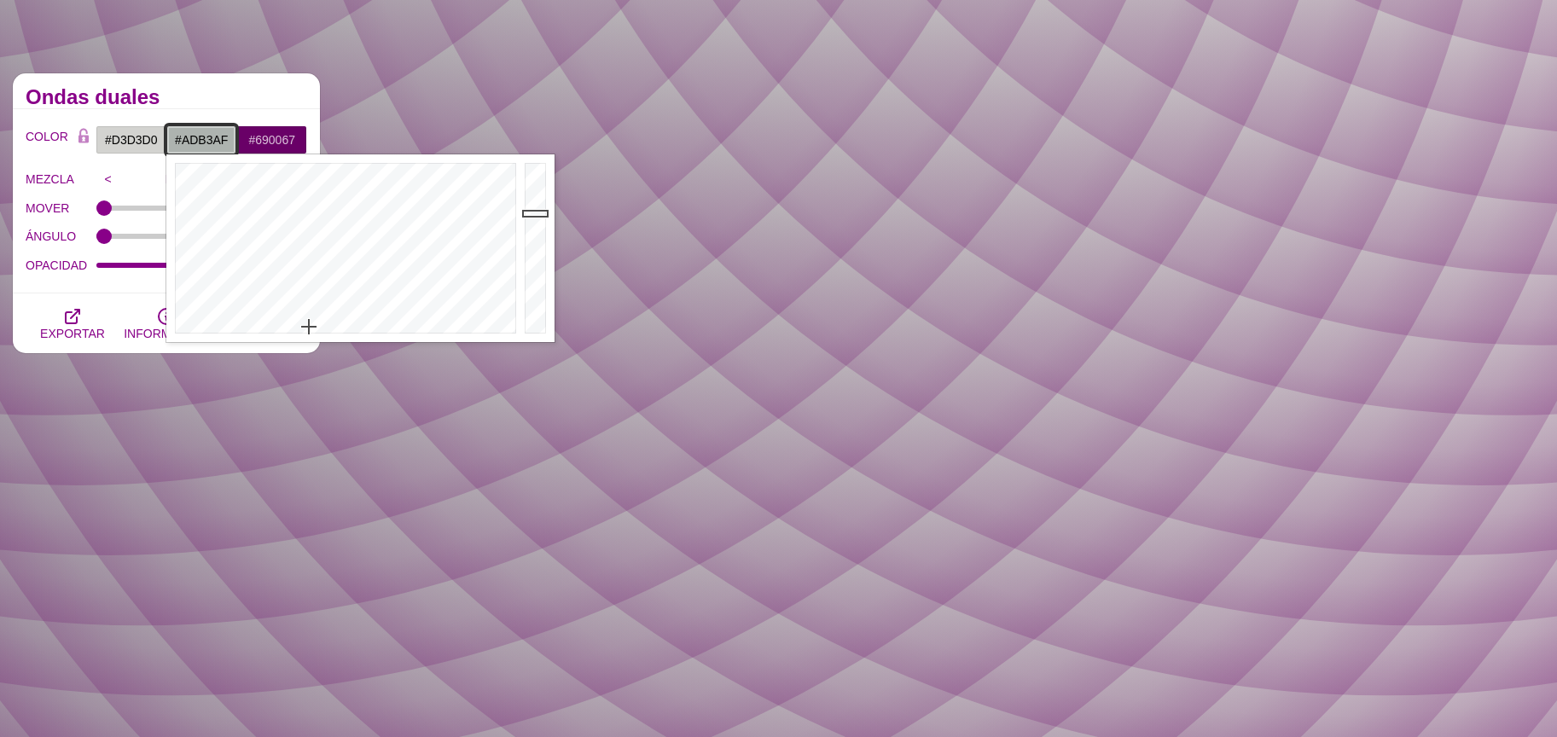
type input "#DDE5E0"
click at [532, 180] on div at bounding box center [537, 248] width 34 height 188
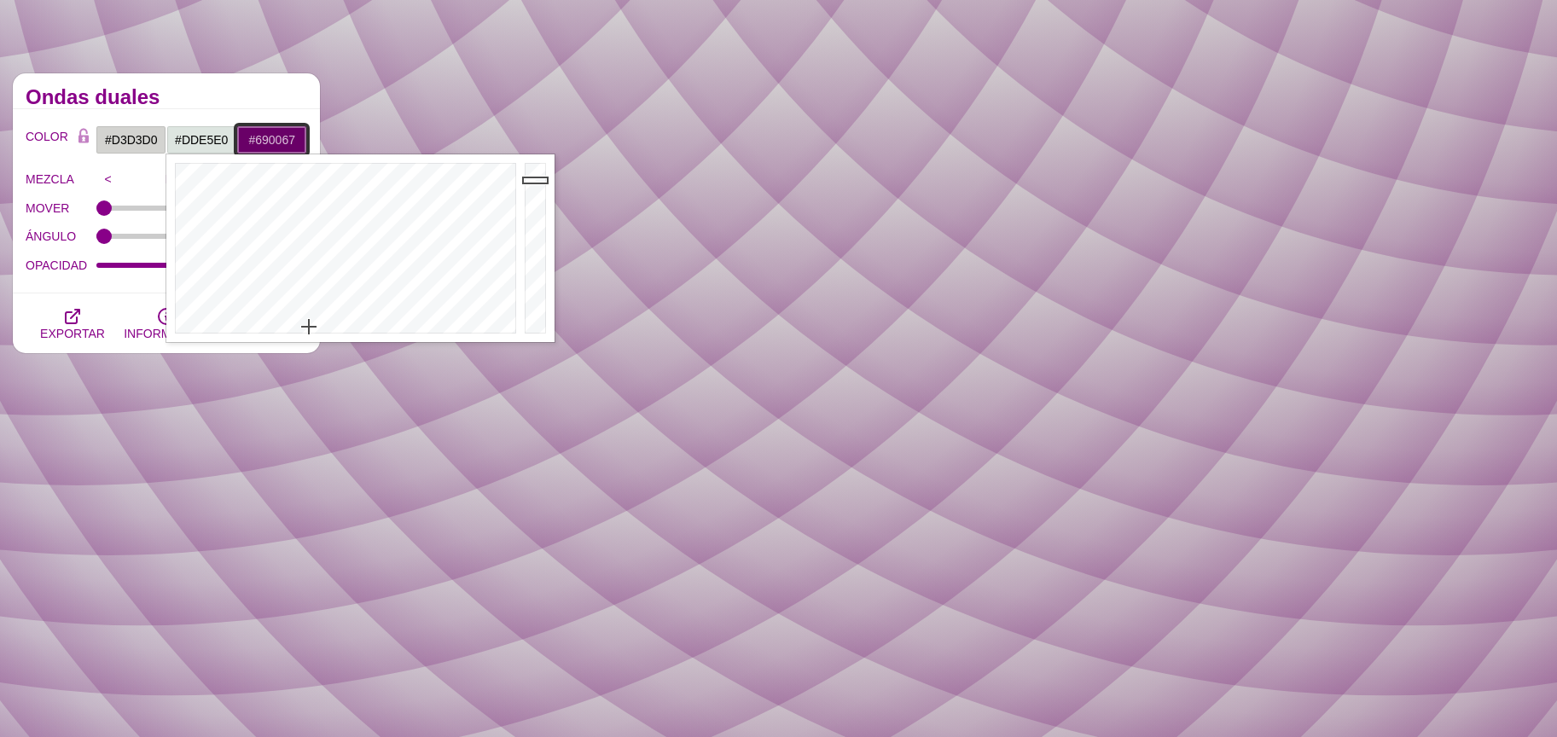
click at [263, 151] on input "#690067" at bounding box center [271, 139] width 71 height 29
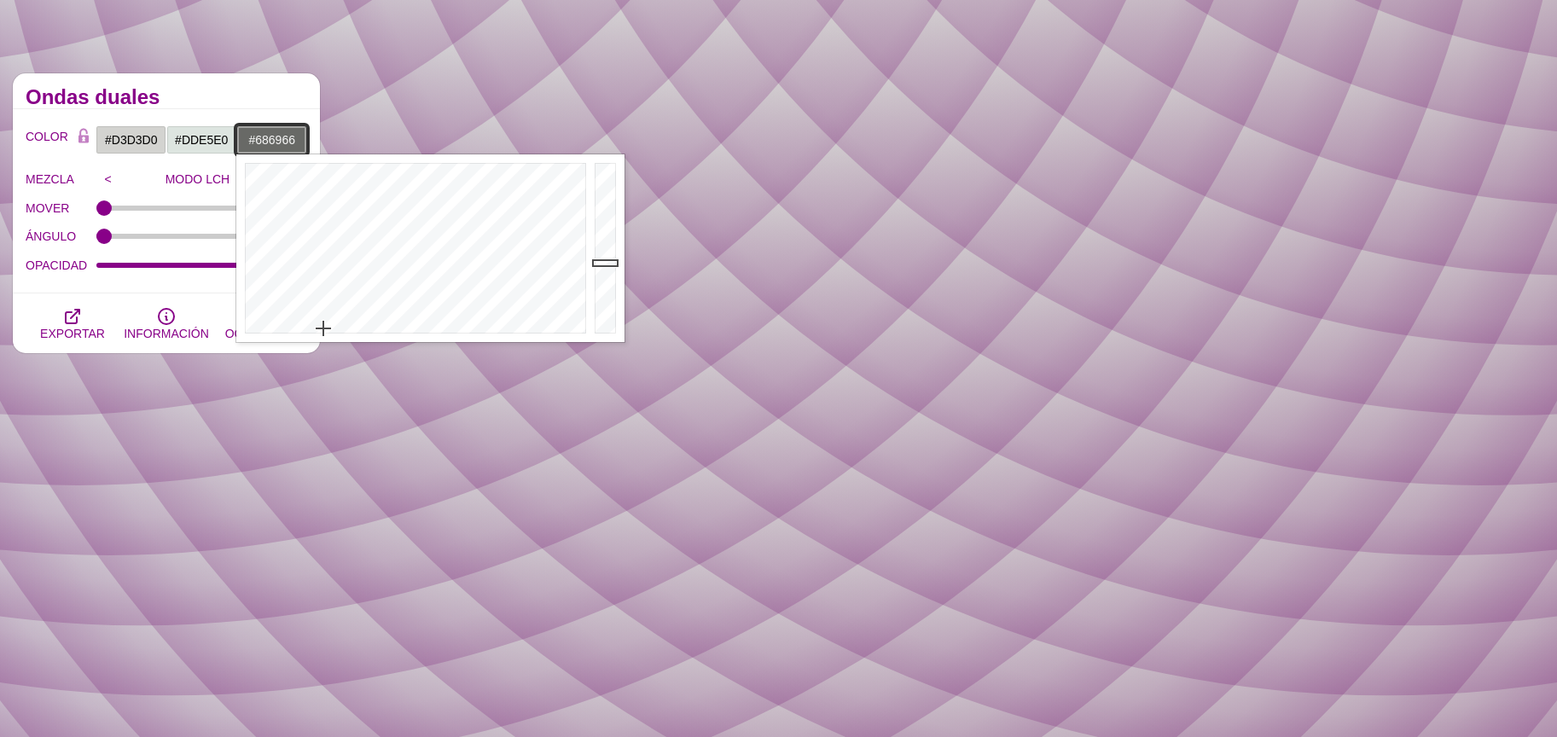
click at [323, 328] on div at bounding box center [413, 248] width 354 height 188
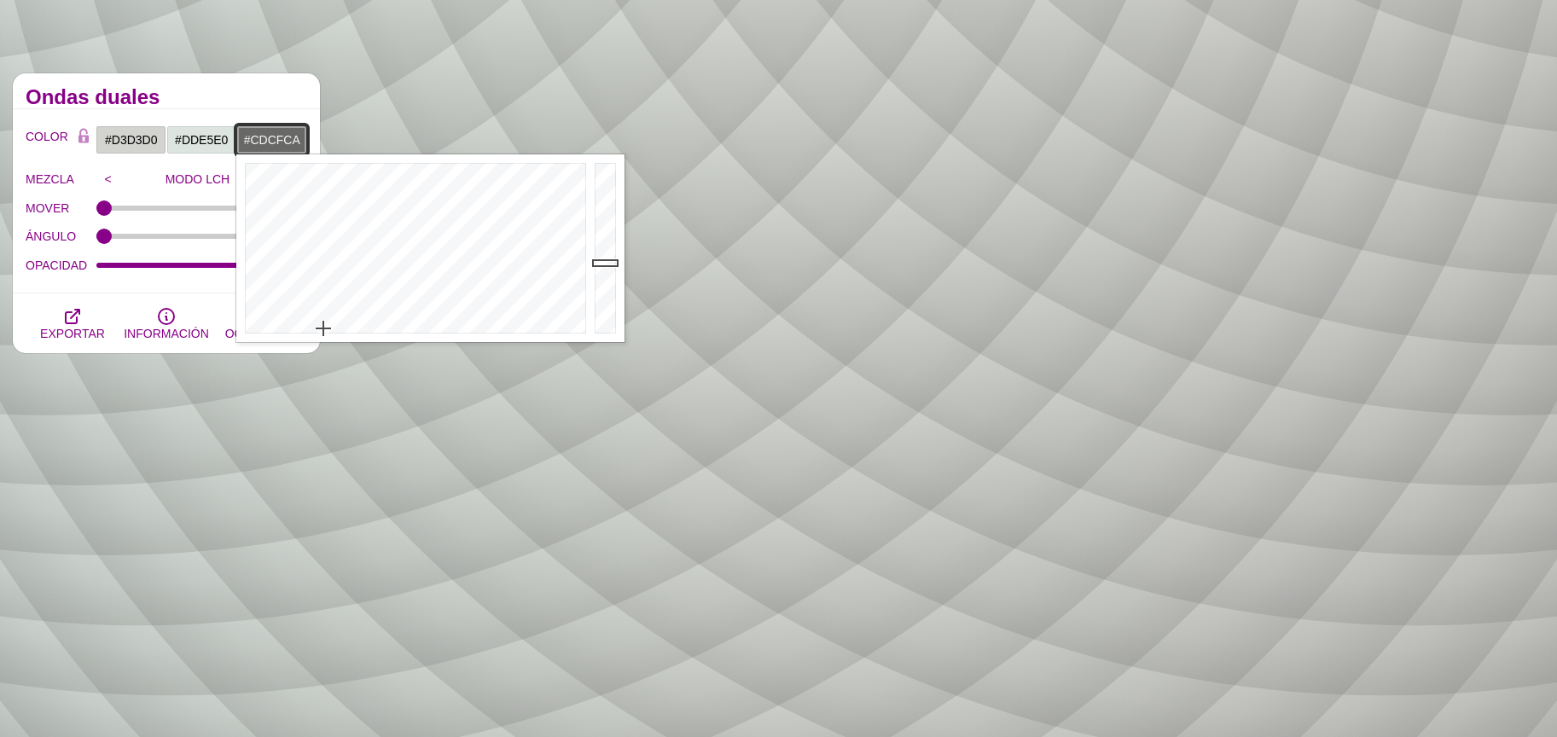
click at [610, 195] on div at bounding box center [607, 248] width 34 height 188
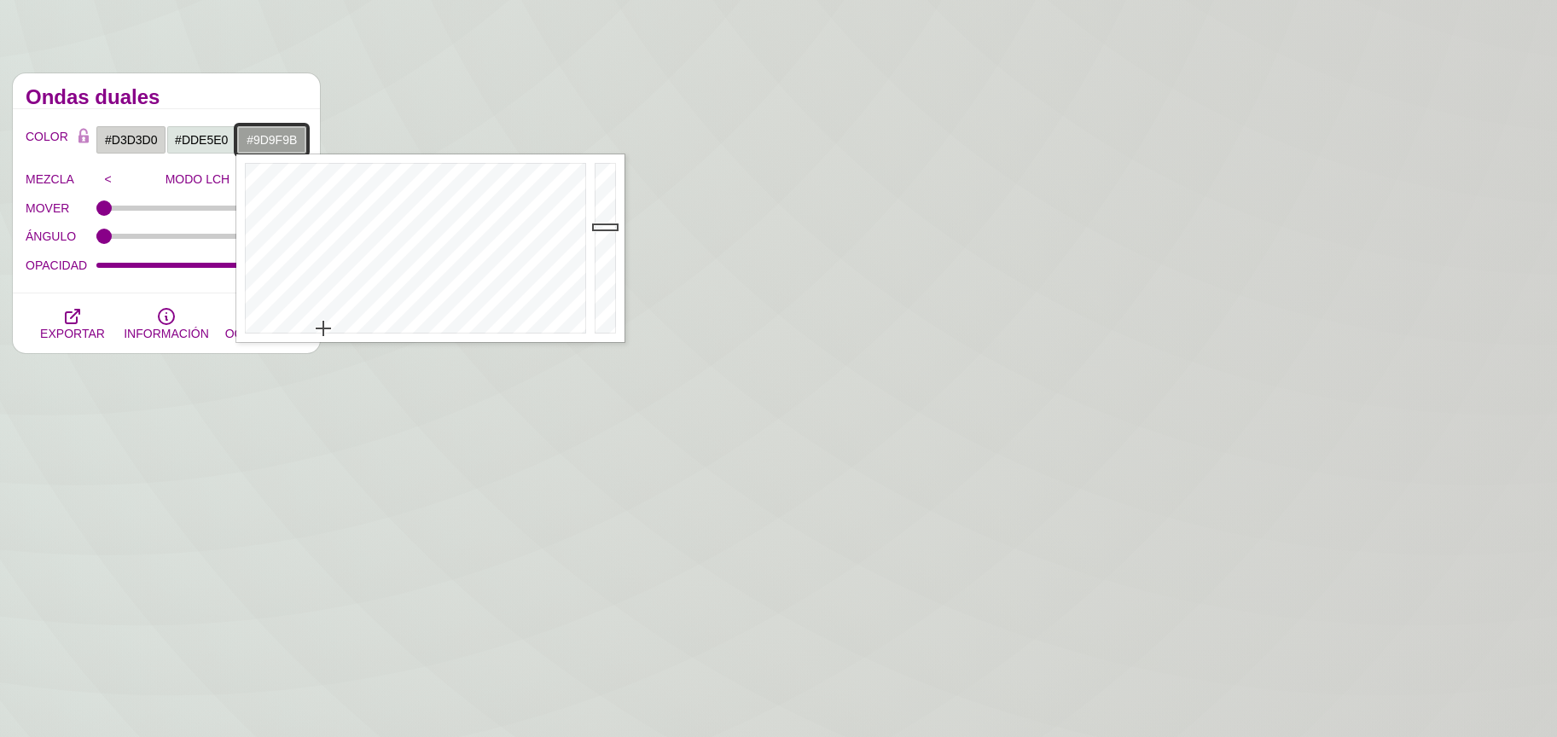
click at [606, 227] on div at bounding box center [607, 248] width 34 height 188
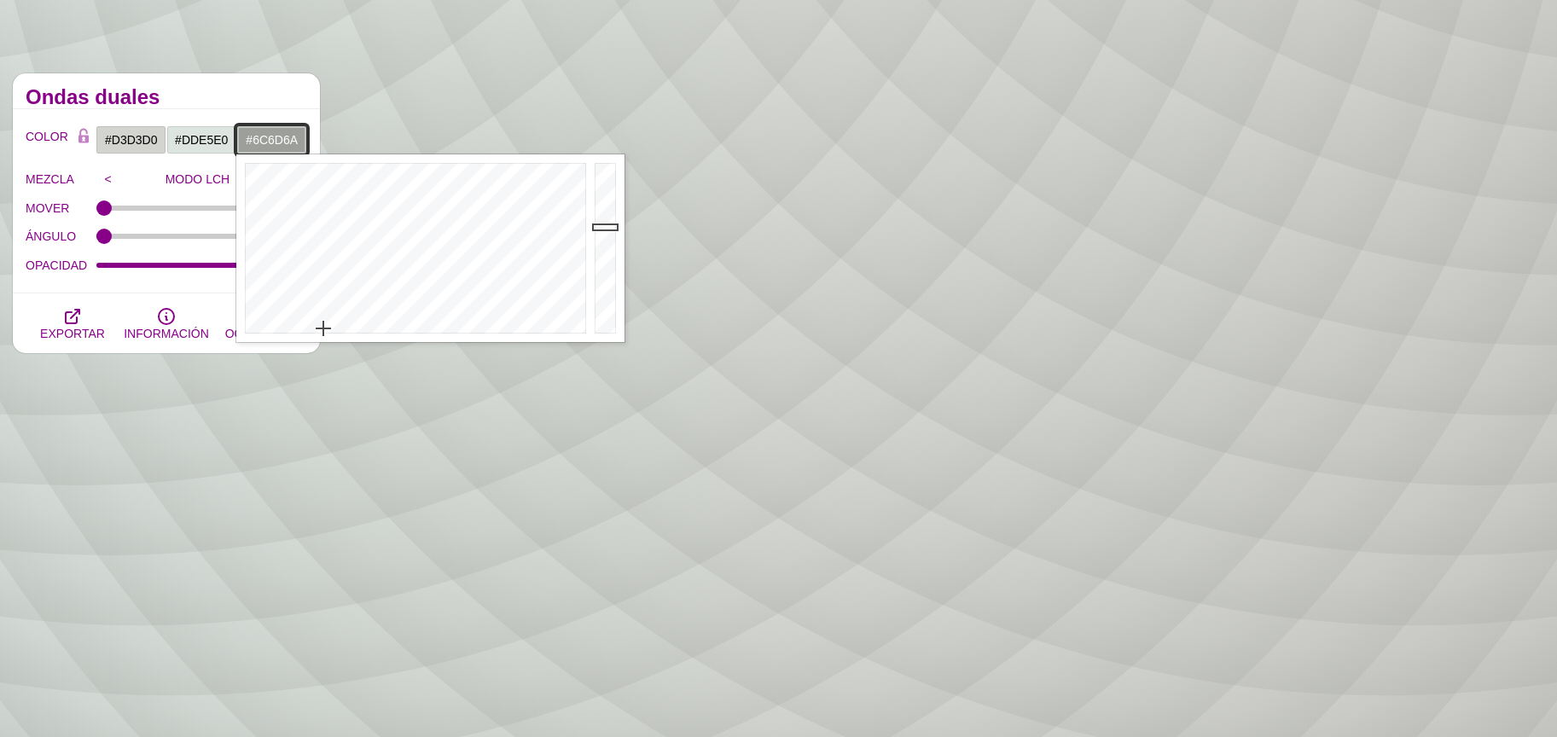
drag, startPoint x: 606, startPoint y: 256, endPoint x: 605, endPoint y: 266, distance: 10.3
click at [606, 260] on div at bounding box center [607, 248] width 34 height 188
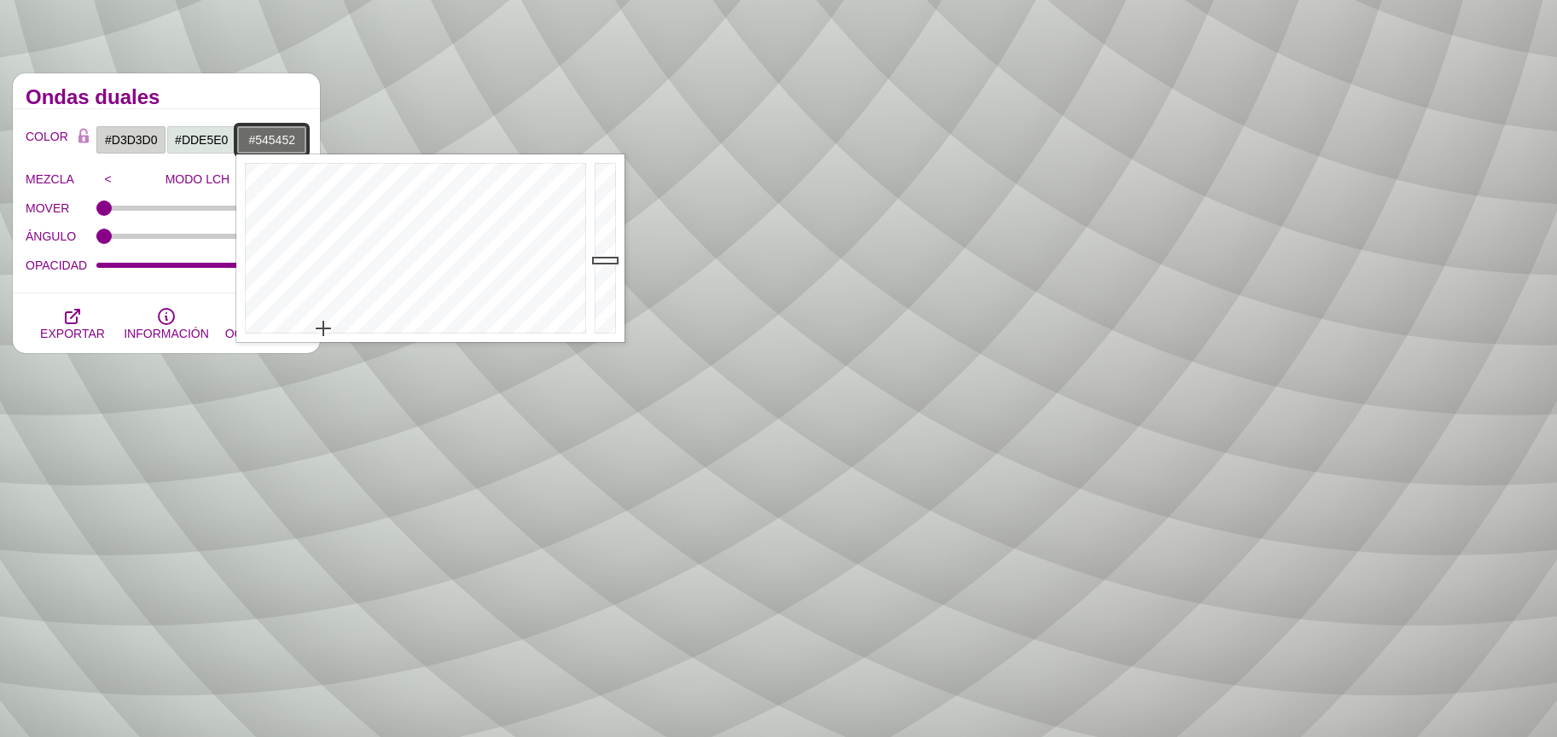
click at [603, 276] on div at bounding box center [607, 248] width 34 height 188
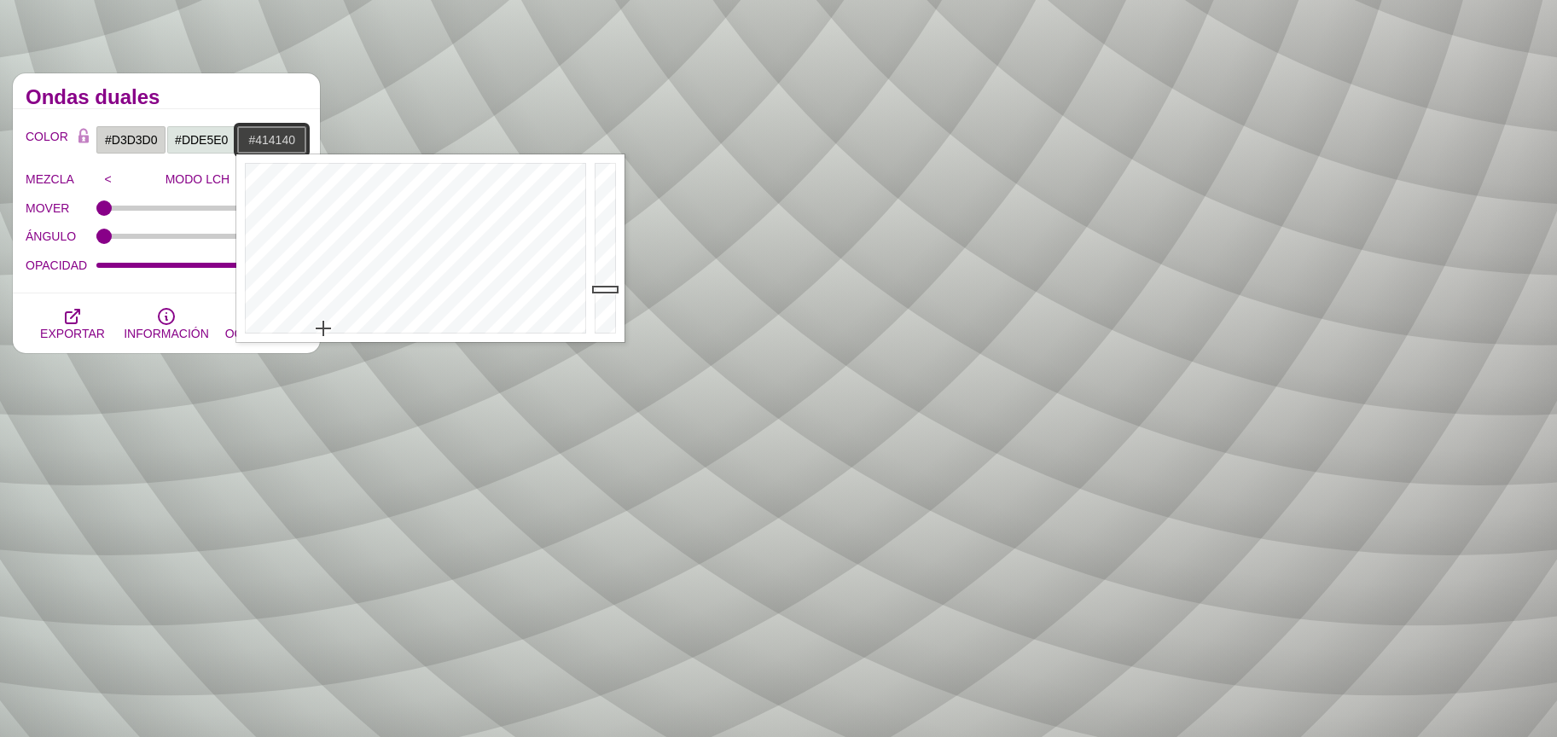
click at [601, 289] on div at bounding box center [607, 248] width 34 height 188
click at [602, 307] on div at bounding box center [607, 248] width 34 height 188
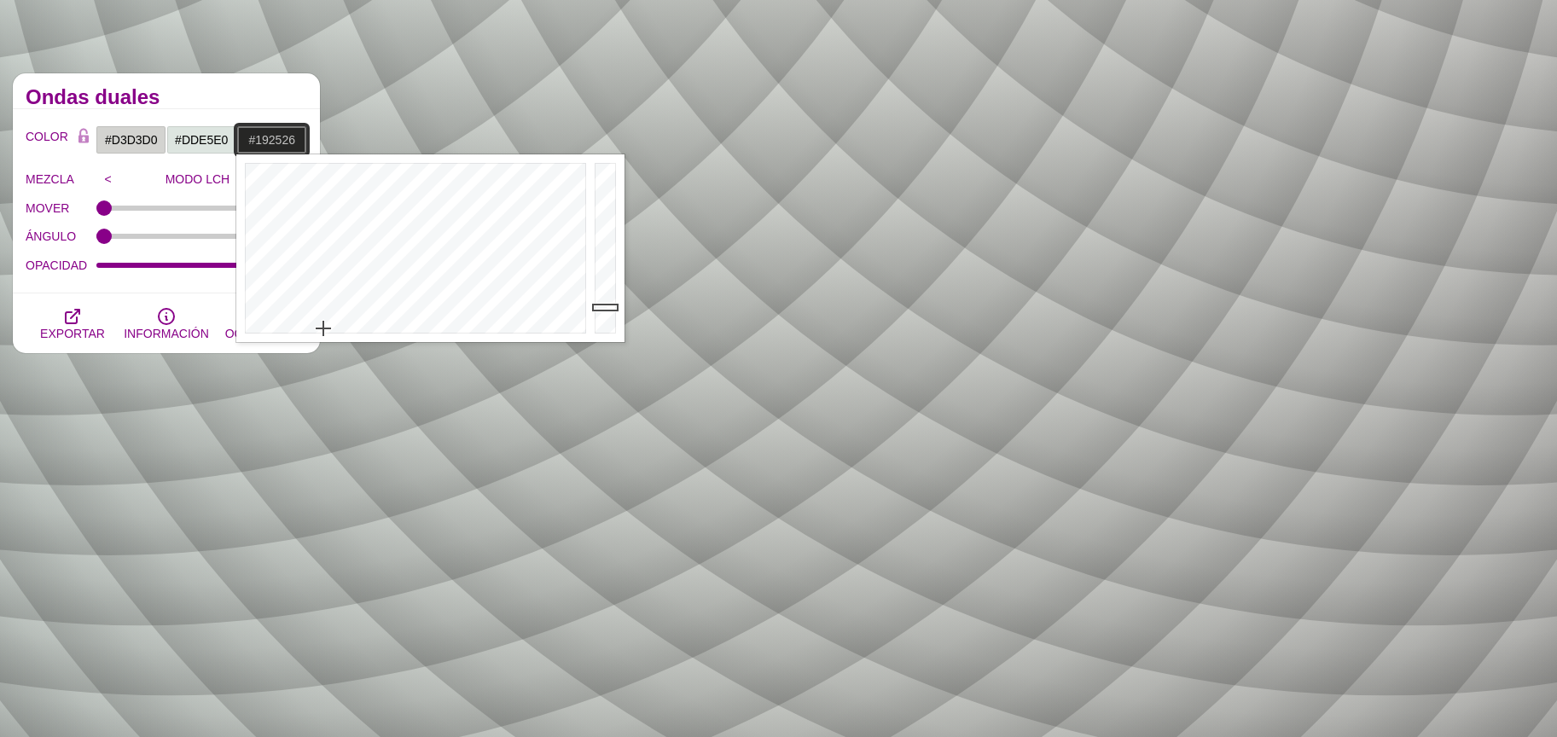
click at [422, 275] on div at bounding box center [413, 248] width 354 height 188
click at [410, 267] on div at bounding box center [413, 248] width 354 height 188
drag, startPoint x: 607, startPoint y: 267, endPoint x: 595, endPoint y: 262, distance: 13.0
click at [603, 267] on div at bounding box center [607, 248] width 34 height 188
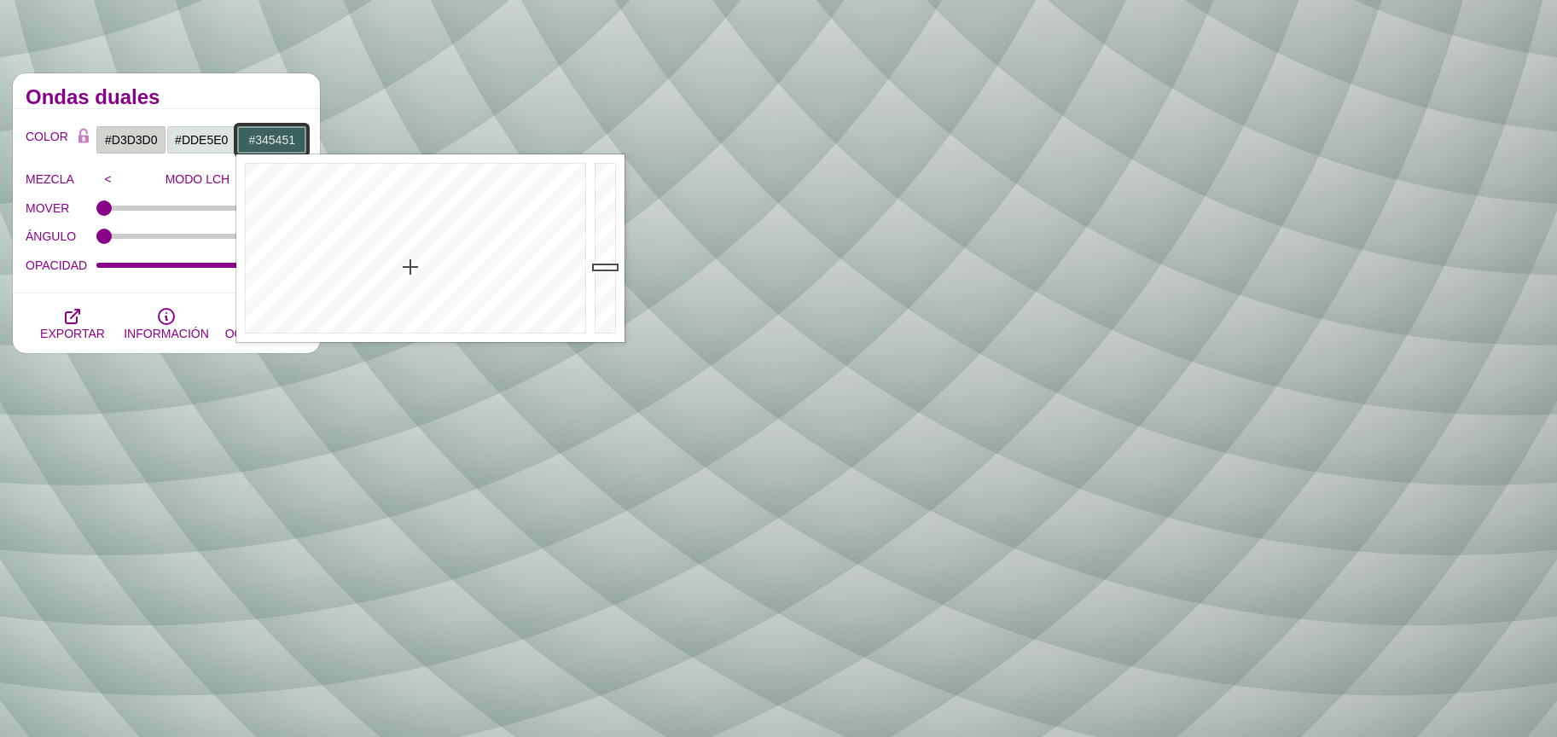
click at [602, 276] on div at bounding box center [607, 248] width 34 height 188
click at [408, 199] on div at bounding box center [413, 248] width 354 height 188
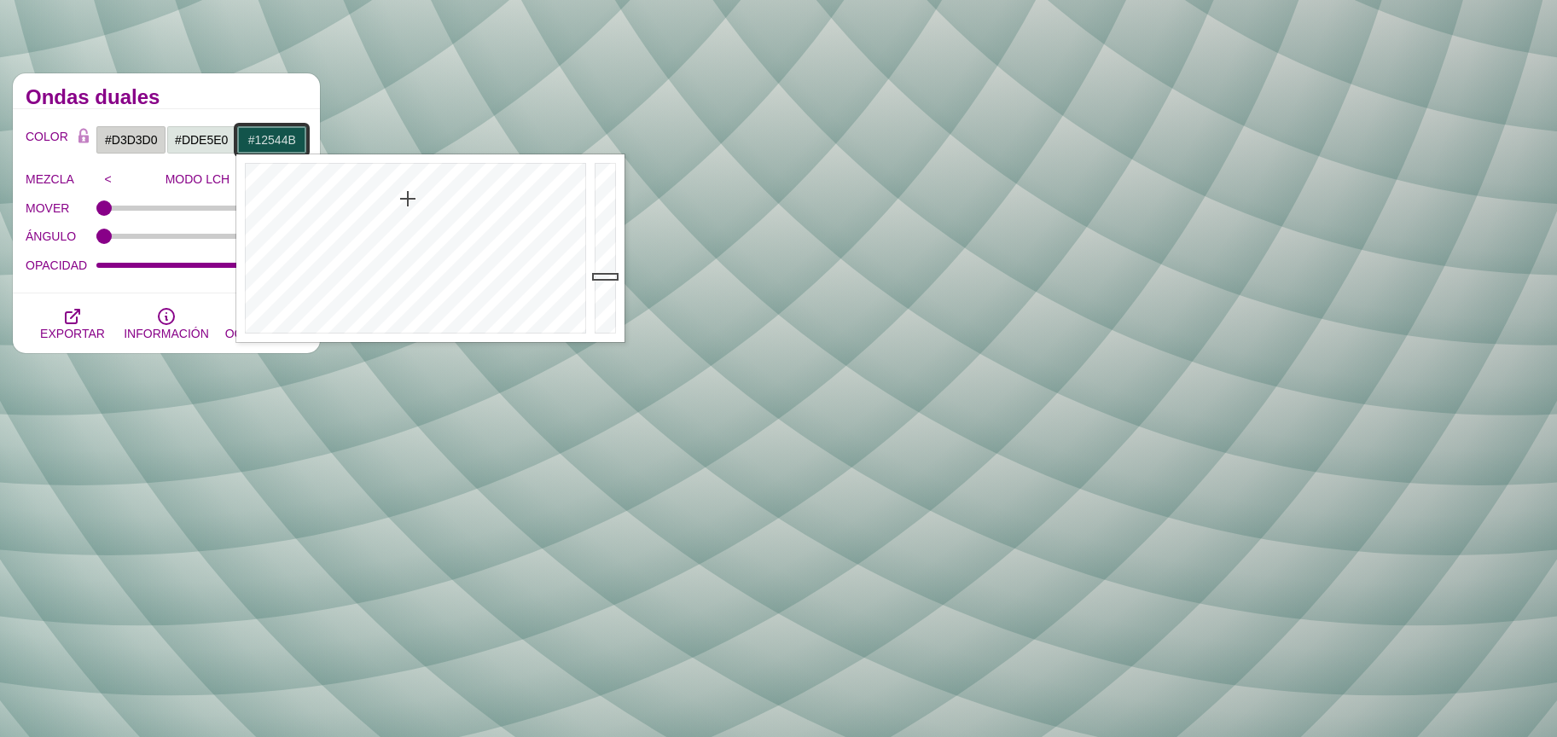
click at [600, 198] on div at bounding box center [607, 248] width 34 height 188
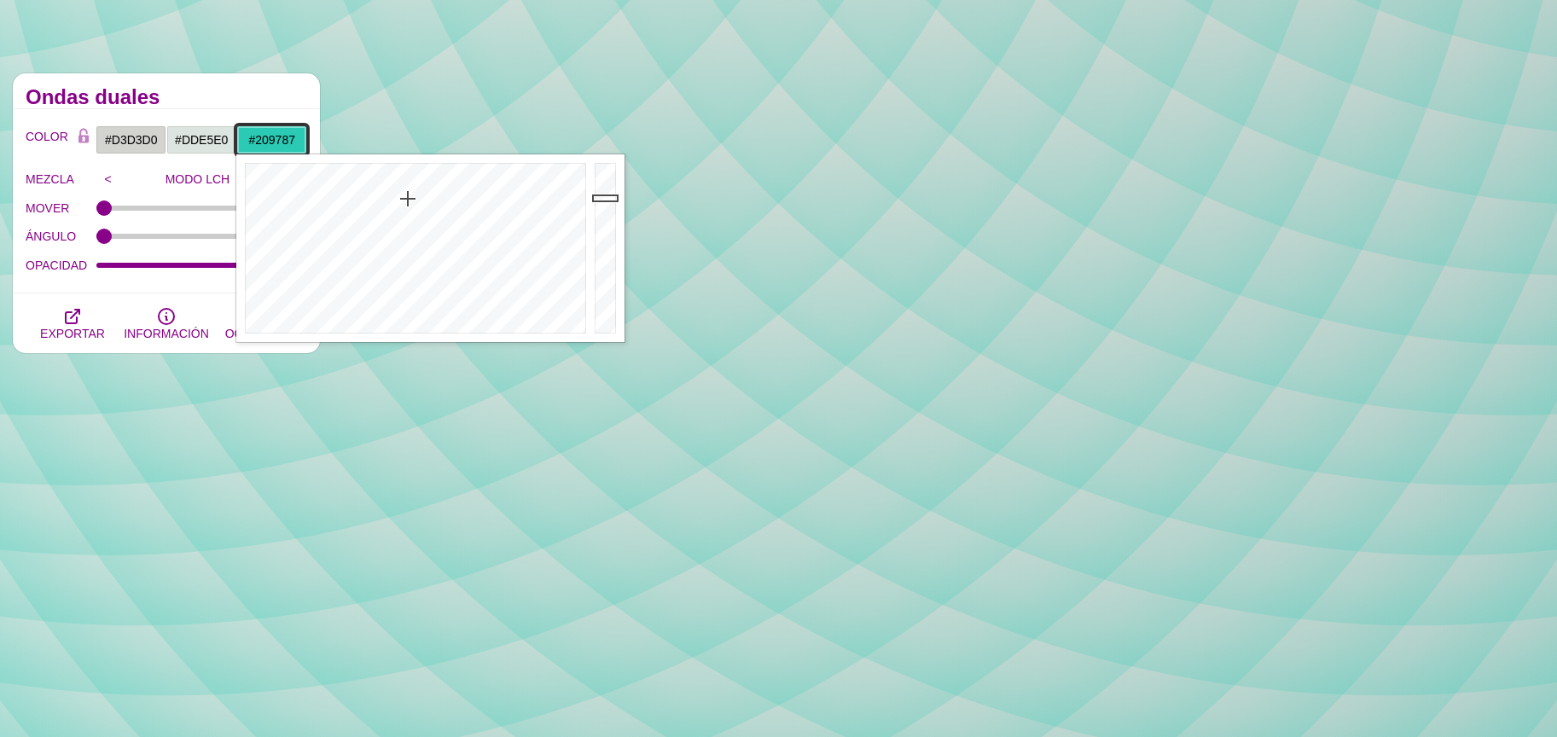
click at [611, 232] on div at bounding box center [607, 248] width 34 height 188
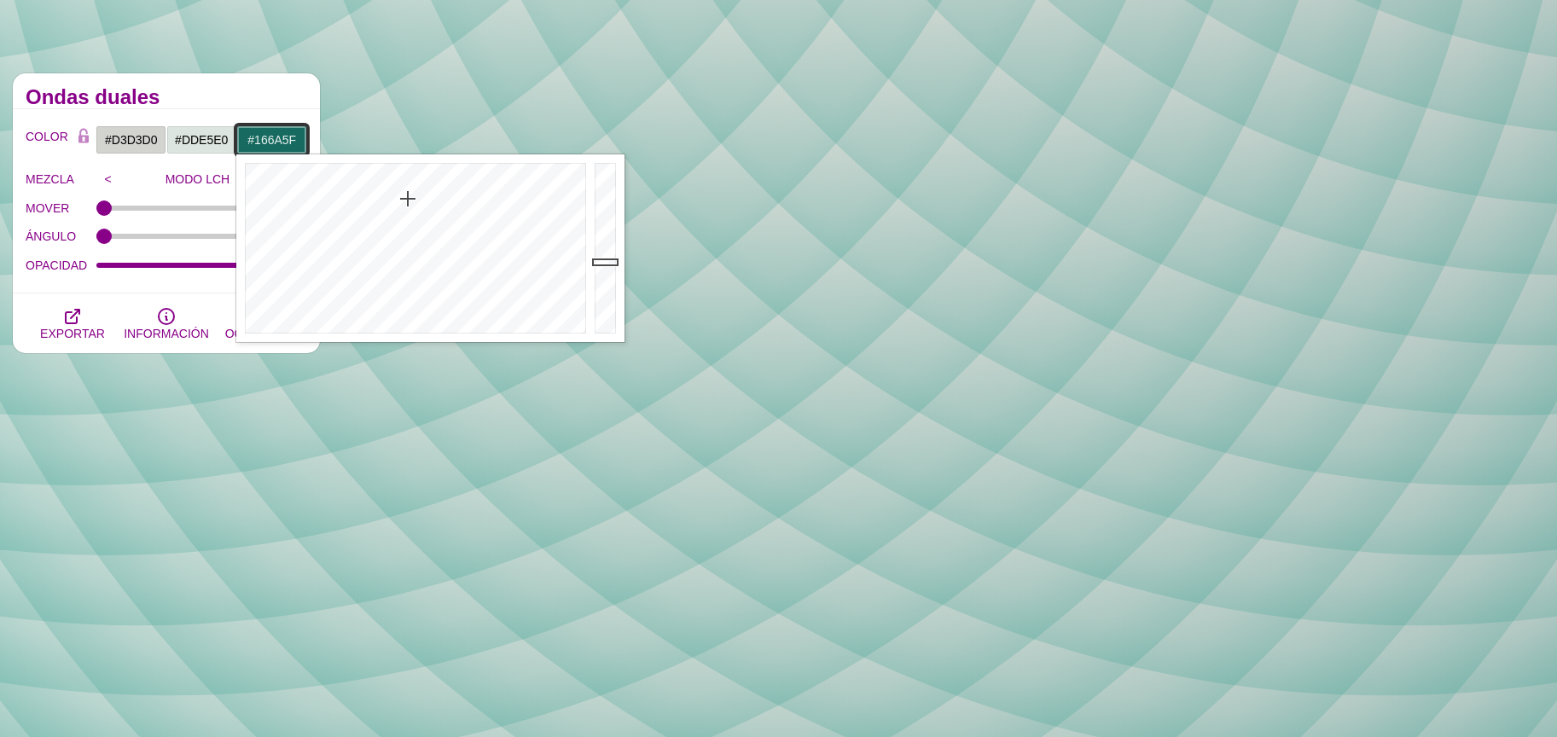
click at [611, 262] on div at bounding box center [607, 248] width 34 height 188
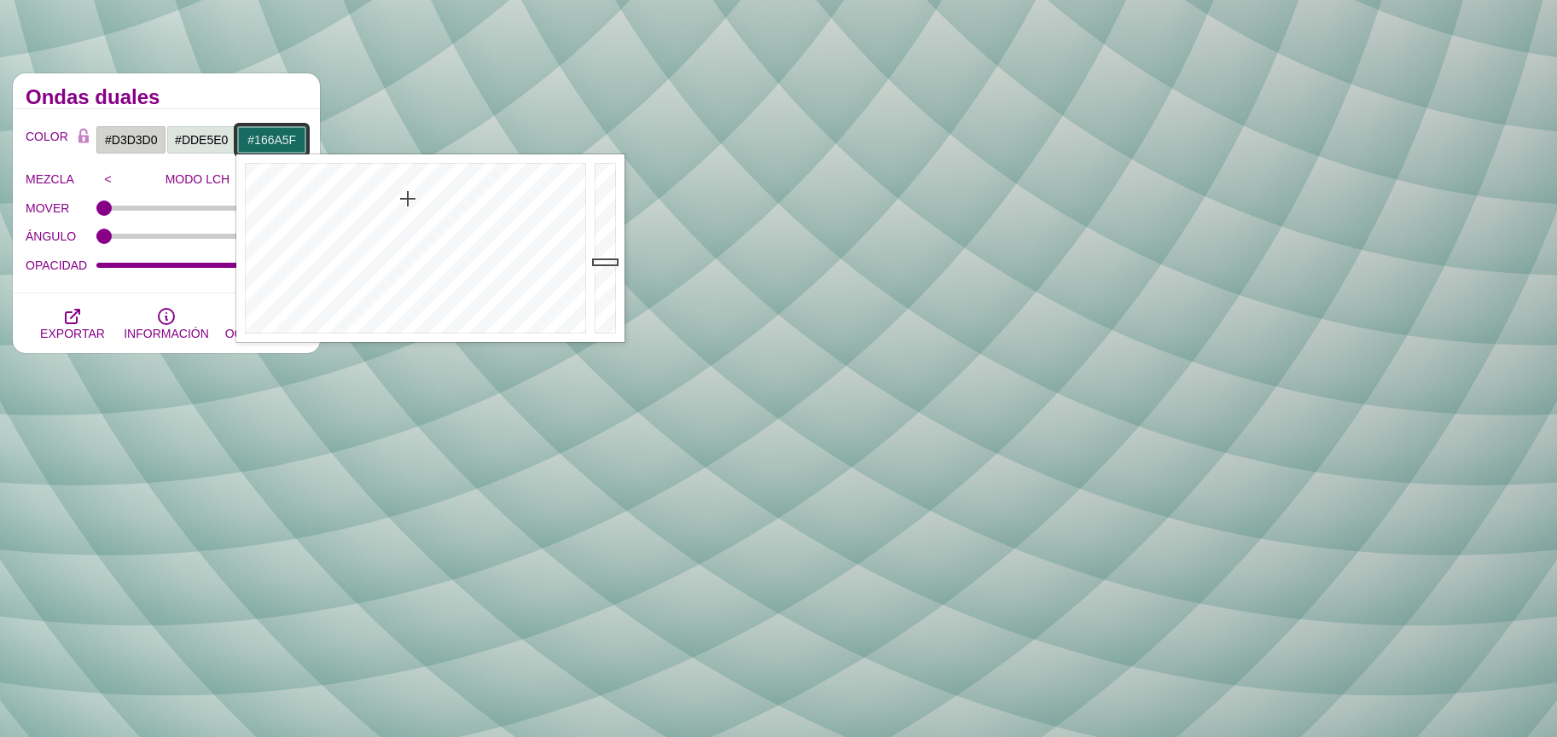
type input "#12574E"
click at [606, 275] on div at bounding box center [607, 248] width 34 height 188
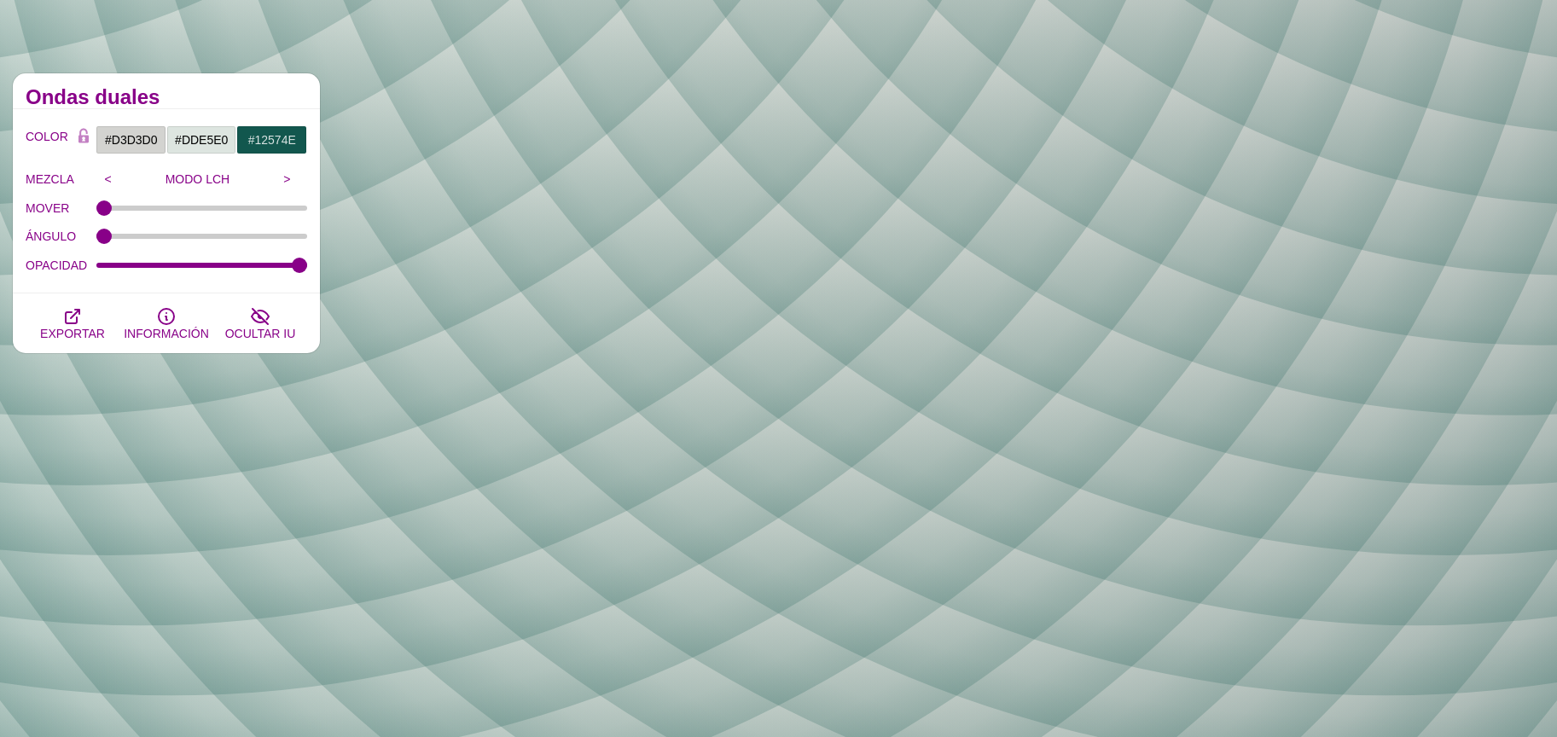
click at [205, 91] on h2 "Ondas duales" at bounding box center [167, 97] width 282 height 14
drag, startPoint x: 127, startPoint y: 240, endPoint x: 88, endPoint y: 237, distance: 39.3
type input "0"
click at [96, 237] on input "ÁNGULO" at bounding box center [202, 236] width 212 height 7
type input "0"
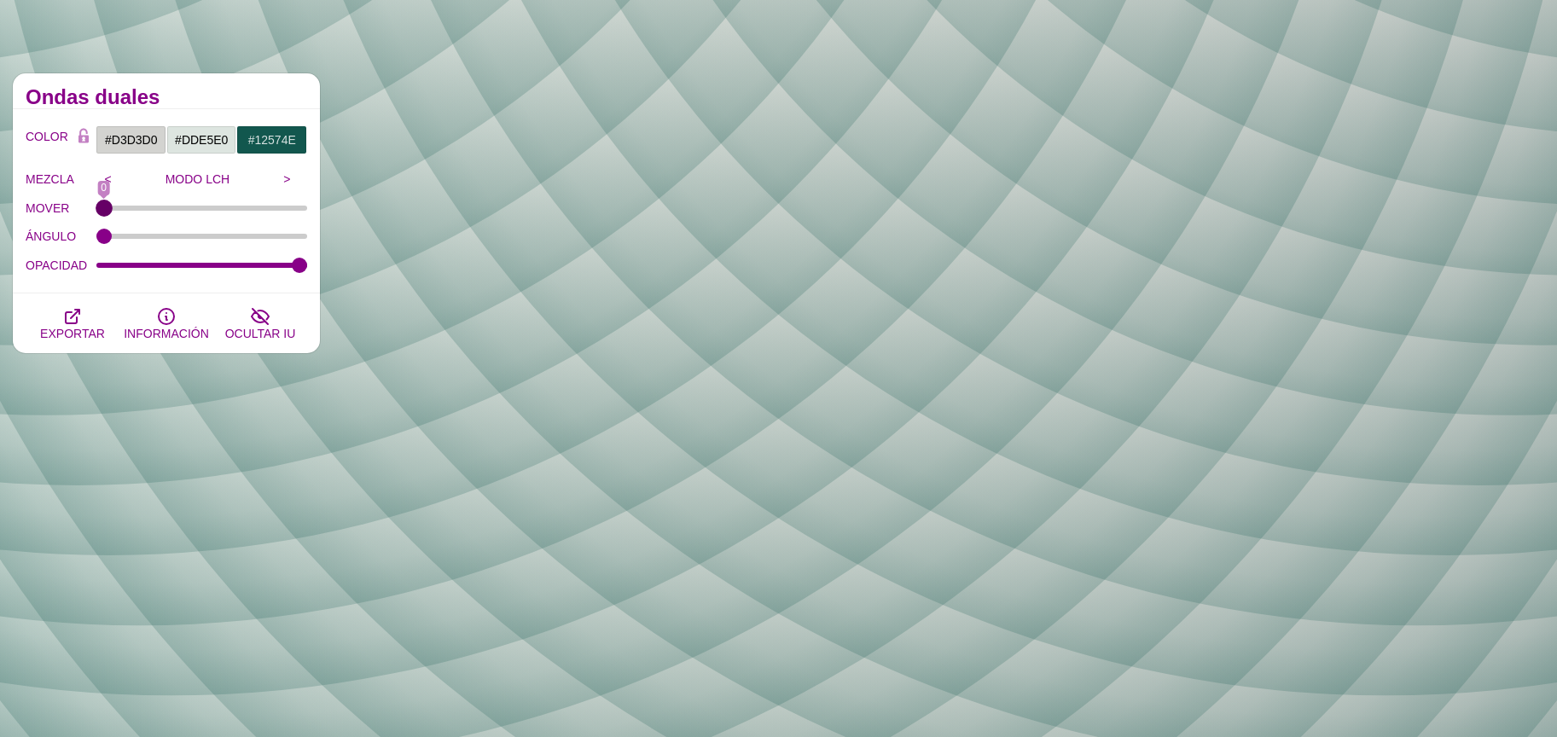
drag, startPoint x: 105, startPoint y: 207, endPoint x: 90, endPoint y: 206, distance: 15.5
click at [96, 206] on input "MOVER" at bounding box center [202, 208] width 212 height 7
click at [293, 178] on font ">" at bounding box center [287, 179] width 24 height 26
click at [288, 178] on input ">" at bounding box center [283, 179] width 17 height 26
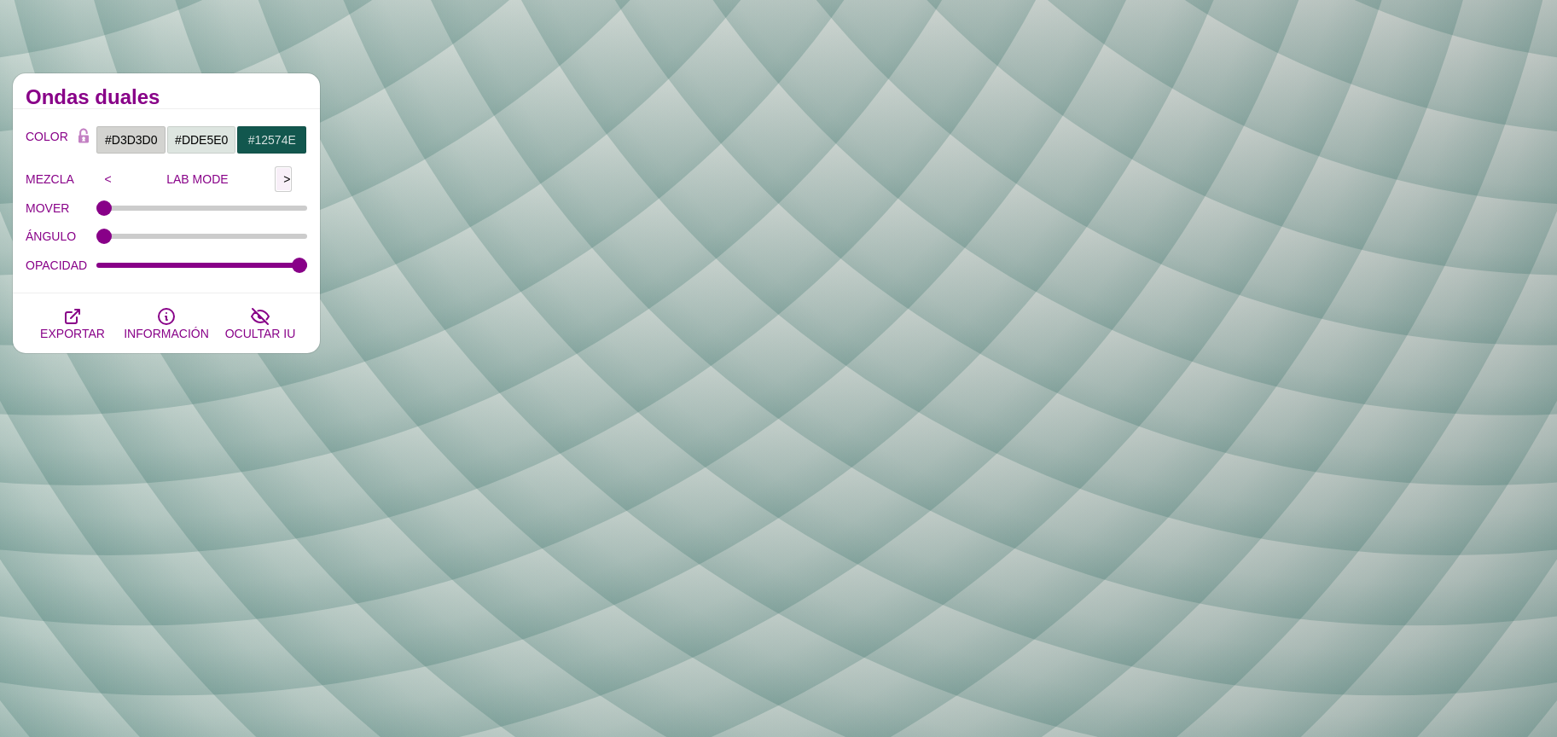
click at [288, 178] on input ">" at bounding box center [283, 179] width 17 height 26
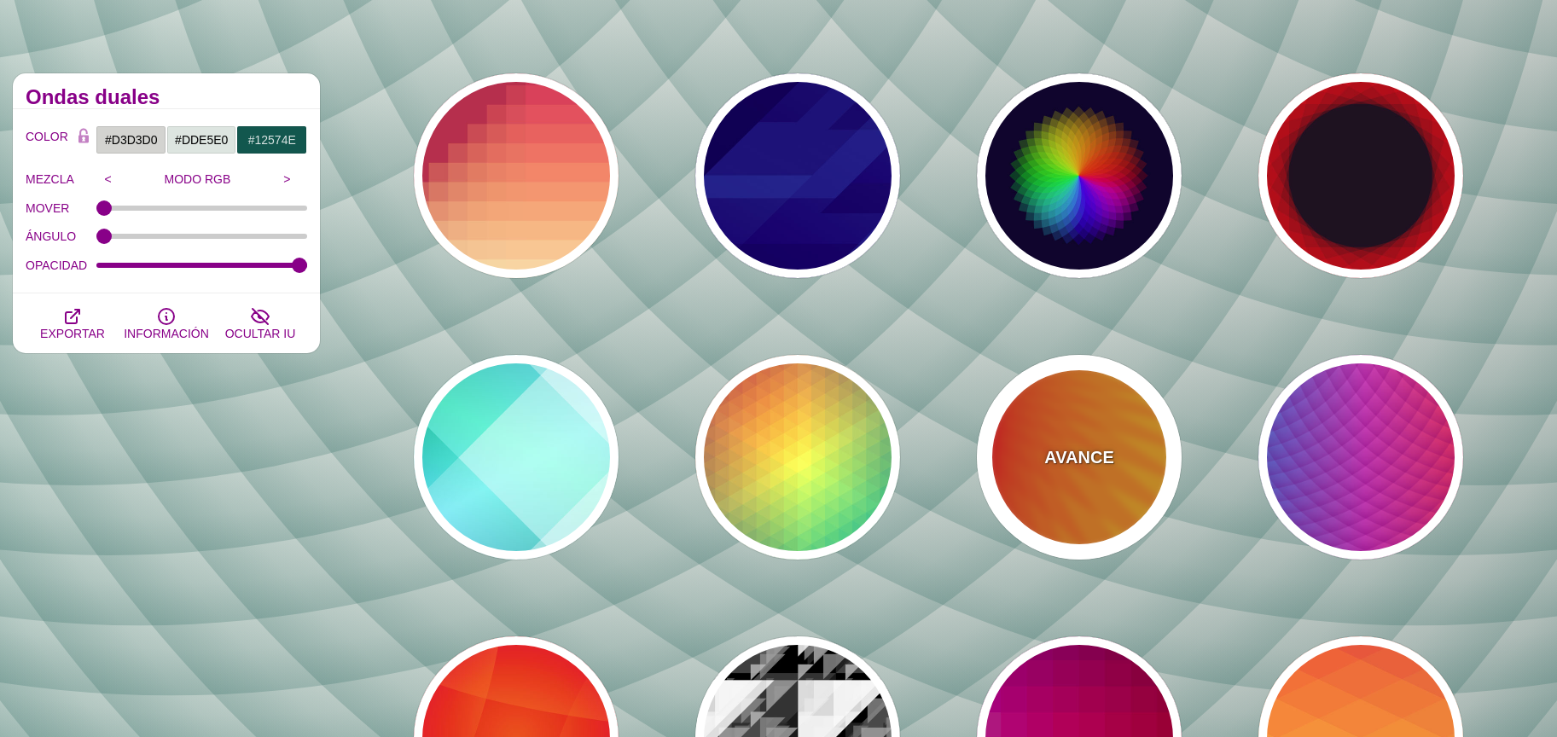
click at [1153, 476] on div "AVANCE" at bounding box center [1079, 457] width 205 height 205
type input "#FFFF00"
type input "#FF0000"
type input "100"
type input "0.2"
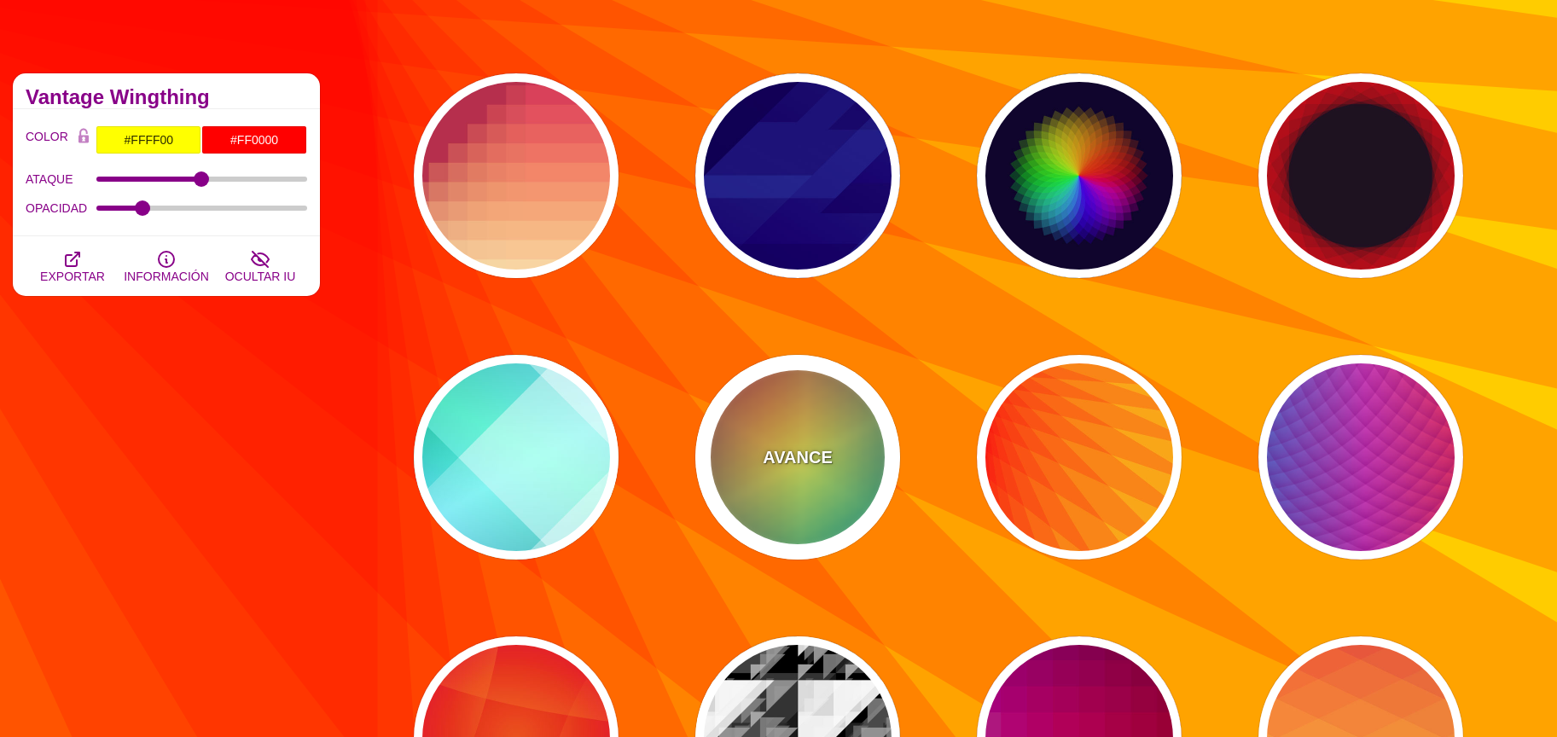
click at [834, 493] on div "AVANCE" at bounding box center [797, 457] width 205 height 205
type input "#226677"
type input "#FFFF55"
type input "#27002E"
type input "0"
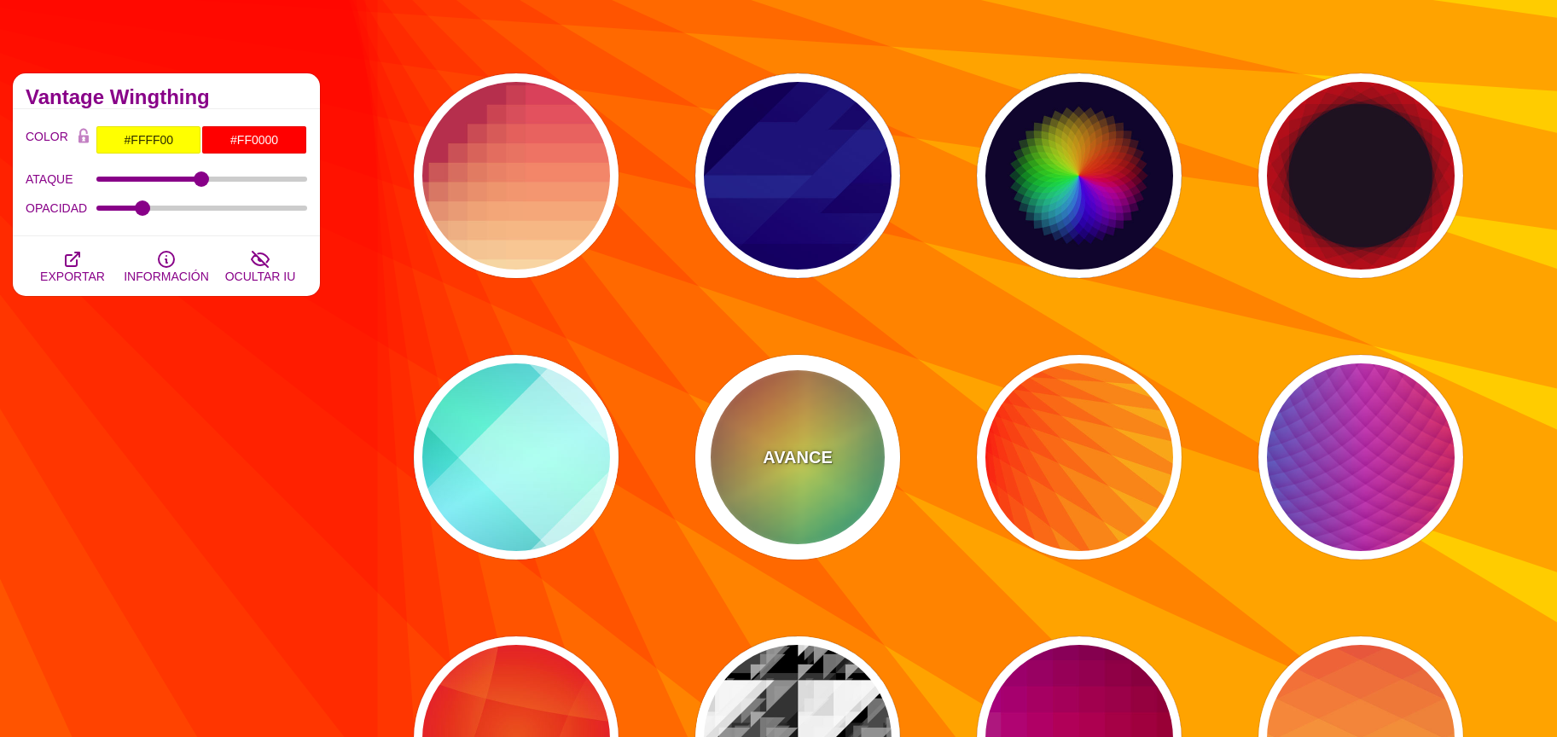
type input "0"
type input "100"
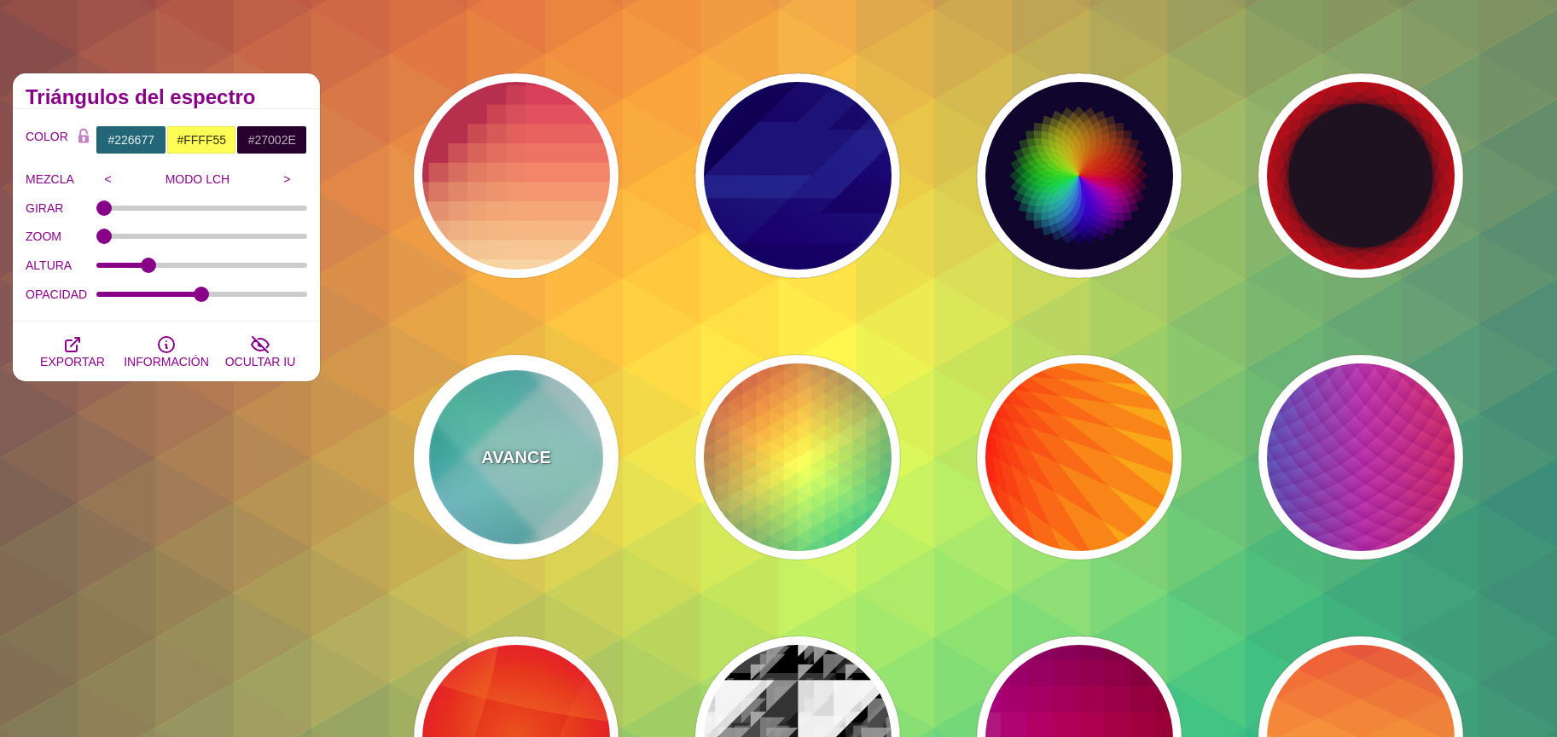
drag, startPoint x: 534, startPoint y: 482, endPoint x: 543, endPoint y: 484, distance: 8.7
click at [534, 481] on div "AVANCE" at bounding box center [516, 457] width 205 height 205
type input "#FFFFFF"
type input "#008066"
type input "#99FFFF"
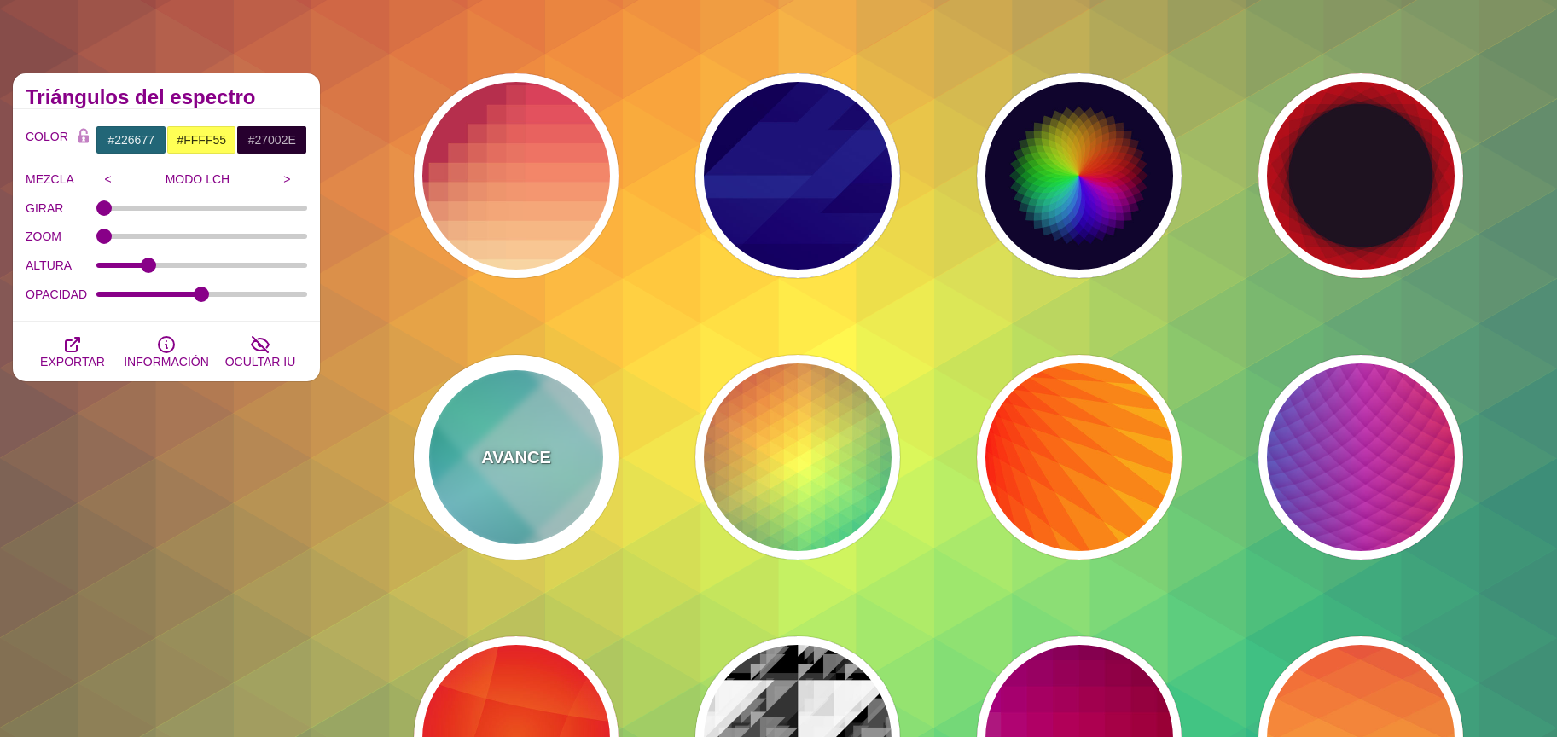
type input "#0099FF"
type input "#00FFCC"
type input "0.4"
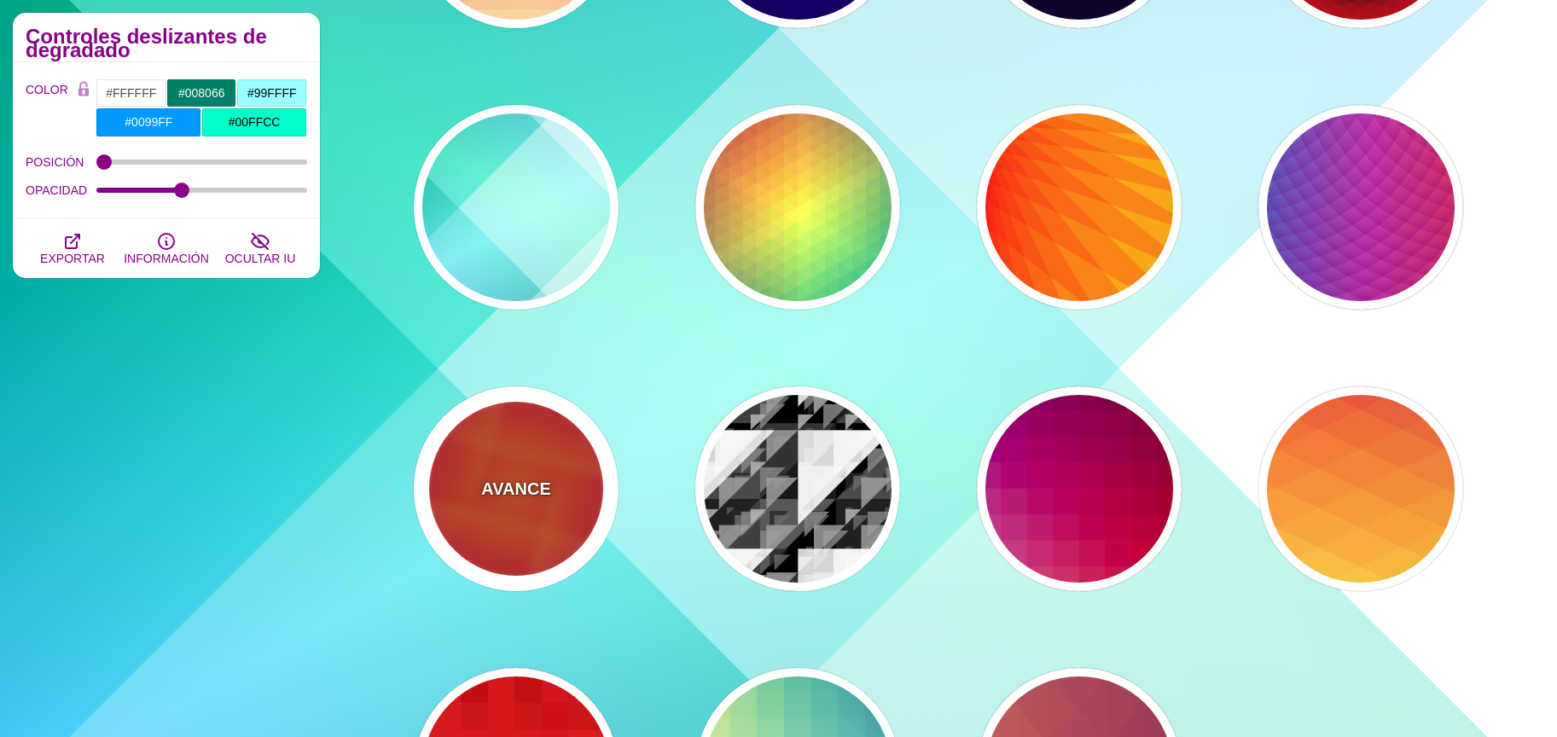
click at [548, 540] on div "AVANCE" at bounding box center [516, 488] width 205 height 205
type input "#DD0000"
type input "#FFAA17"
type input "#EE1188"
type input "50"
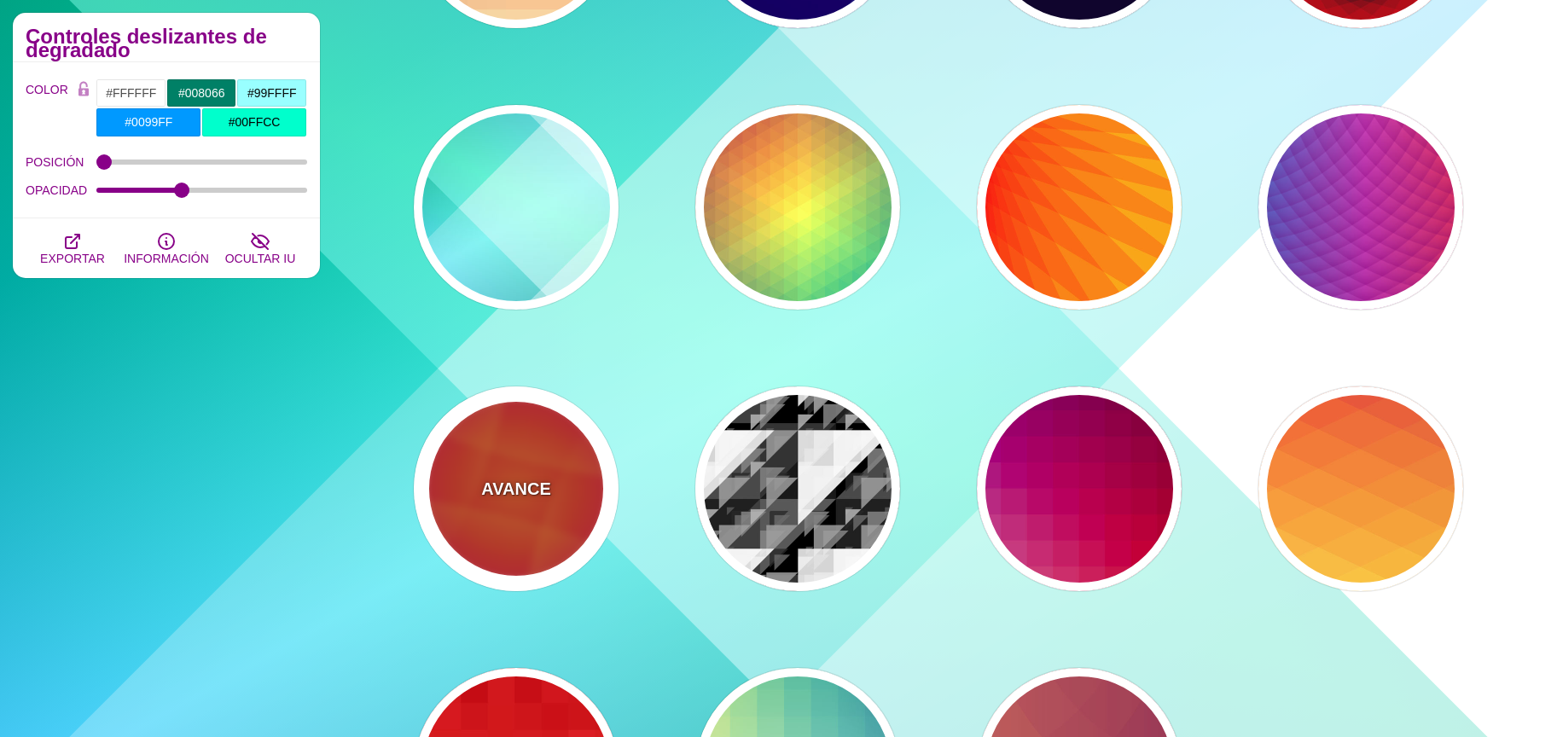
type input "50"
type input "0.5"
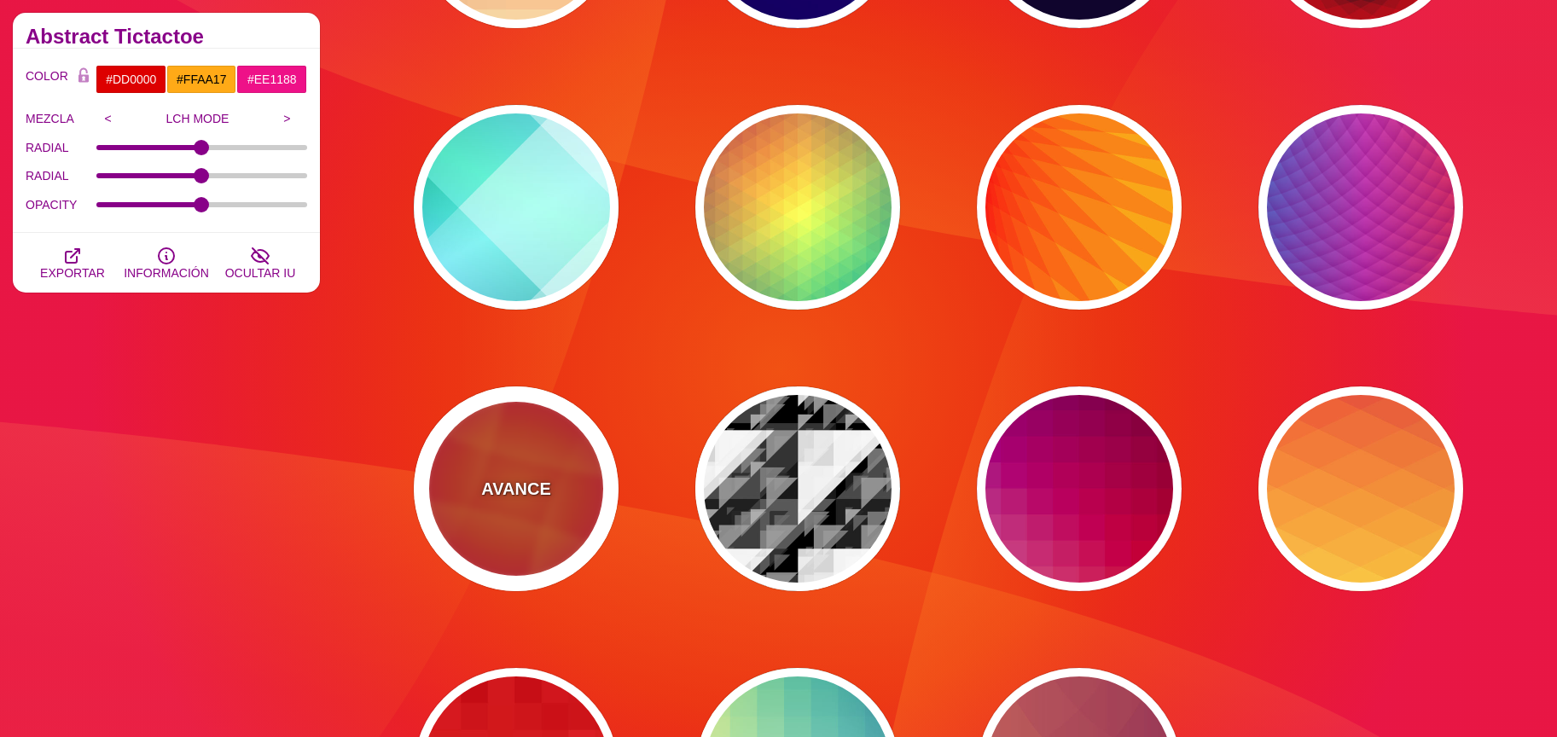
scroll to position [382, 0]
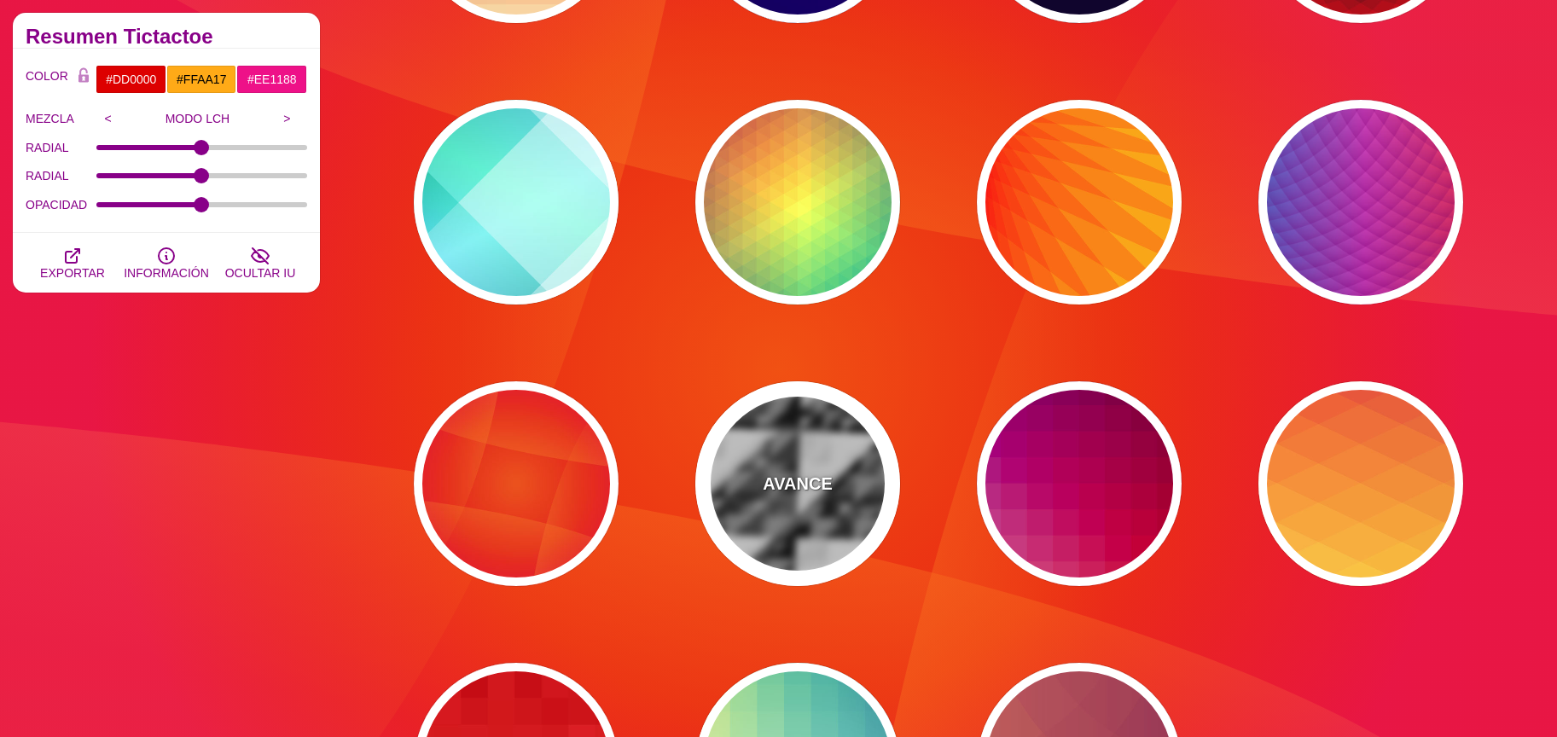
click at [847, 486] on div "AVANCE" at bounding box center [797, 483] width 205 height 205
type input "#000000"
type input "0"
type input "1.02"
type input "0.8"
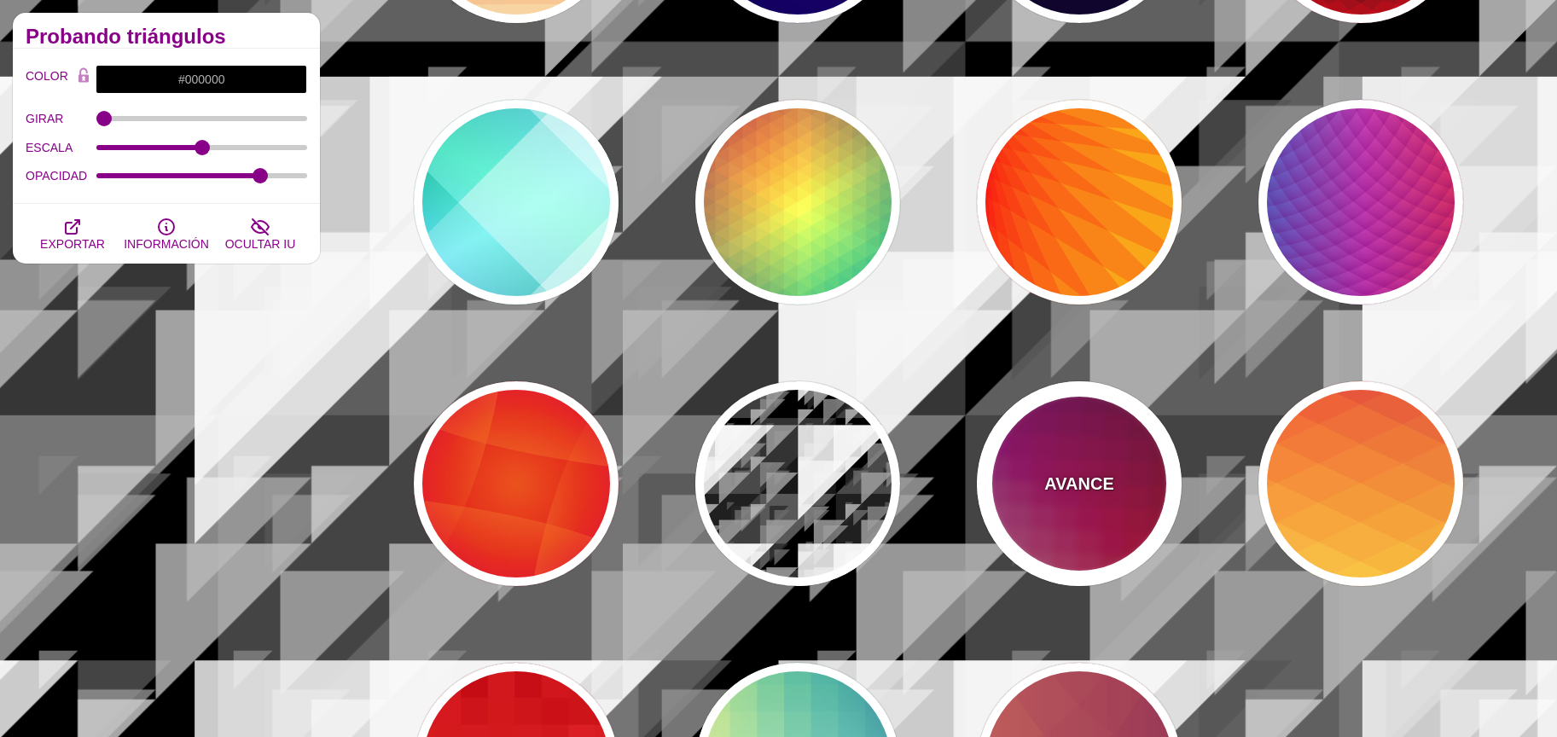
drag, startPoint x: 1070, startPoint y: 497, endPoint x: 1129, endPoint y: 508, distance: 59.8
click at [1071, 498] on div "AVANCE" at bounding box center [1079, 483] width 205 height 205
type input "#880077"
type input "#CC2222"
type input "GRAY TONES"
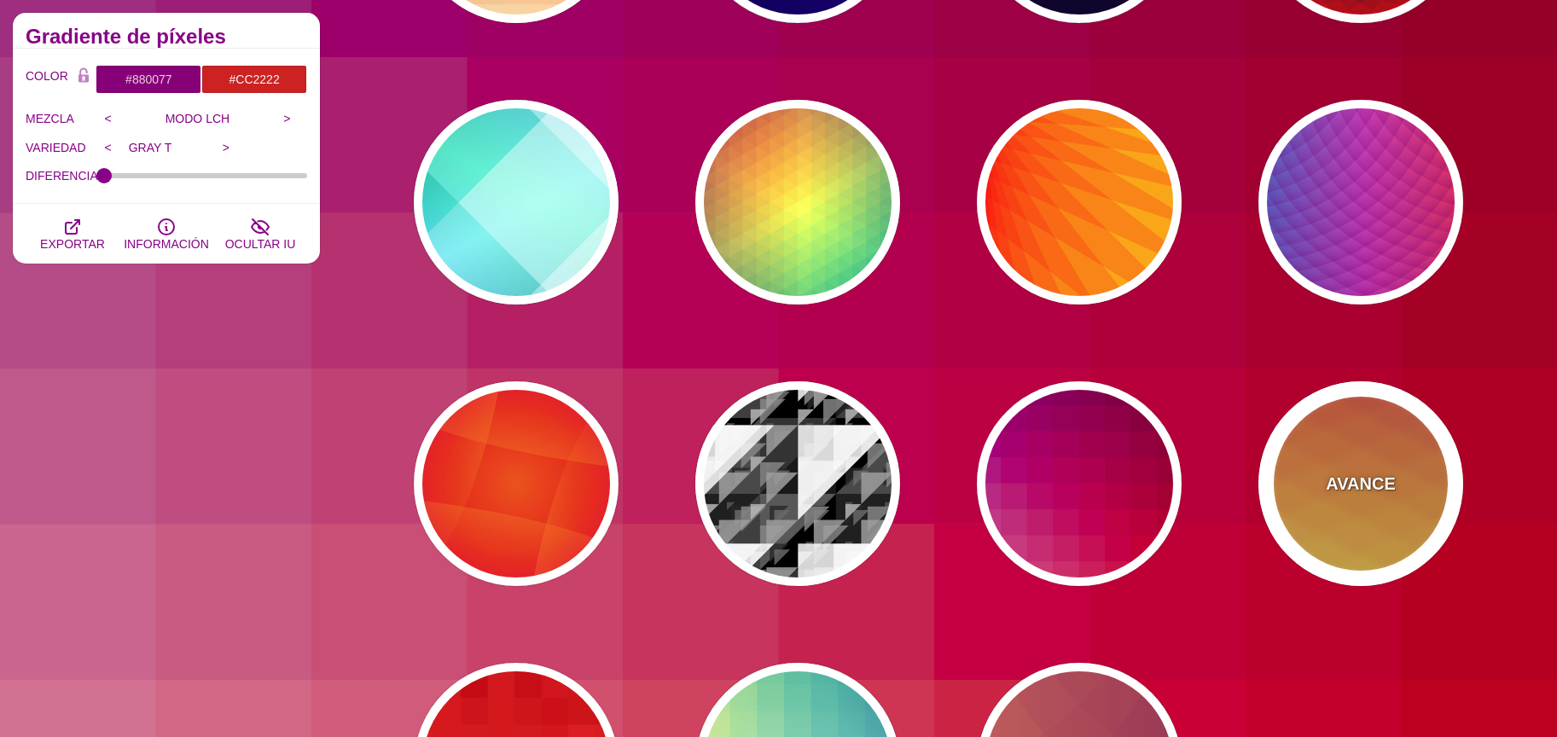
click at [1397, 478] on div "AVANCE" at bounding box center [1360, 483] width 205 height 205
type input "#990088"
type input "#FFFFBB"
type input "#FF0000"
type input "#FFEE00"
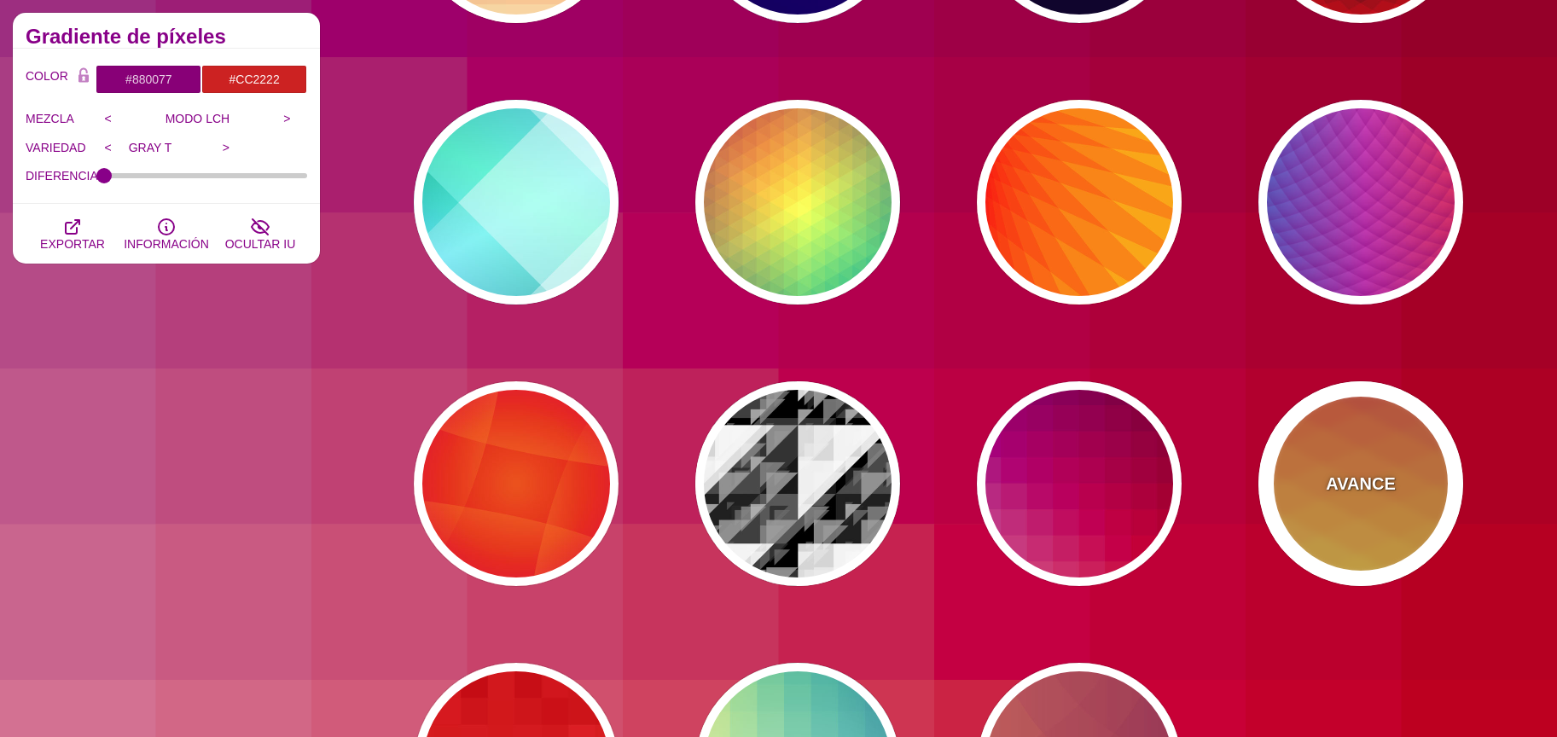
type input "#FFFFFF"
type input "0.5"
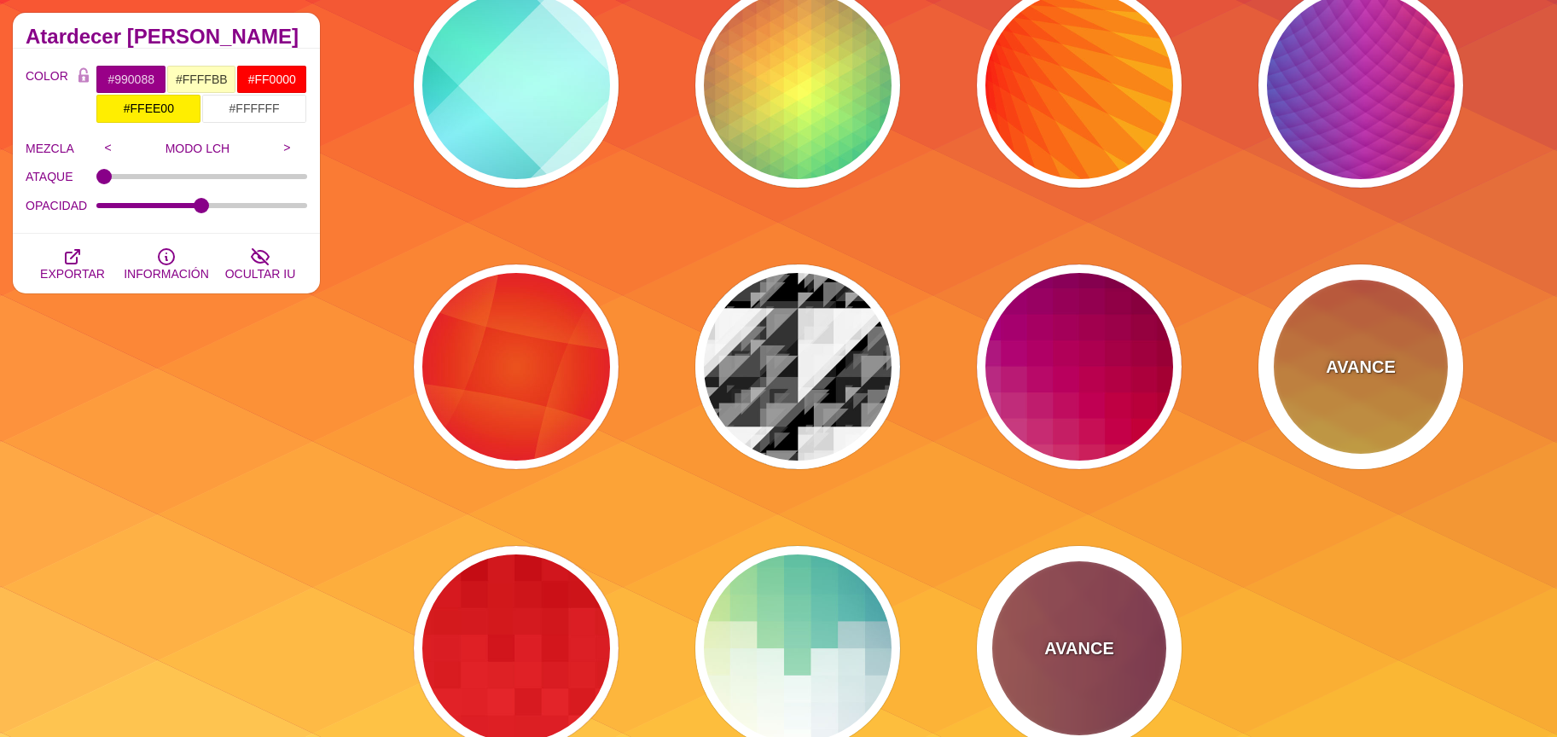
scroll to position [508, 0]
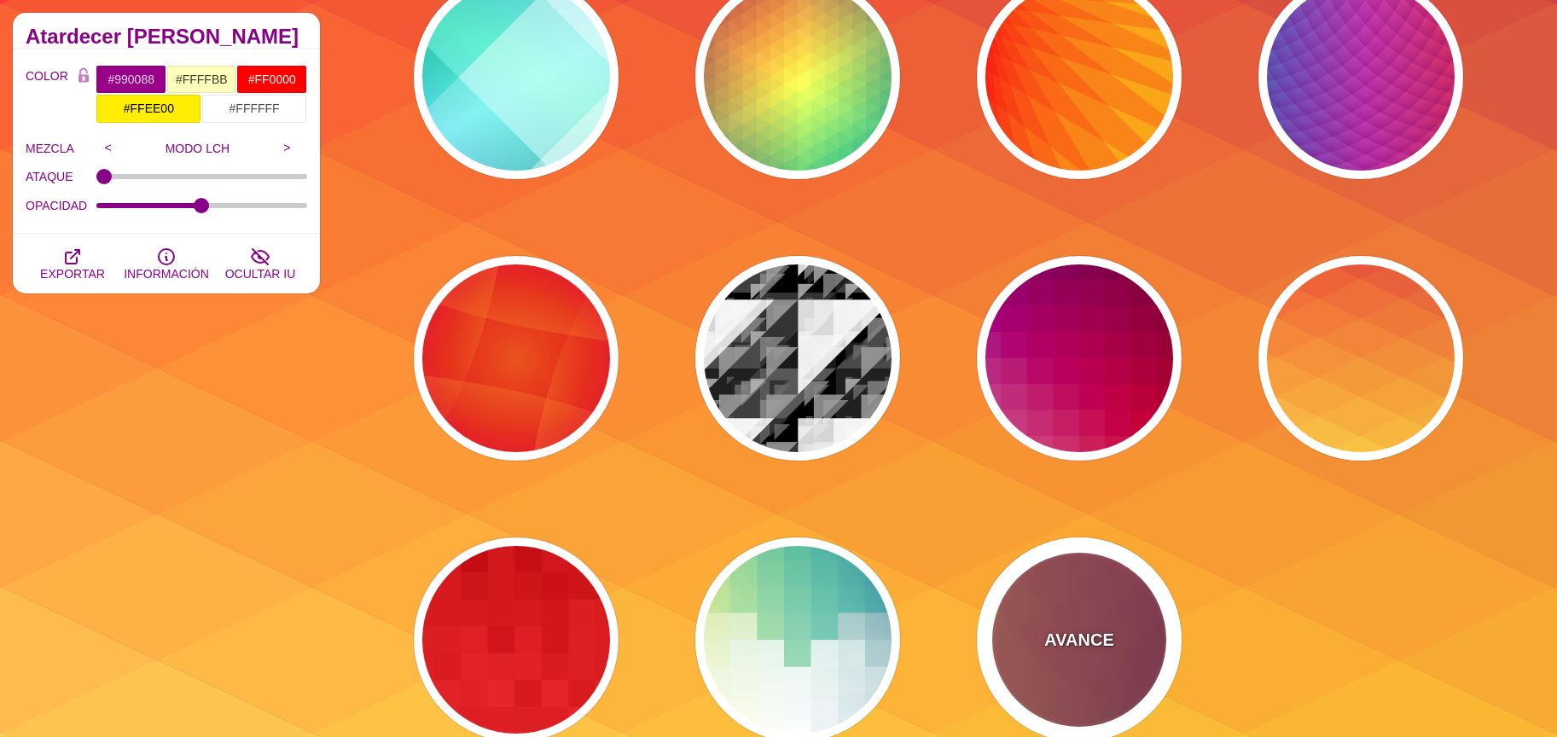
click at [1093, 604] on div "AVANCE" at bounding box center [1079, 639] width 205 height 205
type input "#FFAA66"
type input "#440044"
type input "1"
type input "0.2"
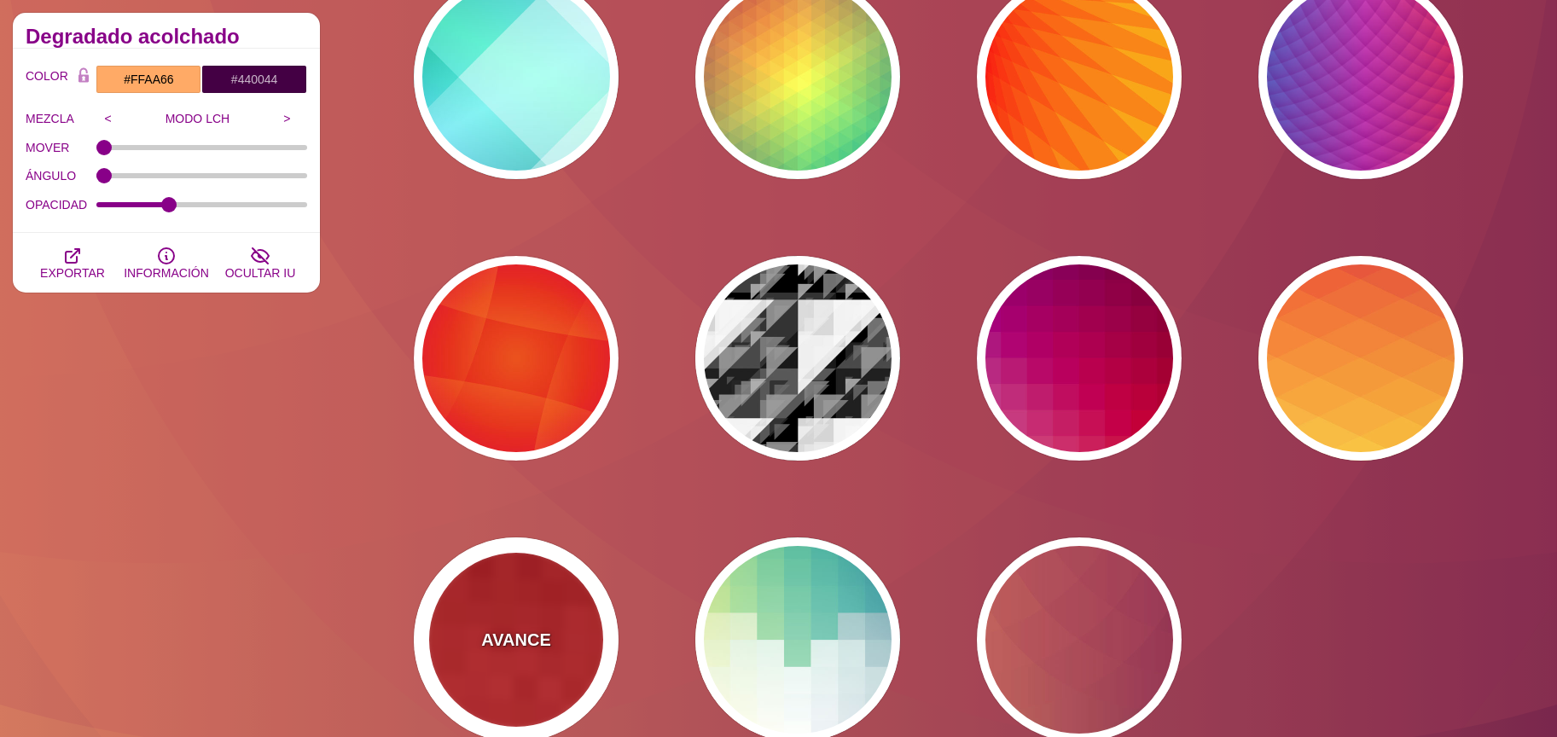
click at [562, 624] on div "AVANCE" at bounding box center [516, 639] width 205 height 205
type input "#BB0000"
type input "#FF3333"
type input "0"
type input "100"
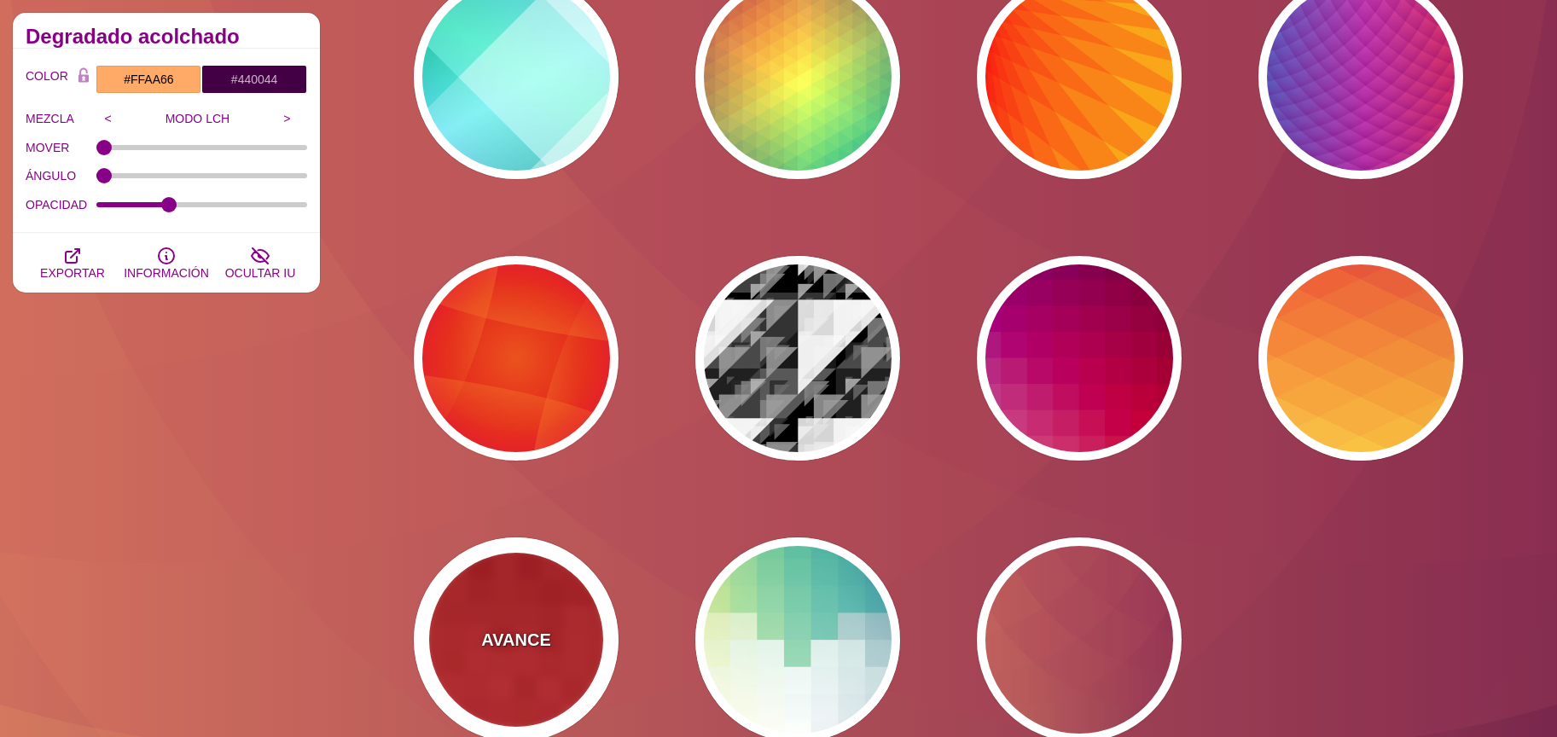
type input "100"
type input "0.5"
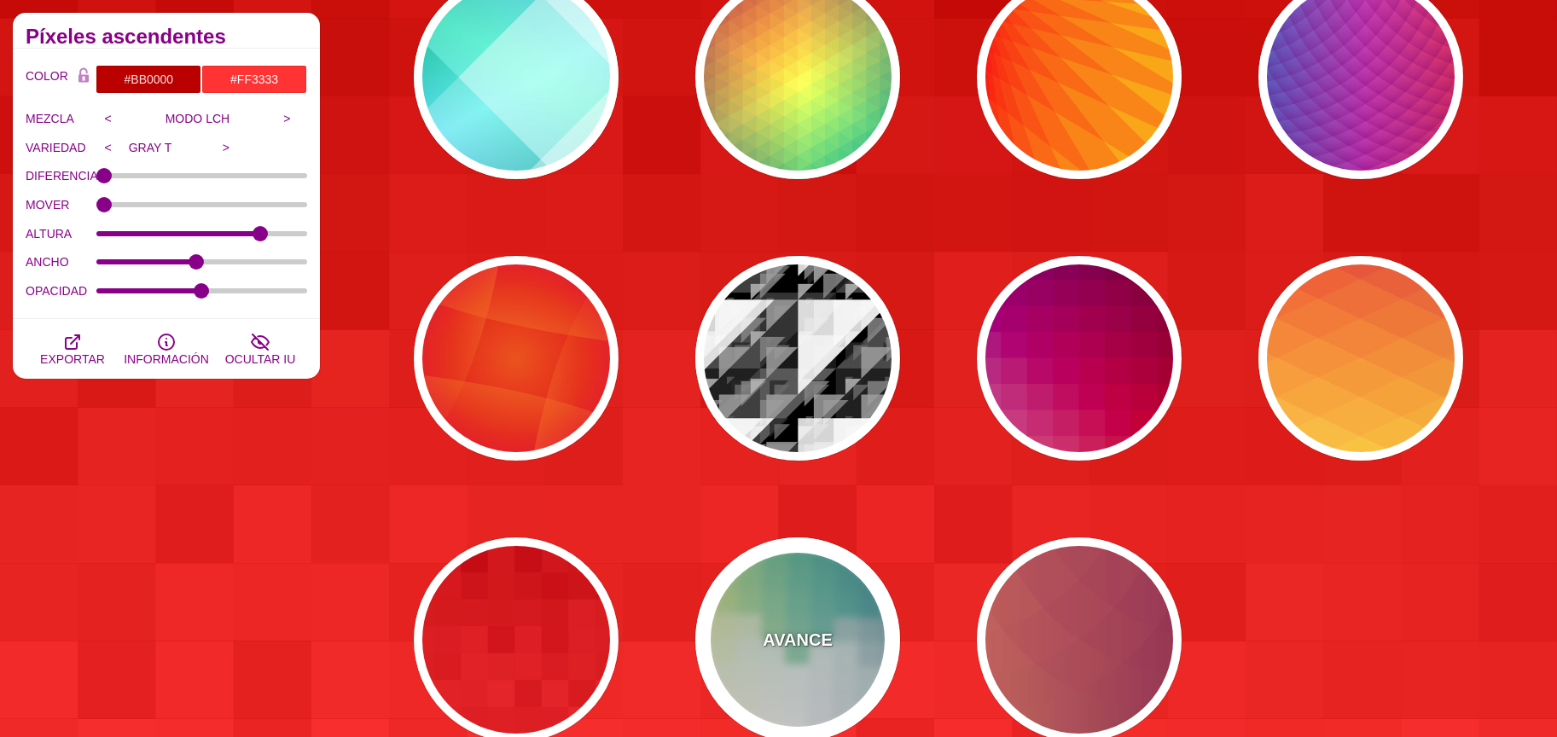
click at [745, 646] on div "AVANCE" at bounding box center [797, 639] width 205 height 205
type input "#FFEE88"
type input "#FFFFFF"
type input "#2D7A94"
type input "0.5"
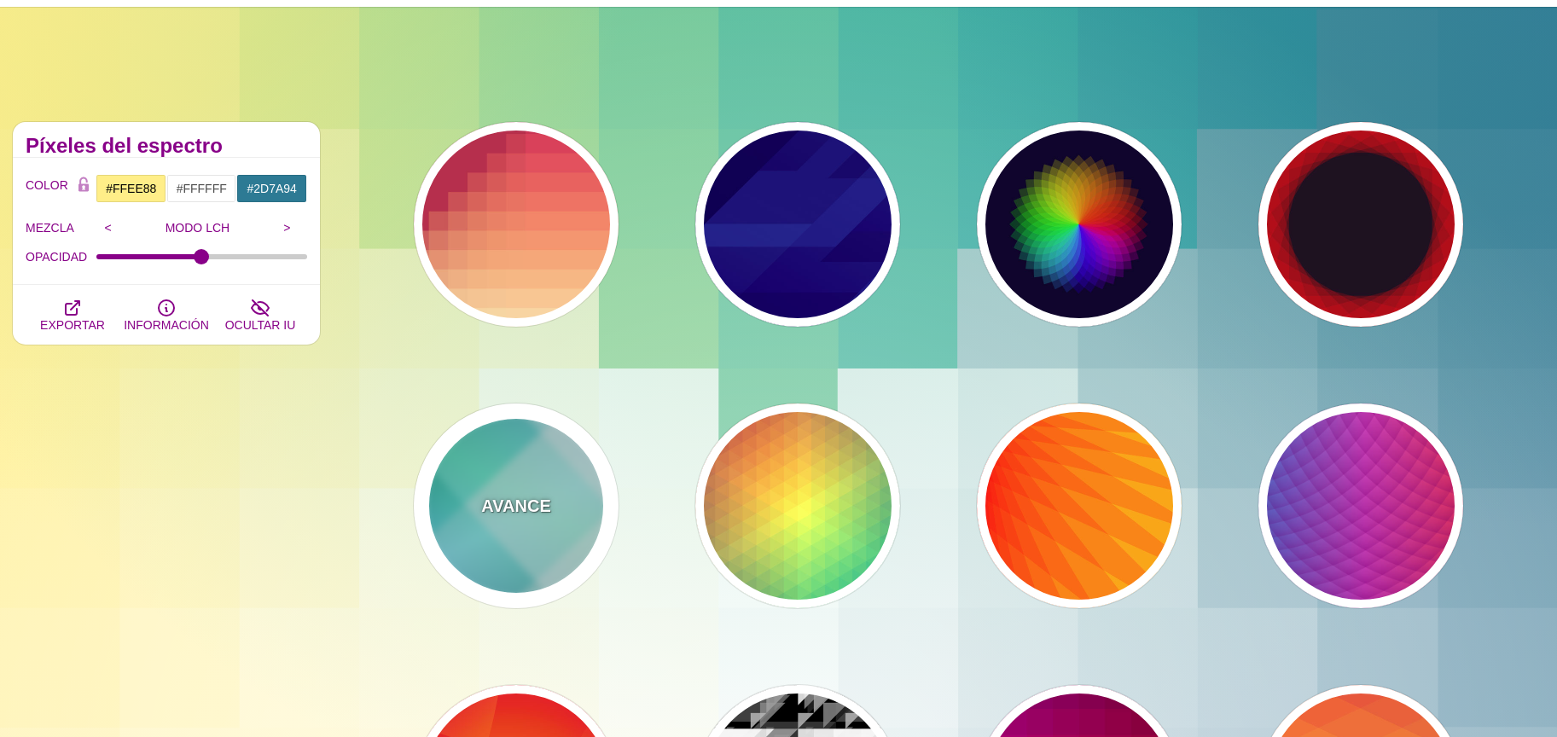
scroll to position [0, 0]
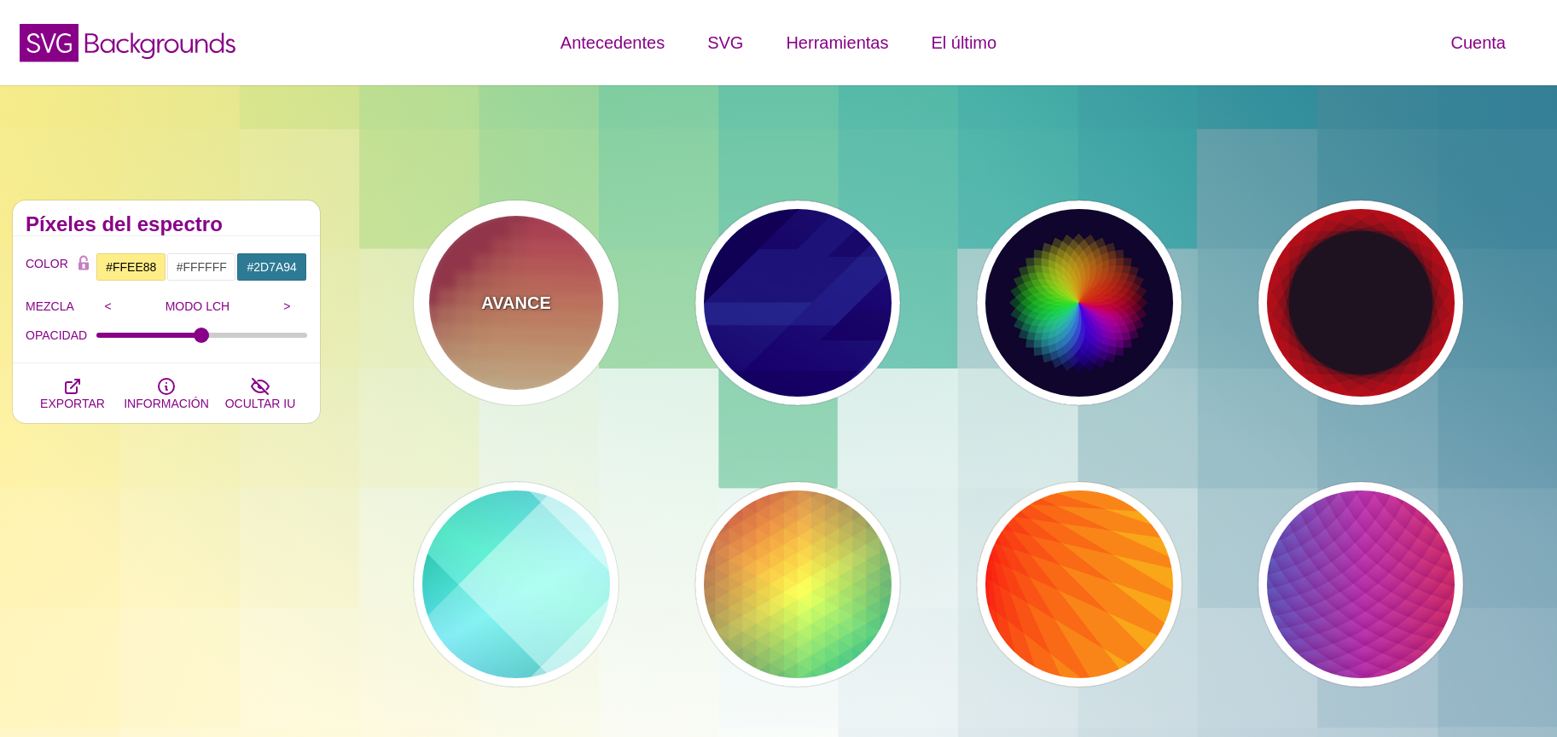
click at [544, 327] on div "AVANCE" at bounding box center [516, 302] width 205 height 205
type input "#BA324B"
type input "#FF4567"
type input "#FFF5C7"
type input "#FFFFFF"
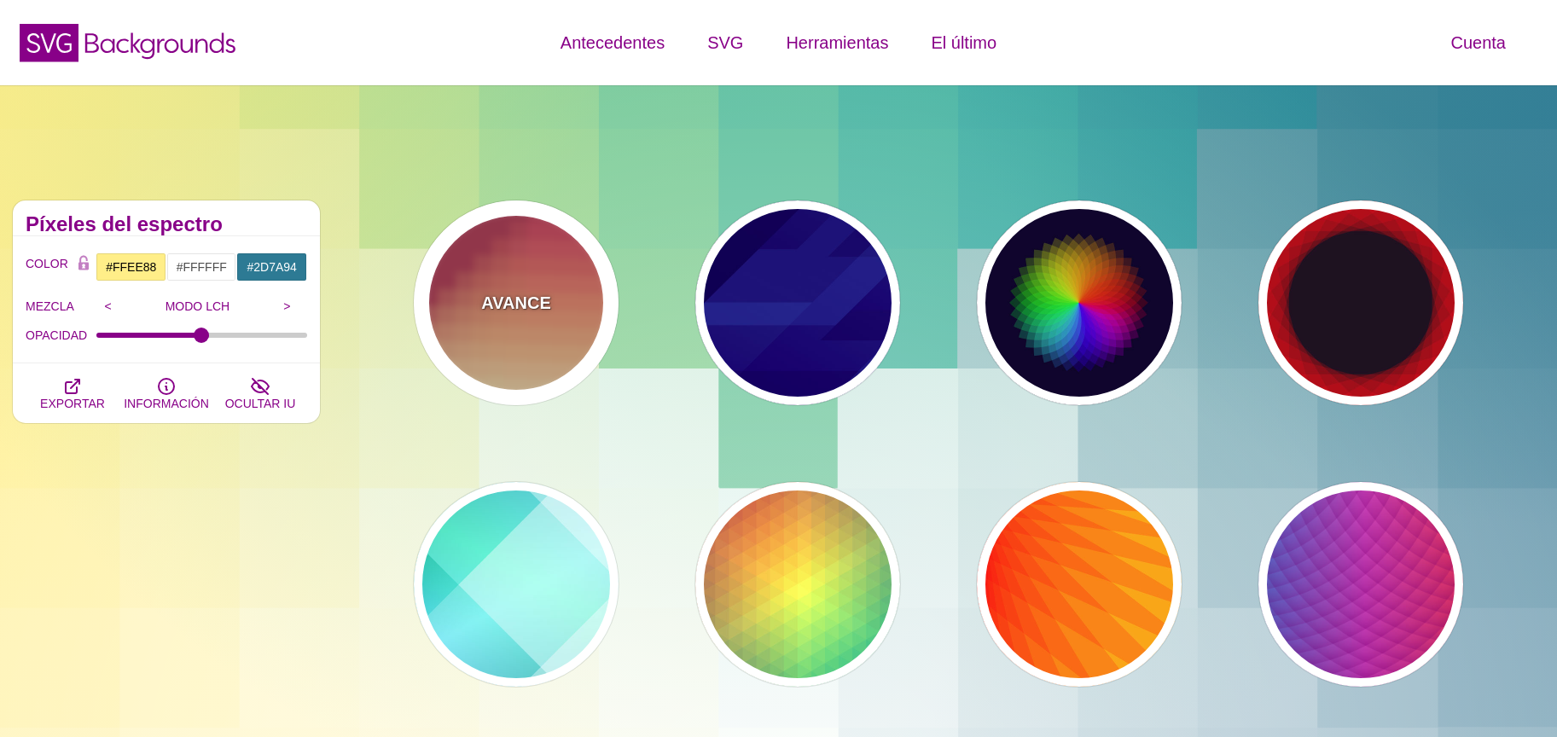
type input "0"
type input "0.3"
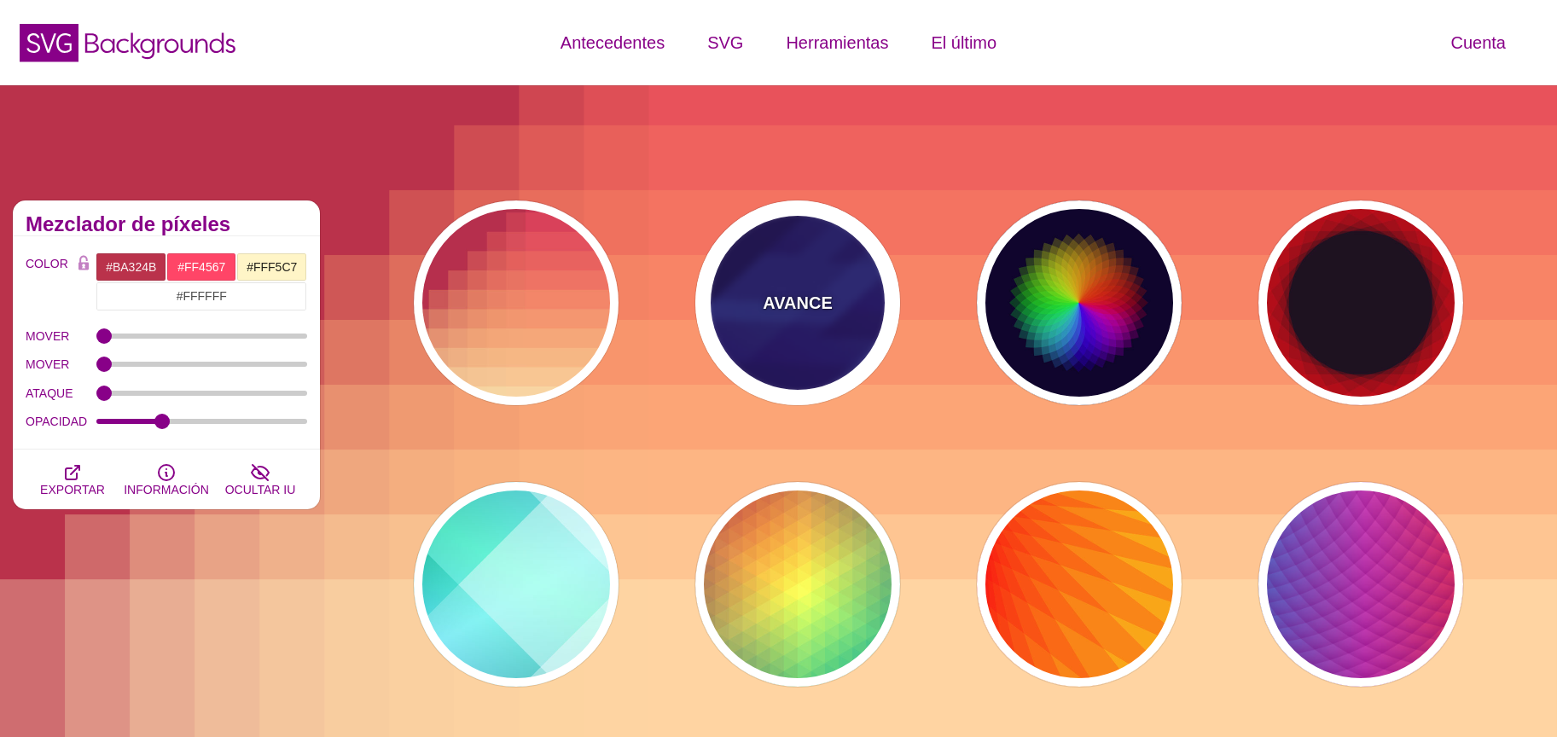
click at [863, 316] on div "AVANCE" at bounding box center [797, 302] width 205 height 205
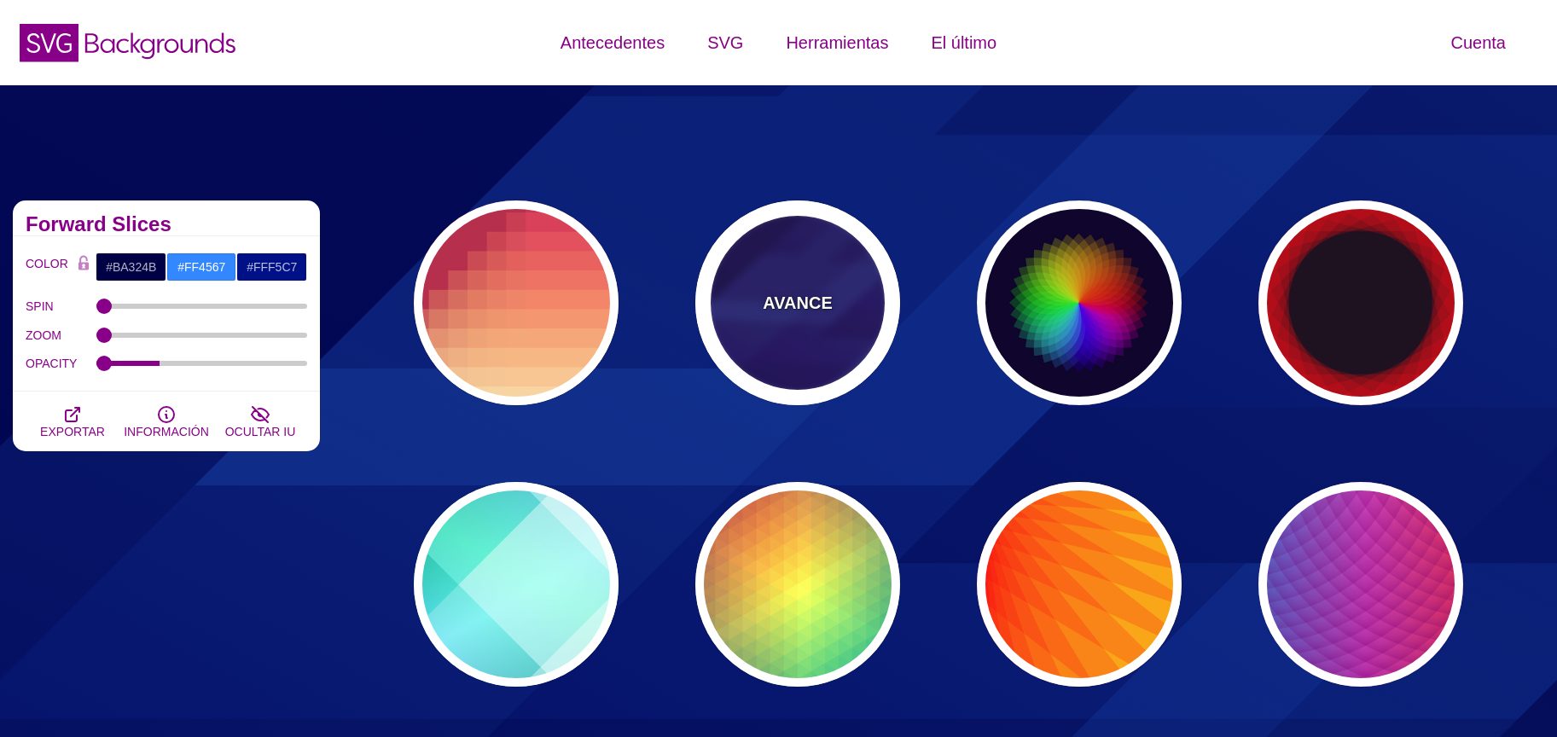
type input "#000044"
type input "#3388FF"
type input "#001188"
type input "0.3"
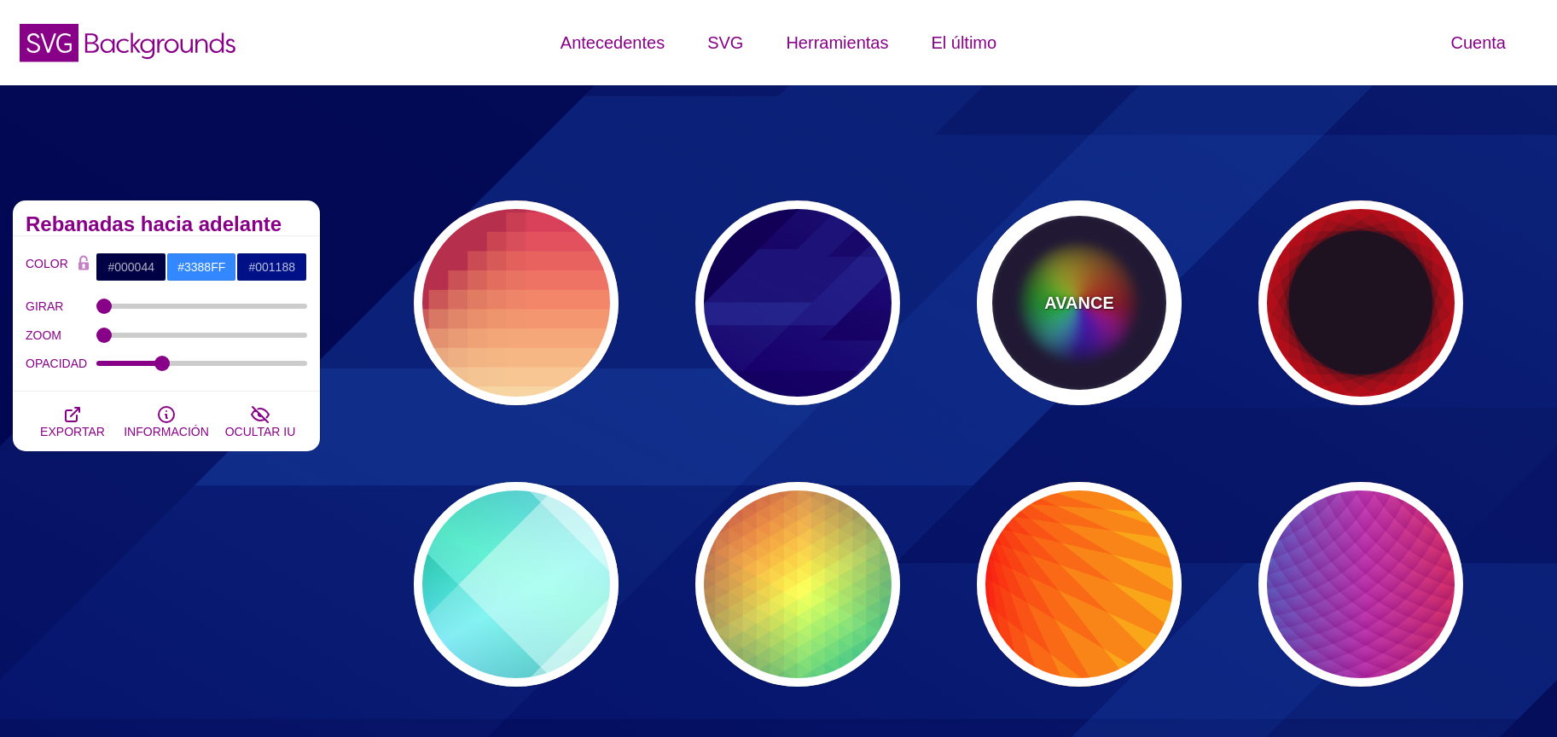
drag, startPoint x: 1123, startPoint y: 287, endPoint x: 1135, endPoint y: 293, distance: 13.4
click at [1123, 286] on div "AVANCE" at bounding box center [1079, 302] width 205 height 205
type input "#0C092B"
type input "#FF0000"
type input "#00DDFF"
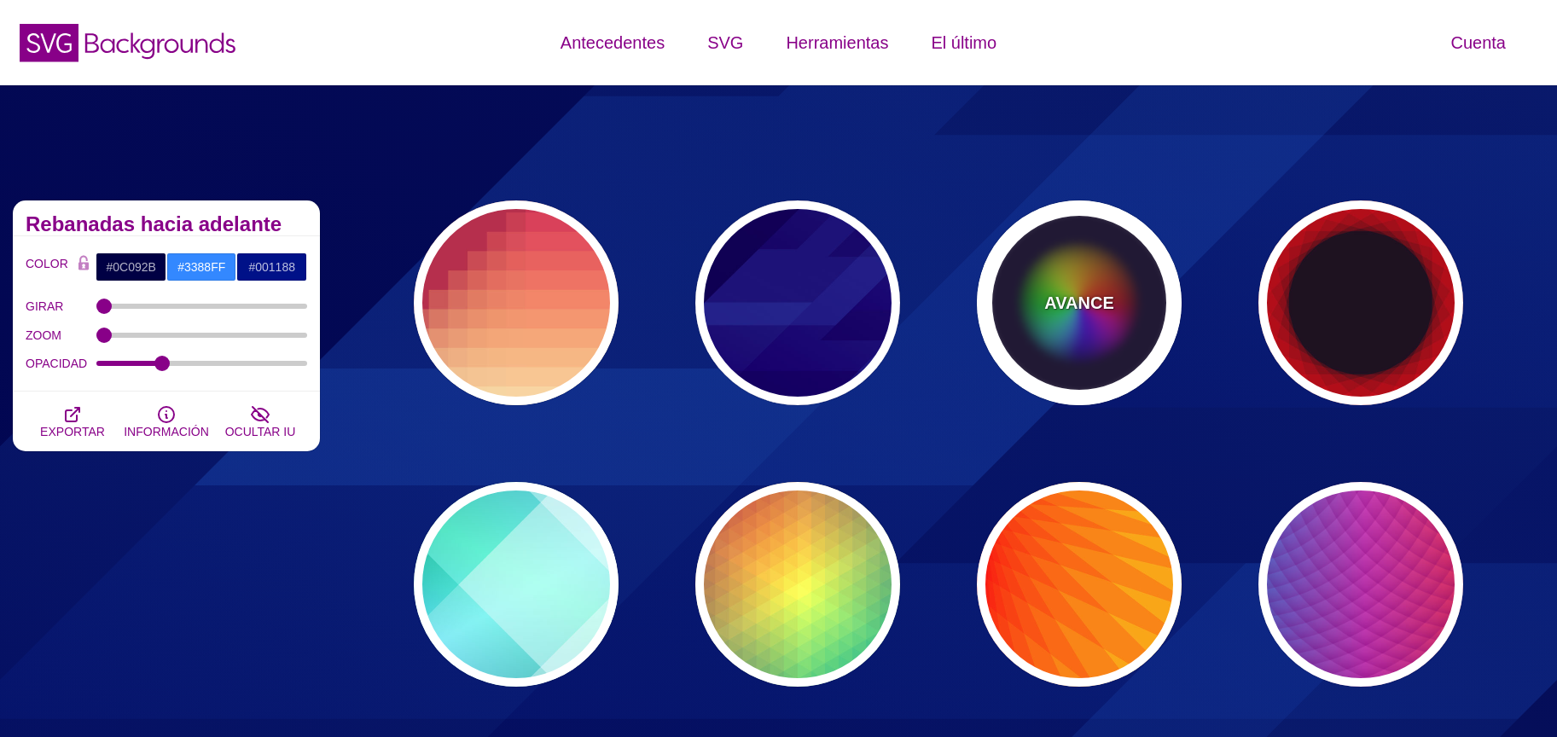
type input "#FFFF00"
type input "0"
type input "0.2"
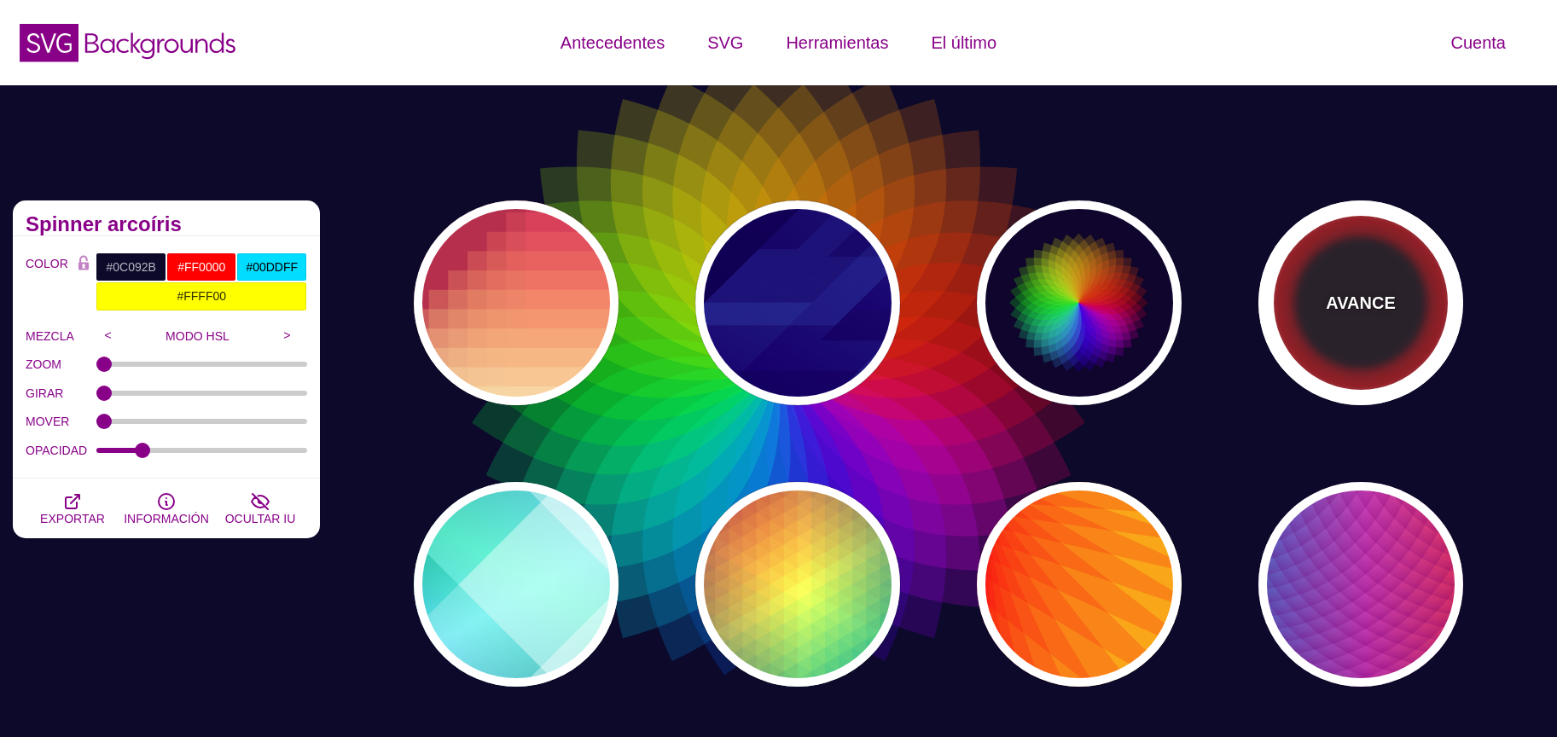
click at [1405, 302] on div "AVANCE" at bounding box center [1360, 302] width 205 height 205
type input "#1F1221"
type input "#FF1111"
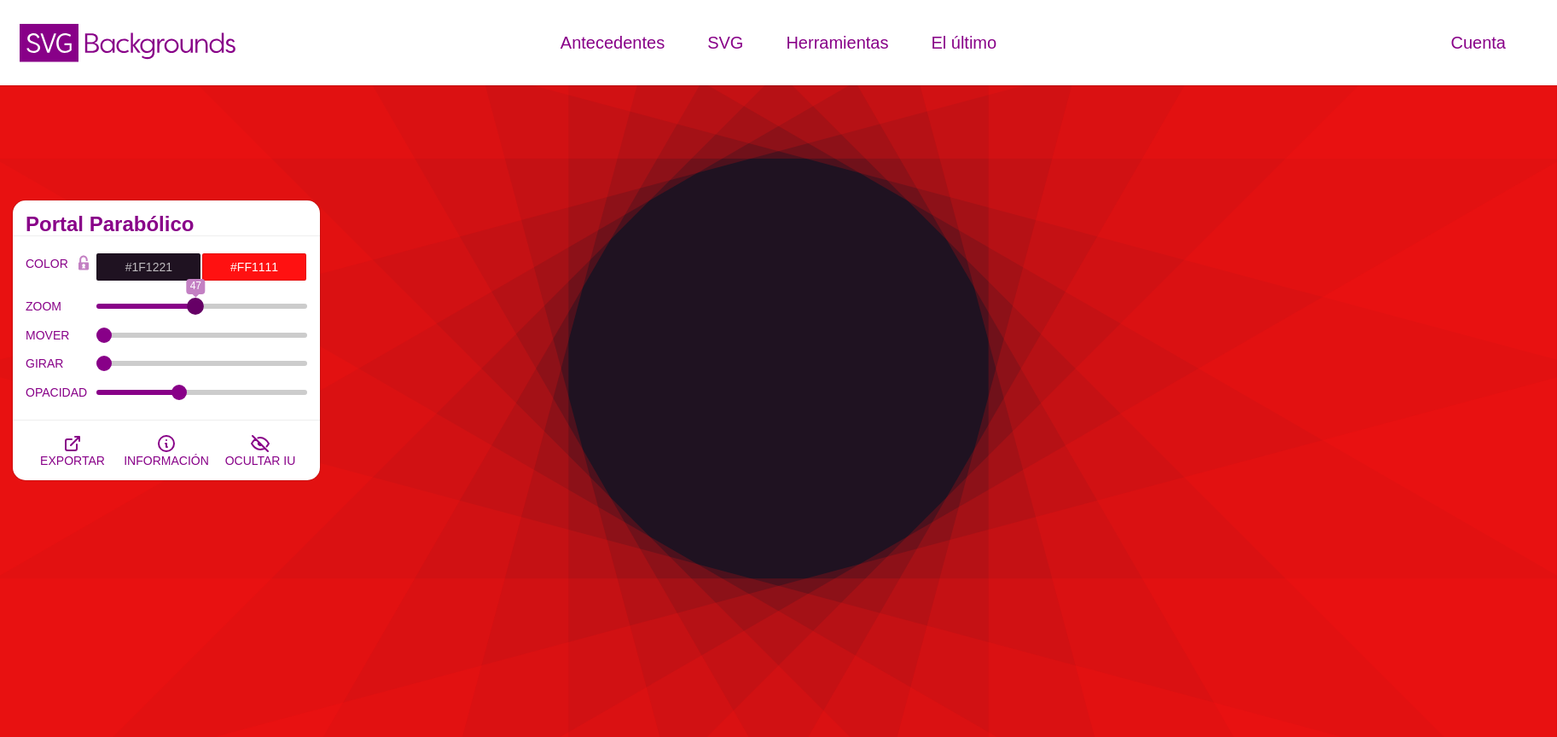
drag, startPoint x: 102, startPoint y: 311, endPoint x: 195, endPoint y: 324, distance: 93.0
type input "47"
click at [195, 310] on input "ZOOM" at bounding box center [202, 306] width 212 height 7
drag, startPoint x: 96, startPoint y: 343, endPoint x: 113, endPoint y: 342, distance: 17.1
click at [113, 342] on div "MOVER 0" at bounding box center [167, 335] width 282 height 29
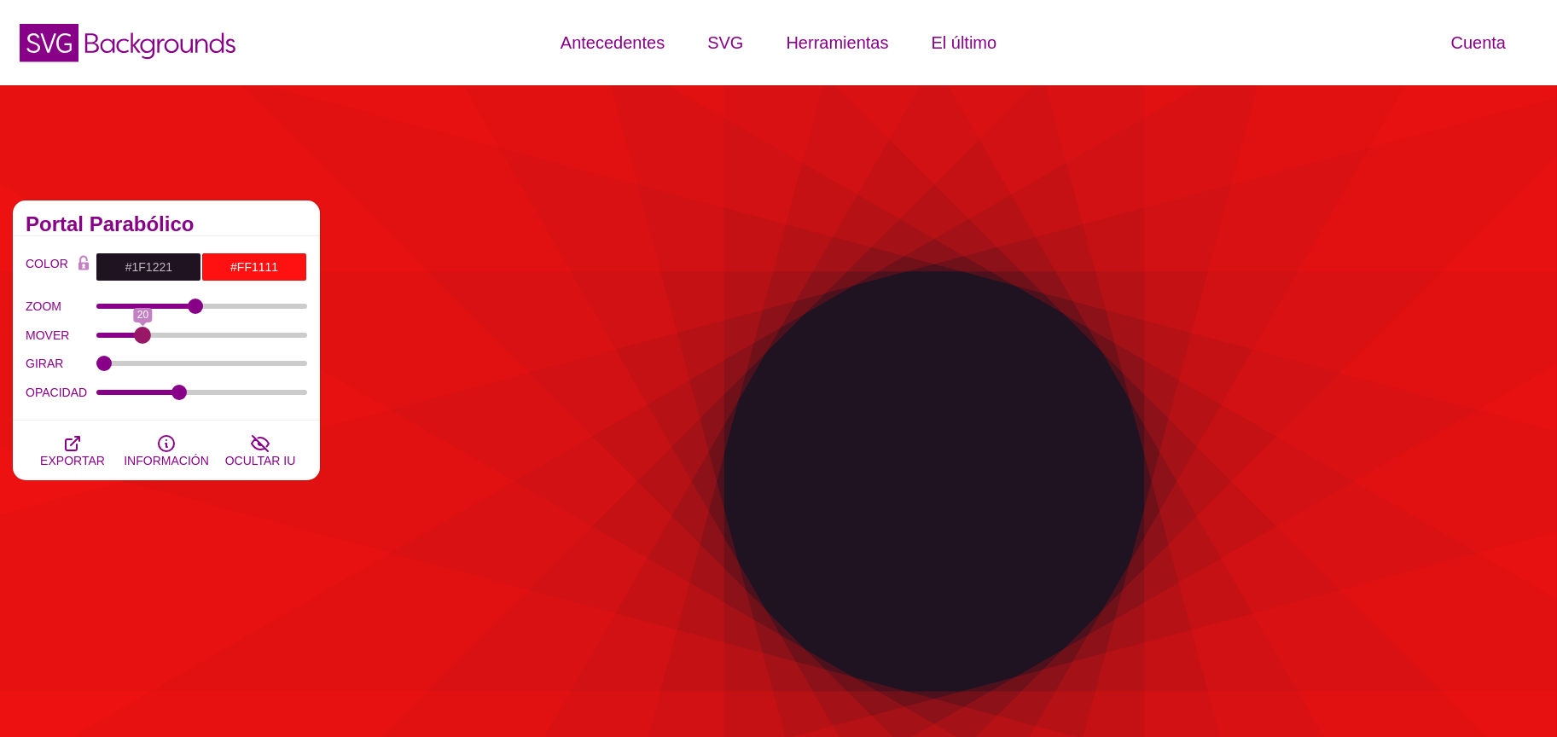
drag, startPoint x: 101, startPoint y: 340, endPoint x: 143, endPoint y: 332, distance: 43.3
type input "20"
click at [143, 332] on input "MOVER" at bounding box center [202, 335] width 212 height 7
click at [122, 371] on div "GIRAR" at bounding box center [167, 364] width 282 height 29
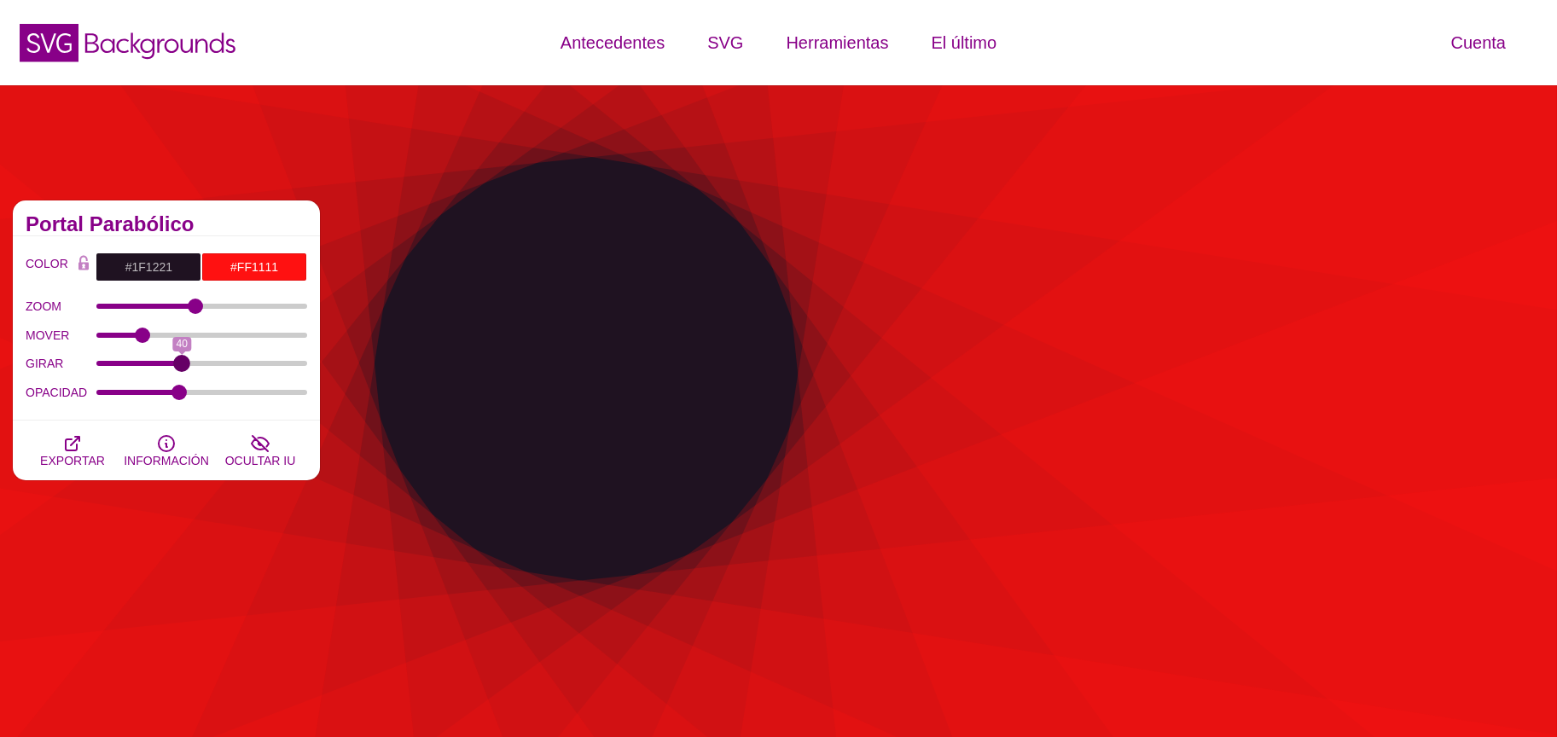
drag, startPoint x: 106, startPoint y: 368, endPoint x: 160, endPoint y: 386, distance: 56.7
type input "40"
click at [182, 363] on input "GIRAR" at bounding box center [202, 363] width 212 height 7
drag, startPoint x: 177, startPoint y: 390, endPoint x: 138, endPoint y: 394, distance: 39.5
type input "0.09"
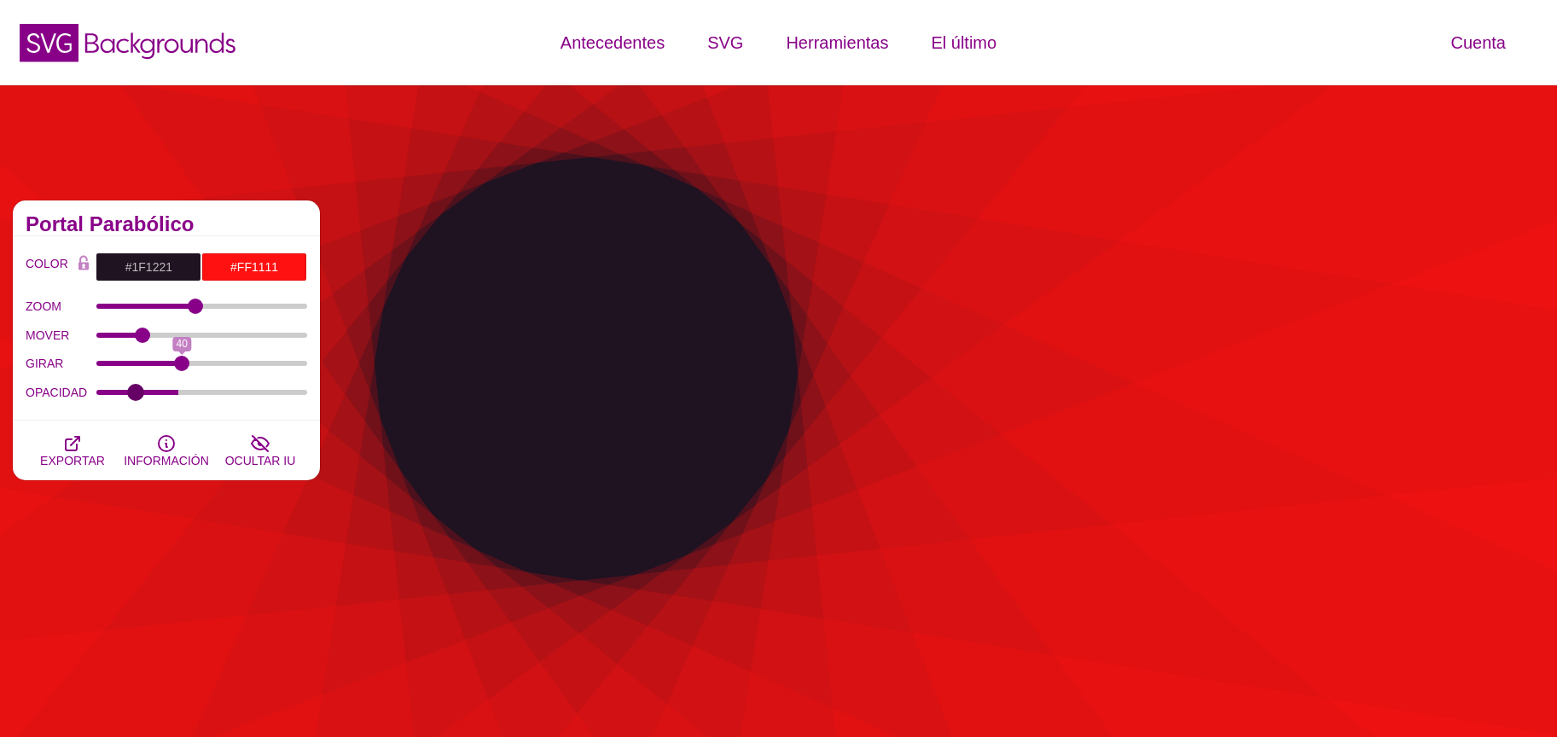
click at [136, 394] on input "OPACIDAD" at bounding box center [202, 392] width 212 height 7
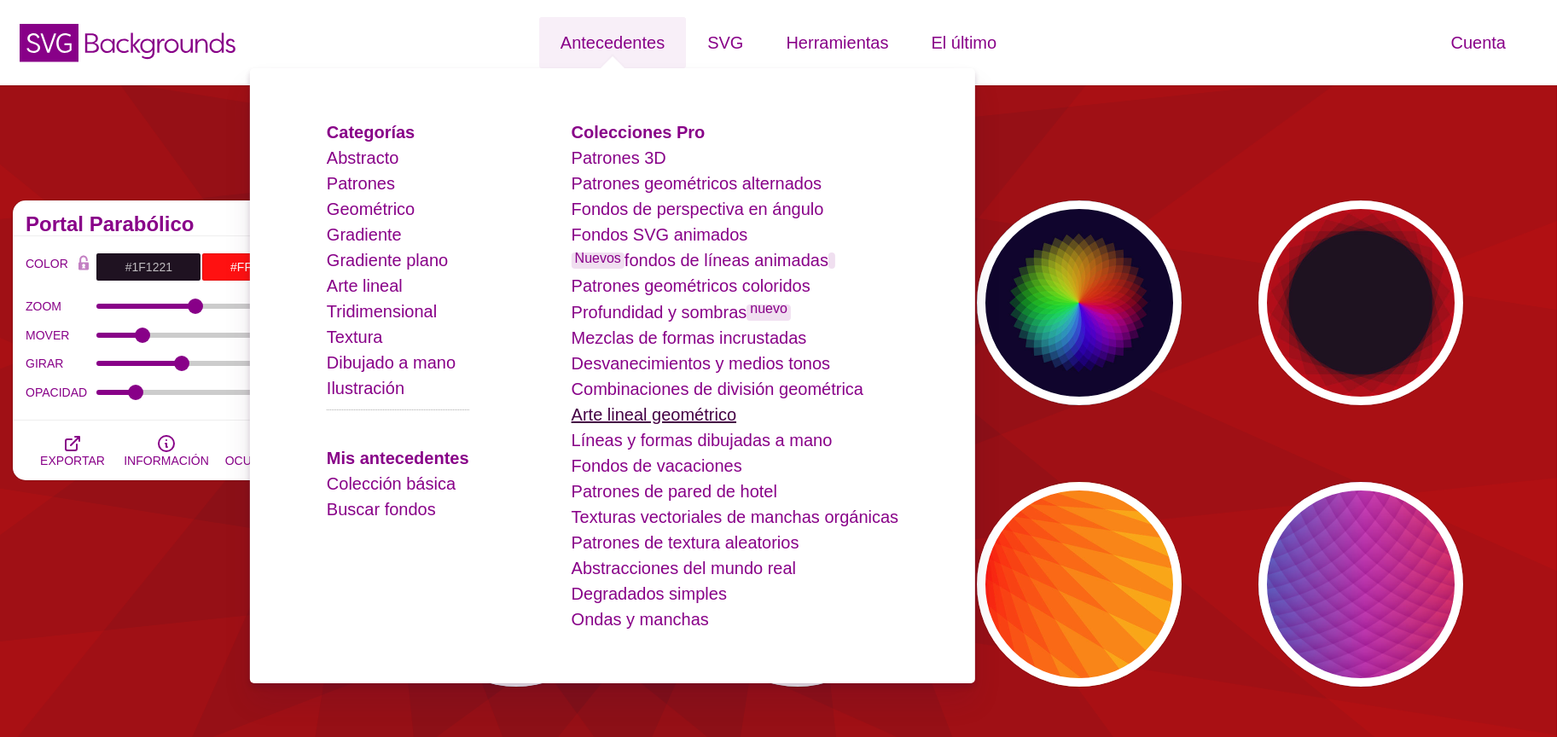
click at [678, 413] on font "Arte lineal geométrico" at bounding box center [654, 414] width 165 height 19
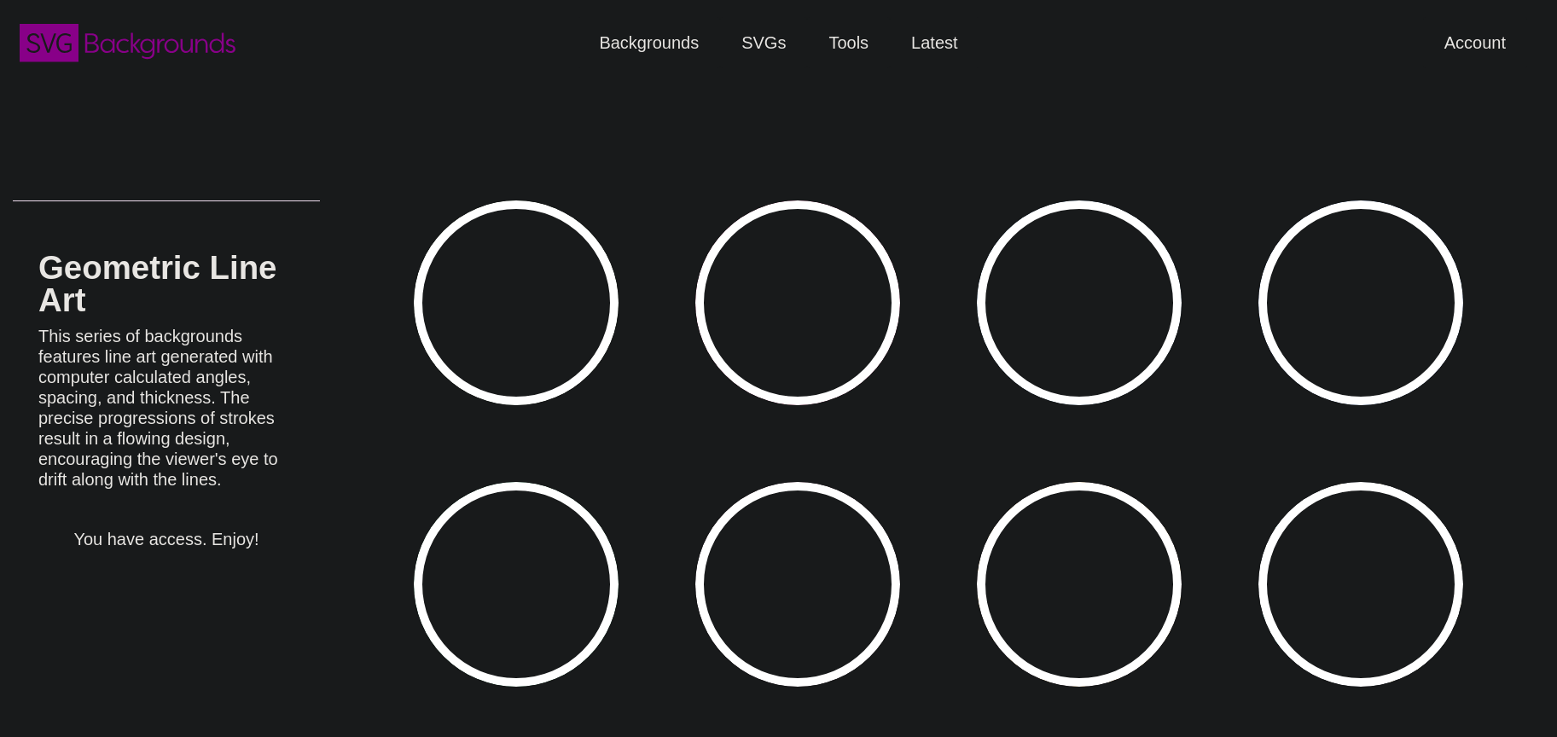
type input "#450057"
type input "#FFFFFF"
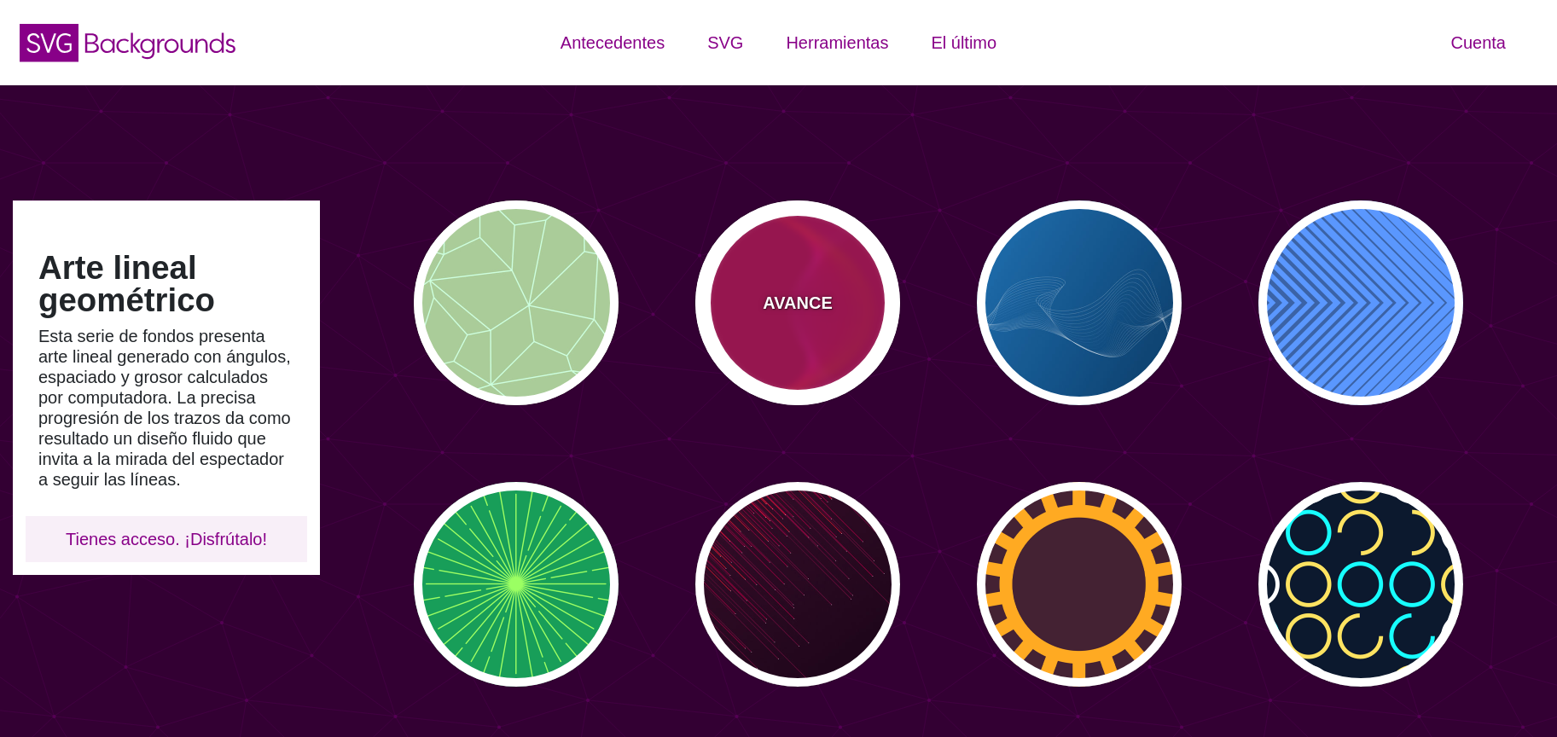
click at [752, 349] on div "AVANCE" at bounding box center [797, 302] width 205 height 205
type input "#BB0055"
type input "#FF4400"
type input "#FF22BB"
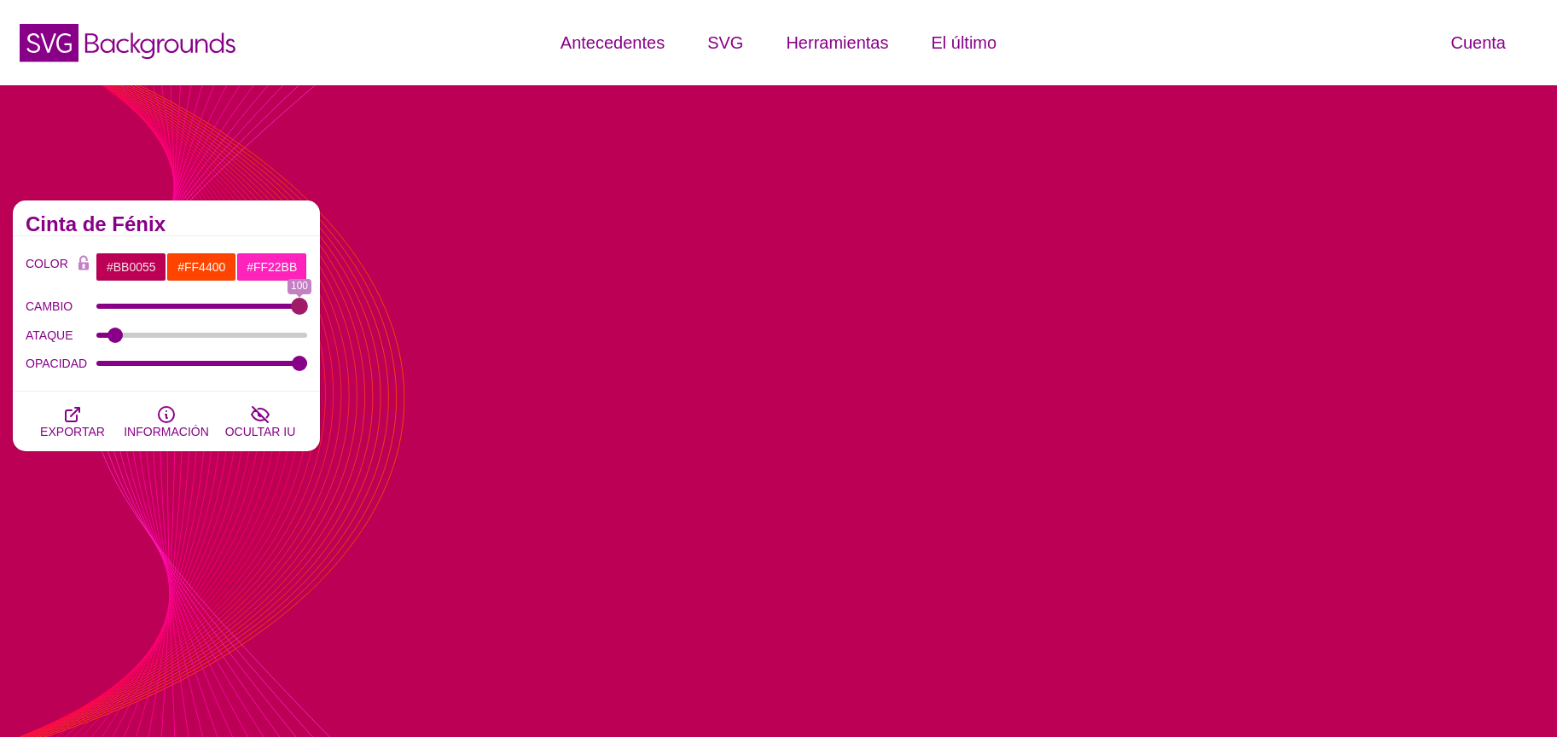
drag, startPoint x: 102, startPoint y: 303, endPoint x: 314, endPoint y: 290, distance: 212.0
type input "100"
click at [308, 303] on input "CAMBIO" at bounding box center [202, 306] width 212 height 7
click at [126, 277] on input "#BB0055" at bounding box center [131, 267] width 71 height 29
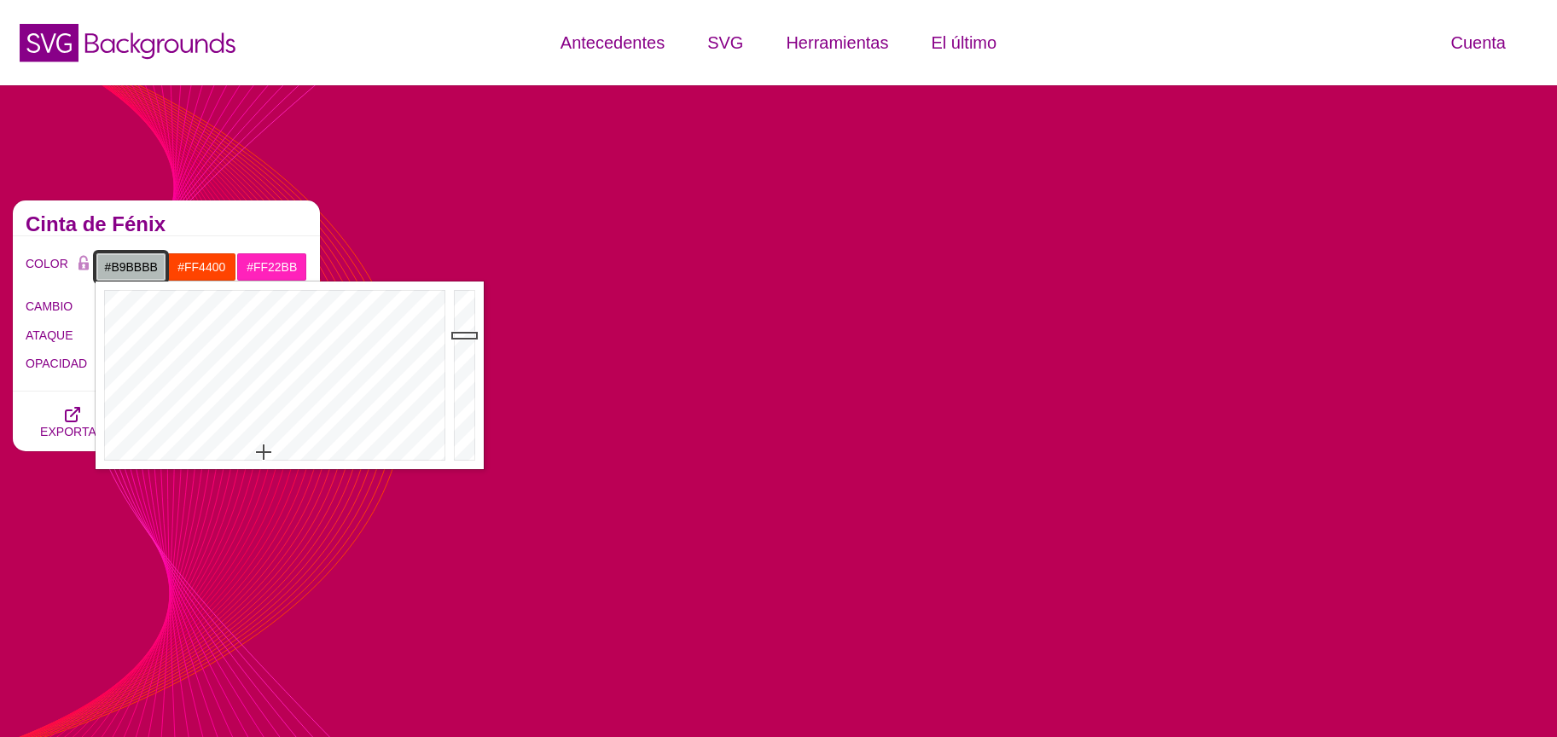
type input "#BABBBB"
drag, startPoint x: 264, startPoint y: 452, endPoint x: 270, endPoint y: 459, distance: 9.1
click at [270, 459] on div at bounding box center [273, 376] width 354 height 188
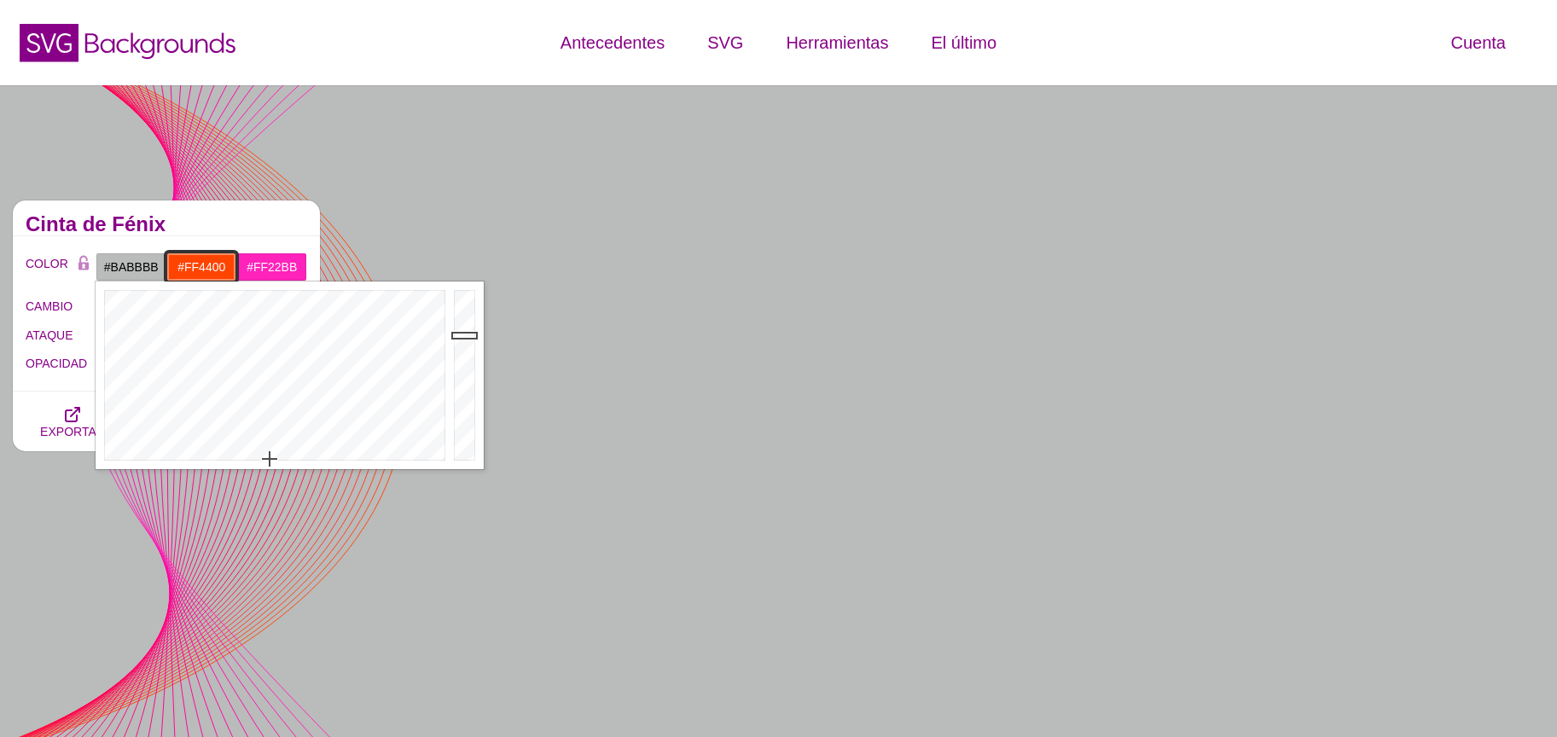
click at [182, 264] on input "#FF4400" at bounding box center [201, 267] width 71 height 29
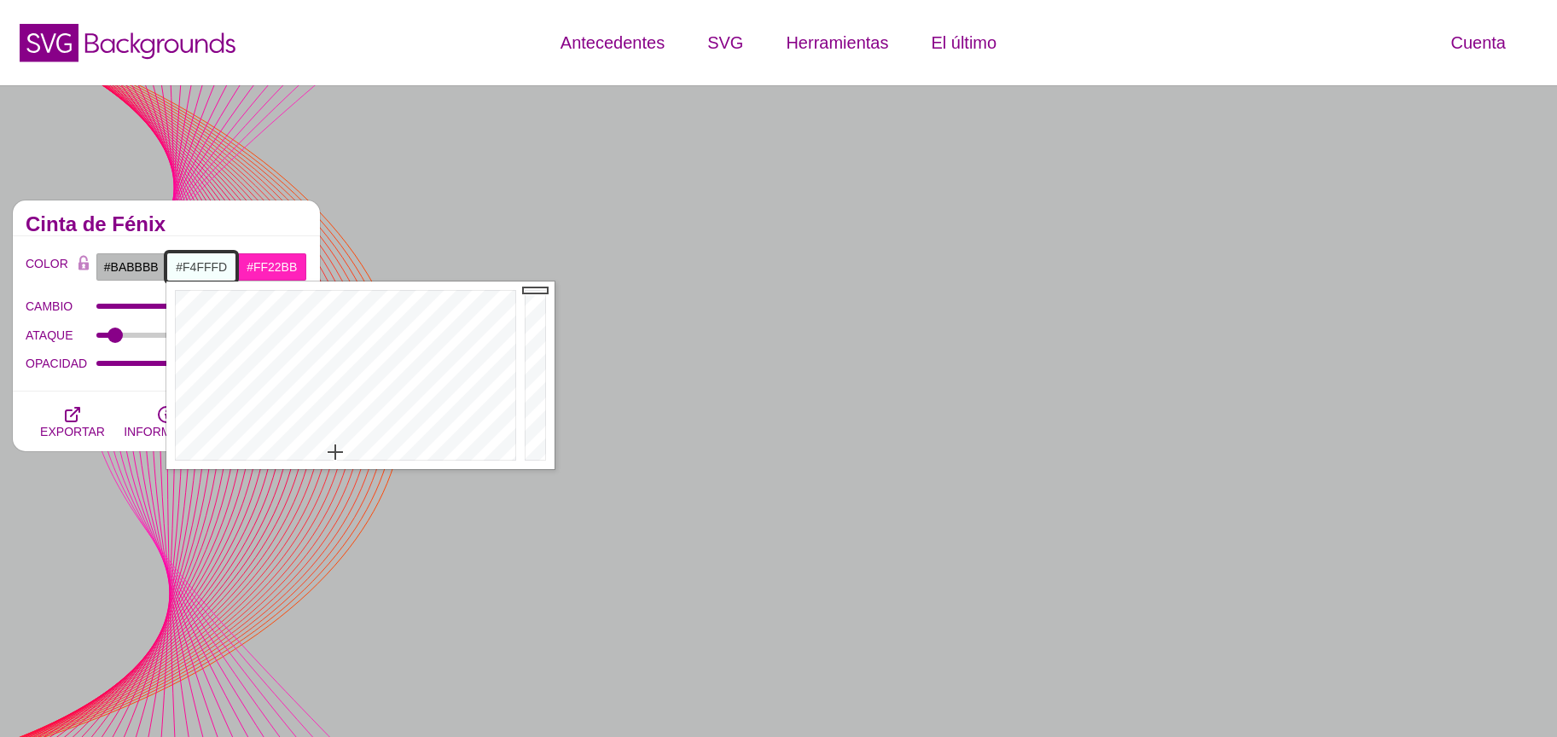
click at [335, 452] on div at bounding box center [343, 376] width 354 height 188
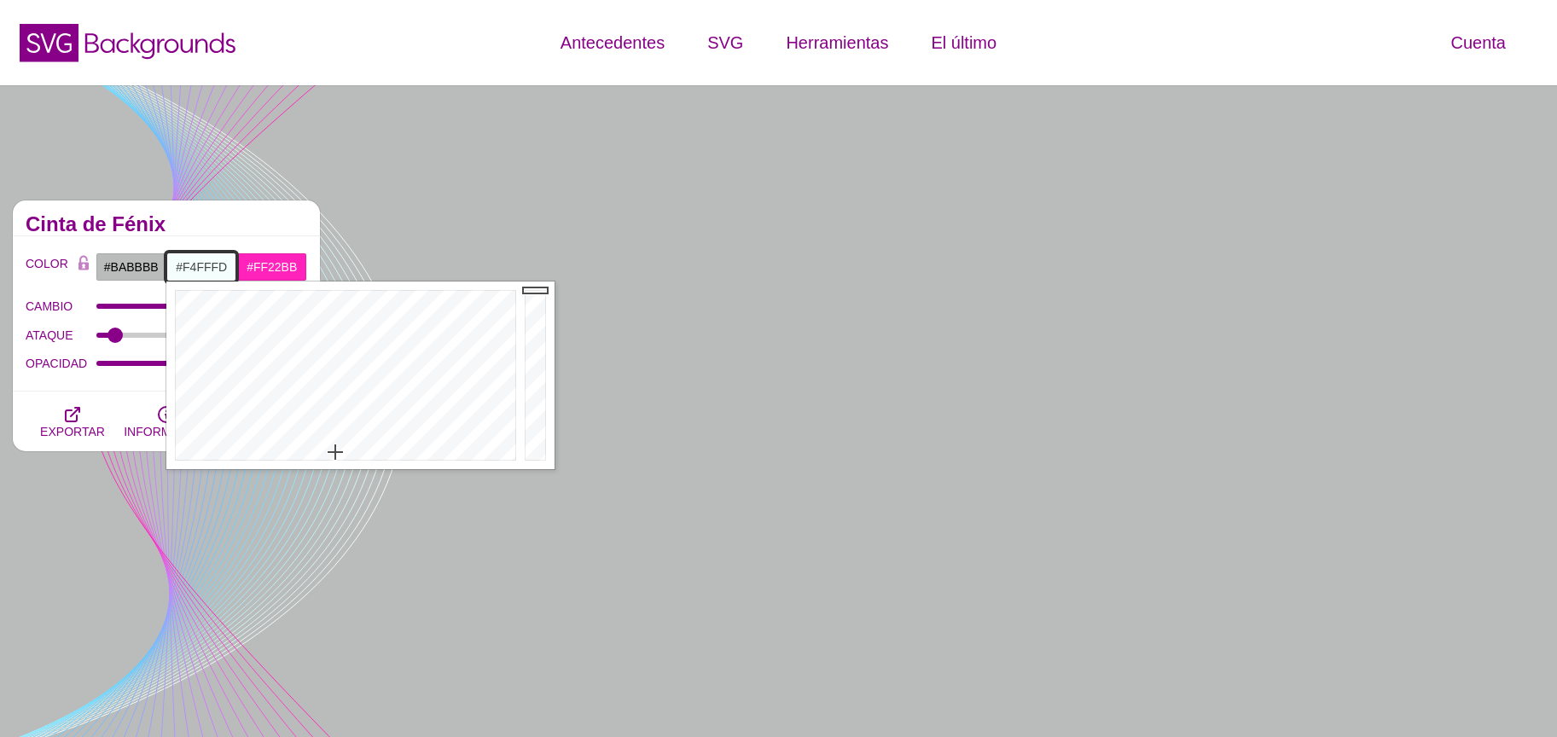
type input "#404242"
click at [530, 415] on div at bounding box center [537, 376] width 34 height 188
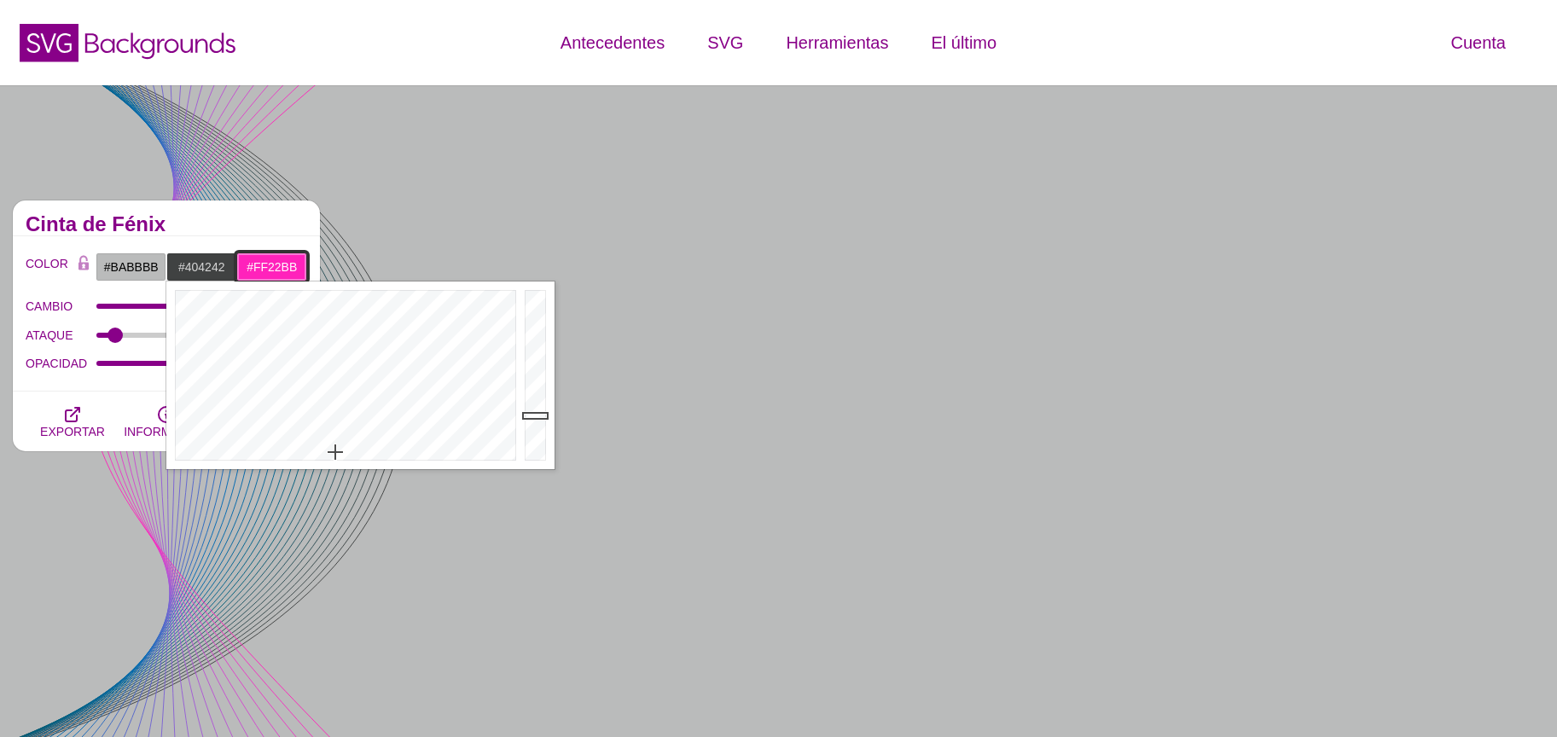
click at [282, 260] on input "#FF22BB" at bounding box center [271, 267] width 71 height 29
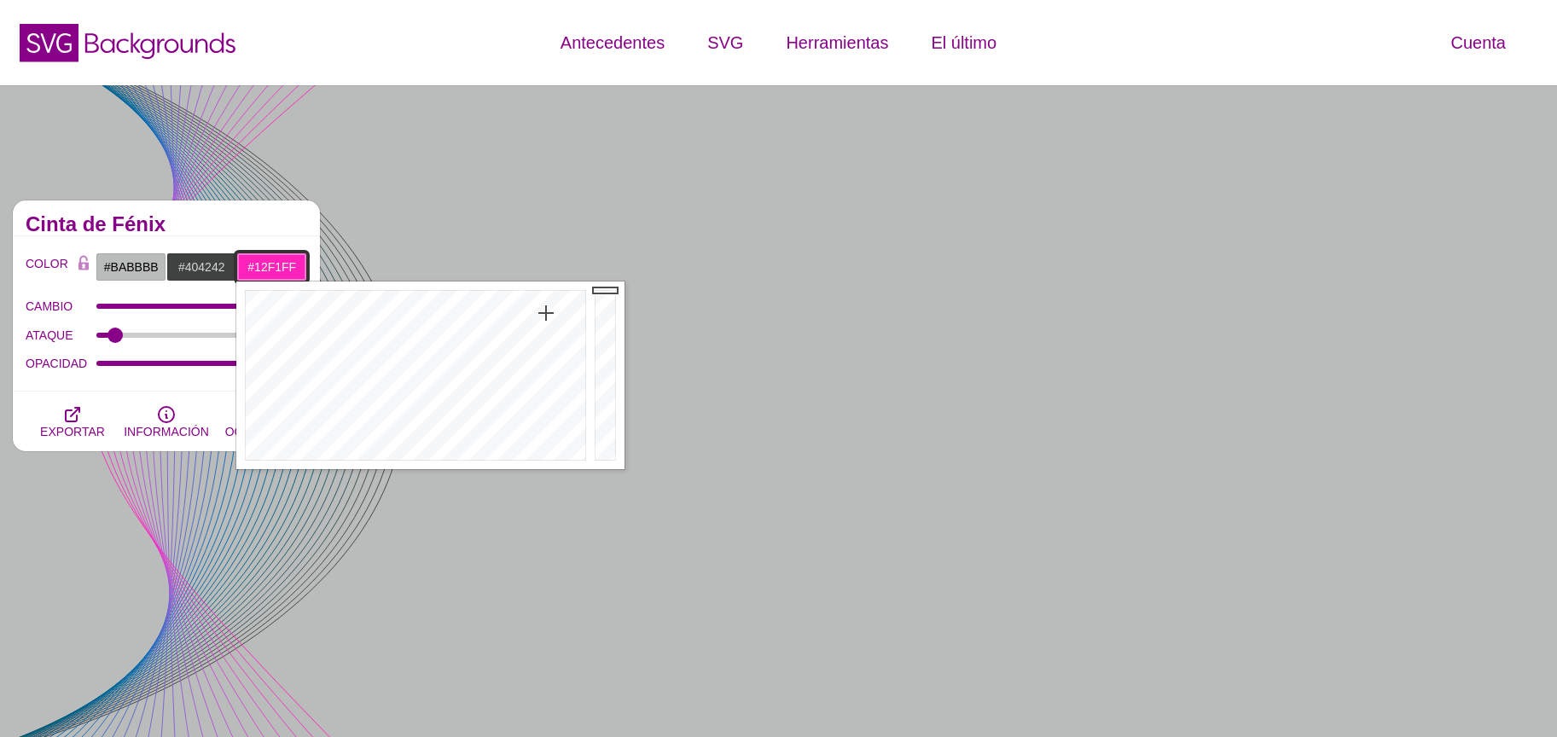
click at [419, 302] on div at bounding box center [413, 376] width 354 height 188
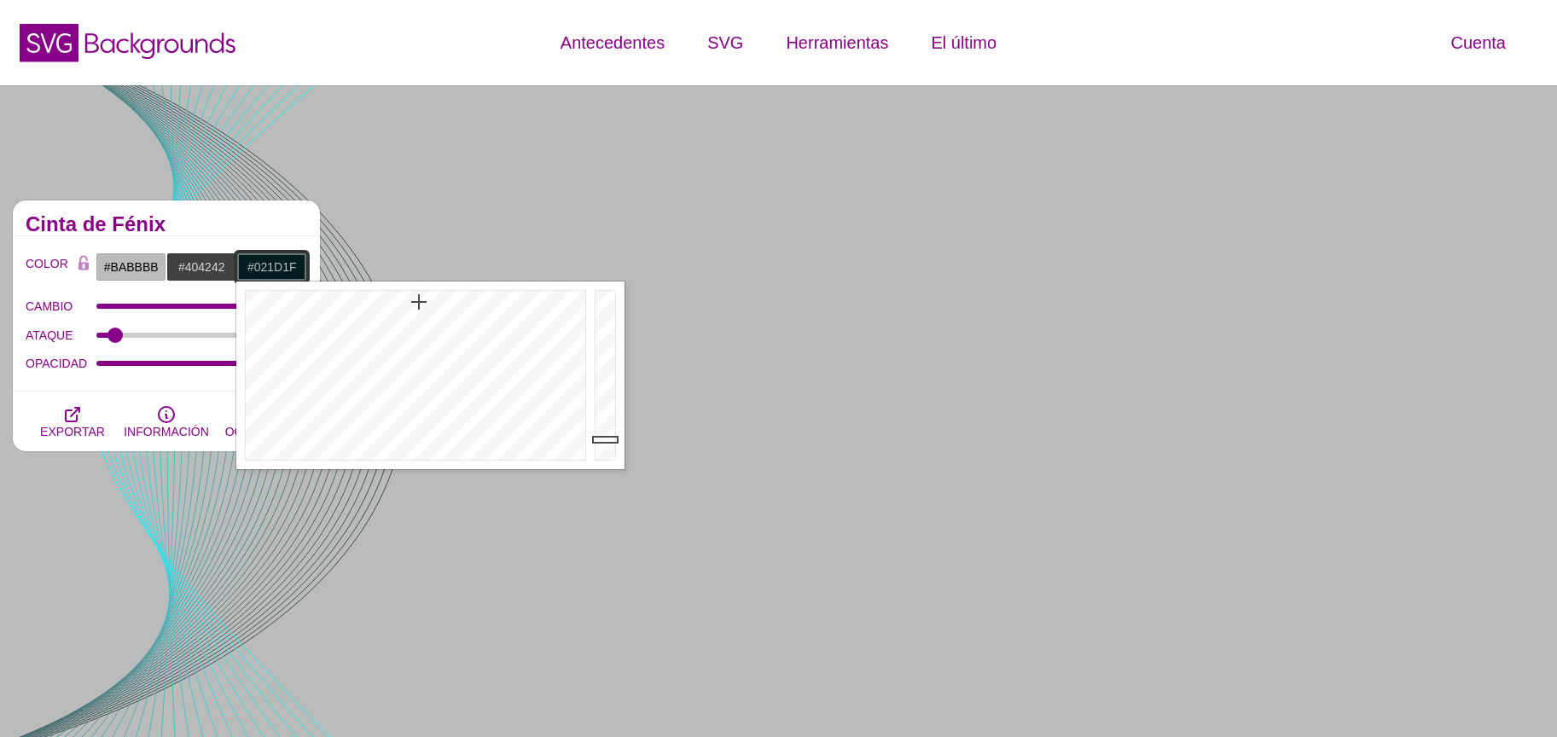
click at [600, 439] on div at bounding box center [607, 376] width 34 height 188
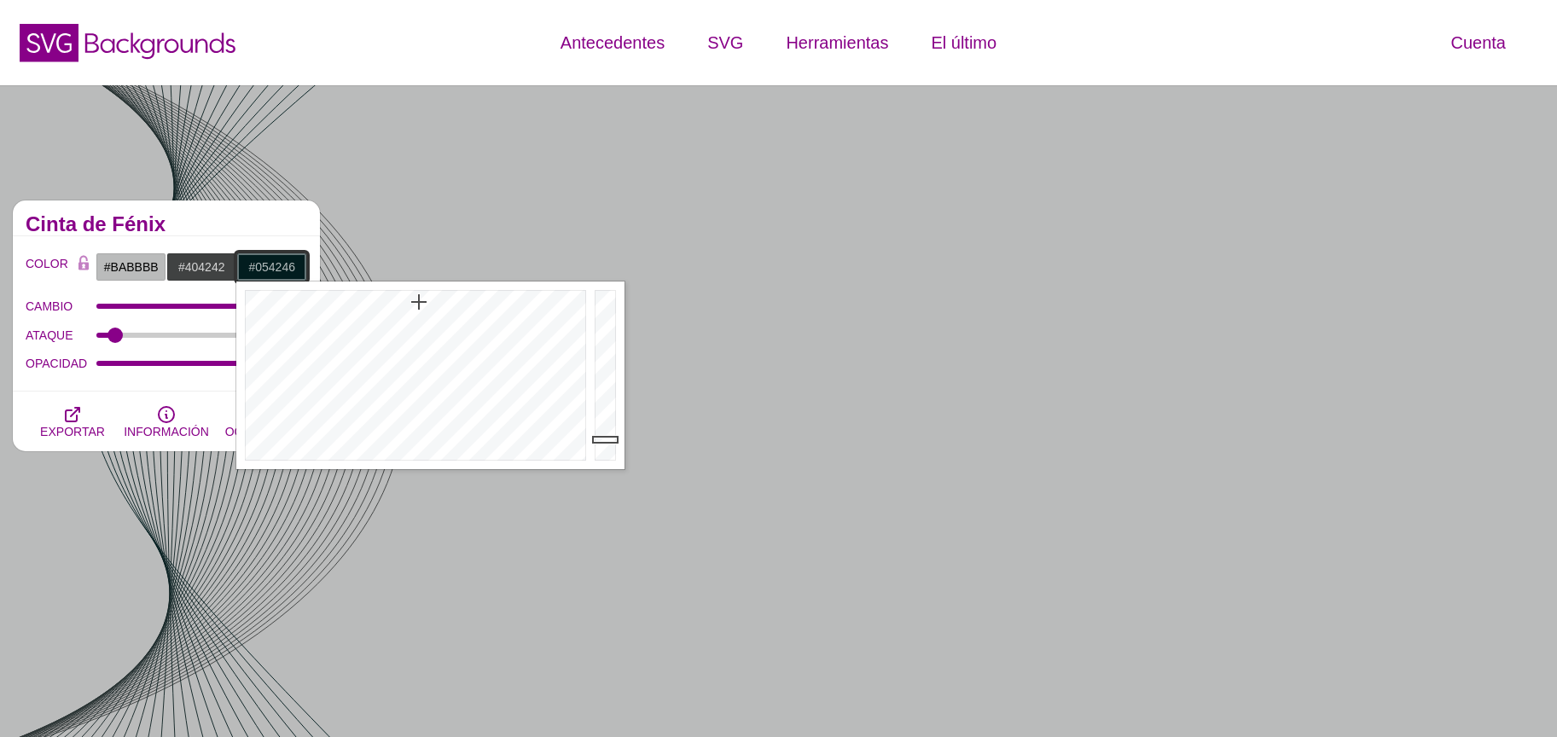
click at [601, 413] on div at bounding box center [607, 376] width 34 height 188
type input "#06565B"
click at [602, 399] on div at bounding box center [607, 376] width 34 height 188
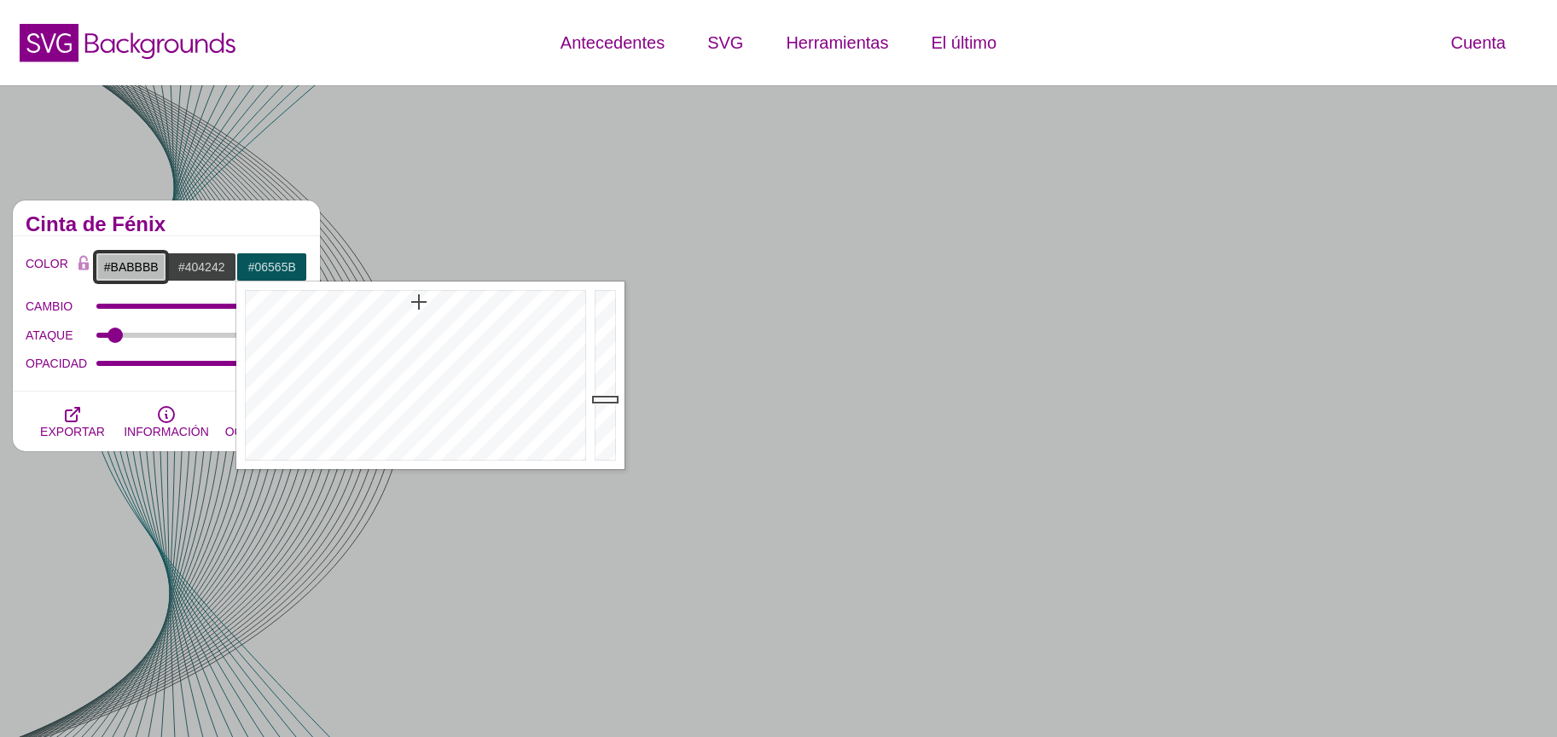
click at [139, 258] on input "#BABBBB" at bounding box center [131, 267] width 71 height 29
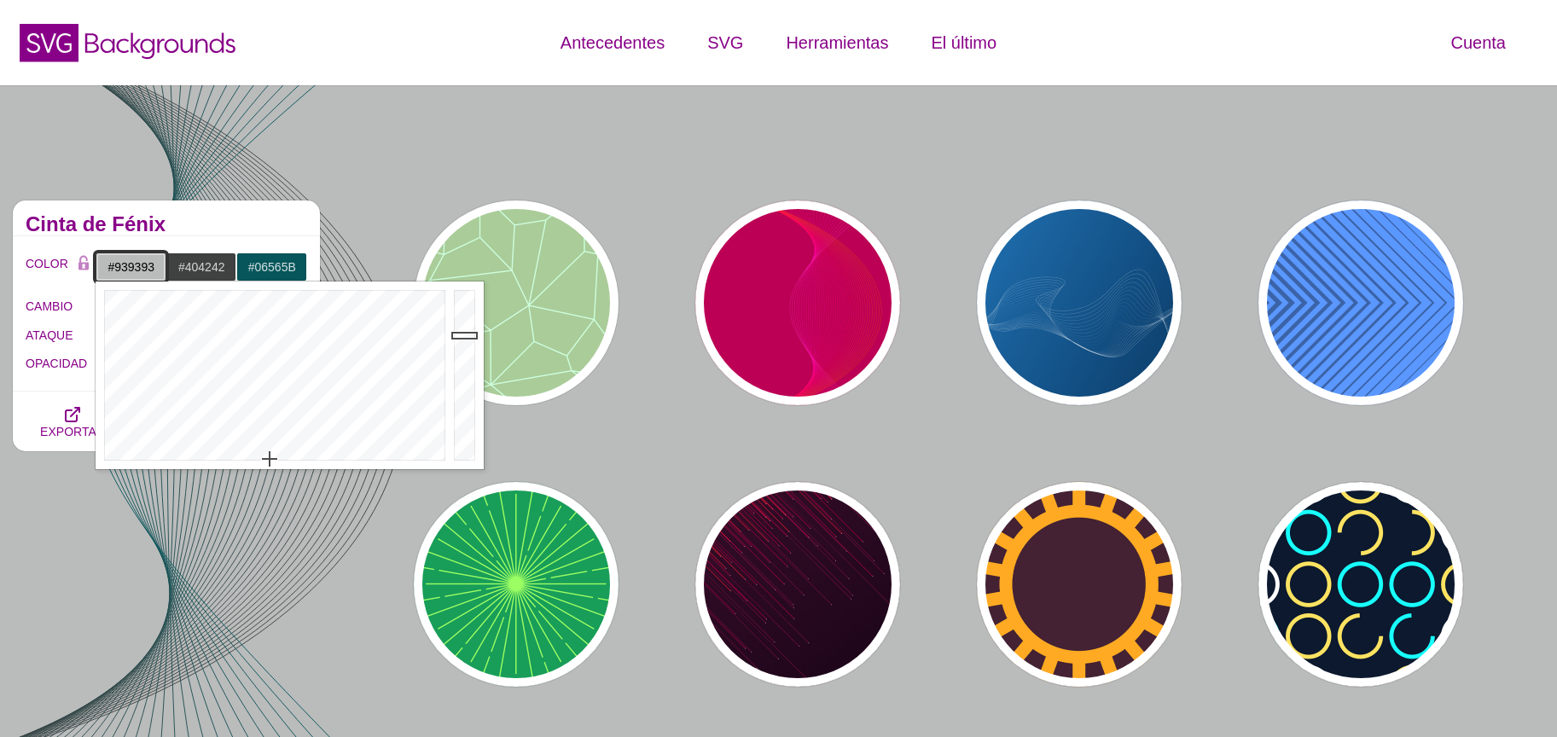
click at [469, 362] on div at bounding box center [467, 376] width 34 height 188
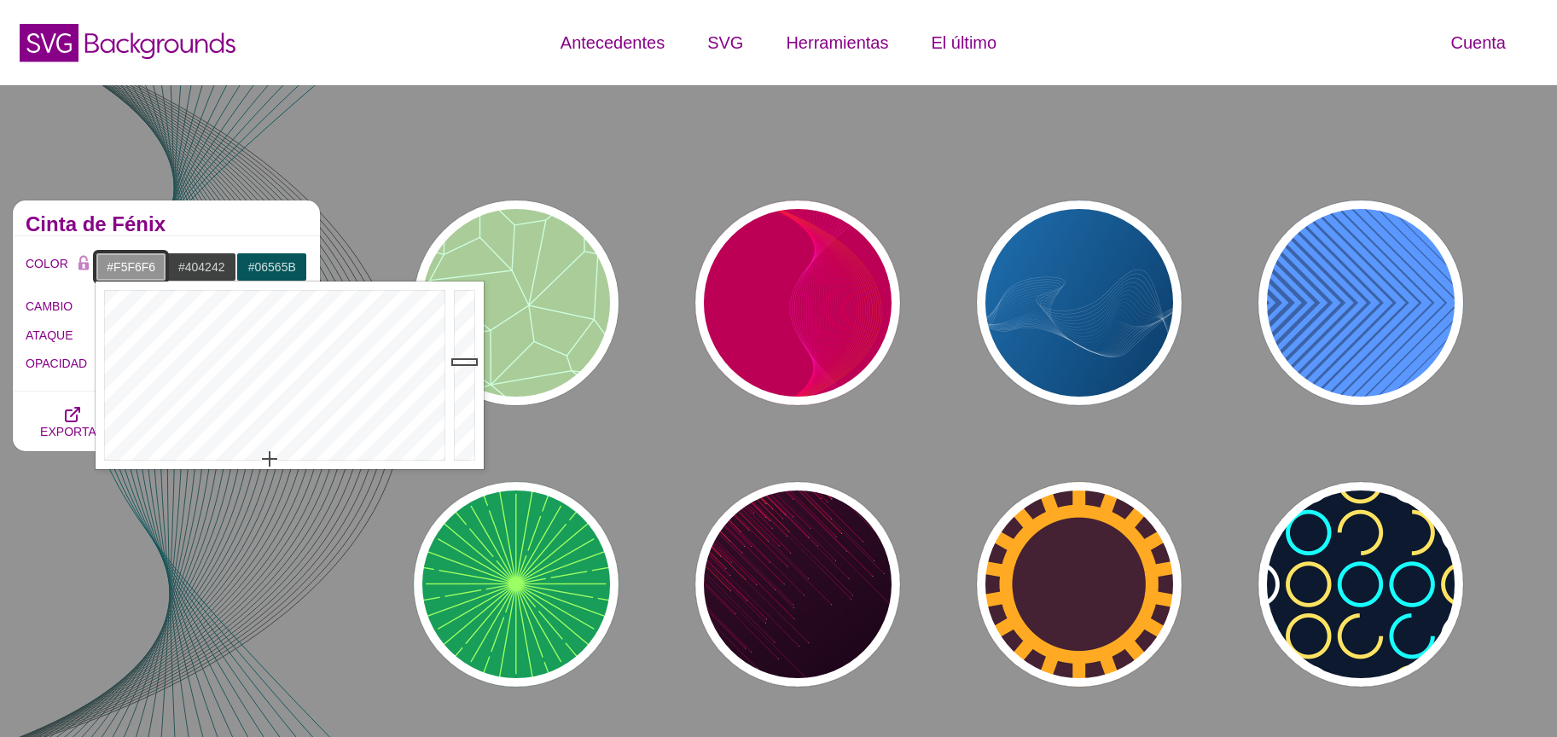
click at [457, 296] on div at bounding box center [467, 376] width 34 height 188
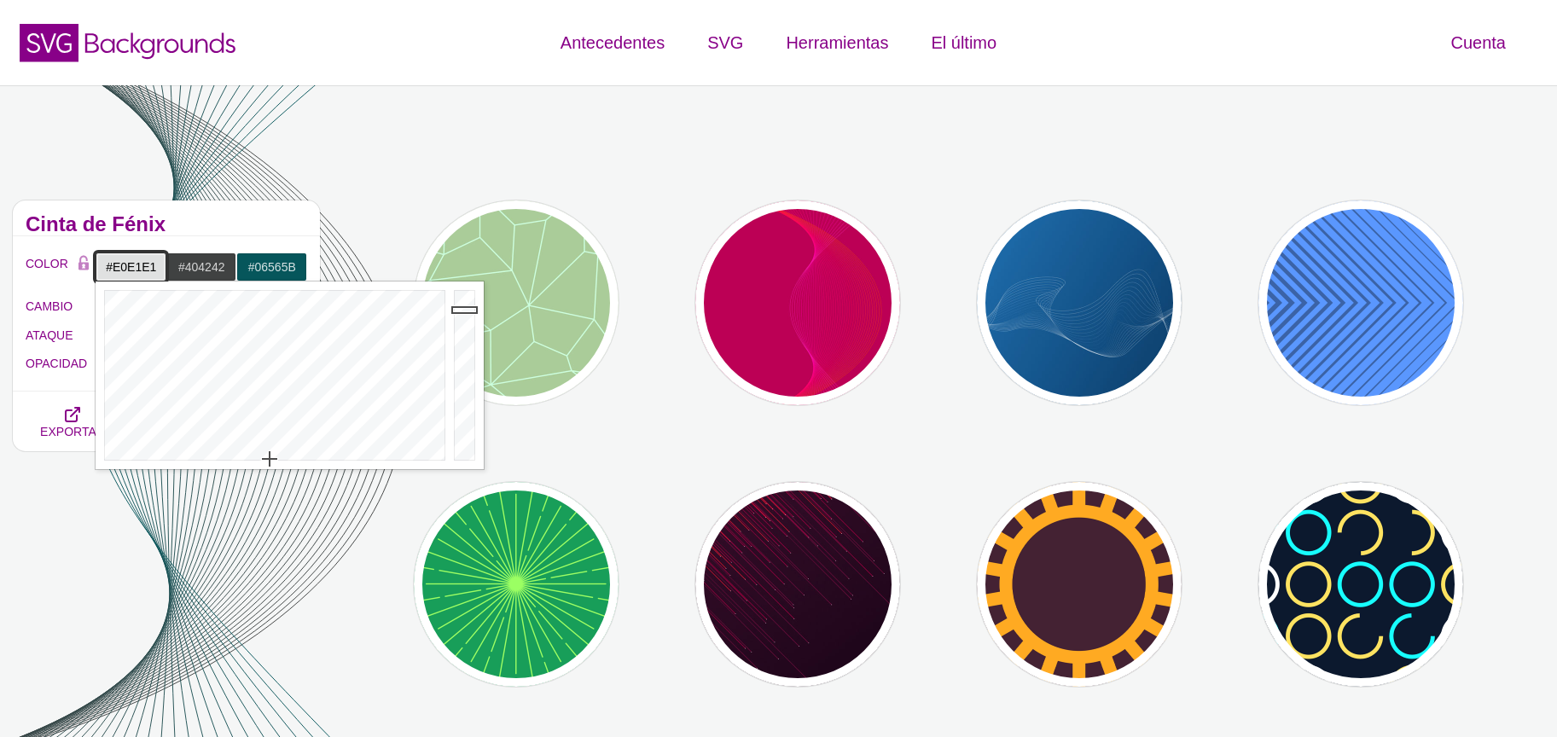
click at [459, 310] on div at bounding box center [467, 376] width 34 height 188
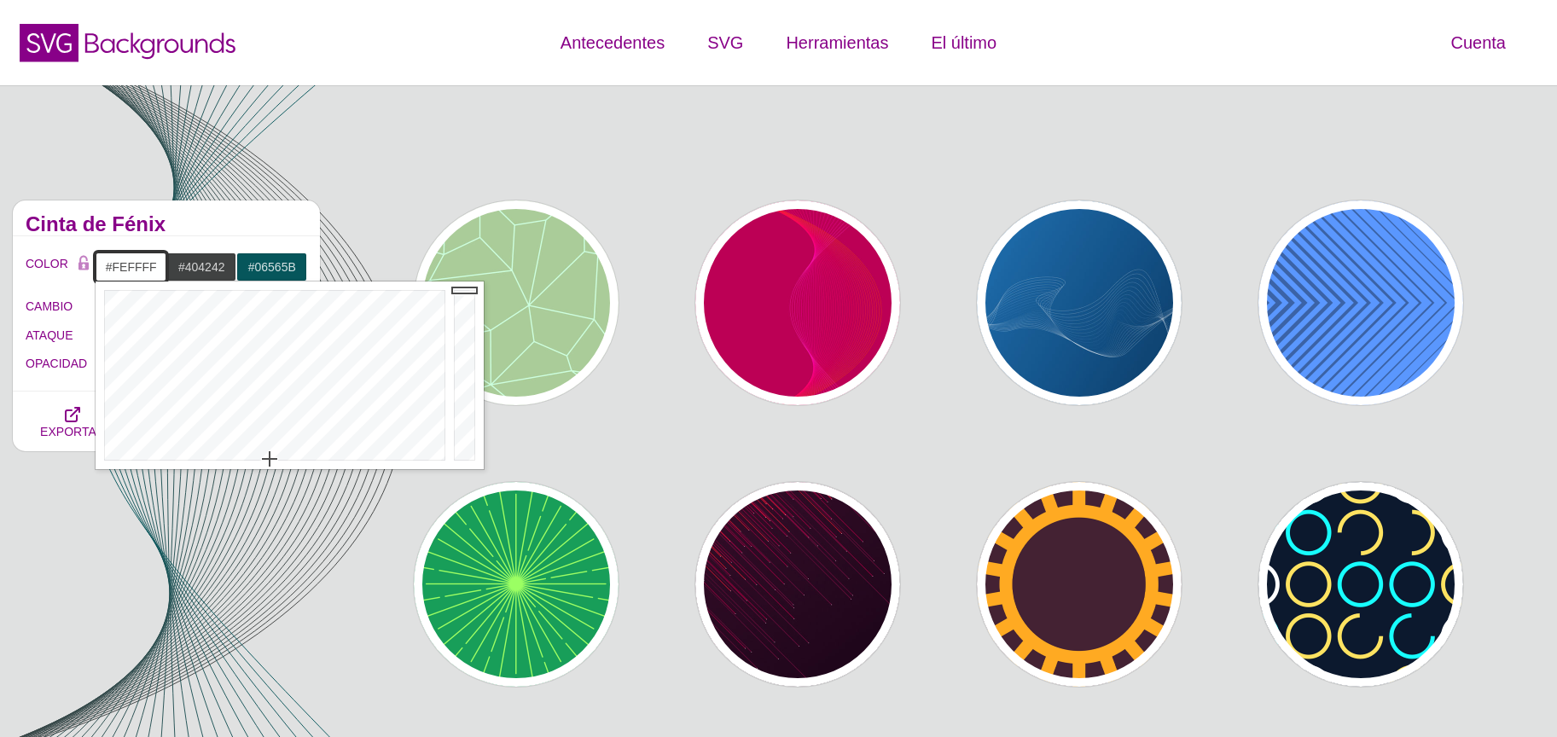
click at [460, 283] on div at bounding box center [467, 376] width 34 height 188
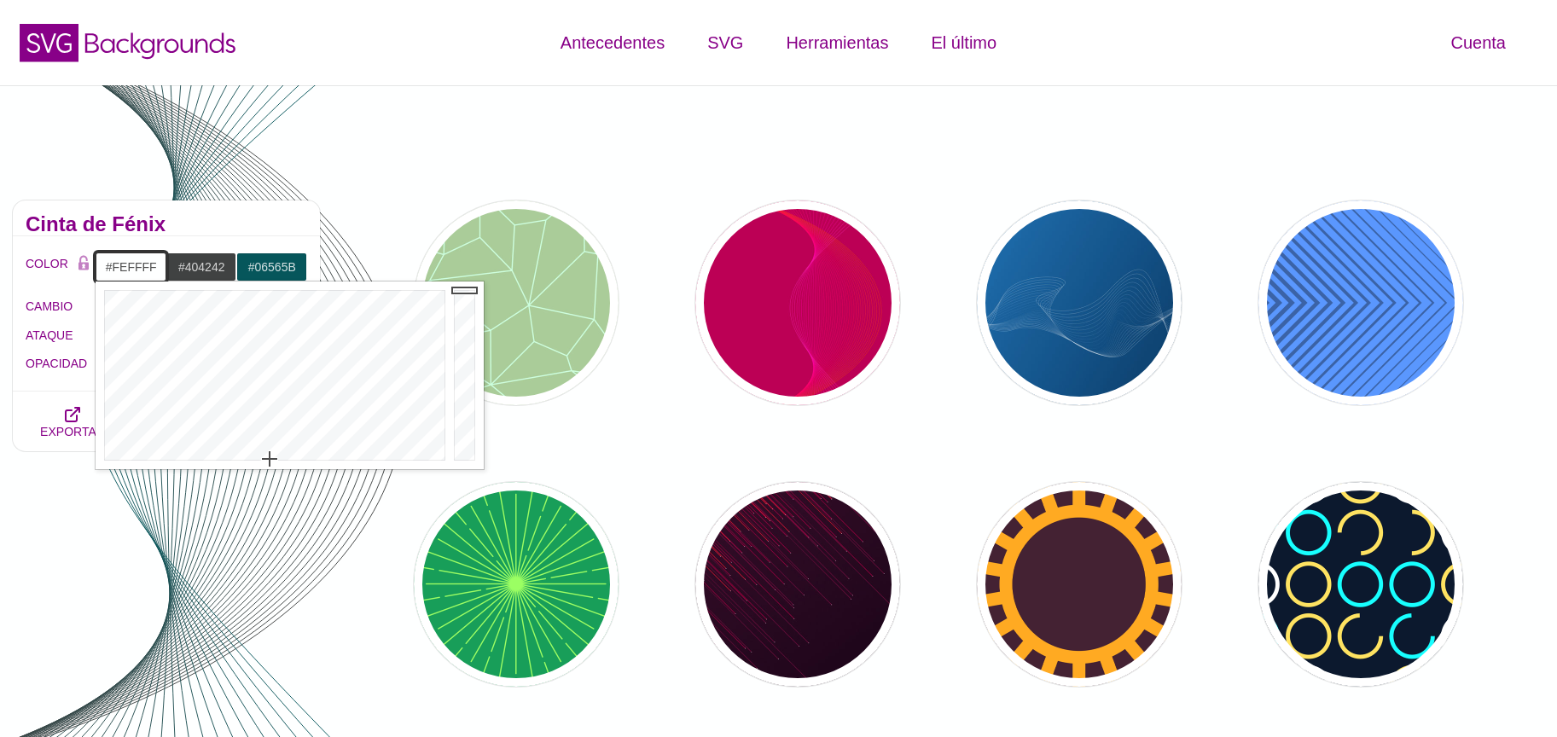
type input "#F1F2F2"
click at [464, 299] on div at bounding box center [467, 376] width 34 height 188
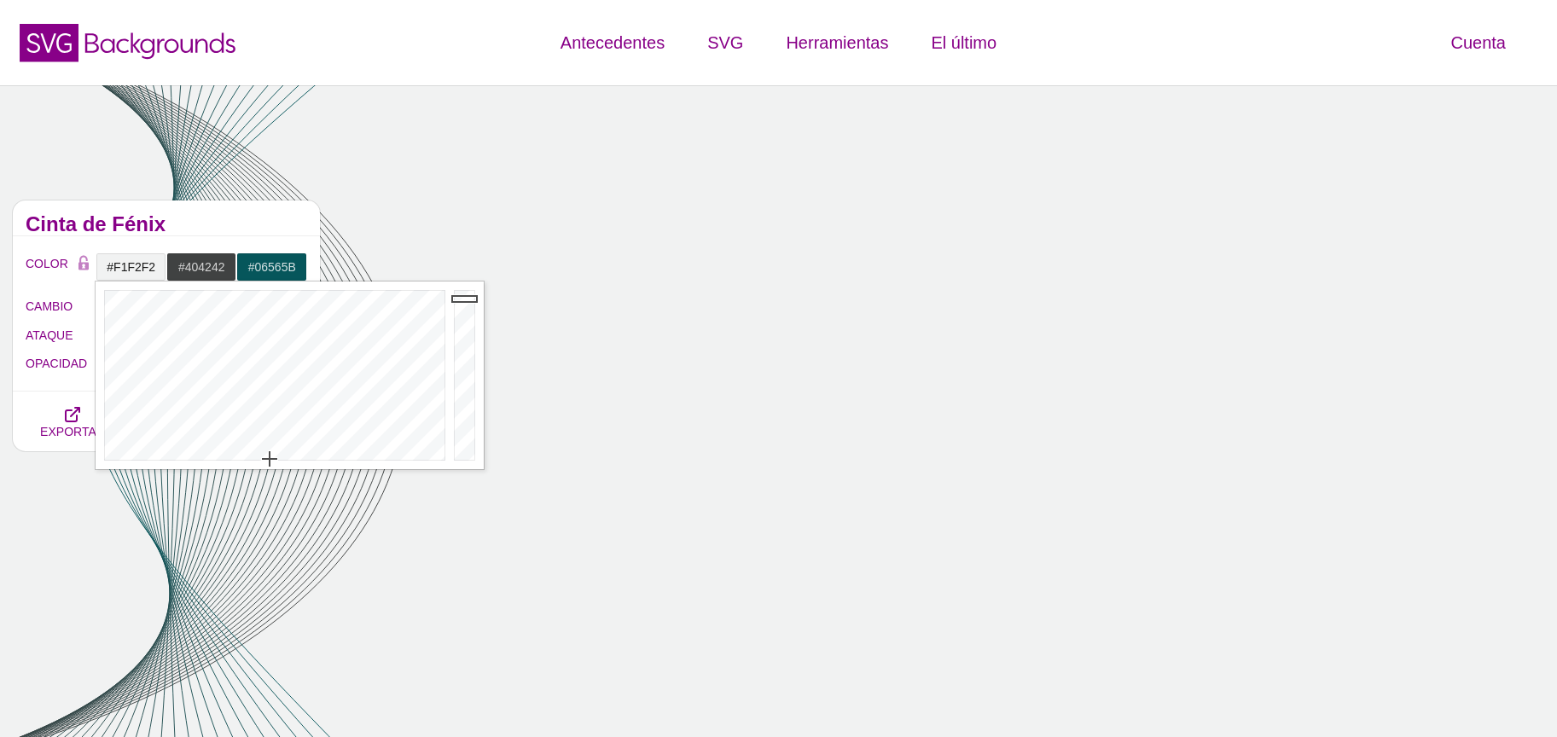
click at [221, 222] on h2 "Cinta de Fénix" at bounding box center [167, 225] width 282 height 14
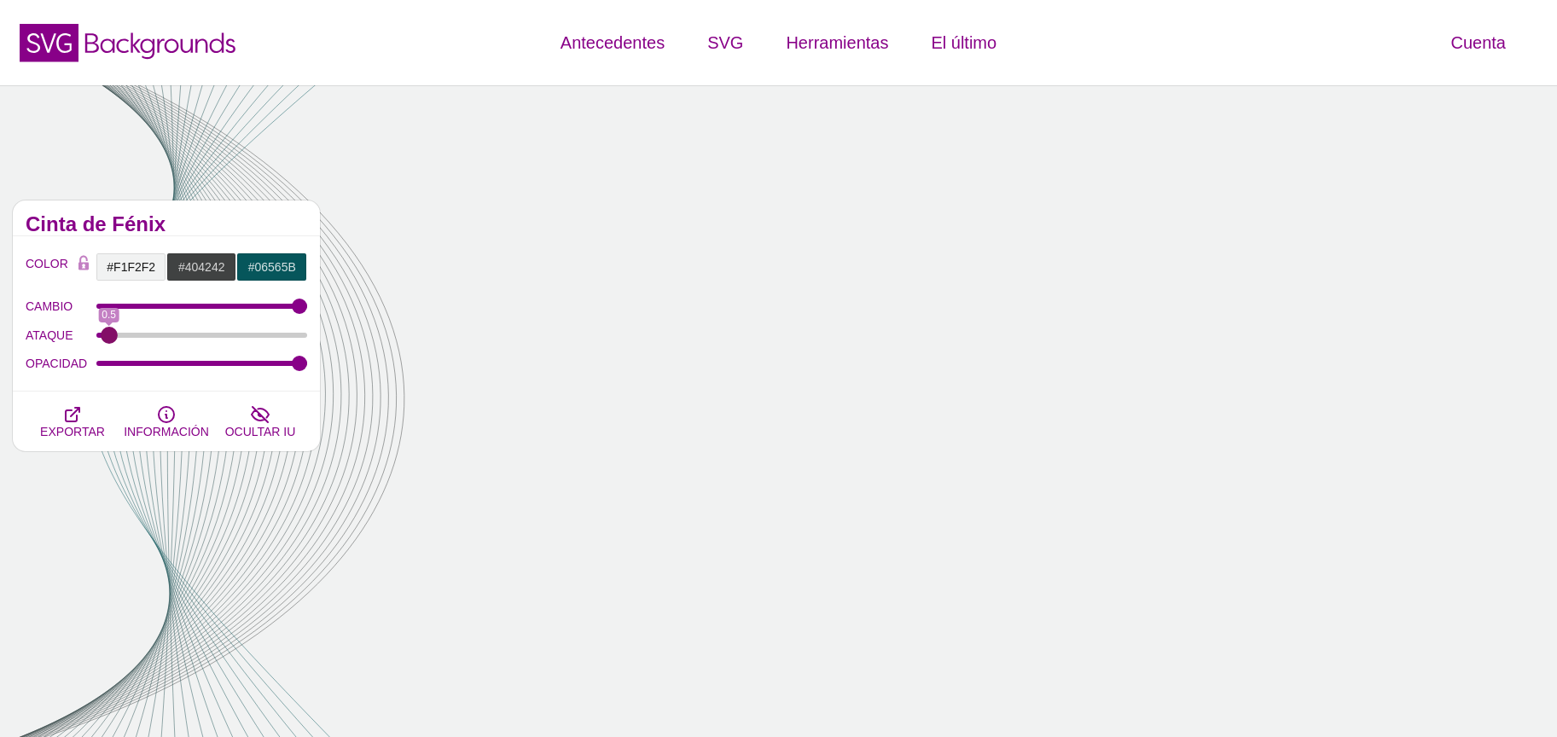
drag, startPoint x: 148, startPoint y: 336, endPoint x: 107, endPoint y: 333, distance: 40.2
type input "0.5"
click at [107, 333] on input "ATAQUE" at bounding box center [202, 335] width 212 height 7
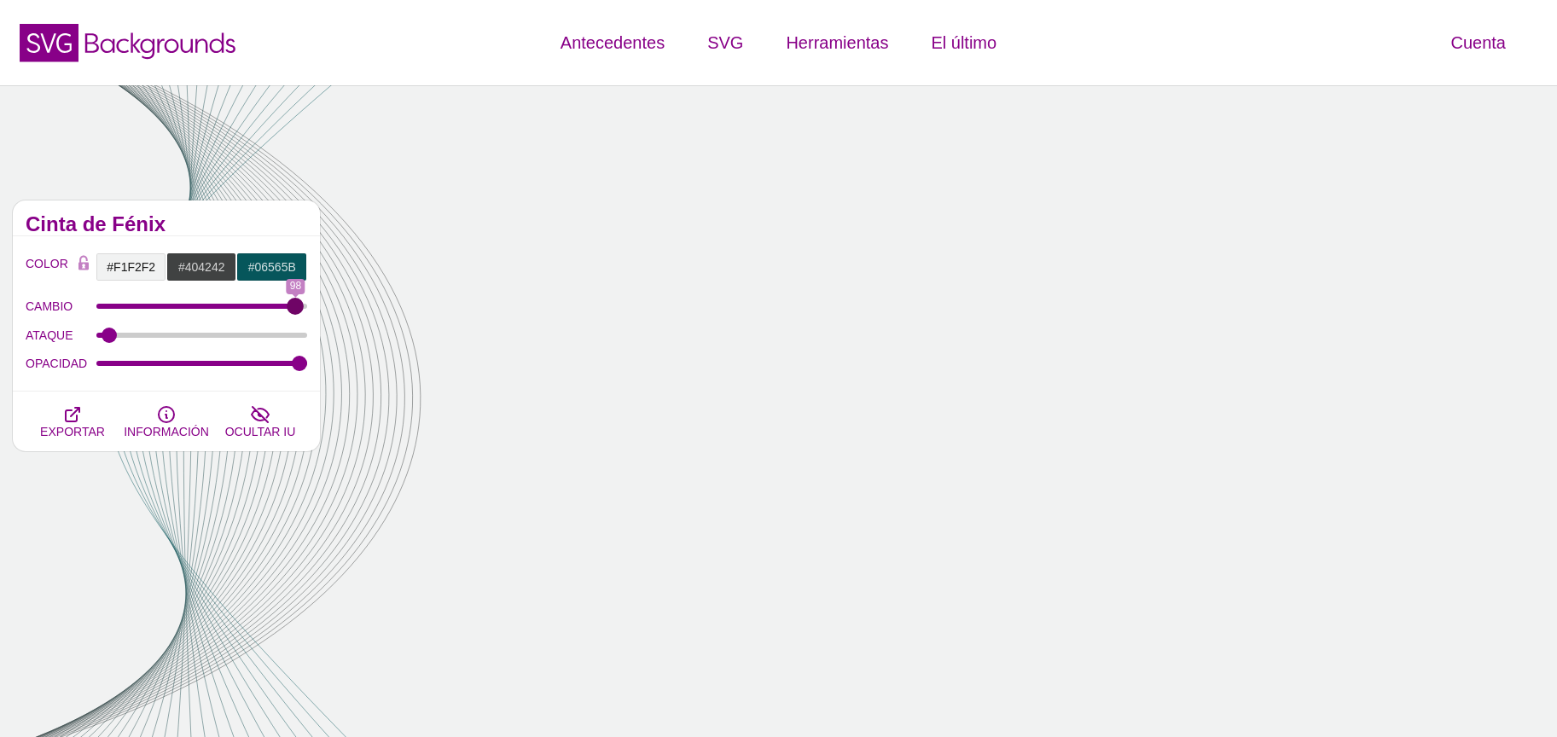
type input "100"
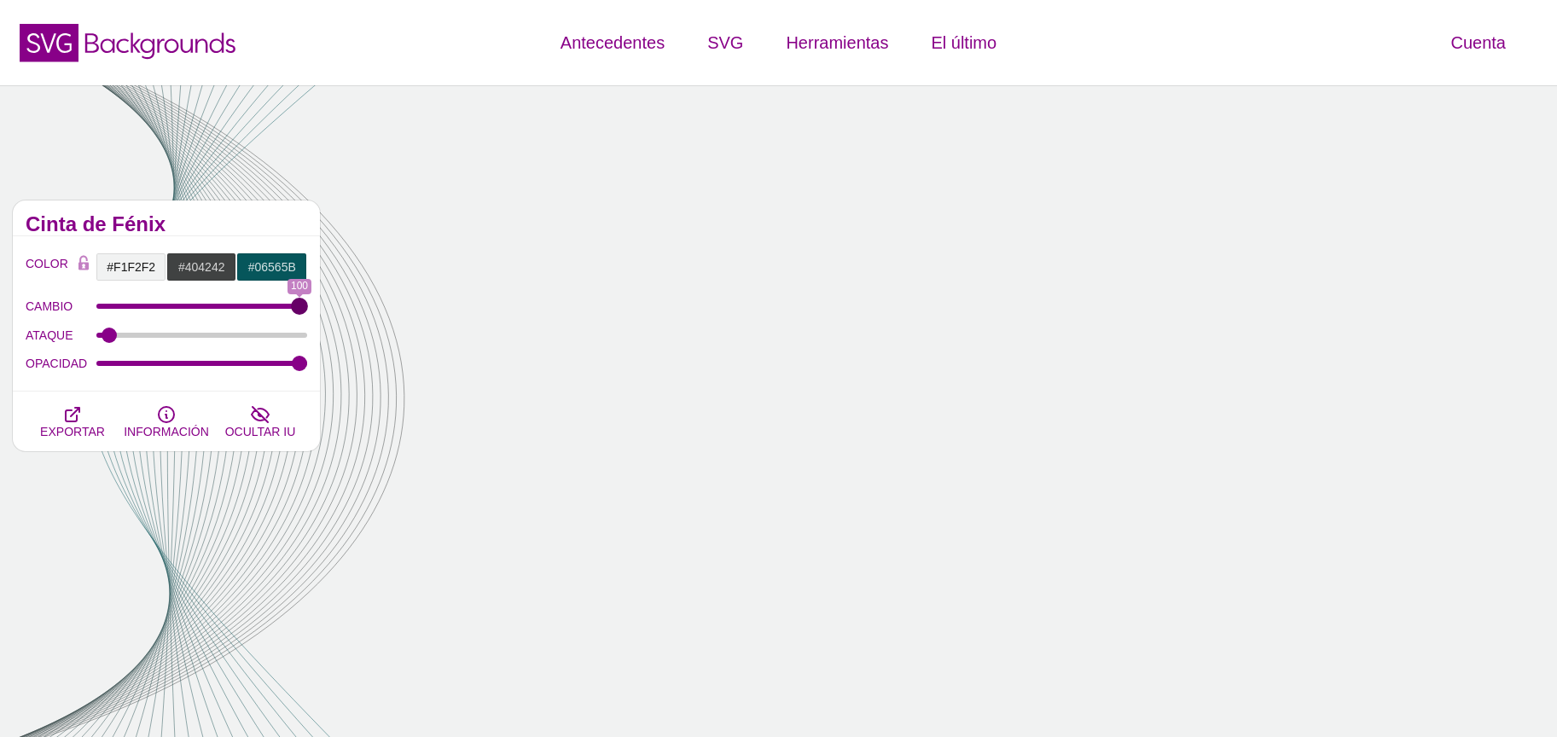
click at [305, 305] on input "CAMBIO" at bounding box center [202, 306] width 212 height 7
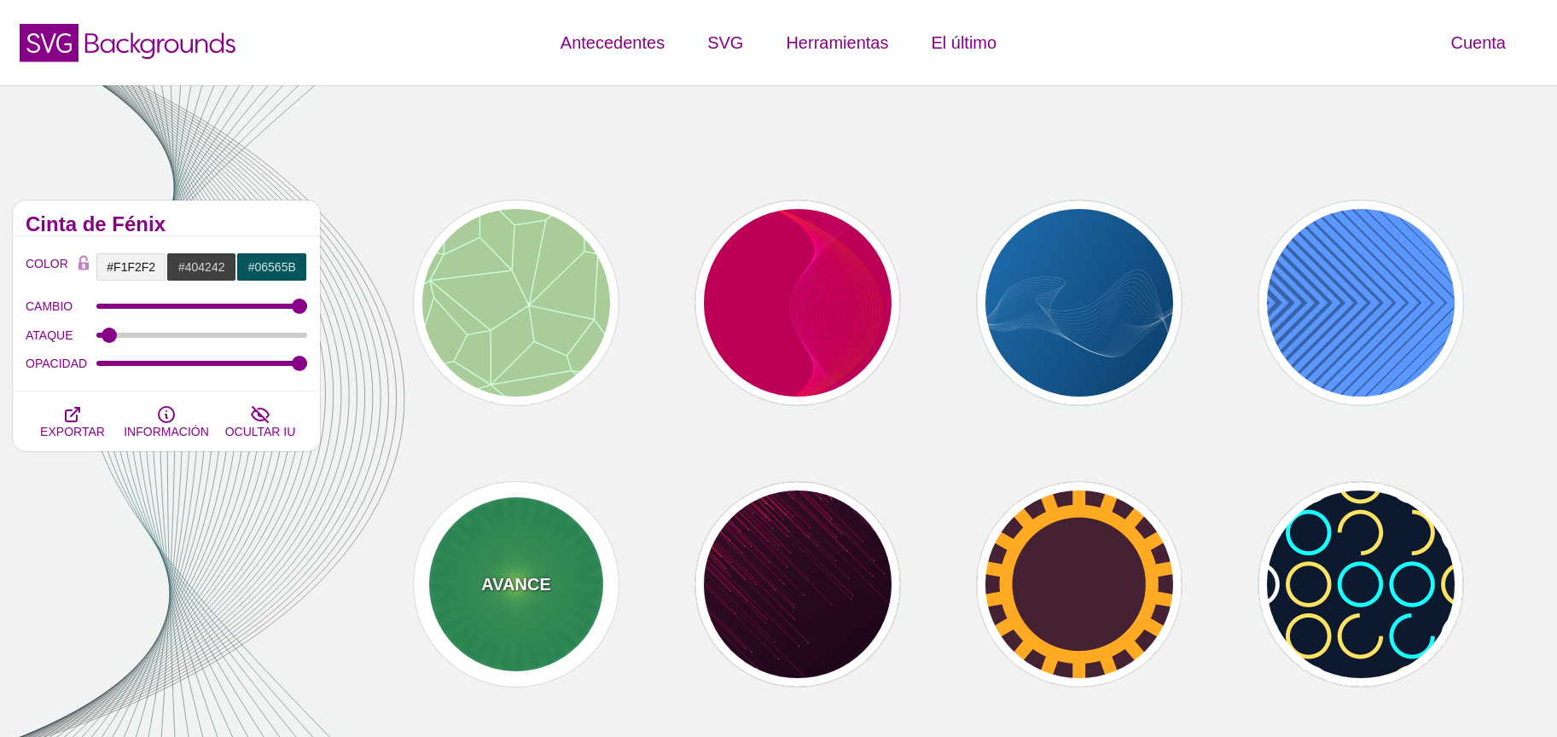
click at [564, 549] on div "AVANCE" at bounding box center [516, 584] width 205 height 205
type input "#189E59"
type input "#9BFF63"
type input "0"
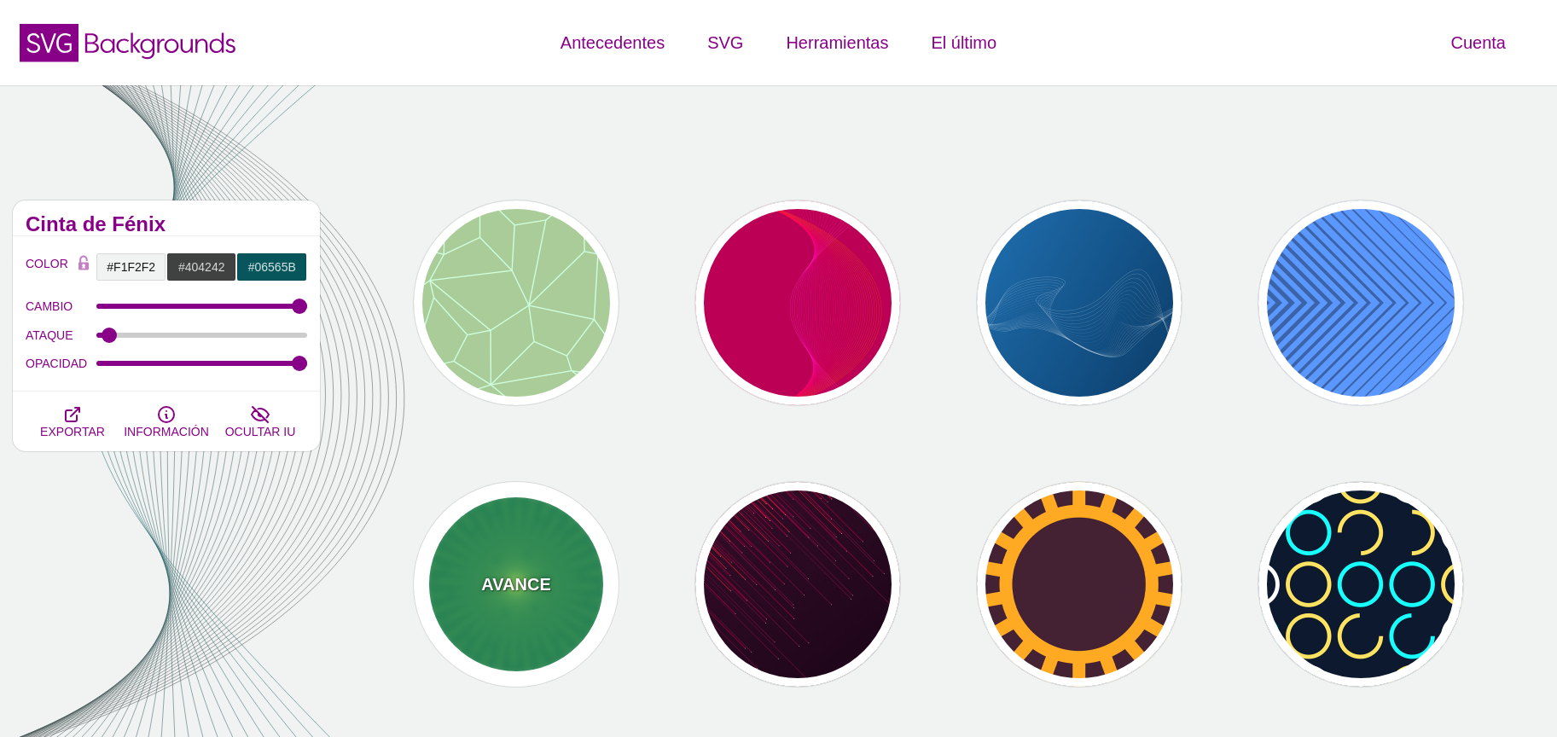
type input "0"
type input "5"
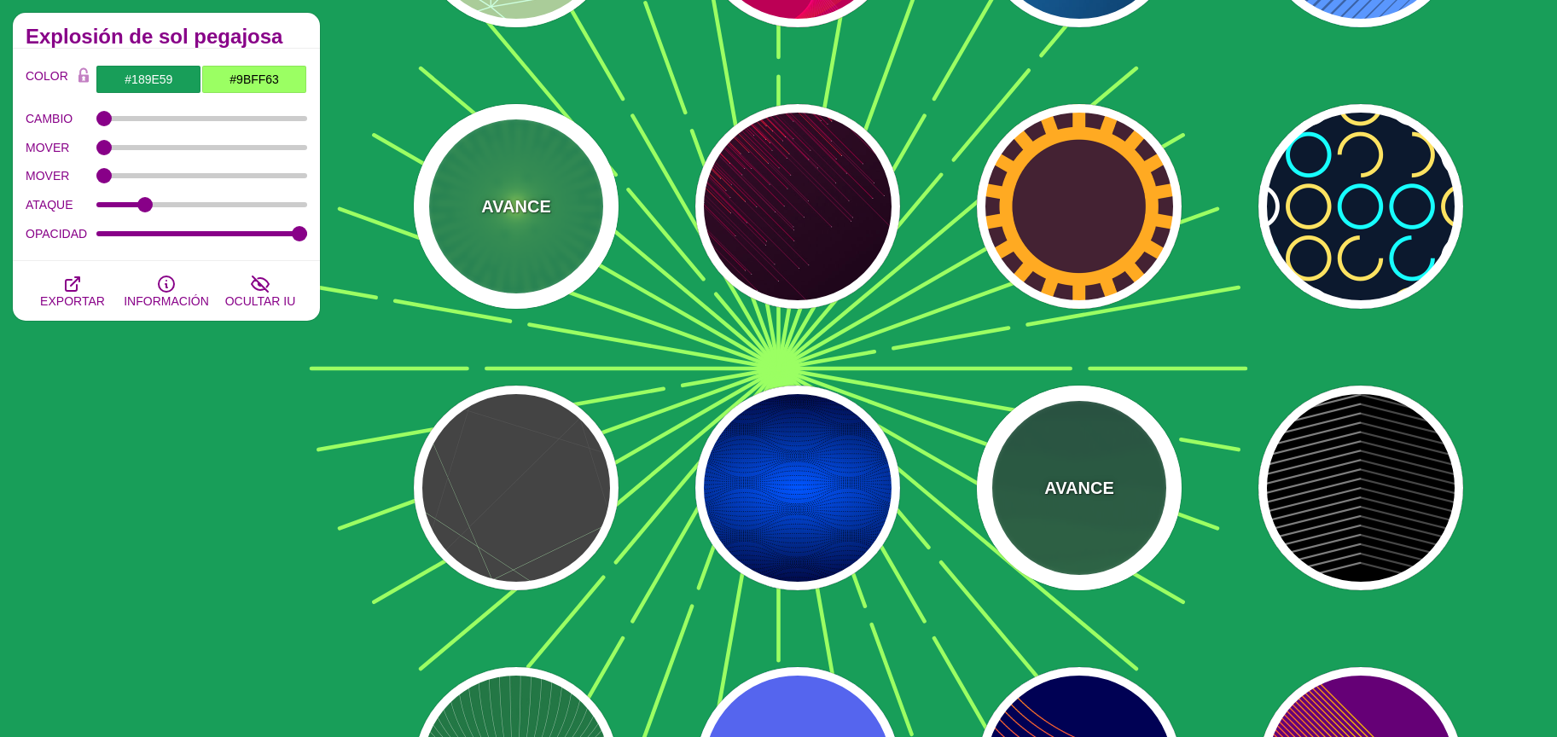
scroll to position [383, 0]
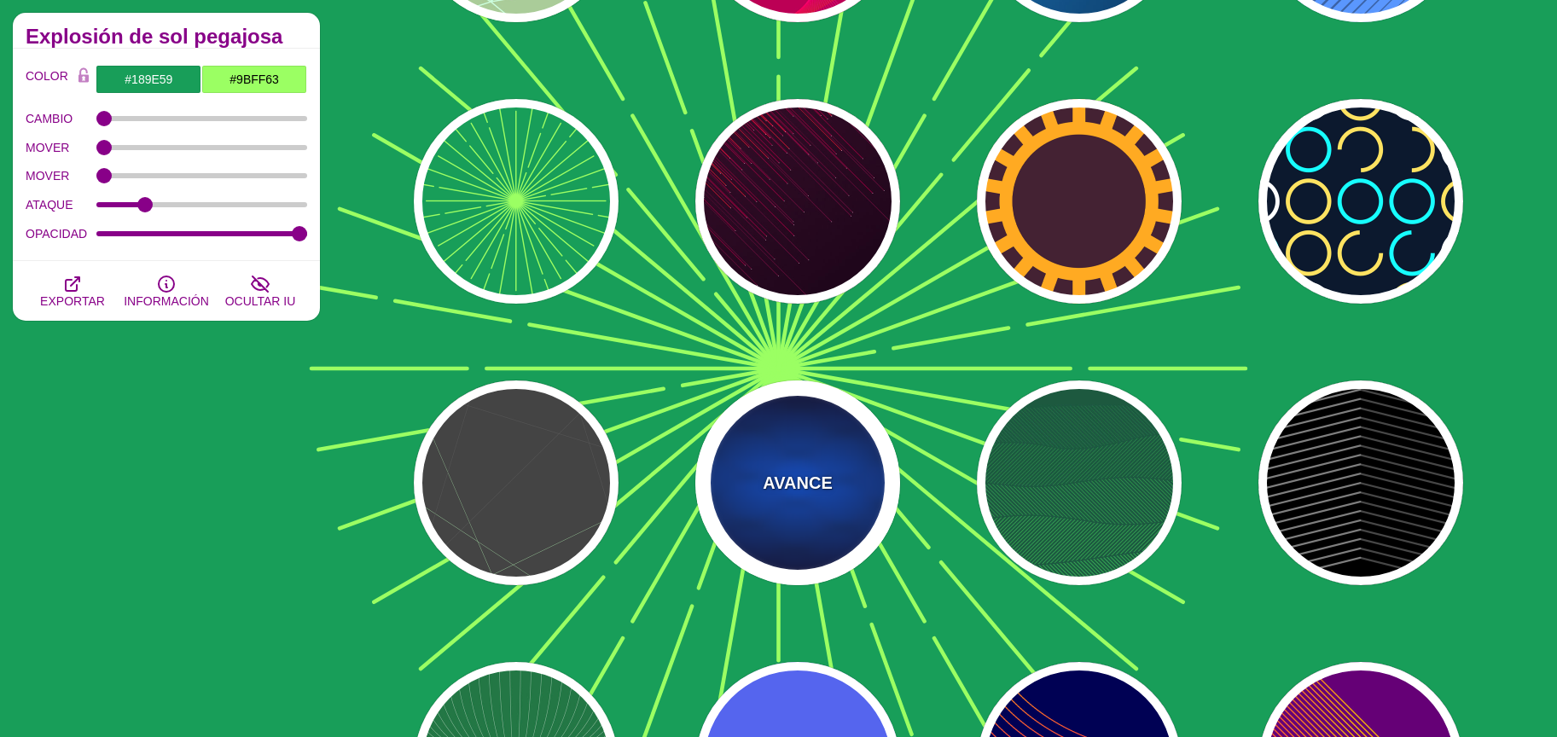
click at [782, 510] on div "AVANCE" at bounding box center [797, 482] width 205 height 205
type input "#0055FF"
type input "#000033"
type input "#000000"
type input "0.25"
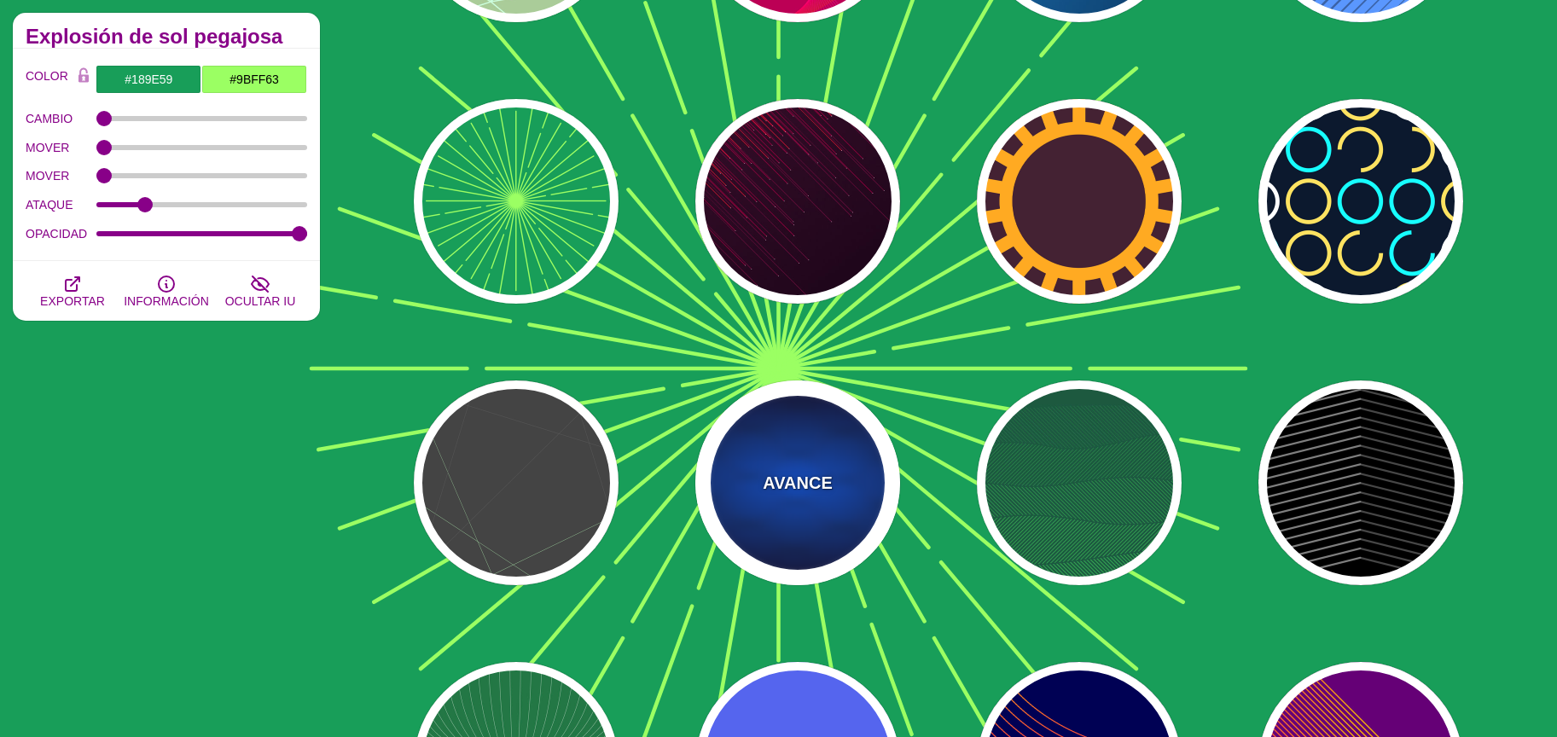
type input "15"
type input "50"
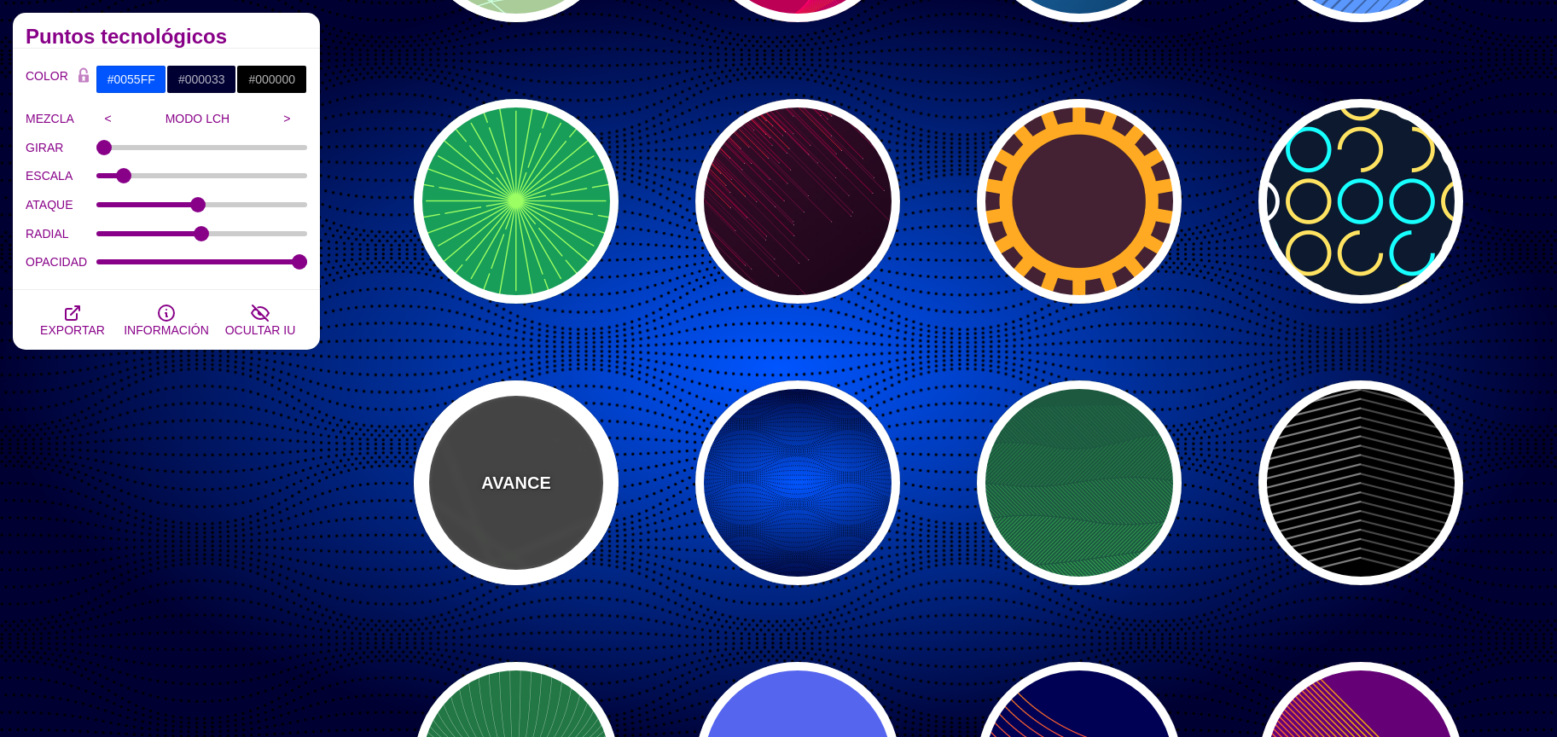
click at [504, 489] on font "AVANCE" at bounding box center [515, 482] width 69 height 19
type input "#444444"
type input "#555555"
type input "#BBFFBB"
type input "1"
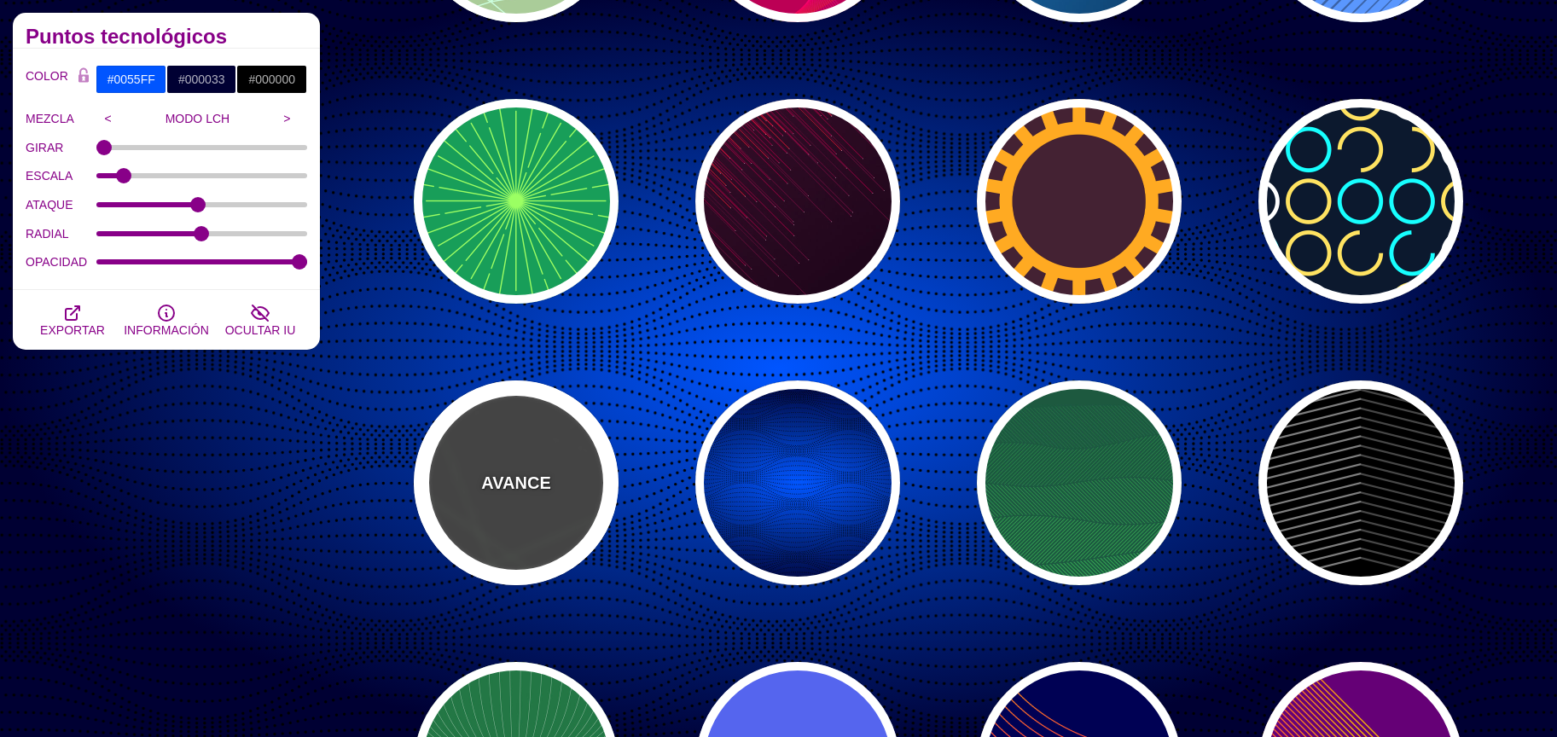
type input "1"
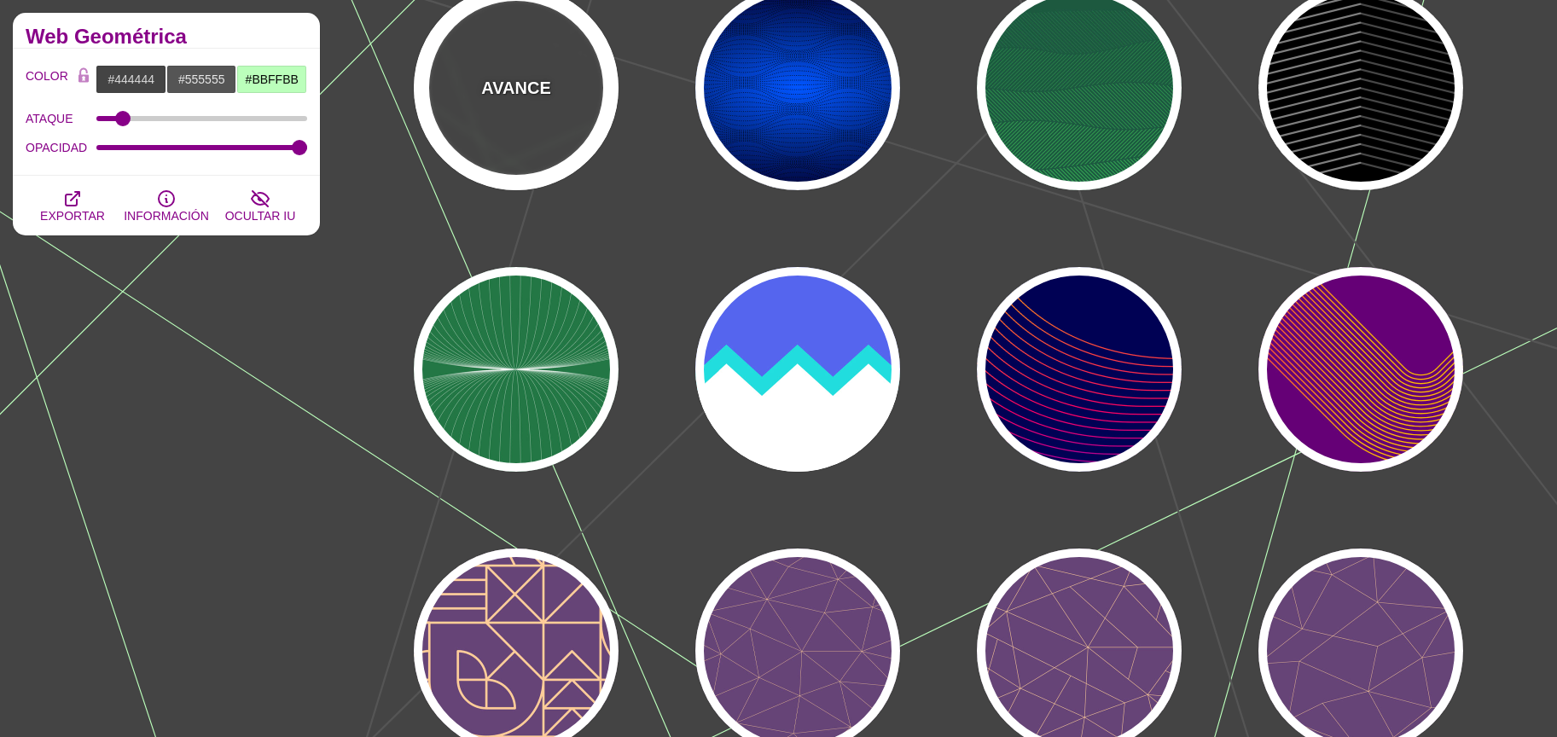
scroll to position [802, 0]
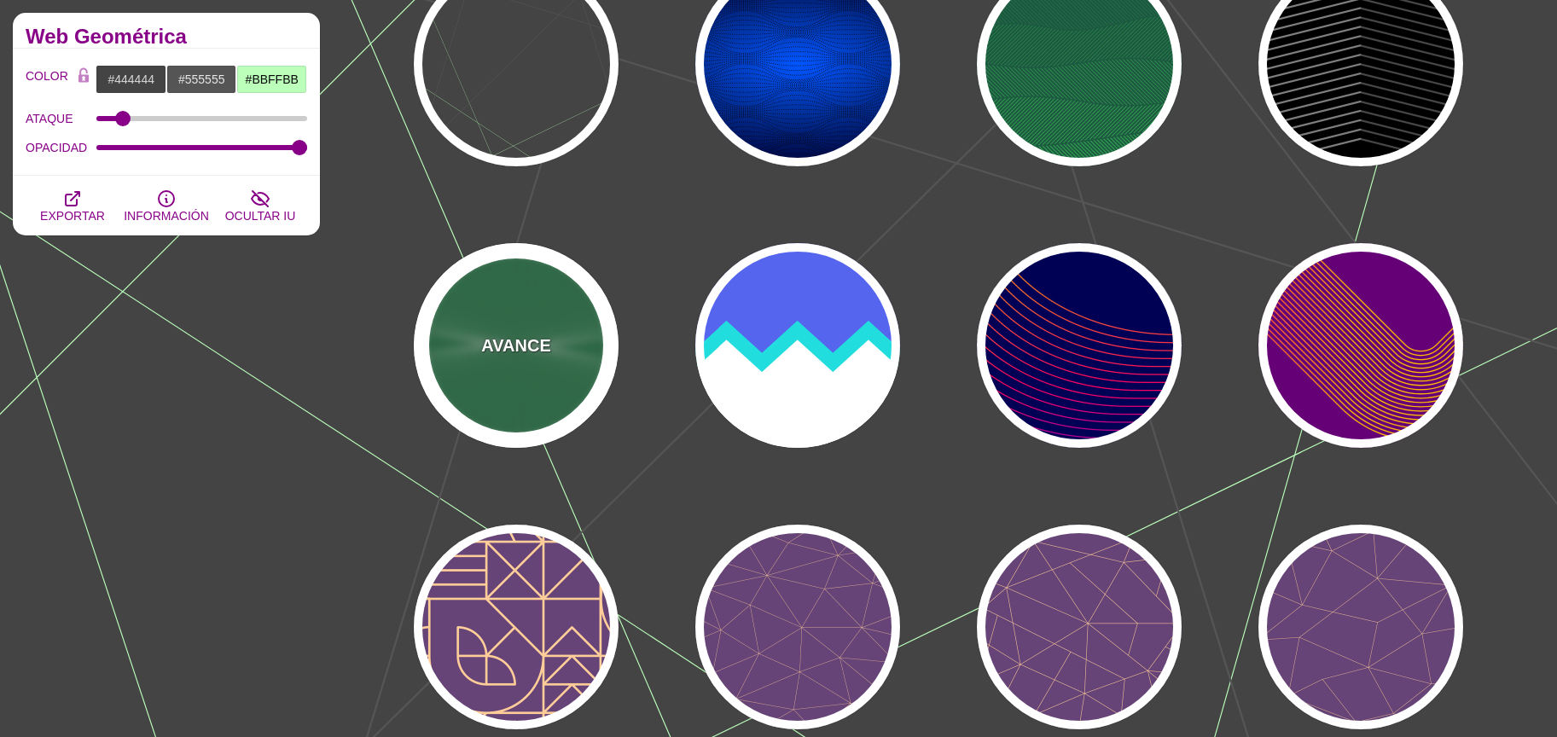
click at [540, 406] on div "AVANCE" at bounding box center [516, 345] width 205 height 205
type input "#227744"
type input "#DDFFCC"
type input "#FFFFFF"
type input "0"
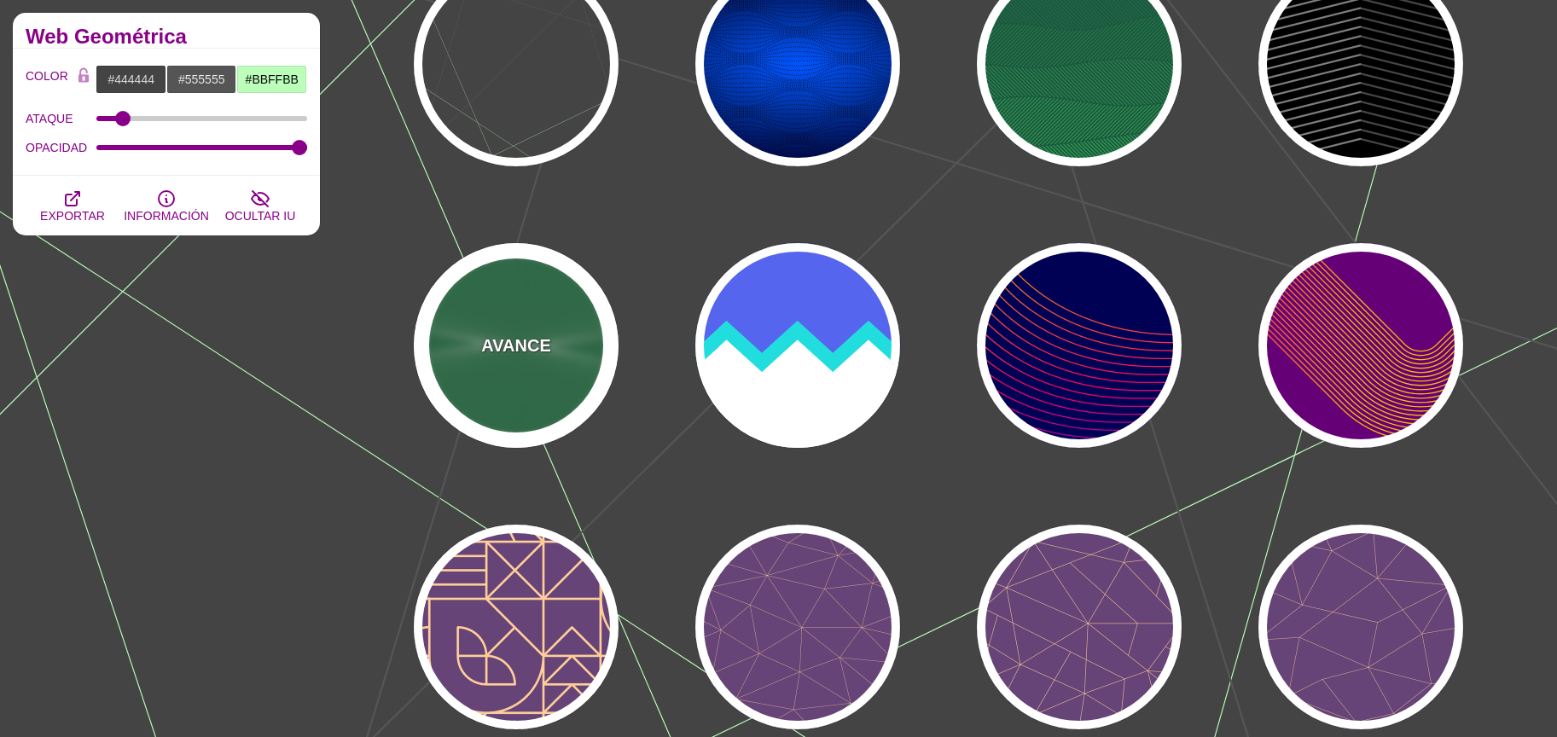
type input "0"
type input "1"
type input "0"
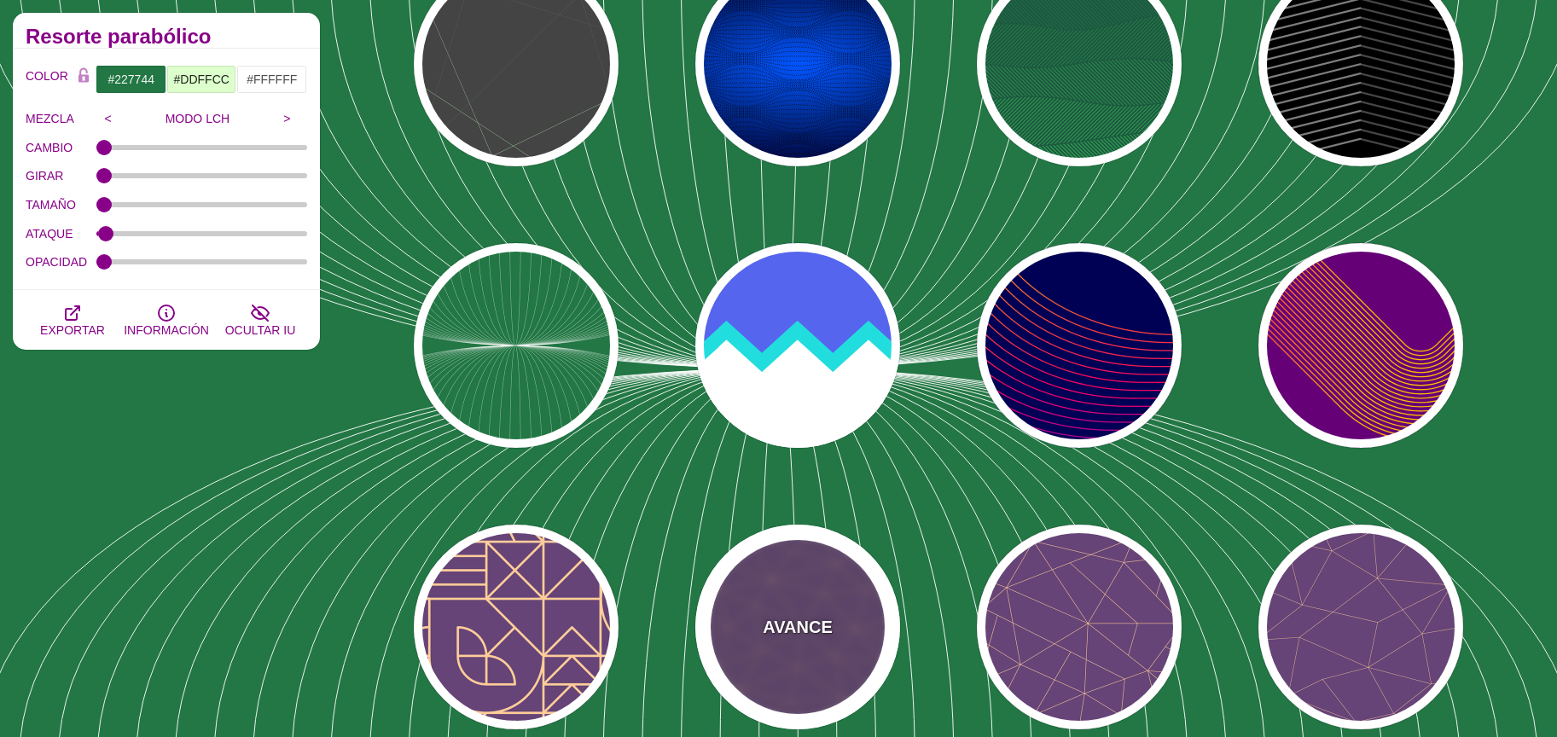
click at [809, 607] on div "AVANCE" at bounding box center [797, 627] width 205 height 205
type input "#664477"
type input "#FFCC99"
type input "2"
type input "1"
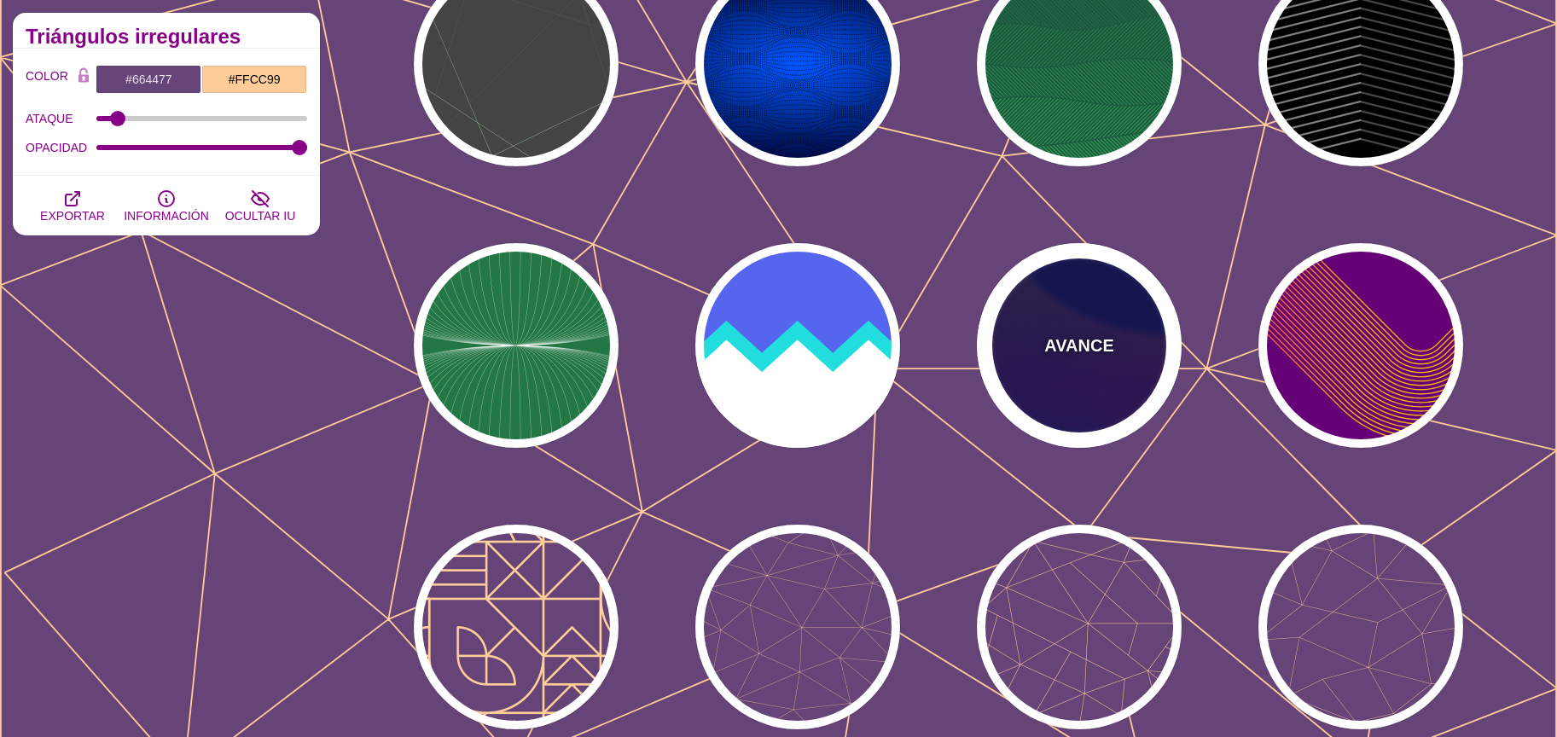
click at [1131, 336] on div "AVANCE" at bounding box center [1079, 345] width 205 height 205
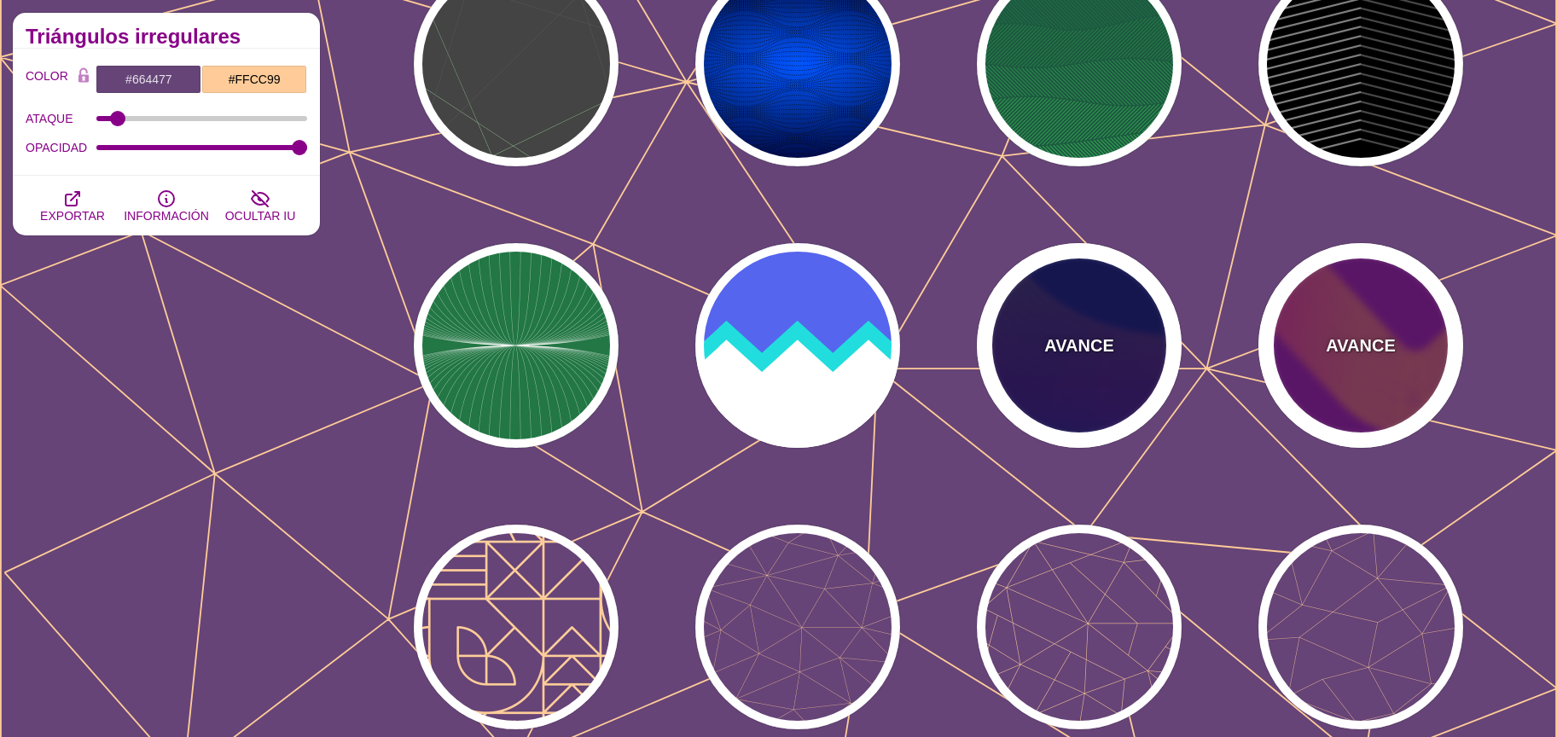
type input "#000055"
type input "#FFBB00"
type input "#0000FF"
type input "0"
type input "4"
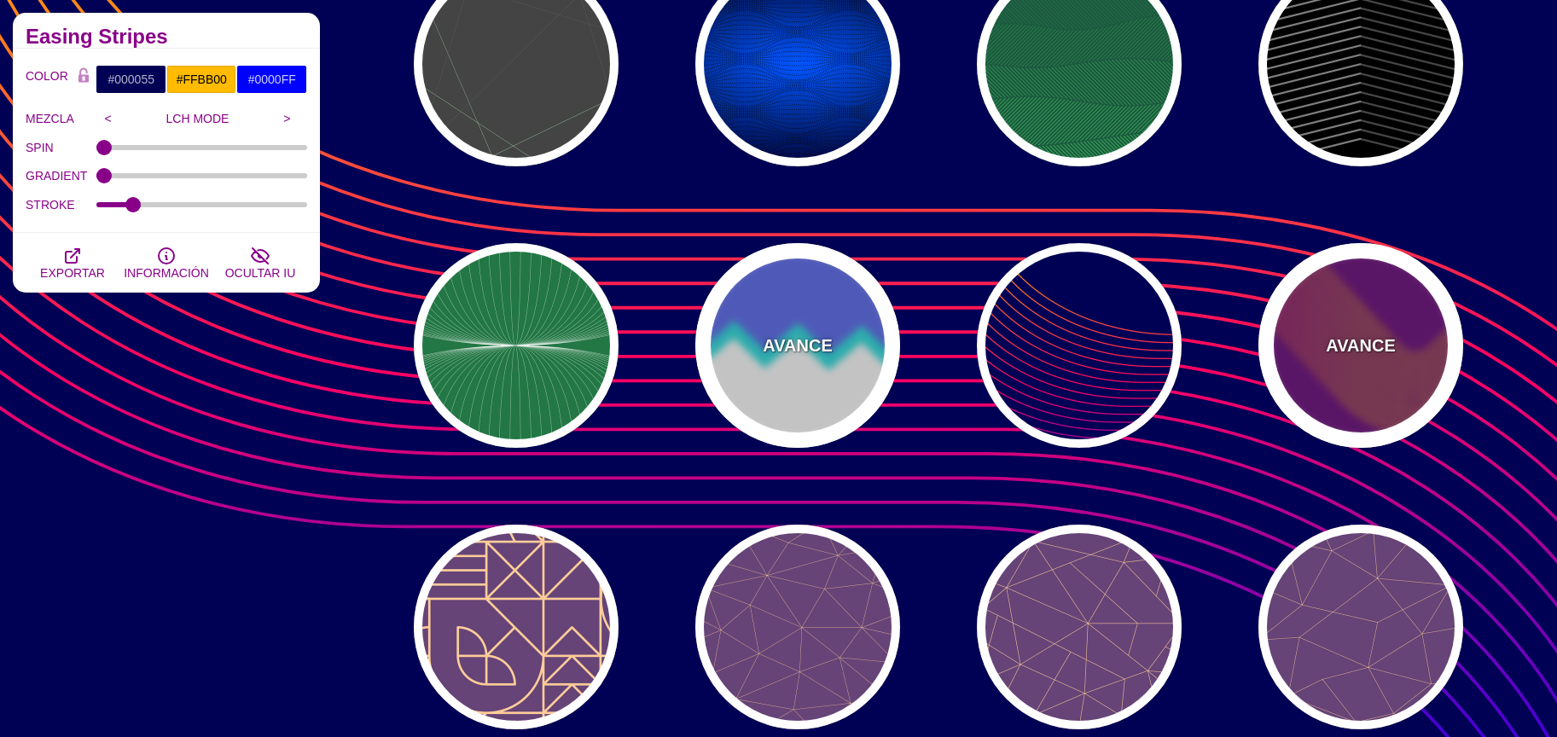
click at [1358, 311] on div "AVANCE" at bounding box center [1360, 345] width 205 height 205
type input "#660077"
type input "2"
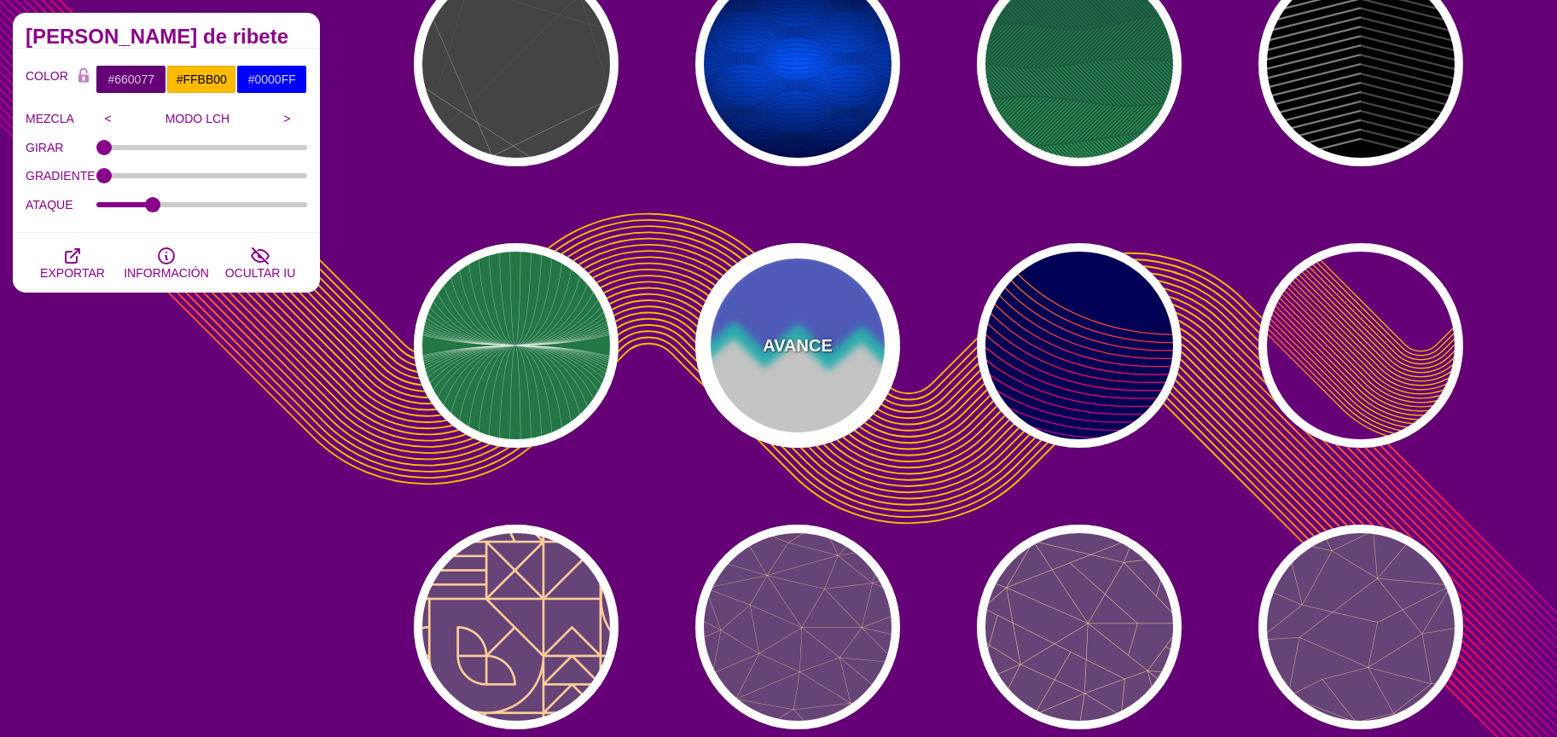
click at [767, 336] on font "AVANCE" at bounding box center [797, 345] width 69 height 19
type input "#FFFFFF"
type input "#5566EE"
type input "#22DDDD"
type input "300"
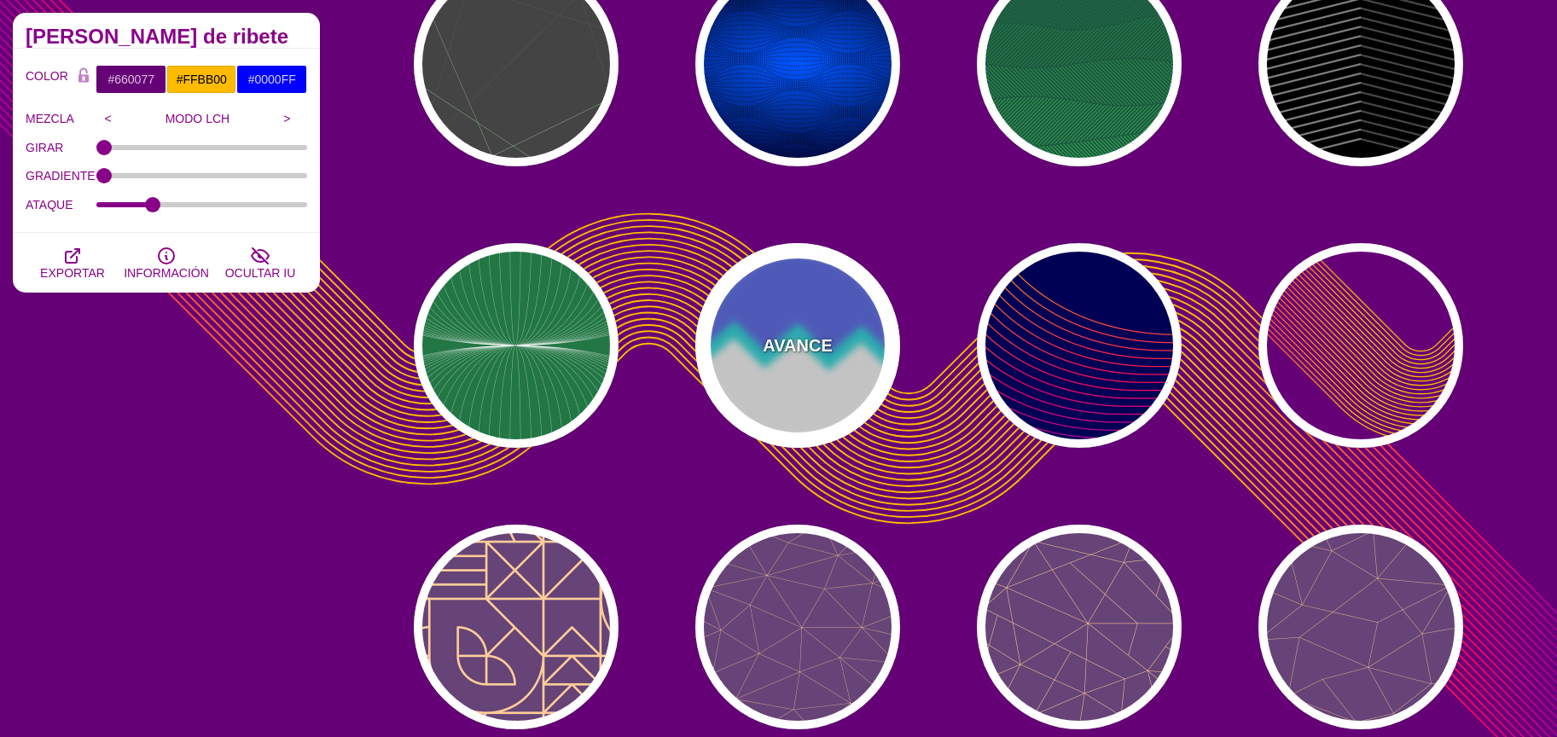
type input "10"
type input "1"
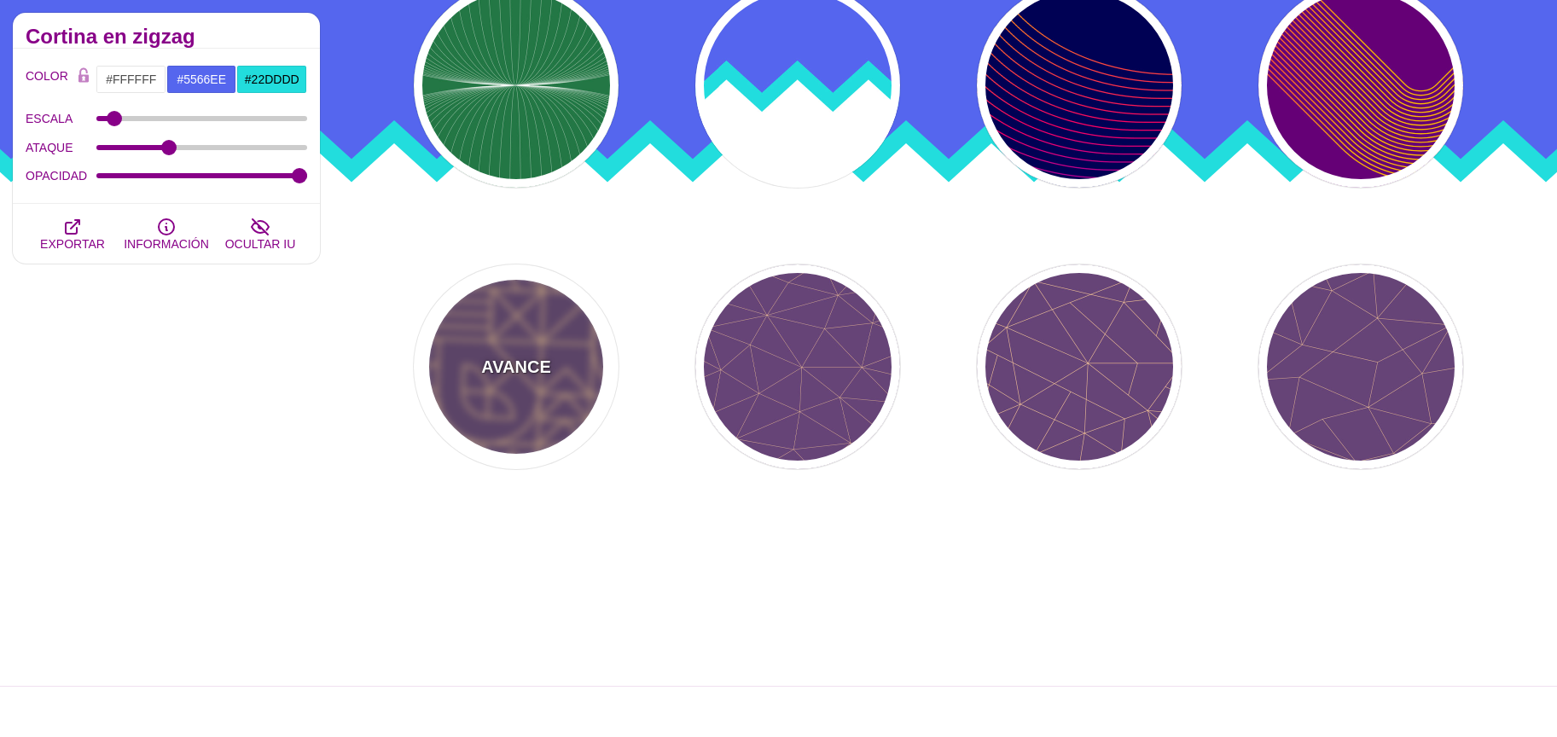
click at [518, 405] on div "AVANCE" at bounding box center [516, 366] width 205 height 205
type input "#664477"
type input "#FFCC99"
type input "2"
type input "1"
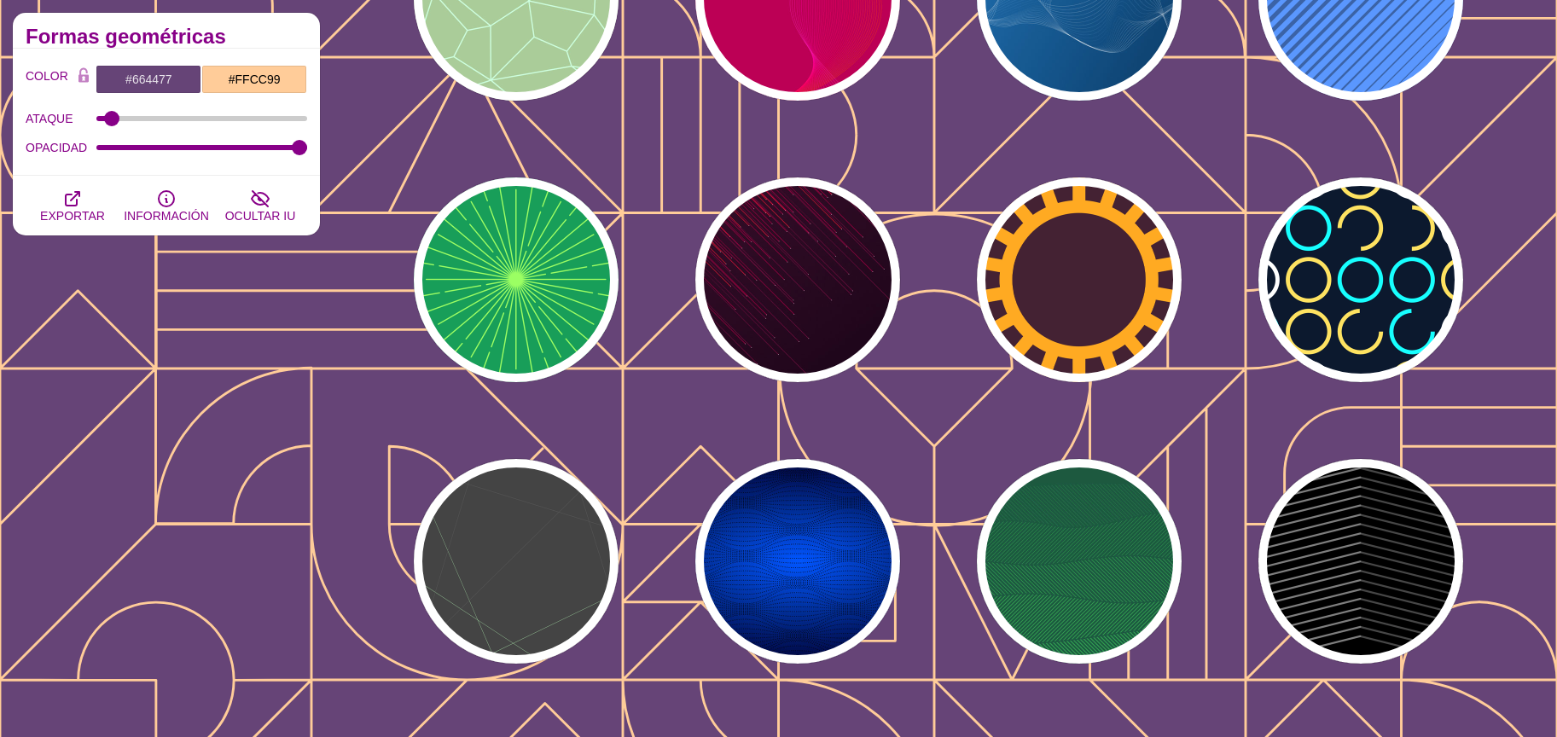
scroll to position [0, 0]
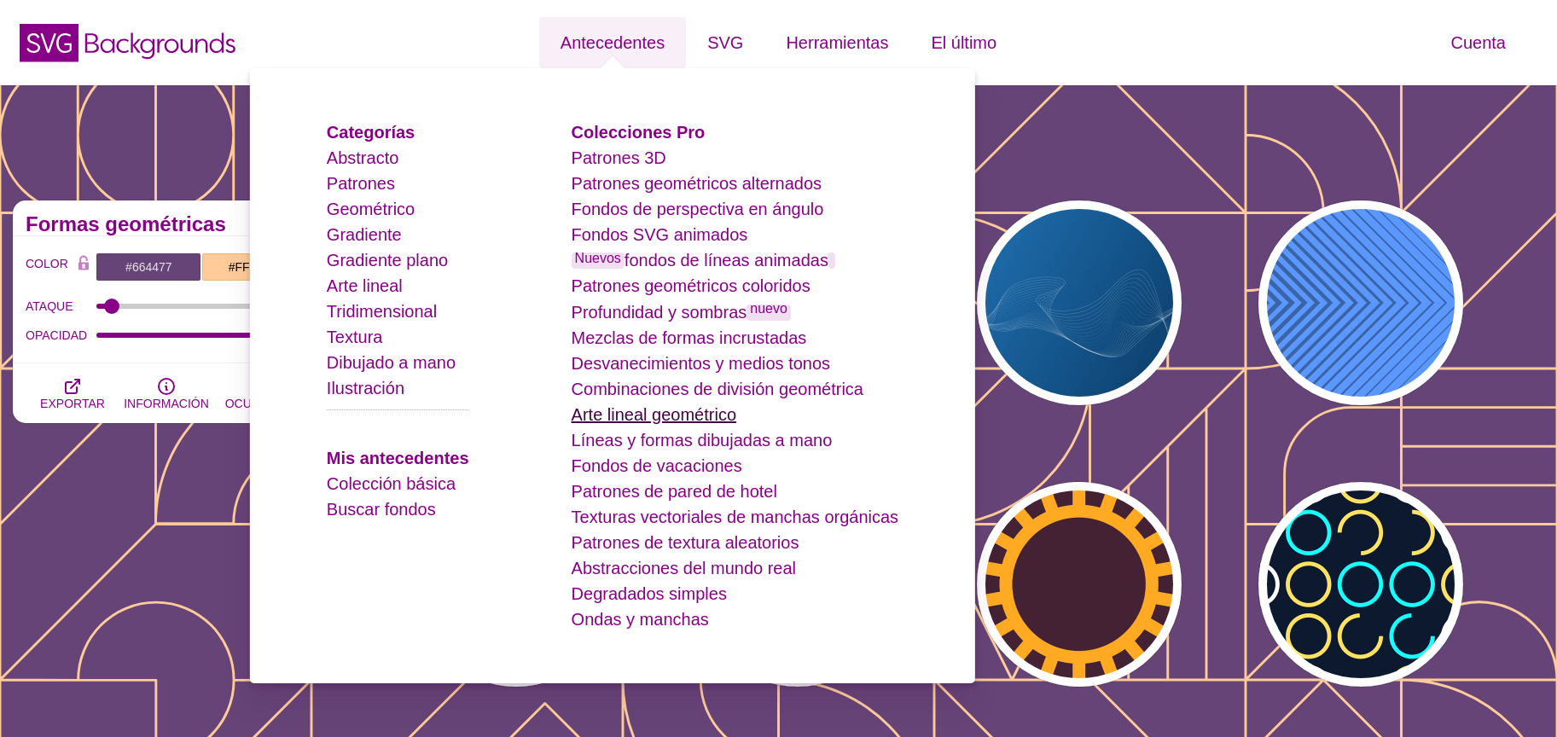
click at [693, 411] on font "Arte lineal geométrico" at bounding box center [654, 414] width 165 height 19
click at [689, 443] on font "Líneas y formas dibujadas a mano" at bounding box center [702, 440] width 261 height 19
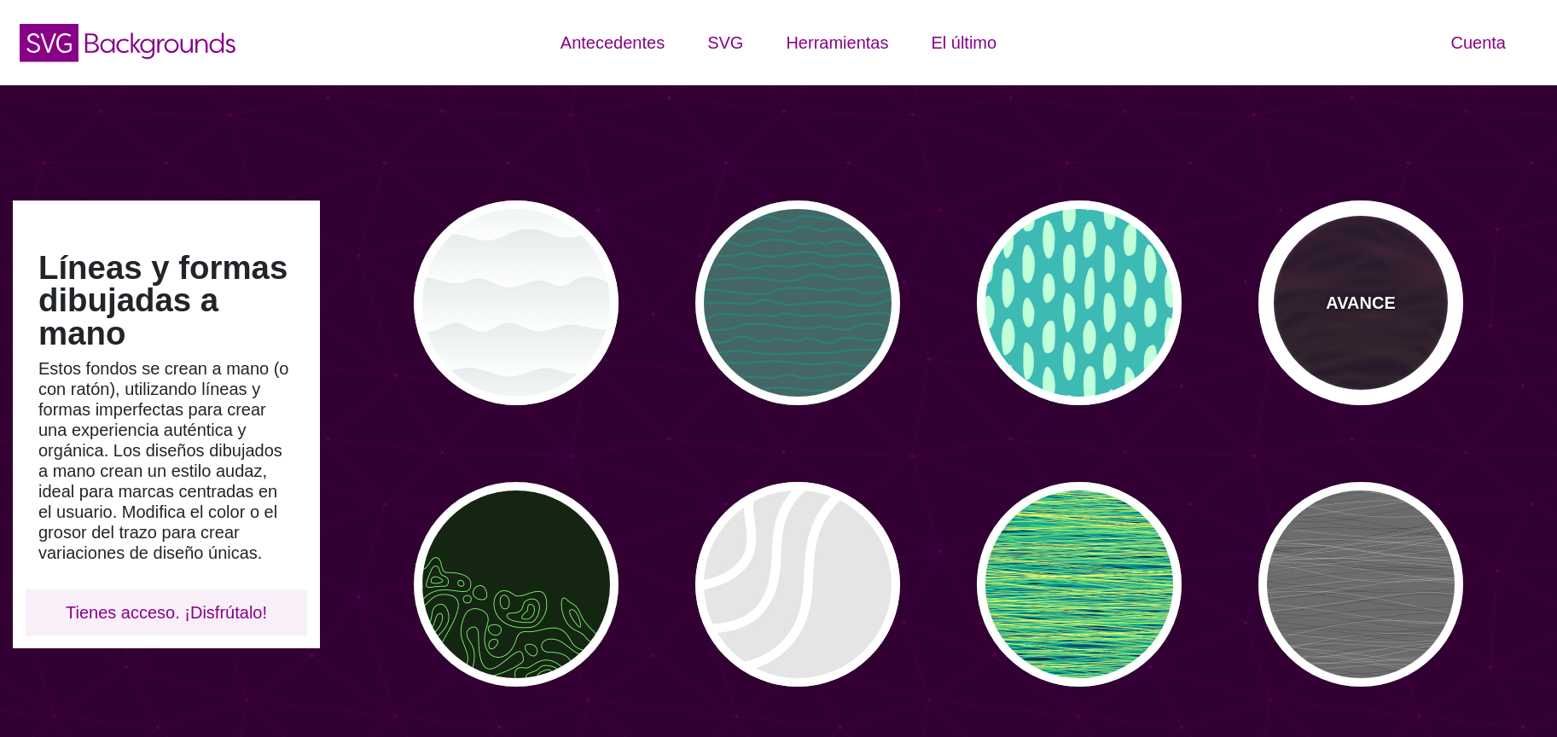
click at [1308, 269] on div "AVANCE" at bounding box center [1360, 302] width 205 height 205
type input "#1A071F"
type input "#F5FF9C"
type input "#CA42FF"
type input "0"
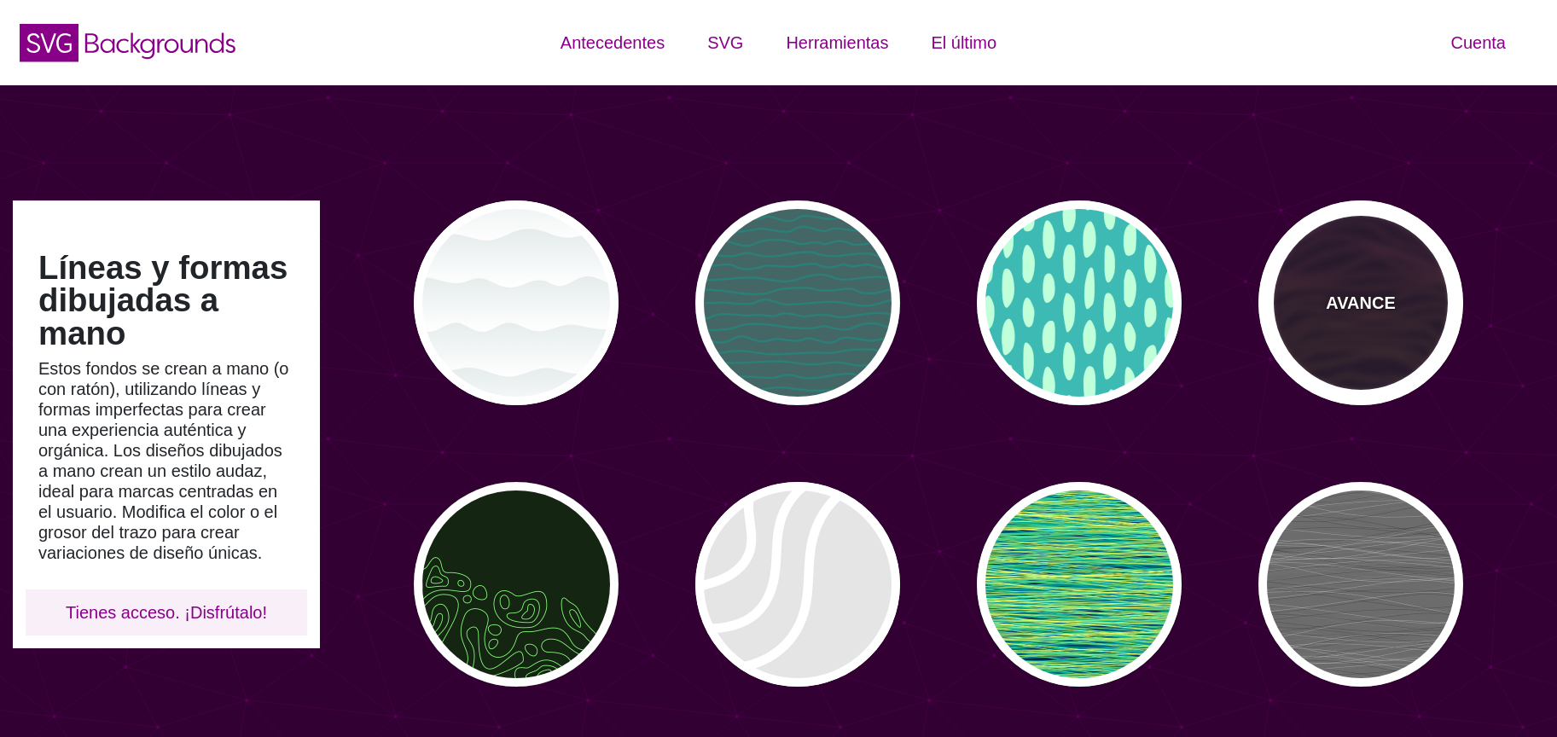
type input "0"
type input "4"
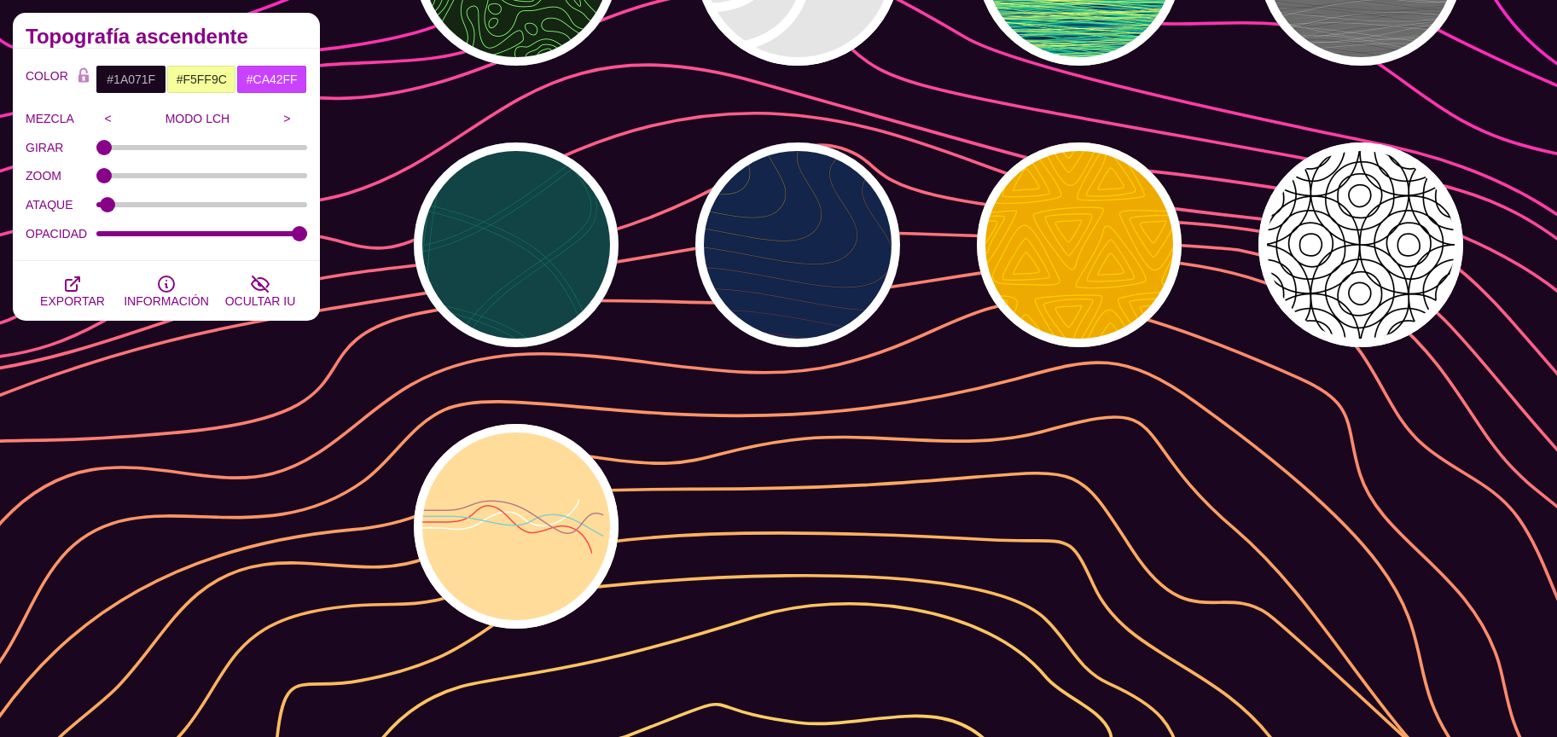
scroll to position [623, 0]
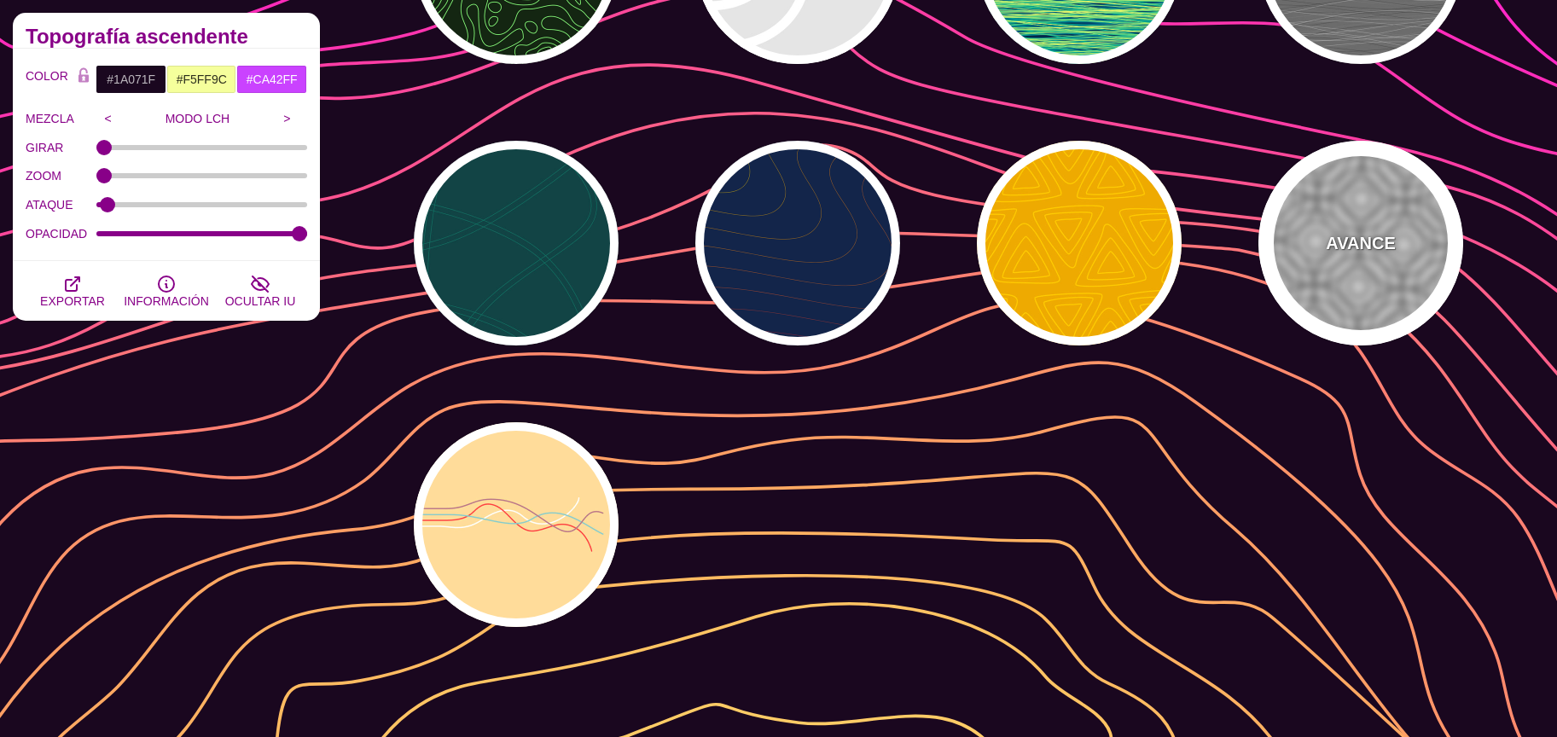
drag, startPoint x: 1343, startPoint y: 247, endPoint x: 880, endPoint y: 446, distance: 504.4
click at [1342, 247] on font "AVANCE" at bounding box center [1360, 243] width 69 height 19
type input "#FFFFFF"
type input "#000000"
type input "0.25"
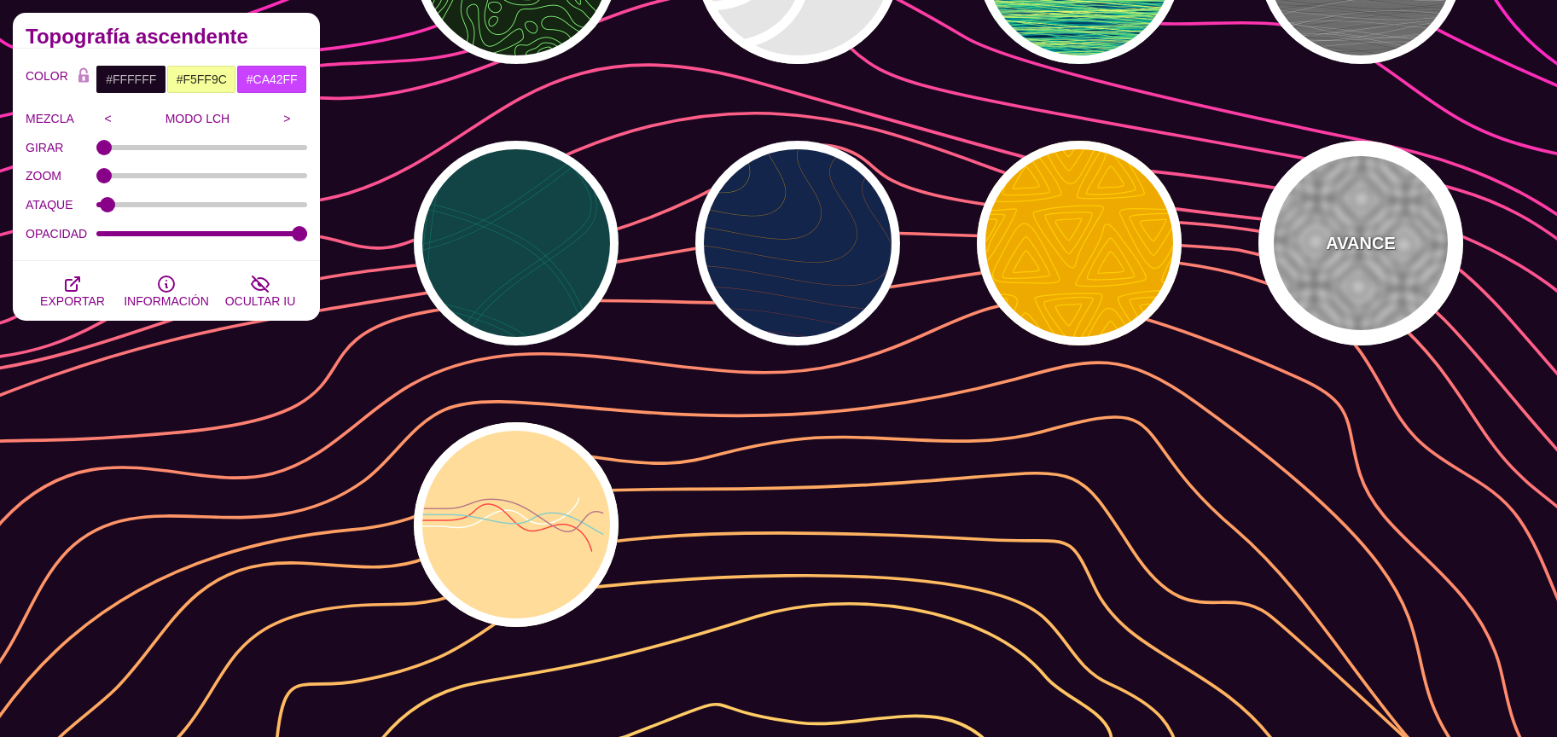
type input "5"
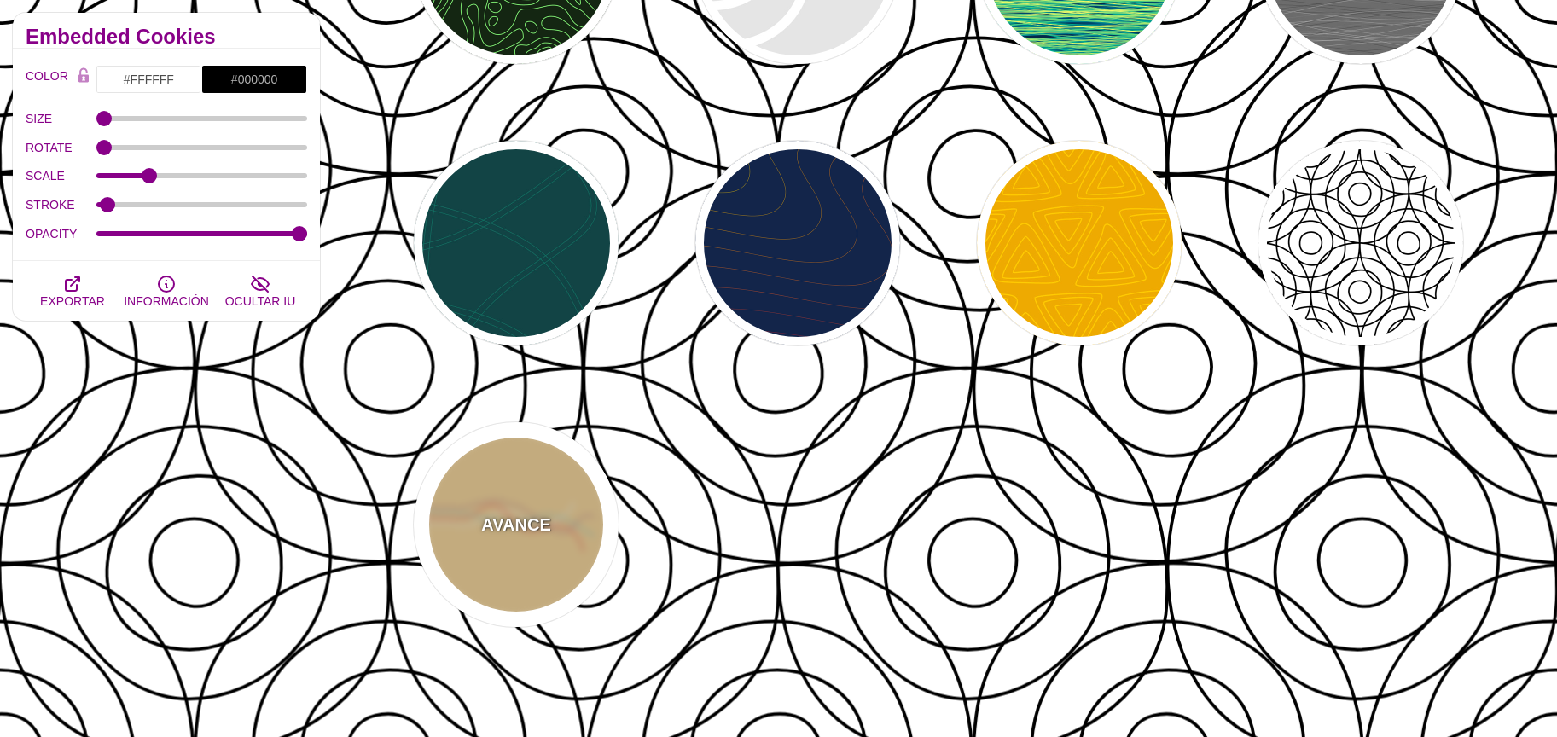
click at [476, 537] on div "AVANCE" at bounding box center [516, 524] width 205 height 205
type input "#FFDD99"
type input "#FFFFFF"
type input "#FF4444"
type input "#88CCCC"
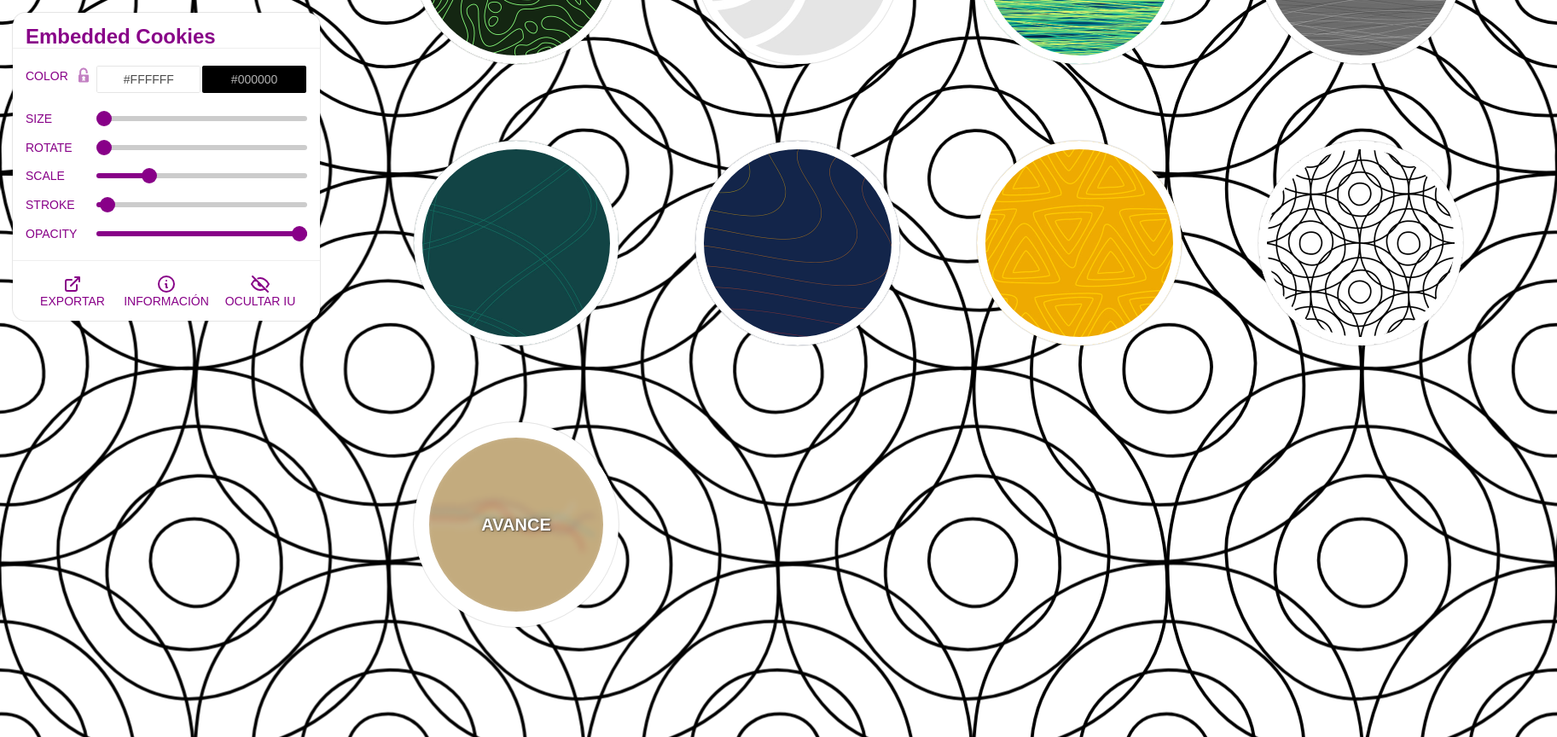
type input "#BB7788"
type input "5"
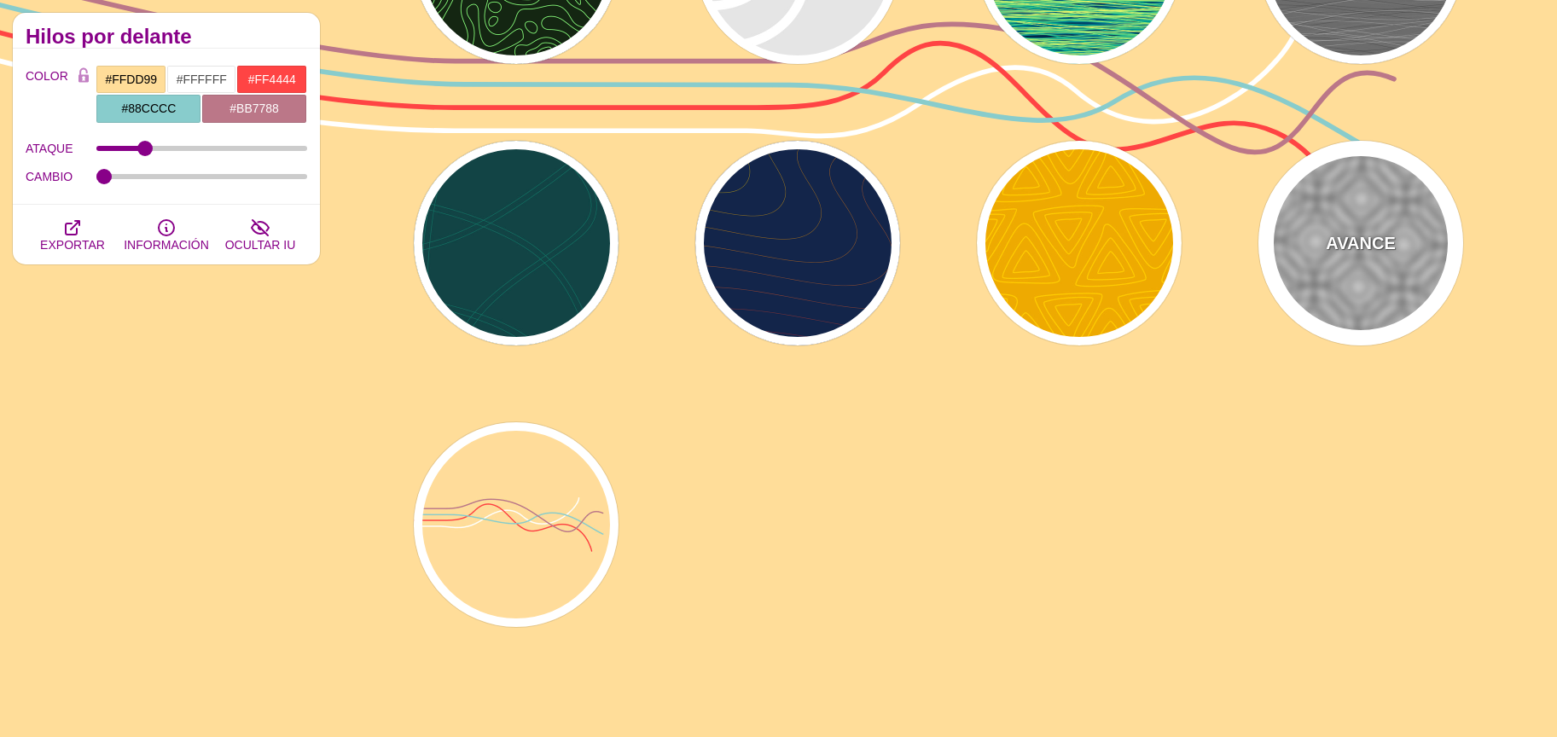
click at [1310, 259] on div "AVANCE" at bounding box center [1360, 243] width 205 height 205
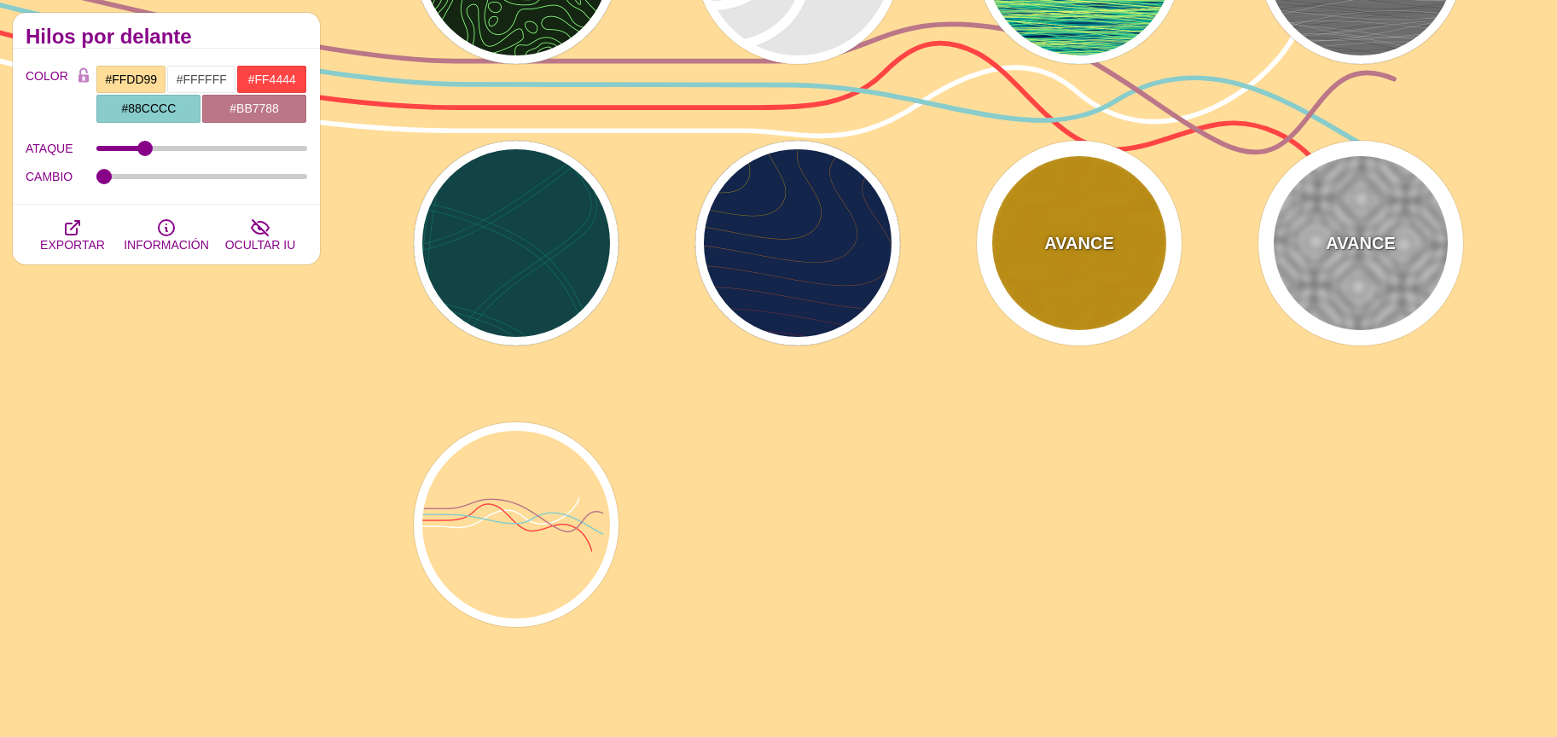
type input "#FFFFFF"
type input "#000000"
type input "0"
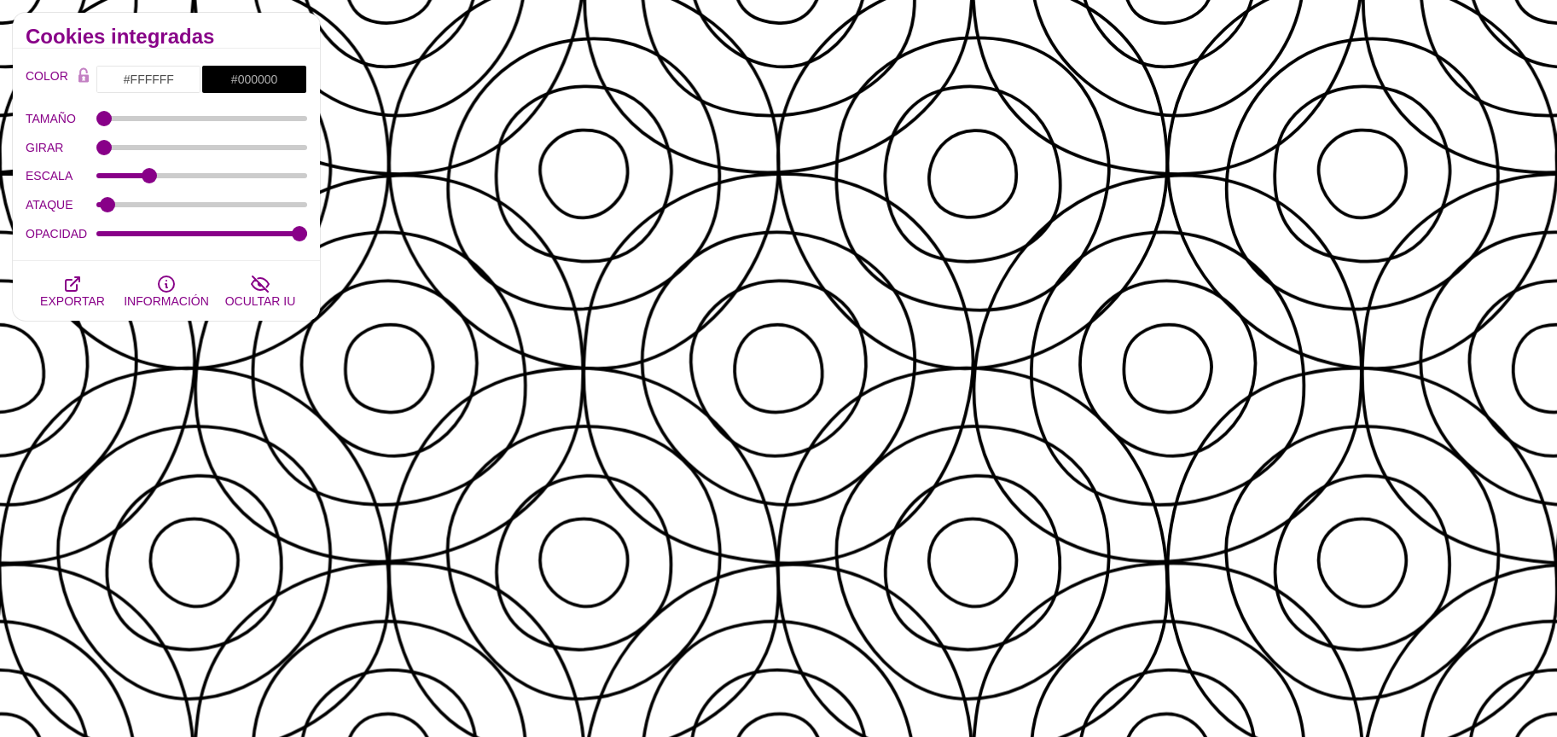
scroll to position [497, 0]
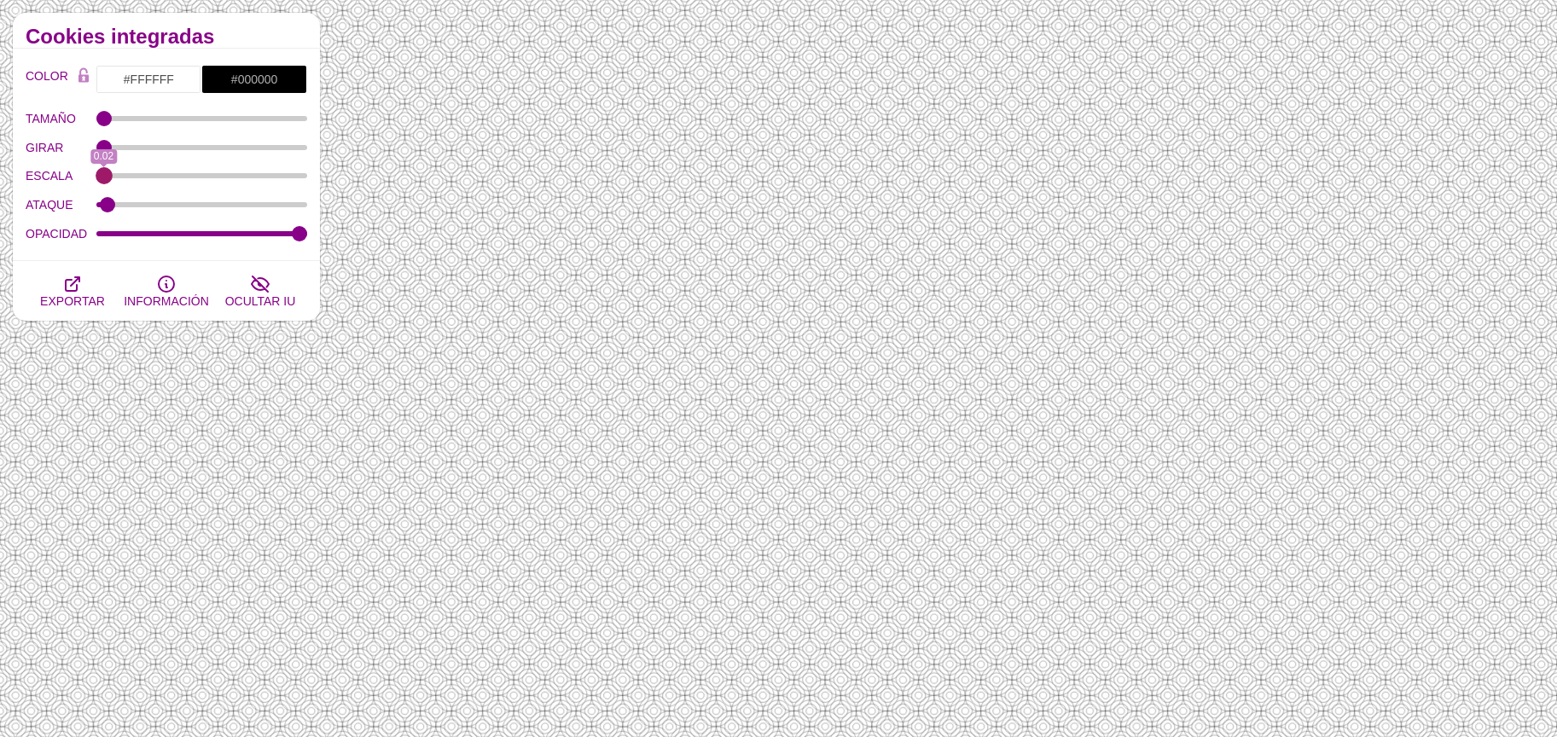
drag, startPoint x: 150, startPoint y: 172, endPoint x: 104, endPoint y: 171, distance: 46.1
type input "0.02"
click at [104, 172] on input "ESCALA" at bounding box center [202, 175] width 212 height 7
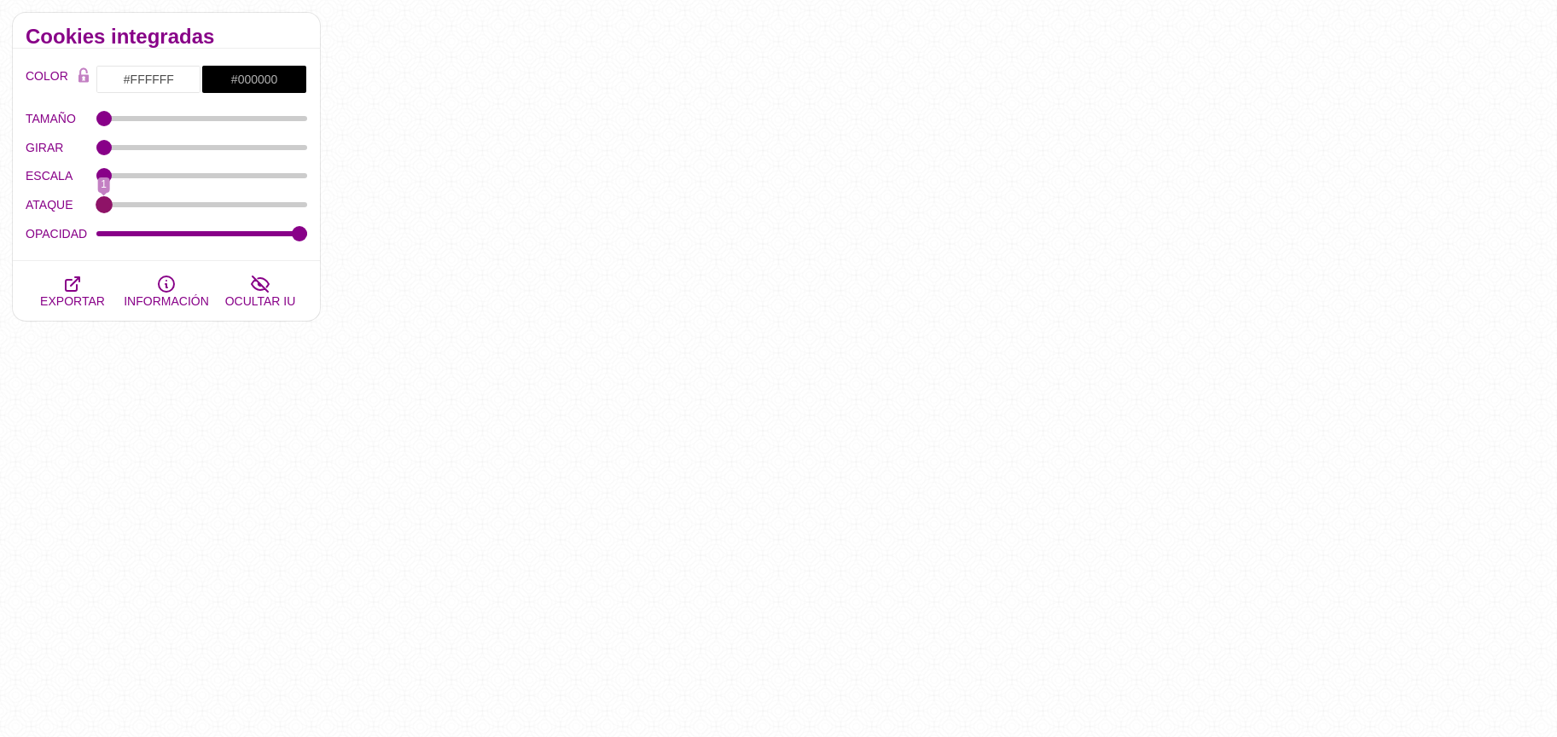
drag, startPoint x: 103, startPoint y: 197, endPoint x: 84, endPoint y: 224, distance: 32.4
type input "1"
click at [96, 208] on input "ATAQUE" at bounding box center [202, 204] width 212 height 7
drag, startPoint x: 107, startPoint y: 178, endPoint x: 124, endPoint y: 178, distance: 16.2
type input "0.12"
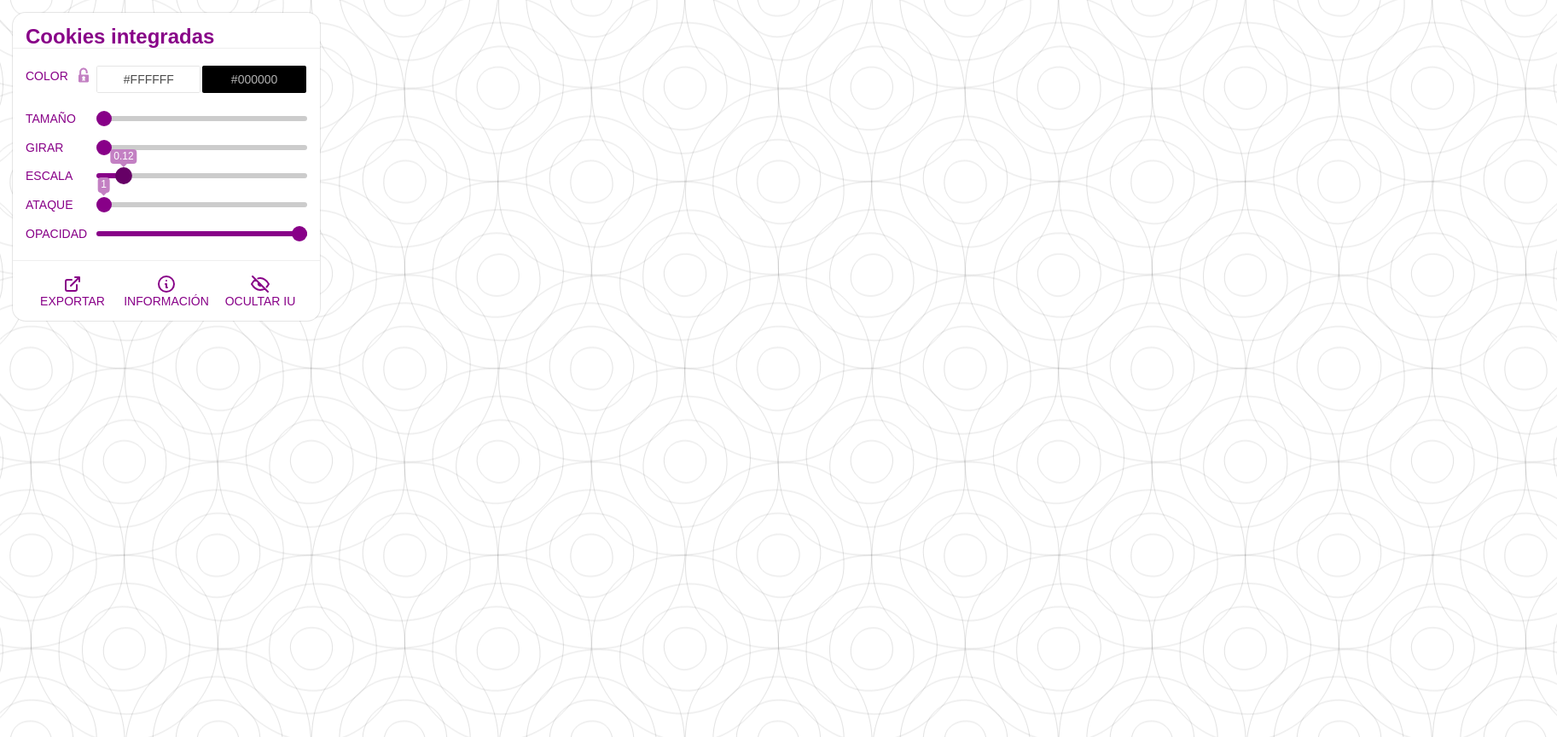
click at [124, 178] on input "ESCALA" at bounding box center [202, 175] width 212 height 7
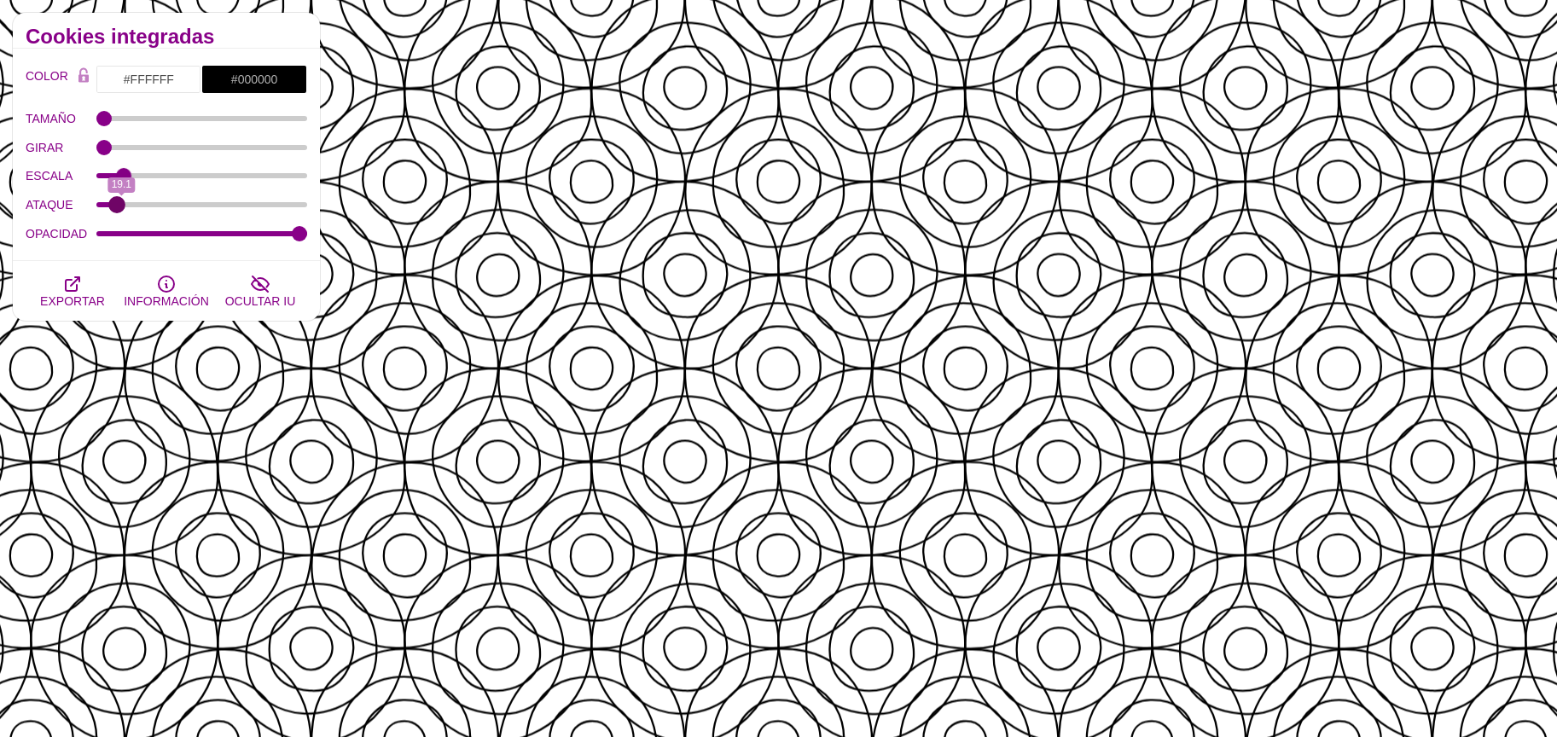
type input "1"
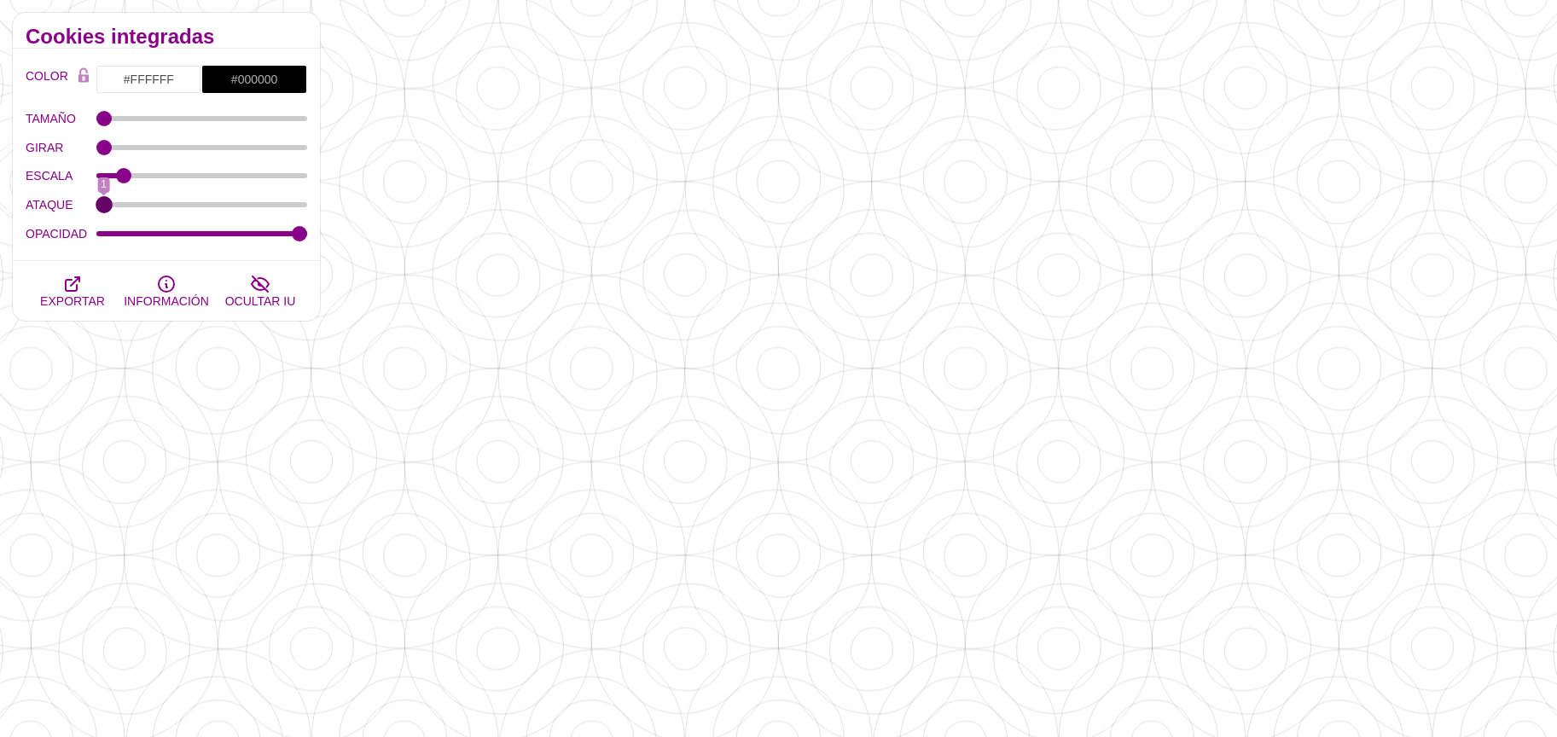
drag, startPoint x: 107, startPoint y: 204, endPoint x: 88, endPoint y: 200, distance: 19.2
click at [96, 201] on input "ATAQUE" at bounding box center [202, 204] width 212 height 7
type input "0.11"
click at [122, 179] on input "ESCALA" at bounding box center [202, 175] width 212 height 7
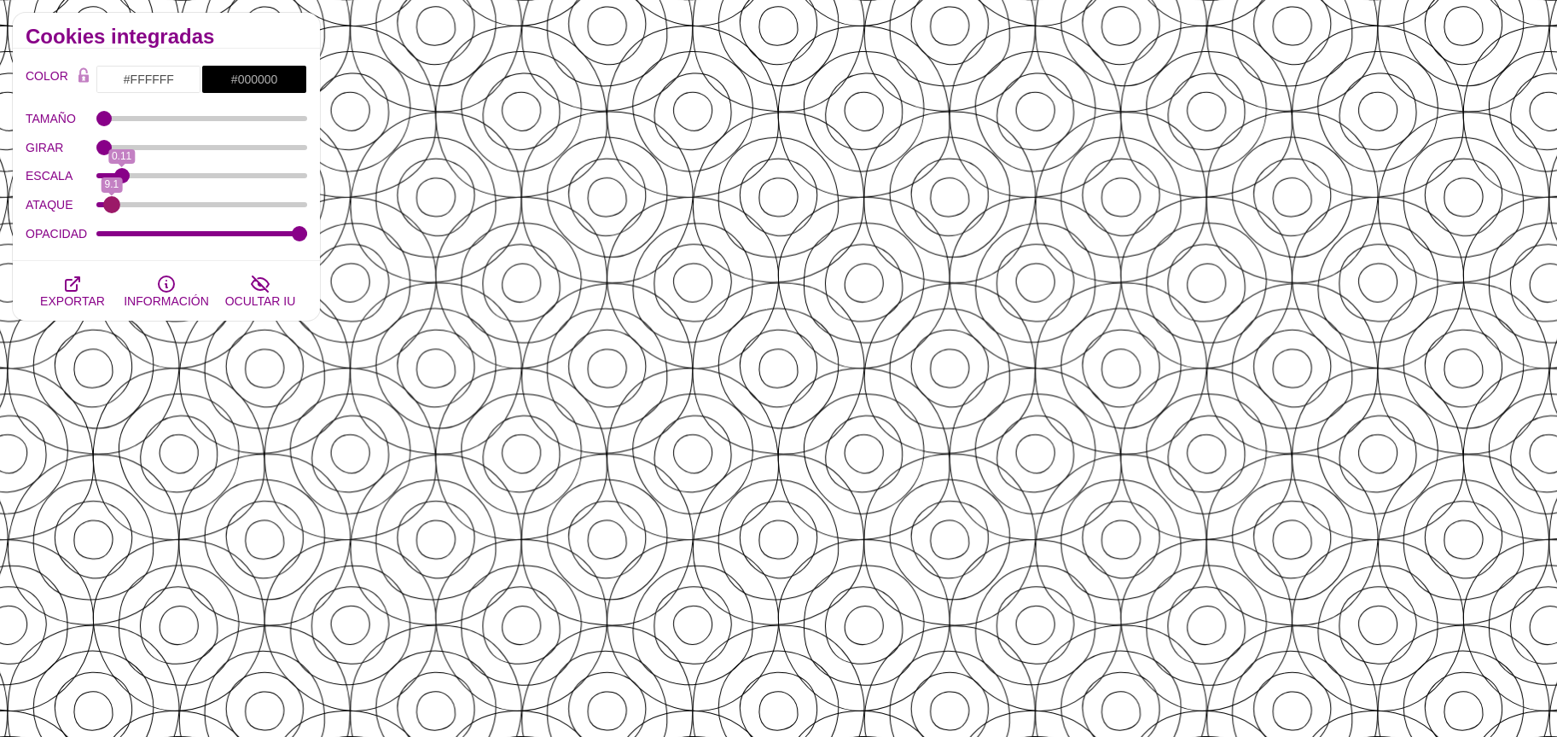
type input "1"
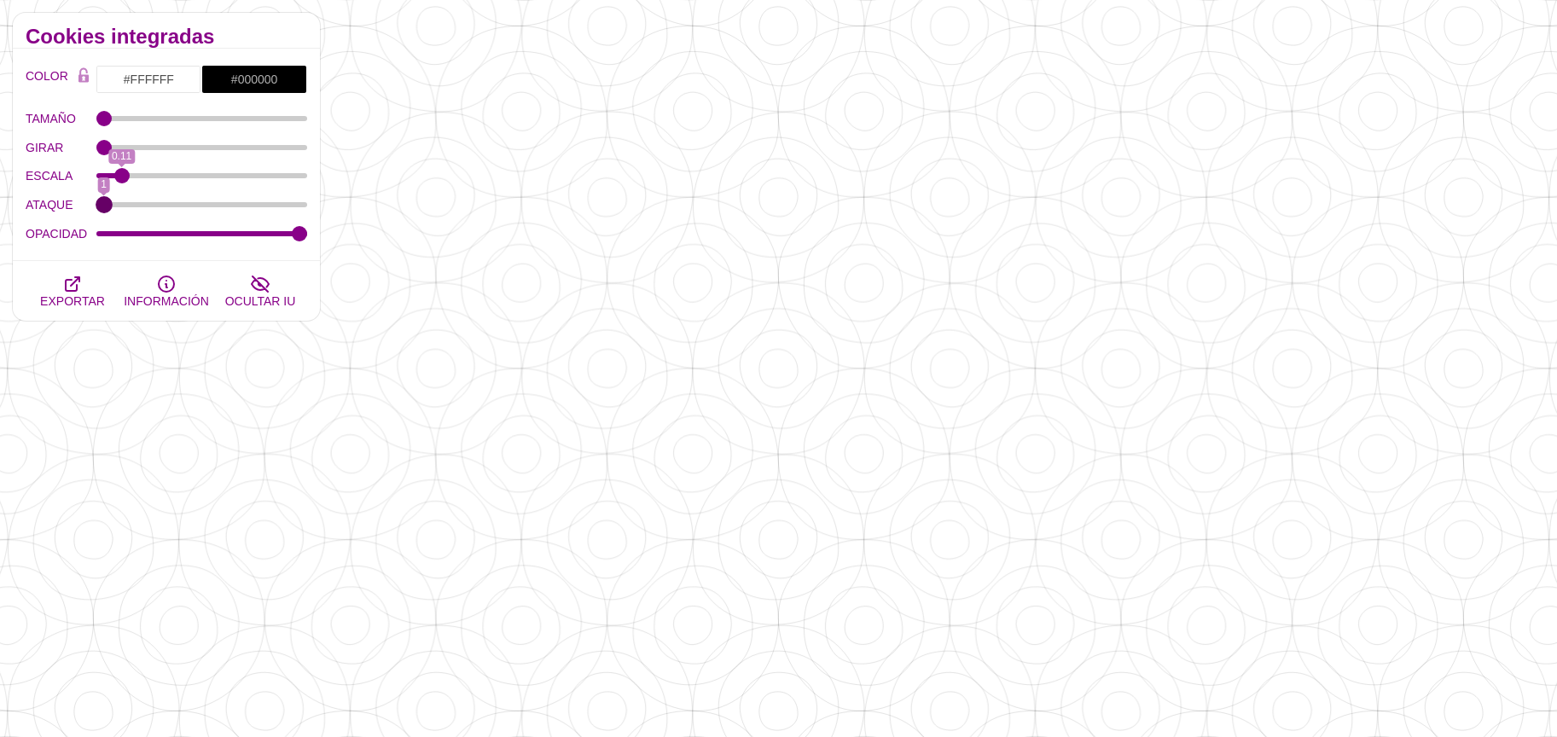
drag, startPoint x: 102, startPoint y: 206, endPoint x: 75, endPoint y: 204, distance: 26.5
click at [96, 204] on input "ATAQUE" at bounding box center [202, 204] width 212 height 7
type input "0.08"
click at [116, 176] on input "ESCALA" at bounding box center [202, 175] width 212 height 7
click at [92, 204] on label "ATAQUE" at bounding box center [61, 205] width 71 height 22
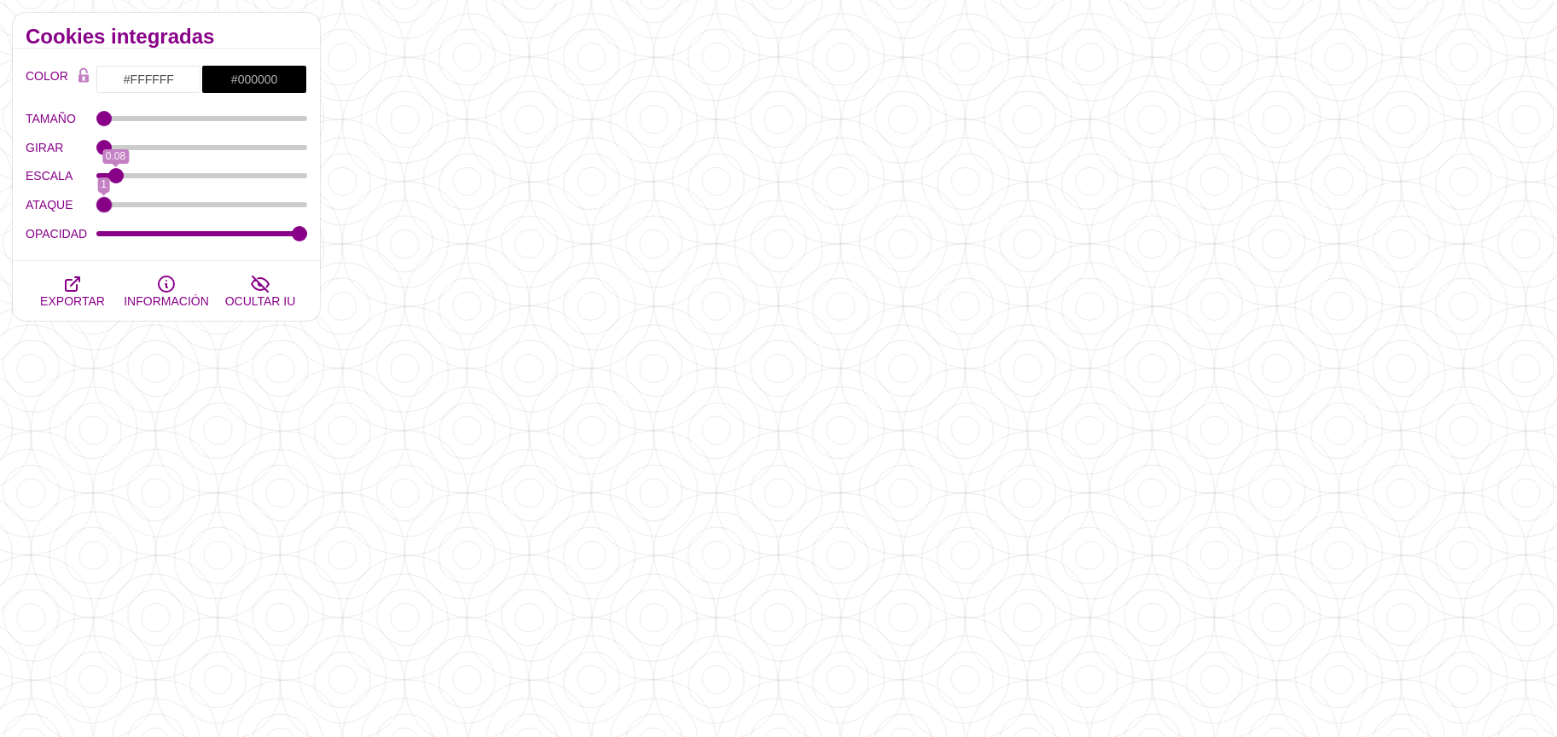
click at [96, 204] on input "ATAQUE" at bounding box center [202, 204] width 212 height 7
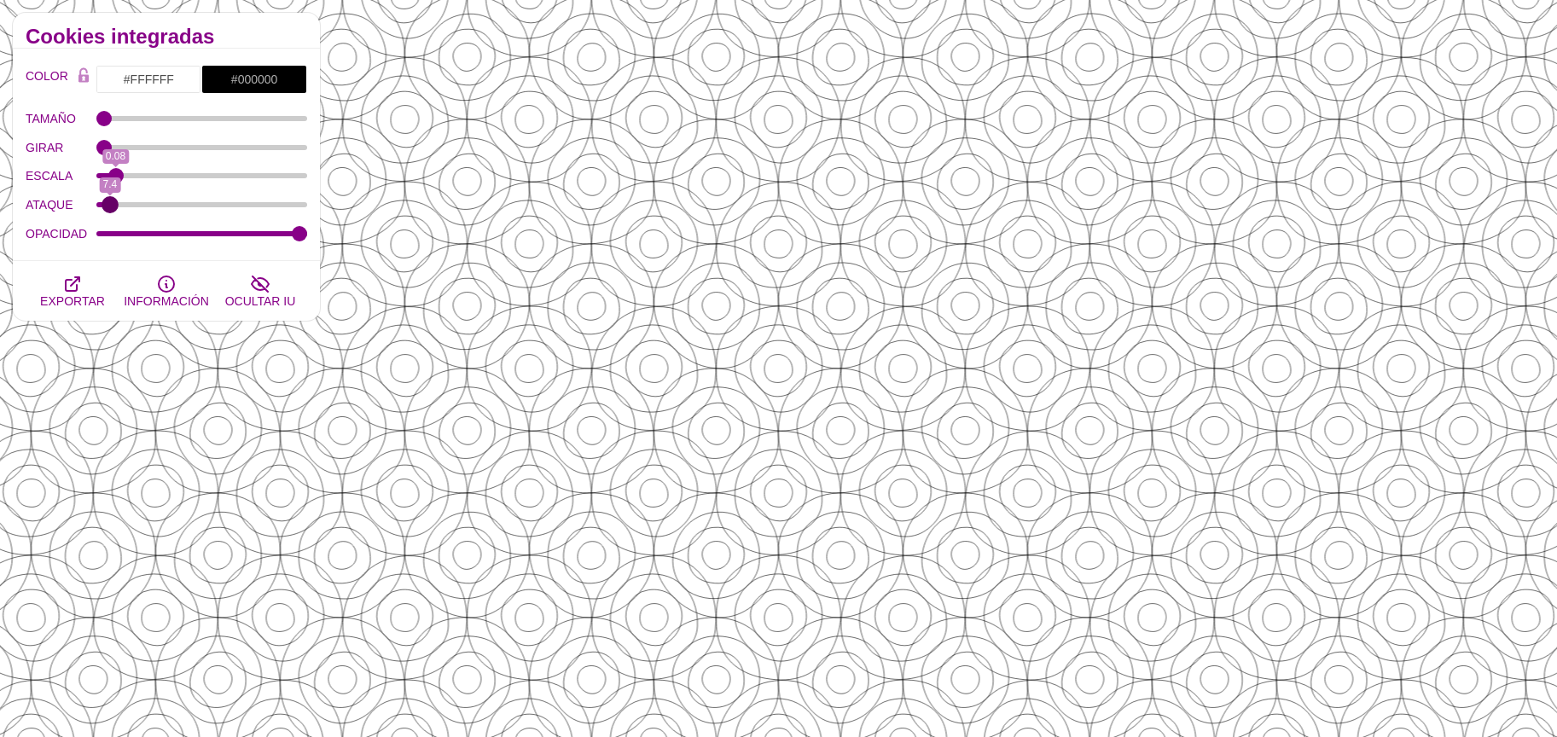
type input "7.4"
click at [109, 206] on input "ATAQUE" at bounding box center [202, 204] width 212 height 7
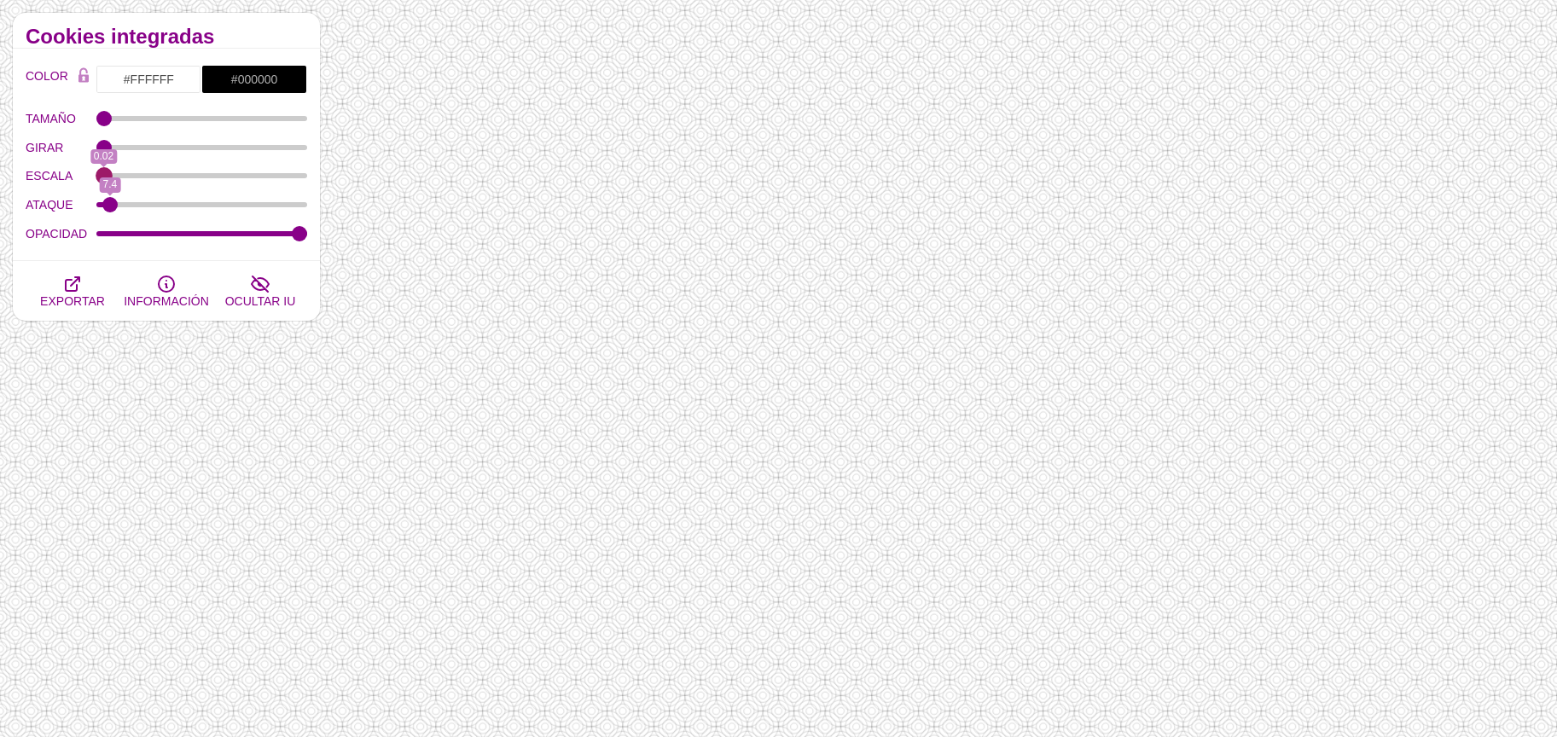
drag, startPoint x: 114, startPoint y: 176, endPoint x: 80, endPoint y: 176, distance: 34.1
type input "0.02"
click at [96, 176] on input "ESCALA" at bounding box center [202, 175] width 212 height 7
type input "8.2"
click at [110, 201] on input "ATAQUE" at bounding box center [202, 204] width 212 height 7
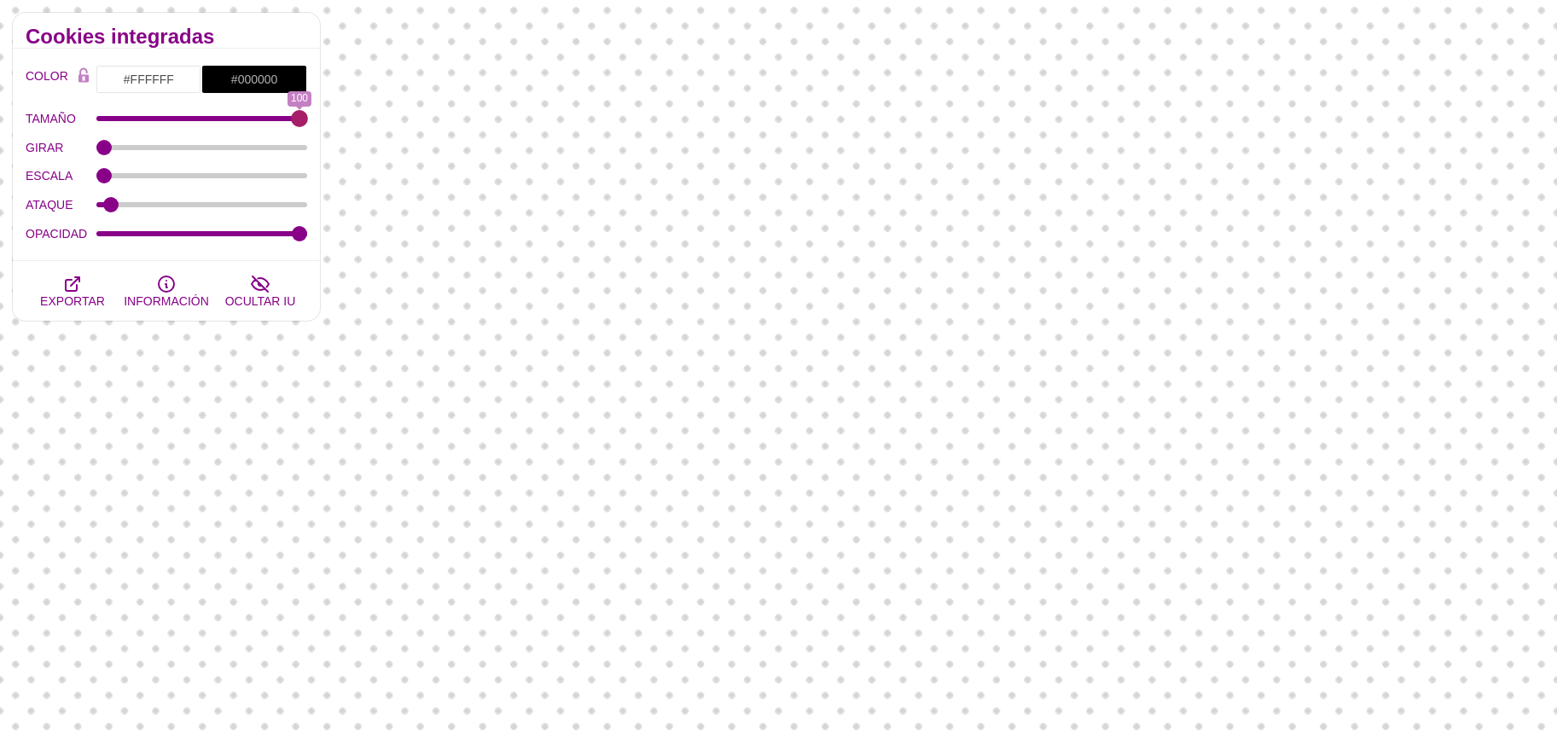
drag, startPoint x: 103, startPoint y: 124, endPoint x: 317, endPoint y: 134, distance: 214.4
type input "100"
click at [308, 122] on input "TAMAÑO" at bounding box center [202, 118] width 212 height 7
type input "8.2"
drag, startPoint x: 123, startPoint y: 200, endPoint x: 110, endPoint y: 208, distance: 15.4
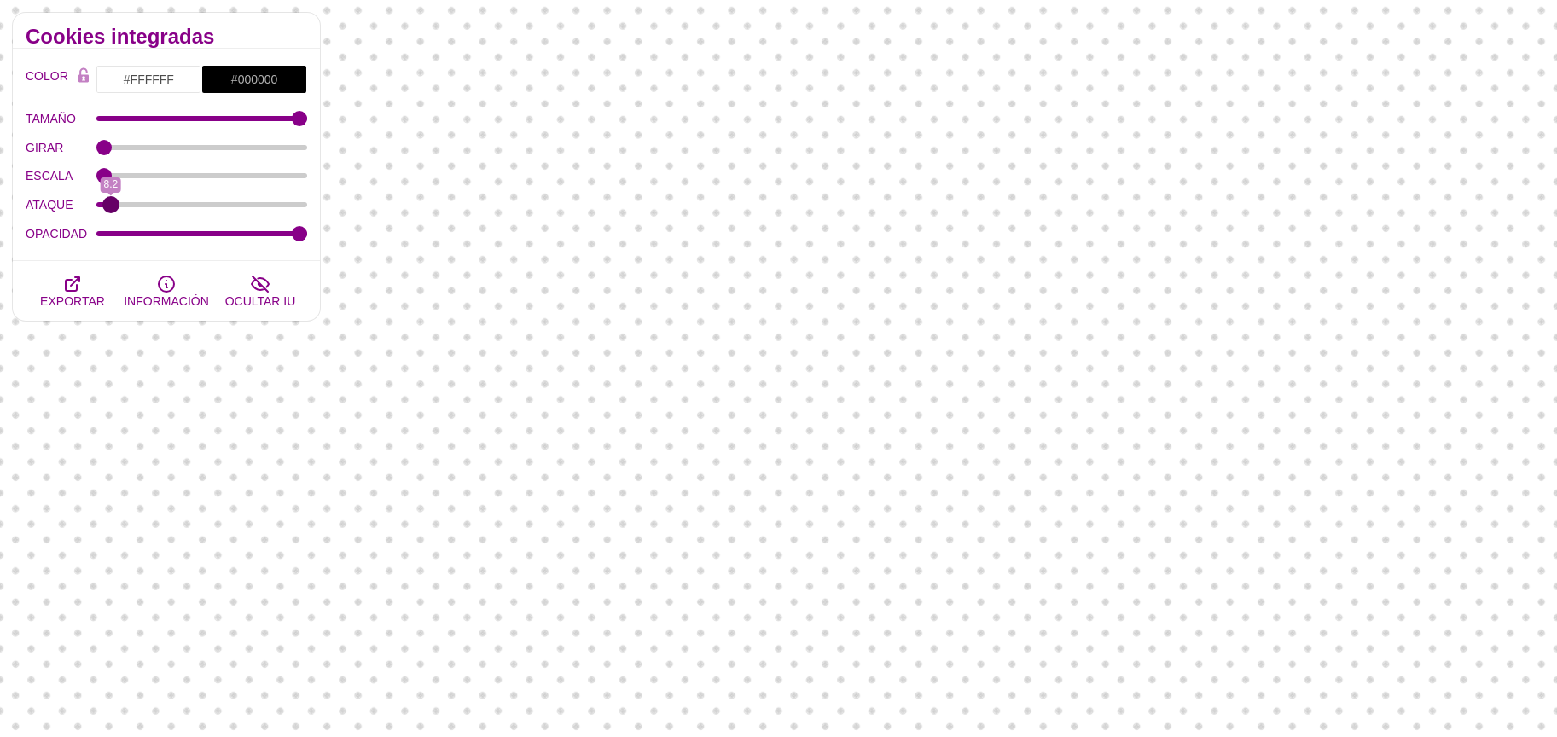
click at [110, 208] on input "ATAQUE" at bounding box center [202, 204] width 212 height 7
type input "0.02"
drag, startPoint x: 107, startPoint y: 177, endPoint x: 59, endPoint y: 187, distance: 49.7
click at [96, 179] on input "ESCALA" at bounding box center [202, 175] width 212 height 7
drag, startPoint x: 160, startPoint y: 78, endPoint x: 166, endPoint y: 91, distance: 14.9
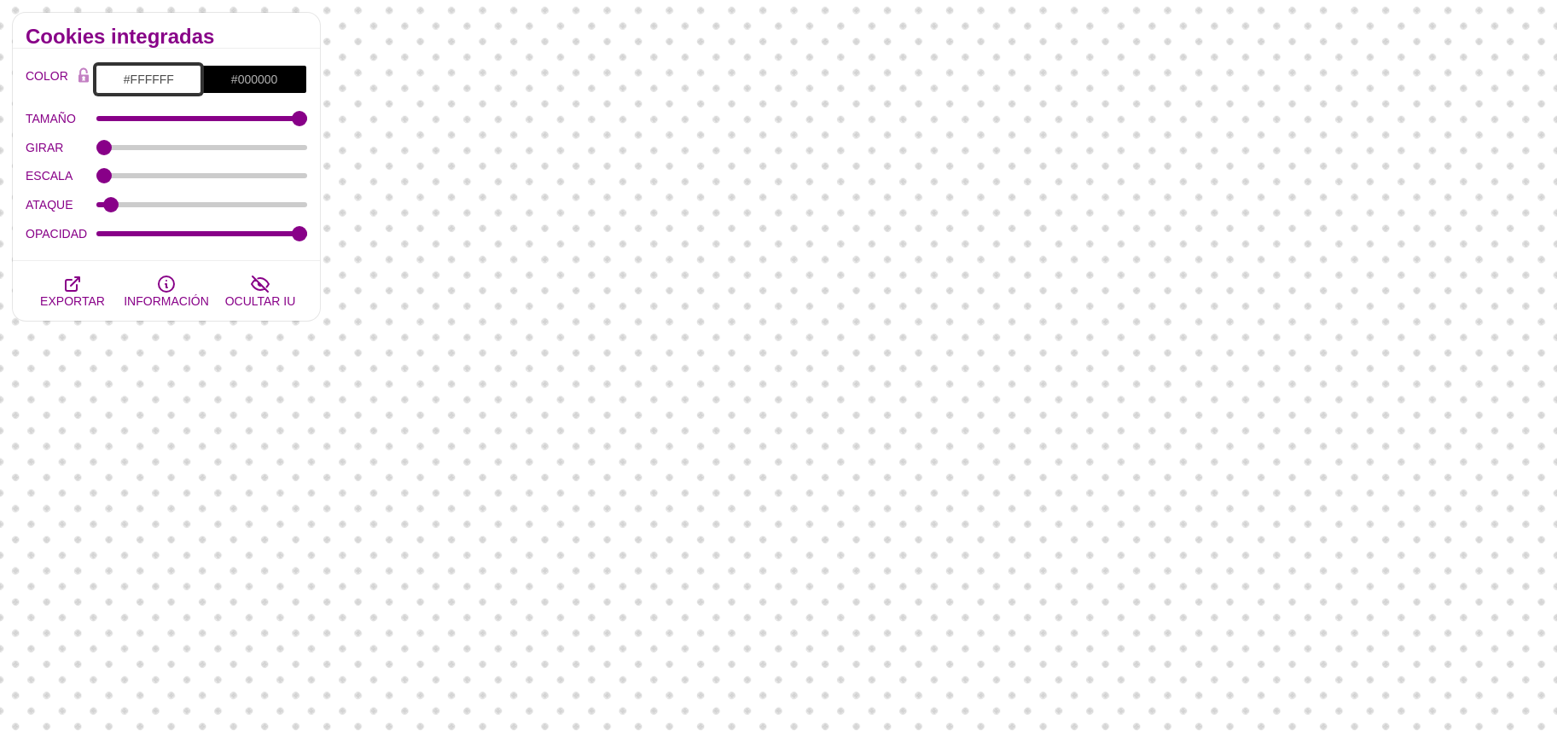
click at [160, 77] on input "#FFFFFF" at bounding box center [149, 79] width 106 height 29
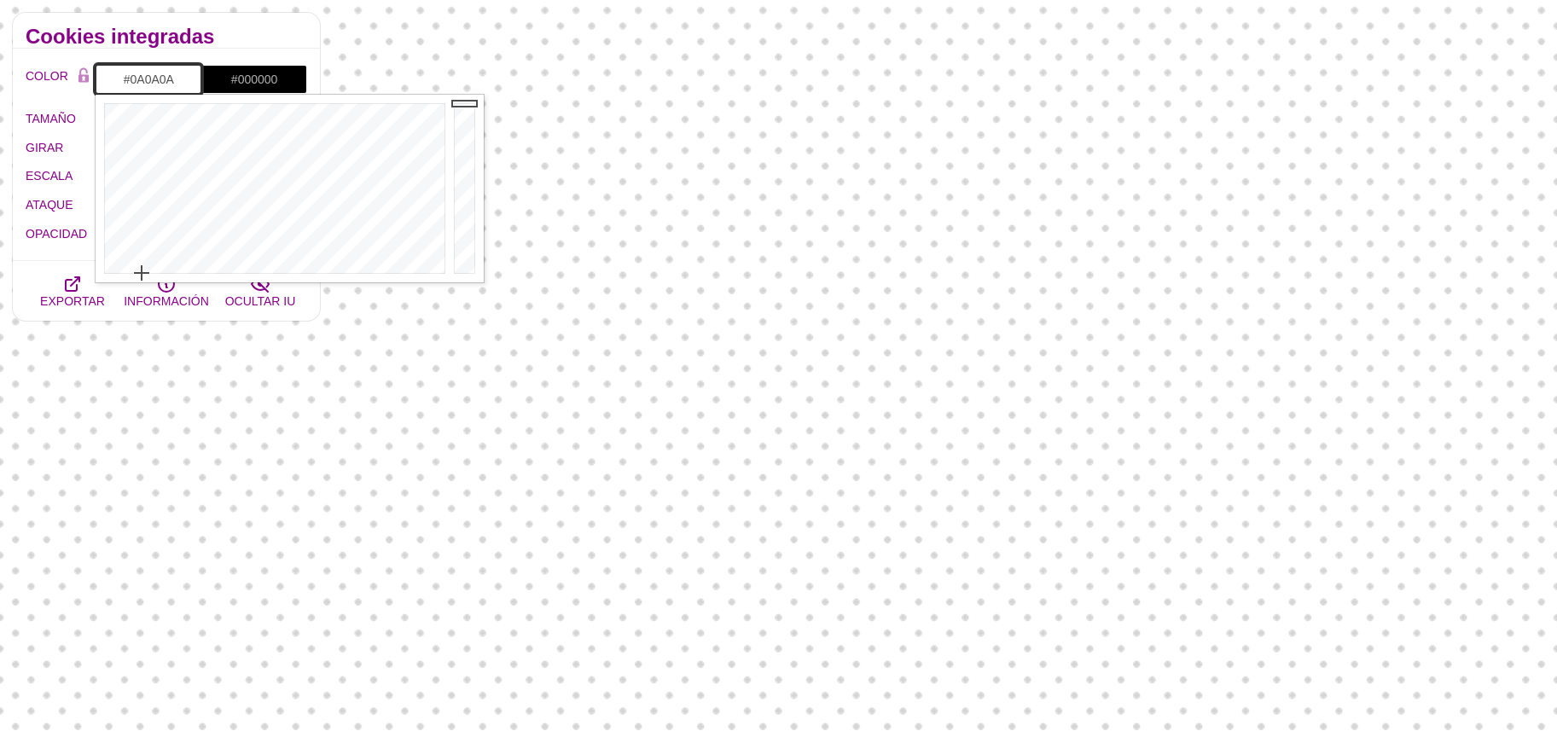
drag, startPoint x: 471, startPoint y: 265, endPoint x: 462, endPoint y: 266, distance: 9.4
click at [465, 266] on div at bounding box center [467, 189] width 34 height 188
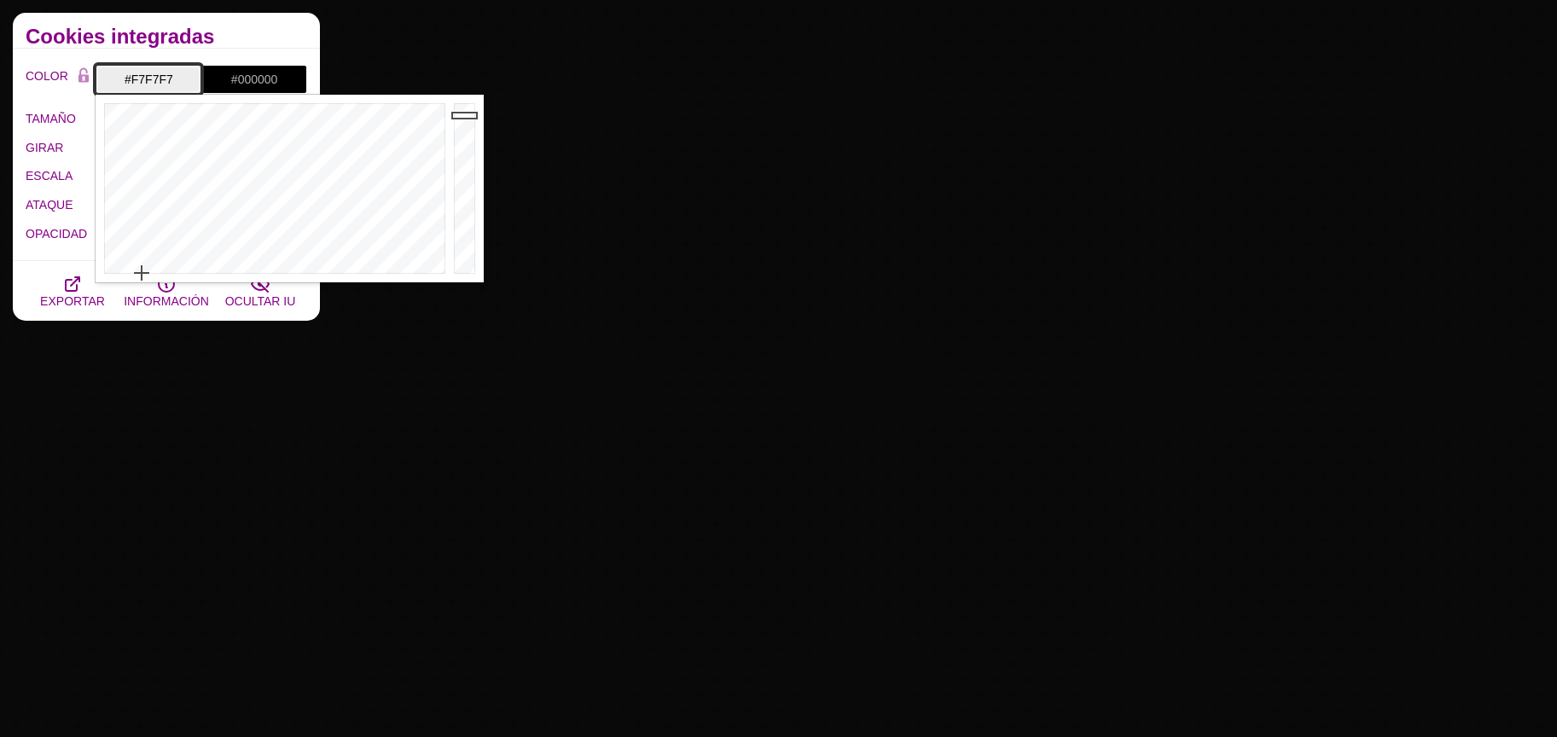
type input "#FAFAFA"
drag, startPoint x: 460, startPoint y: 114, endPoint x: 446, endPoint y: 105, distance: 16.6
click at [454, 106] on div at bounding box center [467, 189] width 34 height 188
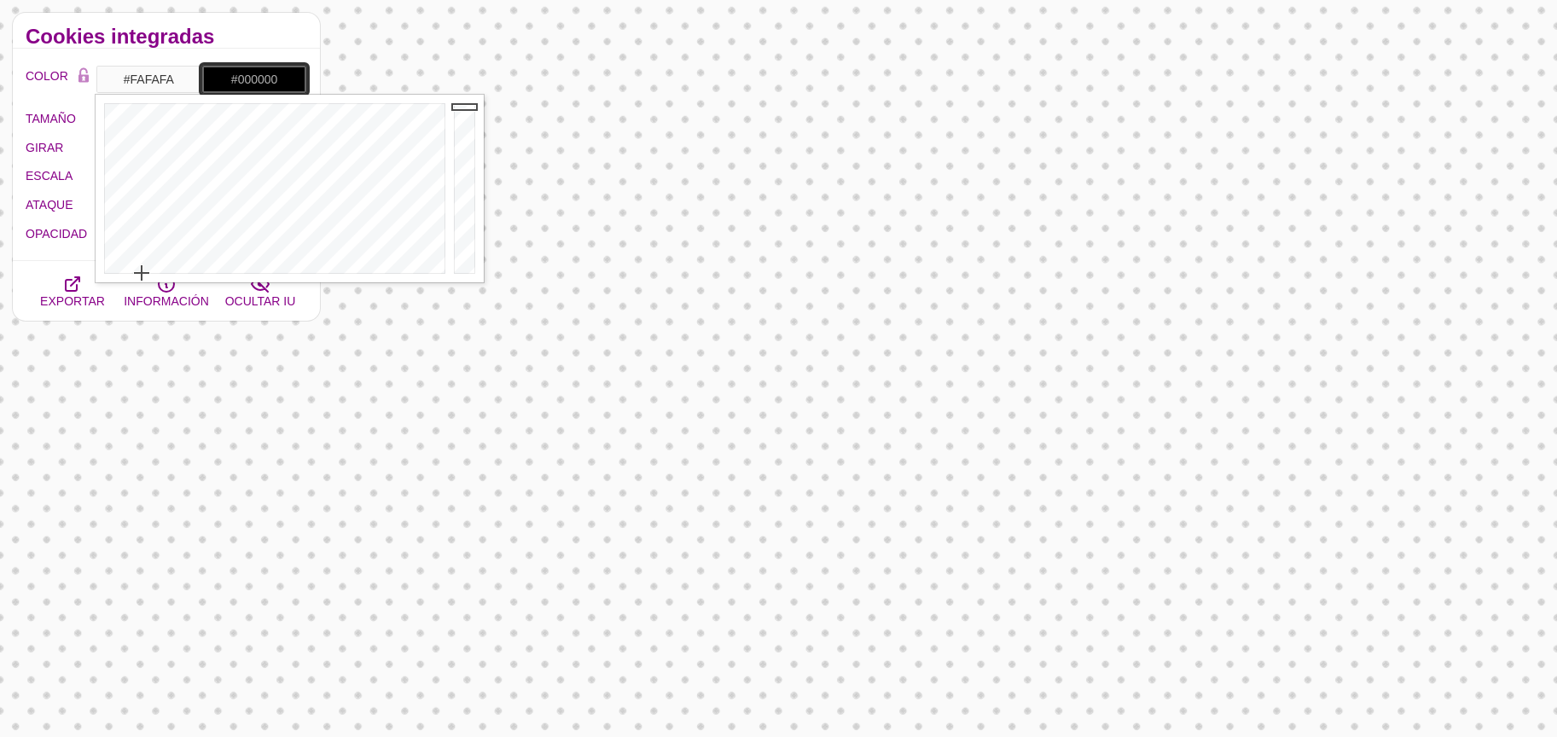
click at [264, 80] on input "#000000" at bounding box center [254, 79] width 106 height 29
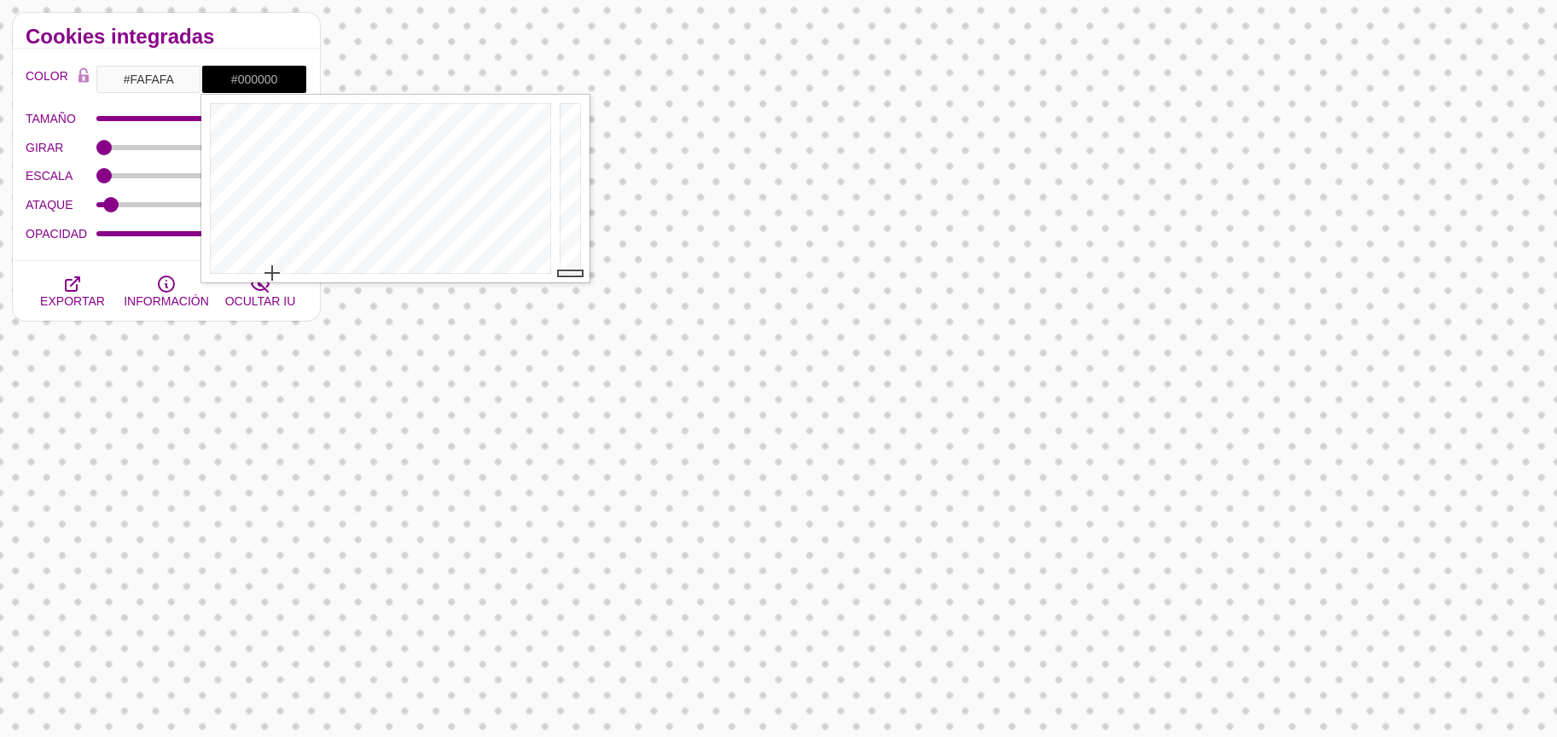
click at [102, 256] on div "COLOR #FAFAFA #000000 #FF4444 #88CCCC #BB7788 #666666 #777777 #888888 #999999 M…" at bounding box center [166, 155] width 307 height 212
type input "1"
drag, startPoint x: 189, startPoint y: 232, endPoint x: 332, endPoint y: 235, distance: 142.5
click at [308, 235] on input "OPACIDAD" at bounding box center [202, 233] width 212 height 7
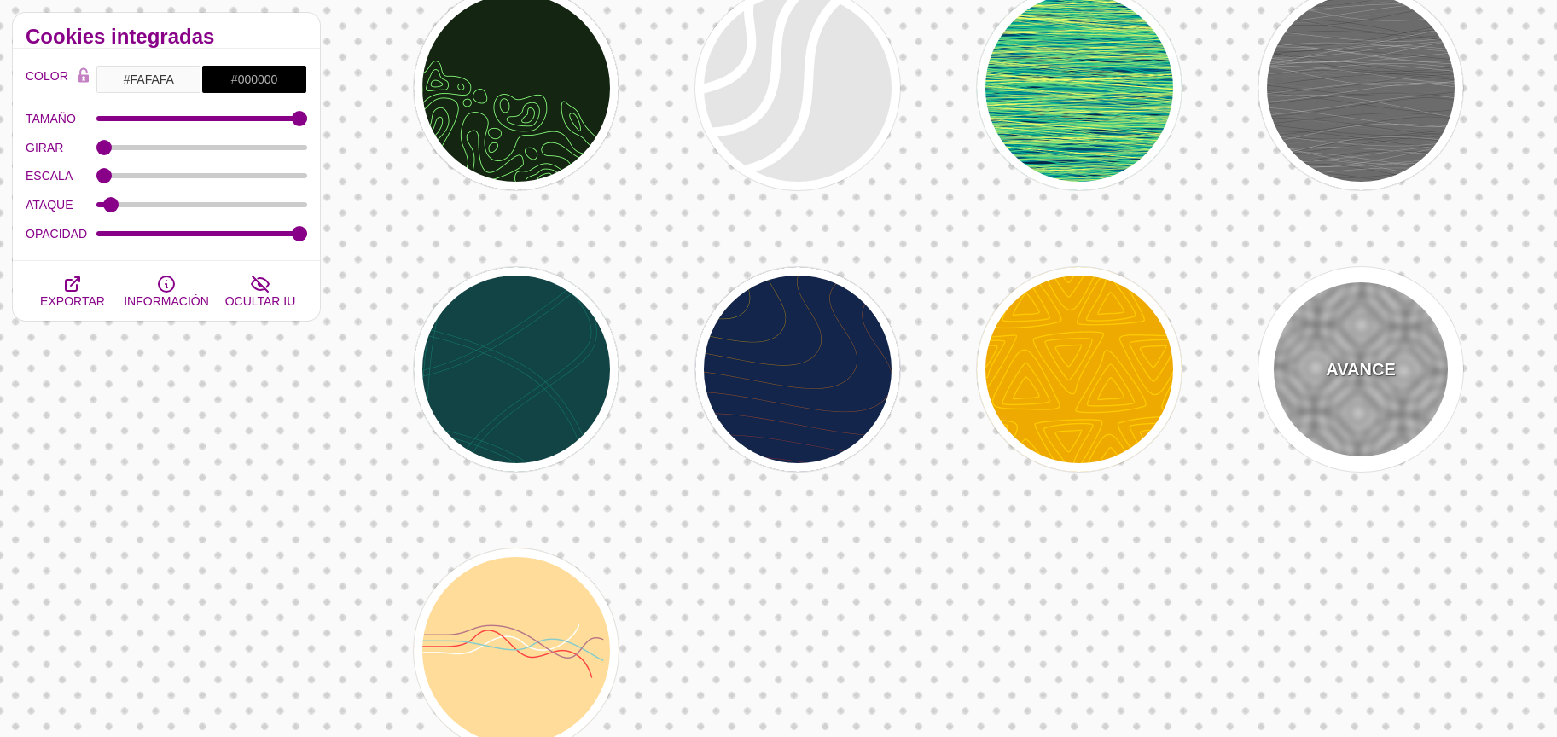
drag, startPoint x: 1338, startPoint y: 362, endPoint x: 1325, endPoint y: 359, distance: 13.1
click at [1338, 361] on font "AVANCE" at bounding box center [1360, 369] width 69 height 19
type input "#FFFFFF"
type input "0"
type input "0.25"
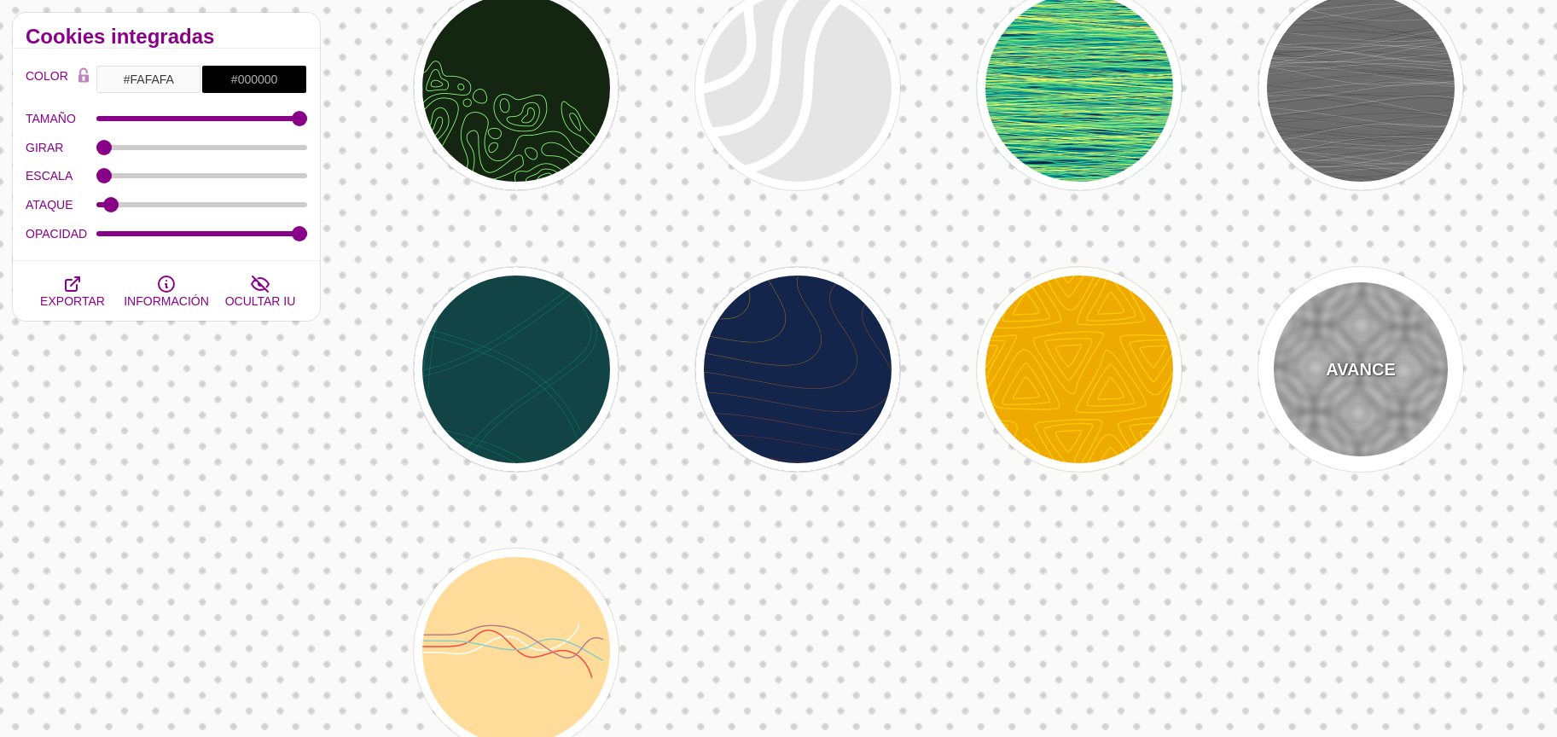
type input "5"
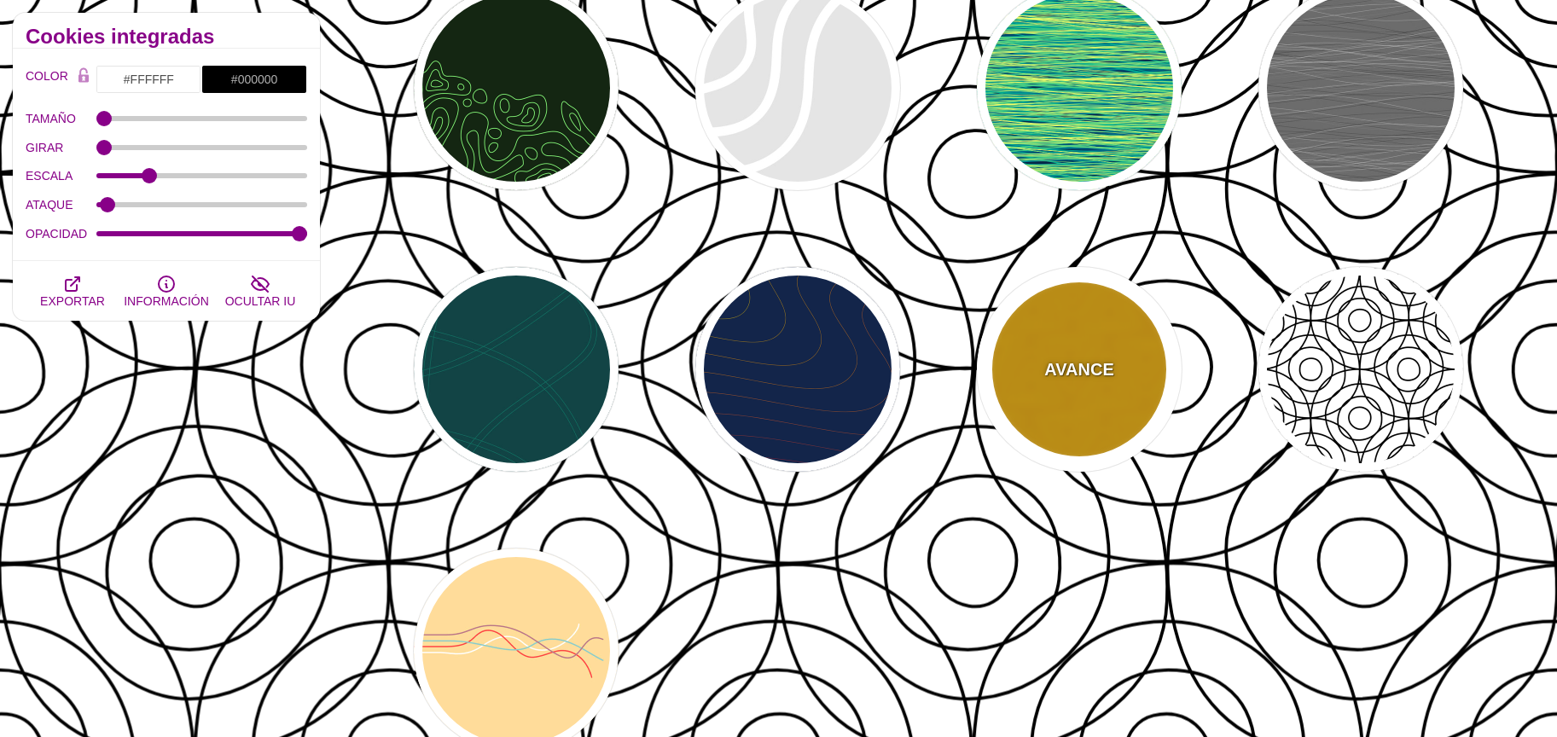
click at [1047, 371] on font "AVANCE" at bounding box center [1078, 369] width 69 height 19
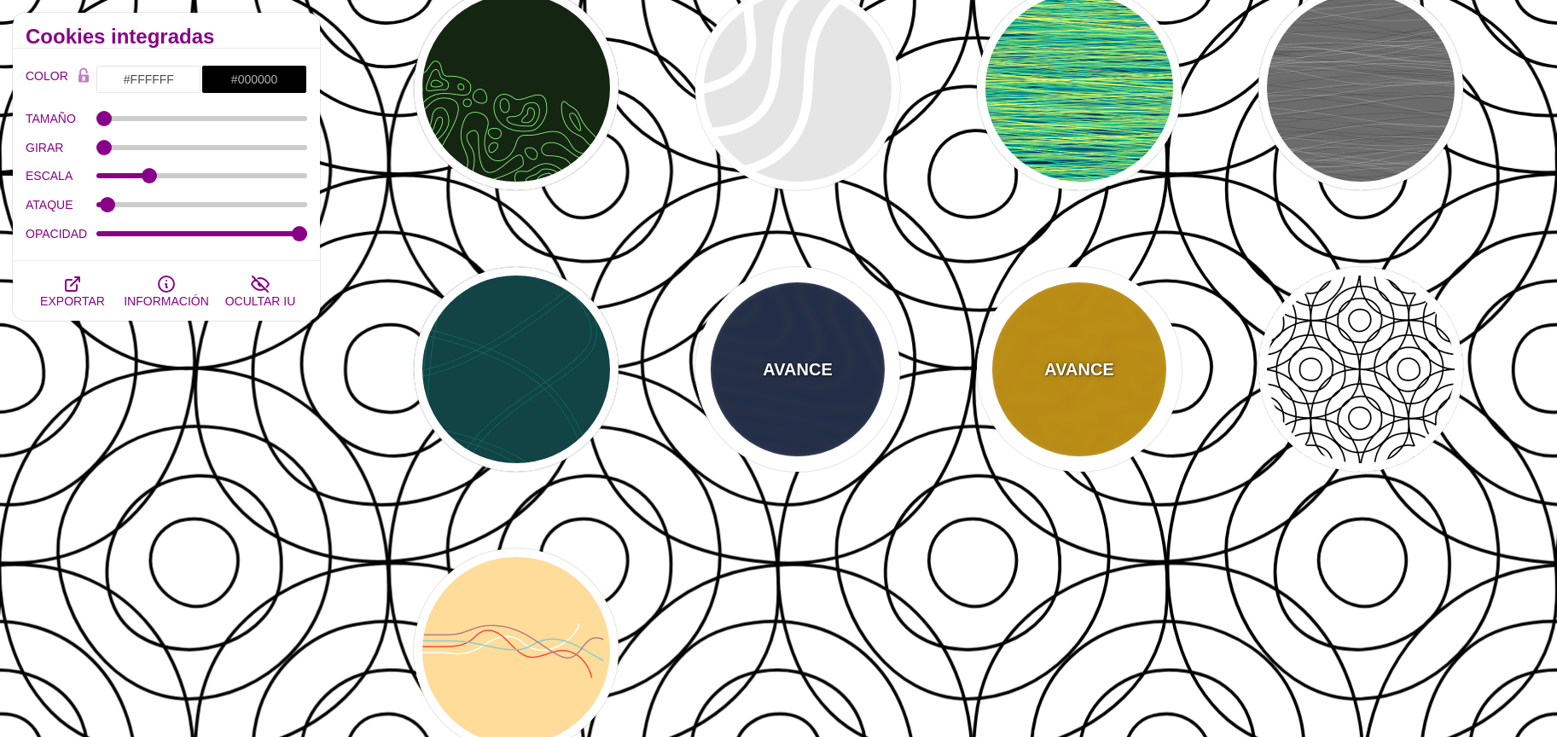
type input "#EEAA00"
type input "#FFCC00"
type input "1"
type input "5"
type input "1"
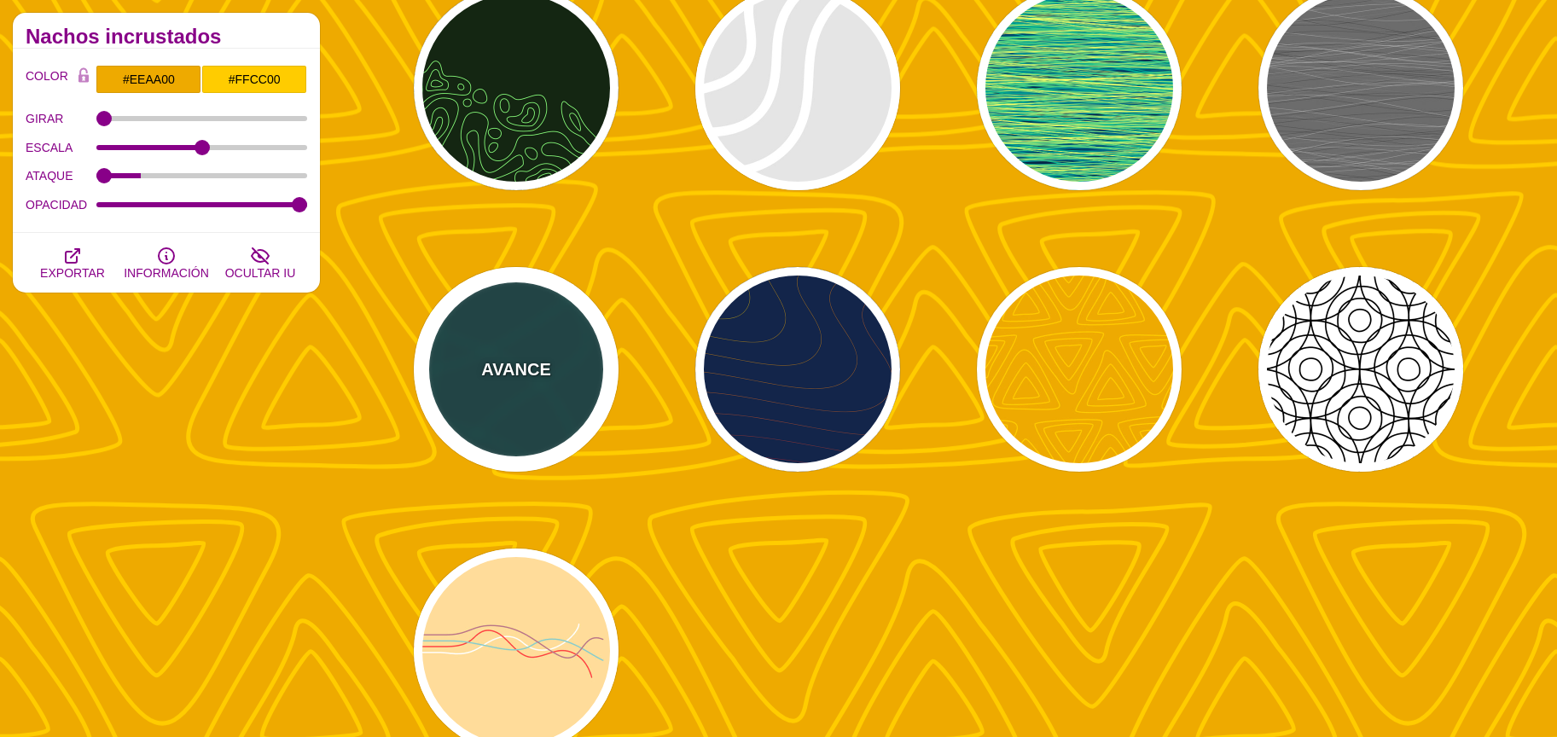
click at [527, 376] on font "AVANCE" at bounding box center [515, 369] width 69 height 19
type input "#114444"
type input "#117766"
type input "2"
type input "0.5"
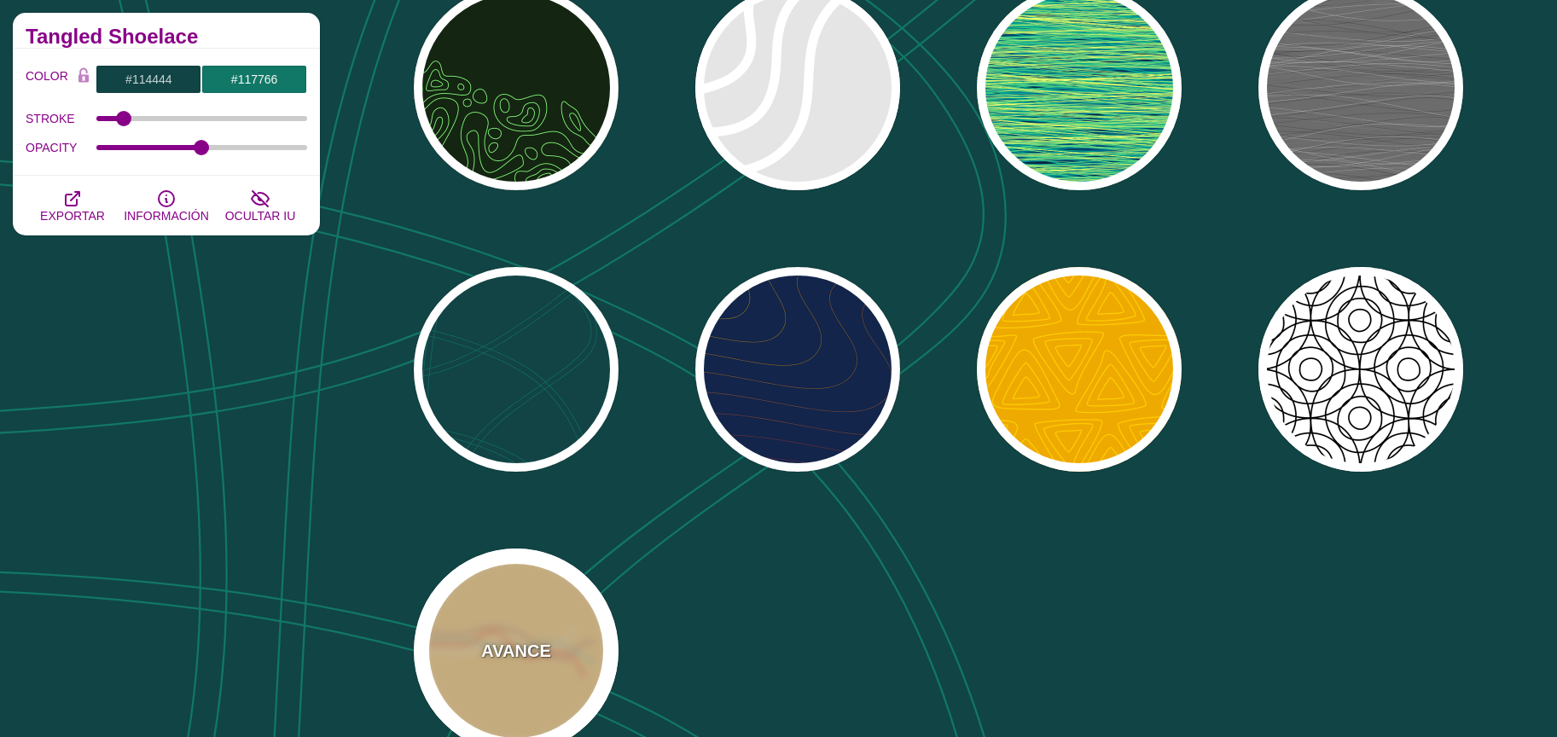
click at [491, 645] on font "AVANCE" at bounding box center [515, 651] width 69 height 19
type input "#FFDD99"
type input "#FFFFFF"
type input "5"
type input "0"
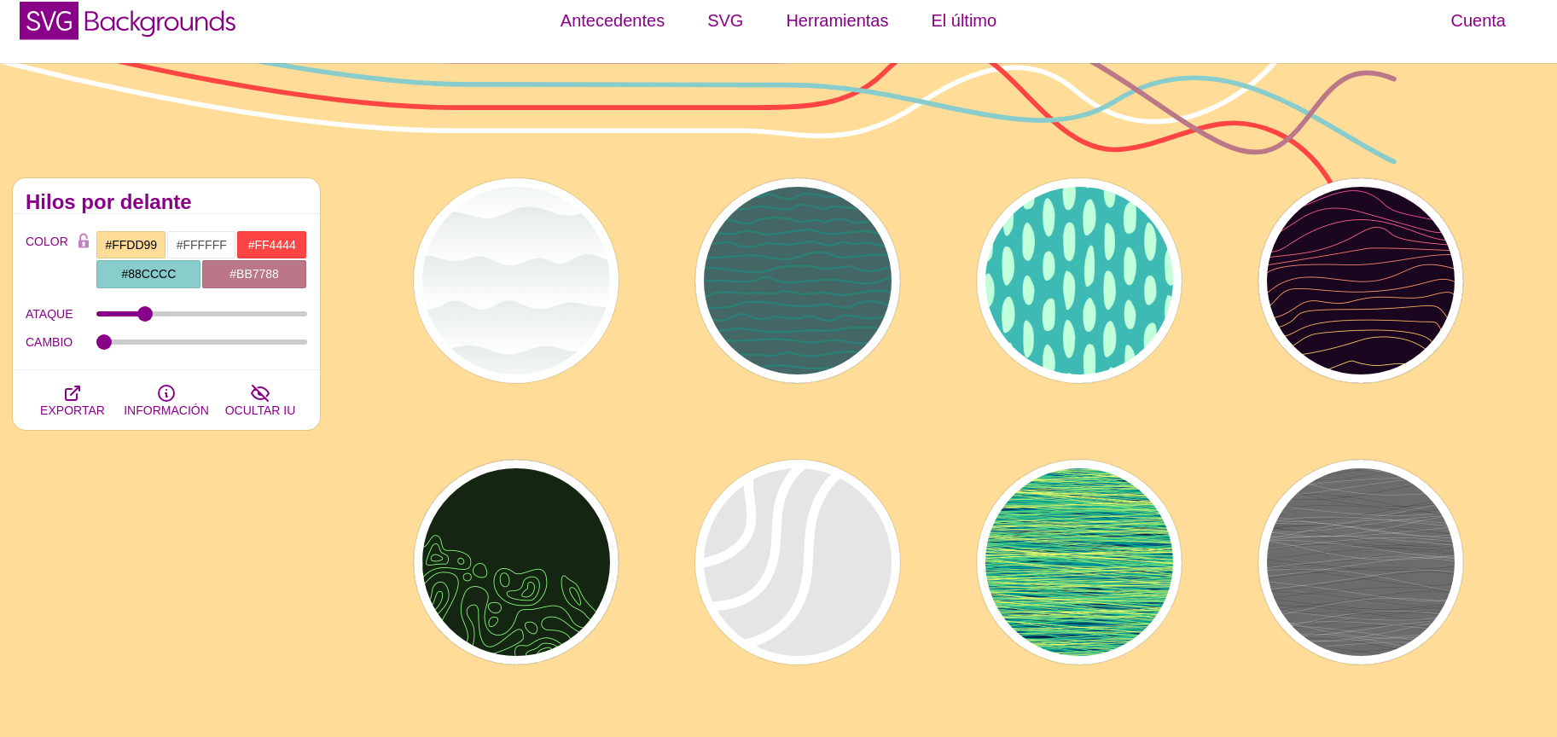
scroll to position [0, 0]
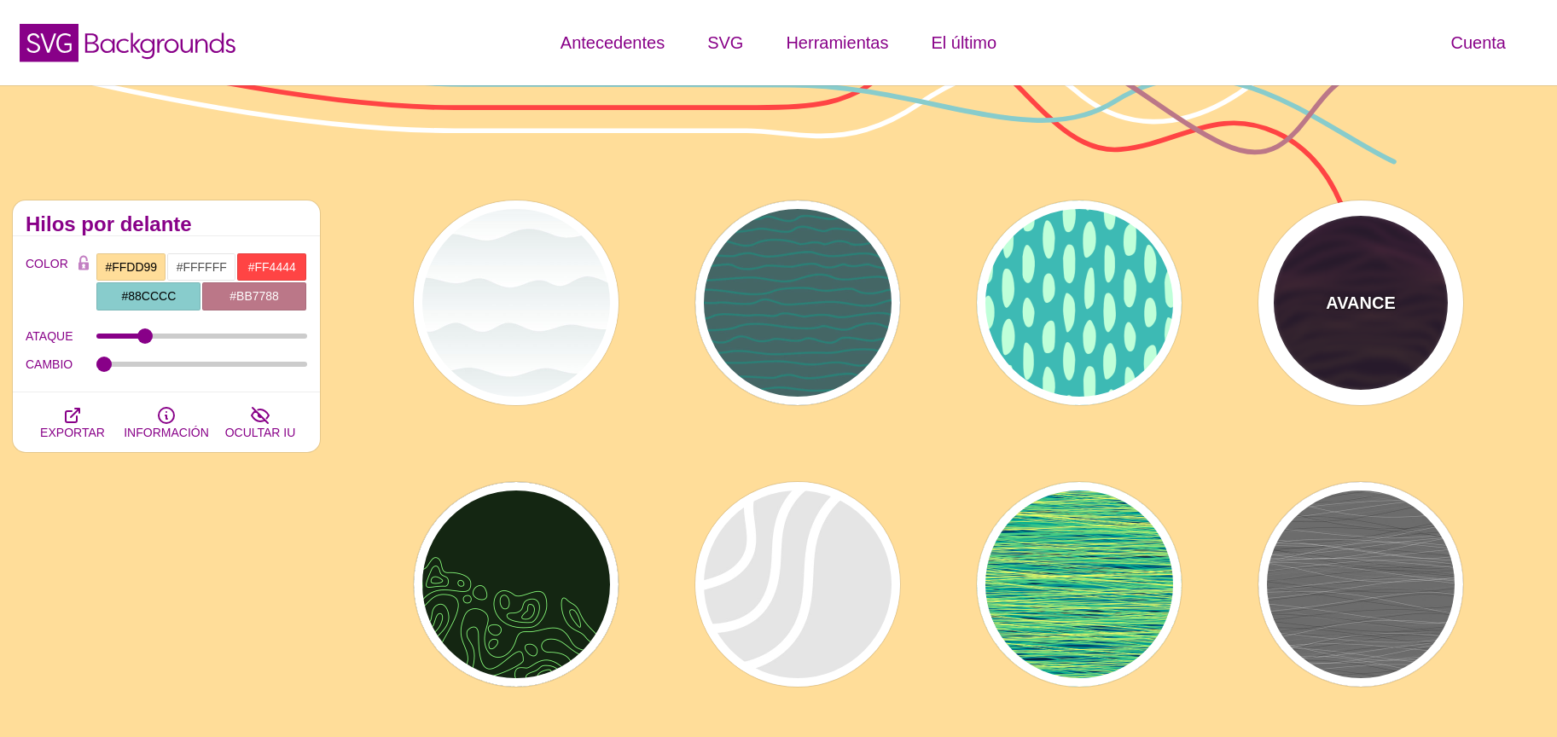
click at [1358, 312] on font "AVANCE" at bounding box center [1360, 302] width 69 height 19
type input "#1A071F"
type input "#F5FF9C"
type input "#CA42FF"
type input "0"
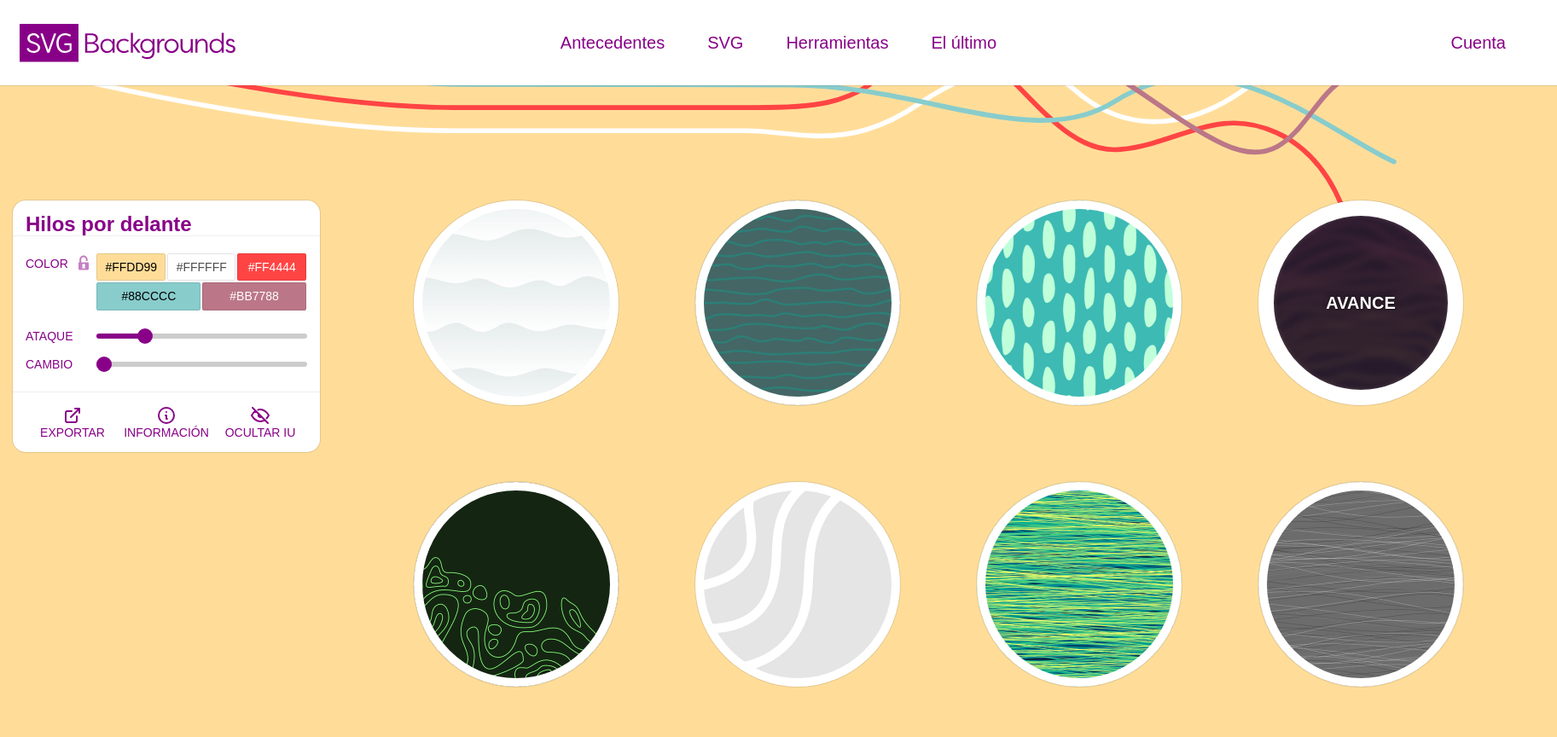
type input "4"
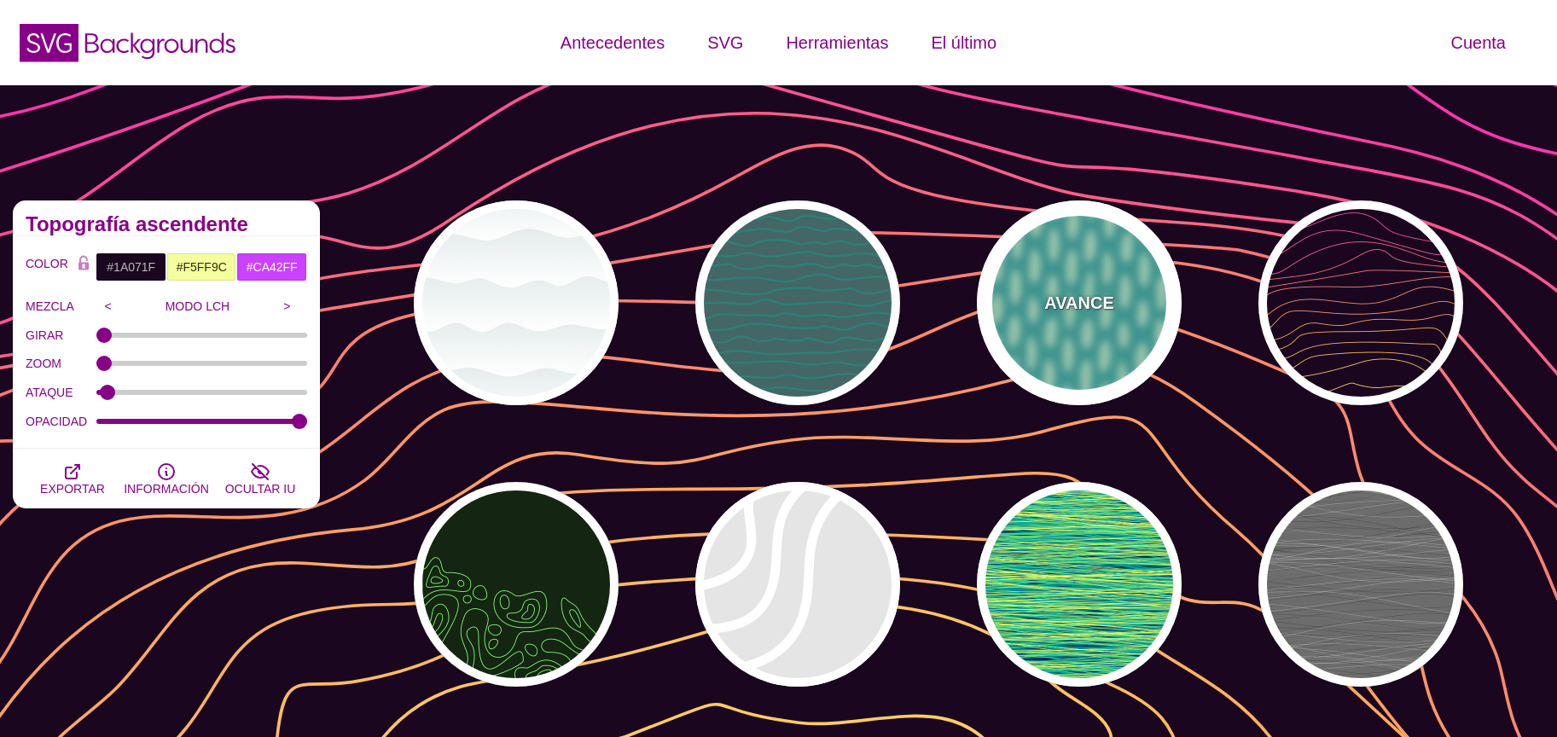
click at [1054, 326] on div "AVANCE" at bounding box center [1079, 302] width 205 height 205
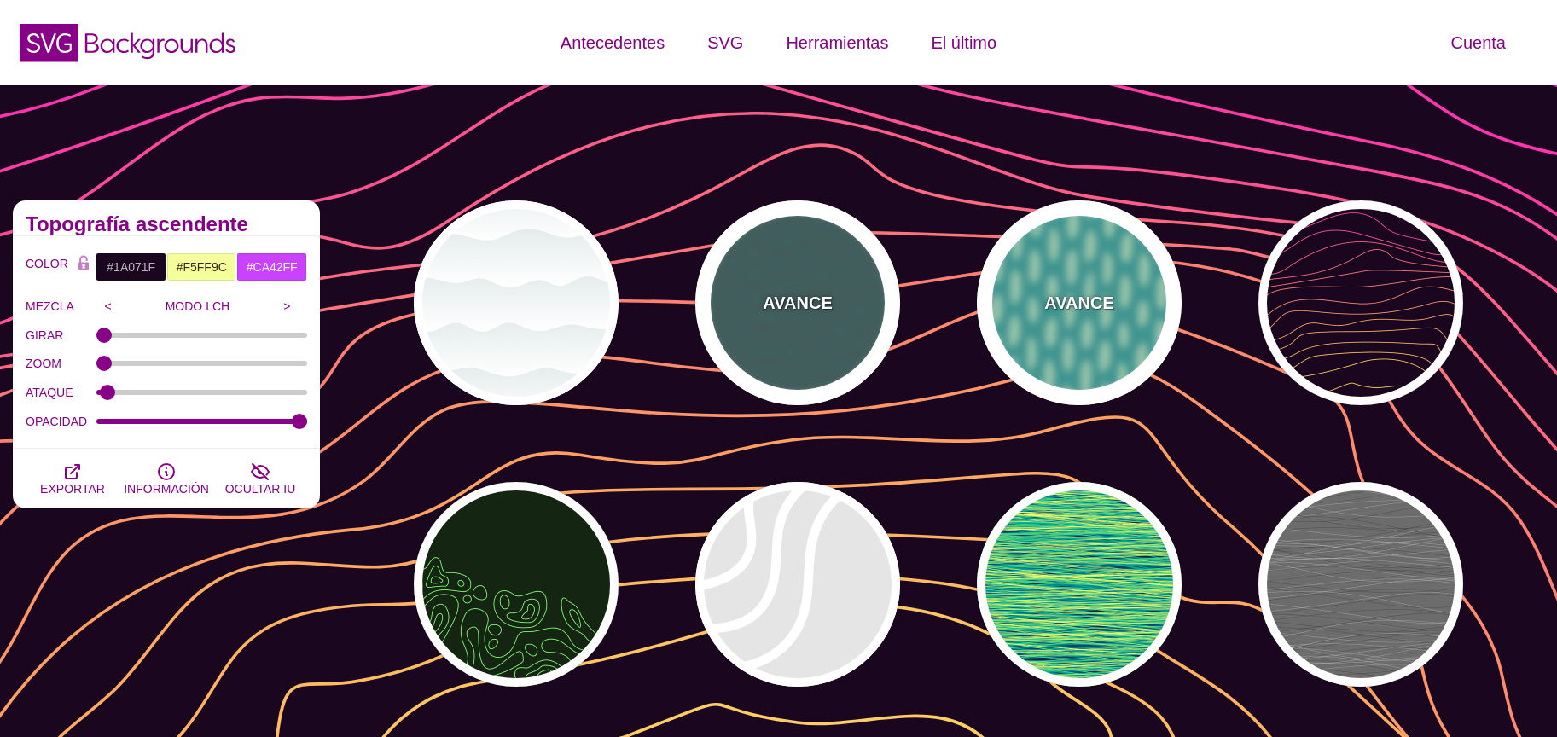
type input "#3DBAB4"
type input "#BFFFD9"
type input "#FFFFFF"
type input "1"
type input "0"
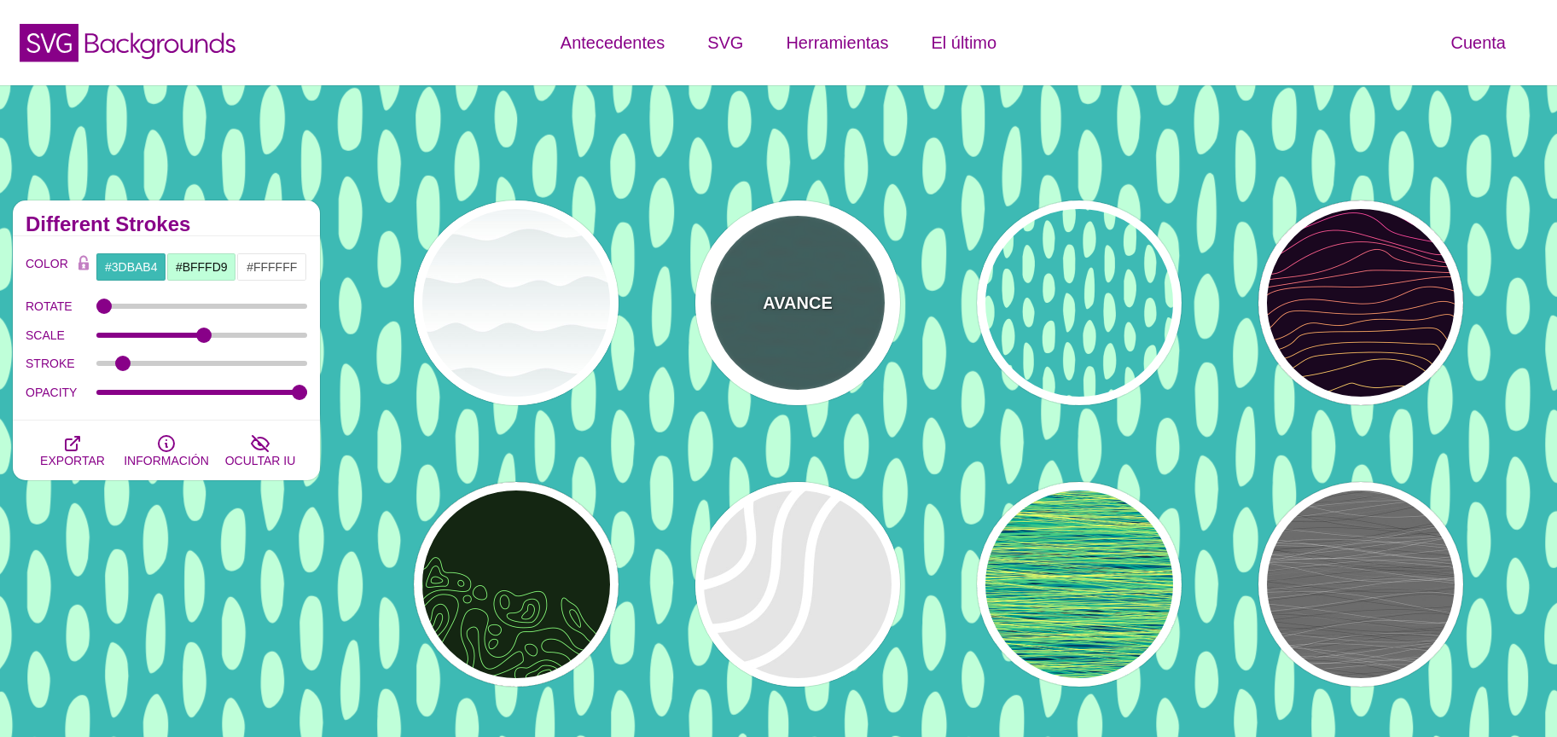
click at [774, 321] on div "AVANCE" at bounding box center [797, 302] width 205 height 205
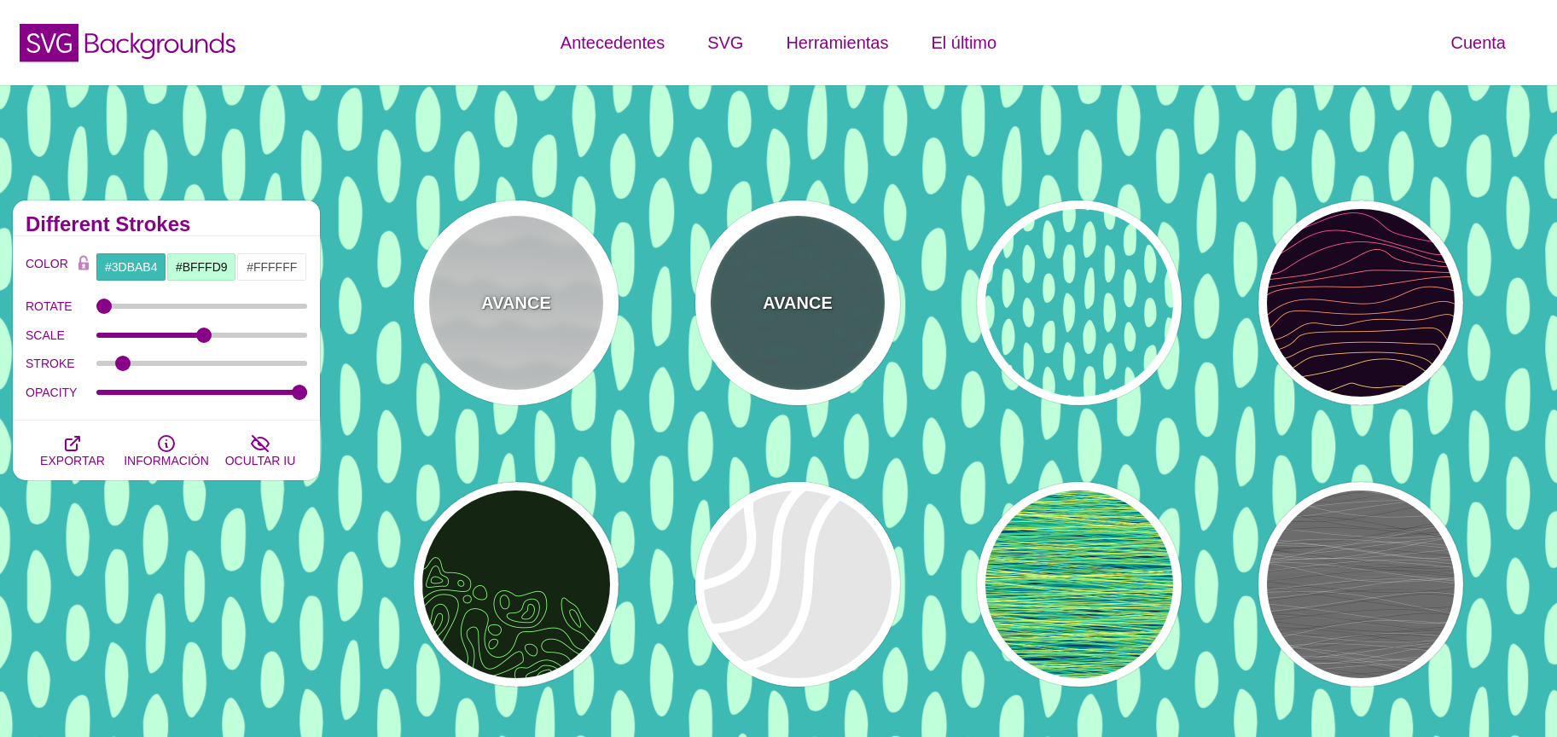
type input "#446666"
type input "#119988"
type input "5"
type input "0.1"
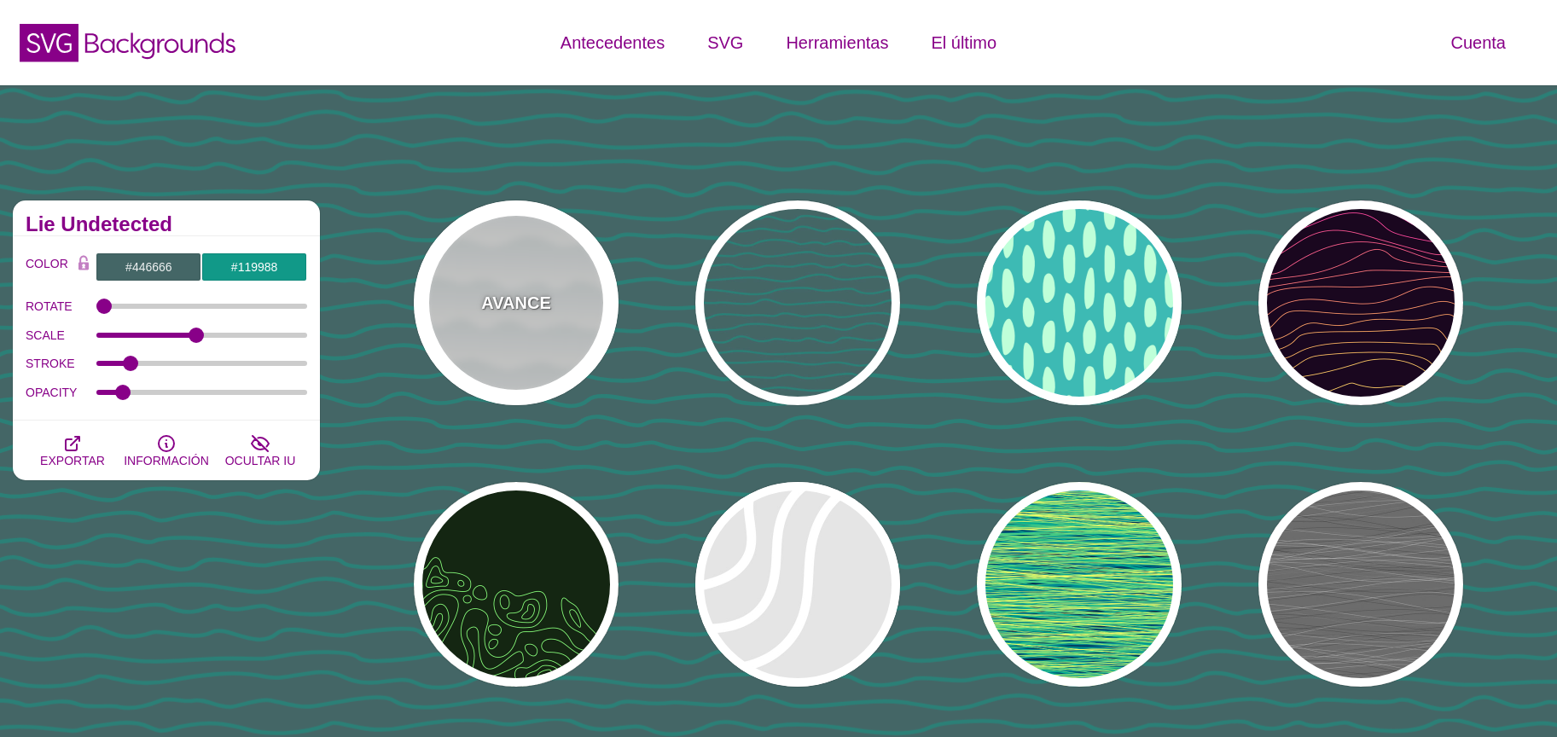
click at [497, 325] on div "AVANCE" at bounding box center [516, 302] width 205 height 205
type input "#FFFFFF"
type input "#779999"
type input "#99BBBB"
type input "1"
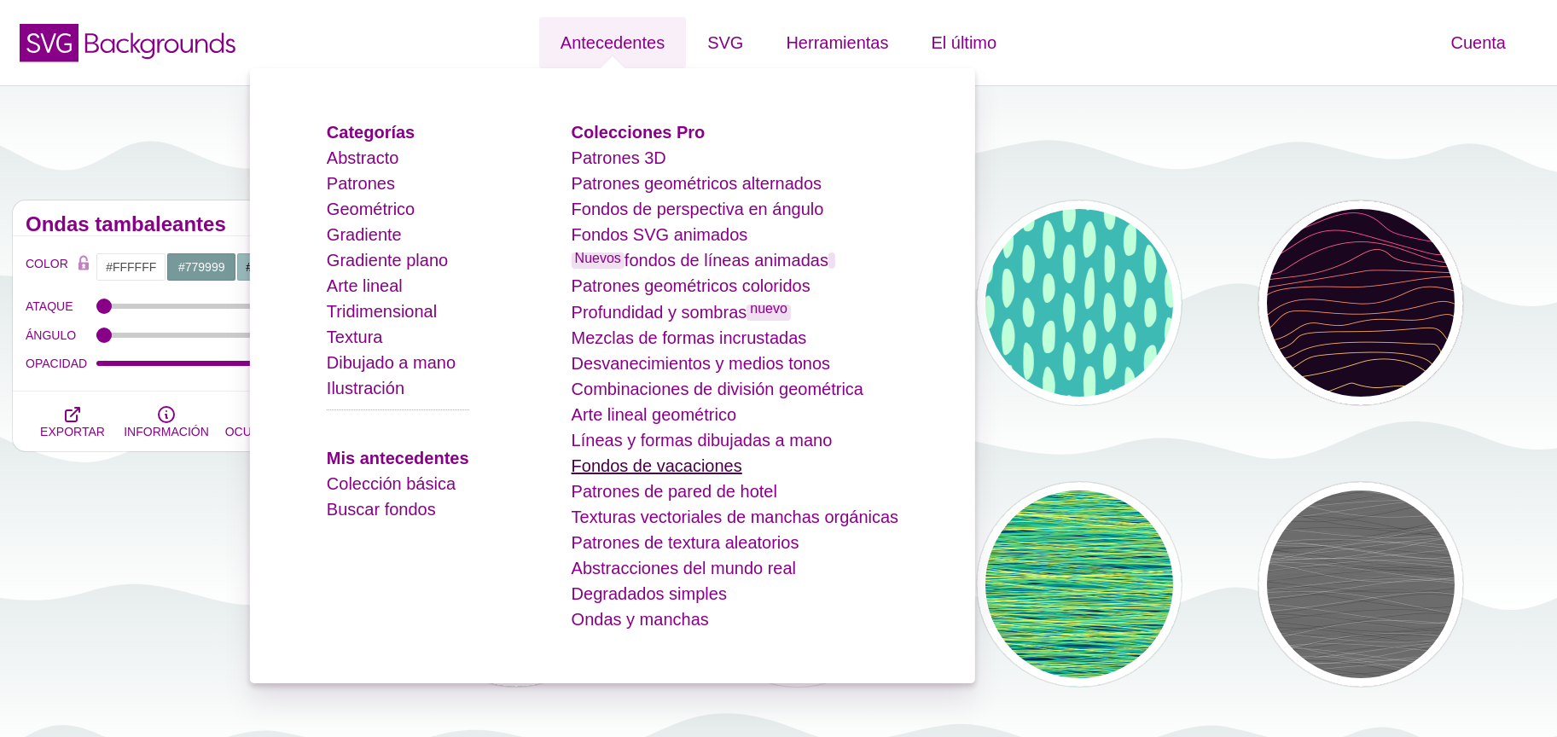
click at [683, 459] on font "Fondos de vacaciones" at bounding box center [657, 465] width 171 height 19
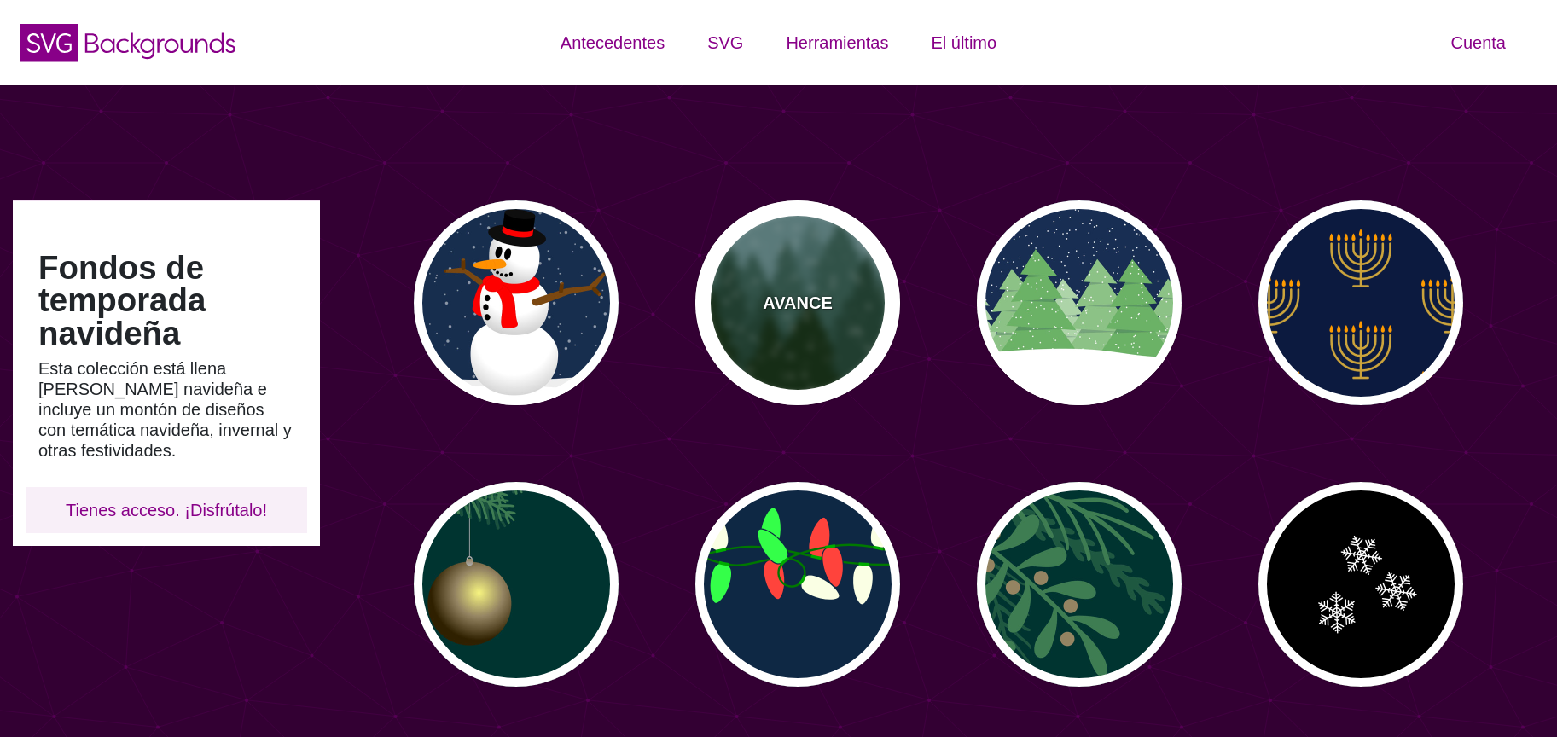
click at [795, 274] on div "AVANCE" at bounding box center [797, 302] width 205 height 205
type input "#659393"
type input "#002200"
type input "0"
type input "20"
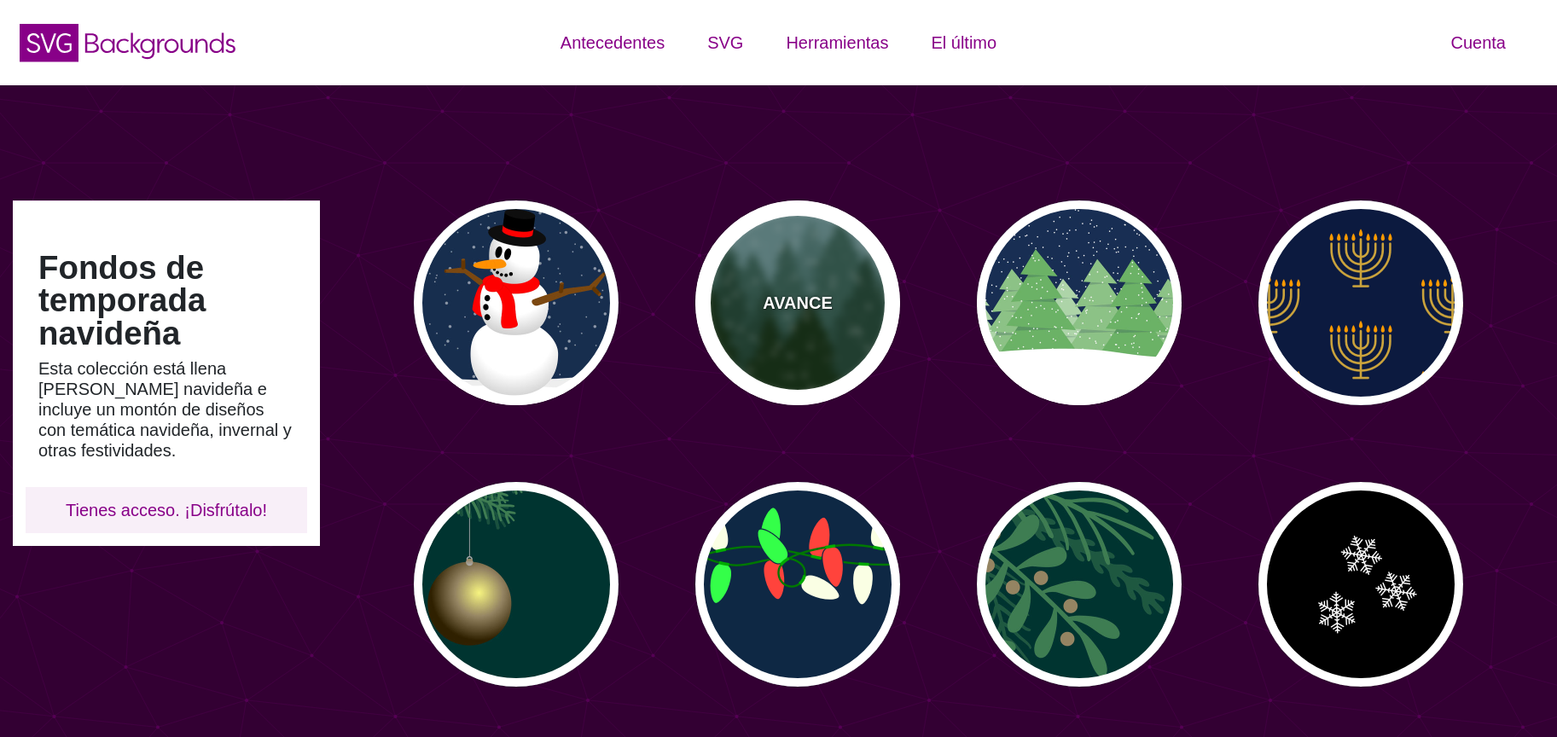
type input "10"
type input "0"
type input "0.25"
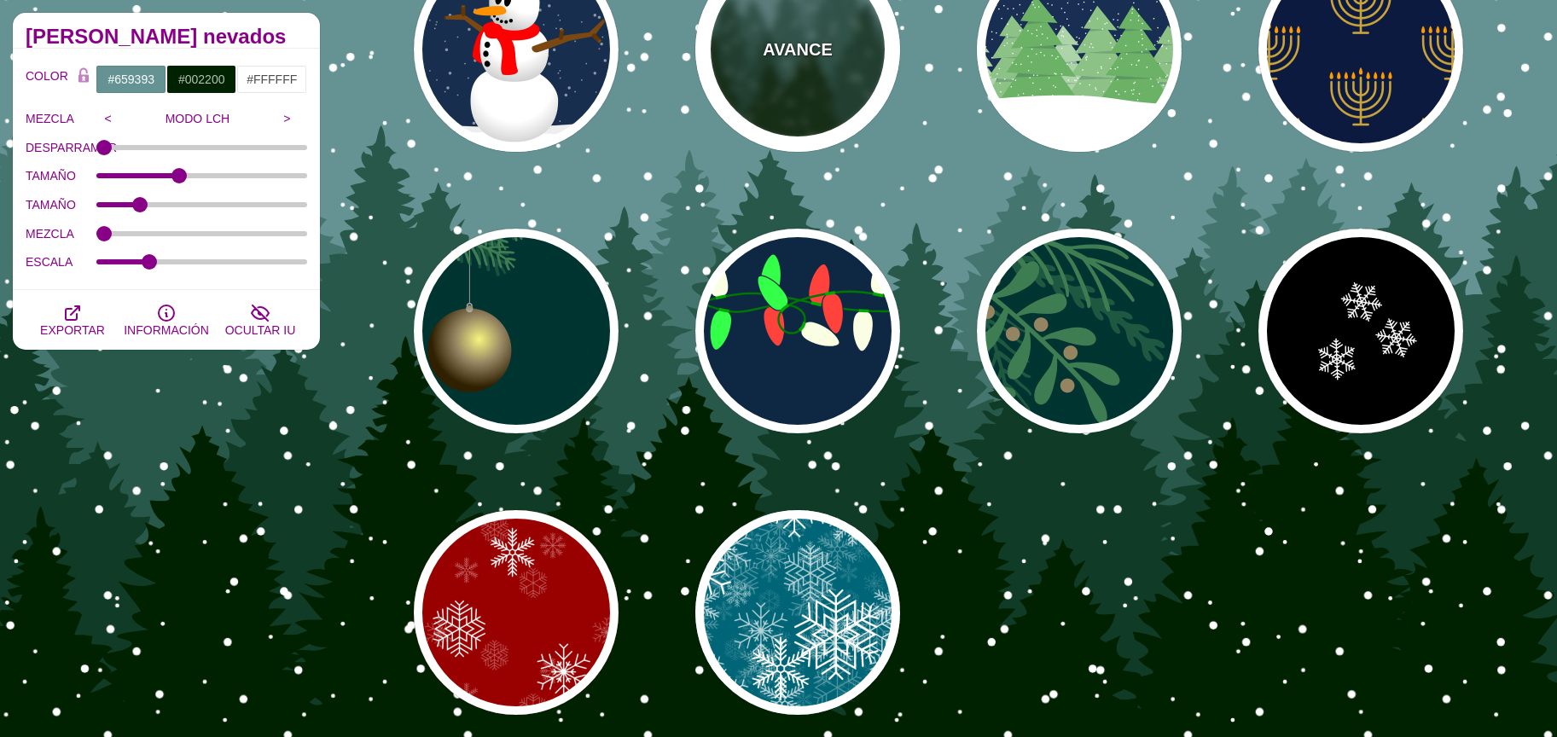
scroll to position [256, 0]
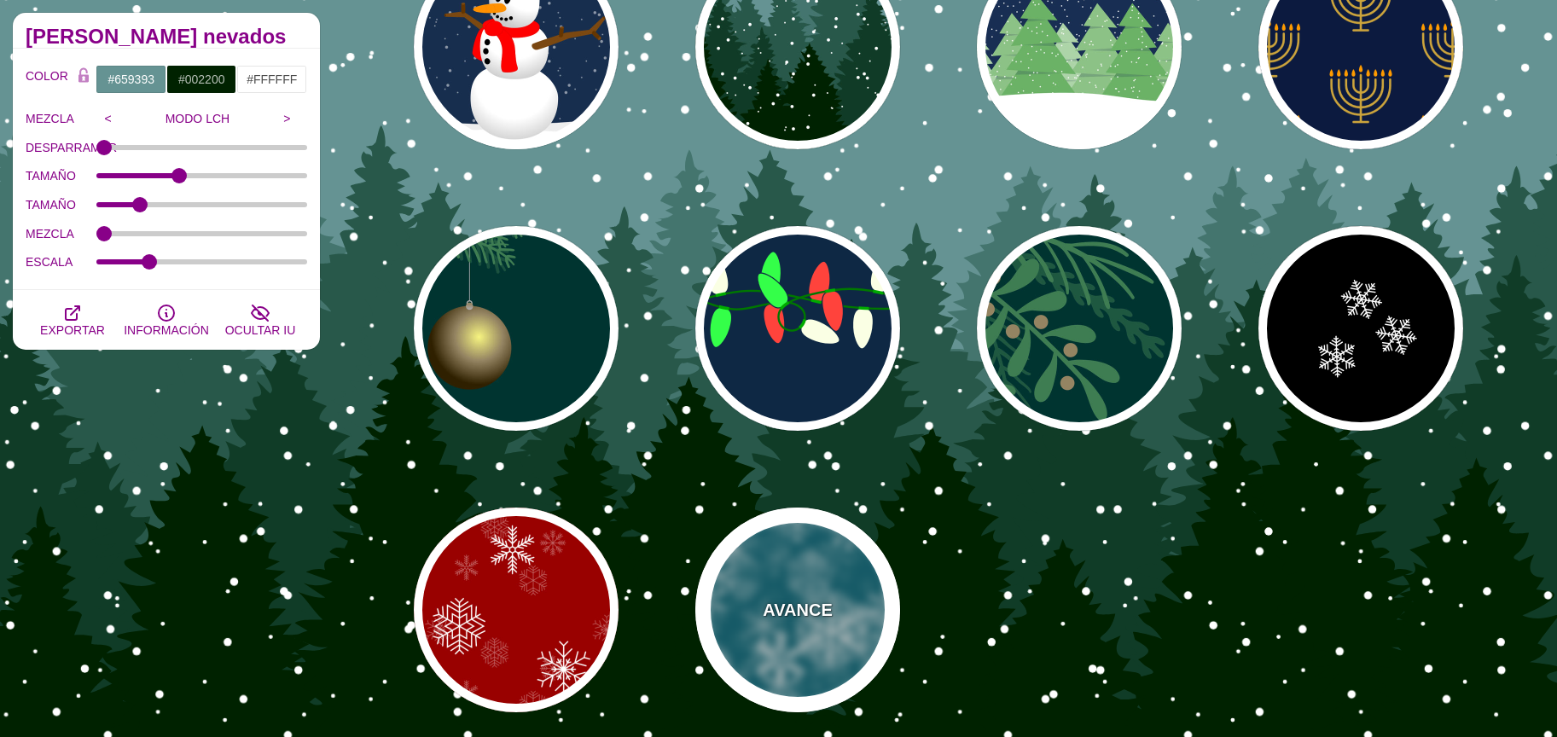
click at [725, 606] on div "AVANCE" at bounding box center [797, 610] width 205 height 205
type input "#006677"
type input "#FFFFFF"
type input "1"
type input "3"
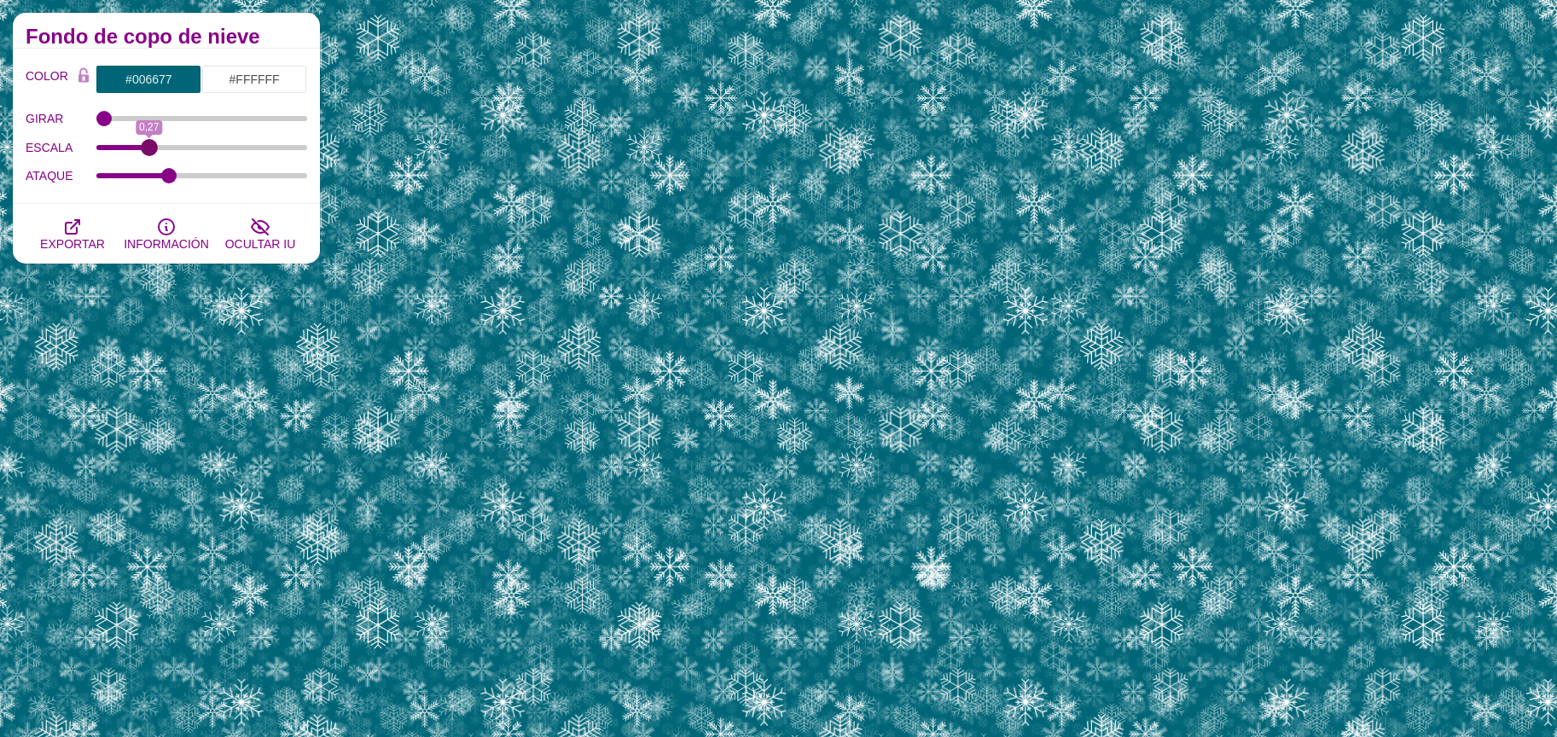
drag, startPoint x: 267, startPoint y: 143, endPoint x: 149, endPoint y: 131, distance: 118.4
type input "0.27"
click at [149, 144] on input "ESCALA" at bounding box center [202, 147] width 212 height 7
click at [155, 89] on input "#006677" at bounding box center [149, 79] width 106 height 29
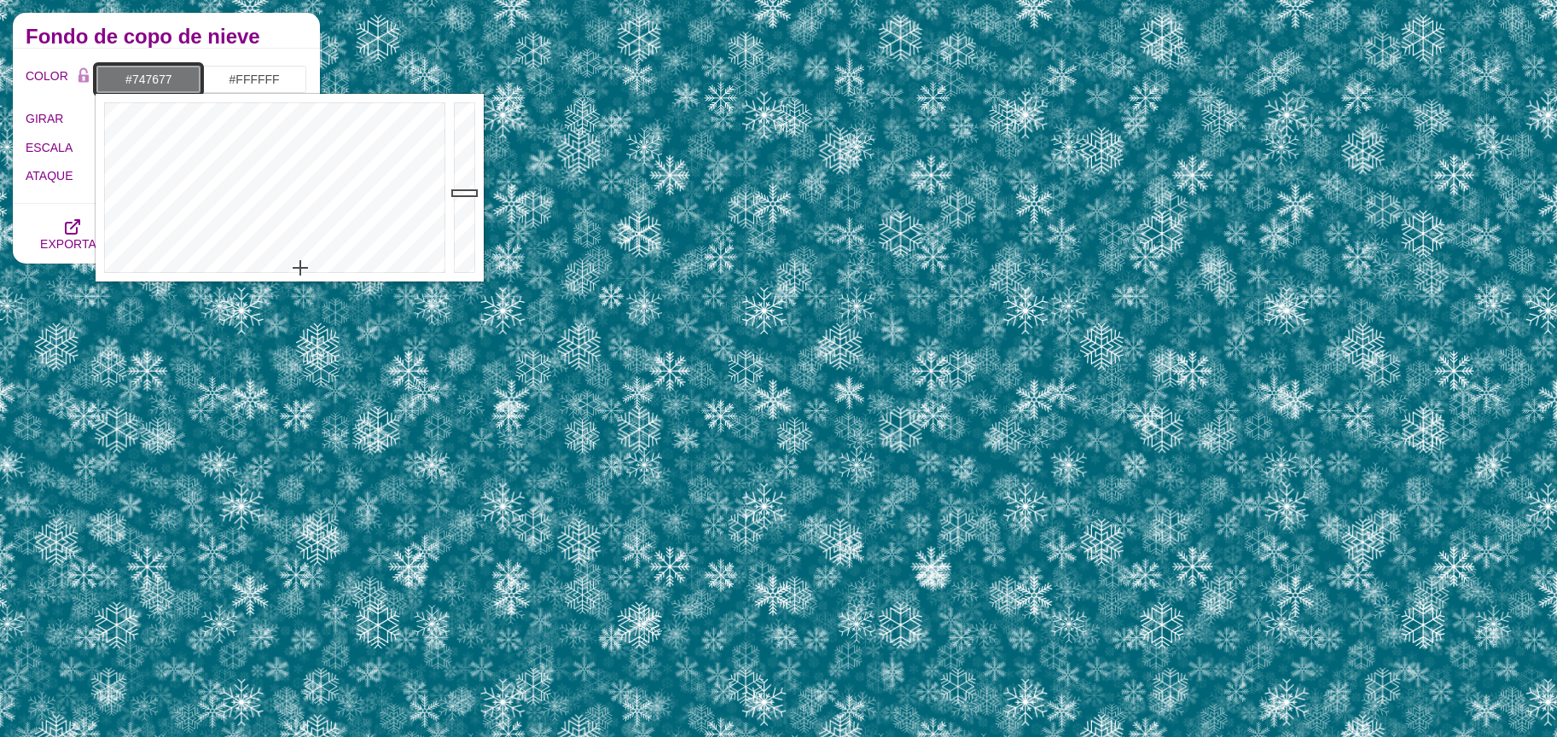
click at [300, 268] on div at bounding box center [273, 188] width 354 height 188
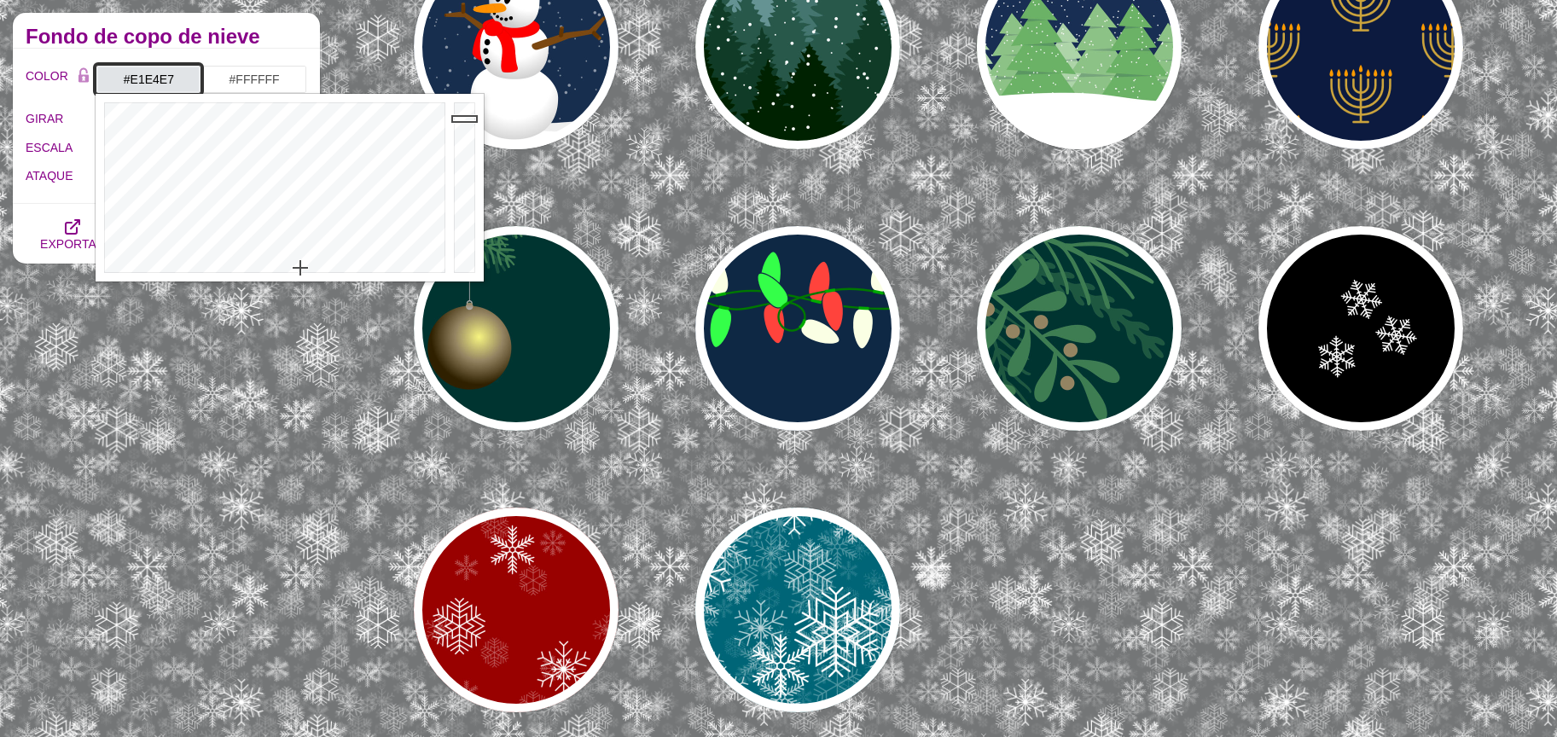
click at [465, 119] on div at bounding box center [467, 188] width 34 height 188
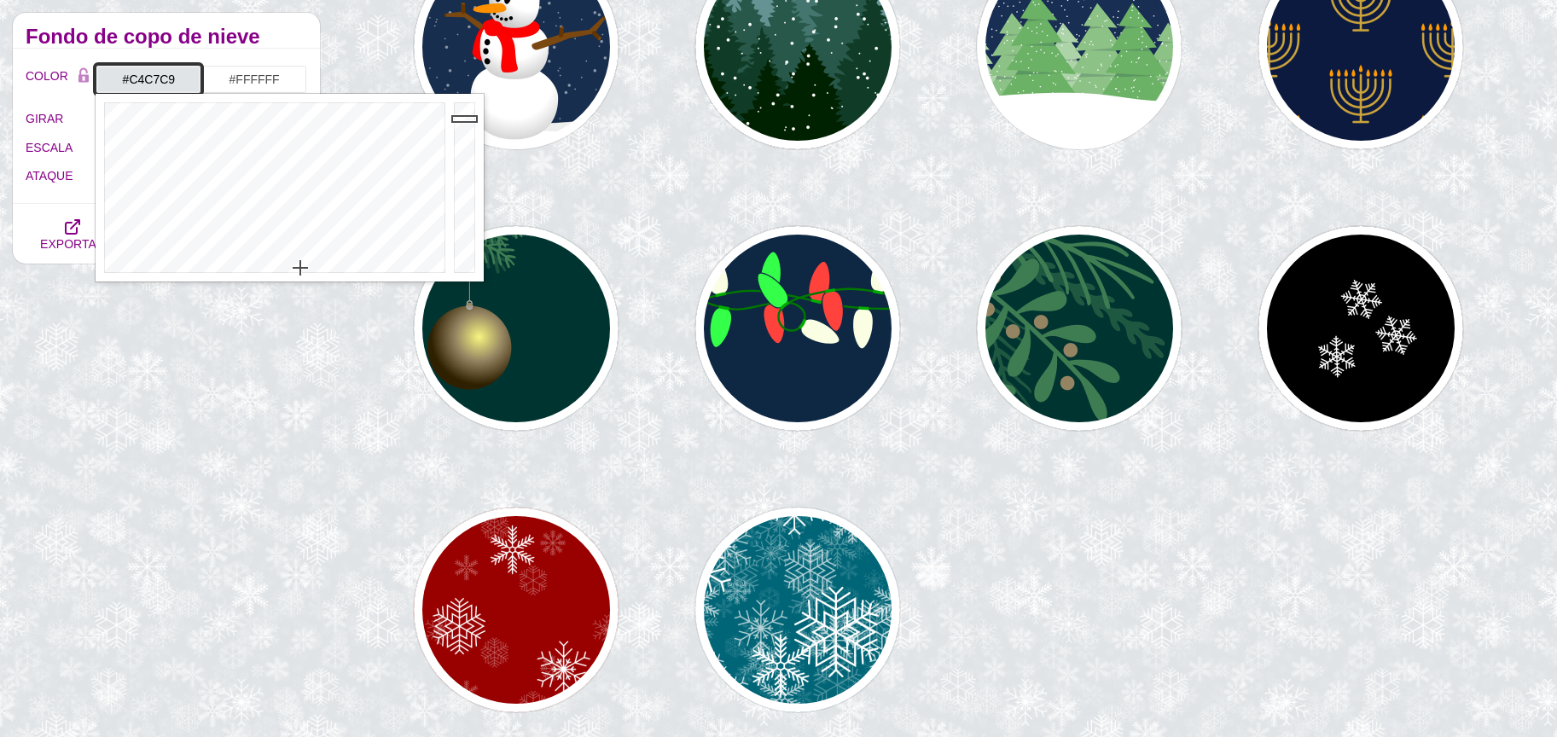
drag, startPoint x: 465, startPoint y: 139, endPoint x: 462, endPoint y: 148, distance: 8.9
type input "#C0C3C5"
click at [465, 141] on div at bounding box center [467, 188] width 34 height 188
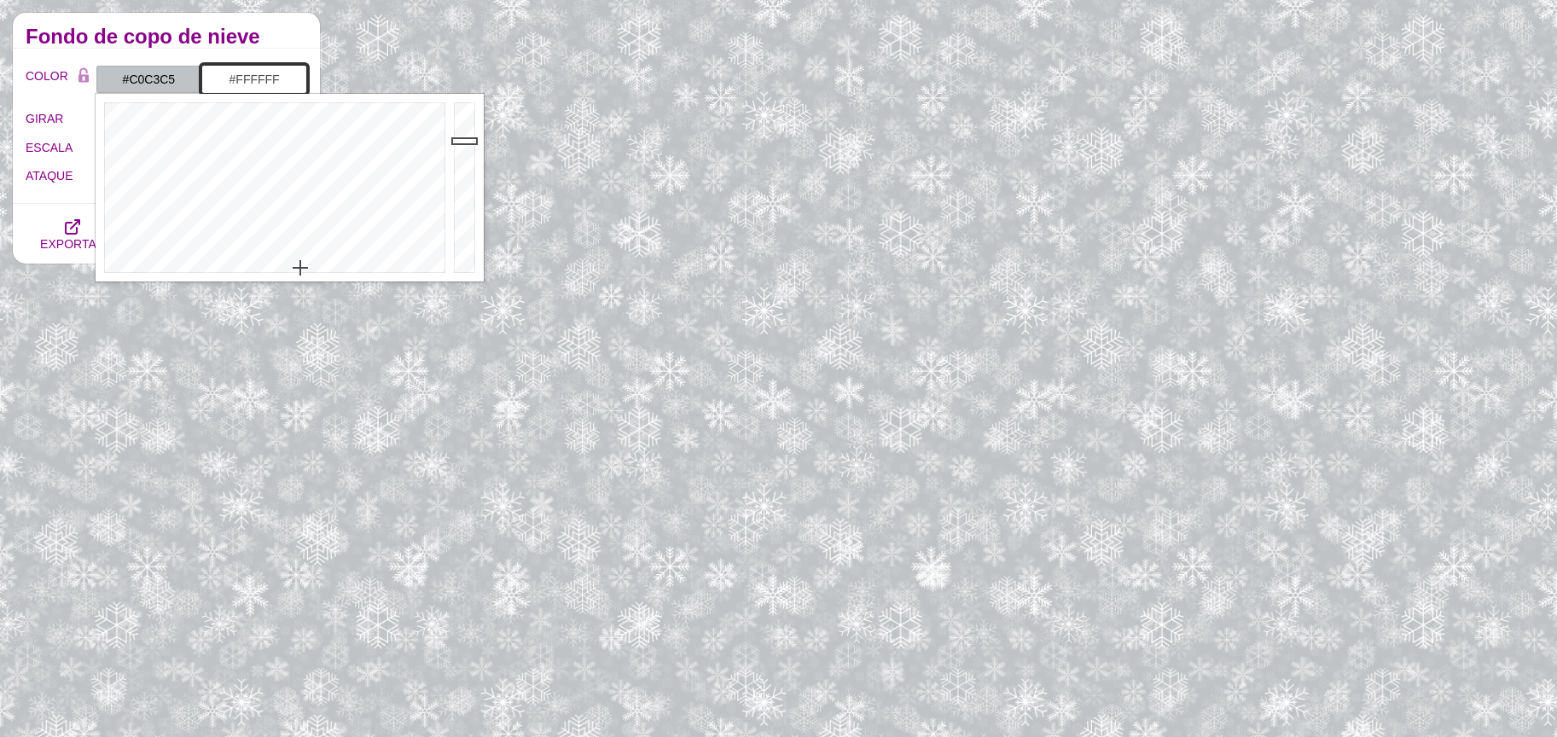
click at [267, 81] on input "#FFFFFF" at bounding box center [254, 79] width 106 height 29
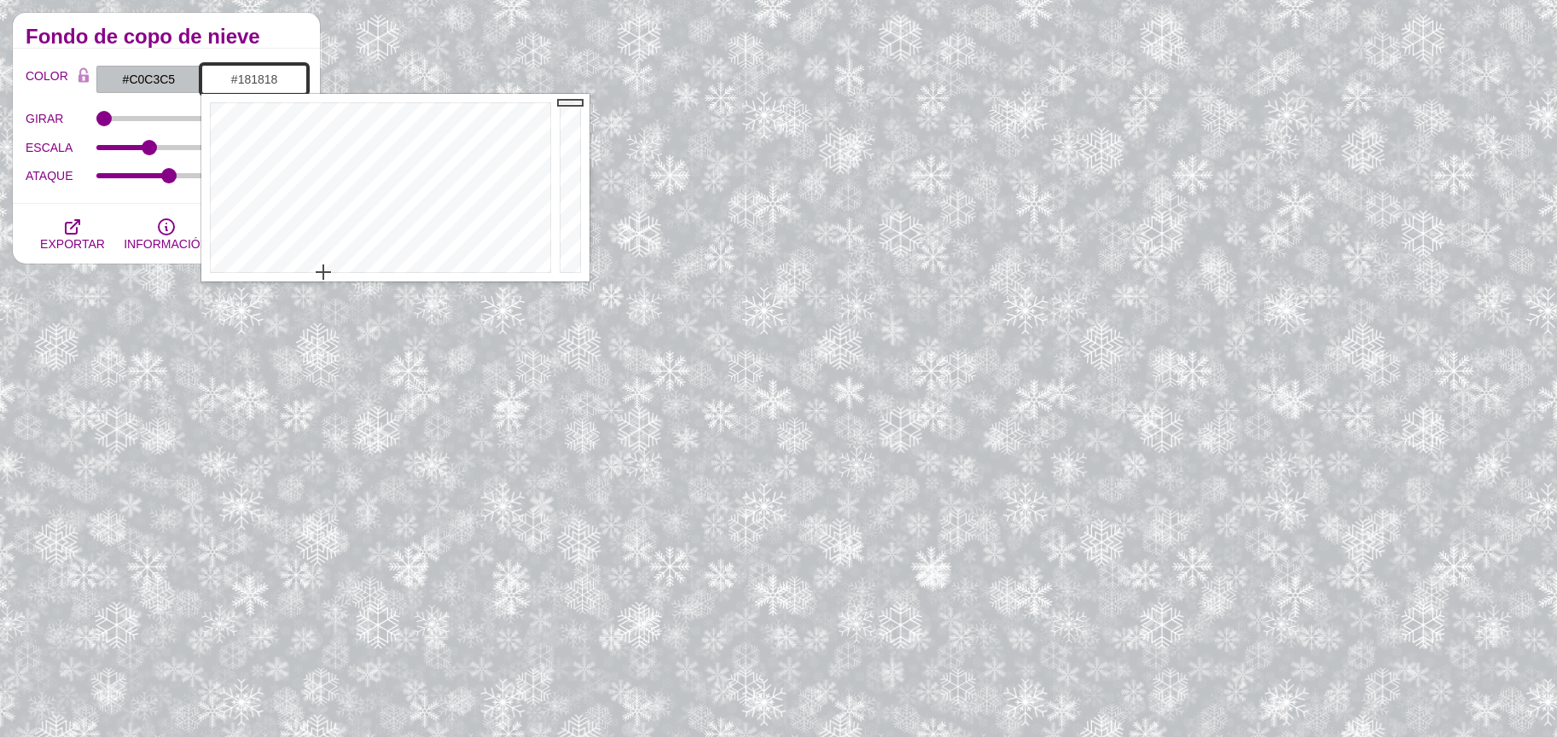
click at [564, 256] on div at bounding box center [572, 188] width 34 height 188
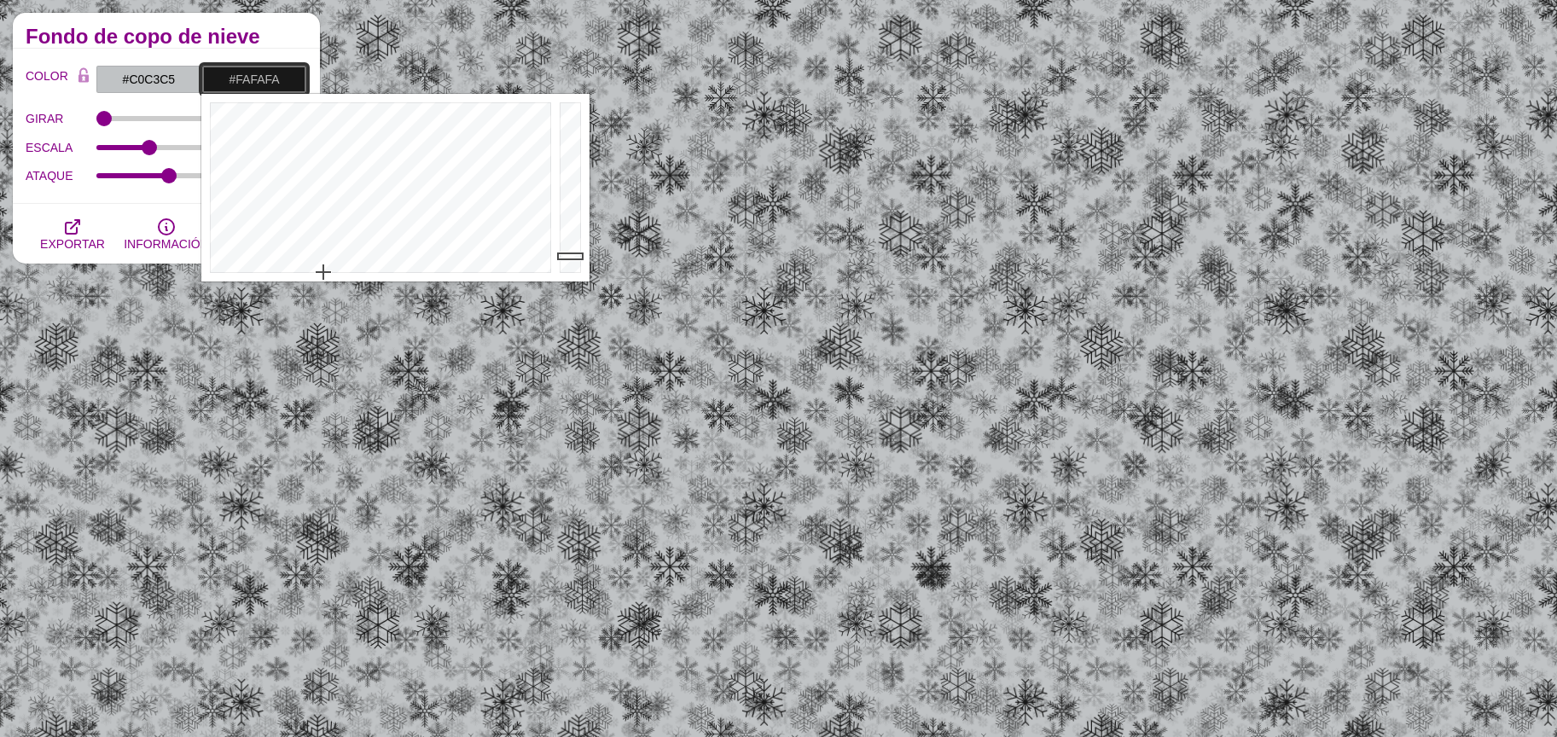
click at [561, 106] on div at bounding box center [572, 188] width 34 height 188
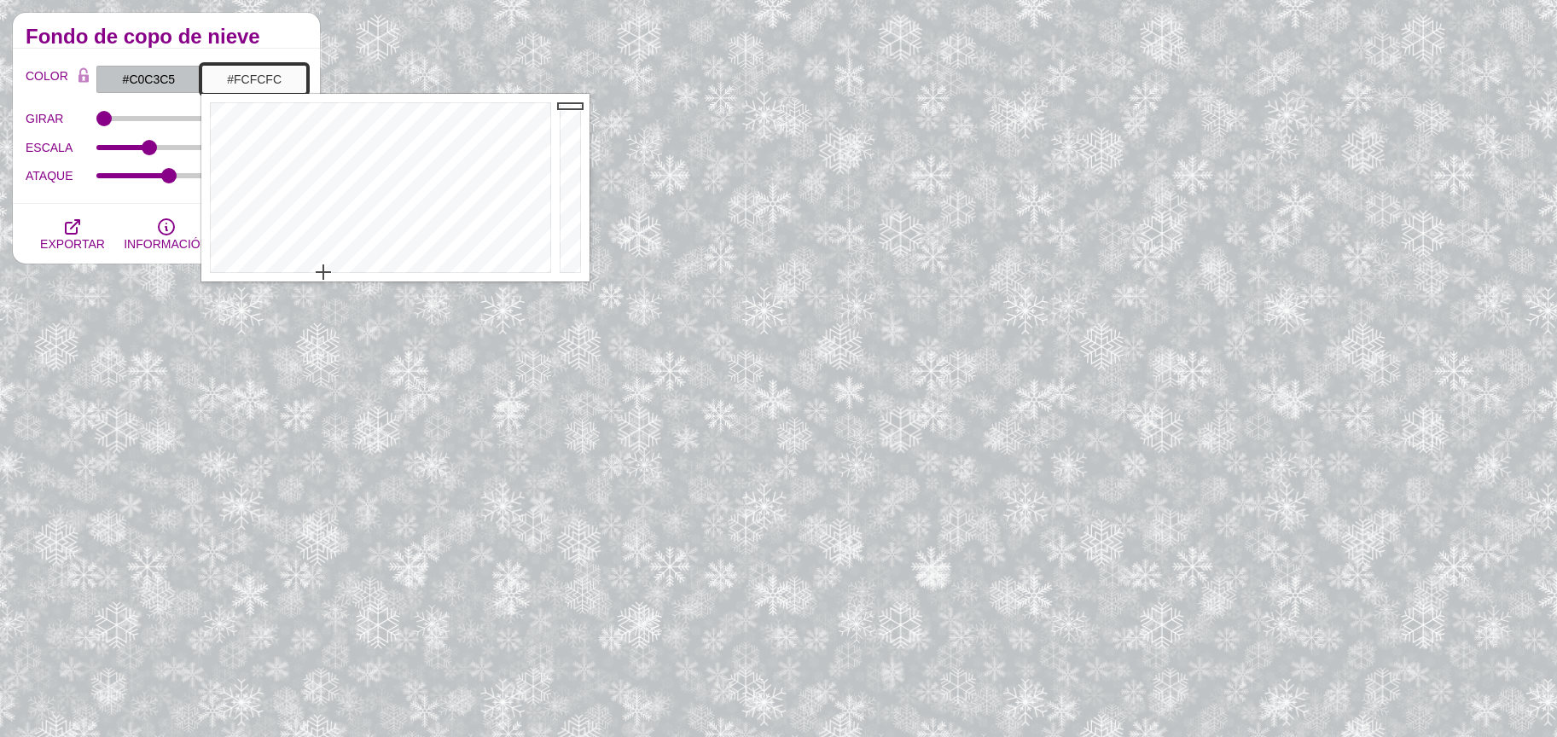
type input "#FFFFFF"
drag, startPoint x: 563, startPoint y: 105, endPoint x: 557, endPoint y: 96, distance: 10.4
click at [561, 96] on div at bounding box center [572, 188] width 34 height 188
click at [159, 73] on input "#C0C3C5" at bounding box center [149, 79] width 106 height 29
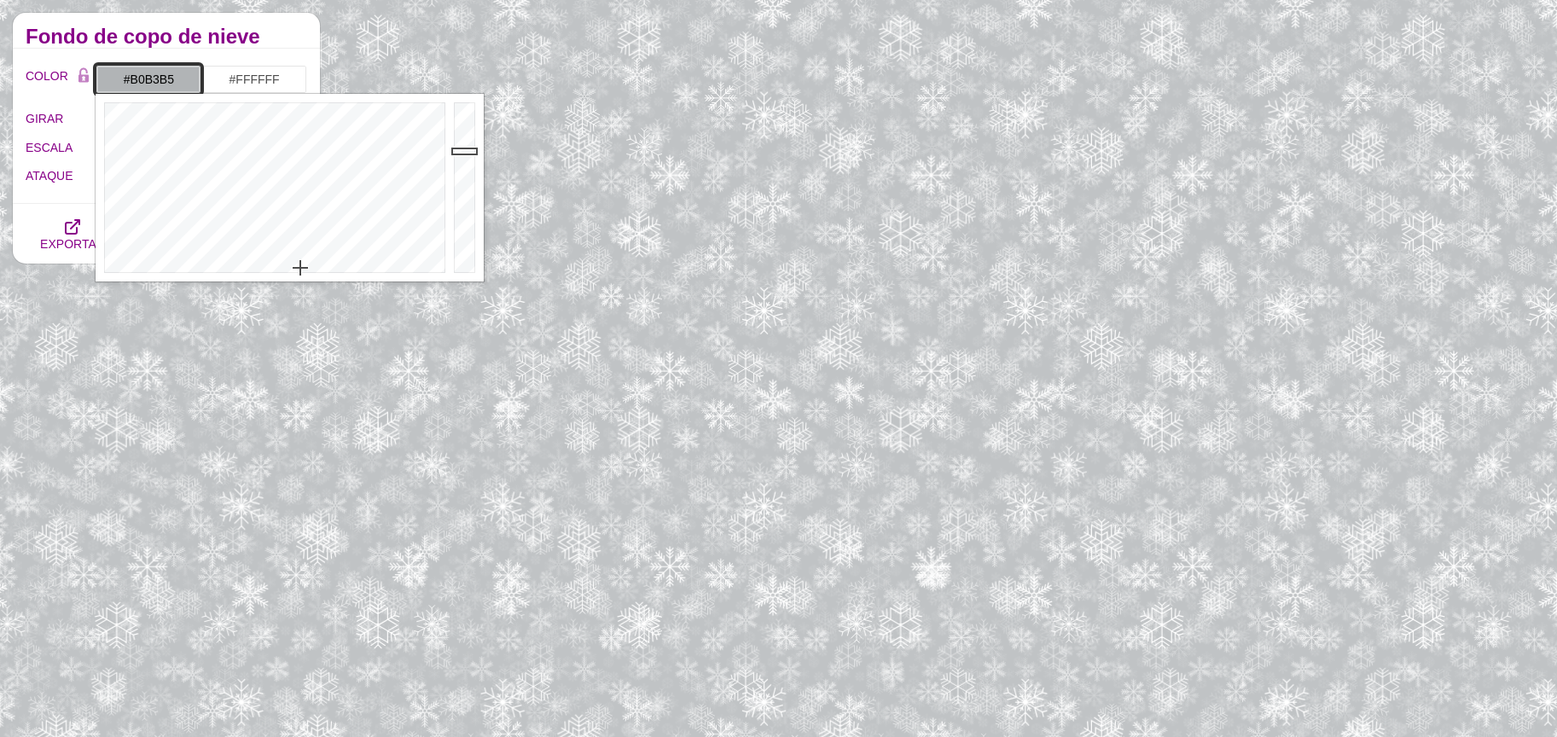
click at [462, 152] on div at bounding box center [467, 188] width 34 height 188
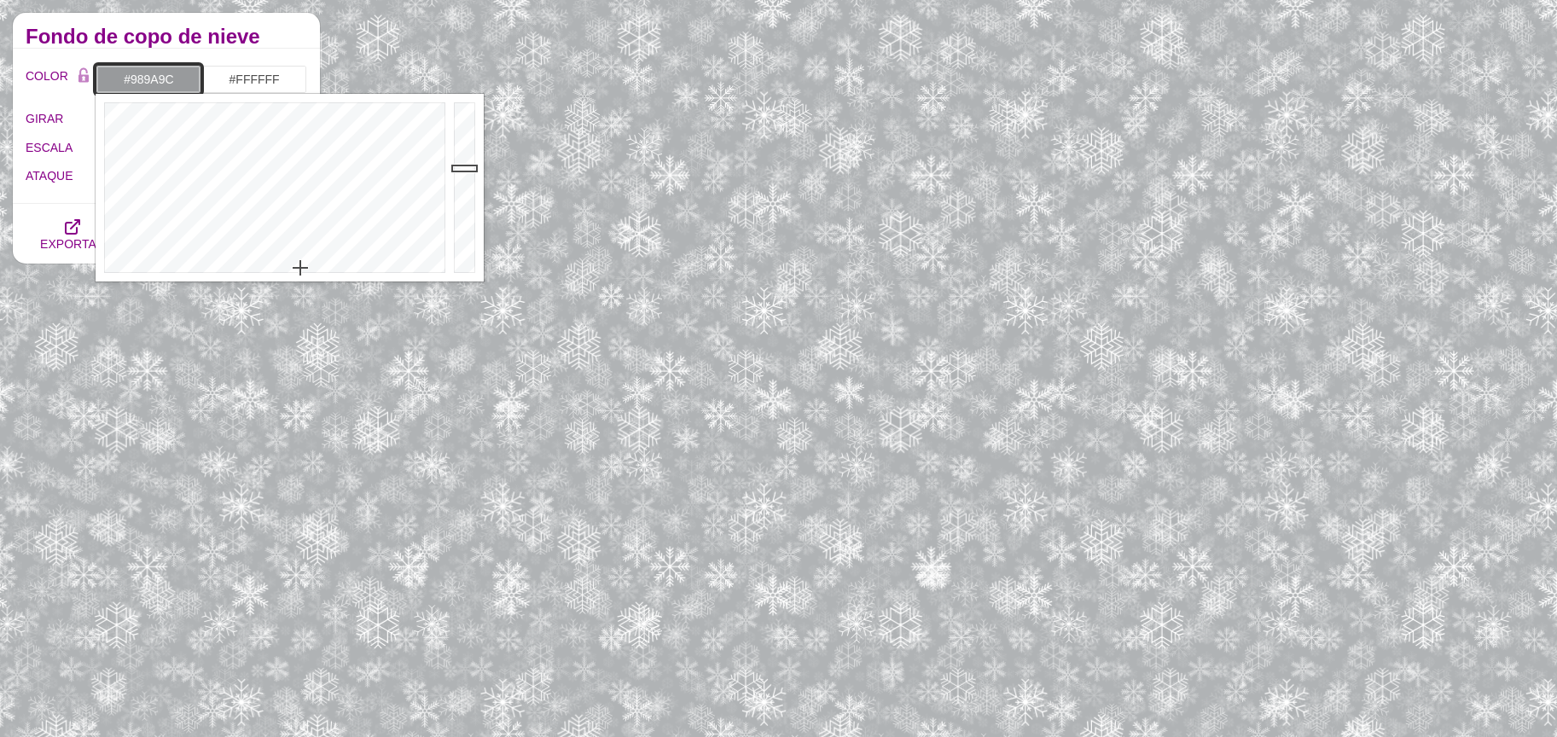
drag, startPoint x: 458, startPoint y: 168, endPoint x: 456, endPoint y: 177, distance: 9.5
click at [458, 170] on div at bounding box center [467, 188] width 34 height 188
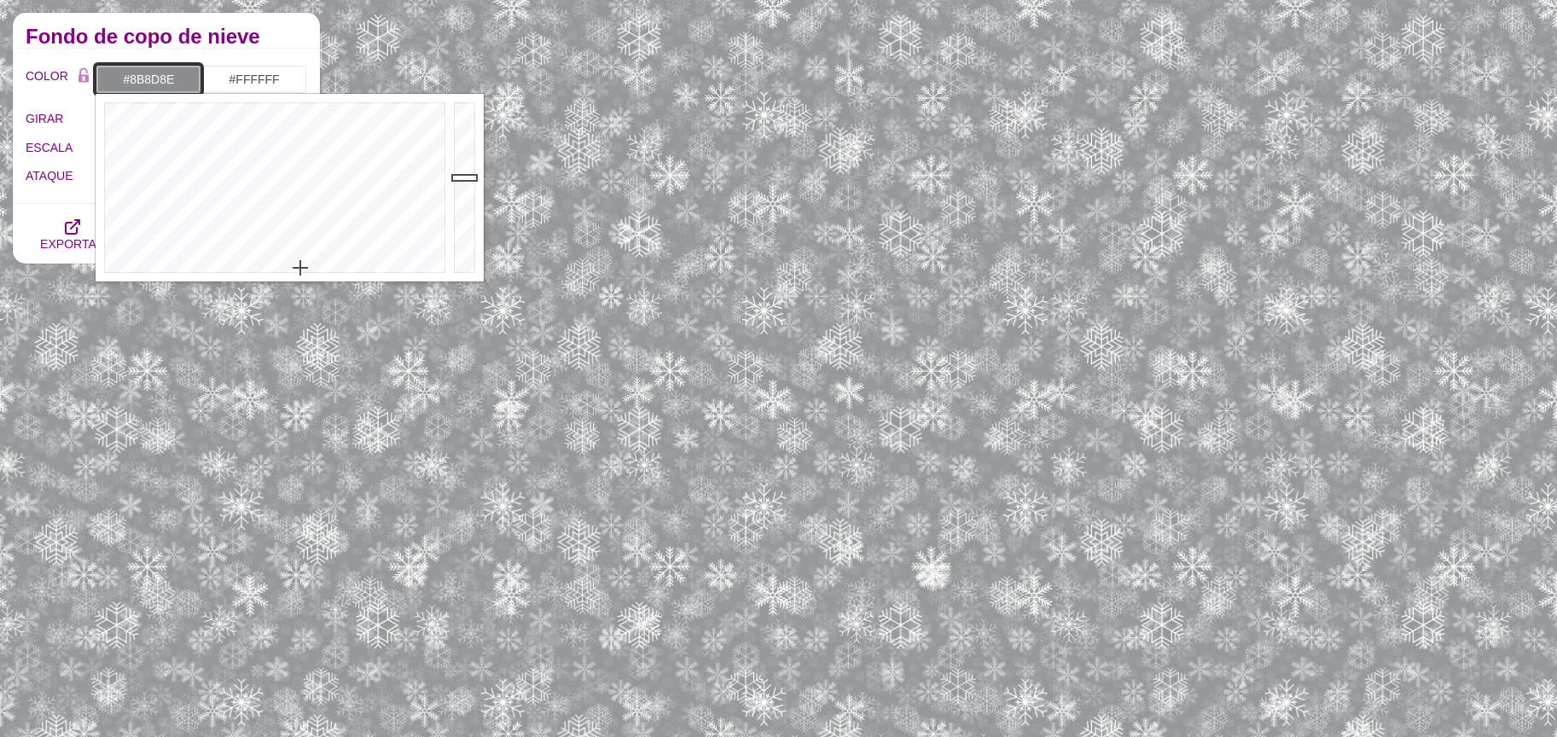
click at [456, 177] on div at bounding box center [467, 188] width 34 height 188
click at [454, 195] on div at bounding box center [467, 188] width 34 height 188
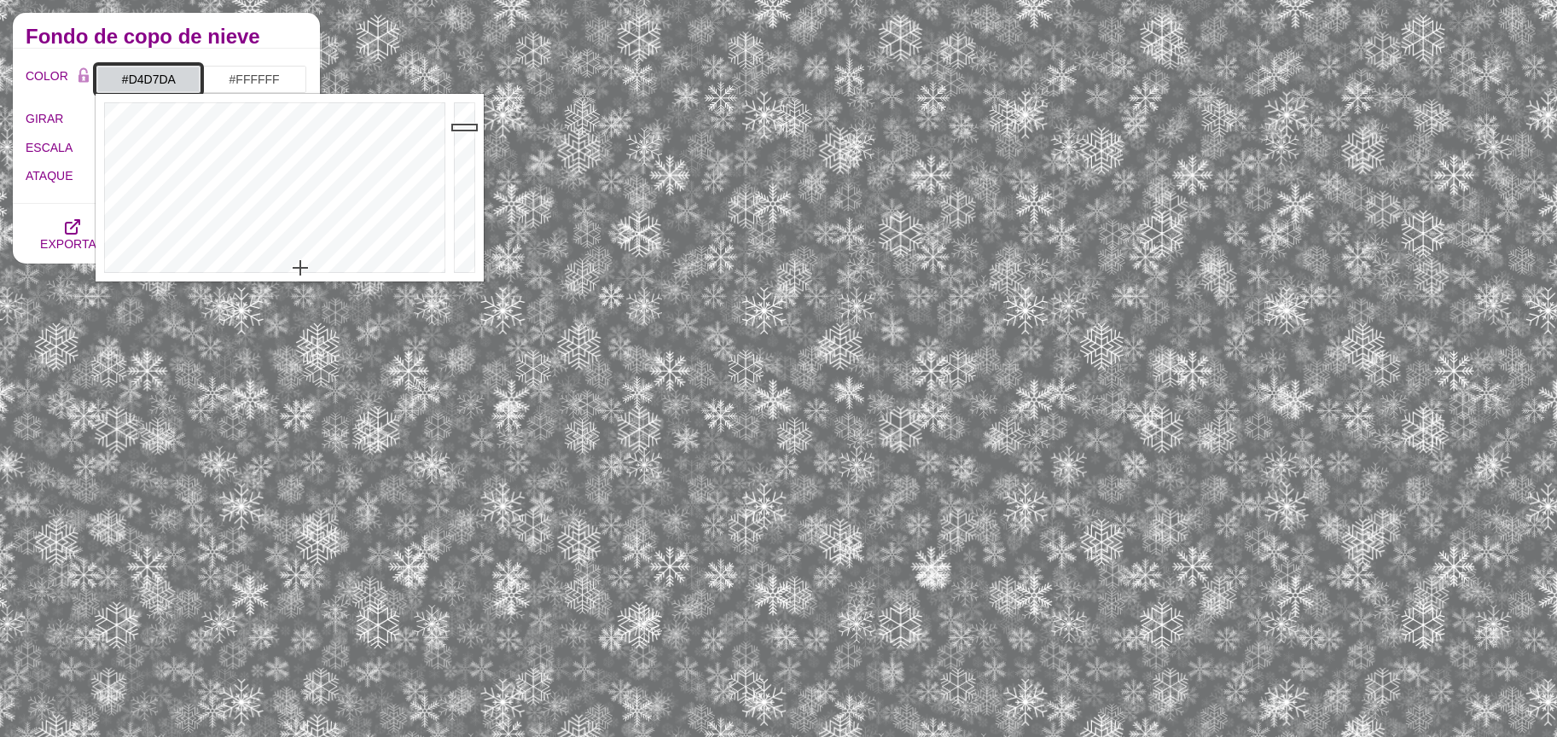
drag, startPoint x: 452, startPoint y: 127, endPoint x: 462, endPoint y: 122, distance: 10.7
click at [452, 126] on div at bounding box center [467, 188] width 34 height 188
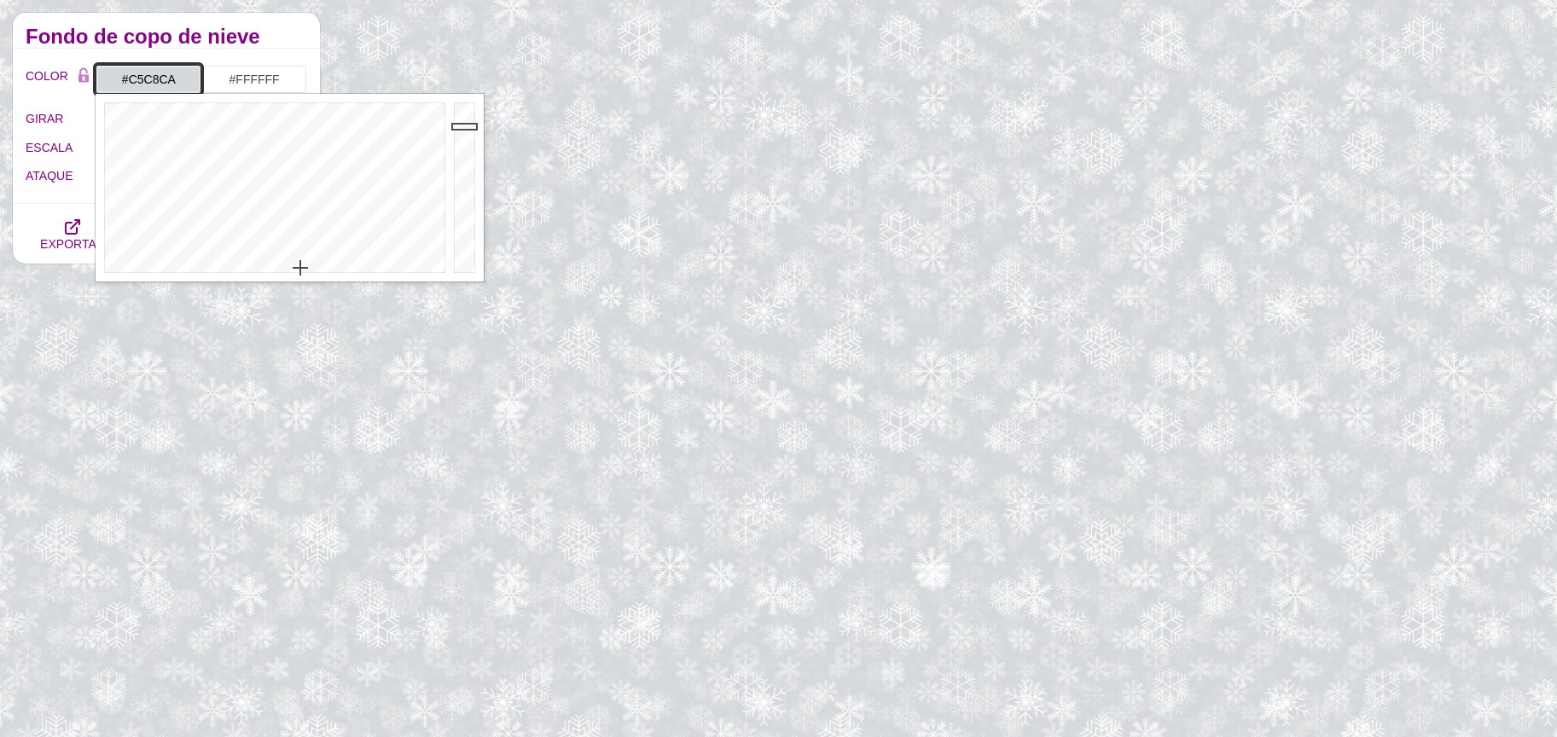
click at [454, 137] on div at bounding box center [467, 188] width 34 height 188
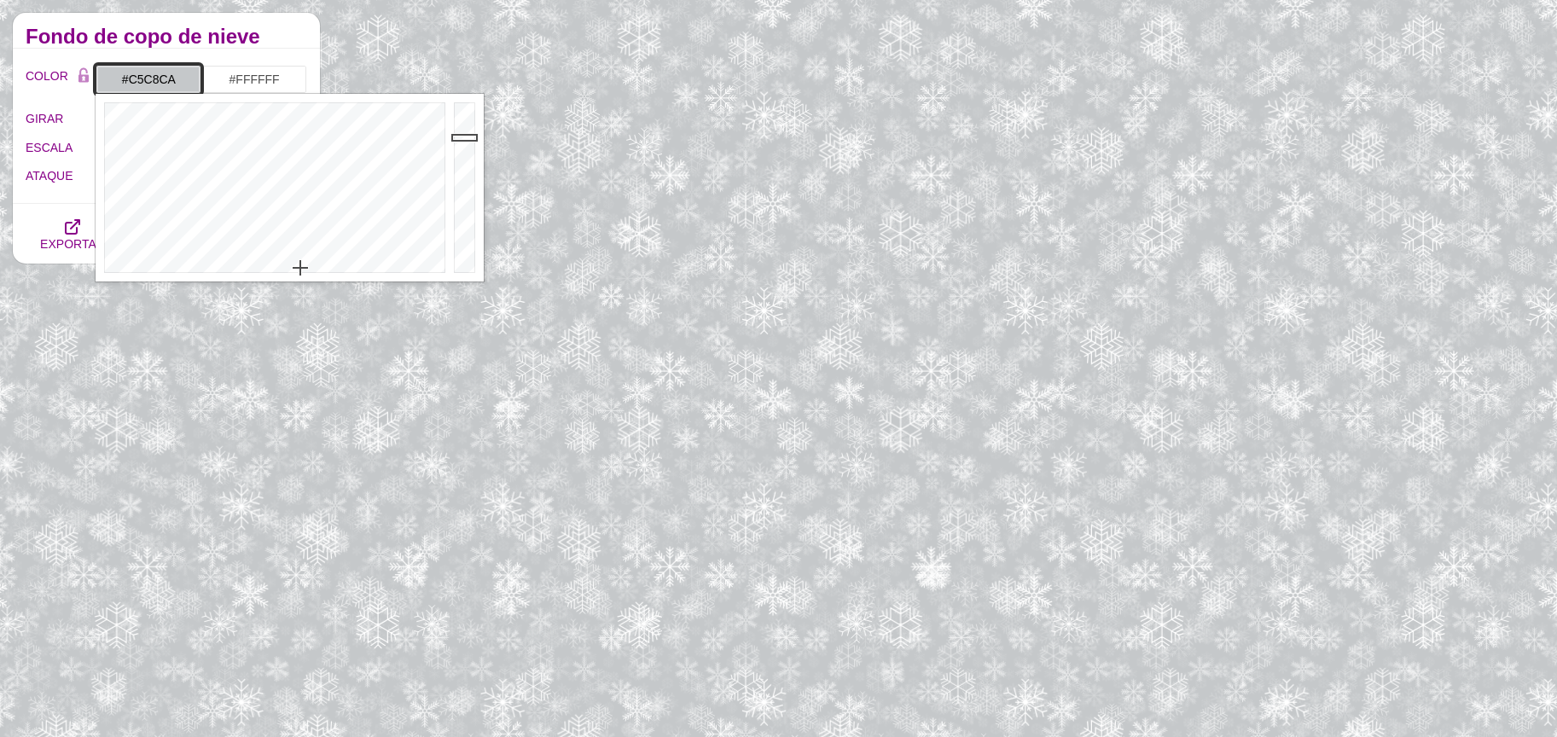
type input "#B8BABC"
click at [454, 147] on div at bounding box center [467, 188] width 34 height 188
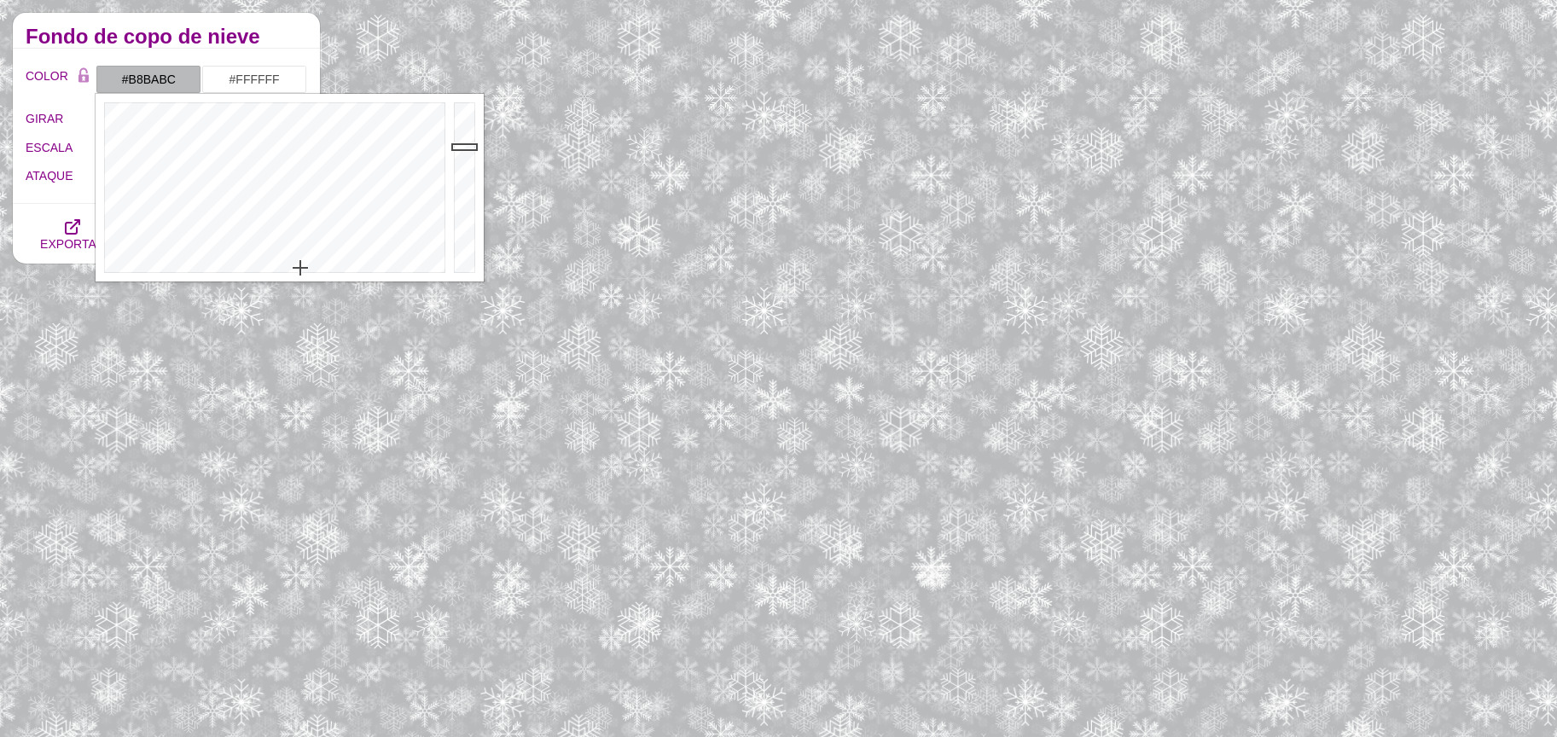
click at [228, 43] on font "Fondo de copo de nieve" at bounding box center [143, 36] width 235 height 23
